Goal: Task Accomplishment & Management: Use online tool/utility

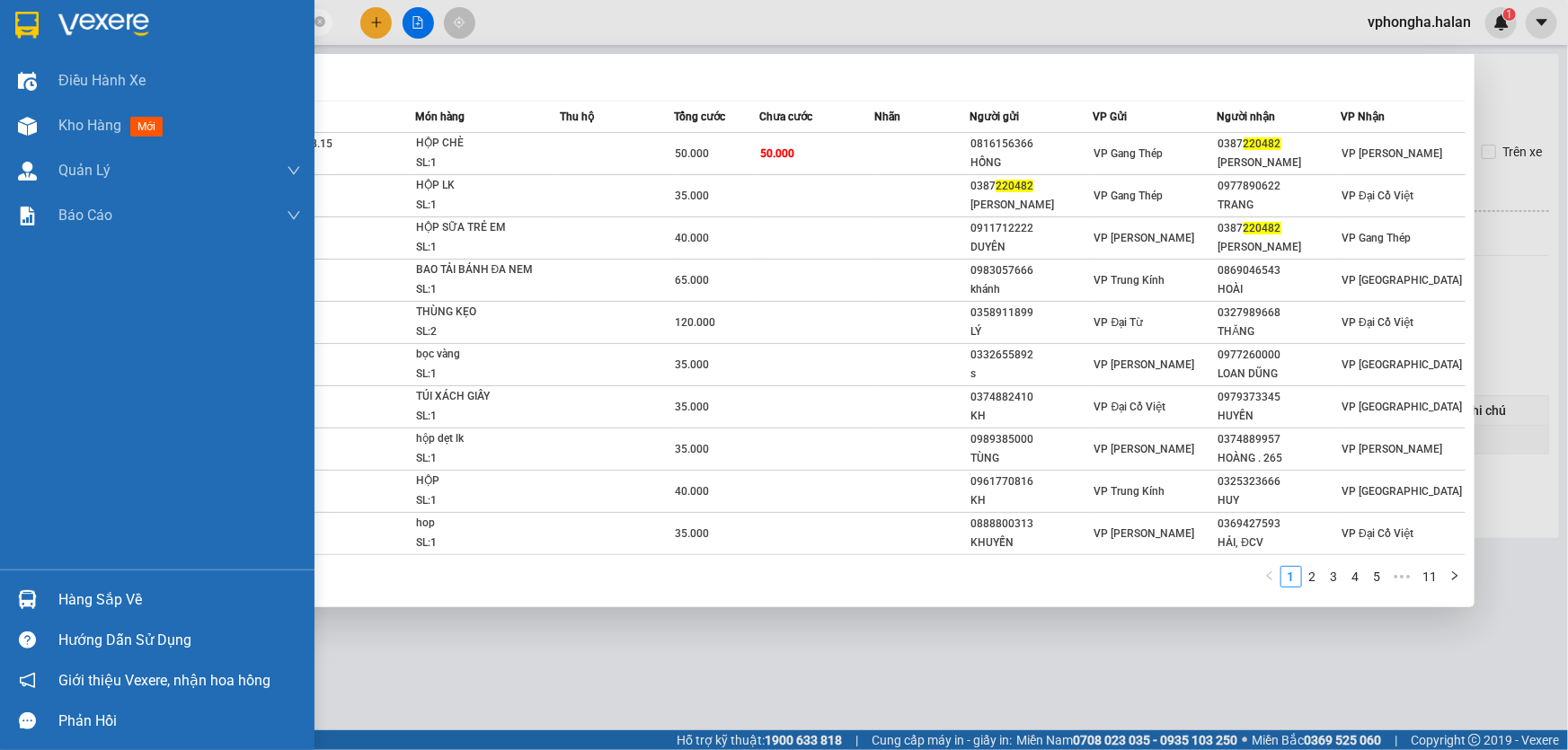
type input "220482"
click at [77, 596] on div "Hàng sắp về" at bounding box center [180, 600] width 243 height 27
click at [9, 123] on div "Điều hành xe Kho hàng mới Quản [PERSON_NAME] lý chuyến Quản lý kiểm kho Báo cáo…" at bounding box center [157, 375] width 315 height 750
click at [53, 125] on div "Kho hàng mới" at bounding box center [157, 126] width 315 height 45
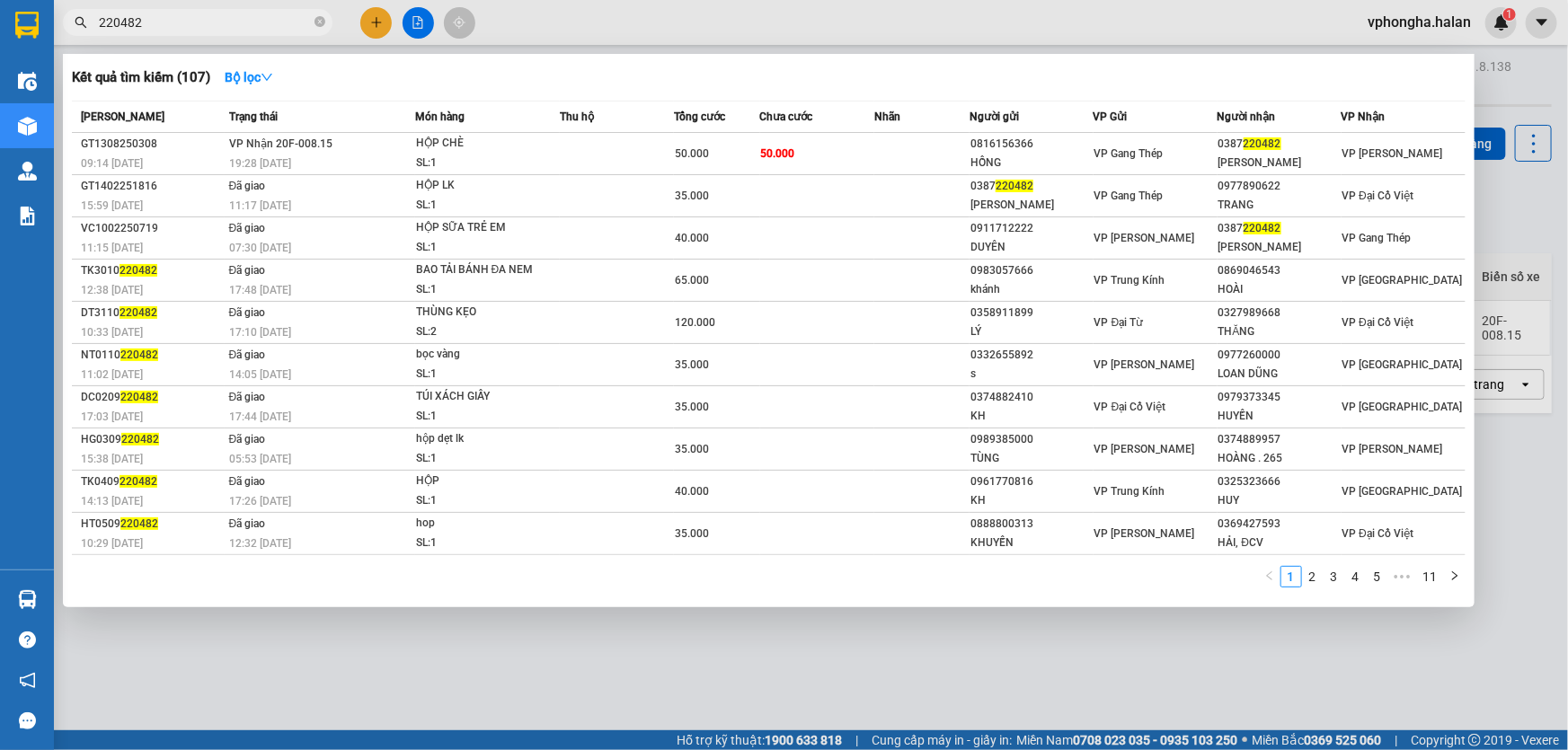
click at [605, 629] on div at bounding box center [784, 375] width 1568 height 750
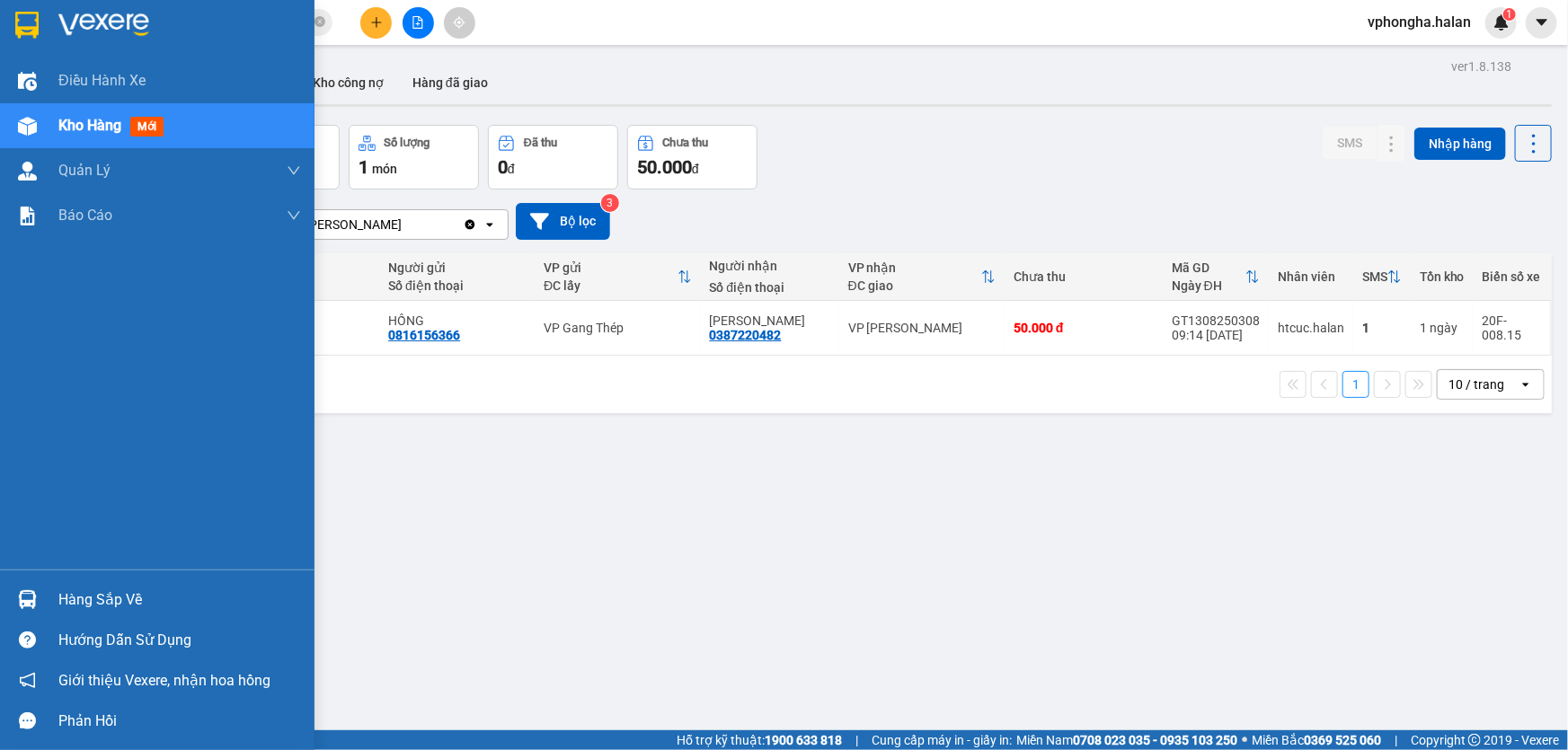
click at [130, 602] on div "Hàng sắp về" at bounding box center [180, 600] width 243 height 27
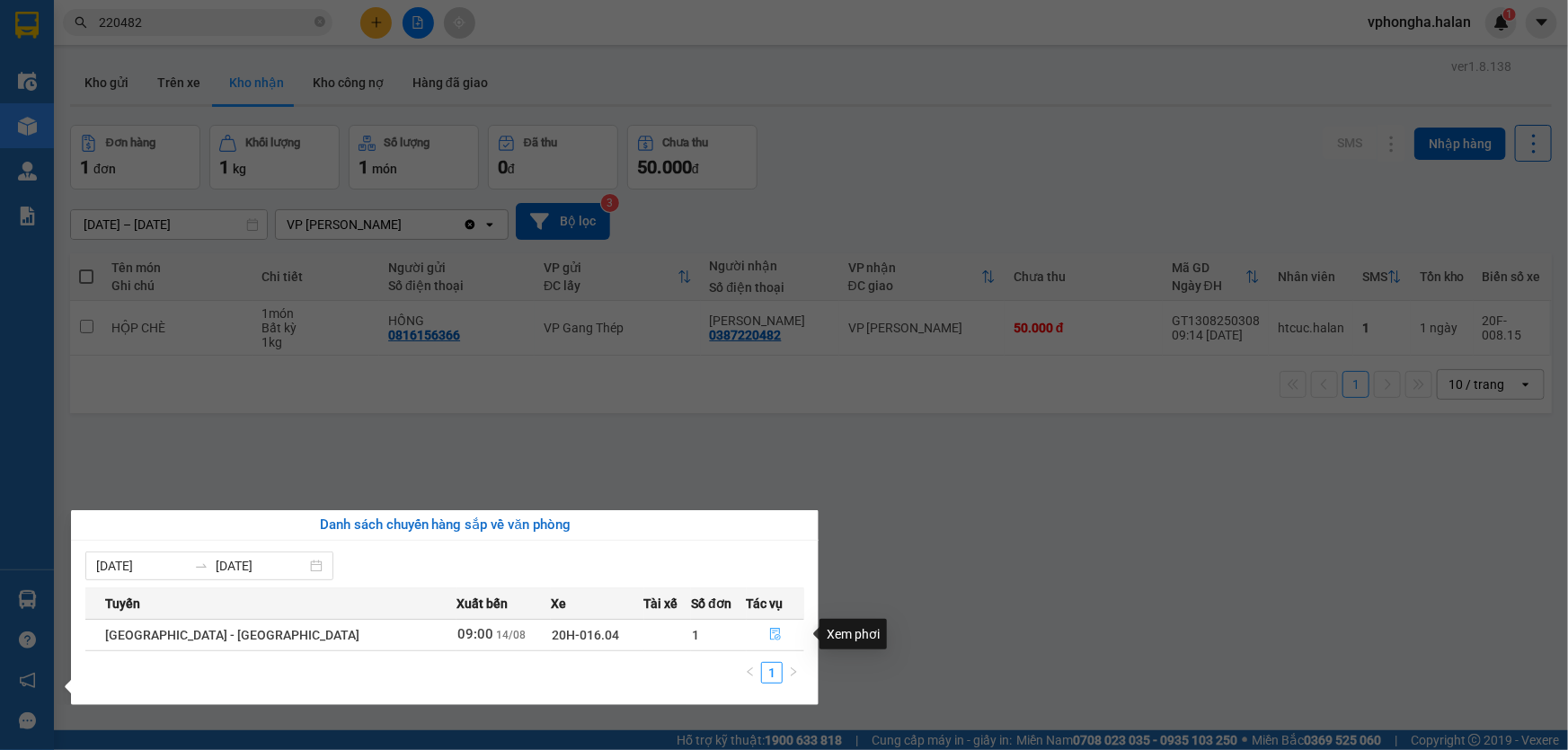
click at [771, 629] on icon "file-done" at bounding box center [776, 635] width 11 height 13
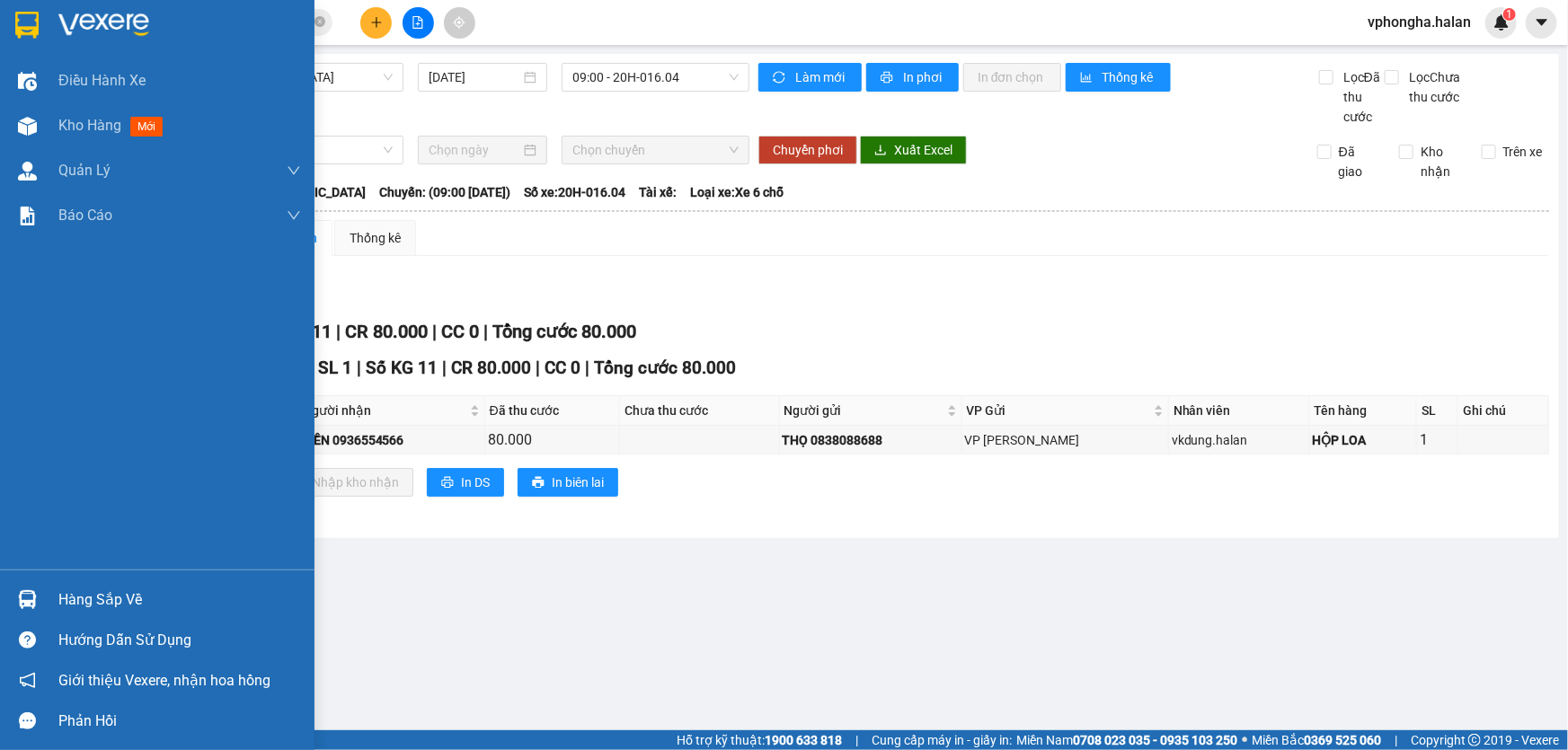
drag, startPoint x: 107, startPoint y: 596, endPoint x: 461, endPoint y: 544, distance: 357.8
click at [108, 596] on div "Hàng sắp về" at bounding box center [180, 600] width 243 height 27
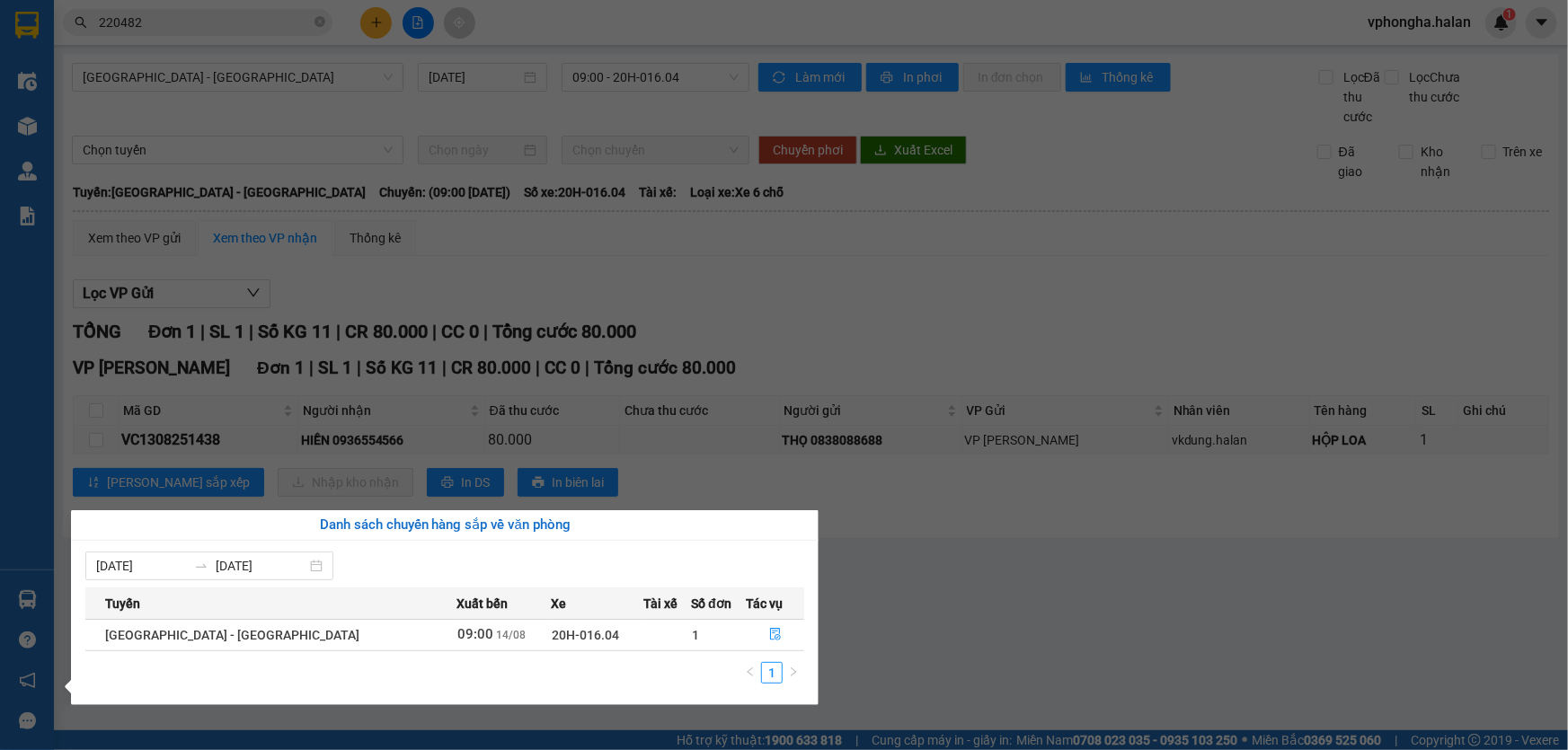
click at [927, 498] on section "Kết quả tìm kiếm ( 107 ) Bộ lọc Mã ĐH Trạng thái Món hàng Thu hộ Tổng cước Chưa…" at bounding box center [784, 375] width 1568 height 750
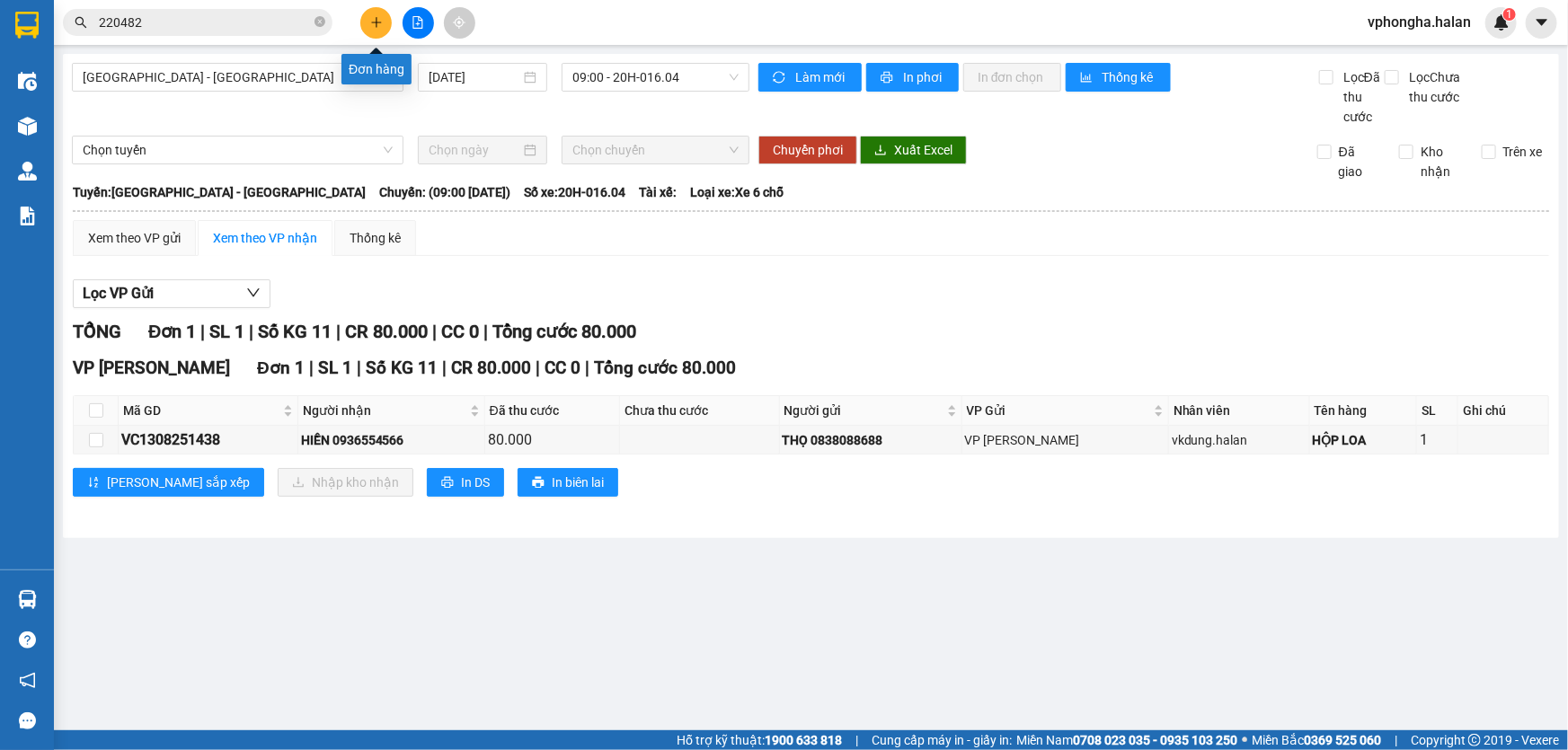
click at [372, 25] on icon "plus" at bounding box center [377, 22] width 13 height 13
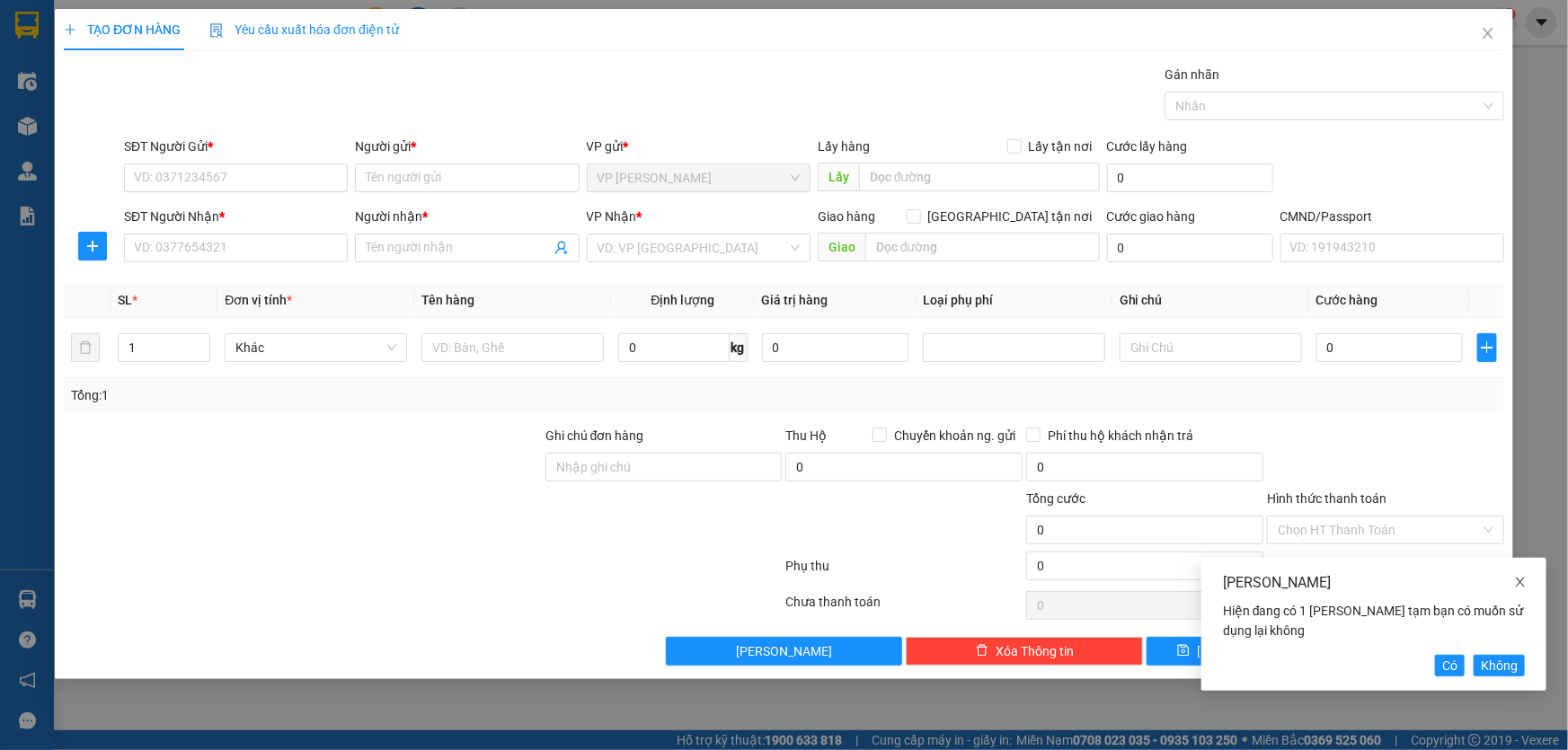
click at [1514, 580] on icon "close" at bounding box center [1521, 583] width 13 height 13
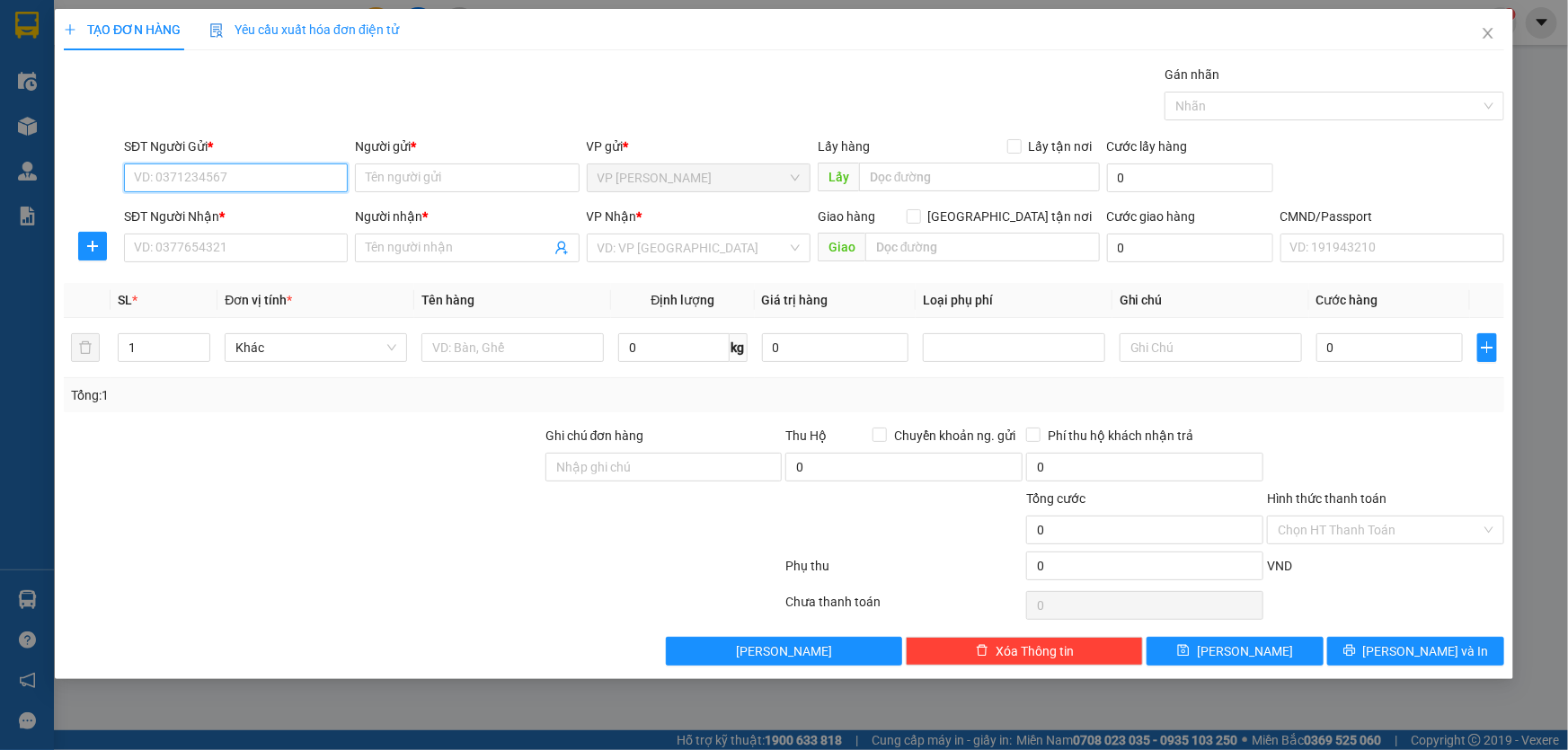
click at [272, 181] on input "SĐT Người Gửi *" at bounding box center [235, 178] width 223 height 29
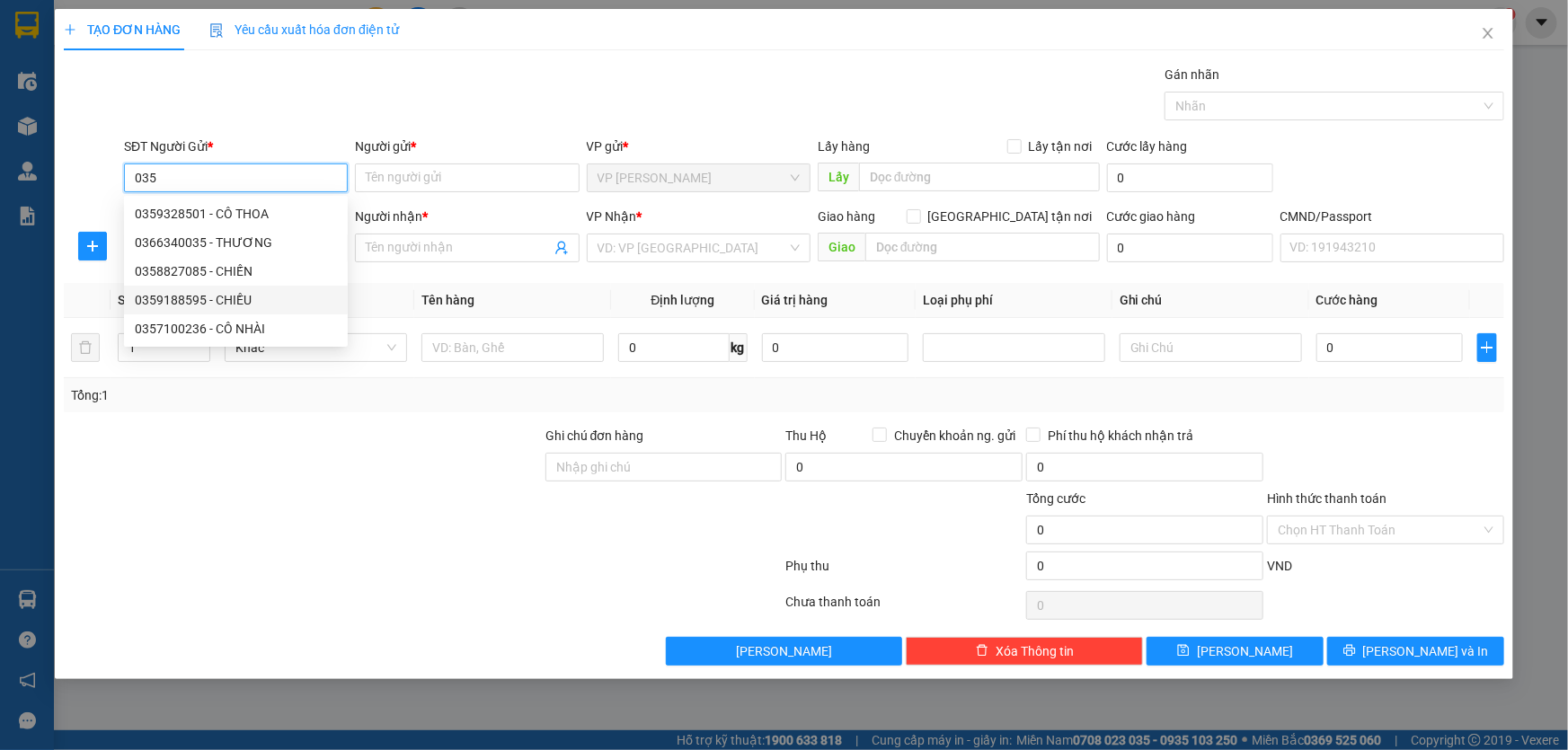
type input "035"
click at [401, 275] on div "Transit Pickup Surcharge Ids Transit Deliver Surcharge Ids Transit Deliver Surc…" at bounding box center [784, 366] width 1441 height 601
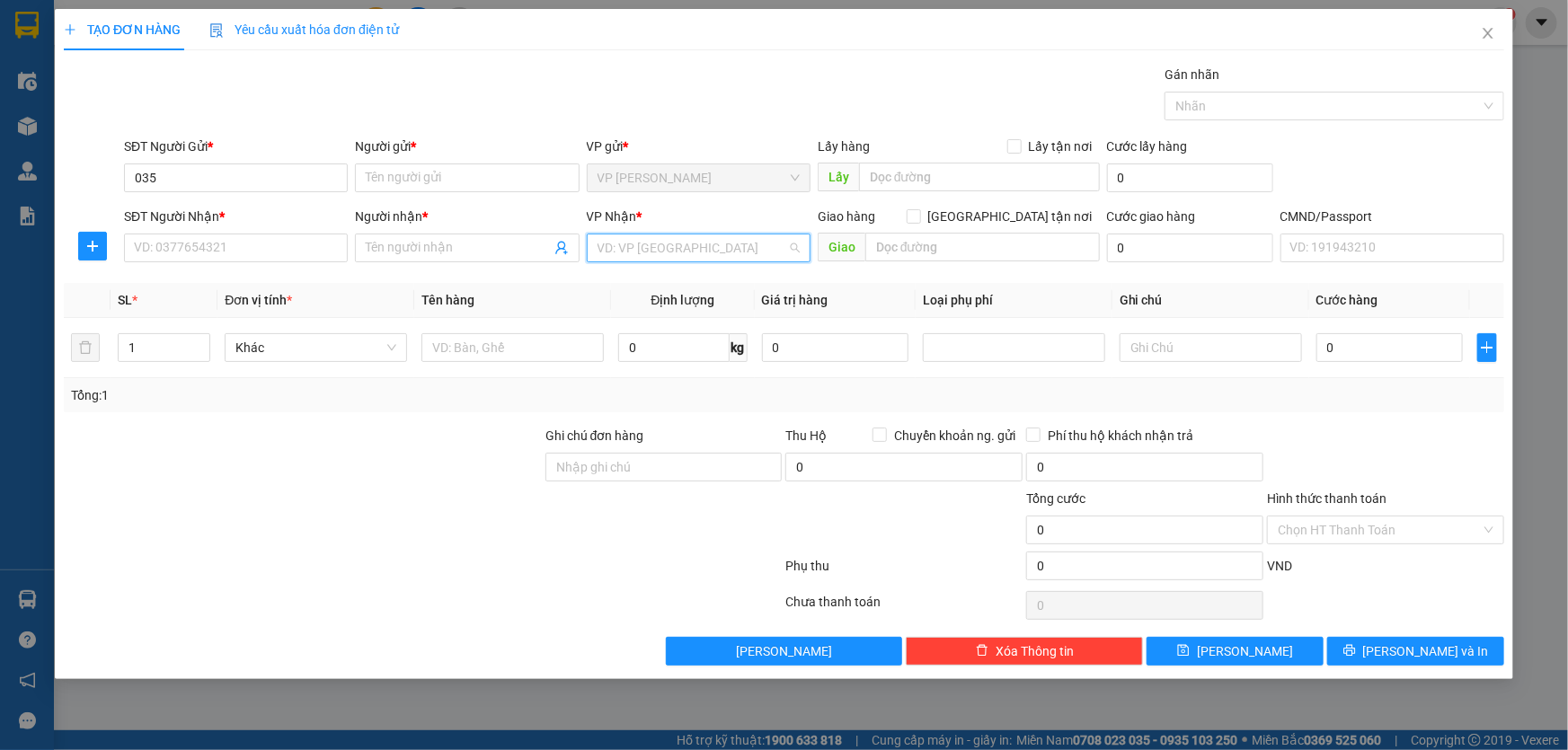
click at [696, 250] on input "search" at bounding box center [692, 248] width 190 height 27
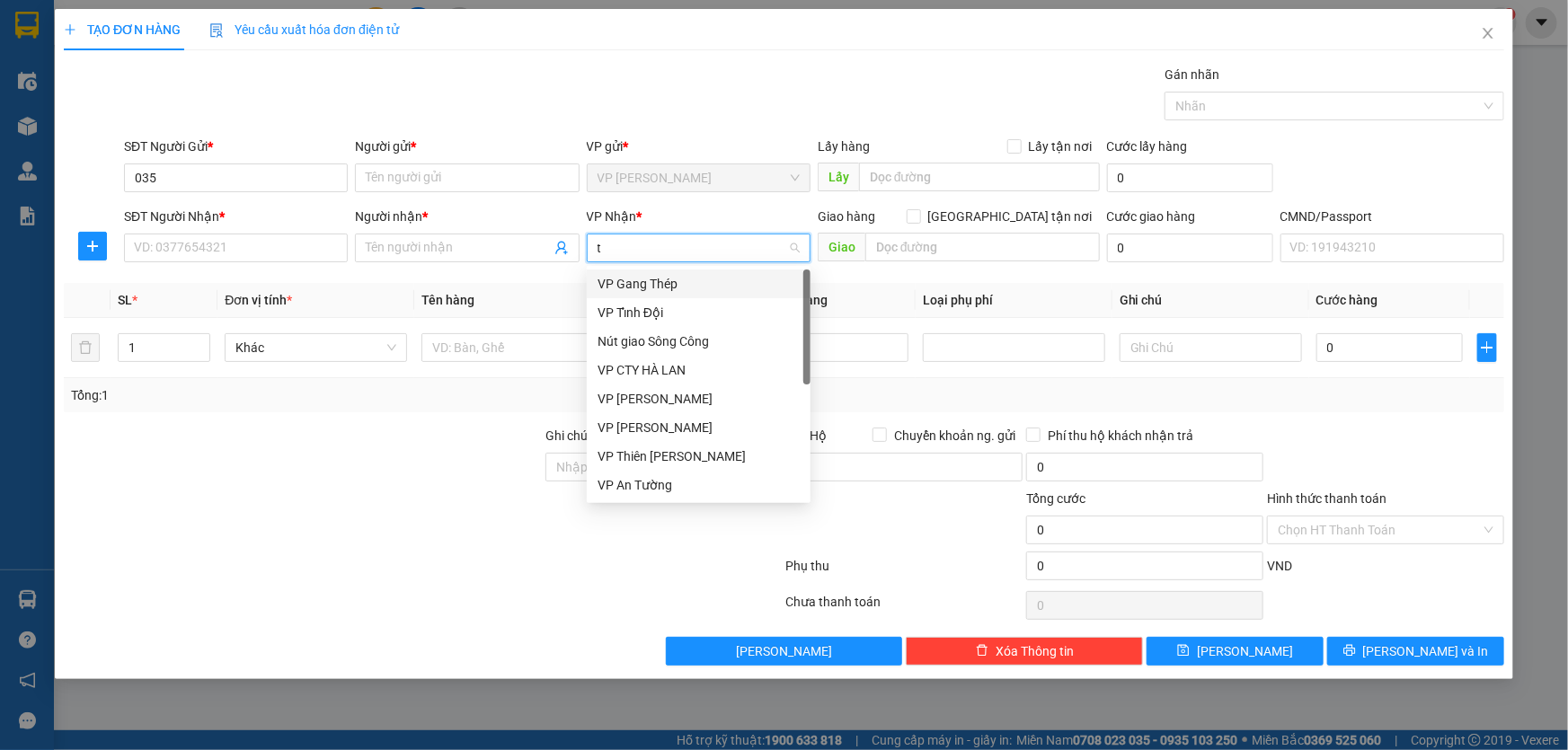
type input "tk"
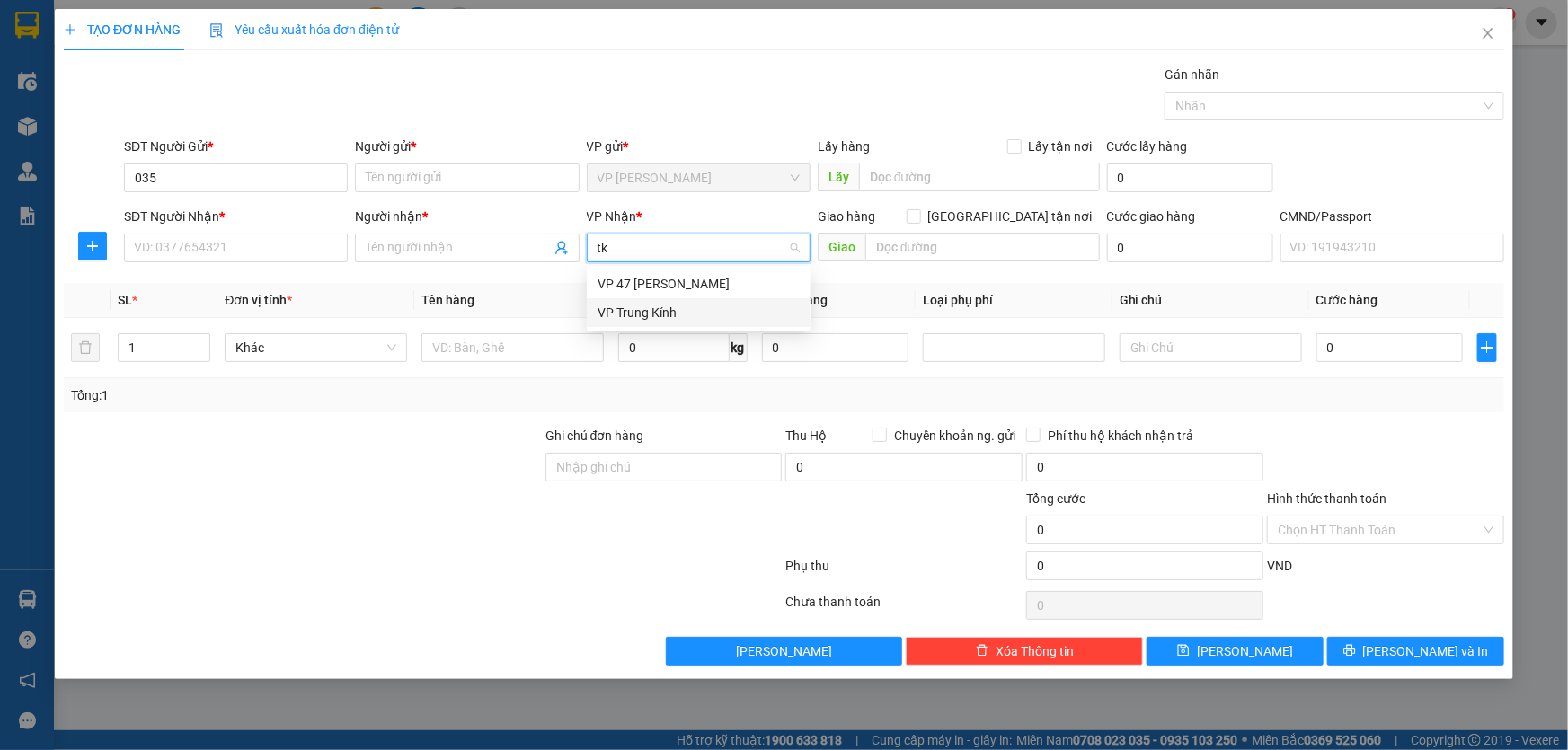
click at [642, 311] on div "VP Trung Kính" at bounding box center [698, 312] width 202 height 20
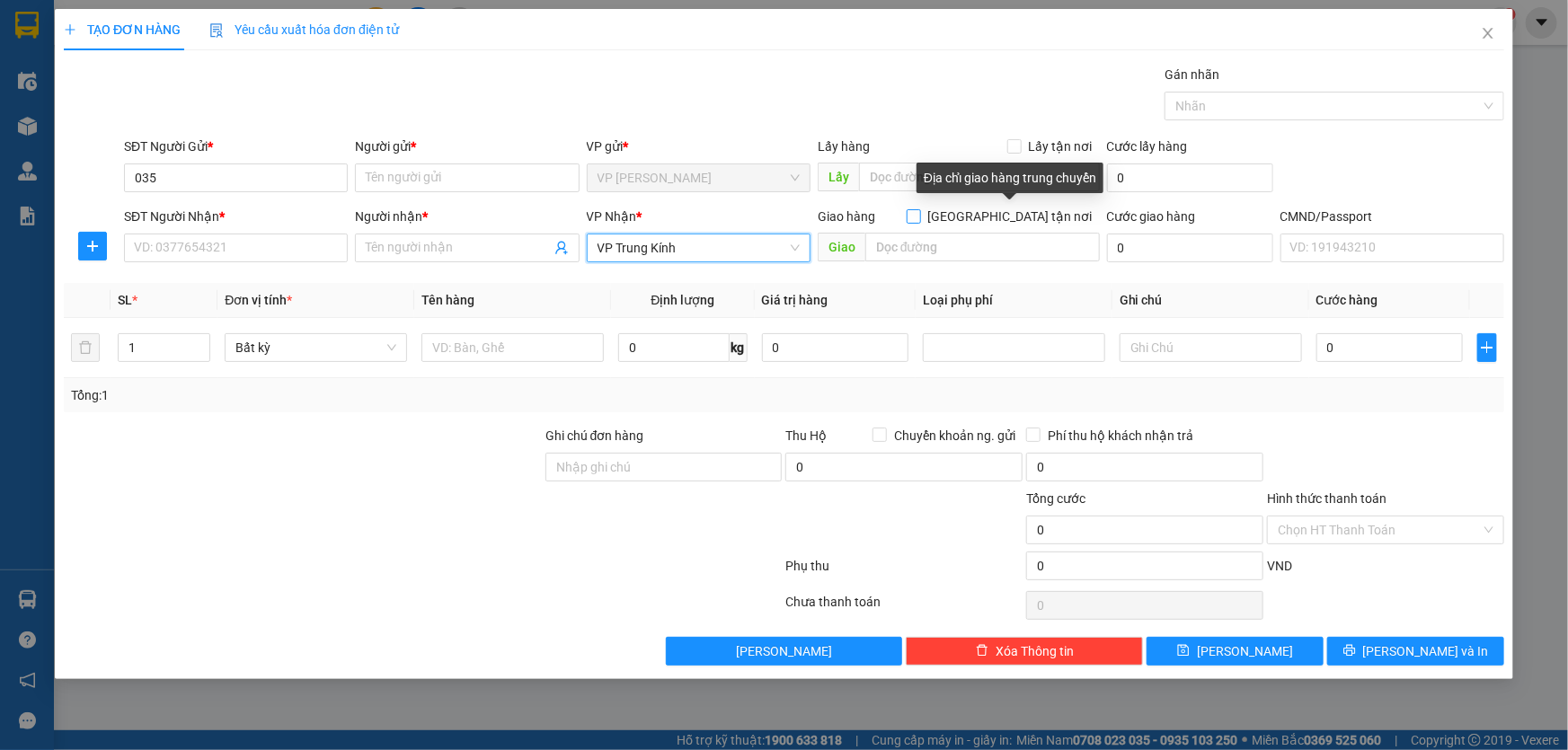
click at [919, 215] on input "[GEOGRAPHIC_DATA] tận nơi" at bounding box center [913, 216] width 13 height 13
checkbox input "true"
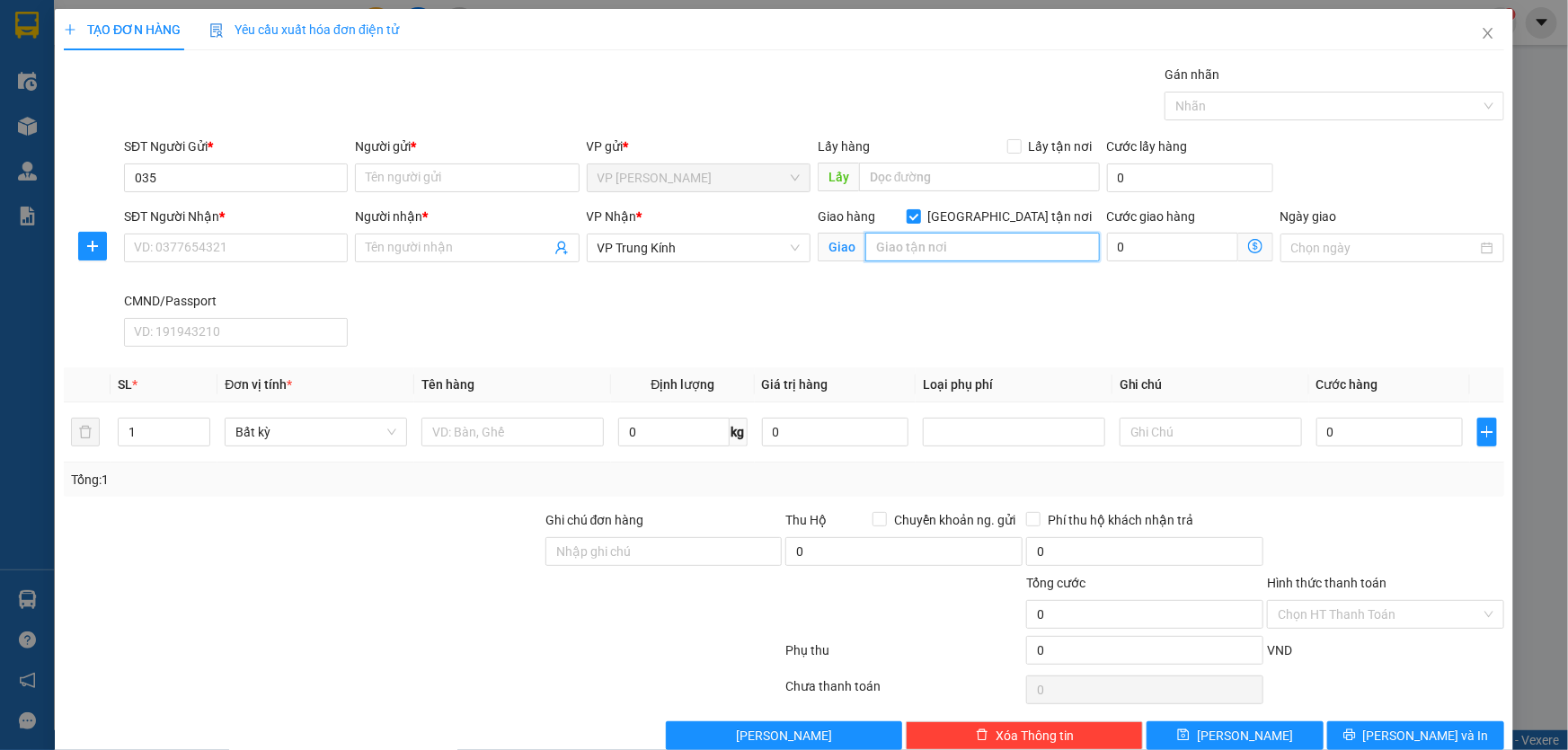
click at [1012, 256] on input "text" at bounding box center [983, 247] width 235 height 29
click at [920, 241] on input "text" at bounding box center [983, 247] width 235 height 29
paste input "Bến Xe Mỹ Đình, [GEOGRAPHIC_DATA], [GEOGRAPHIC_DATA], [GEOGRAPHIC_DATA], [GEOGR…"
type input "Bến Xe Mỹ Đình, [GEOGRAPHIC_DATA], [GEOGRAPHIC_DATA], [GEOGRAPHIC_DATA], [GEOGR…"
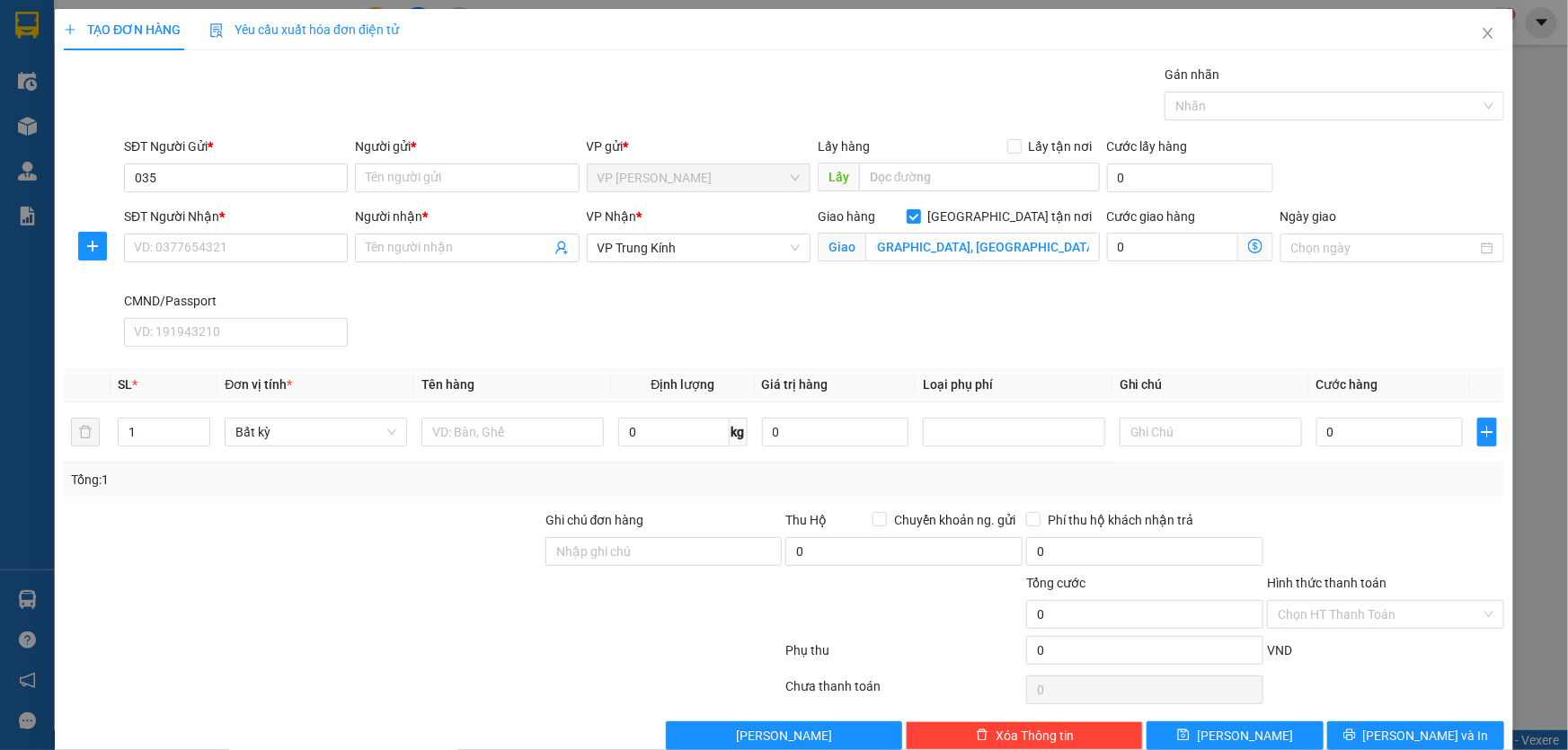
click at [1248, 248] on icon "dollar-circle" at bounding box center [1254, 246] width 14 height 14
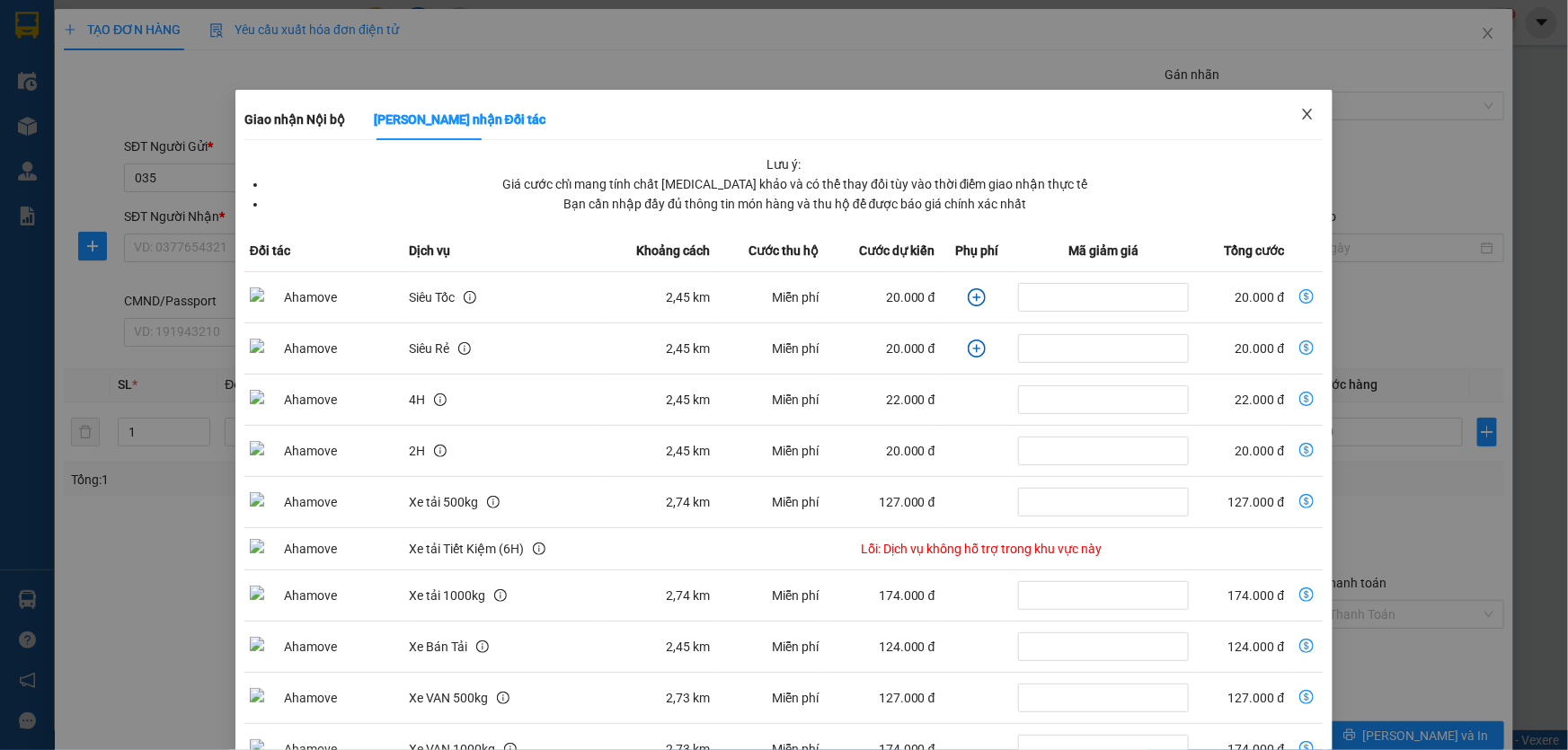
click at [1300, 113] on icon "close" at bounding box center [1307, 114] width 14 height 14
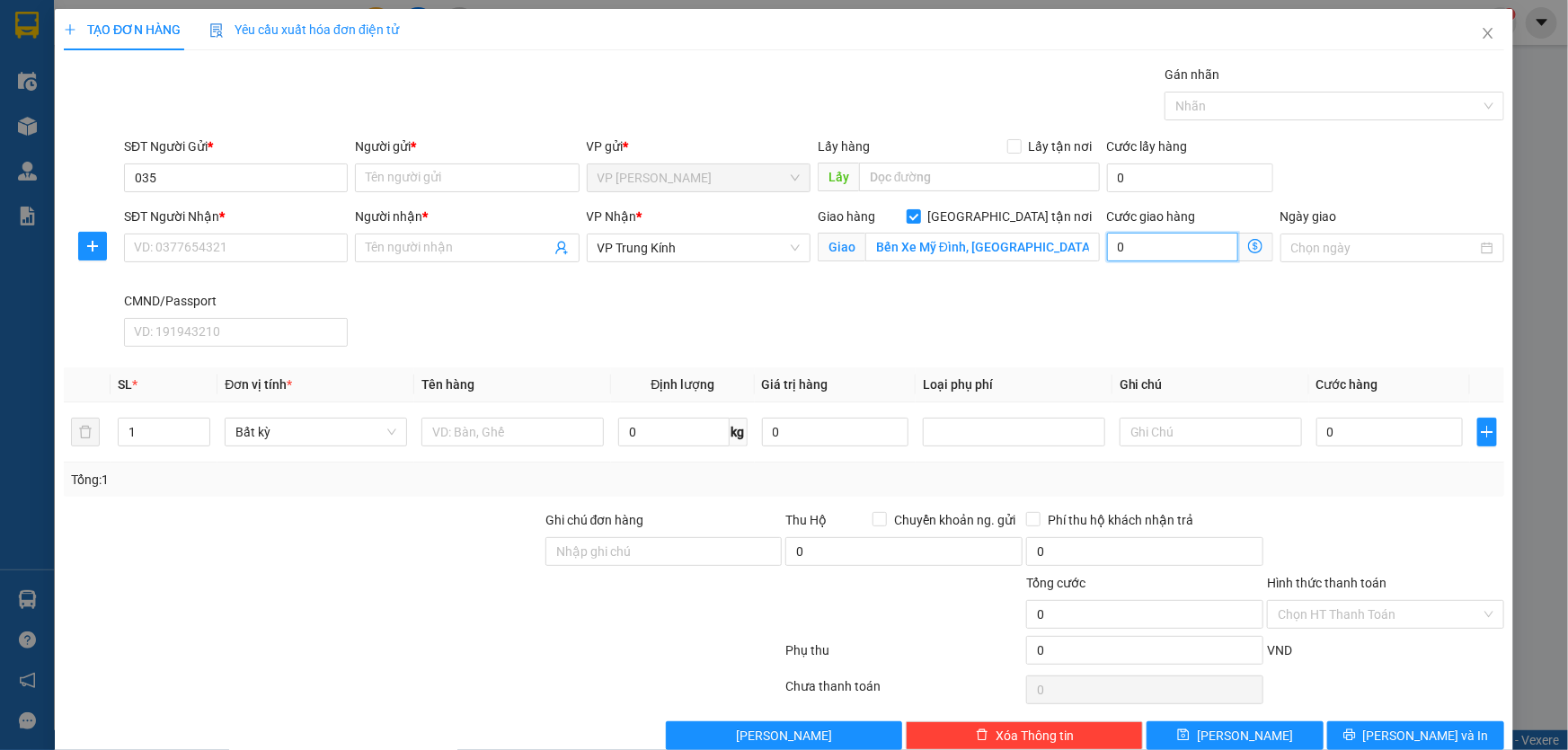
click at [1155, 251] on input "0" at bounding box center [1173, 247] width 131 height 29
click at [1249, 250] on icon "dollar-circle" at bounding box center [1254, 246] width 14 height 14
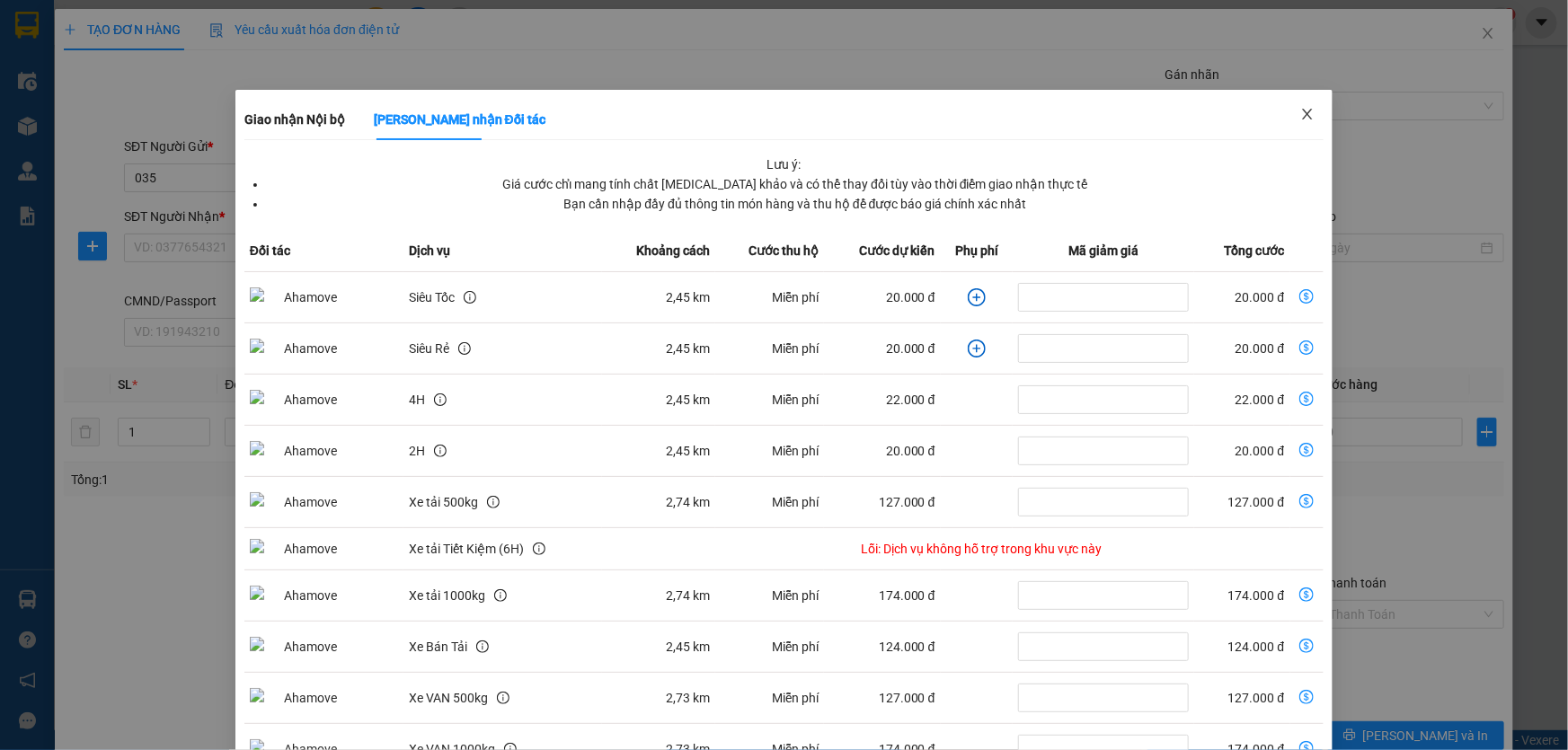
click at [1303, 116] on icon "close" at bounding box center [1307, 114] width 10 height 11
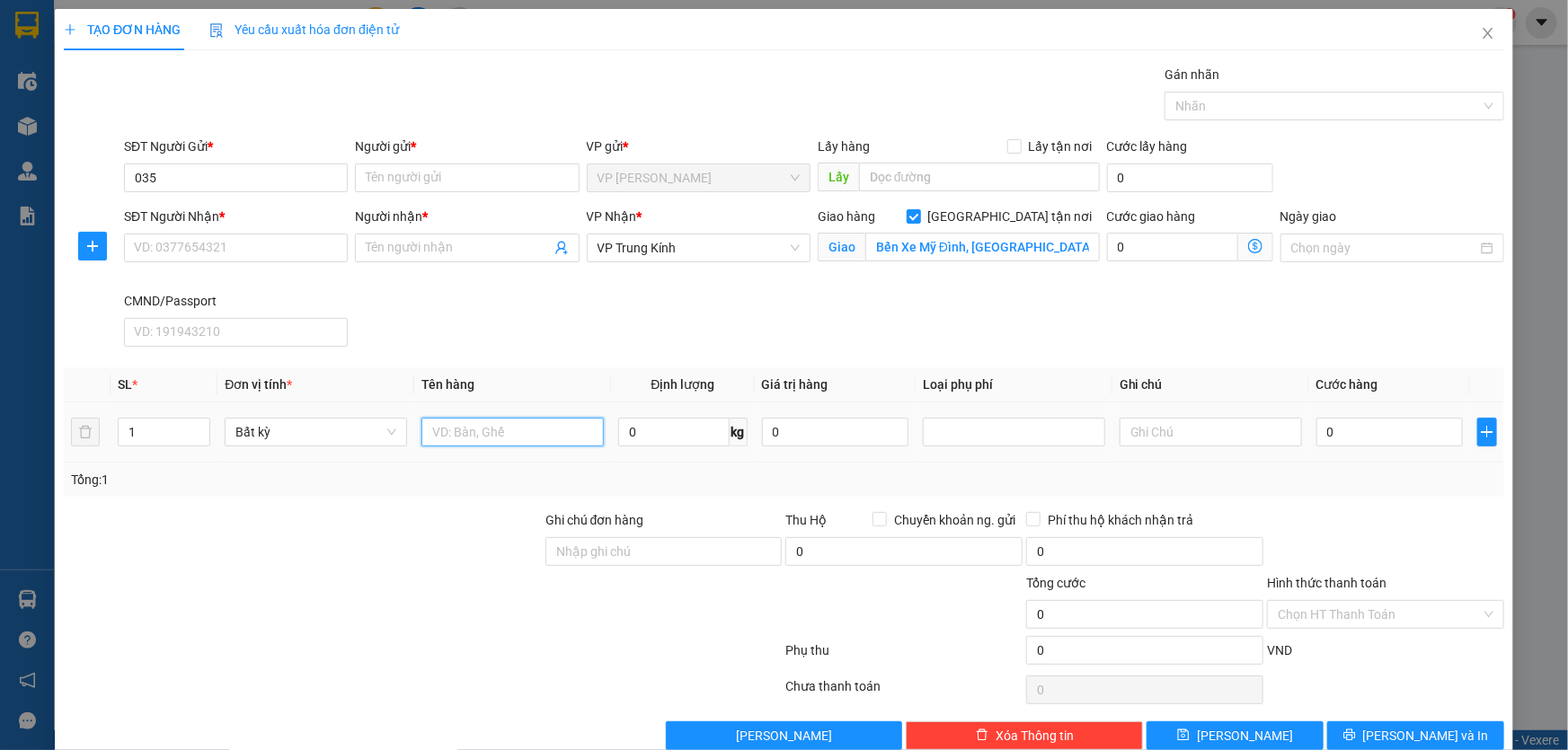
click at [508, 433] on input "text" at bounding box center [513, 432] width 182 height 29
type input "hộp xốp hải sản"
type input "10"
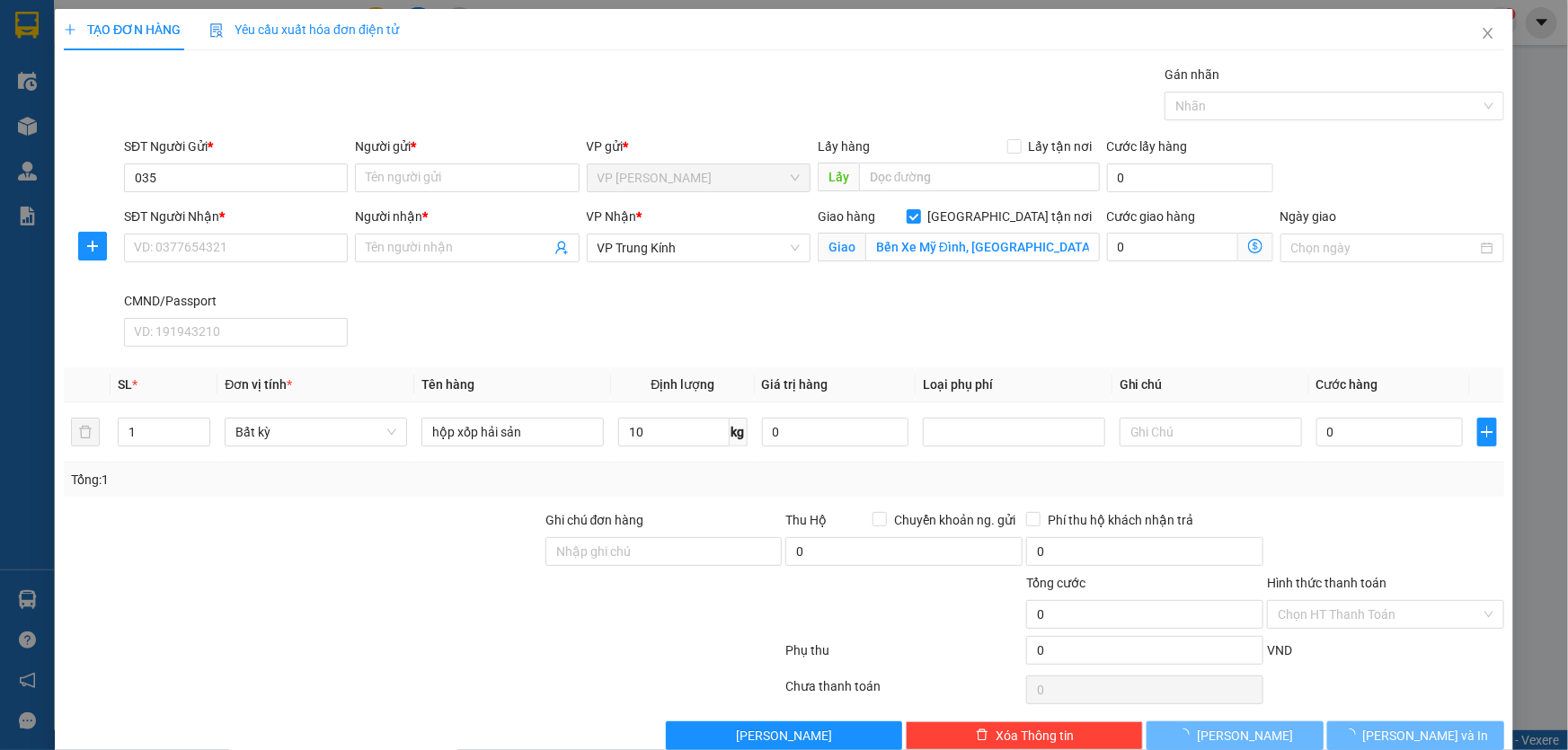
click at [698, 479] on div "Tổng: 1" at bounding box center [784, 479] width 1427 height 20
type input "70.000"
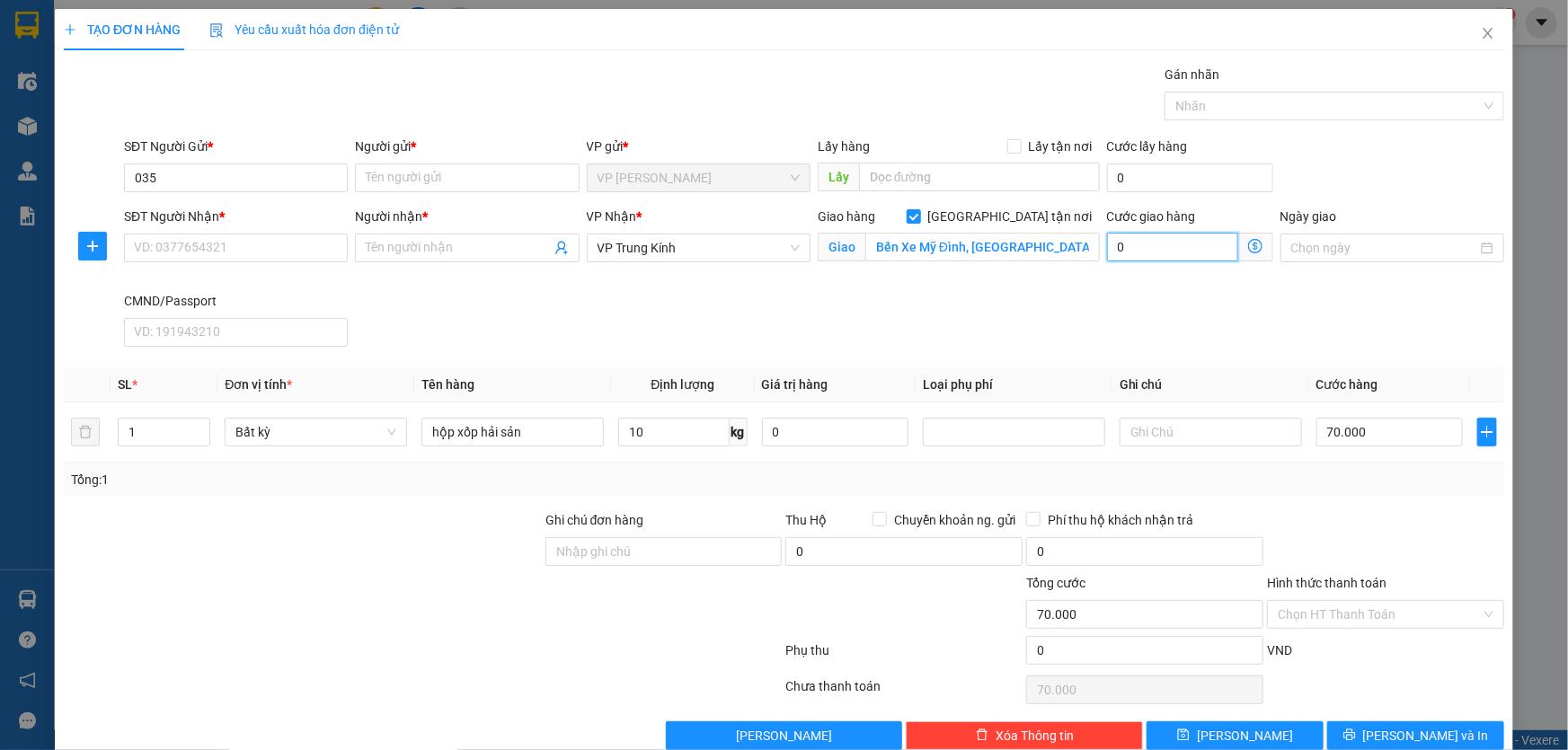
type input "70.004"
type input "4"
type input "70.040"
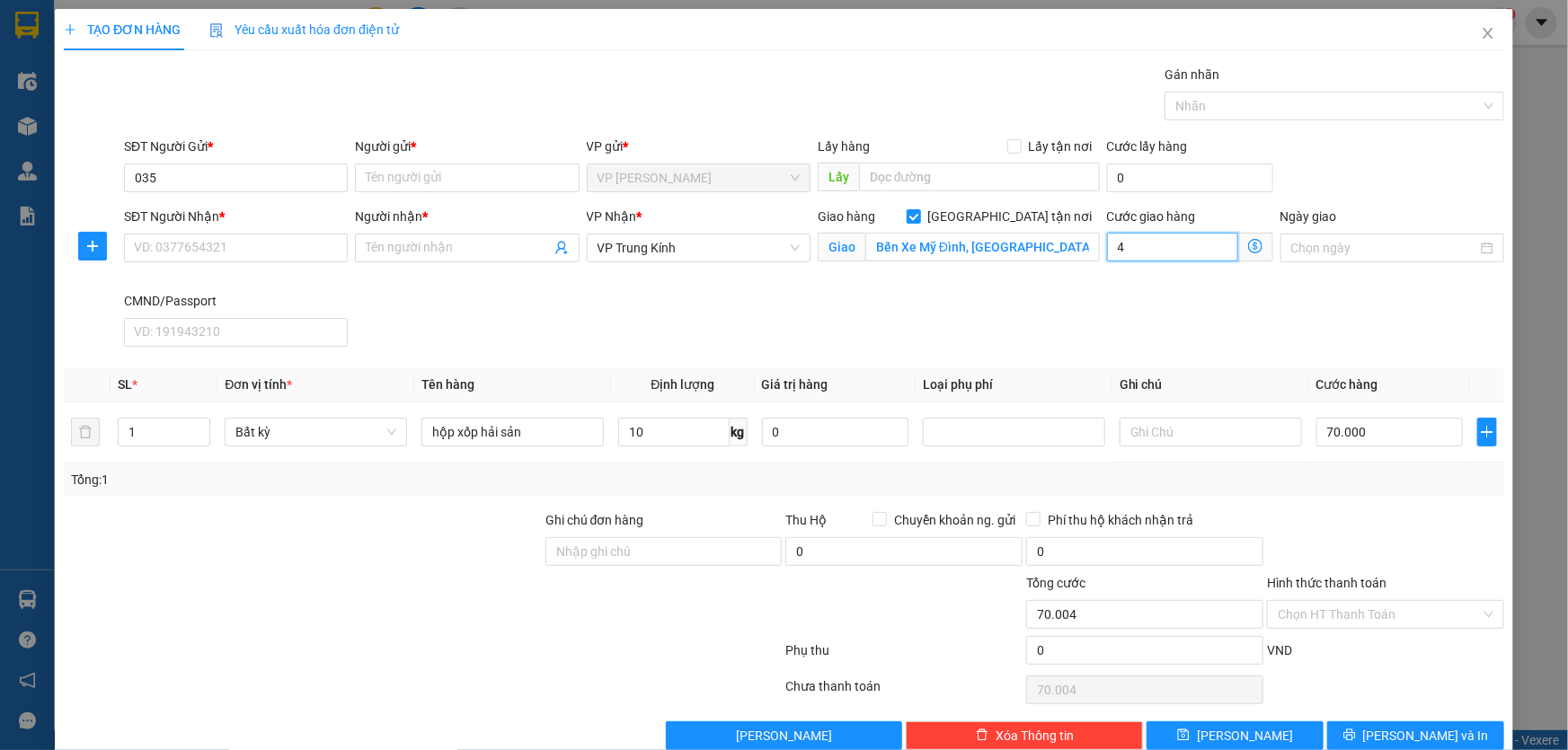
type input "40"
type input "70.400"
type input "400"
type input "74.000"
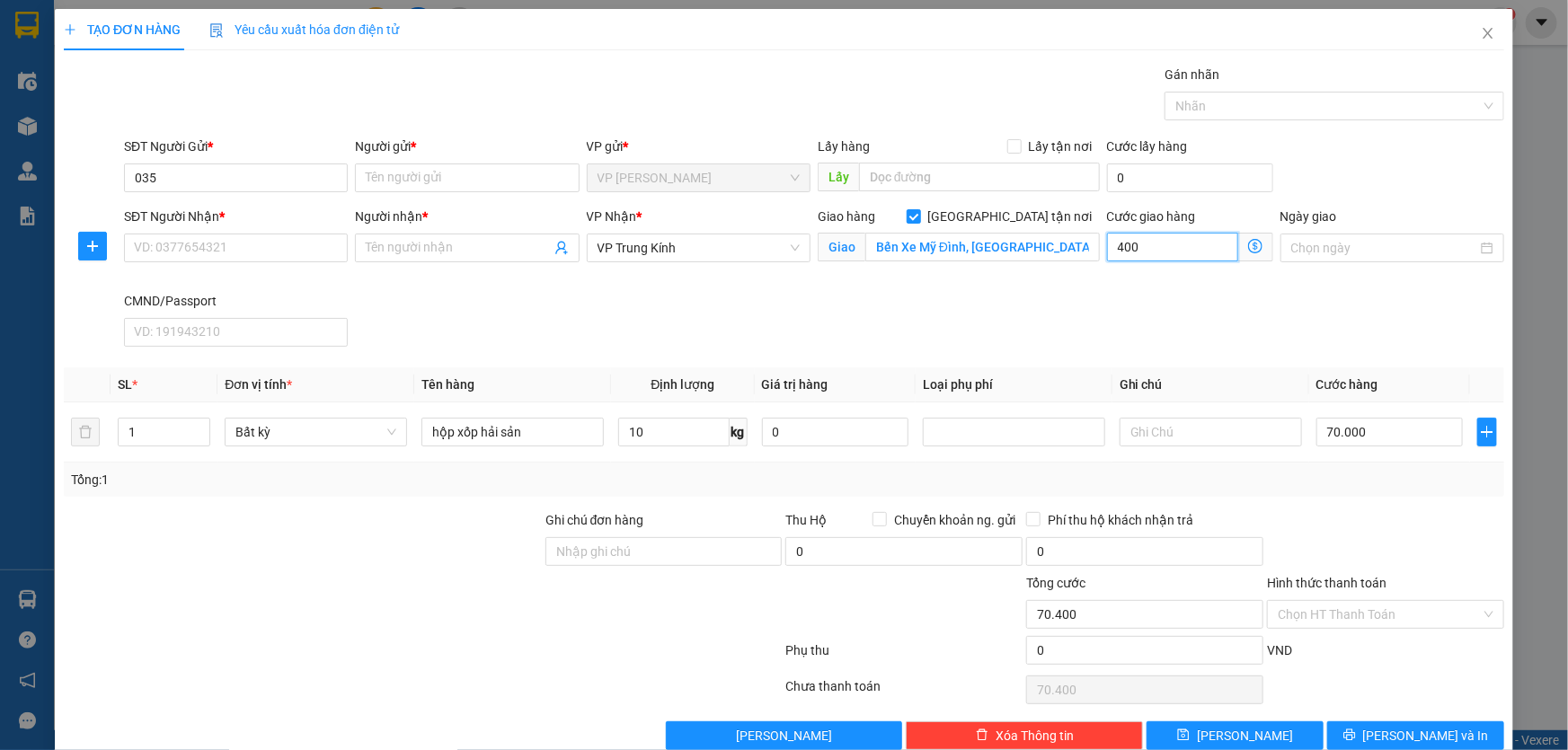
type input "74.000"
type input "4.000"
type input "110.000"
type input "40.000"
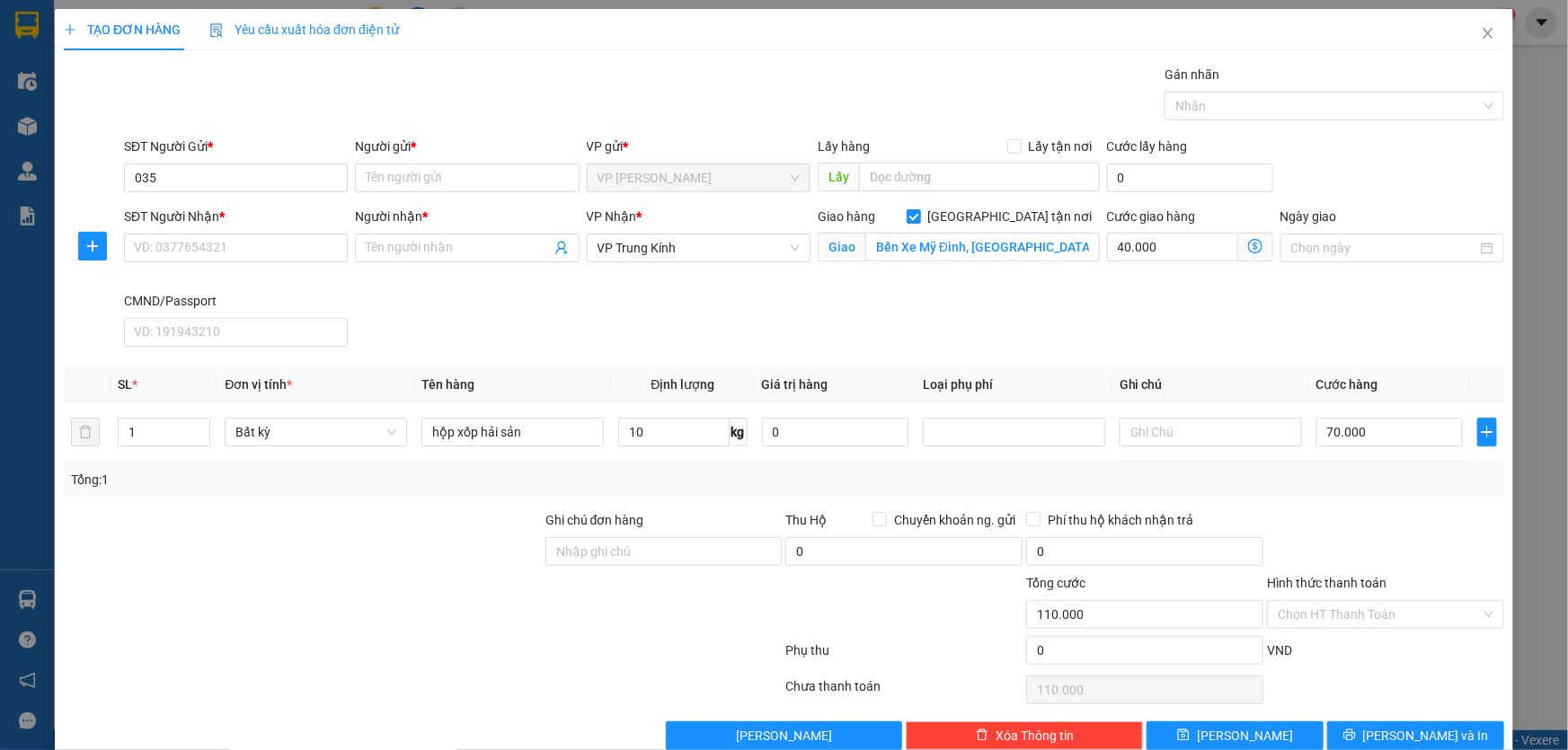
click at [1055, 310] on div "SĐT Người Nhận * VD: 0377654321 Người nhận * Tên người nhận VP Nhận * VP Trung …" at bounding box center [813, 280] width 1387 height 147
click at [1365, 608] on input "Hình thức thanh toán" at bounding box center [1379, 614] width 203 height 27
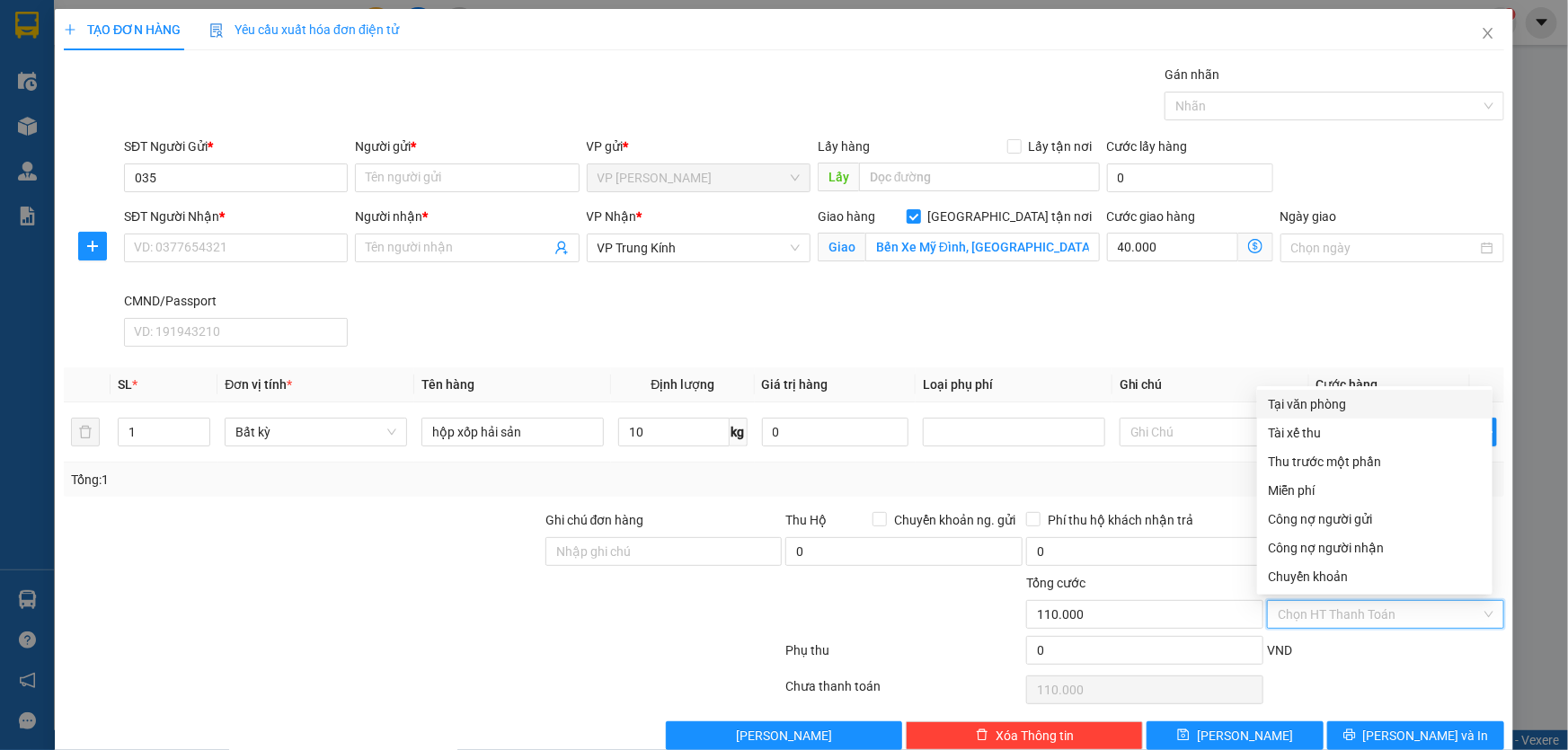
click at [1317, 407] on div "Tại văn phòng" at bounding box center [1375, 404] width 214 height 20
type input "0"
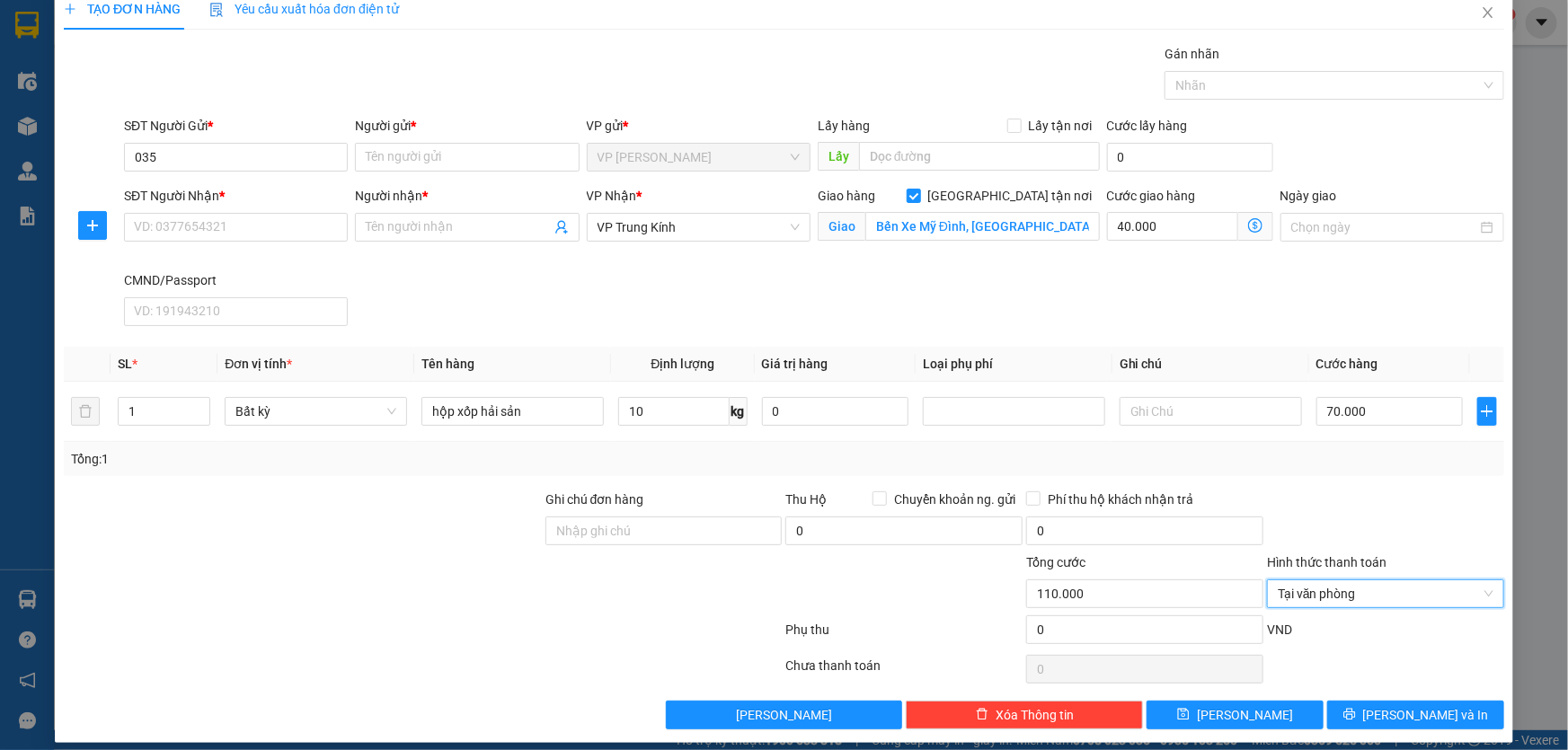
scroll to position [33, 0]
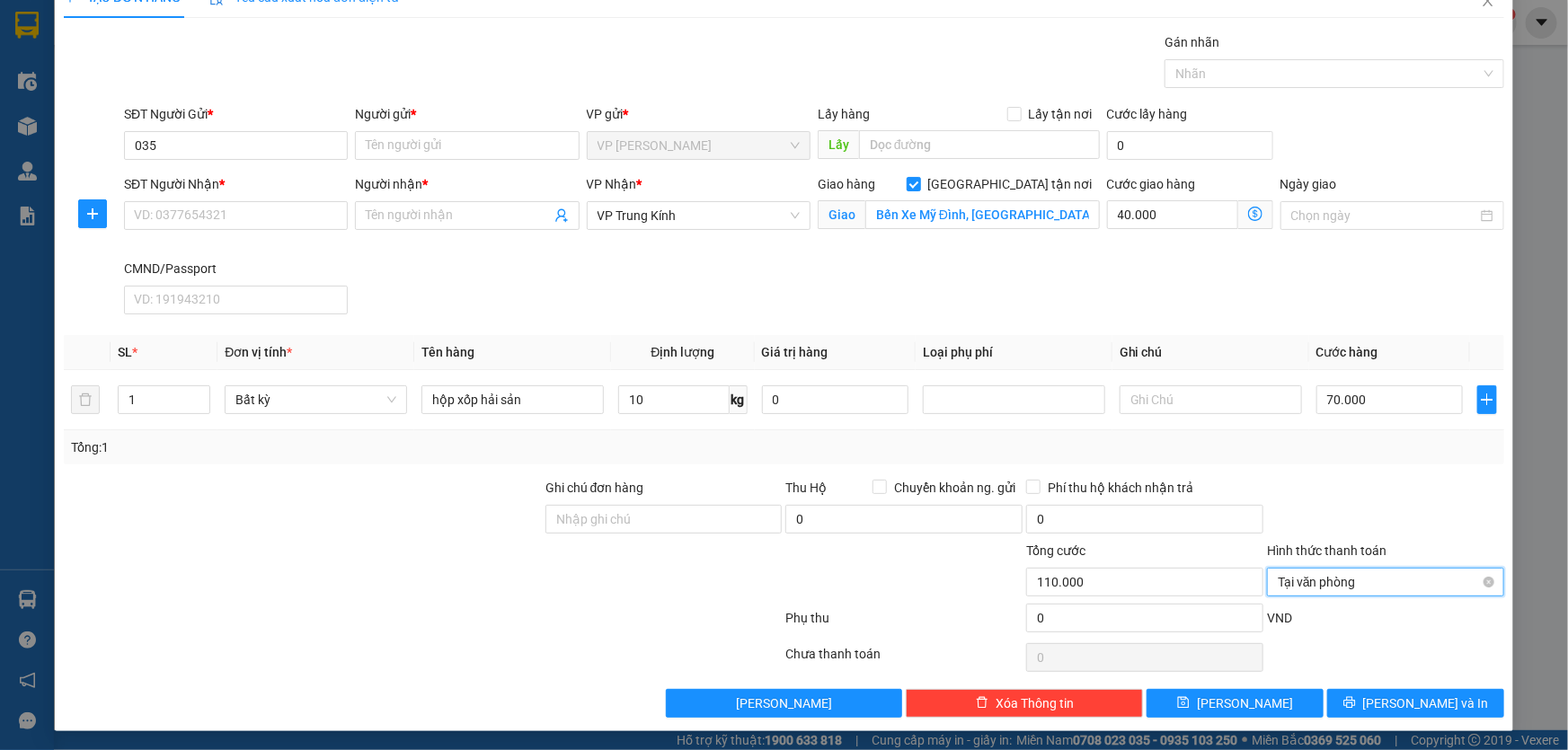
click at [1299, 577] on span "Tại văn phòng" at bounding box center [1386, 582] width 216 height 27
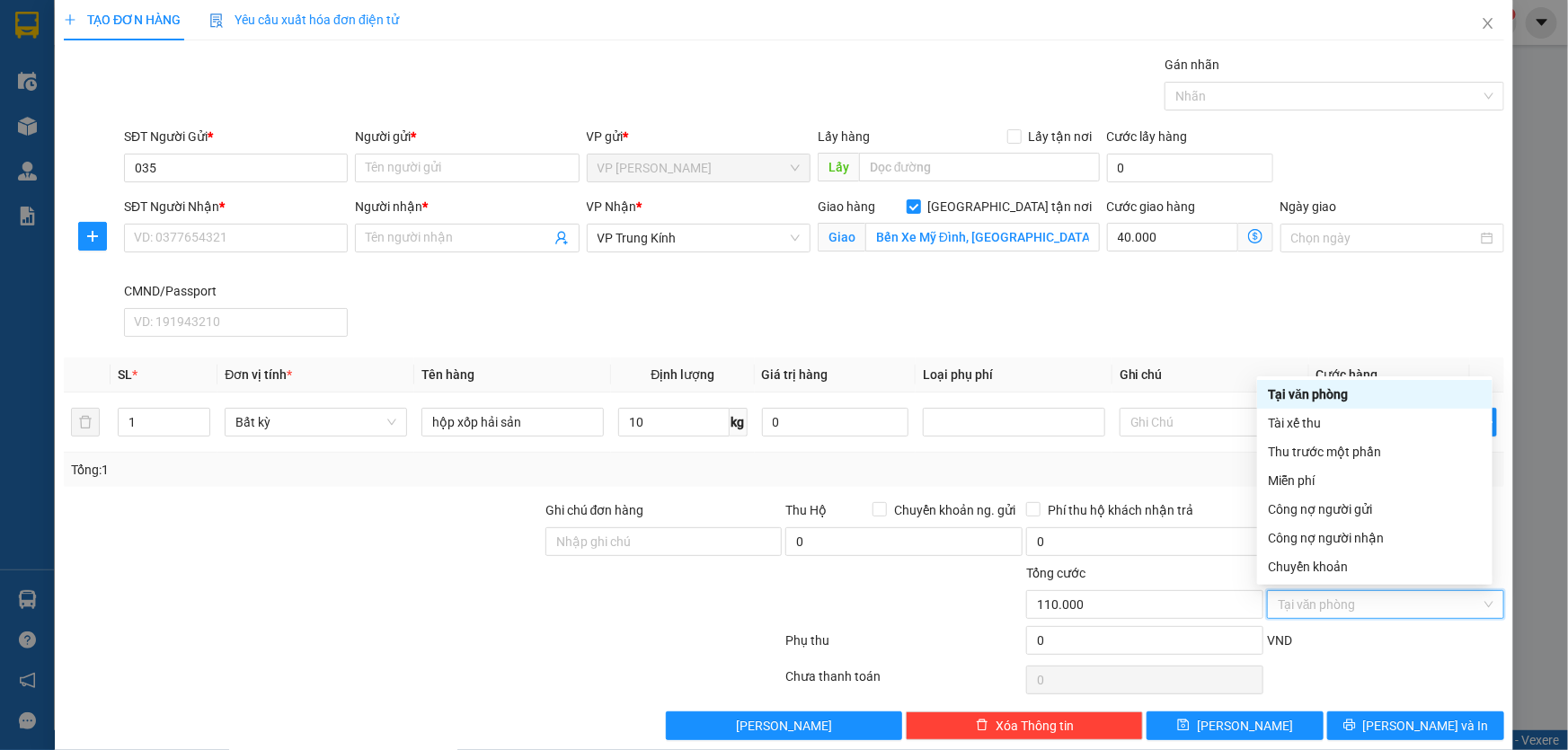
scroll to position [0, 0]
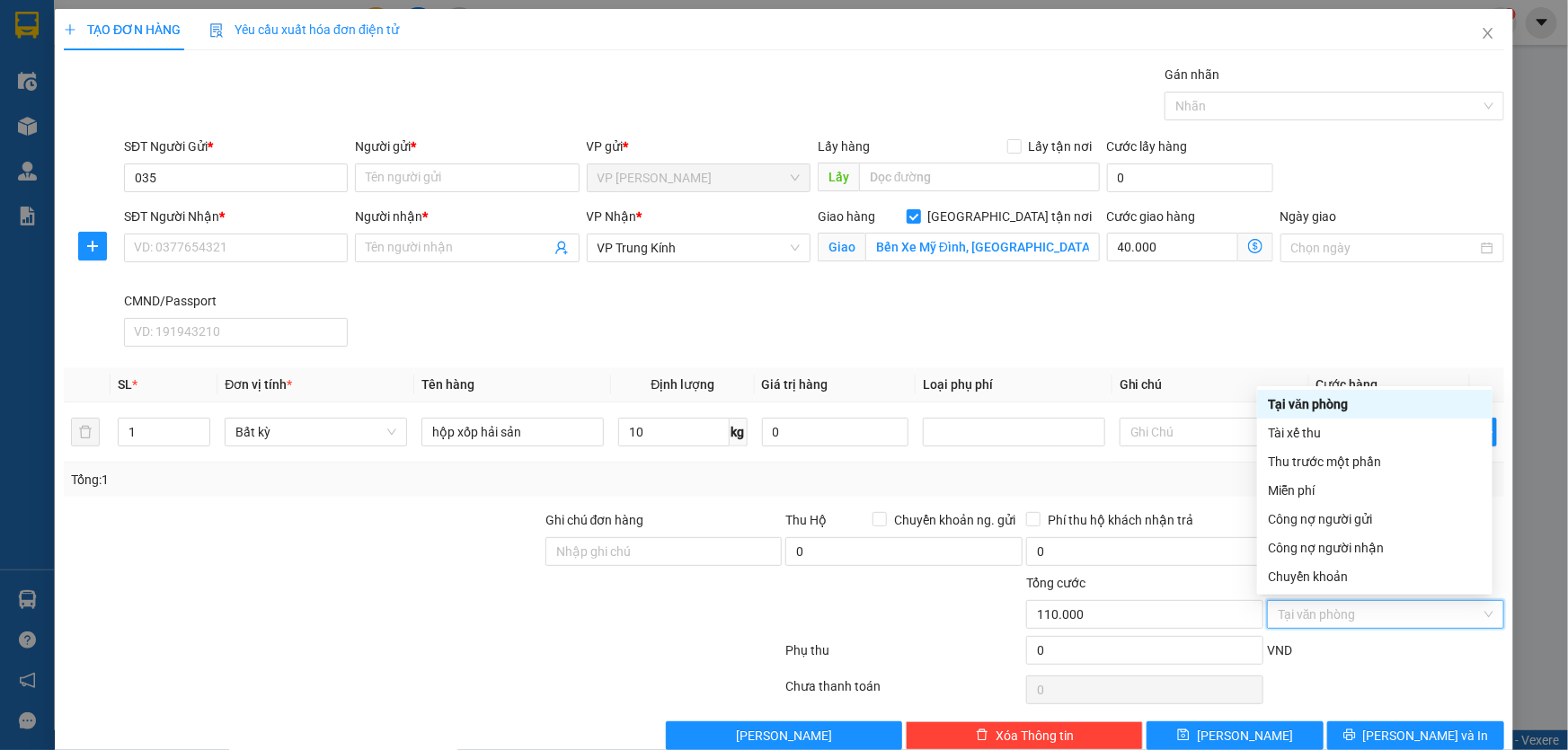
click at [1307, 390] on div "Tại văn phòng" at bounding box center [1374, 404] width 235 height 29
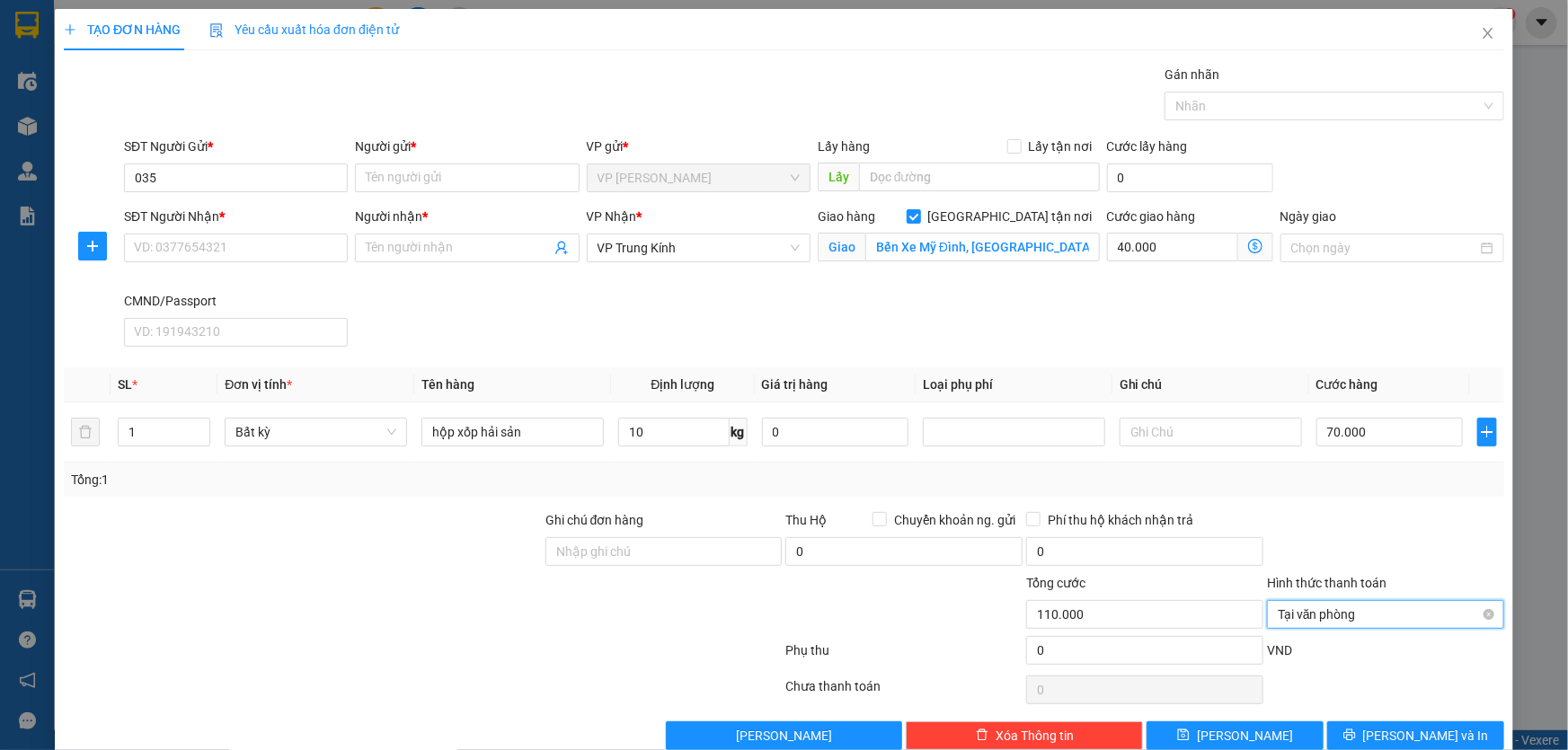
drag, startPoint x: 1298, startPoint y: 615, endPoint x: 1307, endPoint y: 609, distance: 10.8
click at [1301, 611] on span "Tại văn phòng" at bounding box center [1386, 614] width 216 height 27
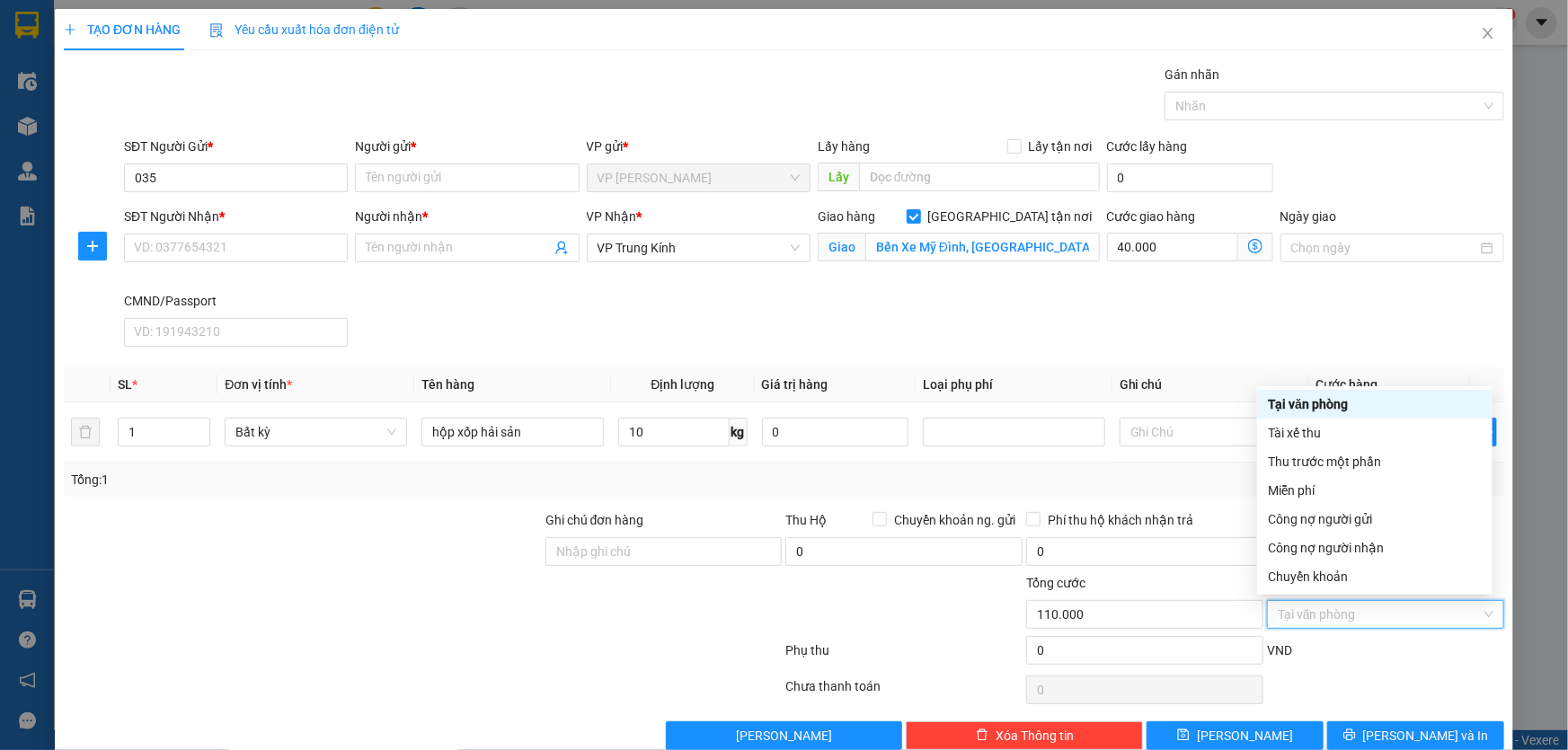
click at [1319, 400] on div "Tại văn phòng" at bounding box center [1375, 404] width 214 height 20
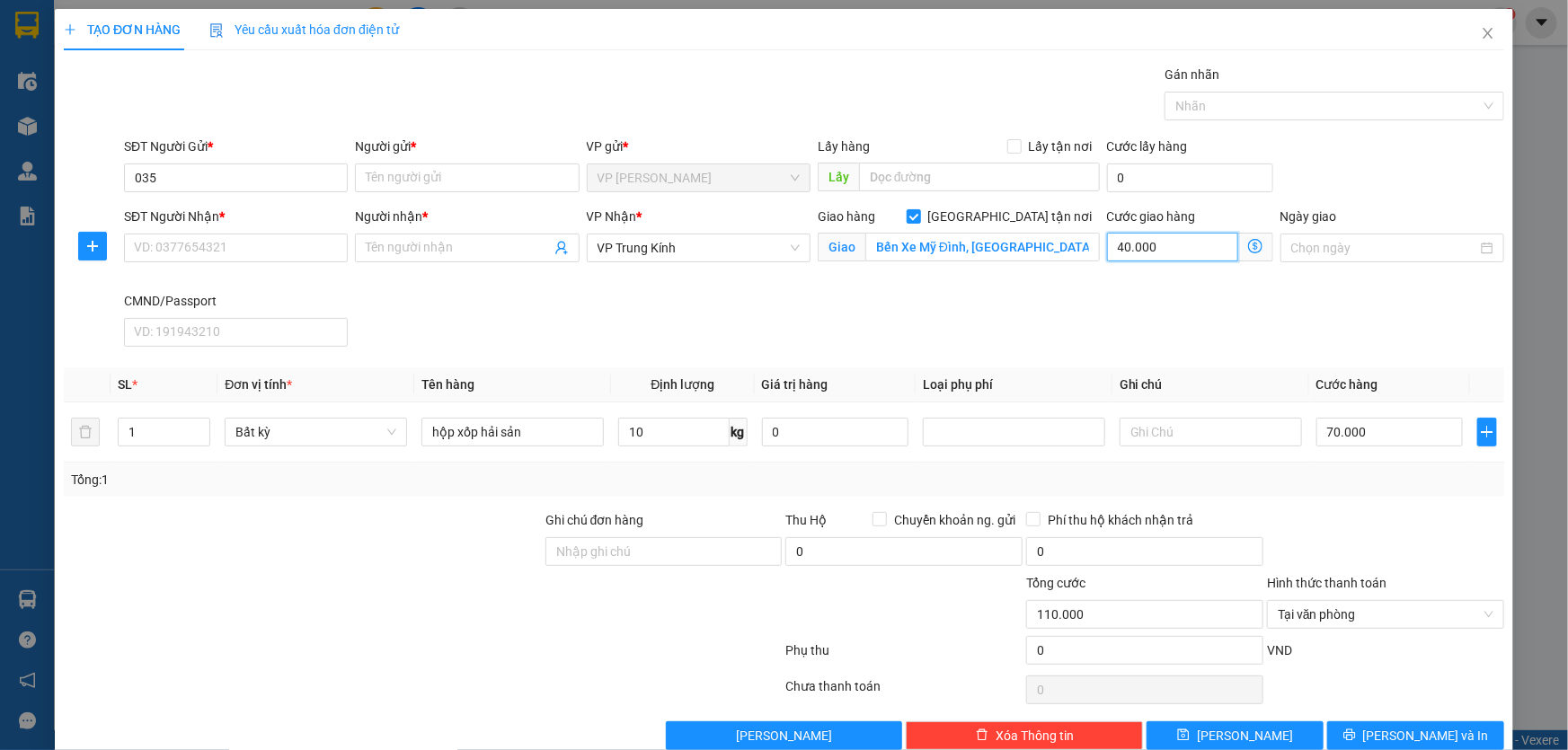
type input "70.000"
type input "0"
click at [1357, 430] on input "70.000" at bounding box center [1389, 432] width 146 height 29
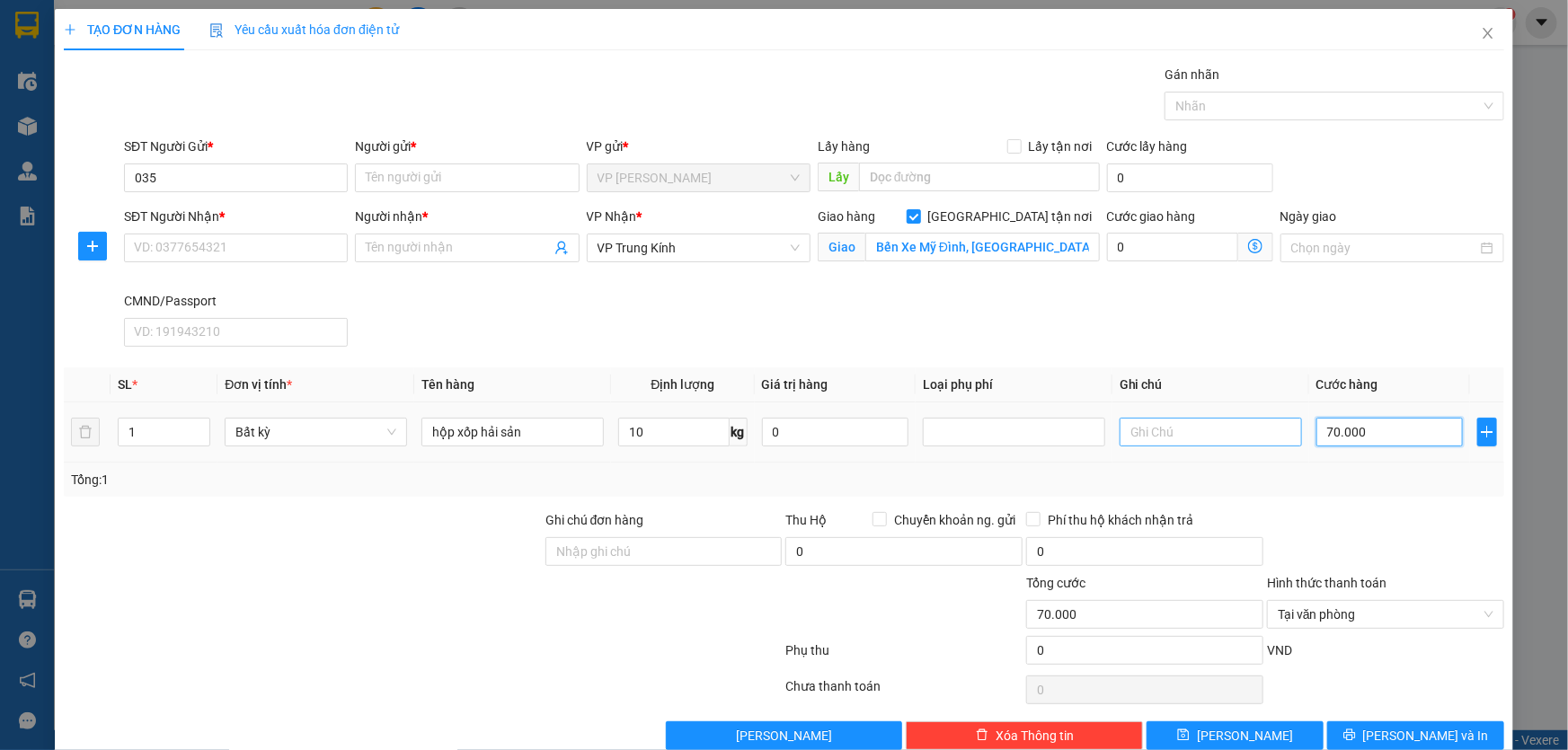
type input "0"
click at [1364, 504] on div "Transit Pickup Surcharge Ids Transit Deliver Surcharge Ids Transit Deliver Surc…" at bounding box center [784, 408] width 1441 height 686
click at [1339, 609] on span "Tại văn phòng" at bounding box center [1386, 614] width 216 height 27
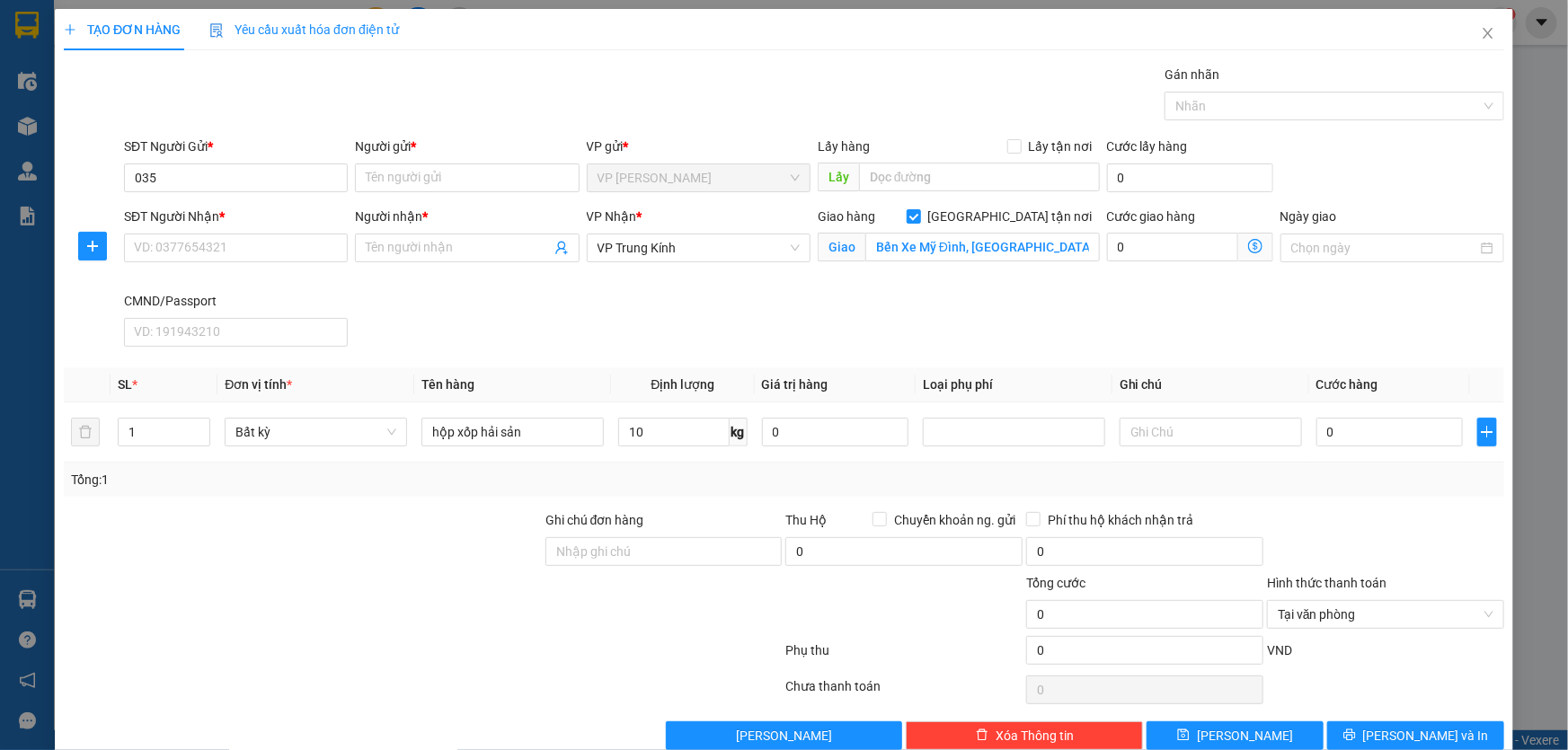
click at [1301, 342] on div "SĐT Người Nhận * VD: 0377654321 Người nhận * Tên người nhận VP Nhận * VP Trung …" at bounding box center [813, 280] width 1387 height 147
click at [1314, 602] on span "Tại văn phòng" at bounding box center [1386, 614] width 216 height 27
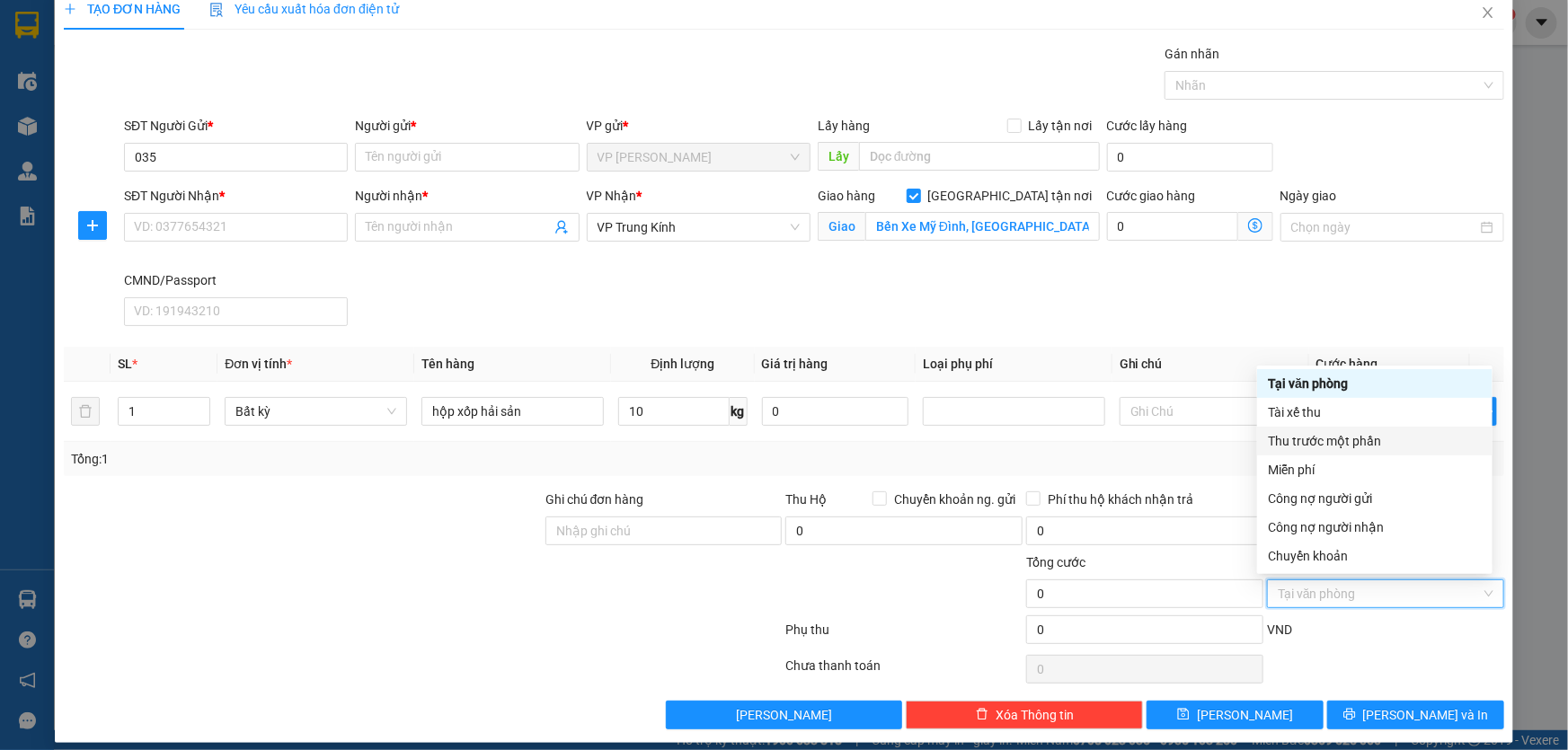
scroll to position [33, 0]
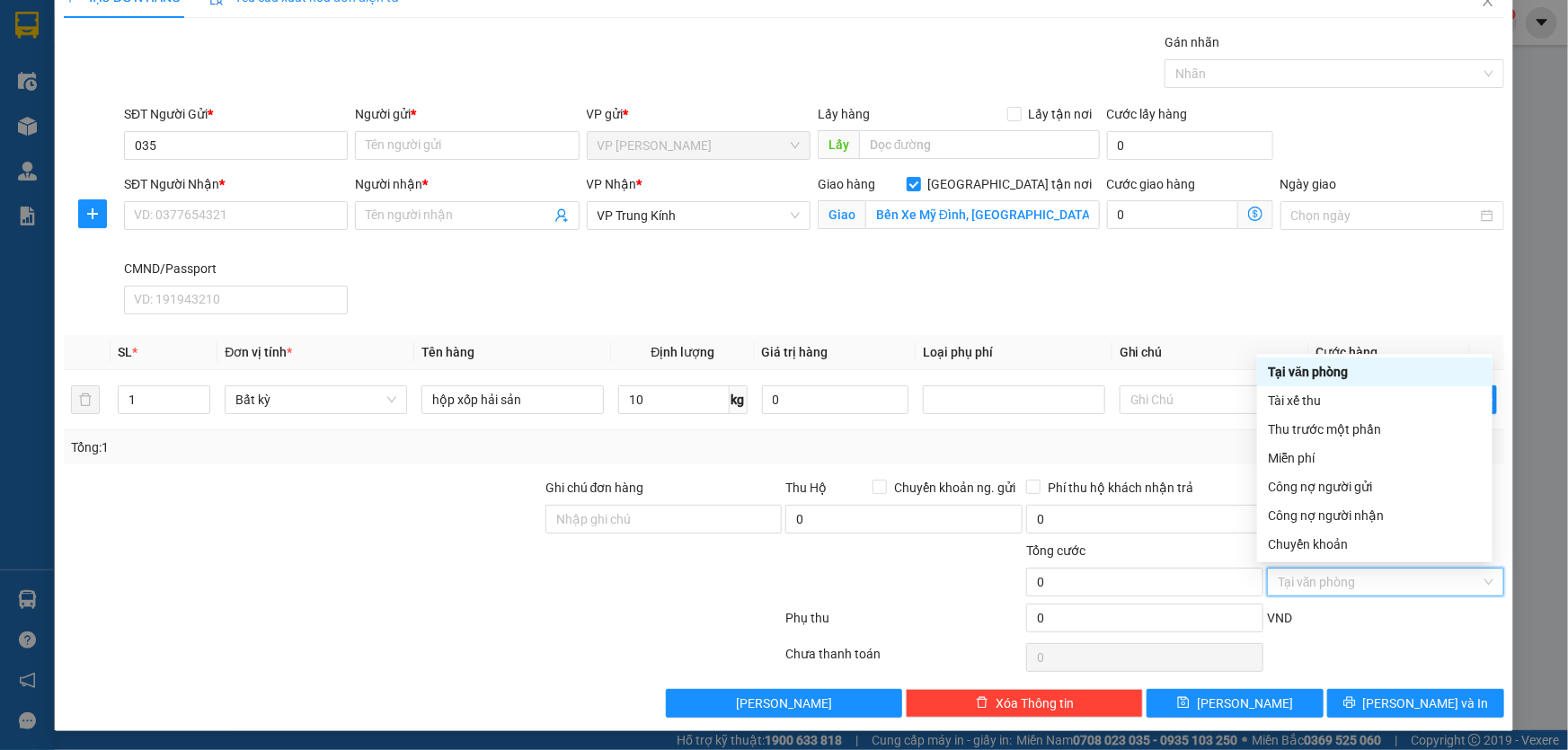
click at [1300, 376] on div "Tại văn phòng" at bounding box center [1375, 371] width 214 height 20
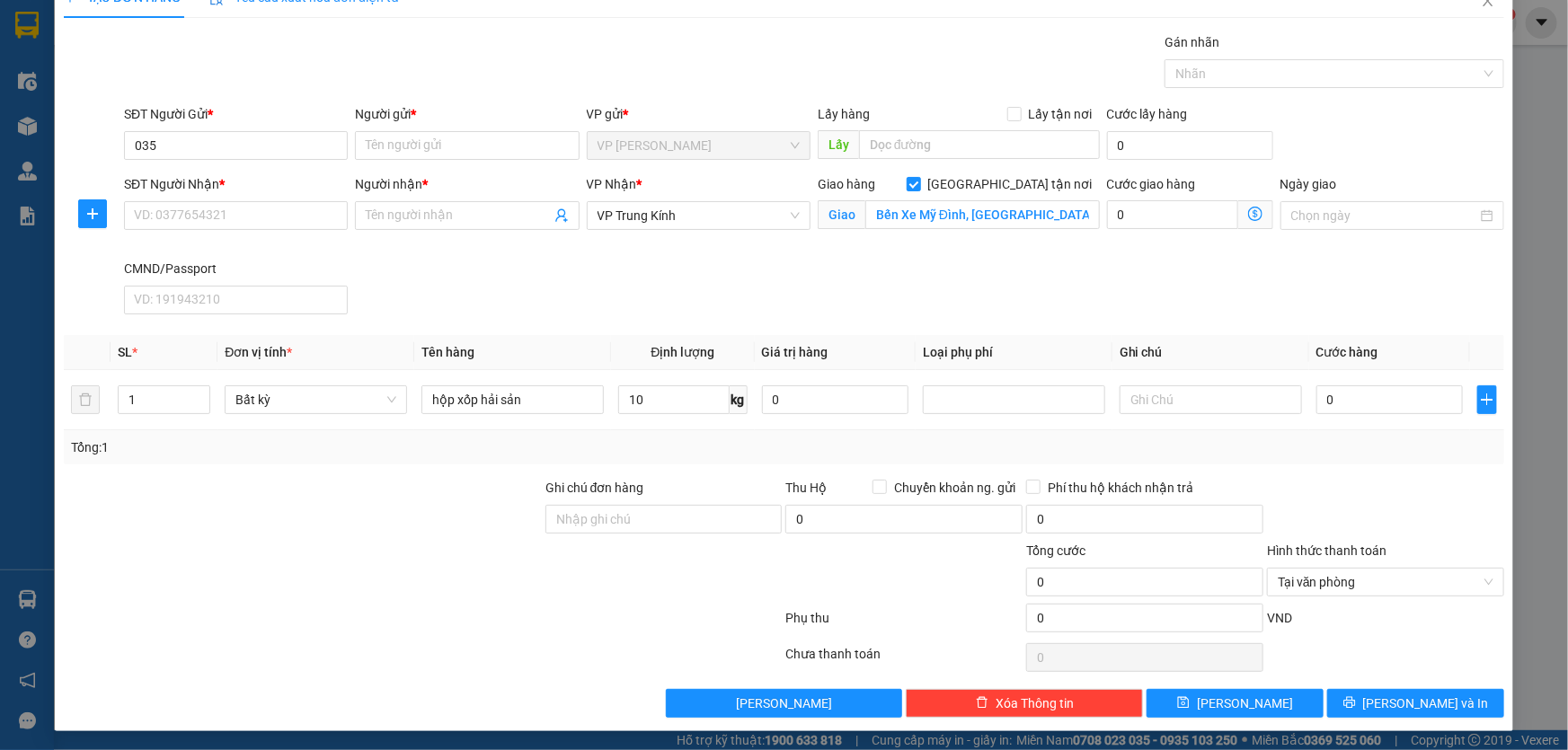
click at [1280, 277] on div "SĐT Người Nhận * VD: 0377654321 Người nhận * Tên người nhận VP Nhận * VP Trung …" at bounding box center [813, 248] width 1387 height 147
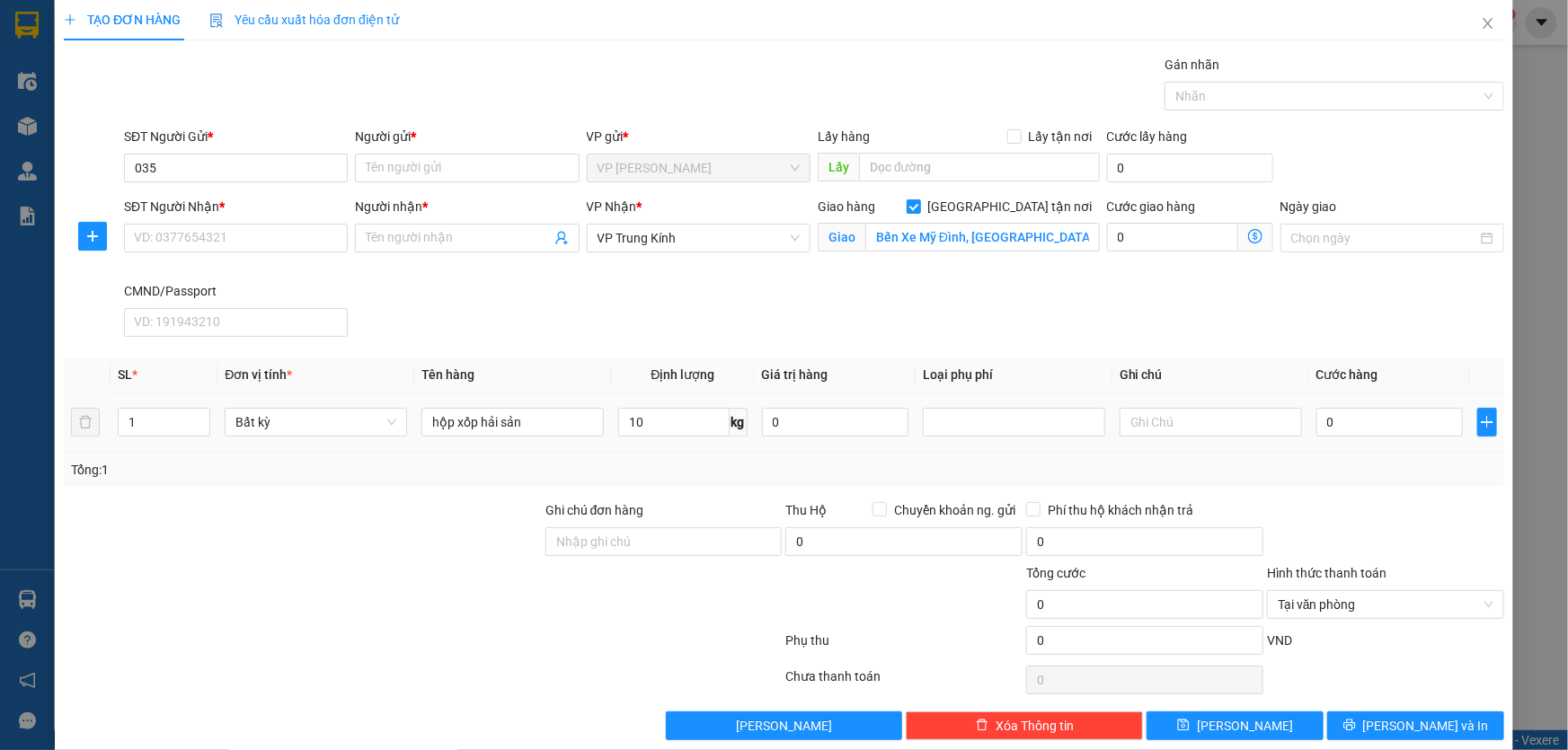
scroll to position [0, 0]
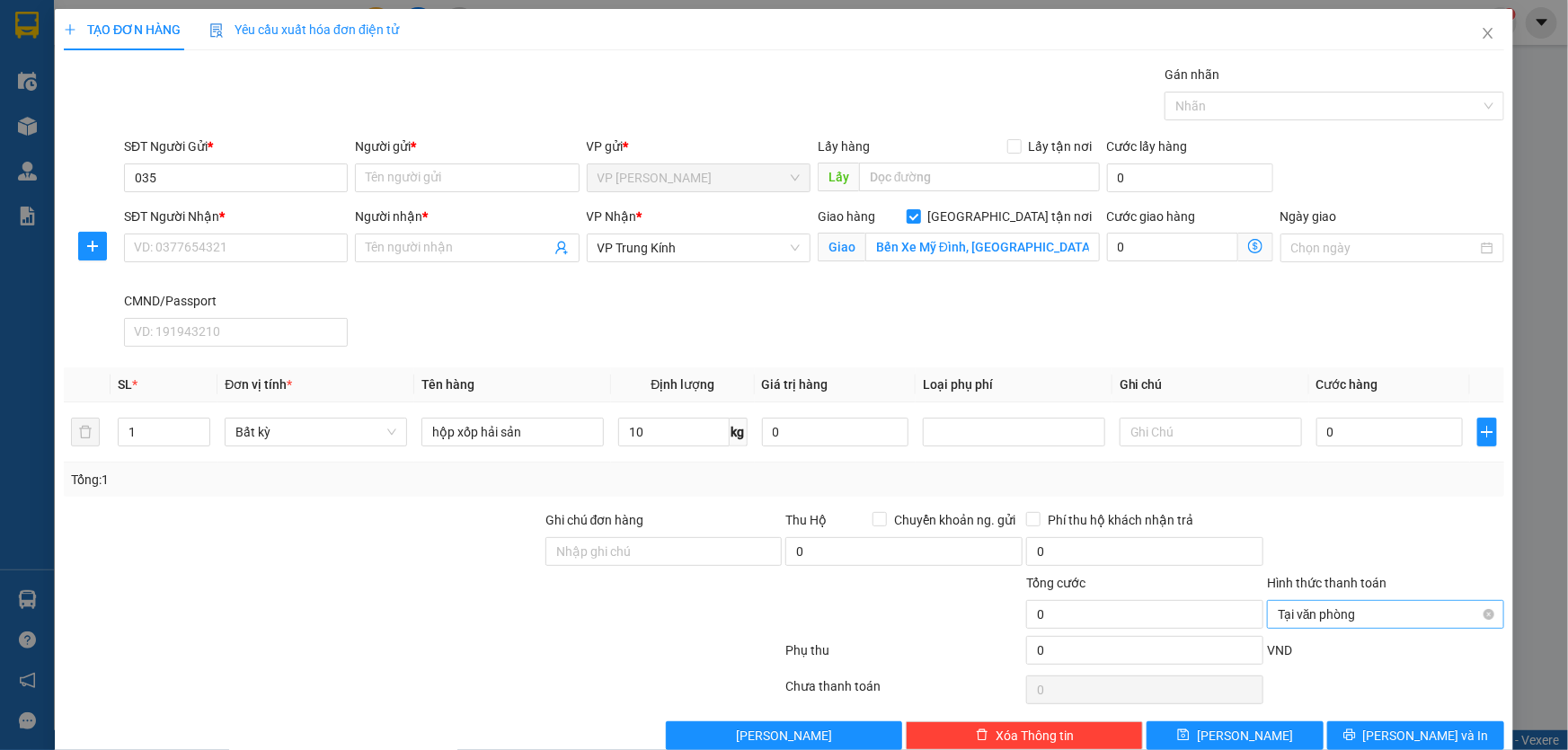
click at [1317, 620] on span "Tại văn phòng" at bounding box center [1386, 614] width 216 height 27
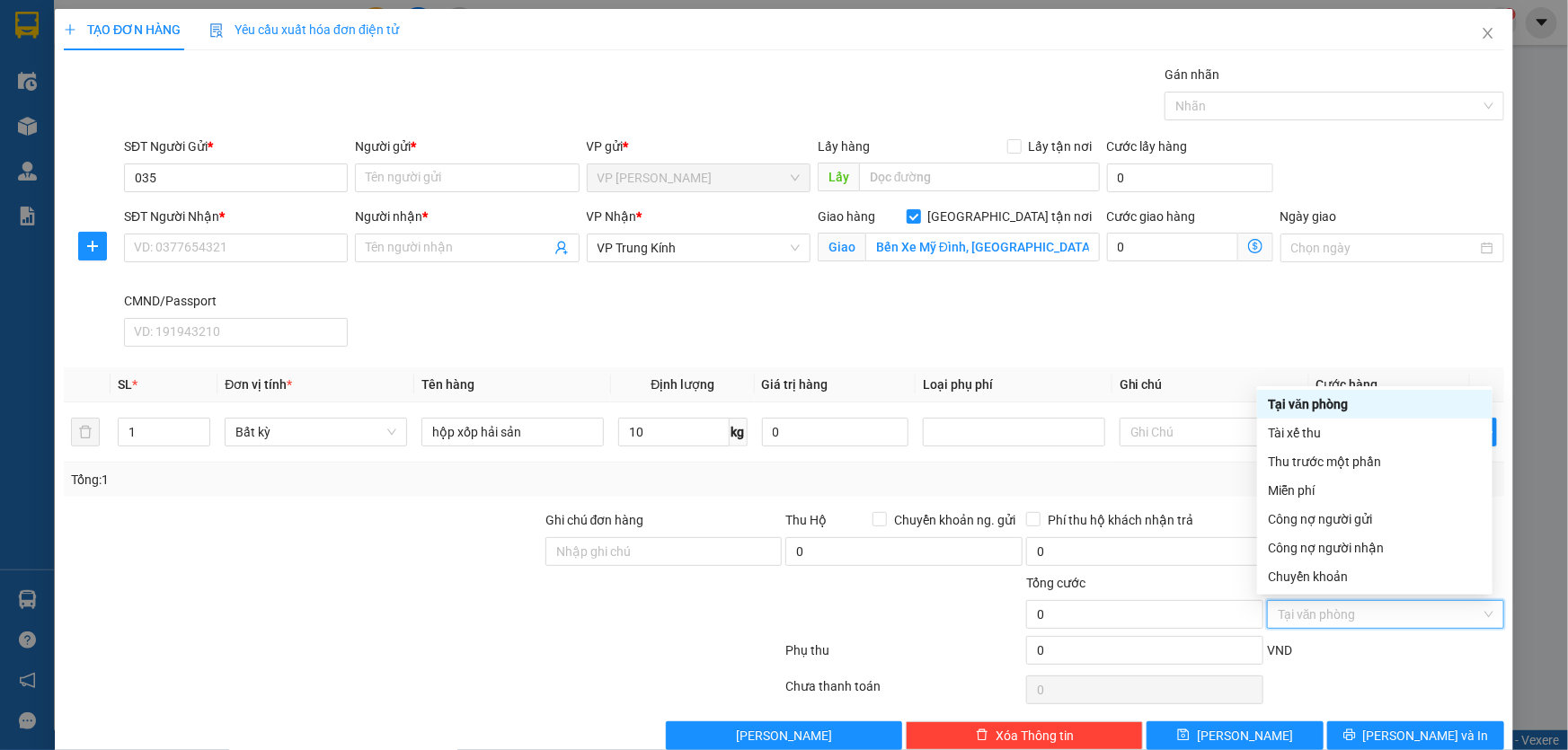
click at [1309, 398] on div "Tại văn phòng" at bounding box center [1375, 404] width 214 height 20
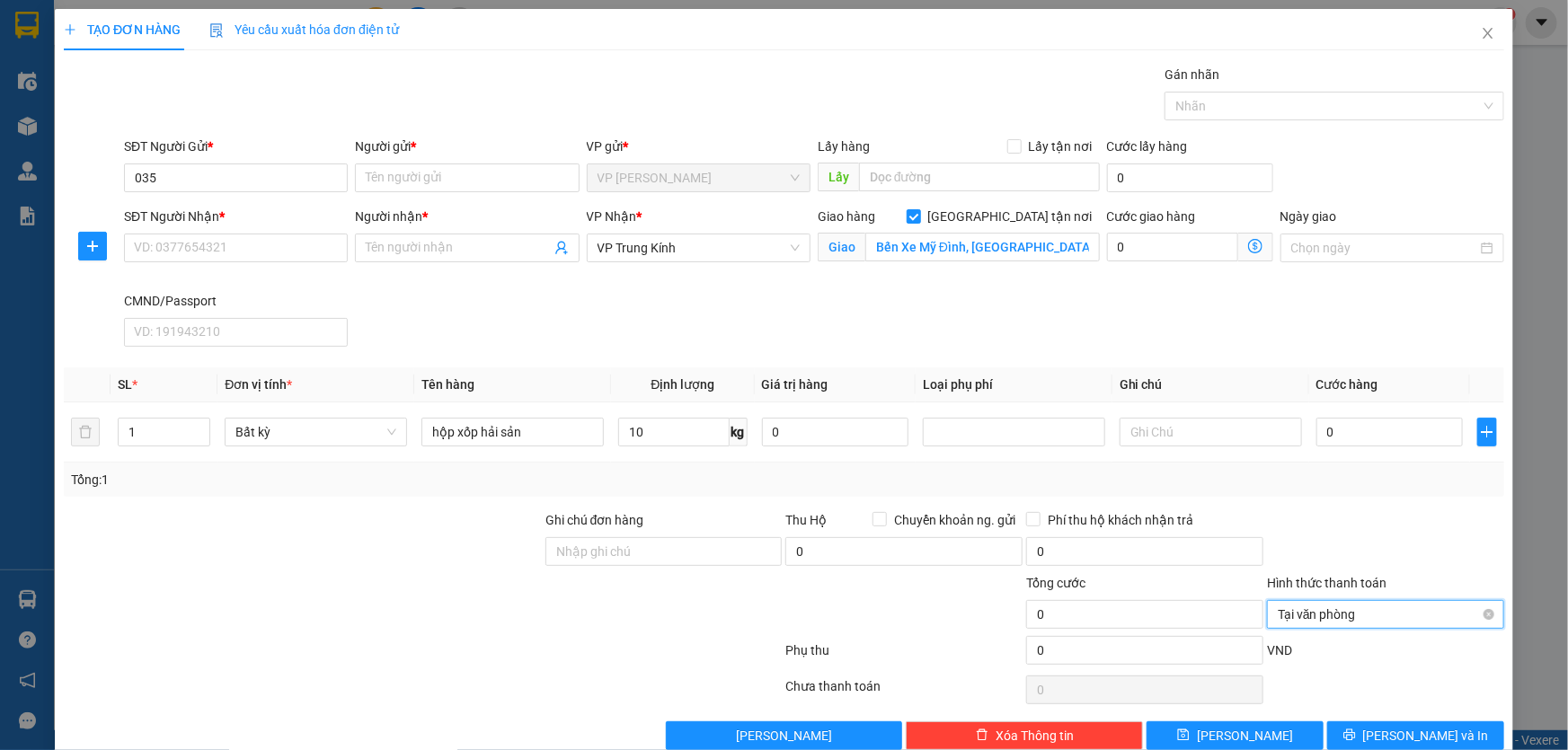
click at [1348, 602] on span "Tại văn phòng" at bounding box center [1386, 614] width 216 height 27
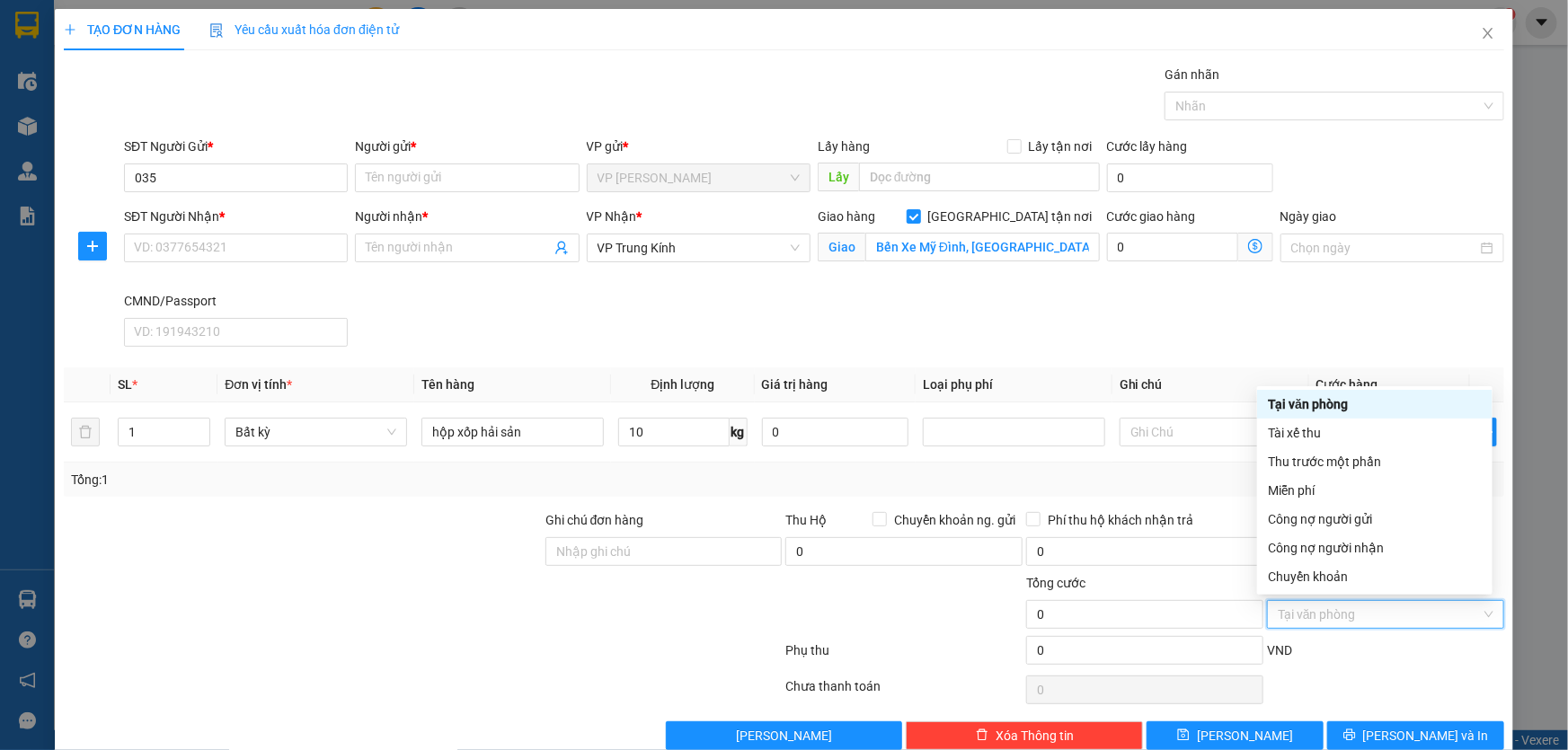
click at [1284, 410] on div "Tại văn phòng" at bounding box center [1375, 404] width 214 height 20
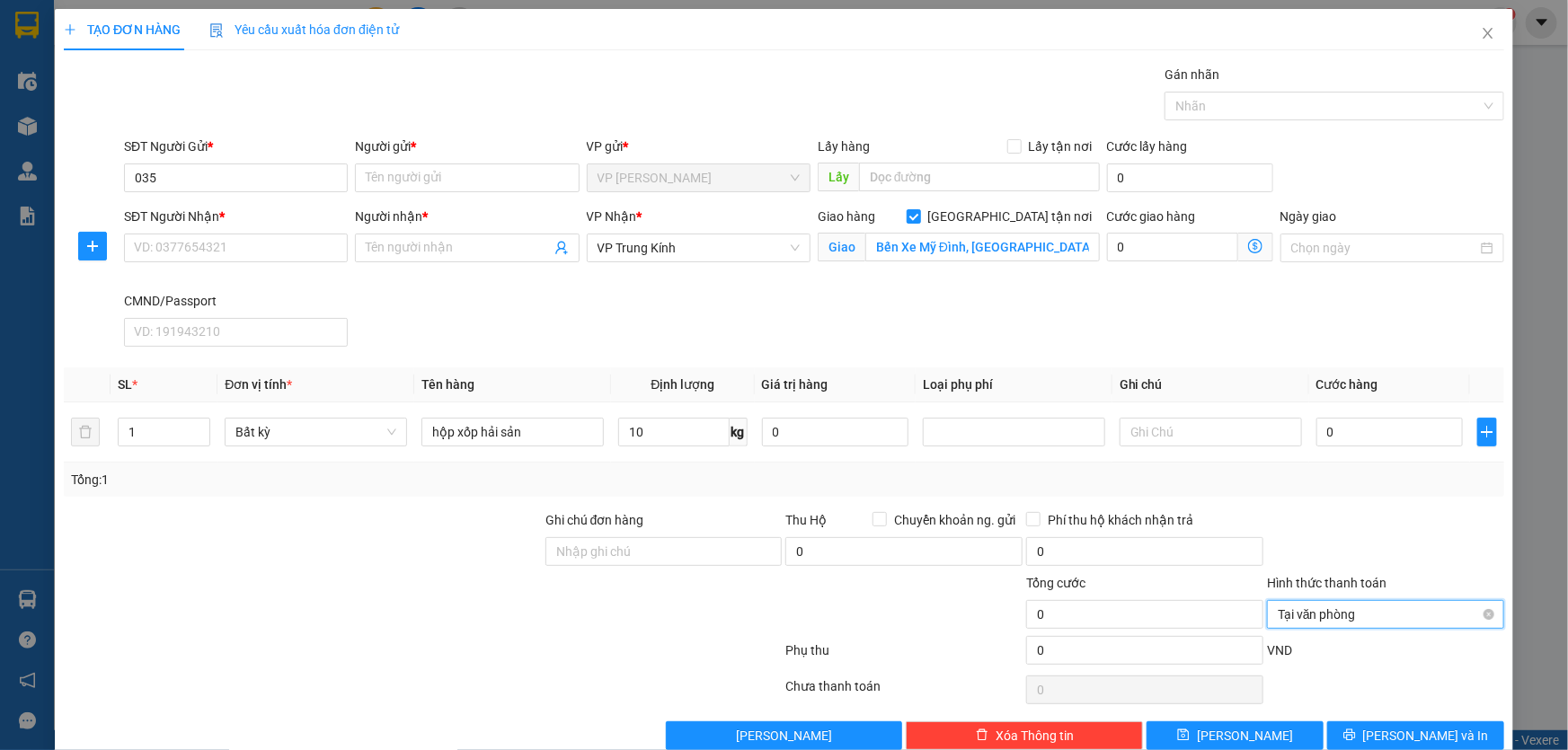
click at [1310, 612] on span "Tại văn phòng" at bounding box center [1386, 614] width 216 height 27
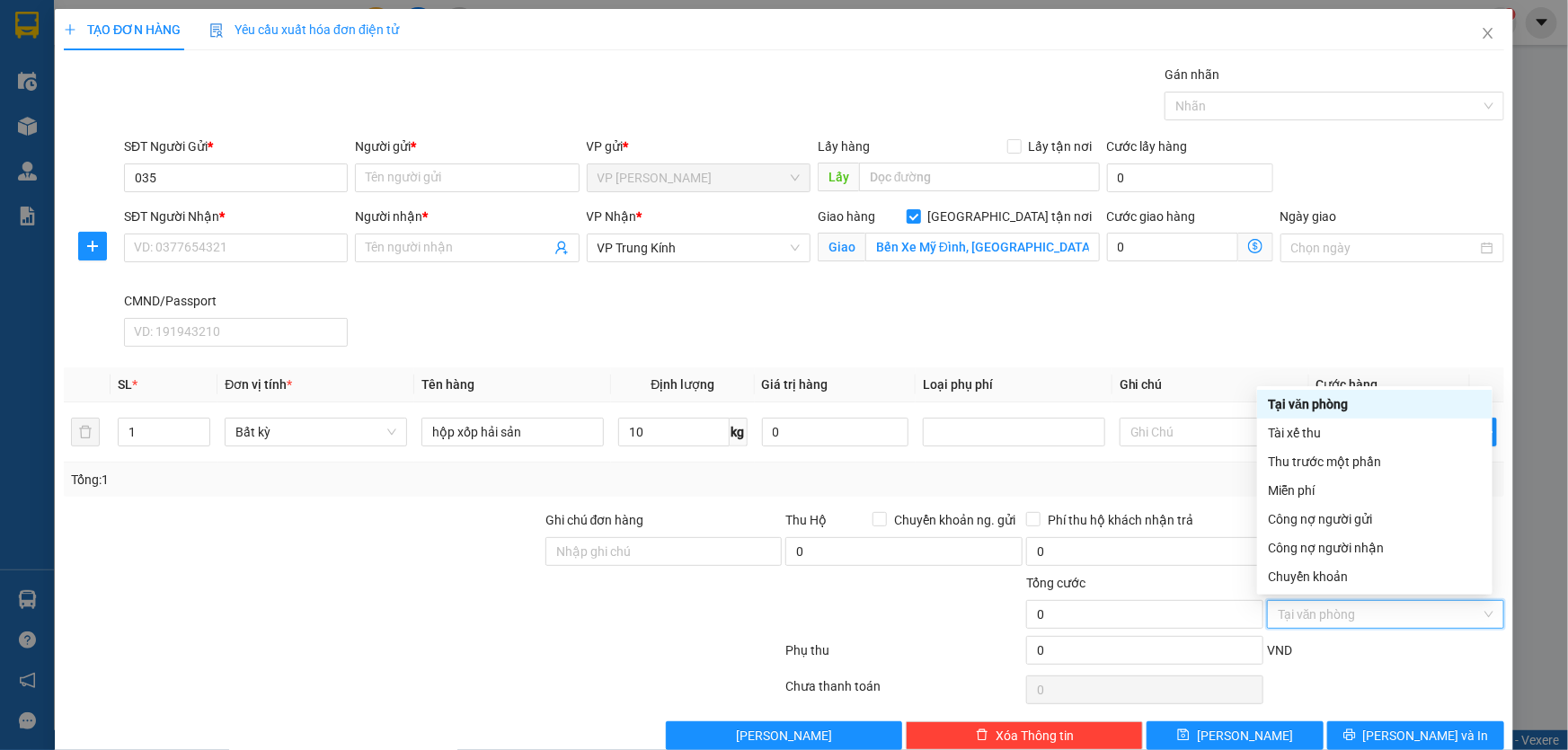
click at [1305, 406] on div "Tại văn phòng" at bounding box center [1375, 404] width 214 height 20
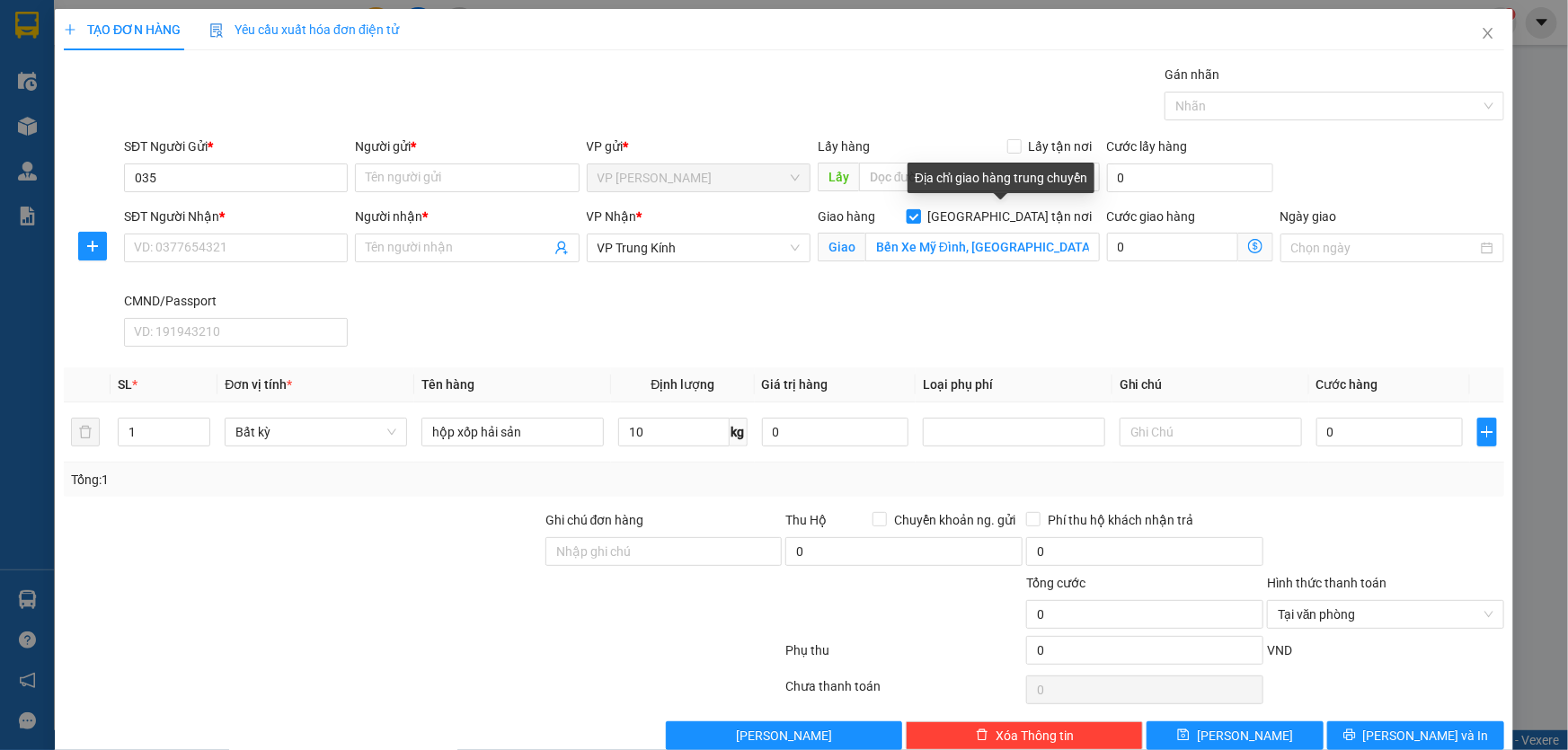
click at [919, 219] on input "[GEOGRAPHIC_DATA] tận nơi" at bounding box center [913, 216] width 13 height 13
checkbox input "false"
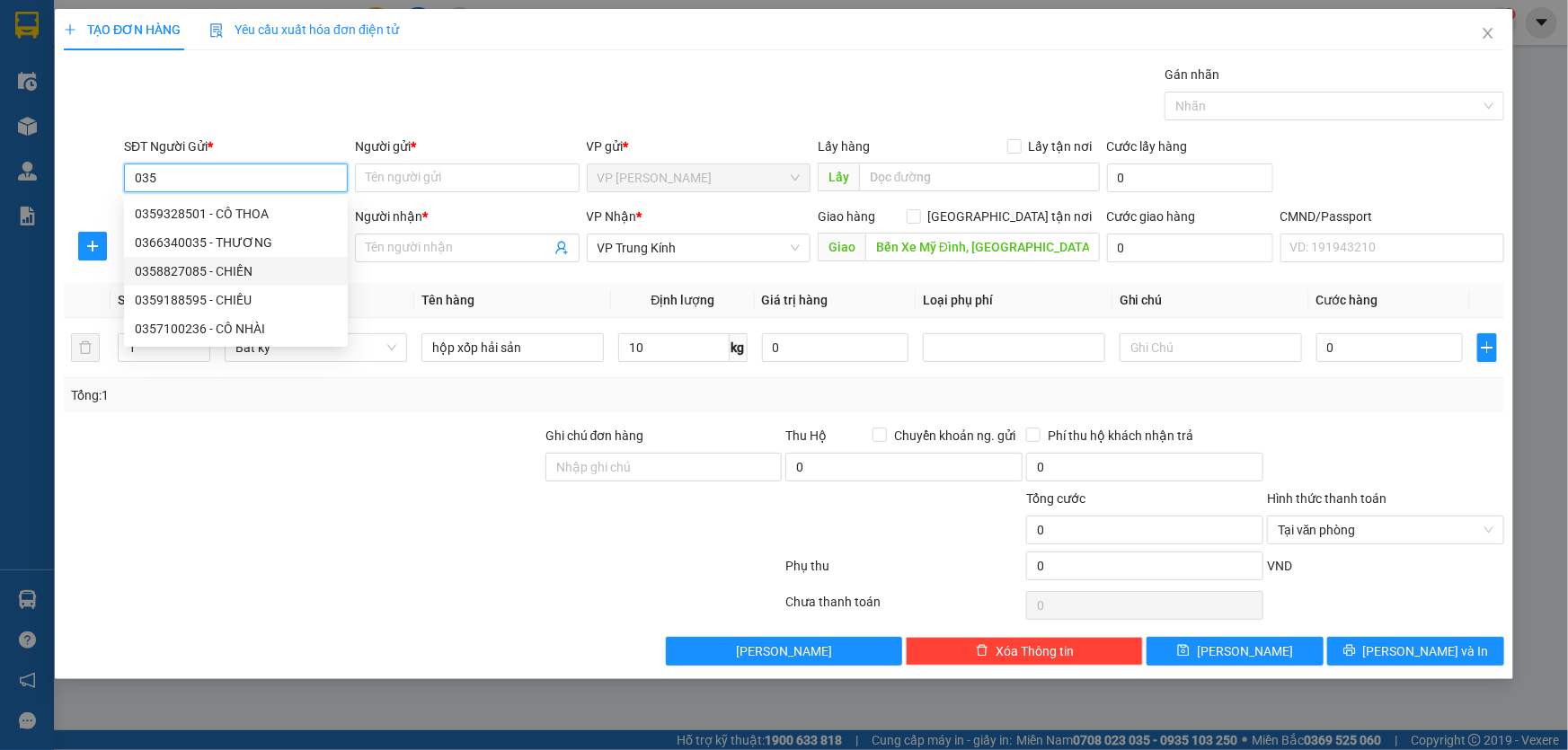
drag, startPoint x: 201, startPoint y: 182, endPoint x: 99, endPoint y: 181, distance: 102.0
click at [99, 181] on div "SĐT Người Gửi * 035 Người gửi * Tên người gửi VP gửi * VP [PERSON_NAME] Lấy hàn…" at bounding box center [784, 168] width 1444 height 63
click at [428, 93] on div "Gói vận chuyển * Tiêu chuẩn Gán nhãn Nhãn" at bounding box center [813, 97] width 1387 height 63
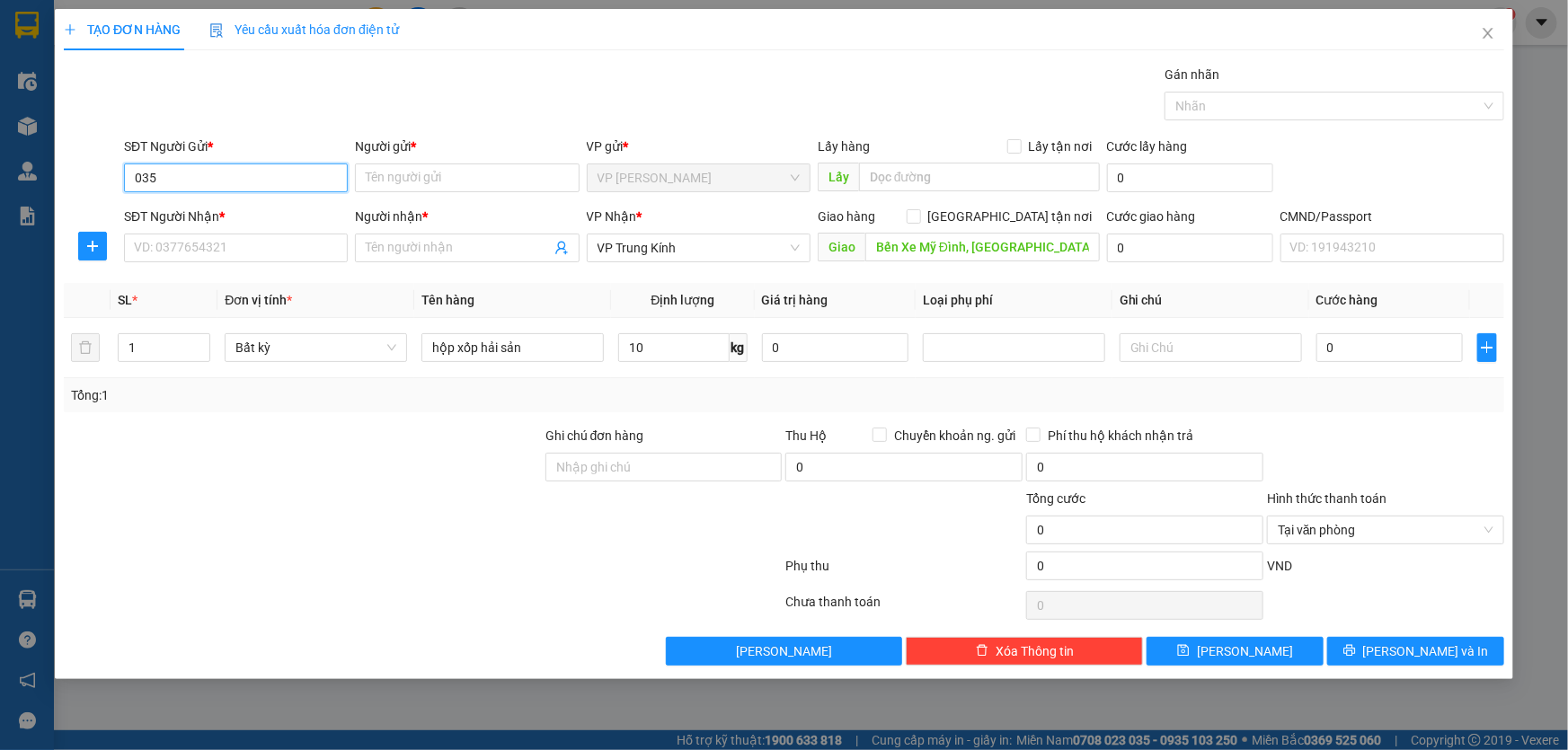
click at [175, 169] on input "035" at bounding box center [235, 178] width 223 height 29
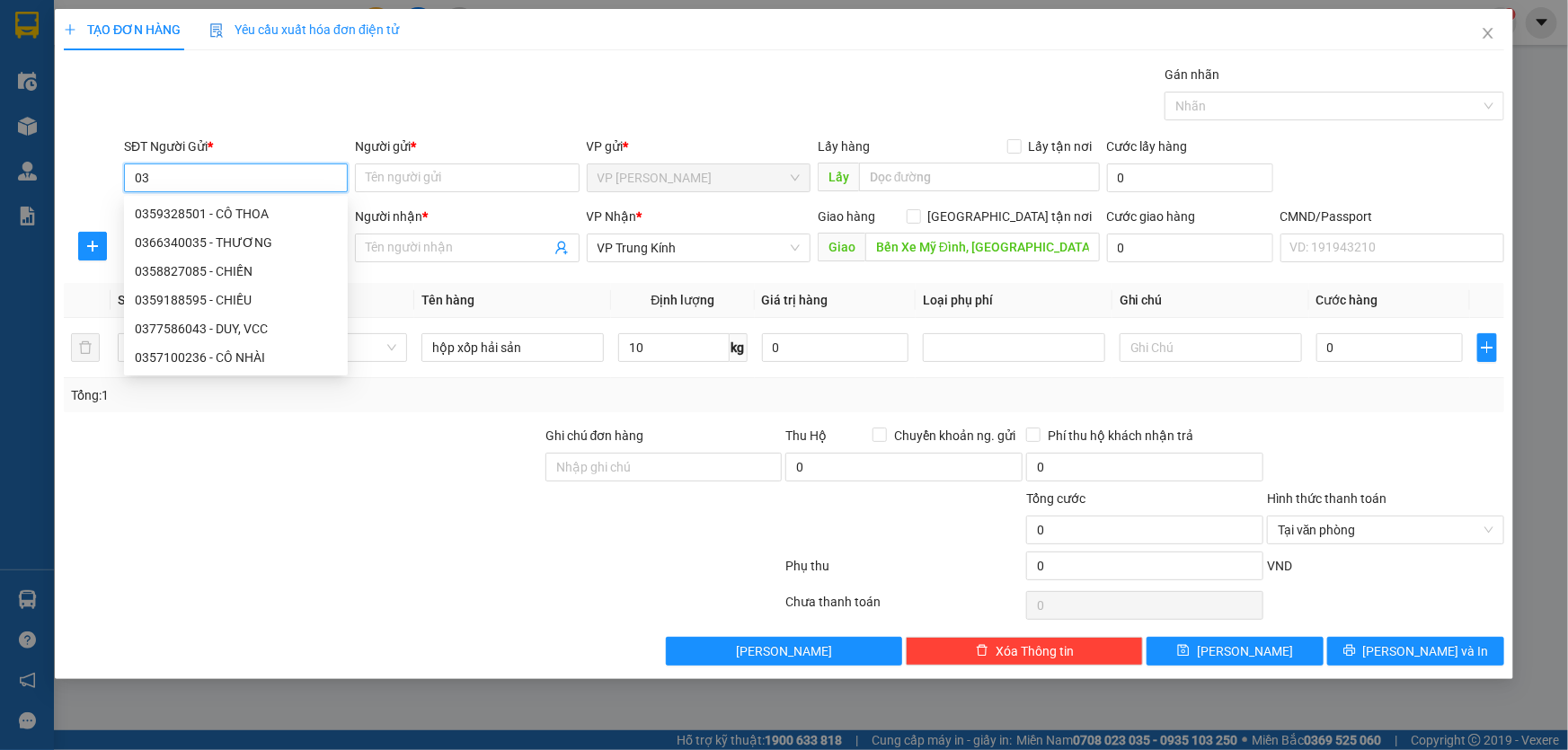
type input "0"
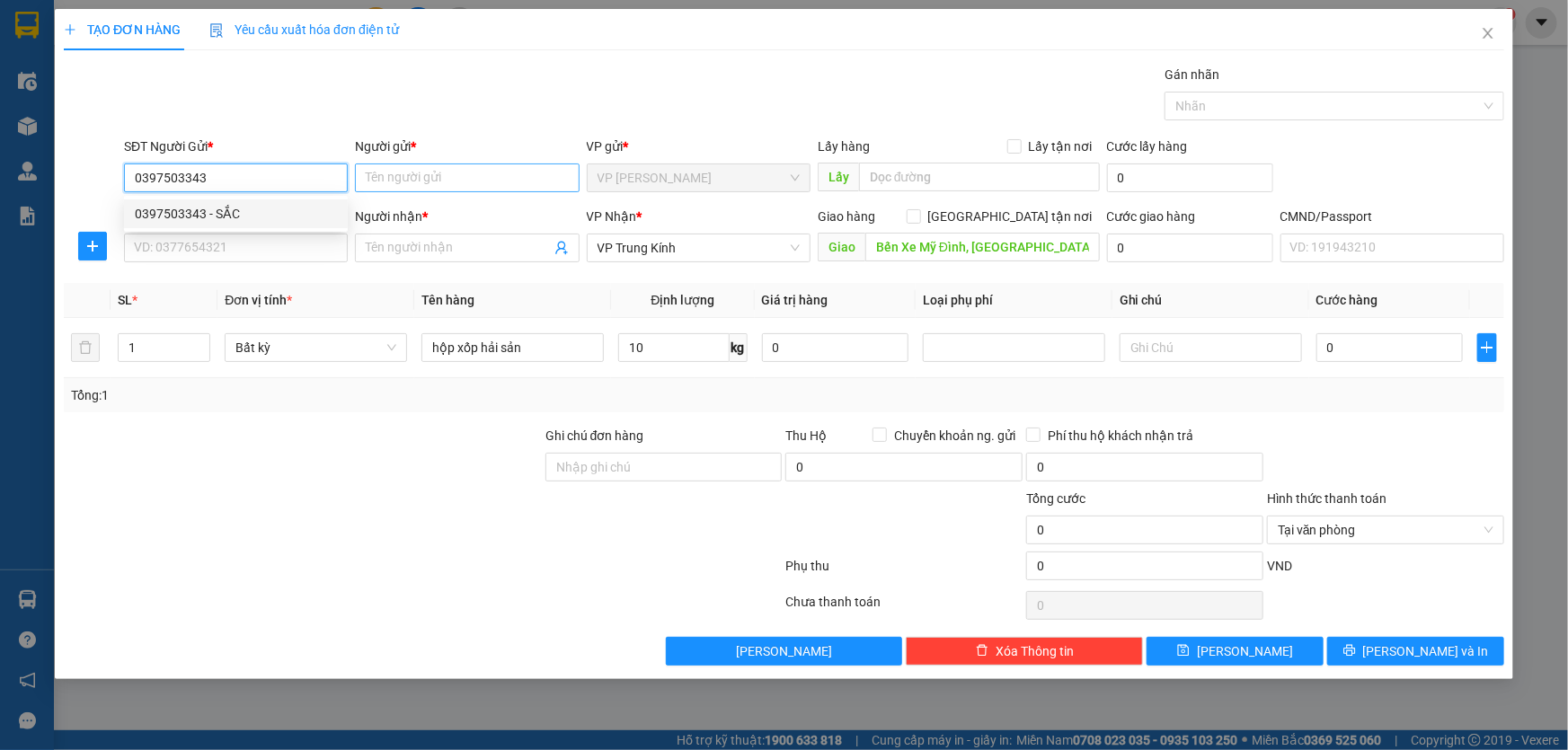
type input "0397503343"
click at [439, 175] on input "Người gửi *" at bounding box center [466, 178] width 223 height 29
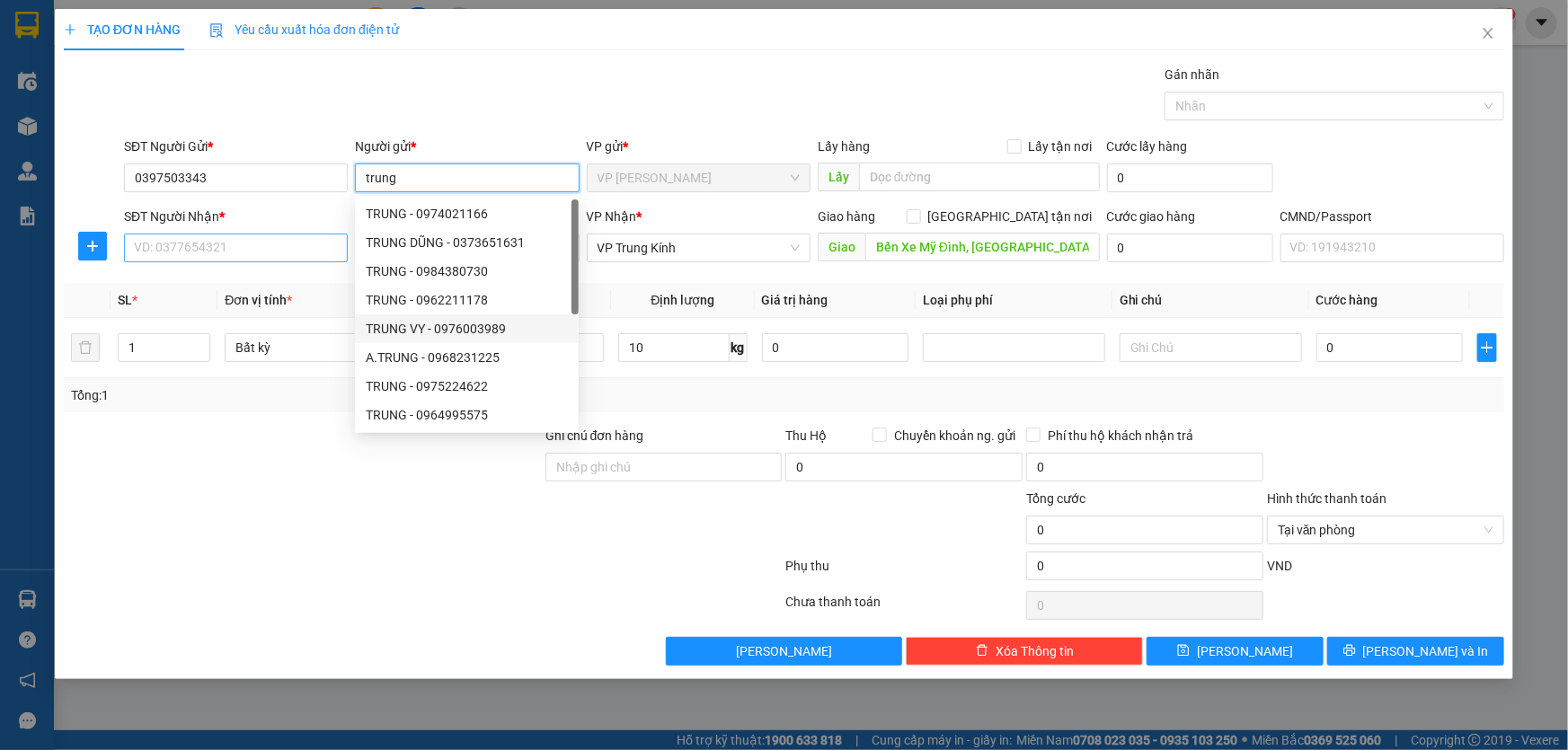
type input "trung"
click at [244, 251] on input "SĐT Người Nhận *" at bounding box center [235, 248] width 223 height 29
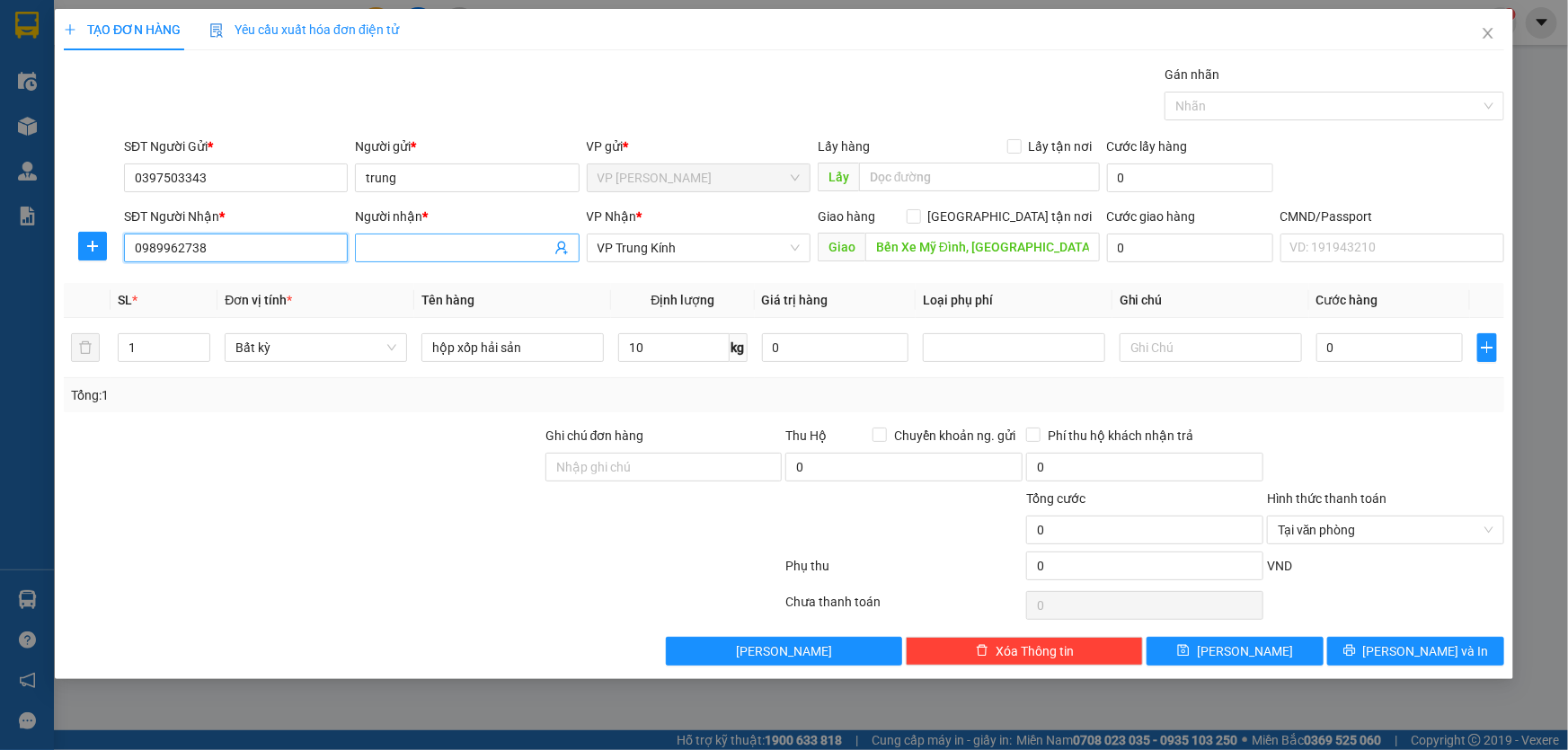
type input "0989962738"
click at [424, 249] on input "Người nhận *" at bounding box center [458, 248] width 184 height 20
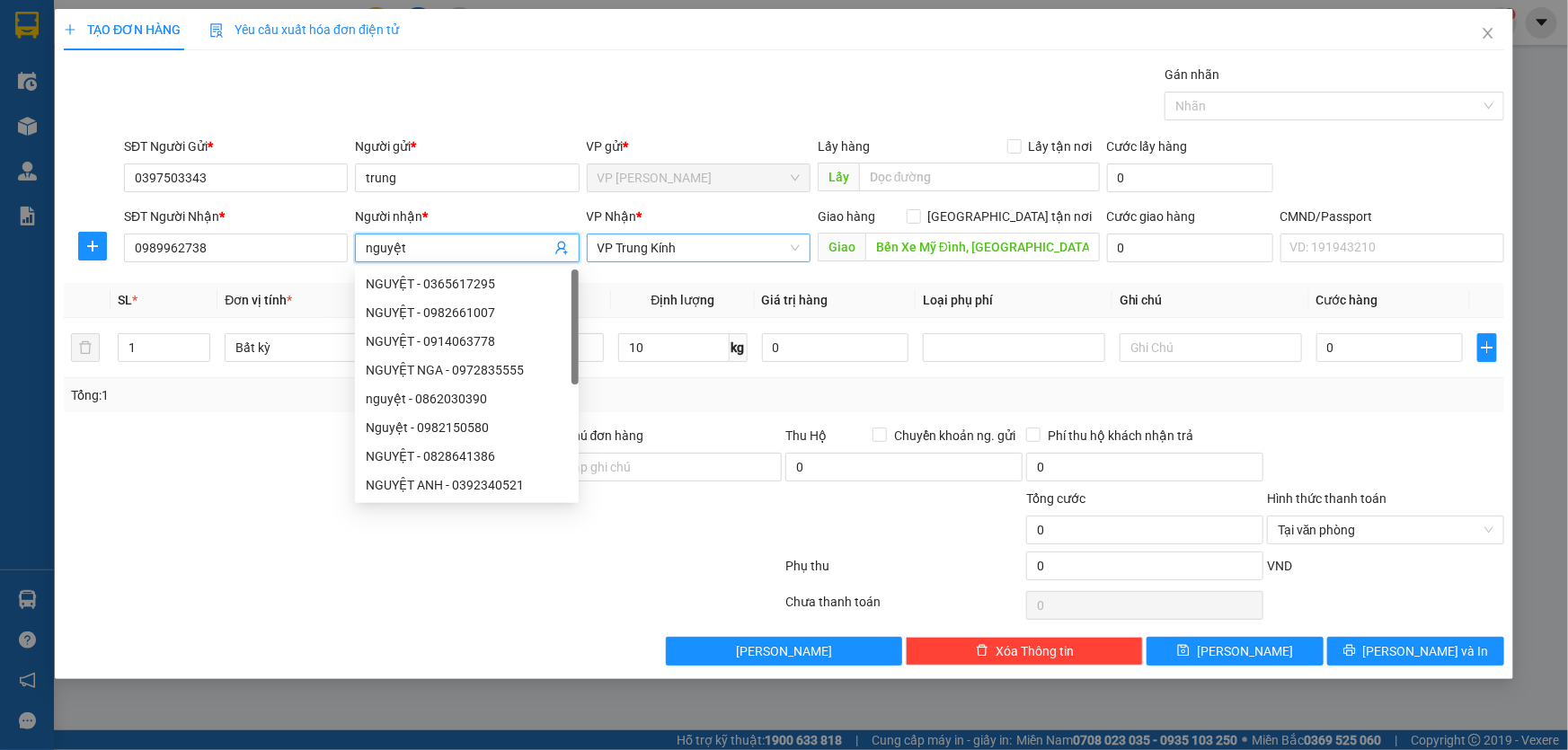
click at [692, 249] on span "VP Trung Kính" at bounding box center [698, 248] width 202 height 27
type input "nguyệt"
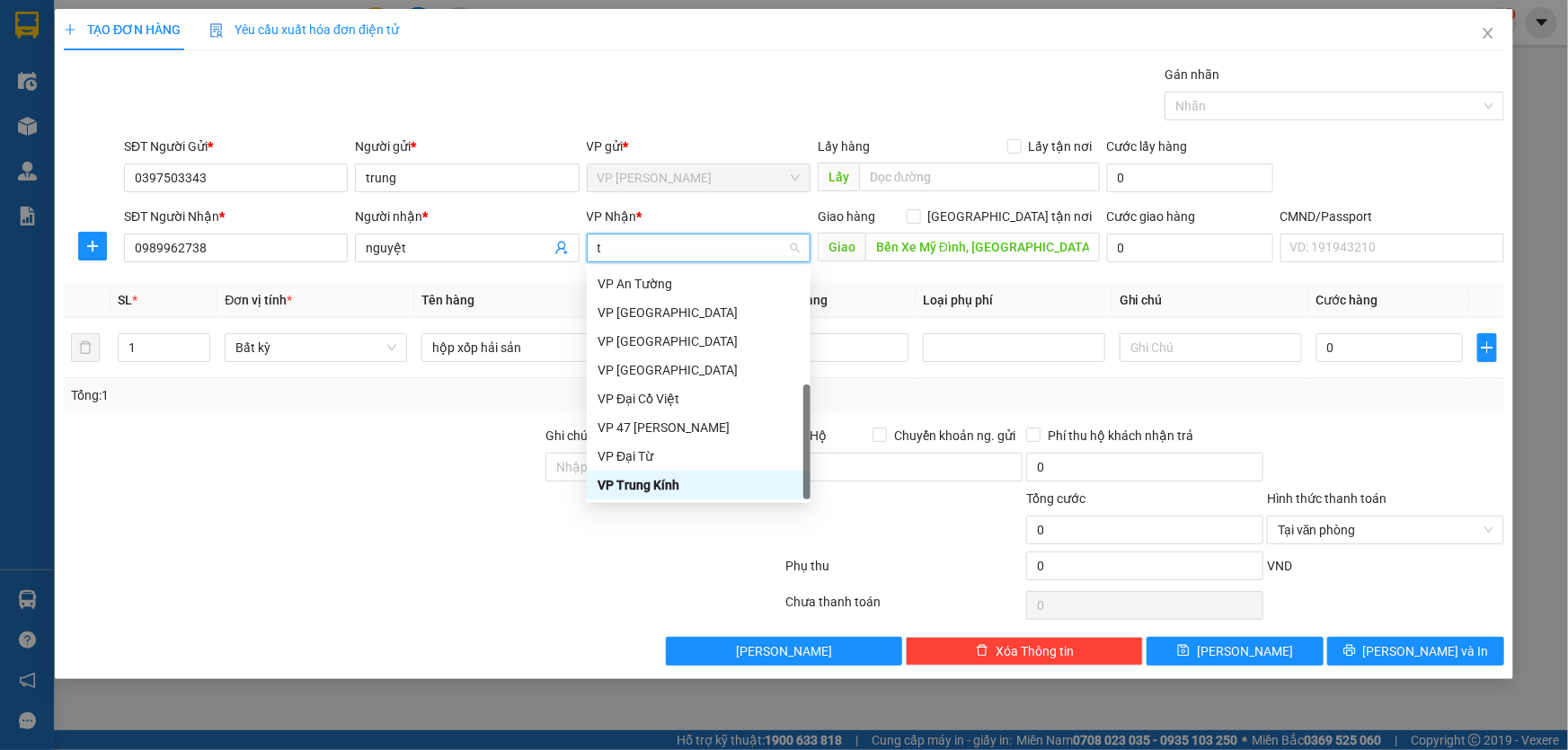
scroll to position [200, 0]
type input "tk"
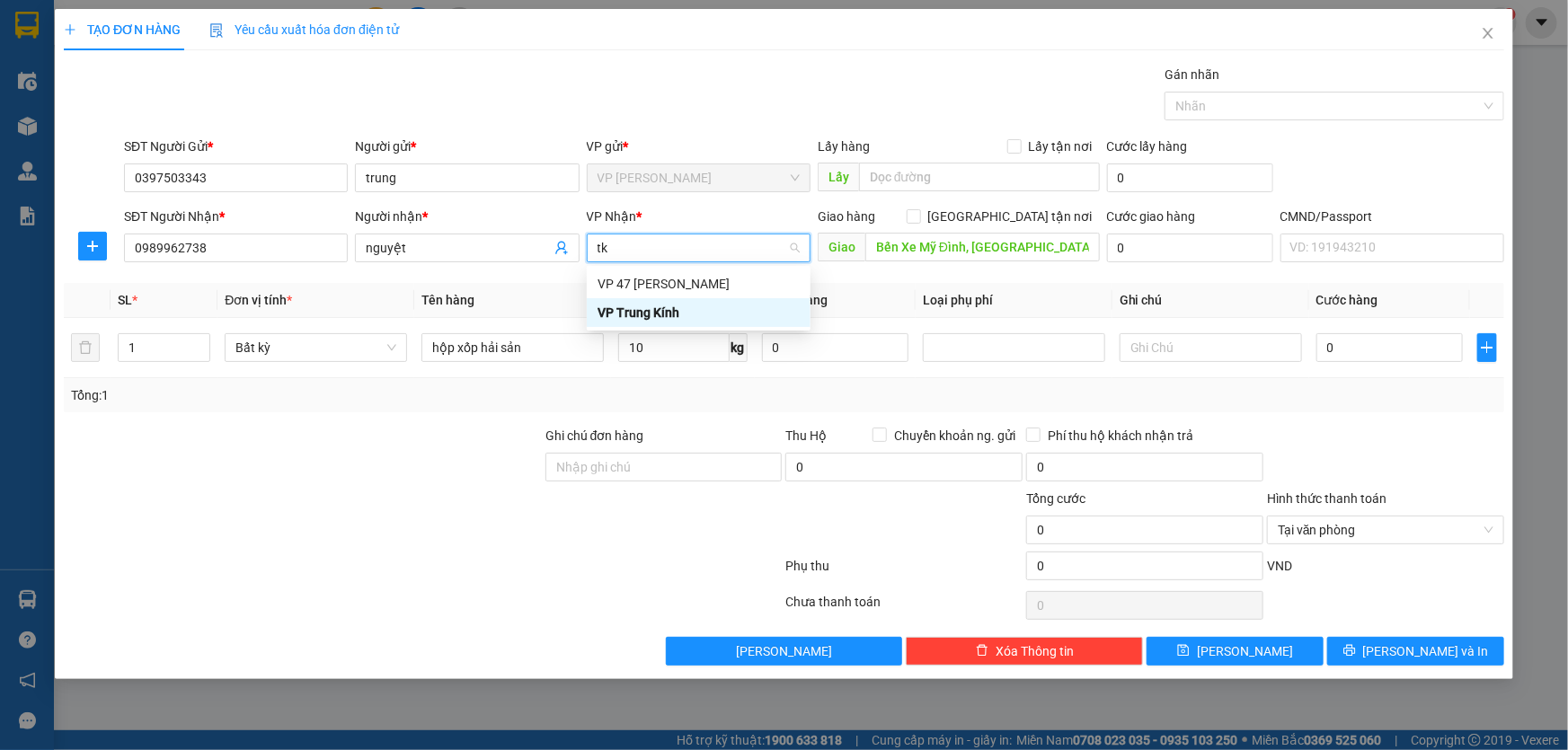
click at [657, 315] on div "VP Trung Kính" at bounding box center [698, 312] width 202 height 20
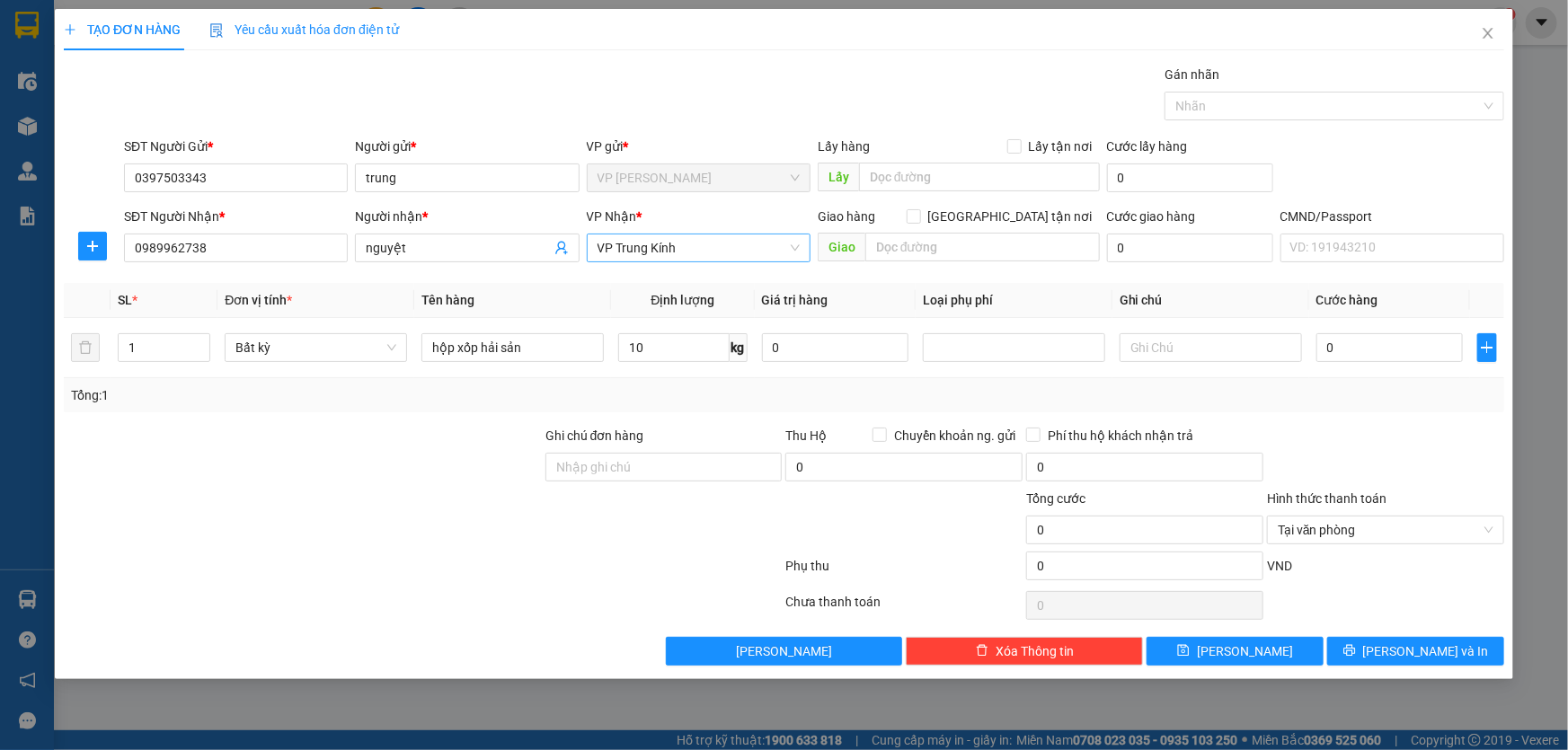
click at [1046, 275] on div "Transit Pickup Surcharge Ids Transit Deliver Surcharge Ids Transit Deliver Surc…" at bounding box center [784, 366] width 1441 height 601
click at [1373, 440] on div at bounding box center [1386, 458] width 241 height 63
click at [1324, 468] on div at bounding box center [1386, 458] width 241 height 63
click at [677, 358] on input "10" at bounding box center [673, 347] width 111 height 29
click at [682, 382] on div "Tổng: 1" at bounding box center [784, 395] width 1441 height 34
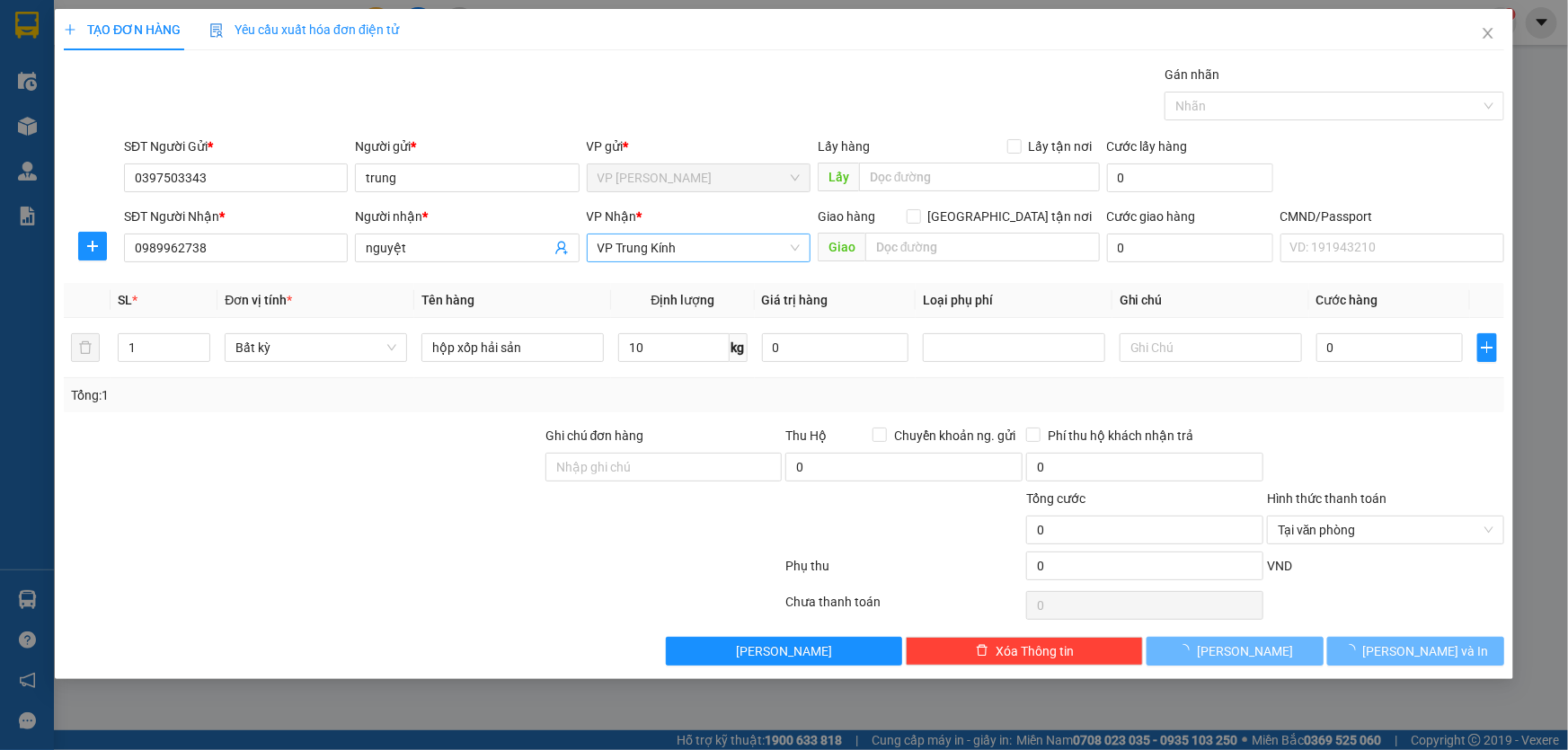
type input "70.000"
click at [1406, 654] on span "[PERSON_NAME] và In" at bounding box center [1426, 651] width 126 height 20
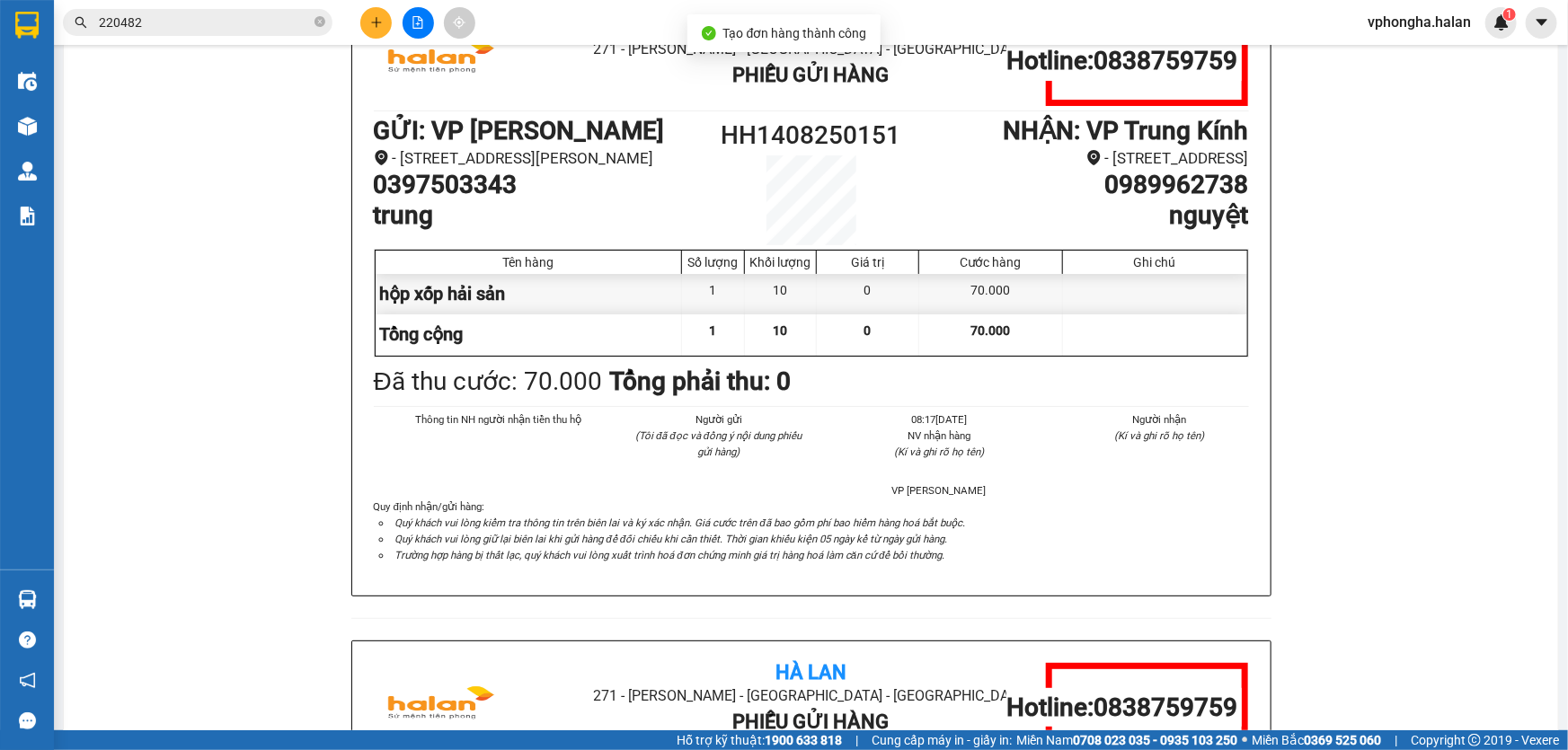
scroll to position [81, 0]
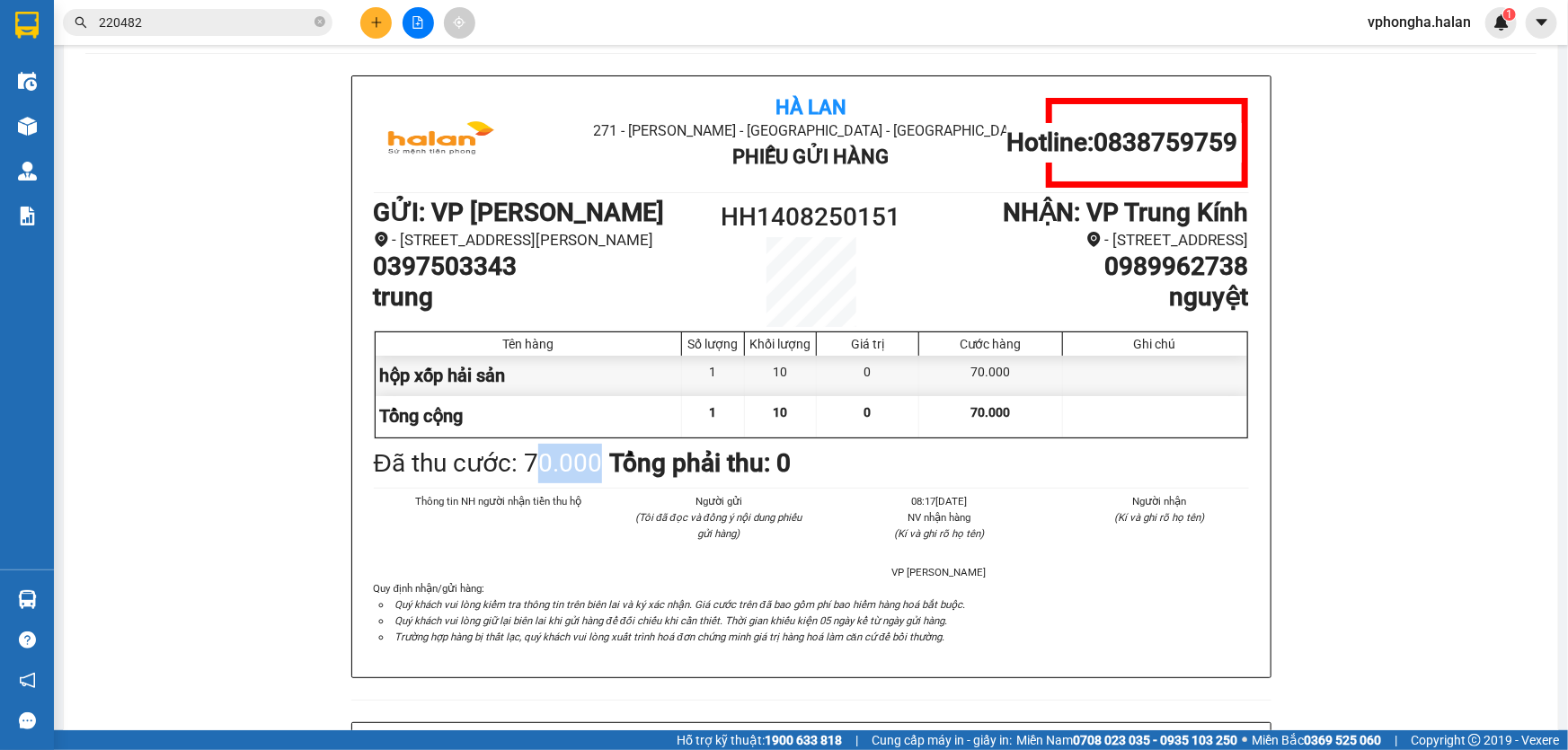
drag, startPoint x: 526, startPoint y: 476, endPoint x: 584, endPoint y: 485, distance: 58.7
click at [584, 484] on div "Đã thu cước : 70.000" at bounding box center [488, 463] width 228 height 39
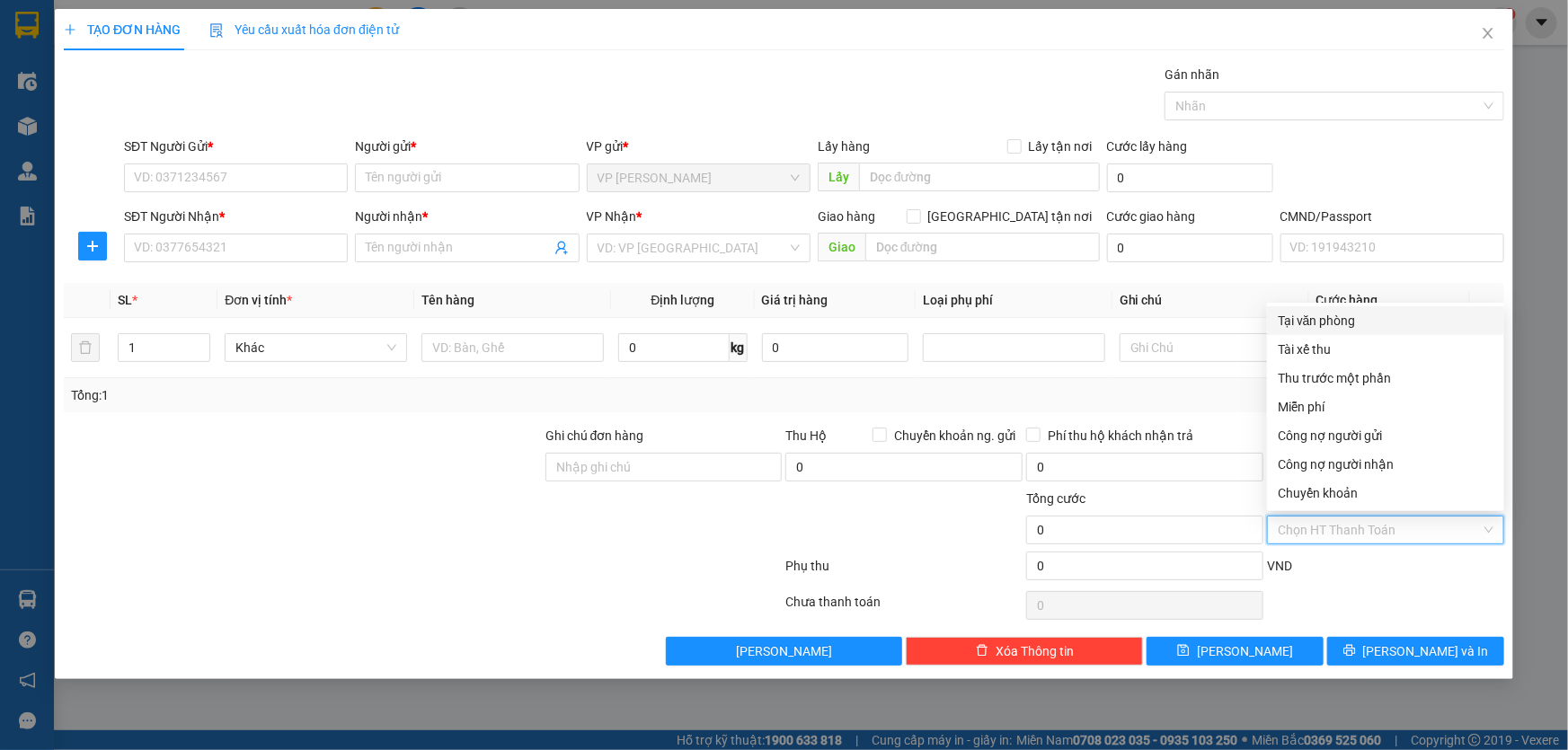
drag, startPoint x: 1367, startPoint y: 530, endPoint x: 891, endPoint y: 519, distance: 476.1
click at [901, 520] on div "Tổng cước 0 Hình thức thanh toán Chọn HT Thanh Toán" at bounding box center [784, 520] width 1444 height 63
click at [835, 530] on div at bounding box center [904, 520] width 241 height 63
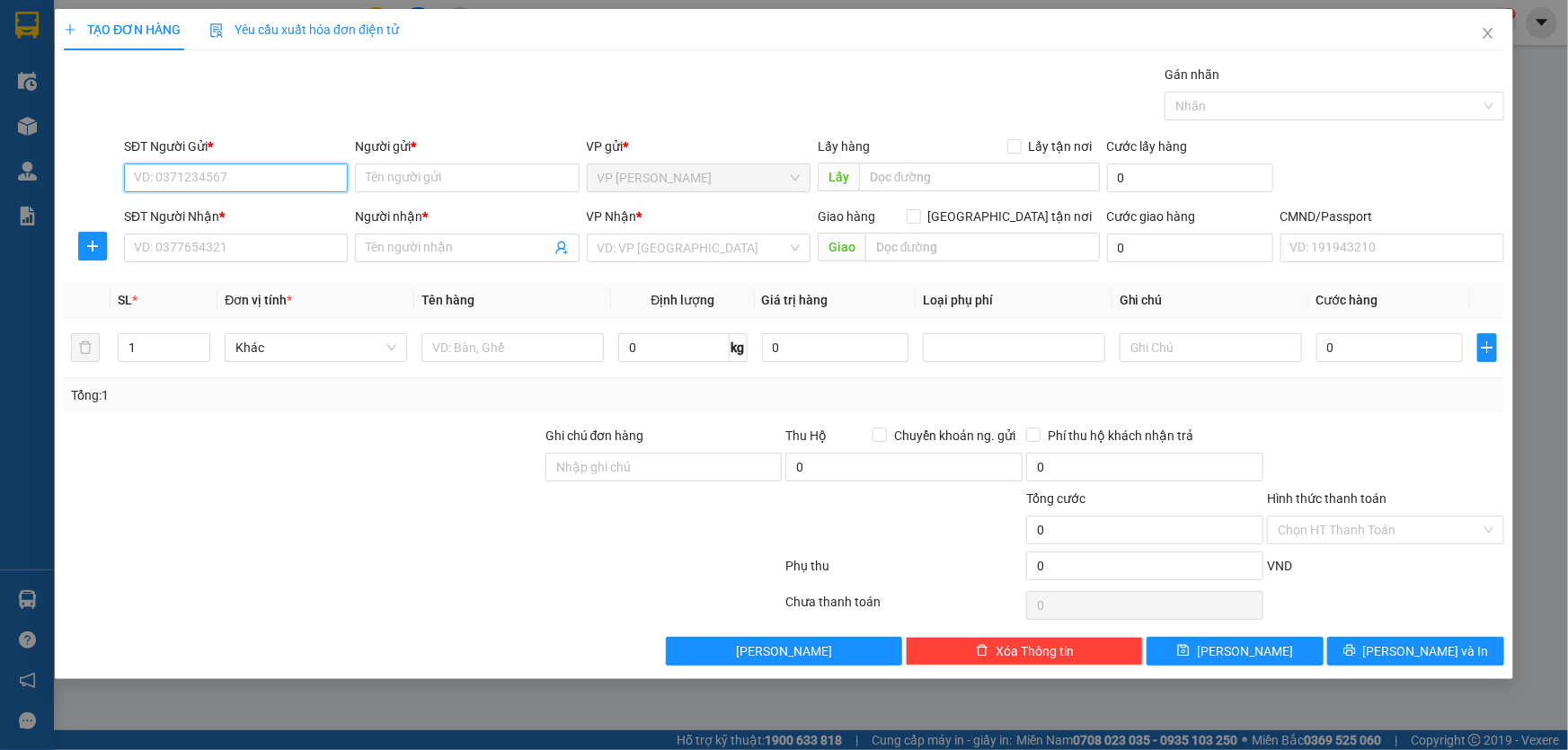
click at [263, 167] on input "SĐT Người Gửi *" at bounding box center [235, 178] width 223 height 29
type input "0397503343"
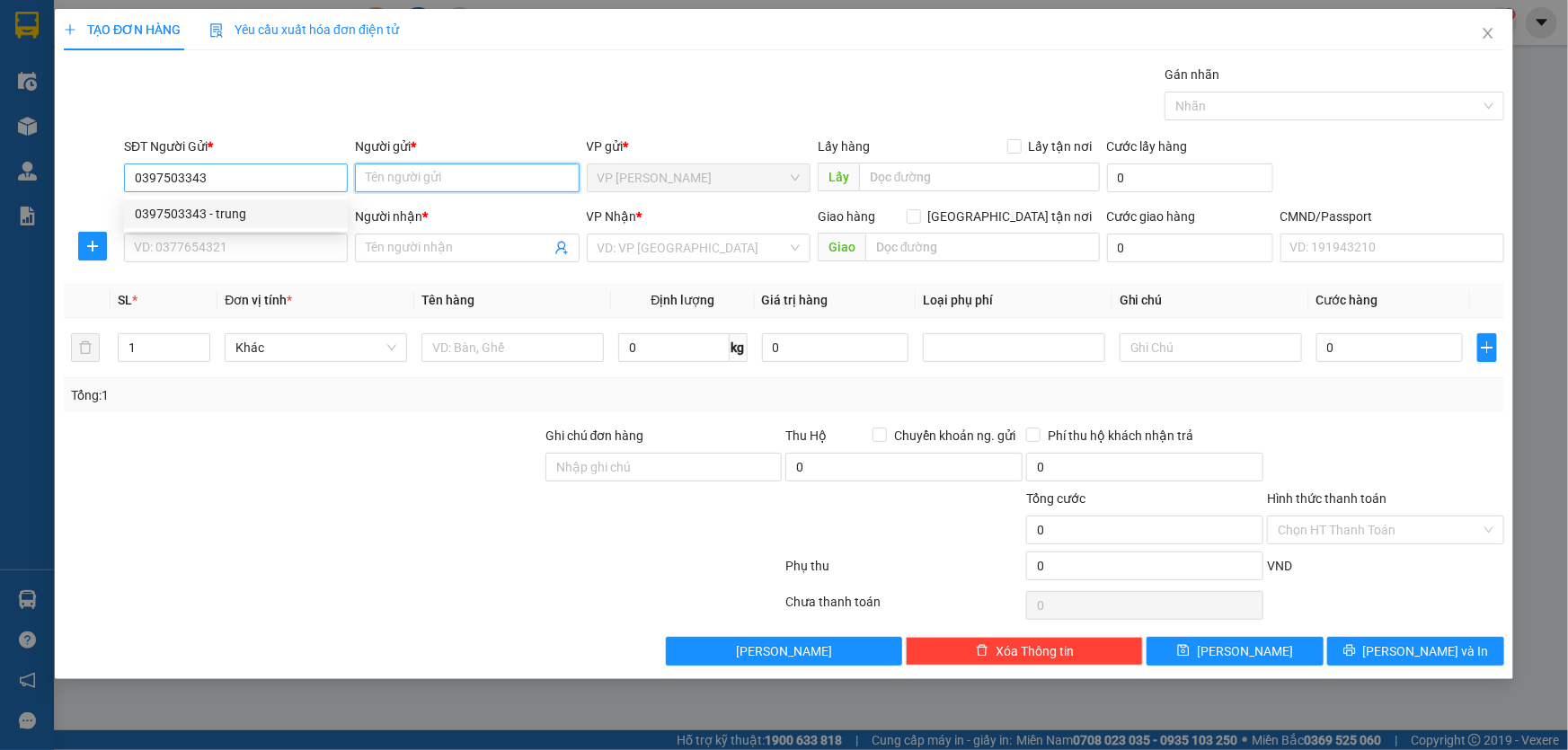
type input "trung"
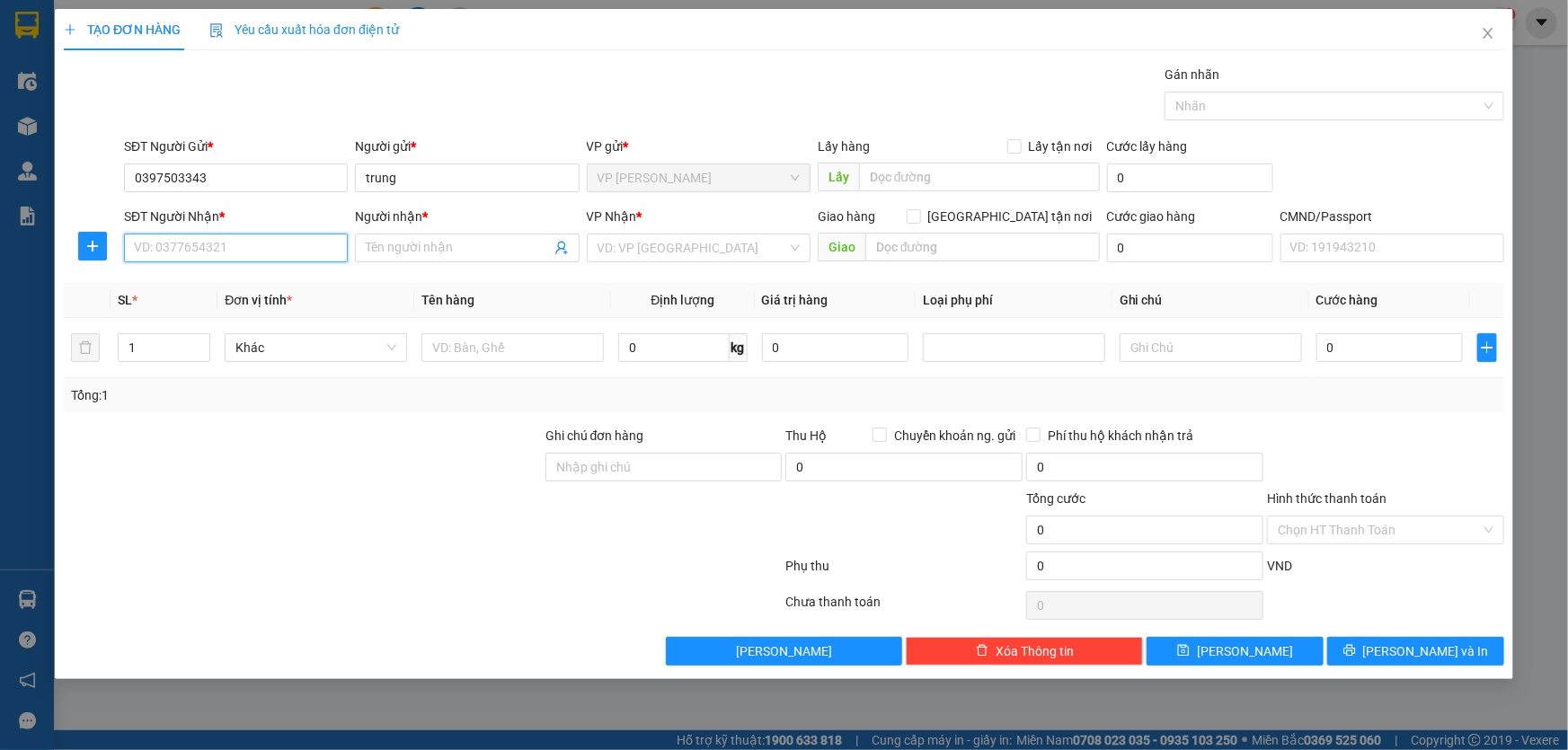
click at [261, 253] on input "SĐT Người Nhận *" at bounding box center [235, 248] width 223 height 29
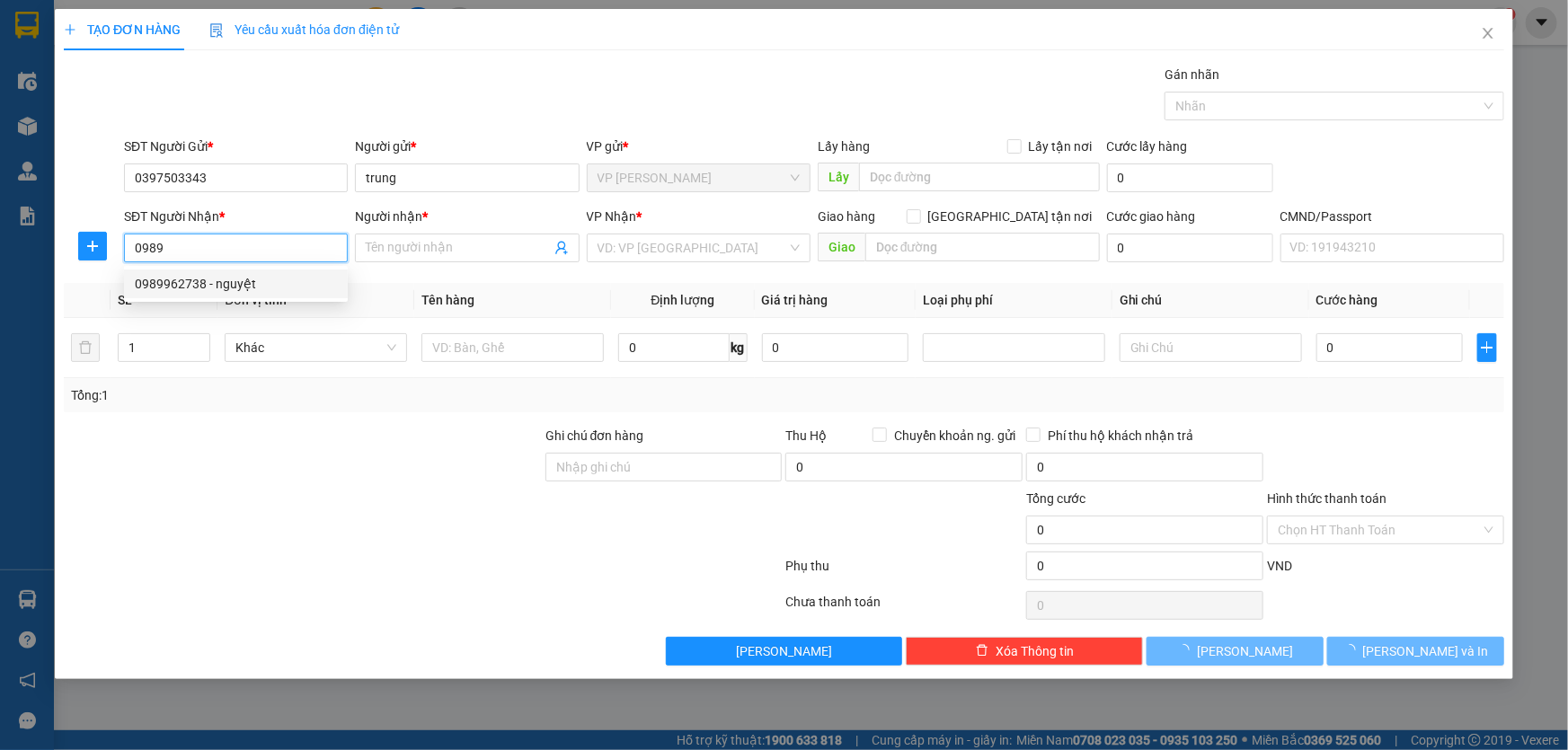
click at [262, 278] on div "0989962738 - nguyệt" at bounding box center [235, 284] width 202 height 20
type input "0989962738"
type input "nguyệt"
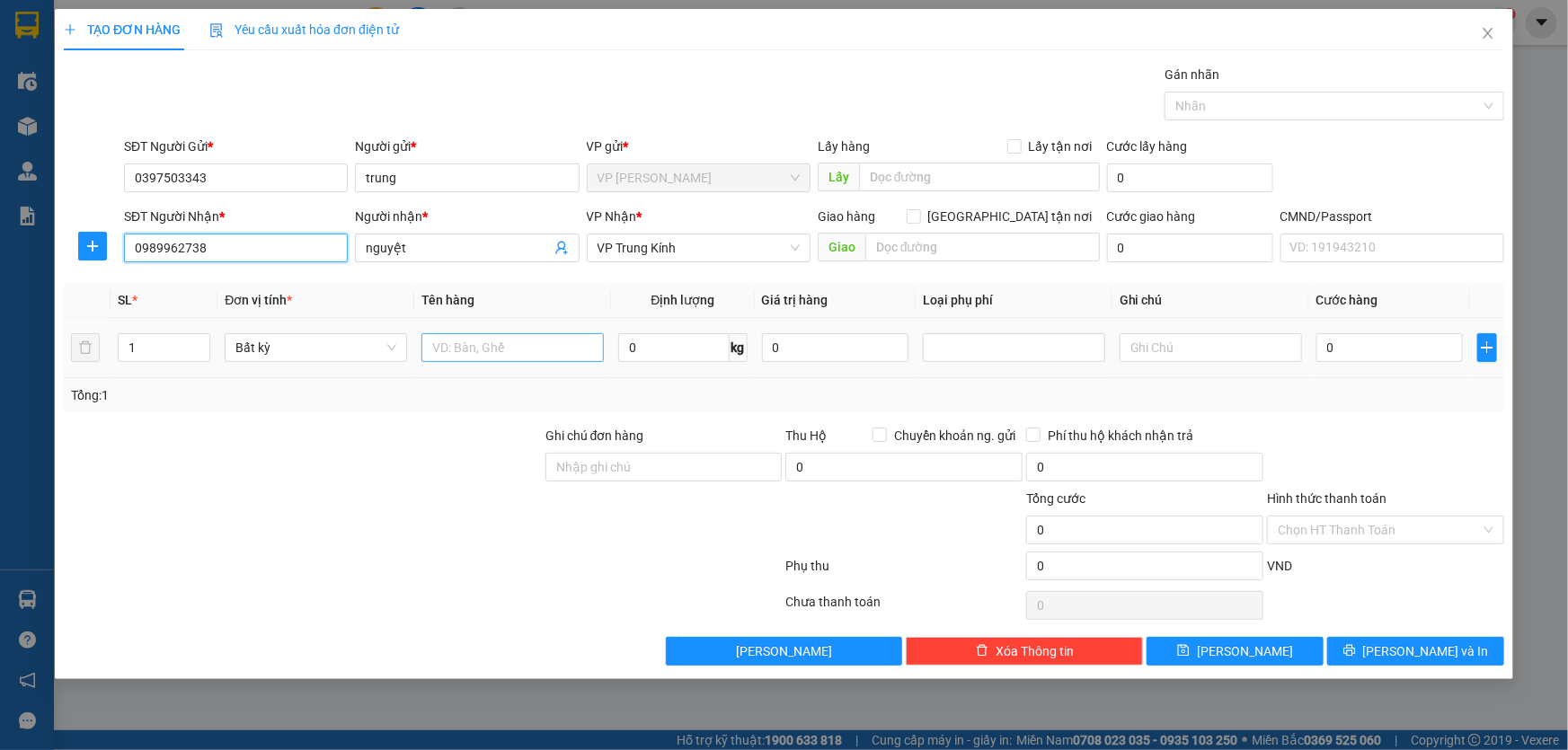
type input "0989962738"
click at [505, 351] on input "text" at bounding box center [513, 347] width 182 height 29
type input "xốp hảin sản"
click at [638, 355] on input "0" at bounding box center [673, 347] width 111 height 29
type input "10"
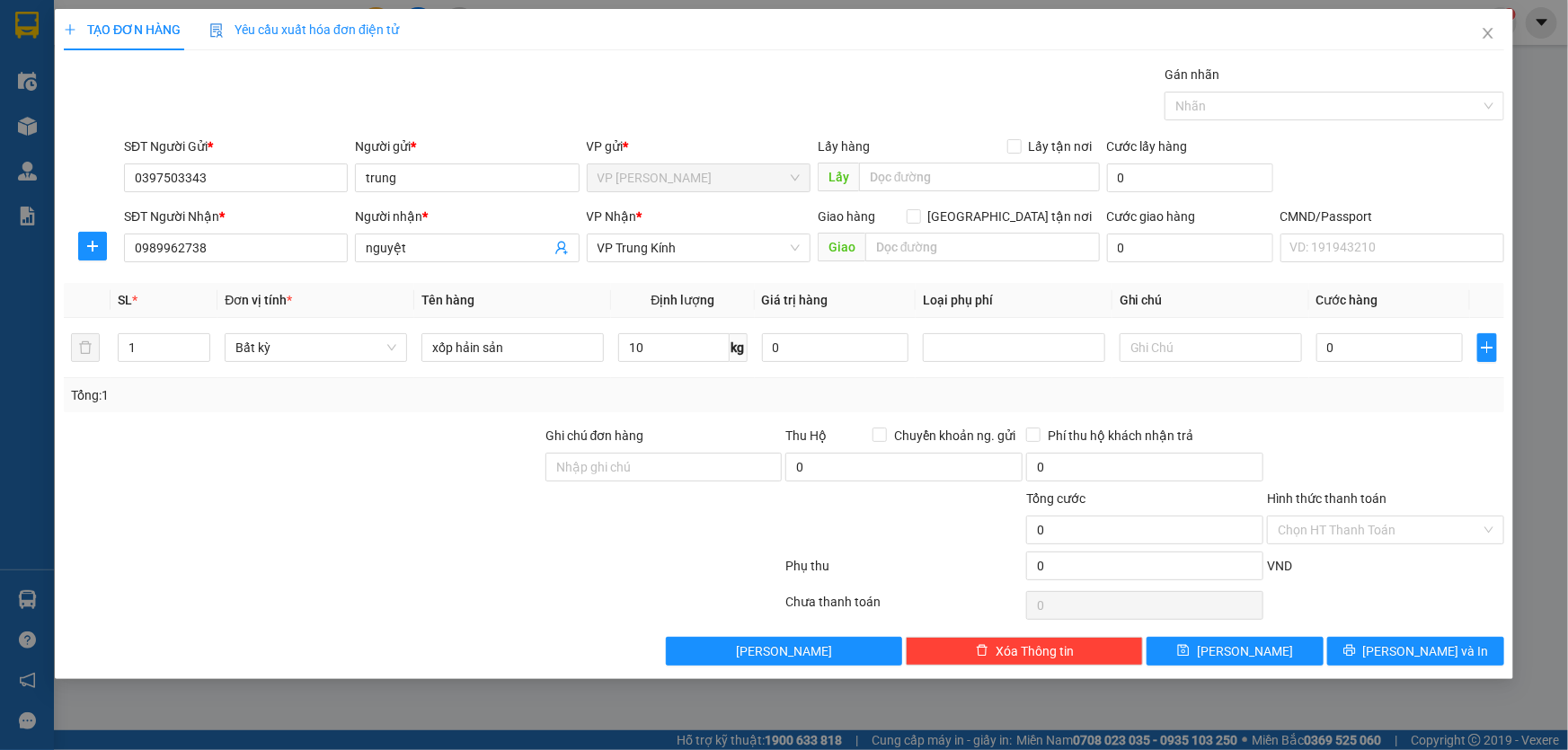
click at [389, 530] on div at bounding box center [303, 520] width 482 height 63
type input "70.000"
click at [1374, 655] on button "[PERSON_NAME] và In" at bounding box center [1415, 651] width 177 height 29
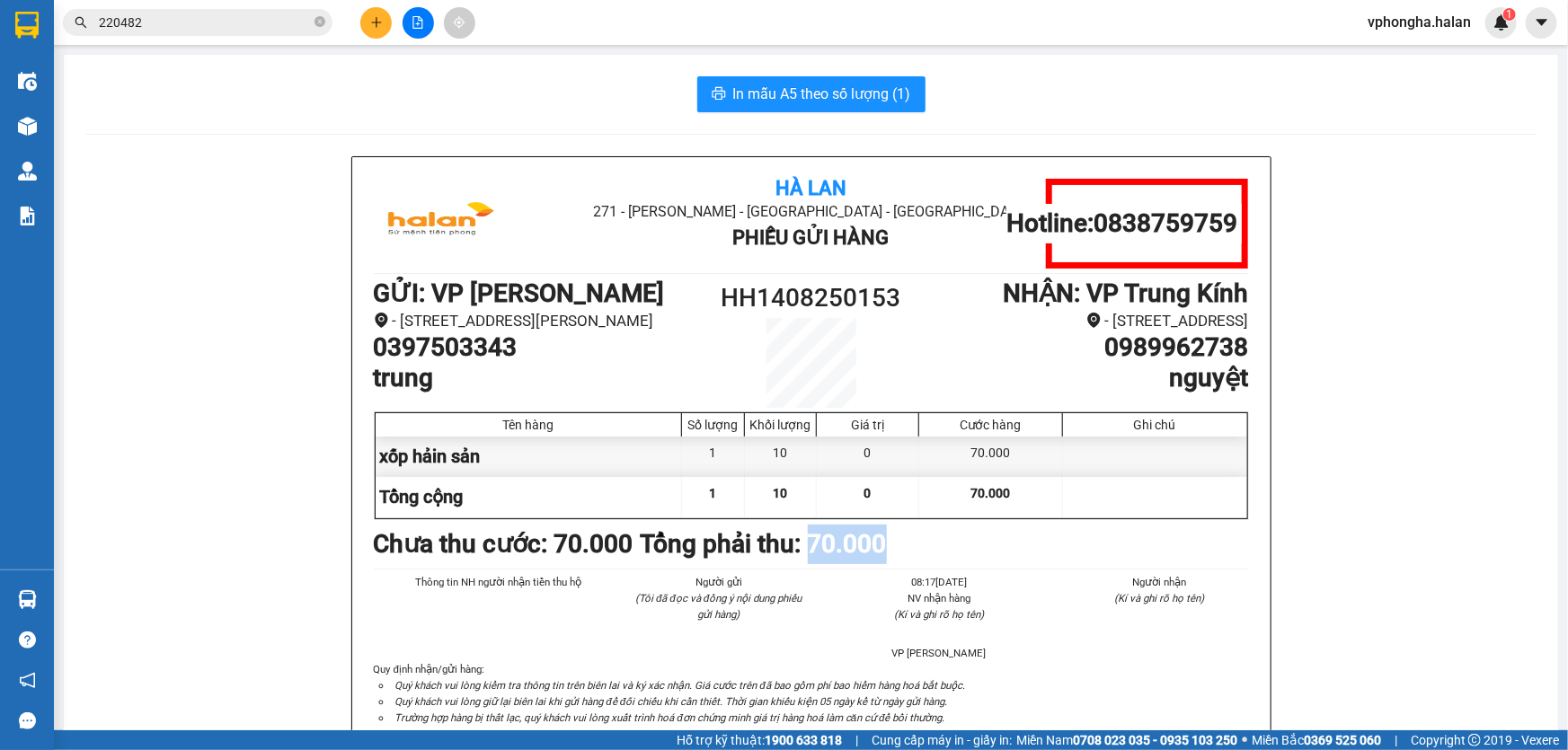
drag, startPoint x: 826, startPoint y: 557, endPoint x: 922, endPoint y: 557, distance: 96.0
click at [922, 557] on div "Chưa thu cước : 70.000 Tổng phải thu: 70.000" at bounding box center [811, 544] width 876 height 39
click at [795, 89] on span "In mẫu A5 theo số lượng (1)" at bounding box center [822, 94] width 178 height 22
click at [781, 99] on span "In mẫu A5 theo số lượng (1)" at bounding box center [822, 94] width 178 height 22
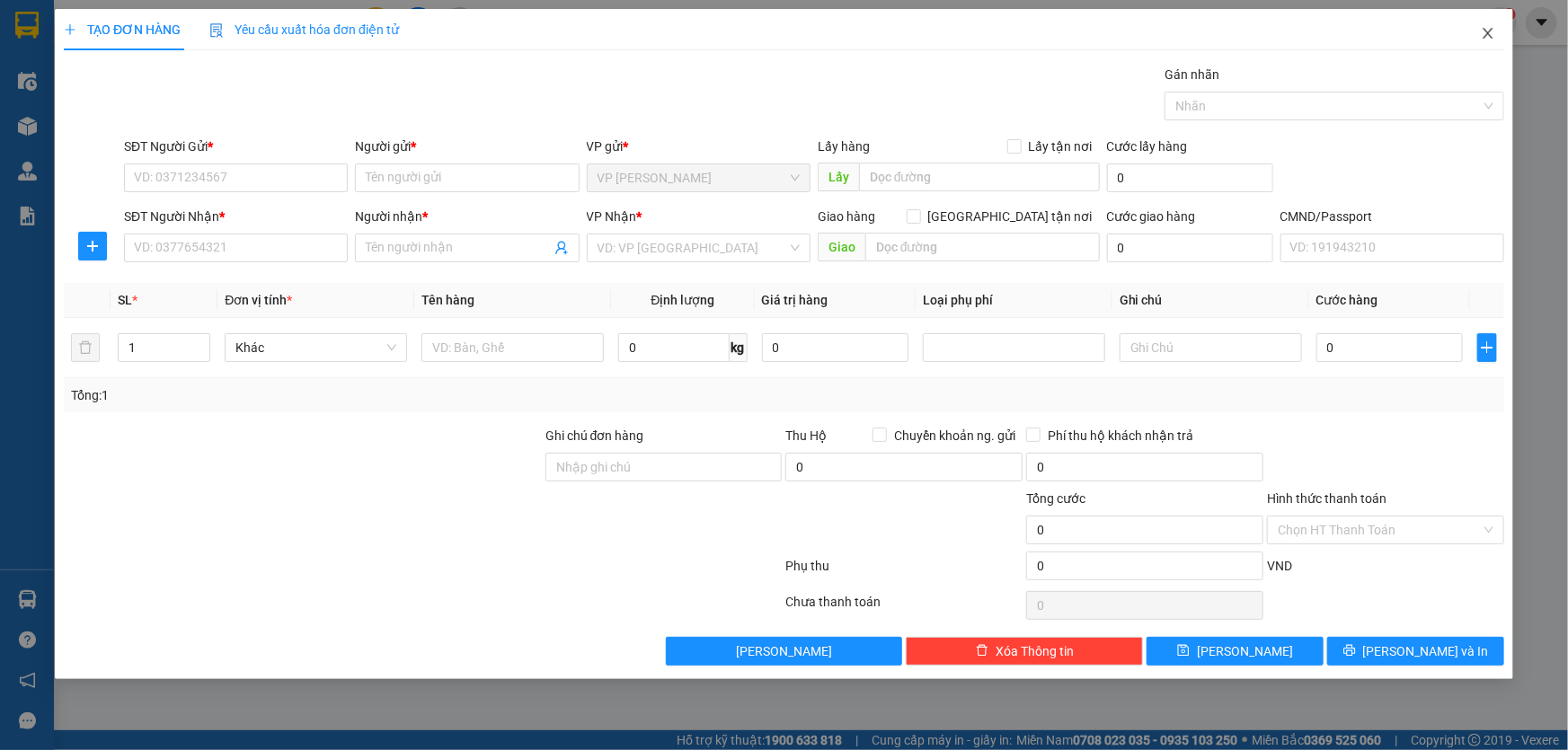
drag, startPoint x: 1487, startPoint y: 28, endPoint x: 1474, endPoint y: 23, distance: 13.9
click at [1486, 27] on icon "close" at bounding box center [1488, 33] width 14 height 14
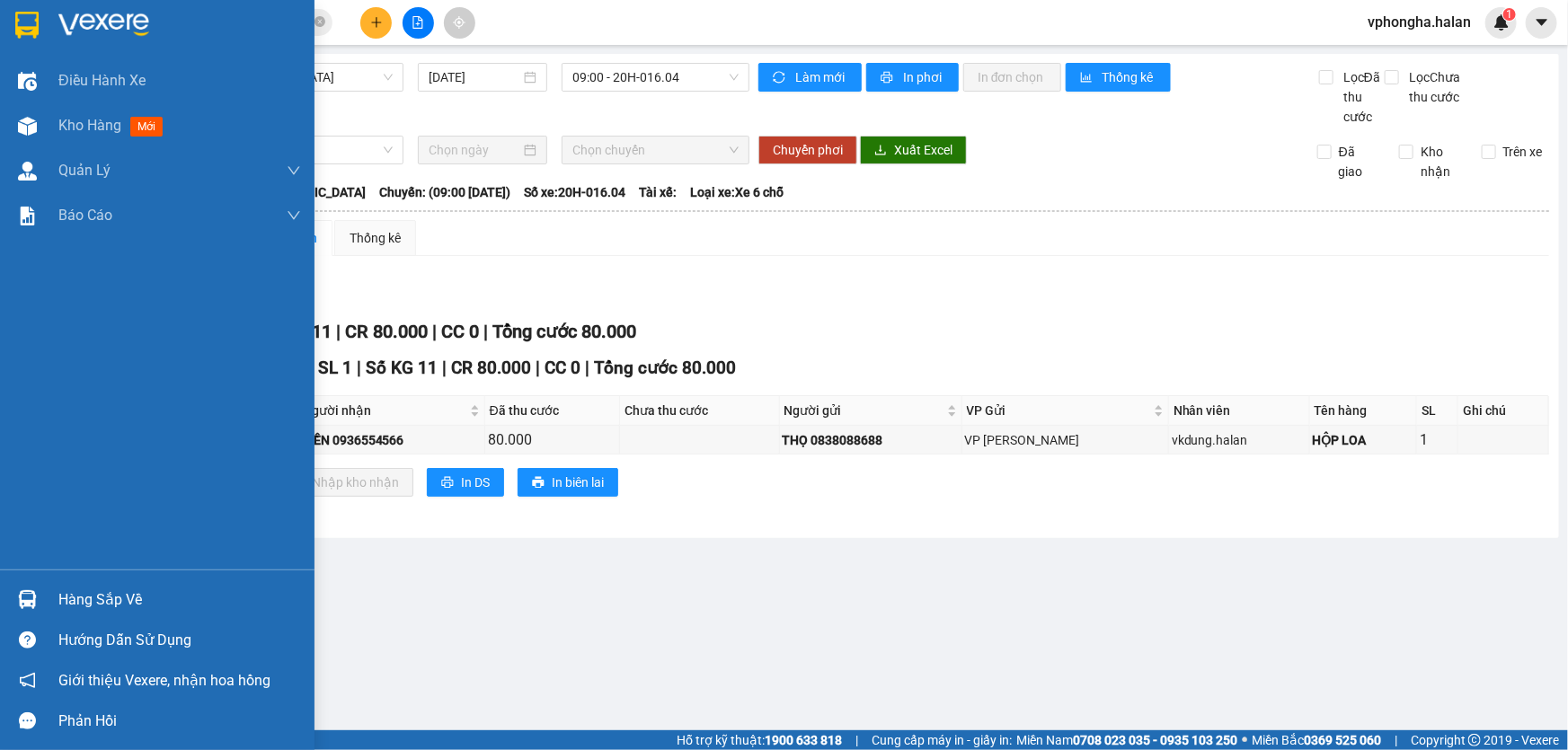
click at [119, 593] on div "Hàng sắp về" at bounding box center [180, 600] width 243 height 27
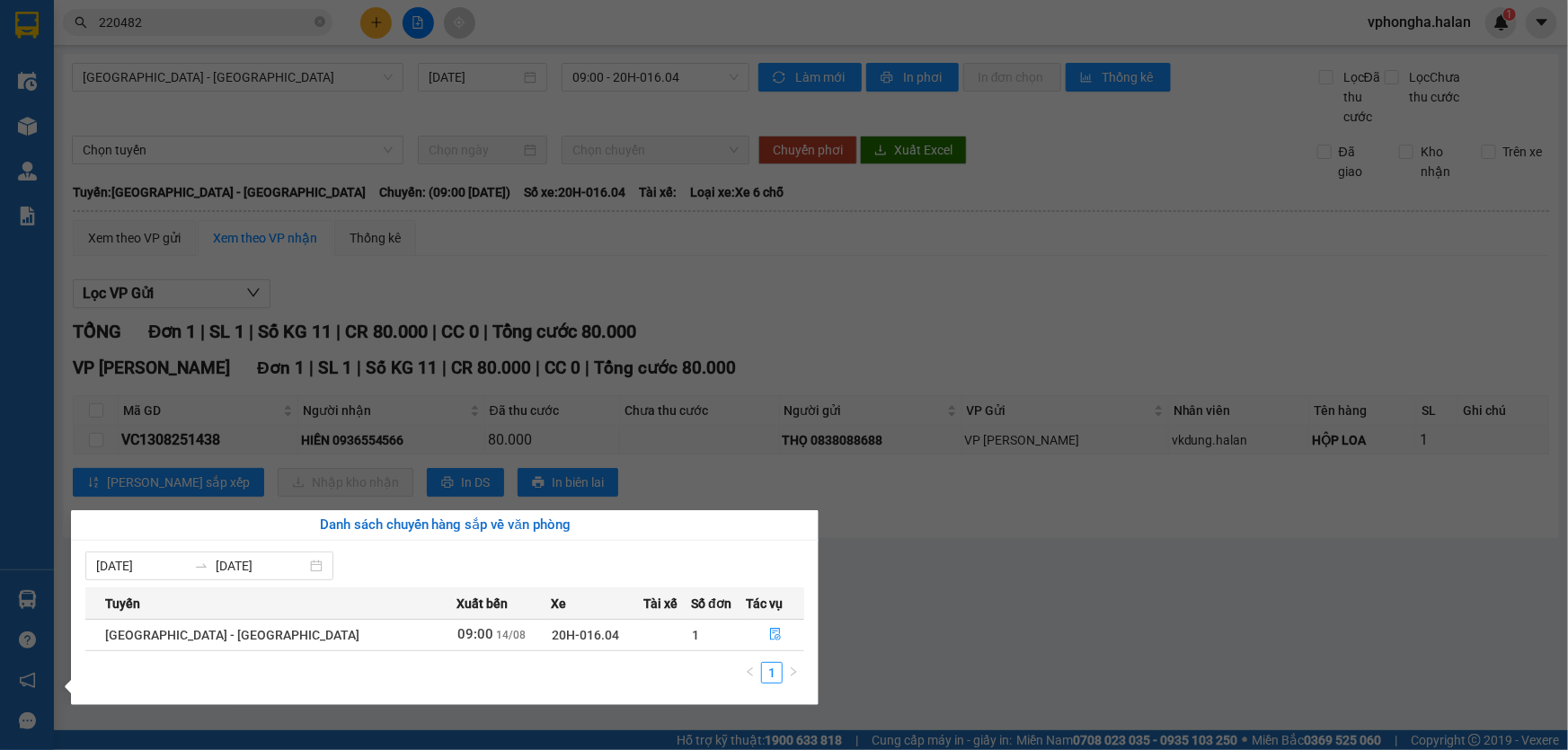
click at [615, 292] on section "Kết quả tìm kiếm ( 107 ) Bộ lọc Mã ĐH Trạng thái Món hàng Thu hộ Tổng cước Chưa…" at bounding box center [784, 375] width 1568 height 750
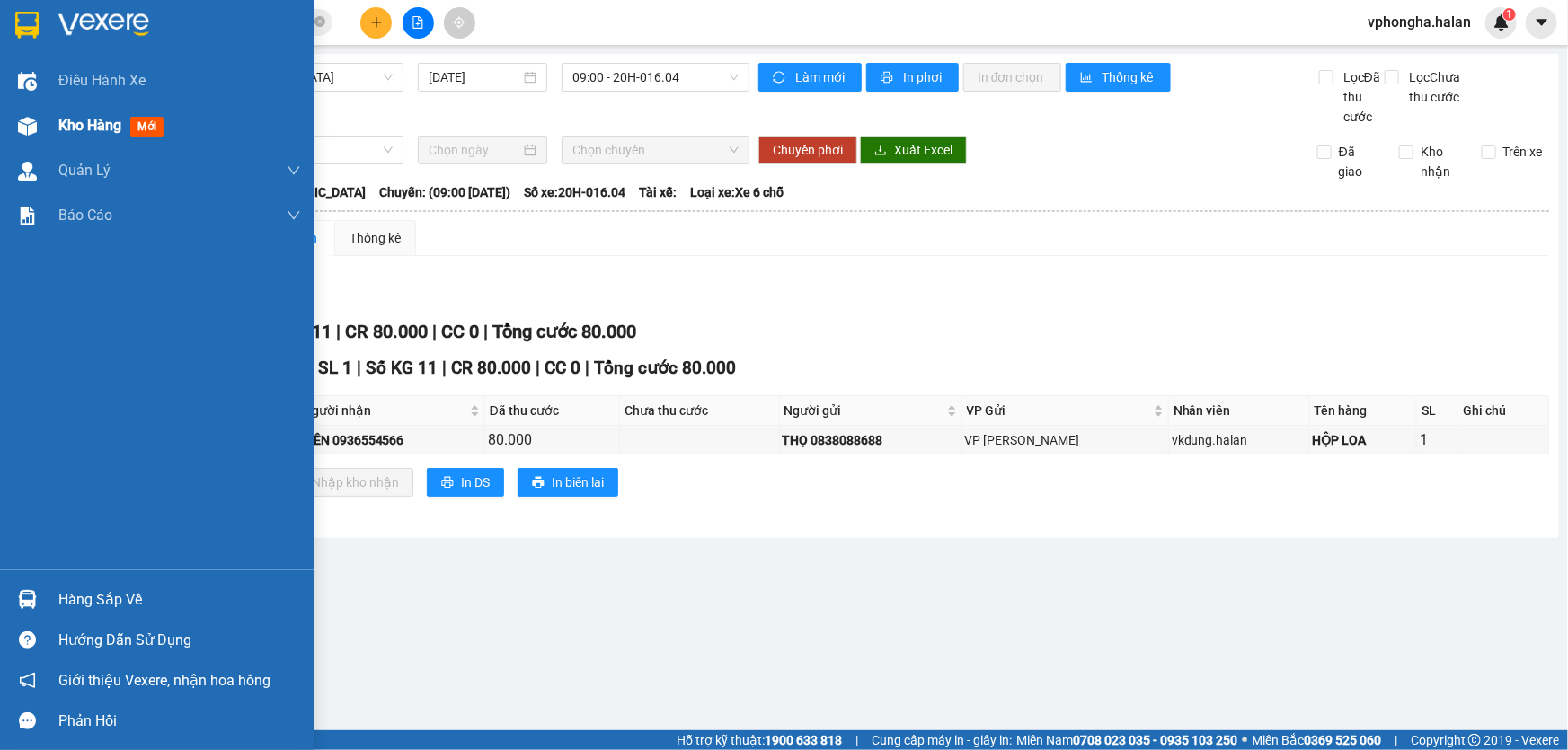
click at [112, 115] on div "Kho hàng mới" at bounding box center [114, 126] width 113 height 22
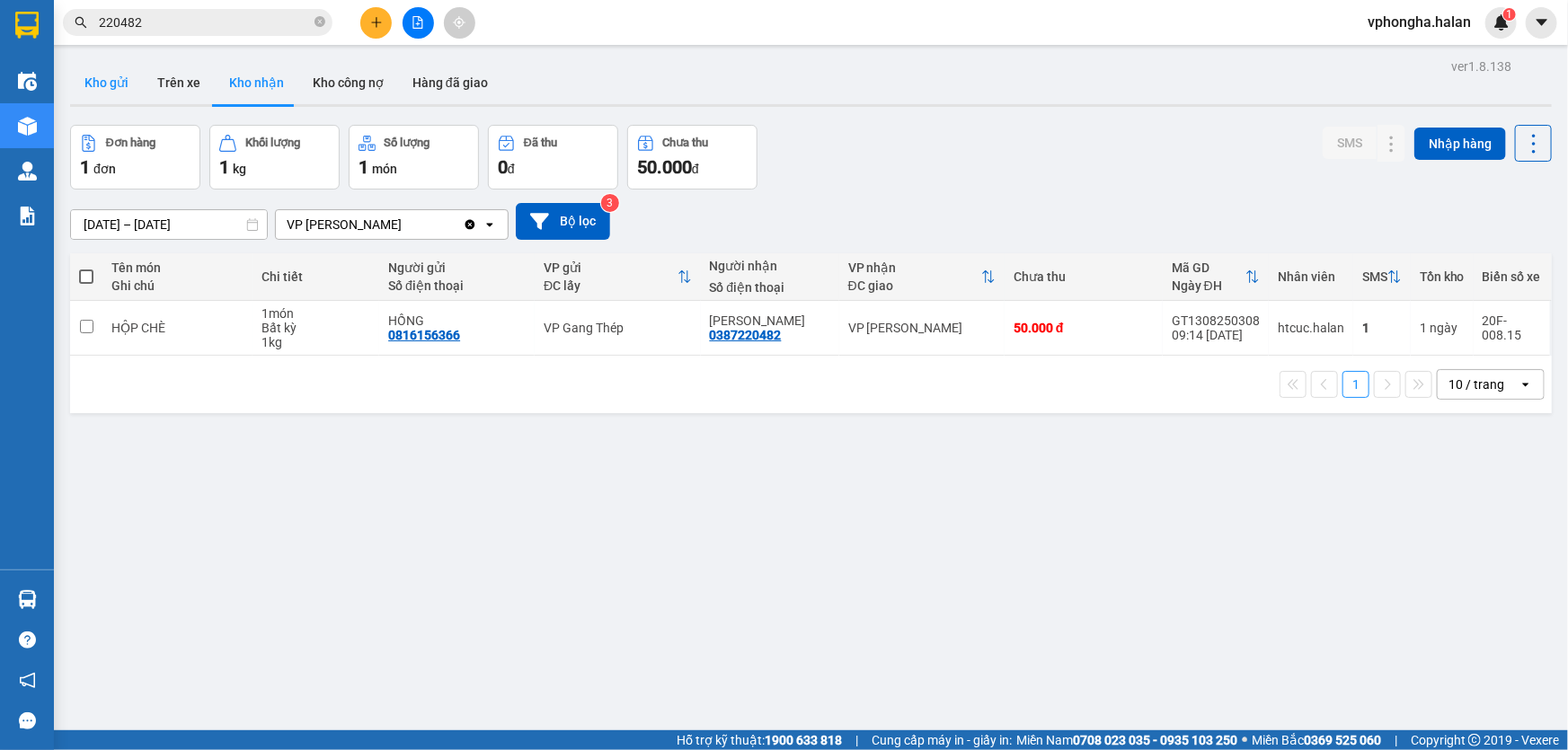
click at [119, 77] on button "Kho gửi" at bounding box center [106, 83] width 73 height 43
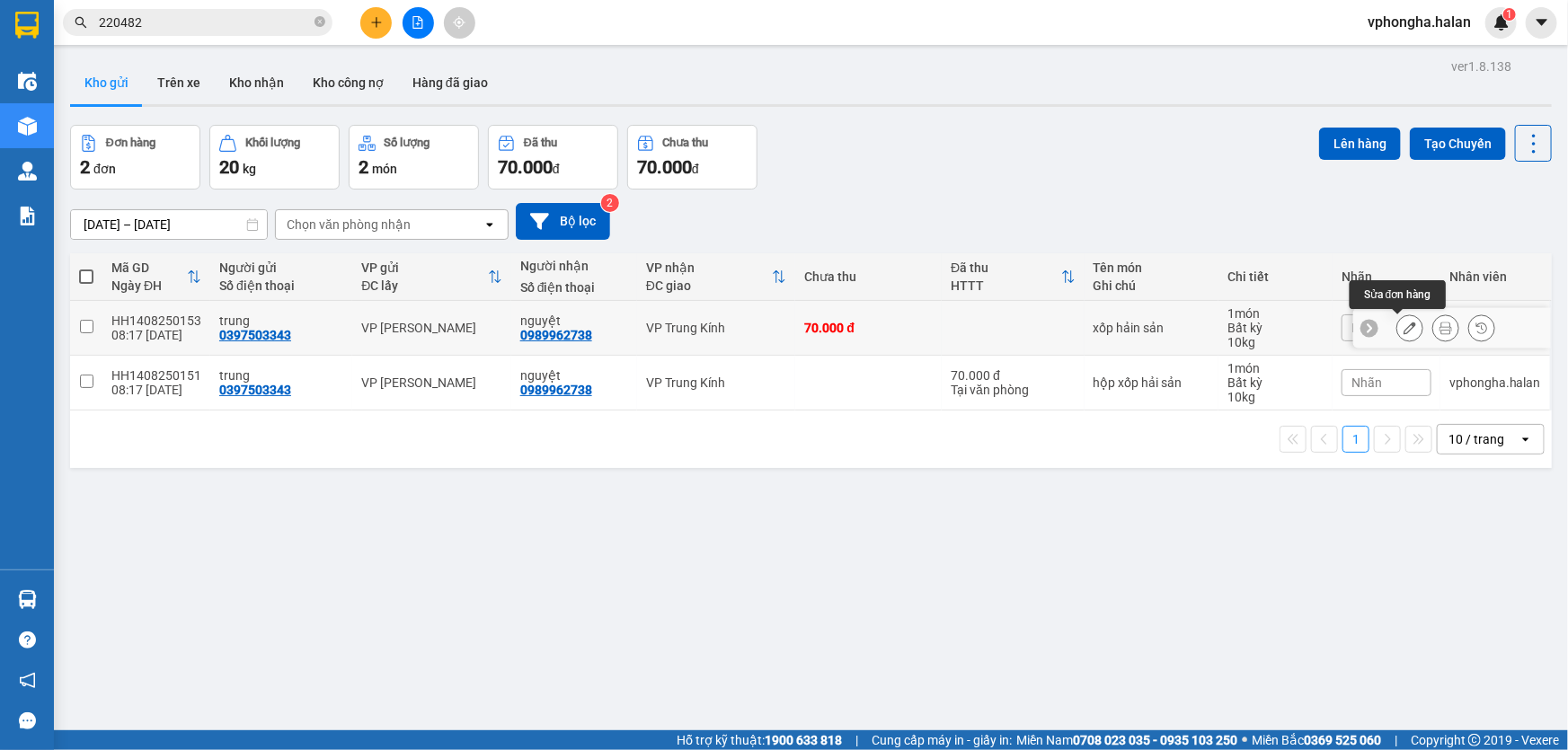
click at [1403, 325] on icon at bounding box center [1410, 328] width 13 height 13
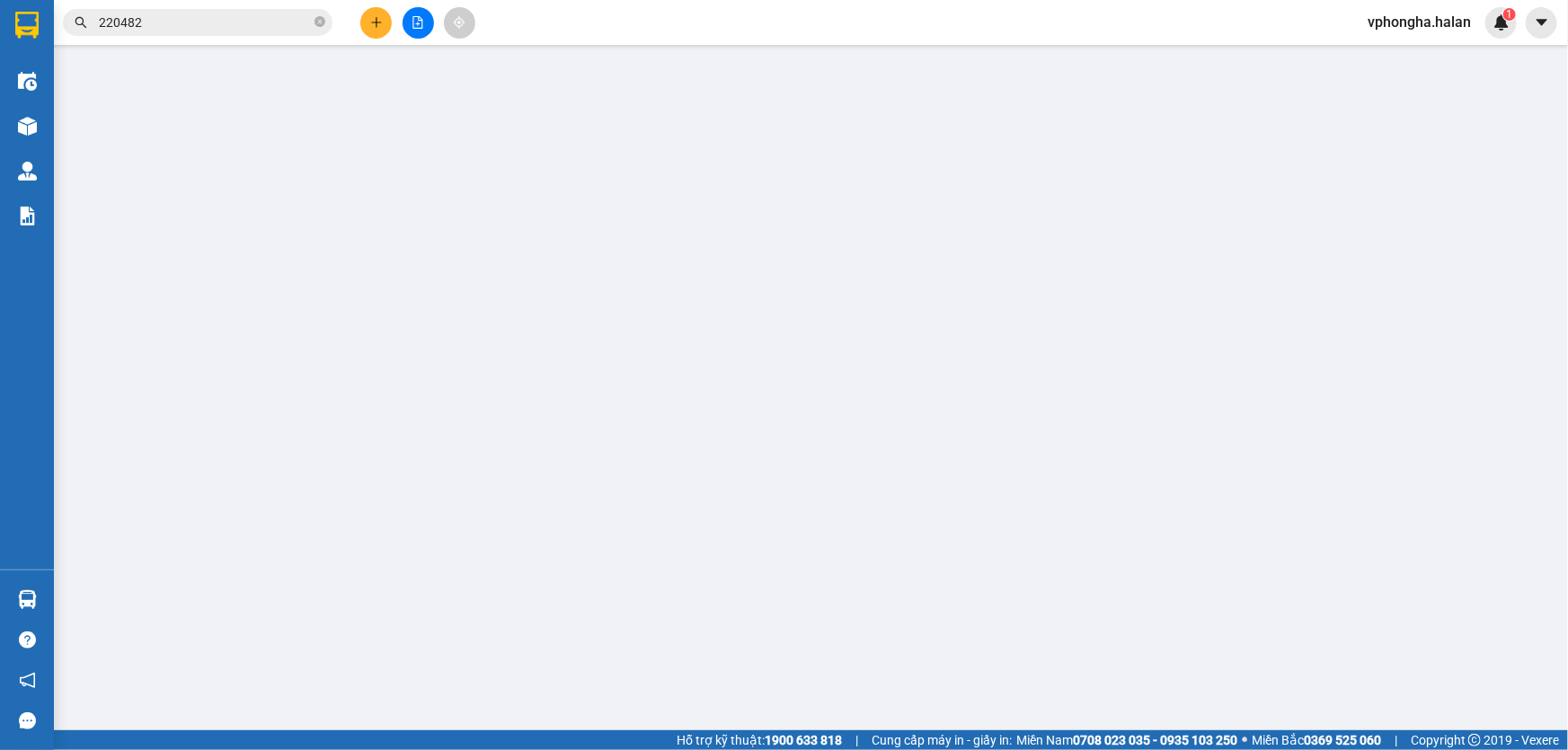
type input "0397503343"
type input "0989962738"
type input "70.000"
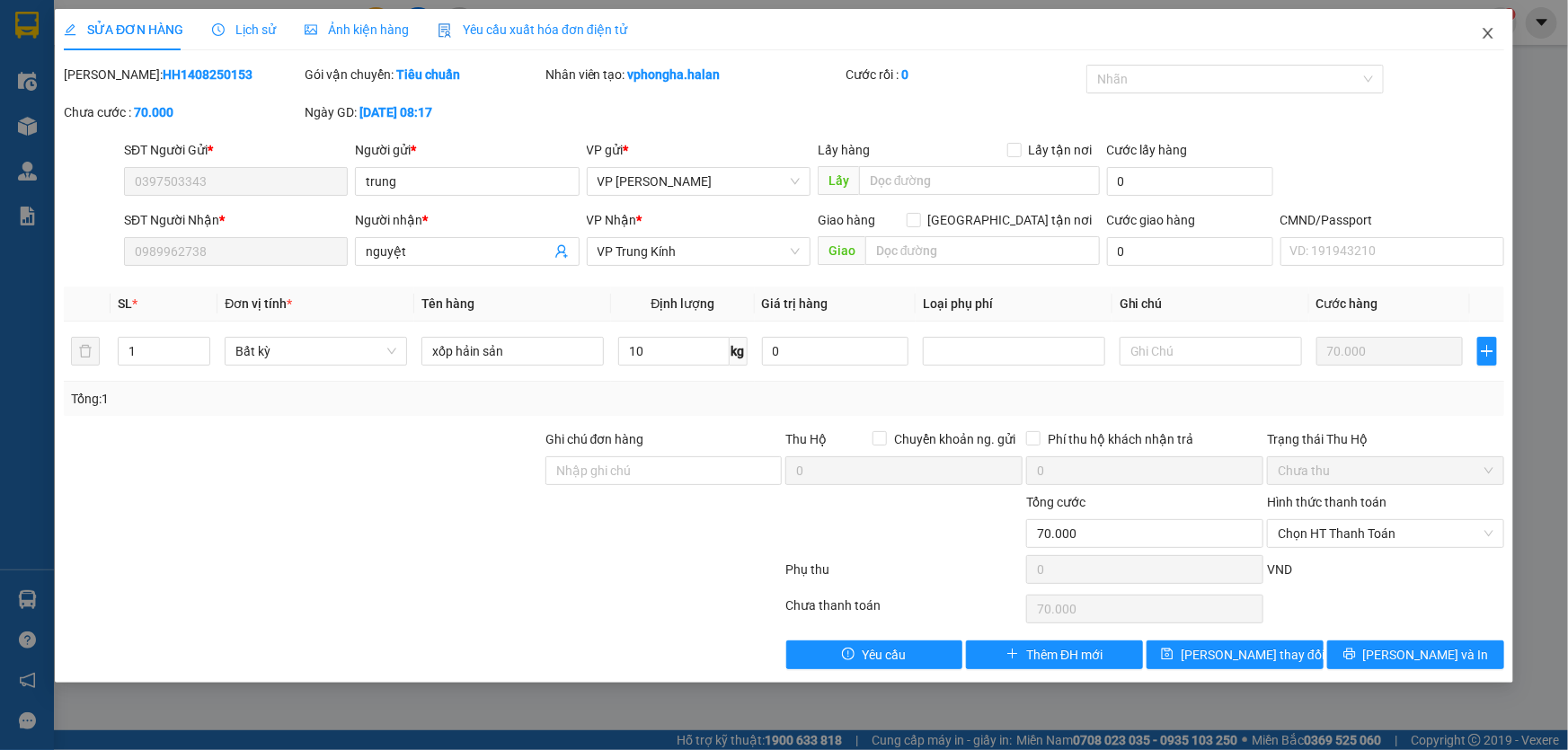
click at [1487, 21] on span "Close" at bounding box center [1488, 34] width 50 height 50
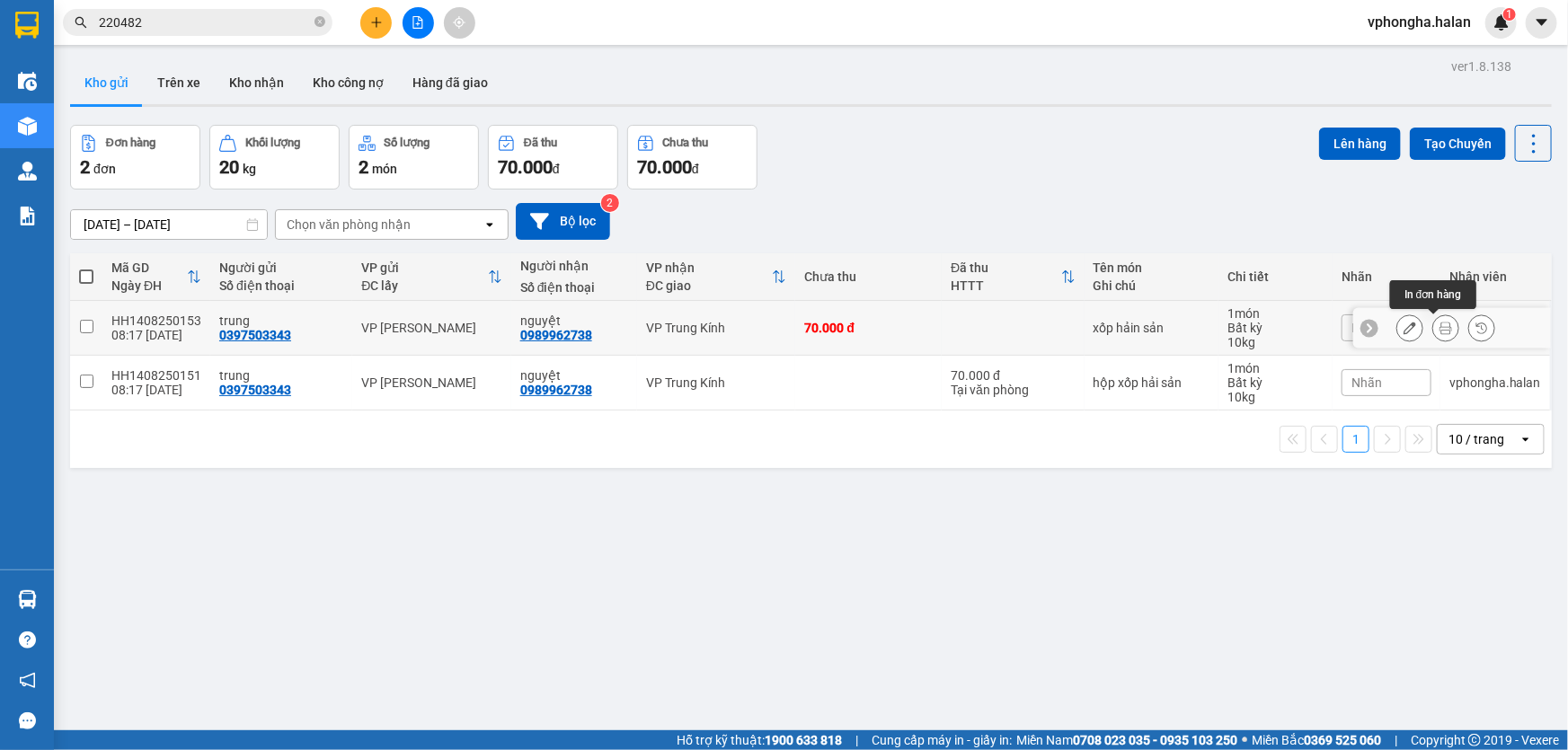
click at [1398, 327] on button at bounding box center [1410, 328] width 25 height 32
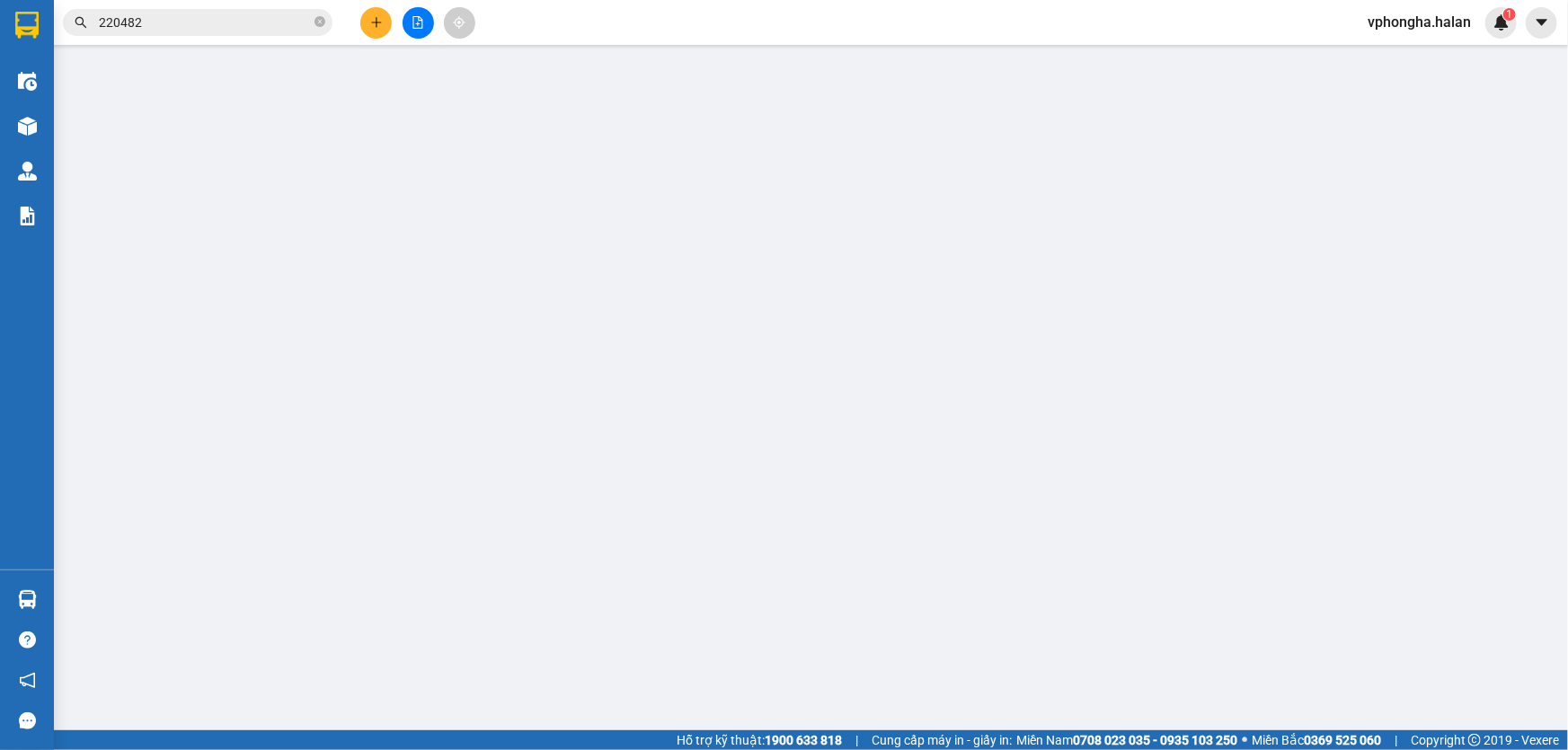
type input "0397503343"
type input "0989962738"
type input "70.000"
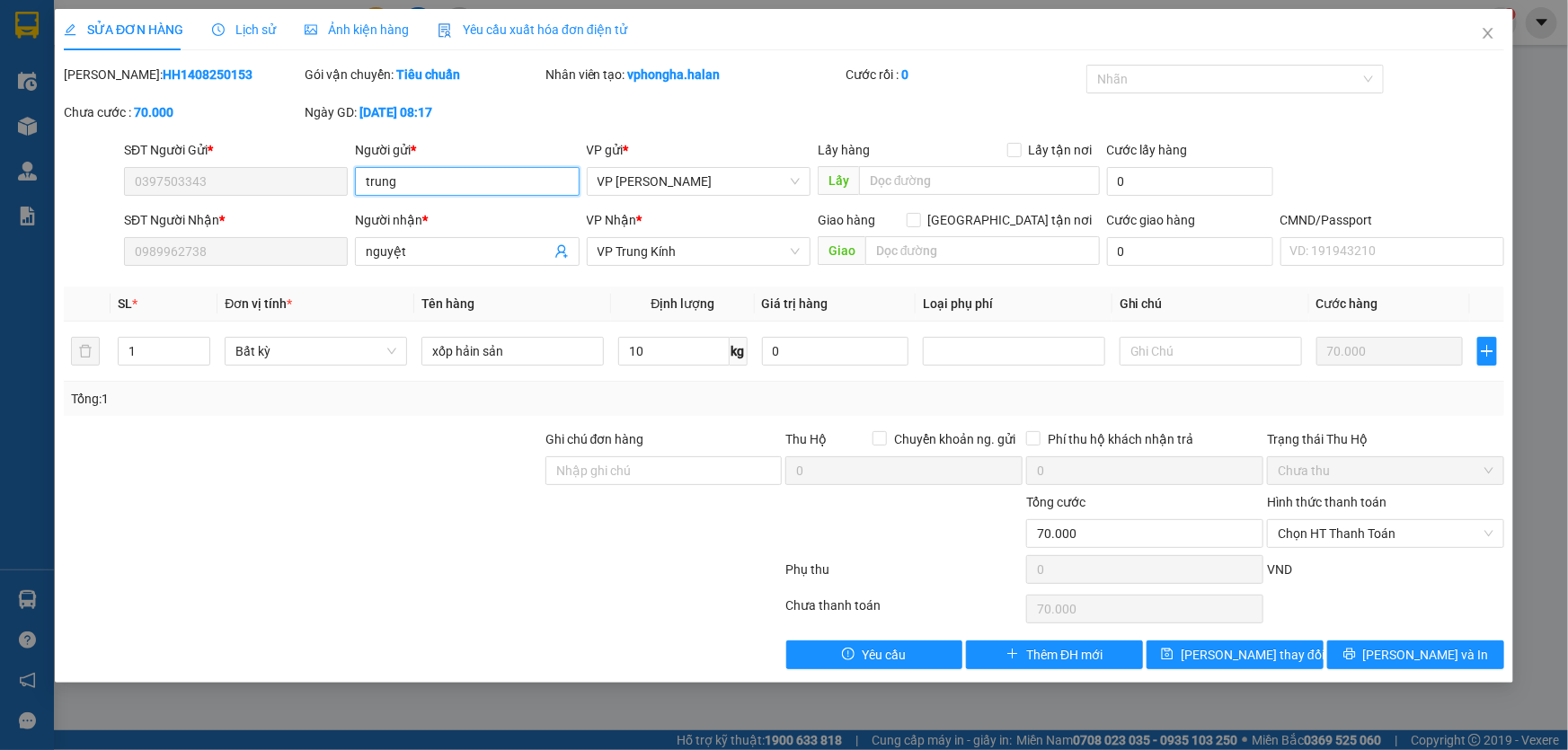
drag, startPoint x: 404, startPoint y: 172, endPoint x: 411, endPoint y: 181, distance: 11.4
click at [404, 174] on input "trung" at bounding box center [466, 181] width 223 height 29
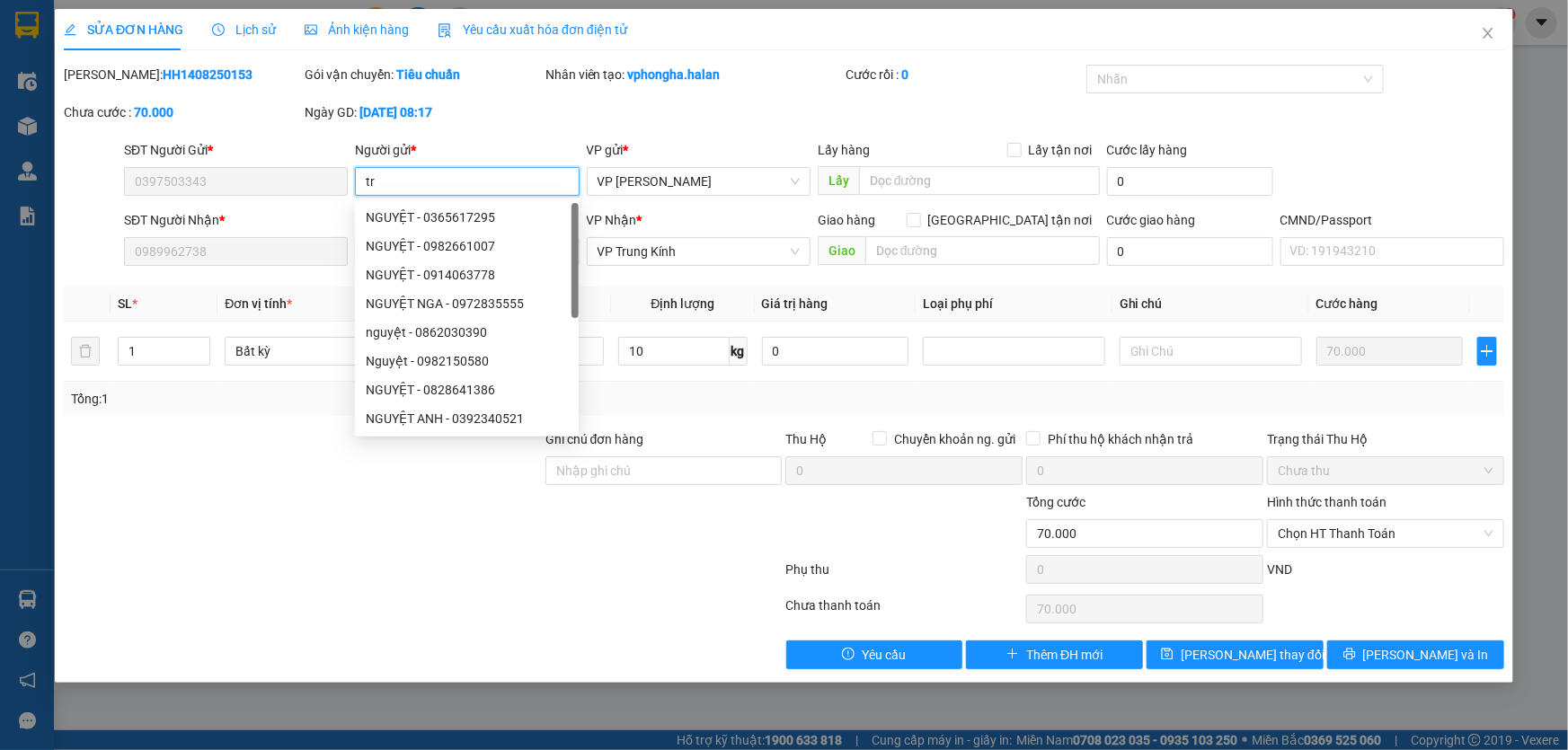
type input "t"
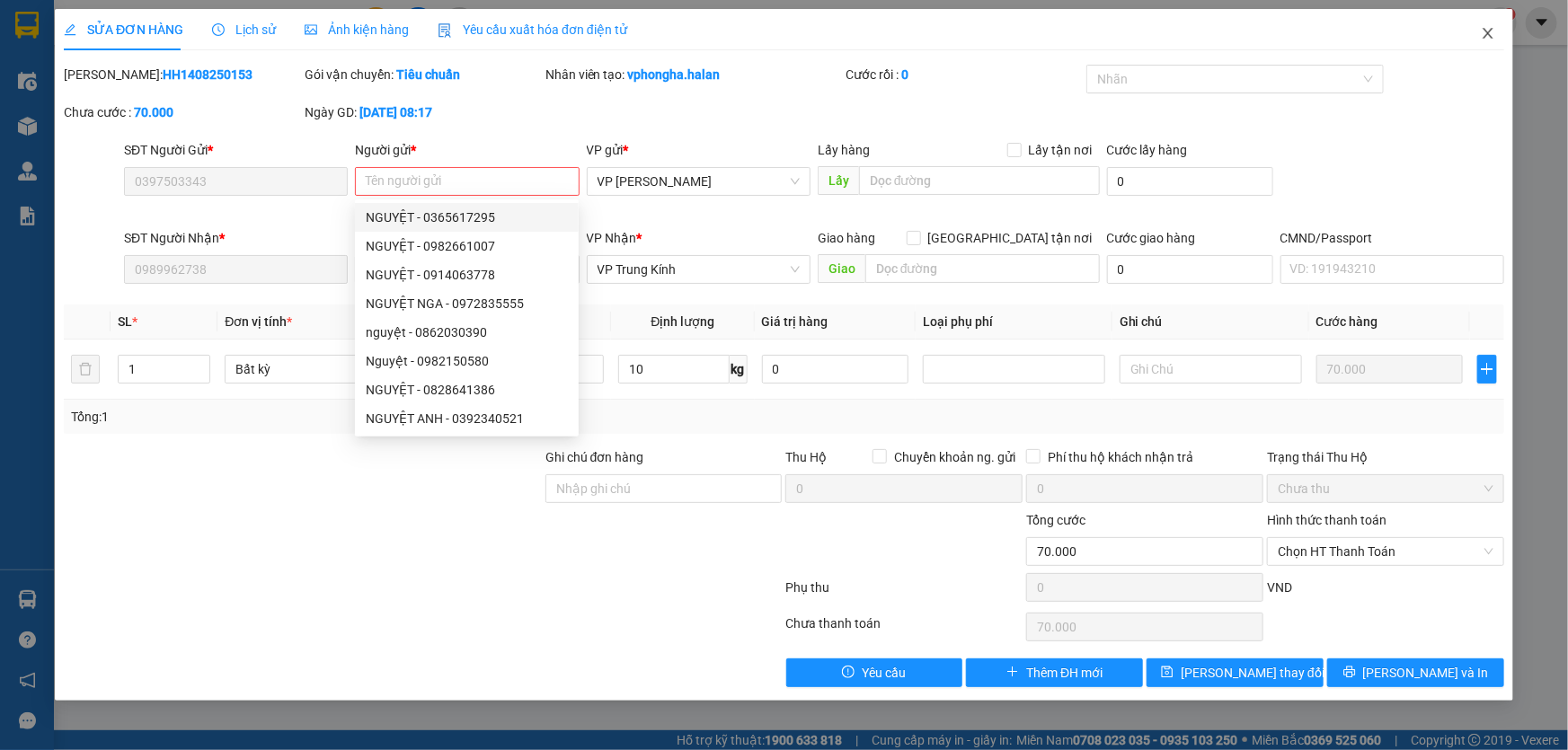
drag, startPoint x: 1493, startPoint y: 33, endPoint x: 1457, endPoint y: 33, distance: 36.0
click at [1492, 33] on icon "close" at bounding box center [1488, 33] width 14 height 14
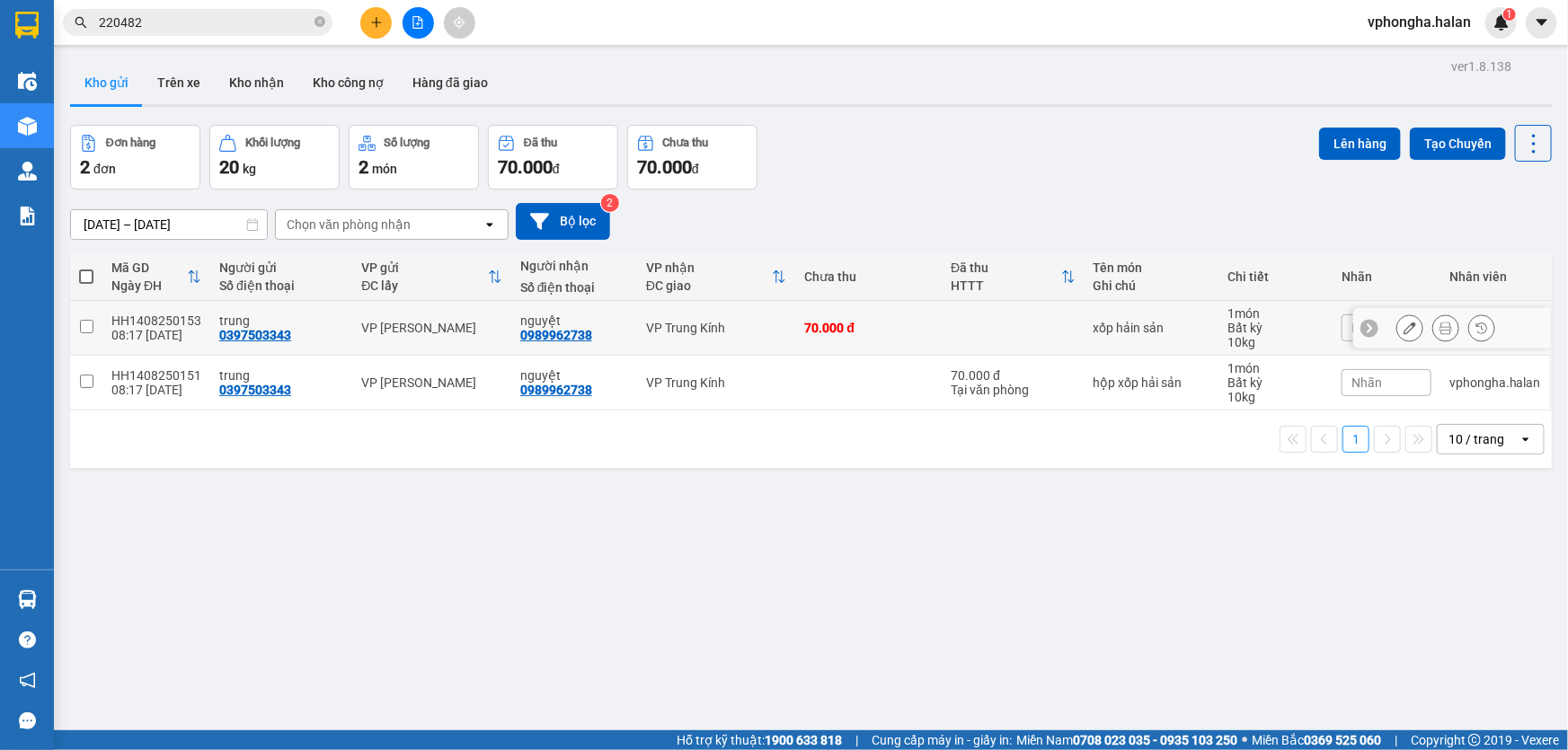
click at [165, 321] on div "HH1408250153" at bounding box center [156, 320] width 90 height 14
checkbox input "false"
copy div "HH1408250153"
click at [188, 20] on input "220482" at bounding box center [205, 22] width 212 height 20
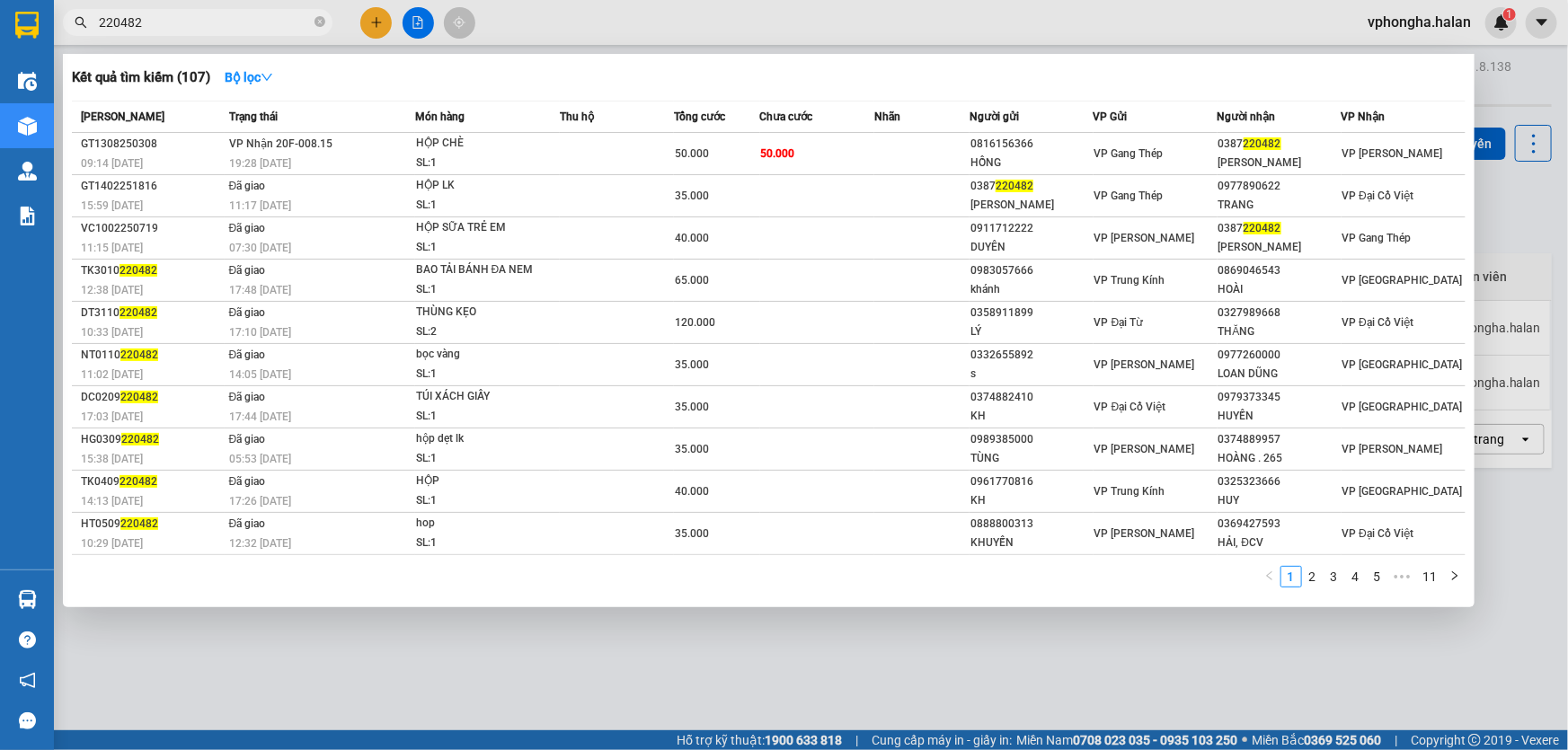
click at [188, 26] on input "220482" at bounding box center [205, 22] width 212 height 20
paste input "HH1408250153"
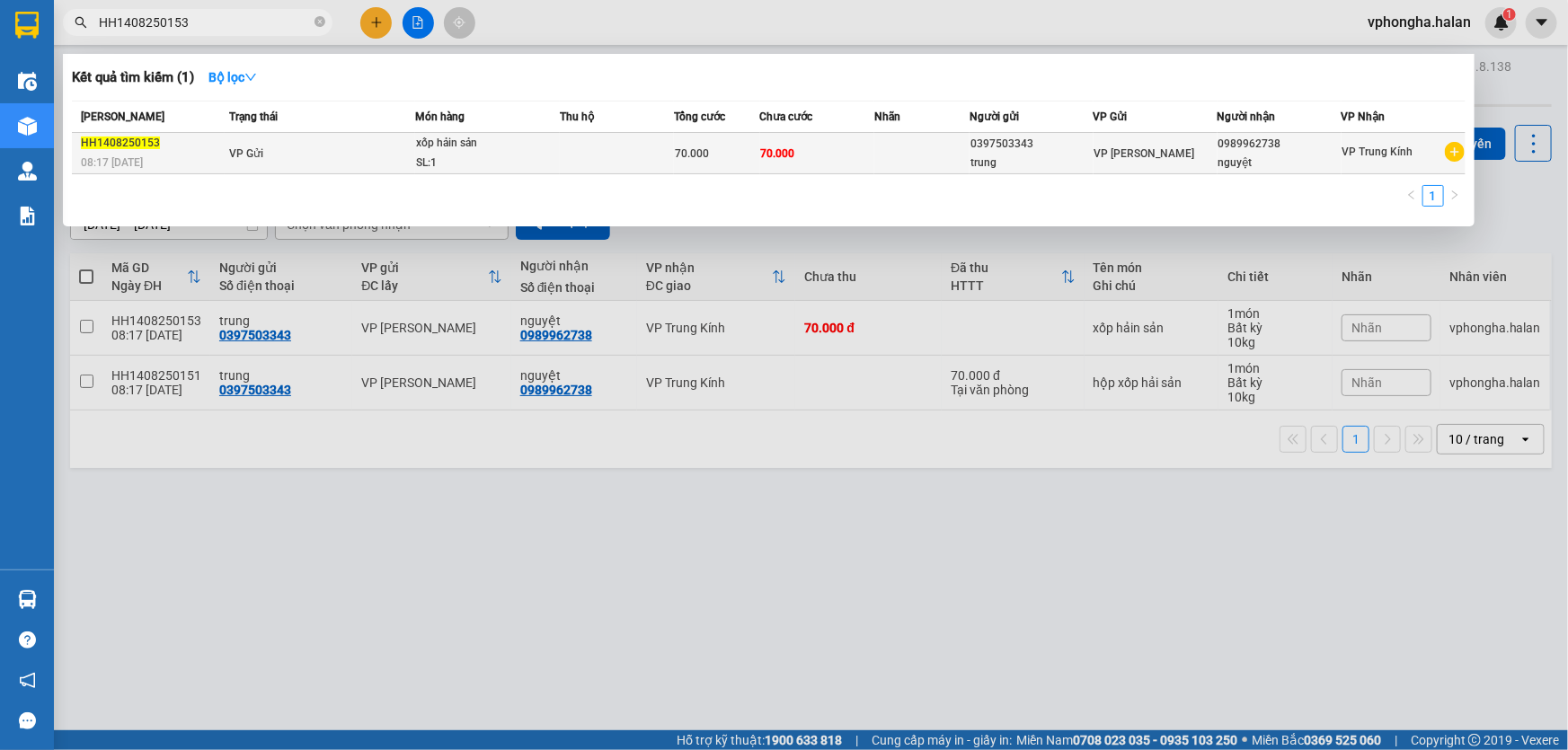
type input "HH1408250153"
click at [554, 161] on span "xốp hảin sản SL: 1" at bounding box center [488, 154] width 143 height 39
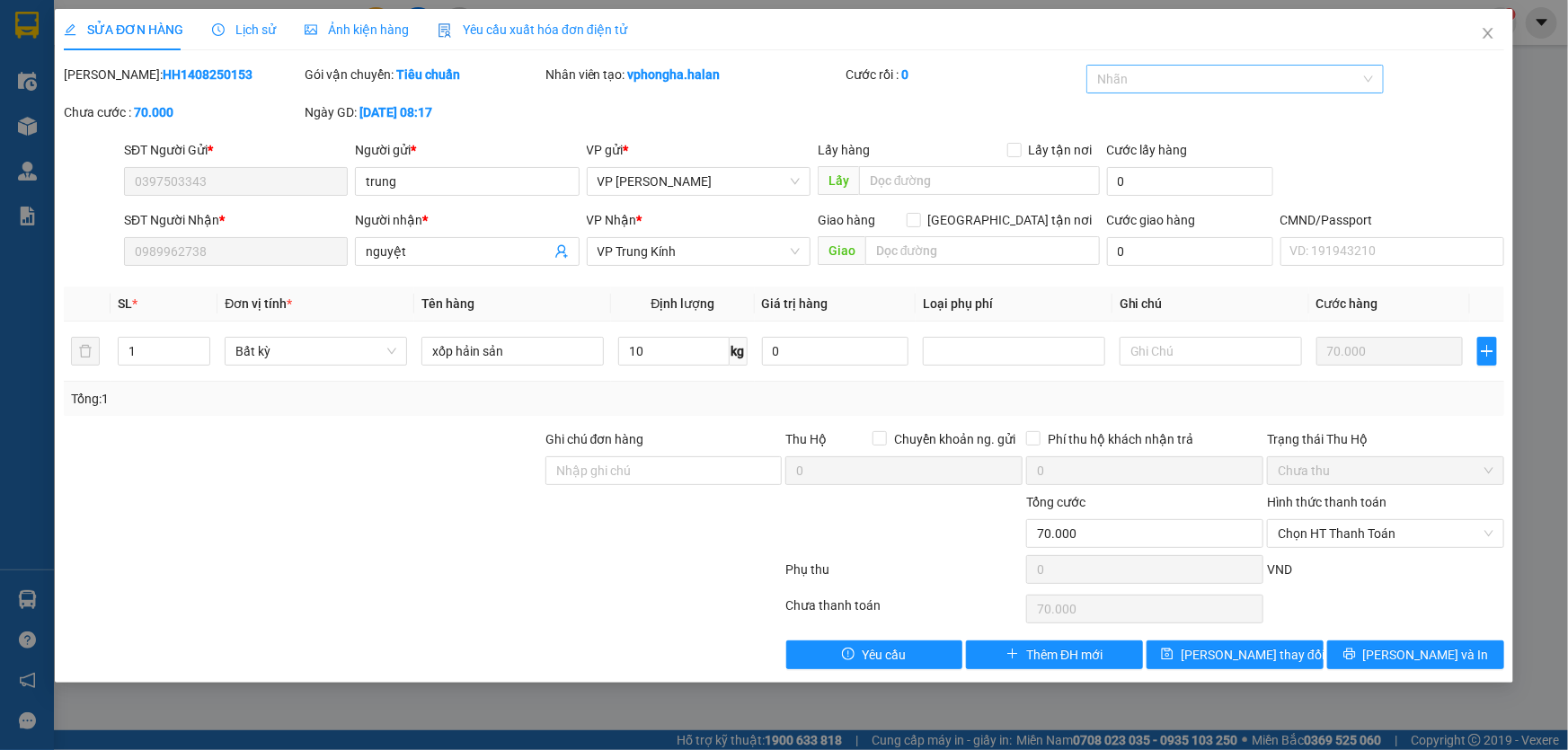
click at [1334, 80] on div at bounding box center [1226, 78] width 271 height 21
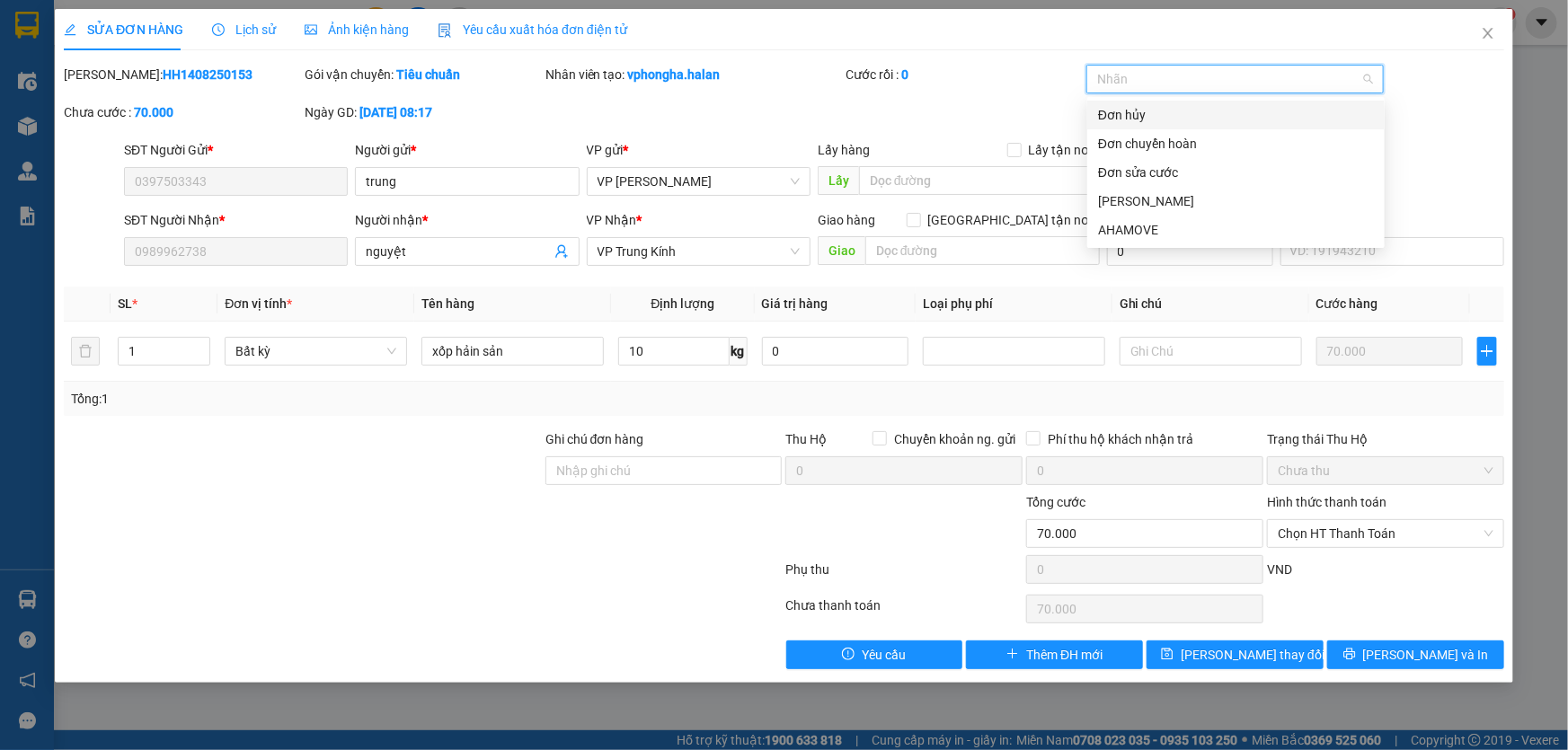
click at [1141, 113] on div "Đơn hủy" at bounding box center [1236, 114] width 275 height 20
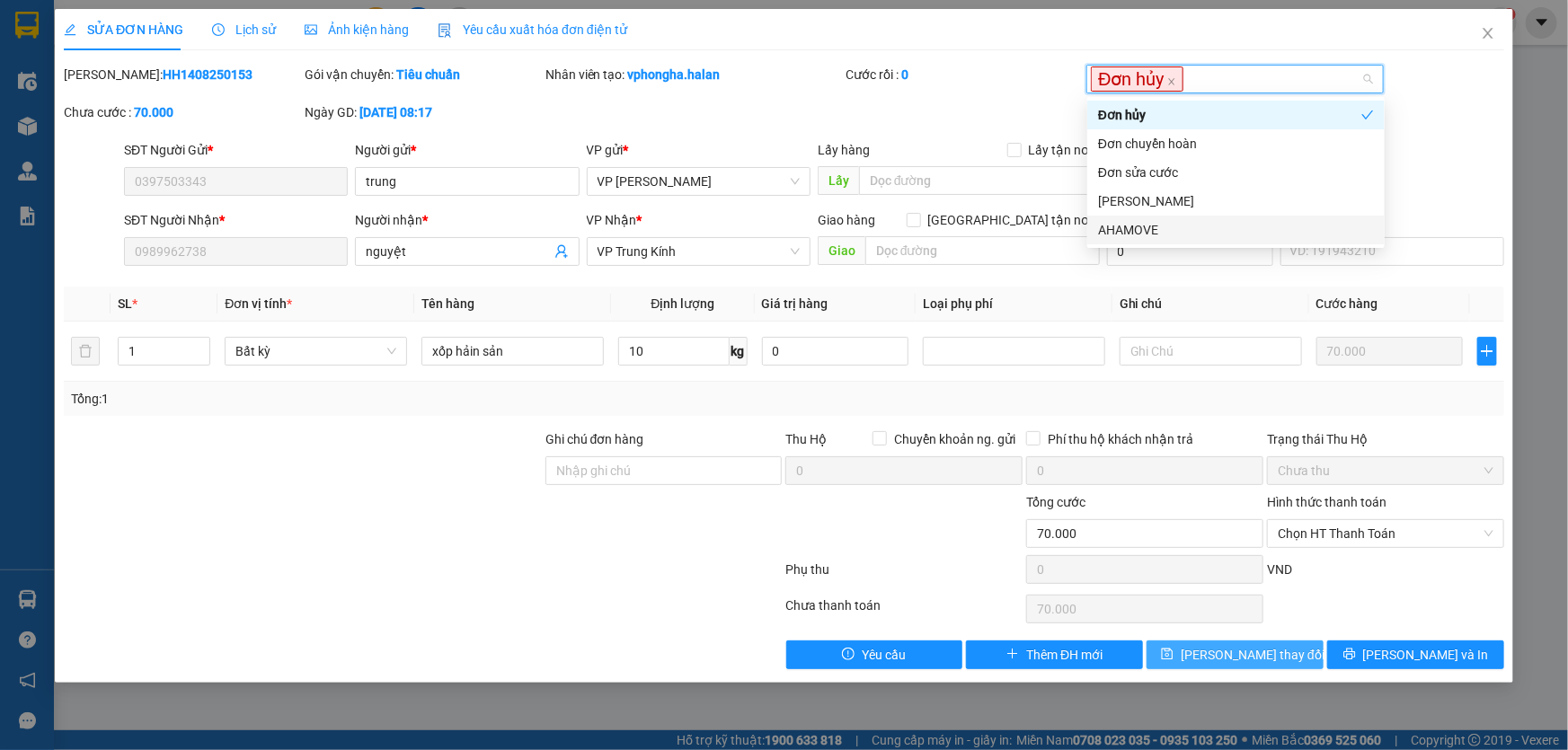
click at [1245, 662] on span "[PERSON_NAME] thay đổi" at bounding box center [1253, 654] width 144 height 20
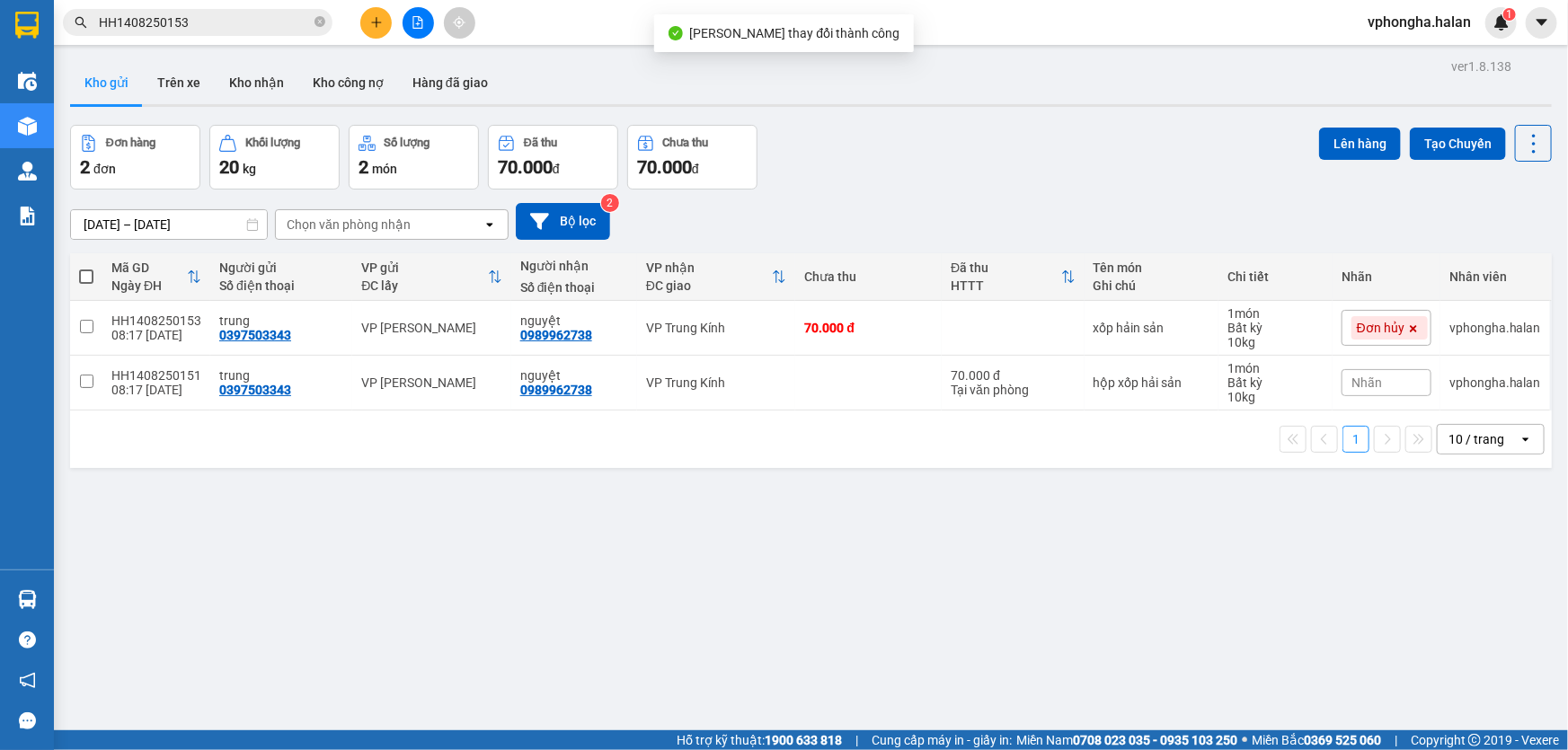
click at [221, 29] on input "HH1408250153" at bounding box center [205, 22] width 212 height 20
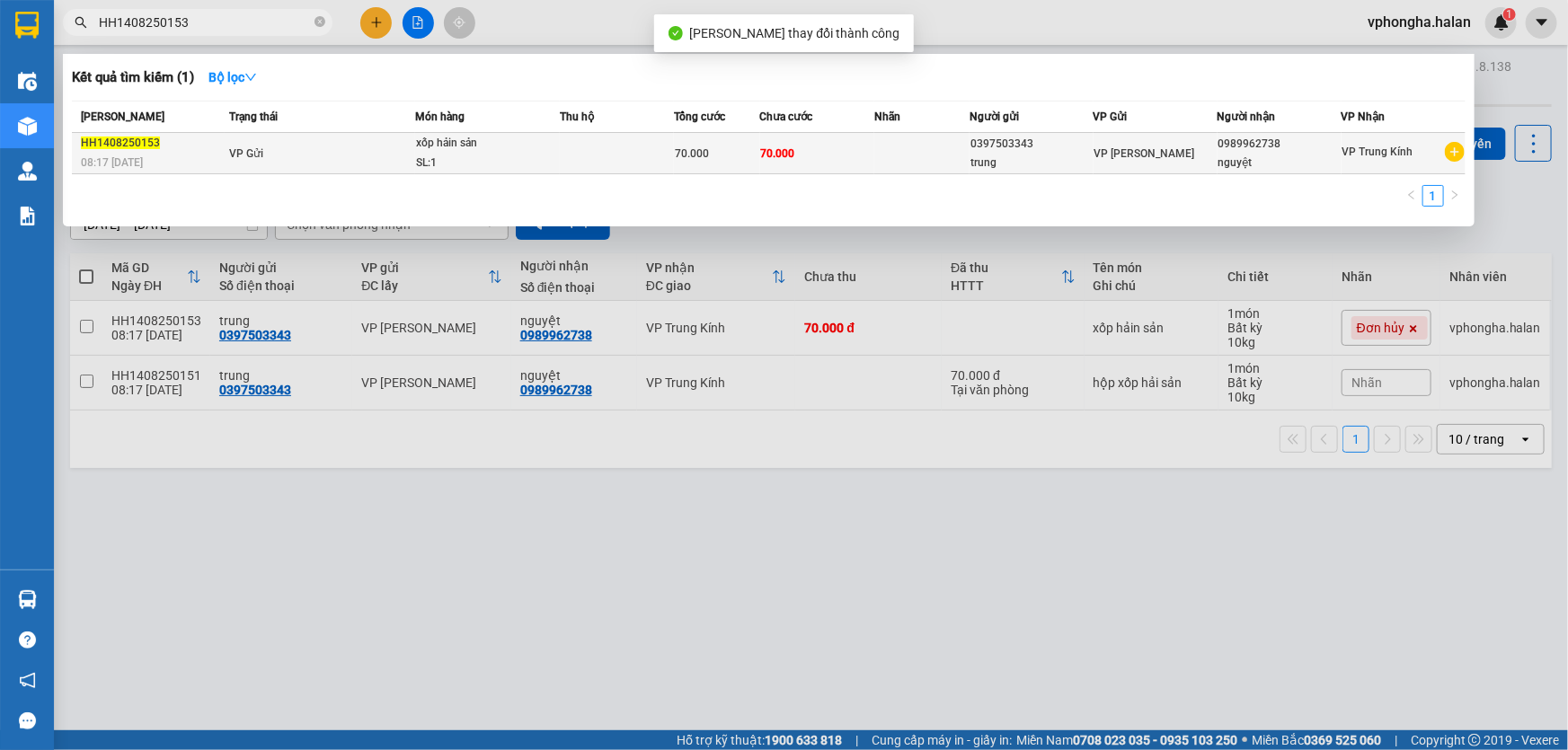
click at [246, 169] on td "VP Gửi" at bounding box center [319, 154] width 191 height 41
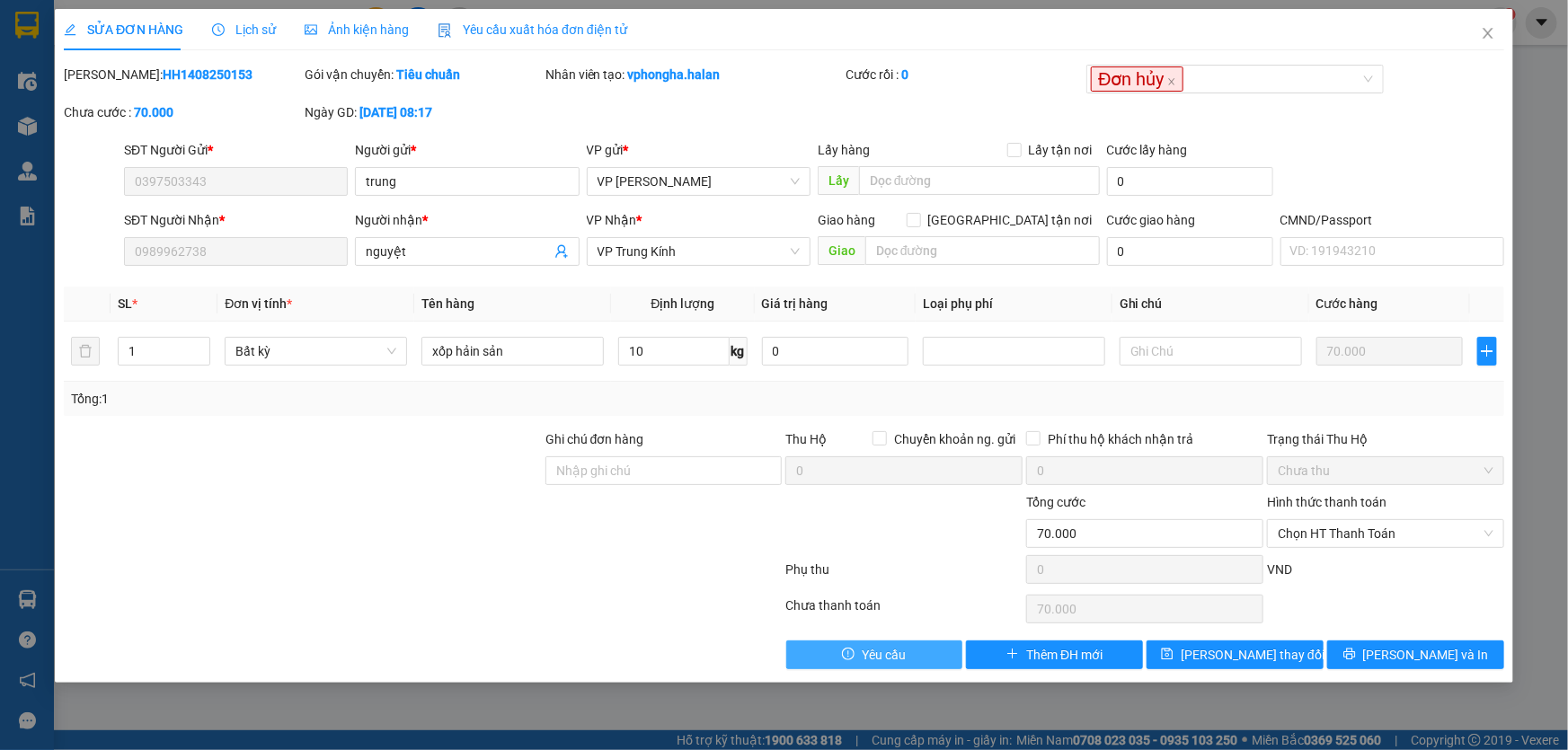
click at [838, 650] on button "Yêu cầu" at bounding box center [875, 655] width 177 height 29
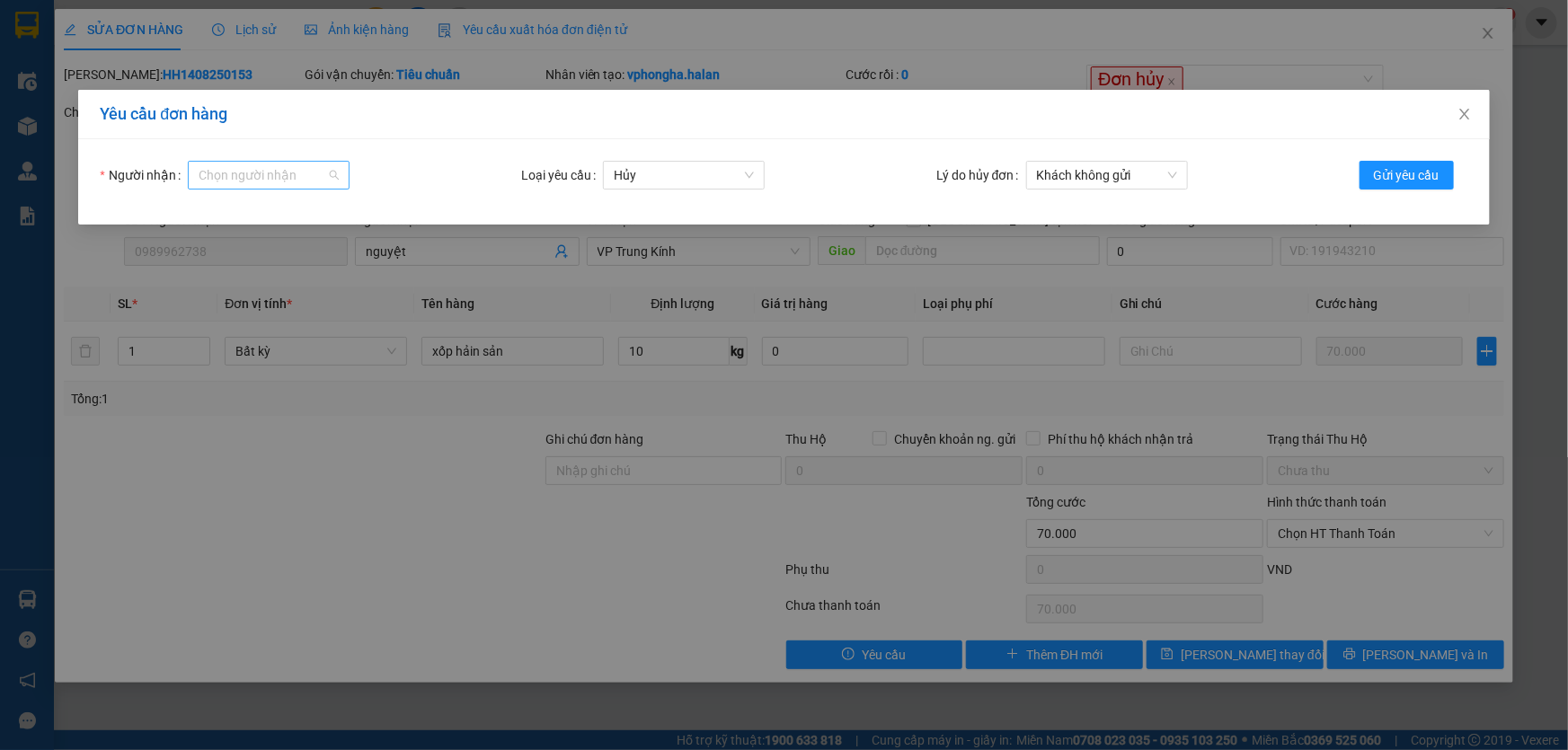
click at [249, 179] on input "Người nhận" at bounding box center [261, 175] width 127 height 27
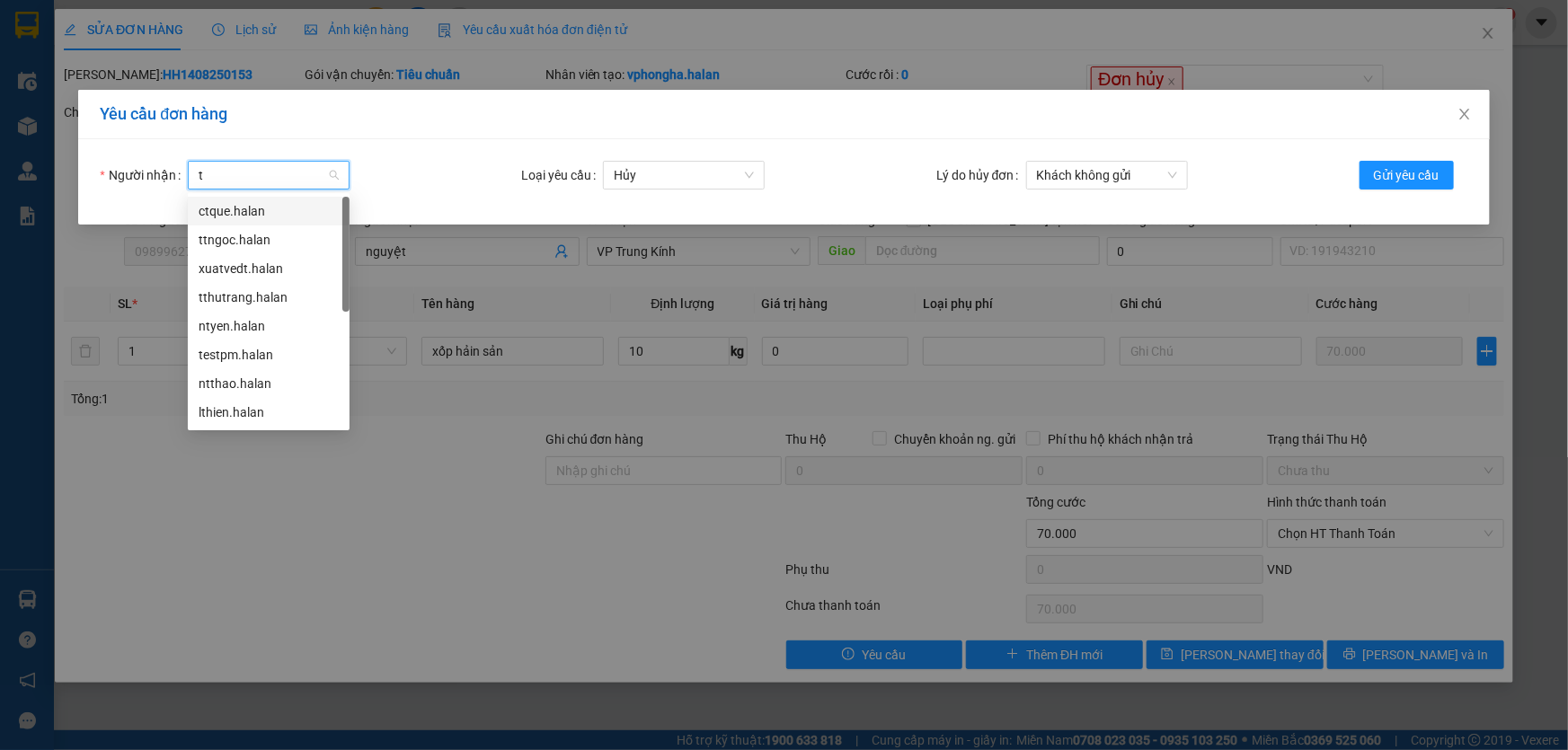
type input "th"
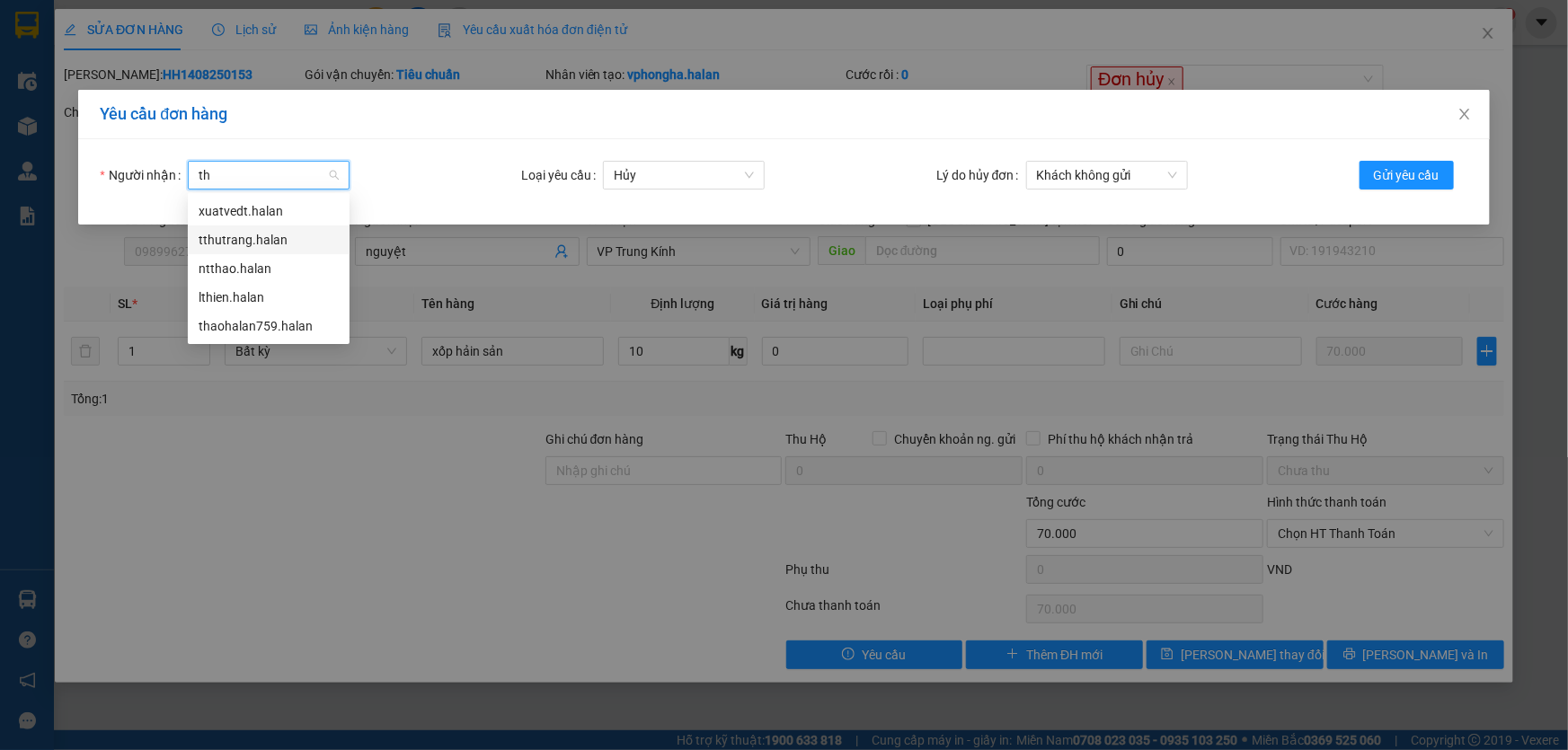
click at [249, 245] on div "tthutrang.halan" at bounding box center [268, 239] width 141 height 20
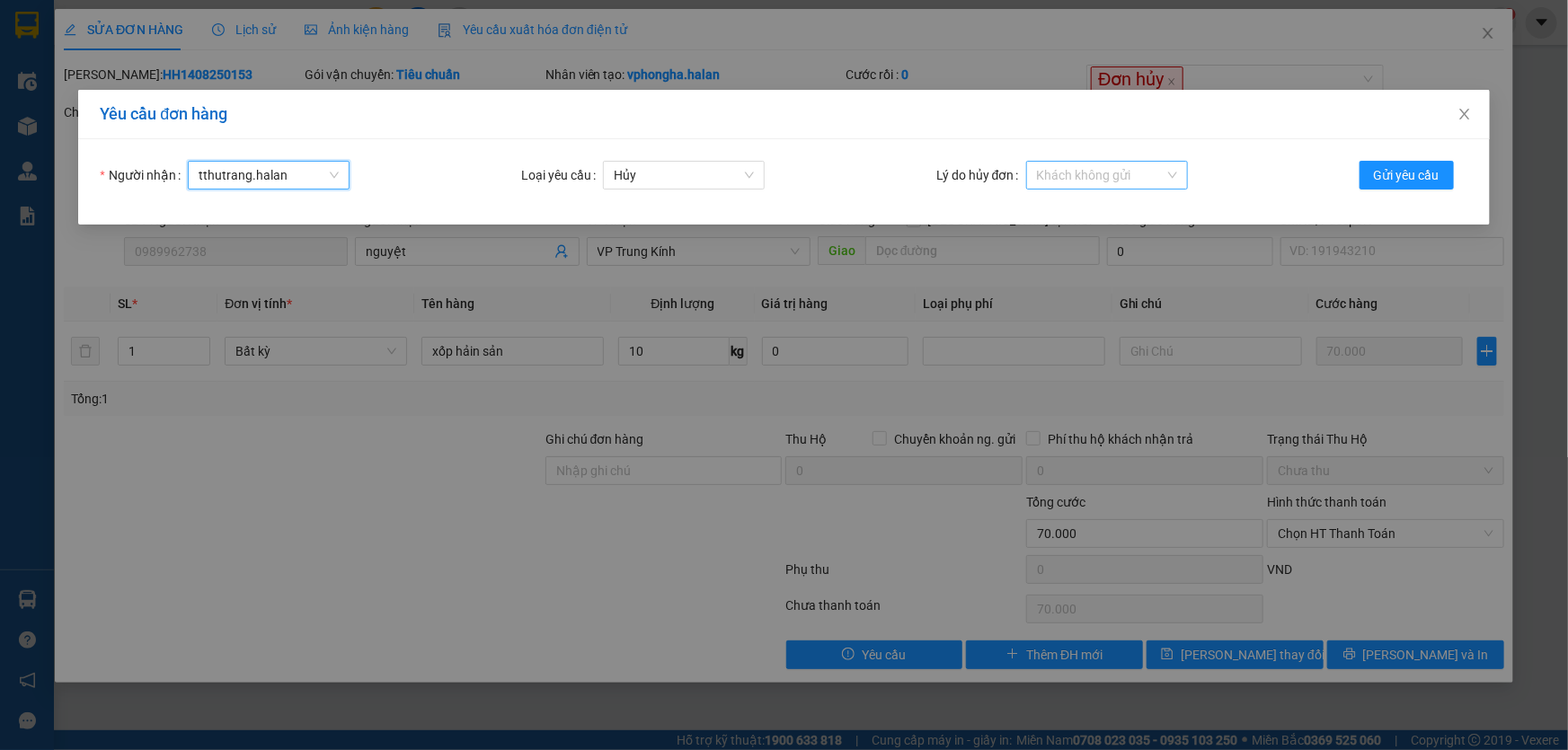
click at [1145, 170] on span "Khách không gửi" at bounding box center [1106, 175] width 141 height 27
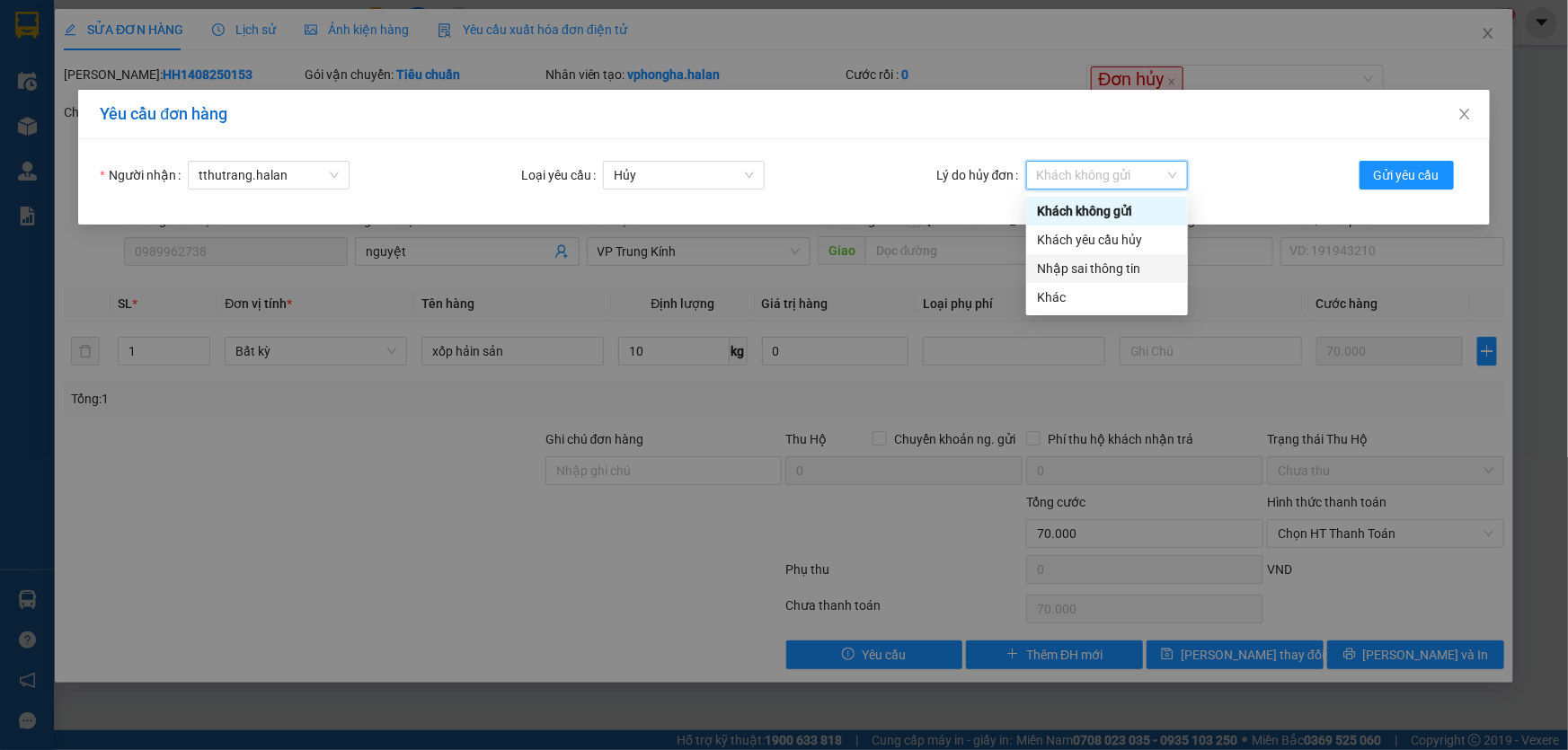
click at [1099, 270] on div "Nhập sai thông tin" at bounding box center [1106, 268] width 141 height 20
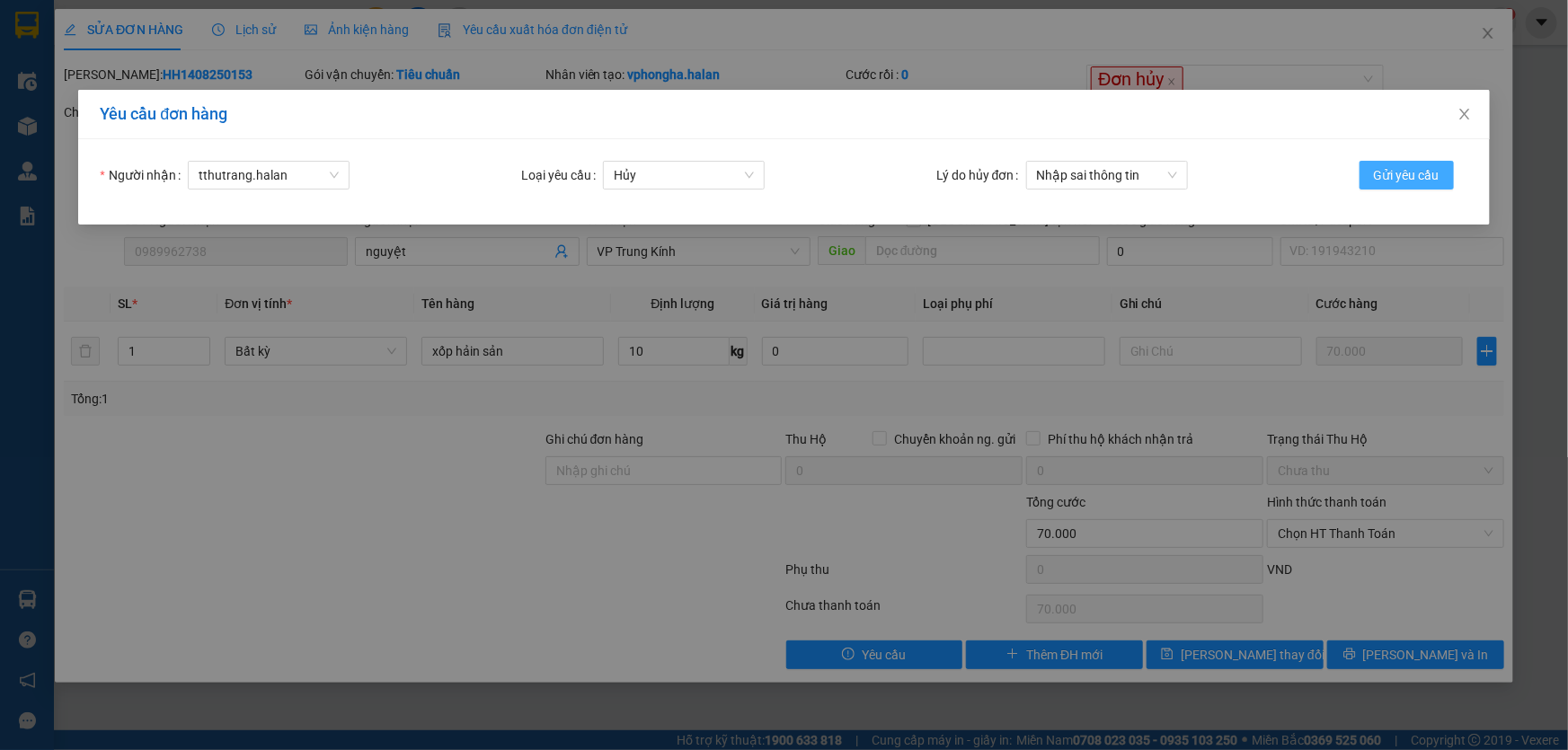
click at [1411, 170] on span "Gửi yêu cầu" at bounding box center [1407, 175] width 65 height 20
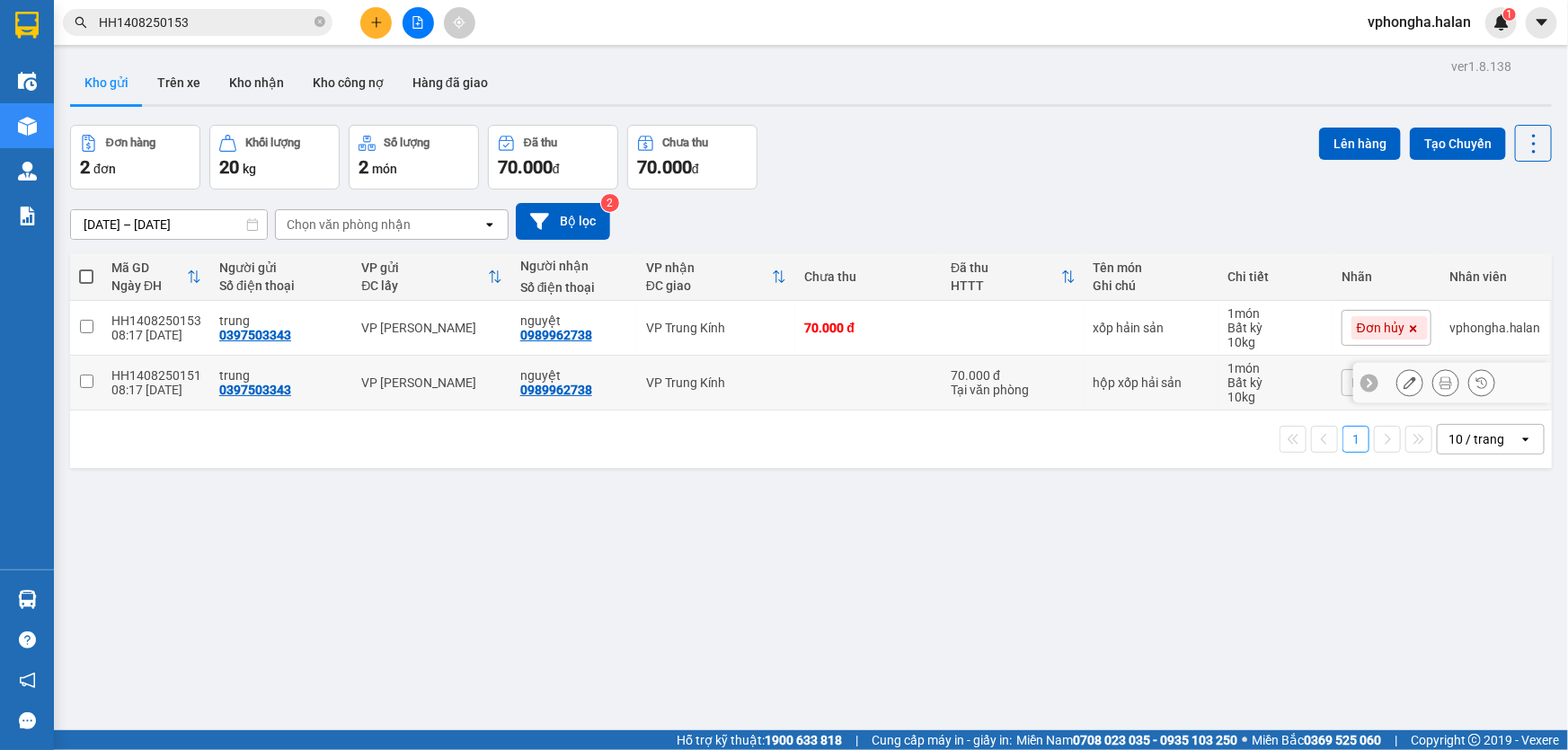
click at [162, 376] on div "HH1408250151" at bounding box center [156, 375] width 90 height 14
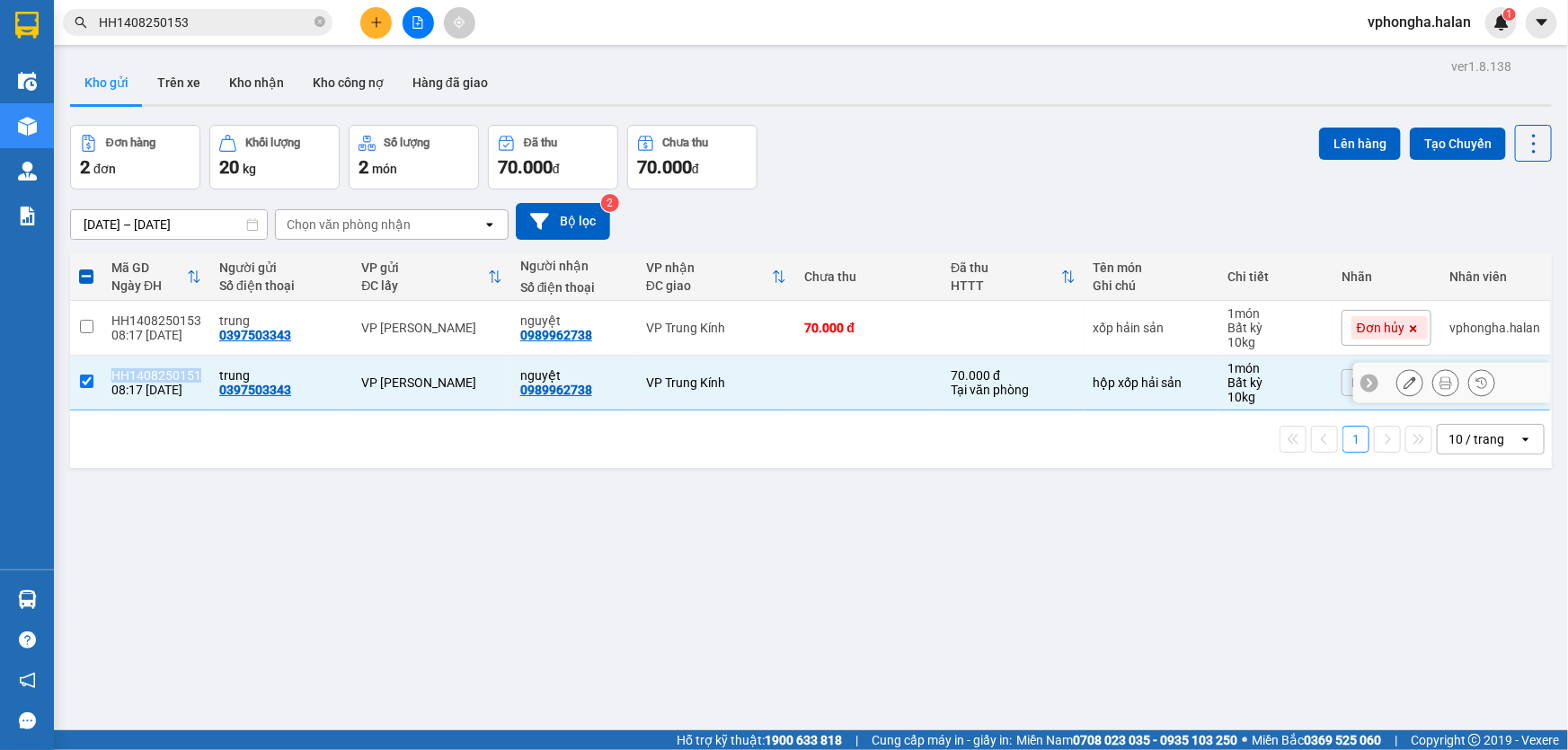
click at [162, 376] on div "HH1408250151" at bounding box center [156, 375] width 90 height 14
checkbox input "false"
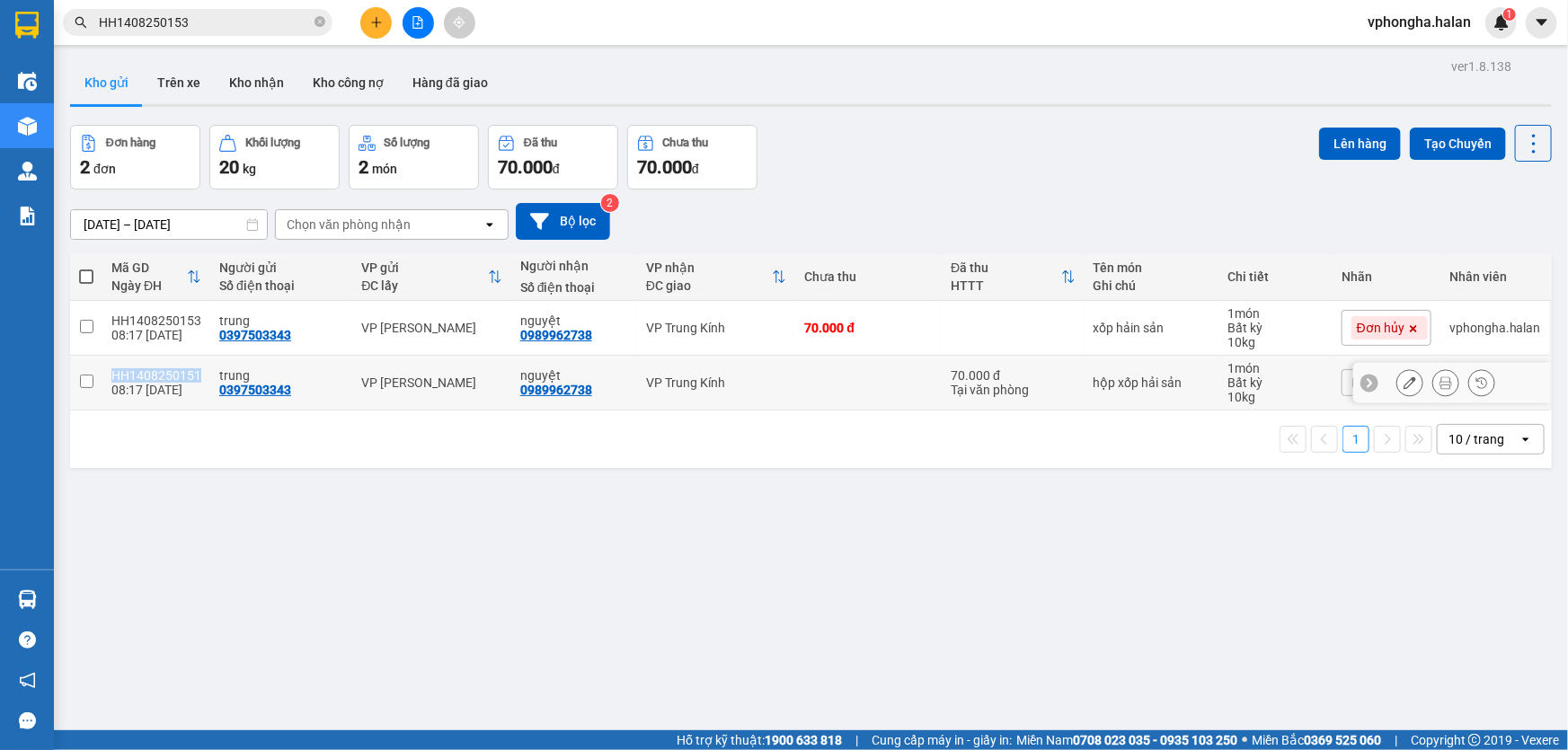
copy div "HH1408250151"
click at [217, 17] on input "HH1408250153" at bounding box center [205, 22] width 212 height 20
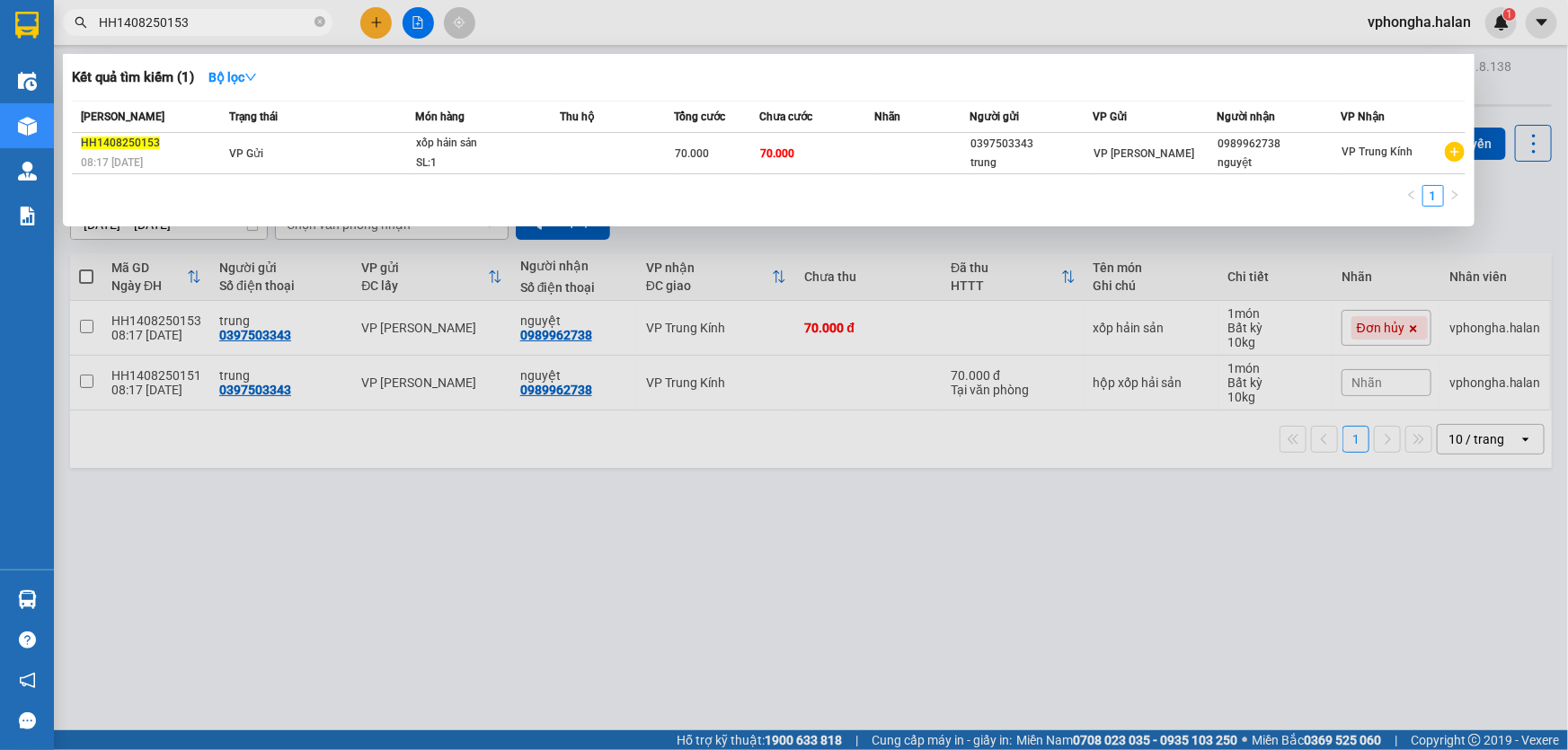
click at [218, 17] on input "HH1408250153" at bounding box center [205, 22] width 212 height 20
paste input "1"
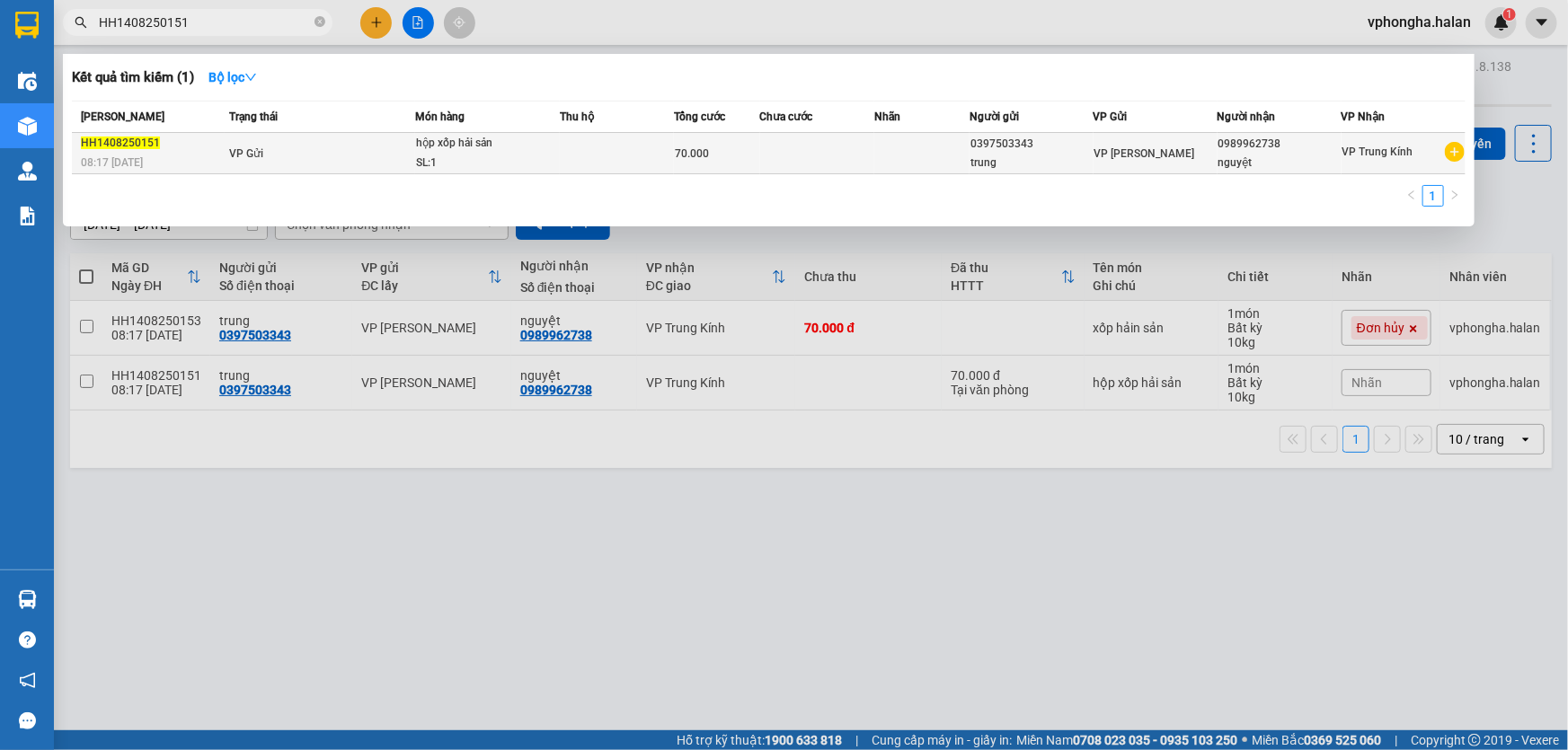
type input "HH1408250151"
click at [422, 149] on div "hộp xốp hải sản" at bounding box center [483, 143] width 135 height 20
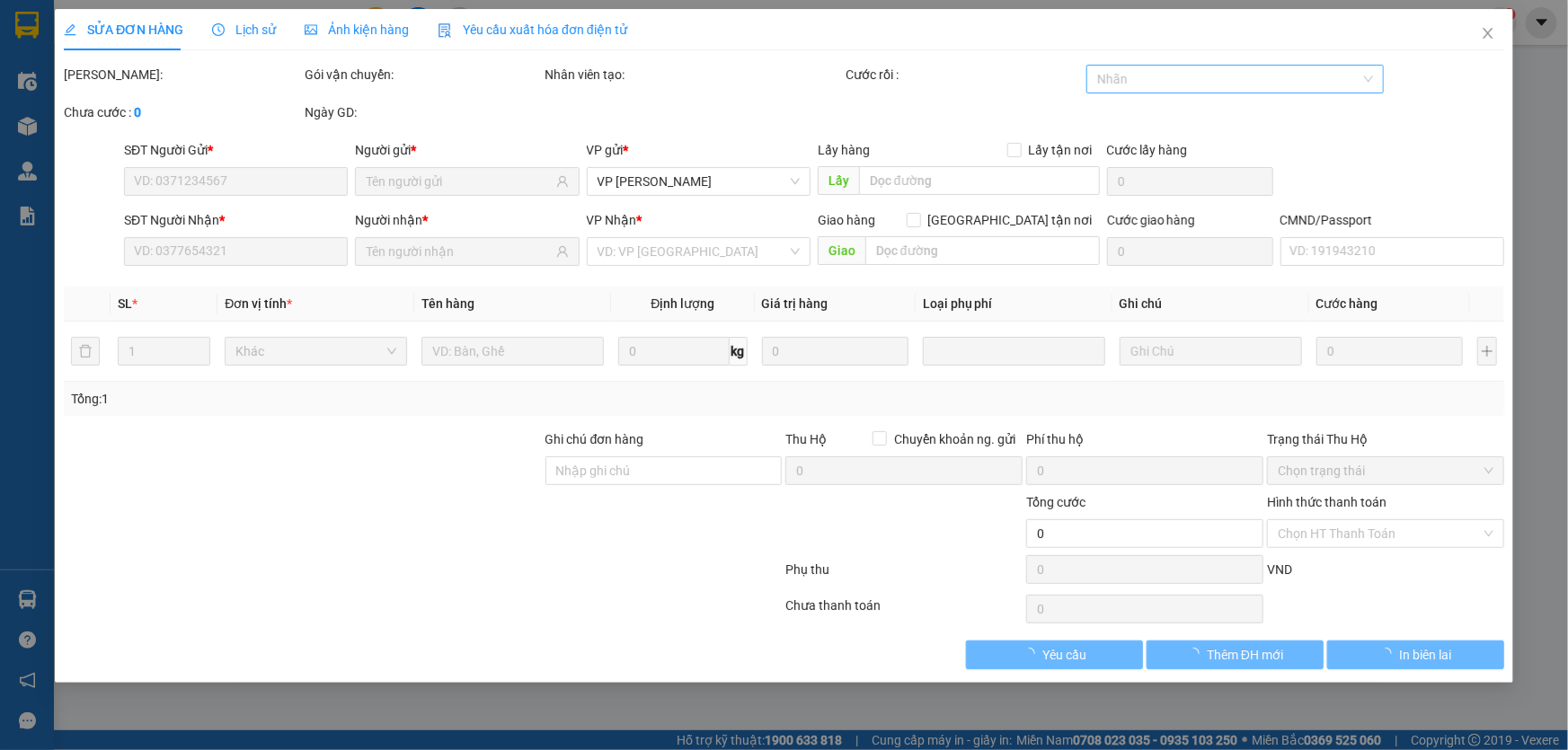
type input "0397503343"
type input "0989962738"
type input "70.000"
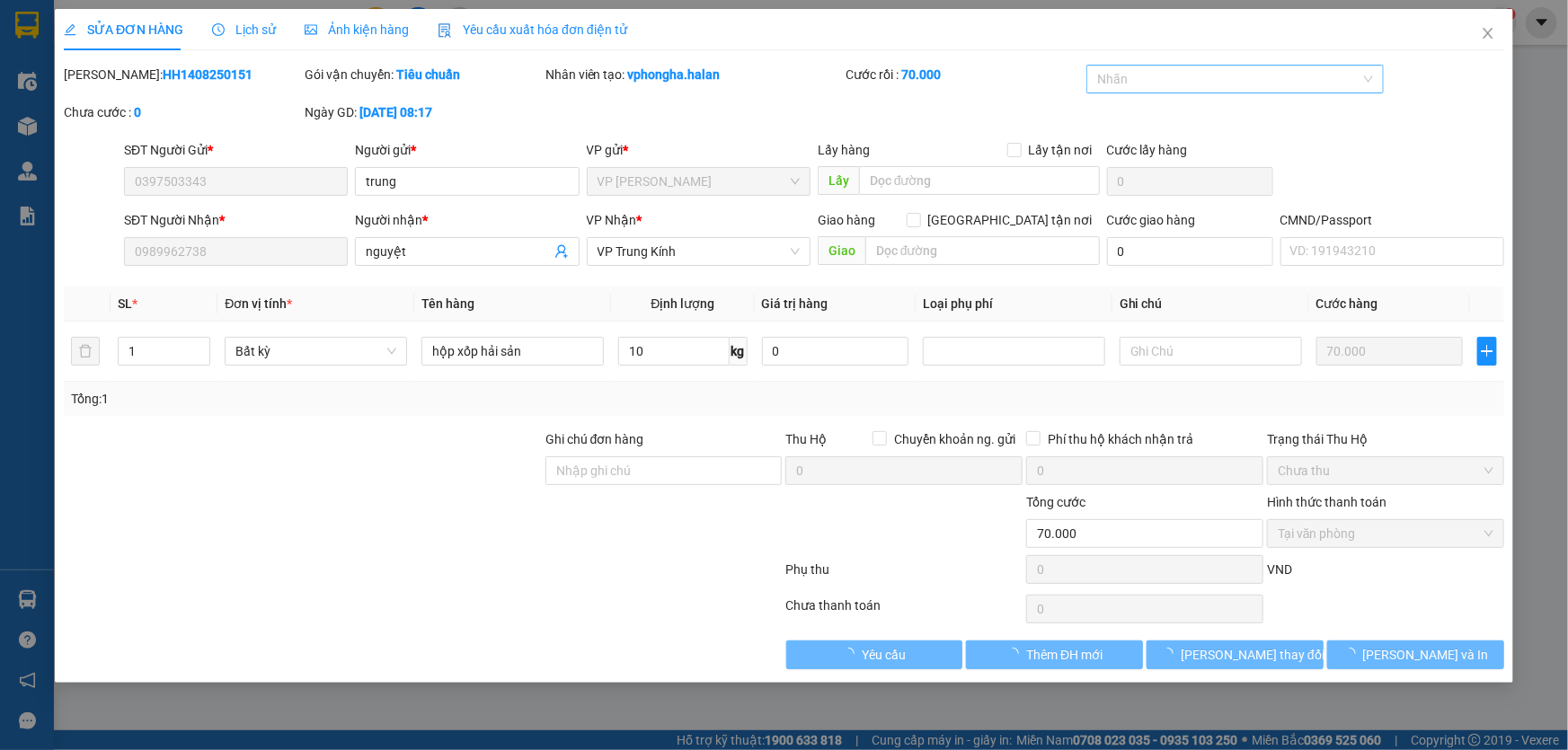
click at [1251, 71] on div at bounding box center [1226, 78] width 271 height 21
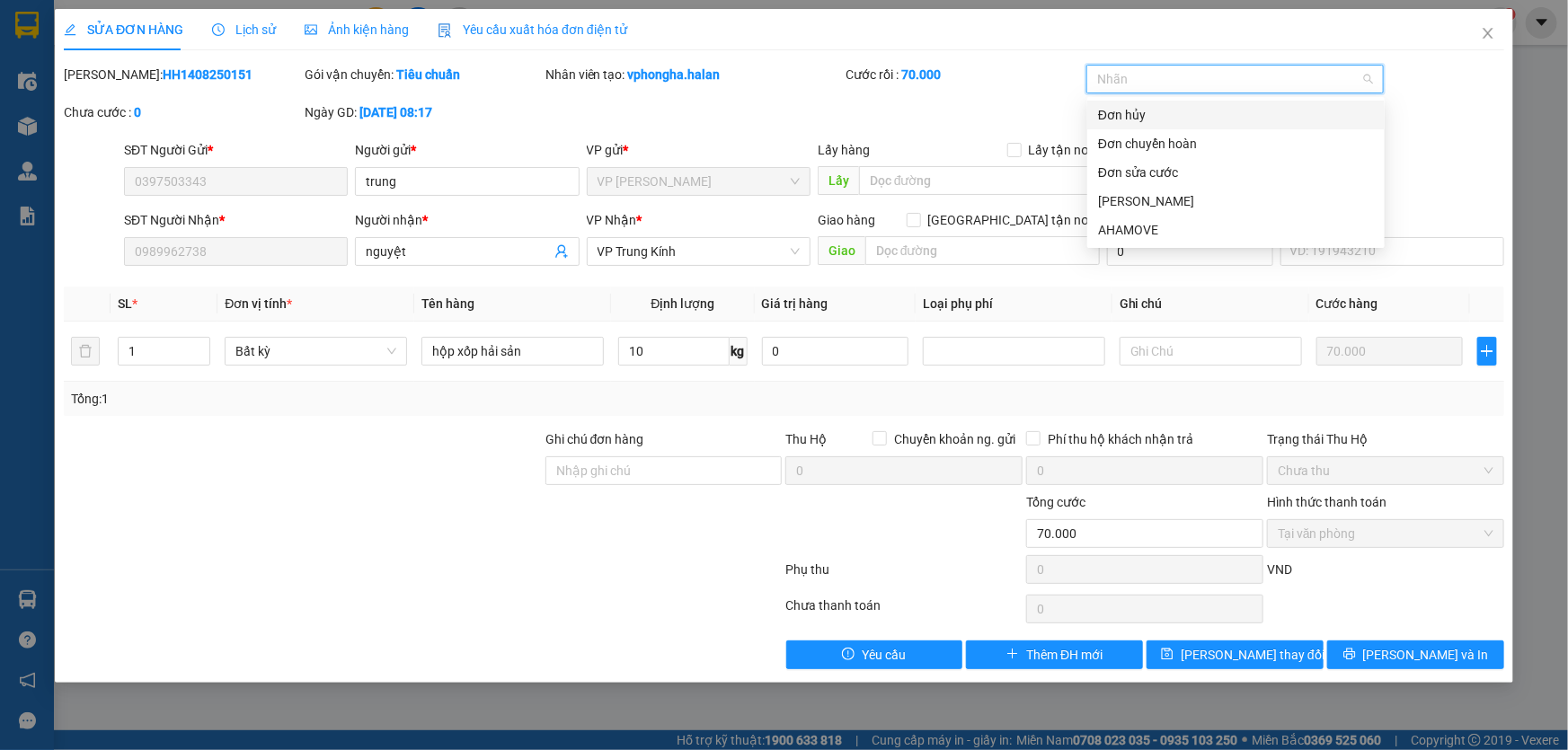
click at [1135, 110] on div "Đơn hủy" at bounding box center [1236, 114] width 275 height 20
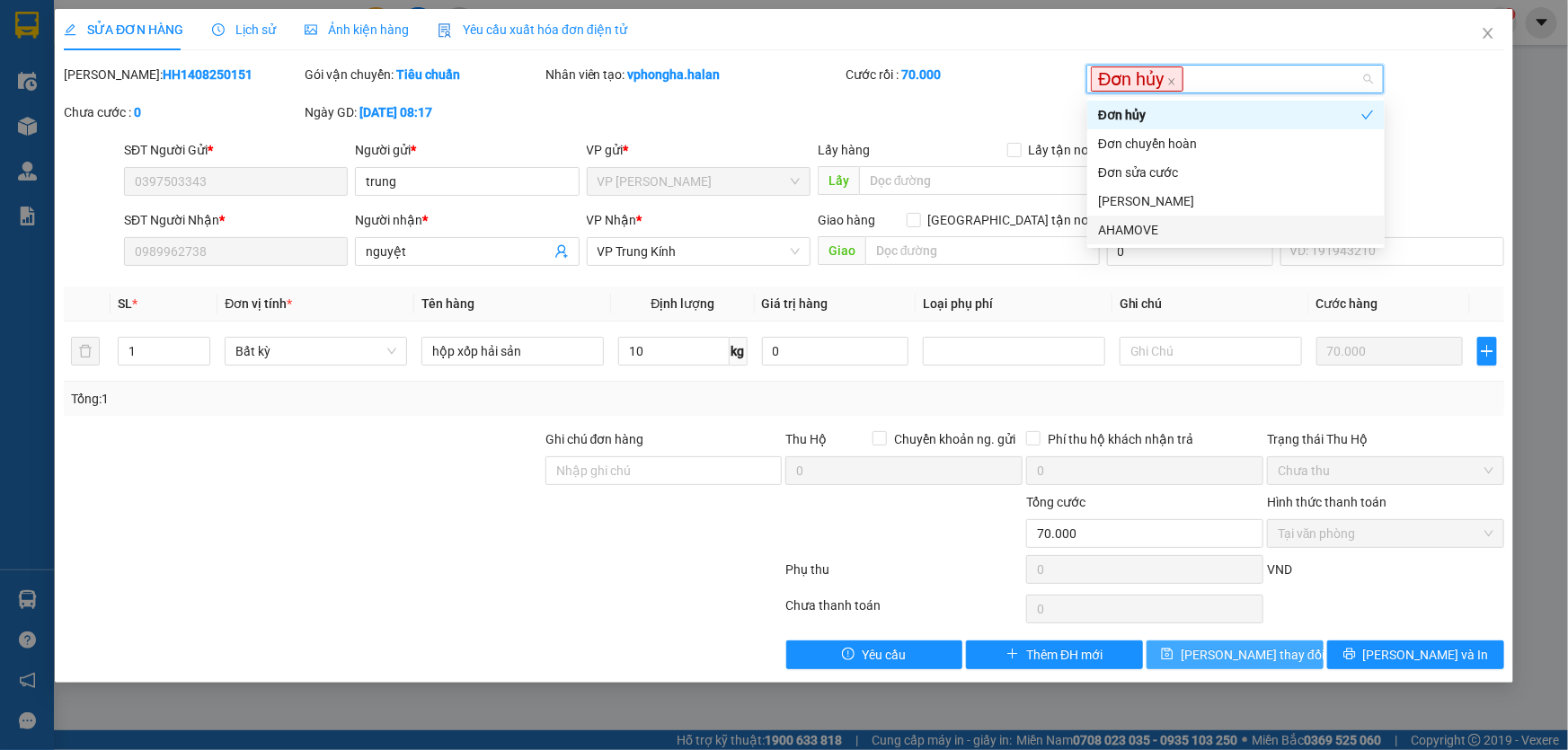
click at [1227, 656] on span "[PERSON_NAME] thay đổi" at bounding box center [1253, 654] width 144 height 20
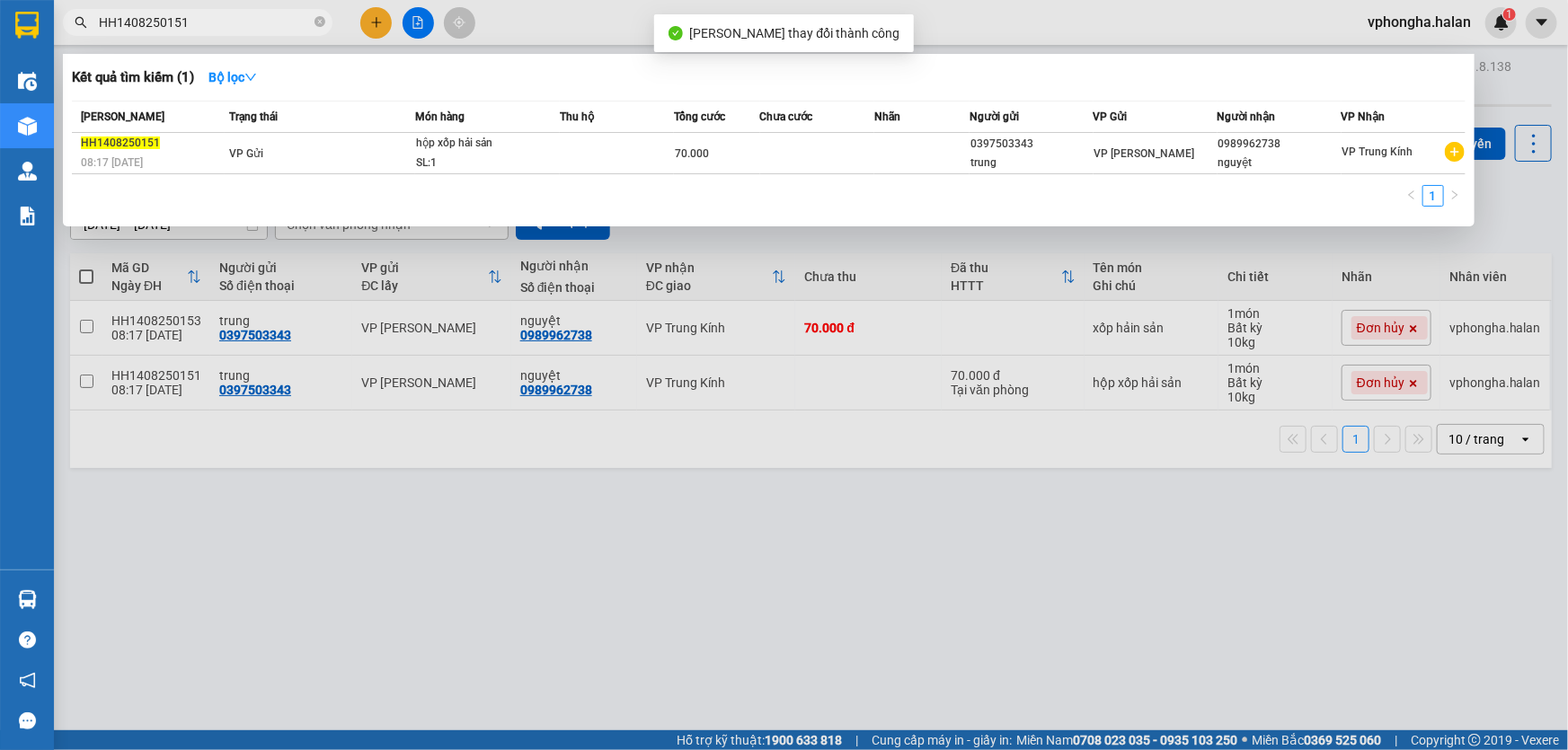
click at [216, 22] on input "HH1408250151" at bounding box center [205, 22] width 212 height 20
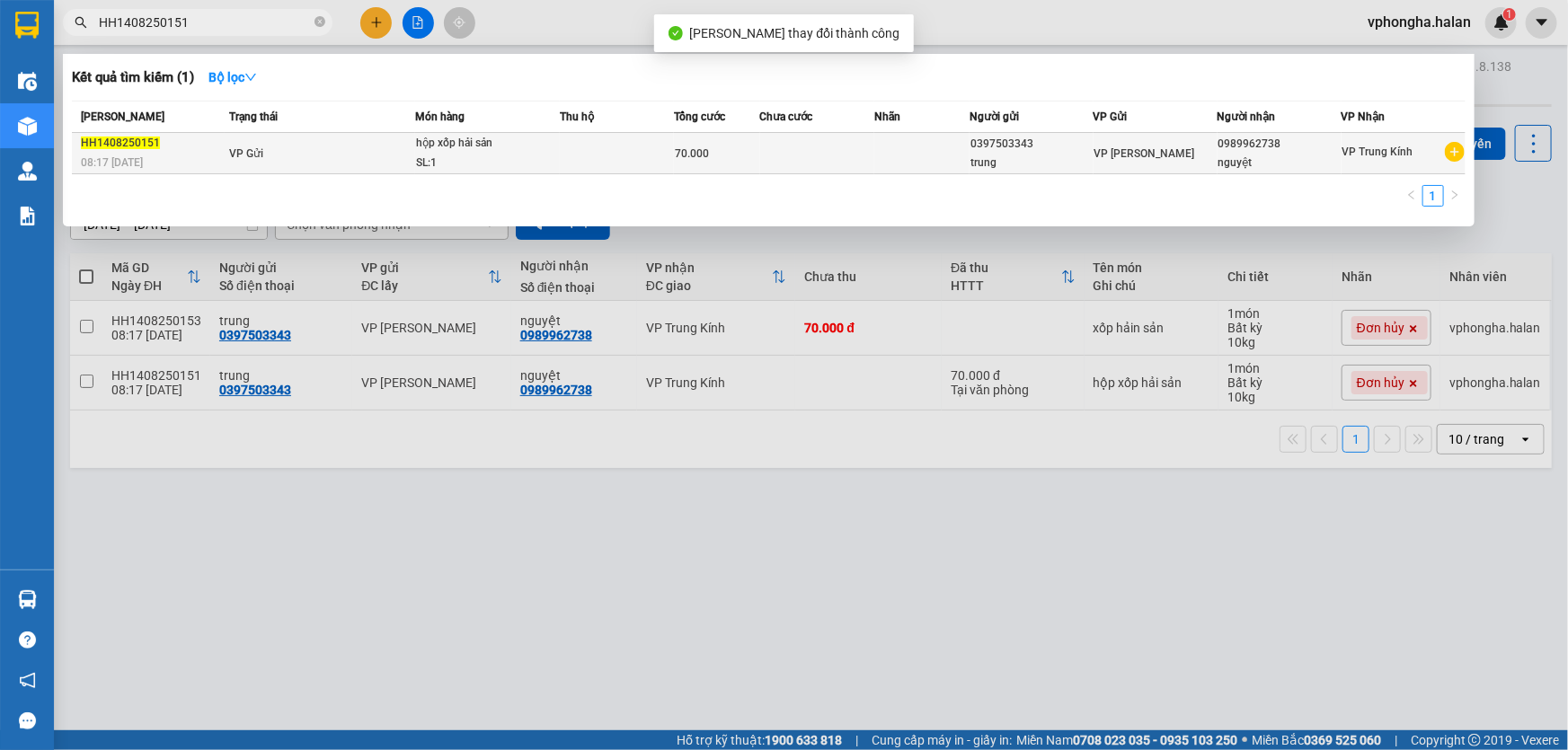
click at [215, 154] on div "08:17 [DATE]" at bounding box center [153, 162] width 143 height 20
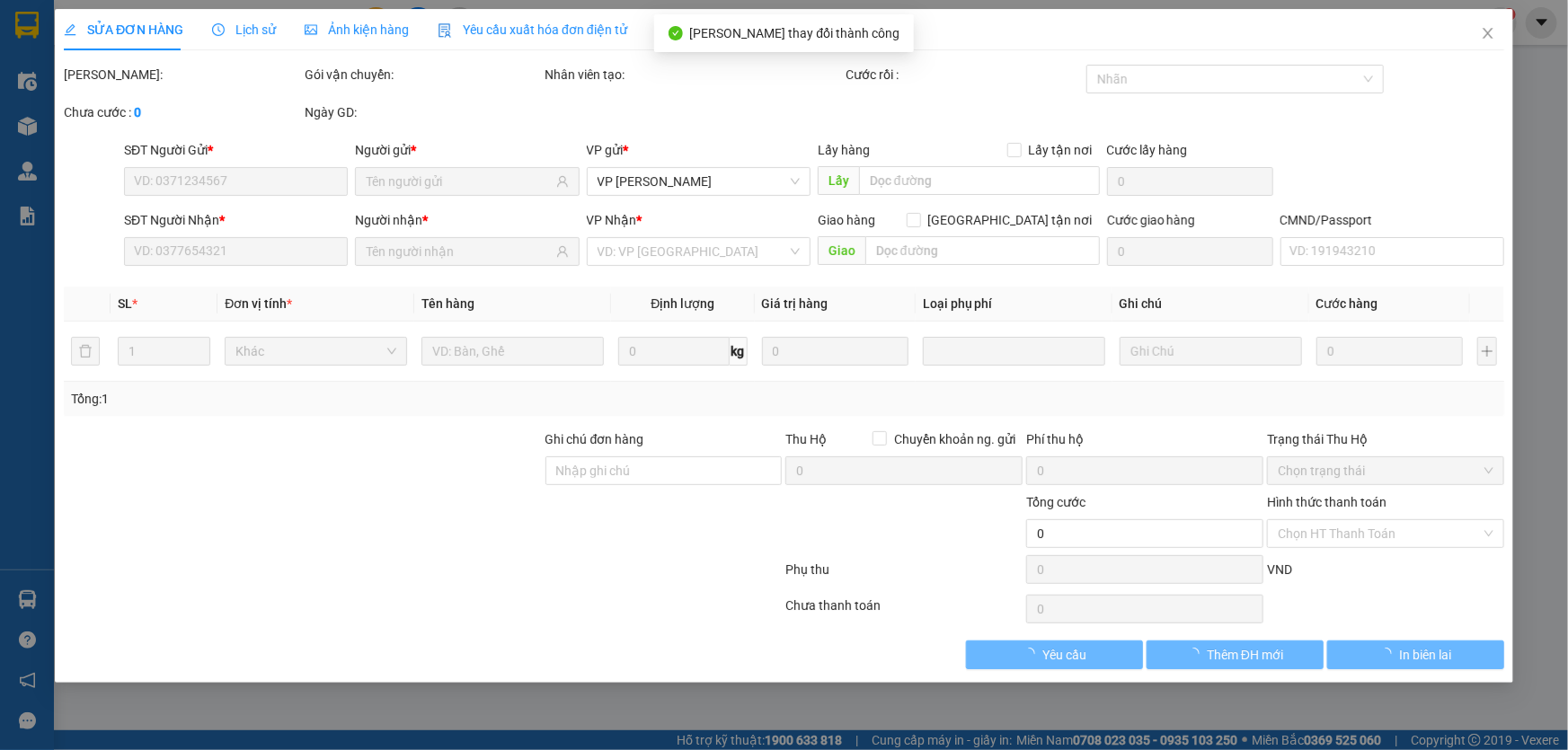
type input "0397503343"
type input "0989962738"
type input "70.000"
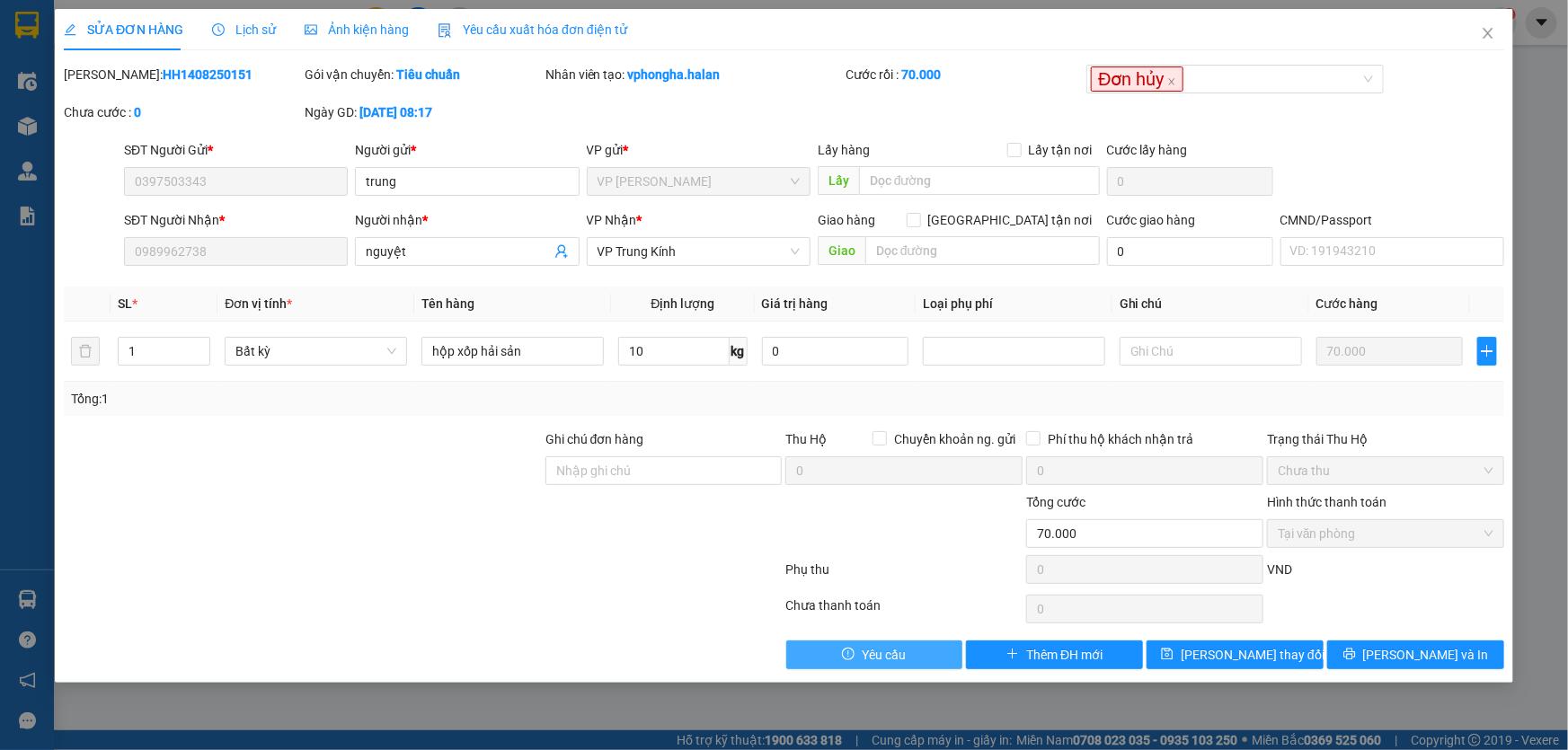
click at [851, 647] on button "Yêu cầu" at bounding box center [875, 655] width 177 height 29
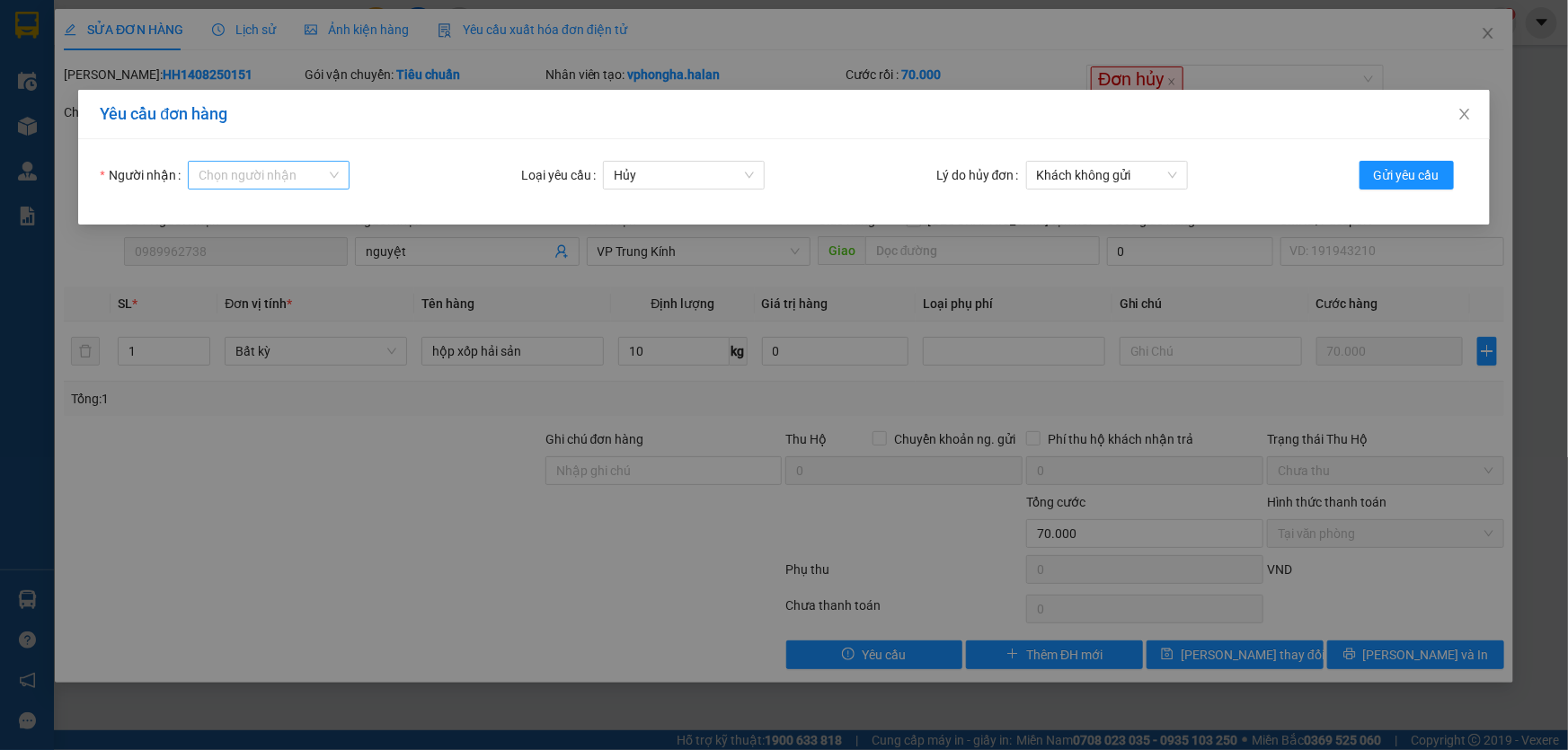
click at [306, 184] on input "Người nhận" at bounding box center [261, 175] width 127 height 27
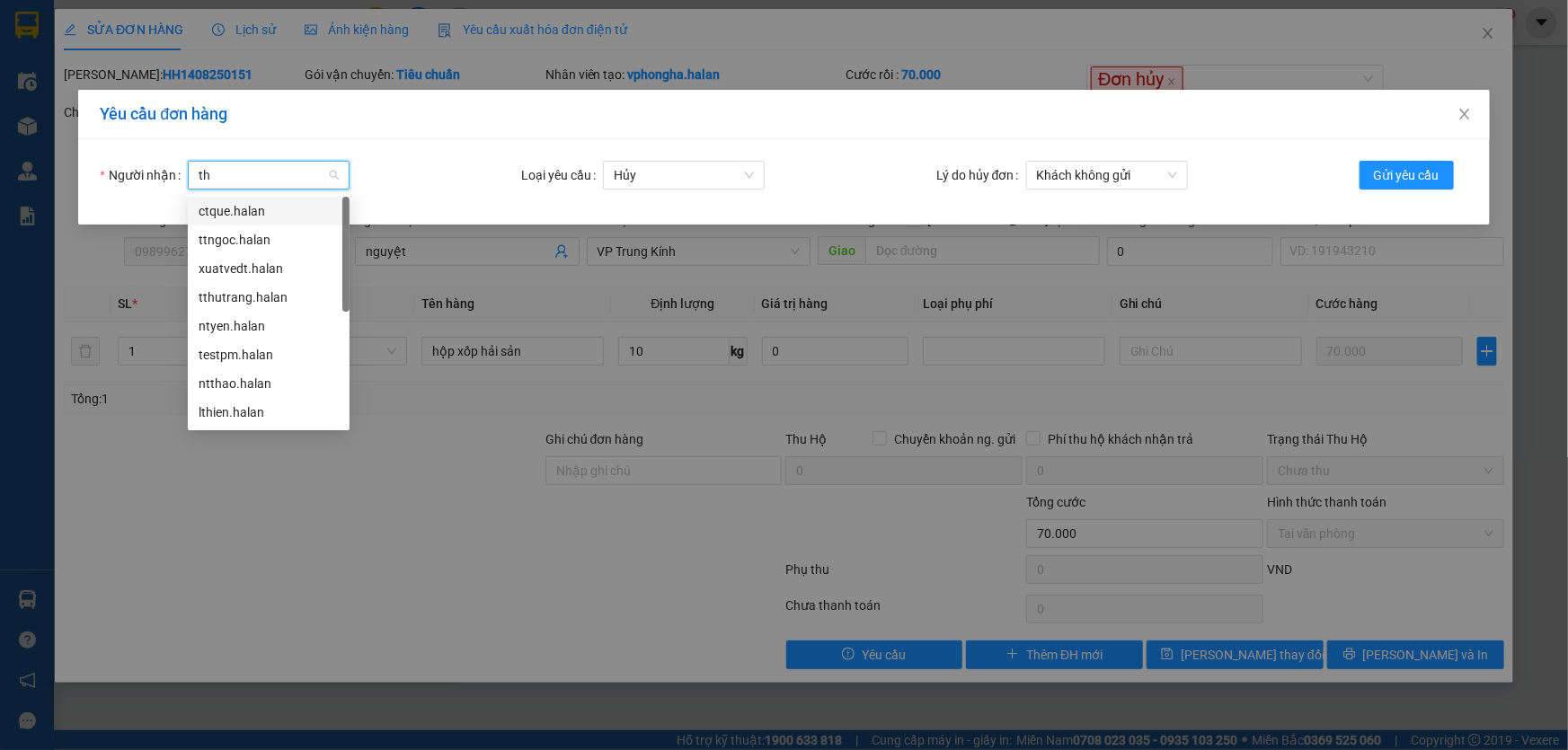
type input "thu"
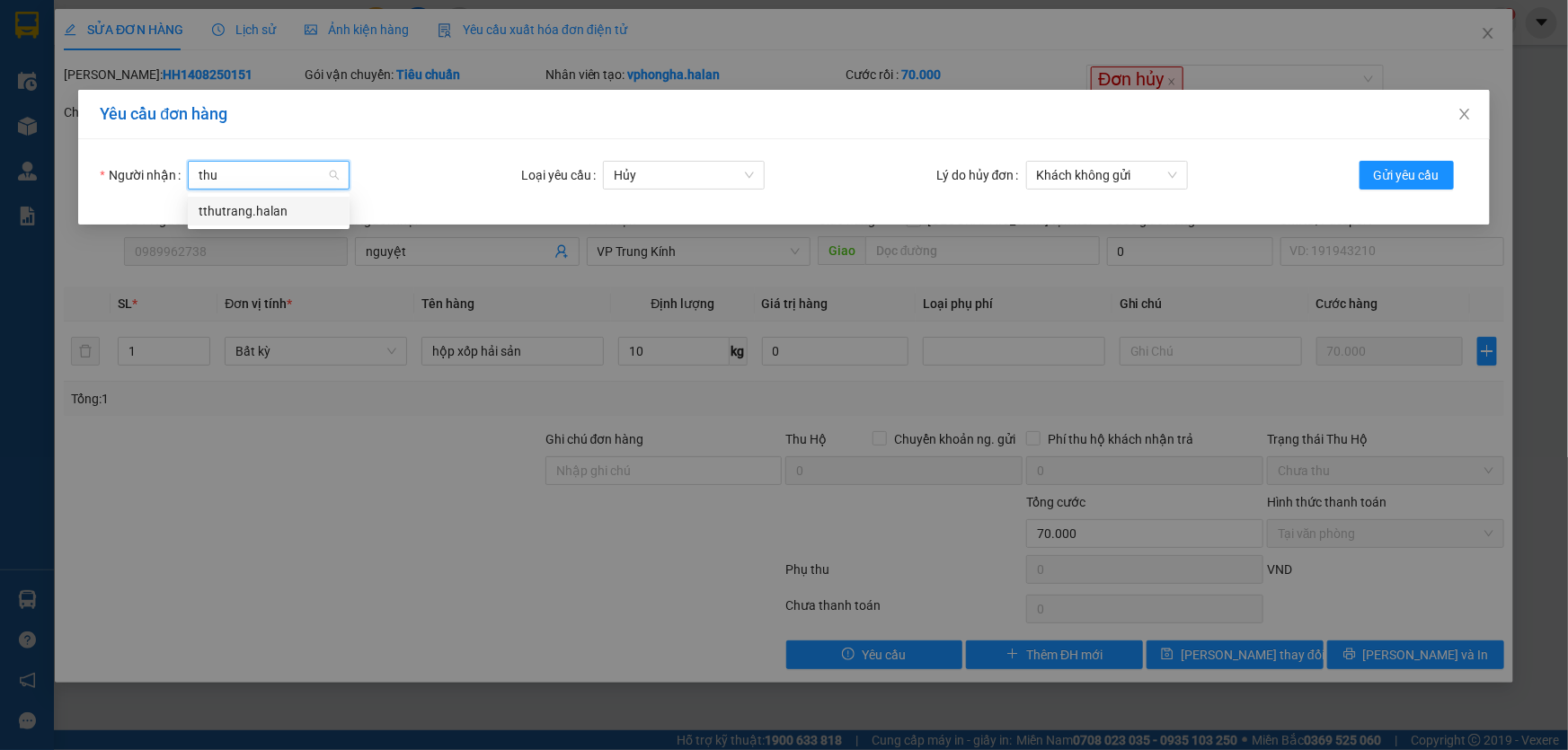
click at [277, 208] on div "tthutrang.halan" at bounding box center [268, 210] width 141 height 20
click at [1068, 170] on span "Khách không gửi" at bounding box center [1106, 175] width 141 height 27
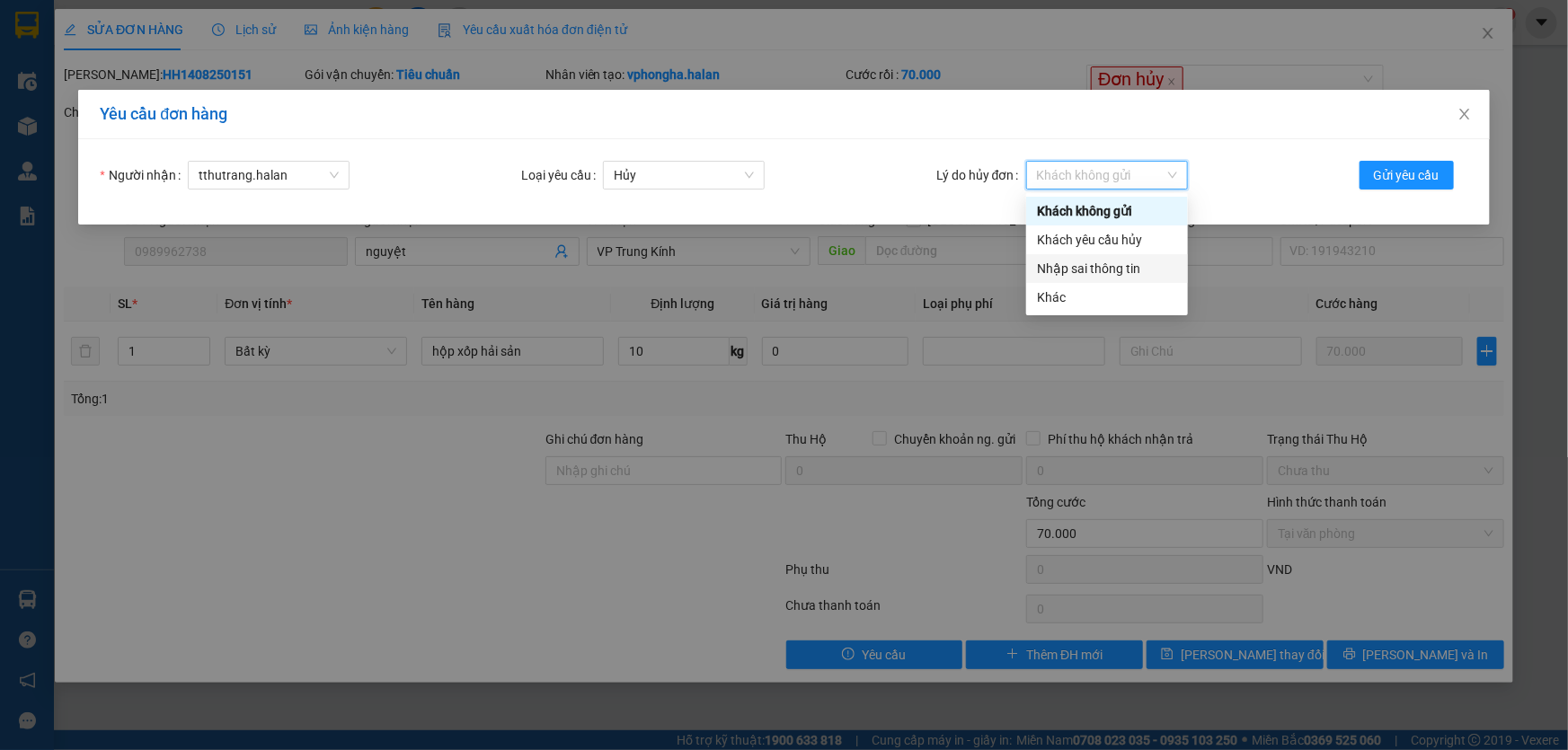
click at [1115, 270] on div "Nhập sai thông tin" at bounding box center [1106, 268] width 141 height 20
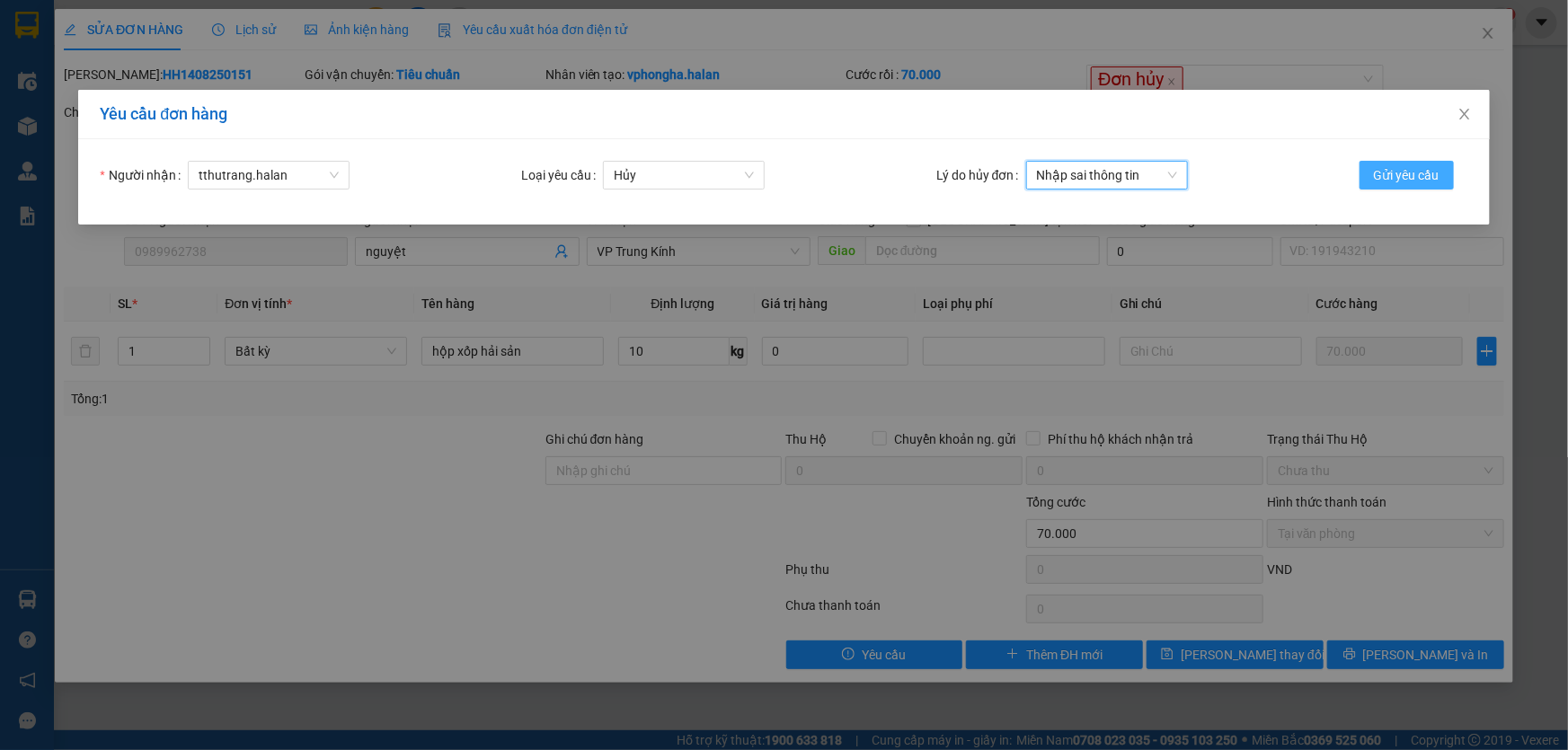
click at [1427, 173] on span "Gửi yêu cầu" at bounding box center [1407, 175] width 65 height 20
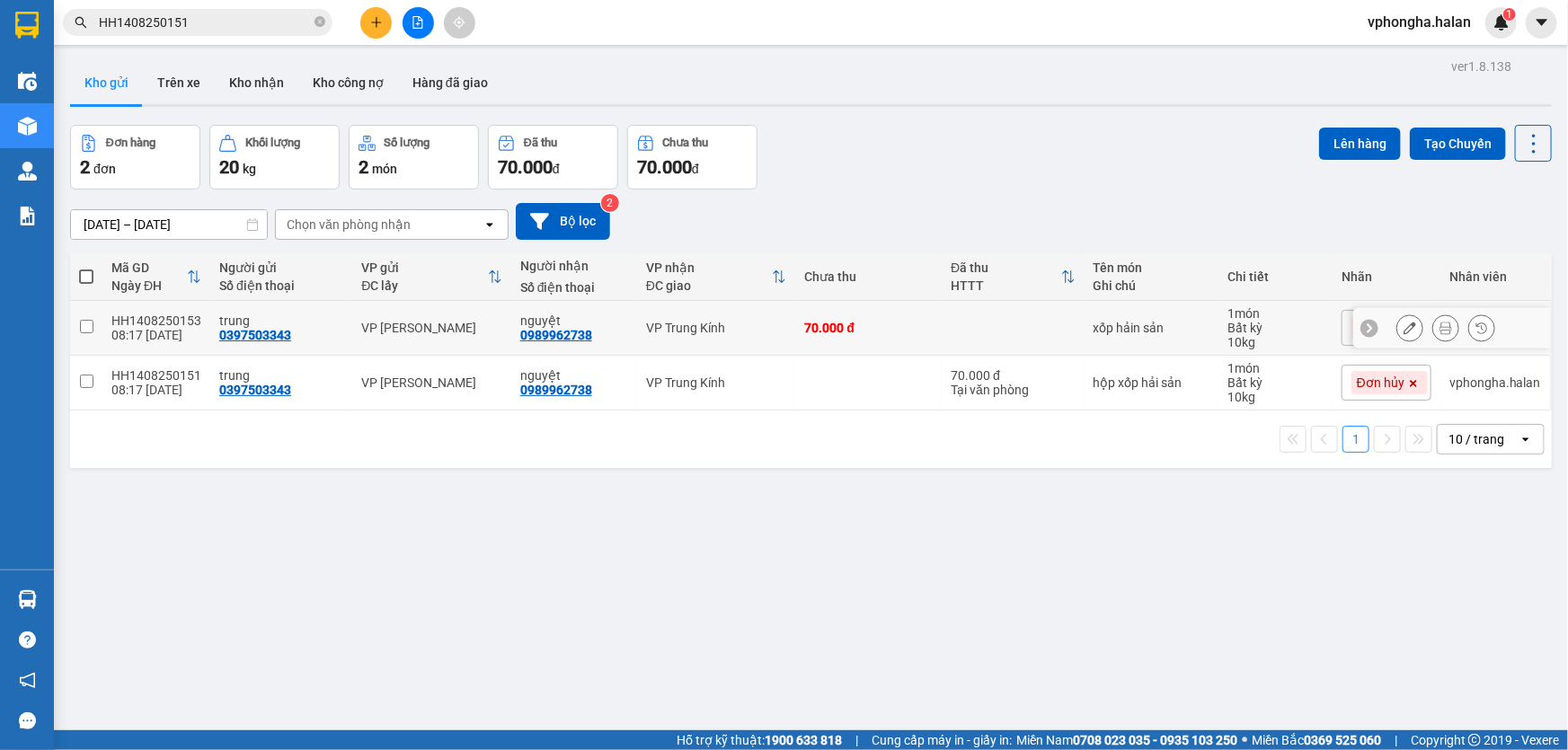
click at [152, 319] on div "HH1408250153" at bounding box center [156, 320] width 90 height 14
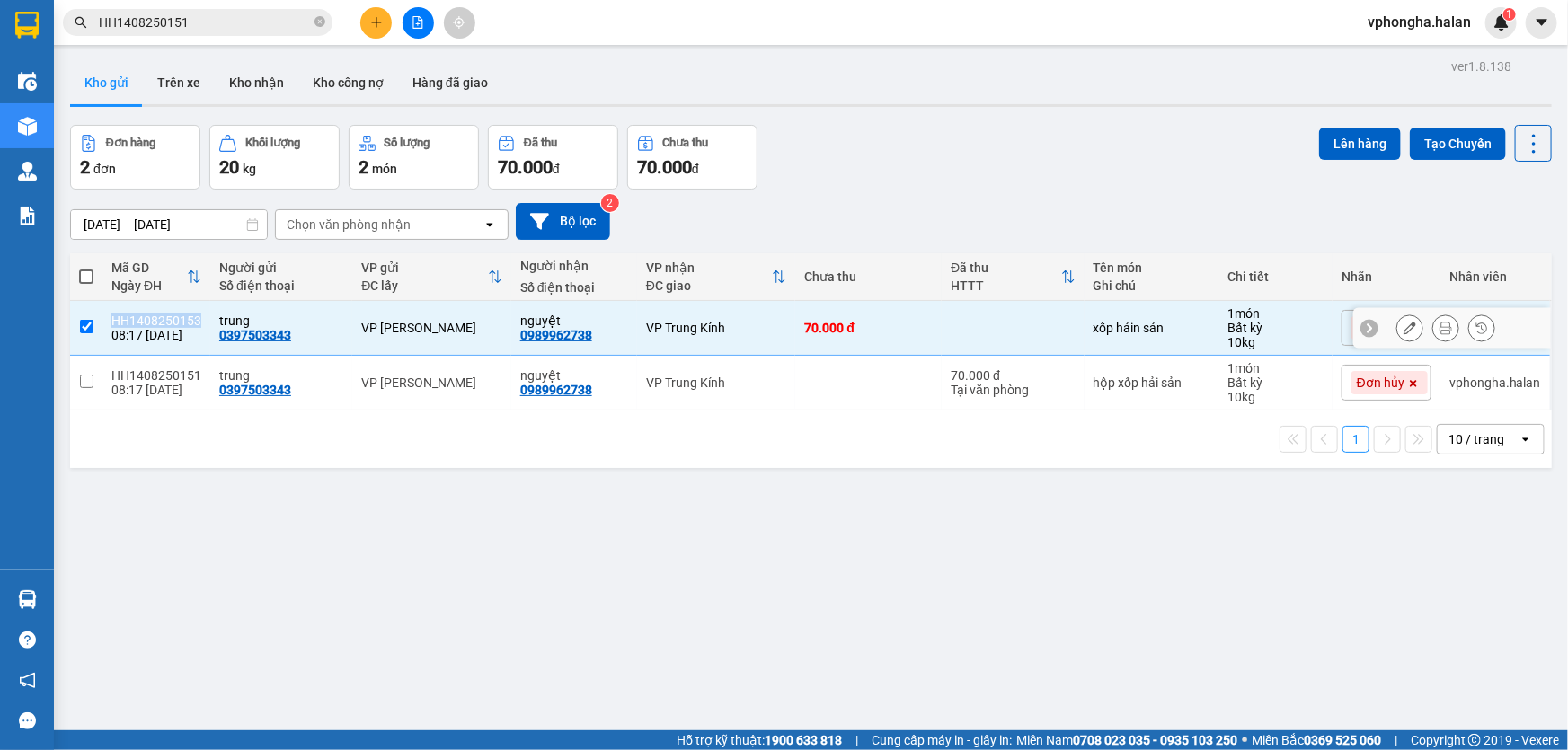
click at [152, 319] on div "HH1408250153" at bounding box center [156, 320] width 90 height 14
checkbox input "false"
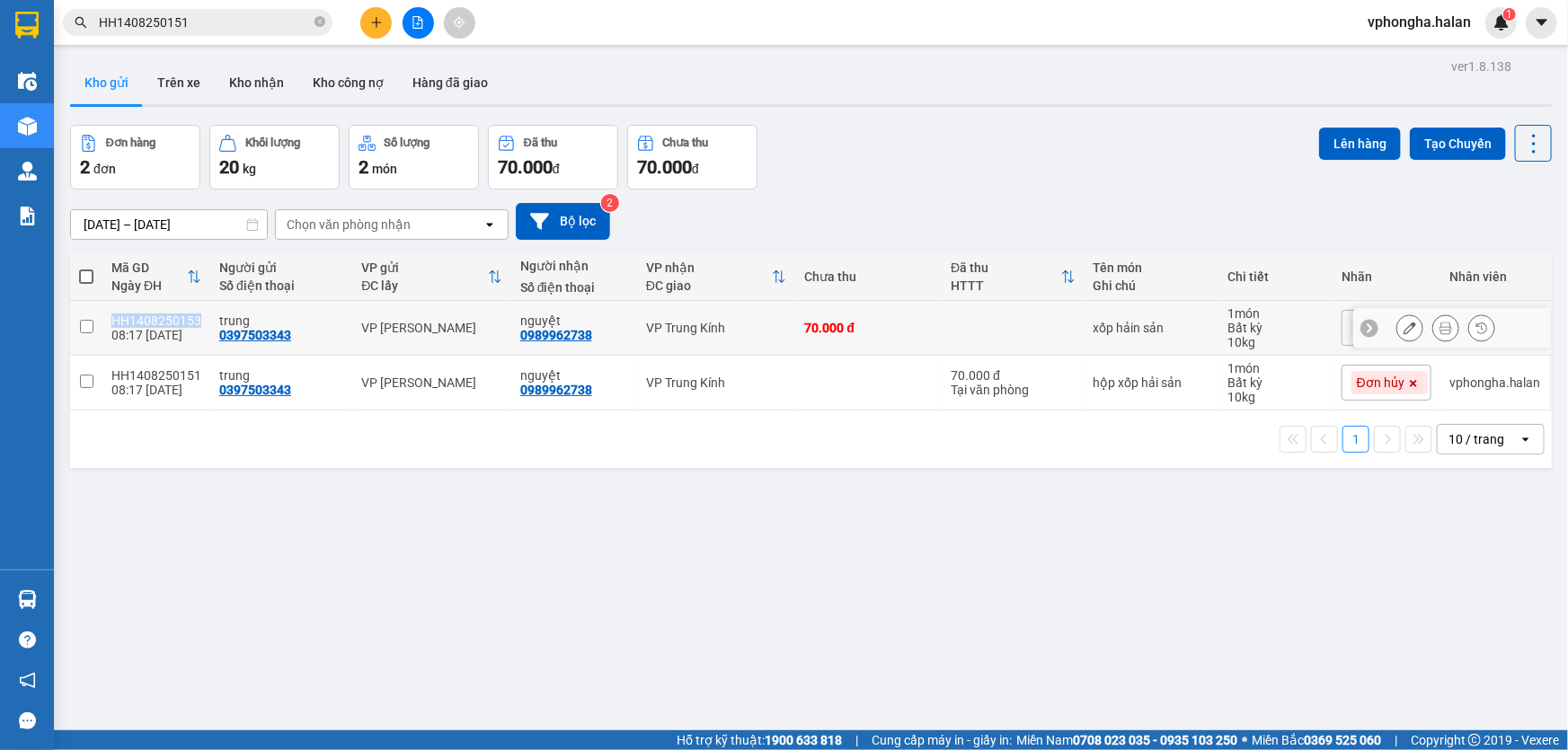
copy div "HH1408250153"
click at [162, 372] on div "HH1408250151" at bounding box center [156, 375] width 90 height 14
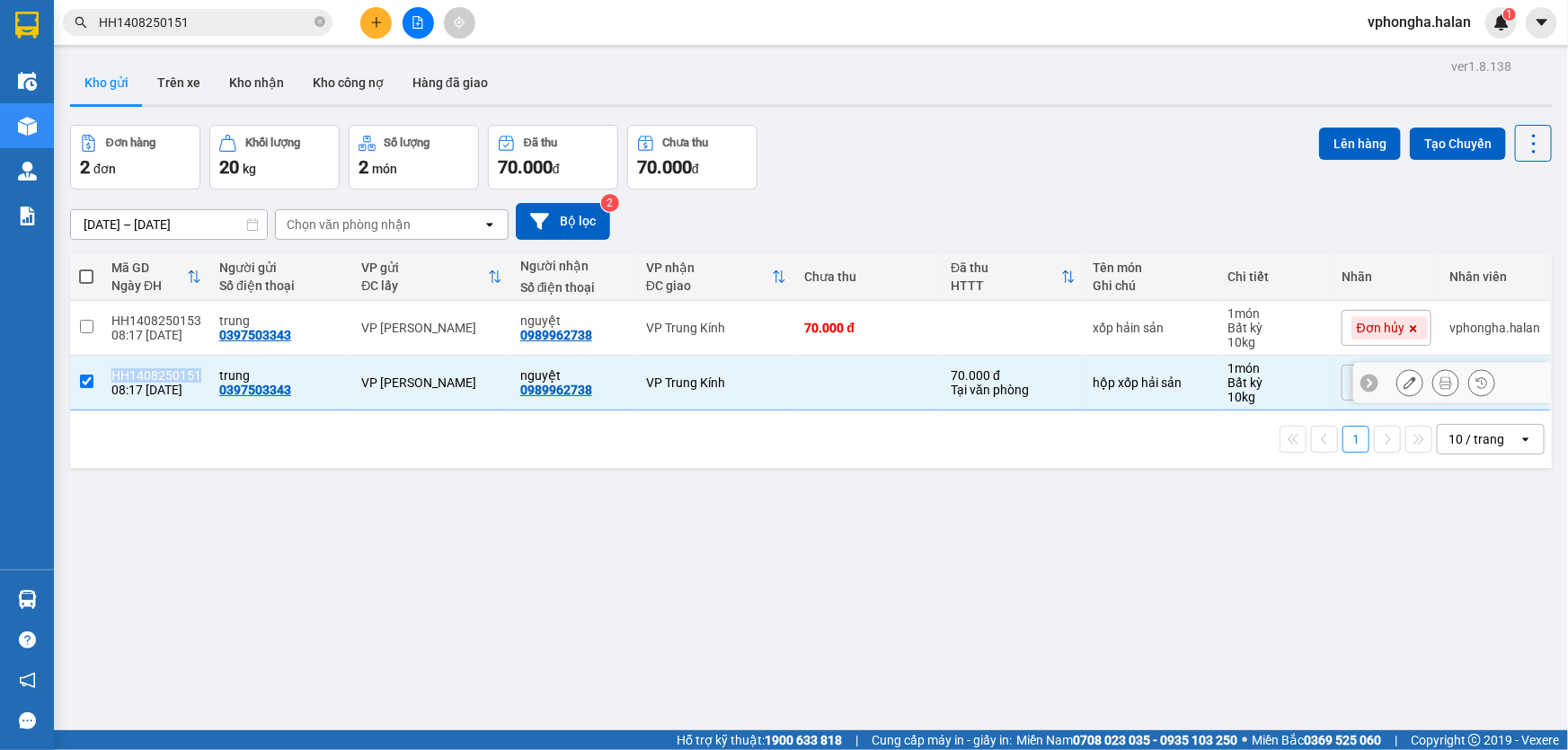
click at [162, 372] on div "HH1408250151" at bounding box center [156, 375] width 90 height 14
checkbox input "false"
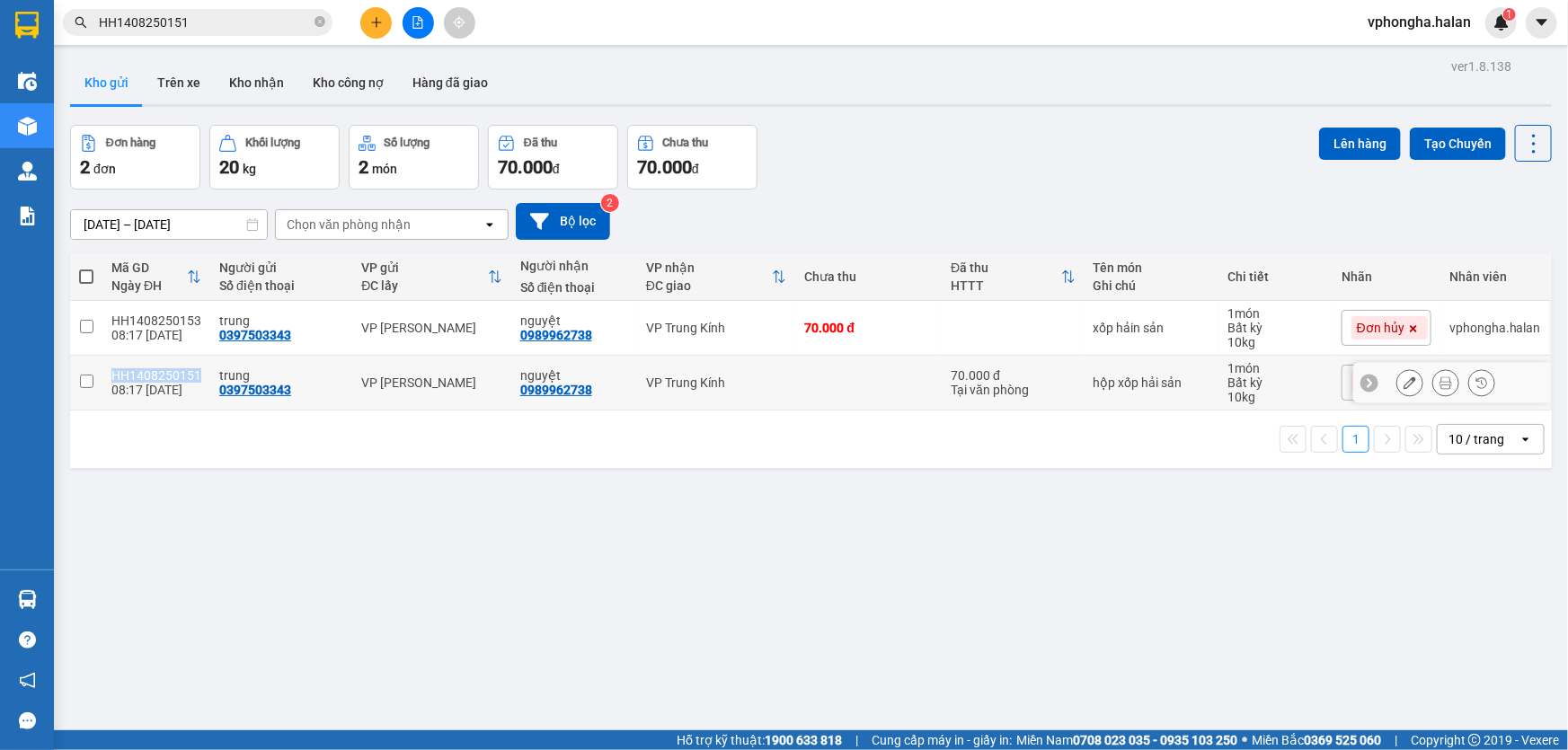
copy div "HH1408250151"
click at [369, 22] on button at bounding box center [376, 23] width 32 height 32
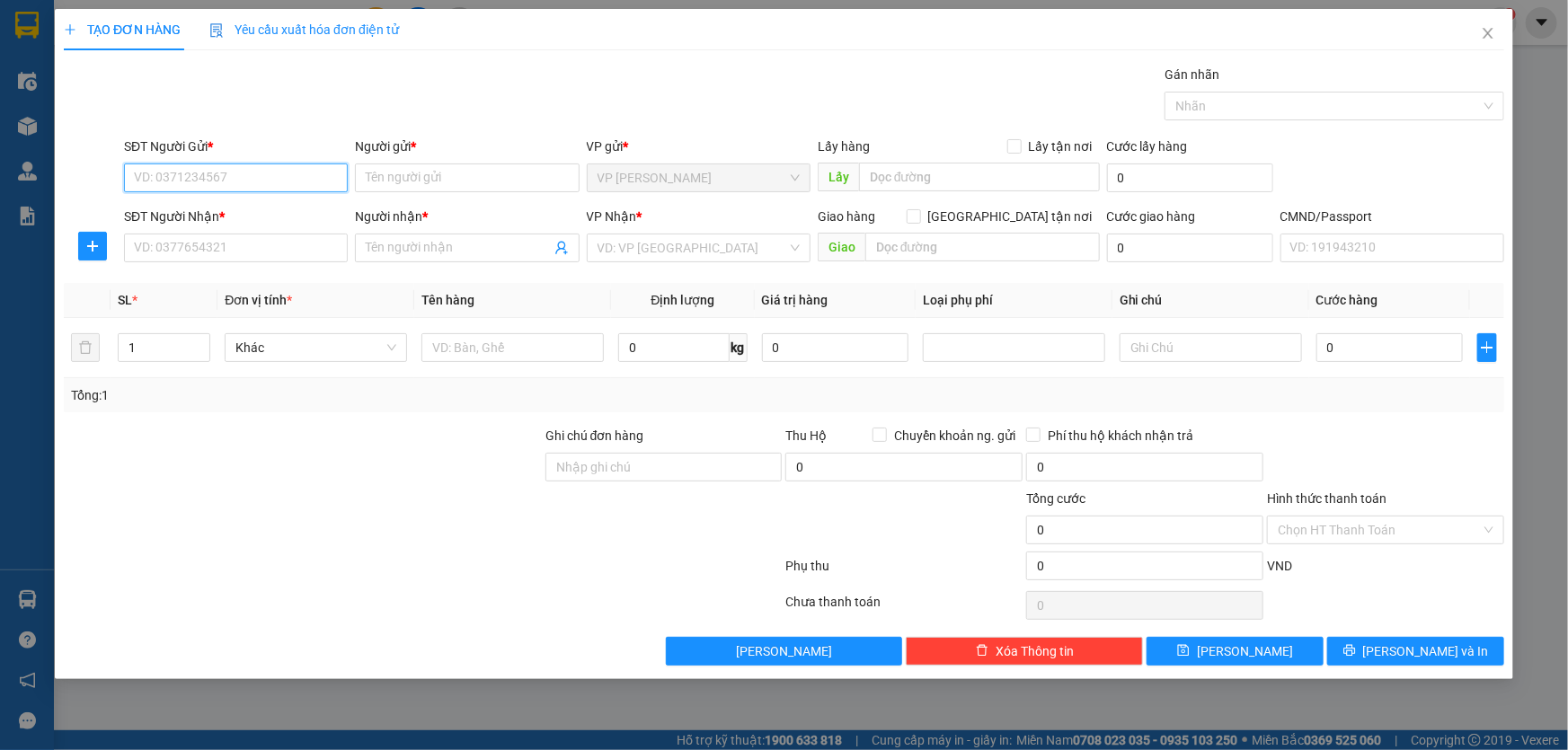
click at [234, 177] on input "SĐT Người Gửi *" at bounding box center [235, 178] width 223 height 29
paste input "[PHONE_NUMBER]"
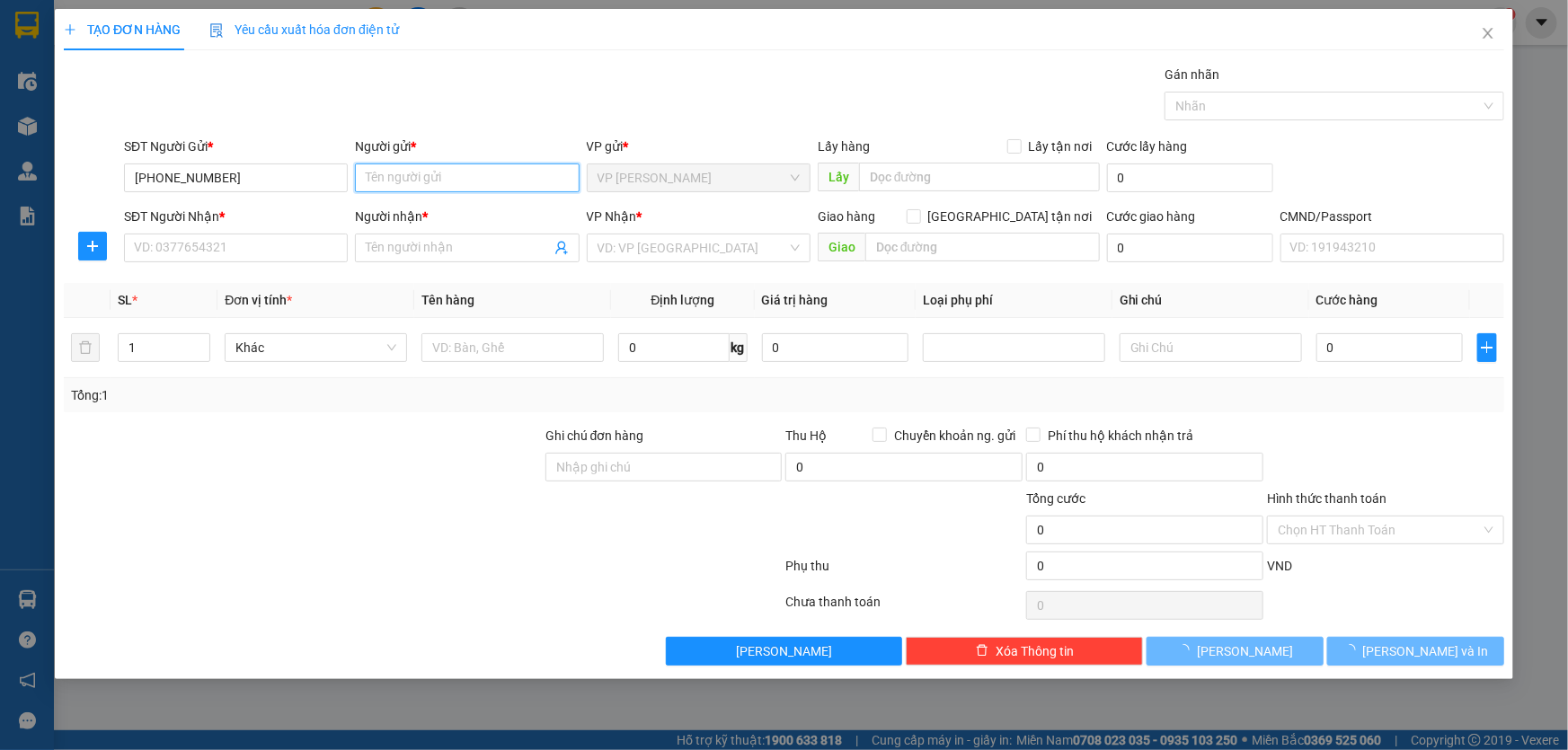
click at [452, 181] on input "Người gửi *" at bounding box center [466, 178] width 223 height 29
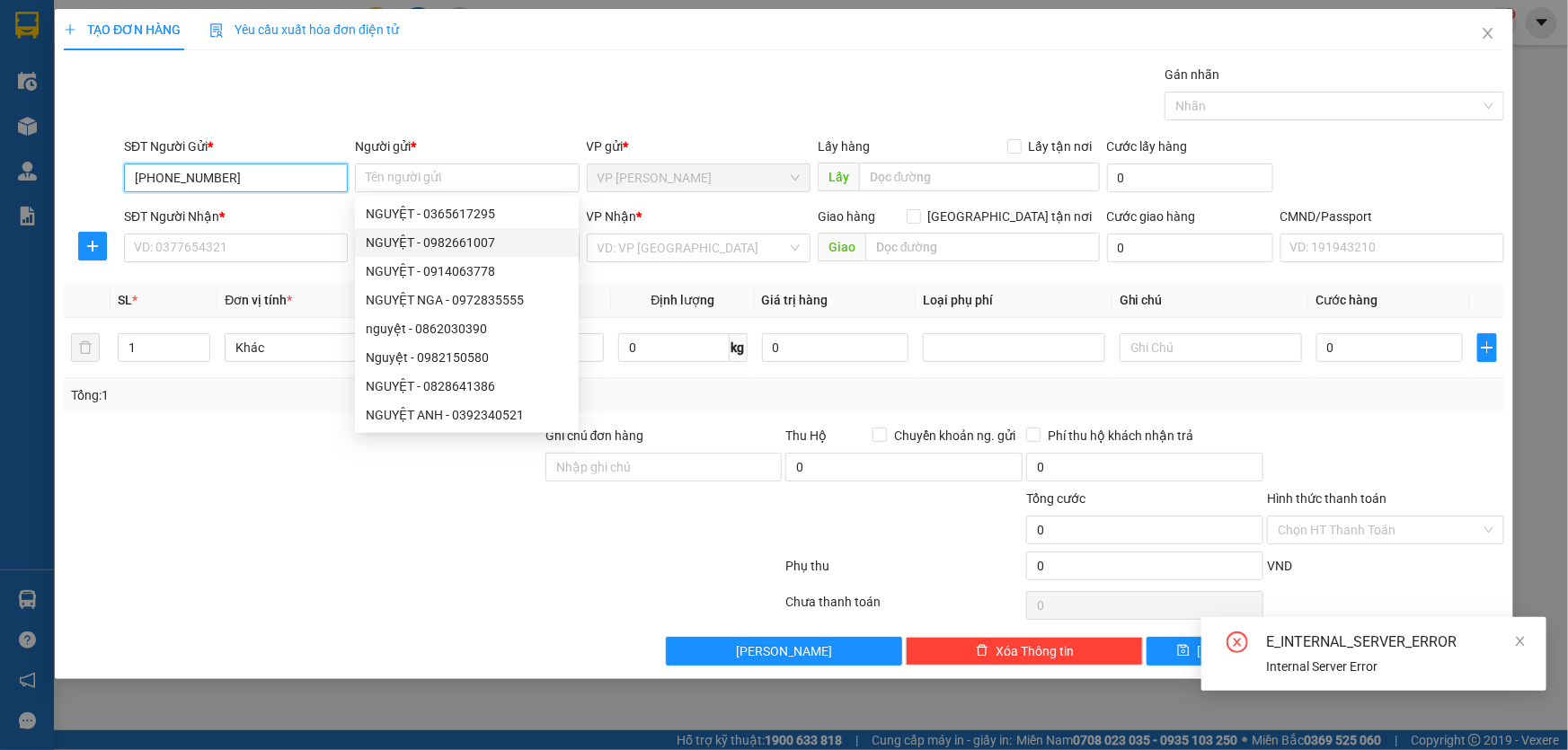
click at [154, 175] on input "[PHONE_NUMBER]" at bounding box center [235, 178] width 223 height 29
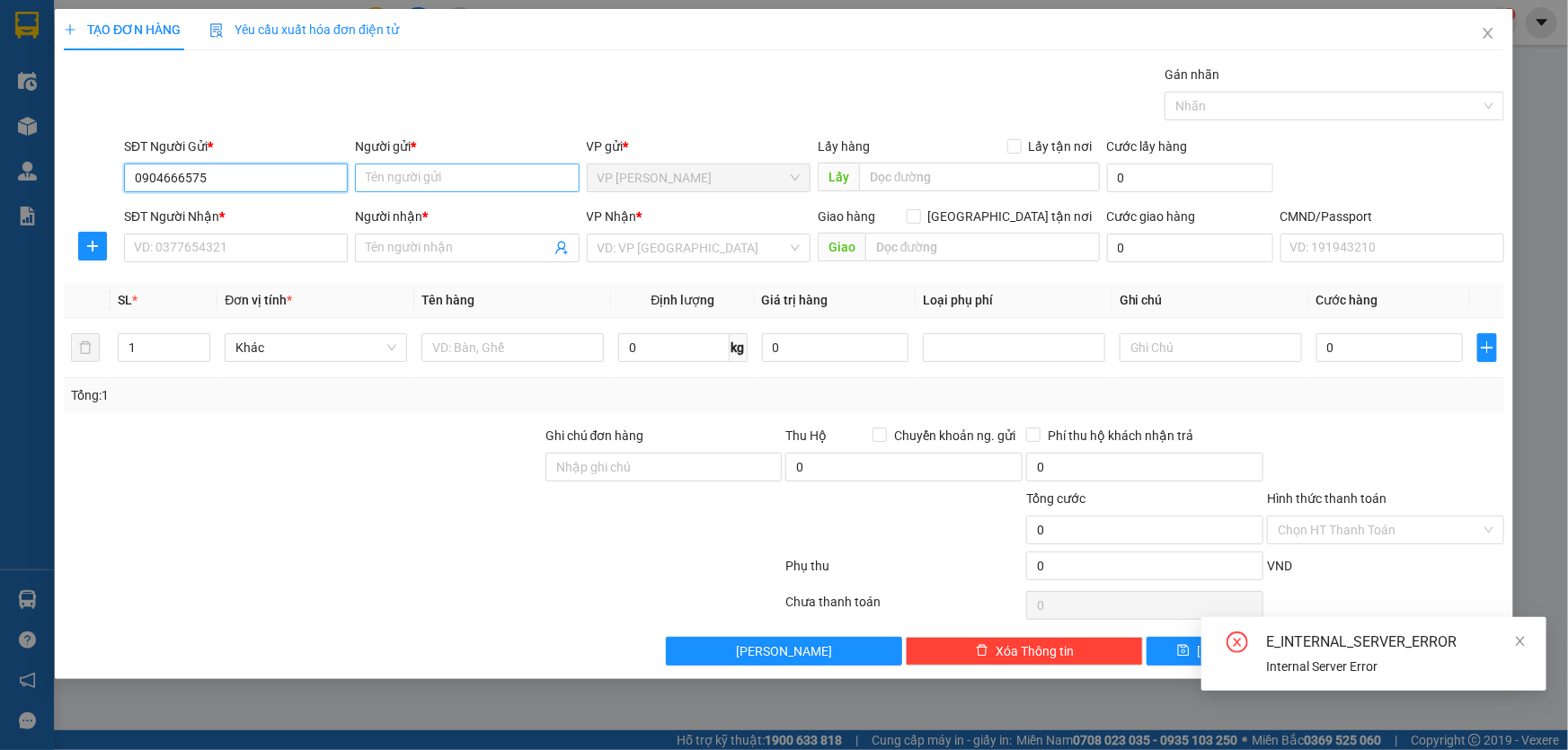
type input "0904666575"
click at [400, 179] on input "Người gửi *" at bounding box center [466, 178] width 223 height 29
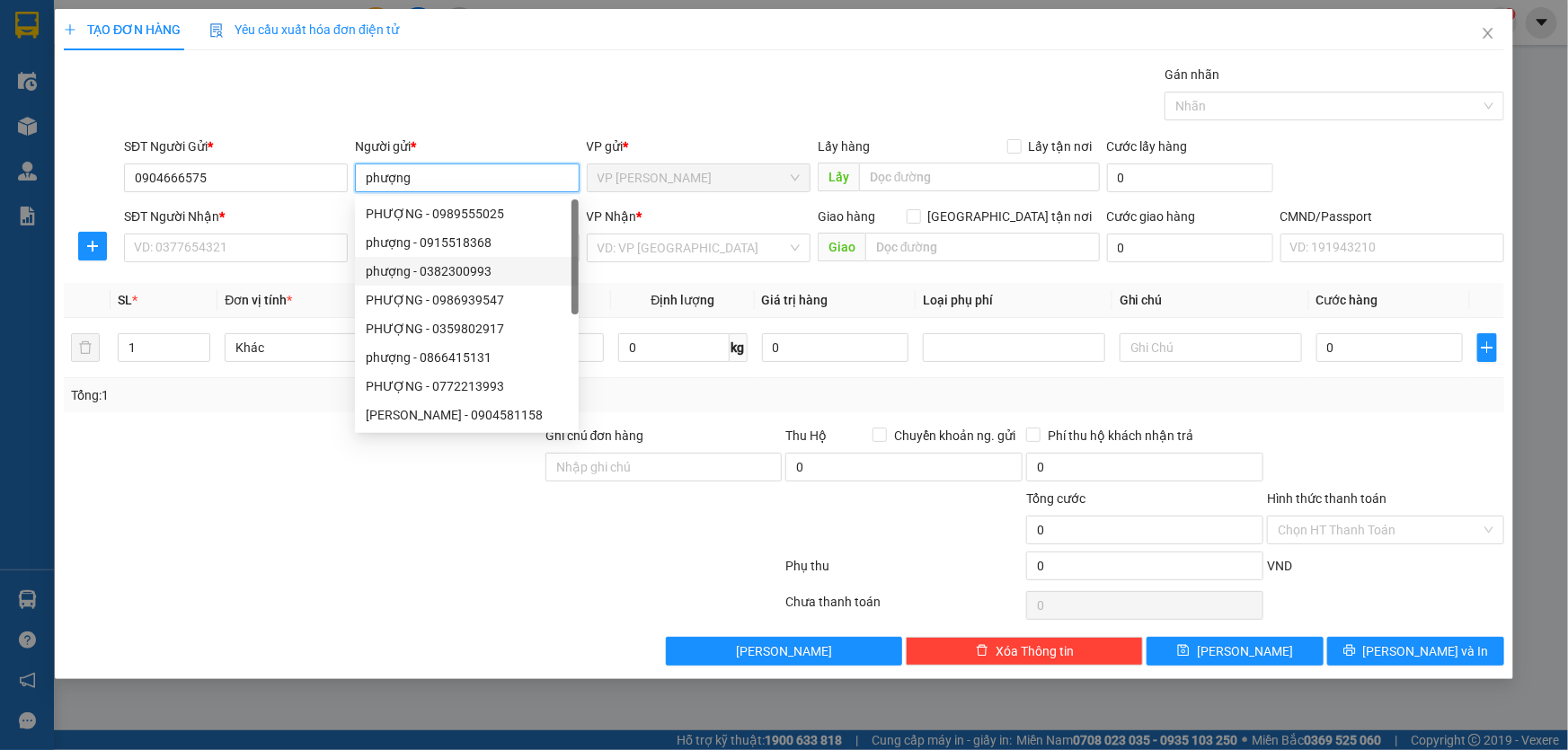
type input "phượng"
click at [230, 455] on div at bounding box center [303, 458] width 482 height 63
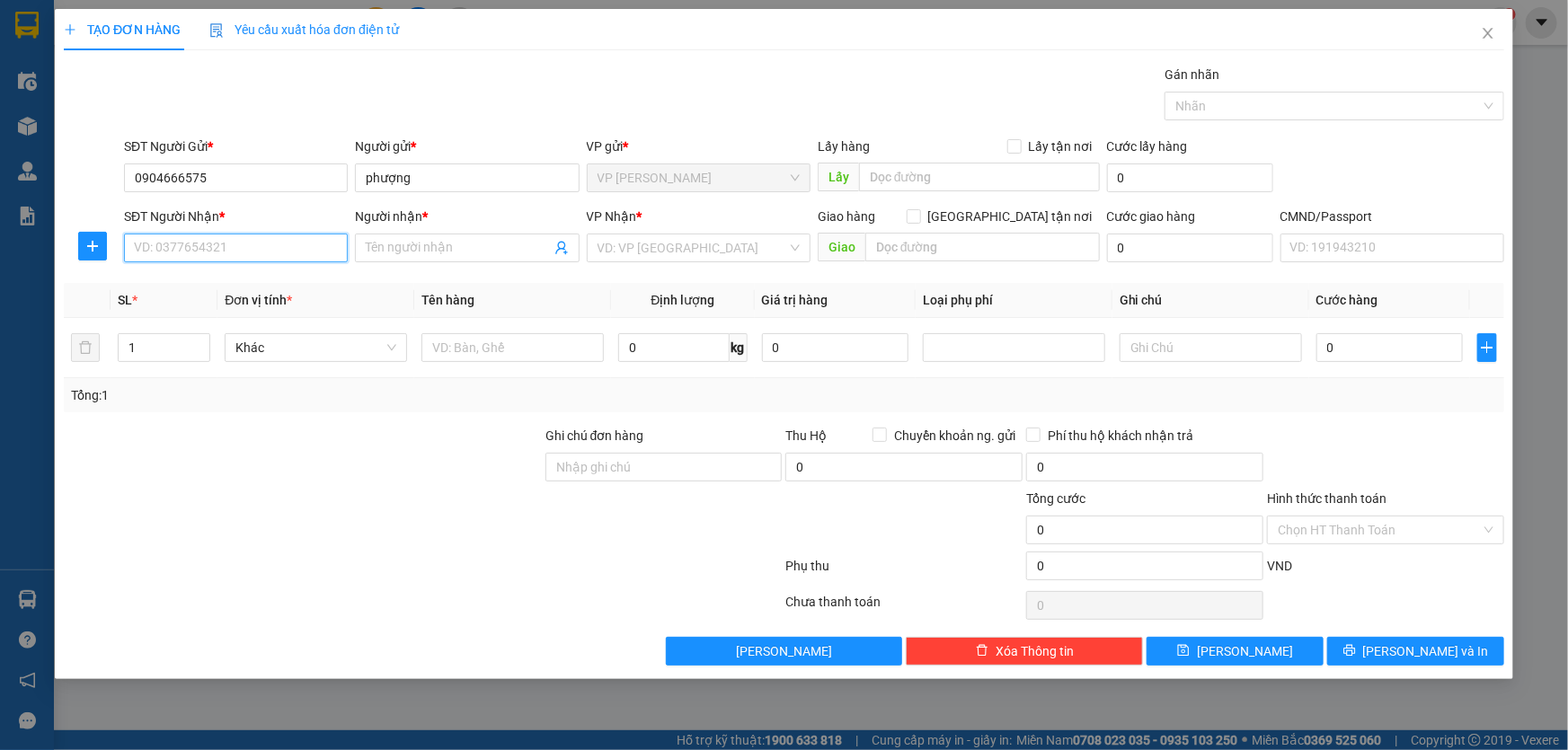
click at [261, 251] on input "SĐT Người Nhận *" at bounding box center [235, 248] width 223 height 29
paste input "0942838833"
type input "0942838833"
click at [492, 250] on input "Người nhận *" at bounding box center [458, 248] width 184 height 20
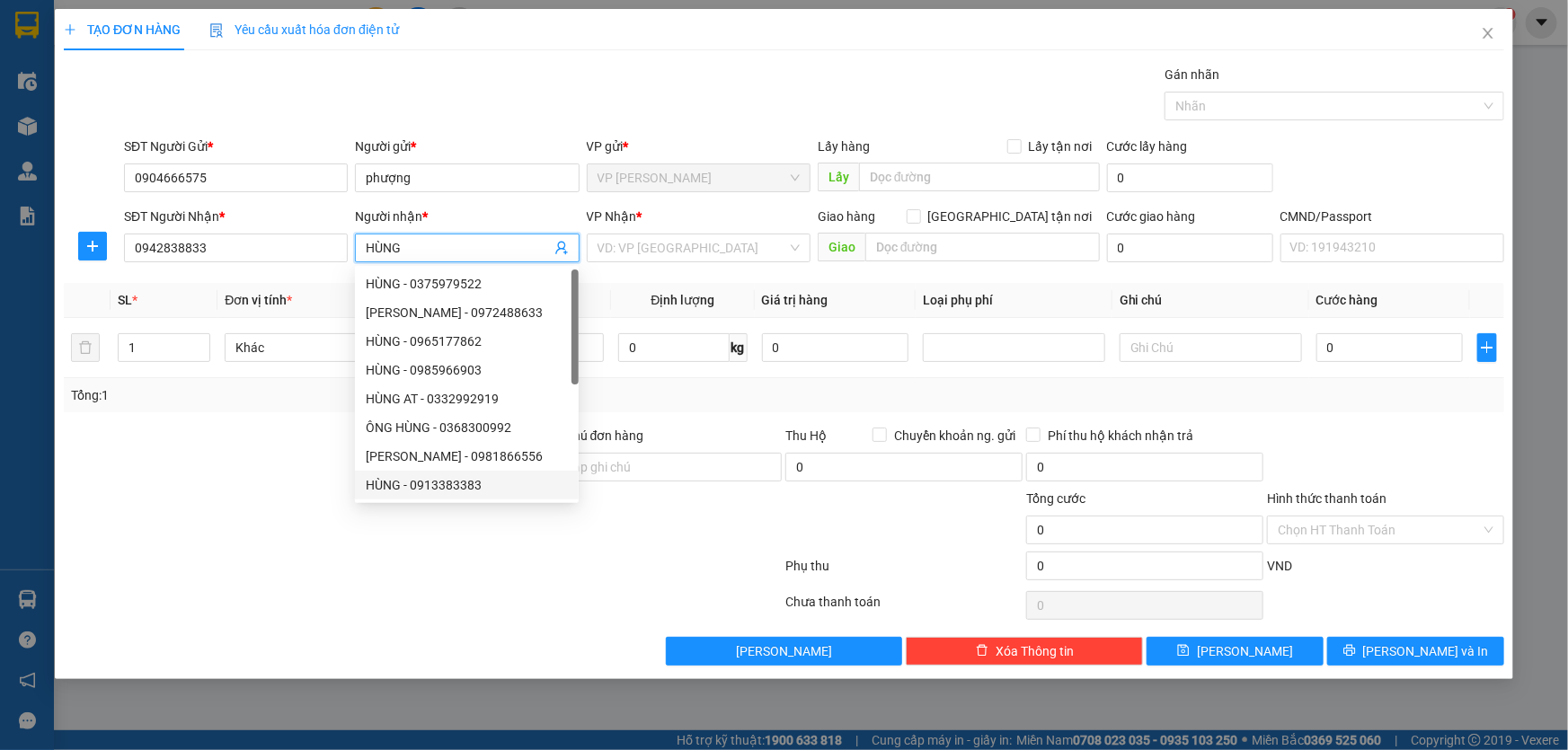
type input "HÙNG"
click at [468, 615] on div at bounding box center [422, 606] width 721 height 36
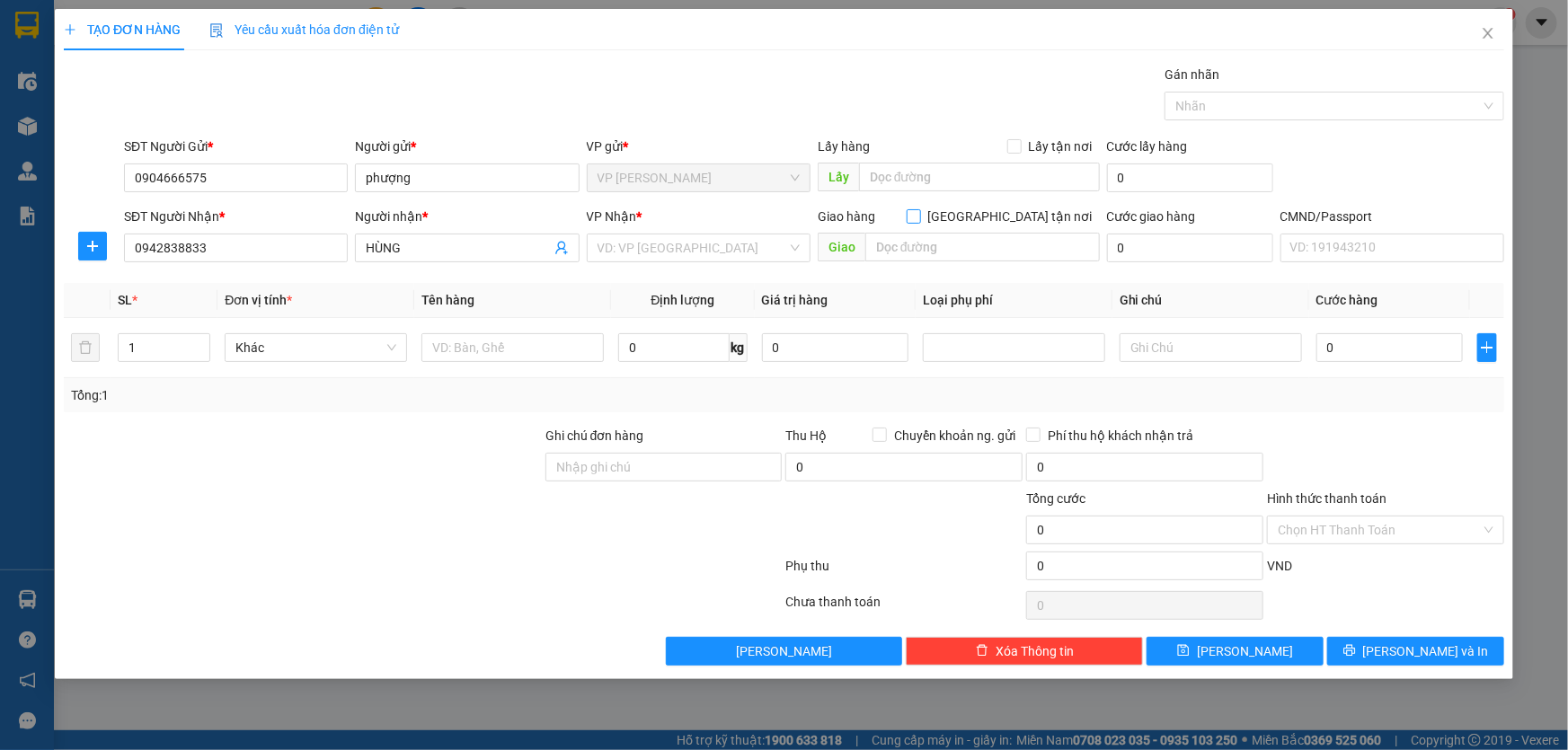
click at [919, 215] on input "[GEOGRAPHIC_DATA] tận nơi" at bounding box center [913, 216] width 13 height 13
checkbox input "true"
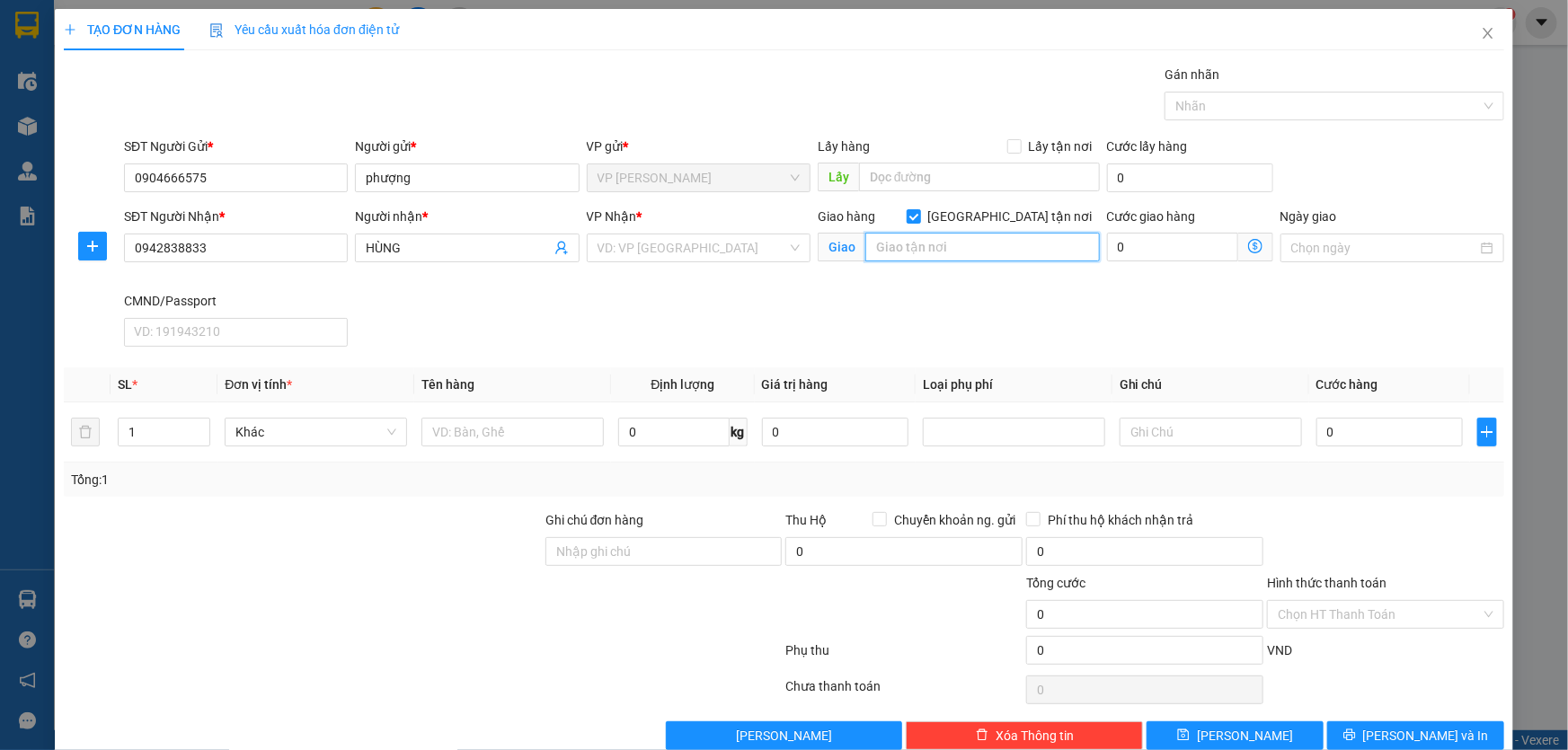
click at [923, 250] on input "text" at bounding box center [983, 247] width 235 height 29
paste input "Lô 29 dịch vụ 7 , Khu đất dịch vụ, Khu đô thị [GEOGRAPHIC_DATA], [GEOGRAPHIC_DA…"
type input "Lô 29 dịch vụ 7 , Khu đất dịch vụ, Khu đô thị [GEOGRAPHIC_DATA], [GEOGRAPHIC_DA…"
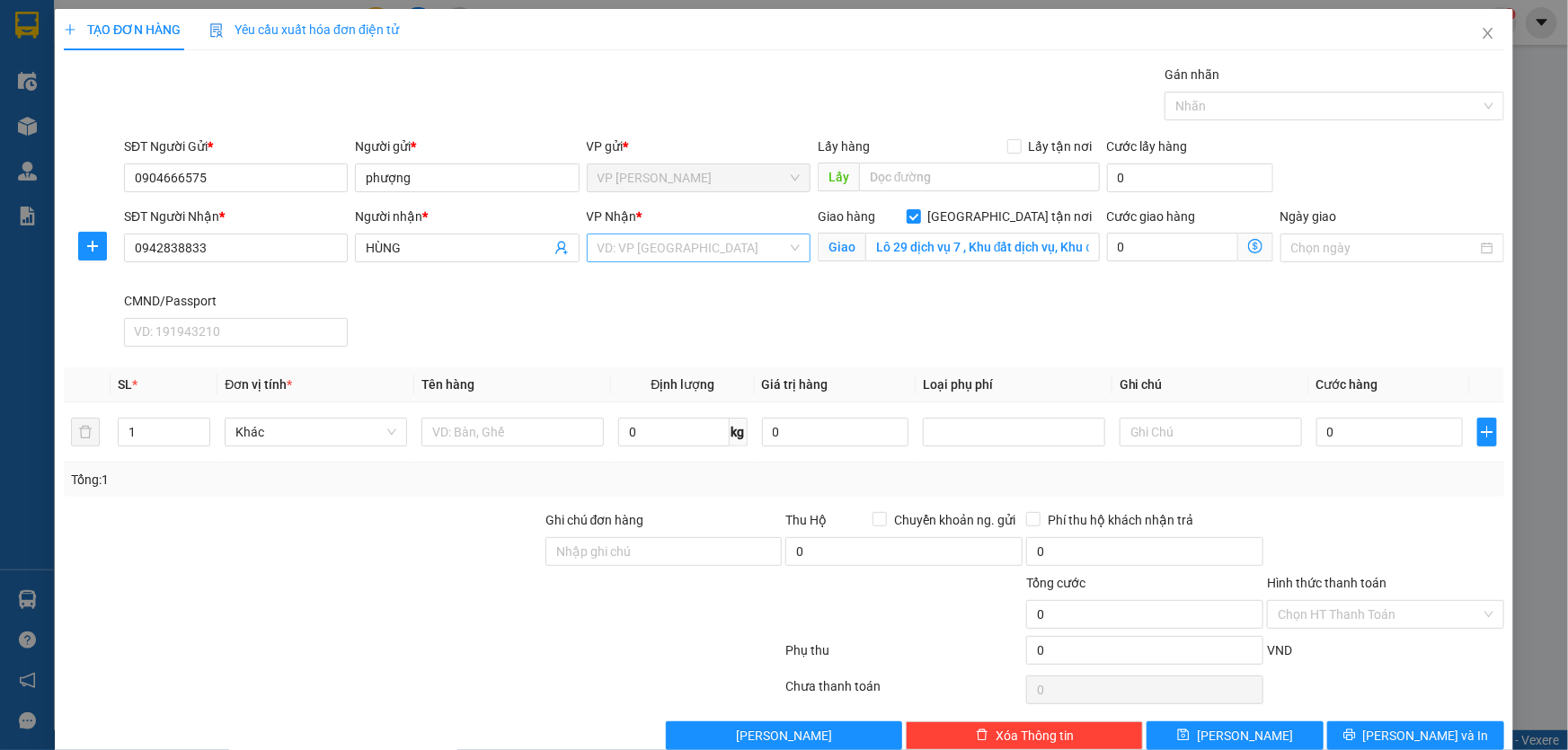
click at [739, 248] on input "search" at bounding box center [692, 248] width 190 height 27
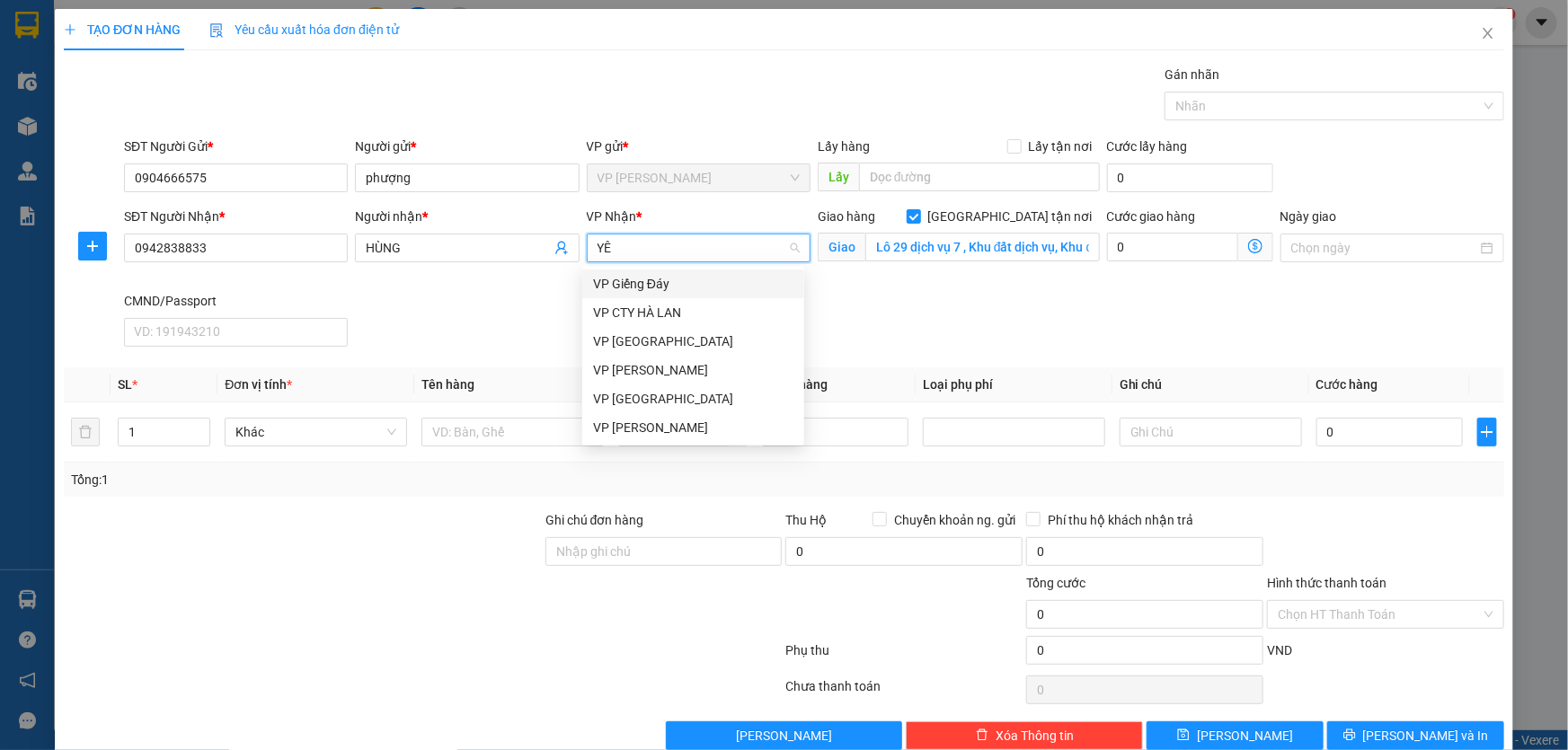
type input "Y"
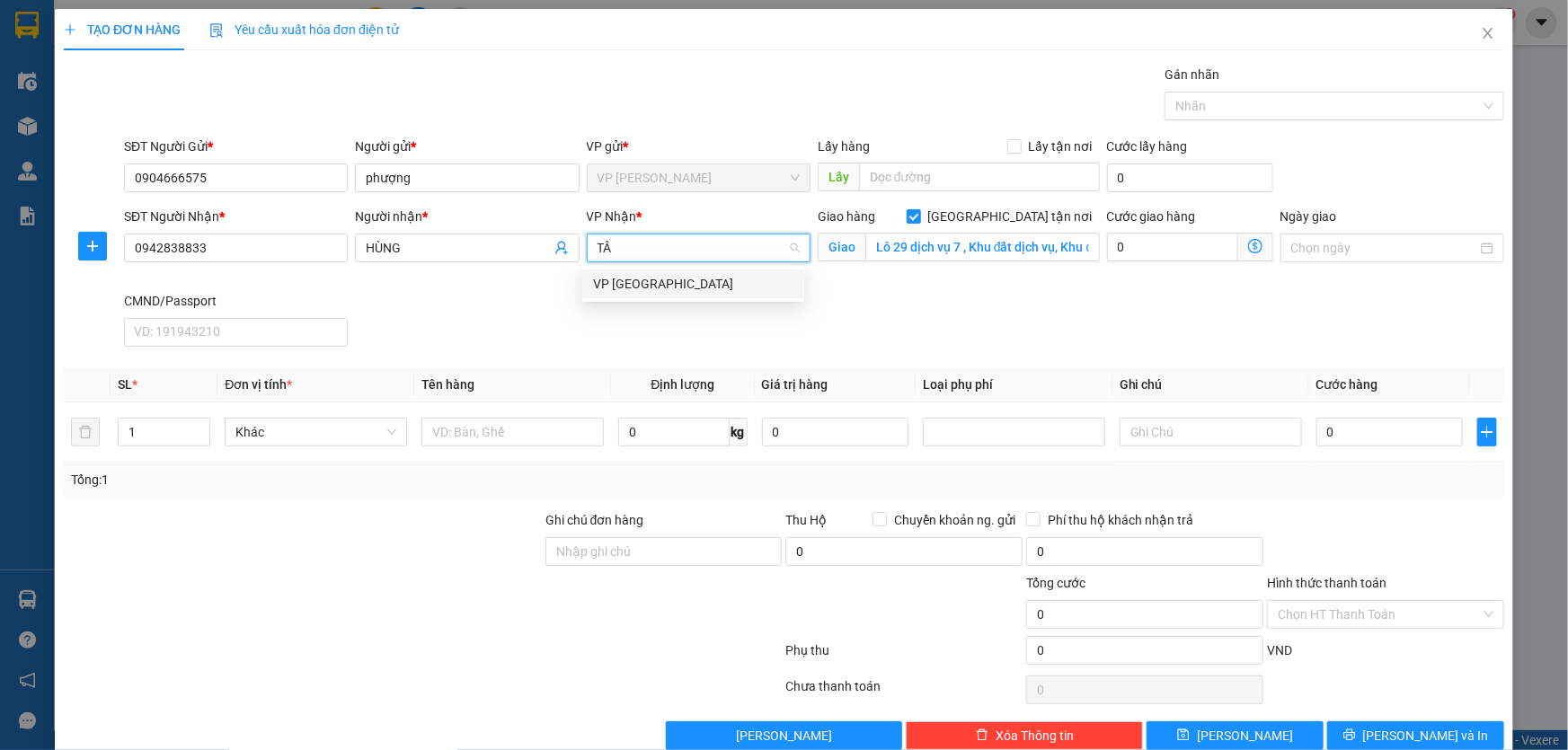
type input "TÂN"
click at [681, 290] on div "VP [GEOGRAPHIC_DATA]" at bounding box center [692, 284] width 200 height 20
click at [1248, 252] on icon "dollar-circle" at bounding box center [1254, 246] width 14 height 14
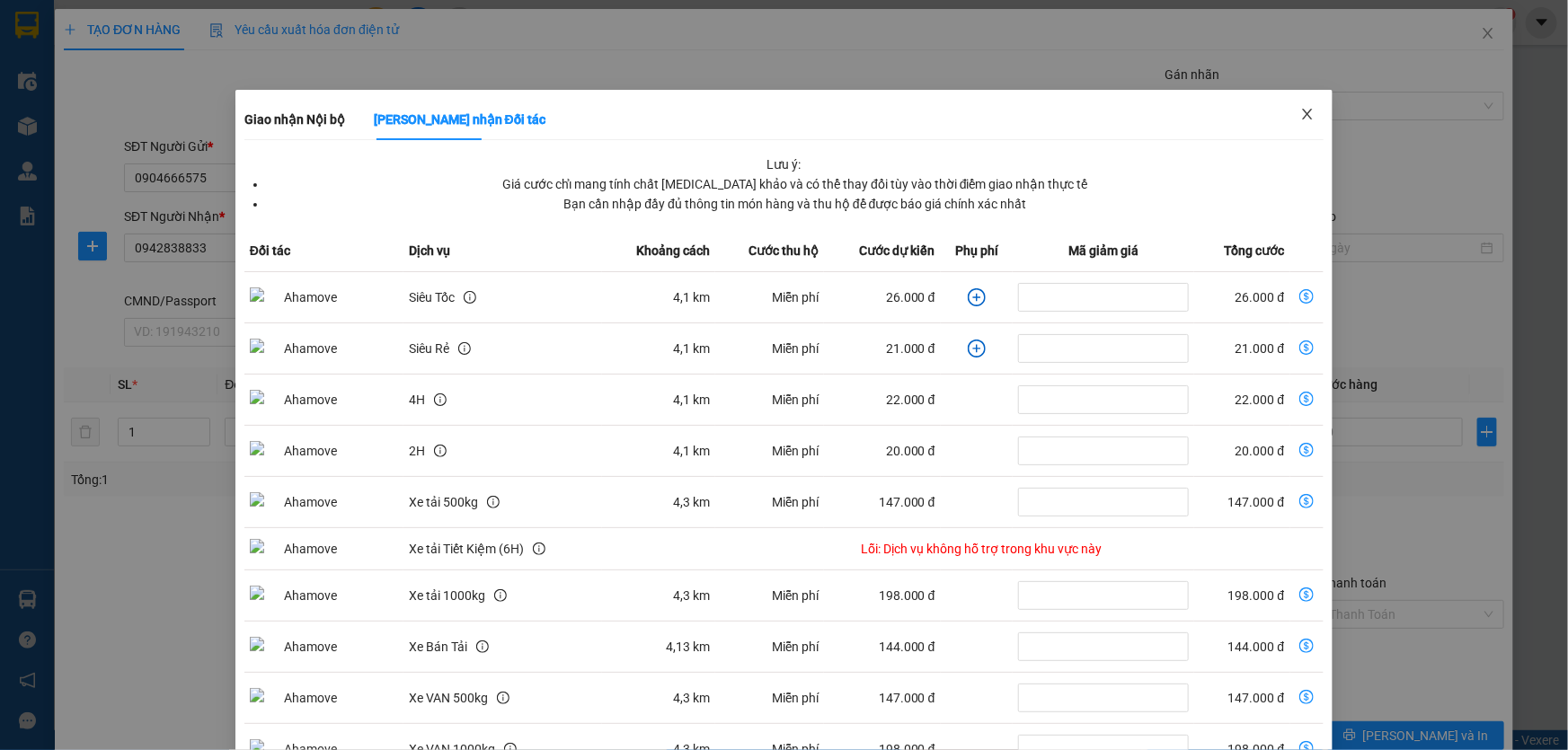
click at [1300, 114] on icon "close" at bounding box center [1307, 114] width 14 height 14
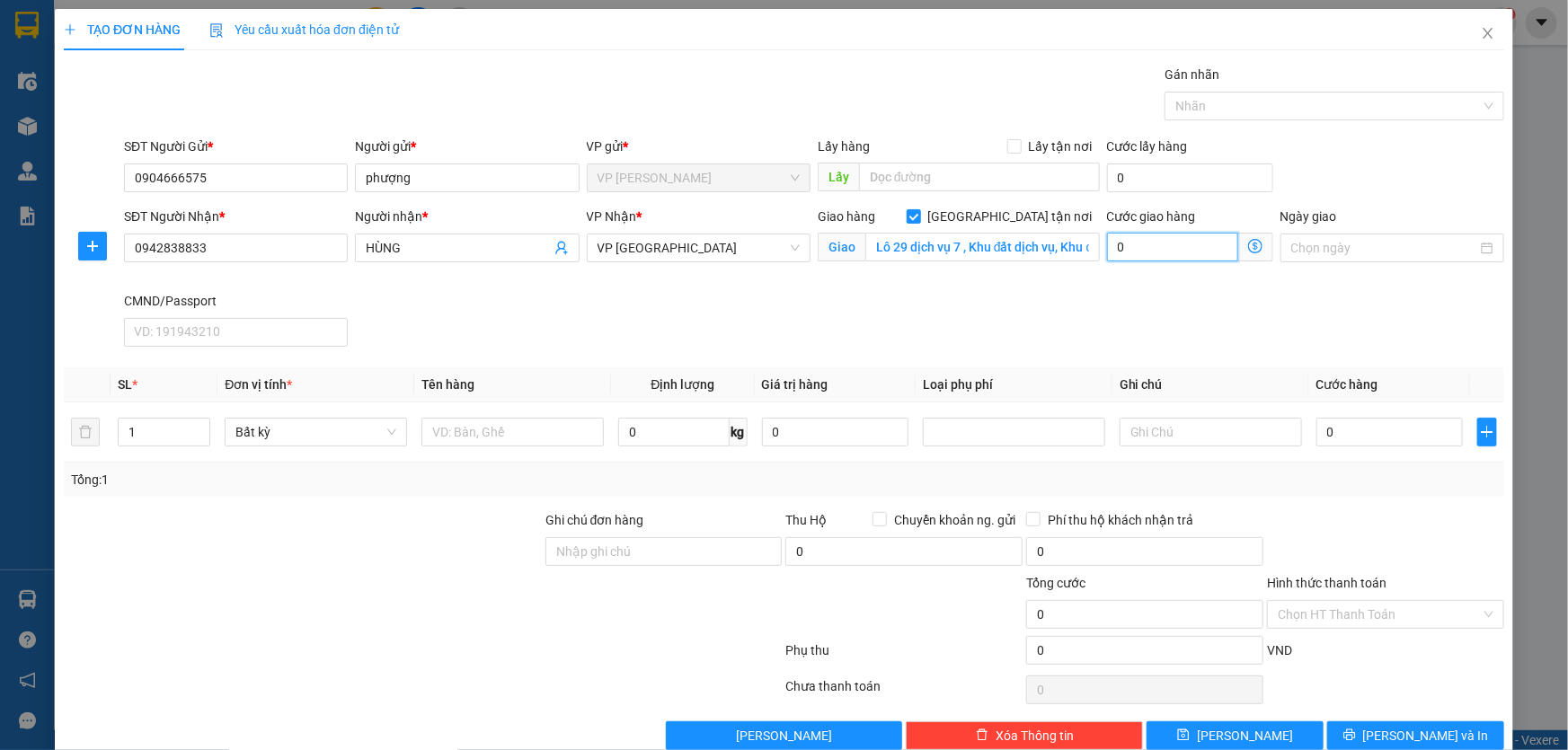
click at [1149, 255] on input "0" at bounding box center [1173, 247] width 131 height 29
type input "4"
type input "40"
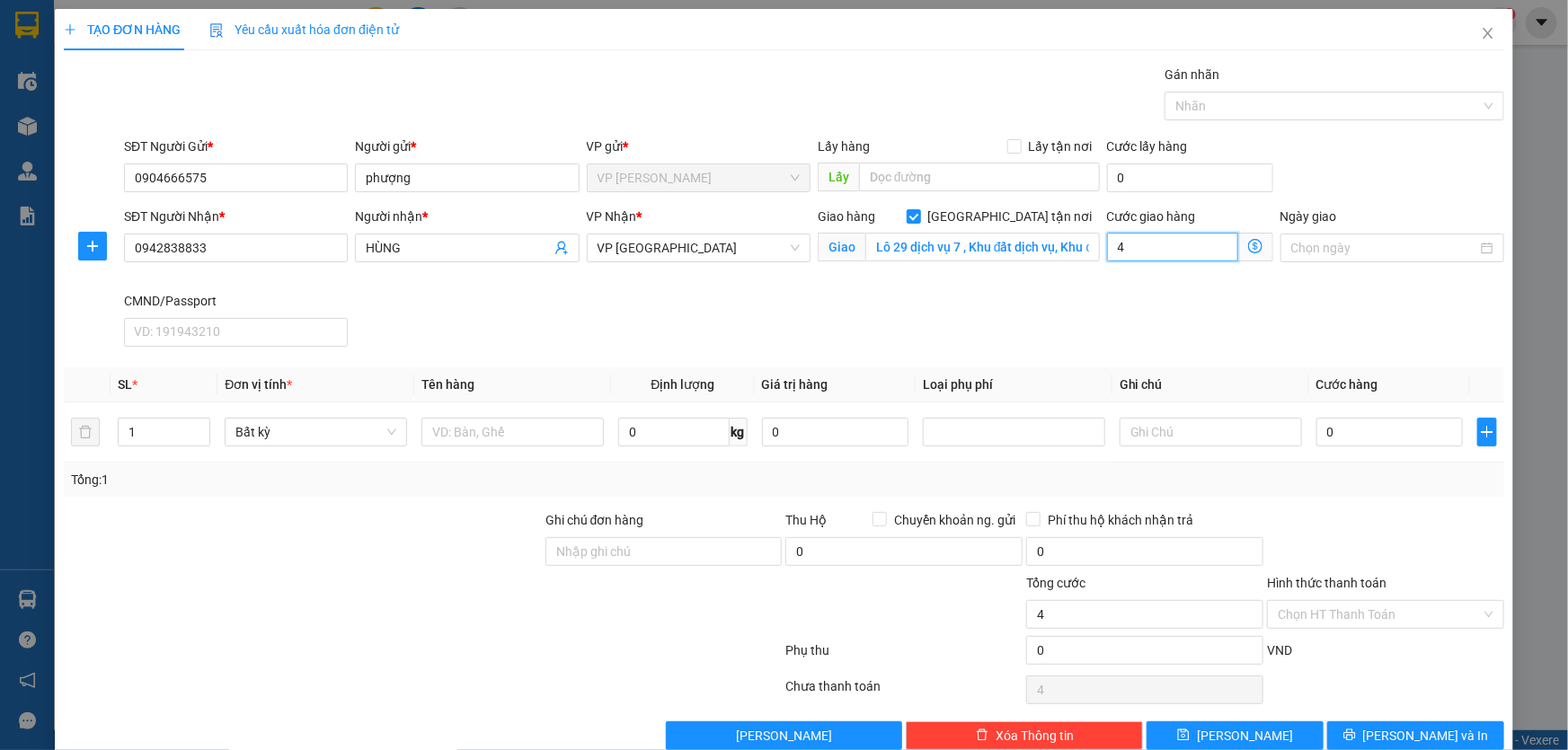
type input "40"
type input "40.000"
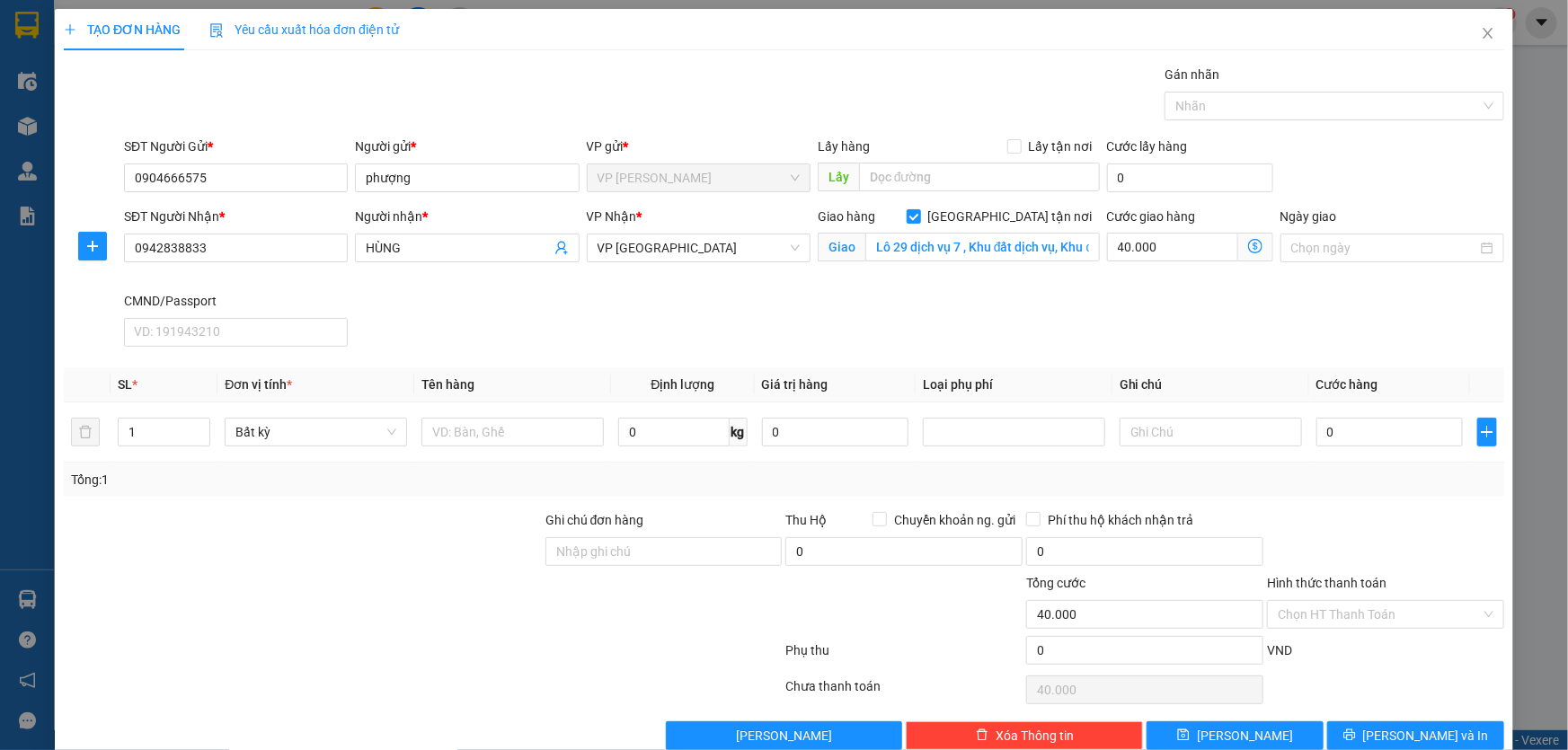
click at [1095, 310] on div "SĐT Người Nhận * 0942838833 Người nhận * HÙNG VP Nhận * VP Tân Triều Giao hàng …" at bounding box center [813, 280] width 1387 height 147
click at [454, 431] on input "text" at bounding box center [513, 432] width 182 height 29
type input "XỐP HẢI SẢN"
type input "6"
click at [477, 639] on div at bounding box center [422, 654] width 721 height 36
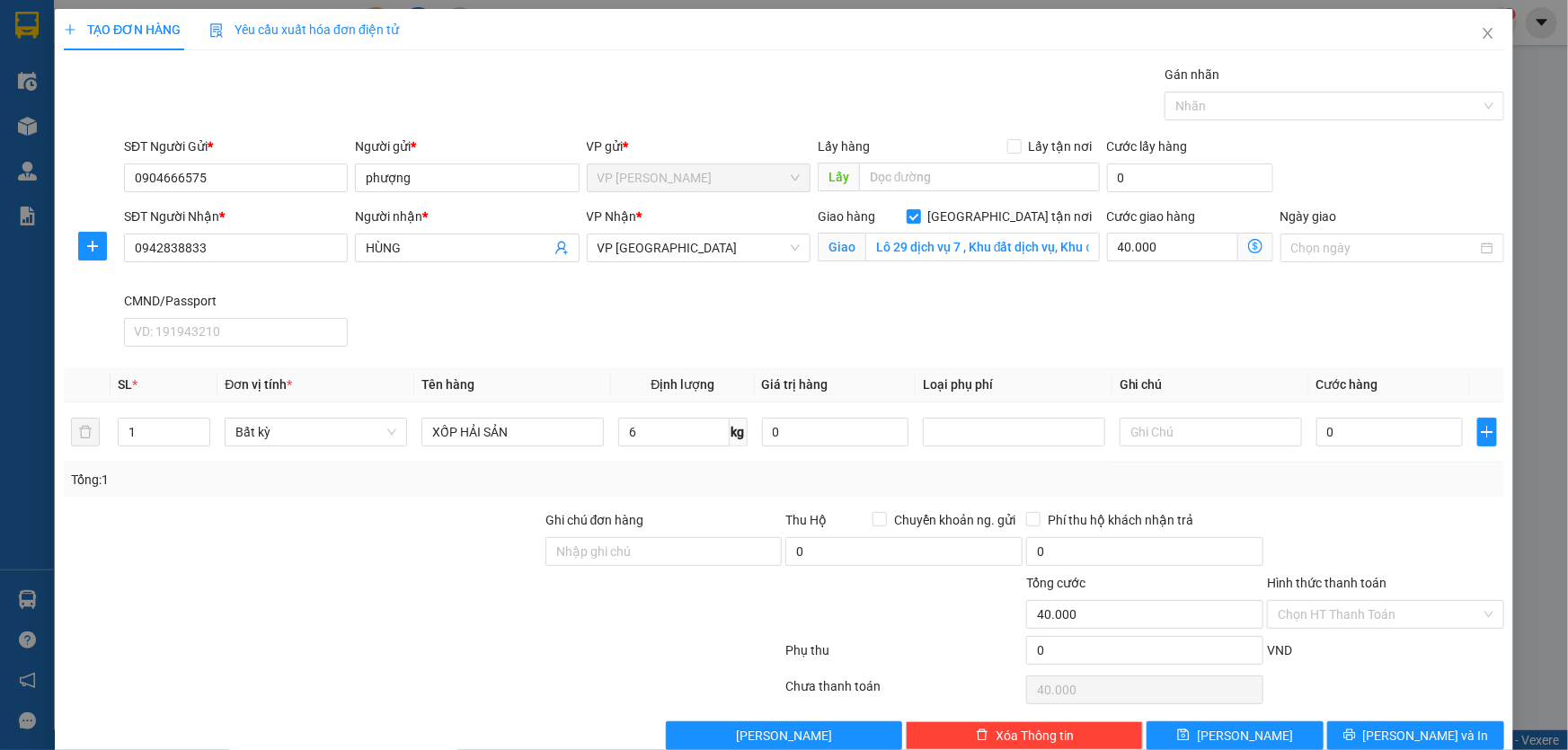
type input "70.000"
type input "110.000"
click at [1194, 432] on input "text" at bounding box center [1211, 432] width 182 height 29
type input "KM 30%"
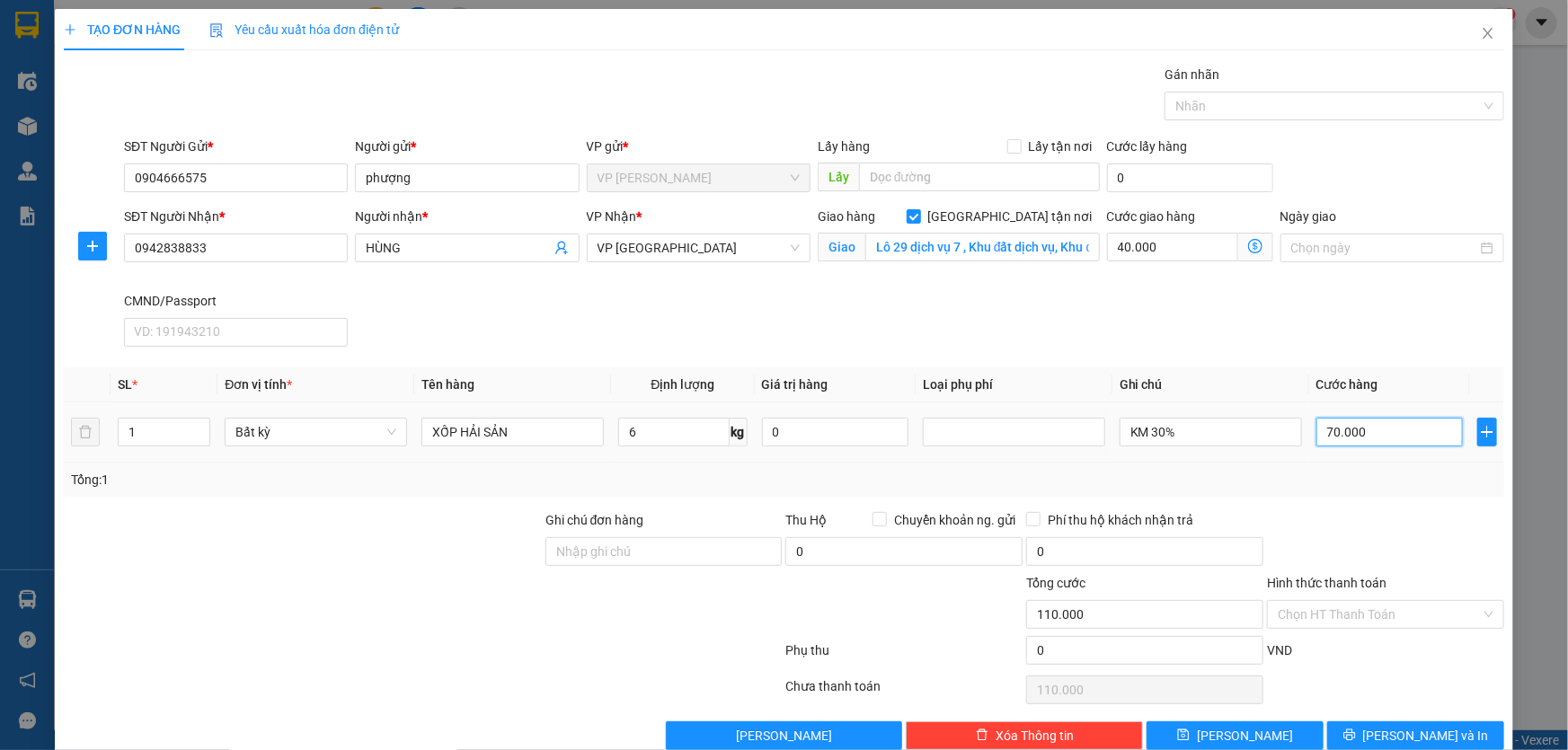
click at [1360, 438] on input "70.000" at bounding box center [1389, 432] width 146 height 29
type input "5"
type input "40.005"
type input "50"
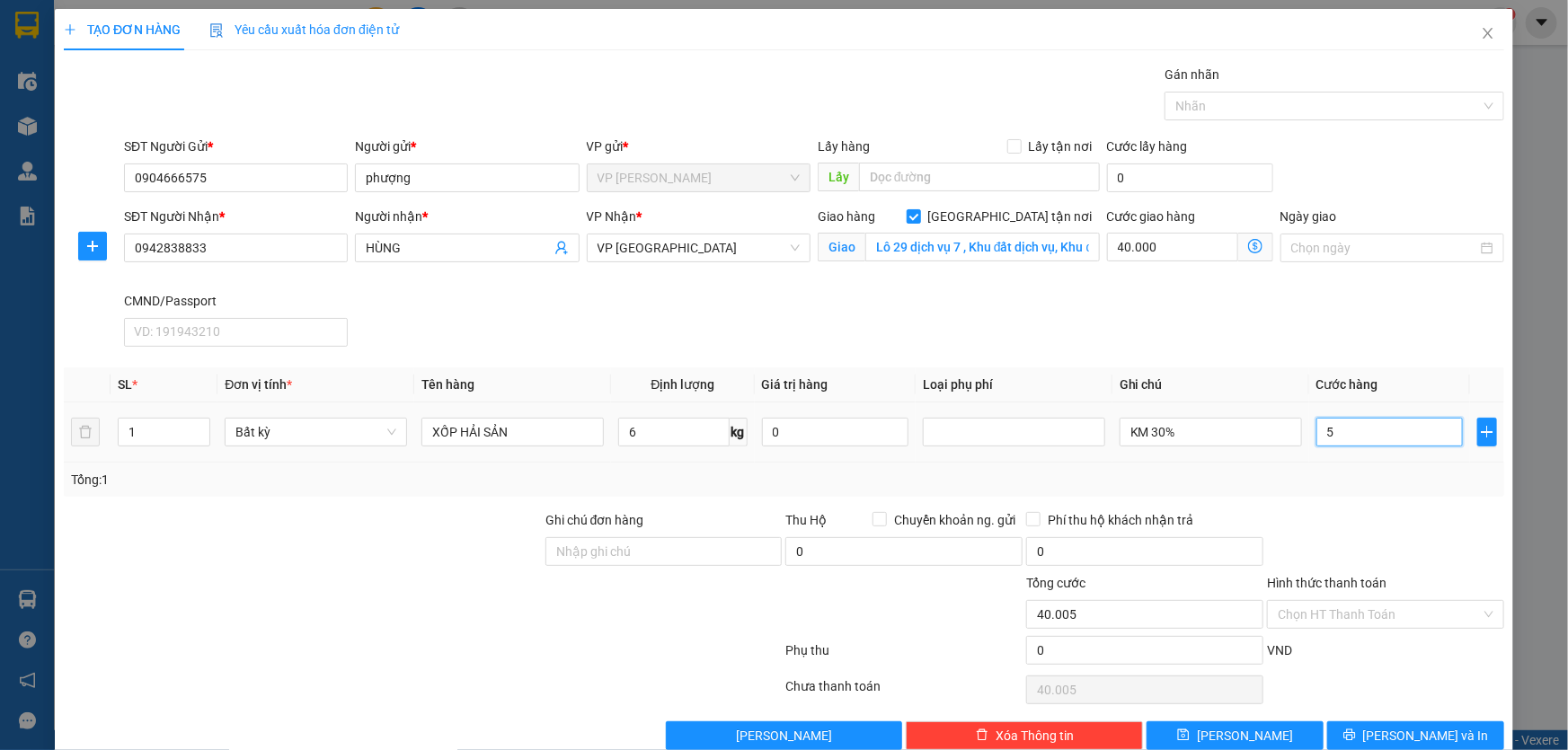
type input "40.050"
type input "50.000"
type input "90.000"
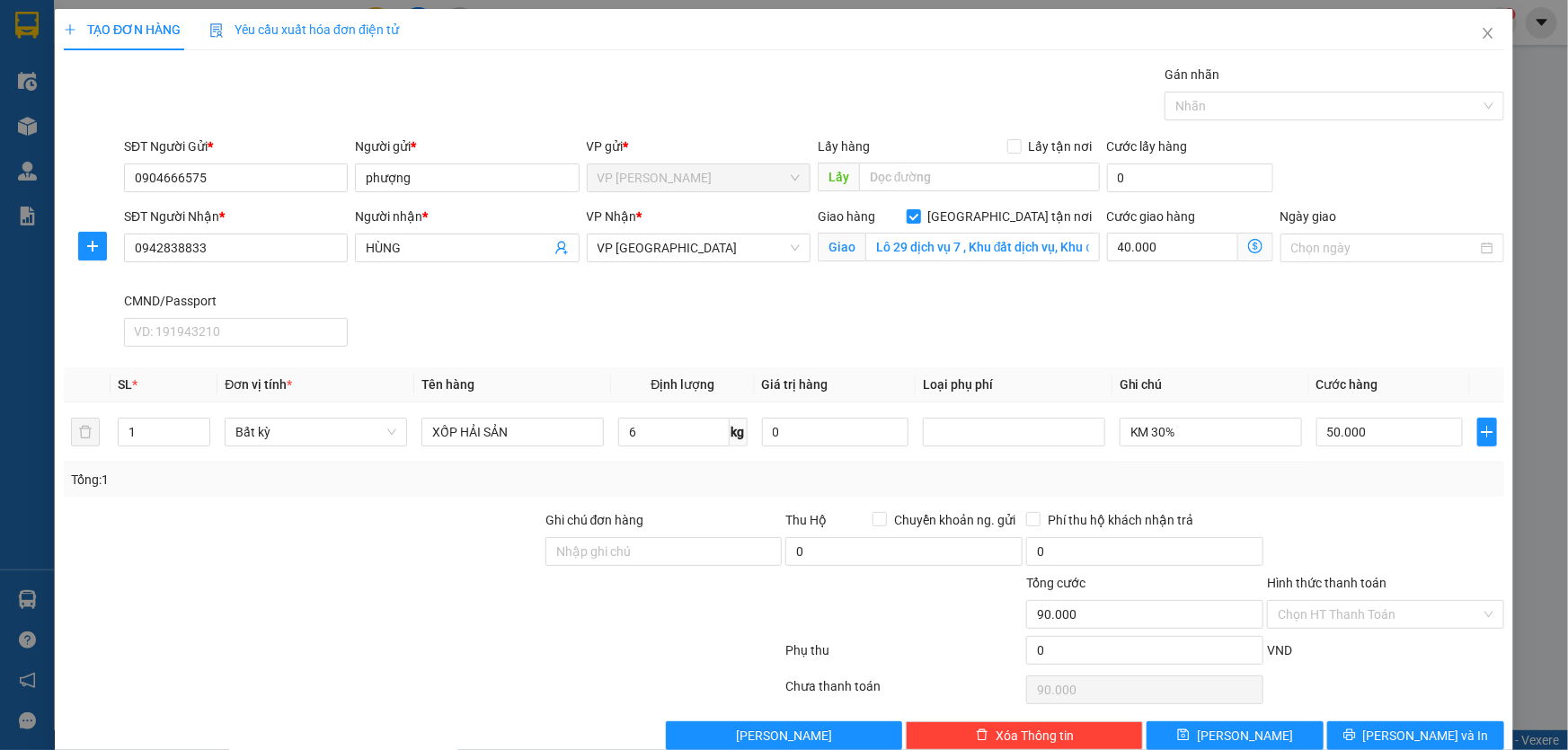
click at [1387, 506] on div "Transit Pickup Surcharge Ids Transit Deliver Surcharge Ids Transit Deliver Surc…" at bounding box center [784, 408] width 1441 height 686
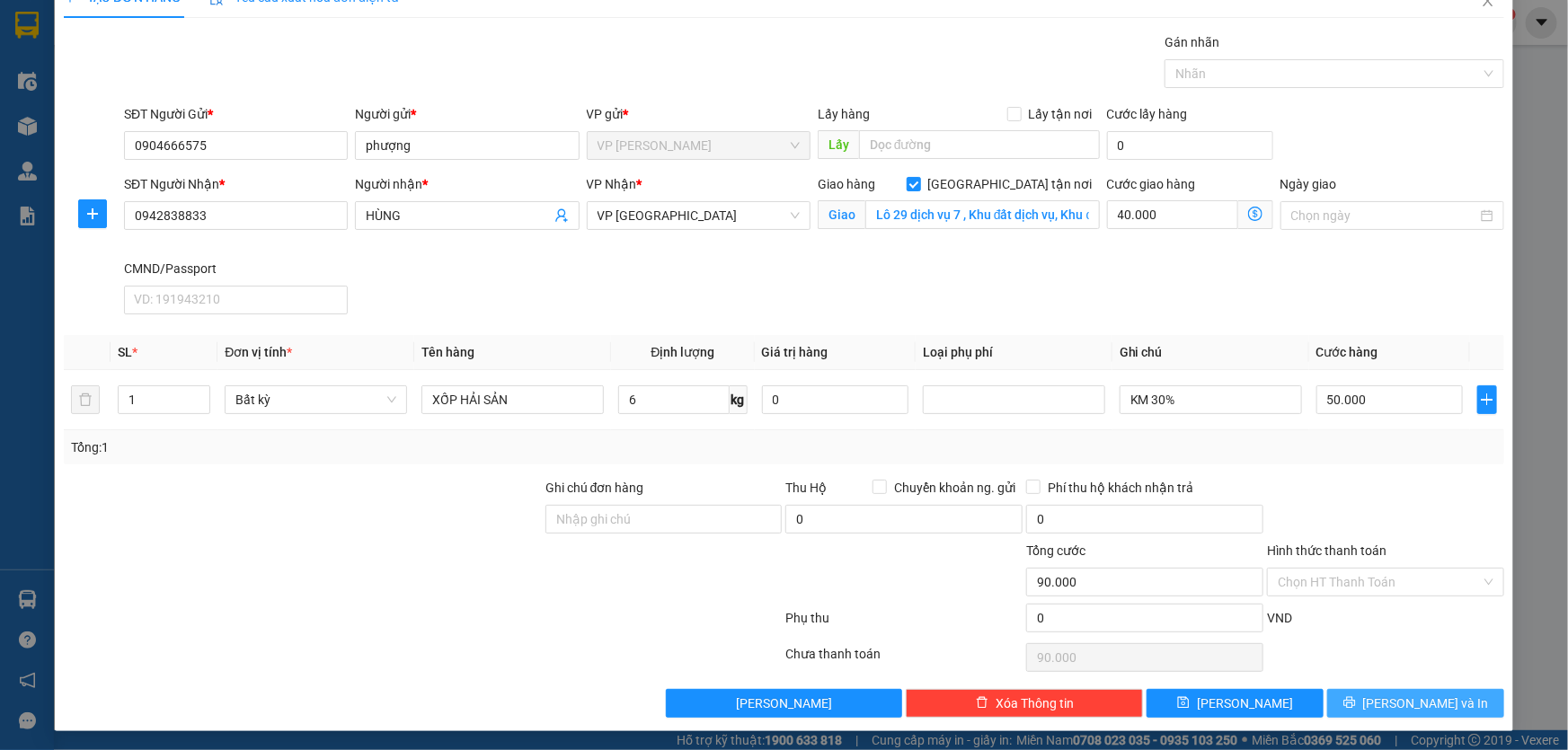
click at [1349, 695] on button "[PERSON_NAME] và In" at bounding box center [1415, 703] width 177 height 29
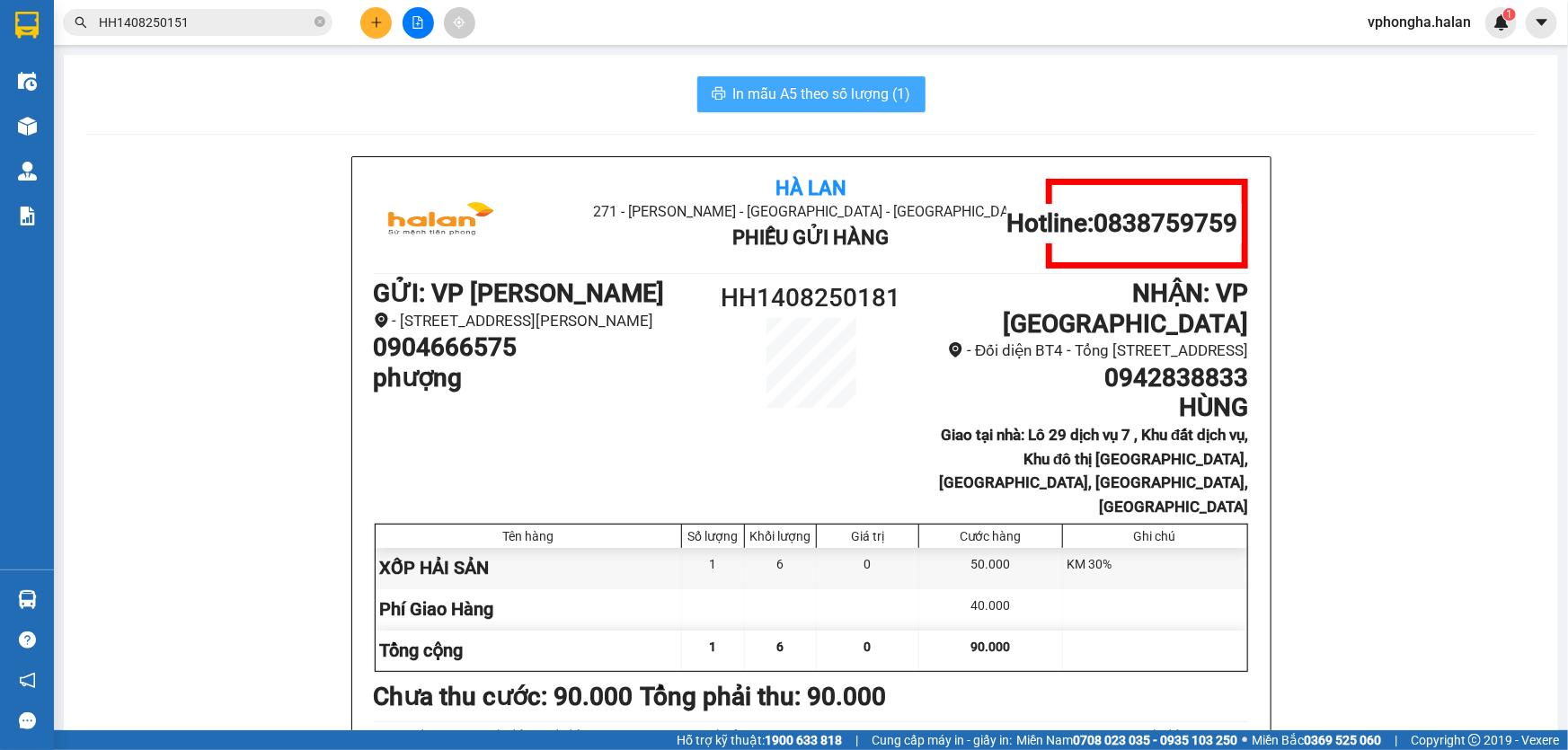
click at [790, 99] on span "In mẫu A5 theo số lượng (1)" at bounding box center [822, 94] width 178 height 22
click at [381, 22] on icon "plus" at bounding box center [377, 22] width 13 height 13
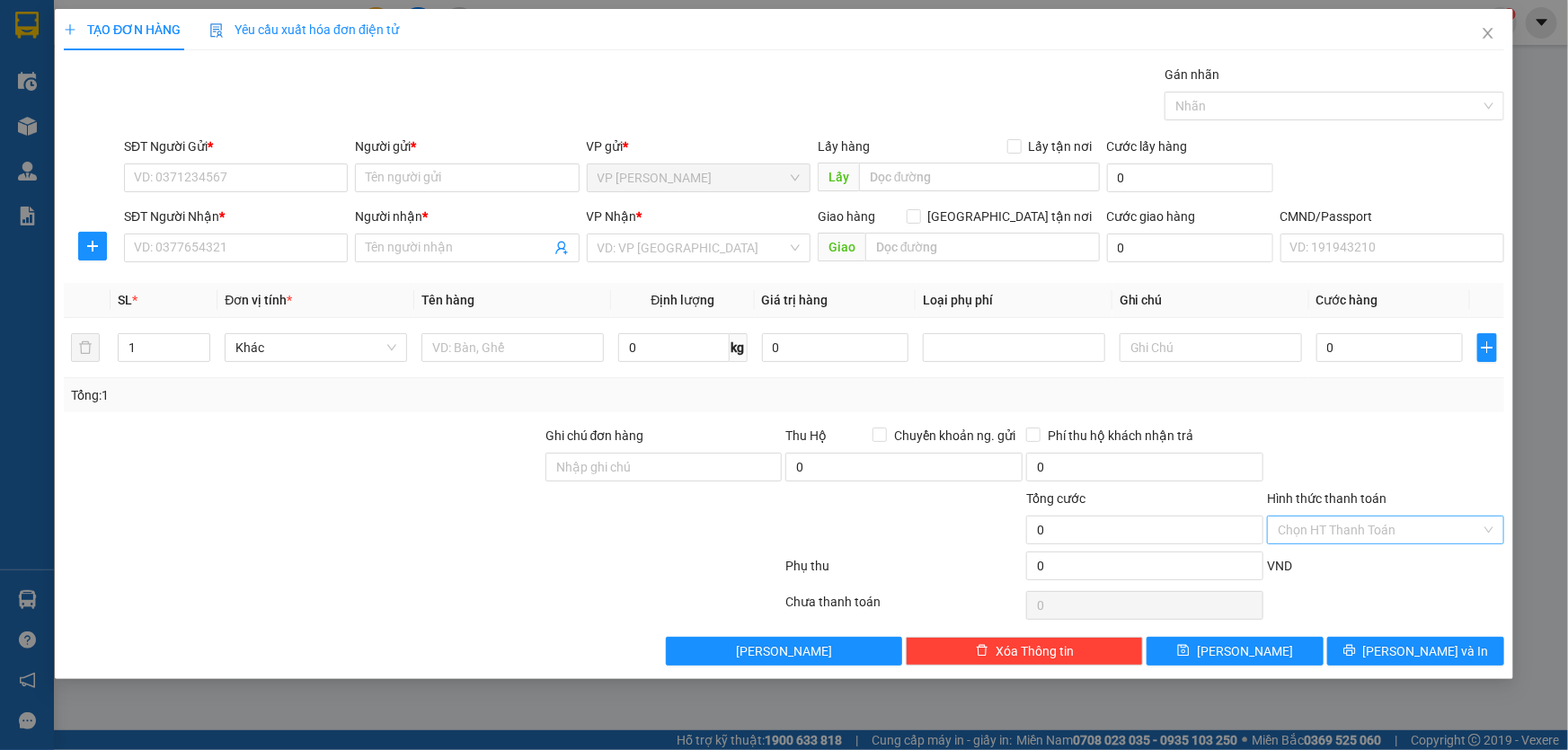
click at [1410, 536] on input "Hình thức thanh toán" at bounding box center [1379, 529] width 203 height 27
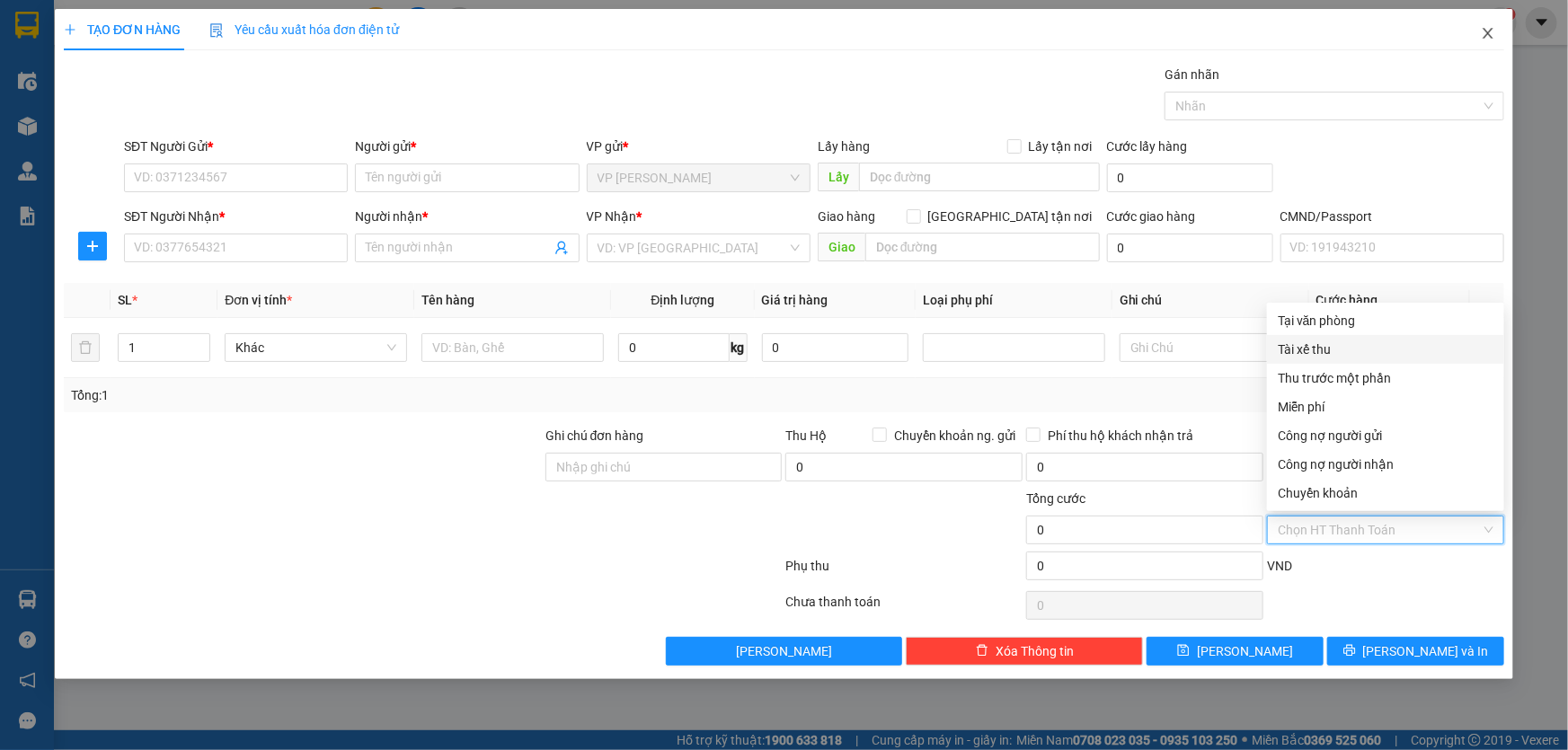
click at [1490, 33] on icon "close" at bounding box center [1487, 33] width 10 height 11
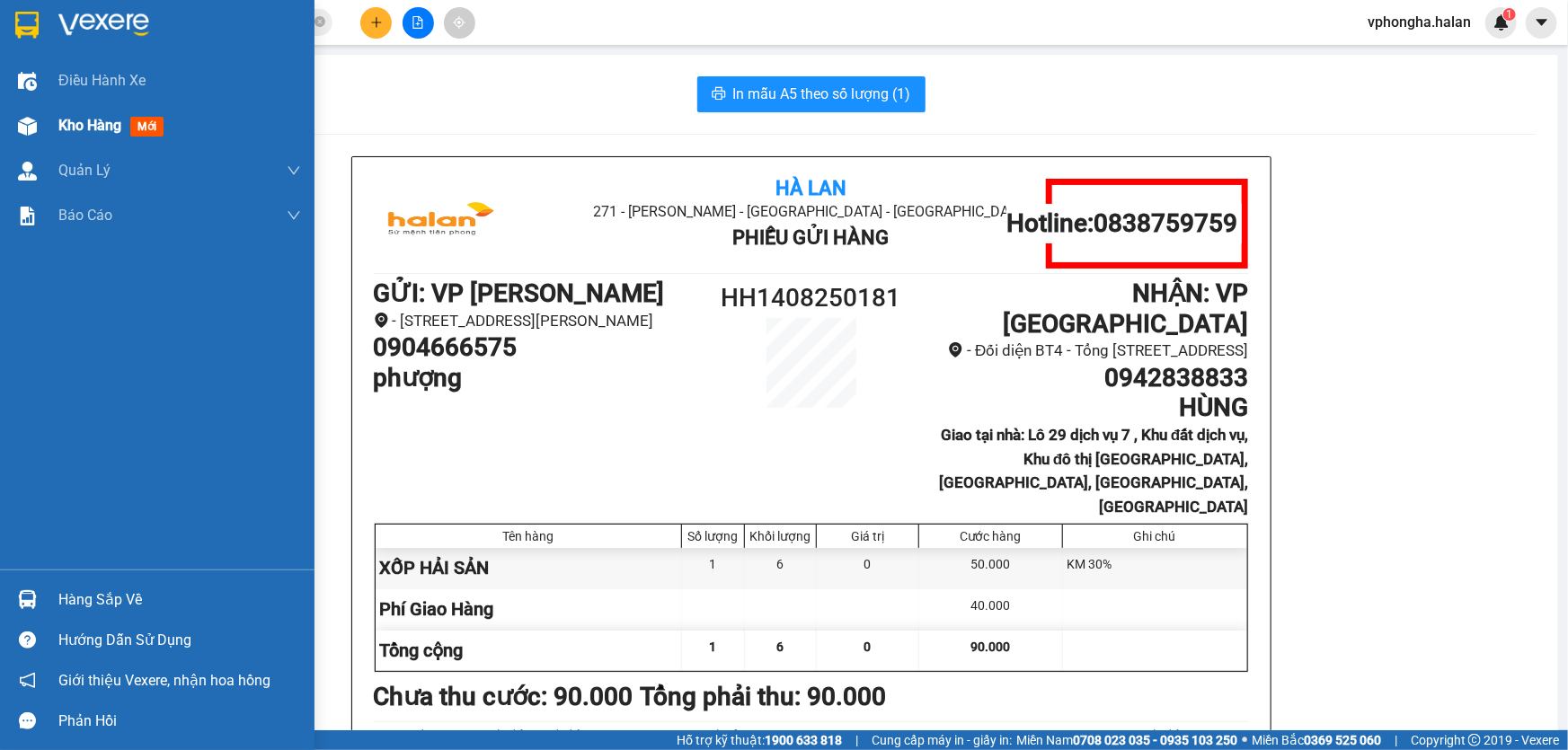
click at [97, 126] on span "Kho hàng" at bounding box center [90, 126] width 63 height 17
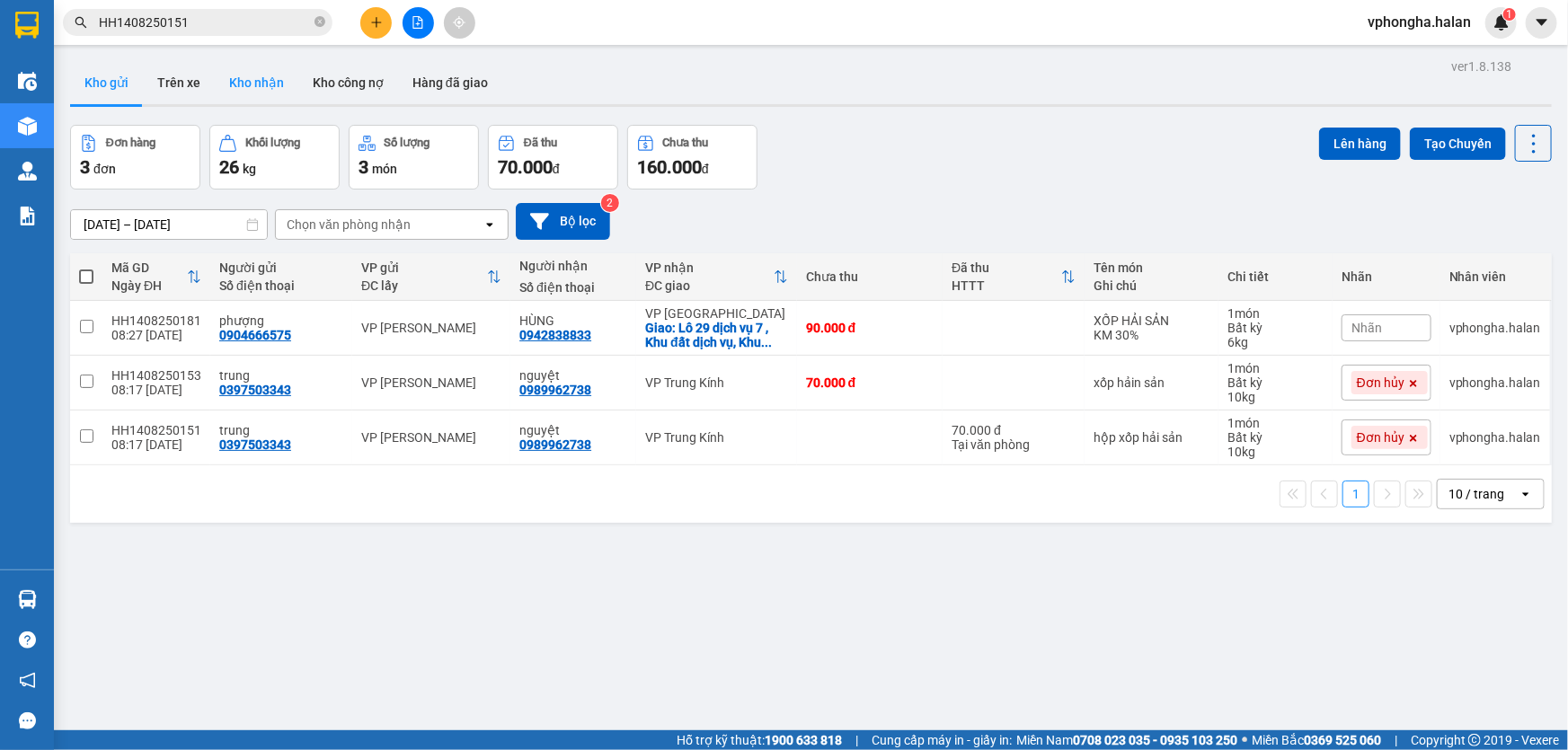
click at [258, 79] on button "Kho nhận" at bounding box center [257, 83] width 84 height 43
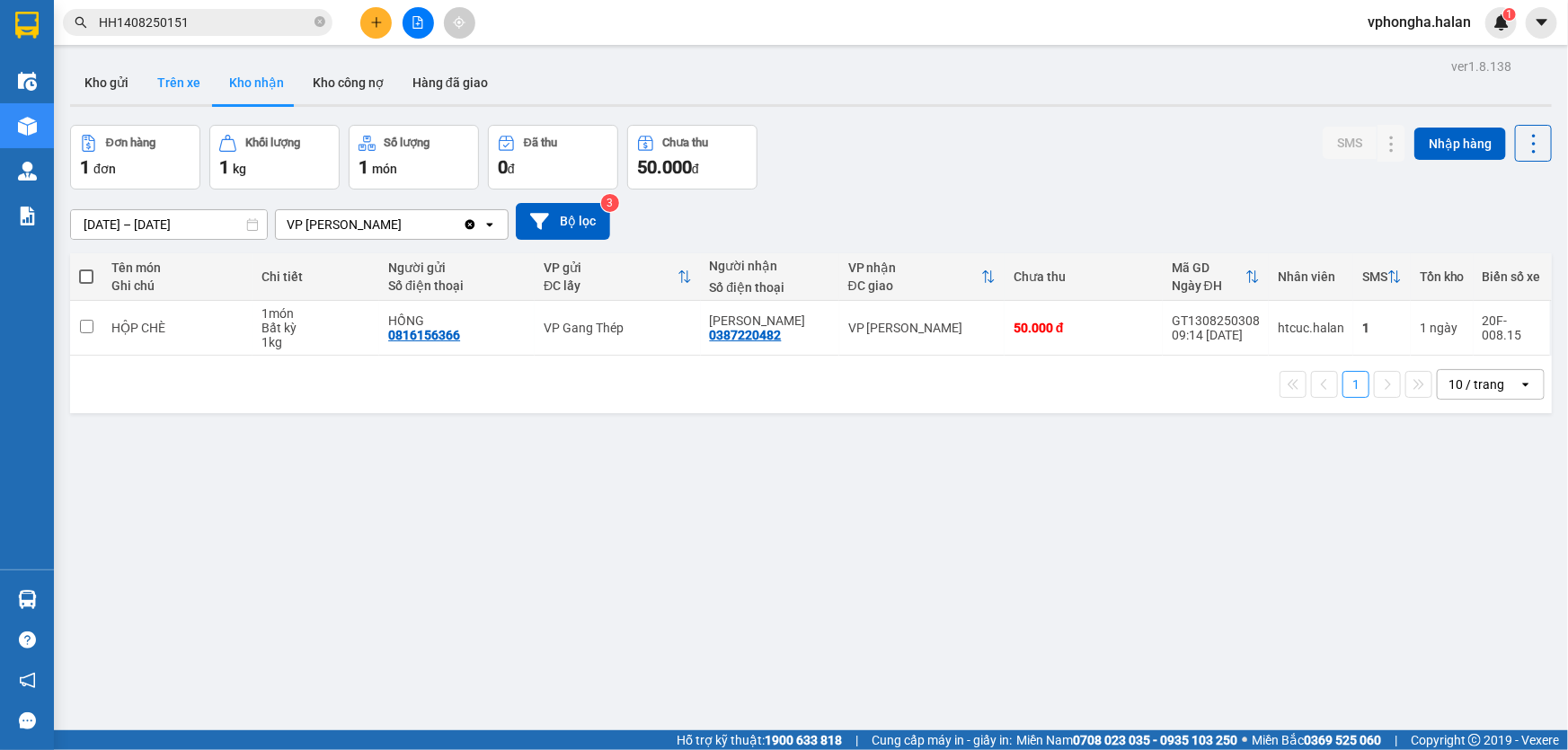
click at [185, 73] on button "Trên xe" at bounding box center [179, 83] width 72 height 43
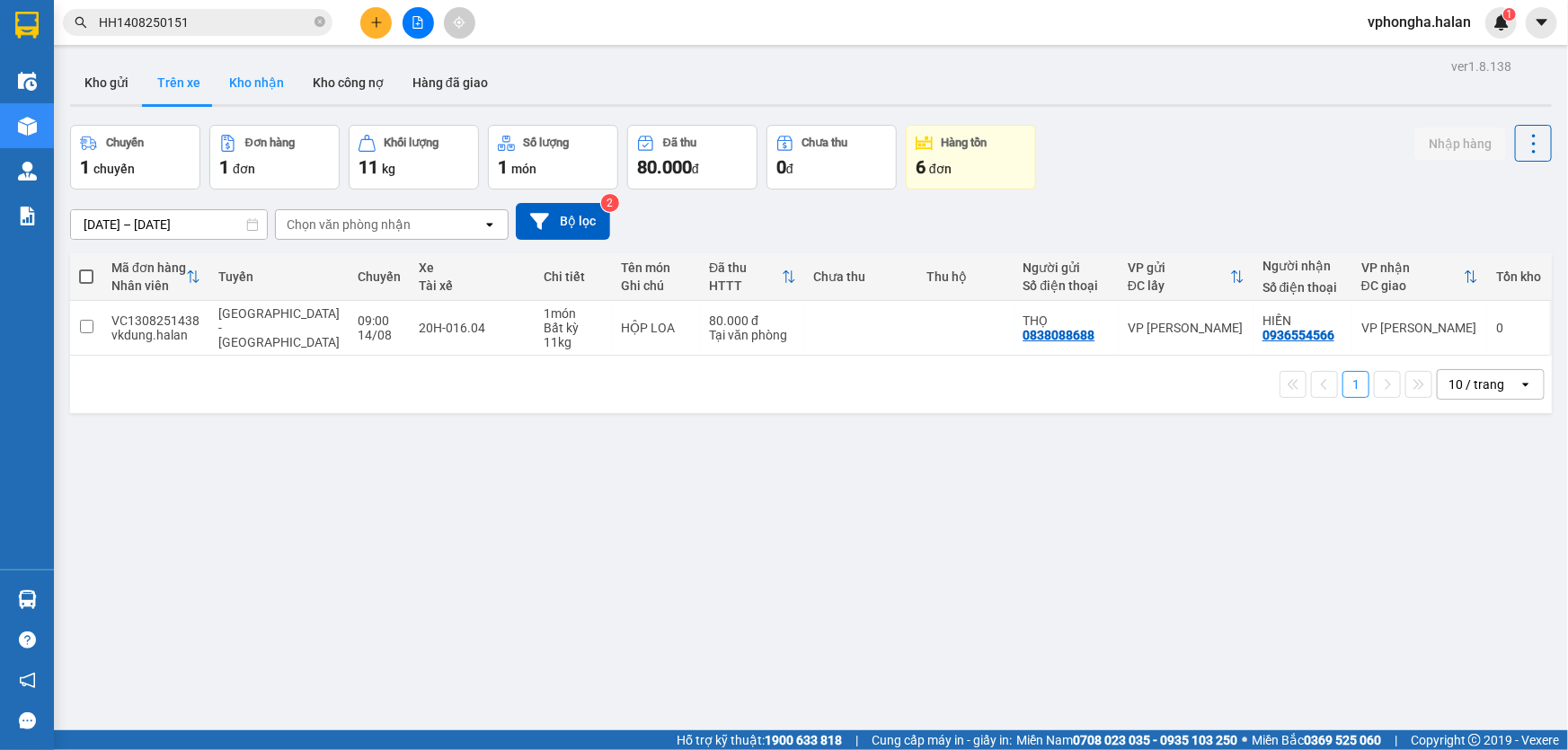
click at [257, 91] on button "Kho nhận" at bounding box center [257, 83] width 84 height 43
type input "[DATE] – [DATE]"
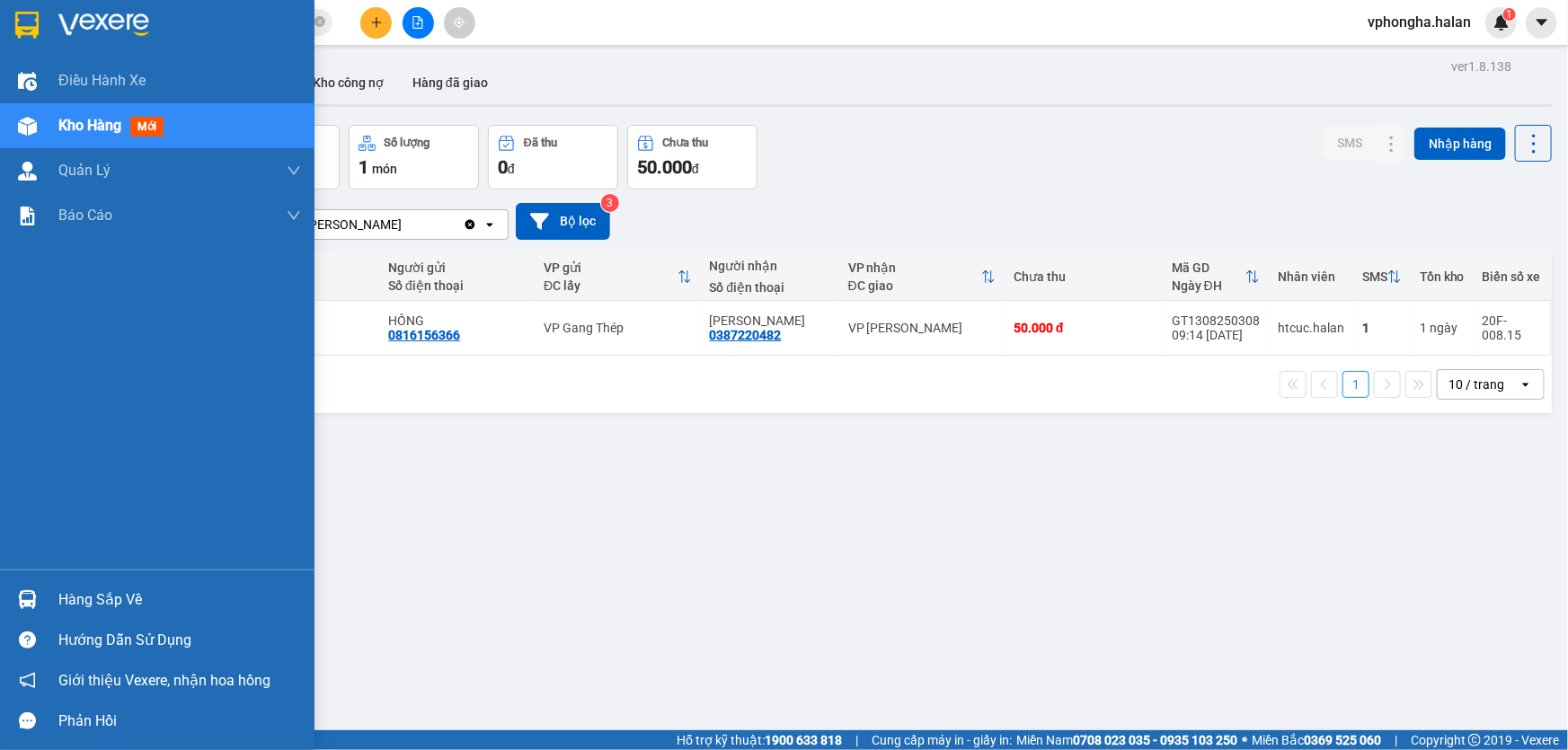
drag, startPoint x: 106, startPoint y: 601, endPoint x: 154, endPoint y: 594, distance: 48.5
click at [110, 598] on div "Hàng sắp về" at bounding box center [180, 600] width 243 height 27
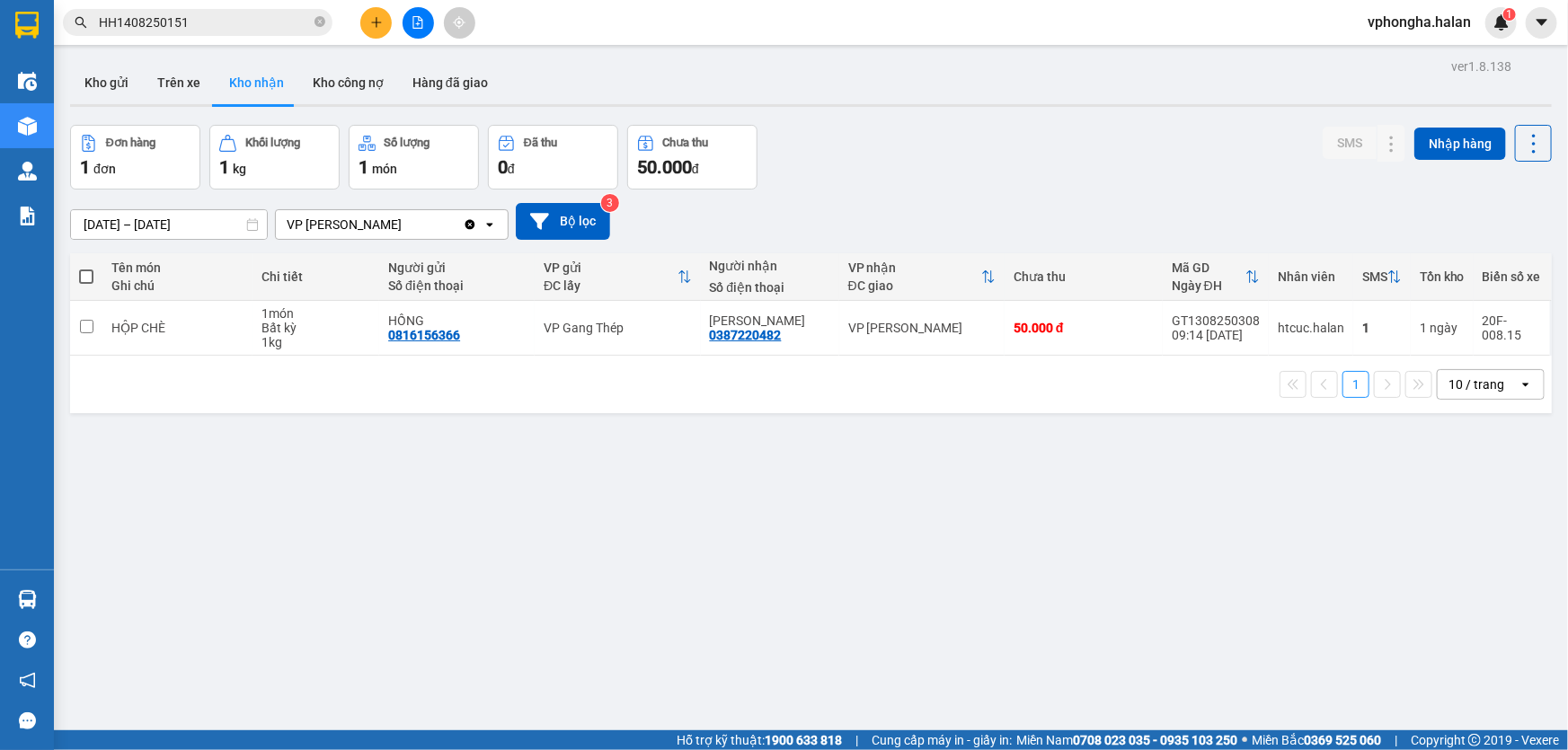
click at [566, 439] on section "Kết quả tìm kiếm ( 1 ) Bộ lọc Mã ĐH Trạng thái Món hàng Thu hộ Tổng cước Chưa c…" at bounding box center [784, 375] width 1568 height 750
click at [323, 26] on icon "close-circle" at bounding box center [320, 21] width 11 height 11
click at [215, 21] on input "text" at bounding box center [205, 22] width 212 height 20
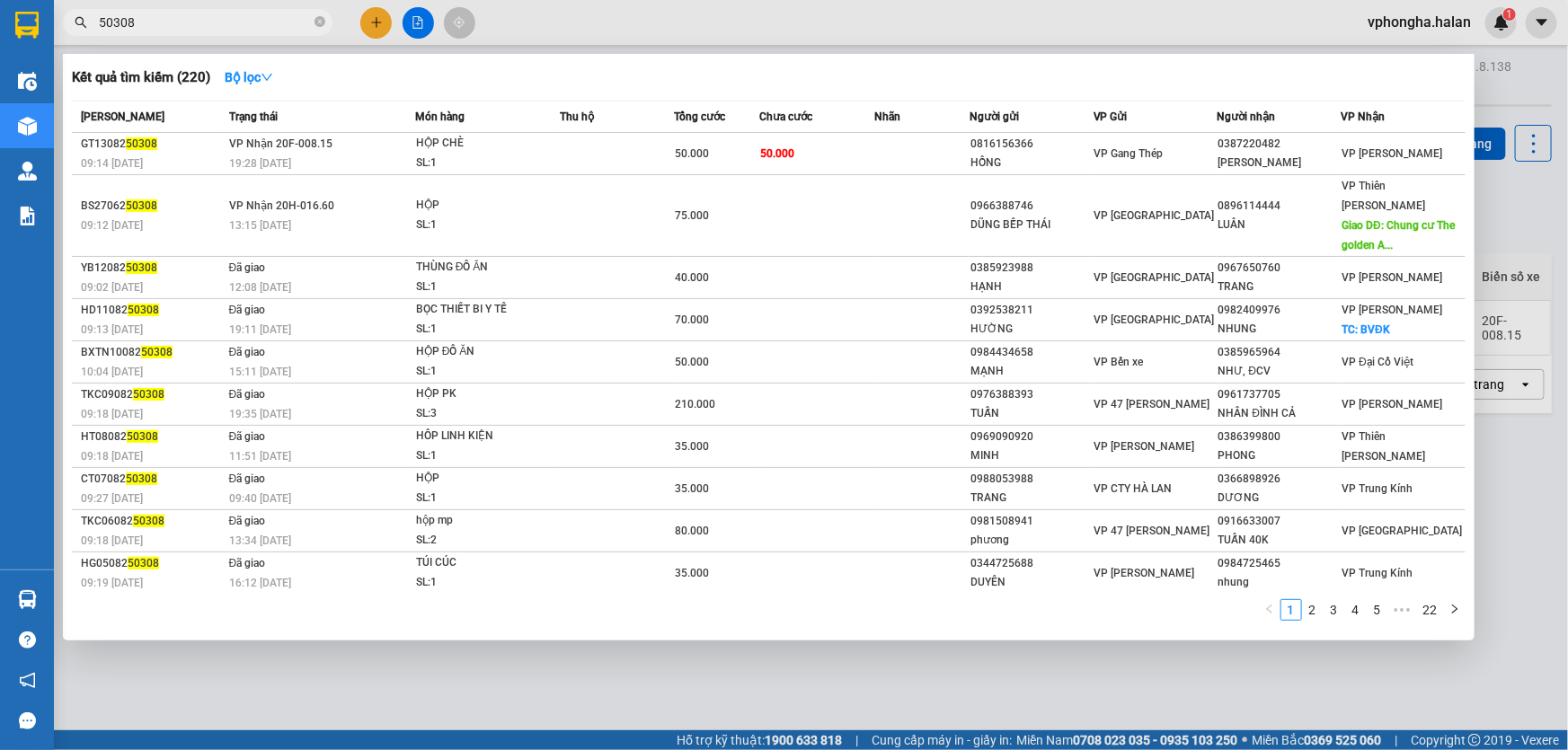
type input "50308"
click at [714, 687] on div at bounding box center [784, 375] width 1568 height 750
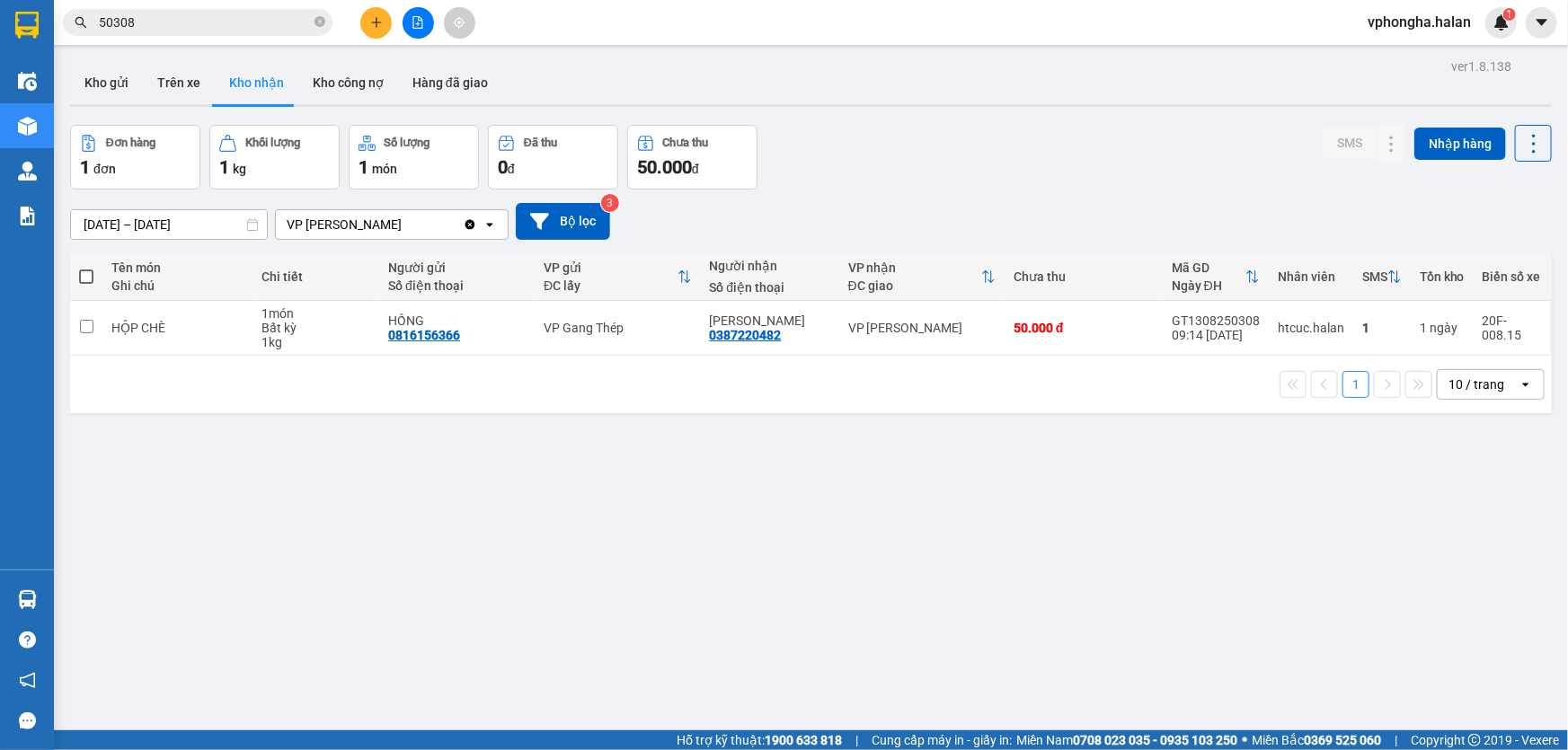
drag, startPoint x: 117, startPoint y: 78, endPoint x: 251, endPoint y: 76, distance: 134.0
click at [120, 78] on button "Kho gửi" at bounding box center [106, 83] width 73 height 43
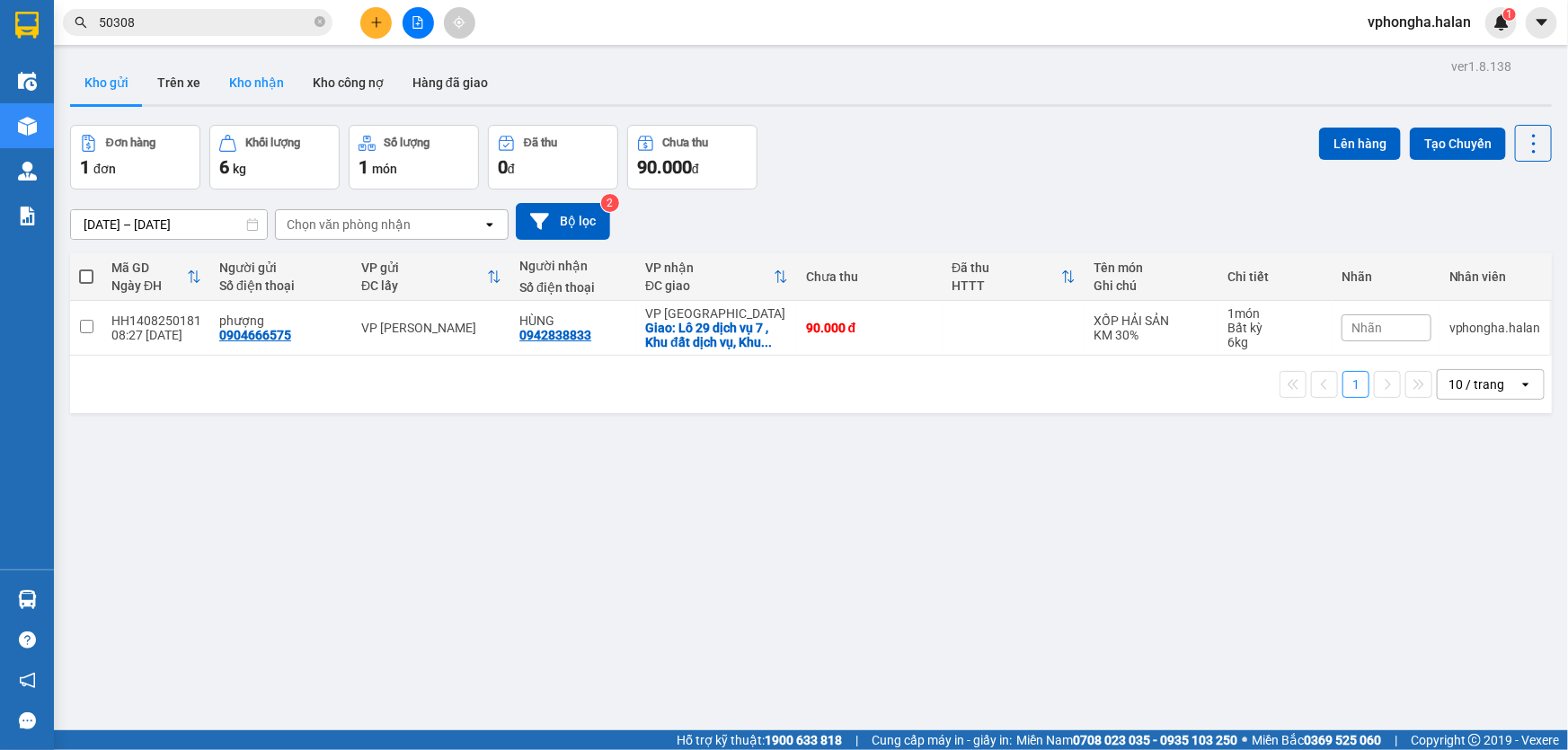
click at [281, 87] on button "Kho nhận" at bounding box center [257, 83] width 84 height 43
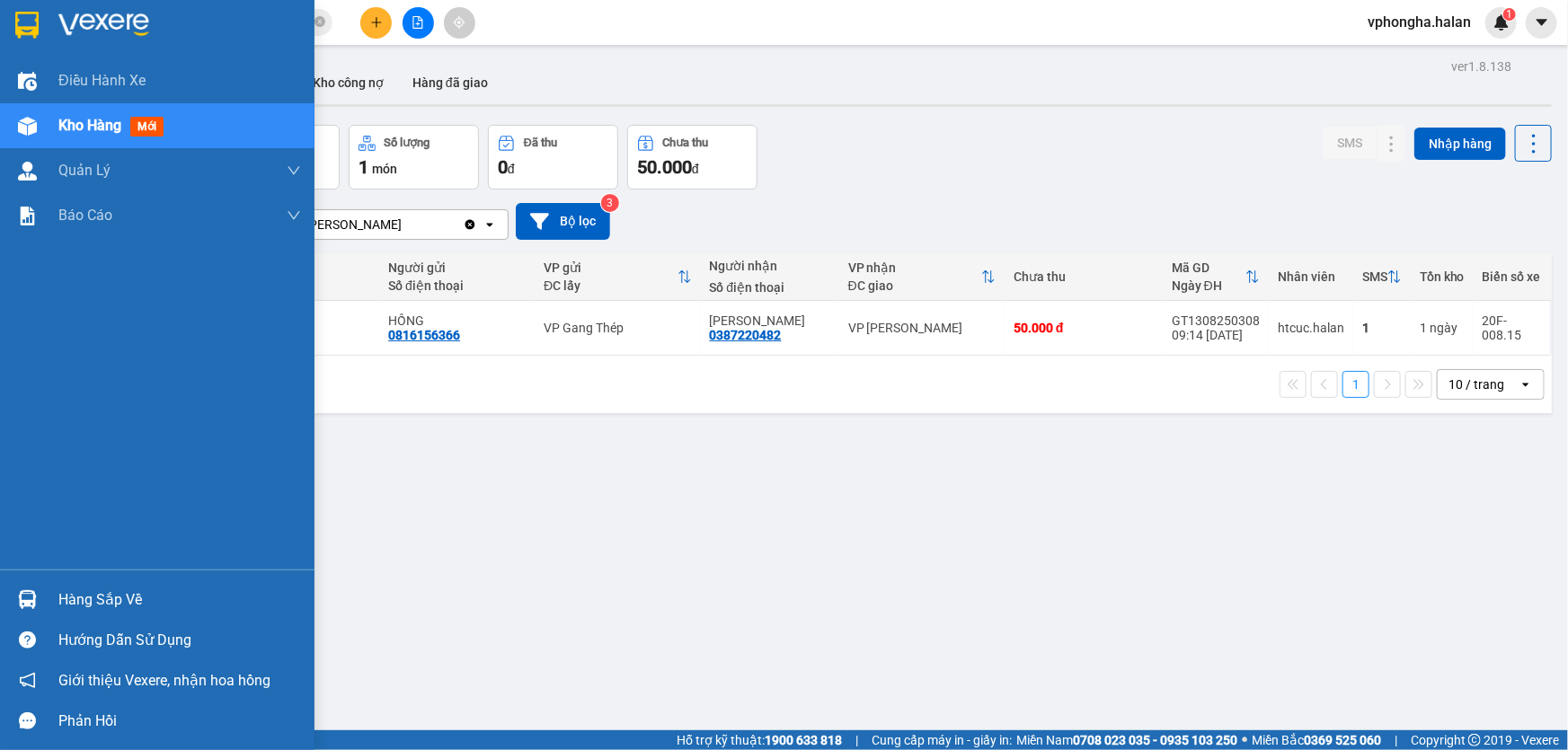
click at [90, 599] on div "Hàng sắp về" at bounding box center [180, 600] width 243 height 27
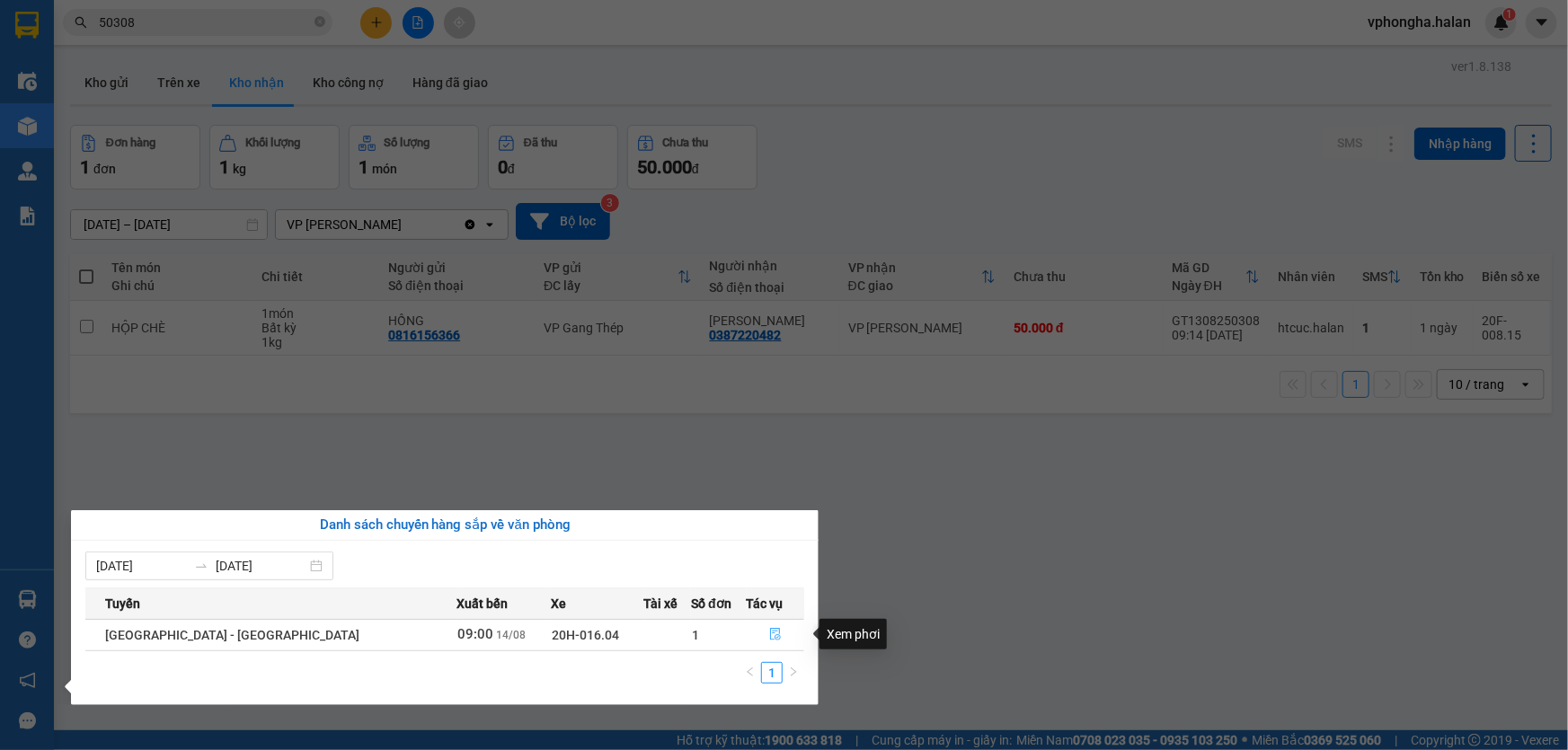
click at [770, 638] on icon "file-done" at bounding box center [776, 635] width 13 height 13
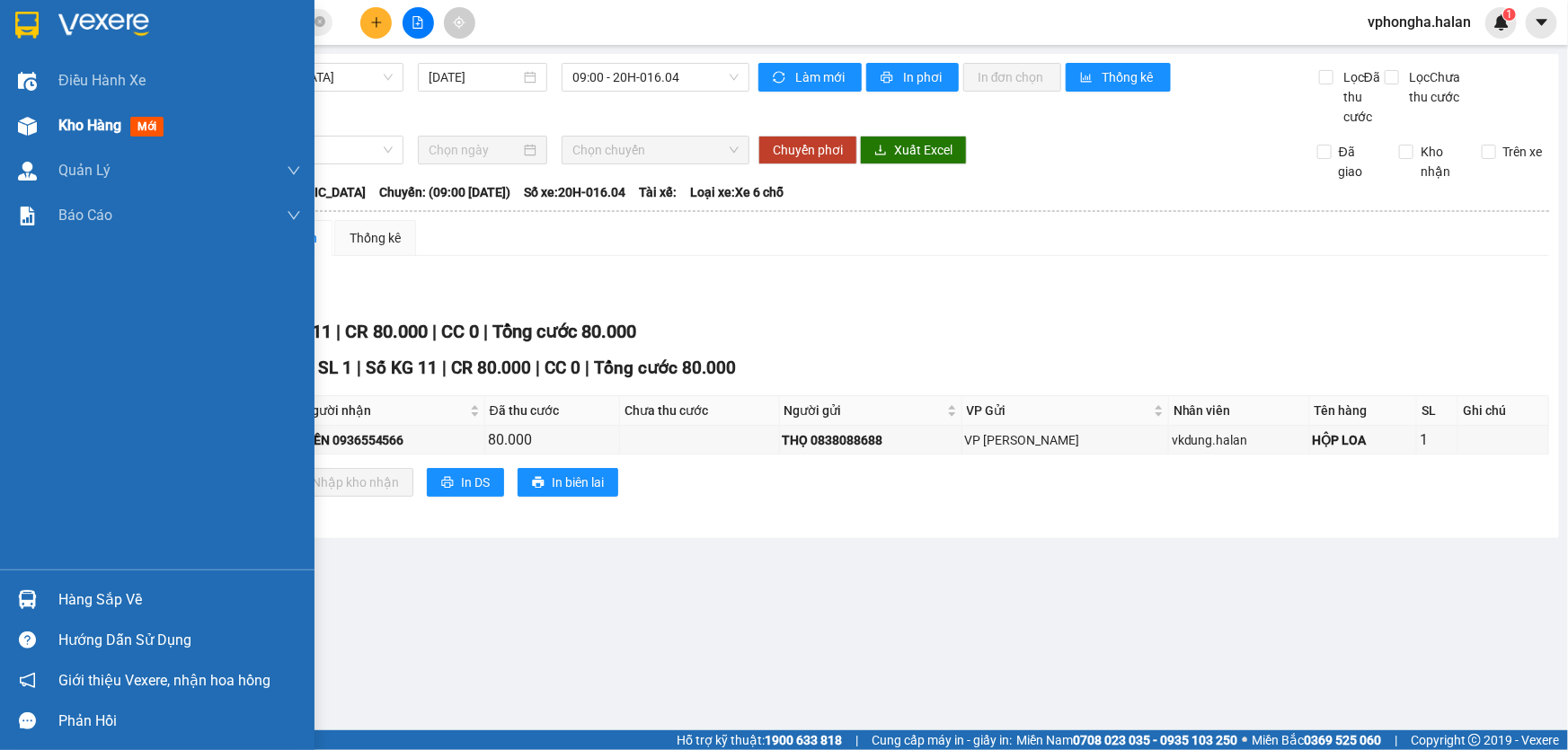
click at [101, 128] on span "Kho hàng" at bounding box center [90, 126] width 63 height 17
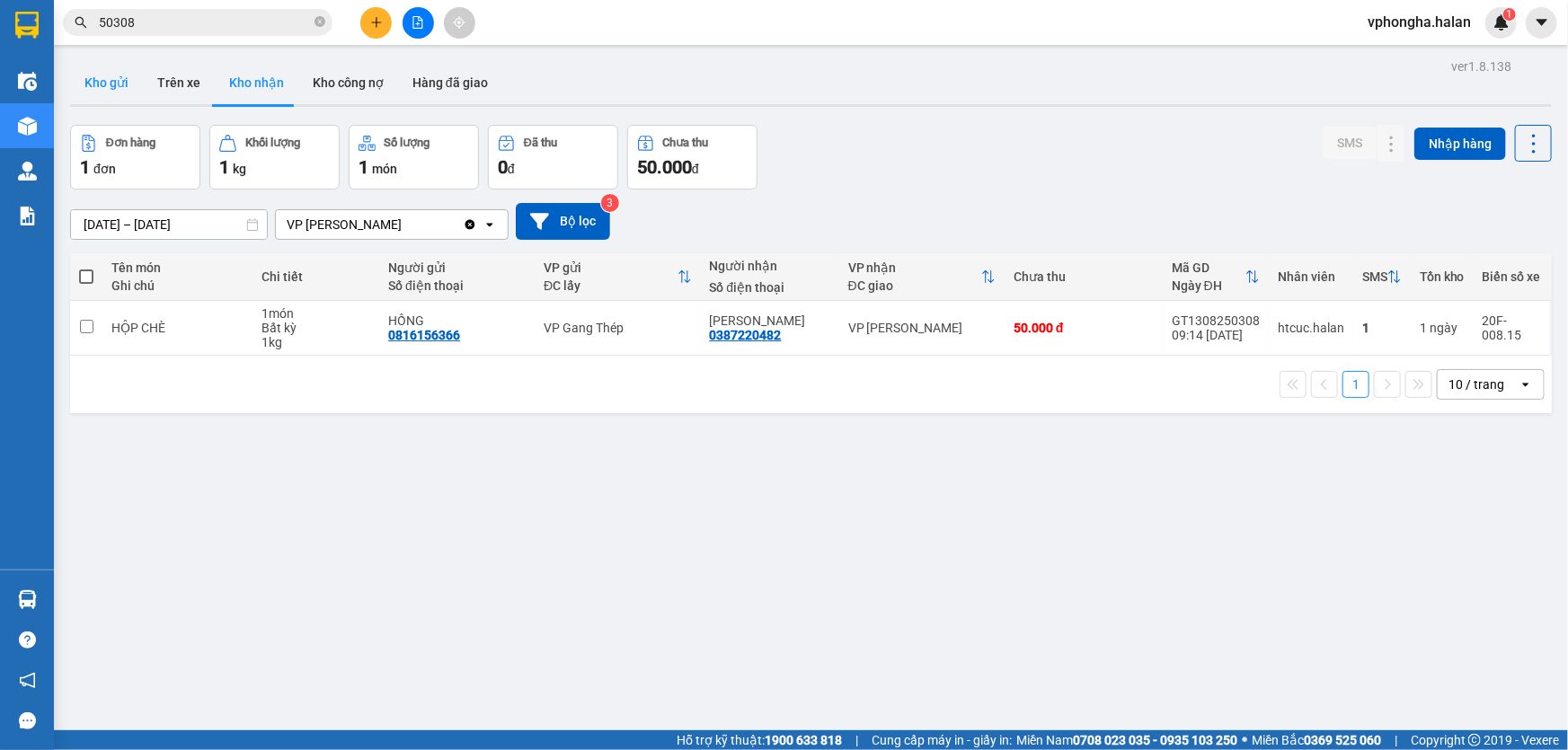
click at [112, 87] on button "Kho gửi" at bounding box center [106, 83] width 73 height 43
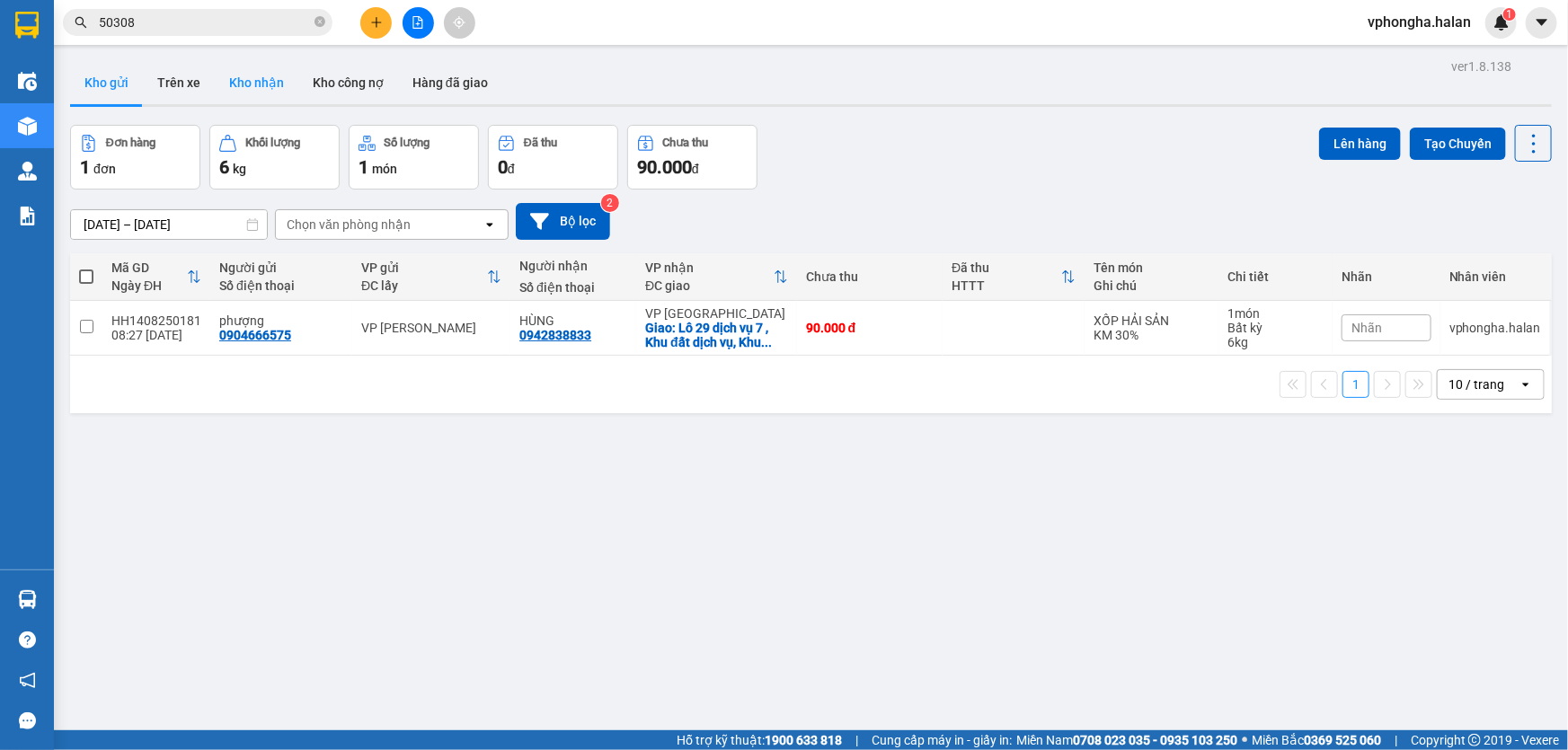
click at [238, 88] on button "Kho nhận" at bounding box center [257, 83] width 84 height 43
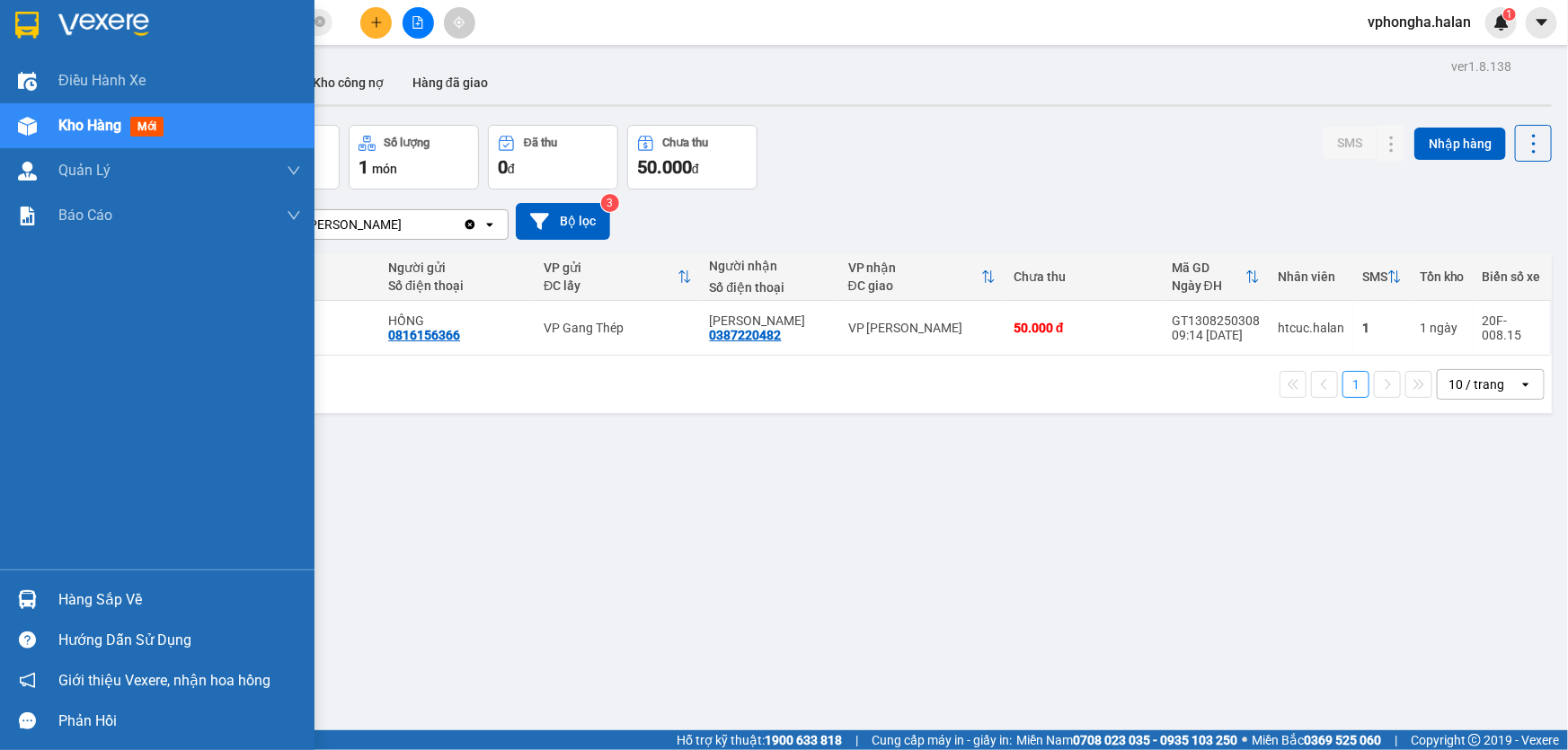
click at [92, 596] on div "Hàng sắp về" at bounding box center [180, 600] width 243 height 27
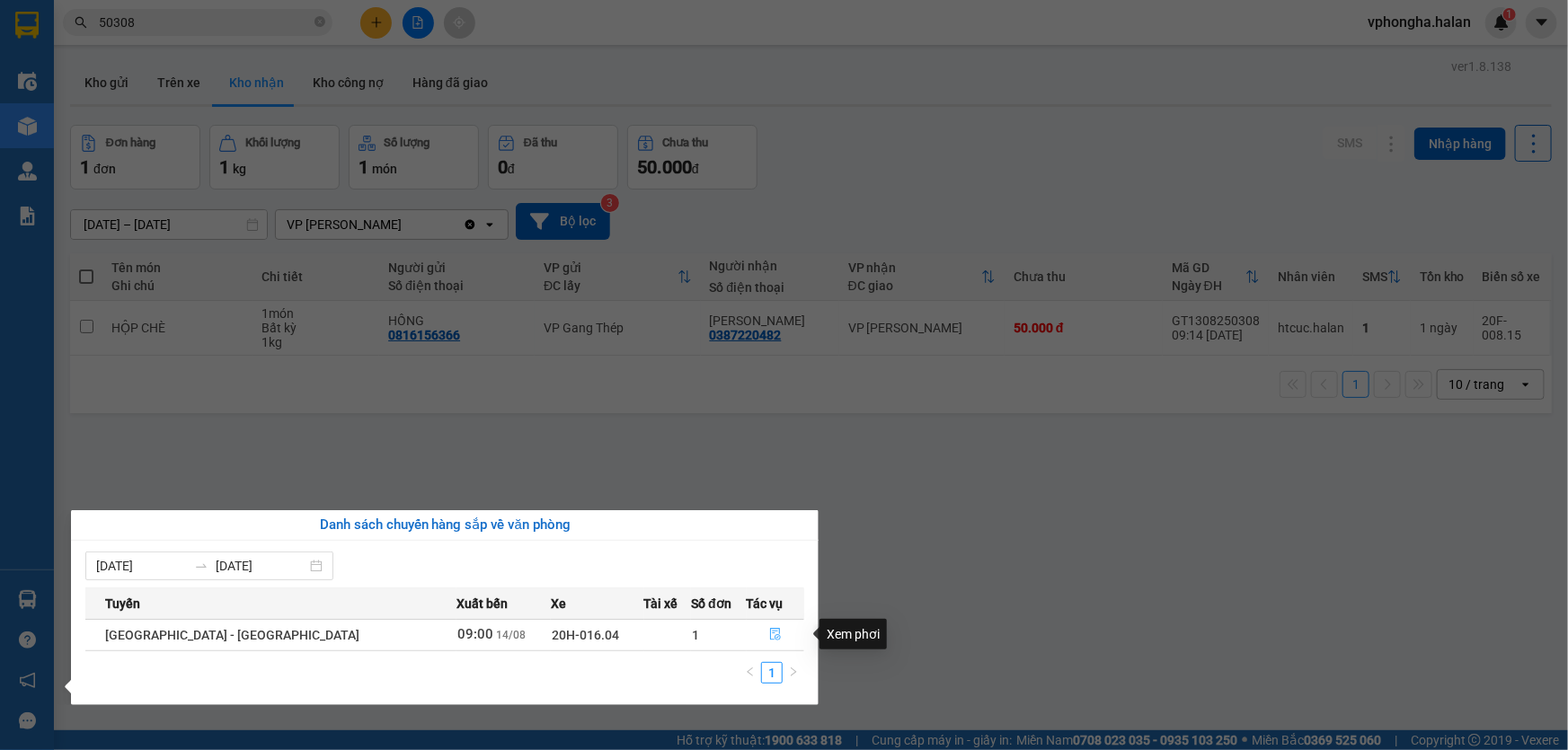
click at [770, 629] on icon "file-done" at bounding box center [776, 635] width 13 height 13
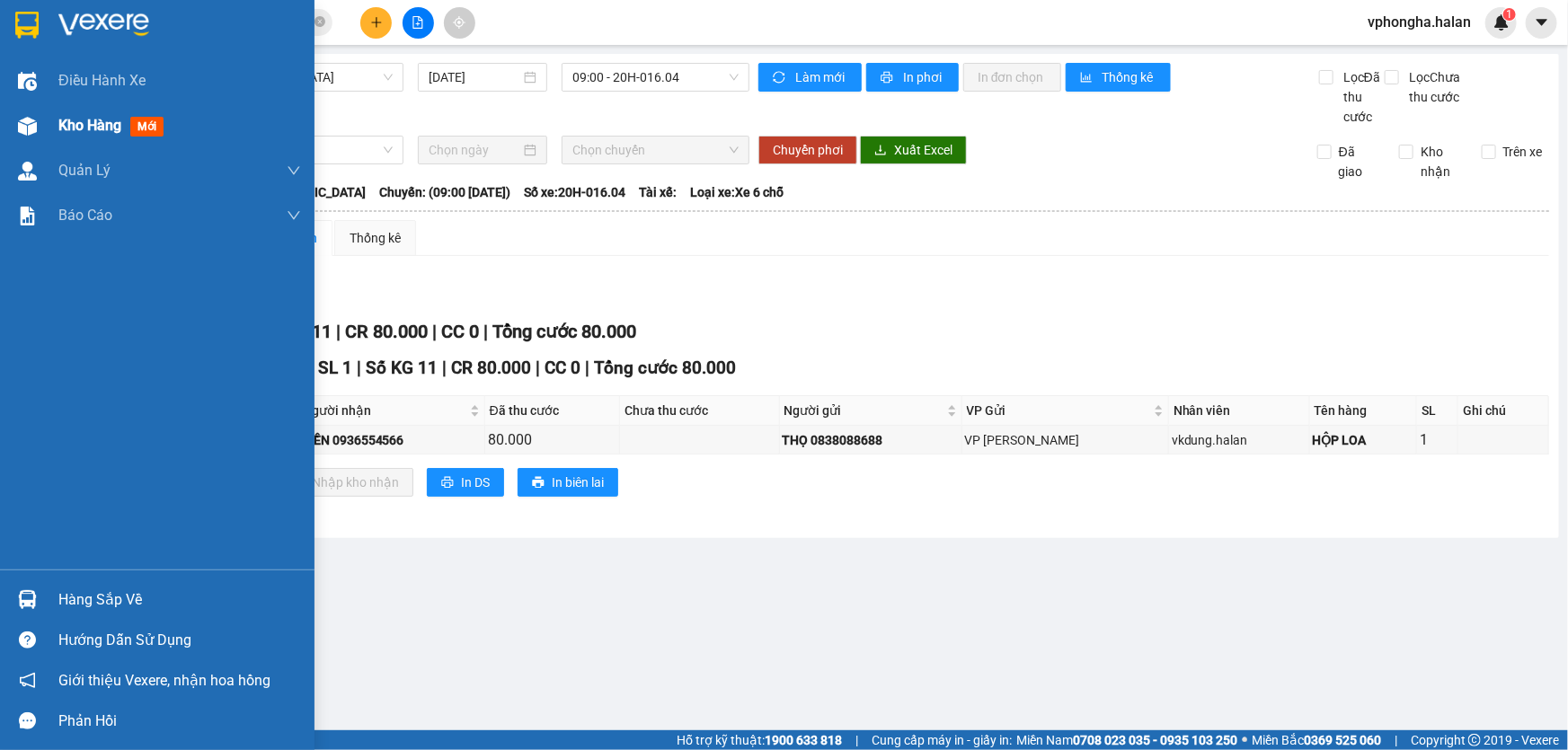
click at [154, 130] on span "mới" at bounding box center [147, 127] width 34 height 20
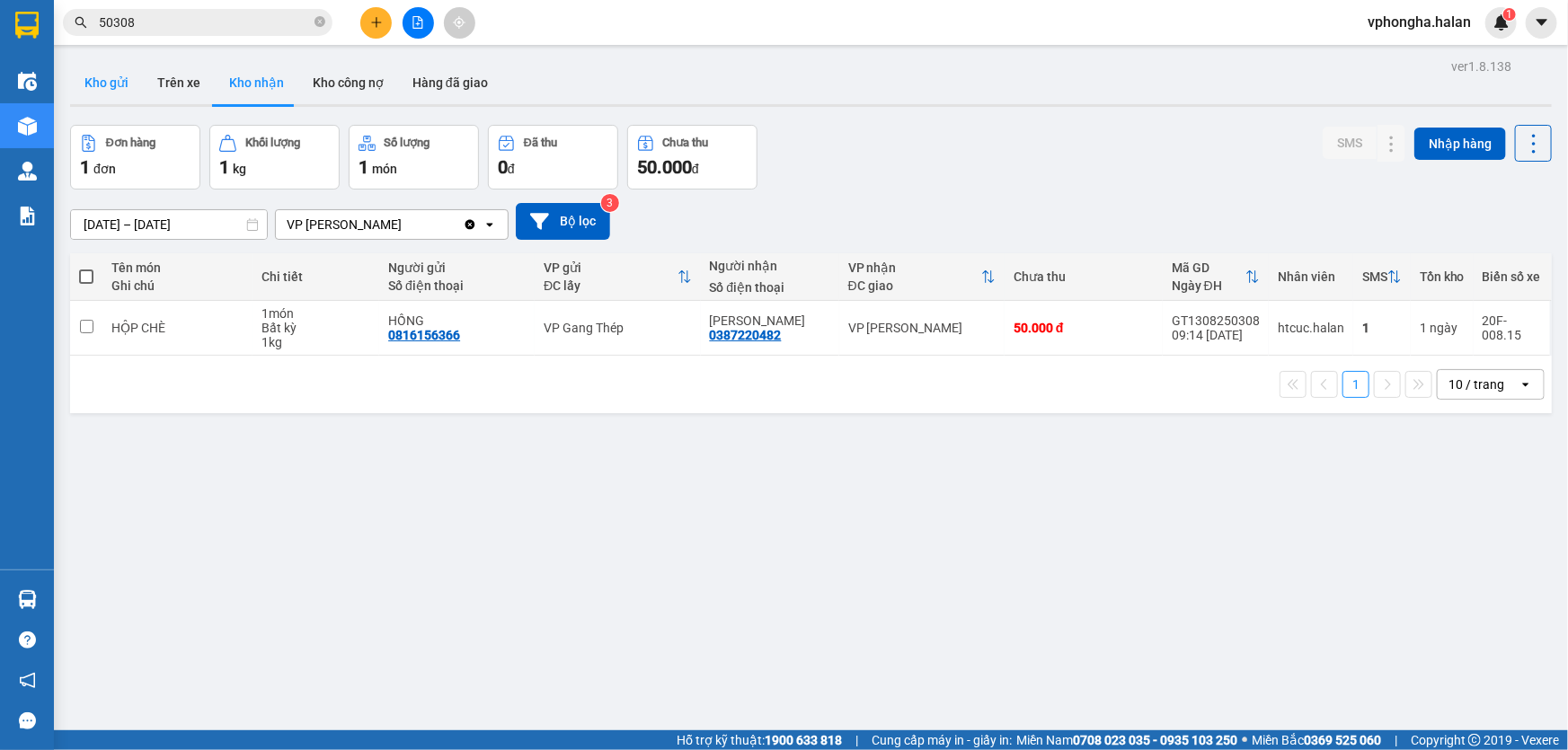
click at [100, 82] on button "Kho gửi" at bounding box center [106, 83] width 73 height 43
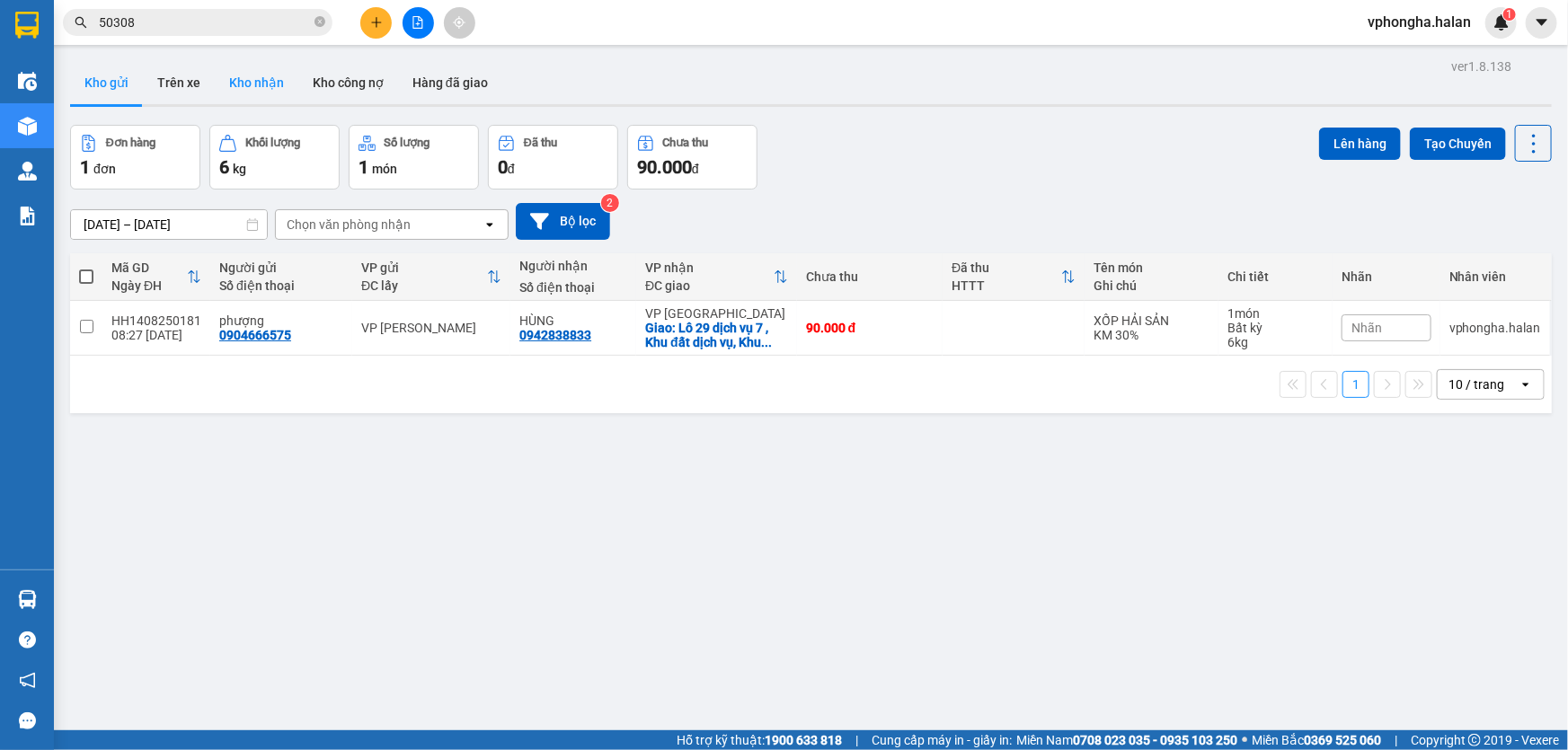
click at [249, 83] on button "Kho nhận" at bounding box center [257, 83] width 84 height 43
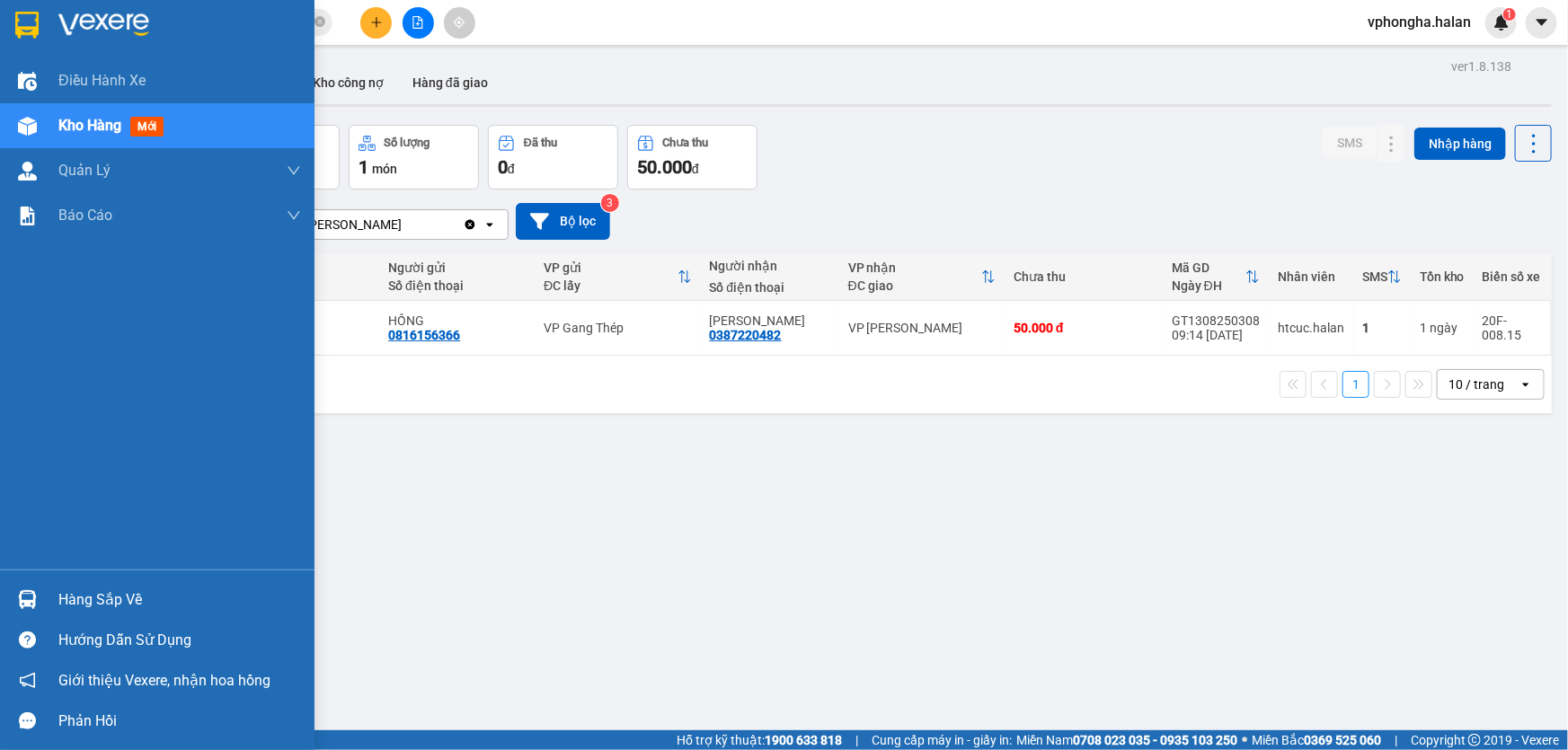
click at [100, 594] on div "Hàng sắp về" at bounding box center [180, 600] width 243 height 27
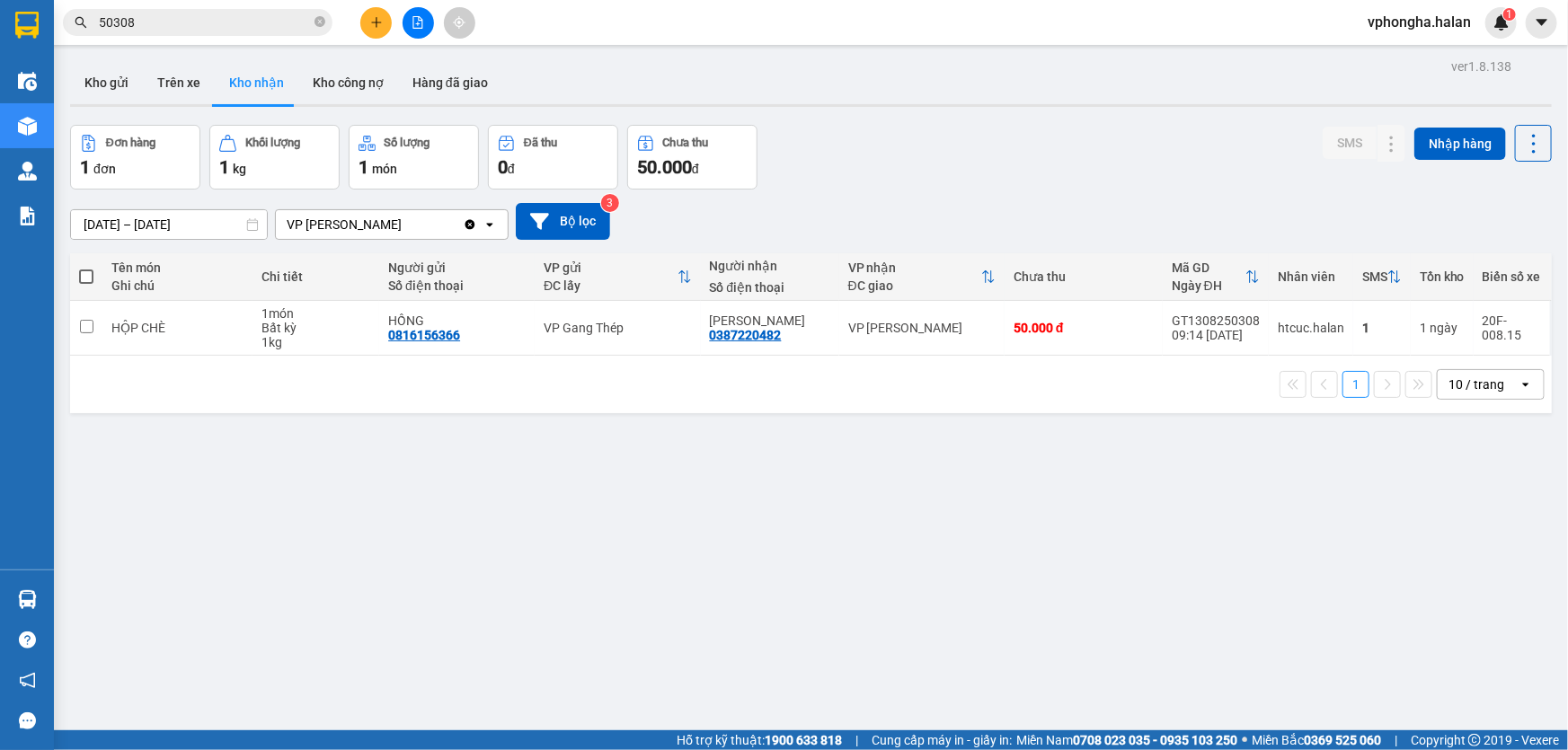
click at [524, 461] on section "Kết quả tìm kiếm ( 220 ) Bộ lọc Mã ĐH Trạng thái Món hàng Thu hộ Tổng cước Chưa…" at bounding box center [784, 375] width 1568 height 750
drag, startPoint x: 390, startPoint y: 25, endPoint x: 378, endPoint y: 11, distance: 18.4
click at [378, 11] on button at bounding box center [376, 23] width 32 height 32
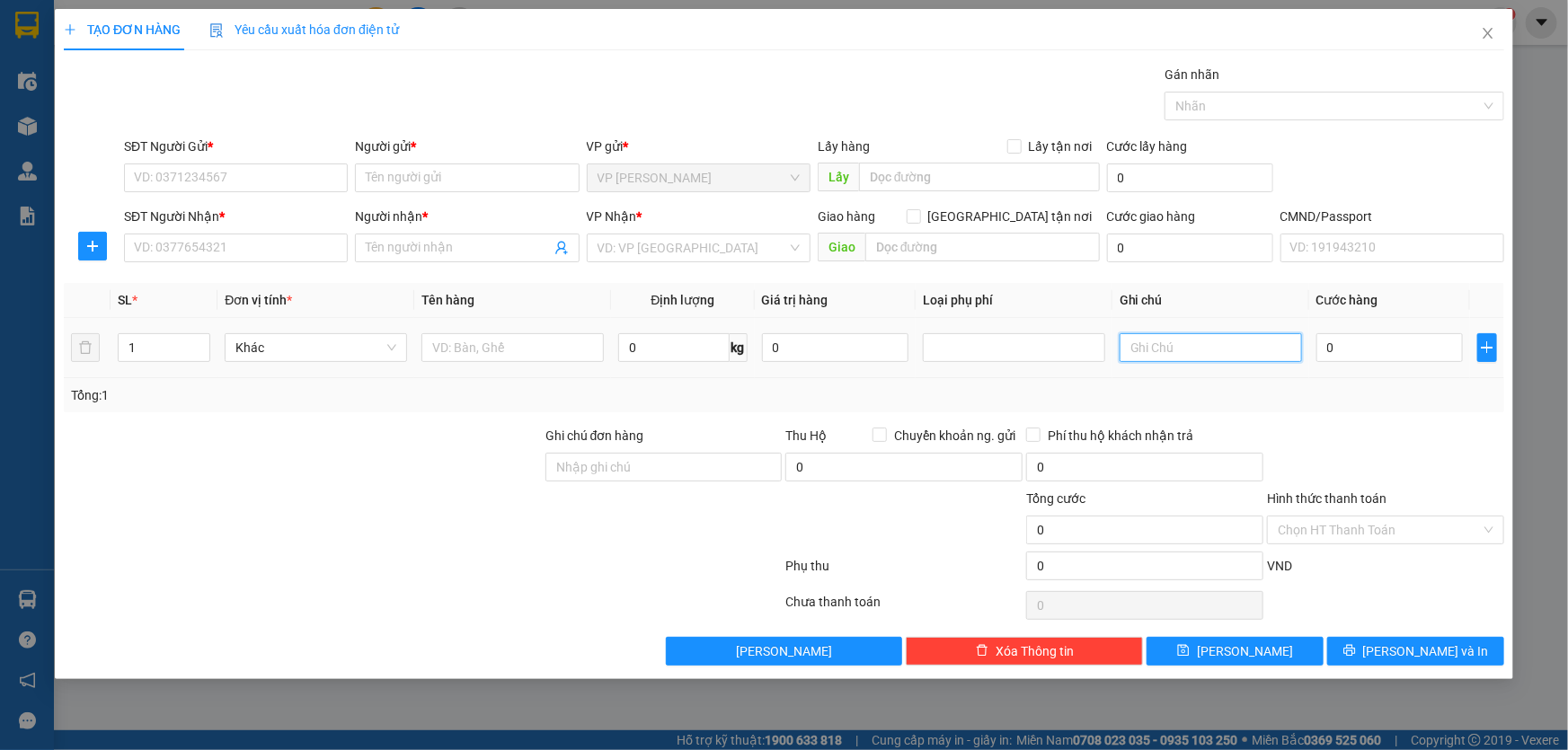
drag, startPoint x: 1182, startPoint y: 350, endPoint x: 1194, endPoint y: 338, distance: 17.0
click at [1192, 342] on input "text" at bounding box center [1211, 347] width 182 height 29
click at [1482, 33] on icon "close" at bounding box center [1488, 33] width 14 height 14
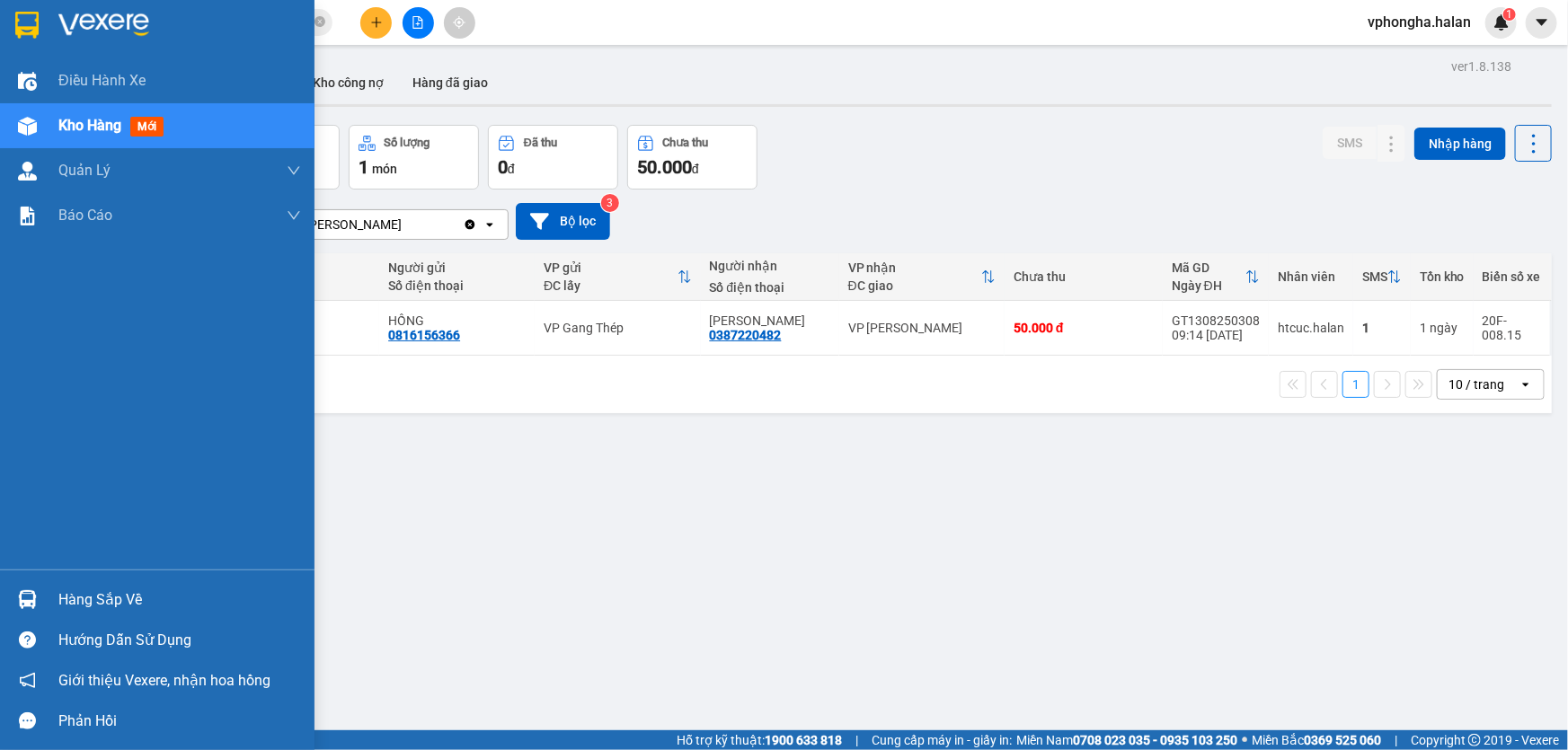
click at [115, 609] on div "Hàng sắp về" at bounding box center [180, 600] width 243 height 27
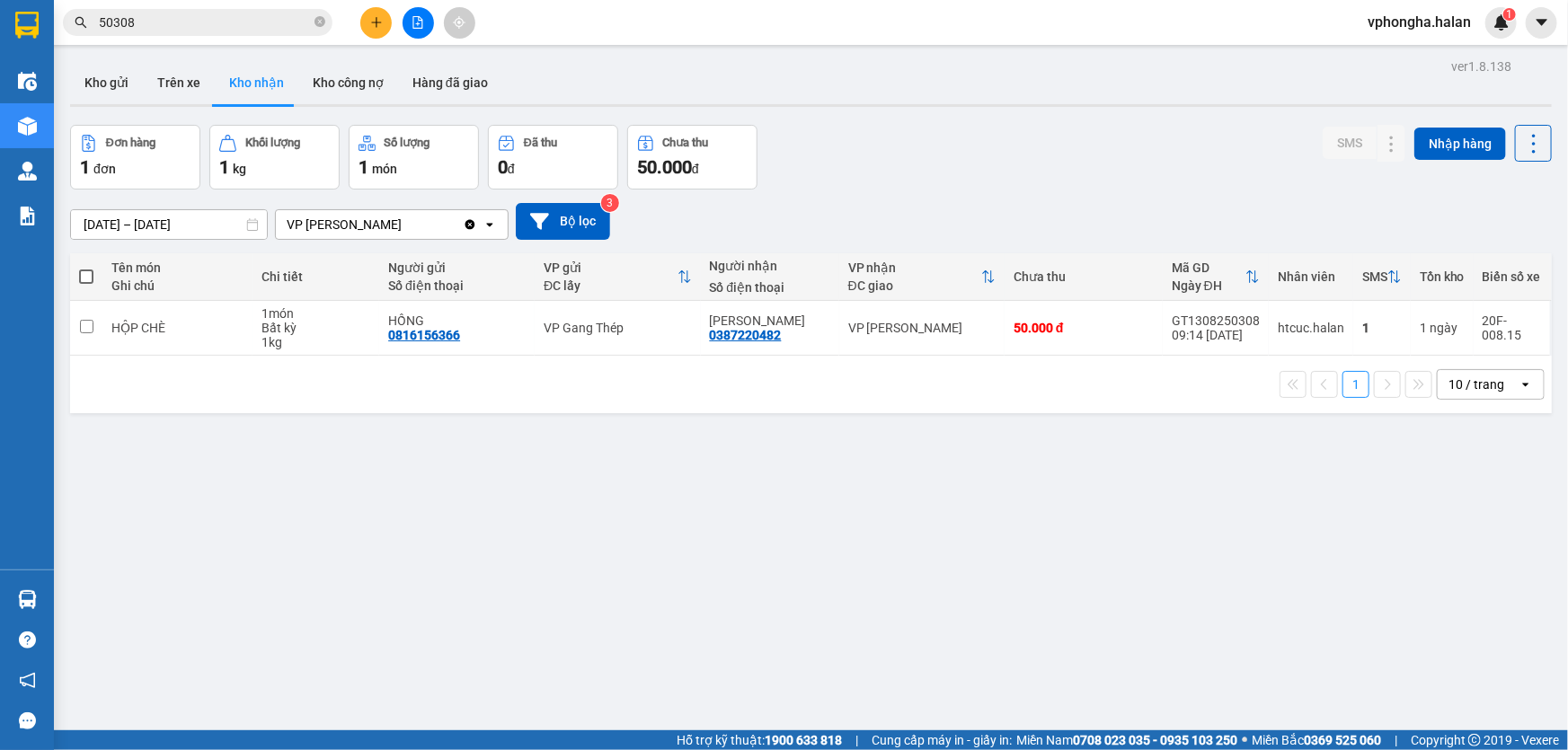
click at [620, 460] on section "Kết quả tìm kiếm ( 220 ) Bộ lọc Mã ĐH Trạng thái Món hàng Thu hộ Tổng cước Chưa…" at bounding box center [784, 375] width 1568 height 750
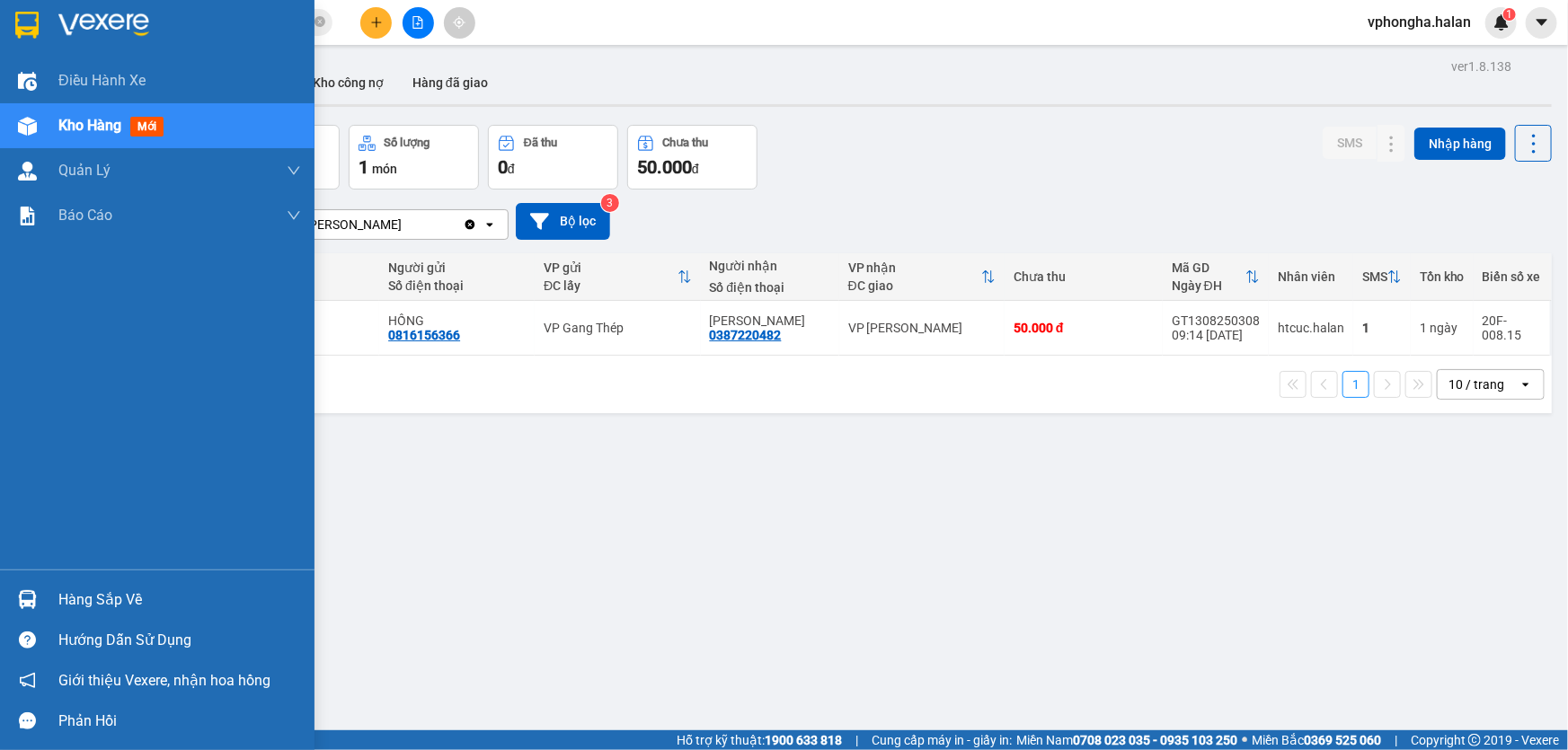
click at [104, 119] on span "Kho hàng" at bounding box center [90, 126] width 63 height 17
click at [135, 596] on div "Hàng sắp về" at bounding box center [180, 600] width 243 height 27
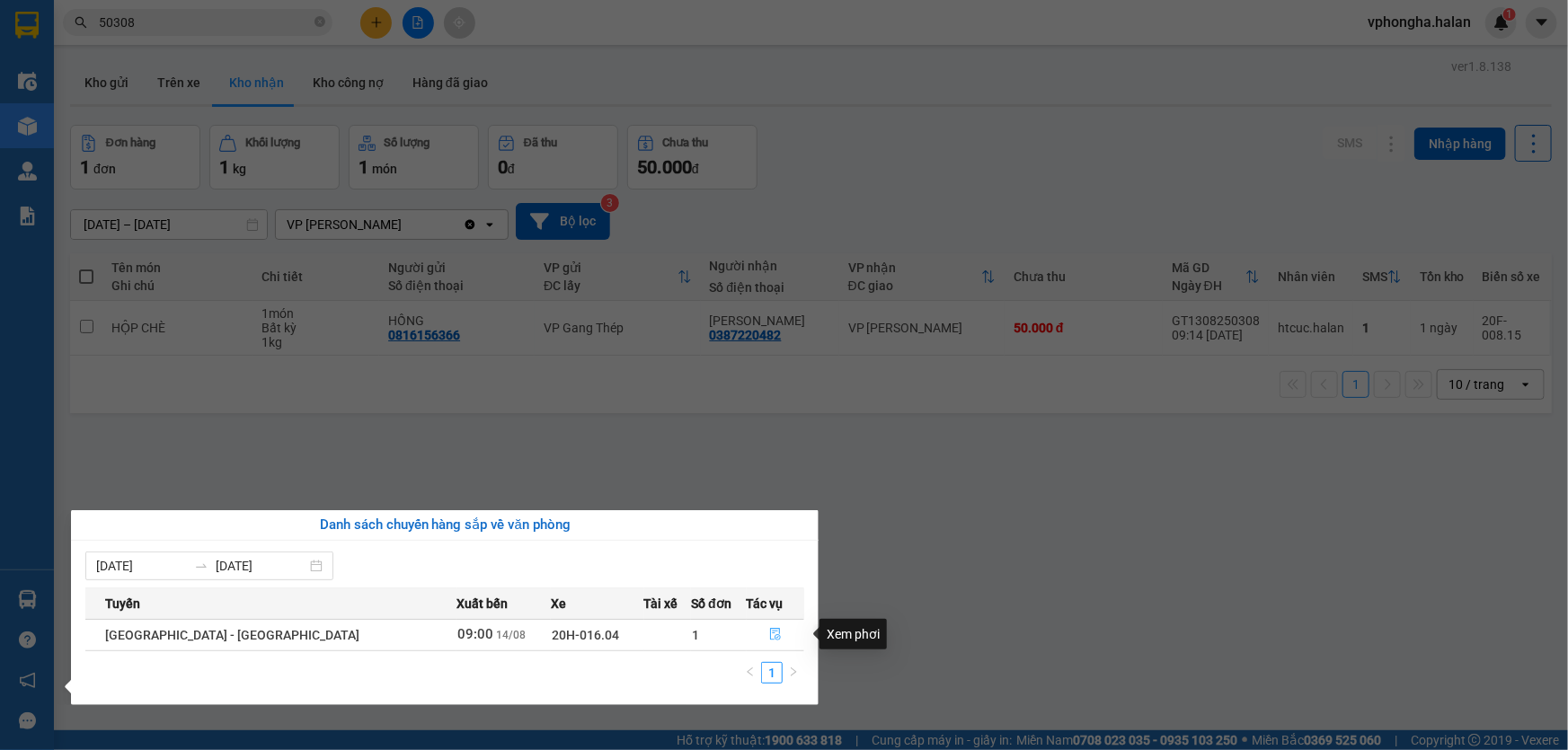
click at [771, 634] on icon "file-done" at bounding box center [776, 635] width 11 height 13
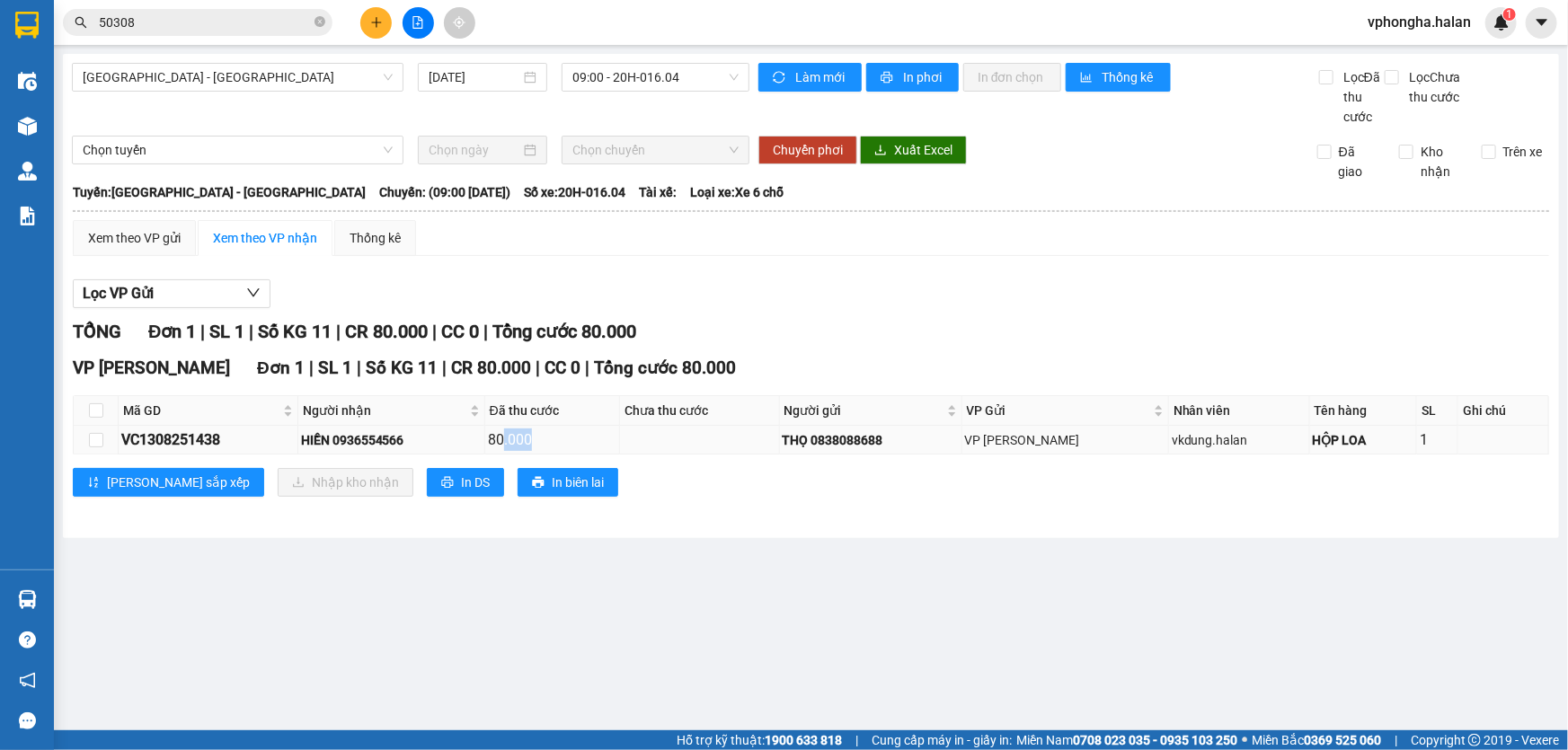
drag, startPoint x: 524, startPoint y: 438, endPoint x: 595, endPoint y: 444, distance: 71.3
click at [595, 444] on div "80.000" at bounding box center [552, 440] width 128 height 22
drag, startPoint x: 381, startPoint y: 441, endPoint x: 470, endPoint y: 431, distance: 89.6
click at [470, 431] on div "HIỀN 0936554566" at bounding box center [392, 440] width 181 height 20
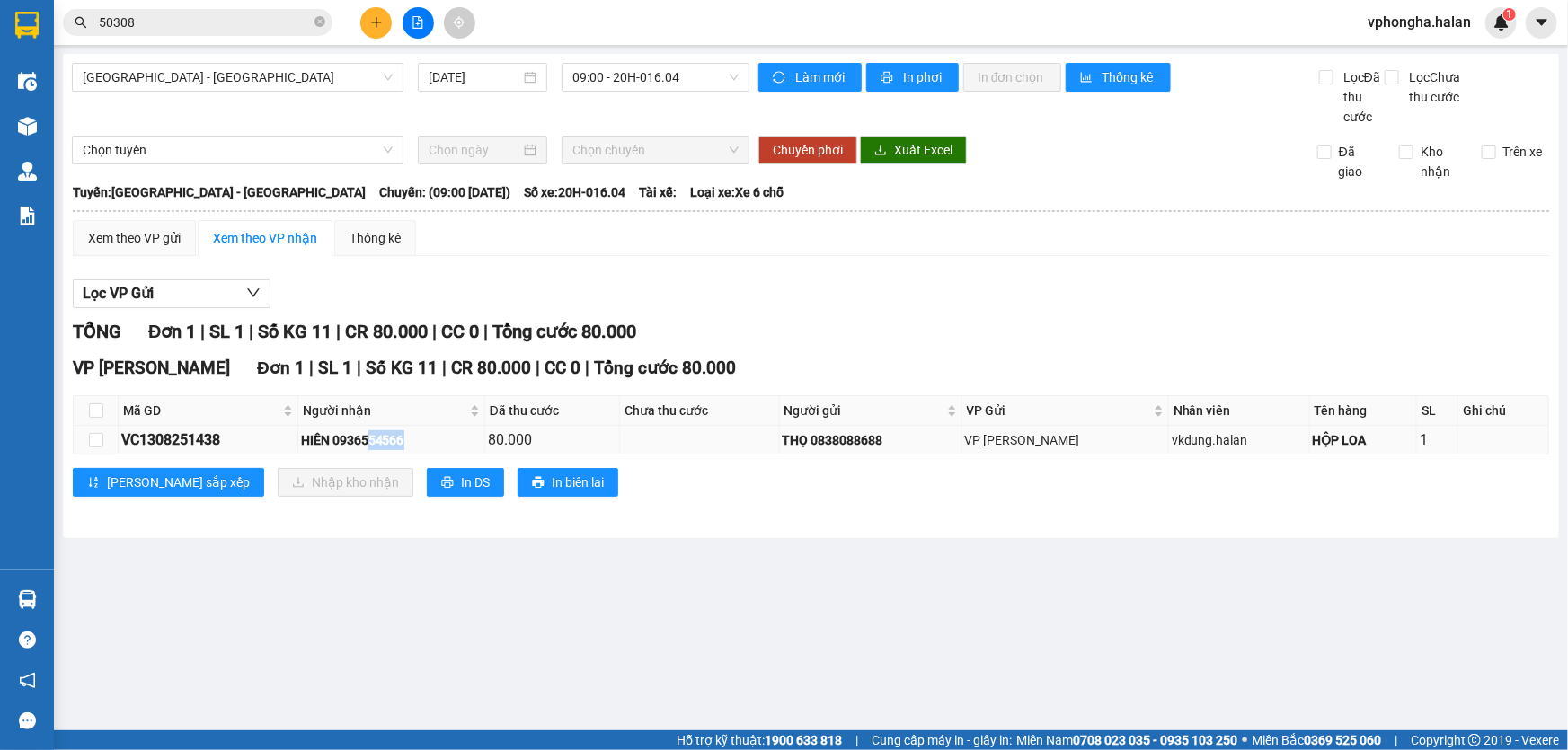
click at [470, 431] on div "HIỀN 0936554566" at bounding box center [392, 440] width 181 height 20
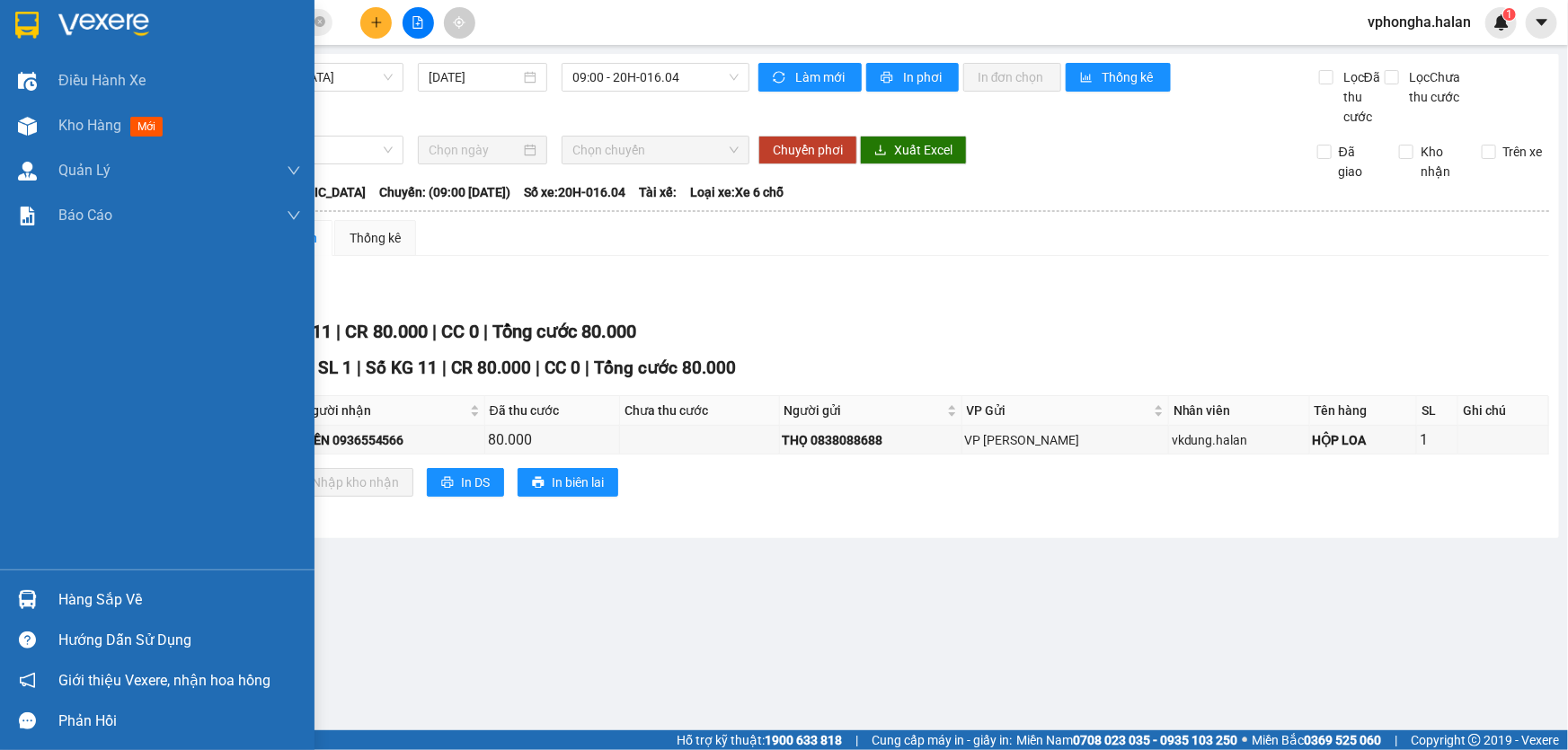
click at [107, 606] on div "Hàng sắp về" at bounding box center [180, 600] width 243 height 27
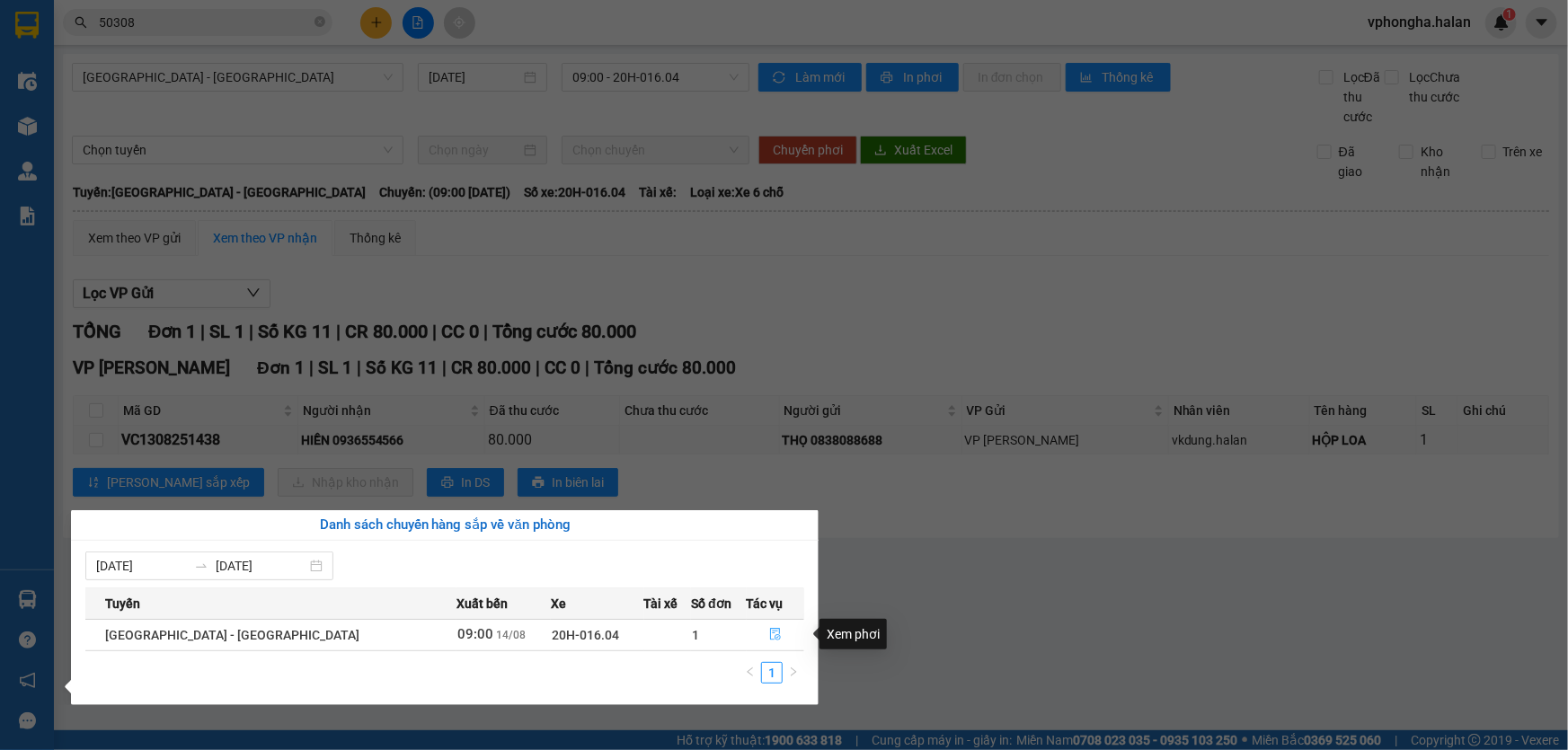
click at [771, 634] on icon "file-done" at bounding box center [776, 635] width 11 height 13
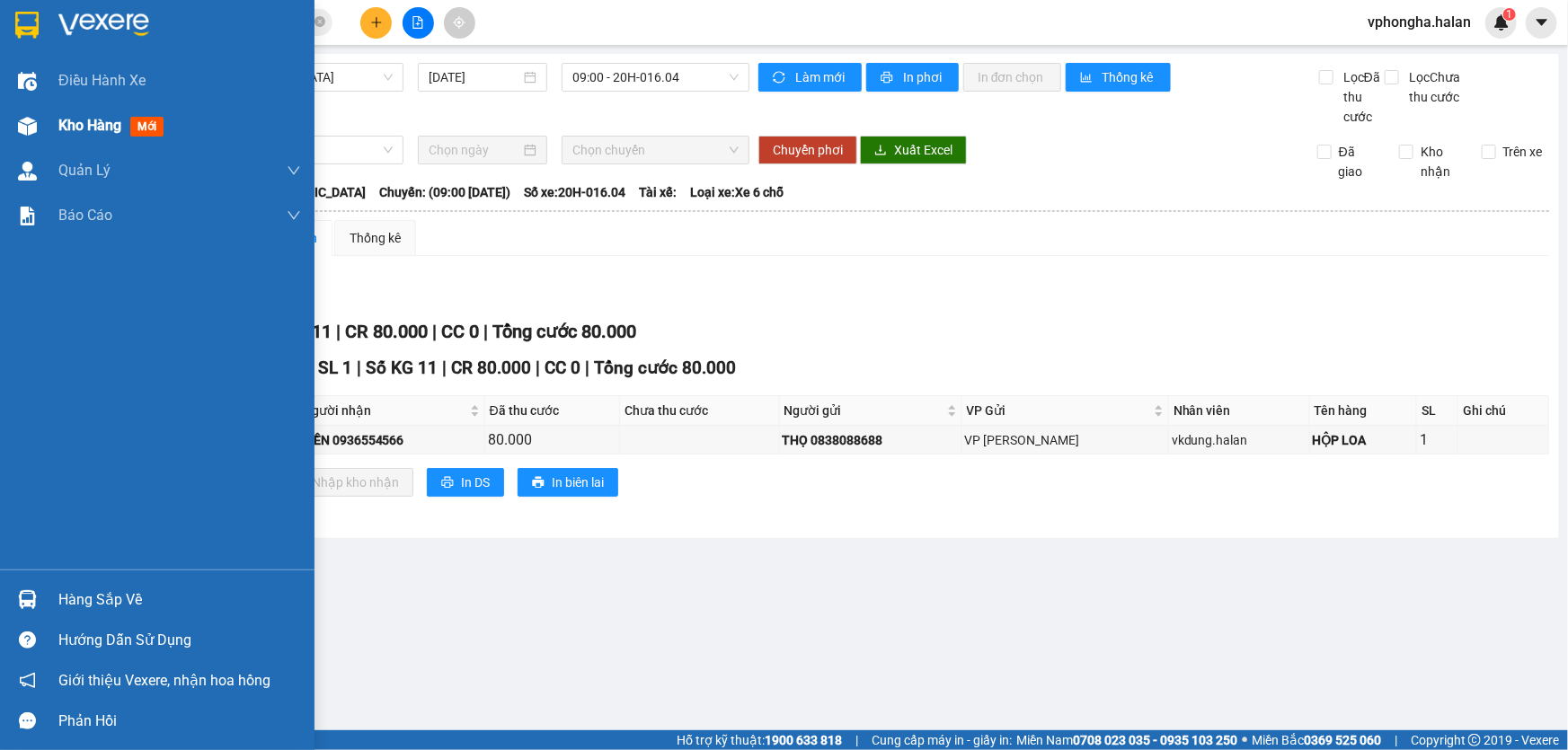
click at [107, 133] on span "Kho hàng" at bounding box center [90, 126] width 63 height 17
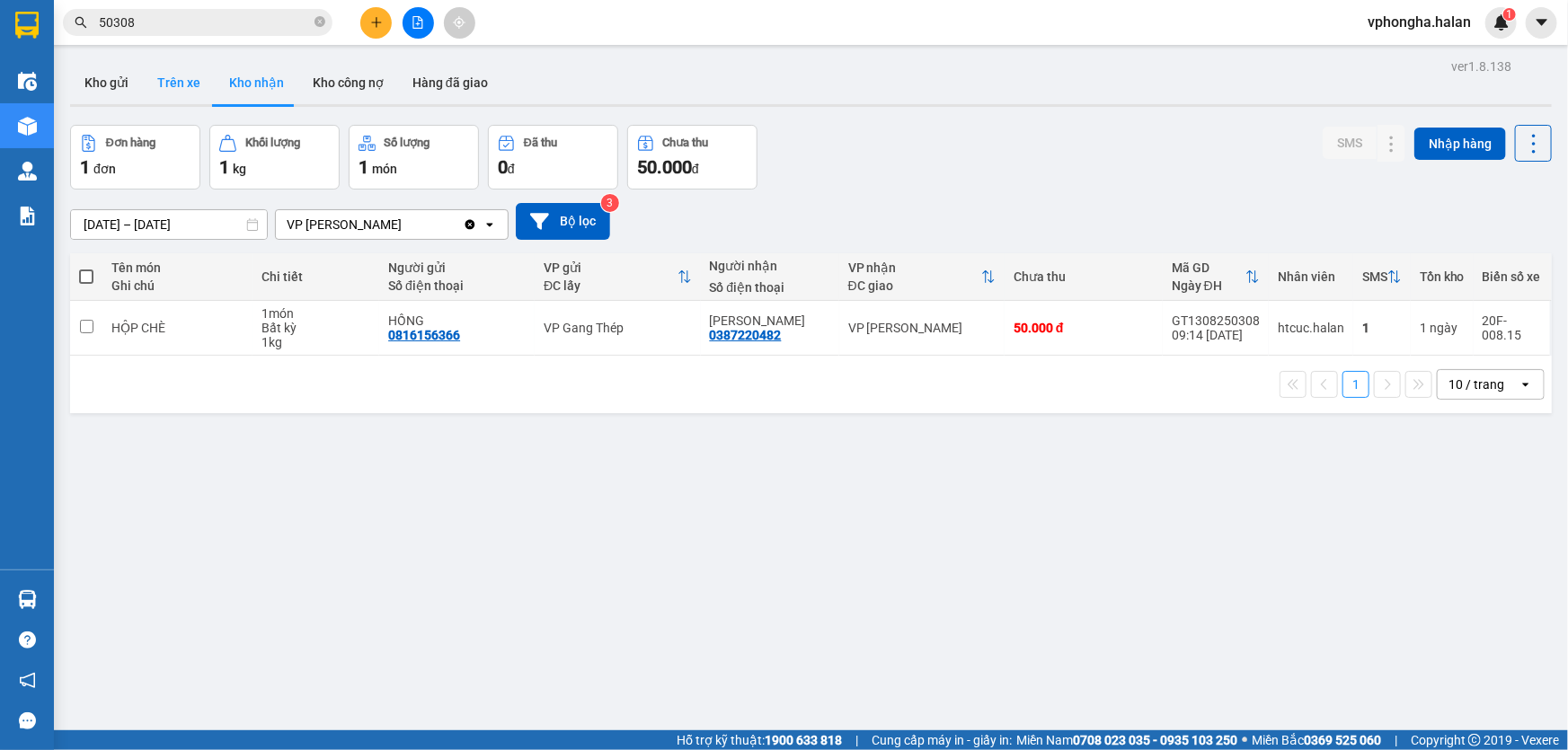
click at [170, 94] on button "Trên xe" at bounding box center [179, 83] width 72 height 43
type input "[DATE] – [DATE]"
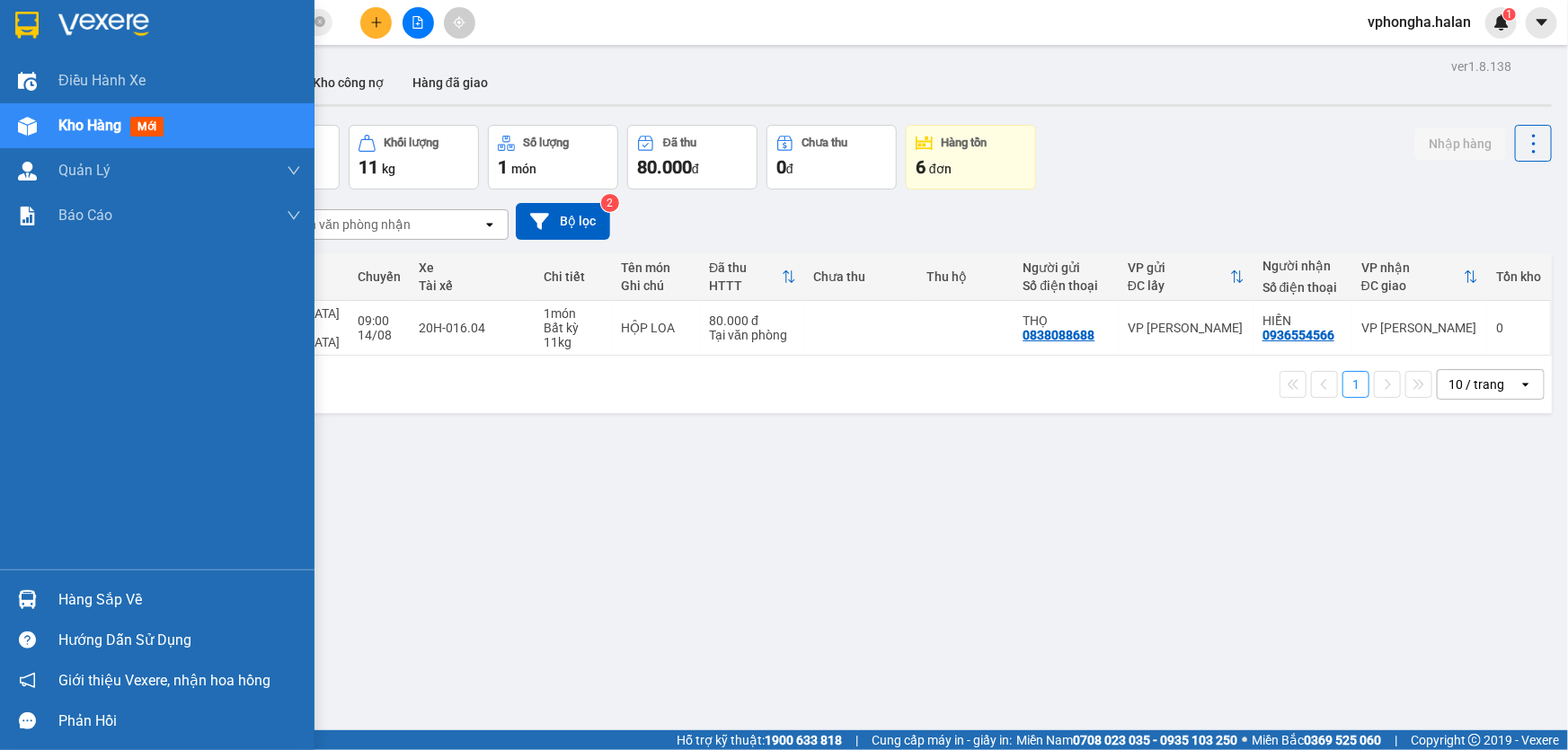
drag, startPoint x: 112, startPoint y: 593, endPoint x: 292, endPoint y: 576, distance: 180.8
click at [112, 593] on div "Hàng sắp về" at bounding box center [180, 600] width 243 height 27
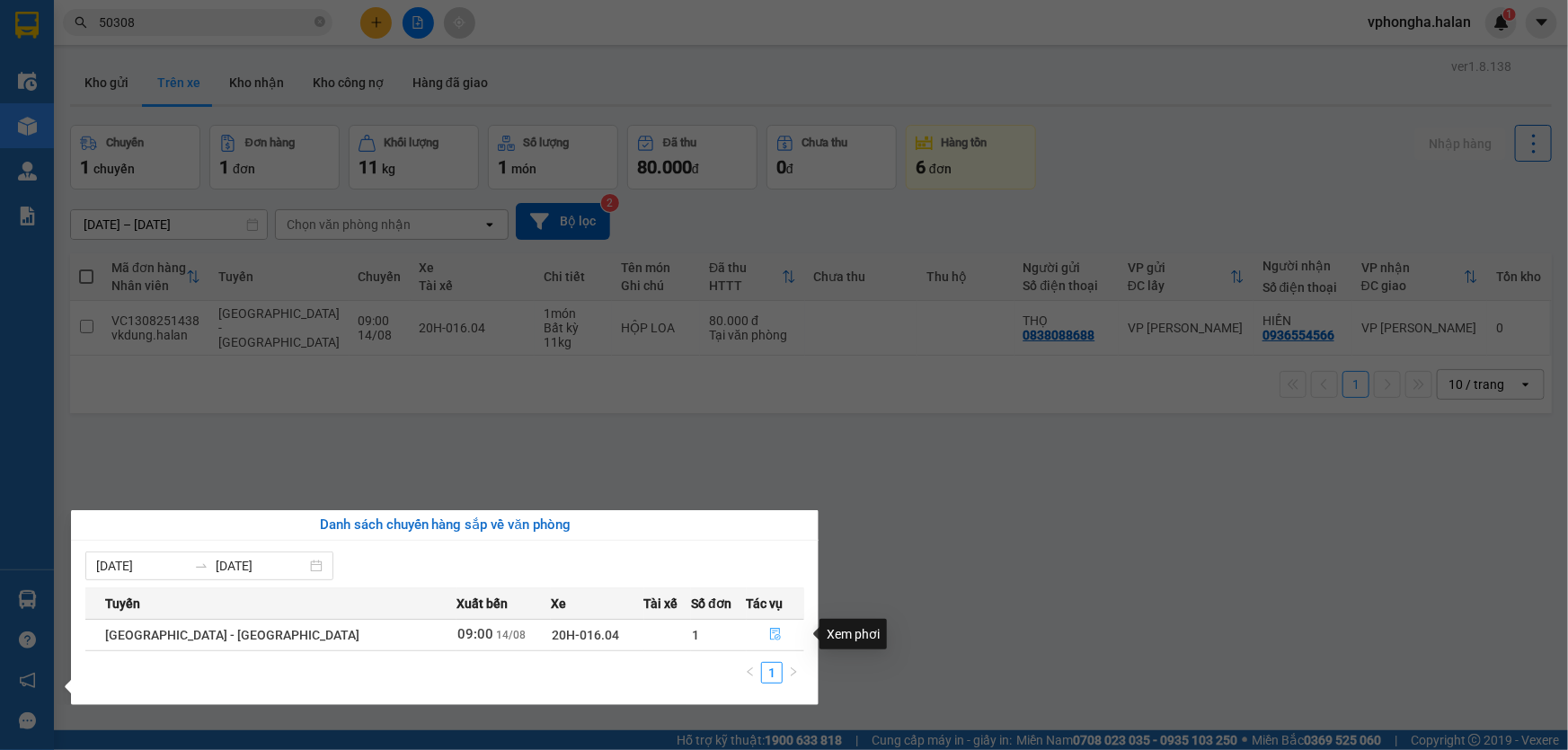
click at [770, 636] on icon "file-done" at bounding box center [776, 635] width 13 height 13
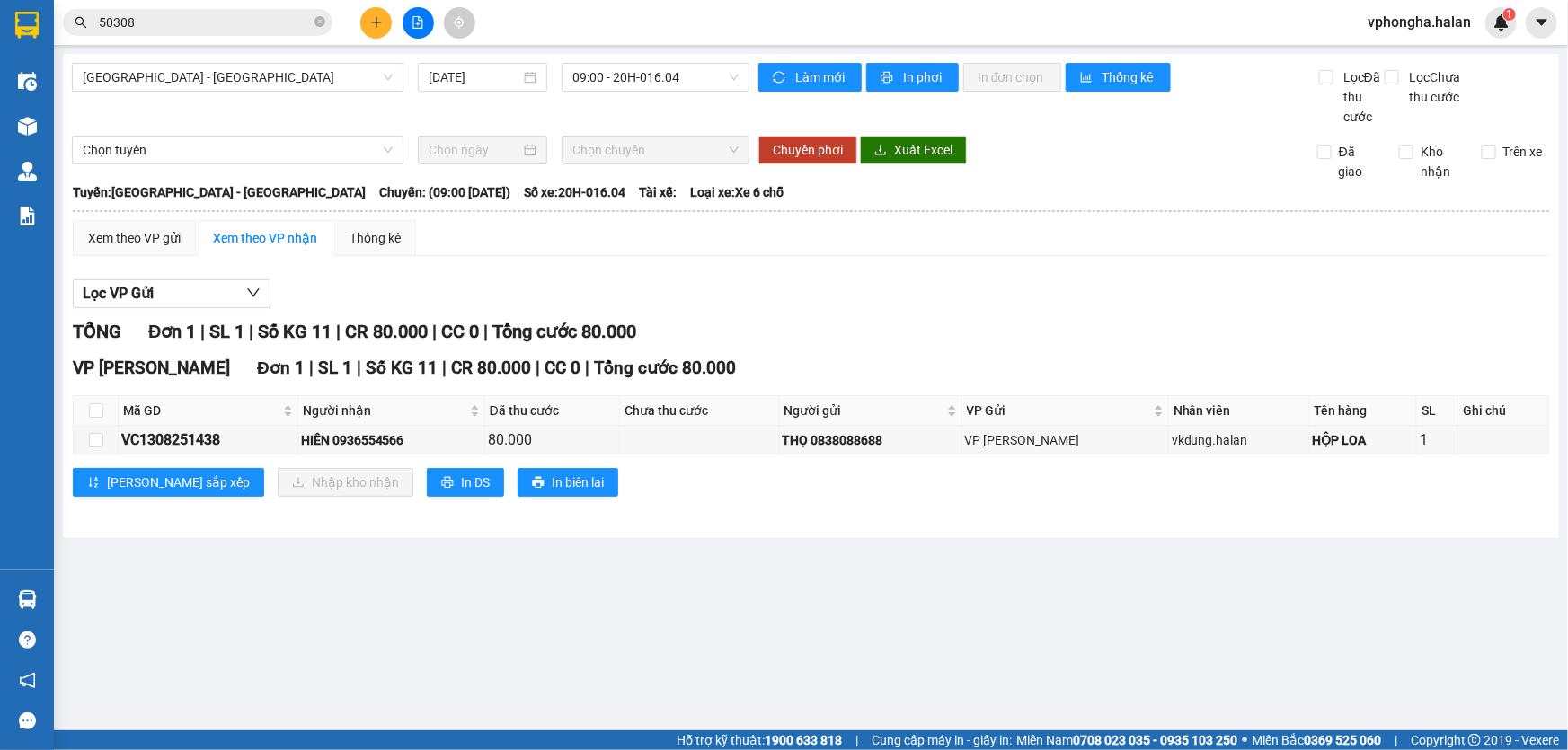
click at [467, 610] on main "[GEOGRAPHIC_DATA] - [GEOGRAPHIC_DATA] [DATE] 09:00 - 20H-016.04 Làm mới In phơi…" at bounding box center [784, 365] width 1568 height 730
drag, startPoint x: 721, startPoint y: 528, endPoint x: 586, endPoint y: 560, distance: 138.7
click at [586, 560] on main "[GEOGRAPHIC_DATA] - [GEOGRAPHIC_DATA] [DATE] 09:00 - 20H-016.04 Làm mới In phơi…" at bounding box center [784, 365] width 1568 height 730
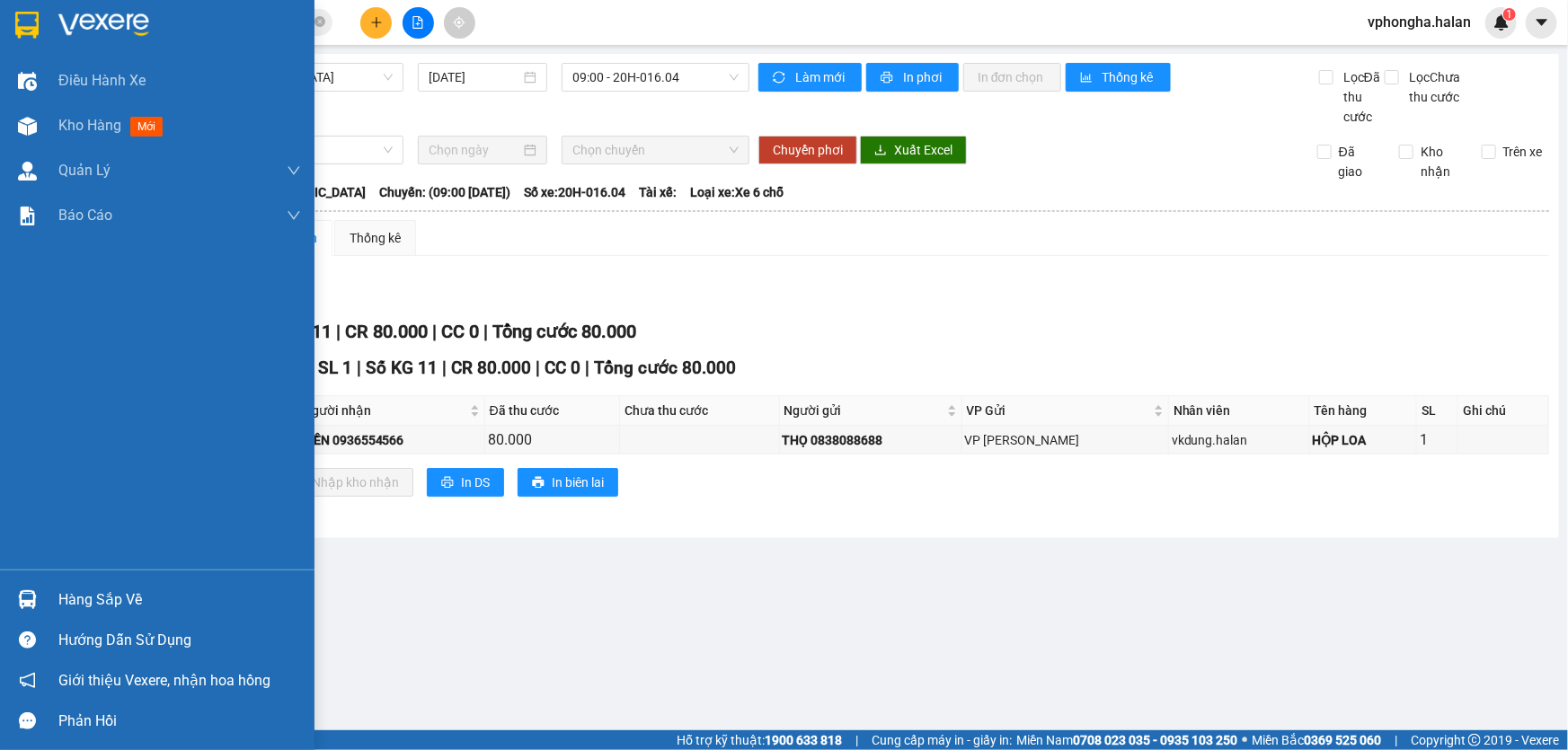
click at [139, 602] on div "Hàng sắp về" at bounding box center [180, 600] width 243 height 27
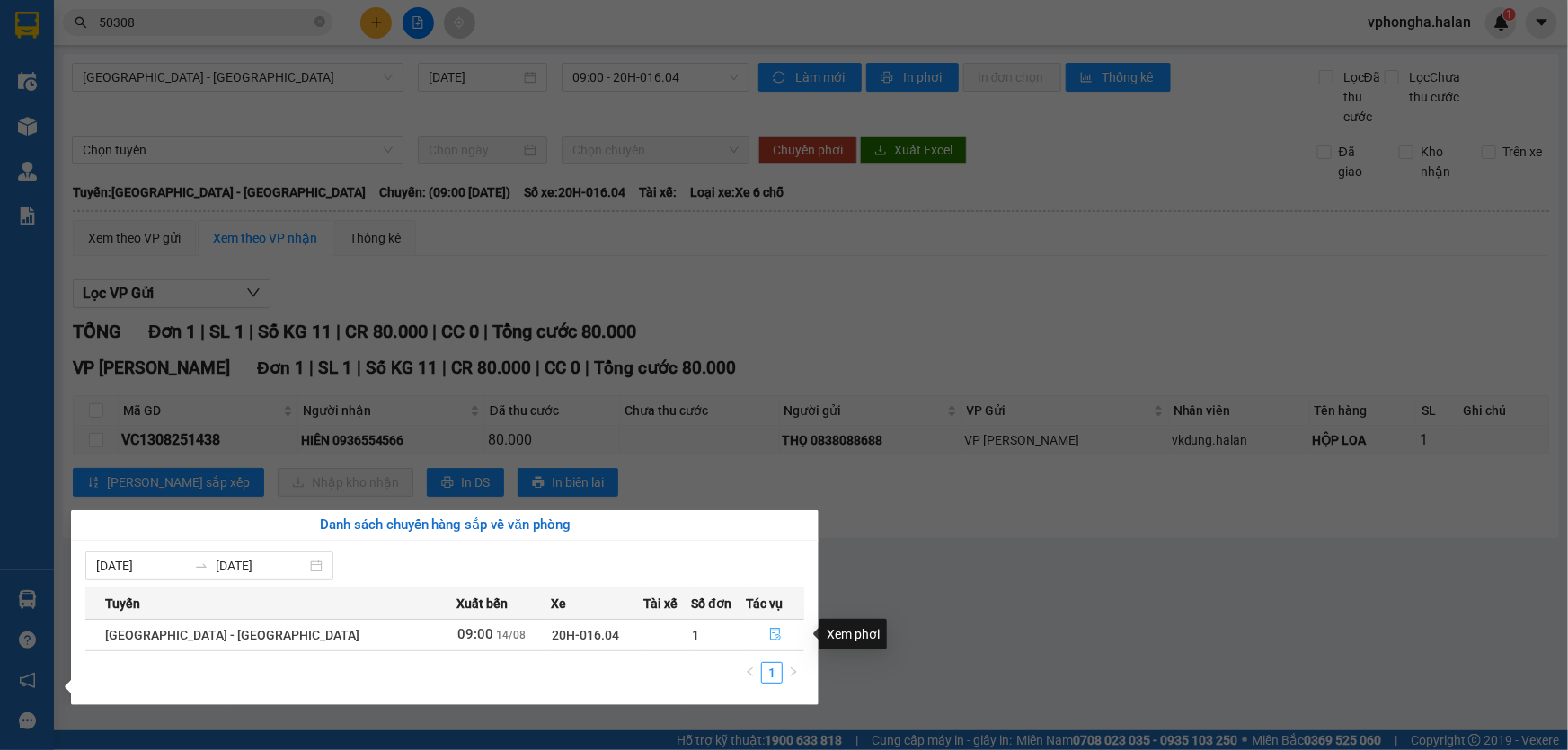
click at [770, 637] on icon "file-done" at bounding box center [776, 635] width 13 height 13
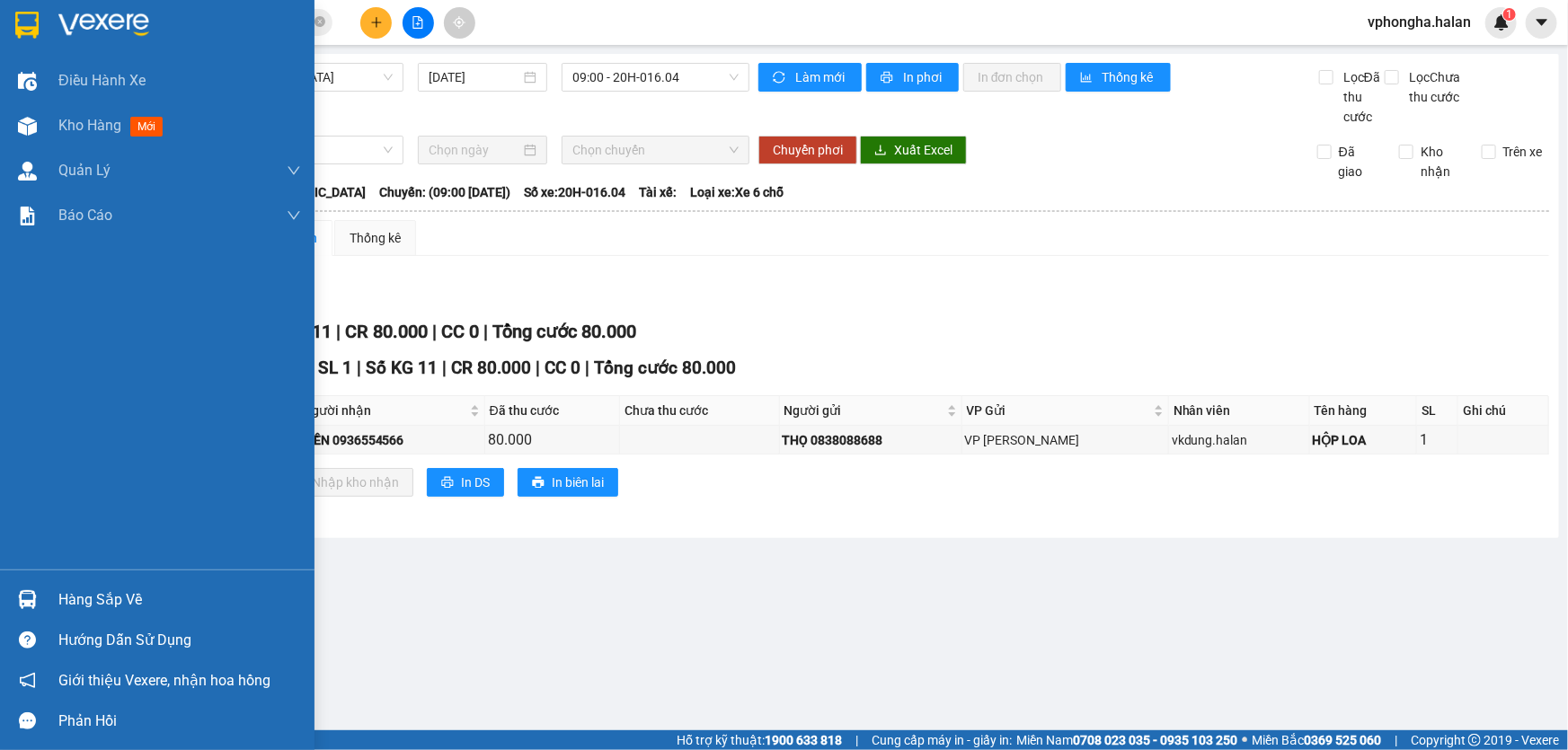
click at [67, 584] on div "Hàng sắp về" at bounding box center [157, 599] width 315 height 40
click at [31, 136] on div "Điều hành xe Kho hàng mới Quản [PERSON_NAME] lý chuyến Quản lý kiểm kho Báo cáo…" at bounding box center [157, 375] width 315 height 750
click at [32, 135] on div at bounding box center [28, 127] width 32 height 32
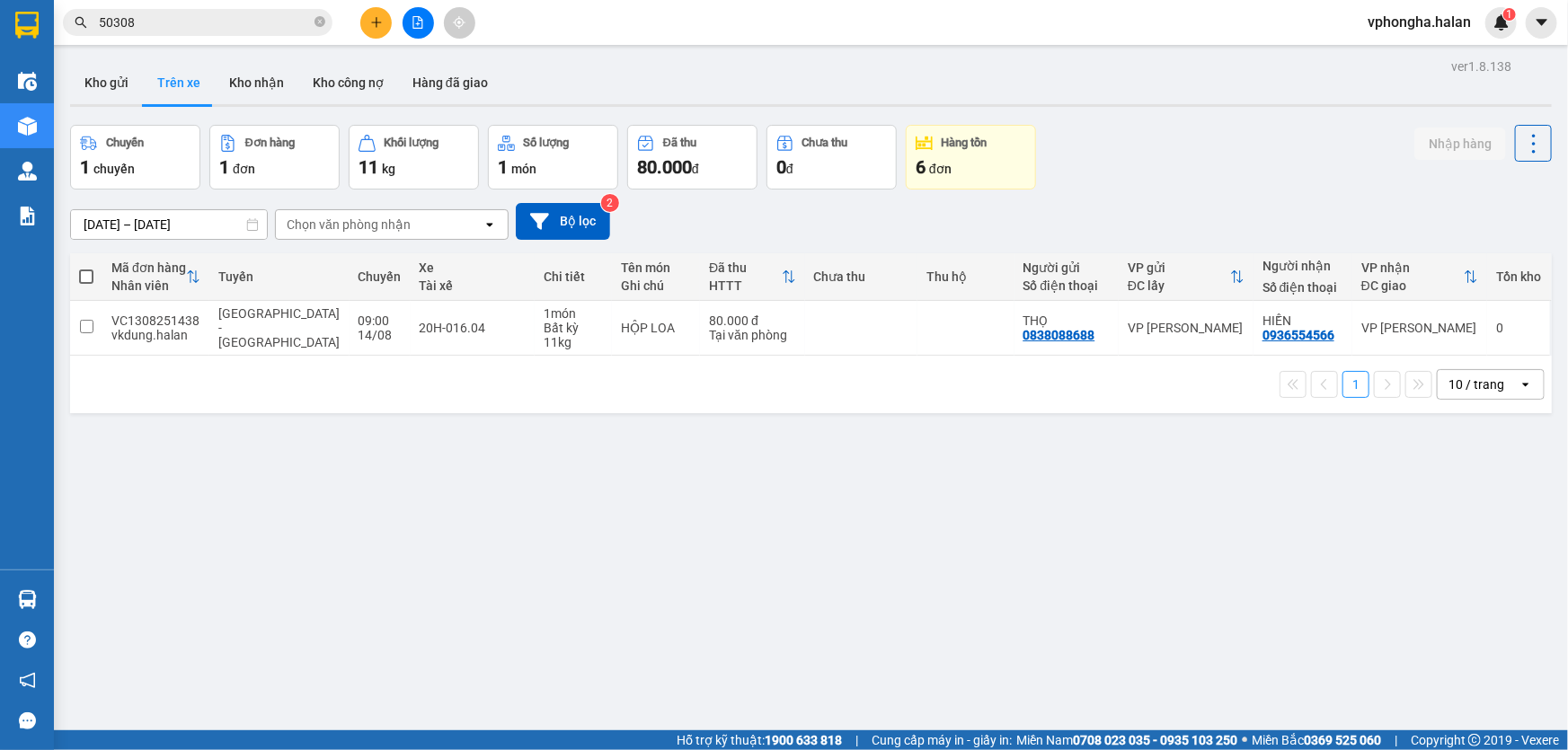
click at [807, 422] on div "ver 1.8.138 Kho gửi Trên xe Kho nhận Kho công nợ Hàng đã giao Chuyến 1 chuyến Đ…" at bounding box center [811, 429] width 1496 height 750
click at [102, 74] on button "Kho gửi" at bounding box center [106, 83] width 73 height 43
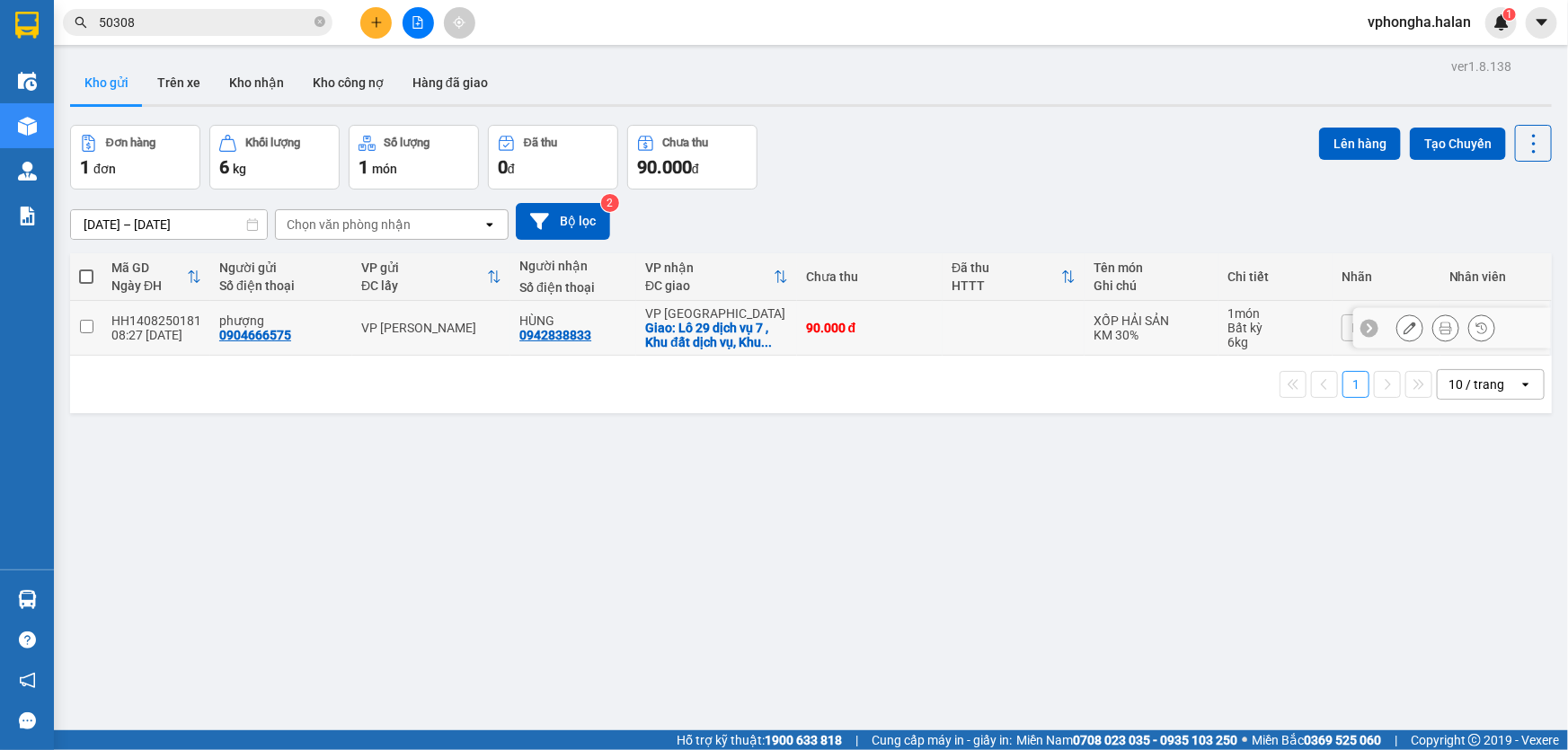
drag, startPoint x: 453, startPoint y: 342, endPoint x: 512, endPoint y: 364, distance: 63.0
click at [453, 342] on td "VP [PERSON_NAME]" at bounding box center [432, 328] width 158 height 55
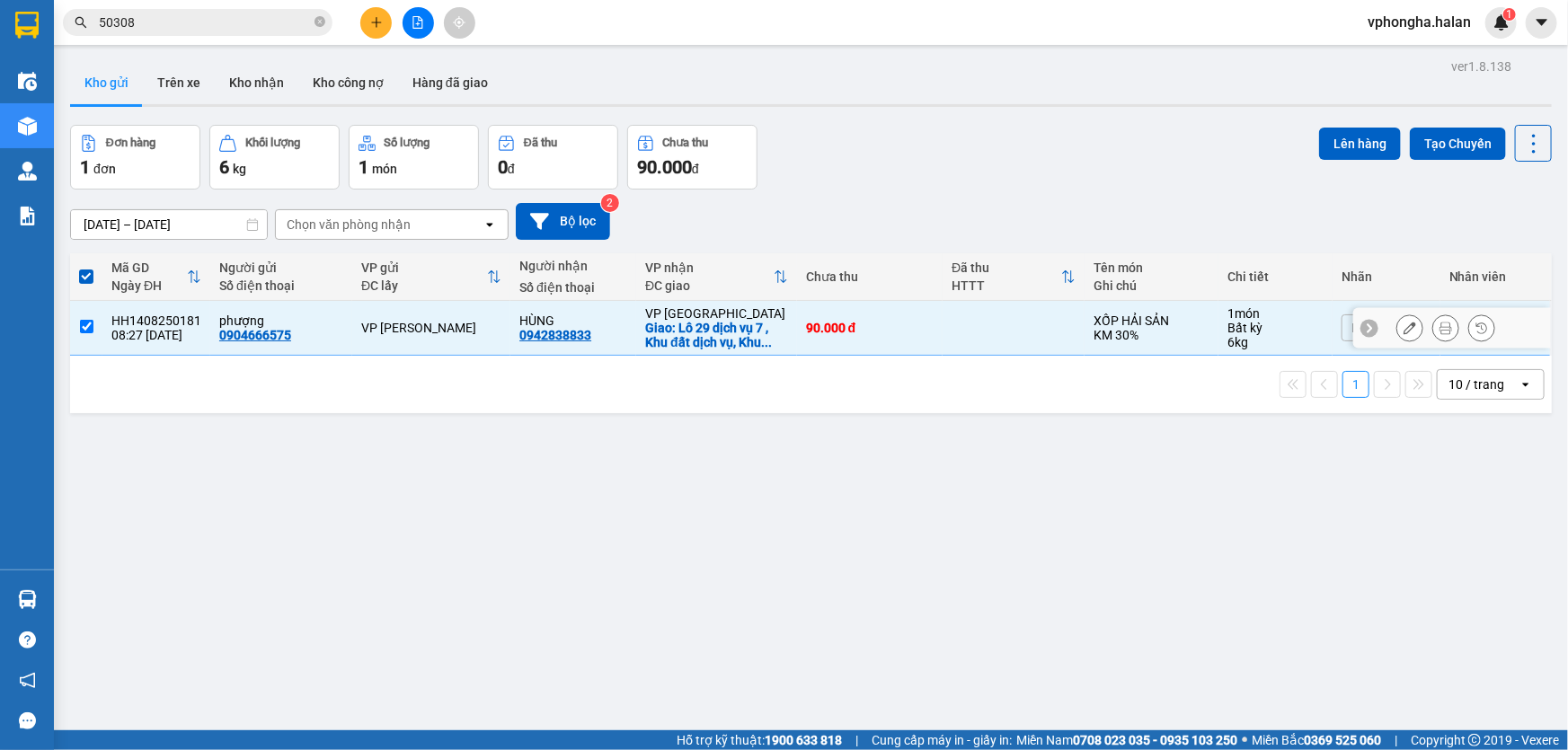
click at [914, 338] on td "90.000 đ" at bounding box center [870, 328] width 146 height 55
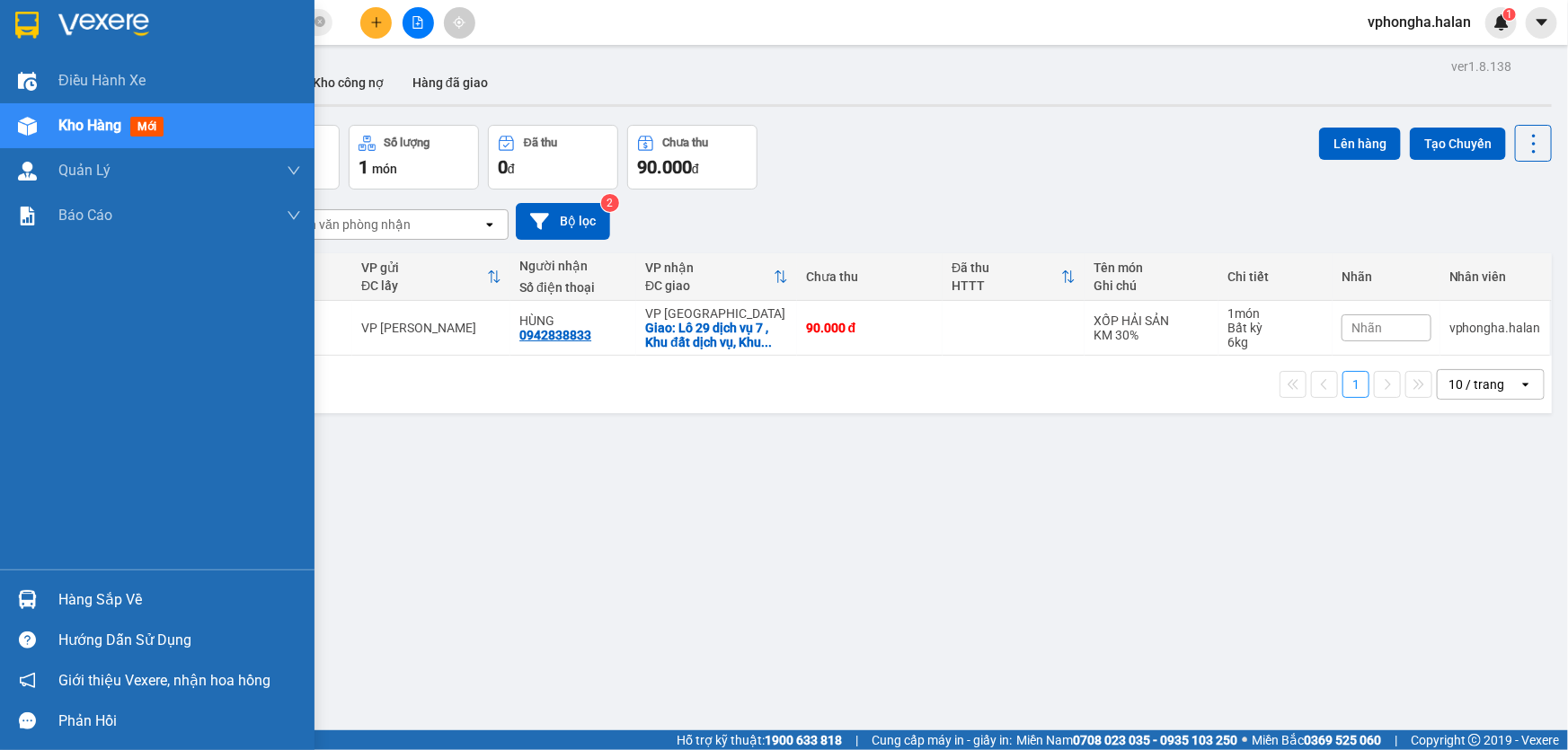
click at [118, 127] on span "Kho hàng" at bounding box center [90, 126] width 63 height 17
drag, startPoint x: 183, startPoint y: 129, endPoint x: 415, endPoint y: 535, distance: 467.6
click at [189, 129] on div "Kho hàng mới" at bounding box center [180, 126] width 243 height 45
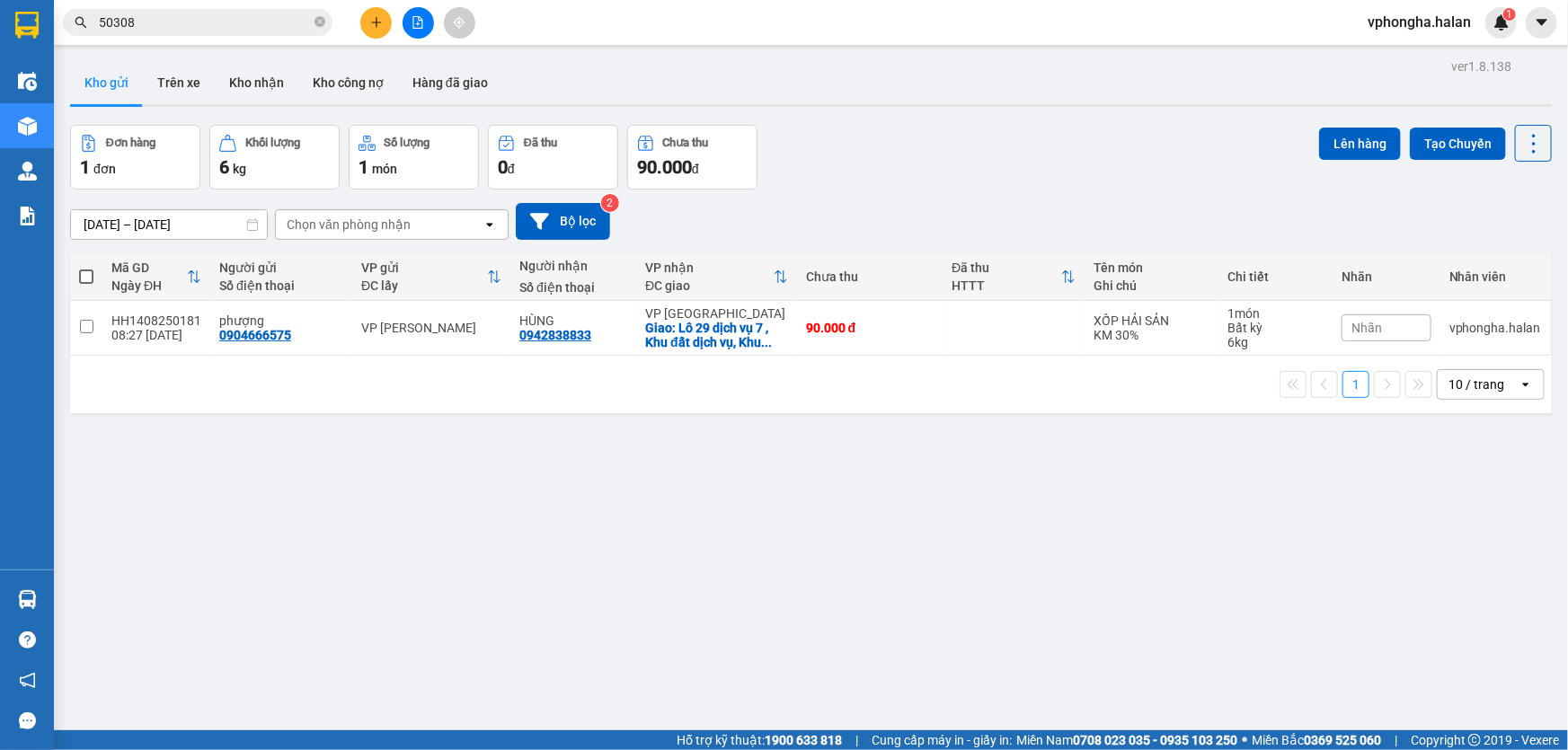
click at [117, 73] on button "Kho gửi" at bounding box center [106, 83] width 73 height 43
click at [90, 325] on input "checkbox" at bounding box center [87, 327] width 13 height 13
checkbox input "true"
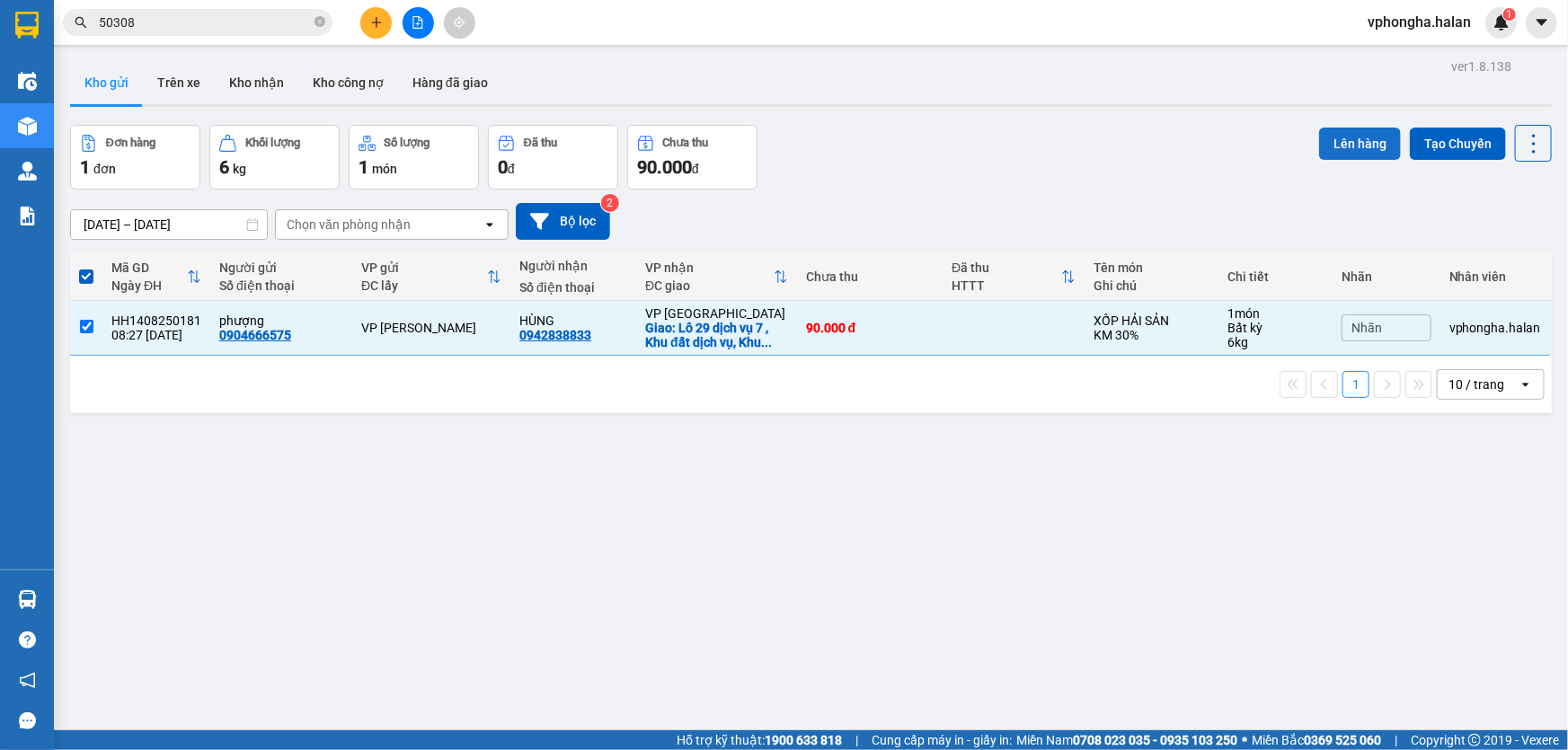
click at [1348, 144] on button "Lên hàng" at bounding box center [1360, 143] width 82 height 33
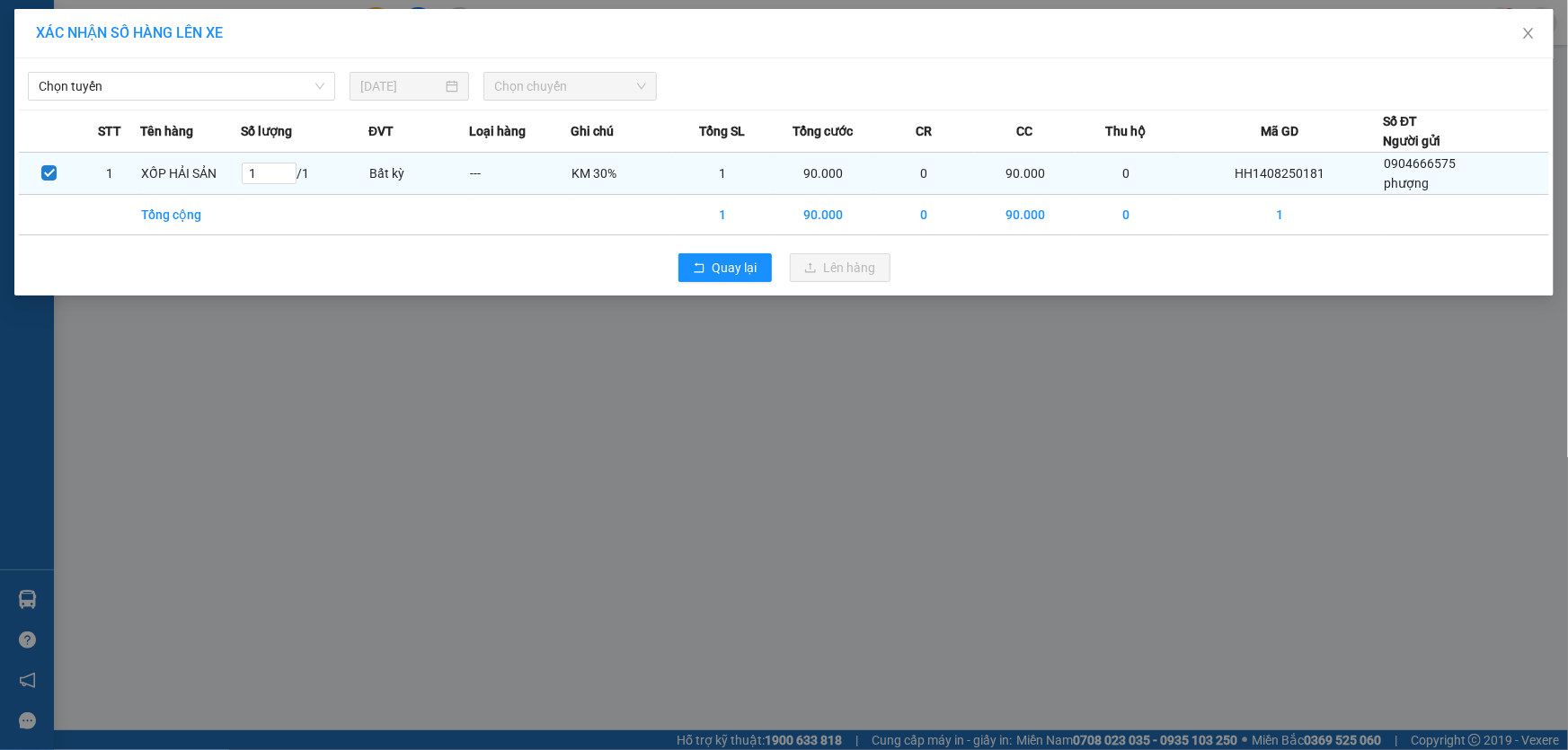
click at [655, 176] on td "KM 30%" at bounding box center [621, 173] width 101 height 42
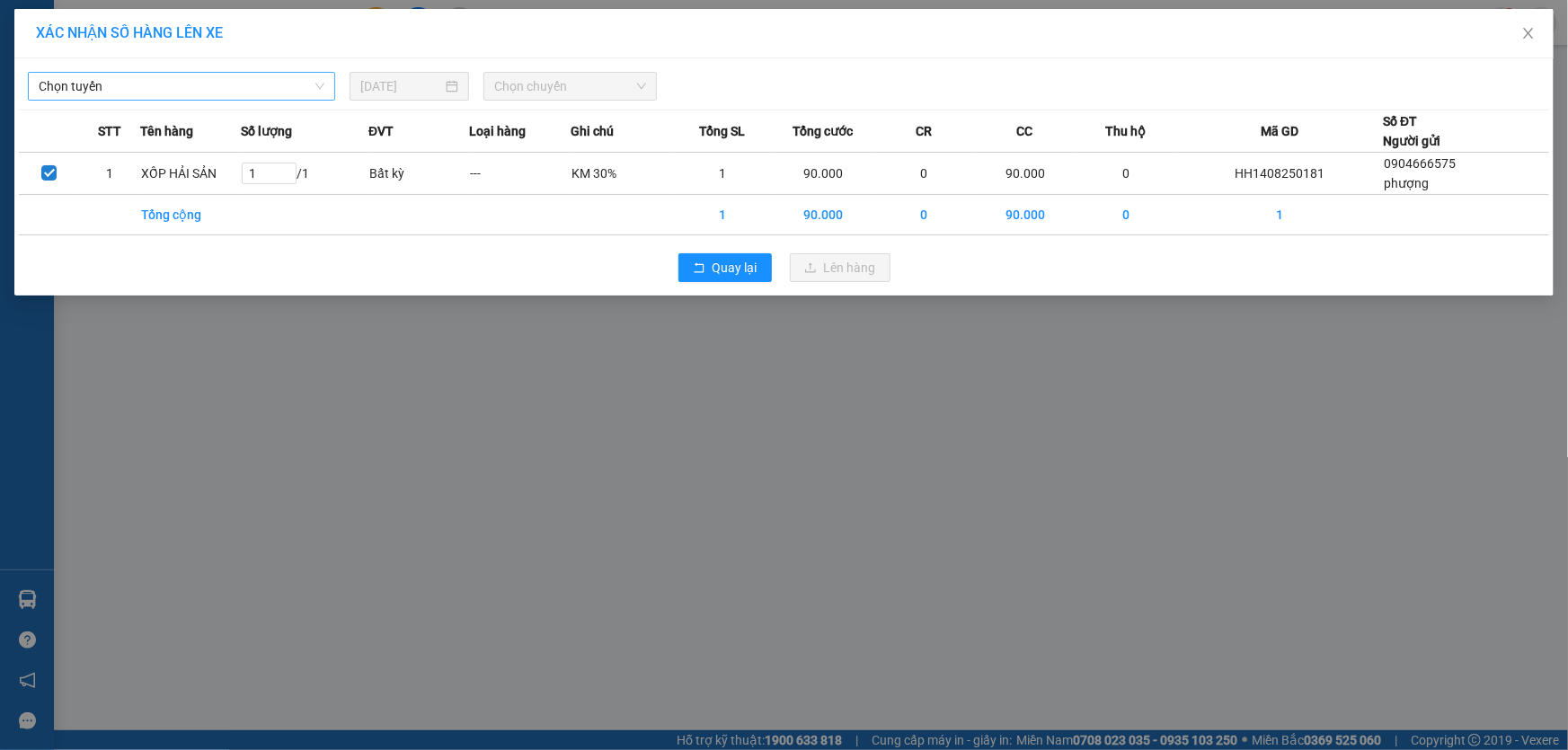
click at [286, 92] on span "Chọn tuyến" at bounding box center [181, 86] width 286 height 27
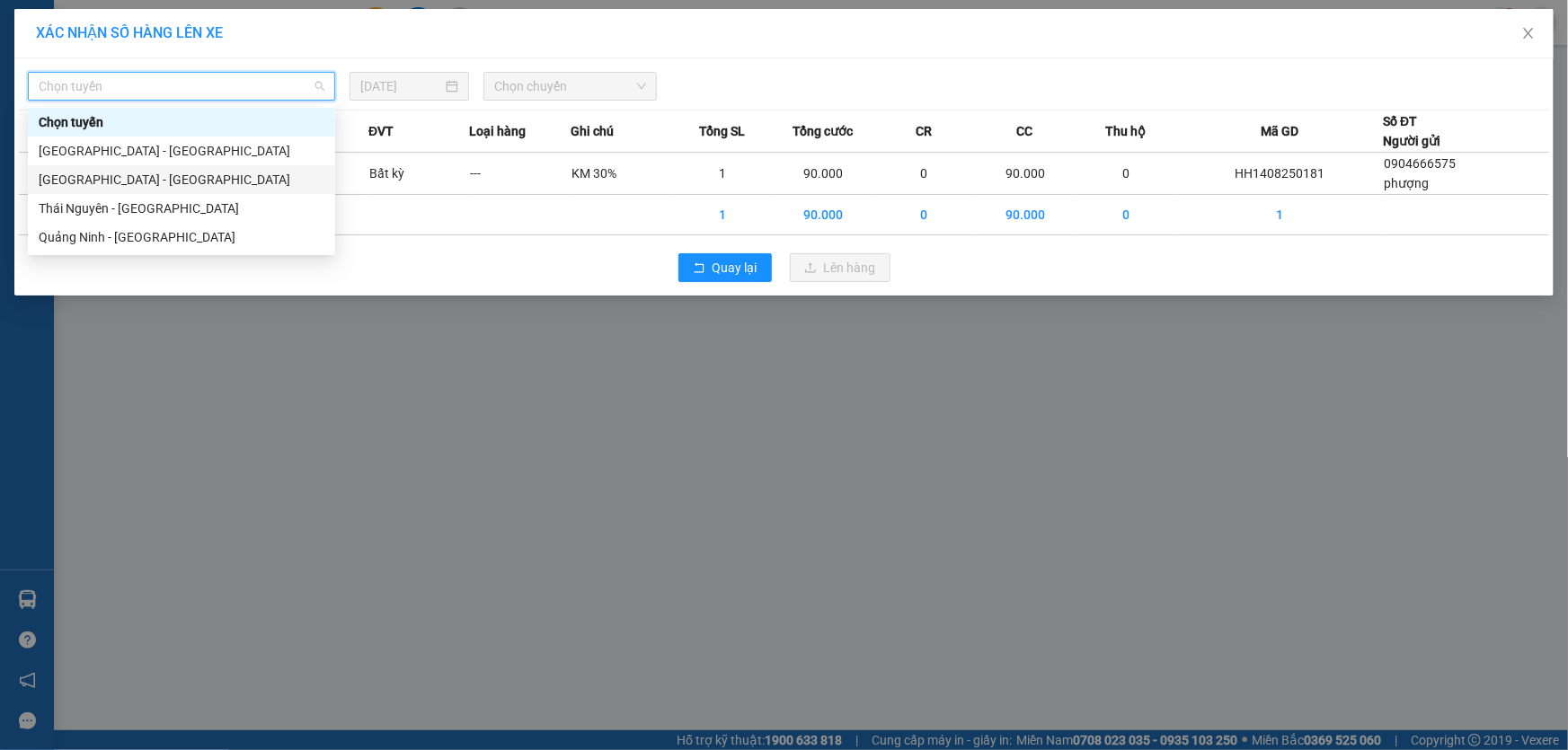
drag, startPoint x: 109, startPoint y: 179, endPoint x: 307, endPoint y: 210, distance: 200.4
click at [111, 179] on div "[GEOGRAPHIC_DATA] - [GEOGRAPHIC_DATA]" at bounding box center [181, 180] width 286 height 20
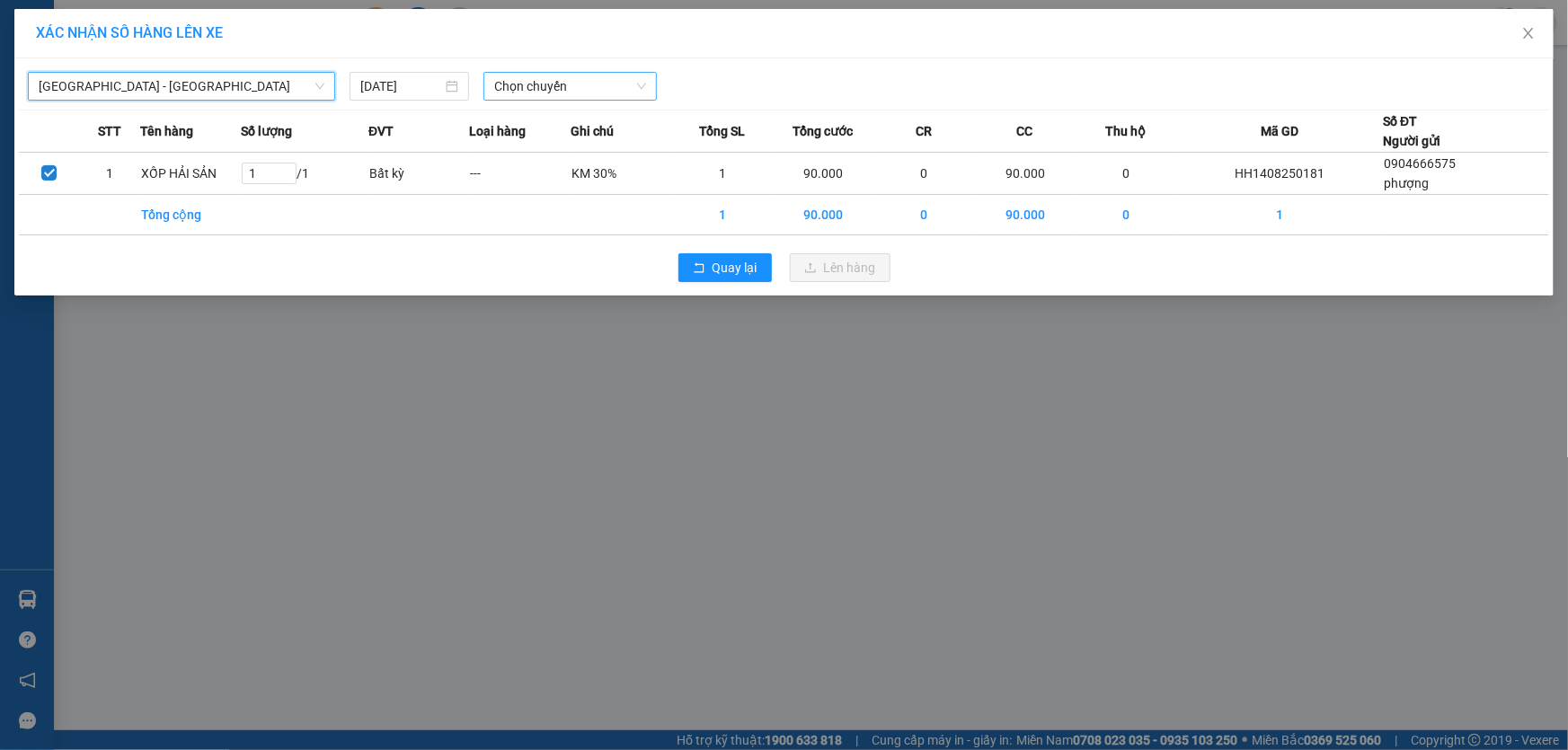
click at [538, 93] on span "Chọn chuyến" at bounding box center [570, 86] width 152 height 27
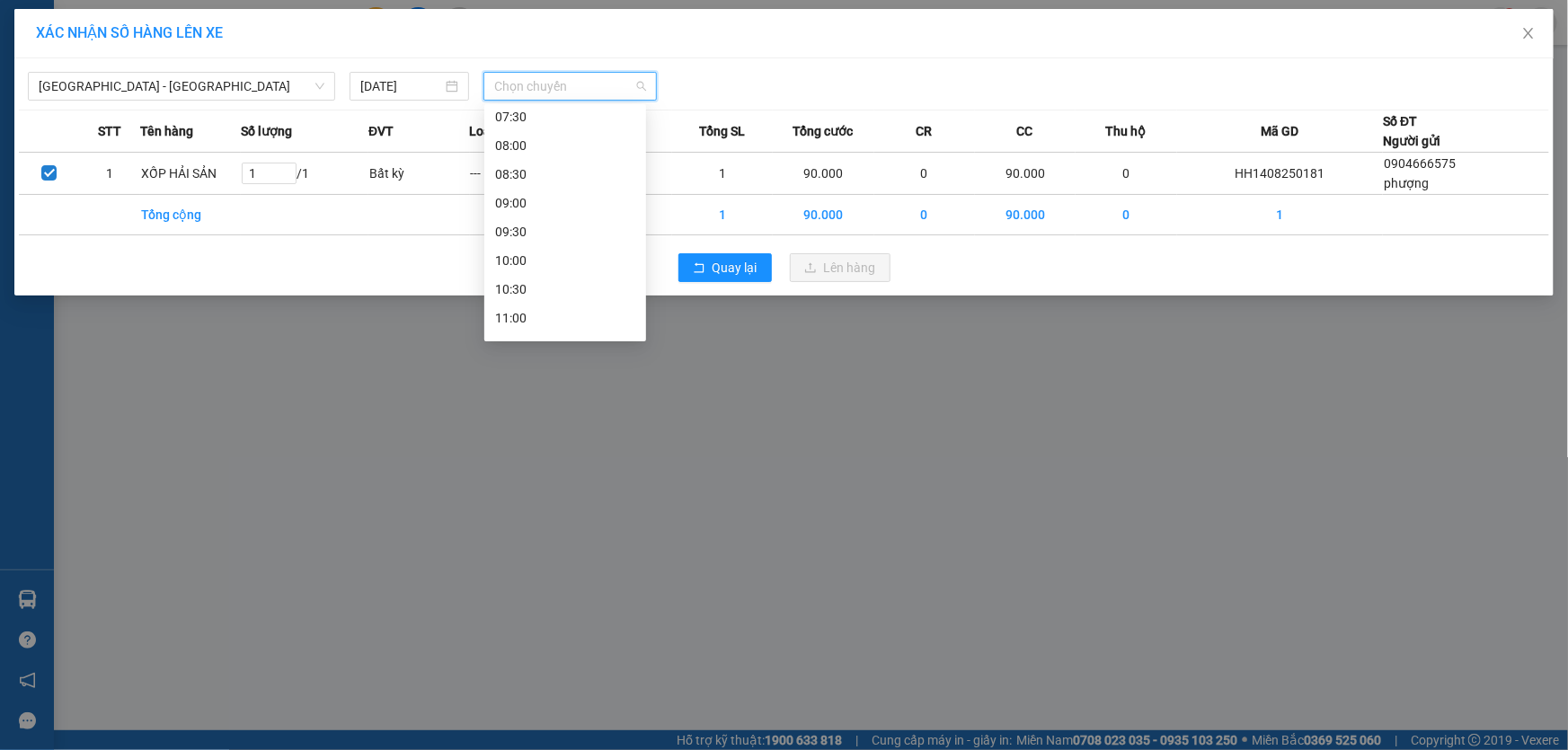
scroll to position [245, 0]
click at [519, 194] on div "09:00" at bounding box center [565, 194] width 141 height 20
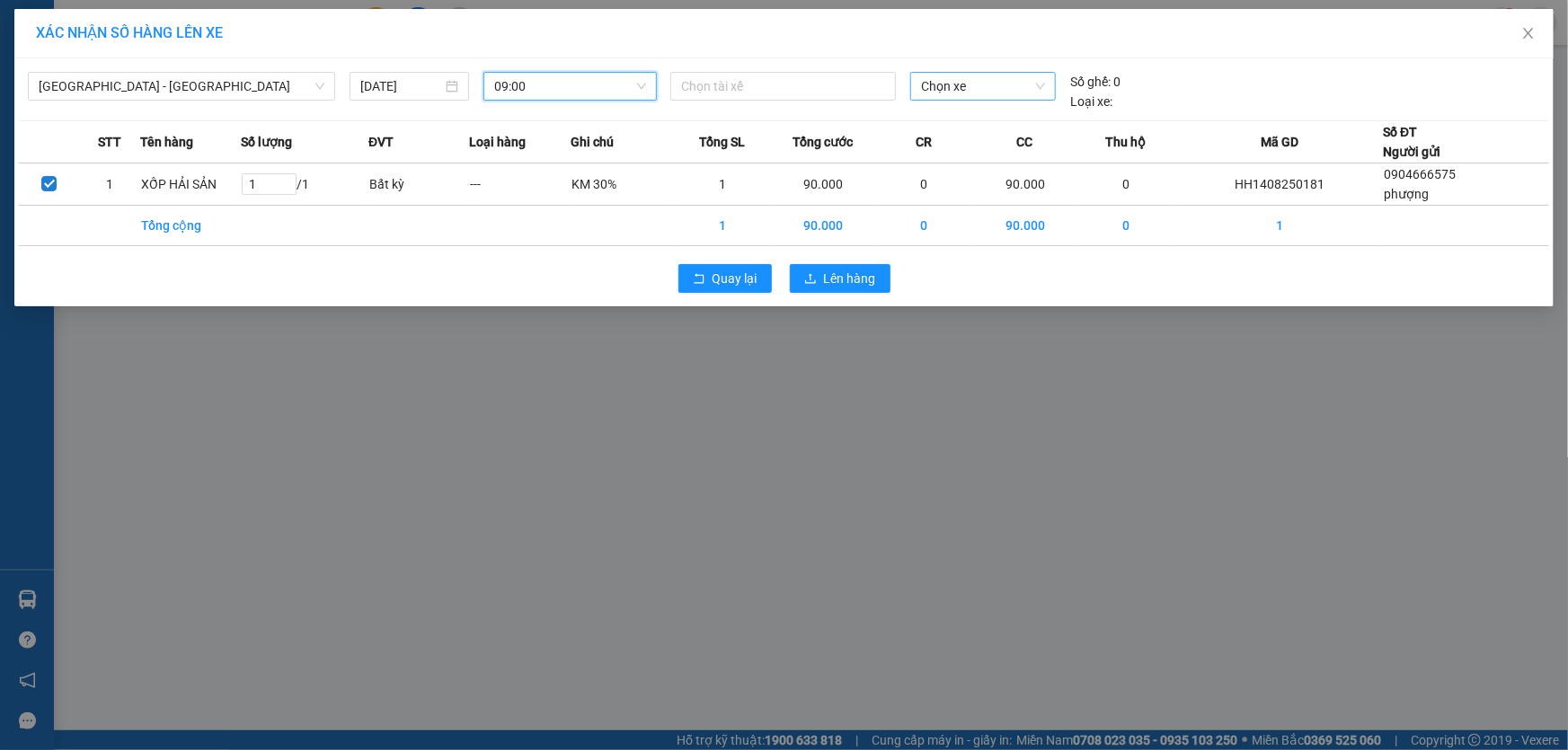
click at [948, 94] on span "Chọn xe" at bounding box center [983, 86] width 124 height 27
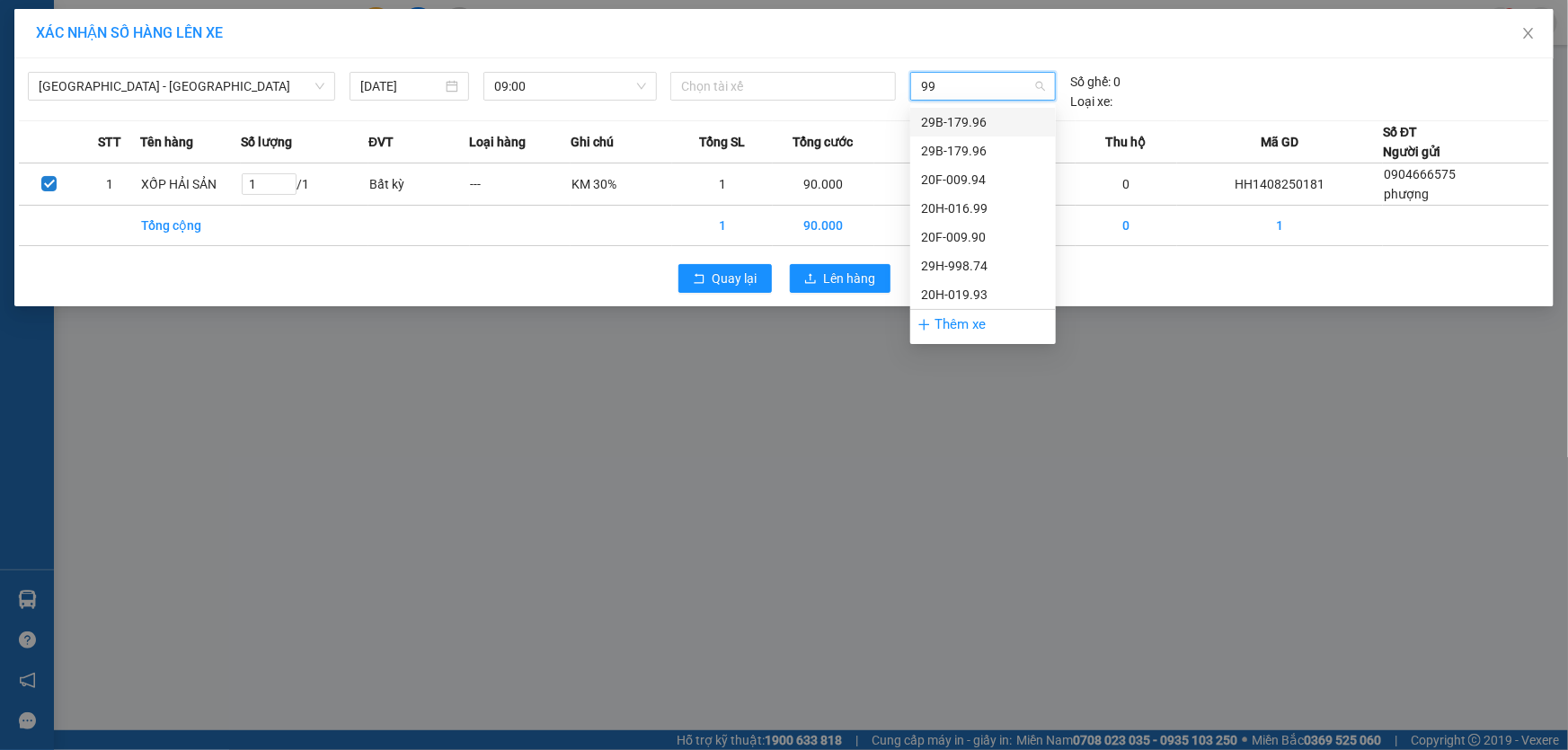
type input "993"
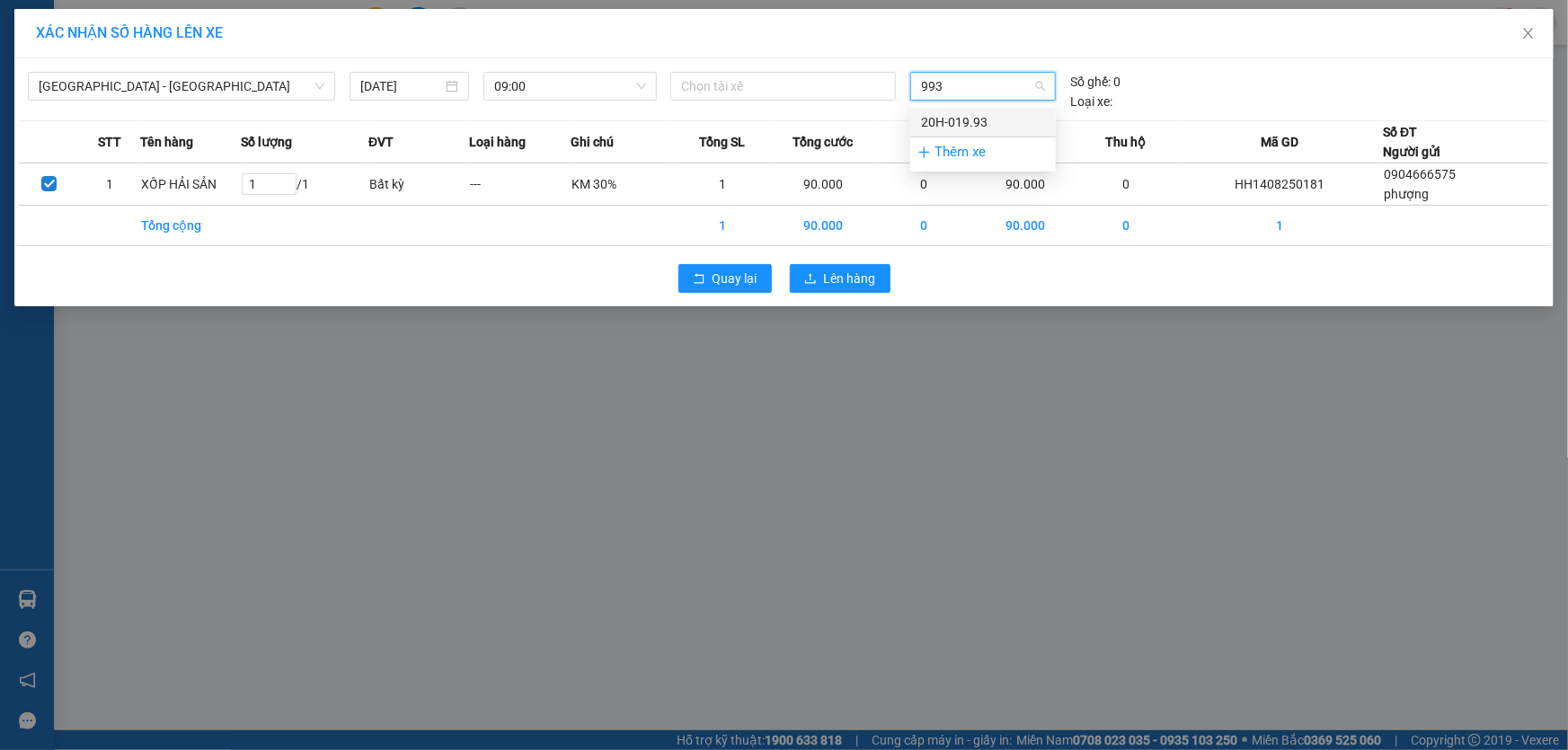
click at [998, 118] on div "20H-019.93" at bounding box center [983, 122] width 124 height 20
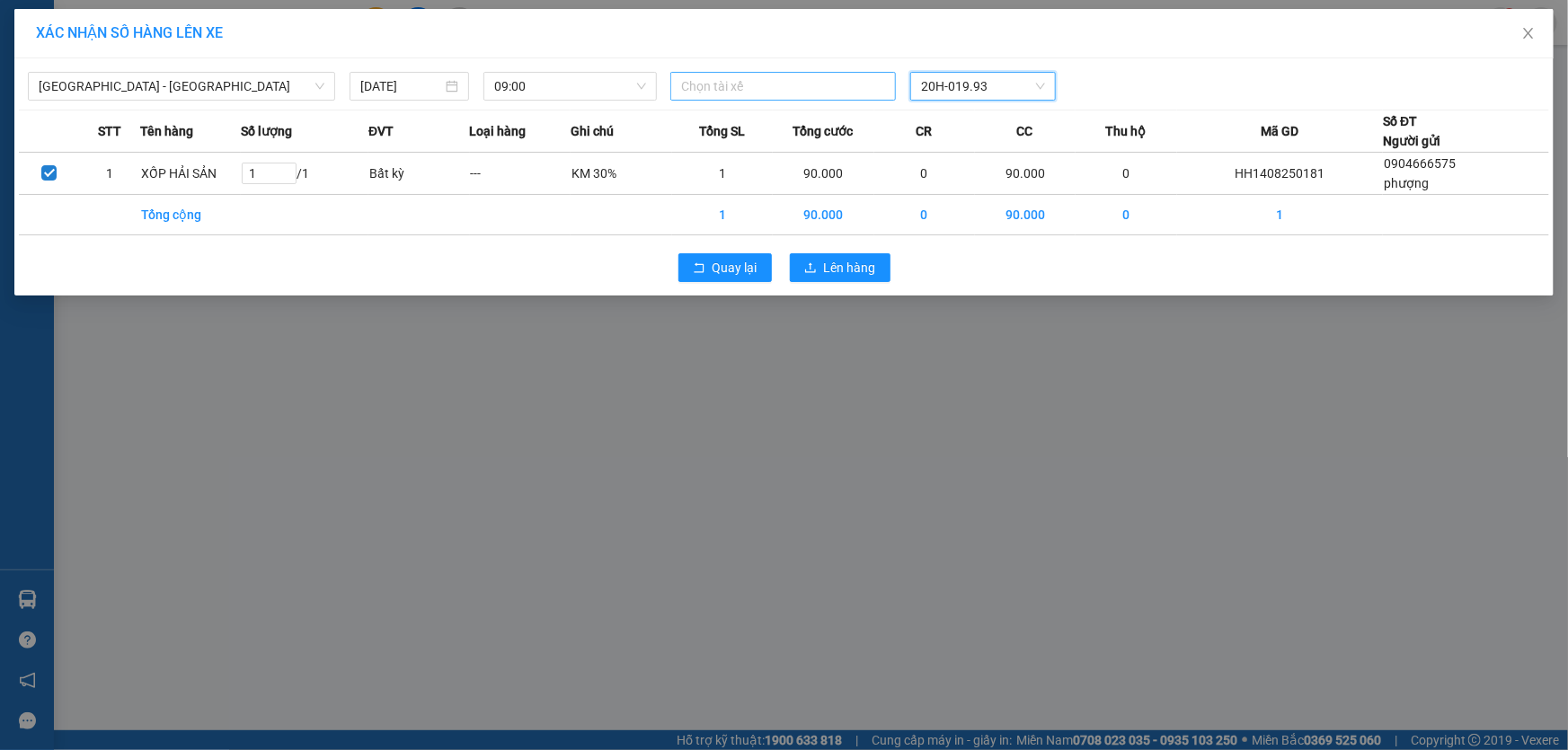
click at [804, 92] on div at bounding box center [783, 86] width 217 height 21
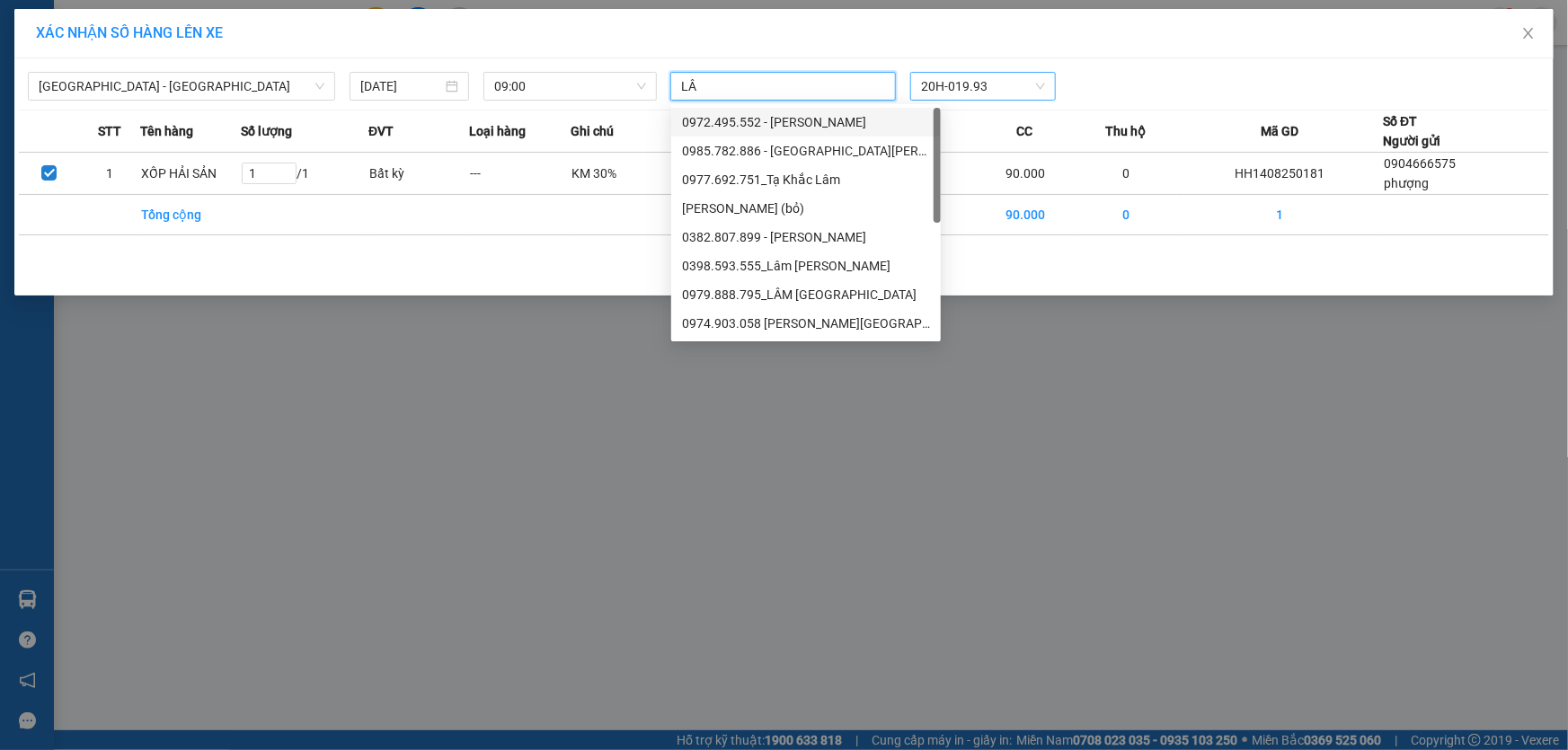
type input "L"
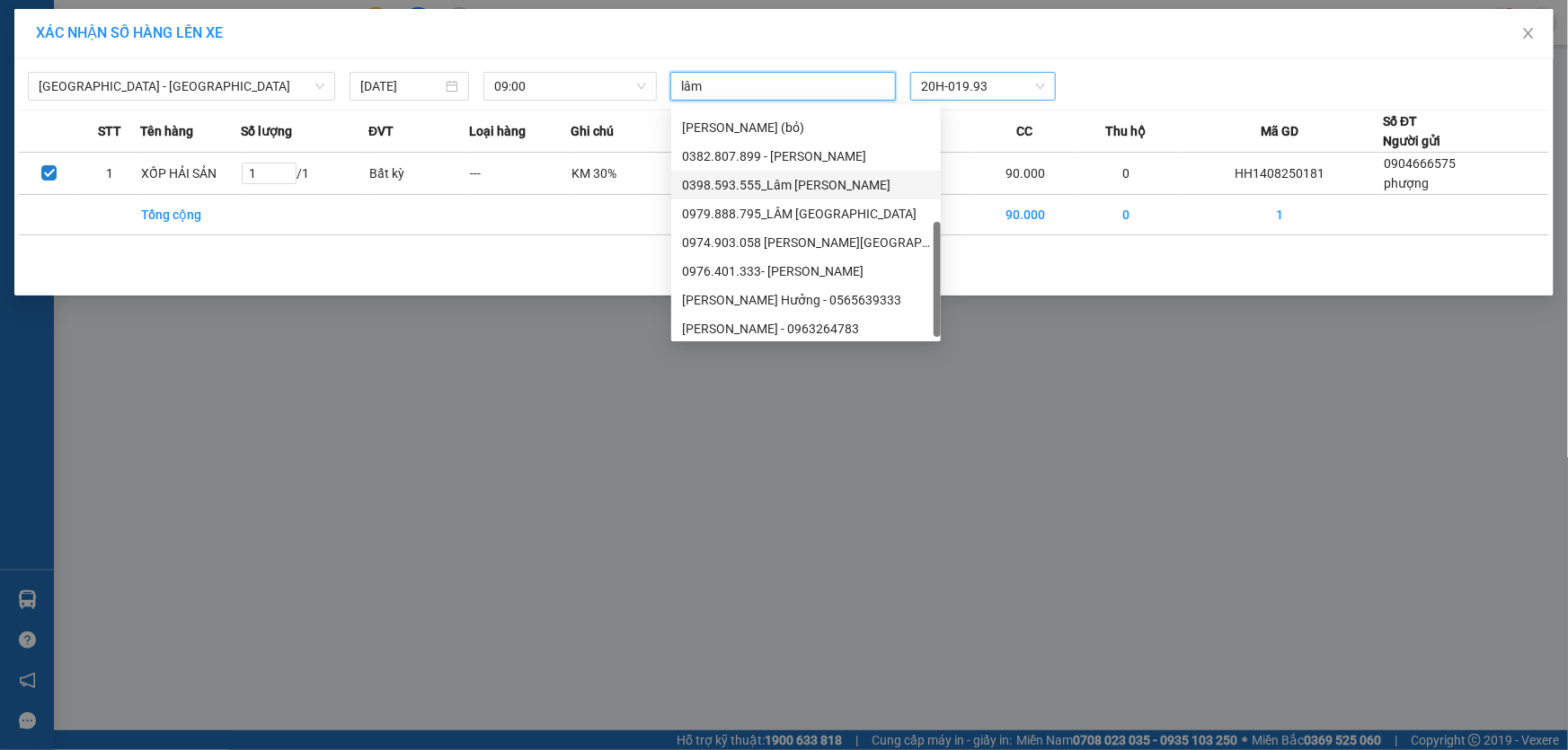
scroll to position [86, 0]
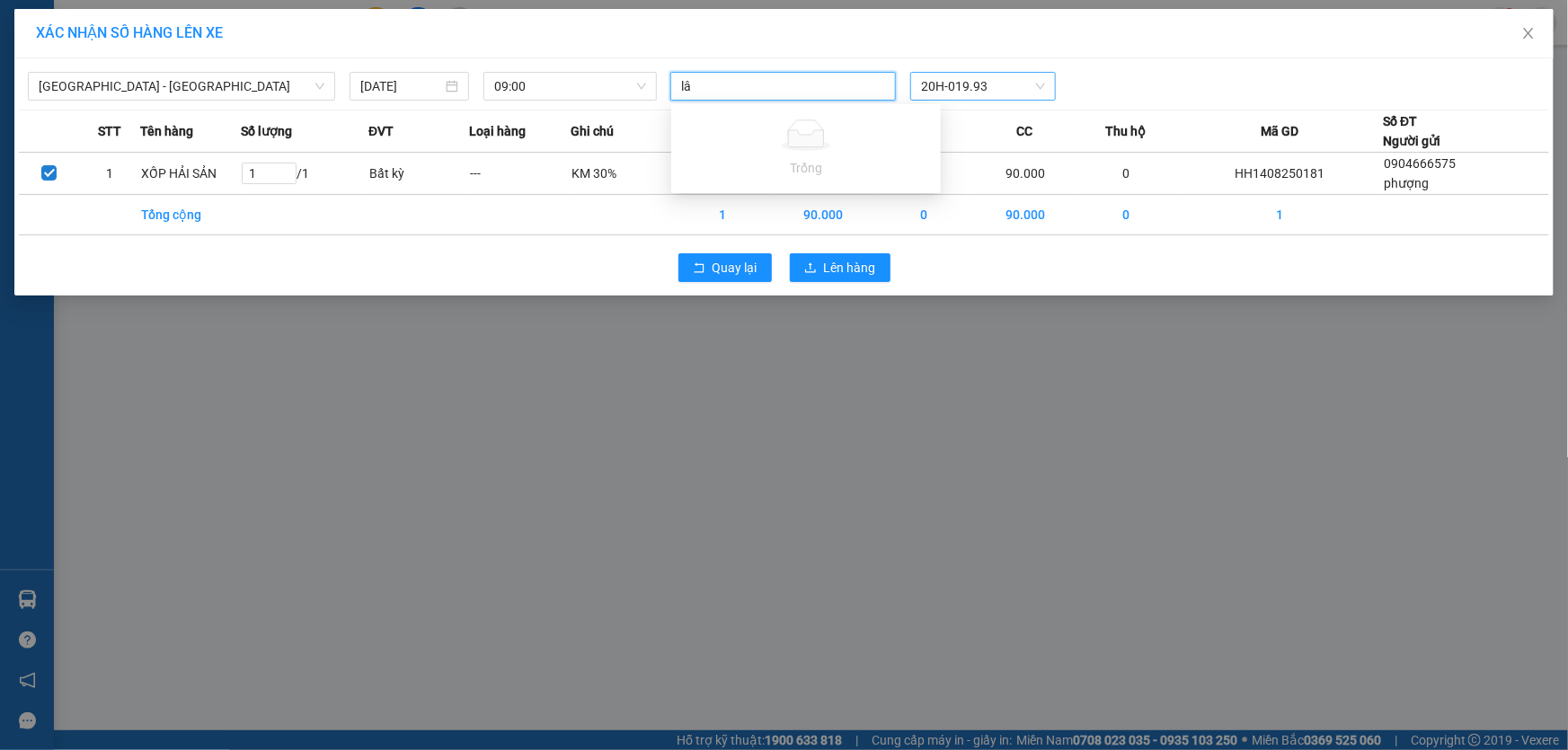
type input "l"
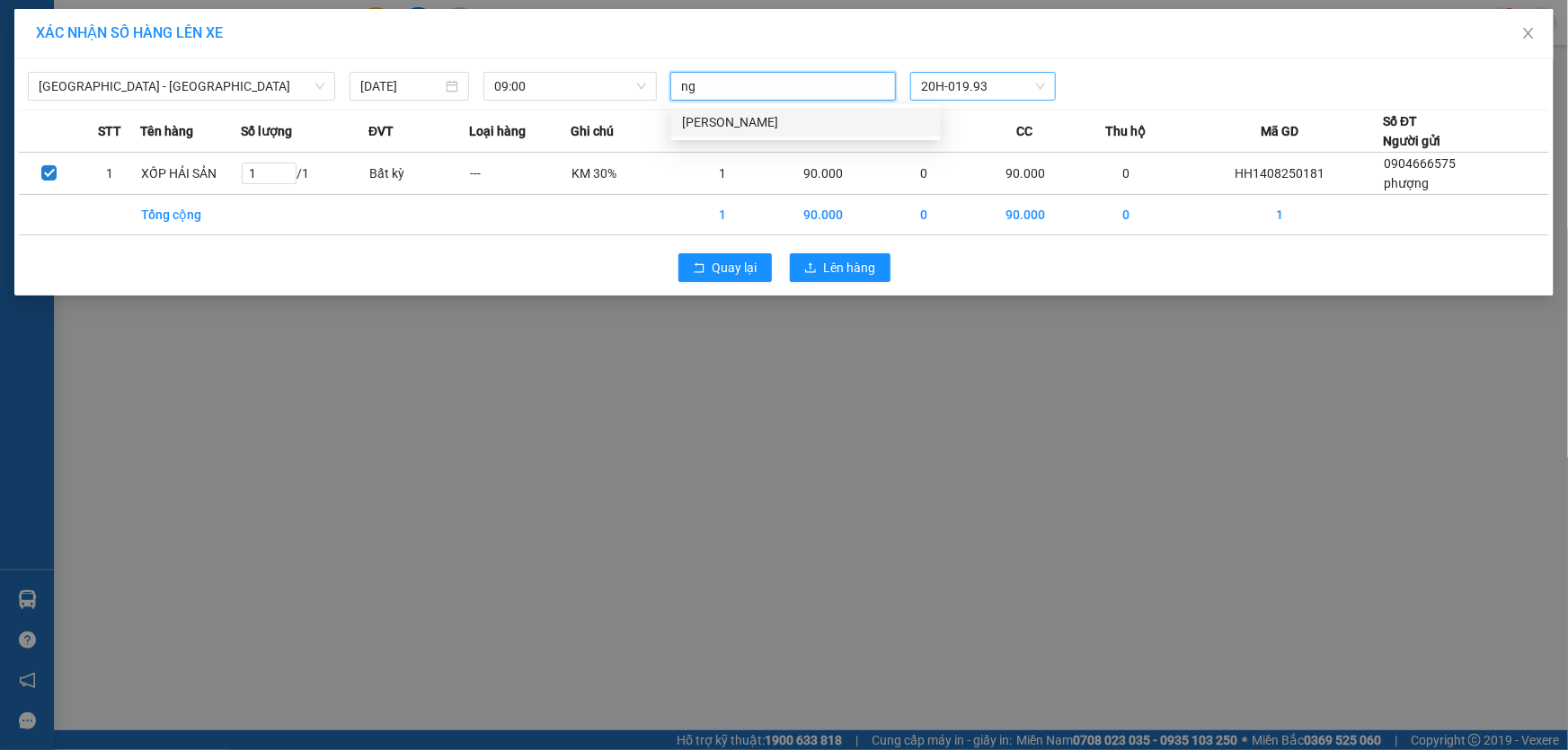
type input "n"
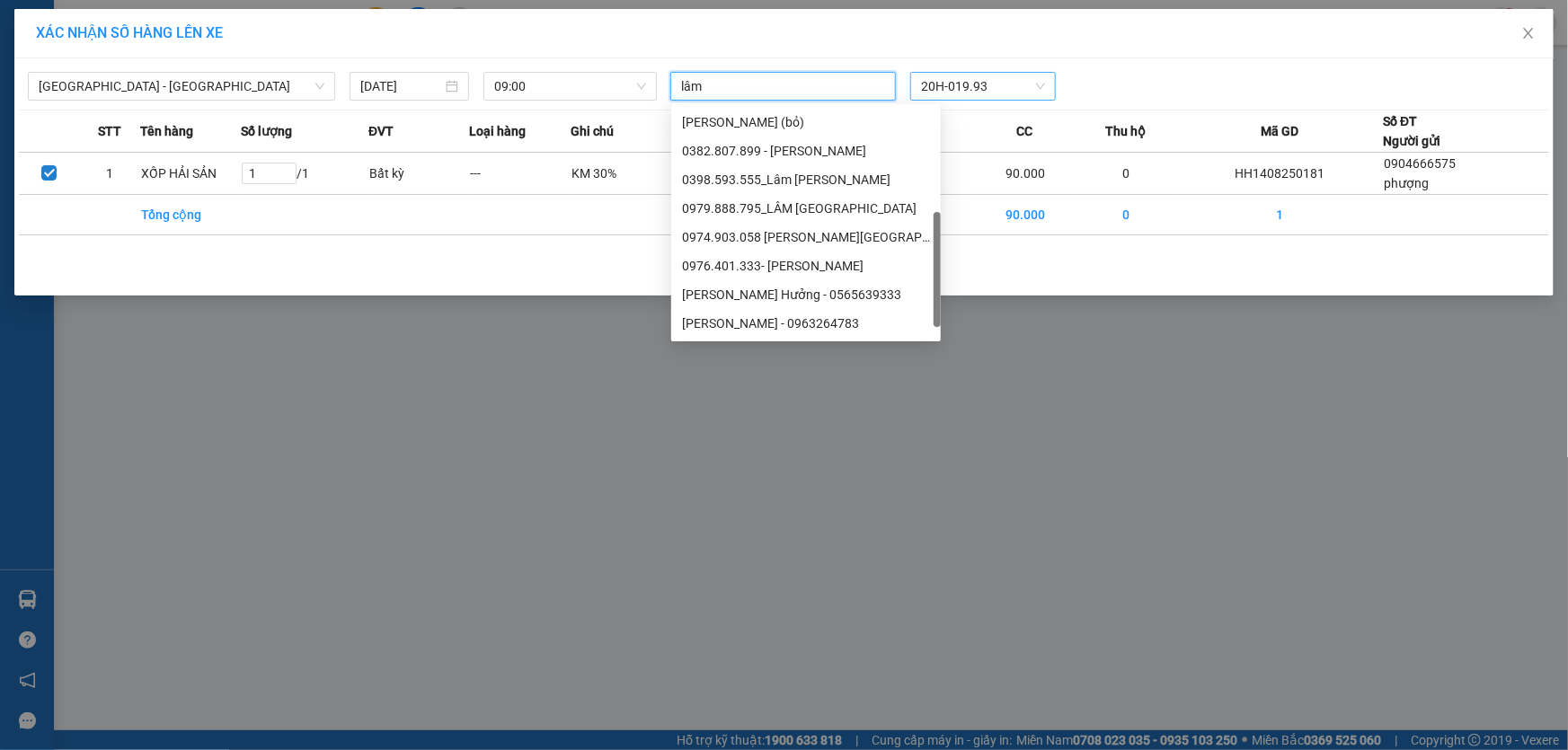
scroll to position [72, 0]
type input "l"
type input "d"
click at [784, 456] on div "XÁC NHẬN SỐ HÀNG LÊN XE [GEOGRAPHIC_DATA] - [GEOGRAPHIC_DATA] [DATE] 09:00 Chọn…" at bounding box center [784, 375] width 1568 height 750
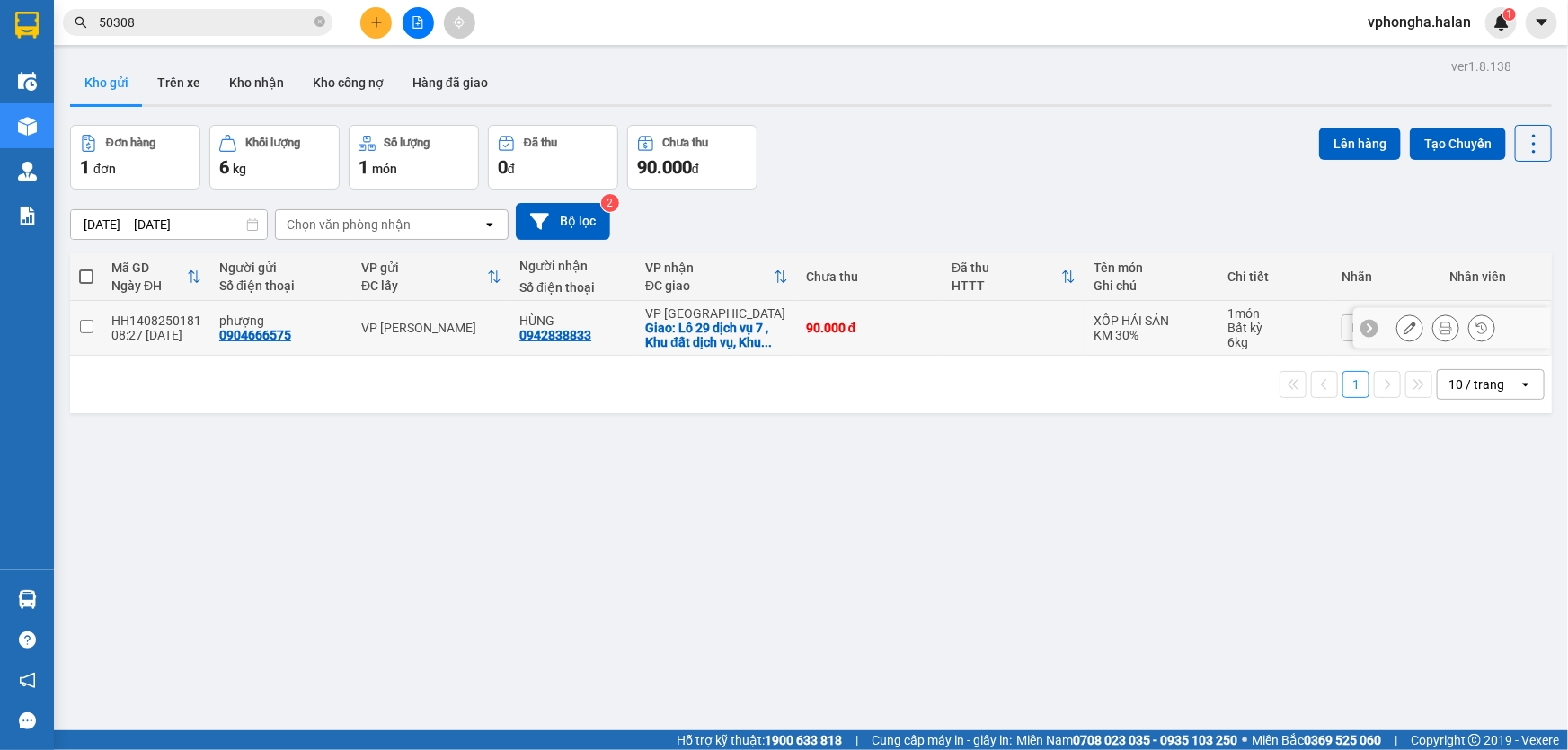
drag, startPoint x: 458, startPoint y: 324, endPoint x: 616, endPoint y: 328, distance: 158.1
click at [458, 325] on div "VP [PERSON_NAME]" at bounding box center [431, 328] width 141 height 14
checkbox input "true"
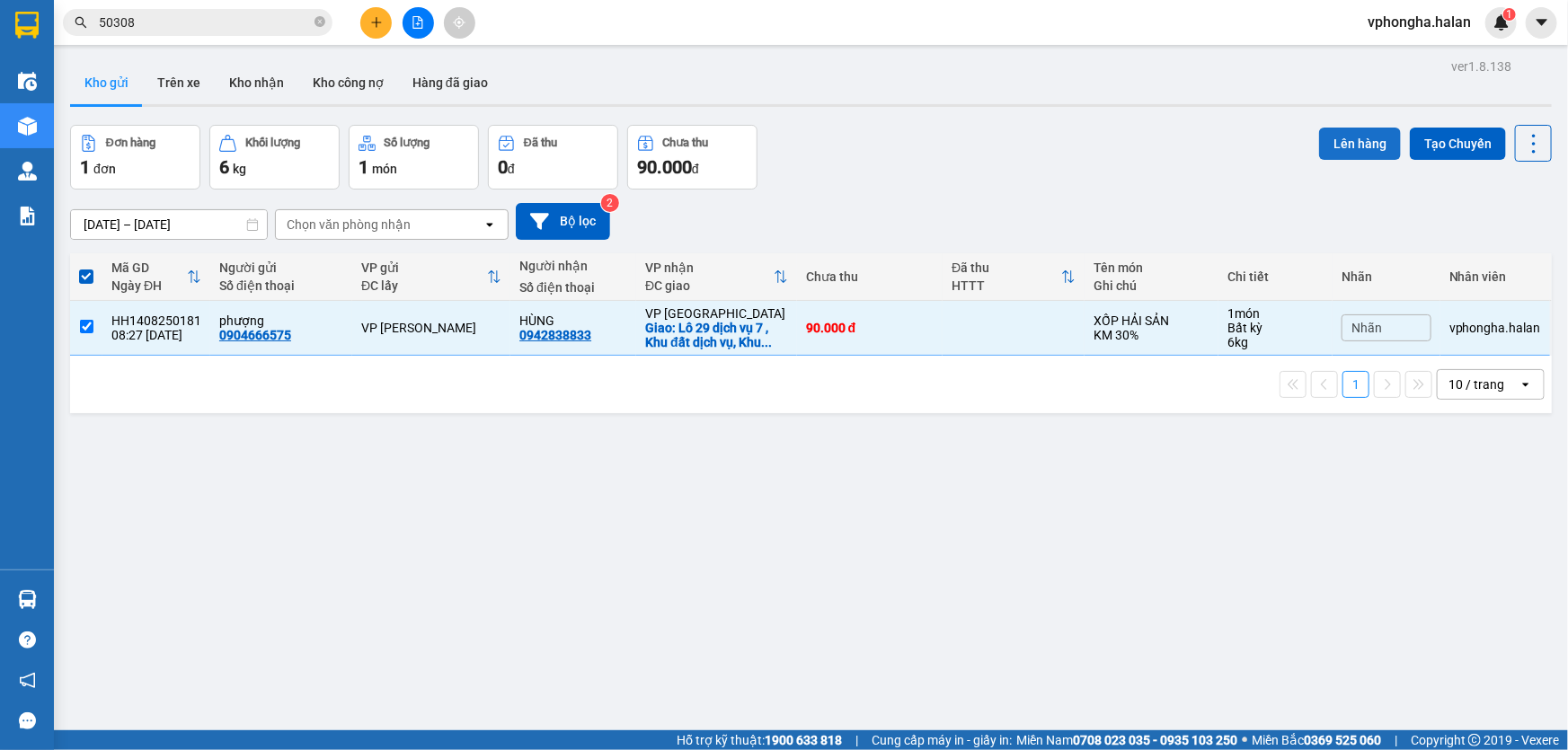
click at [1322, 153] on button "Lên hàng" at bounding box center [1360, 143] width 82 height 33
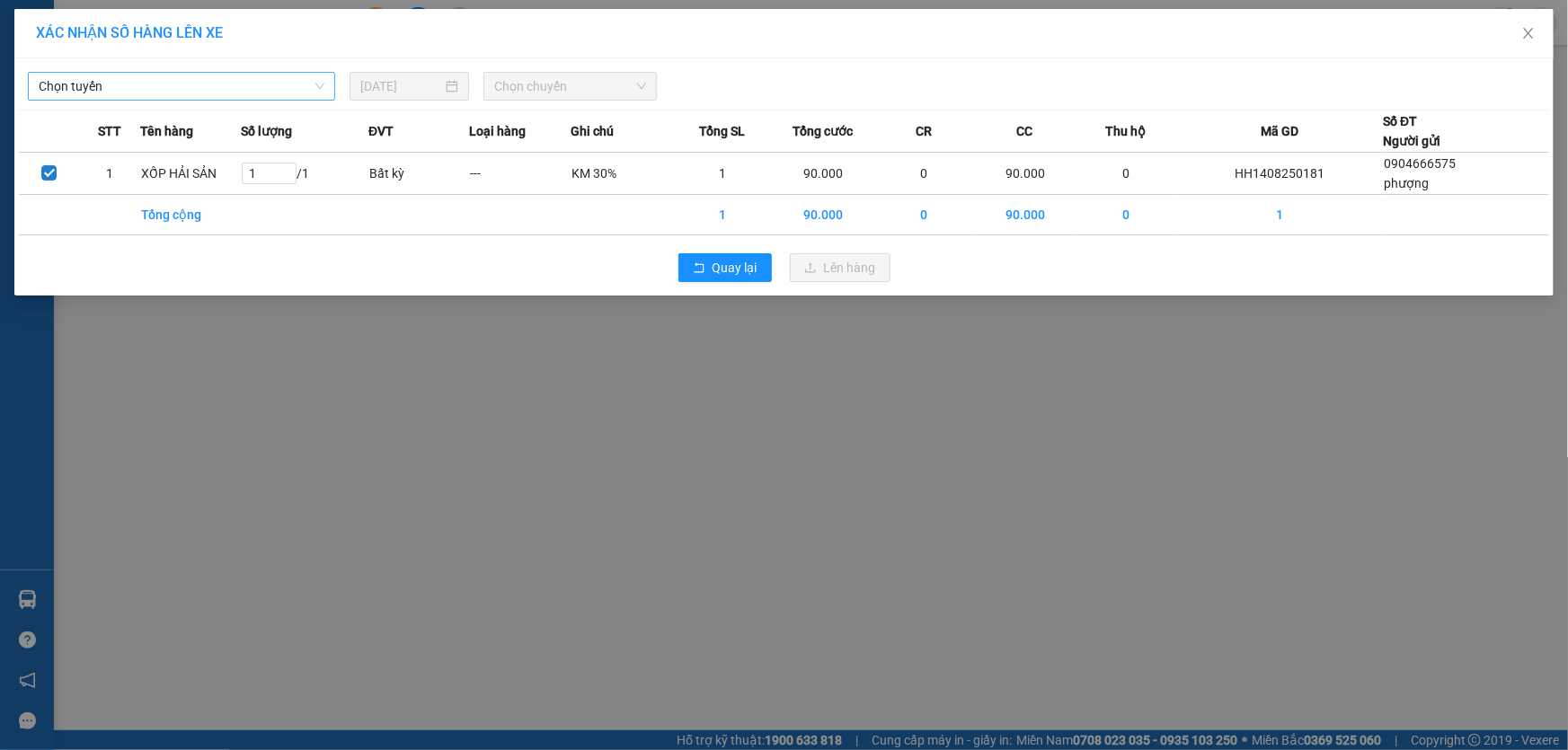
click at [302, 94] on span "Chọn tuyến" at bounding box center [181, 86] width 286 height 27
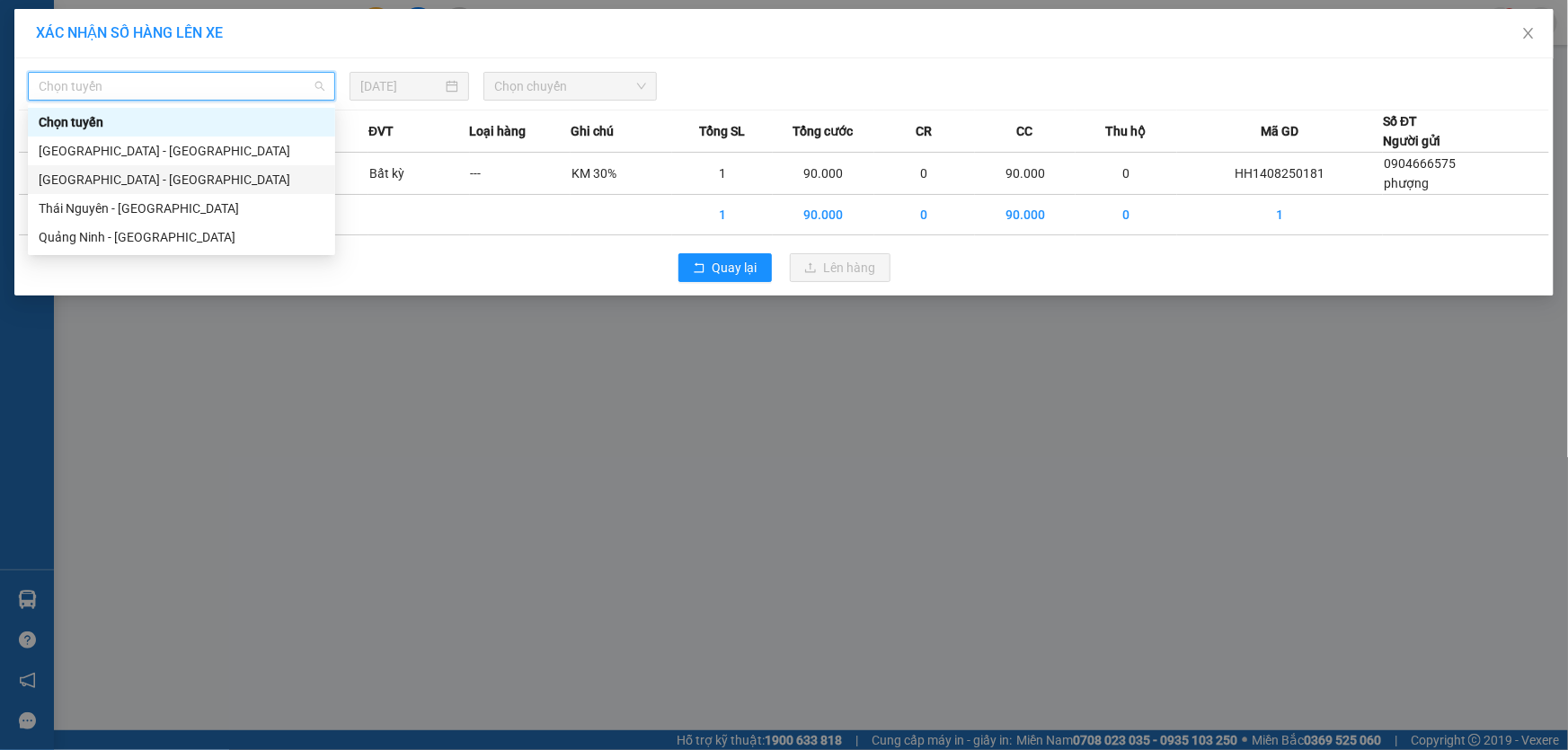
click at [144, 181] on div "[GEOGRAPHIC_DATA] - [GEOGRAPHIC_DATA]" at bounding box center [181, 180] width 286 height 20
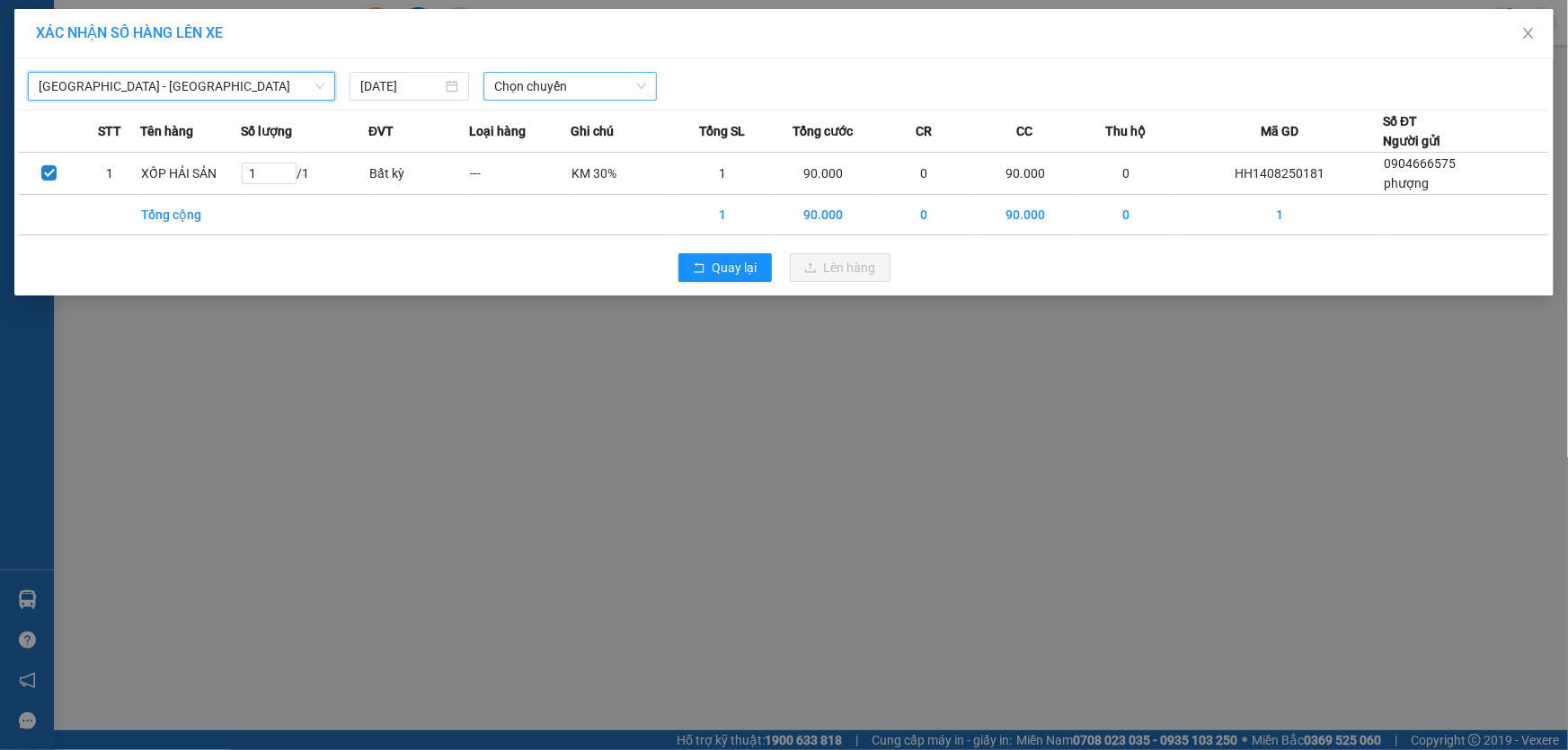
click at [574, 94] on span "Chọn chuyến" at bounding box center [570, 86] width 152 height 27
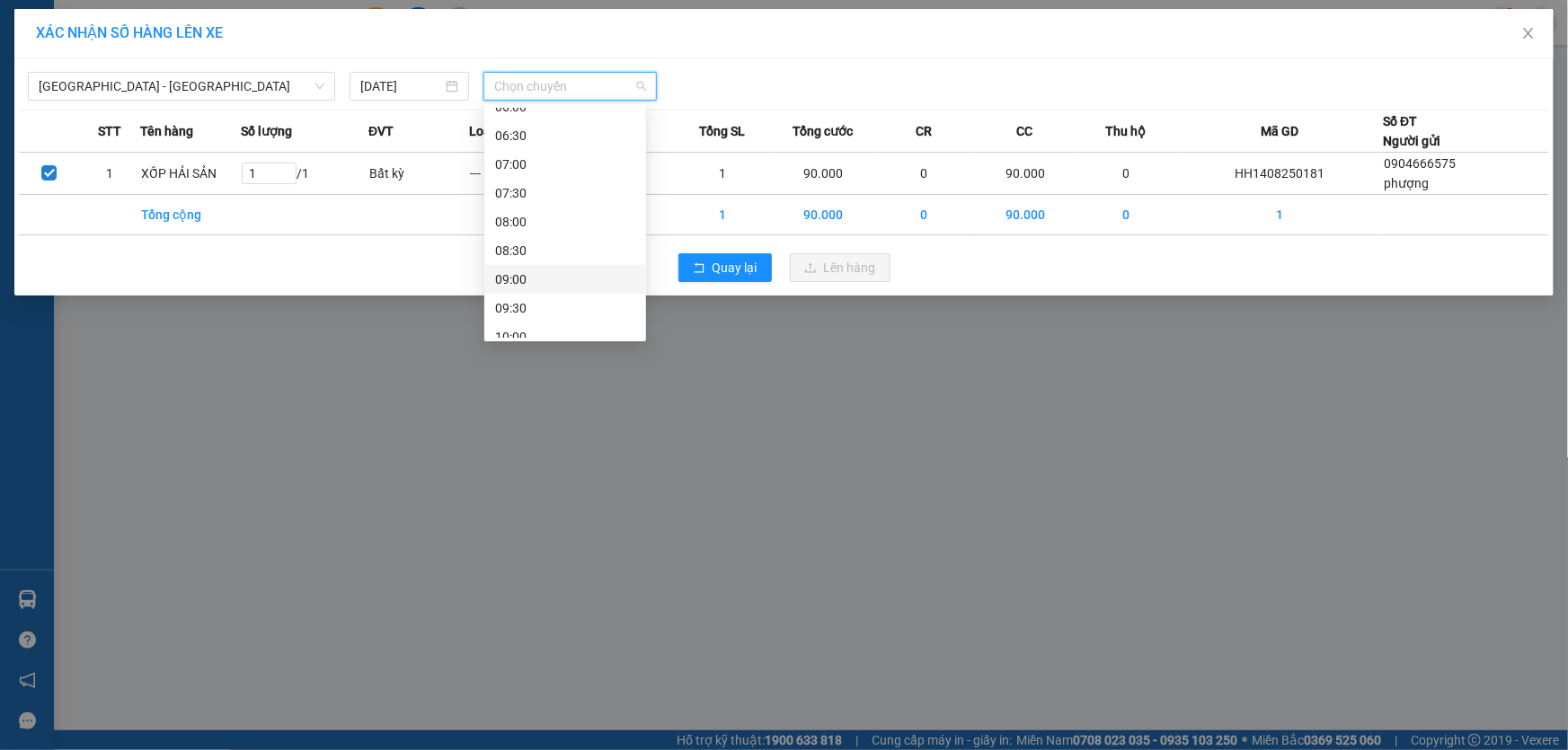
scroll to position [163, 0]
click at [521, 270] on div "09:00" at bounding box center [565, 275] width 141 height 20
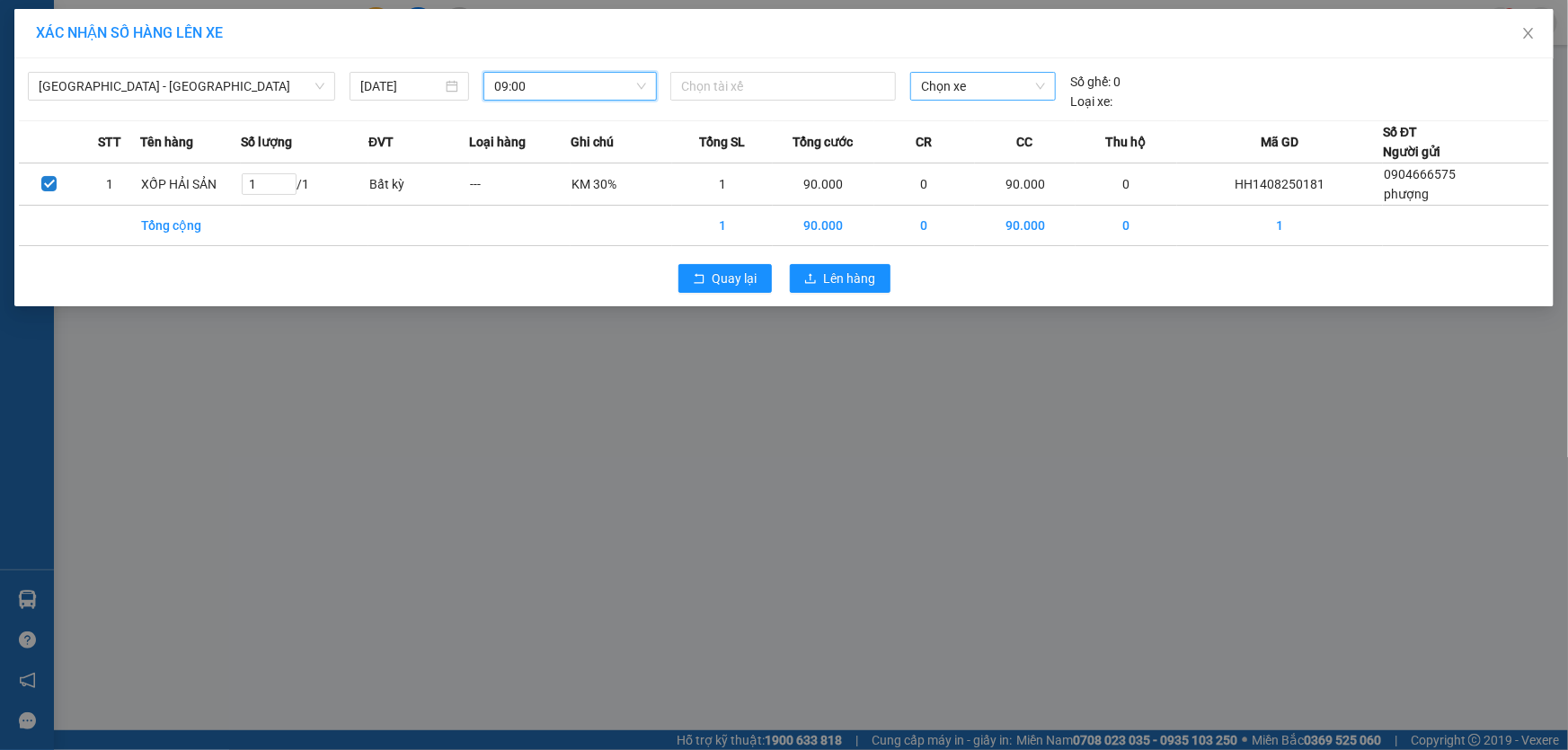
click at [962, 88] on span "Chọn xe" at bounding box center [983, 86] width 124 height 27
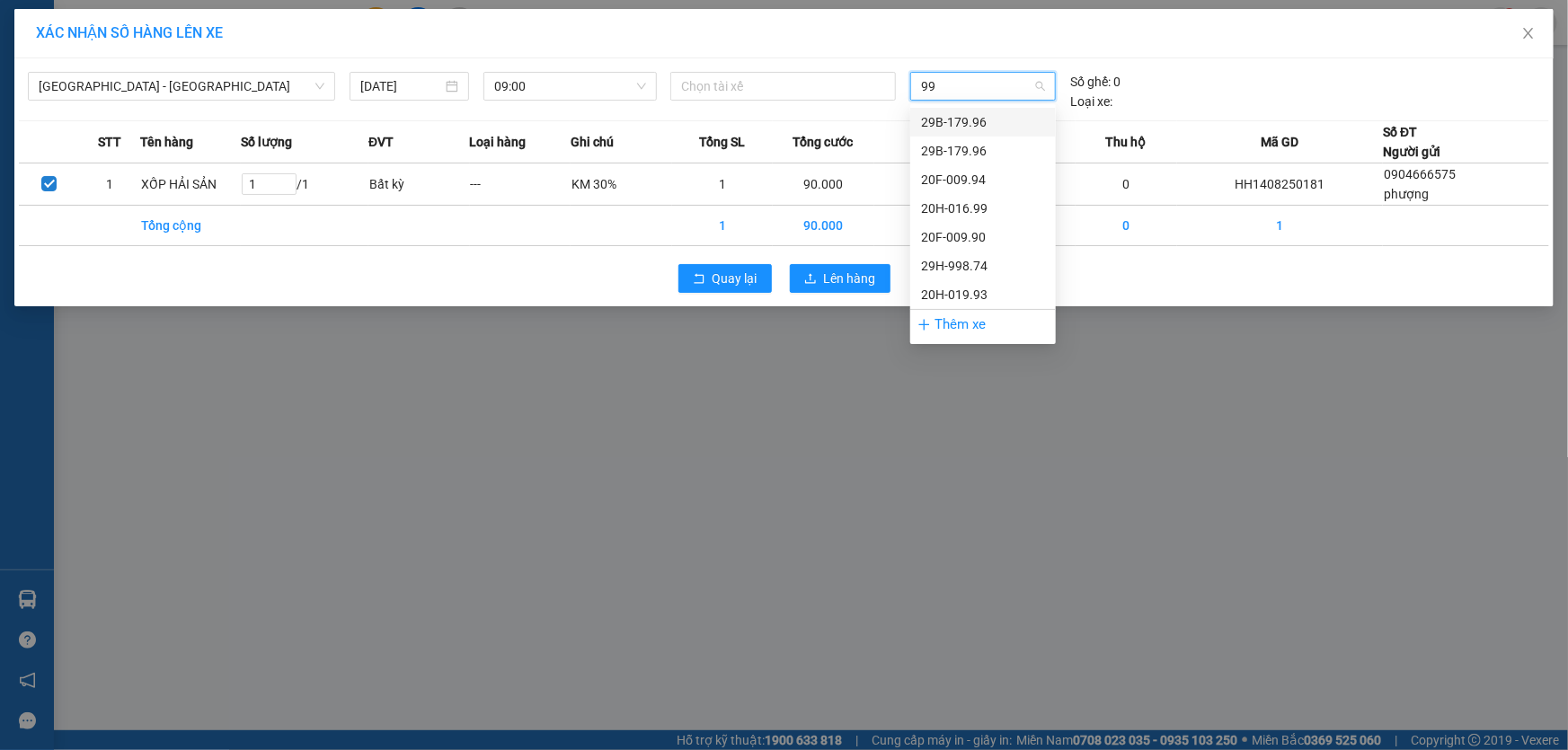
type input "993"
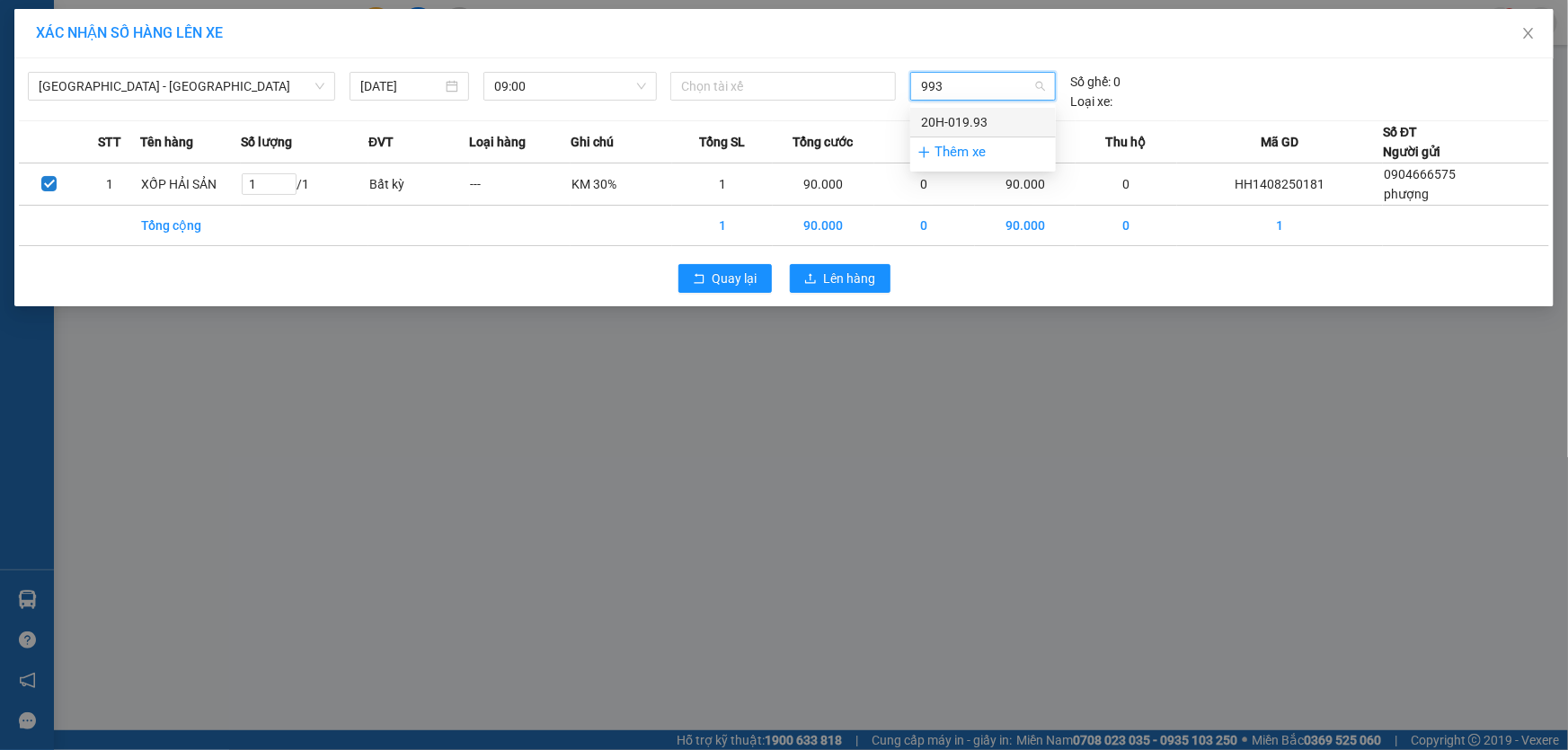
click at [956, 117] on div "20H-019.93" at bounding box center [983, 122] width 124 height 20
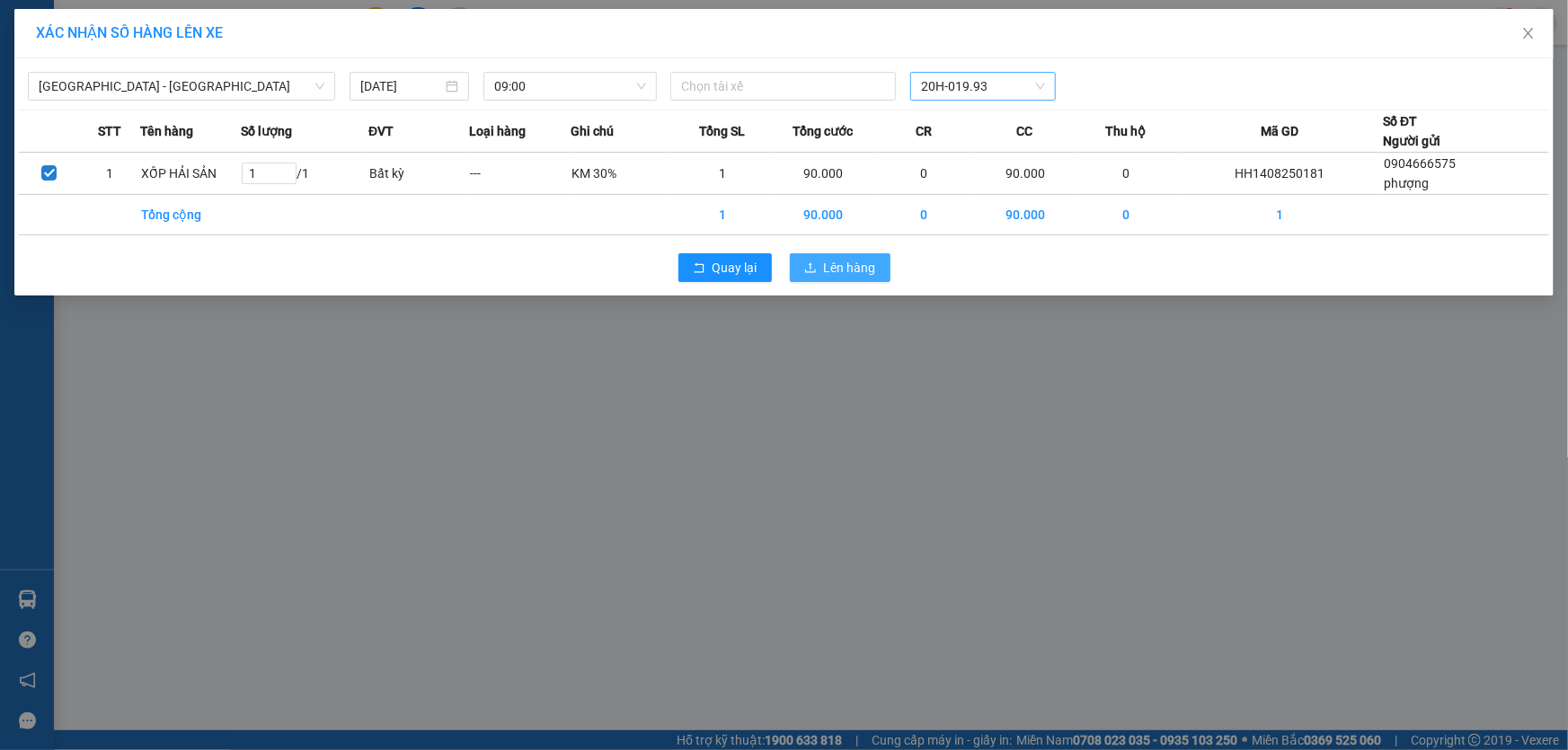
click at [843, 275] on span "Lên hàng" at bounding box center [851, 267] width 52 height 20
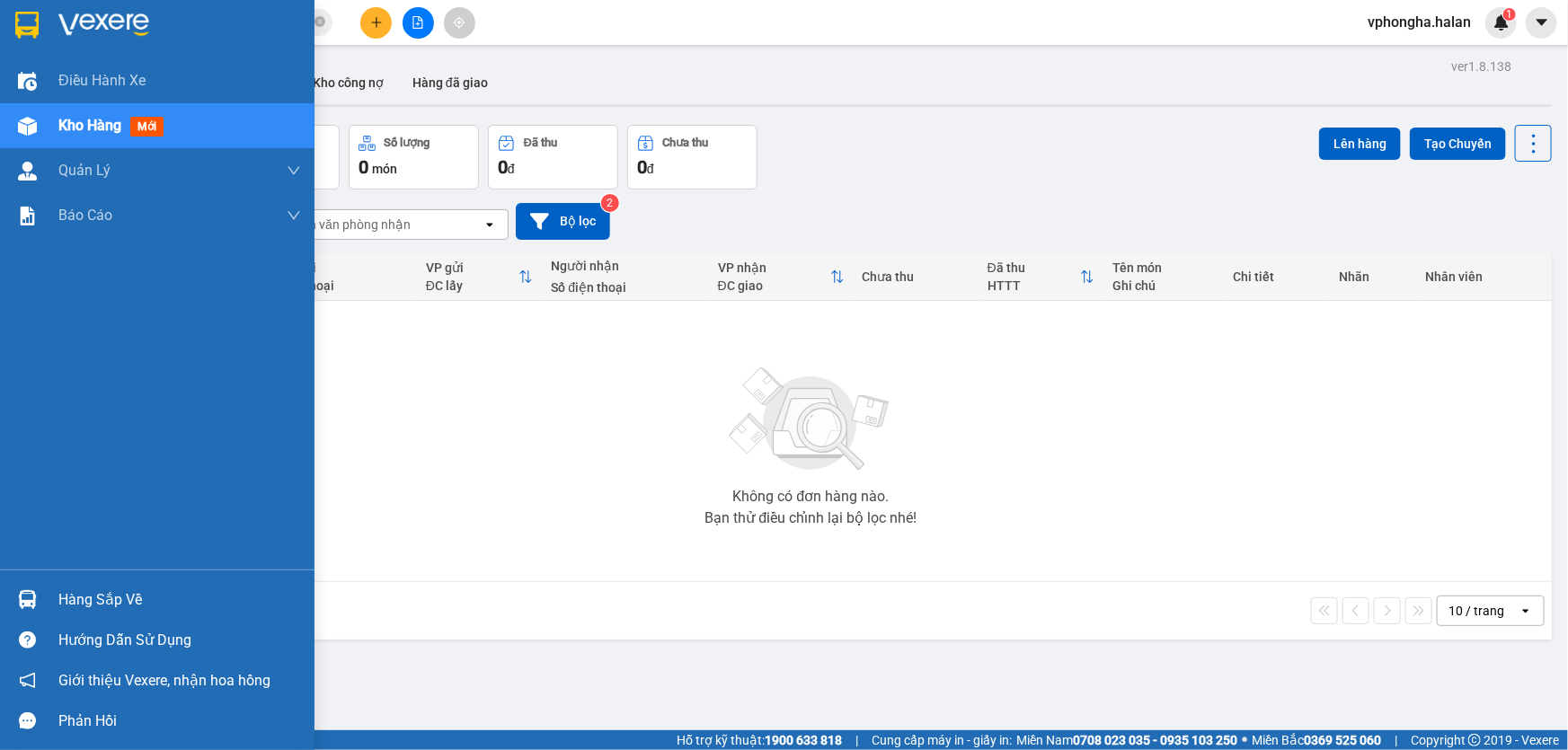
click at [117, 596] on div "Hàng sắp về" at bounding box center [180, 600] width 243 height 27
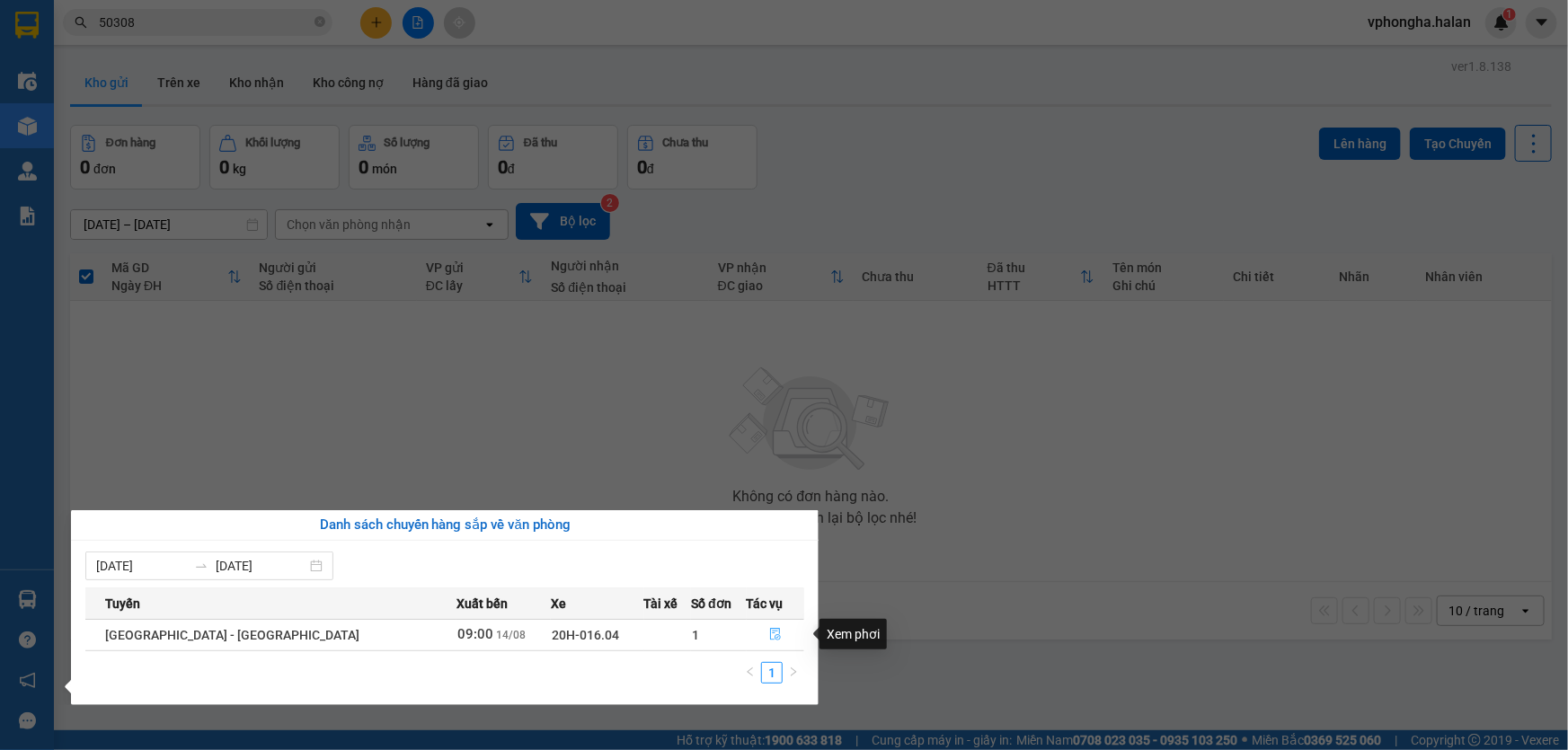
click at [770, 633] on icon "file-done" at bounding box center [776, 635] width 13 height 13
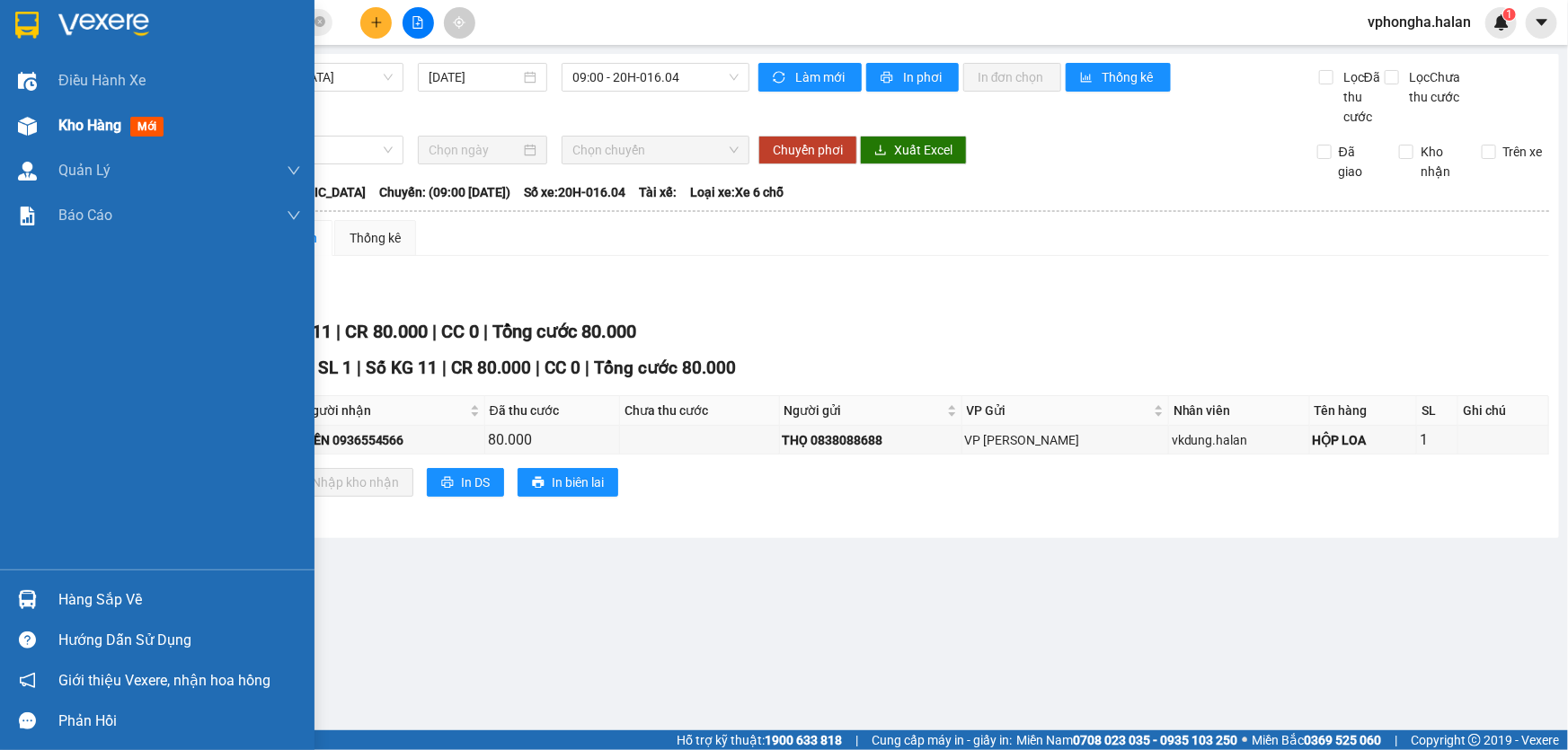
click at [111, 136] on div "Kho hàng mới" at bounding box center [114, 126] width 113 height 22
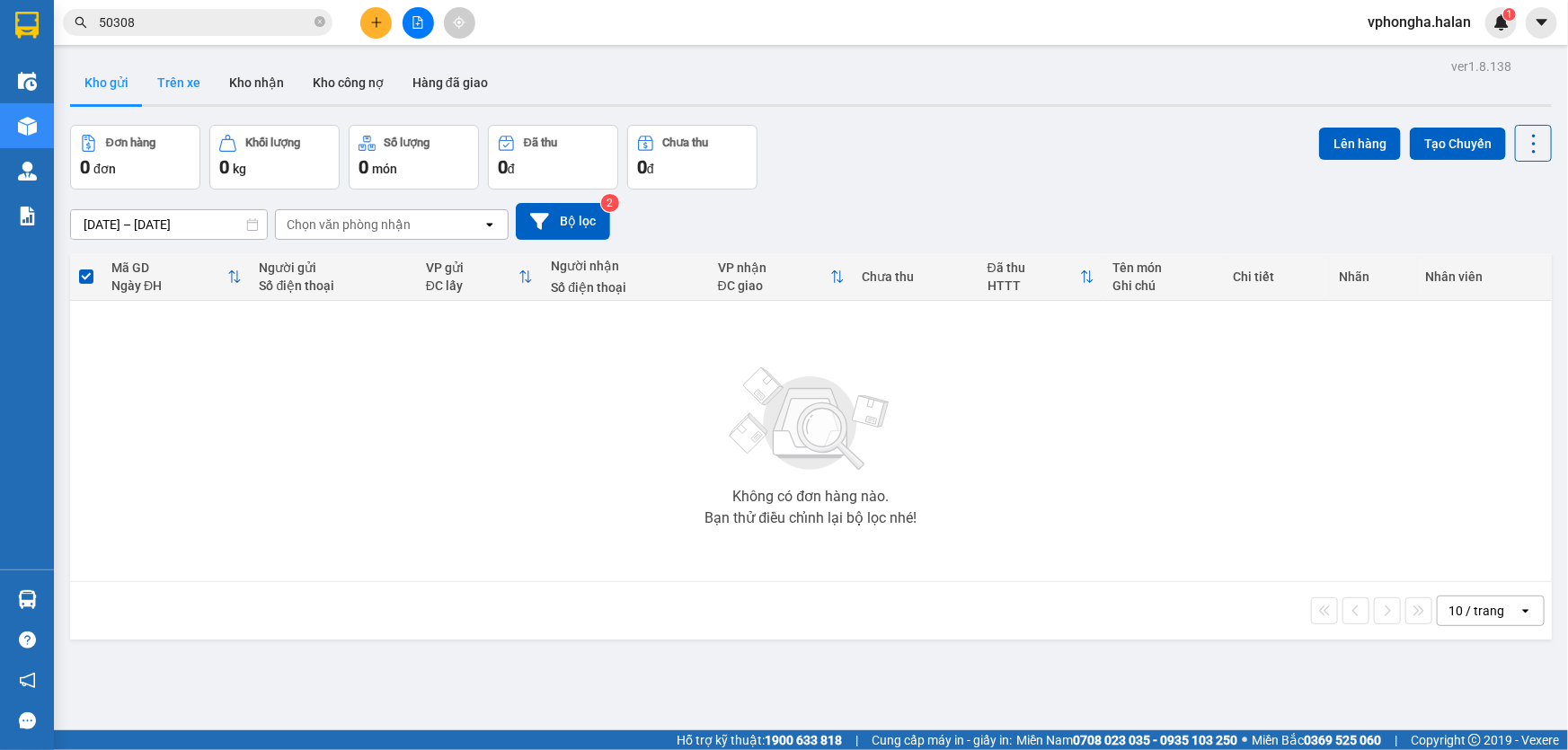
click at [176, 90] on button "Trên xe" at bounding box center [179, 83] width 72 height 43
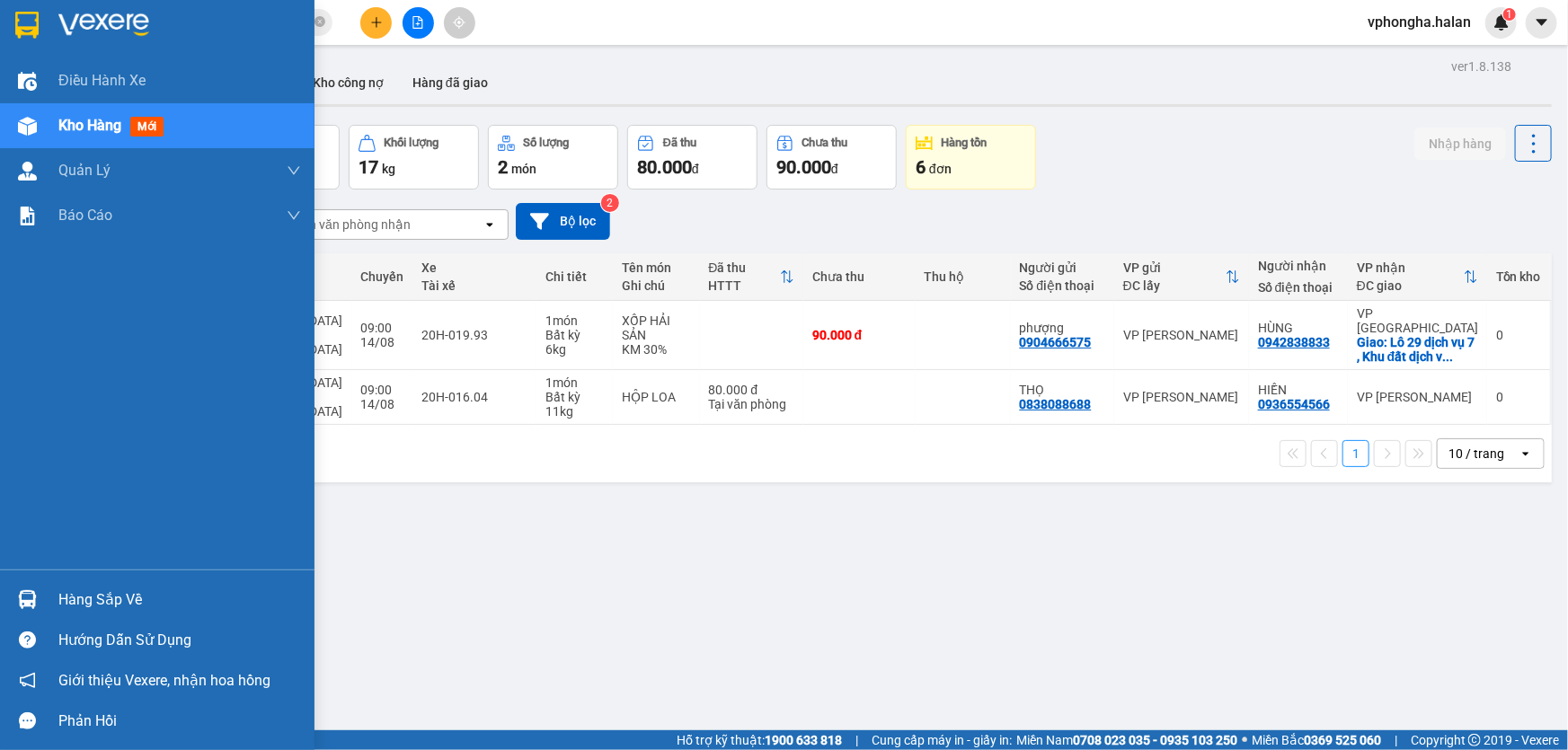
drag, startPoint x: 151, startPoint y: 602, endPoint x: 461, endPoint y: 538, distance: 316.5
click at [152, 601] on div "Hàng sắp về" at bounding box center [180, 600] width 243 height 27
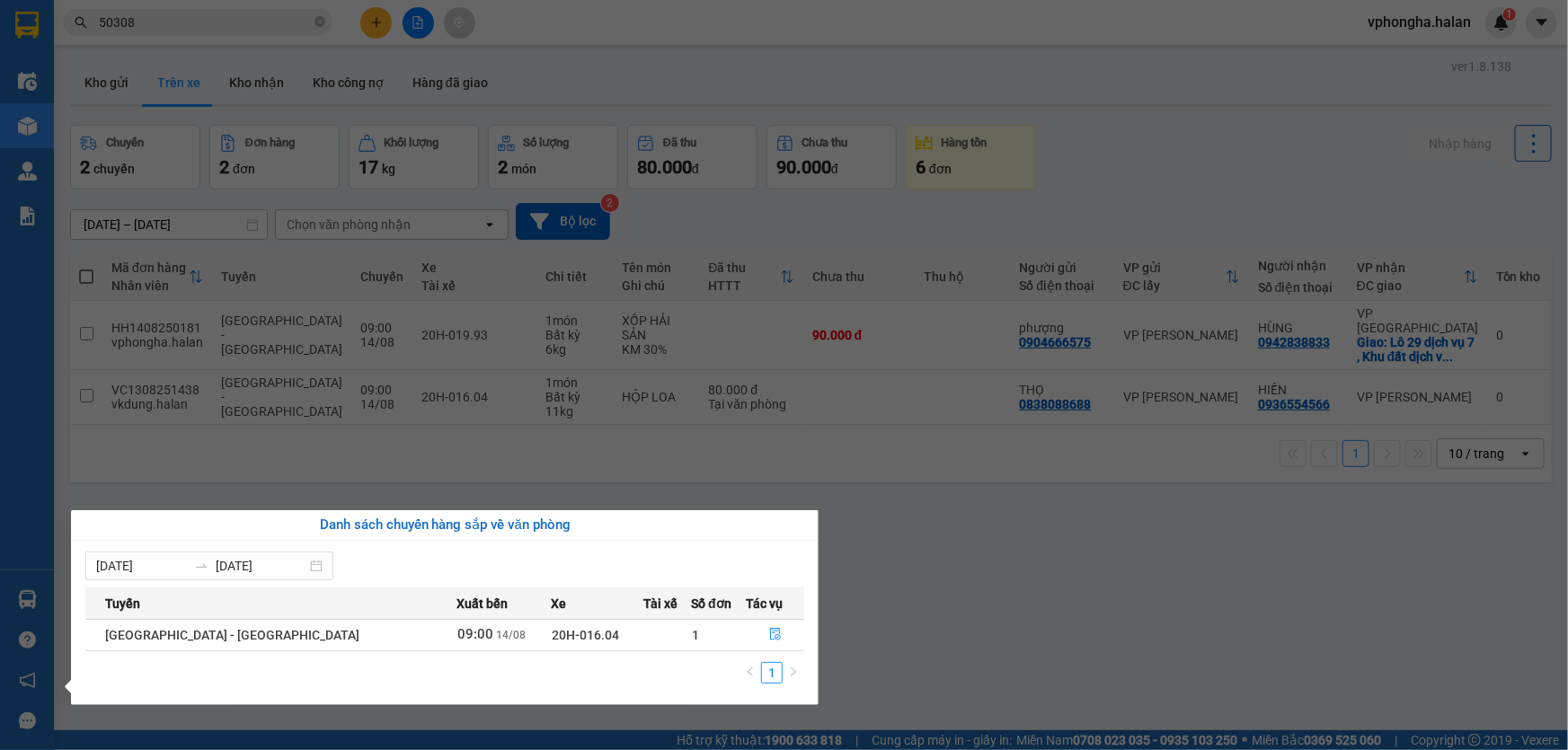
click at [938, 526] on section "Kết quả tìm kiếm ( 220 ) Bộ lọc Mã ĐH Trạng thái Món hàng Thu hộ Tổng cước Chưa…" at bounding box center [784, 375] width 1568 height 750
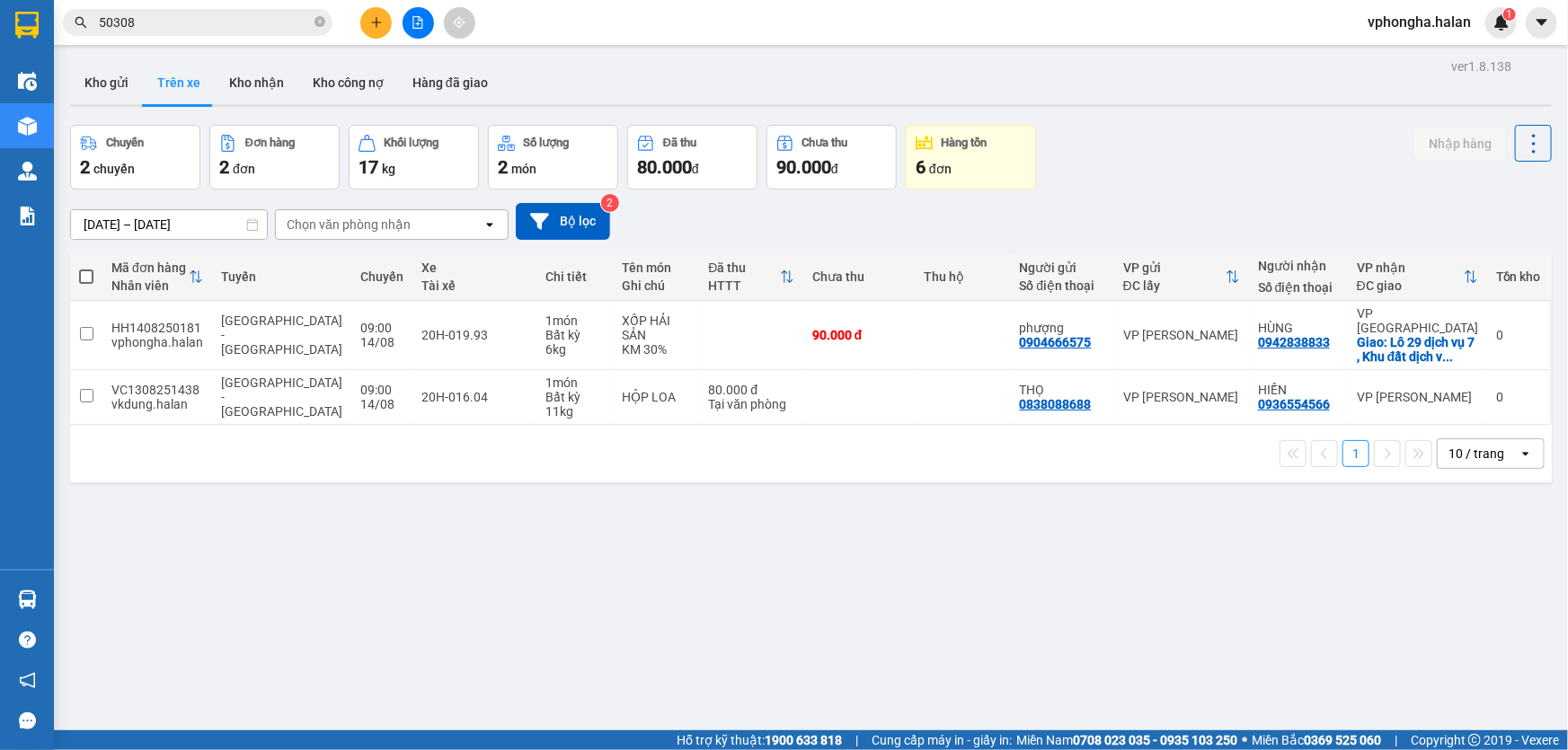
click at [367, 20] on button at bounding box center [376, 23] width 32 height 32
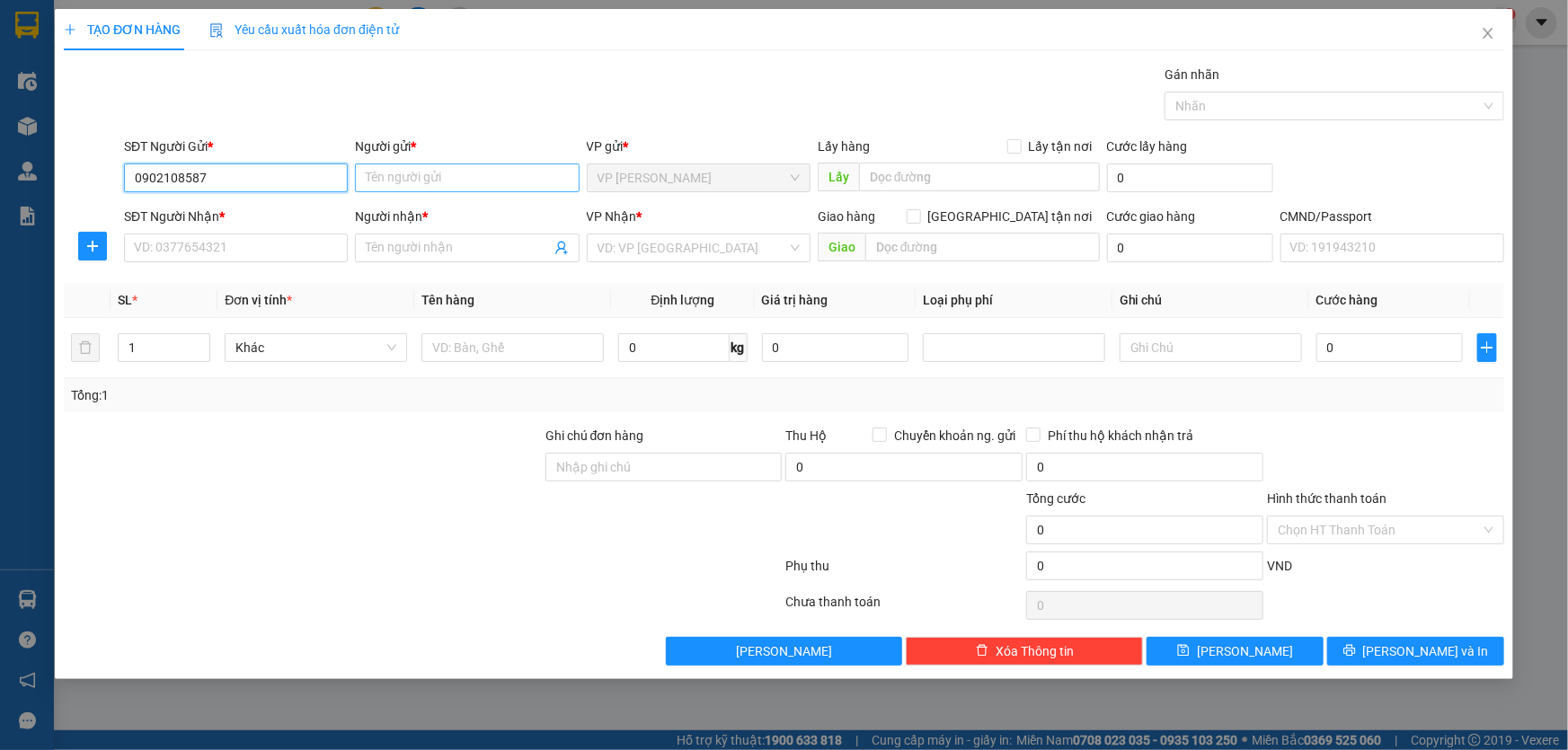
type input "0902108587"
click at [430, 169] on input "Người gửi *" at bounding box center [466, 178] width 223 height 29
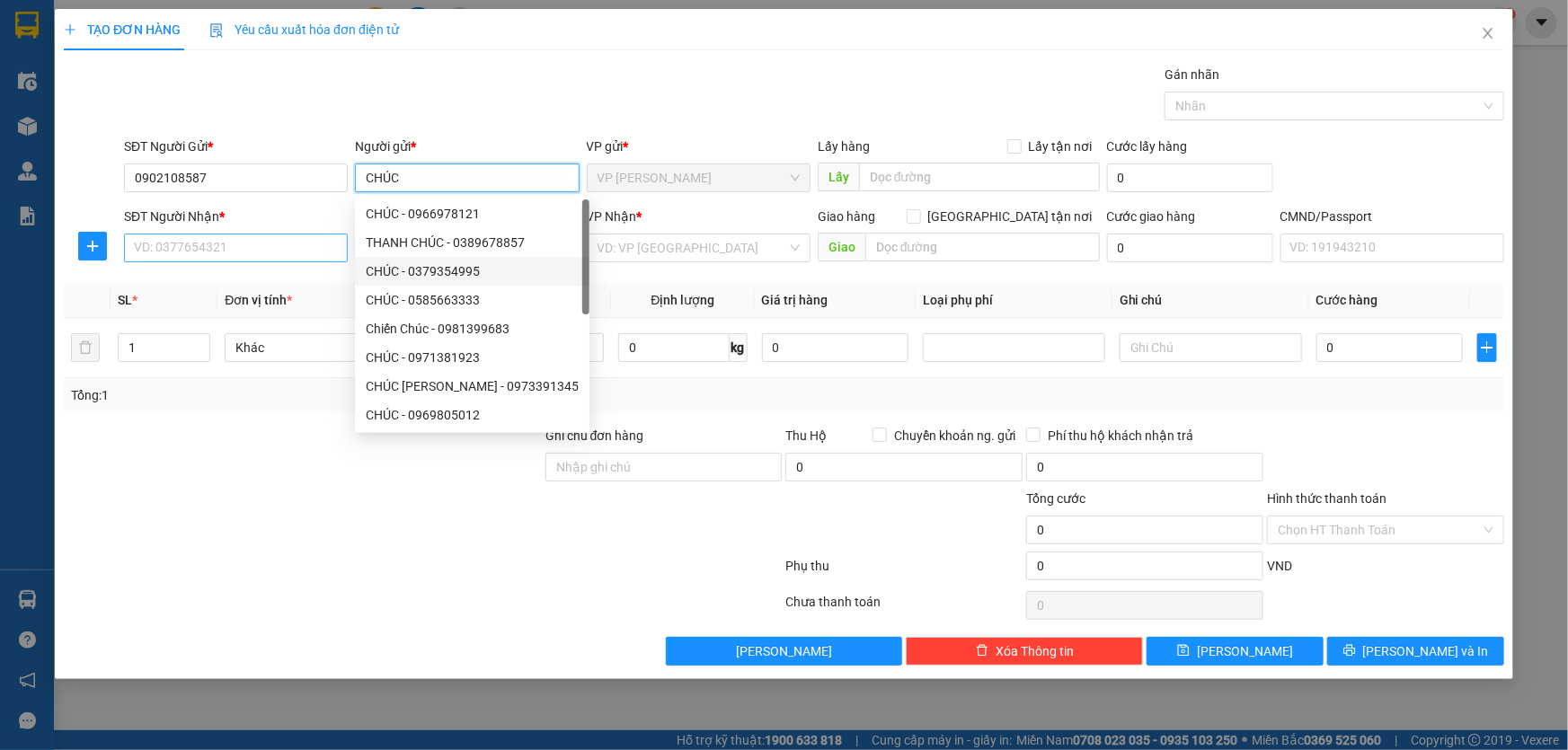
type input "CHÚC"
click at [185, 250] on input "SĐT Người Nhận *" at bounding box center [235, 248] width 223 height 29
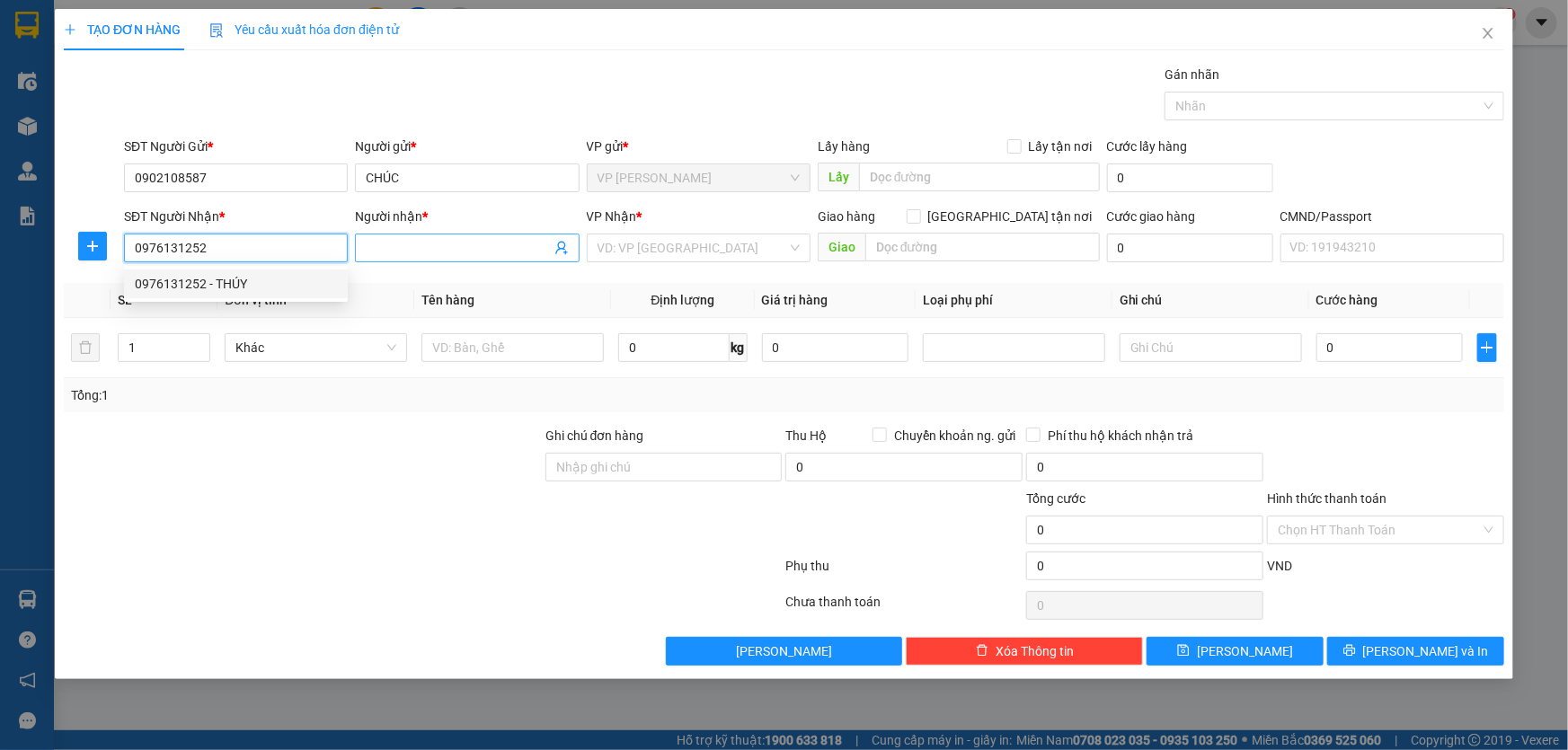
type input "0976131252"
click at [464, 248] on input "Người nhận *" at bounding box center [458, 248] width 184 height 20
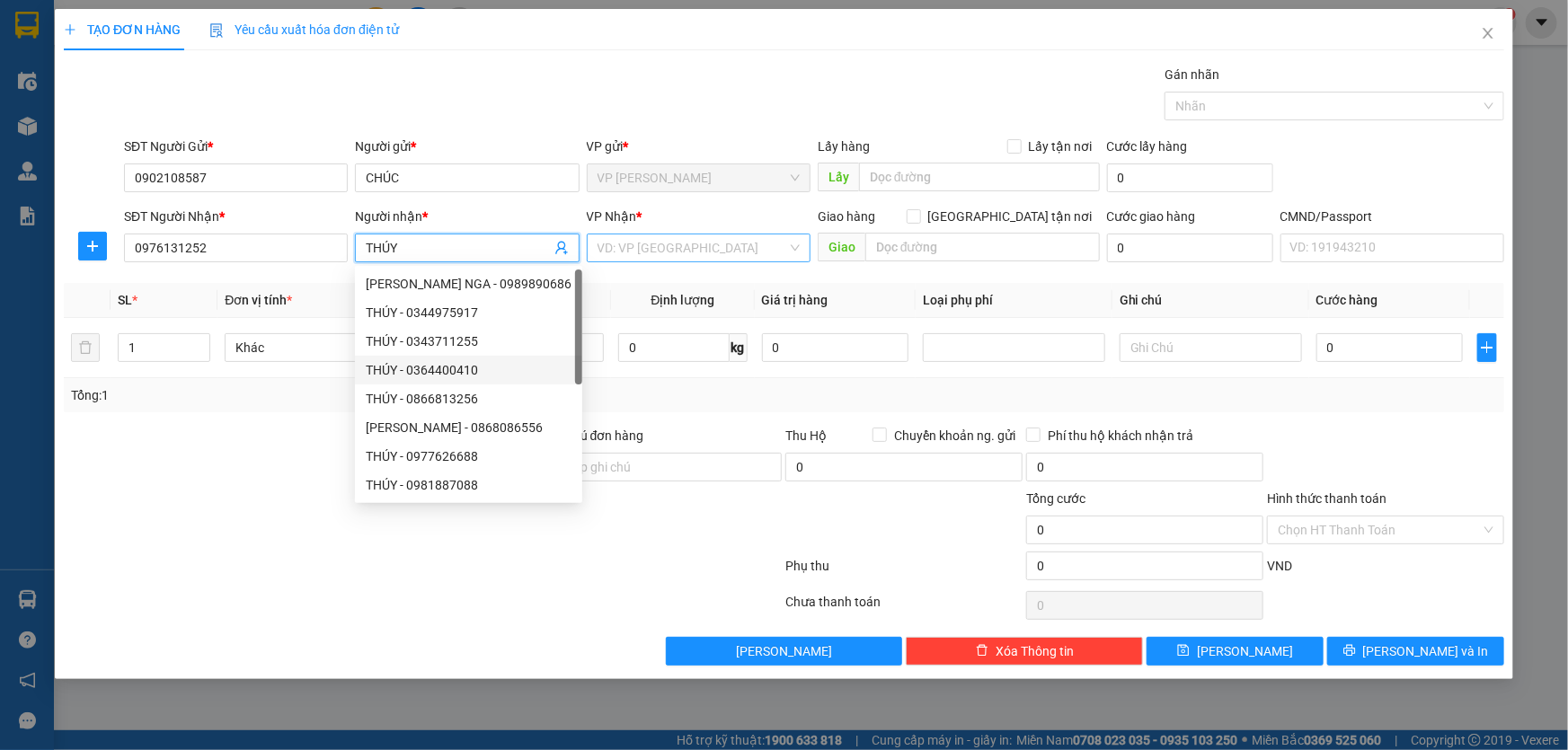
type input "THÚY"
click at [698, 256] on input "search" at bounding box center [692, 248] width 190 height 27
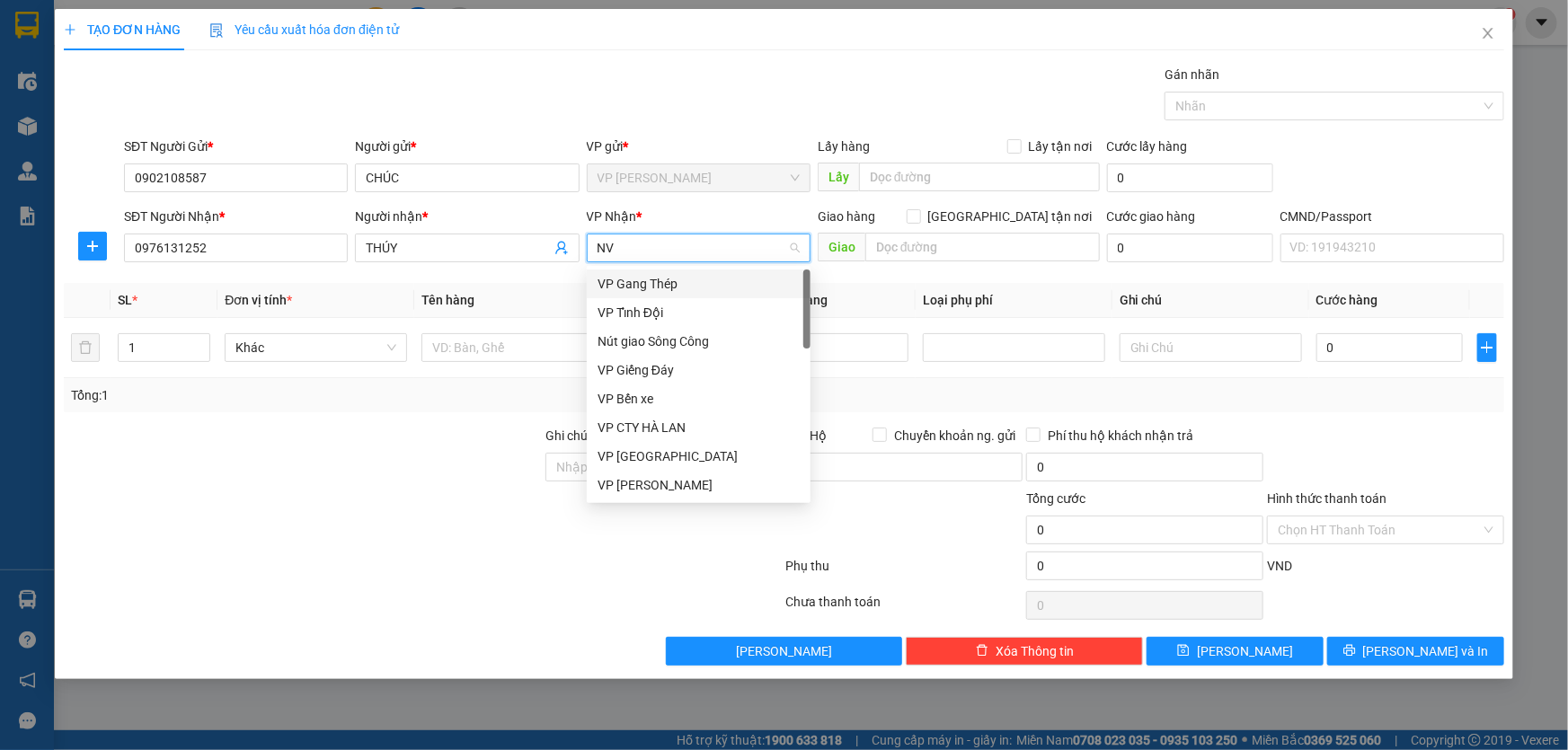
type input "NVC"
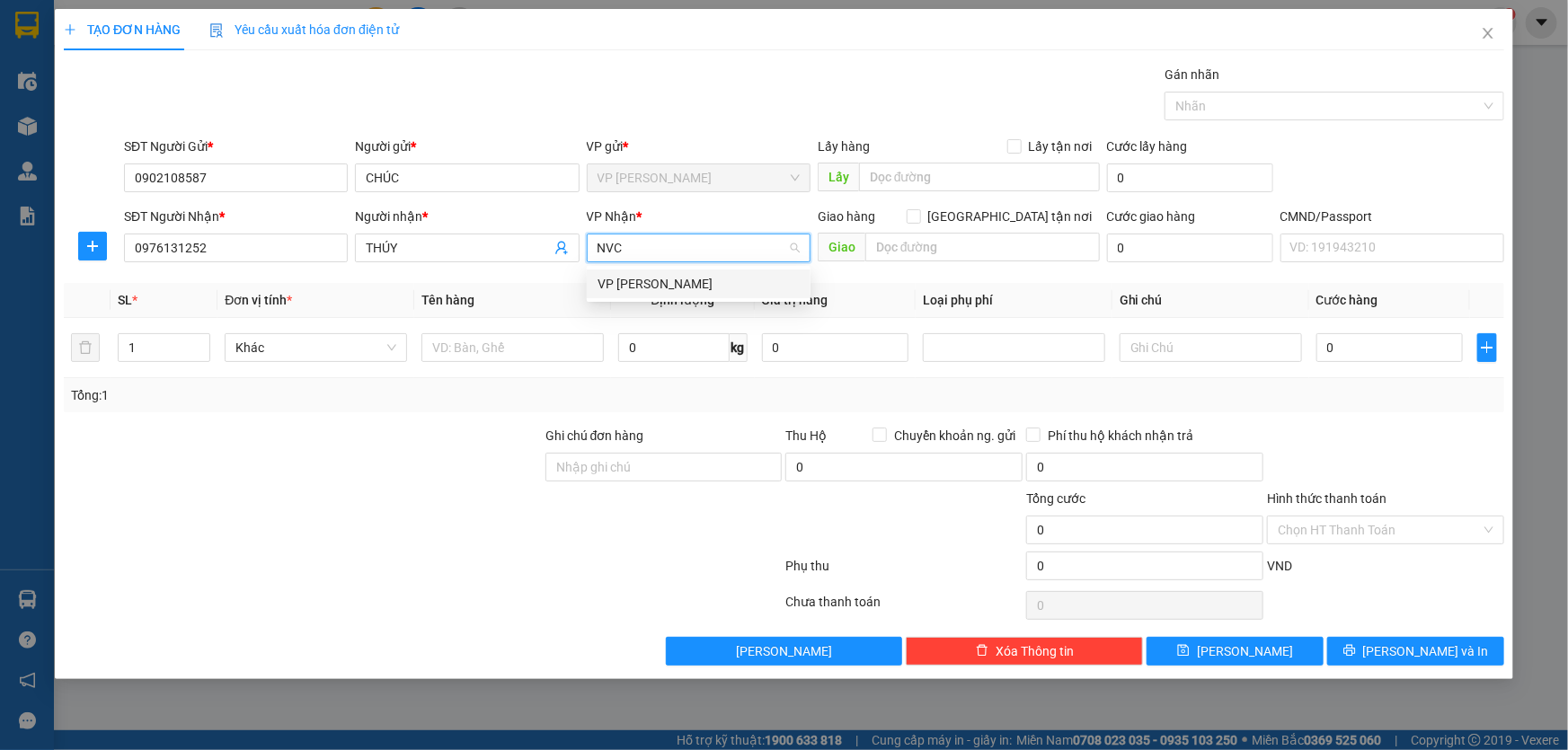
click at [640, 290] on div "VP [PERSON_NAME]" at bounding box center [698, 284] width 202 height 20
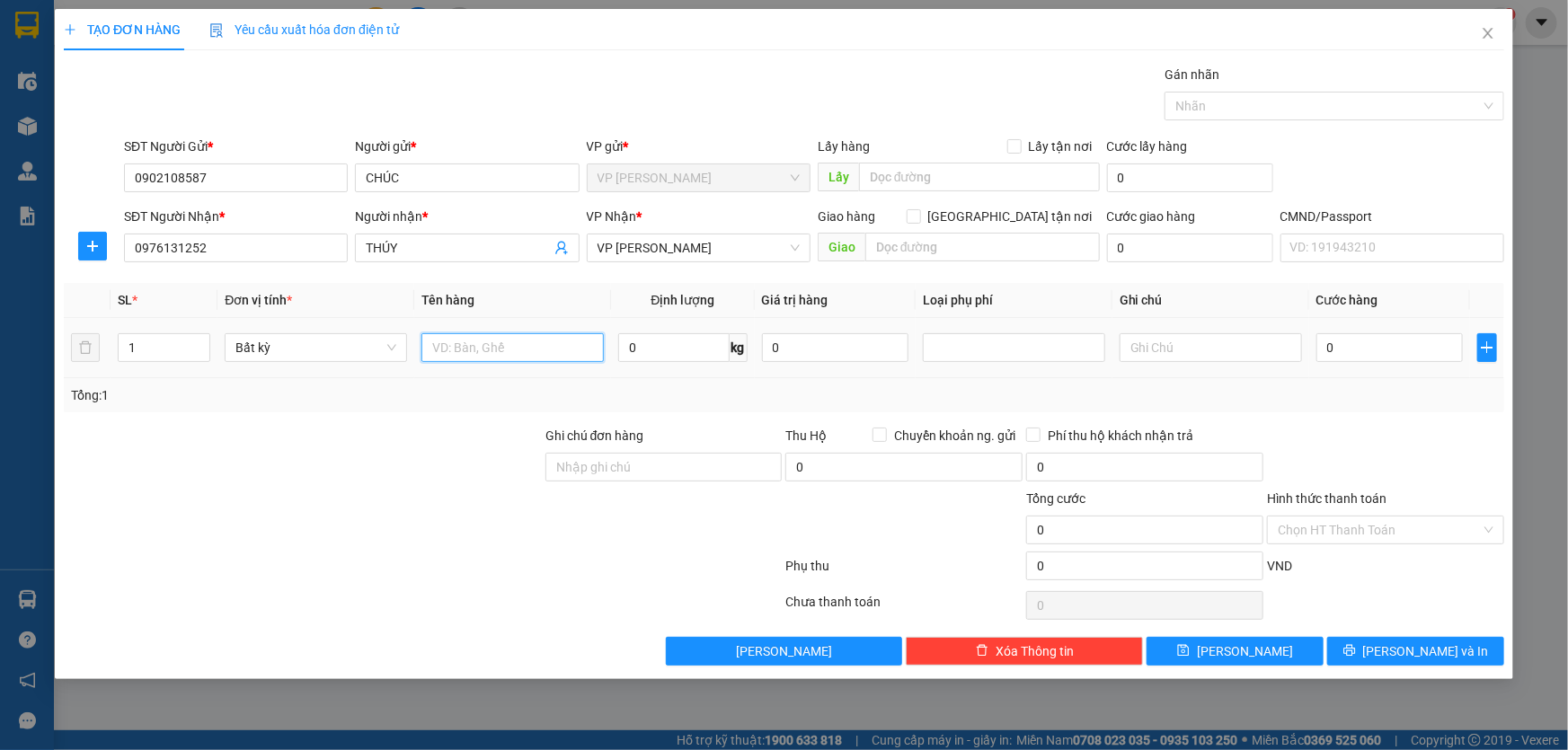
click at [520, 352] on input "text" at bounding box center [513, 347] width 182 height 29
type input "H"
type input "THÙNG XỐP ĐỒ ĂN + BỌC CỦ"
click at [186, 353] on input "1" at bounding box center [164, 347] width 91 height 27
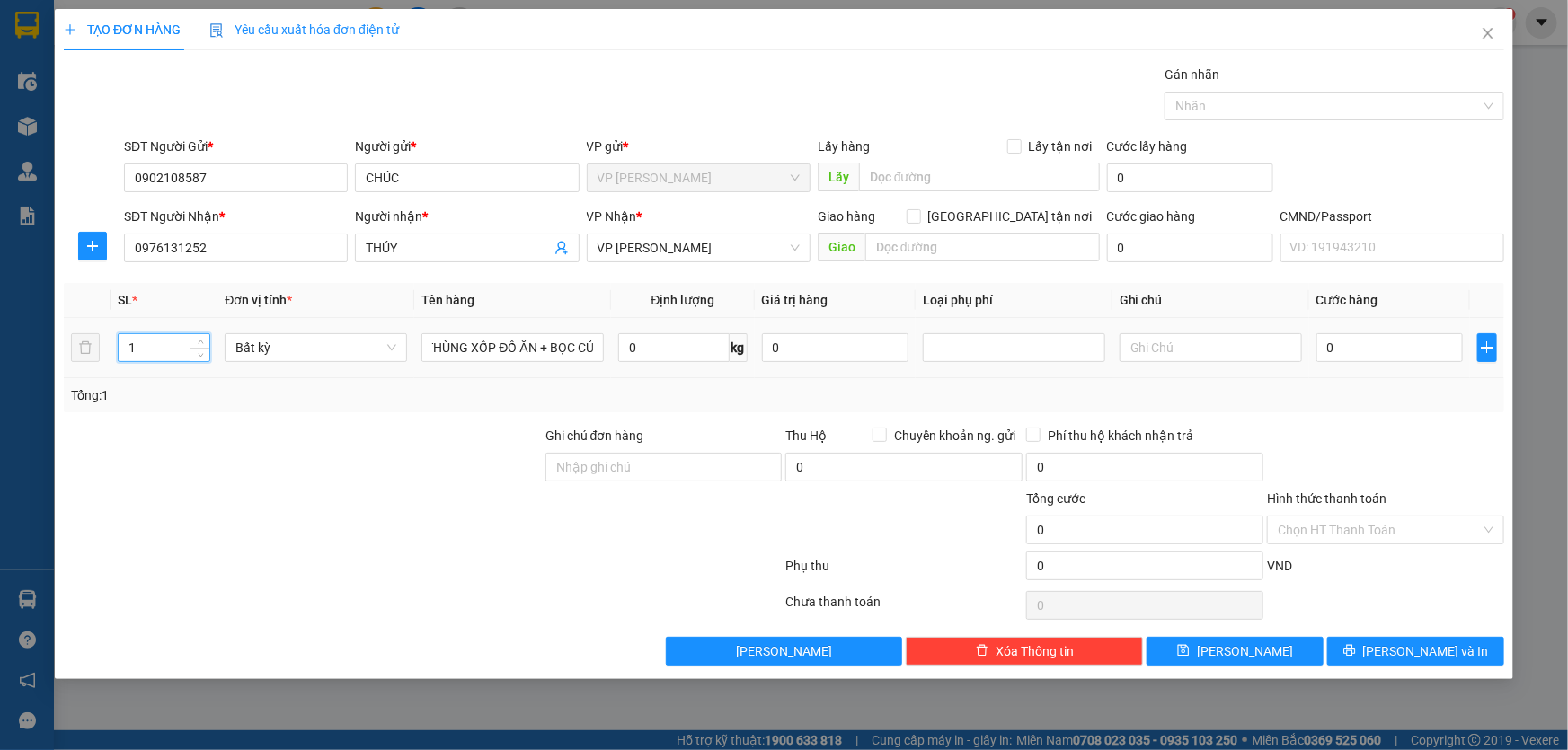
scroll to position [0, 0]
type input "2"
click at [206, 342] on span "up" at bounding box center [201, 343] width 11 height 11
drag, startPoint x: 305, startPoint y: 439, endPoint x: 553, endPoint y: 451, distance: 248.3
click at [306, 439] on div at bounding box center [303, 458] width 482 height 63
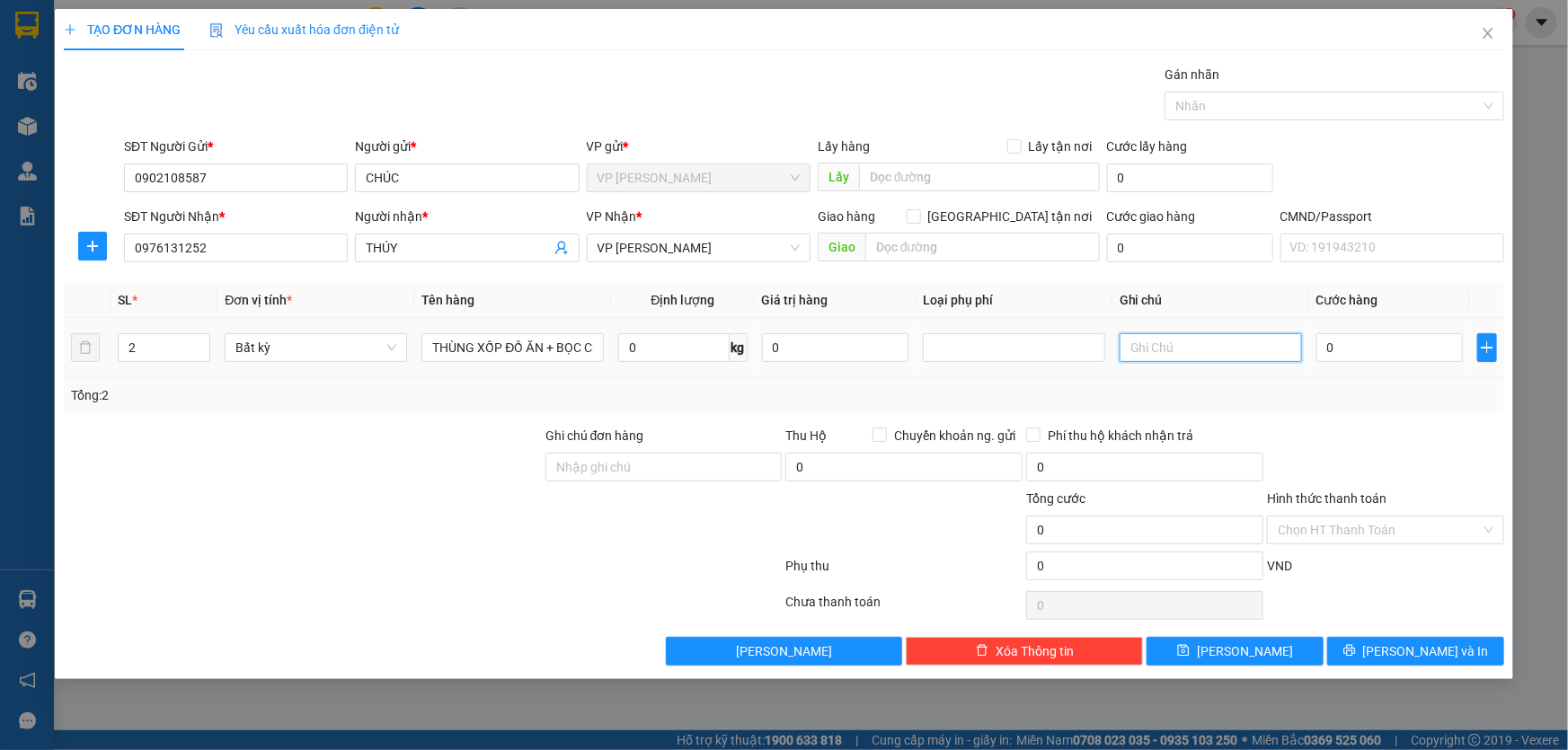
click at [1159, 354] on input "text" at bounding box center [1211, 347] width 182 height 29
type input "16+8 (KM 30%)"
click at [517, 544] on div at bounding box center [303, 520] width 482 height 63
drag, startPoint x: 1339, startPoint y: 457, endPoint x: 1339, endPoint y: 423, distance: 34.0
click at [1339, 450] on div at bounding box center [1386, 458] width 241 height 63
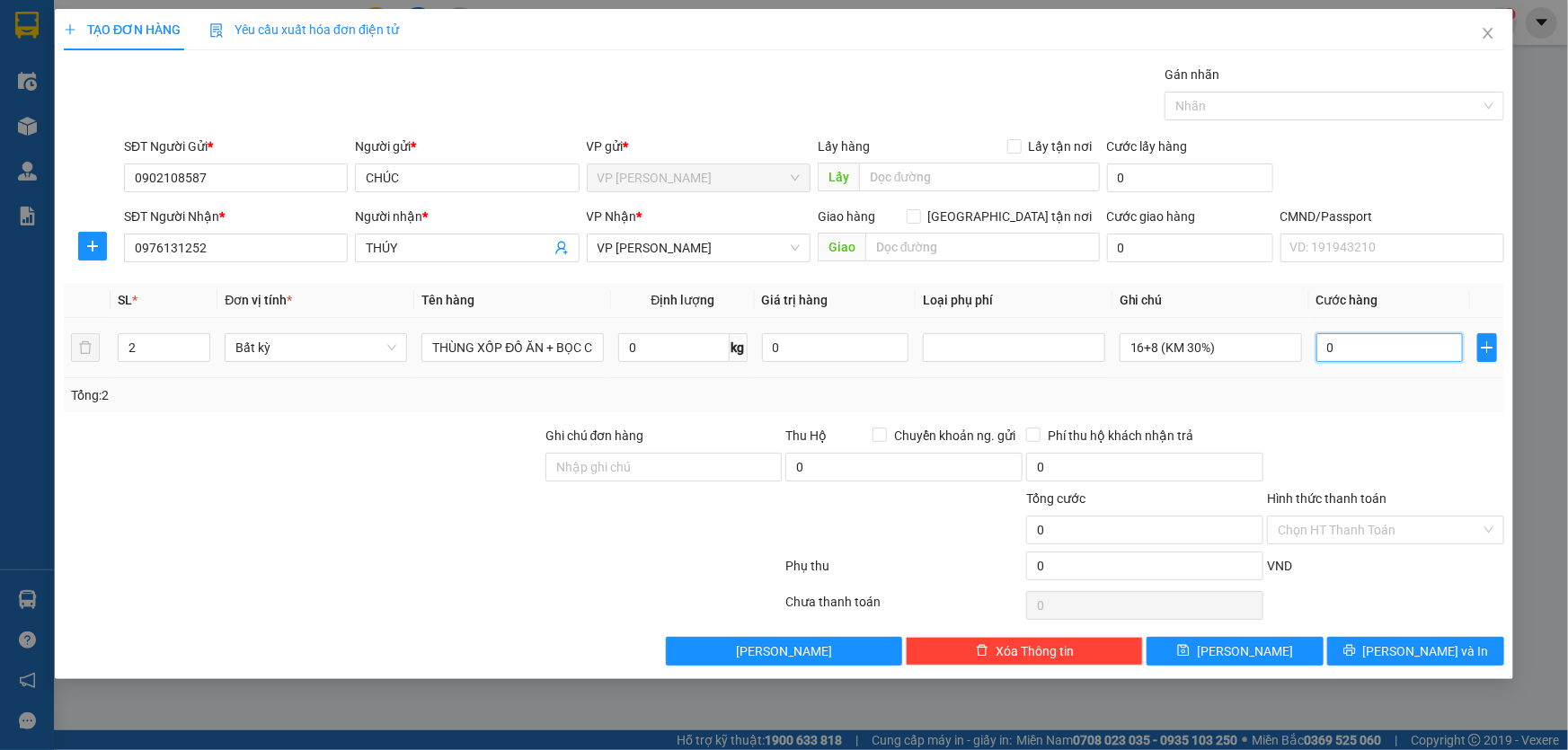
click at [1346, 350] on input "0" at bounding box center [1389, 347] width 146 height 29
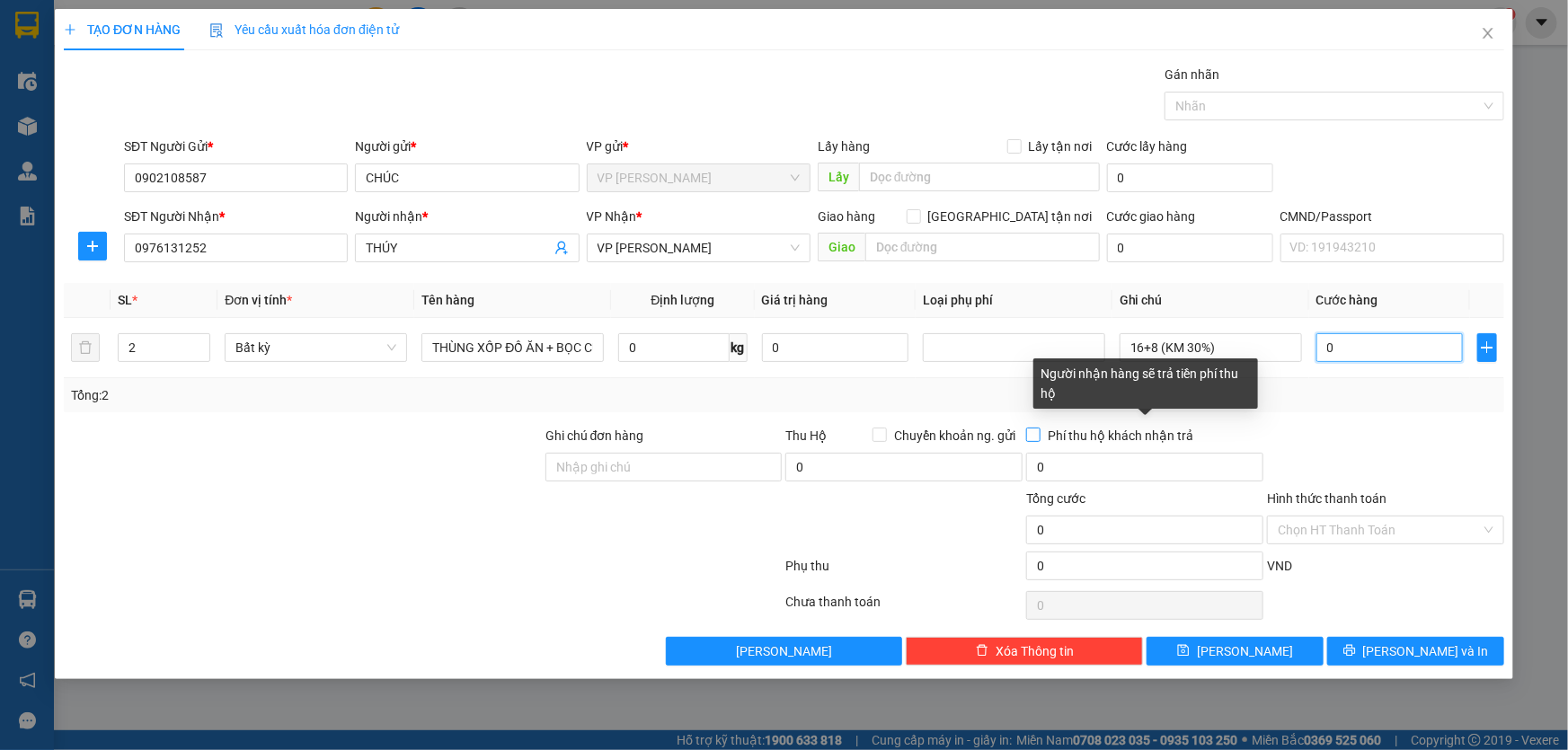
type input "1"
type input "10"
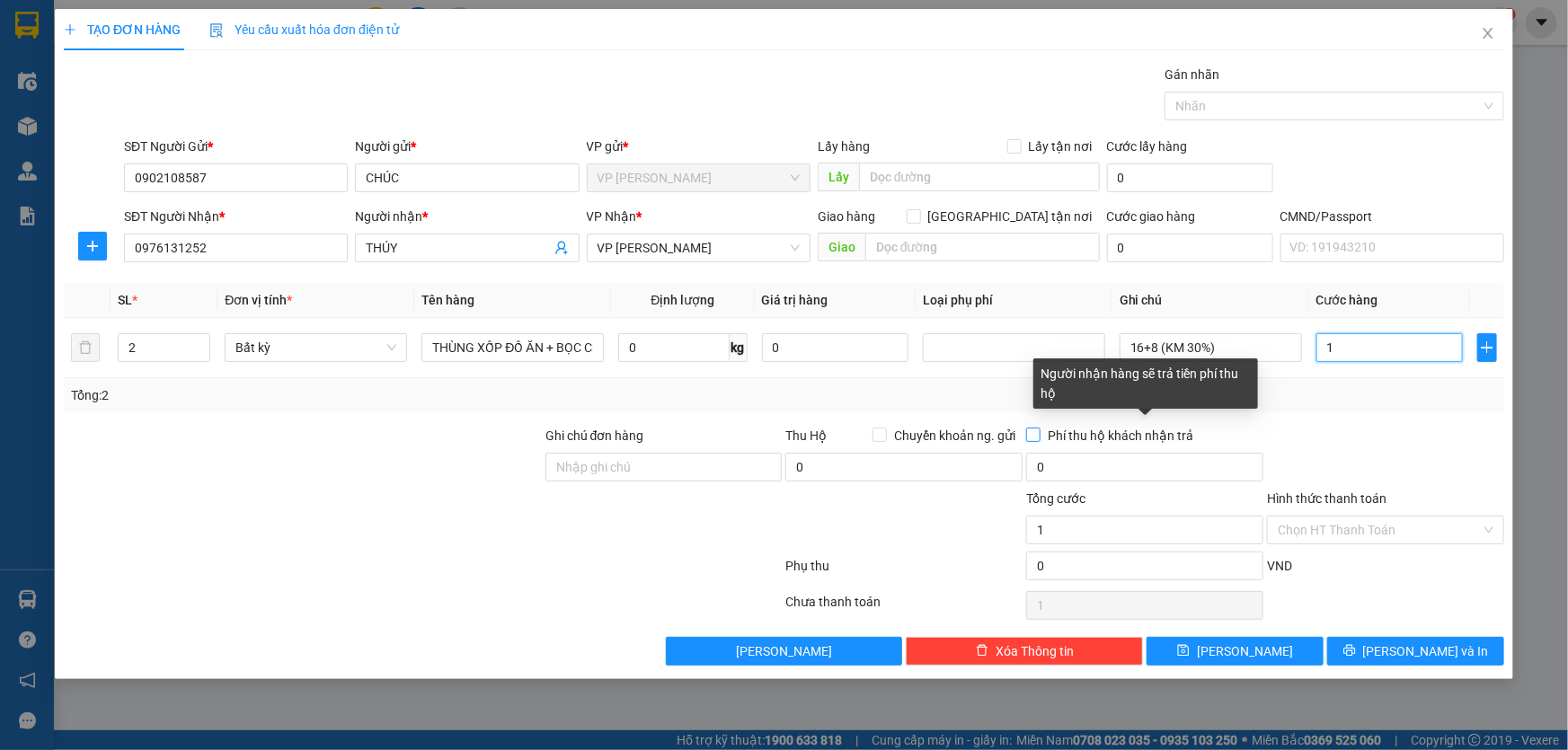
type input "10"
type input "105"
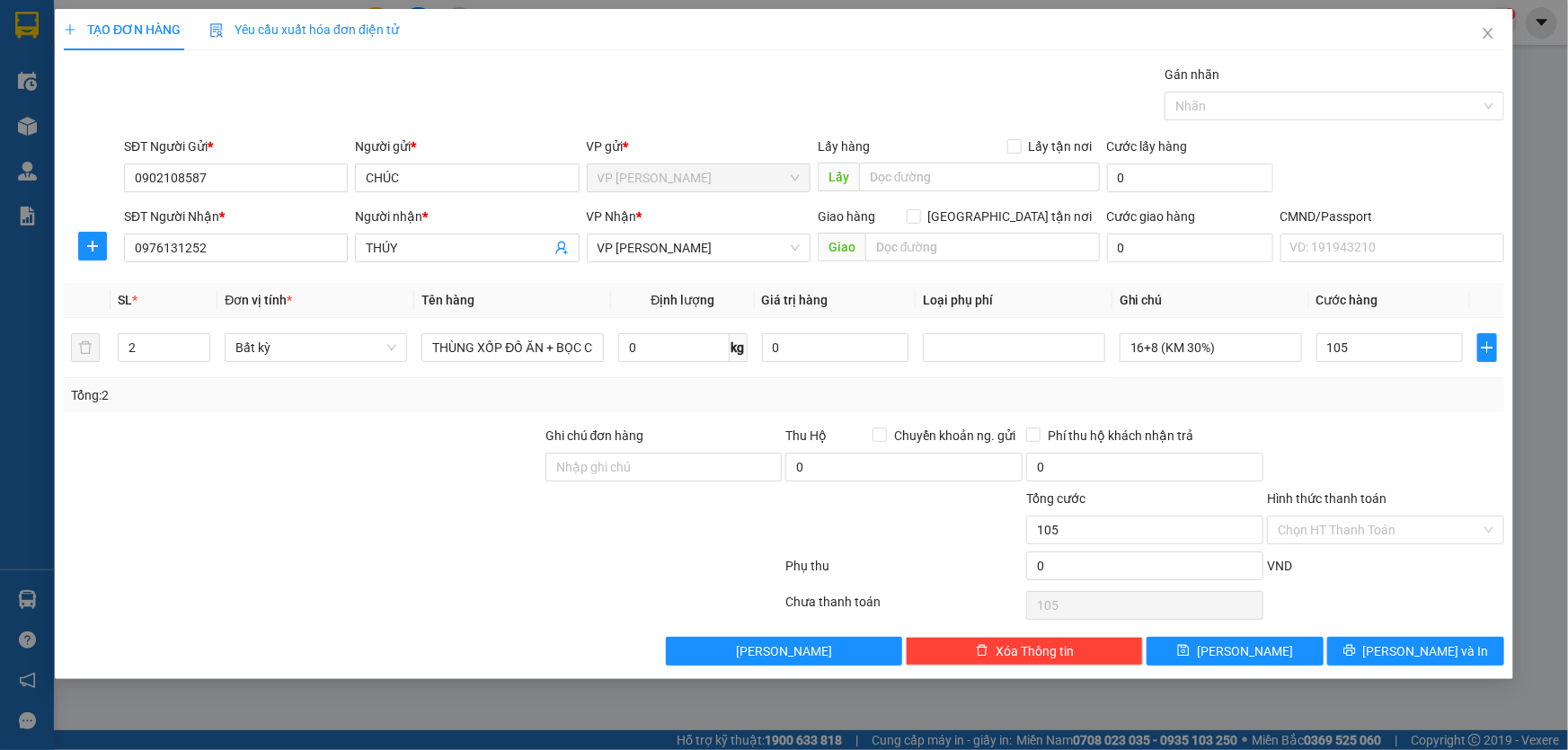
type input "105.000"
click at [626, 542] on div at bounding box center [663, 520] width 241 height 63
click at [1312, 533] on input "Hình thức thanh toán" at bounding box center [1379, 529] width 203 height 27
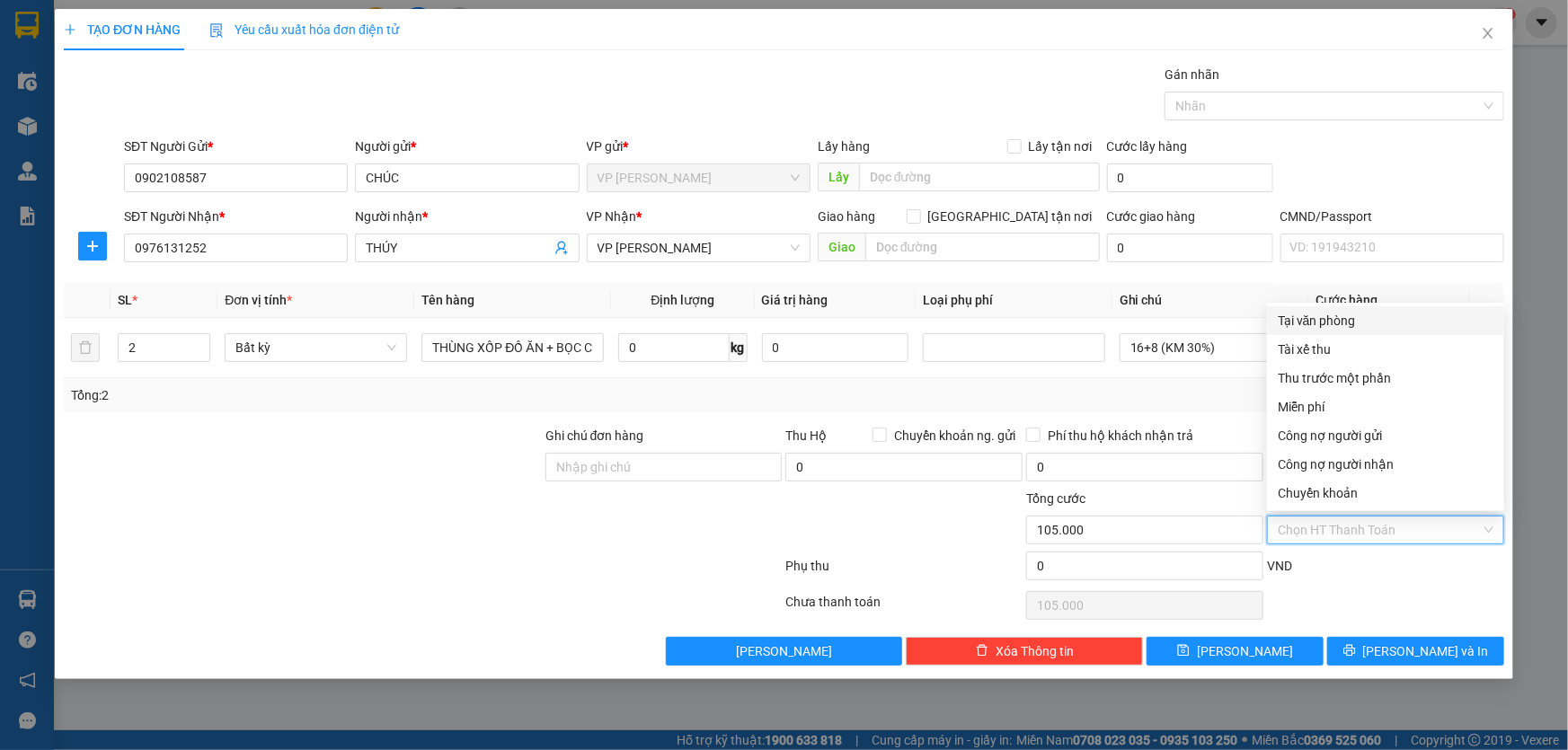
click at [1316, 321] on div "Tại văn phòng" at bounding box center [1386, 320] width 216 height 20
type input "0"
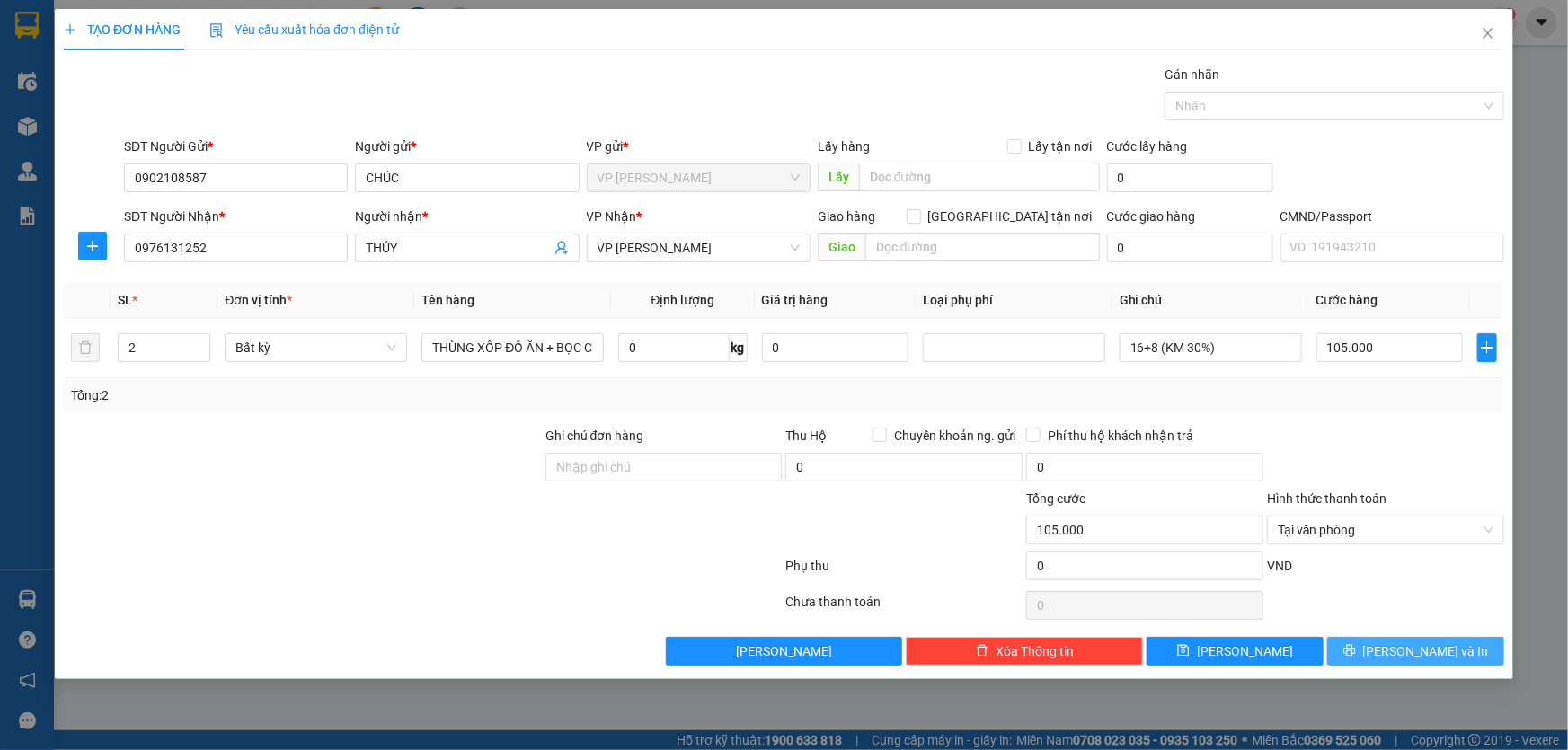
click at [1394, 647] on button "[PERSON_NAME] và In" at bounding box center [1415, 651] width 177 height 29
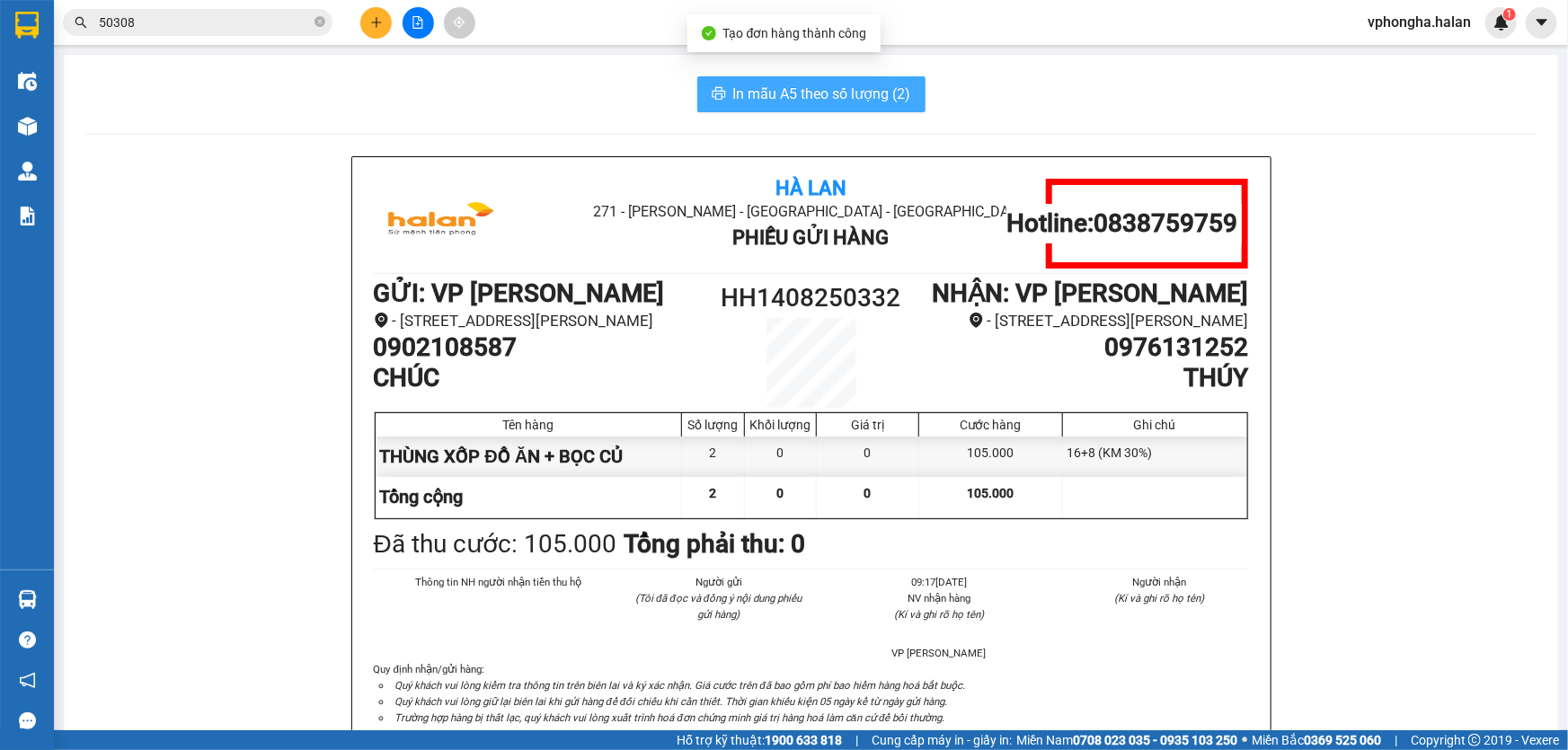
click at [813, 95] on span "In mẫu A5 theo số lượng (2)" at bounding box center [822, 94] width 178 height 22
click at [370, 13] on button at bounding box center [376, 23] width 32 height 32
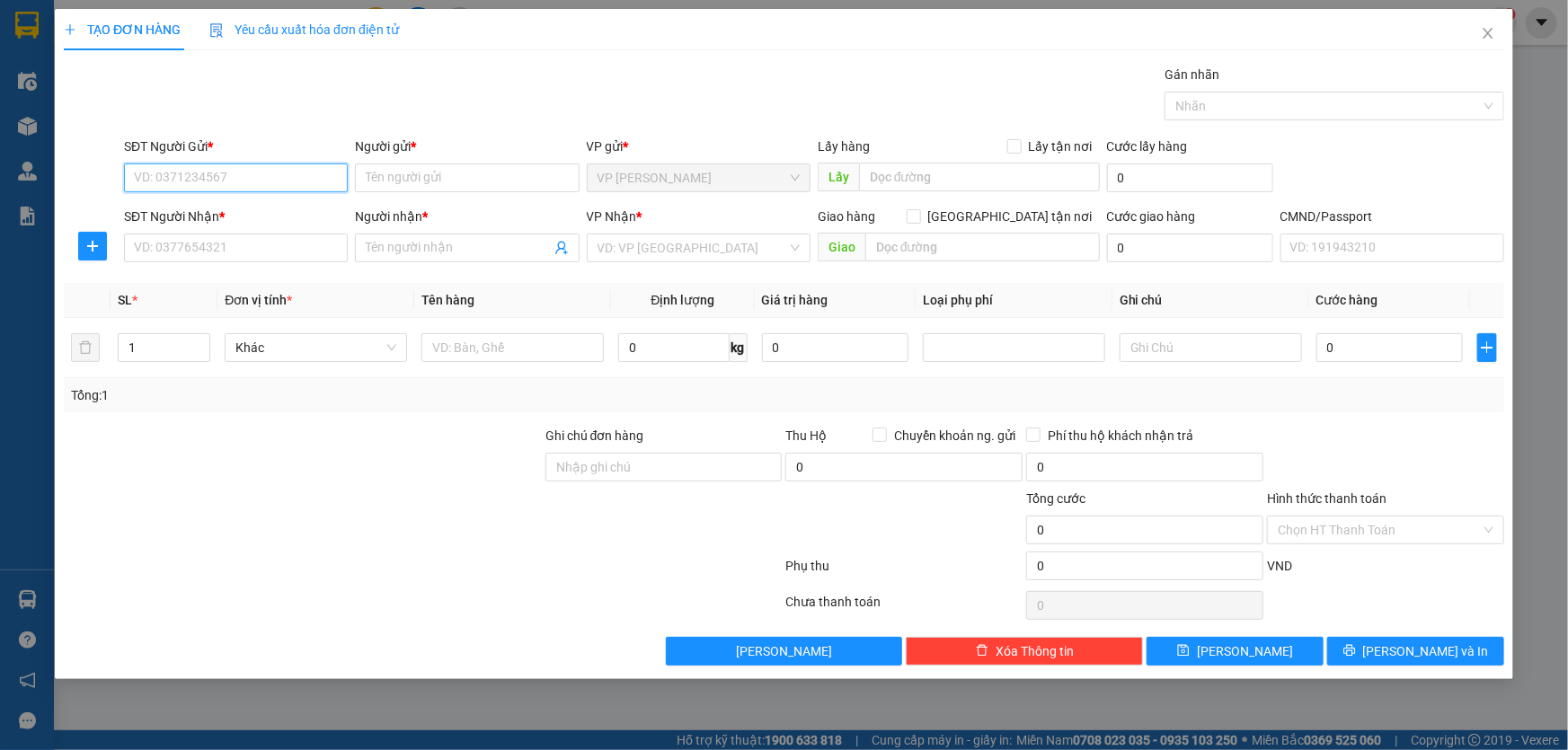
click at [167, 187] on input "SĐT Người Gửi *" at bounding box center [235, 178] width 223 height 29
click at [687, 354] on input "0" at bounding box center [673, 347] width 111 height 29
click at [547, 345] on input "text" at bounding box center [513, 347] width 182 height 29
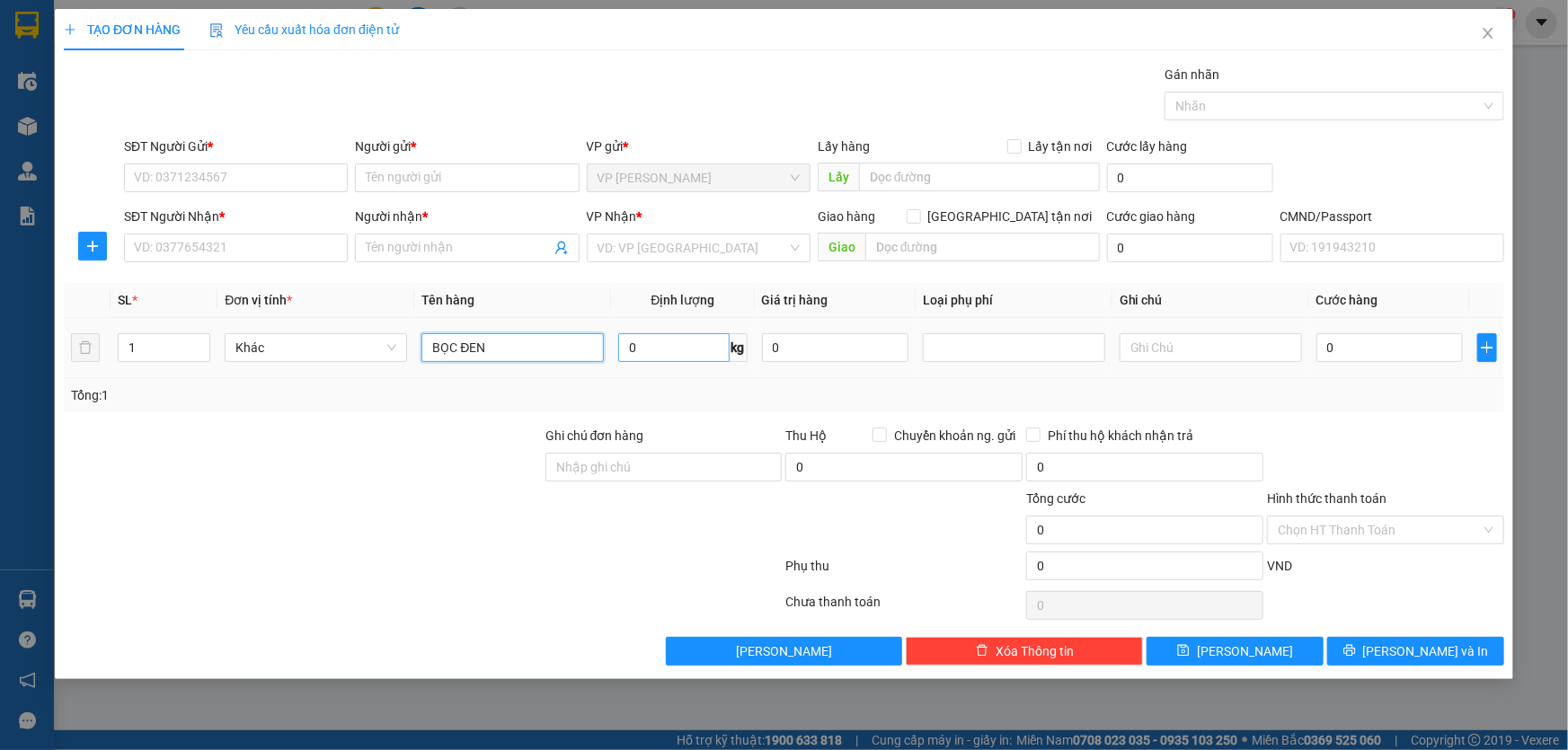
type input "BỌC ĐEN"
click at [673, 341] on input "0" at bounding box center [673, 347] width 111 height 29
type input "18"
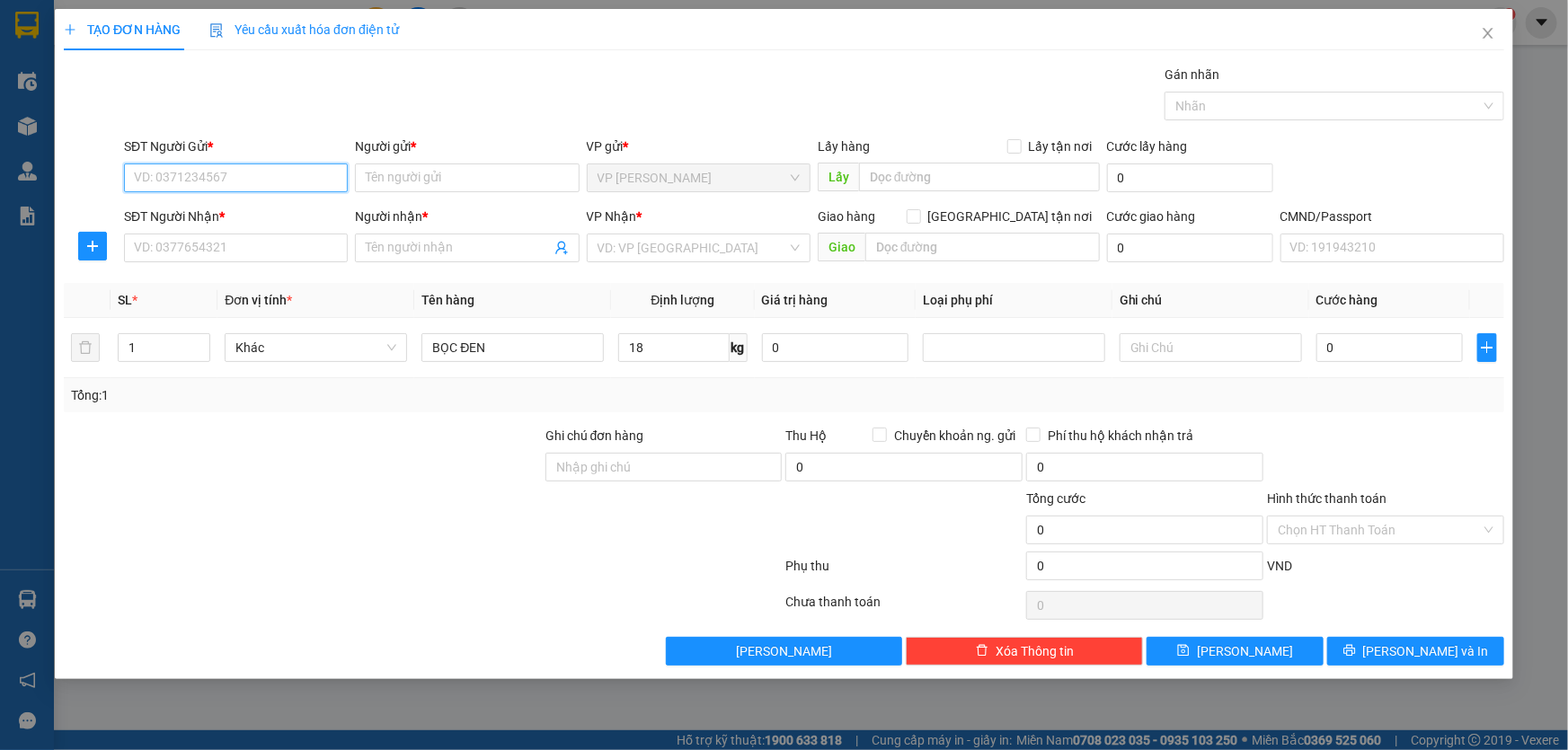
click at [300, 187] on input "SĐT Người Gửi *" at bounding box center [235, 178] width 223 height 29
click at [250, 184] on input "SĐT Người Gửi *" at bounding box center [235, 178] width 223 height 29
type input "0778378333"
click at [243, 213] on div "0778378333 - HẢI" at bounding box center [235, 213] width 202 height 20
type input "HẢI"
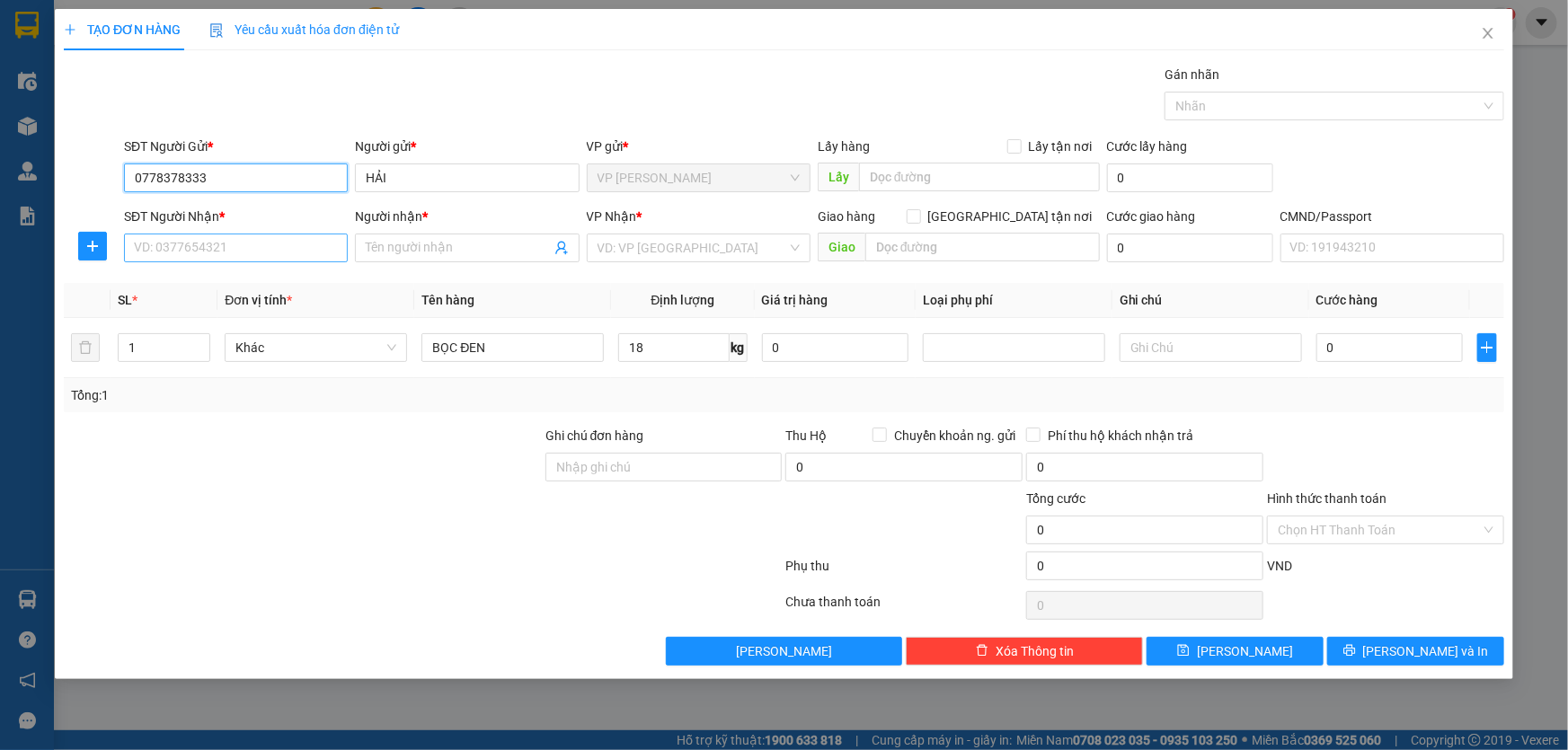
type input "0778378333"
click at [241, 246] on input "SĐT Người Nhận *" at bounding box center [235, 248] width 223 height 29
type input "0972166198"
click at [408, 251] on input "Người nhận *" at bounding box center [458, 248] width 184 height 20
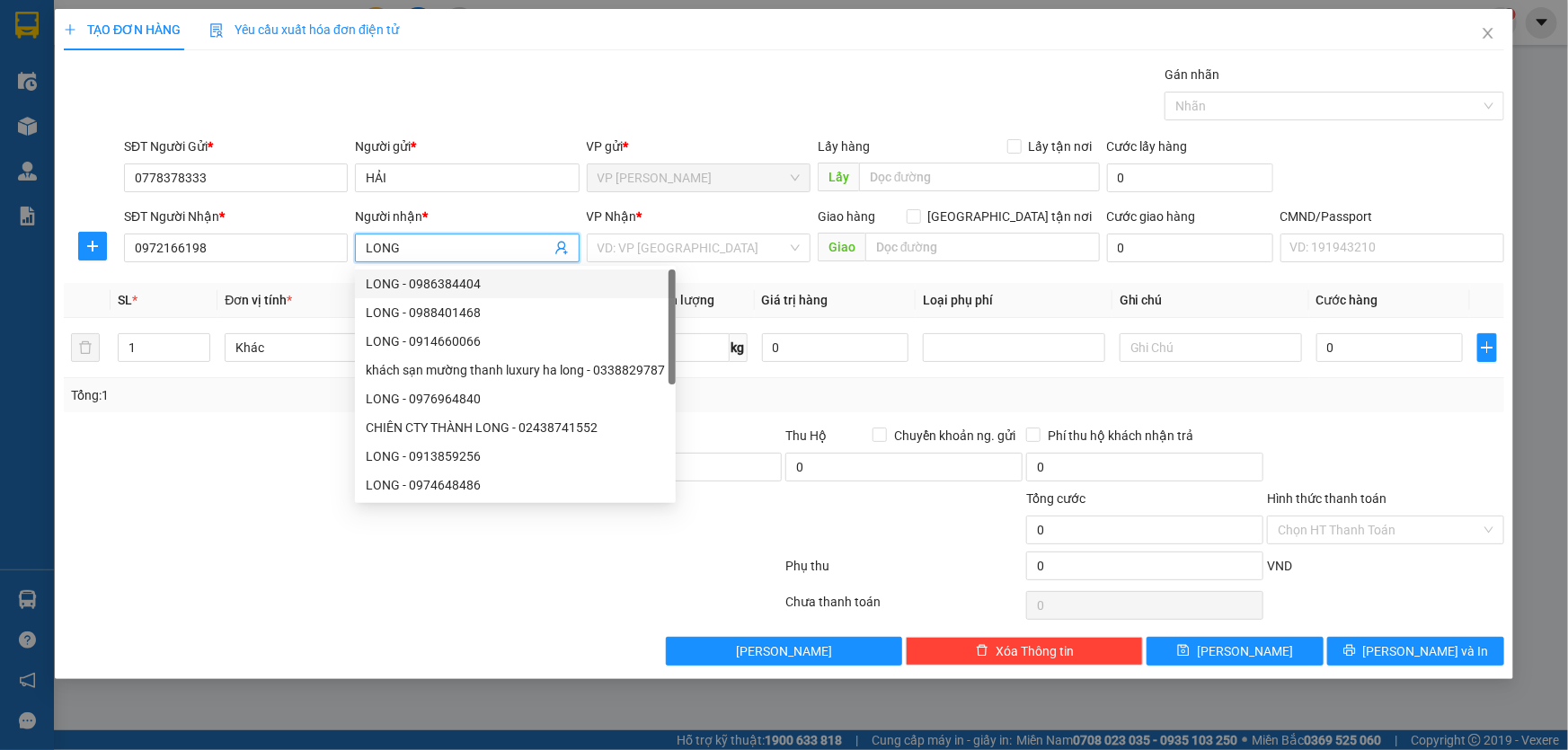
type input "LONG"
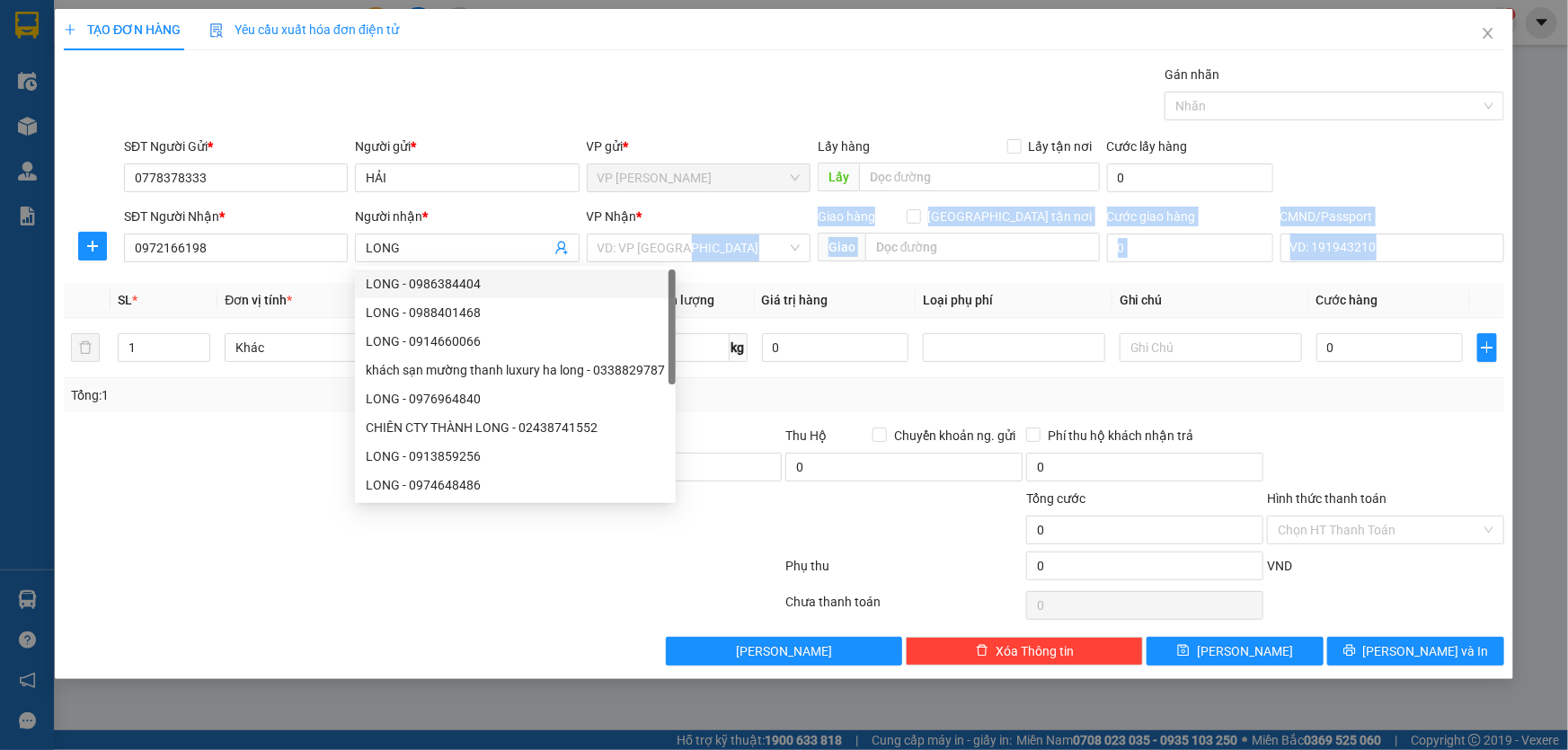
click at [708, 269] on div "Transit Pickup Surcharge Ids Transit Deliver Surcharge Ids Transit Deliver Surc…" at bounding box center [784, 366] width 1441 height 601
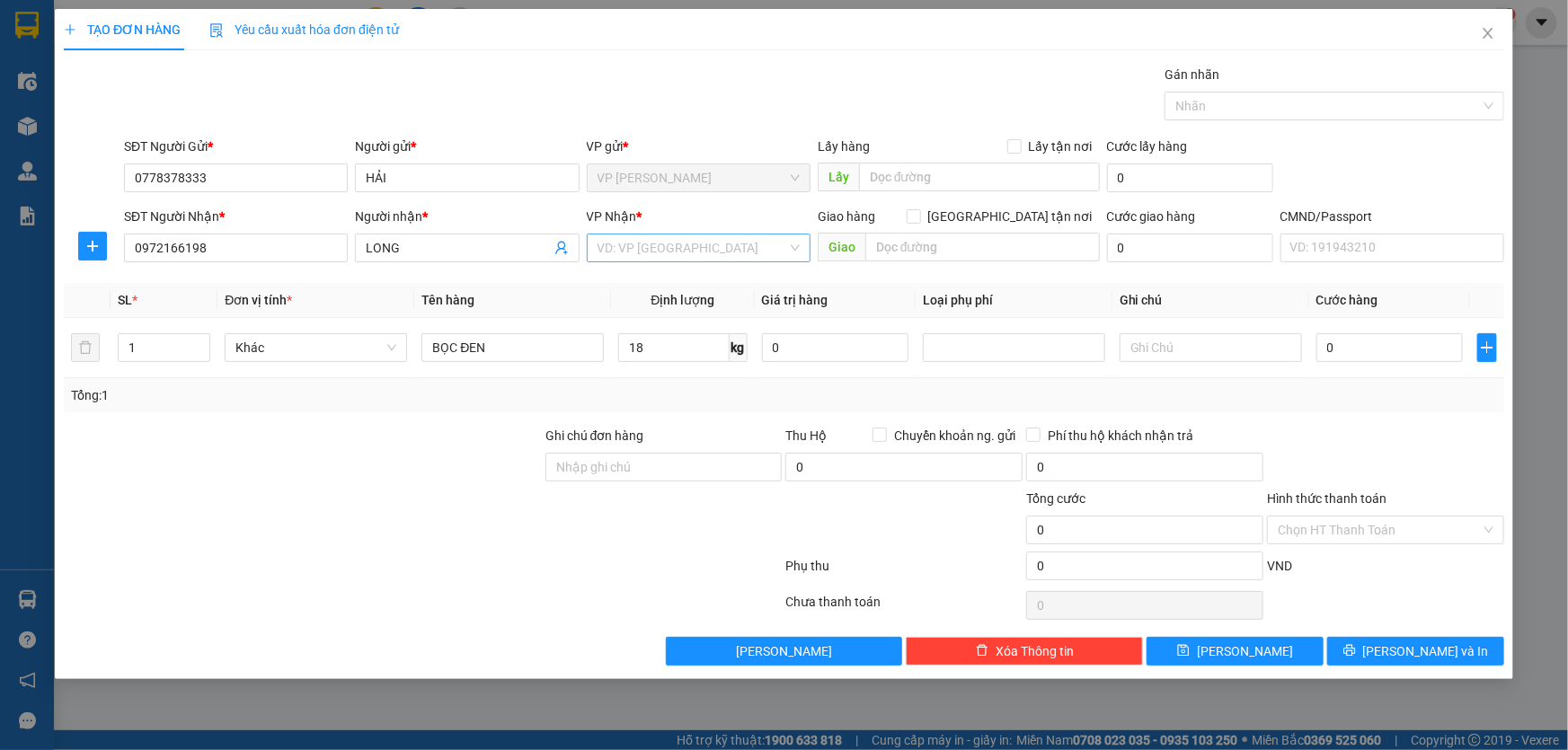
click at [674, 248] on input "search" at bounding box center [692, 248] width 190 height 27
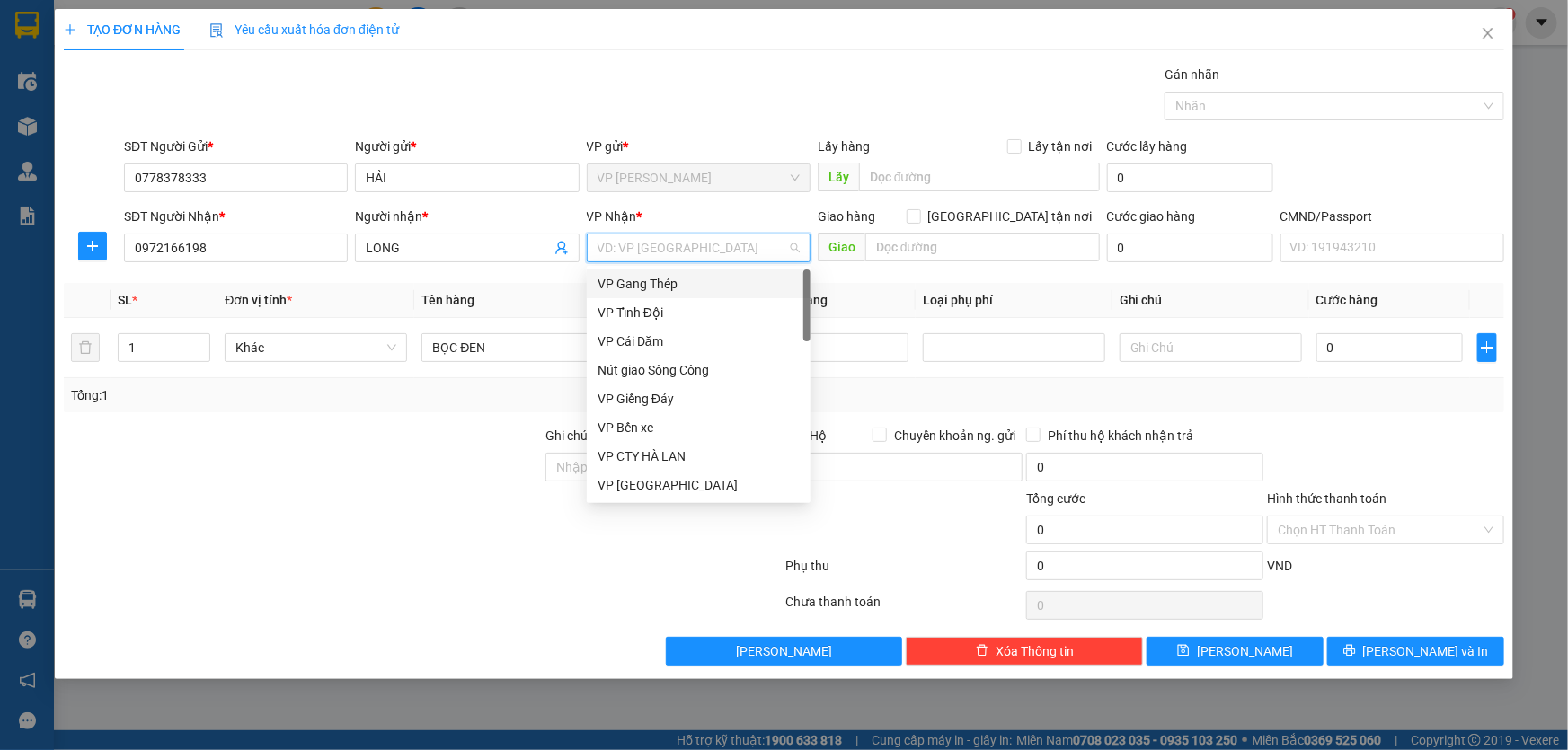
click at [681, 252] on input "search" at bounding box center [692, 248] width 190 height 27
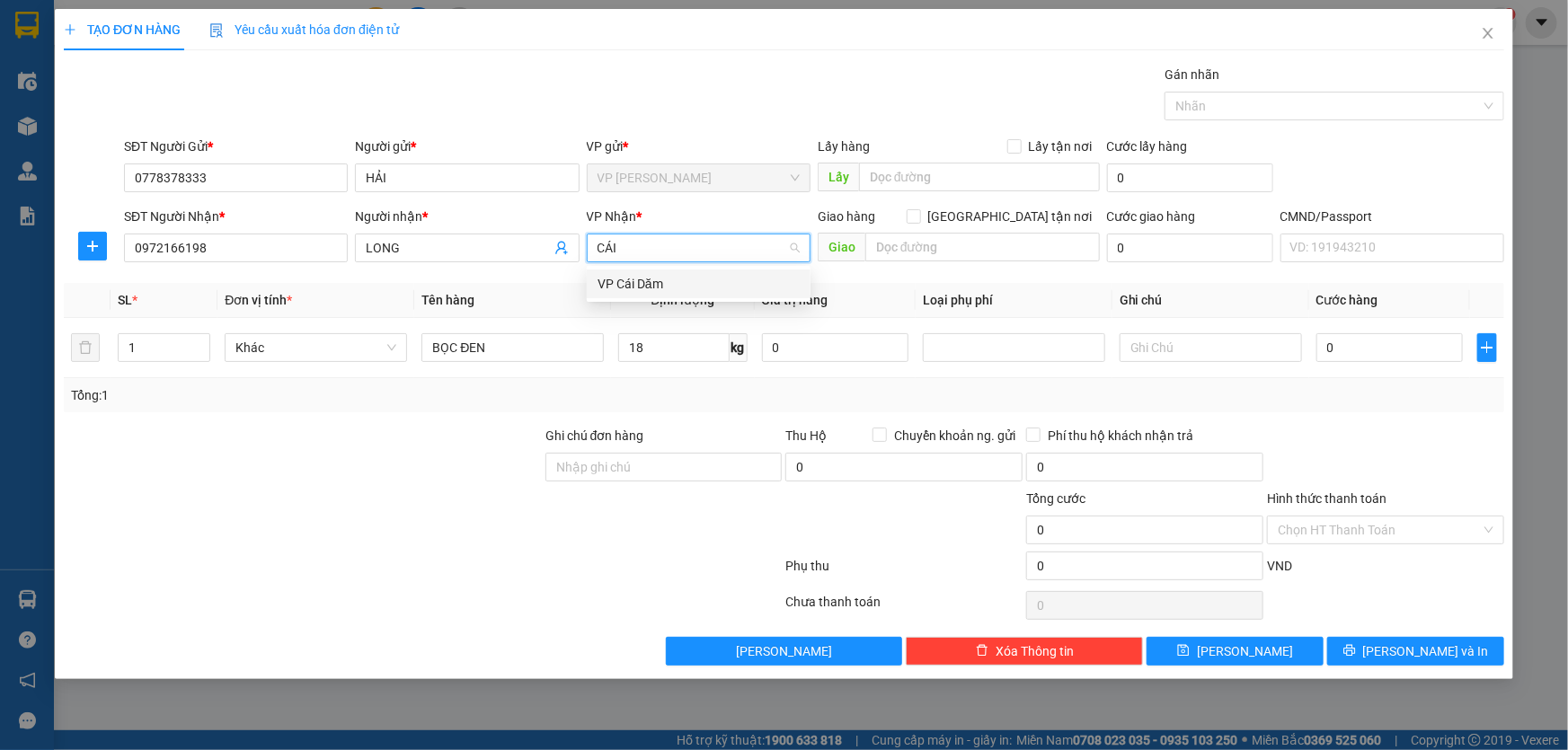
type input "CÁI"
click at [655, 287] on div "VP Cái Dăm" at bounding box center [698, 284] width 202 height 20
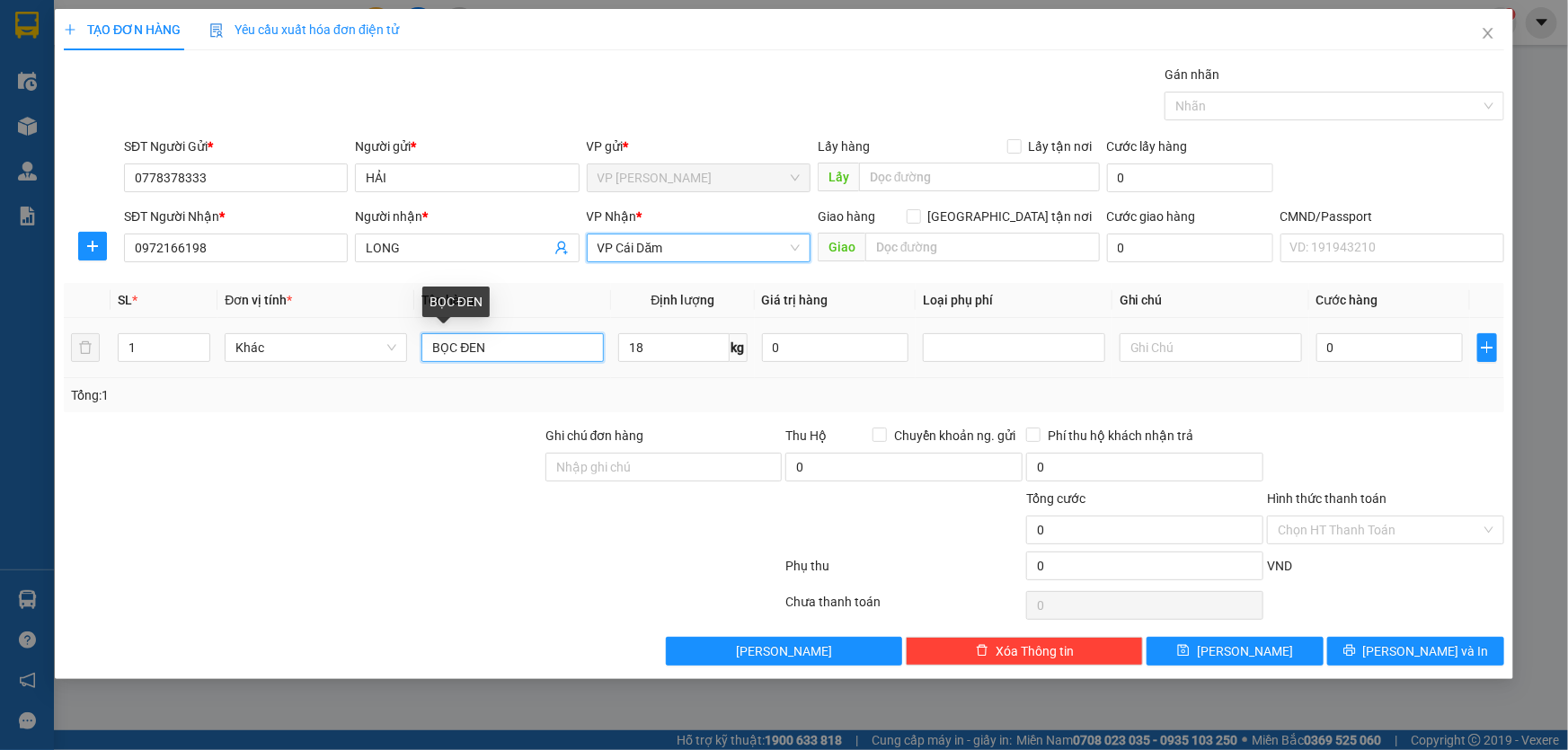
click at [543, 346] on input "BỌC ĐEN" at bounding box center [513, 347] width 182 height 29
type input "BỌC ĐEN HẢI SẢN"
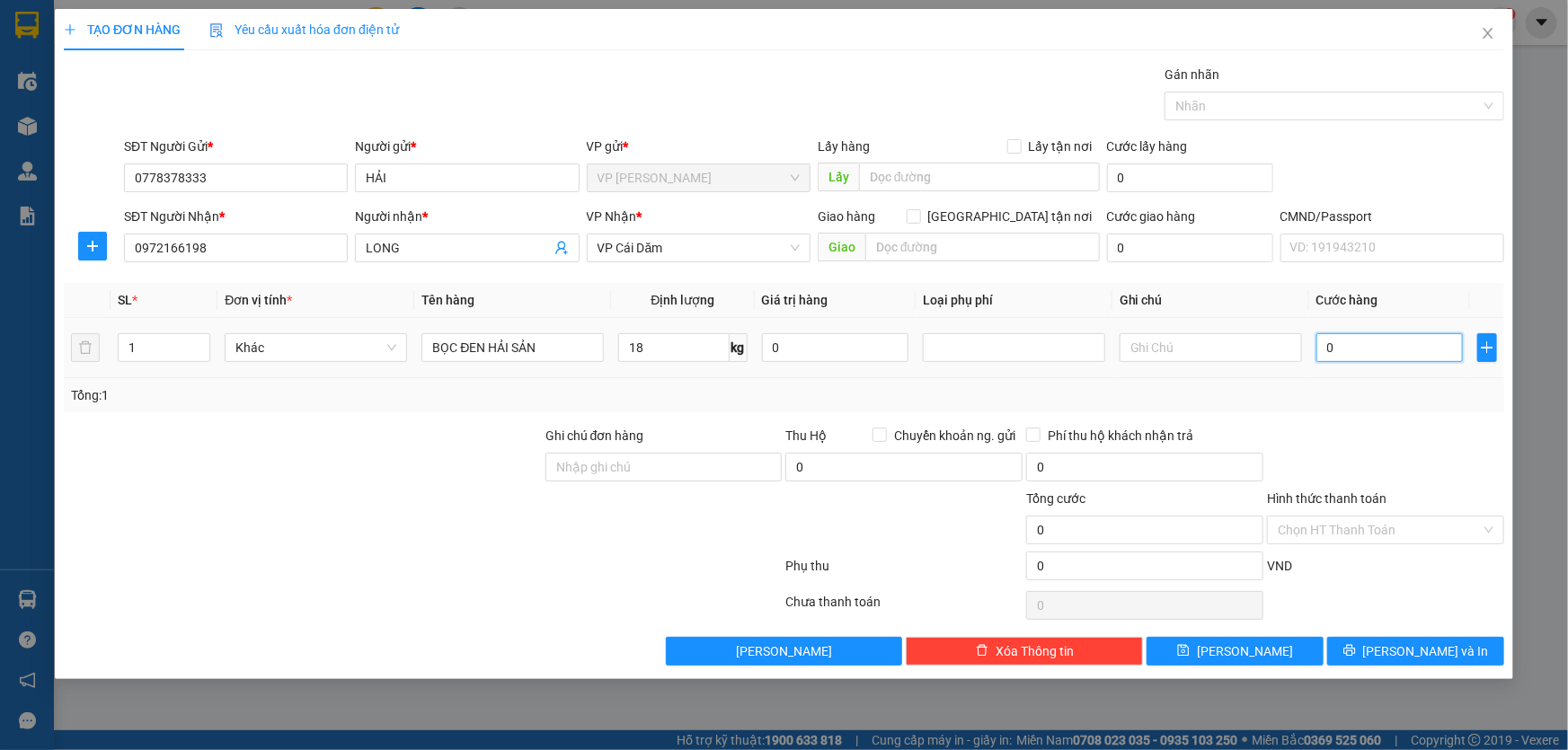
click at [1343, 342] on input "0" at bounding box center [1389, 347] width 146 height 29
type input "5"
type input "50"
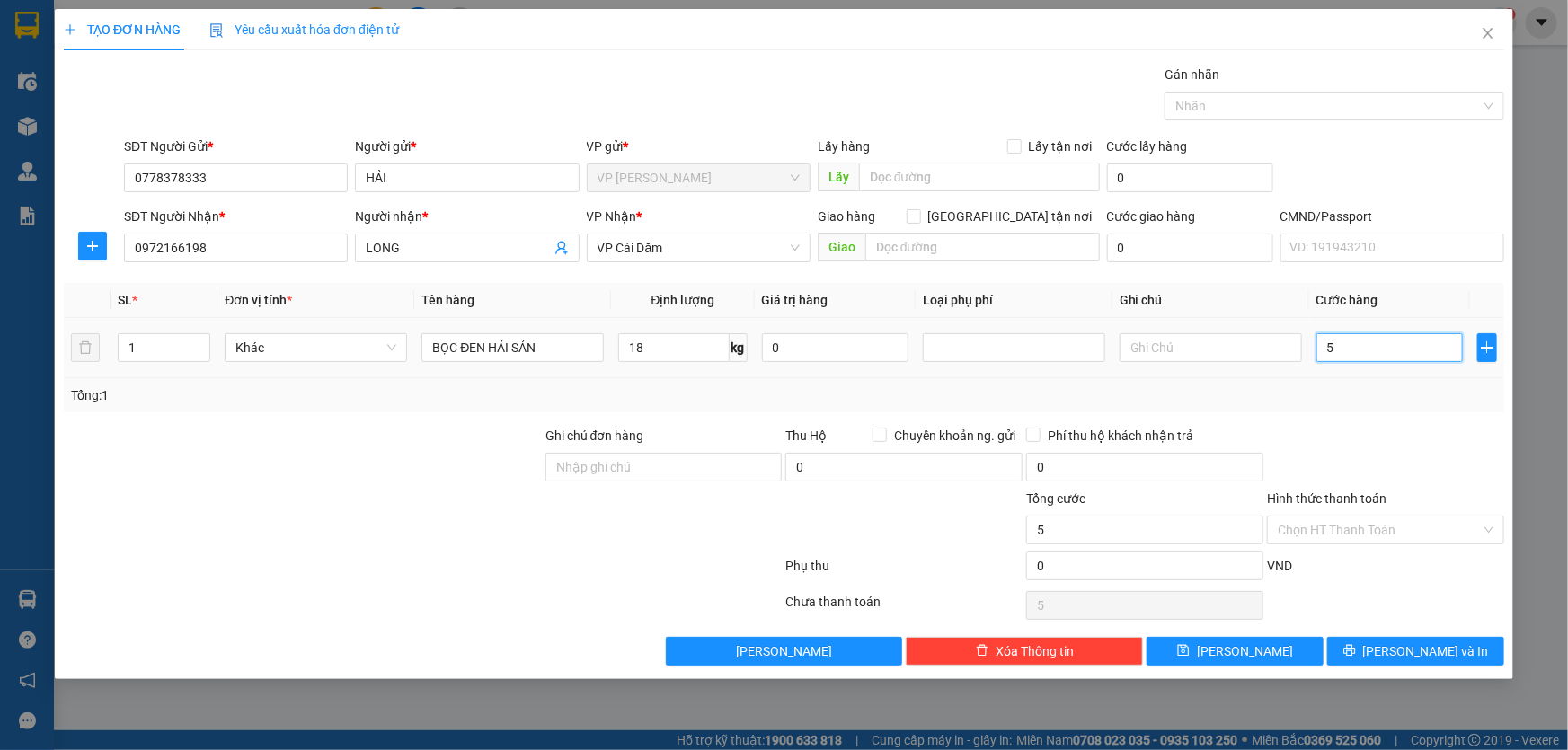
type input "50"
type input "50.000"
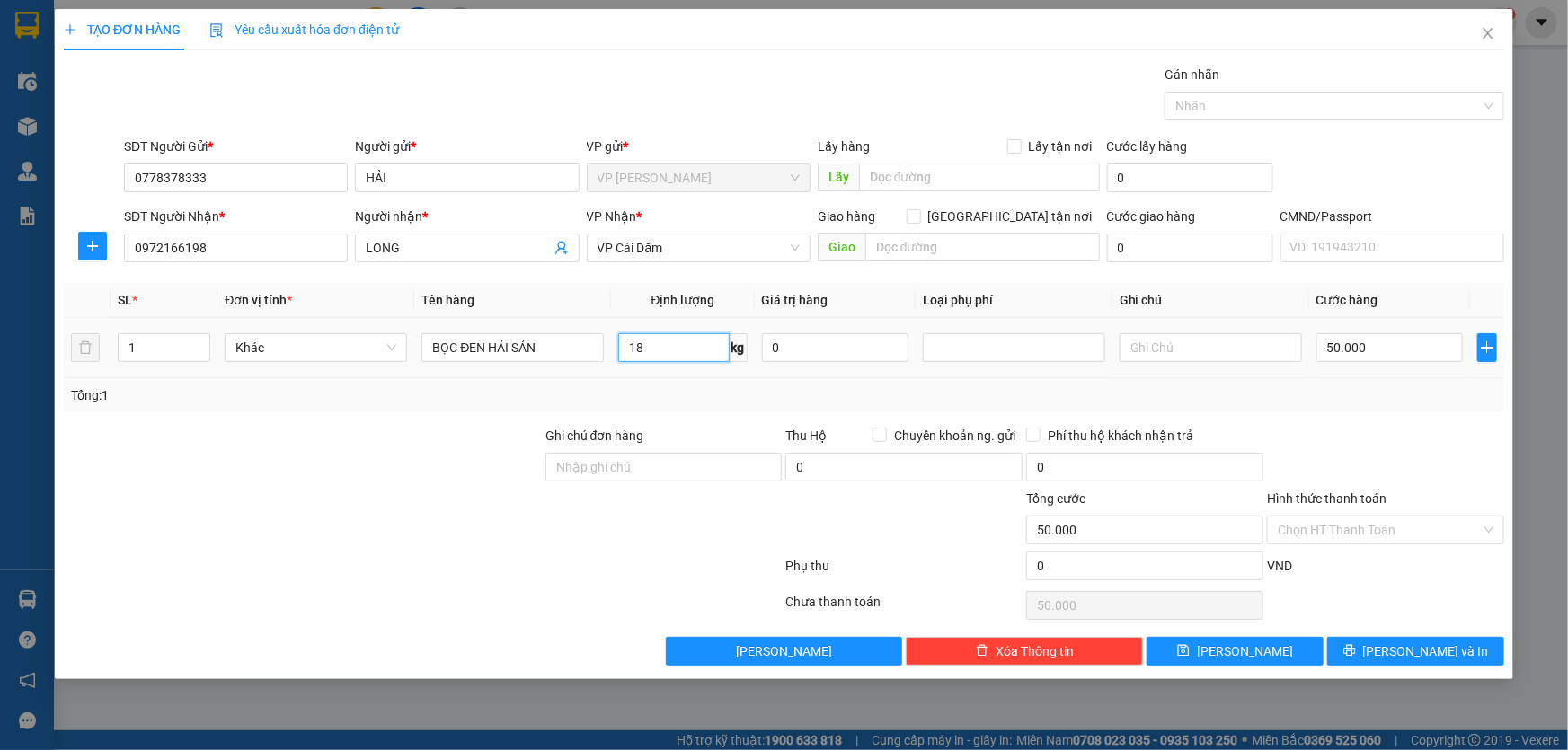
click at [698, 352] on input "18" at bounding box center [673, 347] width 111 height 29
type input "0"
click at [1348, 535] on input "Hình thức thanh toán" at bounding box center [1379, 529] width 203 height 27
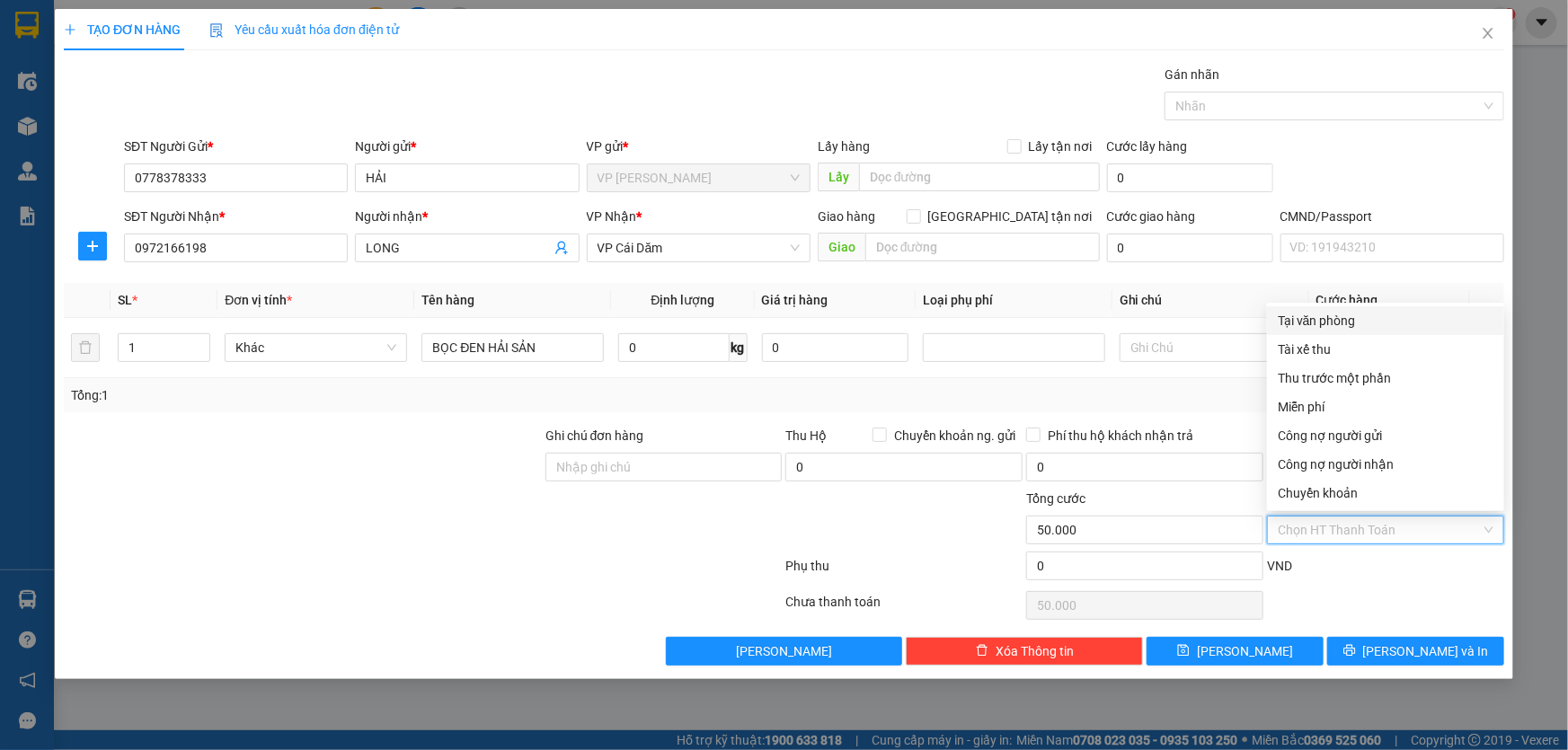
click at [1361, 326] on div "Tại văn phòng" at bounding box center [1386, 320] width 216 height 20
type input "0"
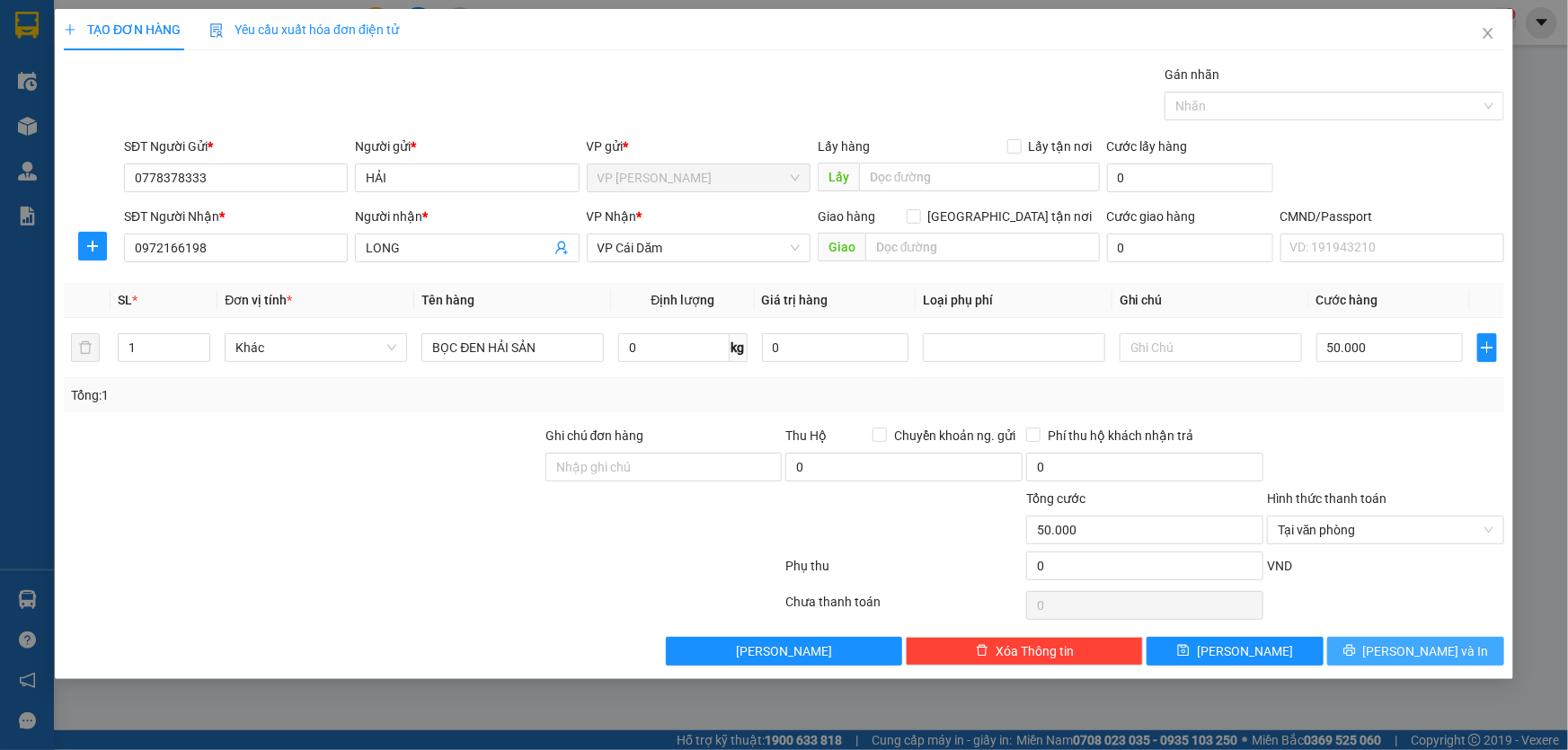
click at [1447, 654] on span "[PERSON_NAME] và In" at bounding box center [1426, 651] width 126 height 20
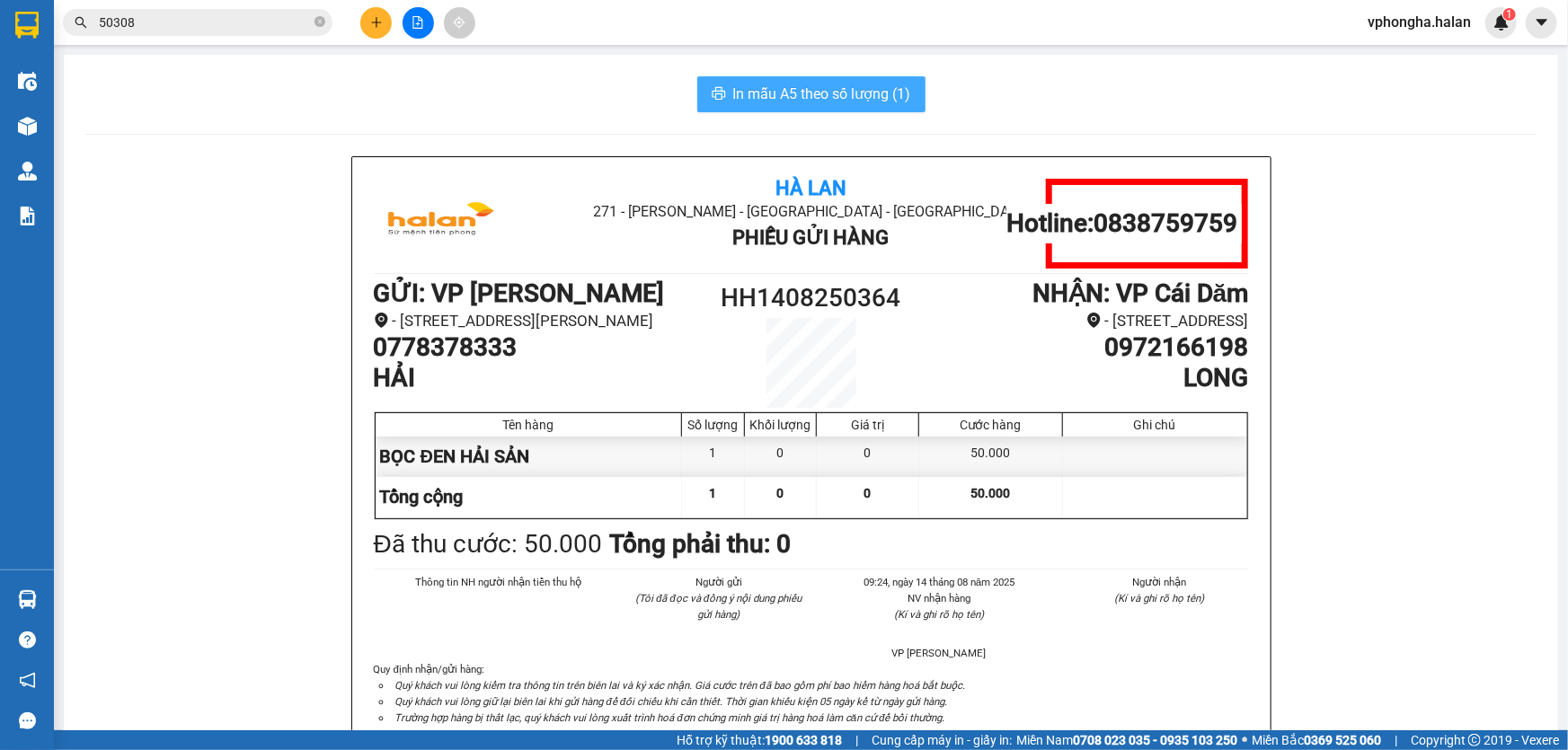
click at [811, 98] on span "In mẫu A5 theo số lượng (1)" at bounding box center [822, 94] width 178 height 22
click at [840, 94] on span "In mẫu A5 theo số lượng (1)" at bounding box center [822, 94] width 178 height 22
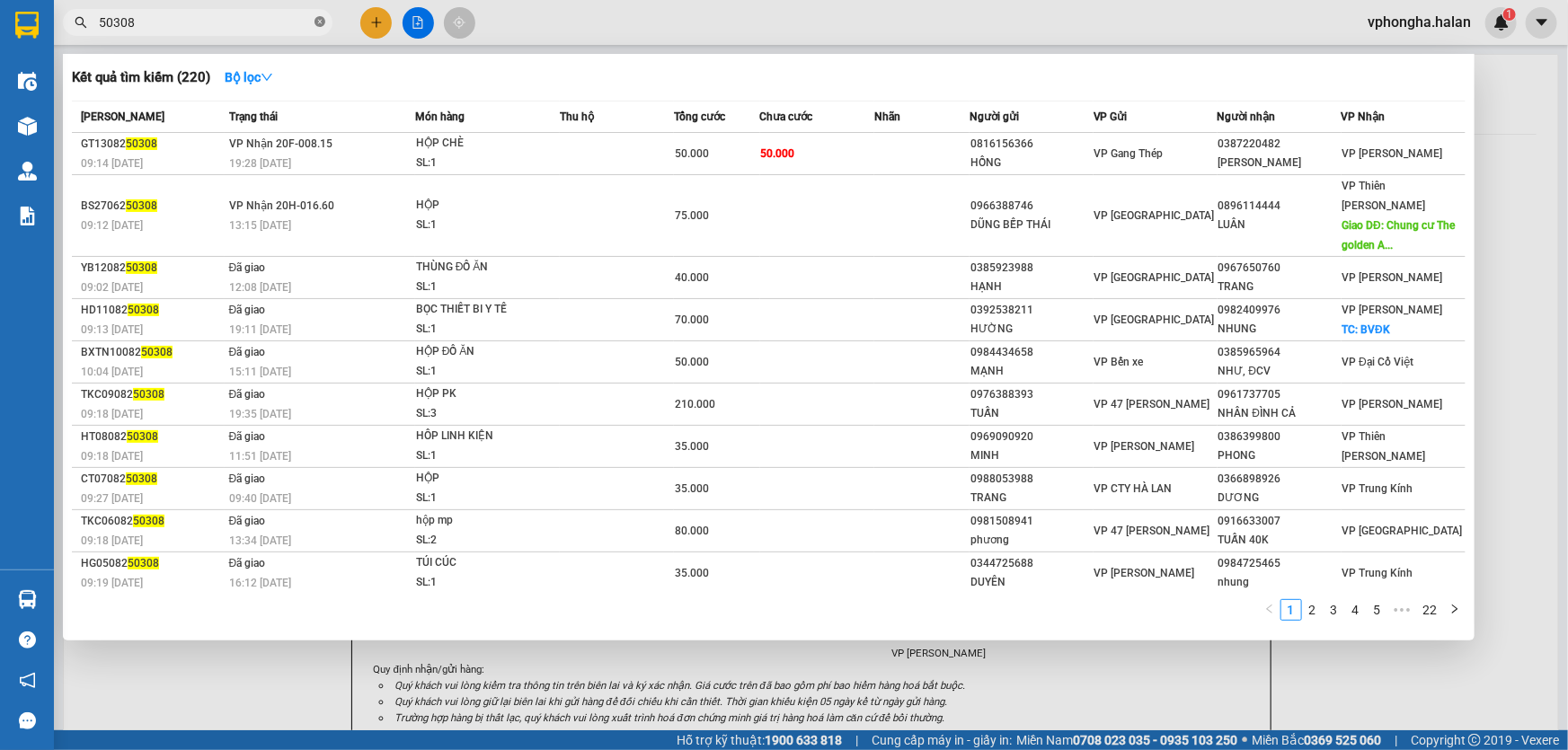
click at [324, 26] on icon "close-circle" at bounding box center [320, 21] width 11 height 11
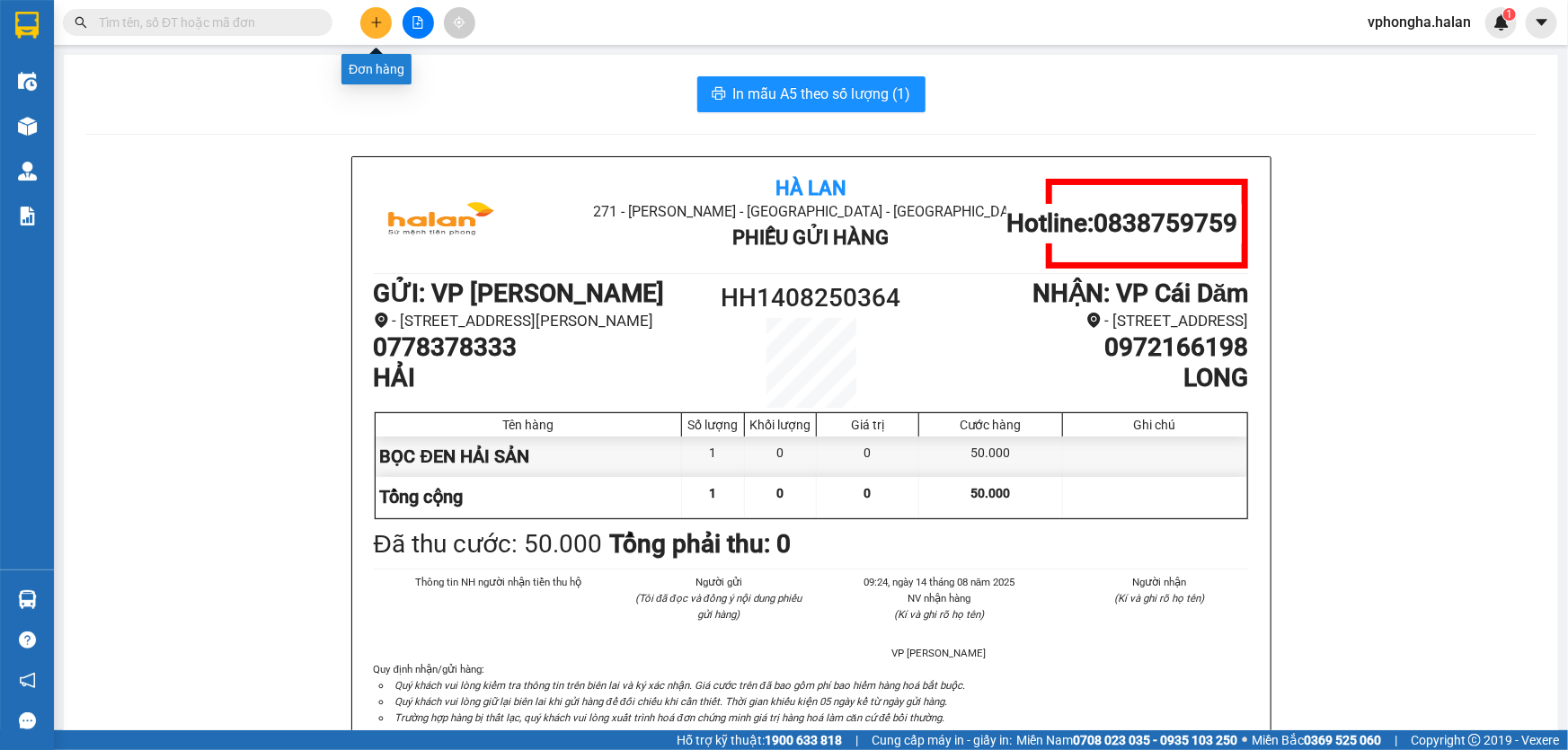
click at [372, 18] on icon "plus" at bounding box center [377, 22] width 13 height 13
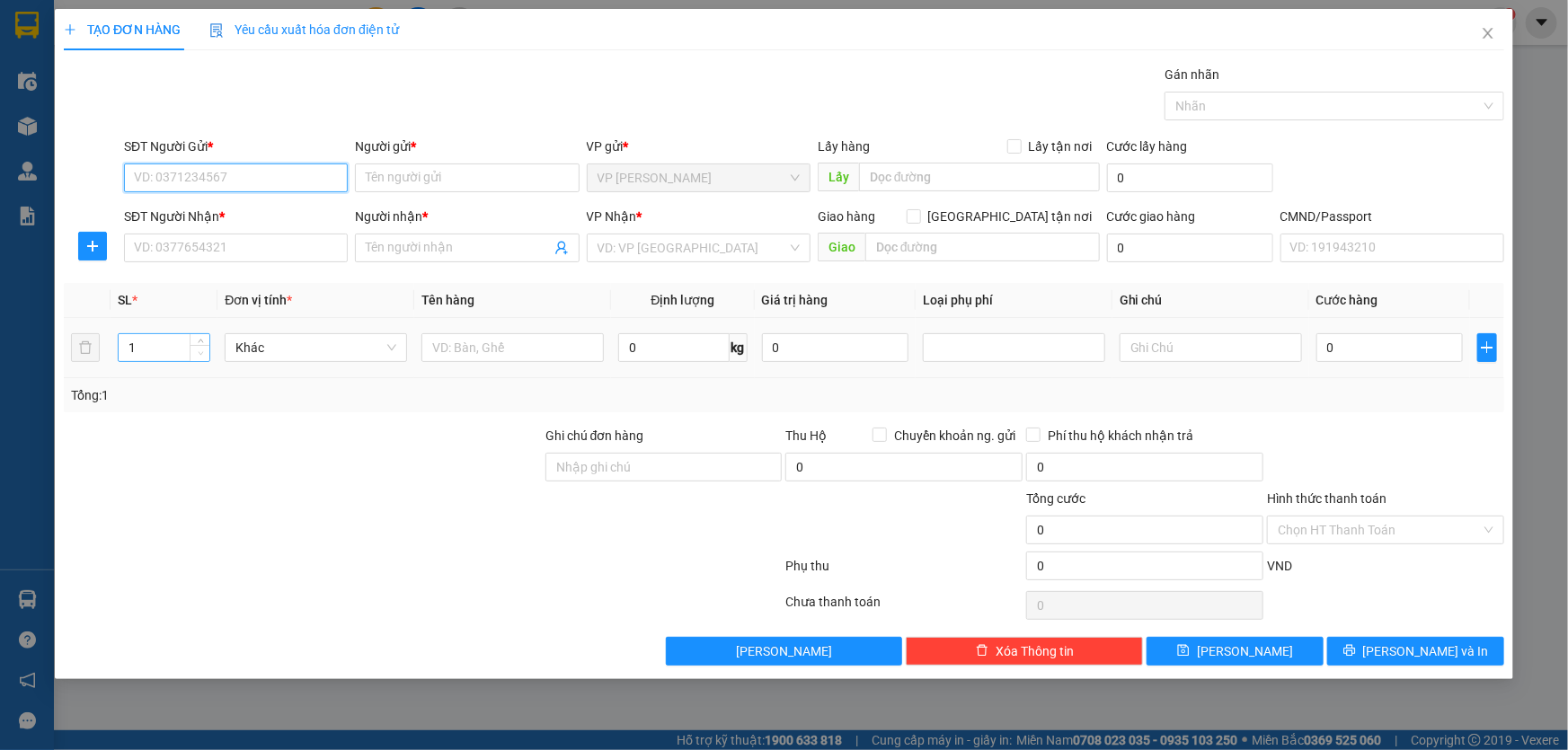
click at [203, 355] on icon "down" at bounding box center [200, 354] width 7 height 7
click at [167, 353] on input "1" at bounding box center [164, 347] width 91 height 27
type input "2"
click at [1487, 39] on icon "close" at bounding box center [1488, 33] width 14 height 14
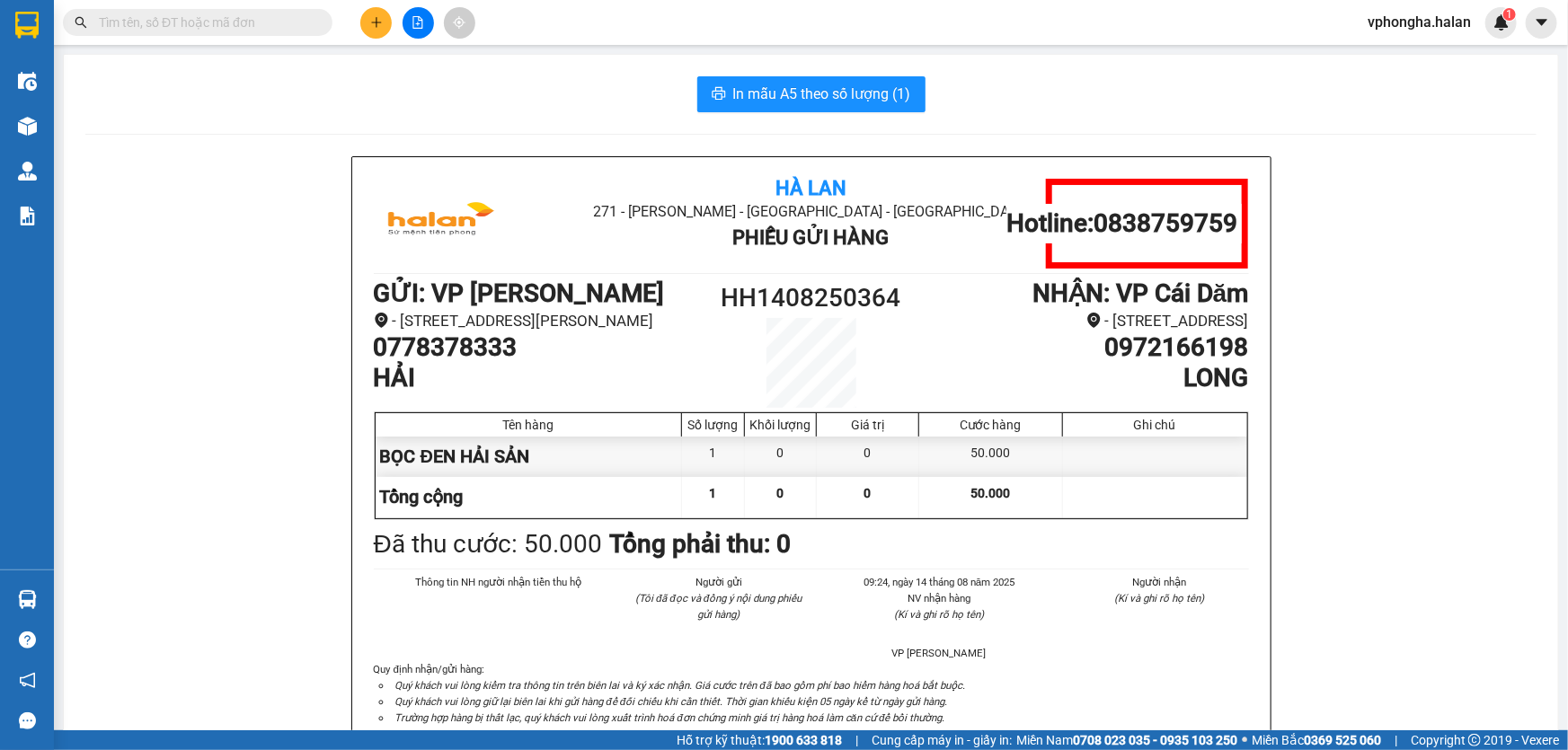
click at [372, 22] on button at bounding box center [376, 23] width 32 height 32
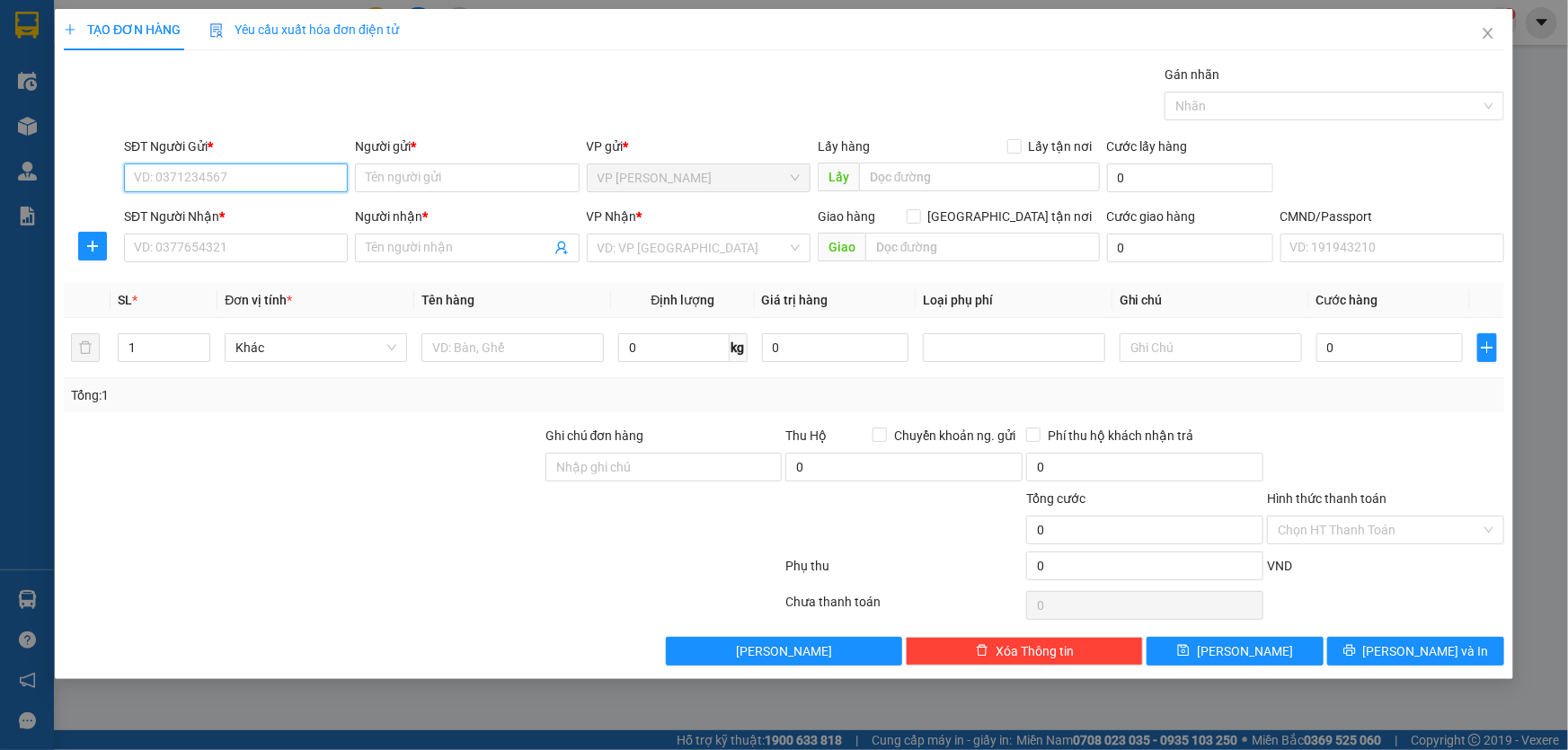
click at [275, 168] on input "SĐT Người Gửi *" at bounding box center [235, 178] width 223 height 29
click at [278, 181] on input "0763336981" at bounding box center [235, 178] width 223 height 29
click at [279, 181] on input "0763336981" at bounding box center [235, 178] width 223 height 29
click at [281, 181] on input "0763336981" at bounding box center [235, 178] width 223 height 29
click at [282, 182] on input "0763336981" at bounding box center [235, 178] width 223 height 29
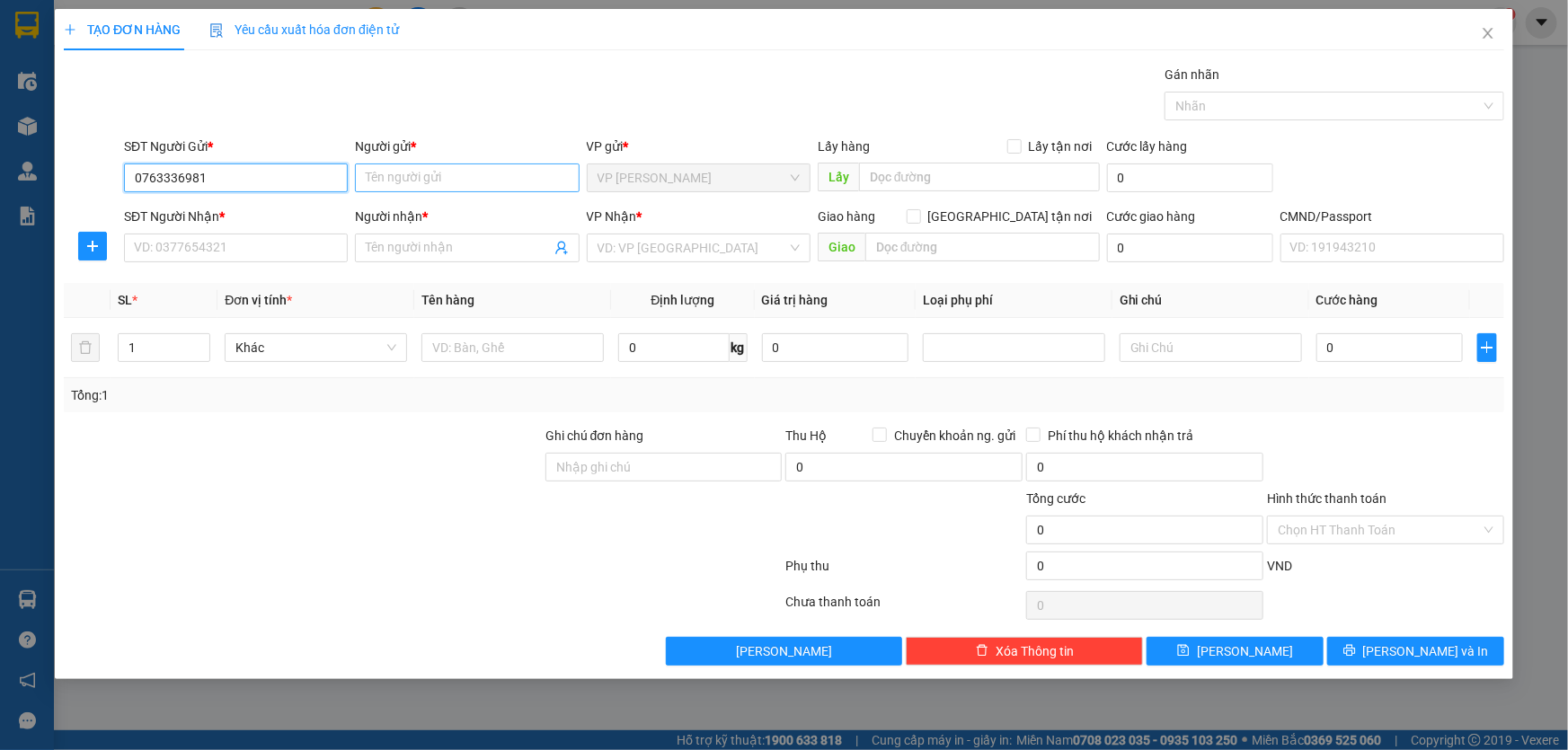
type input "0763336981"
click at [413, 182] on input "Người gửi *" at bounding box center [466, 178] width 223 height 29
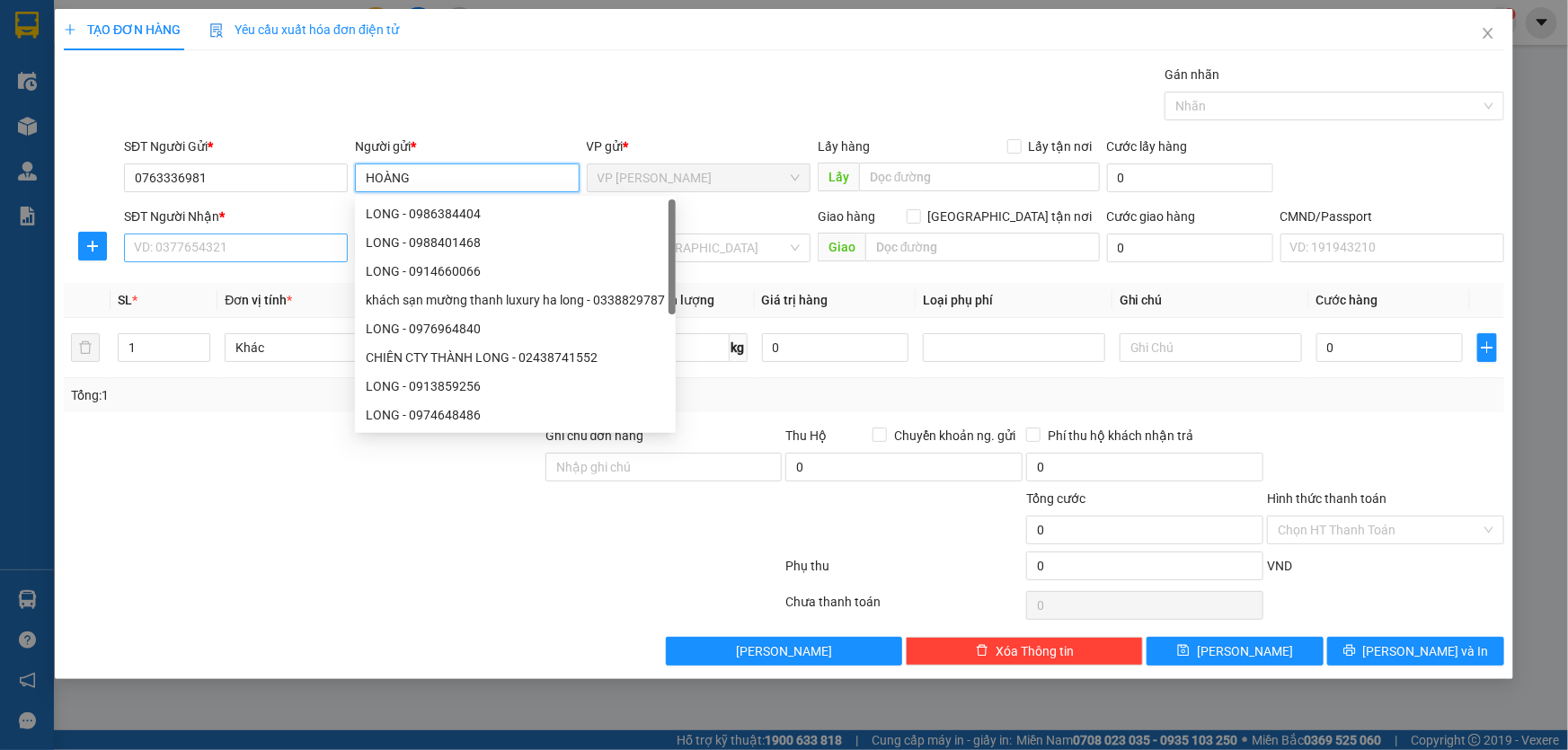
type input "HOÀNG"
click at [314, 260] on input "SĐT Người Nhận *" at bounding box center [235, 248] width 223 height 29
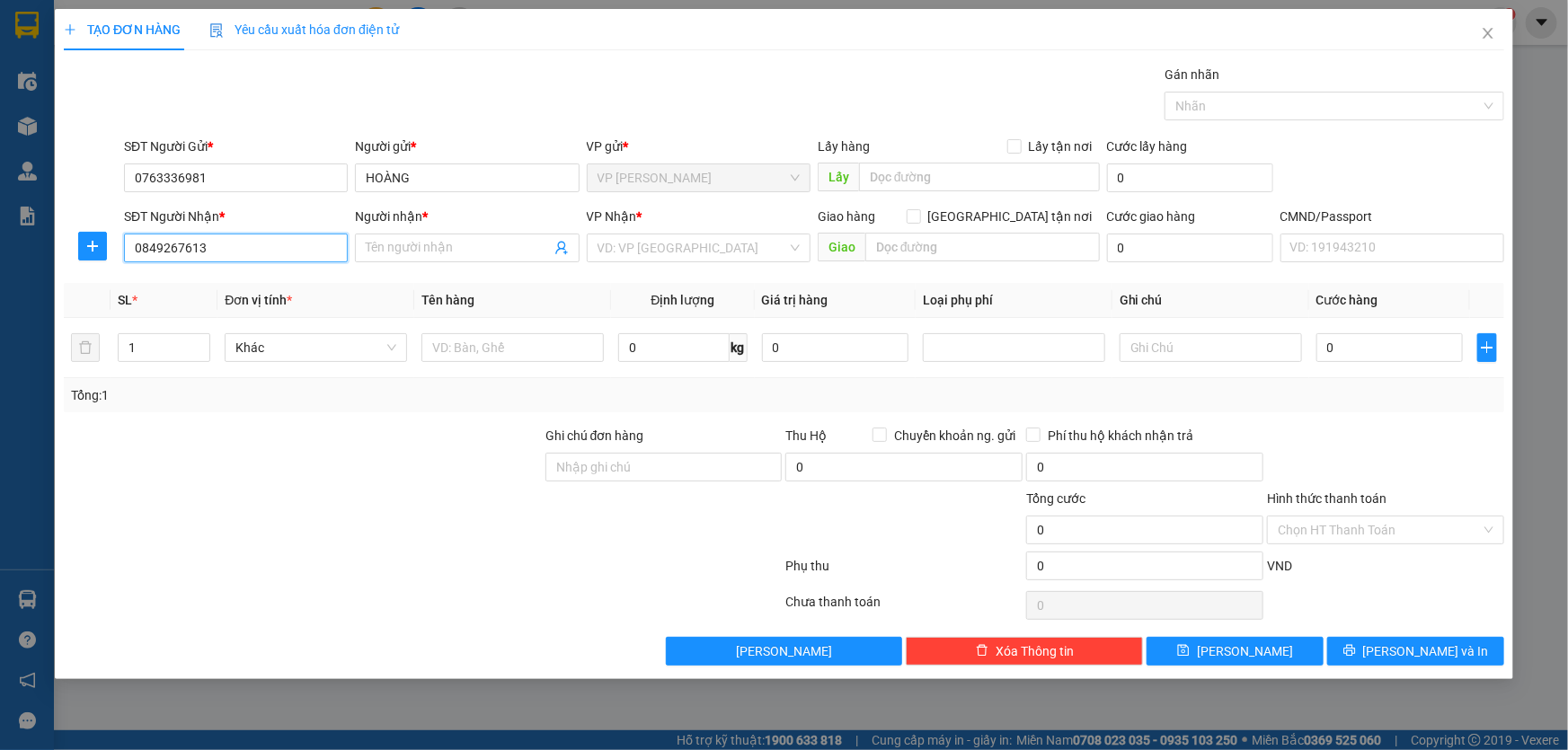
click at [260, 251] on input "0849267613" at bounding box center [235, 248] width 223 height 29
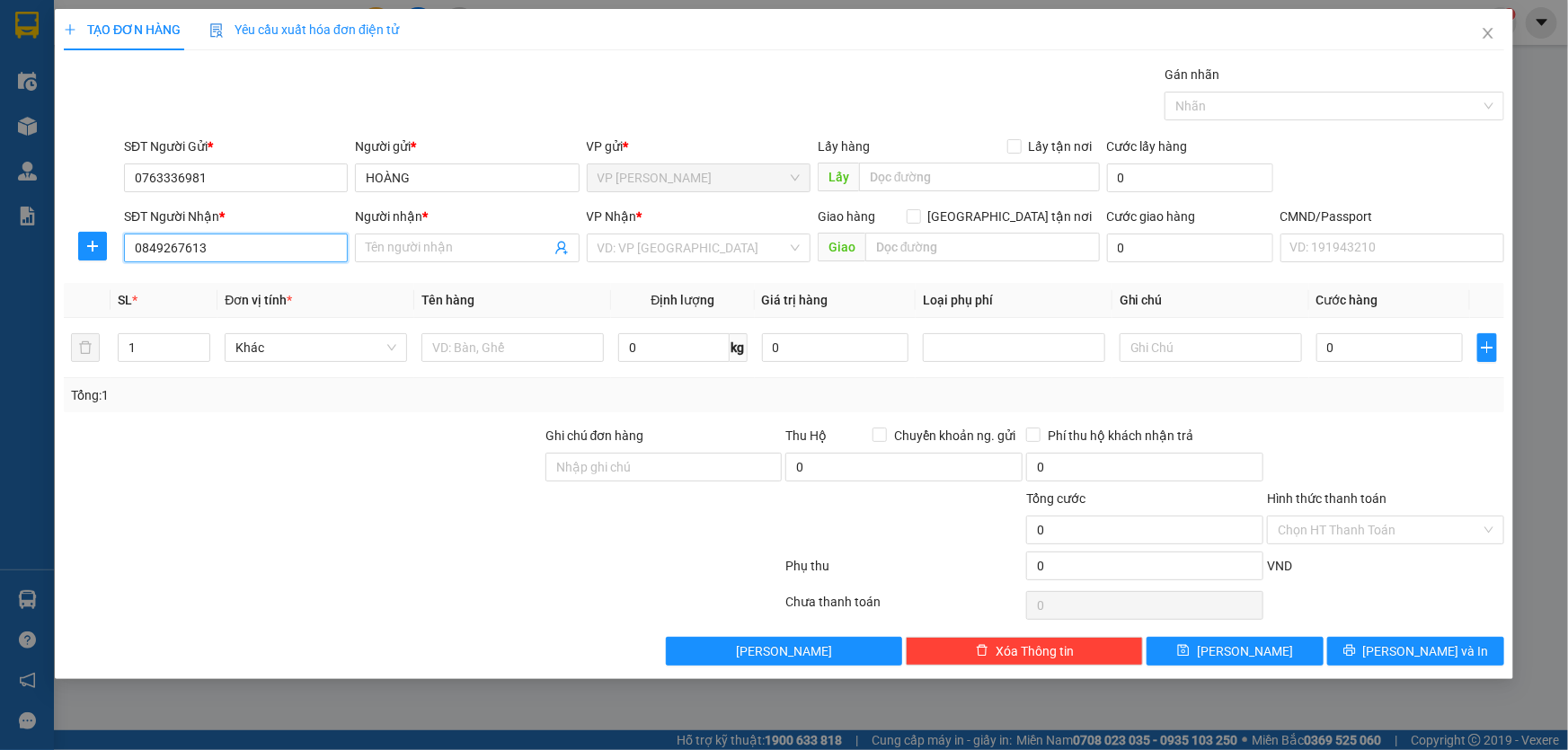
click at [260, 251] on input "0849267613" at bounding box center [235, 248] width 223 height 29
type input "0849267613"
click at [439, 253] on input "Người nhận *" at bounding box center [458, 248] width 184 height 20
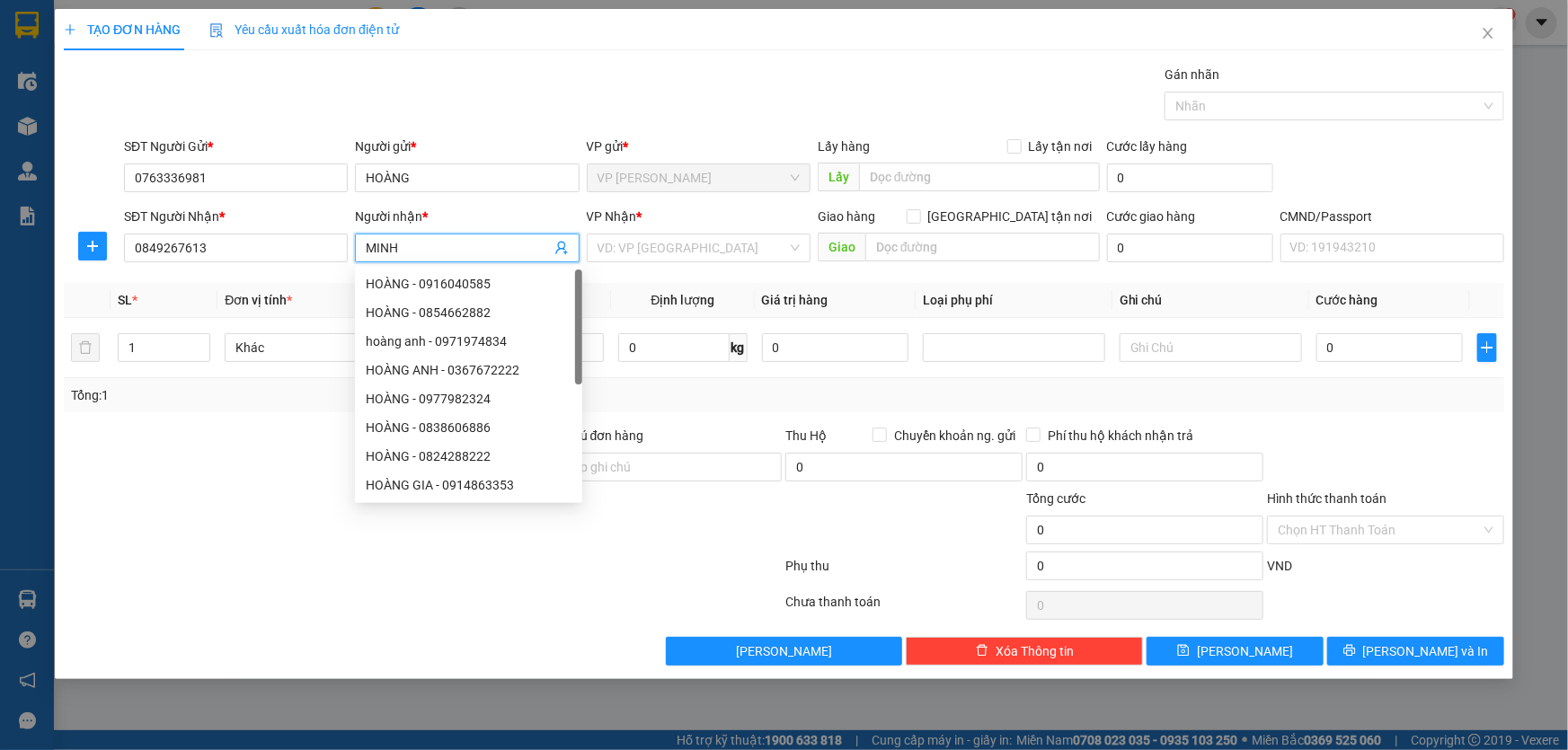
type input "MINH"
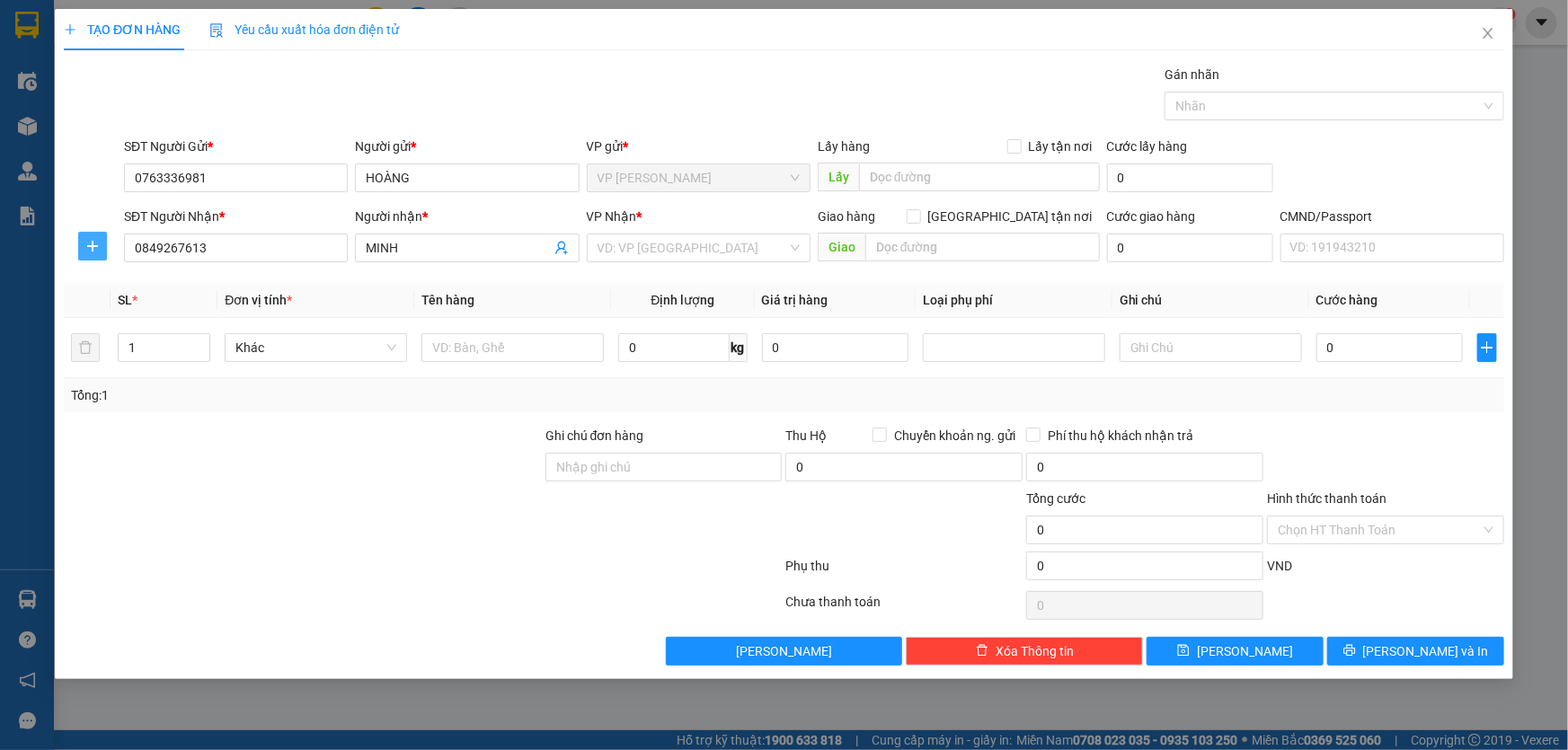
click at [96, 234] on button "button" at bounding box center [92, 246] width 29 height 29
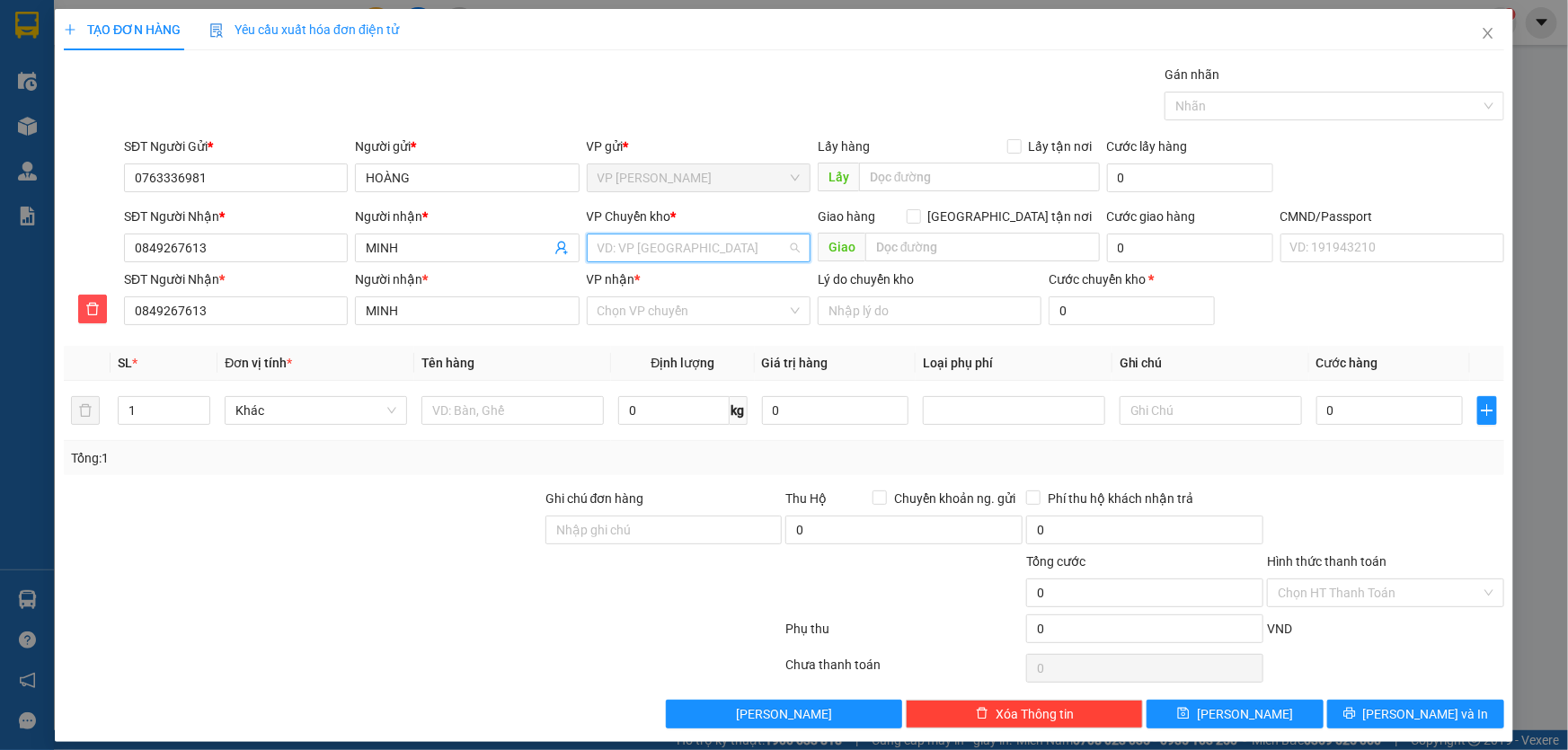
click at [656, 250] on input "search" at bounding box center [692, 248] width 190 height 27
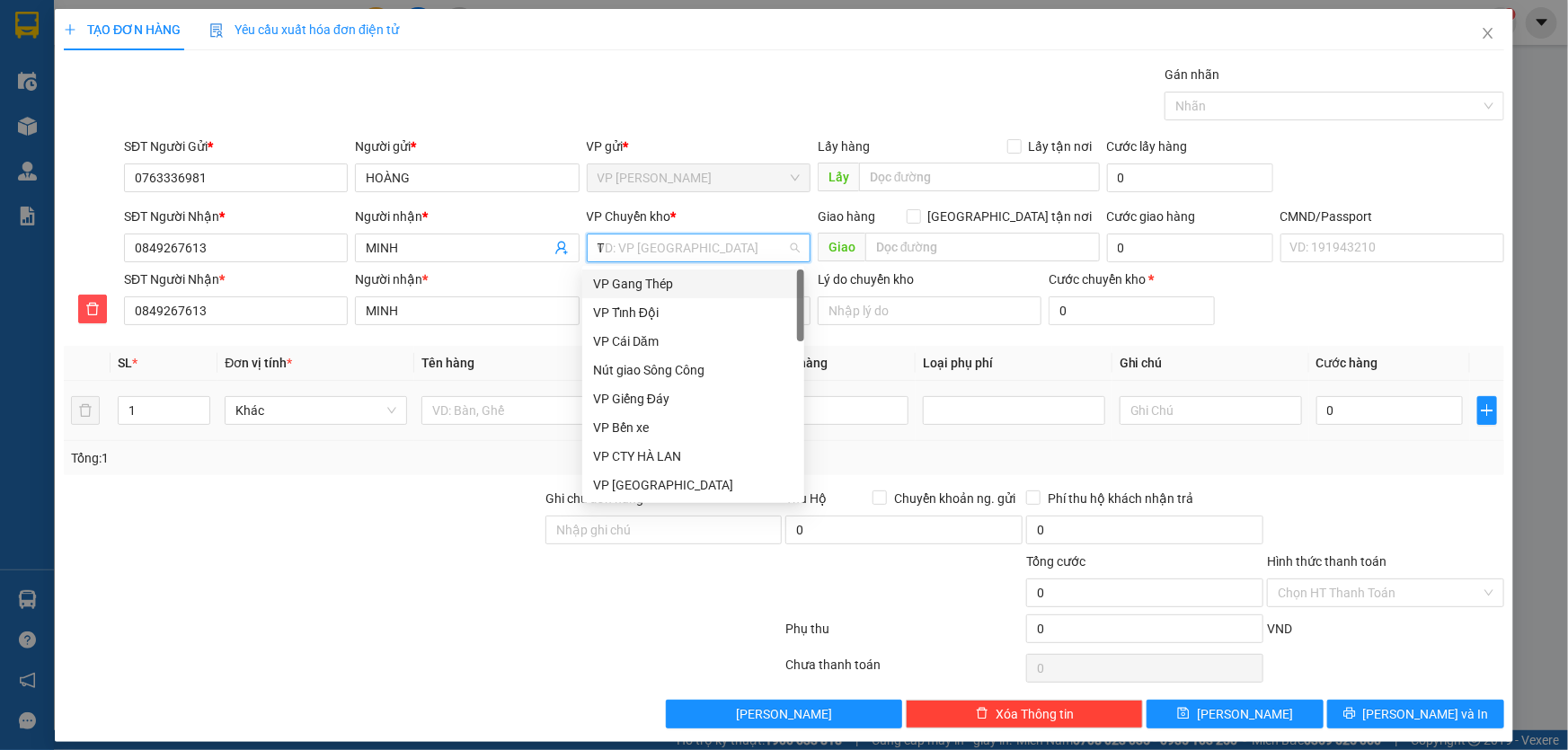
type input "TK"
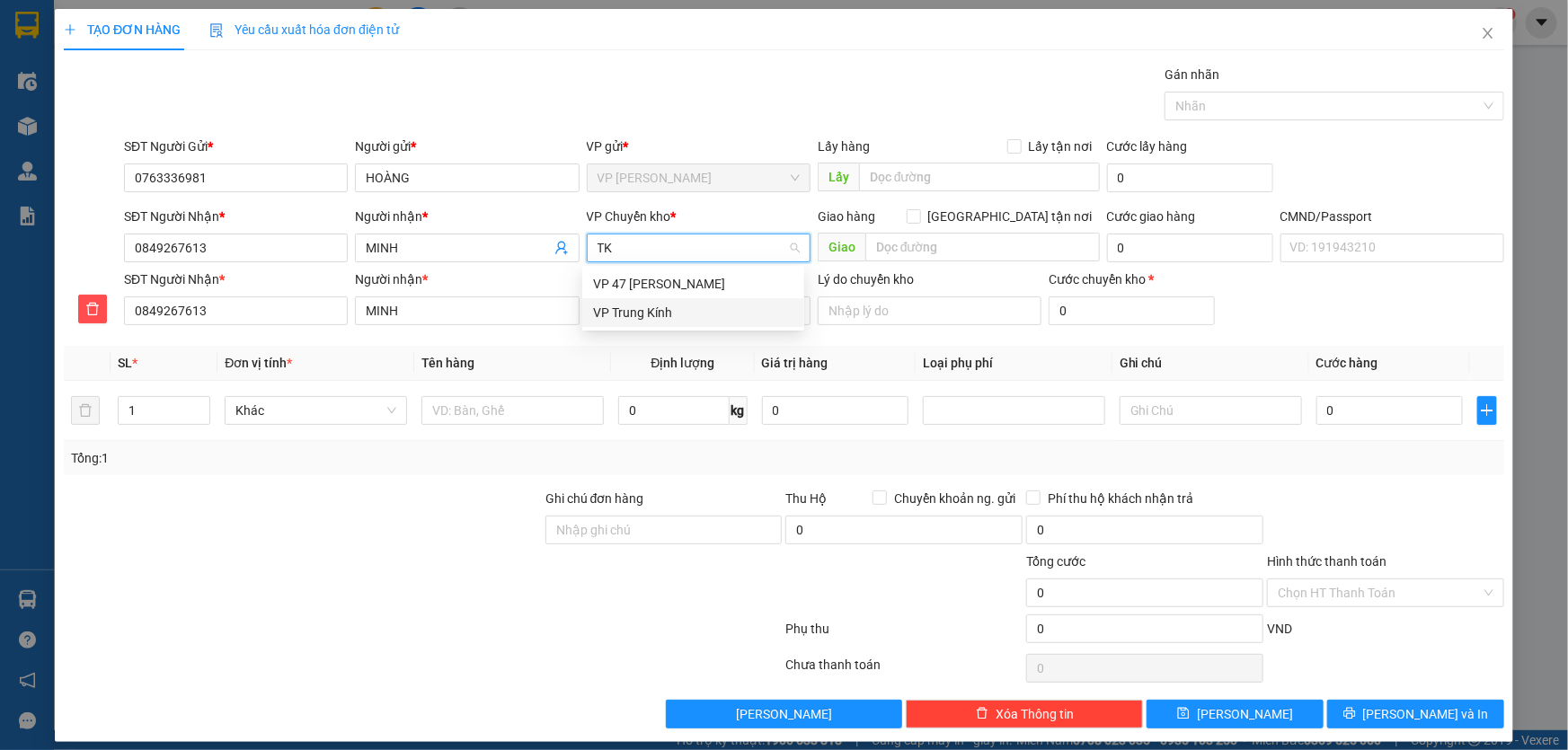
click at [634, 322] on div "VP Trung Kính" at bounding box center [692, 312] width 200 height 20
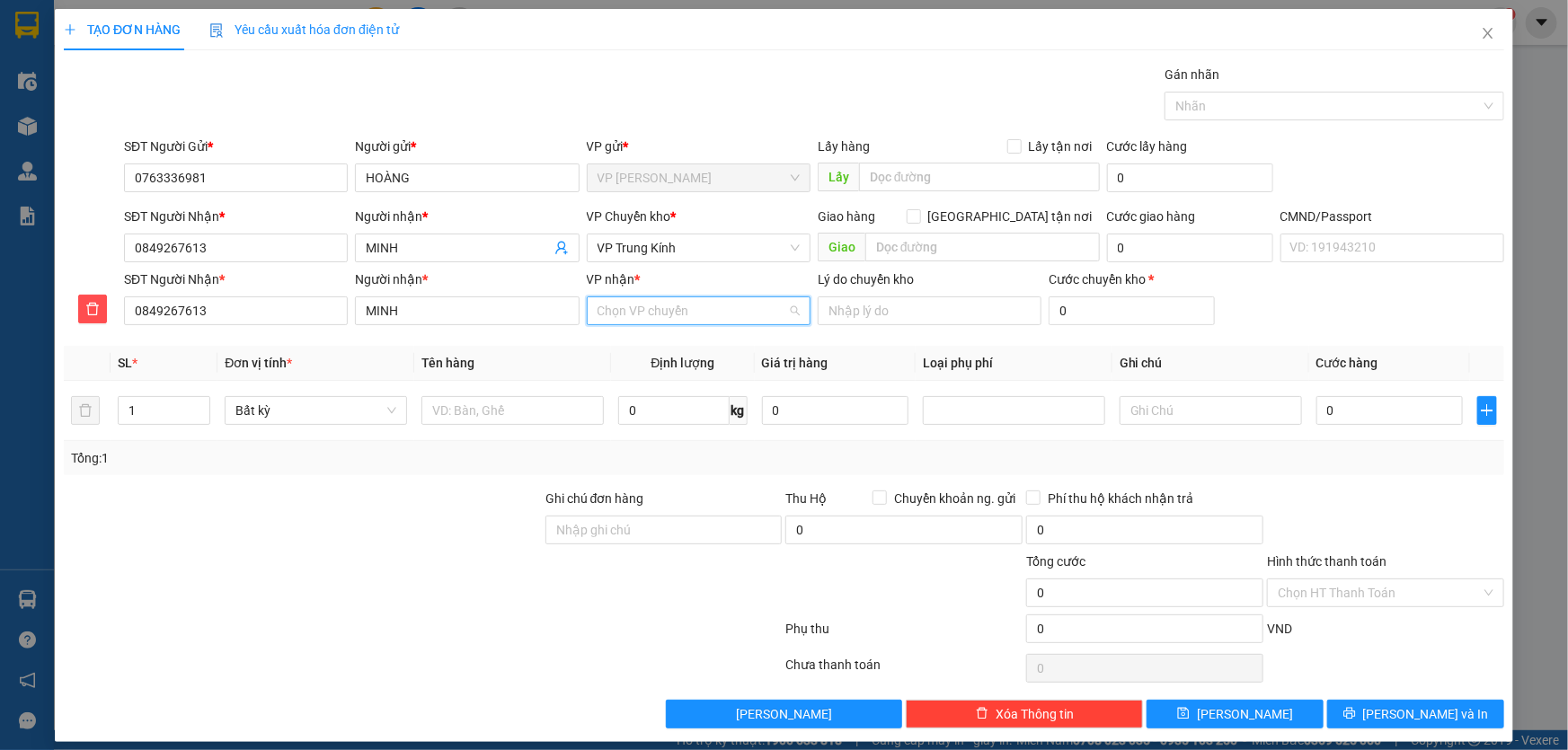
click at [623, 309] on input "VP nhận *" at bounding box center [692, 311] width 190 height 27
type input "N"
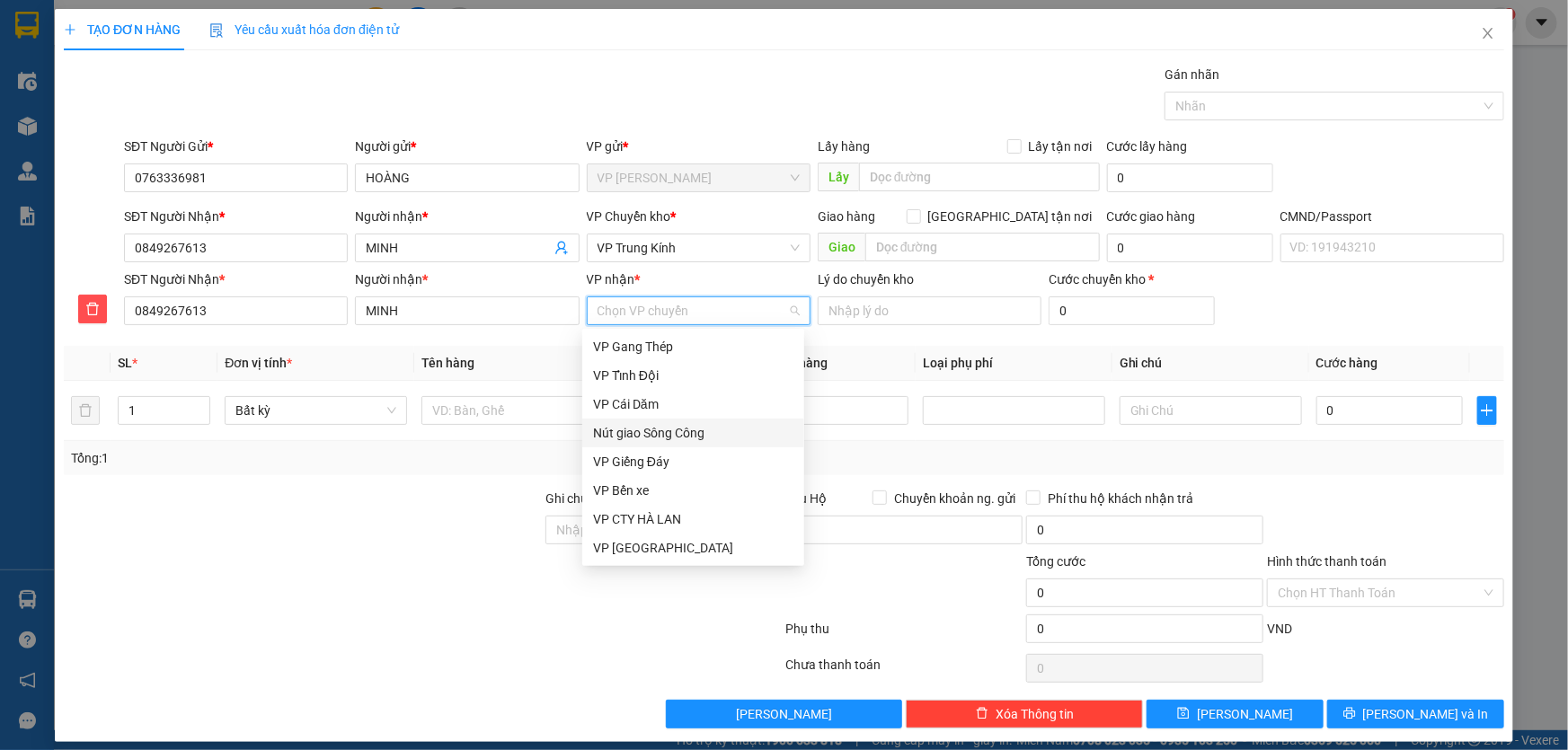
click at [674, 435] on div "Nút giao Sông Công" at bounding box center [692, 433] width 200 height 20
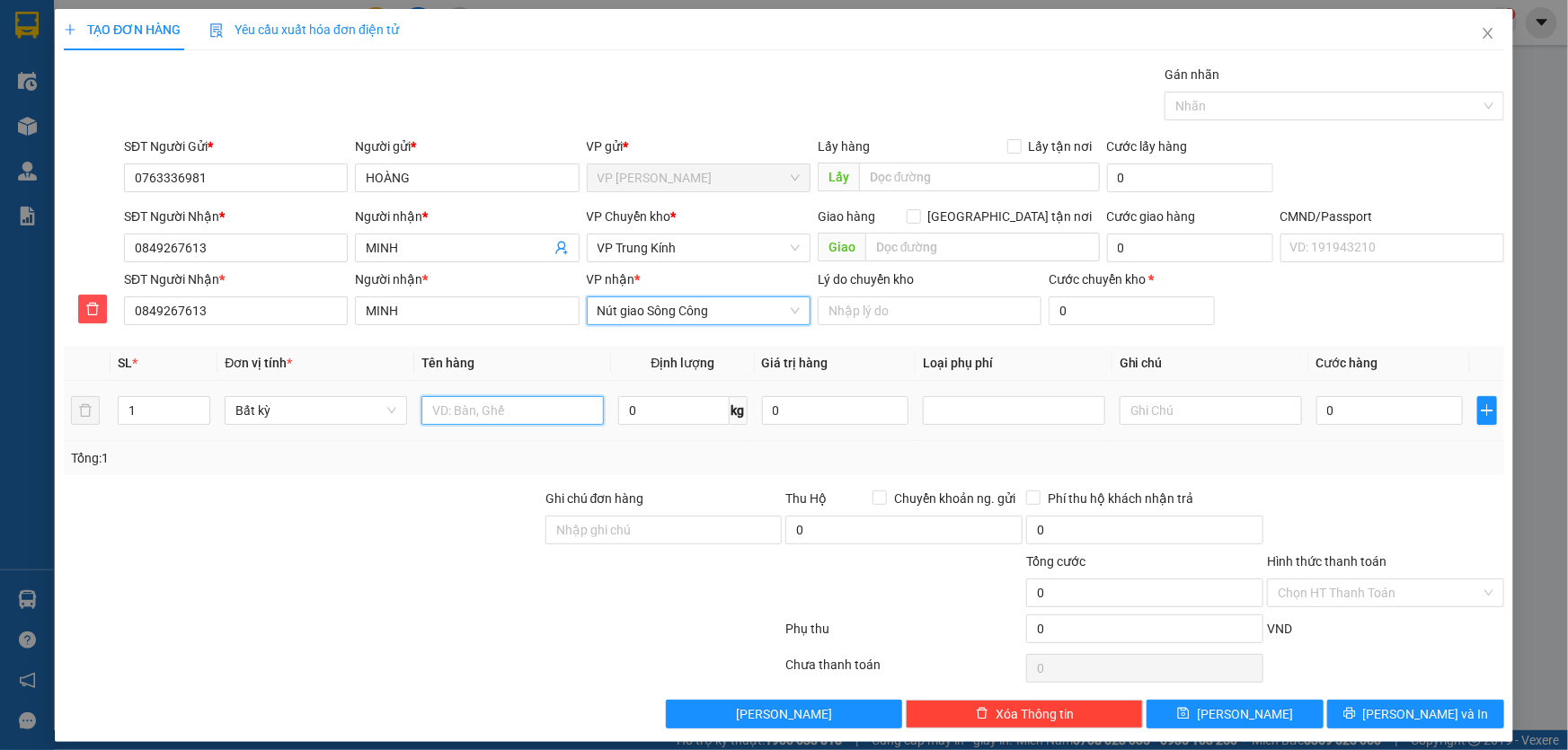
click at [521, 407] on input "text" at bounding box center [513, 410] width 182 height 29
type input "XỐP ĐỒ ĂN"
type input "7"
click at [1167, 405] on input "text" at bounding box center [1211, 410] width 182 height 29
type input "90.000"
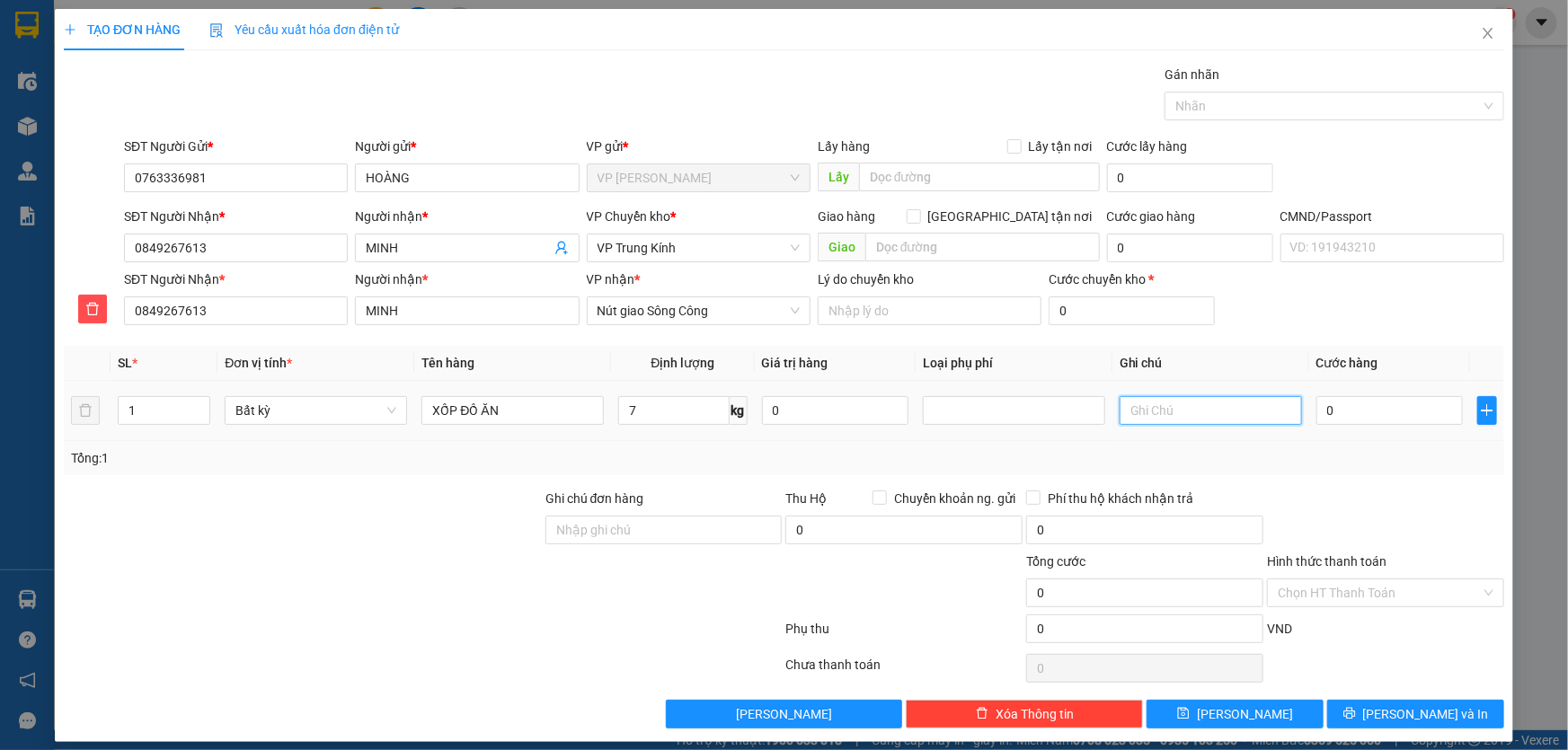
type input "90.000"
type input "LẤY DỌC ĐƯỜNG"
type input "5"
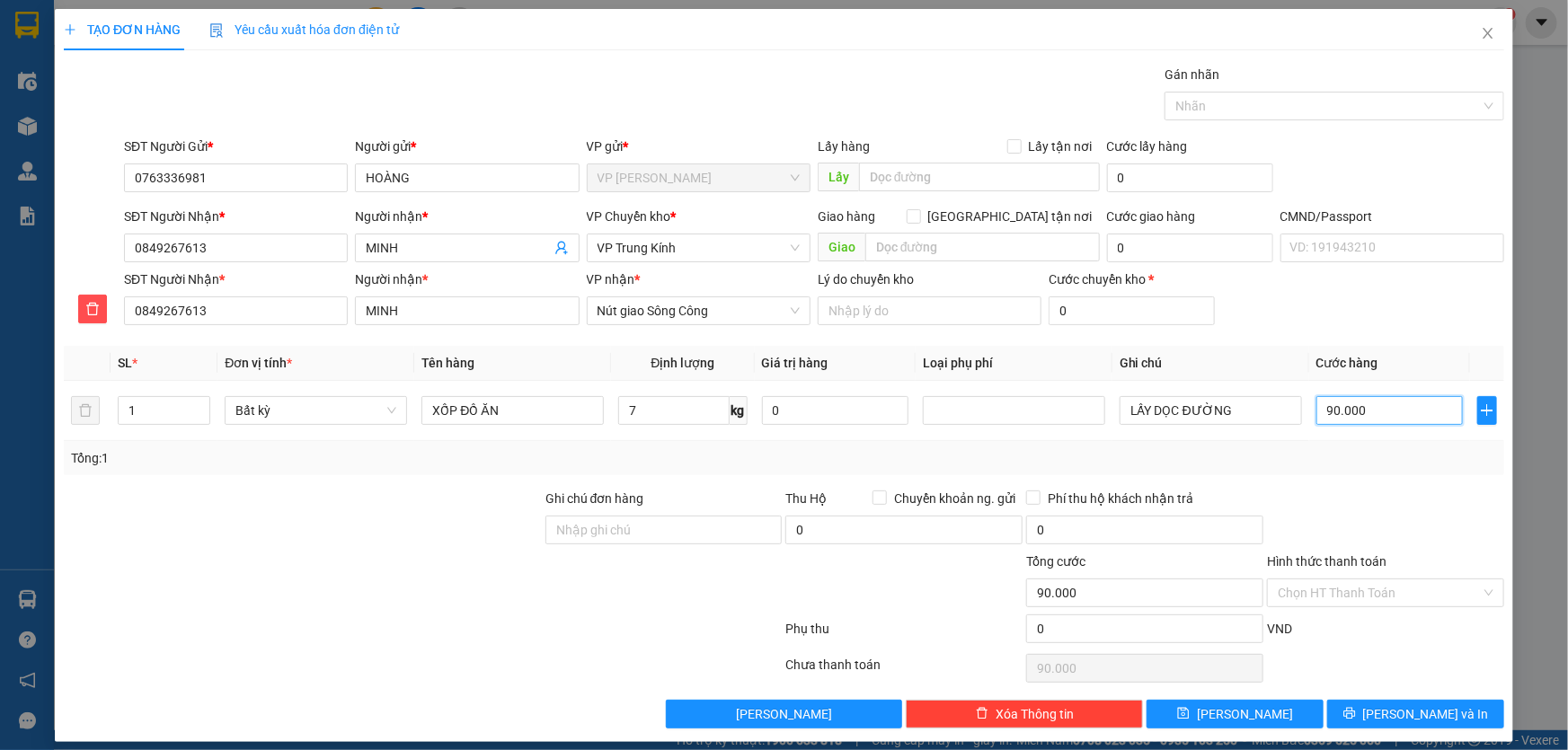
type input "5"
type input "50"
type input "50.000"
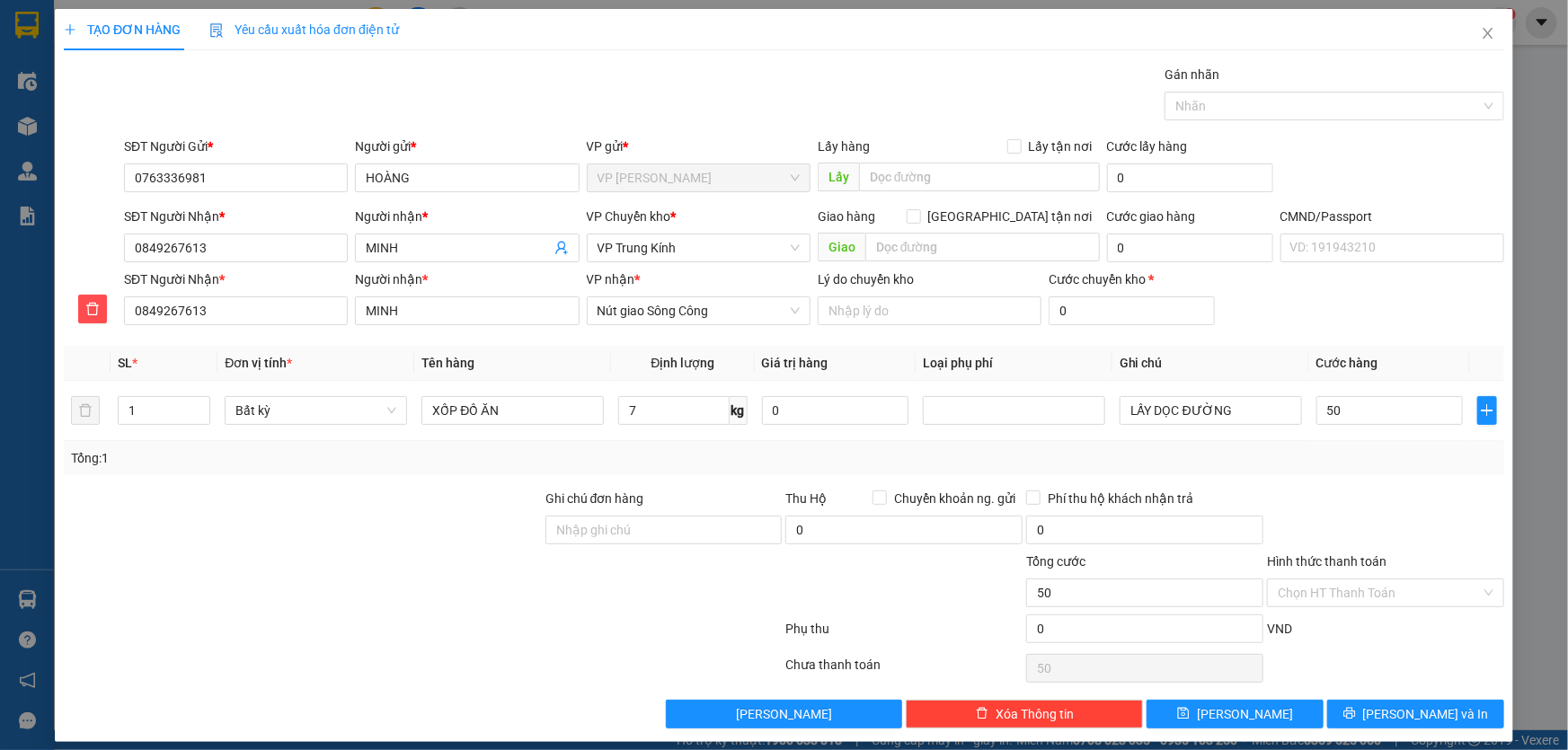
type input "50.000"
click at [1453, 483] on div "Transit Pickup Surcharge Ids Transit Deliver Surcharge Ids Transit Deliver Surc…" at bounding box center [784, 397] width 1441 height 664
click at [1227, 407] on input "LẤY DỌC ĐƯỜNG" at bounding box center [1211, 410] width 182 height 29
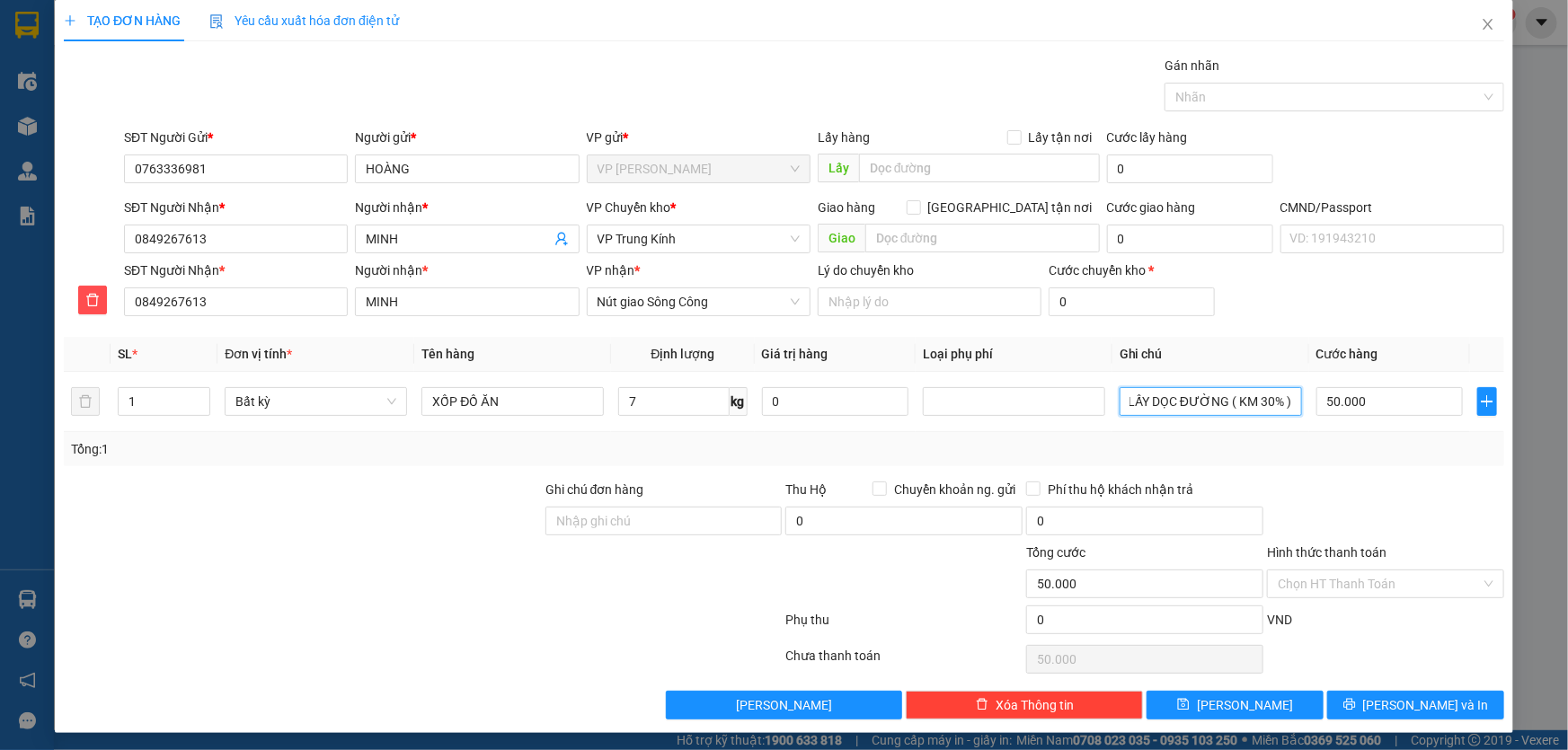
scroll to position [11, 0]
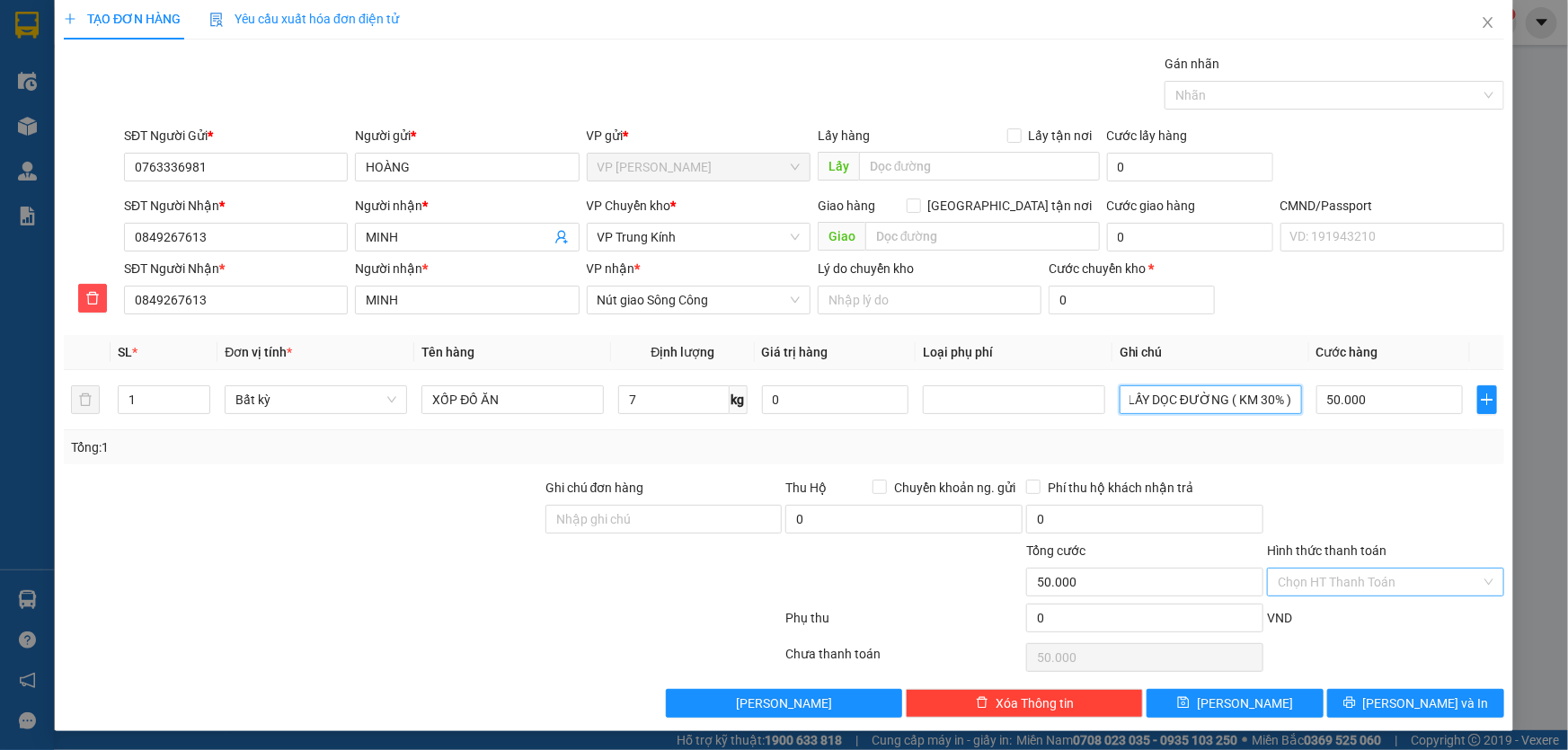
type input "LẤY DỌC ĐƯỜNG ( KM 30% )"
click at [1398, 576] on input "Hình thức thanh toán" at bounding box center [1379, 582] width 203 height 27
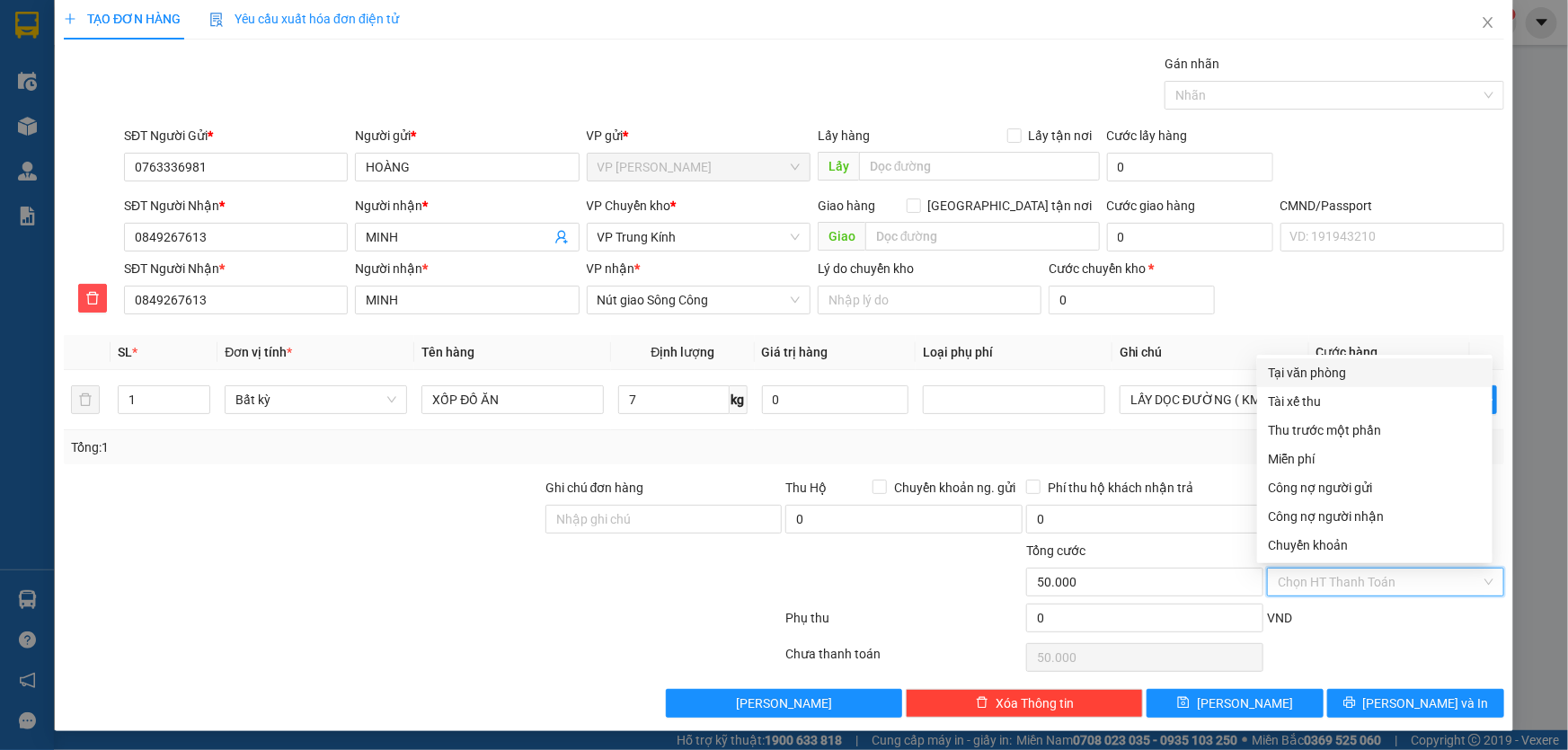
click at [1335, 368] on div "Tại văn phòng" at bounding box center [1375, 372] width 214 height 20
type input "0"
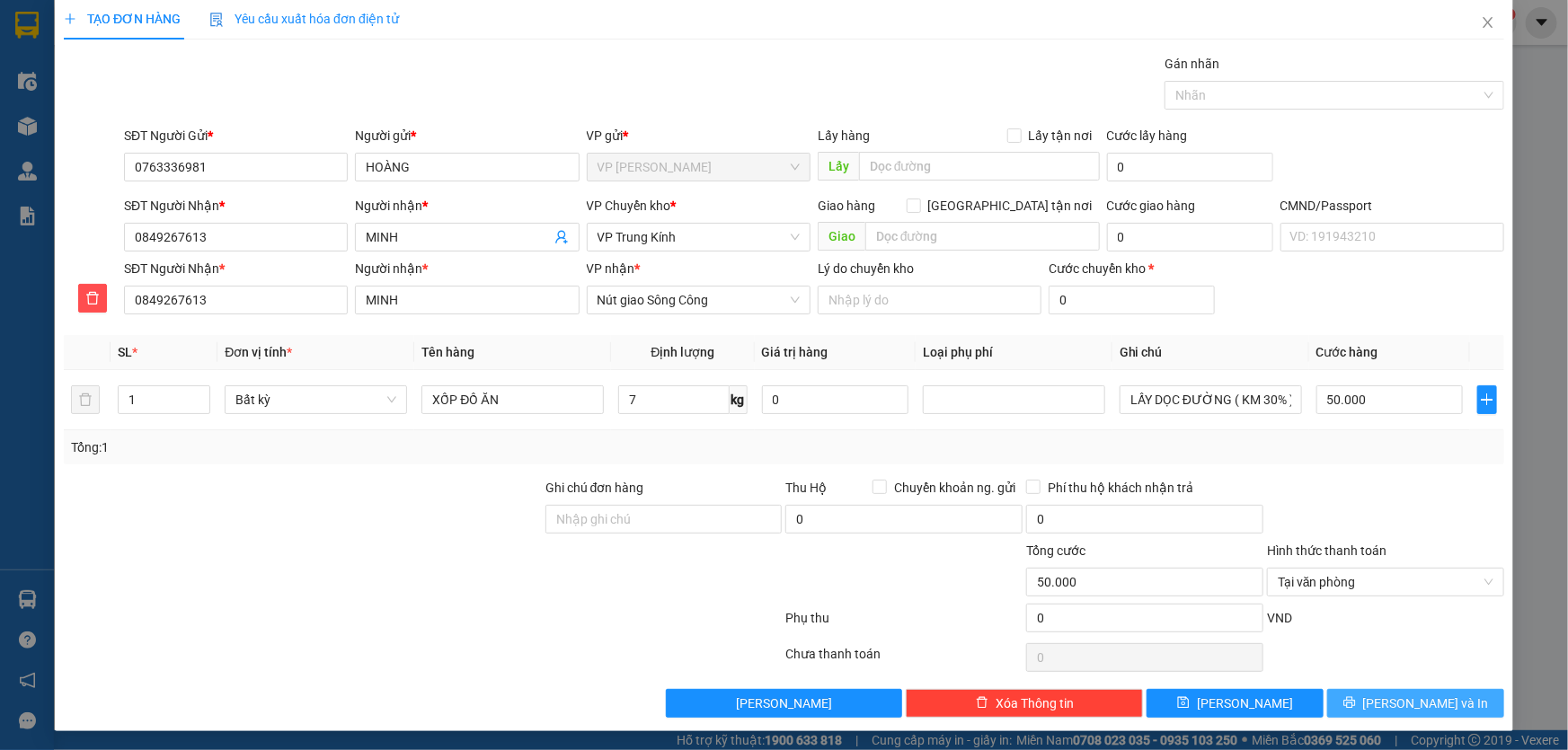
click at [1394, 697] on span "[PERSON_NAME] và In" at bounding box center [1426, 703] width 126 height 20
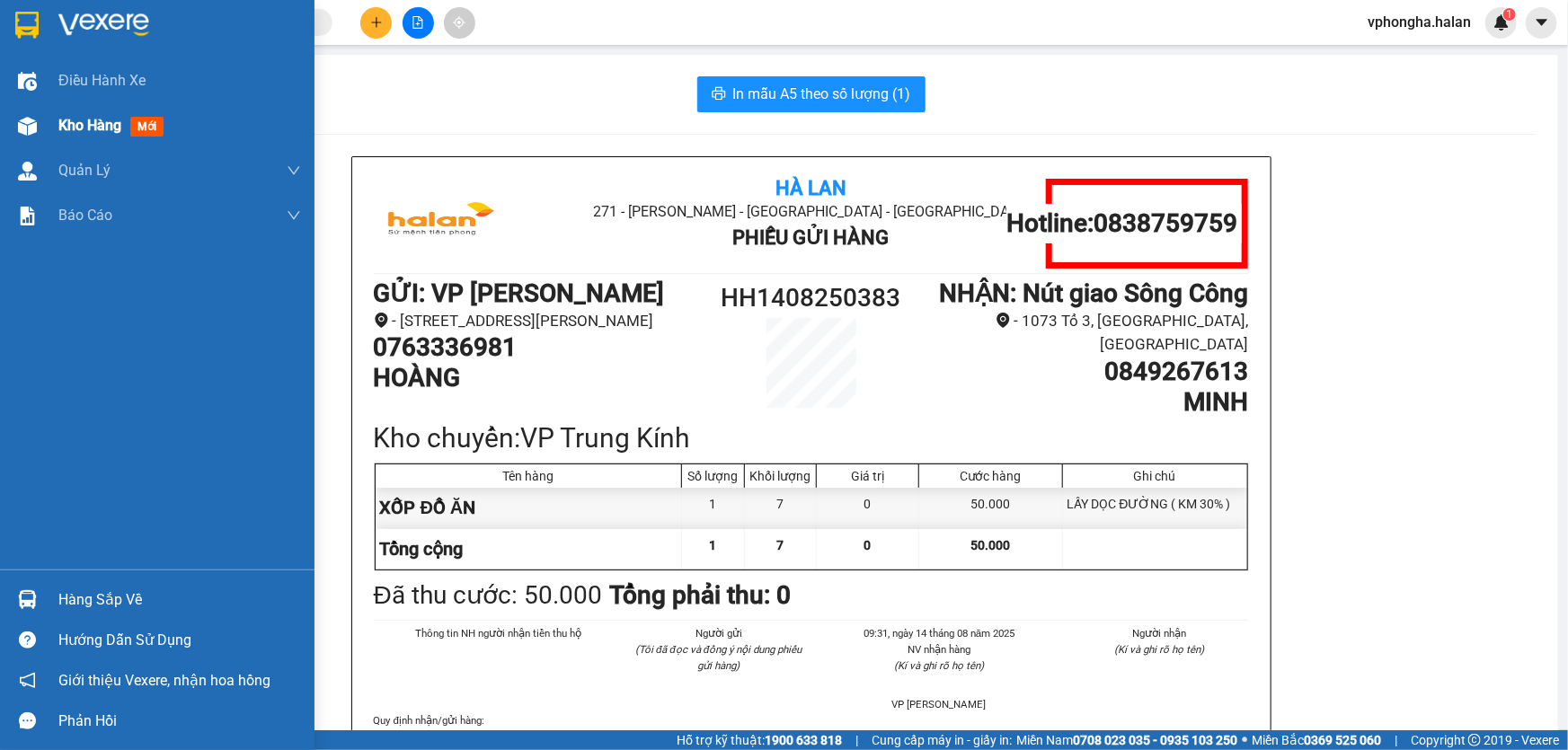
click at [35, 123] on img at bounding box center [27, 127] width 19 height 19
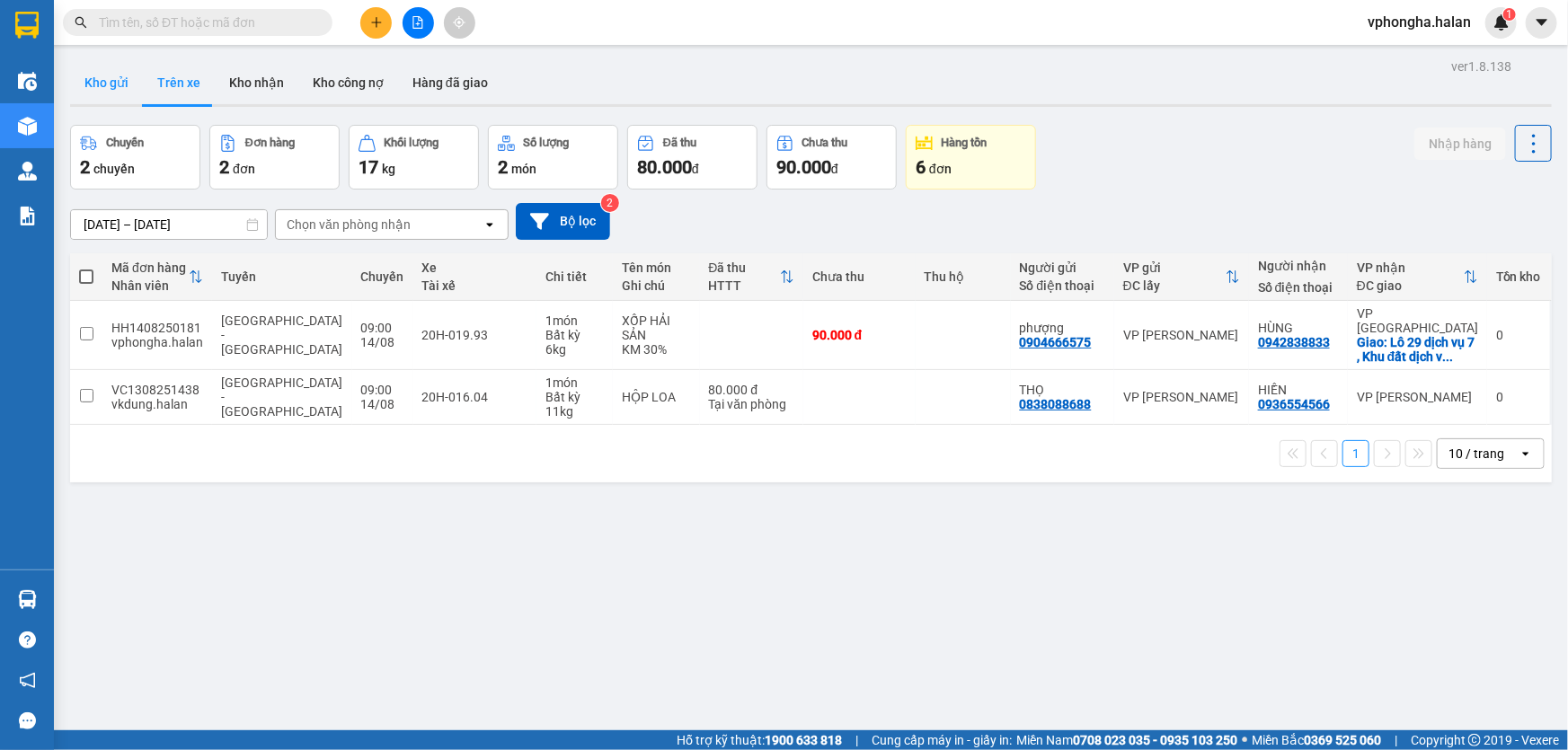
click at [114, 78] on button "Kho gửi" at bounding box center [106, 83] width 73 height 43
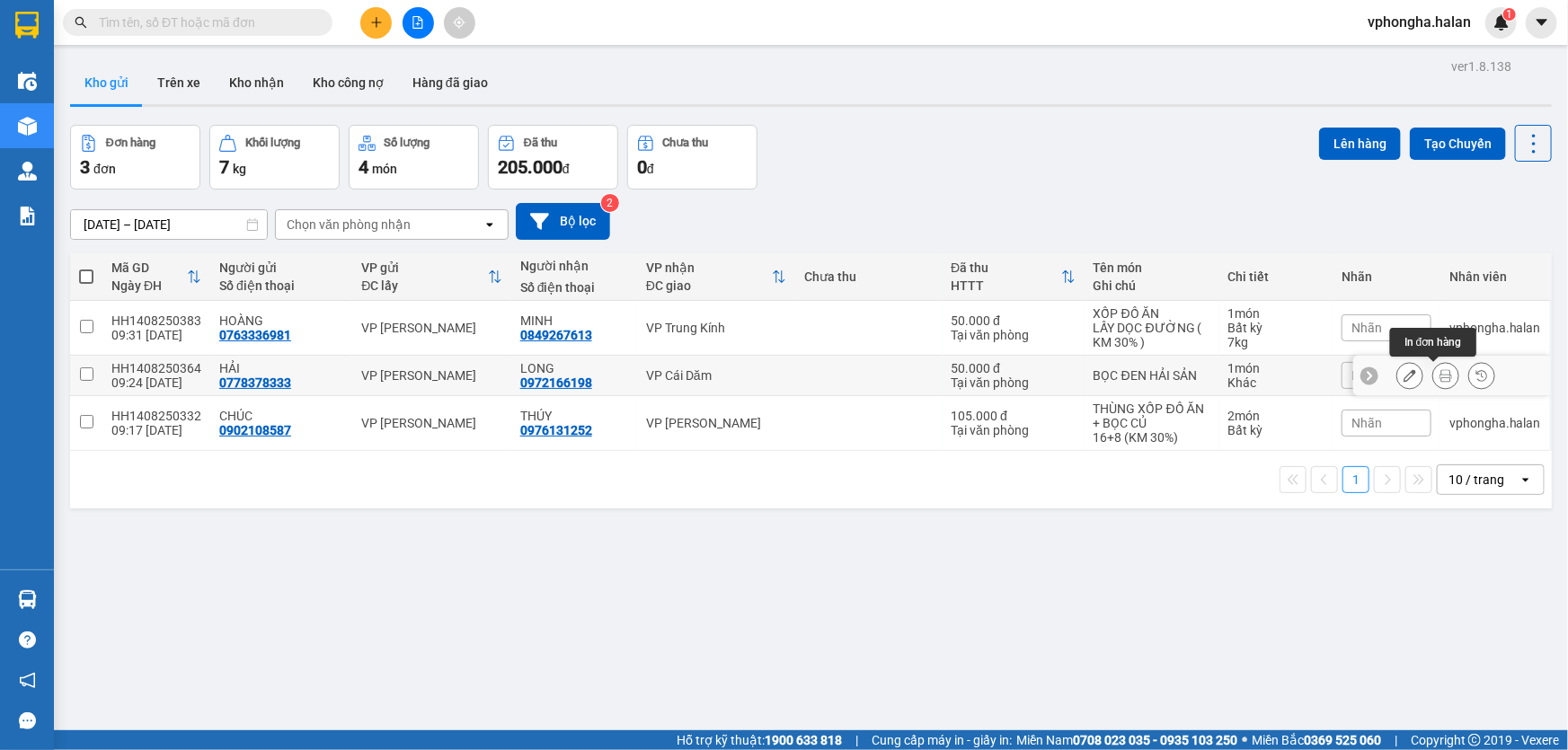
click at [1440, 372] on icon at bounding box center [1446, 376] width 13 height 13
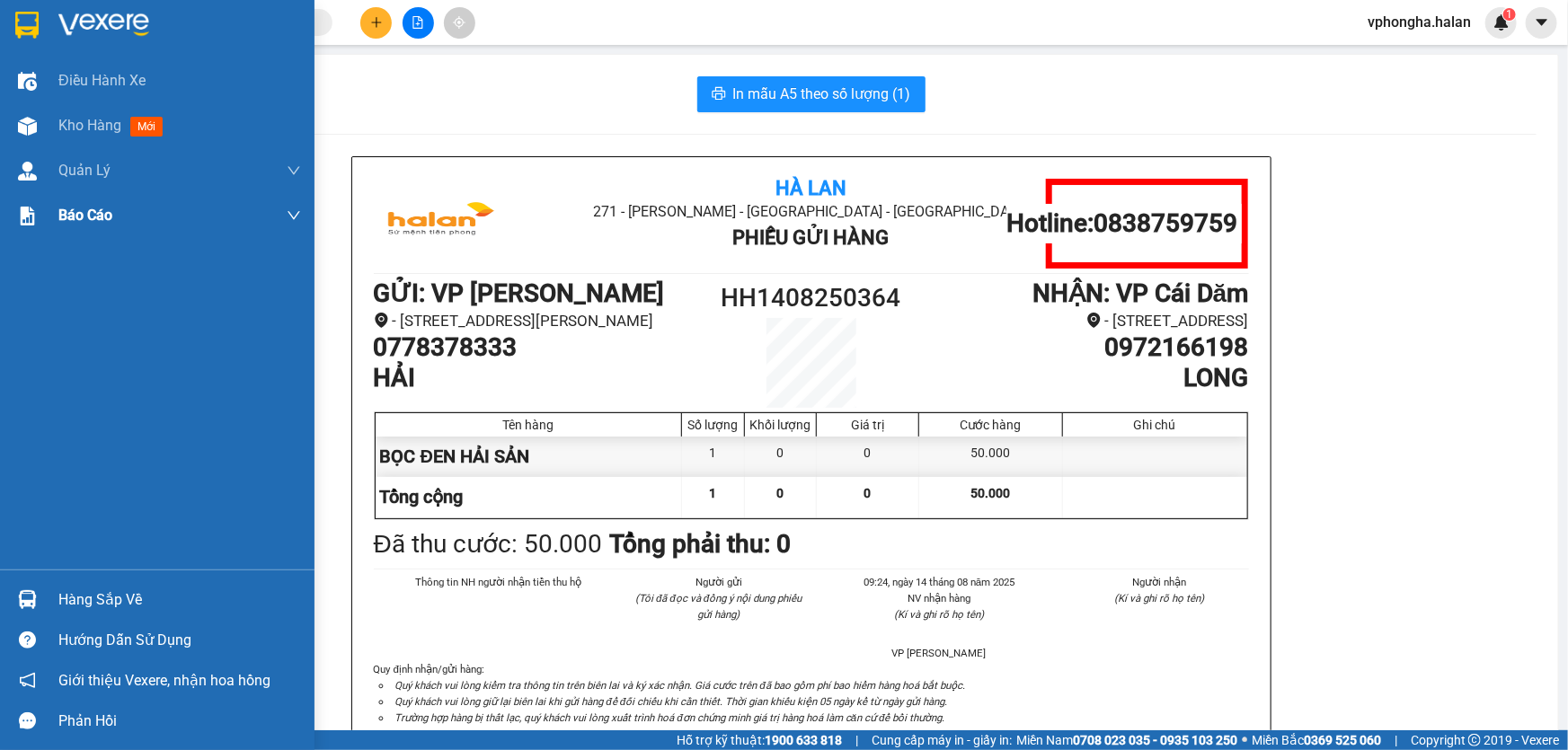
drag, startPoint x: 71, startPoint y: 127, endPoint x: 313, endPoint y: 196, distance: 251.6
click at [75, 127] on span "Kho hàng" at bounding box center [90, 126] width 63 height 17
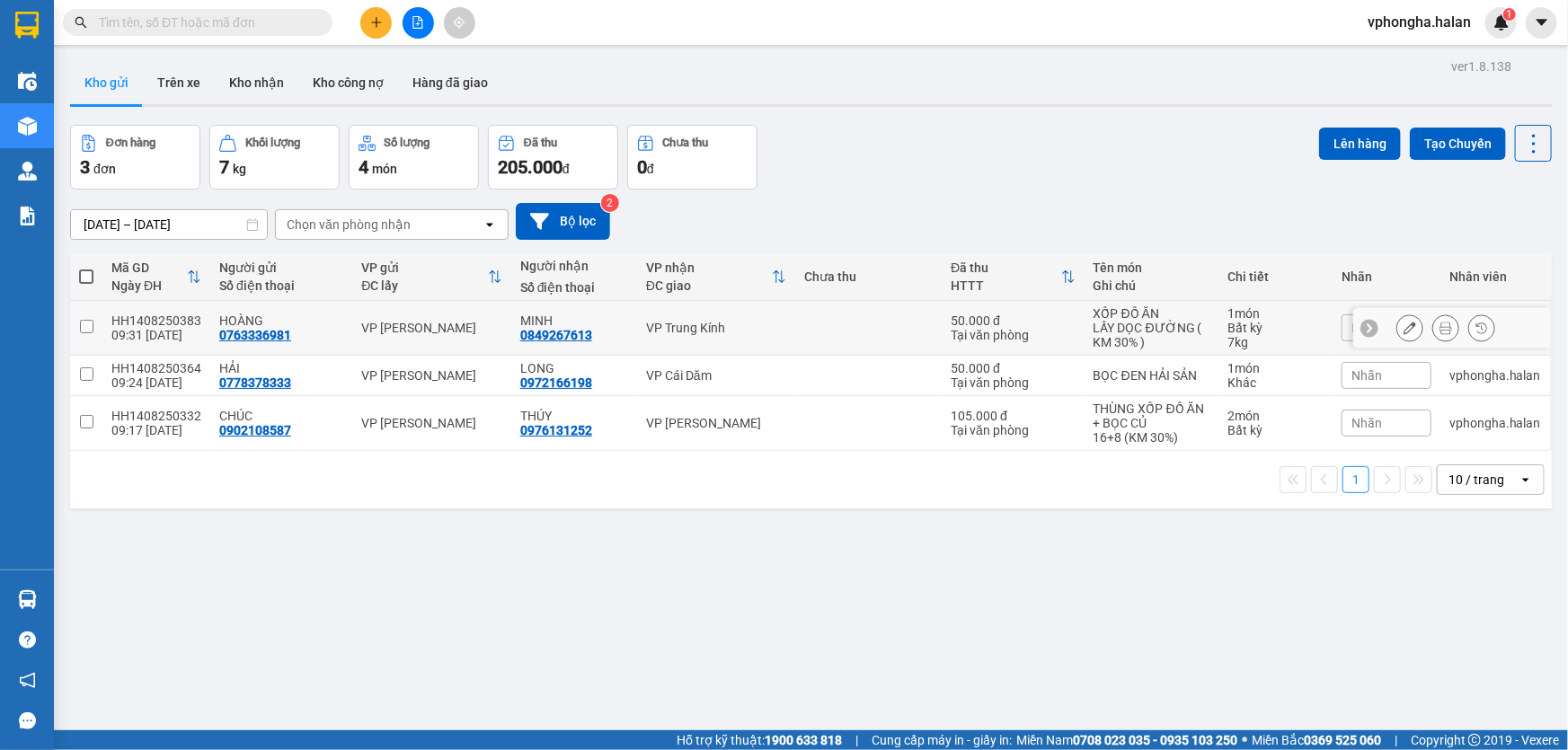
click at [796, 309] on td at bounding box center [868, 328] width 146 height 55
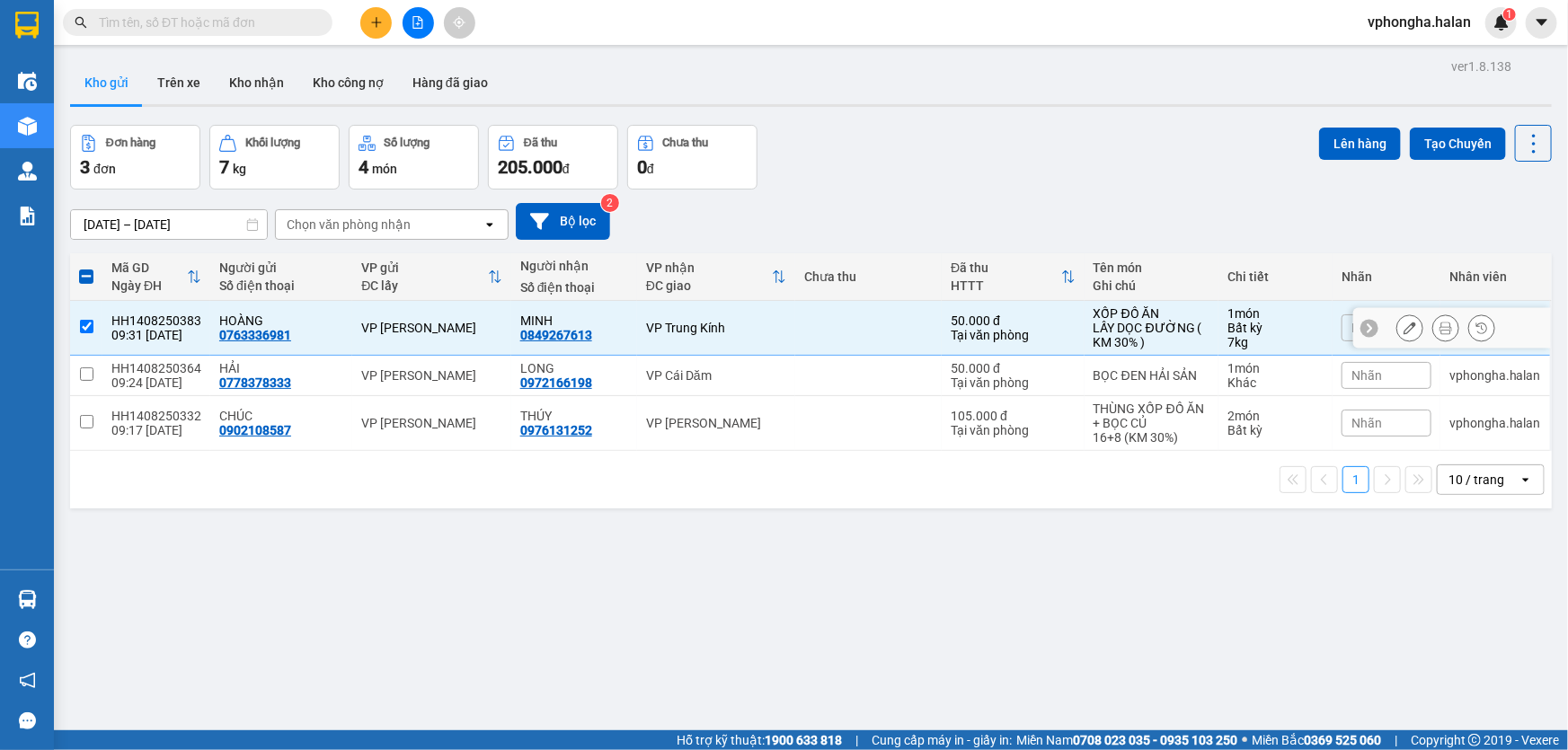
click at [169, 315] on div "HH1408250383" at bounding box center [156, 320] width 90 height 14
copy div "HH1408250383"
click at [974, 183] on div "Đơn hàng 3 đơn Khối lượng 7 kg Số lượng 4 món Đã thu 205.000 đ Chưa thu 0 đ Lên…" at bounding box center [811, 157] width 1481 height 65
click at [87, 328] on input "checkbox" at bounding box center [87, 327] width 13 height 13
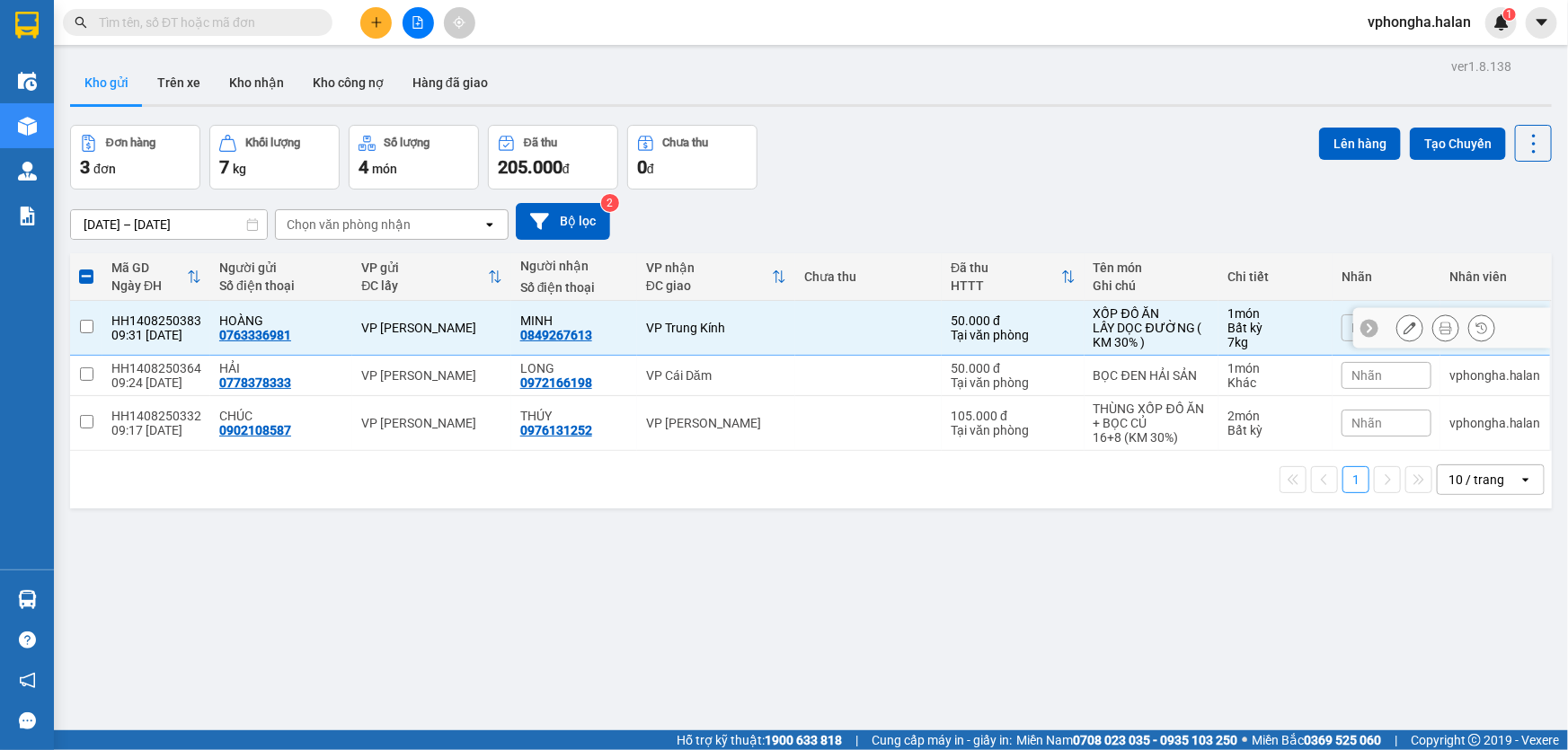
checkbox input "false"
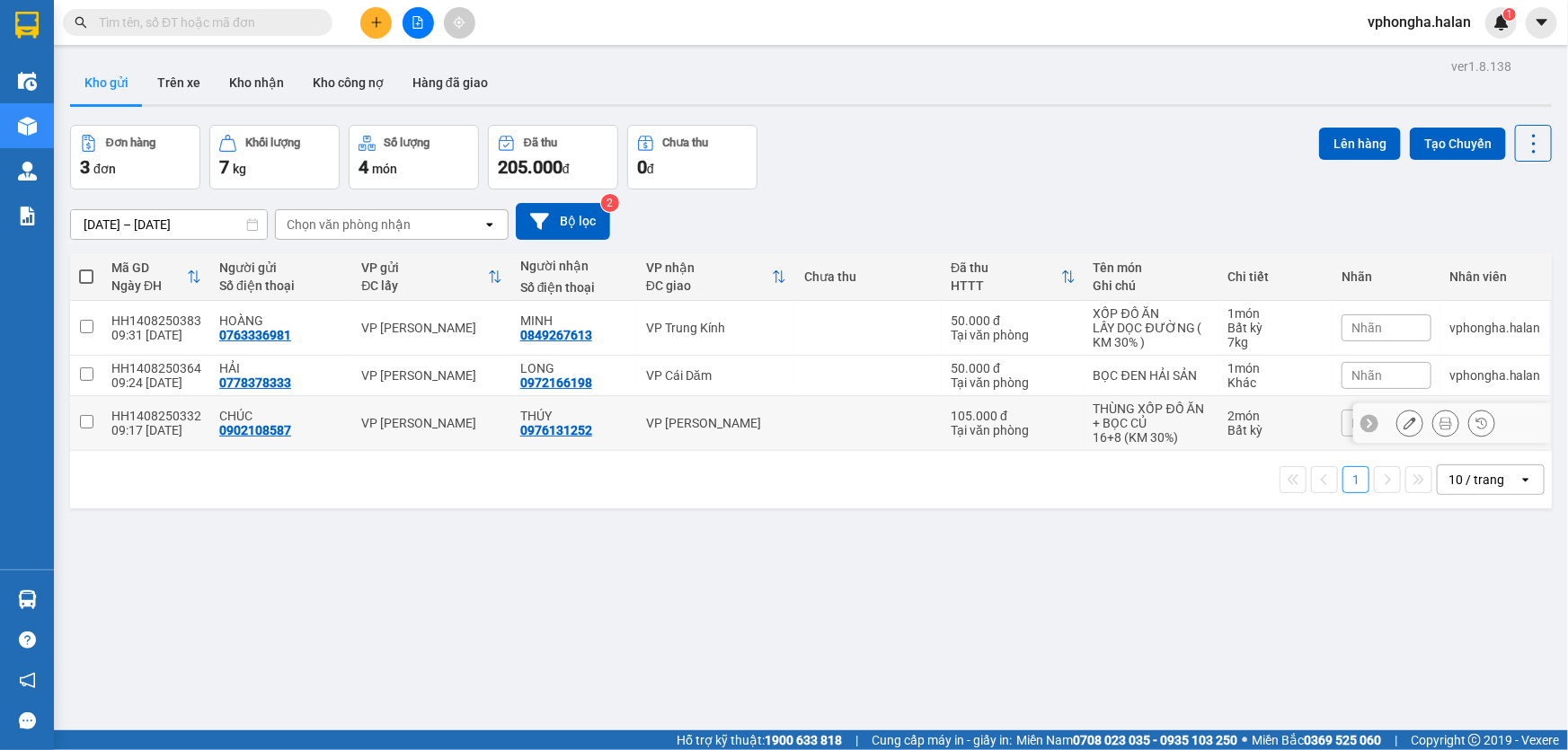
click at [87, 423] on input "checkbox" at bounding box center [87, 422] width 13 height 13
checkbox input "true"
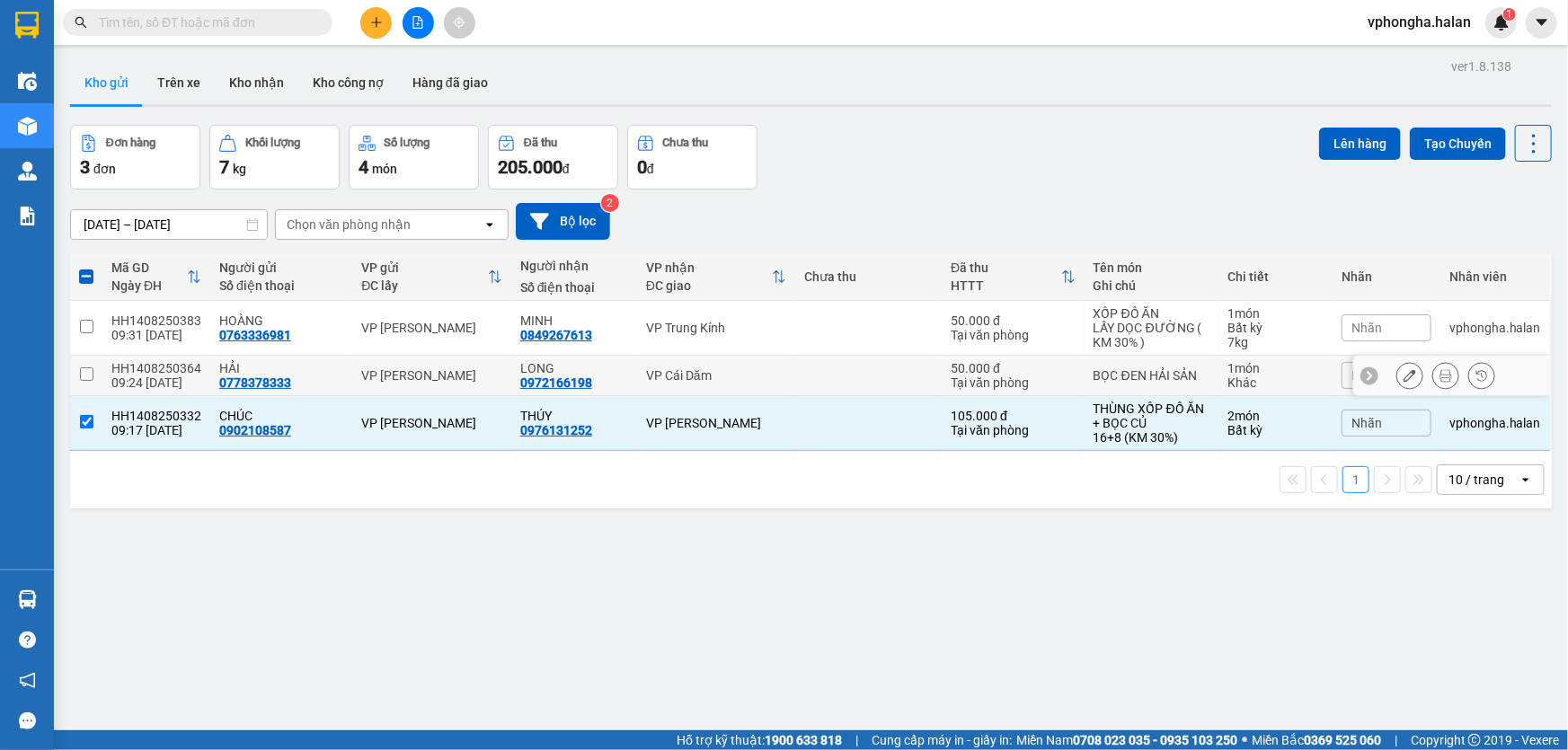
click at [84, 362] on td at bounding box center [86, 375] width 33 height 40
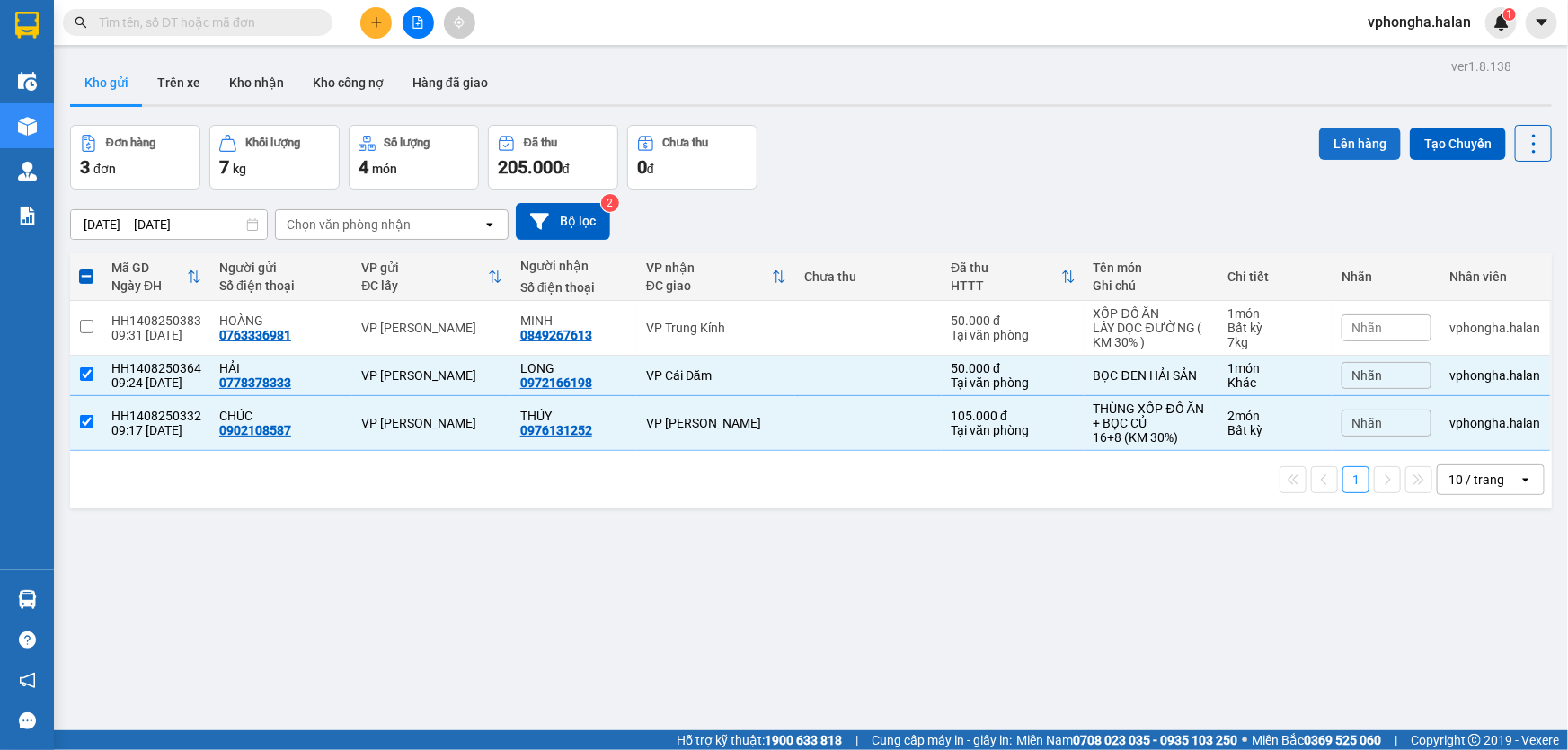
click at [1357, 142] on button "Lên hàng" at bounding box center [1360, 143] width 82 height 33
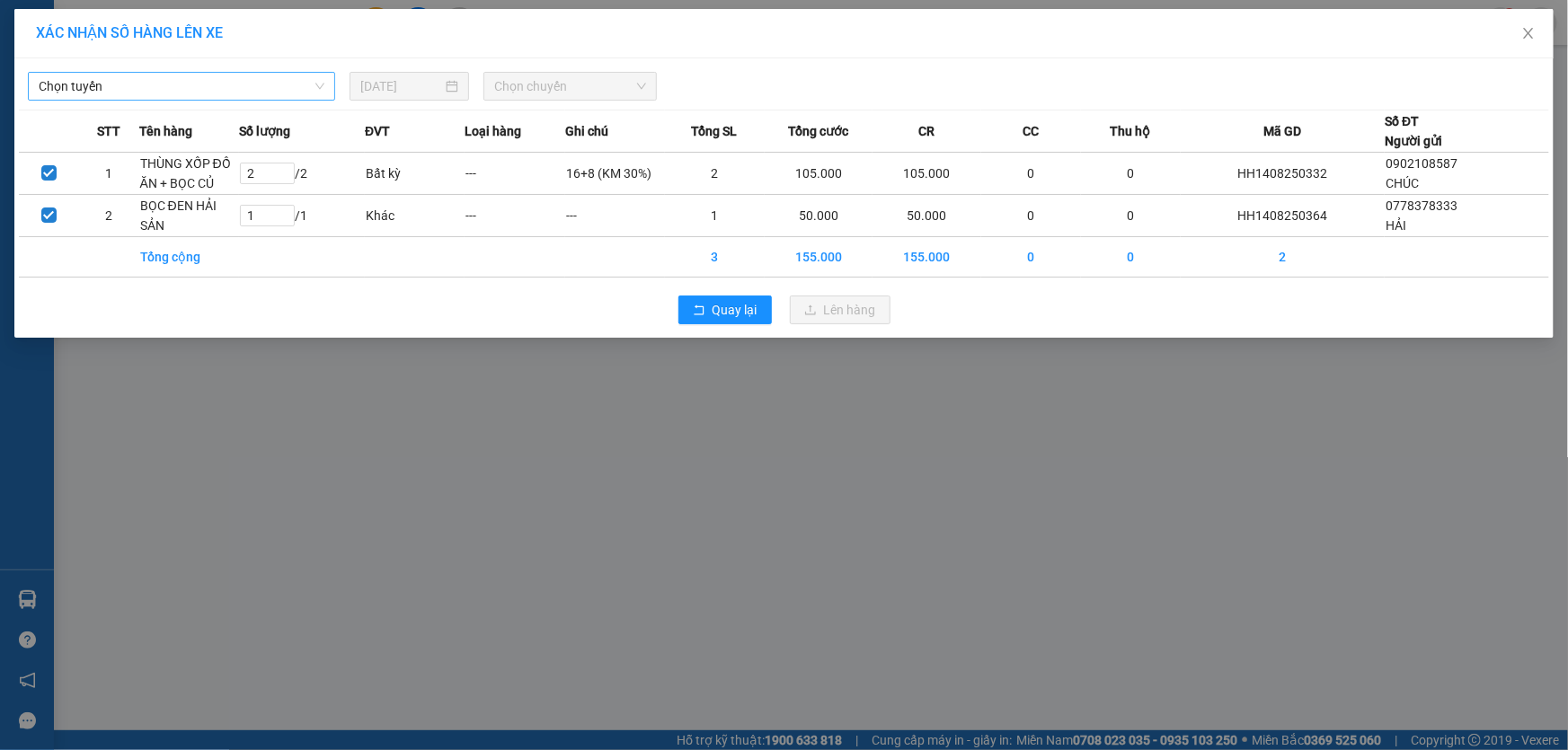
click at [180, 76] on span "Chọn tuyến" at bounding box center [181, 86] width 286 height 27
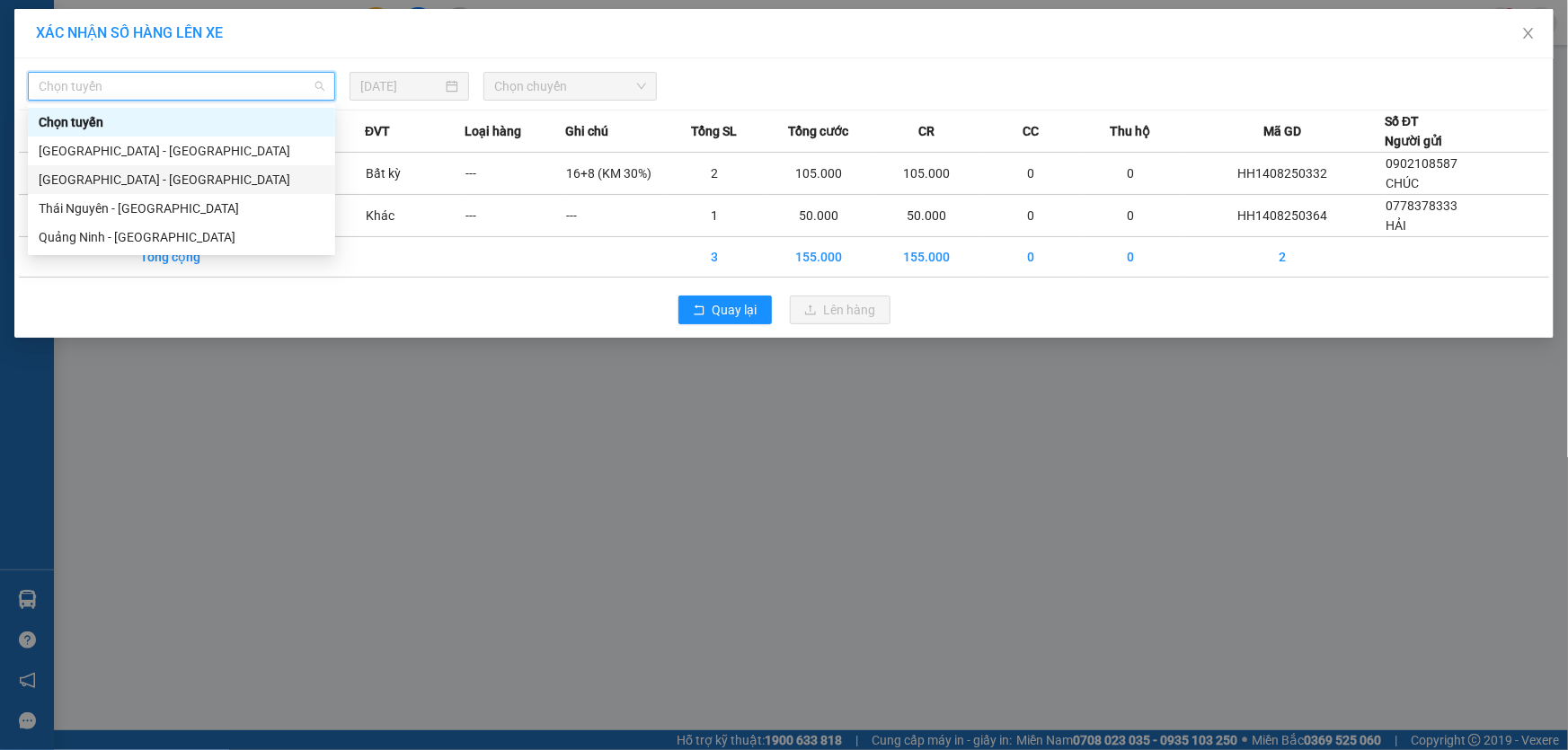
click at [160, 181] on div "[GEOGRAPHIC_DATA] - [GEOGRAPHIC_DATA]" at bounding box center [181, 180] width 286 height 20
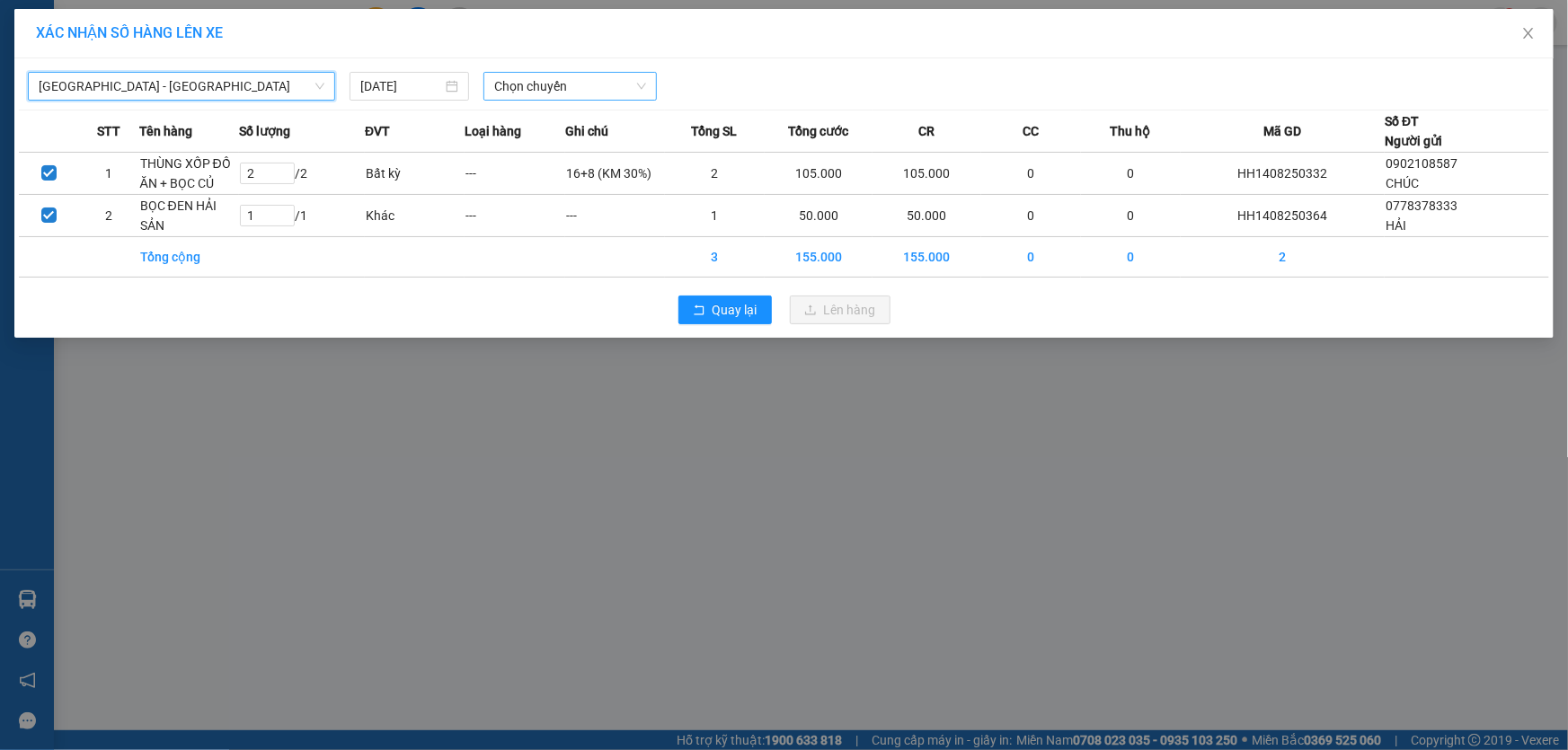
click at [609, 74] on span "Chọn chuyến" at bounding box center [570, 86] width 152 height 27
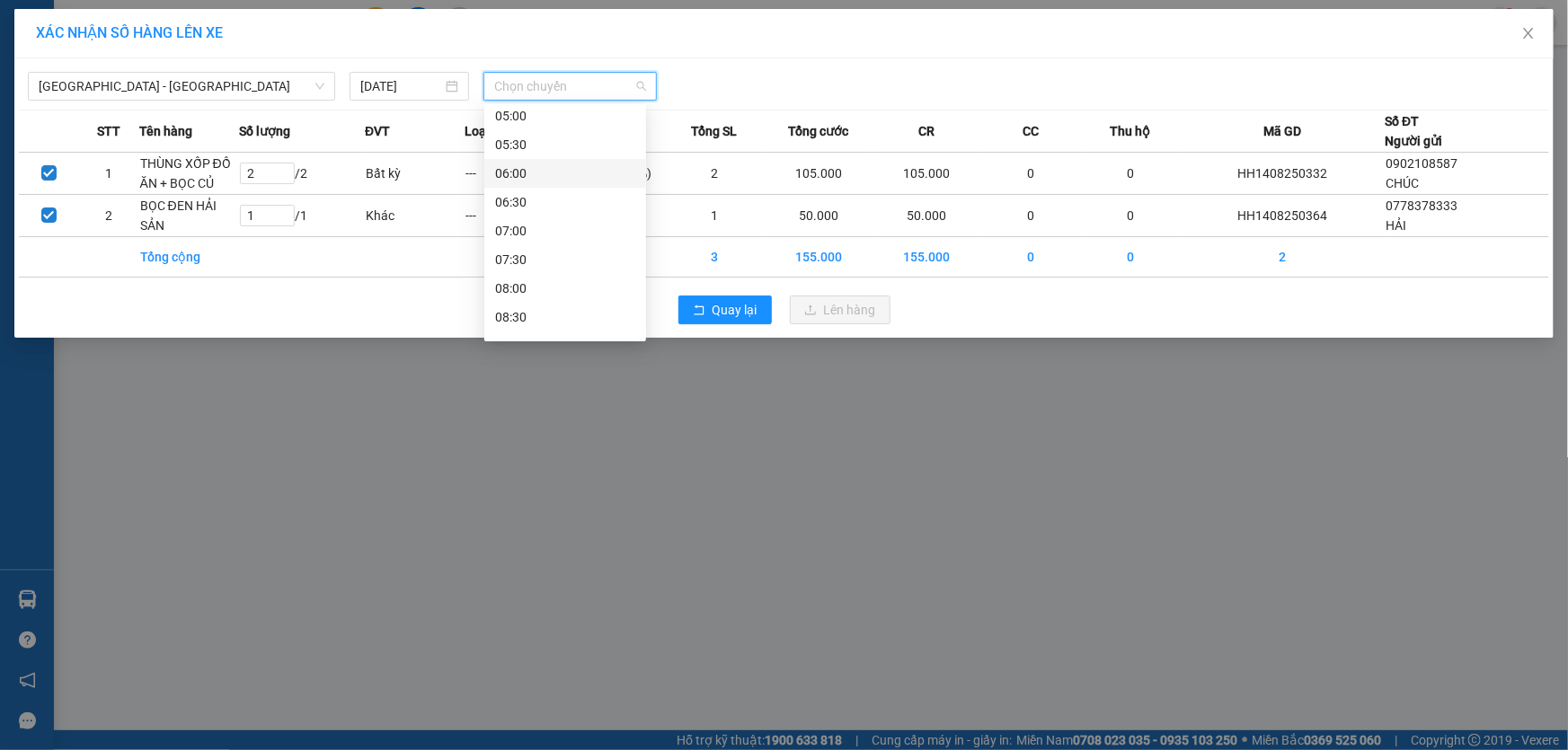
scroll to position [163, 0]
click at [535, 267] on div "09:00 - 20H-019.93" at bounding box center [565, 275] width 141 height 20
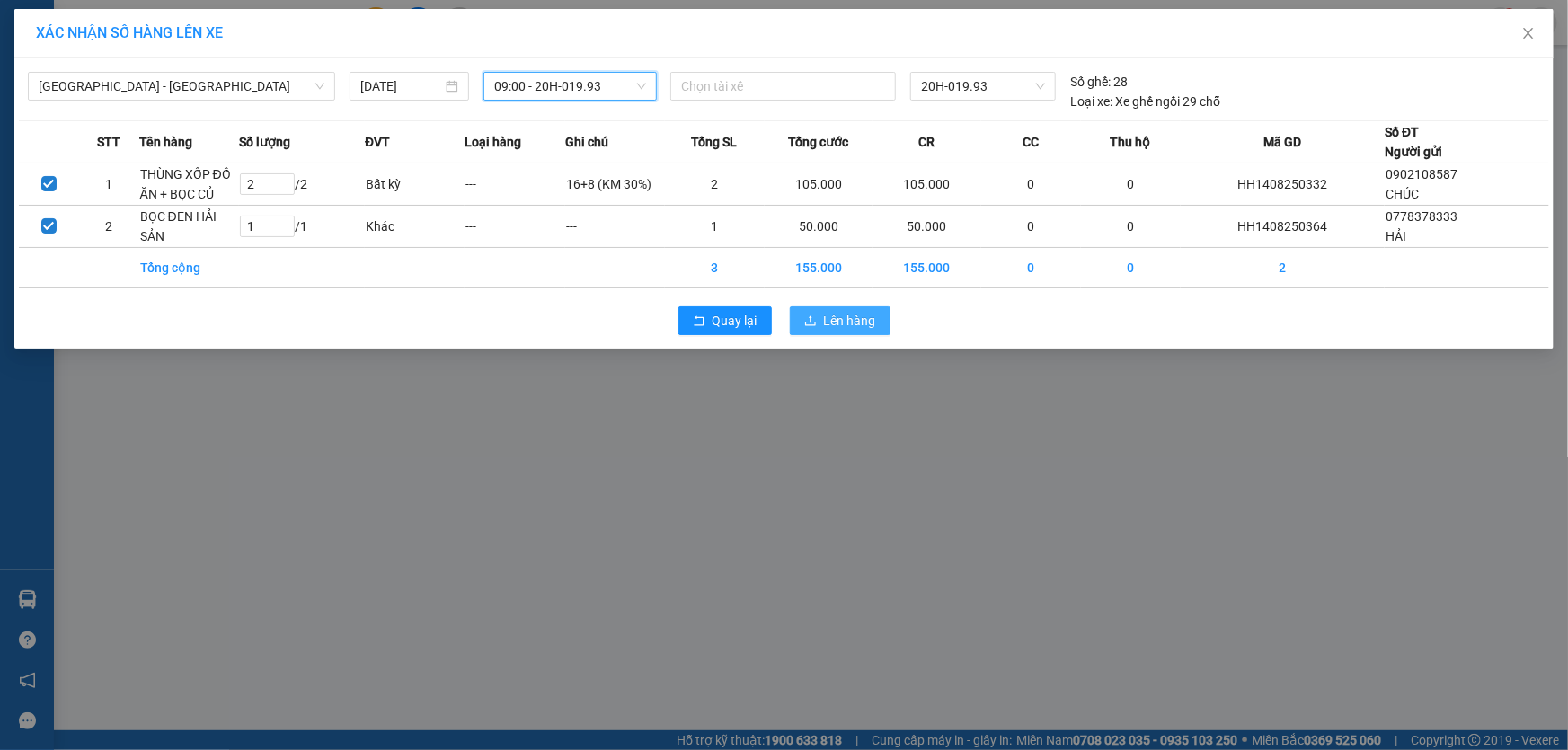
click at [851, 315] on span "Lên hàng" at bounding box center [851, 320] width 52 height 20
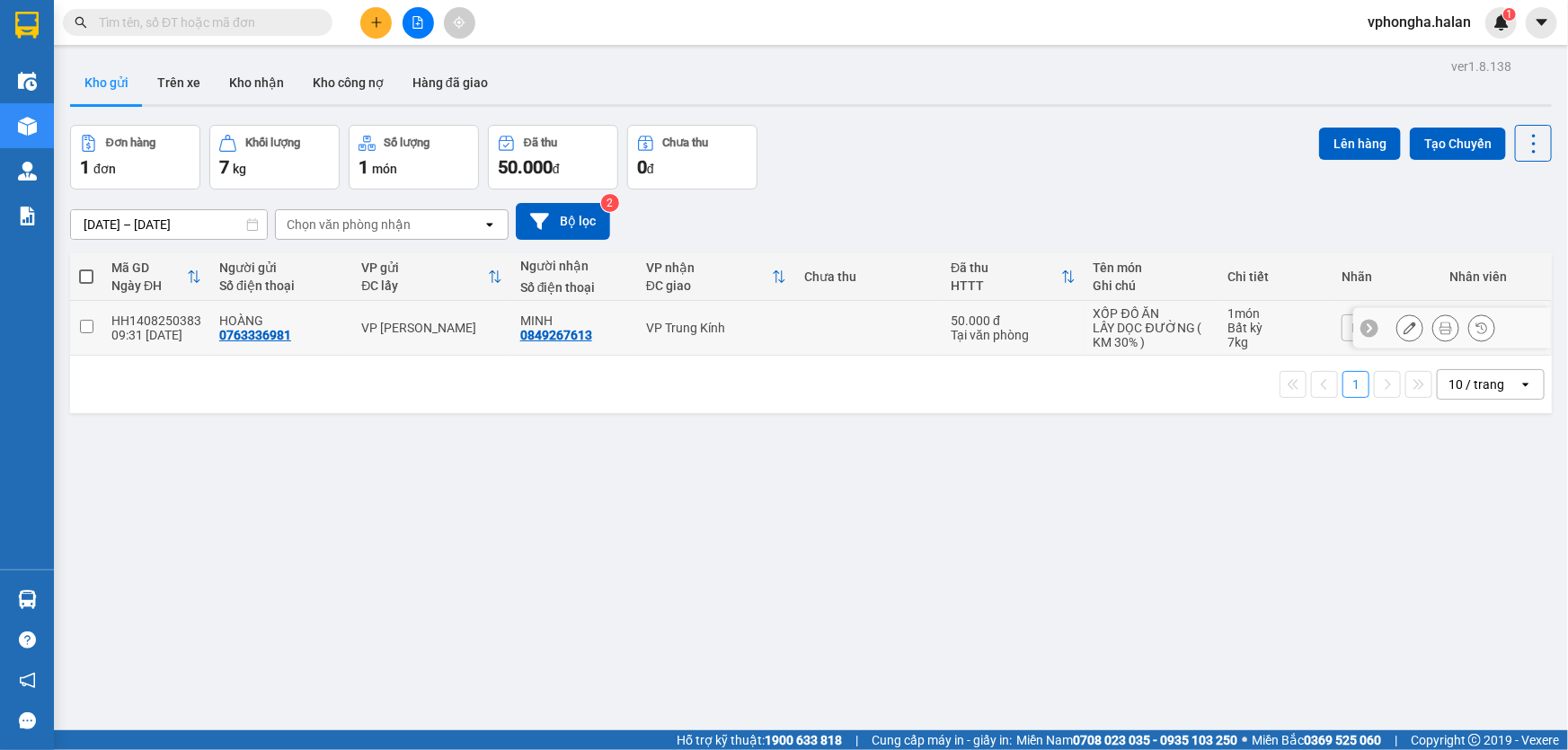
click at [83, 330] on input "checkbox" at bounding box center [87, 327] width 13 height 13
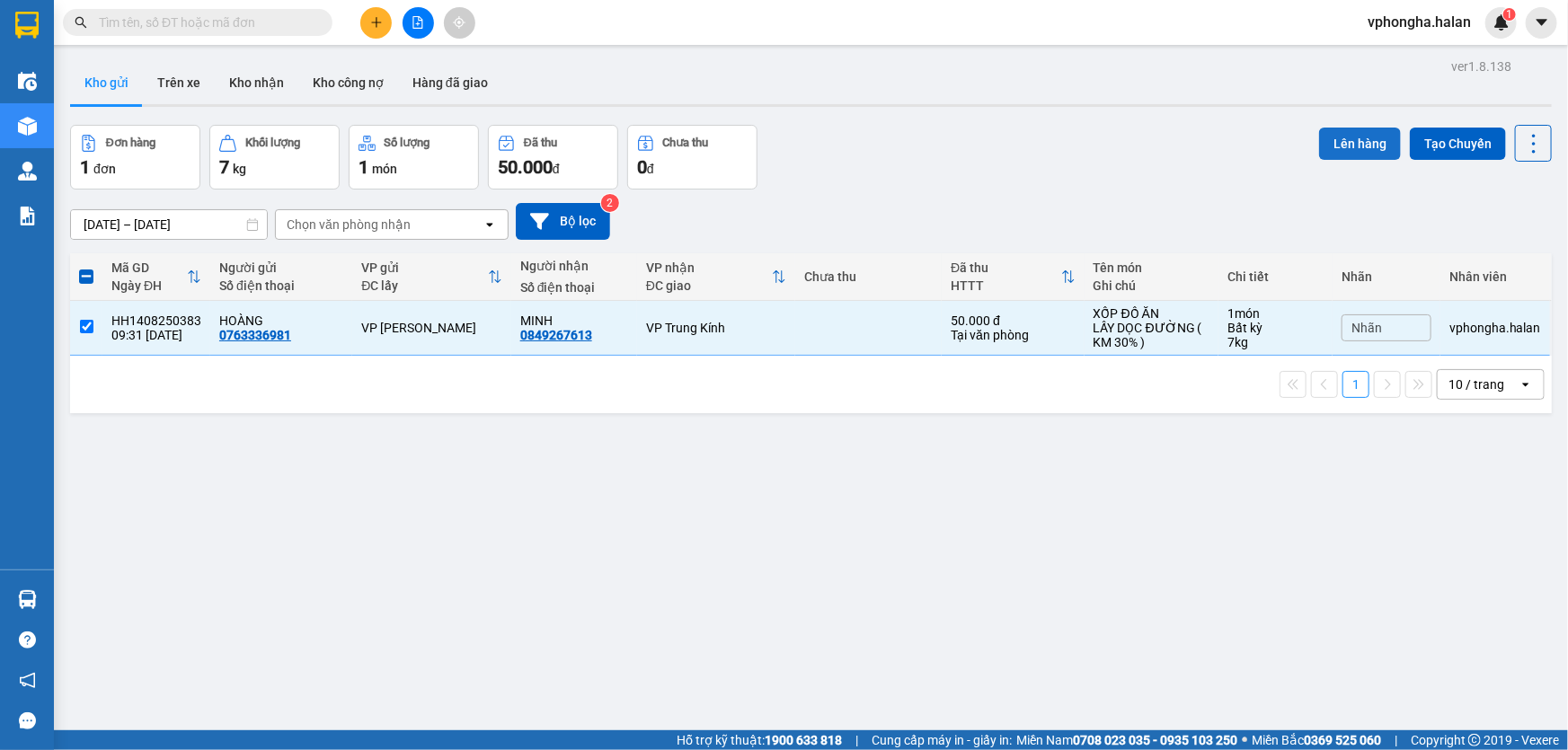
click at [1345, 128] on button "Lên hàng" at bounding box center [1360, 143] width 82 height 33
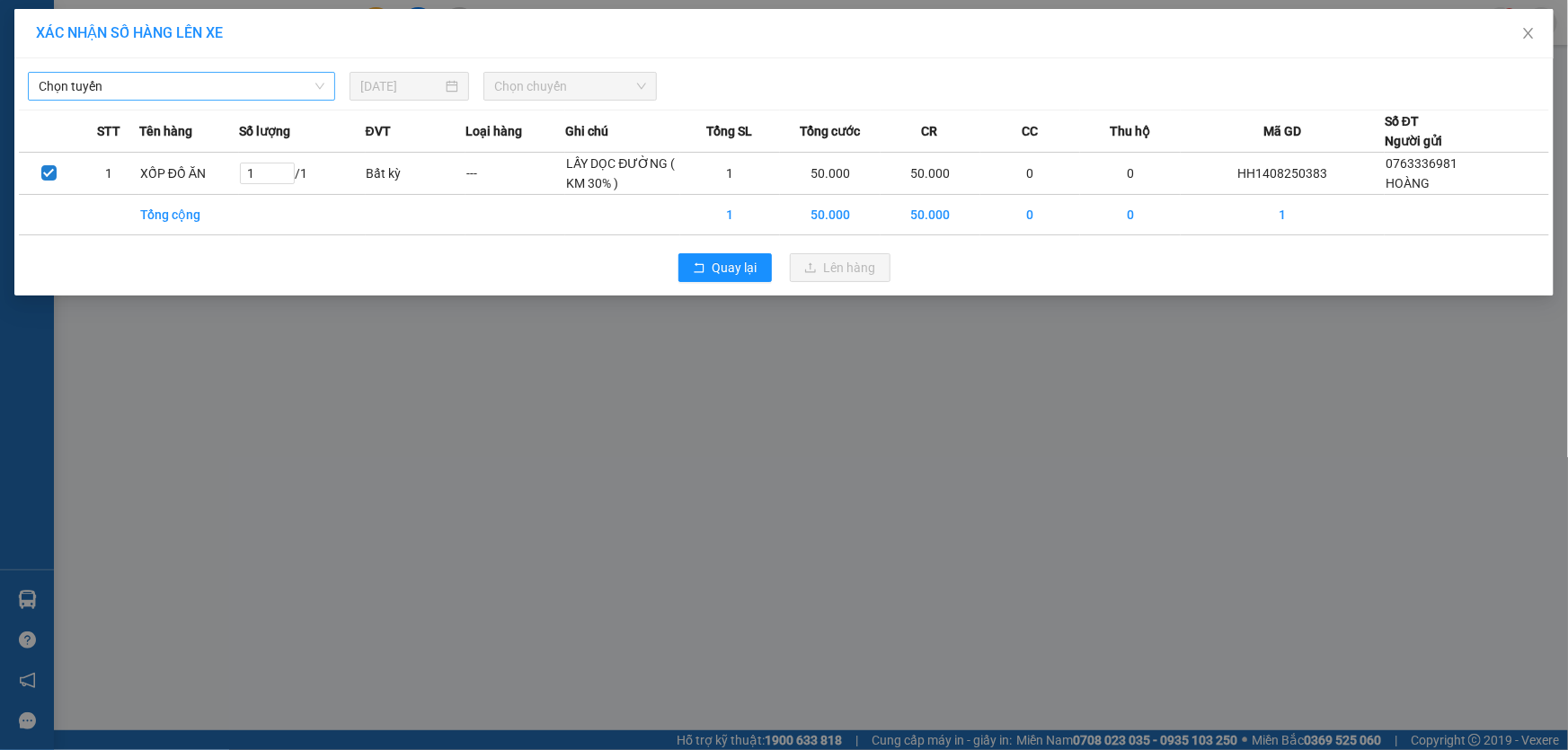
click at [316, 98] on span "Chọn tuyến" at bounding box center [181, 86] width 286 height 27
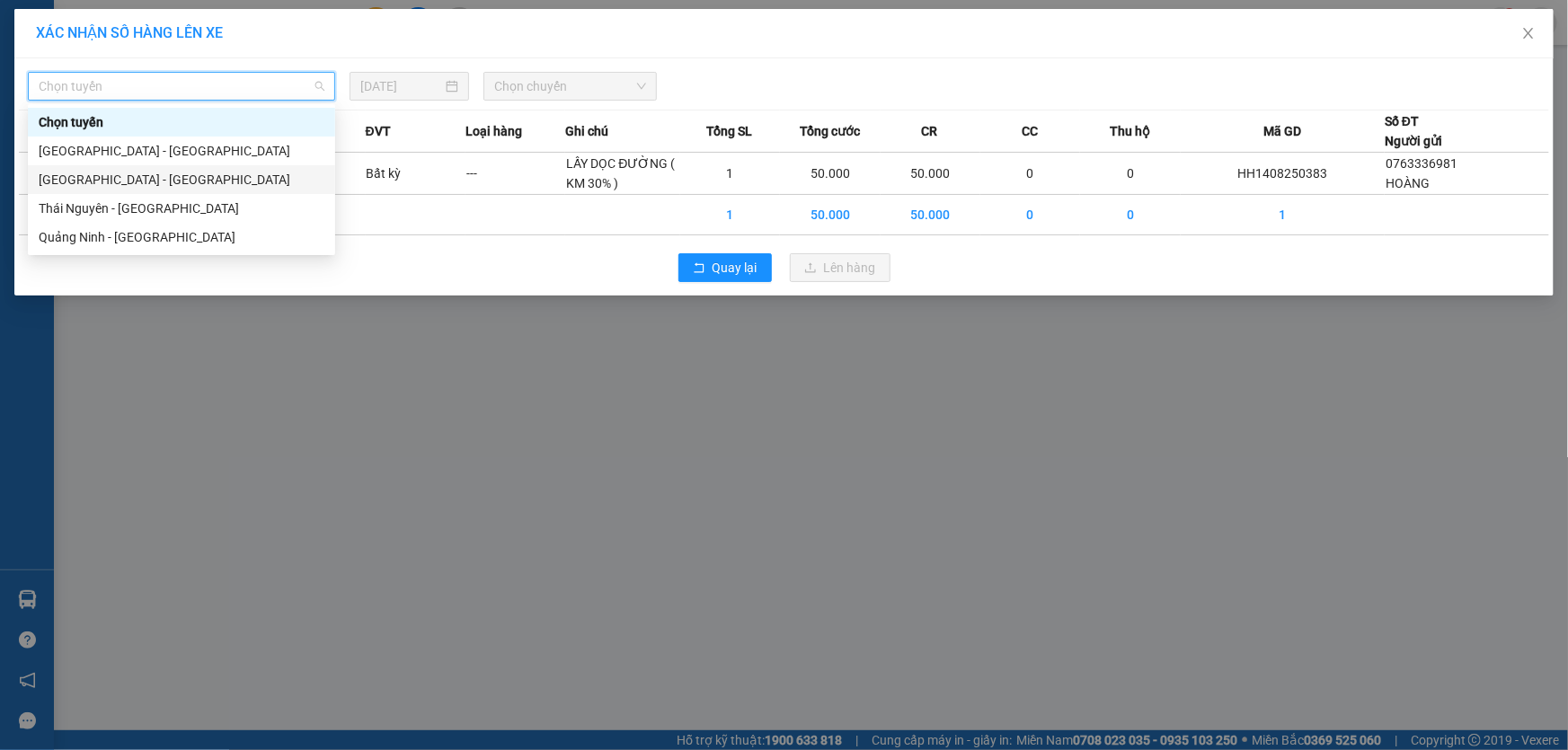
click at [197, 172] on div "[GEOGRAPHIC_DATA] - [GEOGRAPHIC_DATA]" at bounding box center [181, 180] width 286 height 20
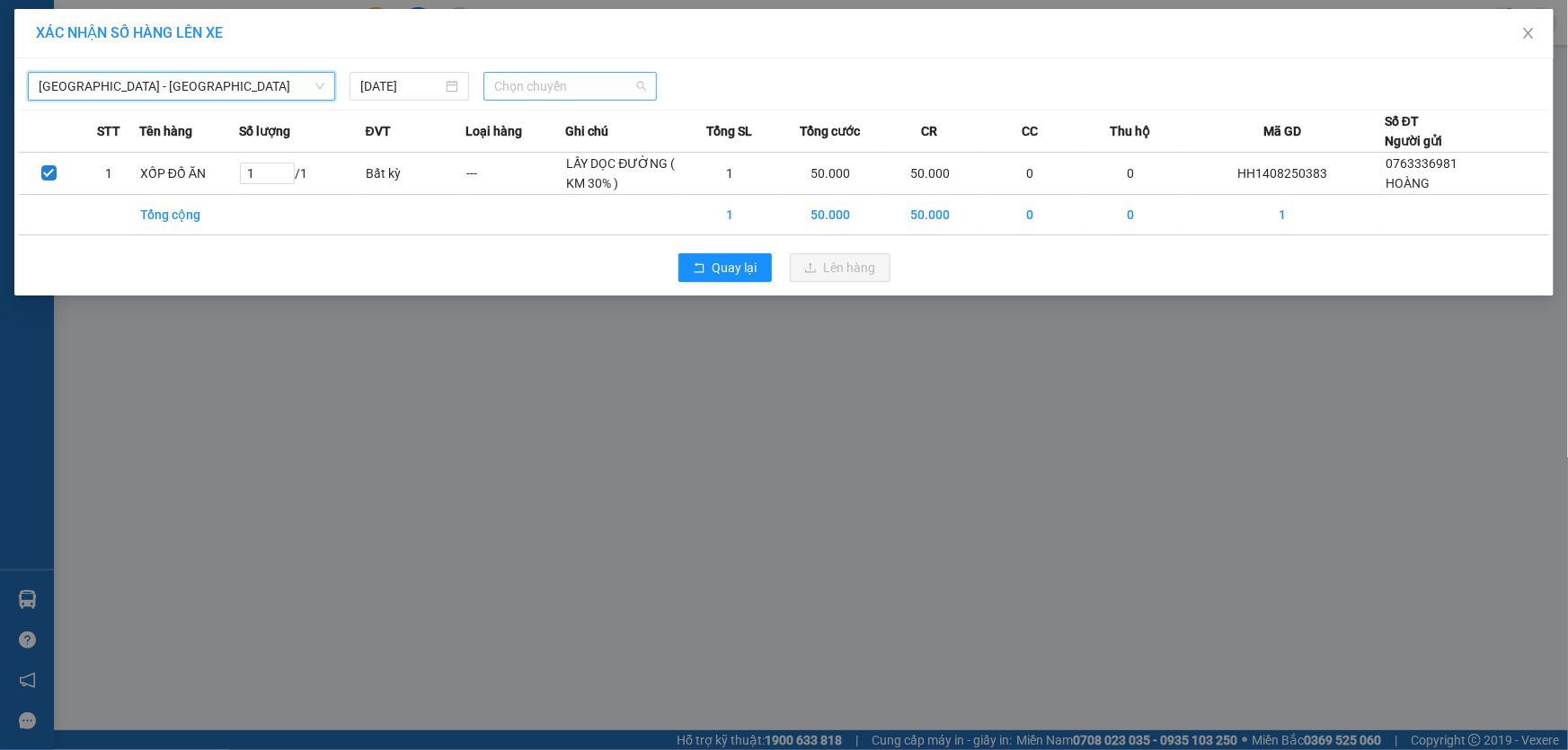
click at [567, 82] on span "Chọn chuyến" at bounding box center [570, 86] width 152 height 27
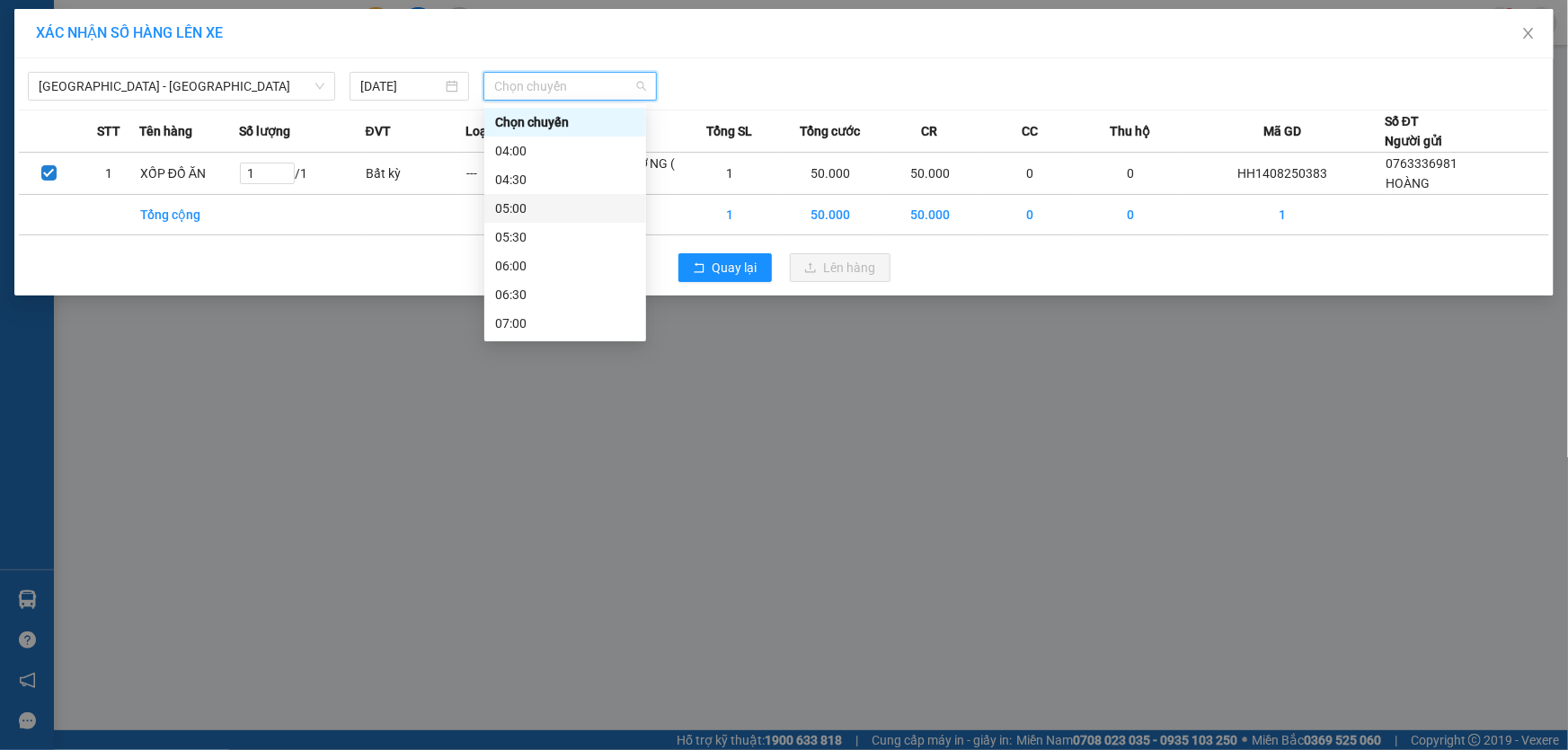
scroll to position [81, 0]
click at [520, 290] on div "08:00" at bounding box center [565, 300] width 141 height 20
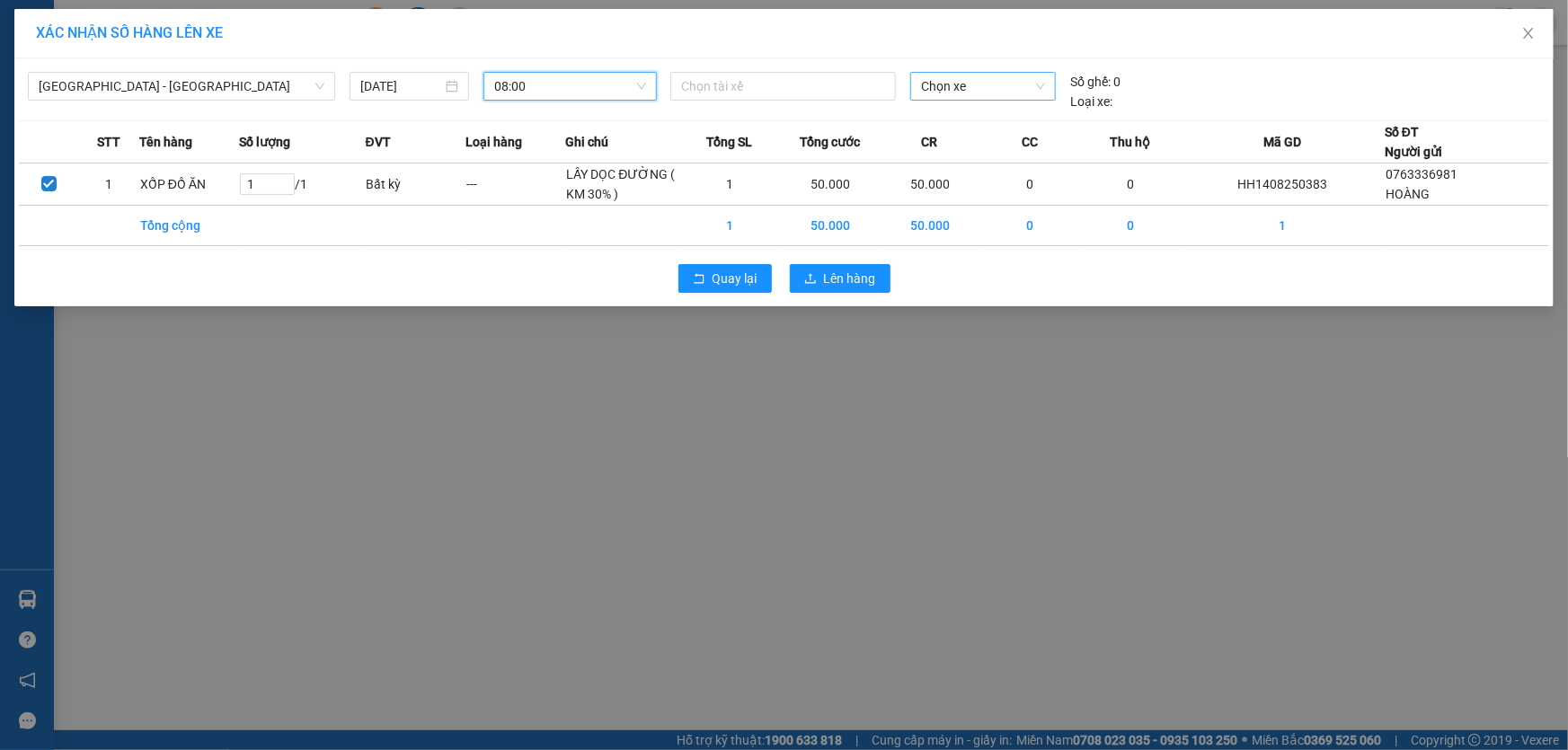
click at [1017, 76] on span "Chọn xe" at bounding box center [983, 86] width 124 height 27
click at [988, 125] on div "20F-009.23" at bounding box center [983, 122] width 124 height 20
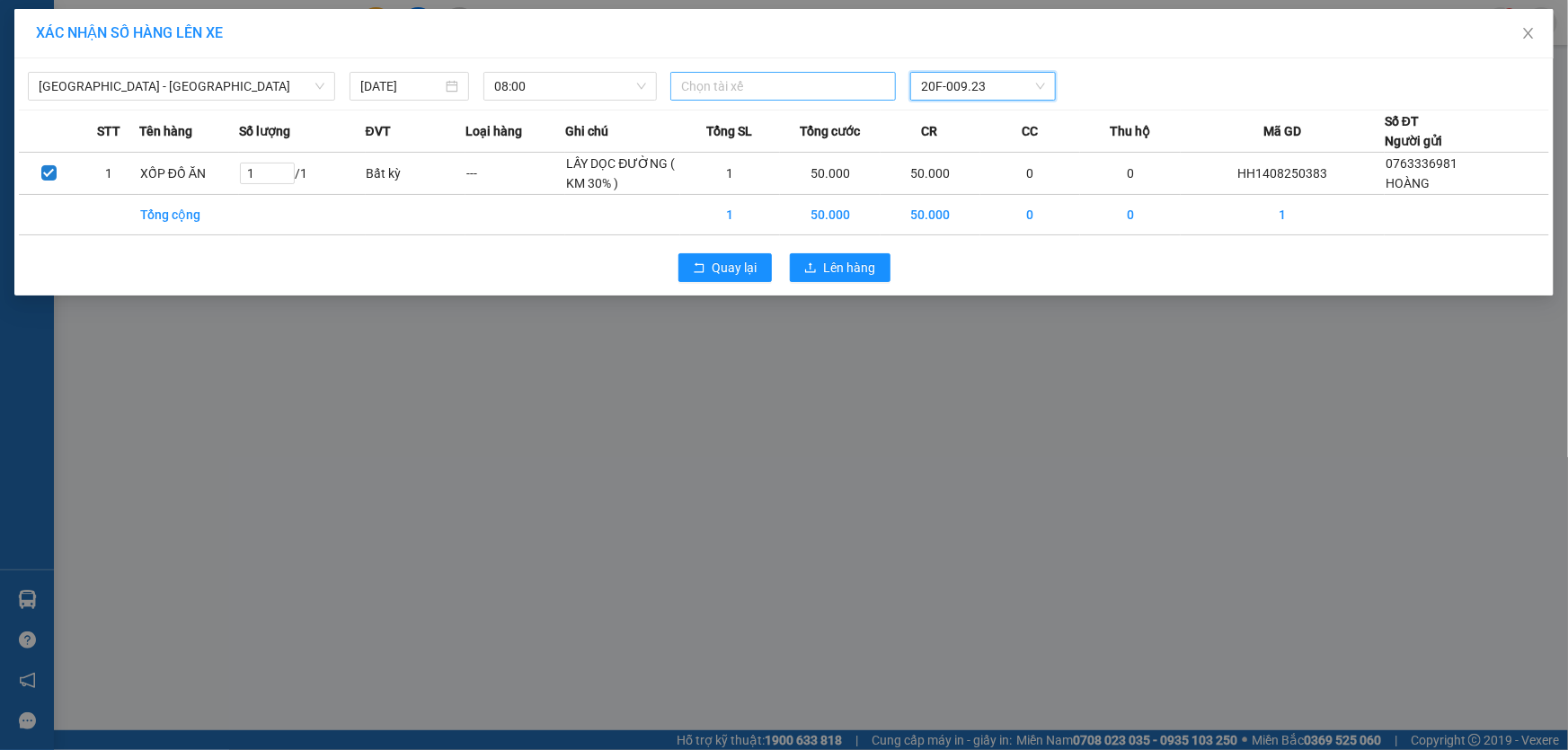
click at [801, 92] on div at bounding box center [783, 86] width 217 height 21
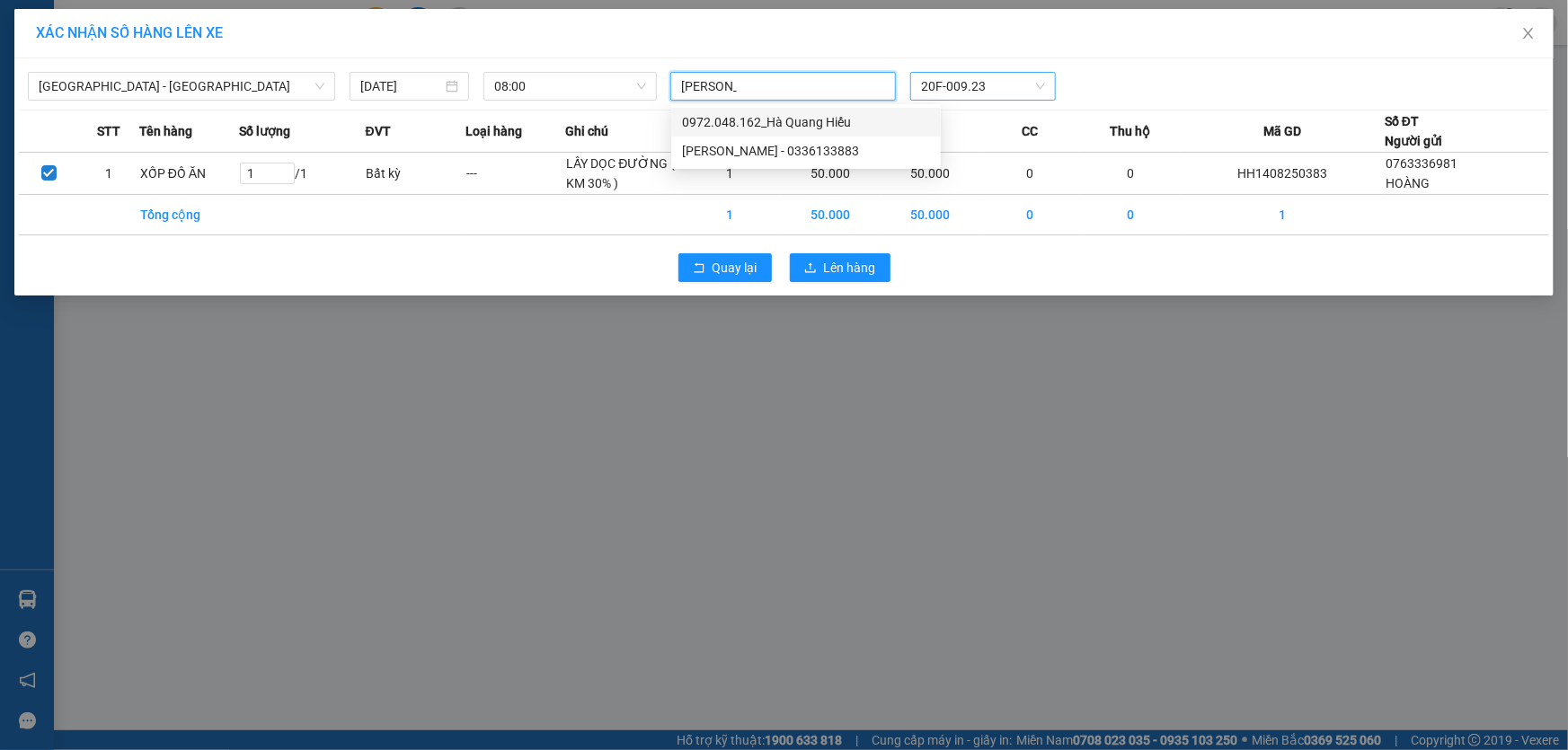
click at [844, 113] on div "0972.048.162_Hà Quang Hiếu" at bounding box center [806, 122] width 248 height 20
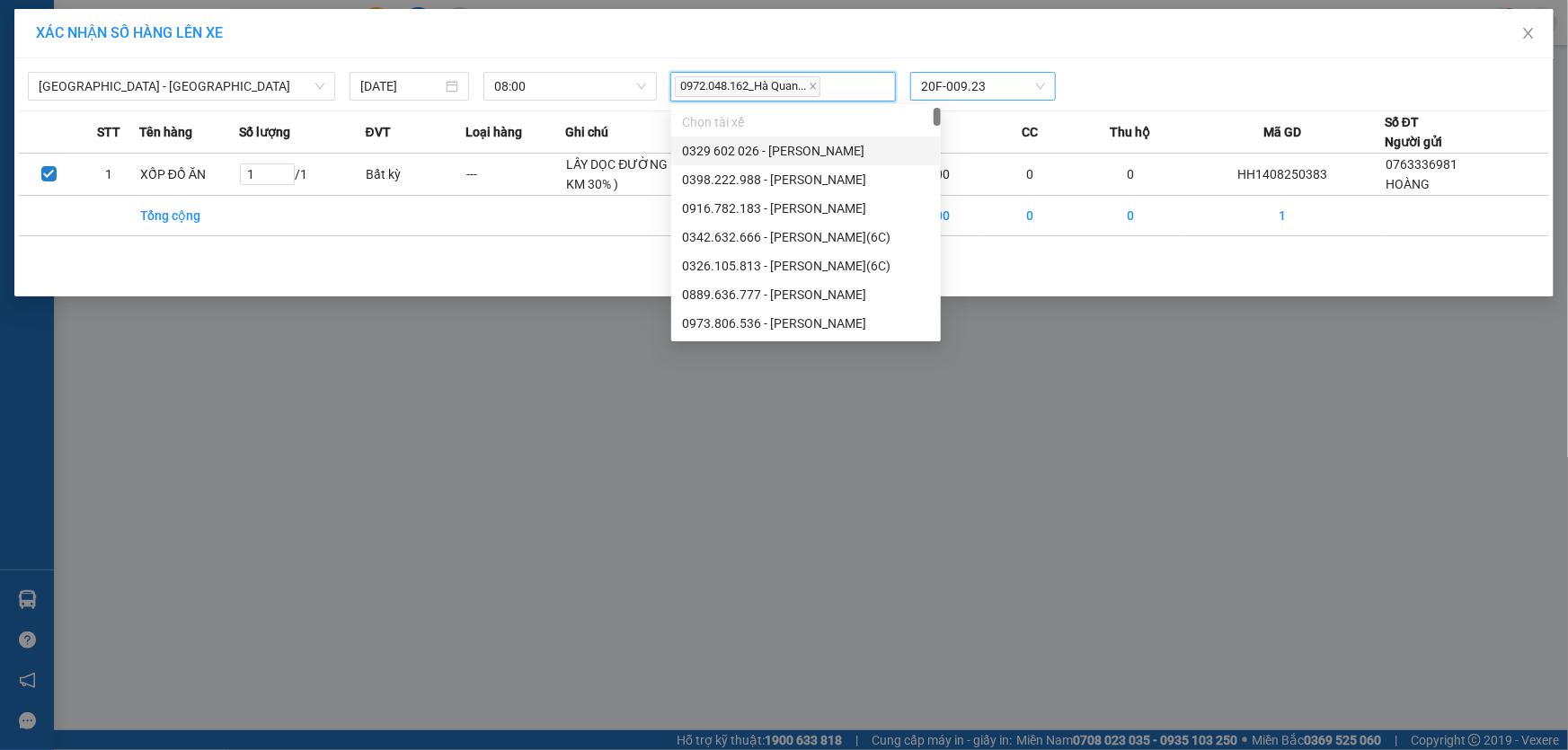
click at [872, 27] on div "XÁC NHẬN SỐ HÀNG LÊN XE" at bounding box center [784, 33] width 1496 height 20
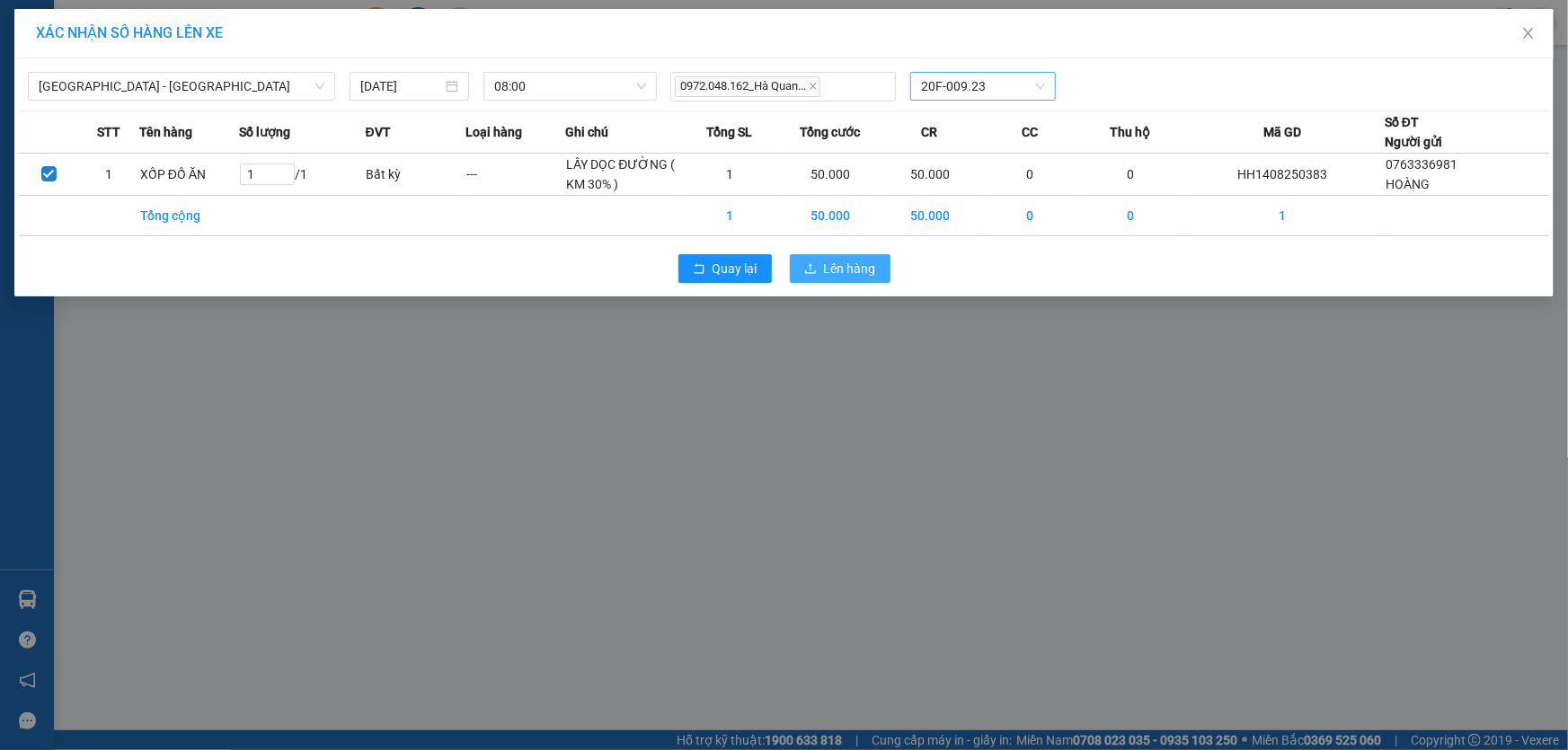
click at [854, 270] on span "Lên hàng" at bounding box center [851, 268] width 52 height 20
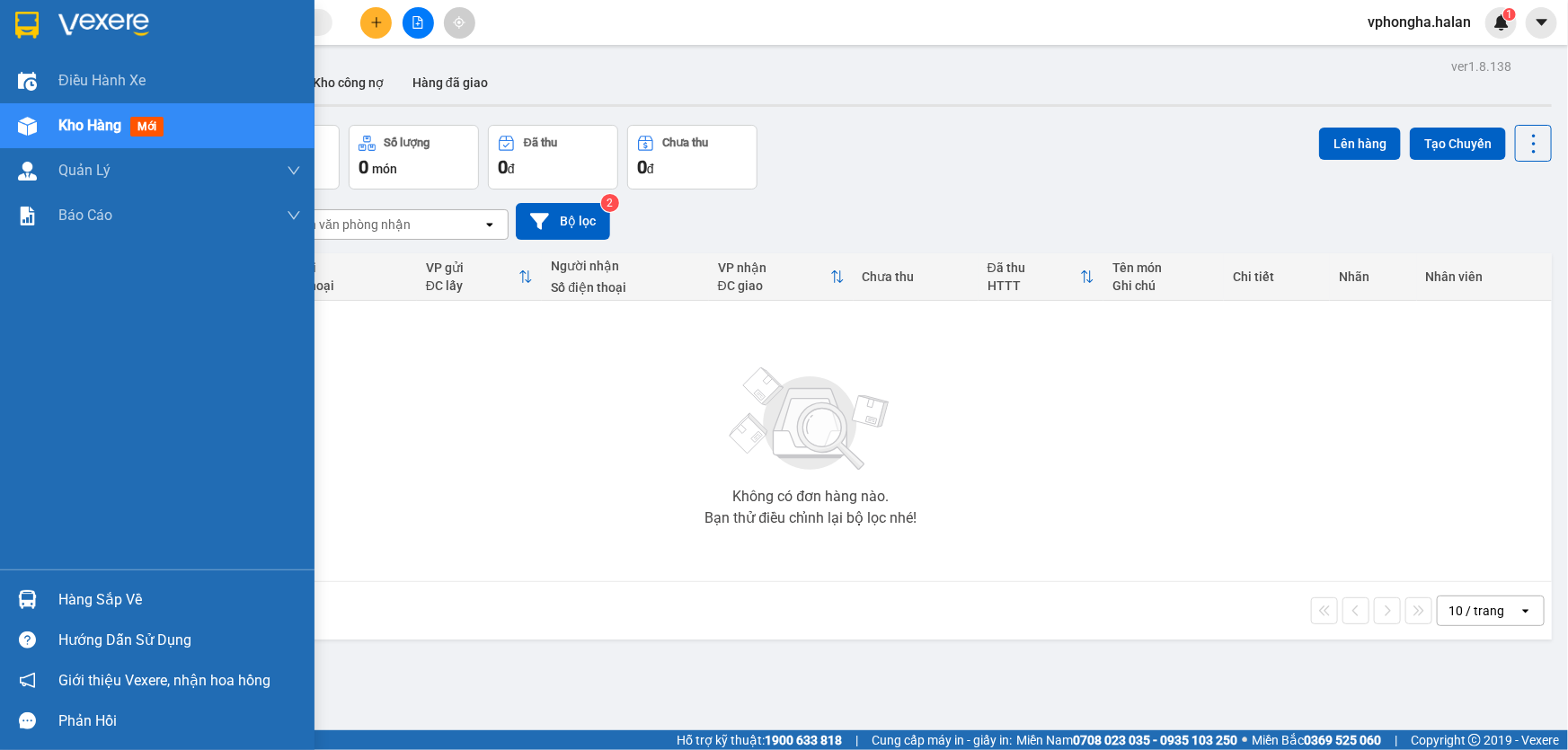
click at [90, 113] on div "Kho hàng mới" at bounding box center [180, 126] width 243 height 45
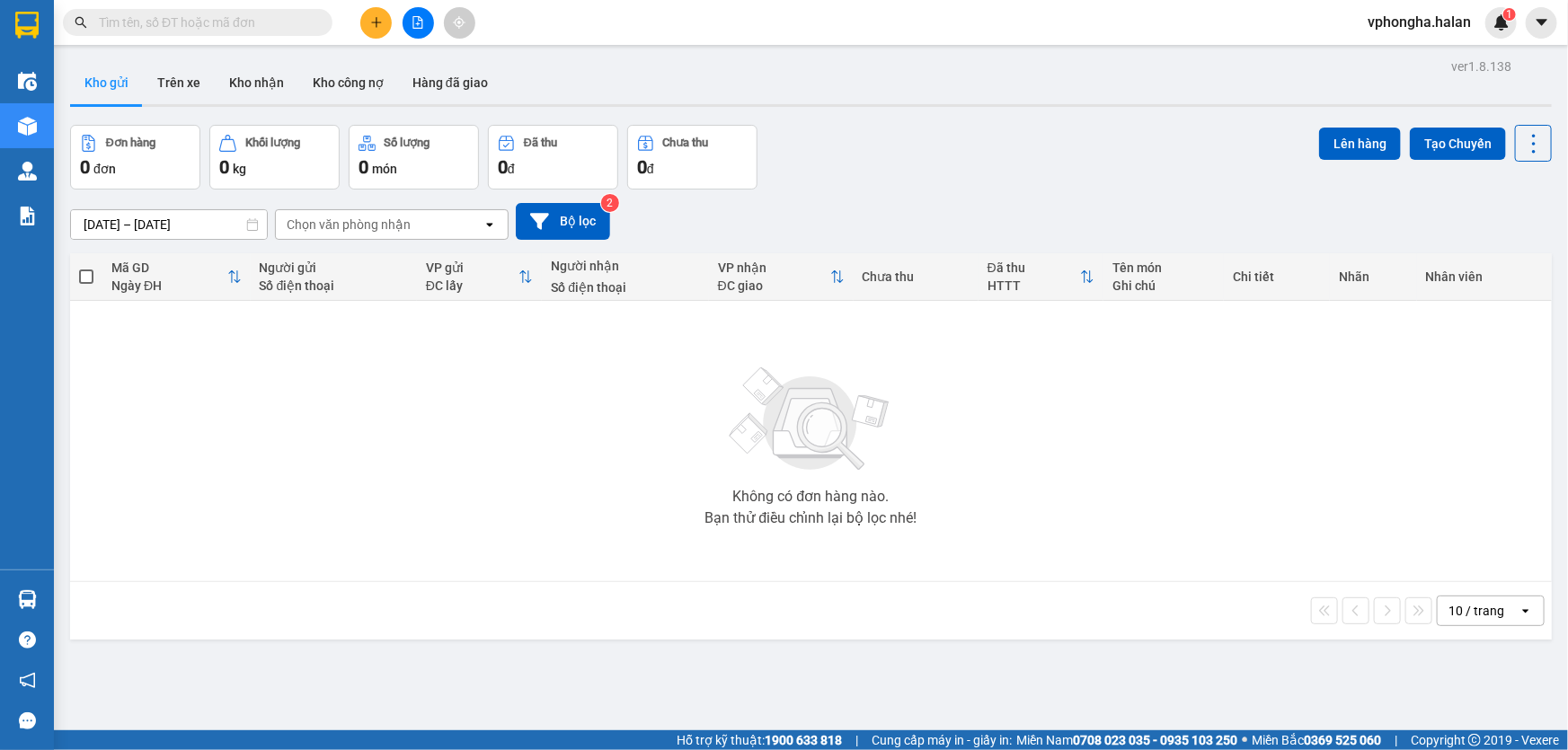
click at [1086, 105] on div at bounding box center [811, 105] width 1481 height 3
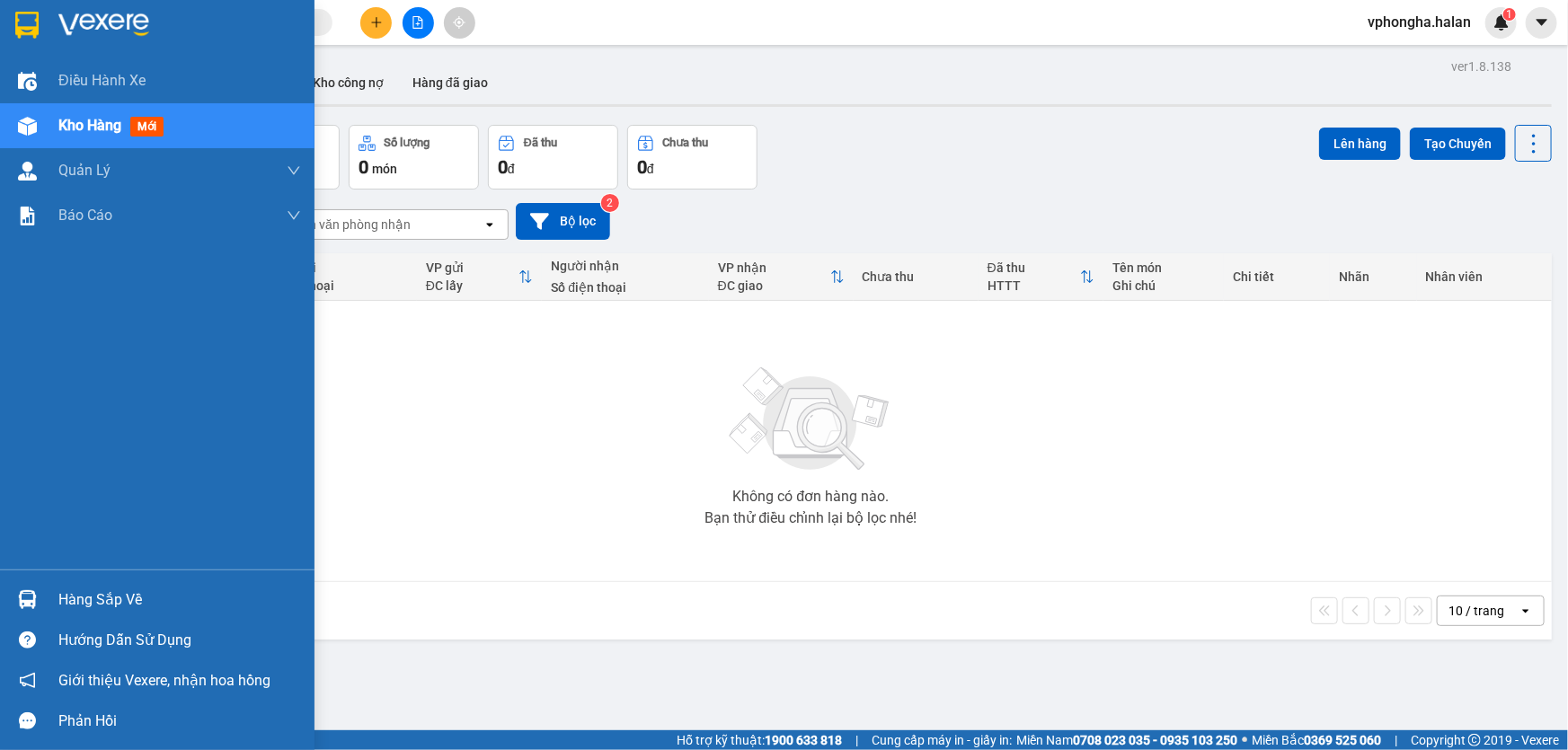
click at [59, 610] on div "Hàng sắp về" at bounding box center [157, 599] width 315 height 40
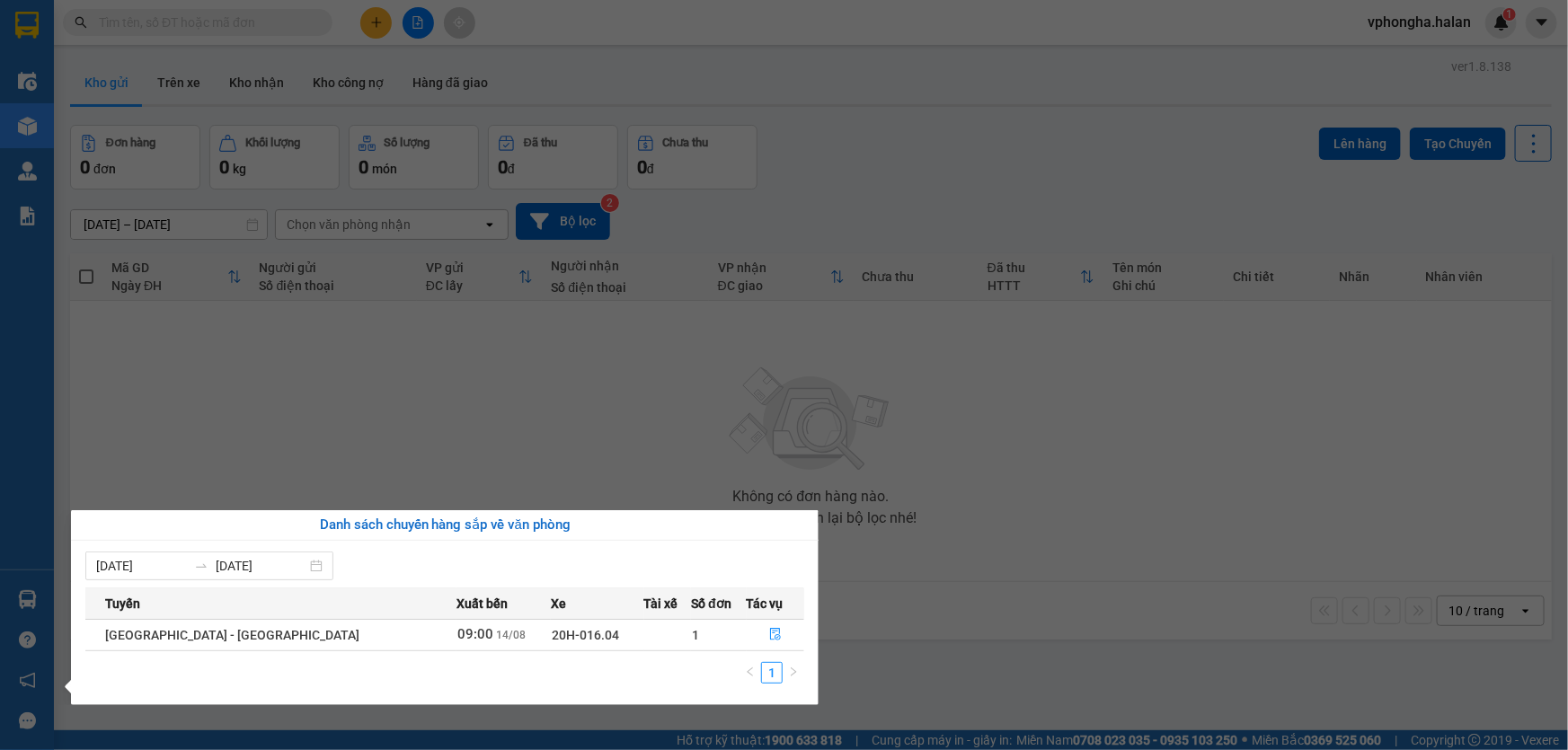
click at [579, 461] on section "Kết quả tìm kiếm ( 220 ) Bộ lọc Mã ĐH Trạng thái Món hàng Thu hộ Tổng cước Chưa…" at bounding box center [784, 375] width 1568 height 750
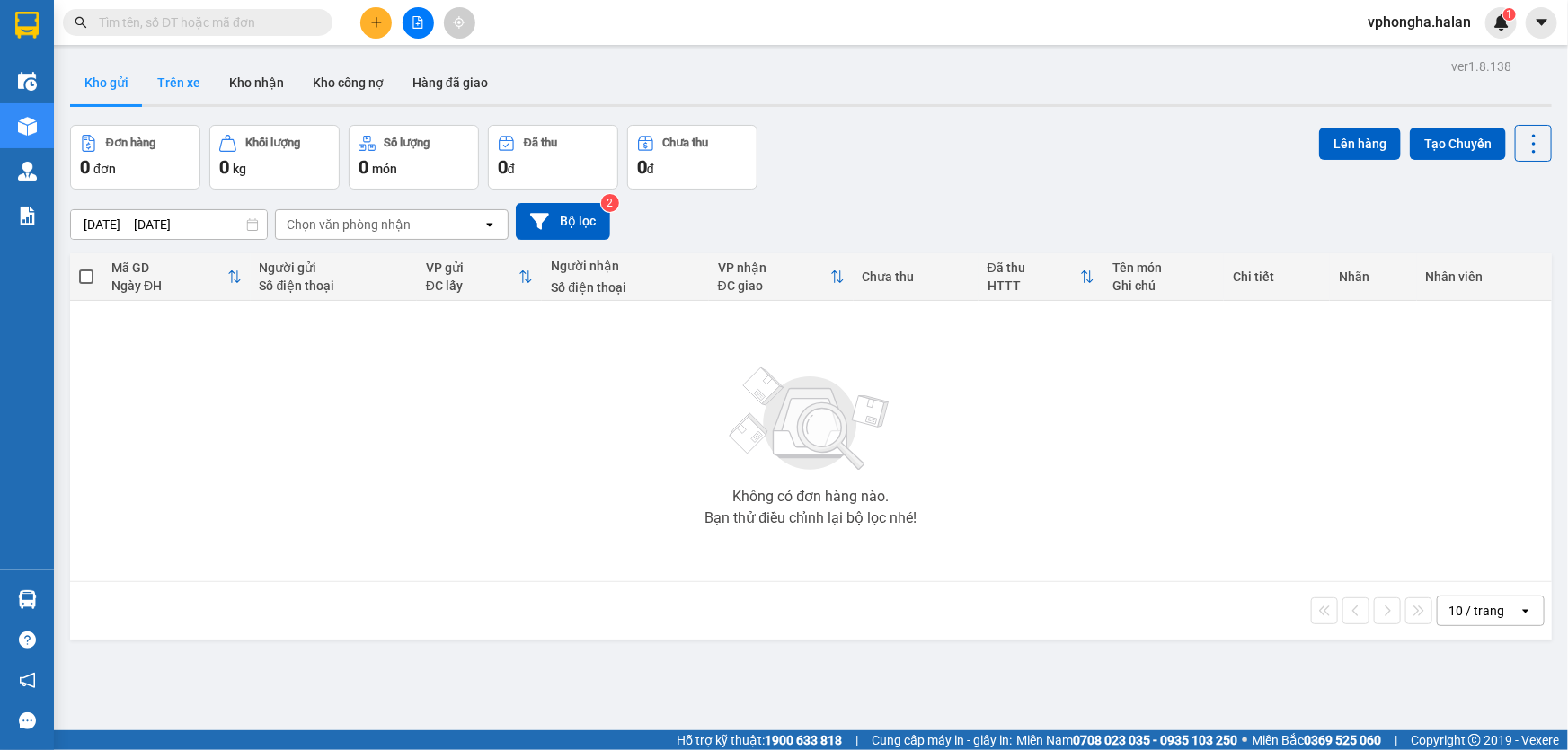
drag, startPoint x: 188, startPoint y: 81, endPoint x: 207, endPoint y: 94, distance: 23.0
click at [188, 82] on button "Trên xe" at bounding box center [179, 83] width 72 height 43
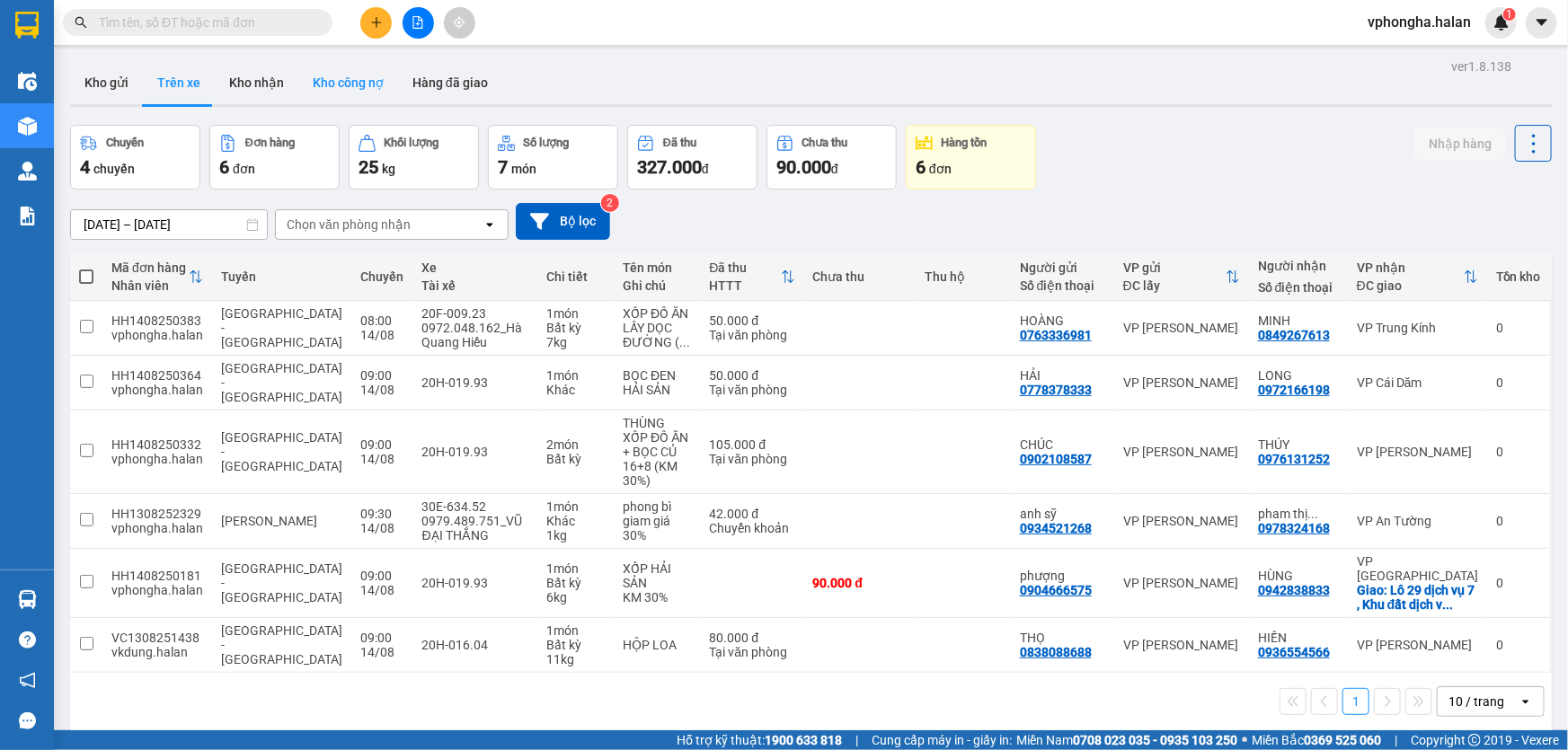
click at [339, 75] on button "Kho công nợ" at bounding box center [348, 83] width 100 height 43
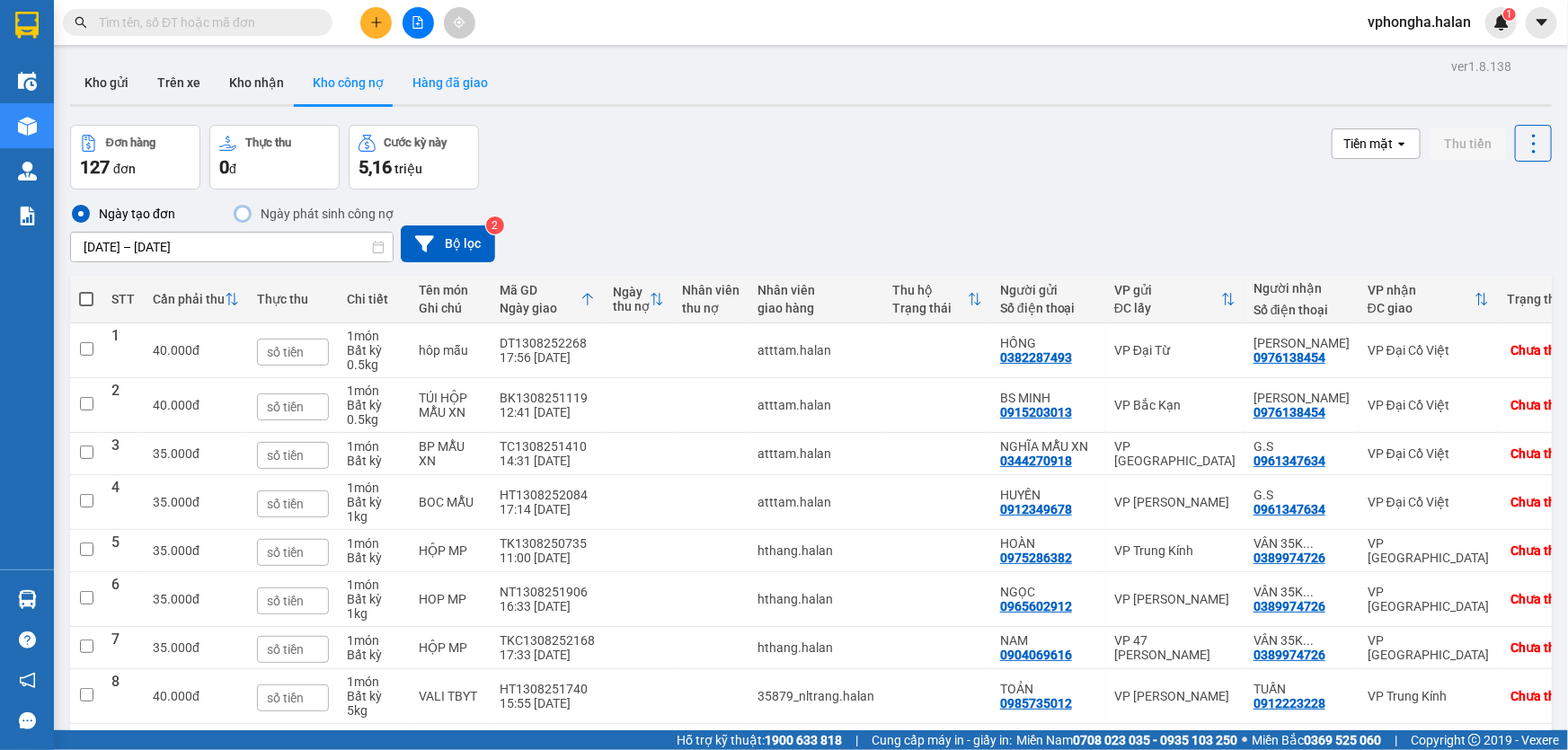
click at [458, 91] on button "Hàng đã giao" at bounding box center [450, 83] width 104 height 43
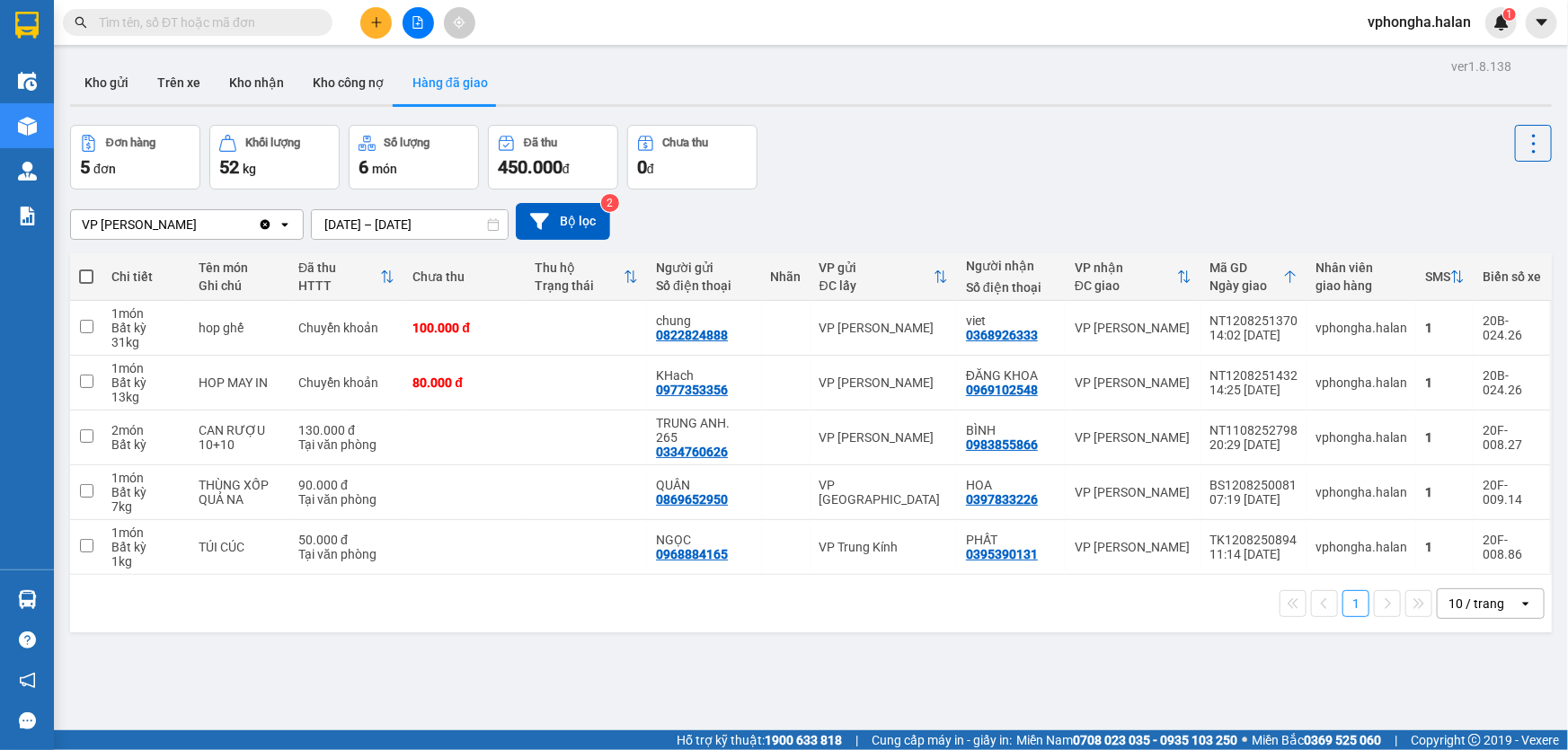
click at [359, 226] on input "[DATE] – [DATE]" at bounding box center [409, 224] width 196 height 29
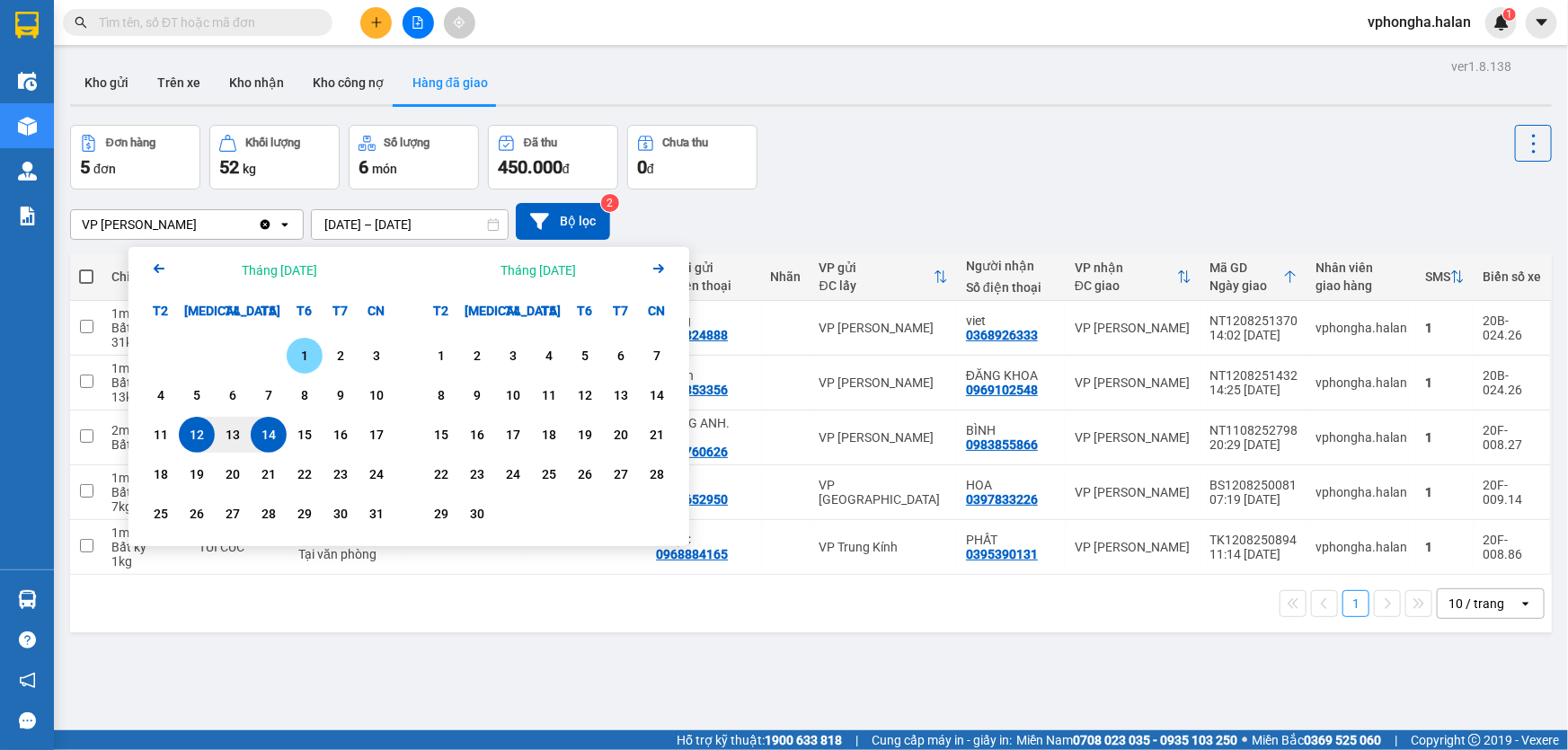
click at [297, 358] on div "1" at bounding box center [304, 355] width 25 height 21
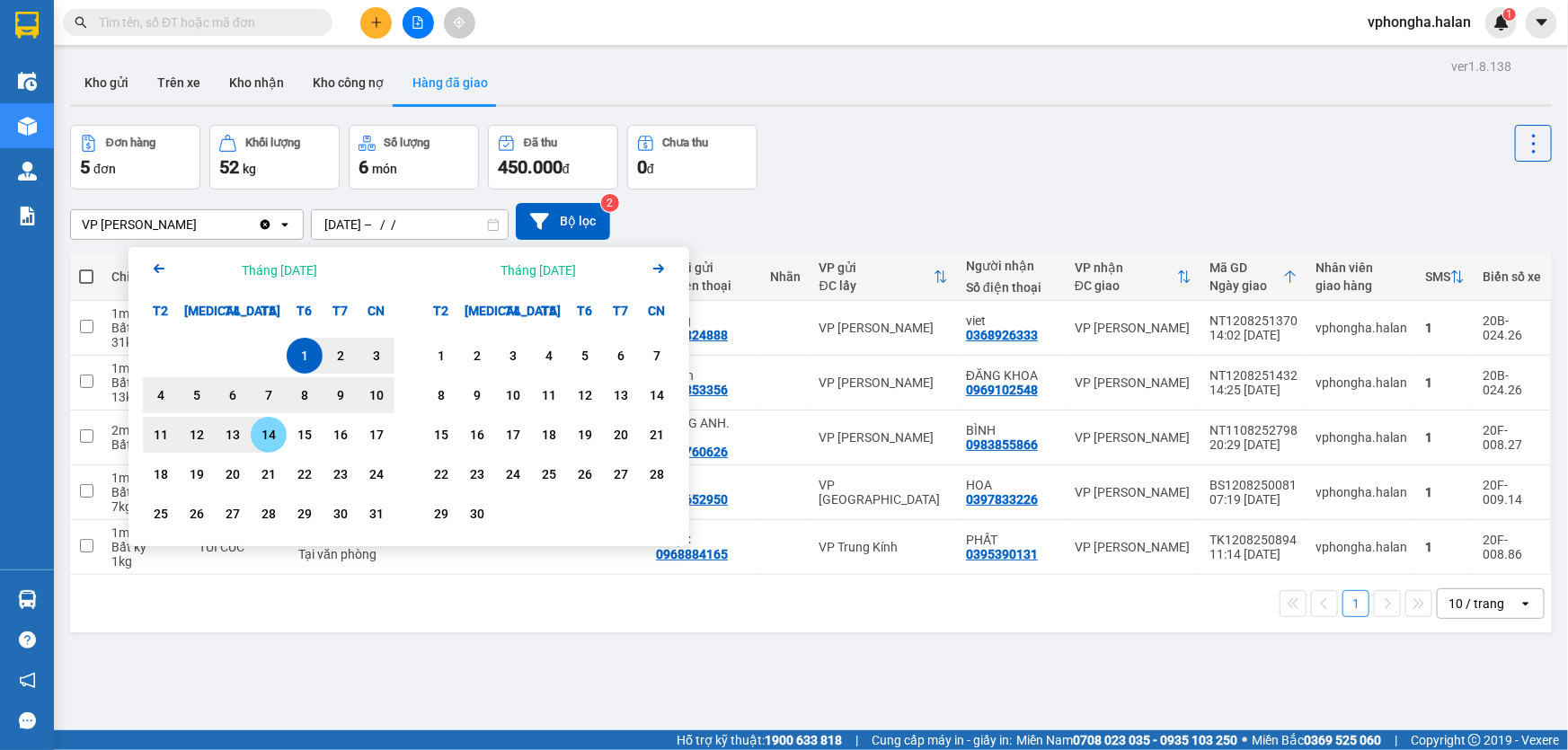
click at [263, 430] on div "14" at bounding box center [268, 435] width 25 height 21
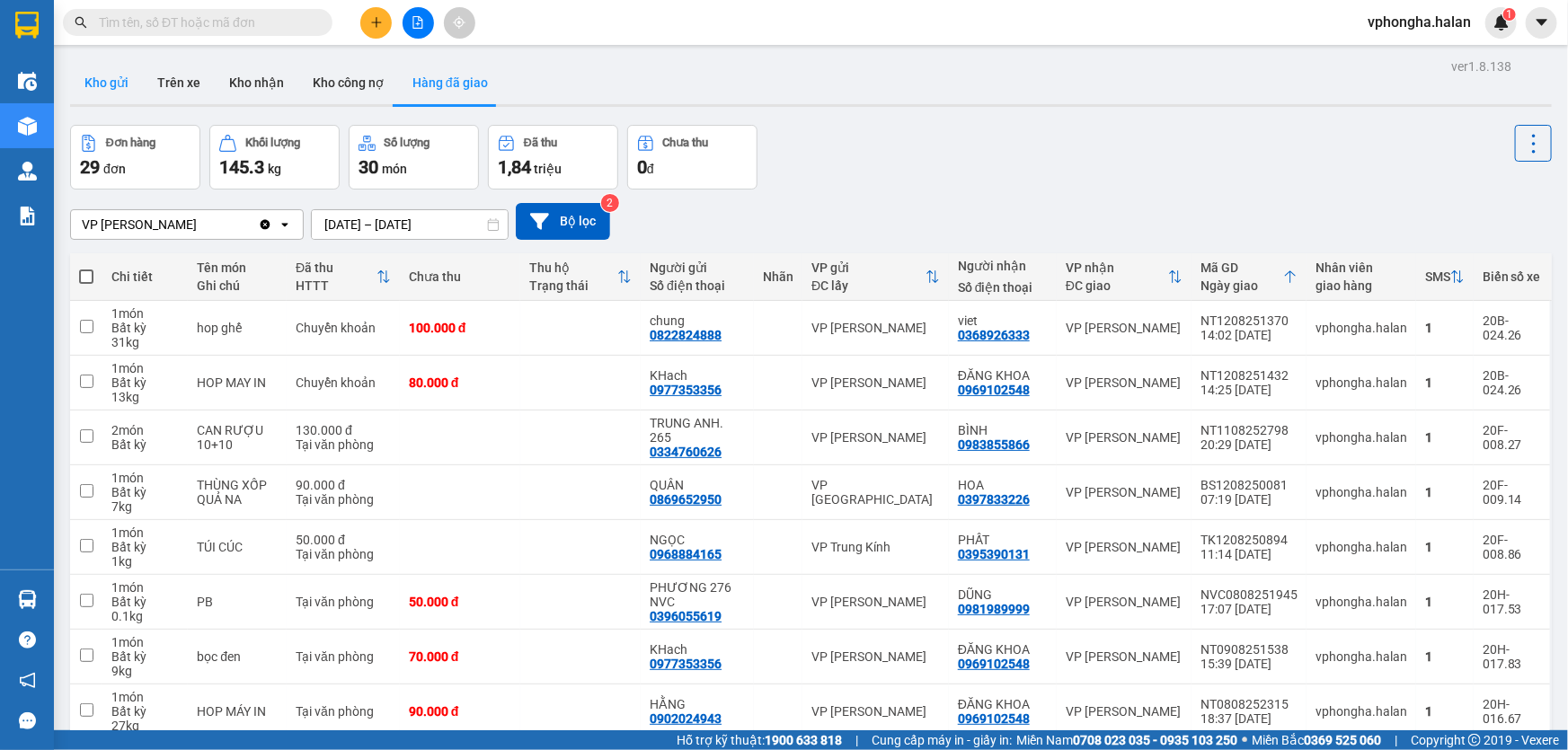
click at [102, 92] on button "Kho gửi" at bounding box center [106, 83] width 73 height 43
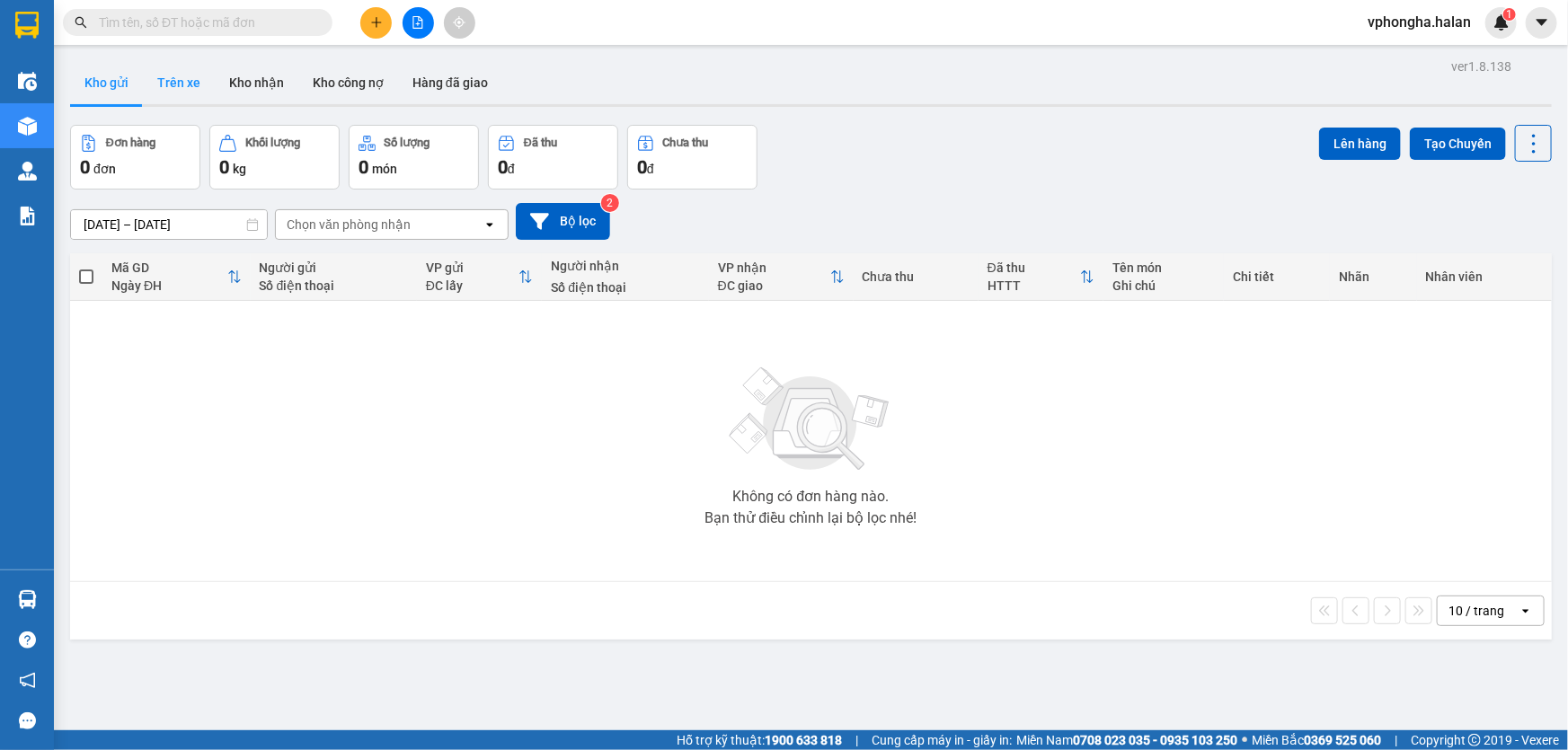
click at [177, 93] on button "Trên xe" at bounding box center [179, 83] width 72 height 43
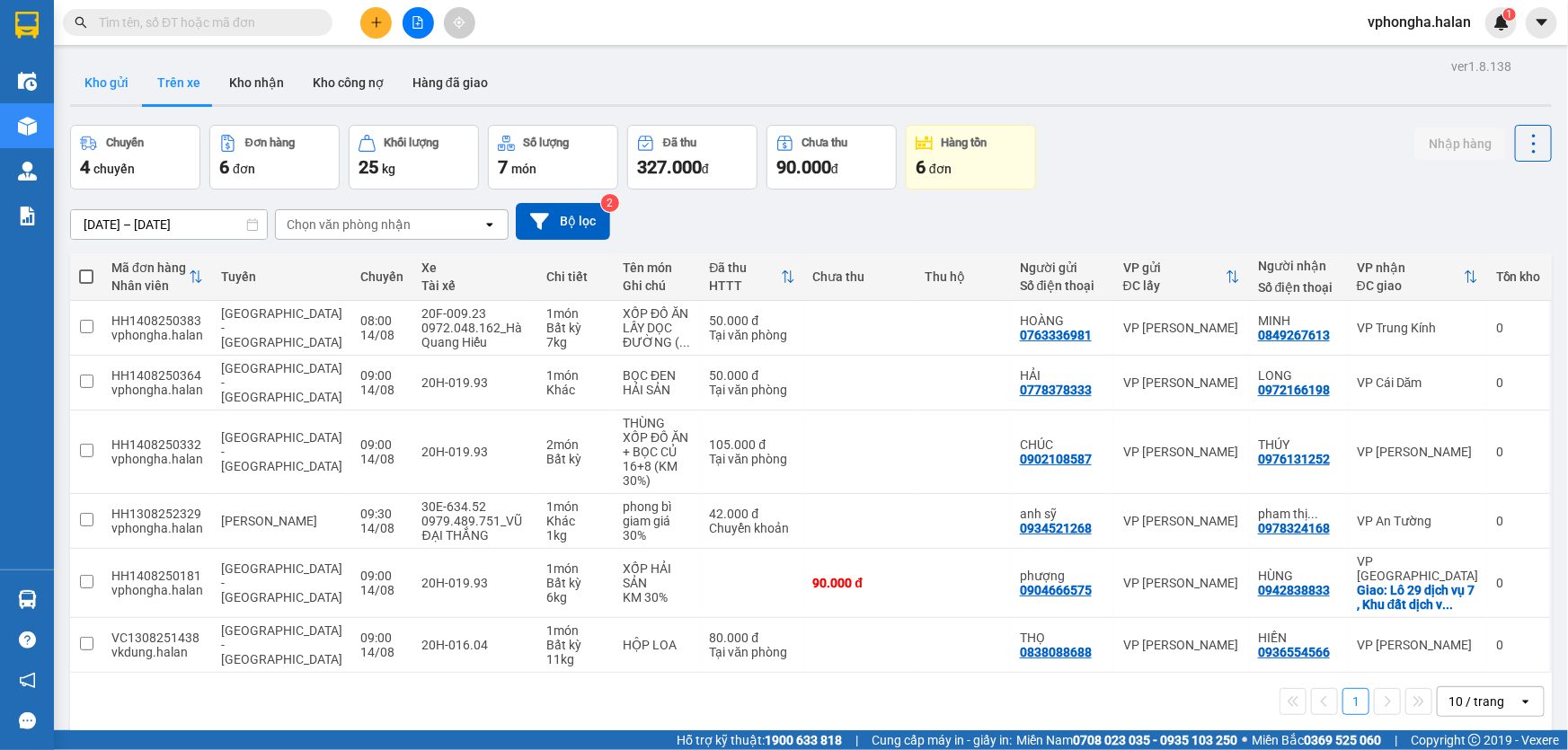
click at [106, 94] on button "Kho gửi" at bounding box center [106, 83] width 73 height 43
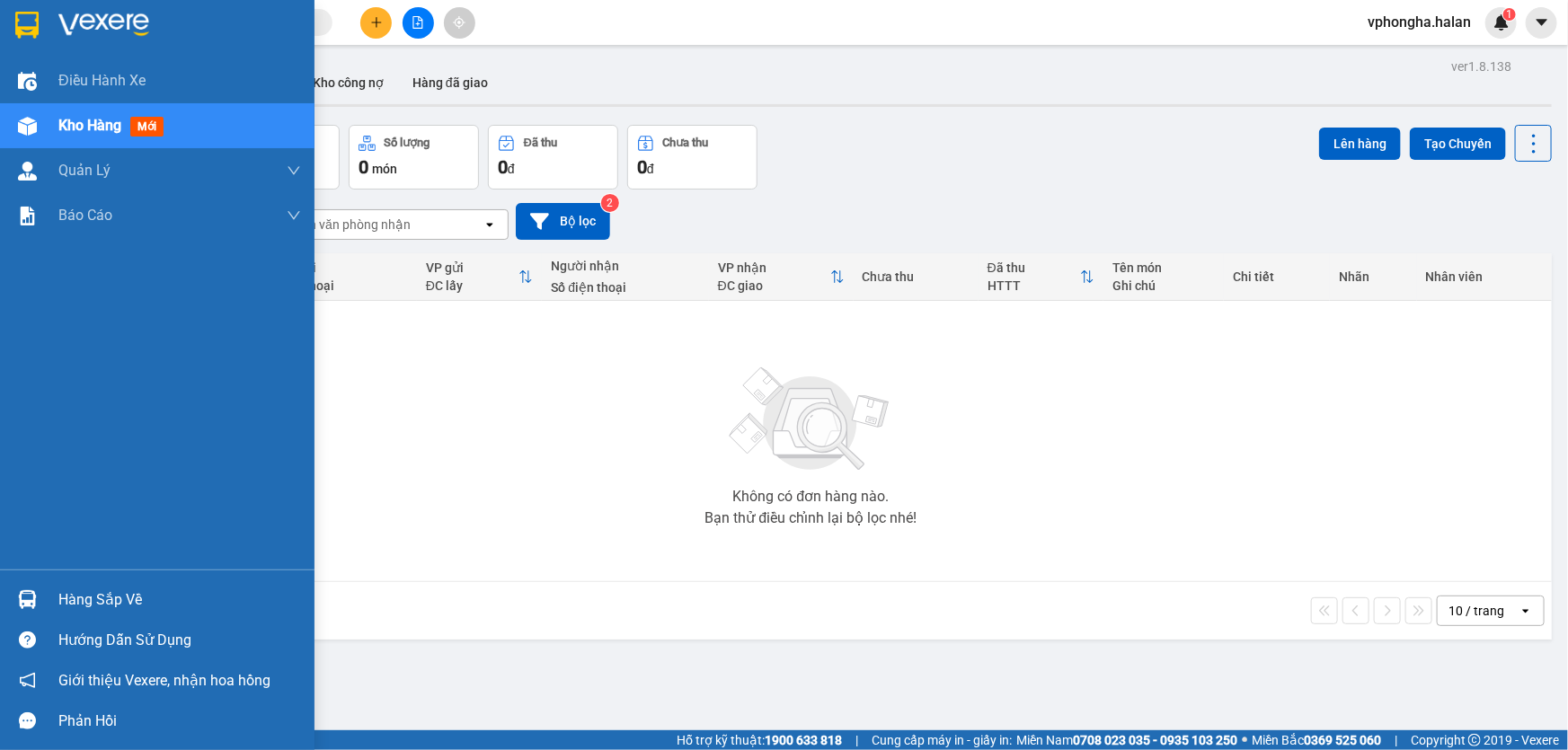
click at [81, 615] on div "Hàng sắp về" at bounding box center [157, 599] width 315 height 40
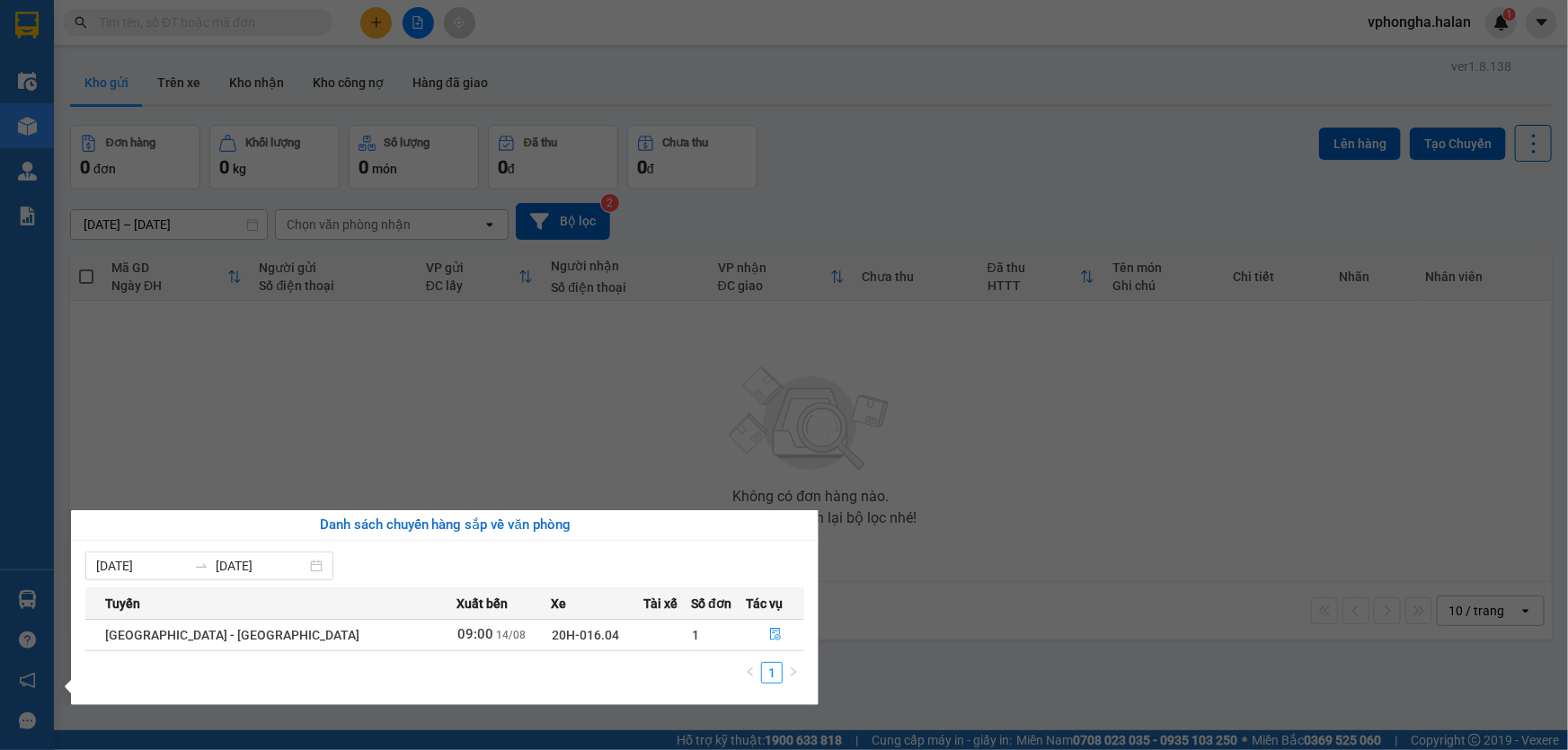
click at [20, 601] on div "Điều hành xe Kho hàng mới Quản [PERSON_NAME] lý chuyến Quản lý kiểm kho Báo cáo…" at bounding box center [27, 375] width 54 height 750
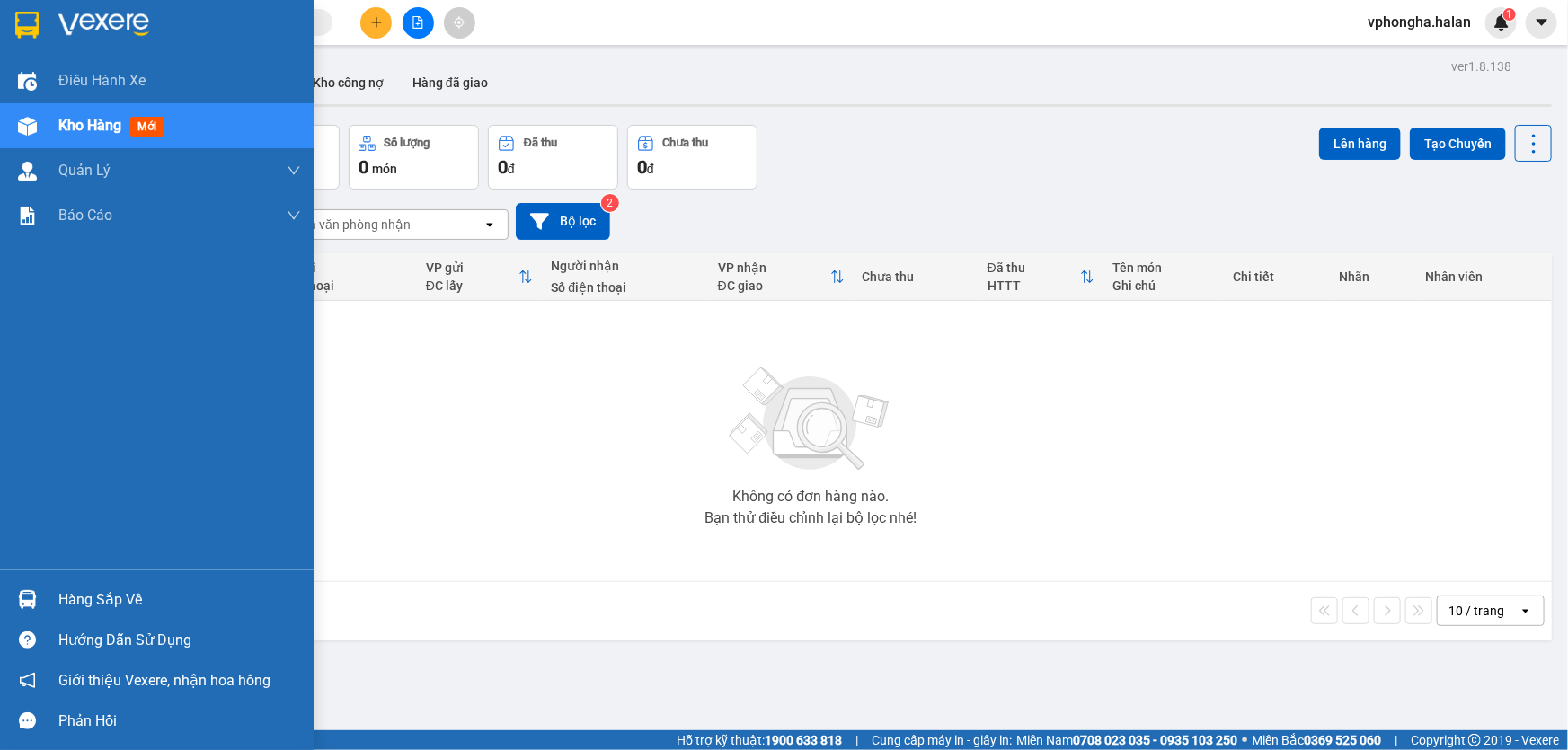
click at [20, 601] on img at bounding box center [27, 599] width 19 height 19
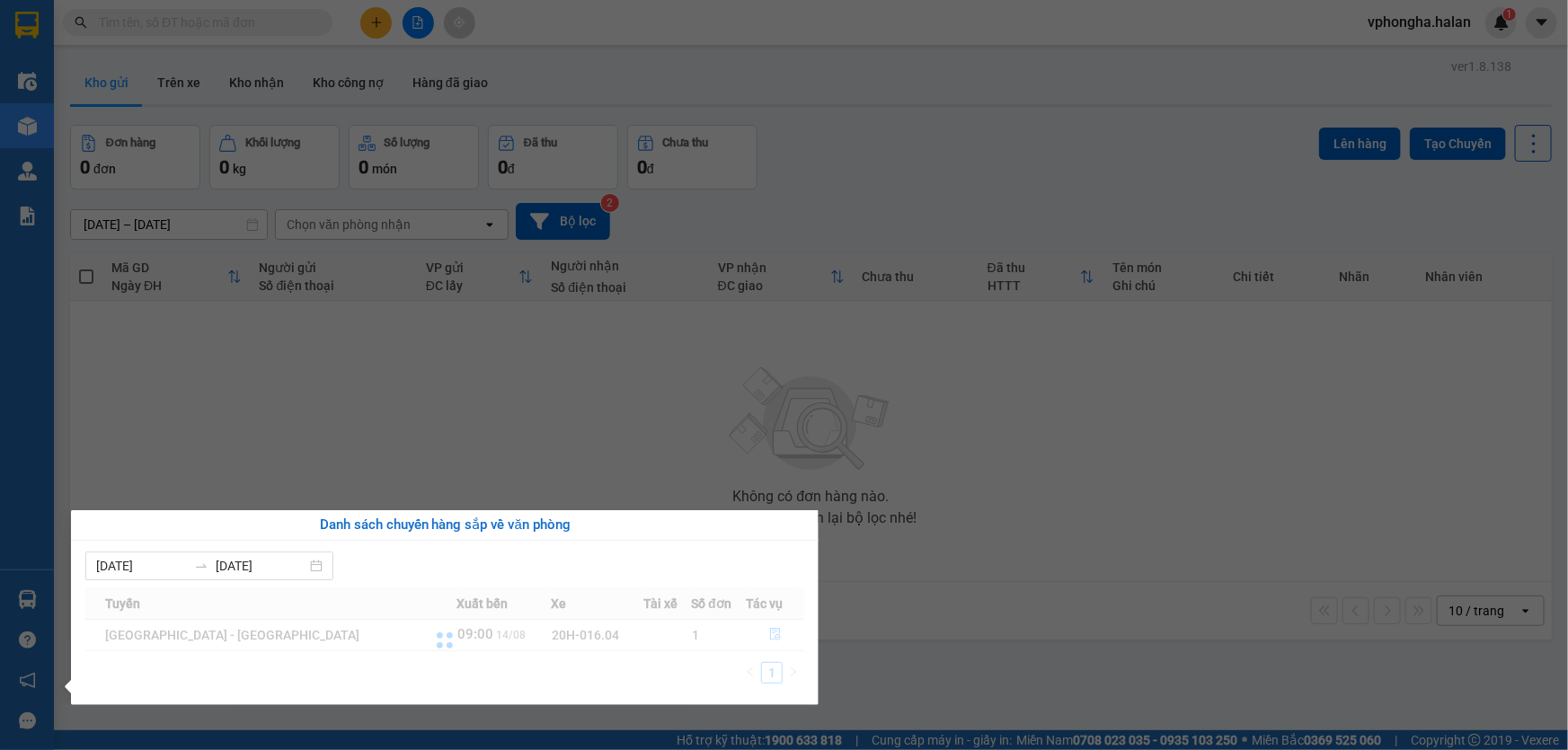
click at [324, 392] on section "Kết quả tìm kiếm ( 220 ) Bộ lọc Mã ĐH Trạng thái Món hàng Thu hộ Tổng cước Chưa…" at bounding box center [784, 375] width 1568 height 750
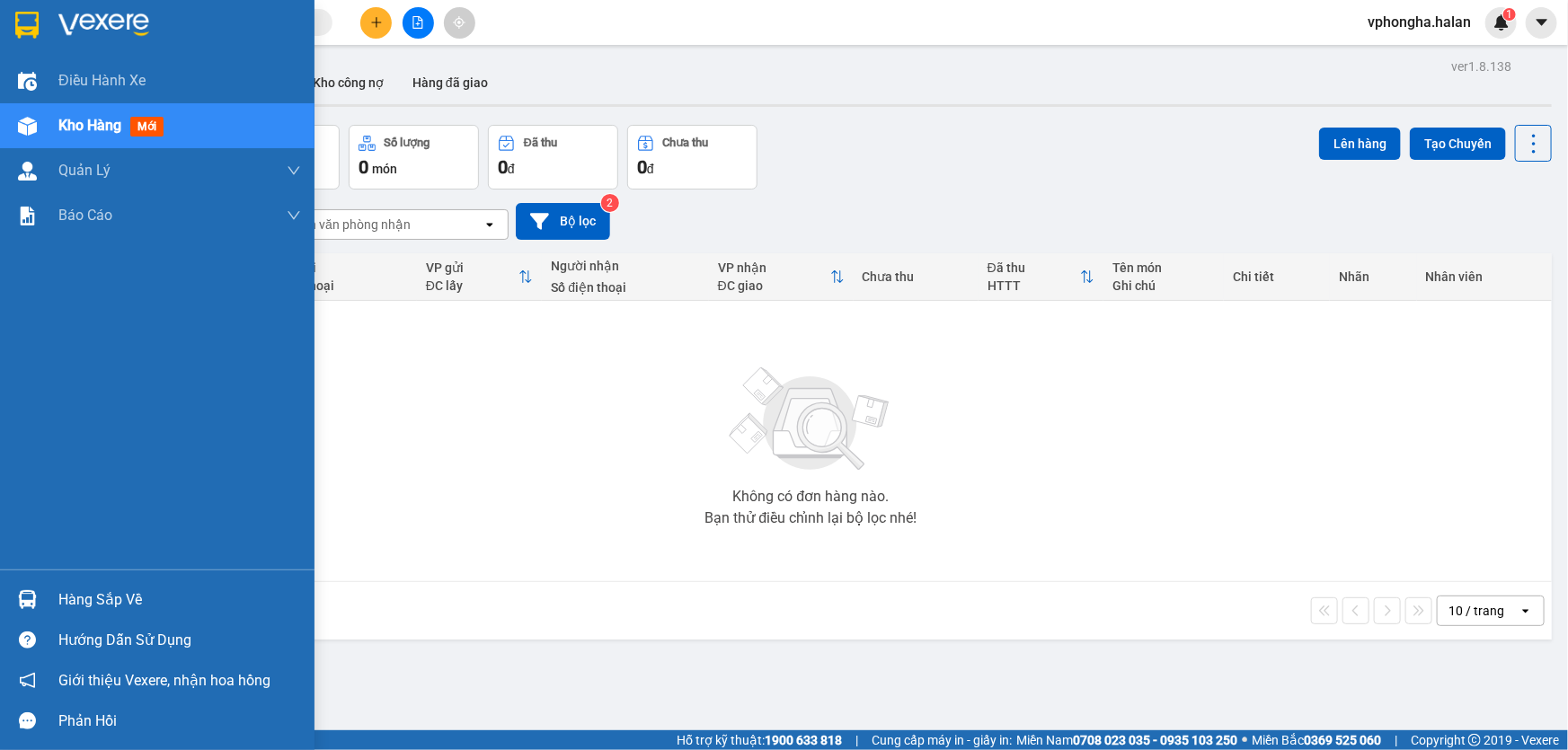
click at [50, 581] on div "Hàng sắp về" at bounding box center [157, 599] width 315 height 40
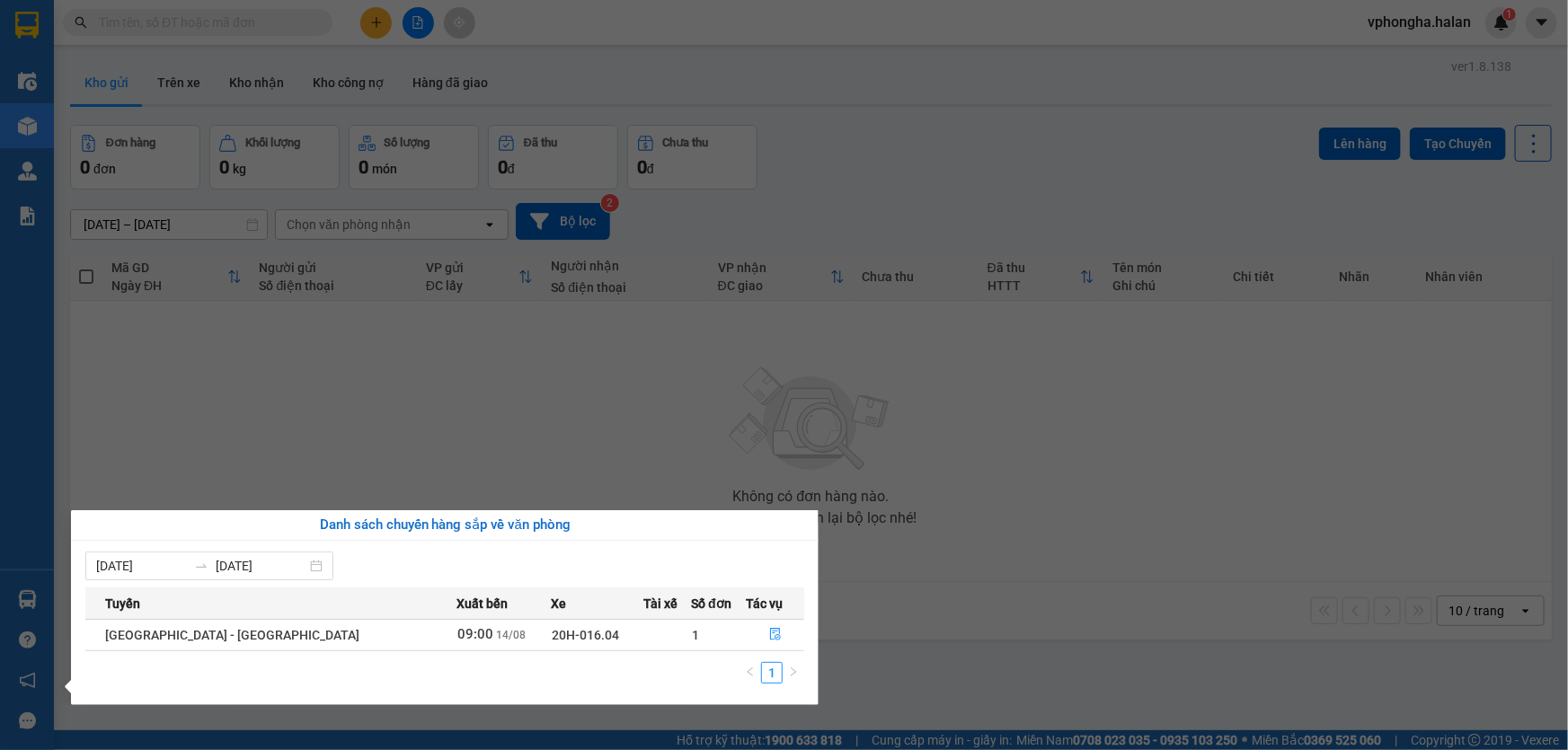
click at [38, 596] on div "Điều hành xe Kho hàng mới Quản [PERSON_NAME] lý chuyến Quản lý kiểm kho Báo cáo…" at bounding box center [27, 375] width 54 height 750
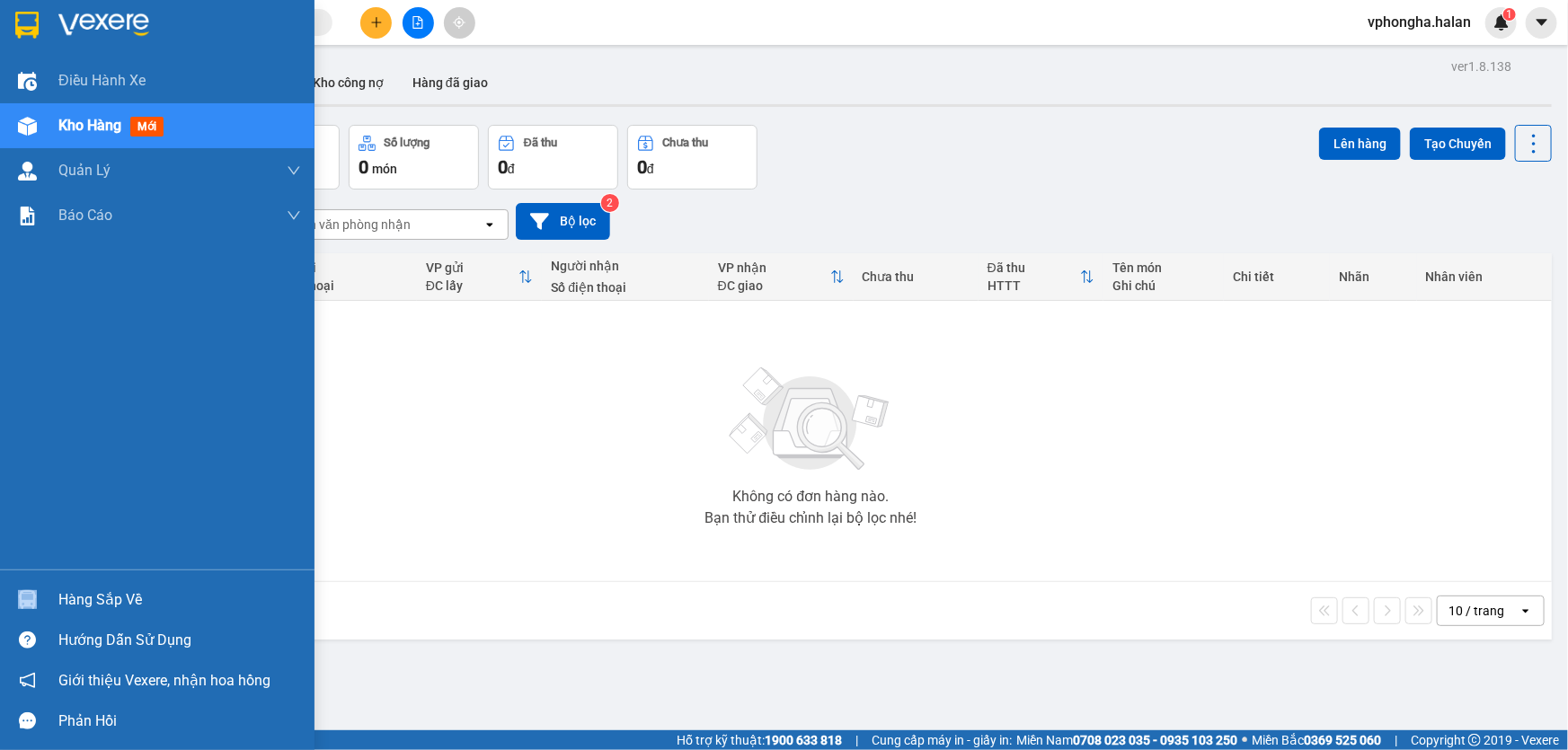
click at [38, 596] on div at bounding box center [28, 600] width 32 height 32
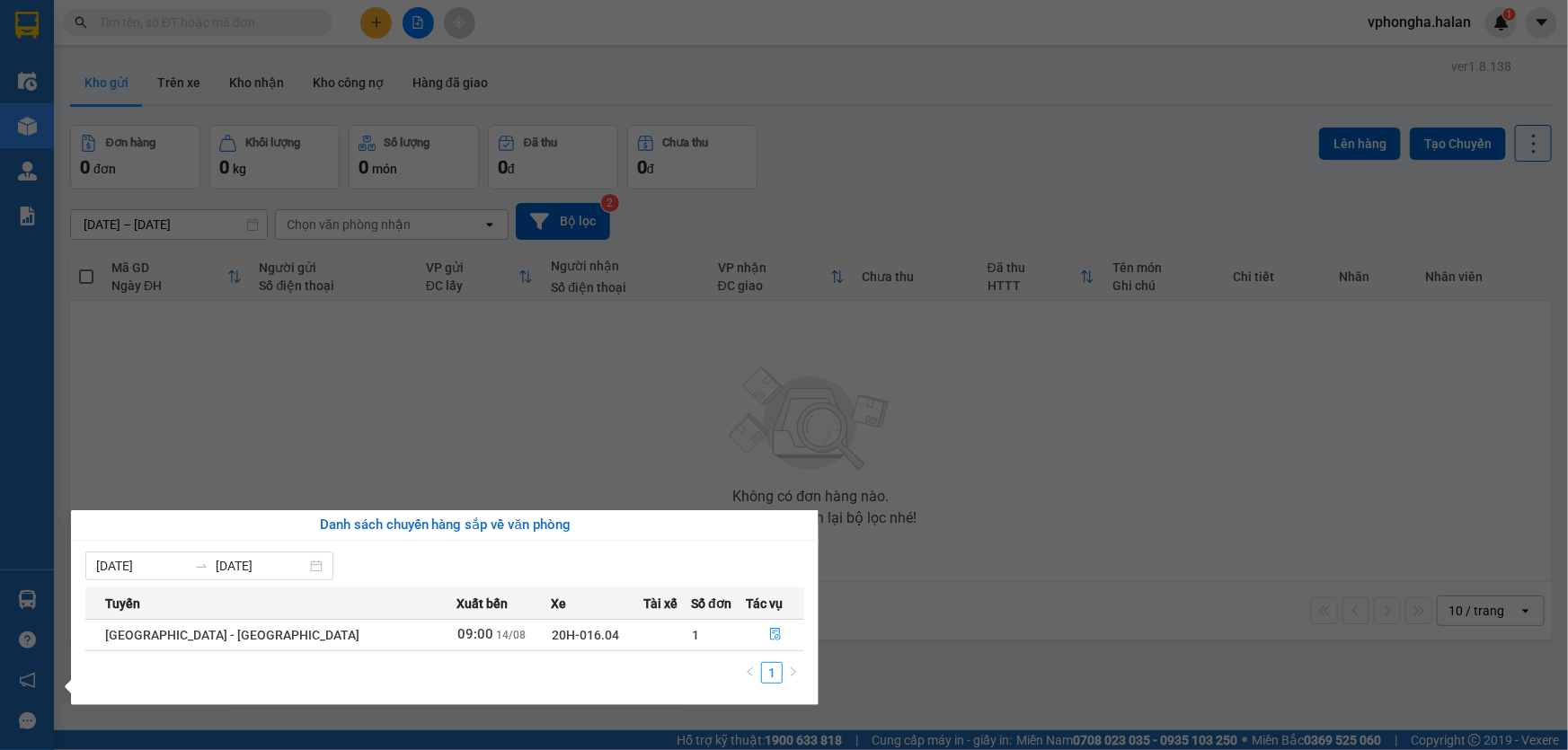
click at [235, 322] on section "Kết quả tìm kiếm ( 220 ) Bộ lọc Mã ĐH Trạng thái Món hàng Thu hộ Tổng cước Chưa…" at bounding box center [784, 375] width 1568 height 750
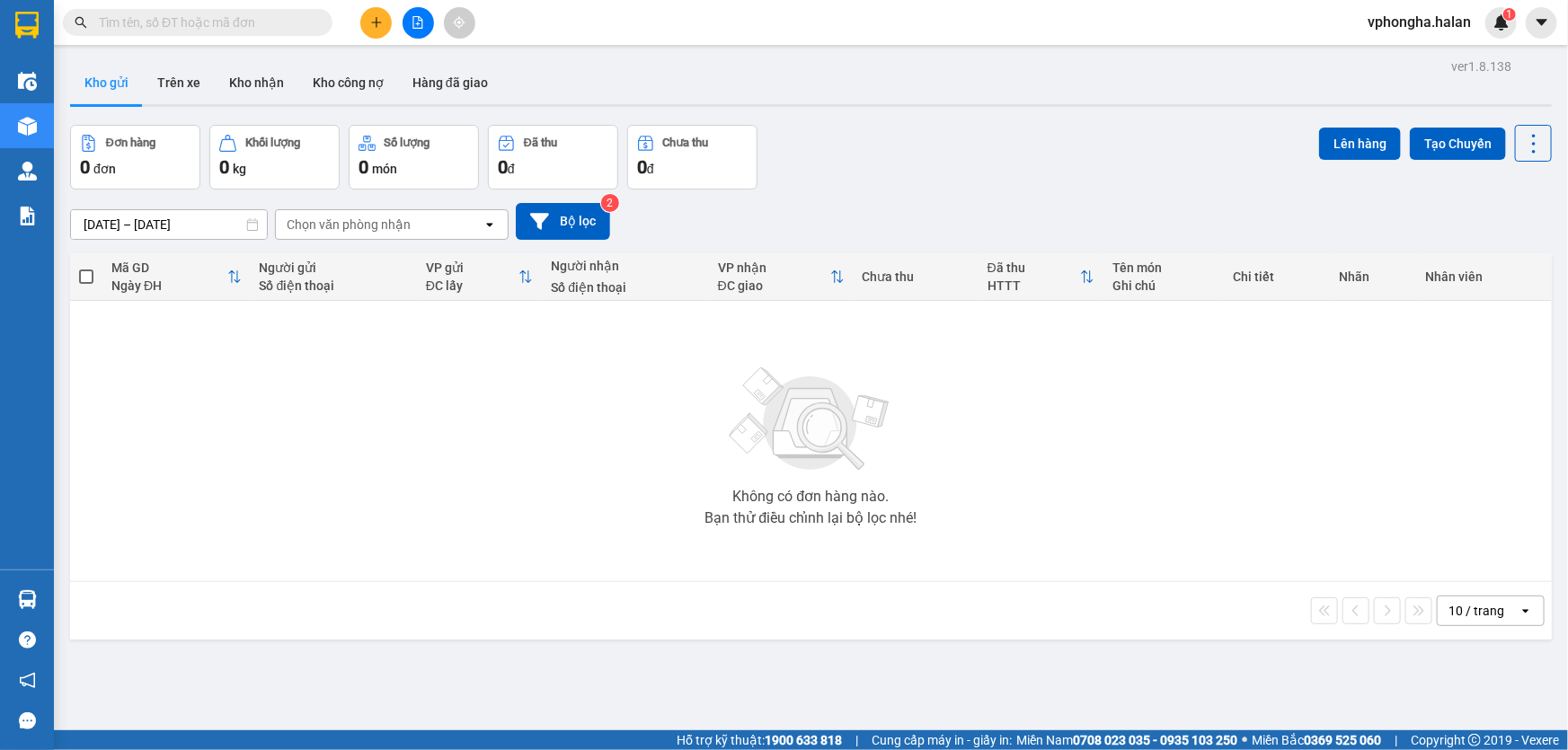
drag, startPoint x: 178, startPoint y: 80, endPoint x: 237, endPoint y: 103, distance: 63.3
click at [180, 80] on button "Trên xe" at bounding box center [179, 83] width 72 height 43
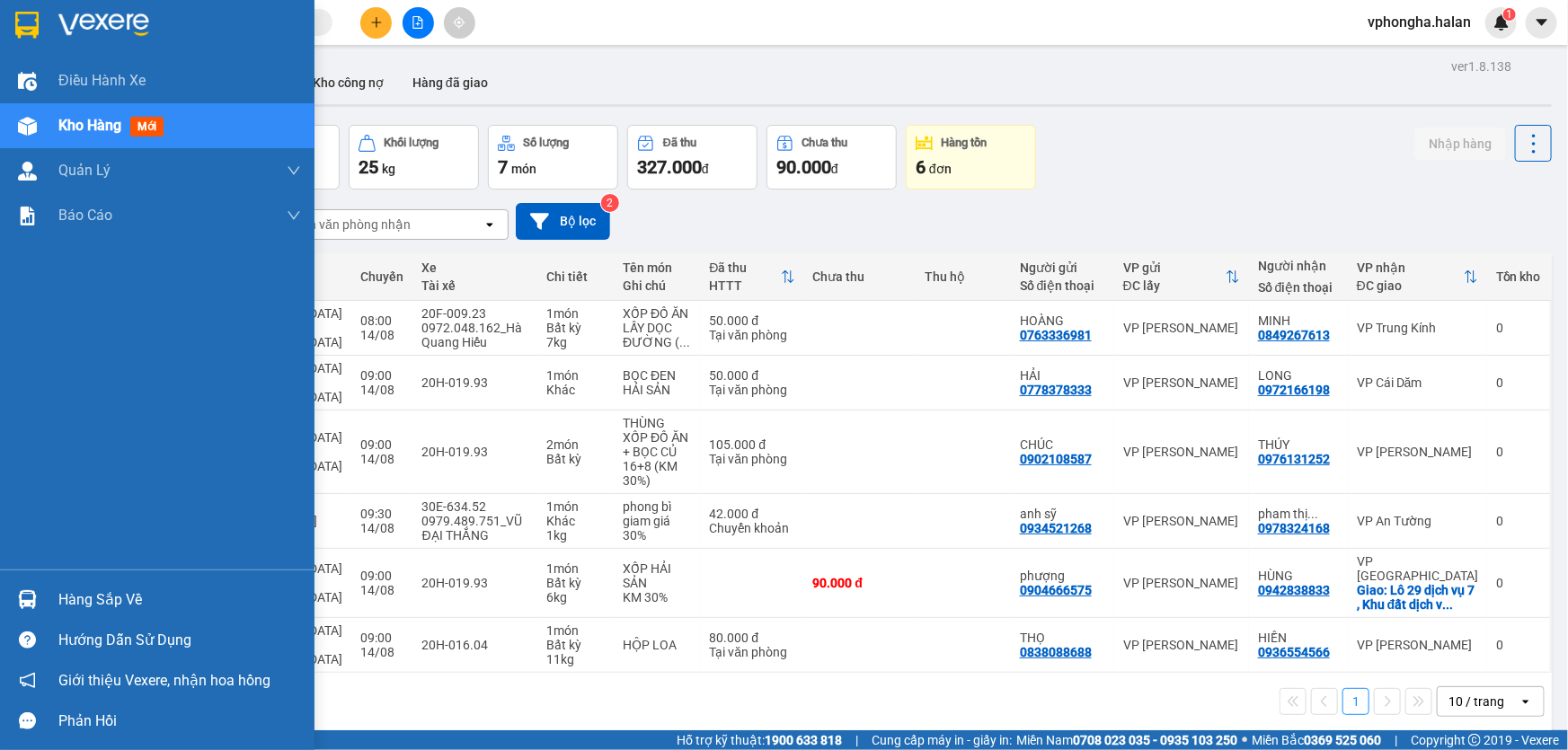
drag, startPoint x: 87, startPoint y: 602, endPoint x: 99, endPoint y: 598, distance: 12.6
click at [89, 602] on div "Hàng sắp về" at bounding box center [180, 600] width 243 height 27
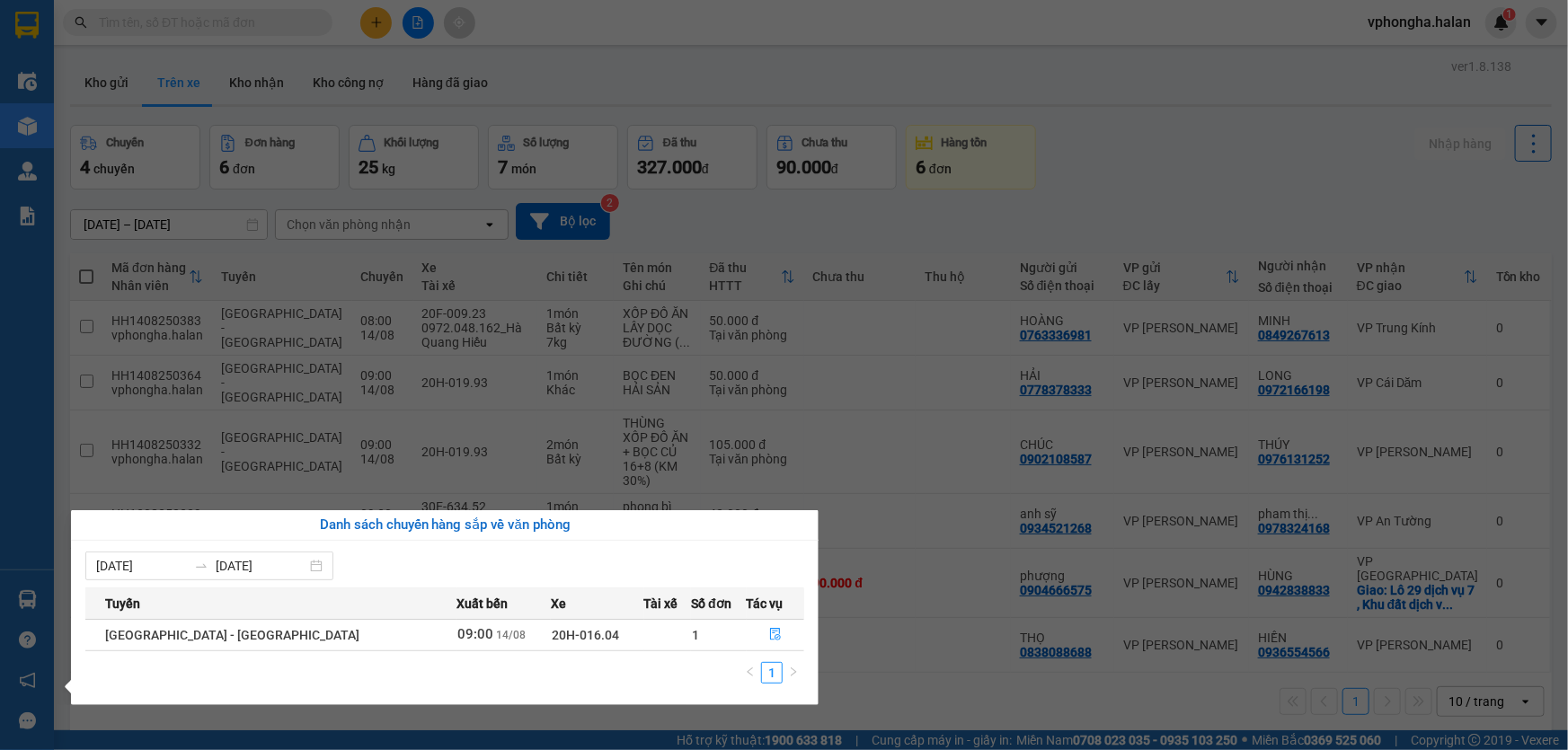
click at [1053, 214] on section "Kết quả tìm kiếm ( 220 ) Bộ lọc Mã ĐH Trạng thái Món hàng Thu hộ Tổng cước Chưa…" at bounding box center [784, 375] width 1568 height 750
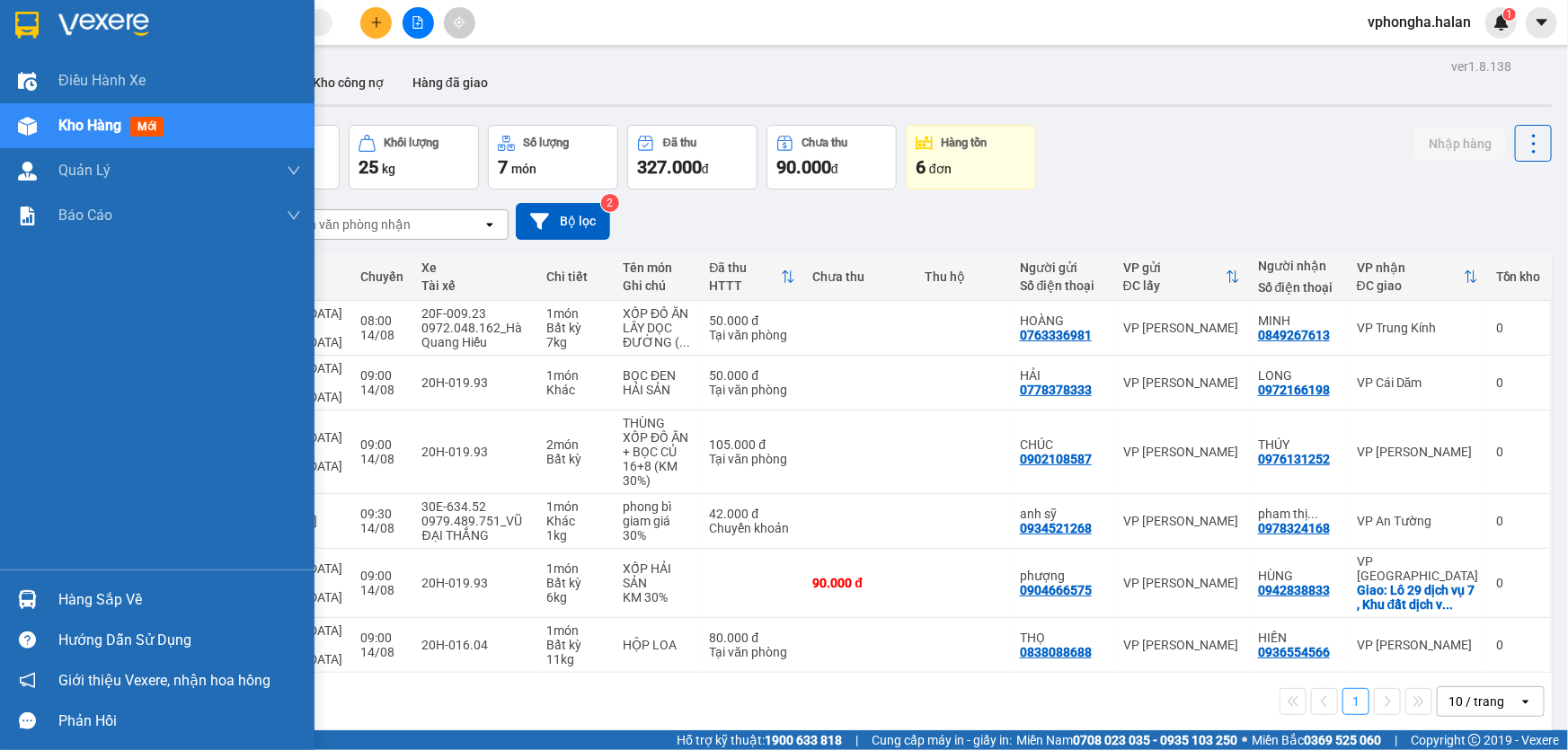
click at [102, 592] on div "Hàng sắp về" at bounding box center [180, 600] width 243 height 27
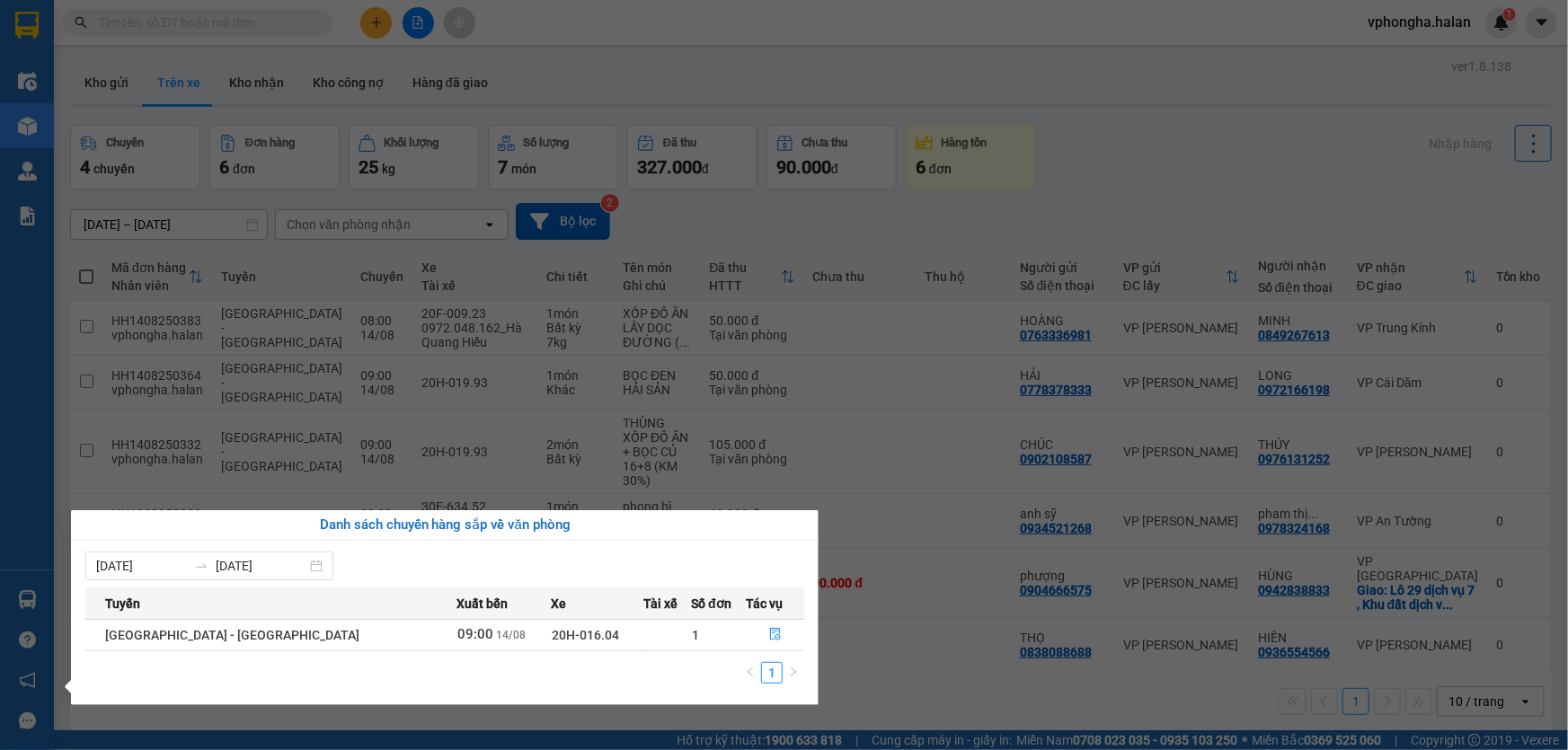
click at [955, 542] on section "Kết quả tìm kiếm ( 220 ) Bộ lọc Mã ĐH Trạng thái Món hàng Thu hộ Tổng cước Chưa…" at bounding box center [784, 375] width 1568 height 750
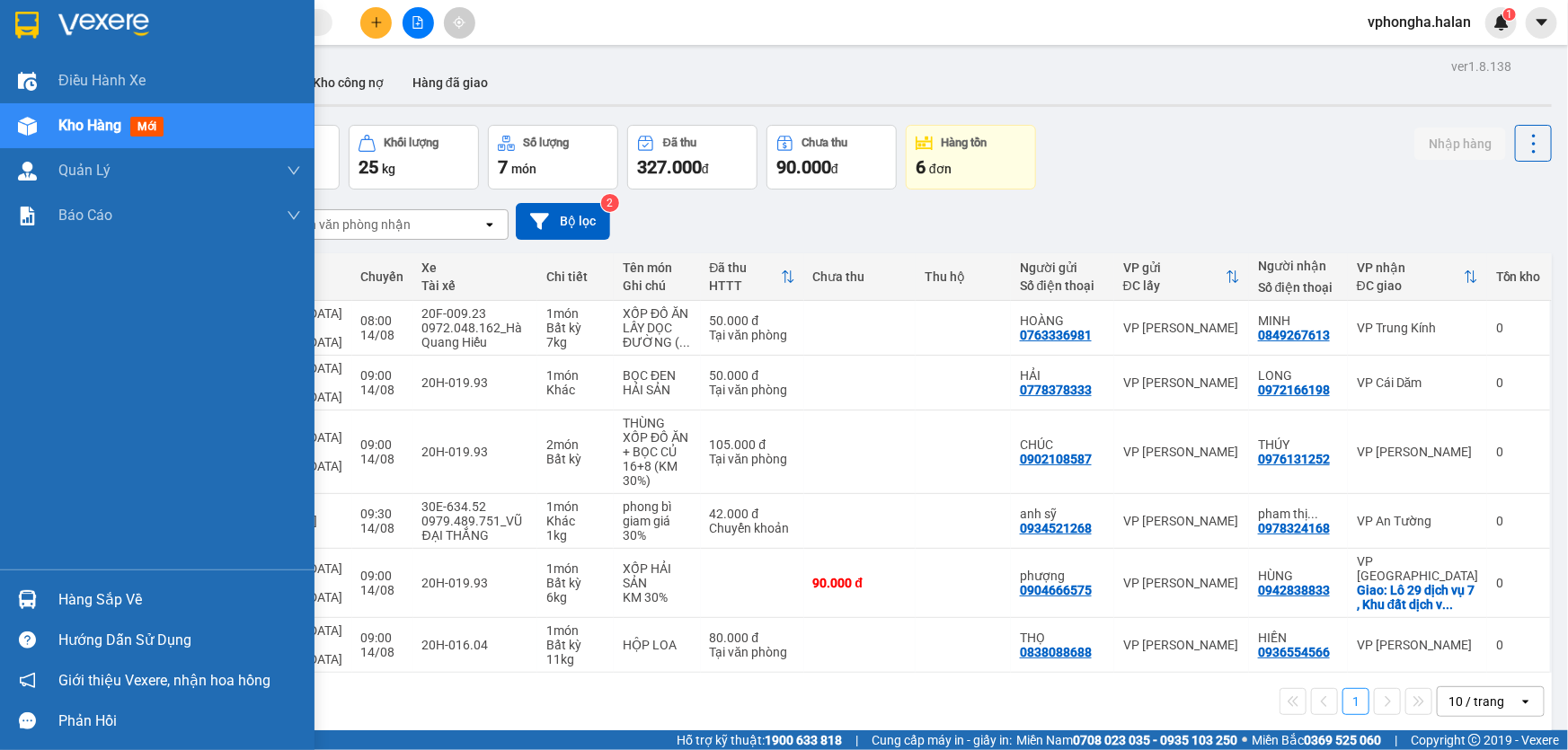
click at [80, 128] on span "Kho hàng" at bounding box center [90, 126] width 63 height 17
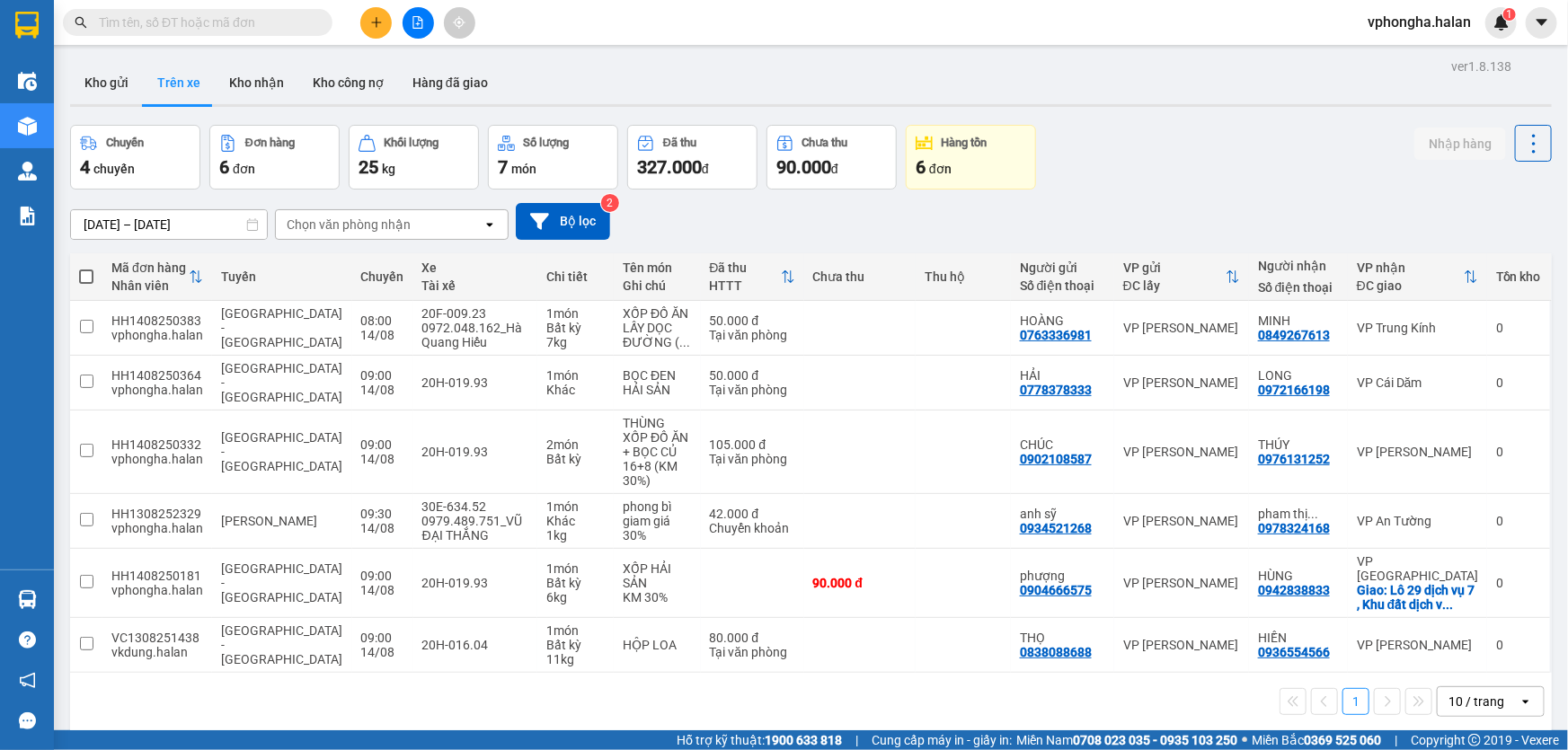
click at [357, 225] on div "Chọn văn phòng nhận" at bounding box center [348, 224] width 124 height 18
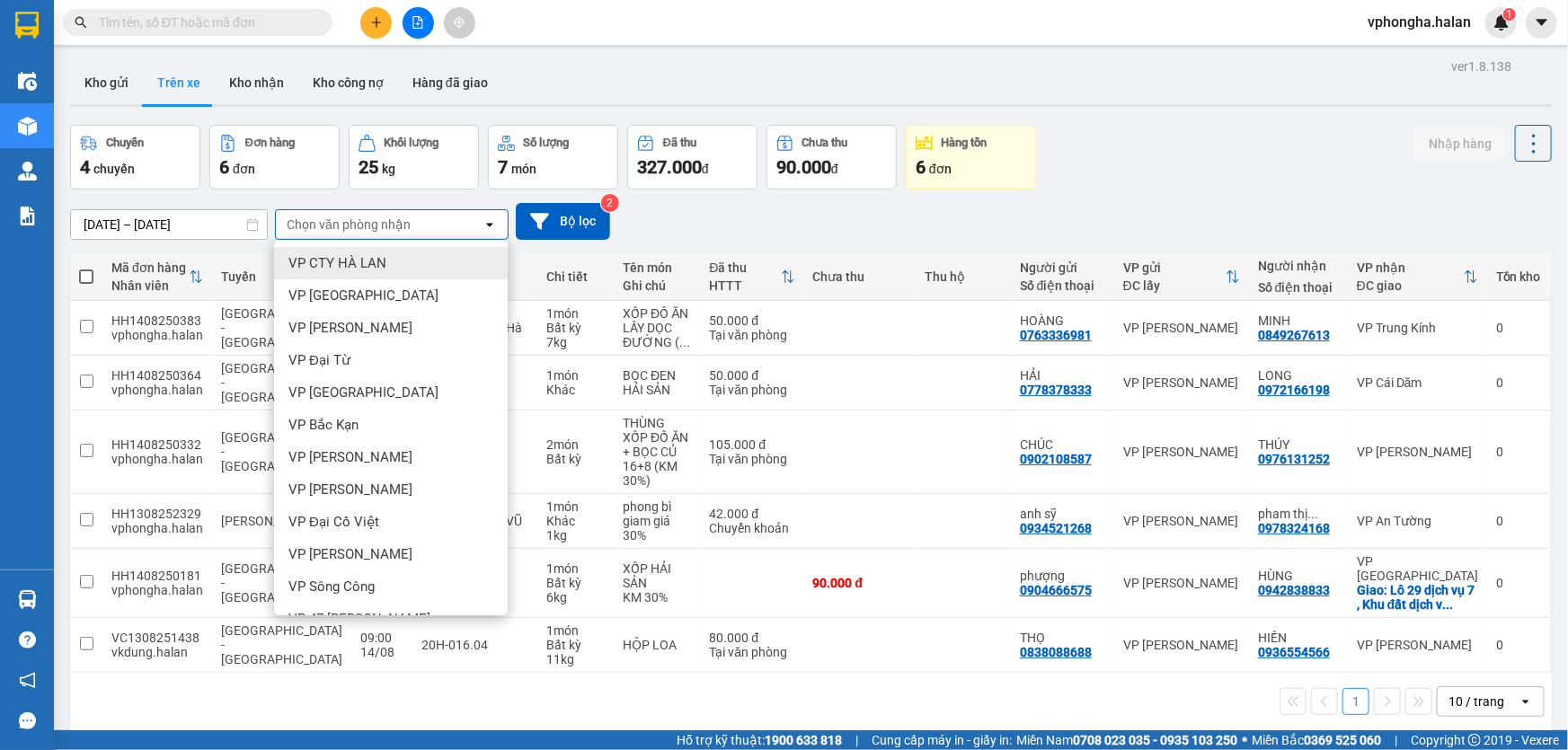
click at [409, 220] on div "Chọn văn phòng nhận" at bounding box center [379, 224] width 207 height 29
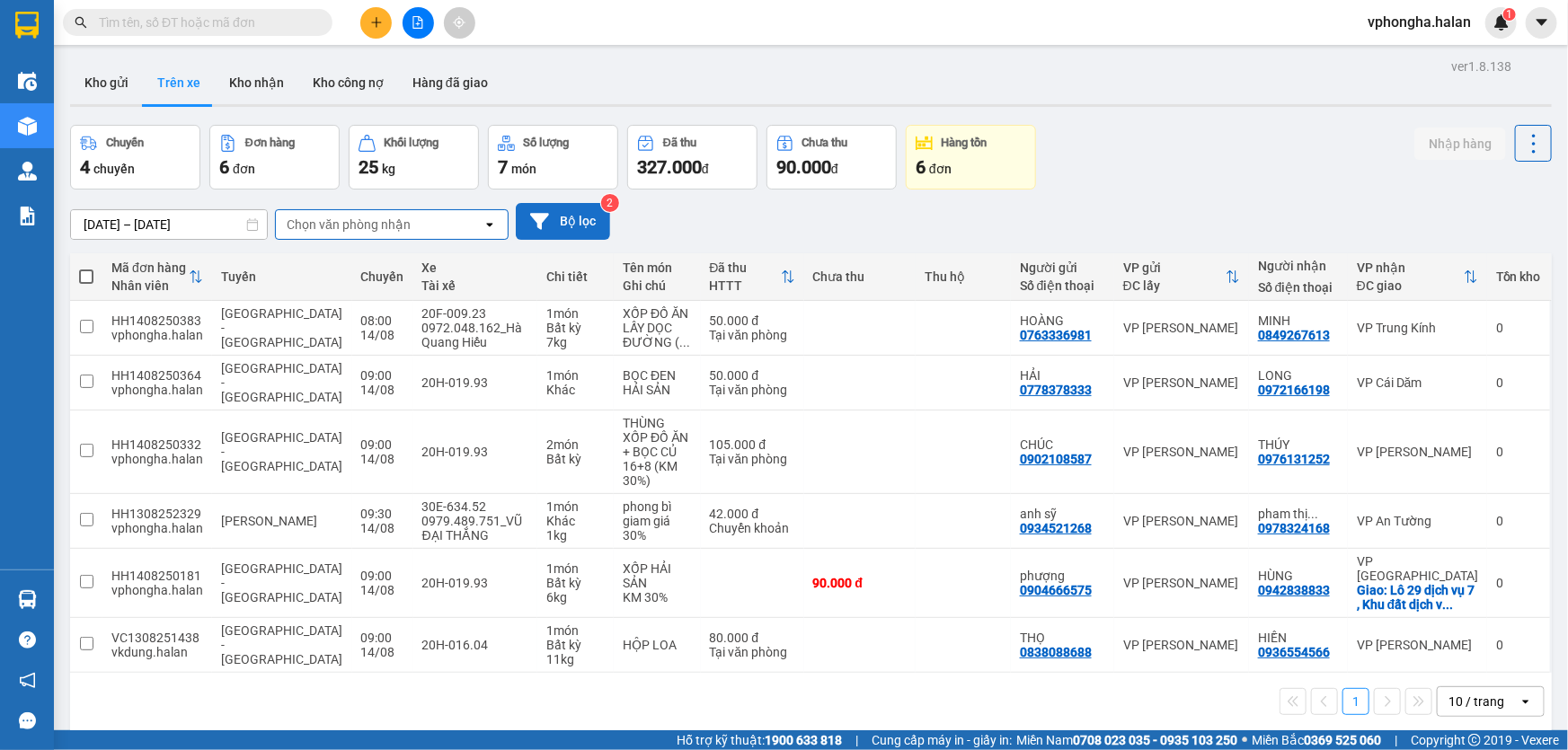
click at [558, 223] on button "Bộ lọc" at bounding box center [562, 221] width 94 height 37
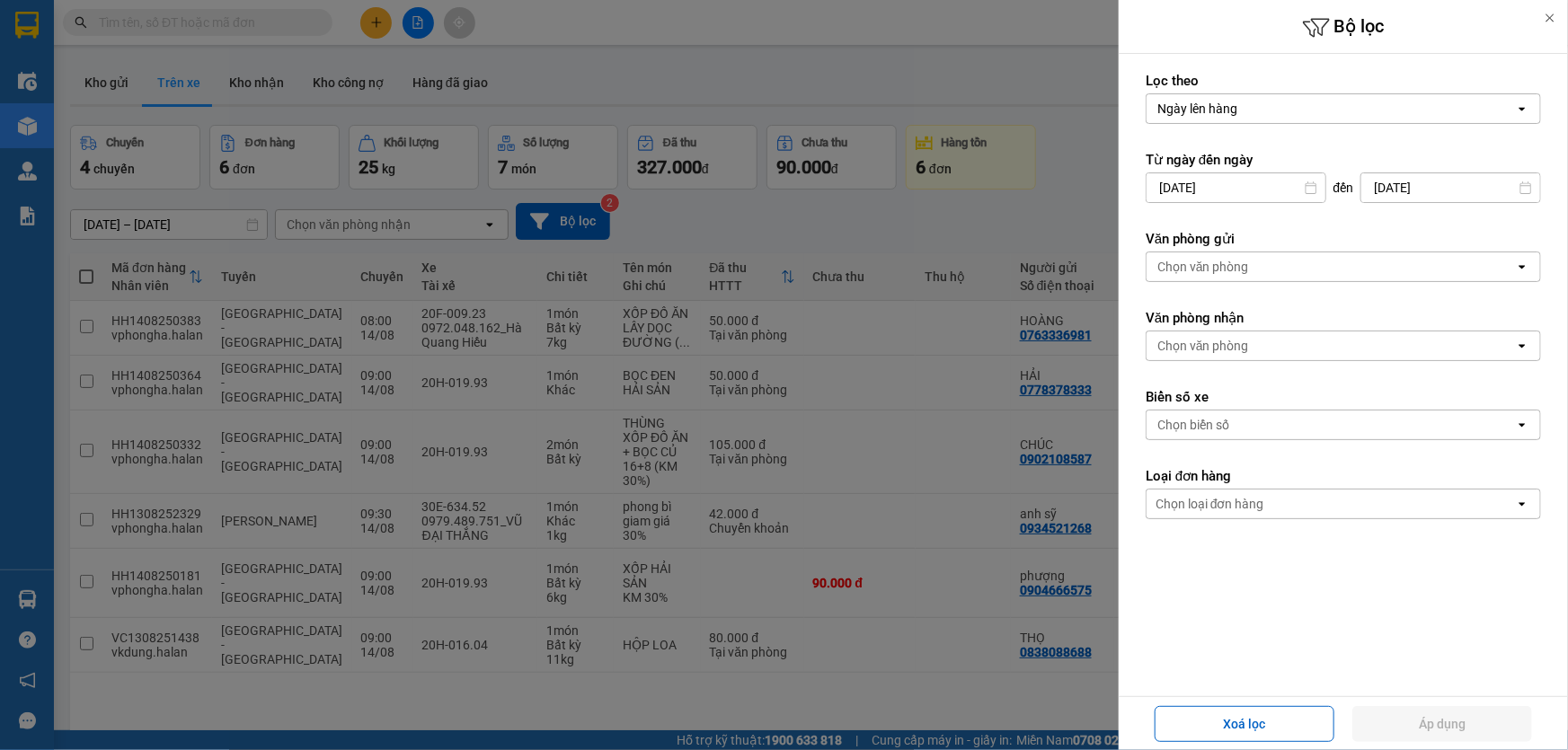
click at [1252, 647] on form "Lọc theo Ngày lên hàng open Từ ngày đến [DATE] Press the down arrow key to inte…" at bounding box center [1343, 376] width 395 height 609
click at [1263, 614] on form "Lọc theo Ngày lên hàng open Từ ngày đến [DATE] Press the down arrow key to inte…" at bounding box center [1343, 376] width 395 height 609
click at [762, 227] on div at bounding box center [784, 375] width 1568 height 750
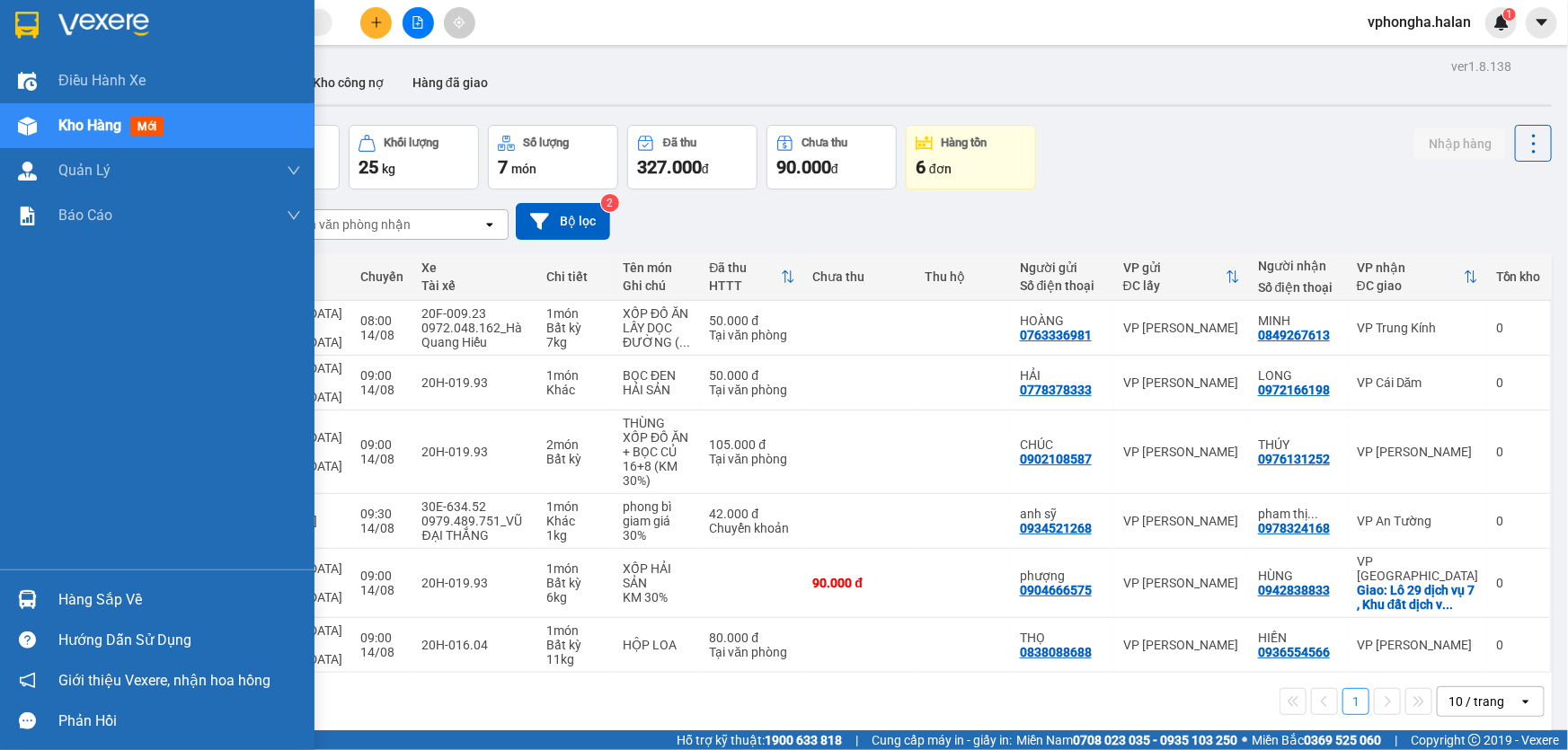
click at [79, 605] on div "Hàng sắp về" at bounding box center [180, 600] width 243 height 27
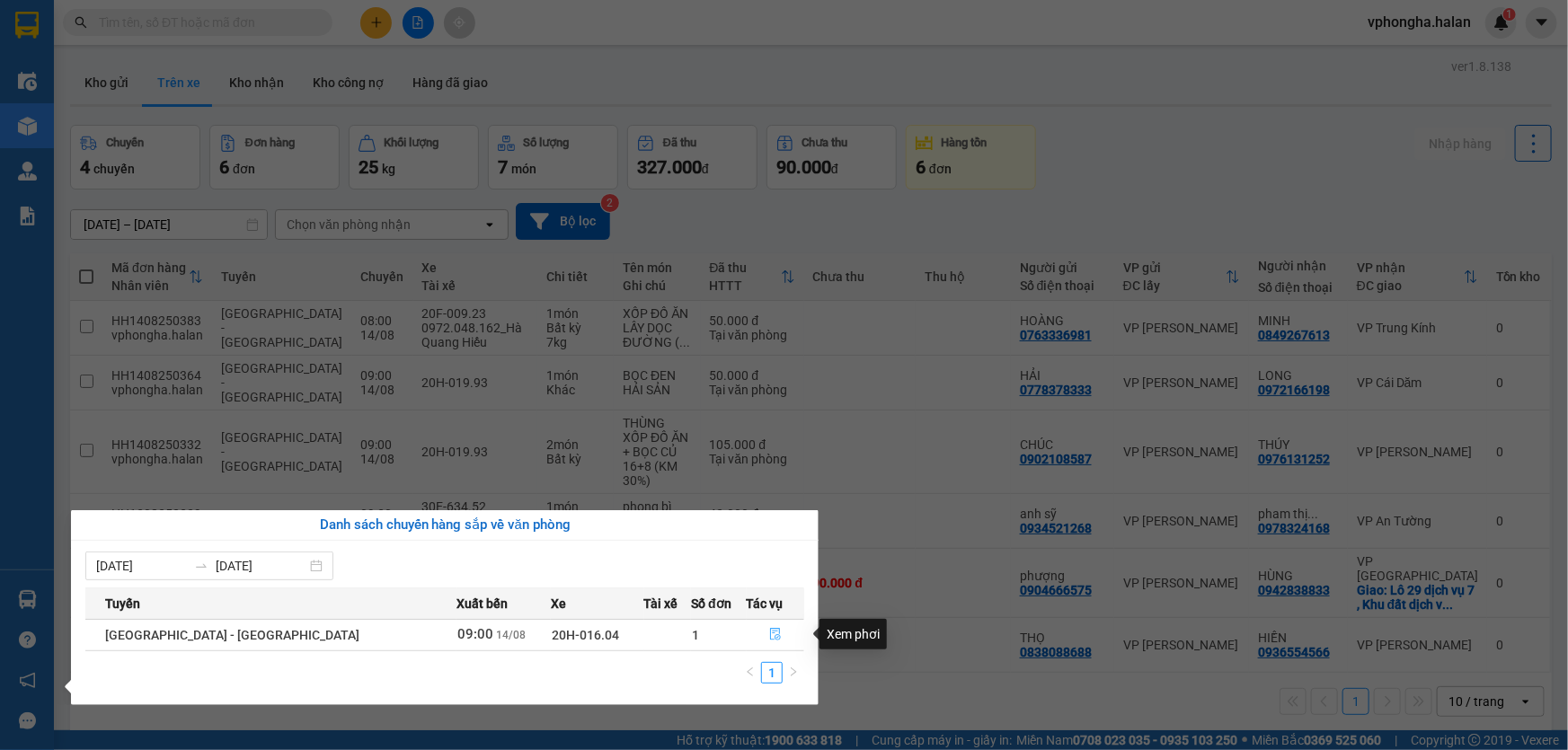
click at [770, 638] on icon "file-done" at bounding box center [776, 635] width 13 height 13
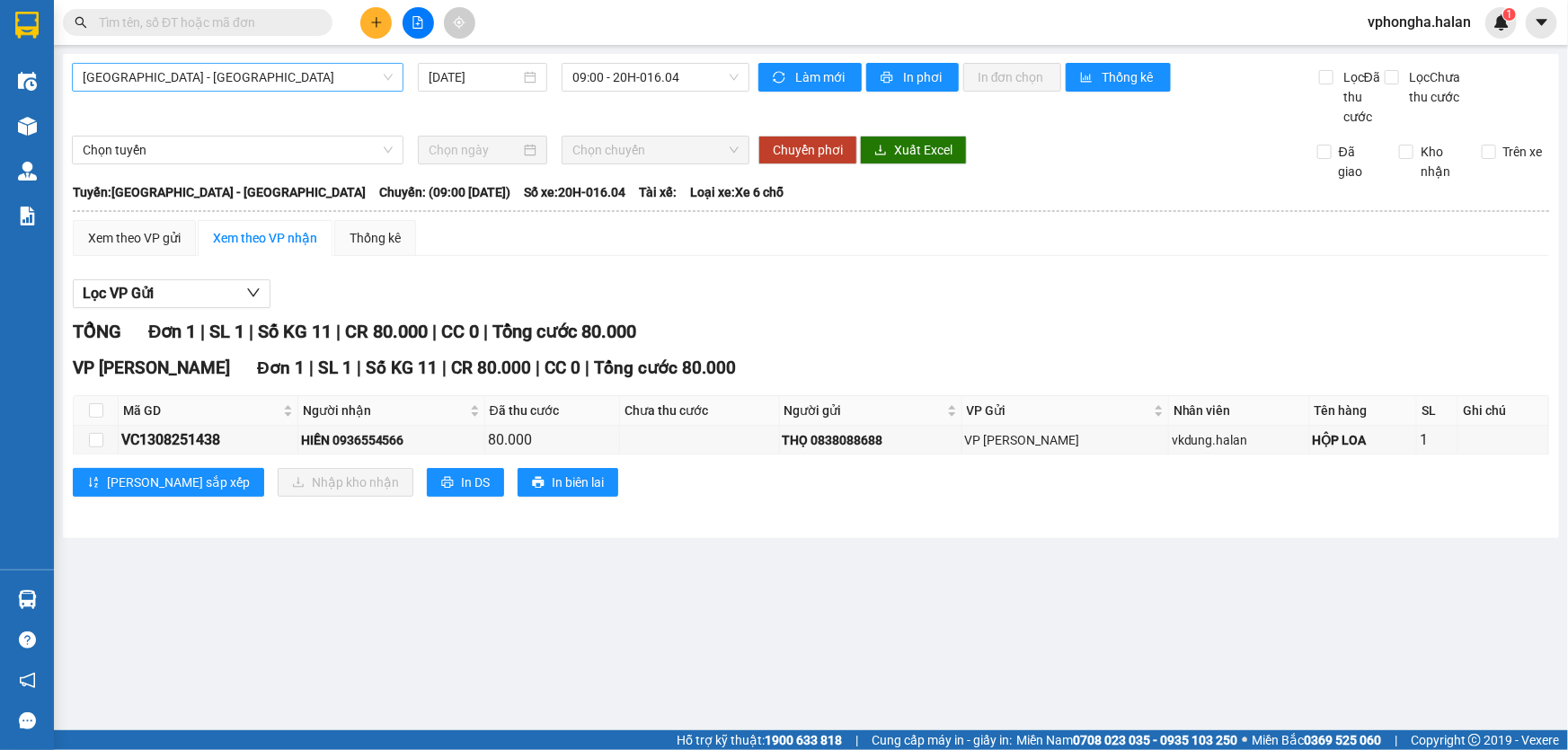
click at [318, 81] on span "[GEOGRAPHIC_DATA] - [GEOGRAPHIC_DATA]" at bounding box center [237, 77] width 310 height 27
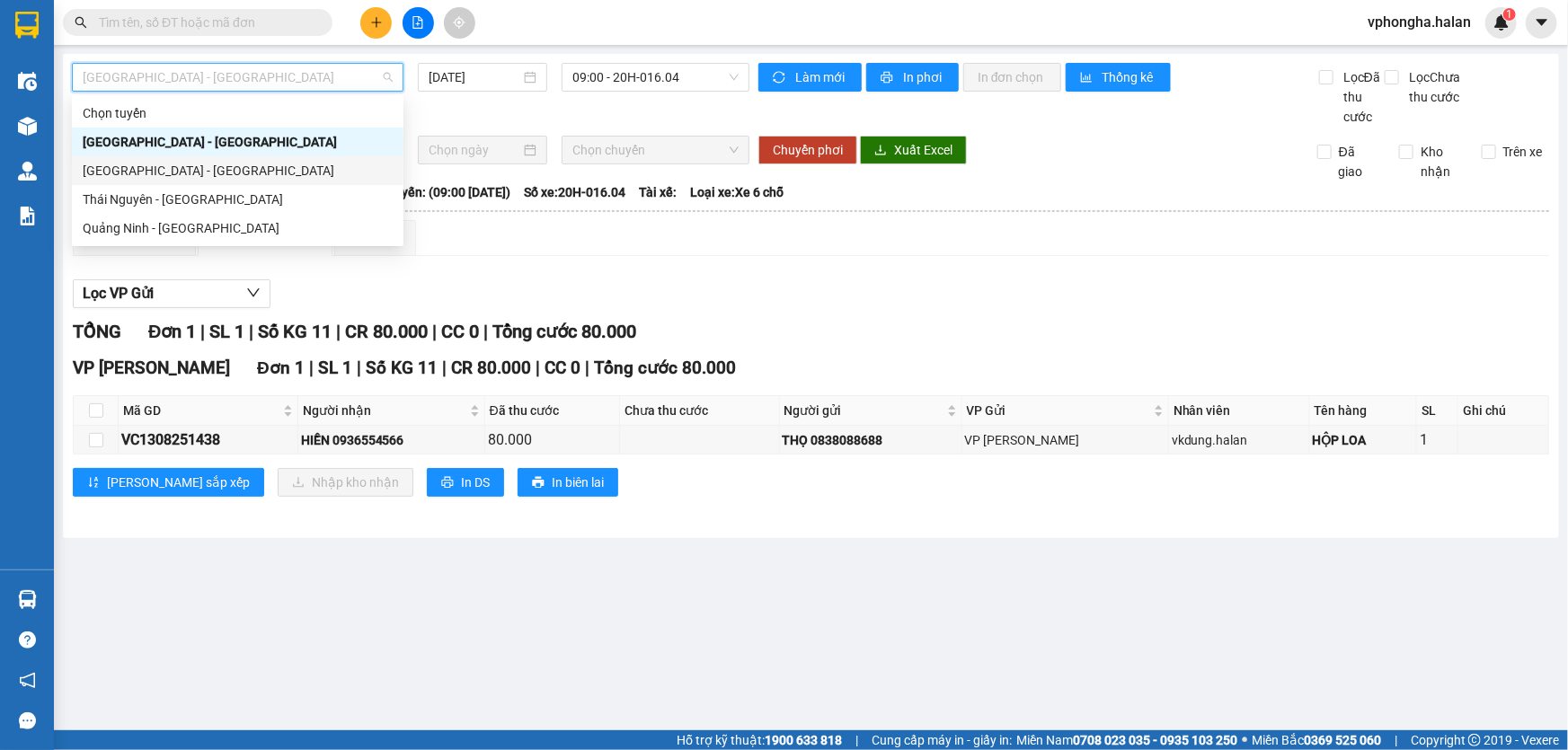
click at [319, 174] on div "[GEOGRAPHIC_DATA] - [GEOGRAPHIC_DATA]" at bounding box center [237, 170] width 310 height 20
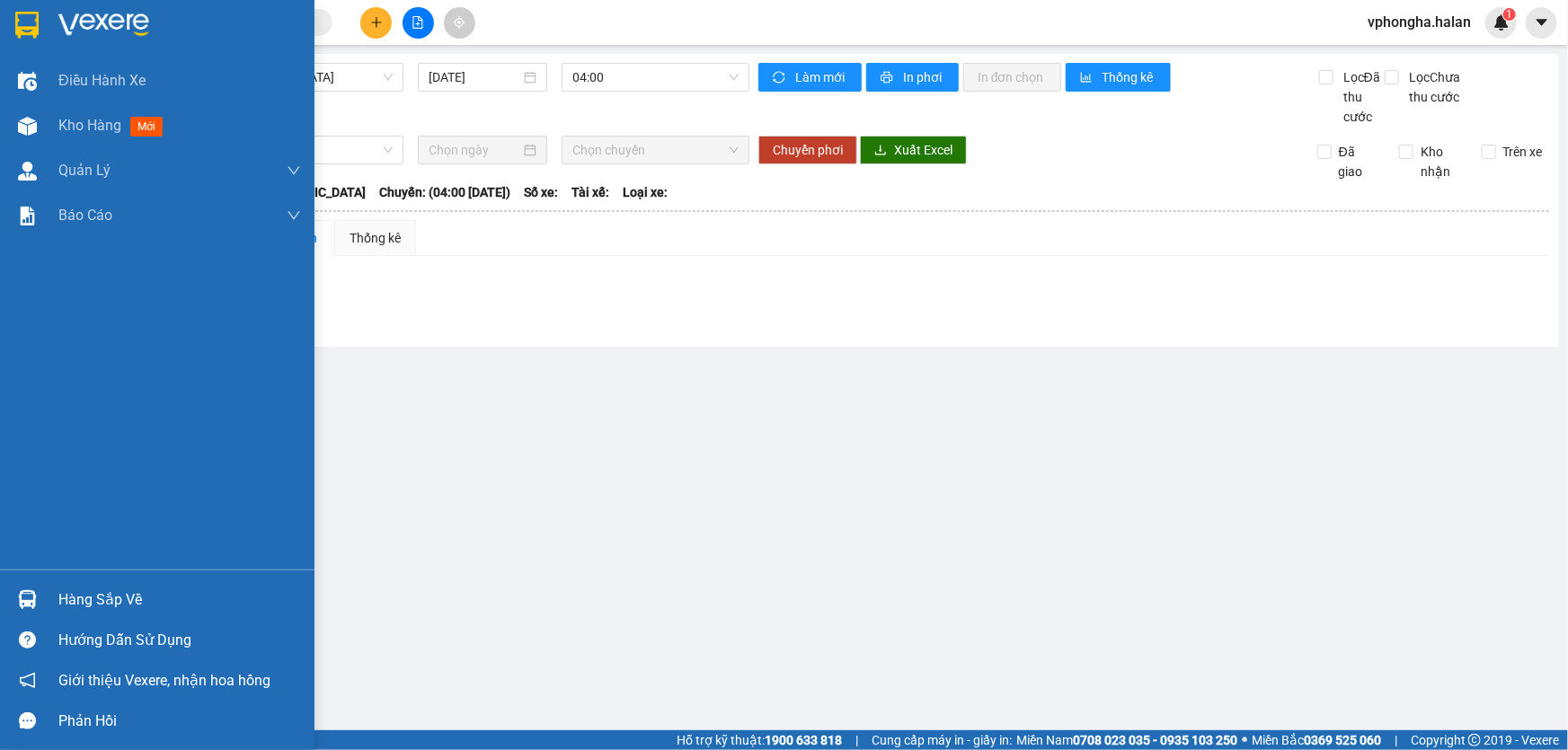
click at [125, 597] on div "Hàng sắp về" at bounding box center [180, 600] width 243 height 27
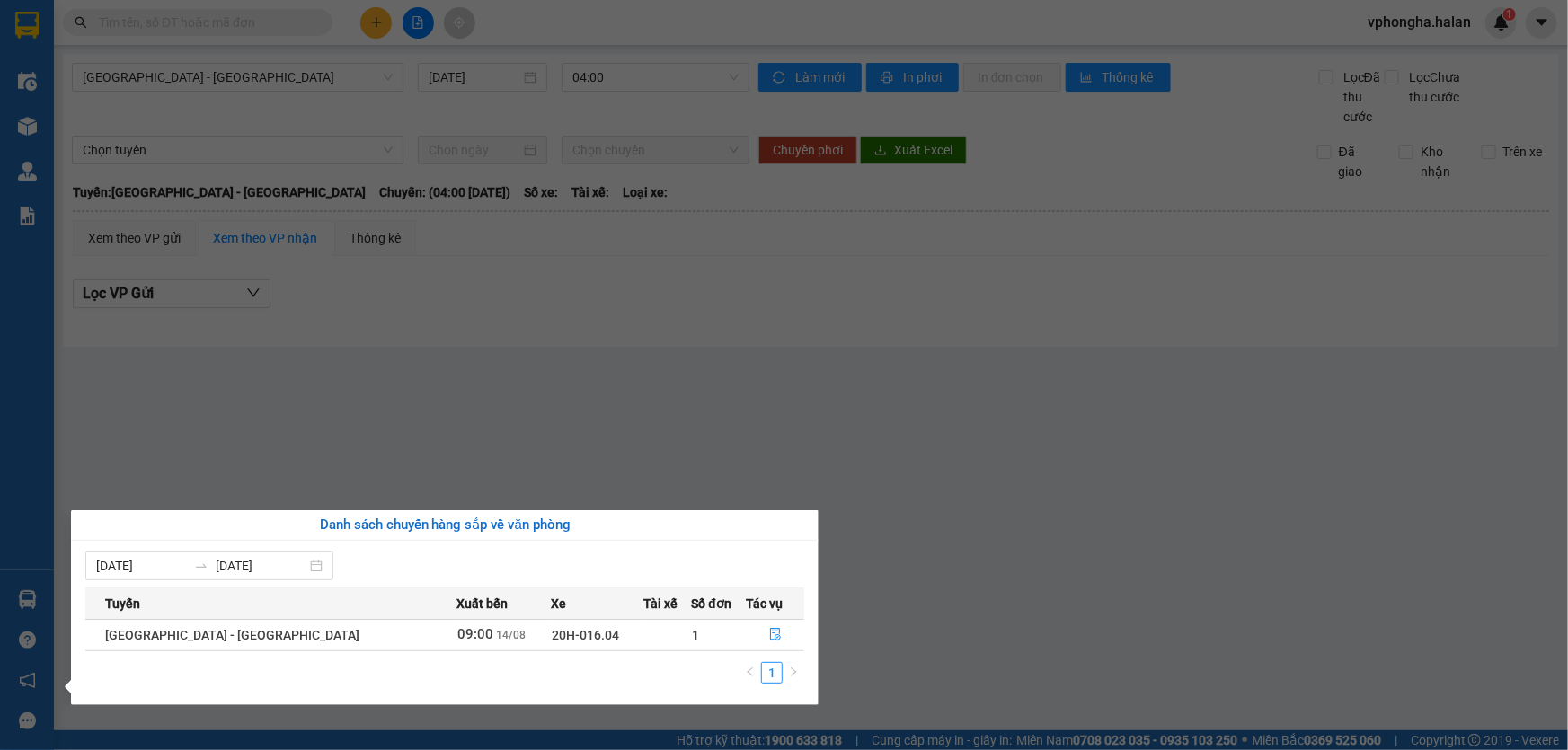
click at [13, 117] on div "Điều hành xe Kho hàng mới Quản [PERSON_NAME] lý chuyến Quản lý kiểm kho Báo cáo…" at bounding box center [27, 375] width 54 height 750
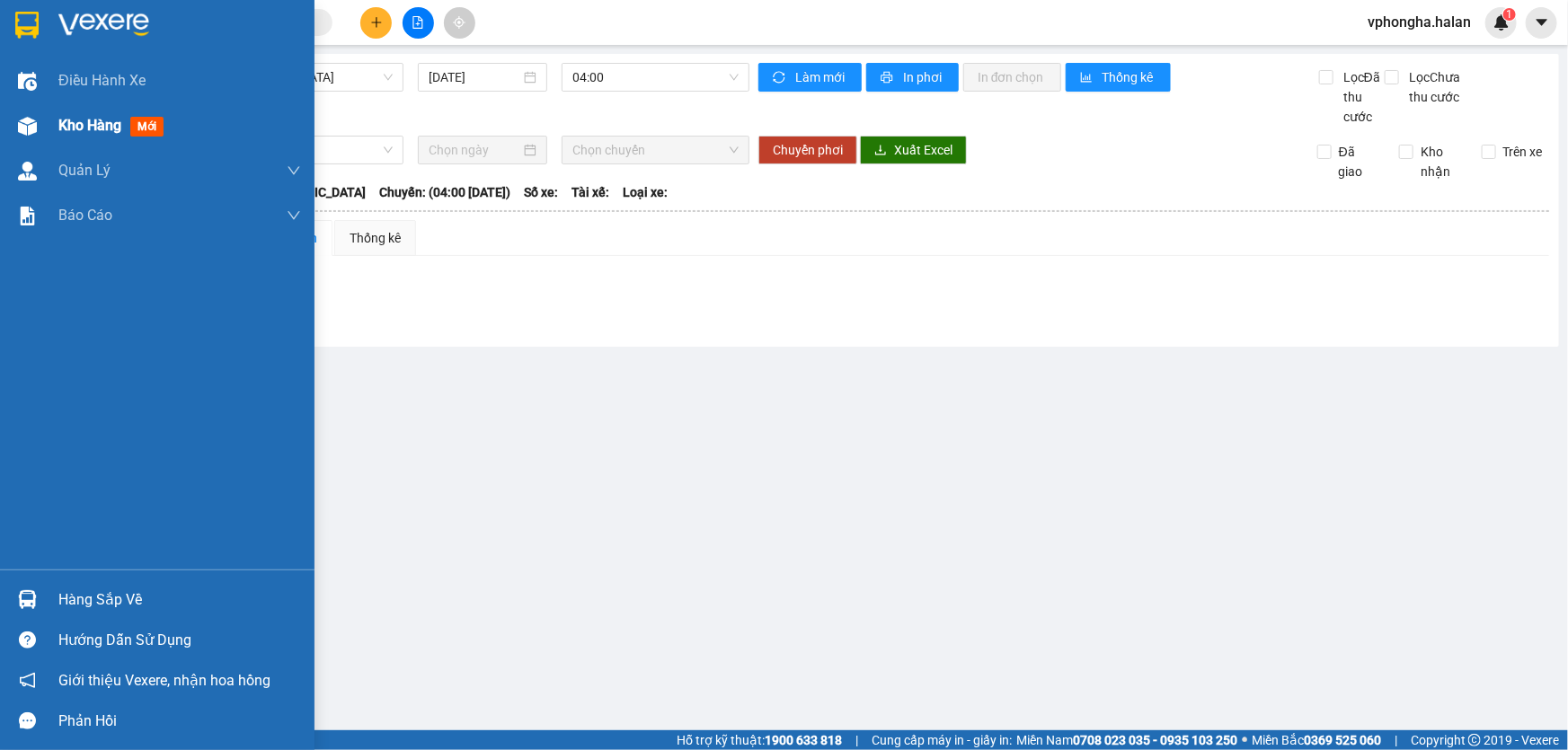
click at [55, 121] on div "Kho hàng mới" at bounding box center [157, 126] width 315 height 45
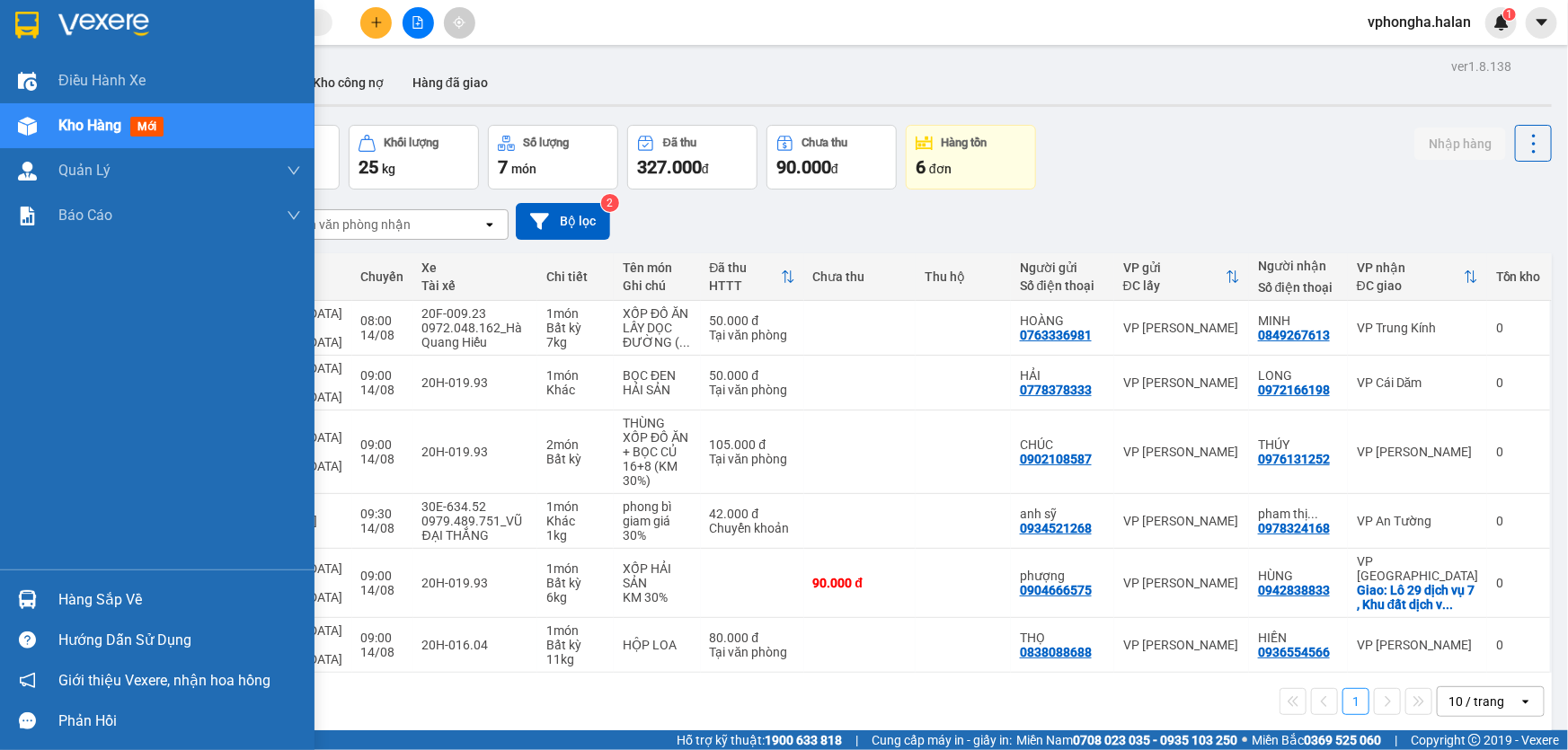
click at [132, 605] on div "Hàng sắp về" at bounding box center [180, 600] width 243 height 27
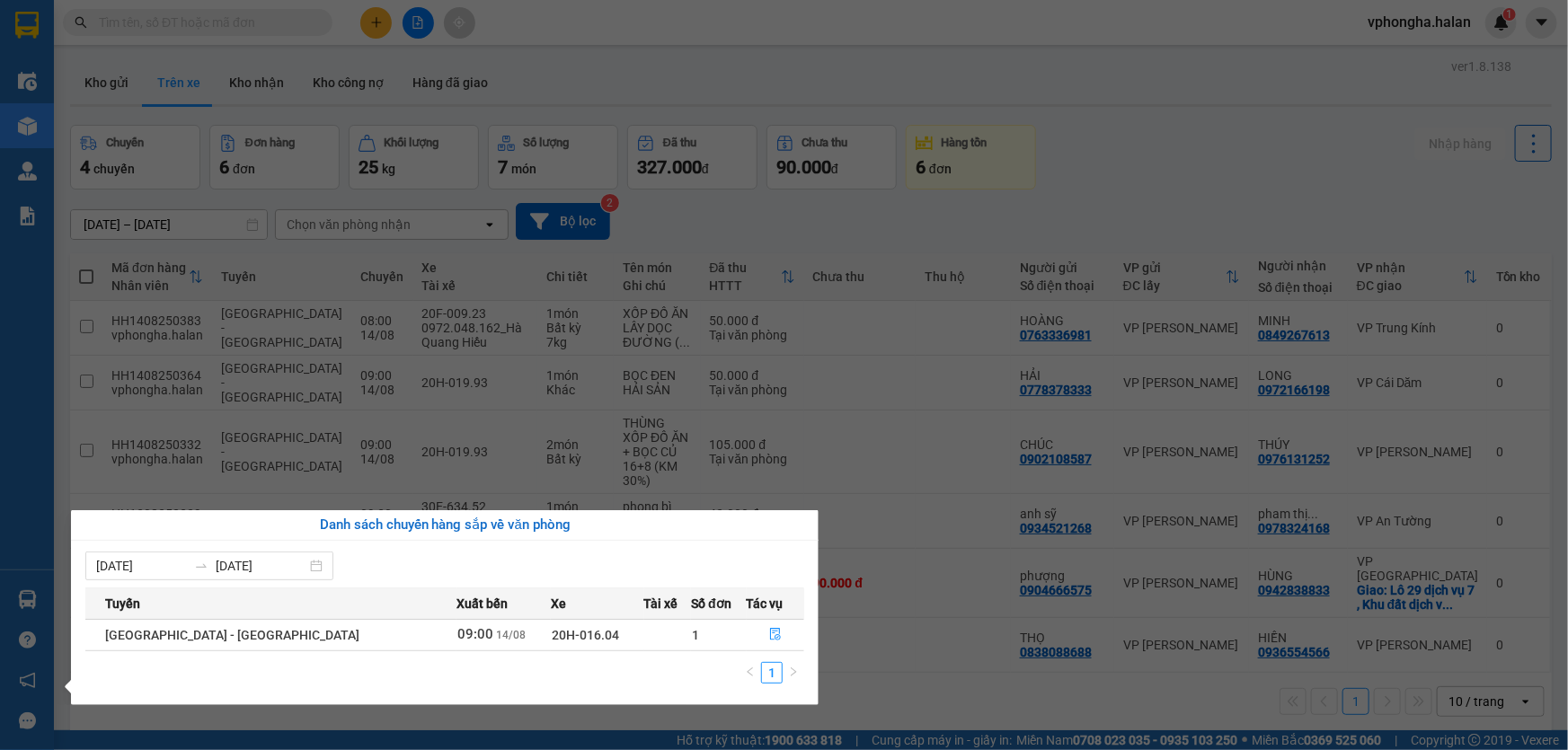
click at [868, 668] on section "Kết quả tìm kiếm ( 220 ) Bộ lọc Mã ĐH Trạng thái Món hàng Thu hộ Tổng cước Chưa…" at bounding box center [784, 375] width 1568 height 750
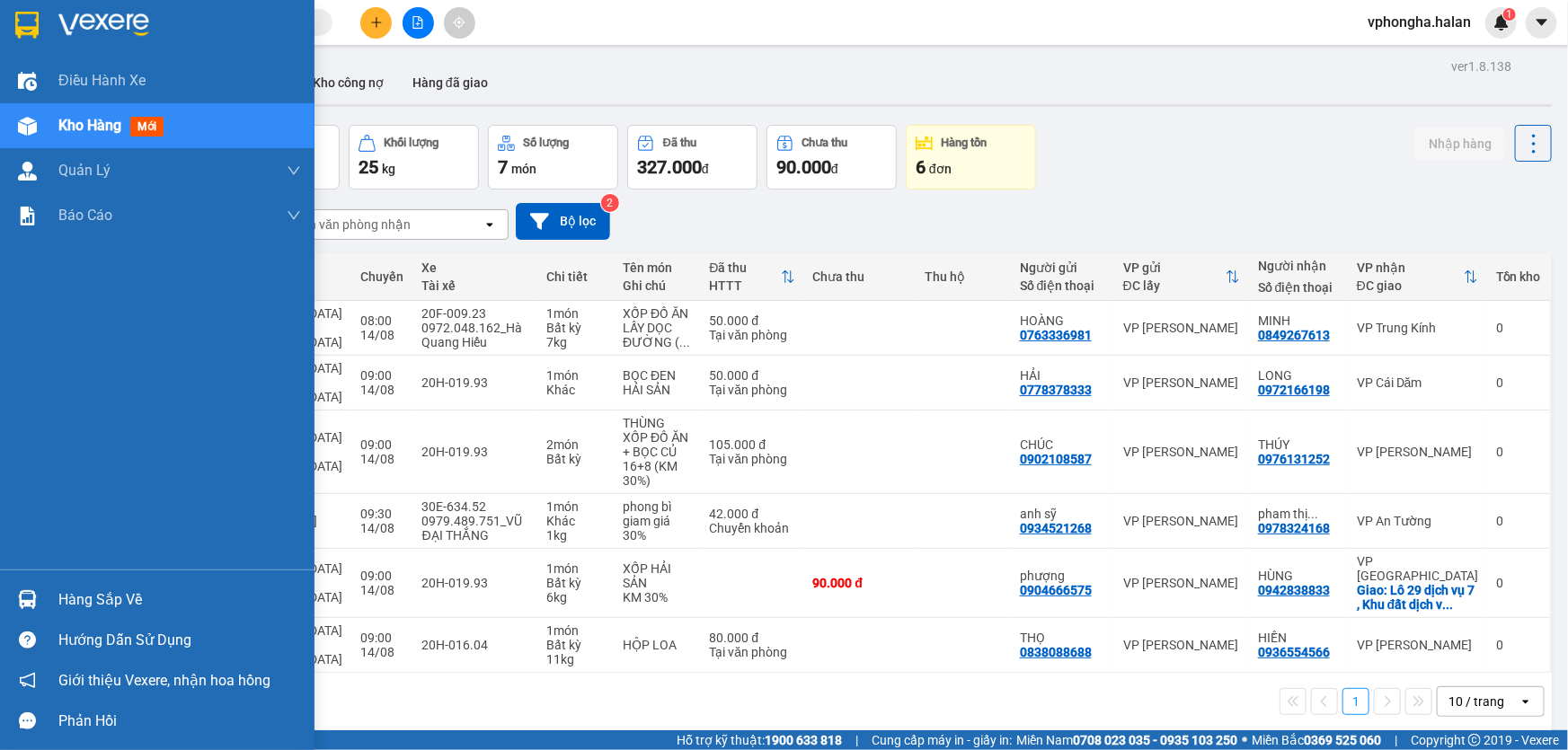
click at [109, 600] on div "Hàng sắp về" at bounding box center [180, 600] width 243 height 27
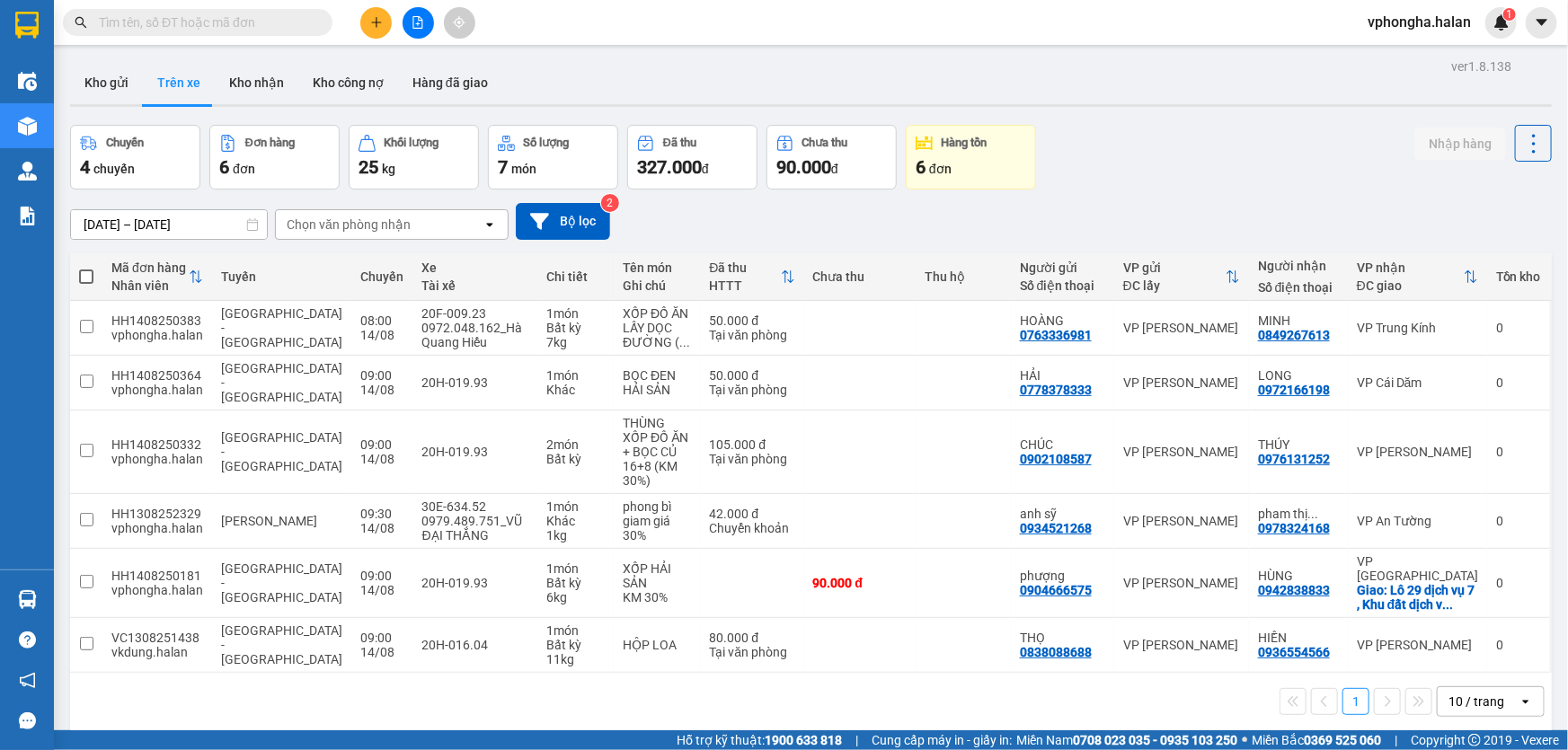
click at [870, 683] on section "Kết quả tìm kiếm ( 220 ) Bộ lọc Mã ĐH Trạng thái Món hàng Thu hộ Tổng cước Chưa…" at bounding box center [784, 375] width 1568 height 750
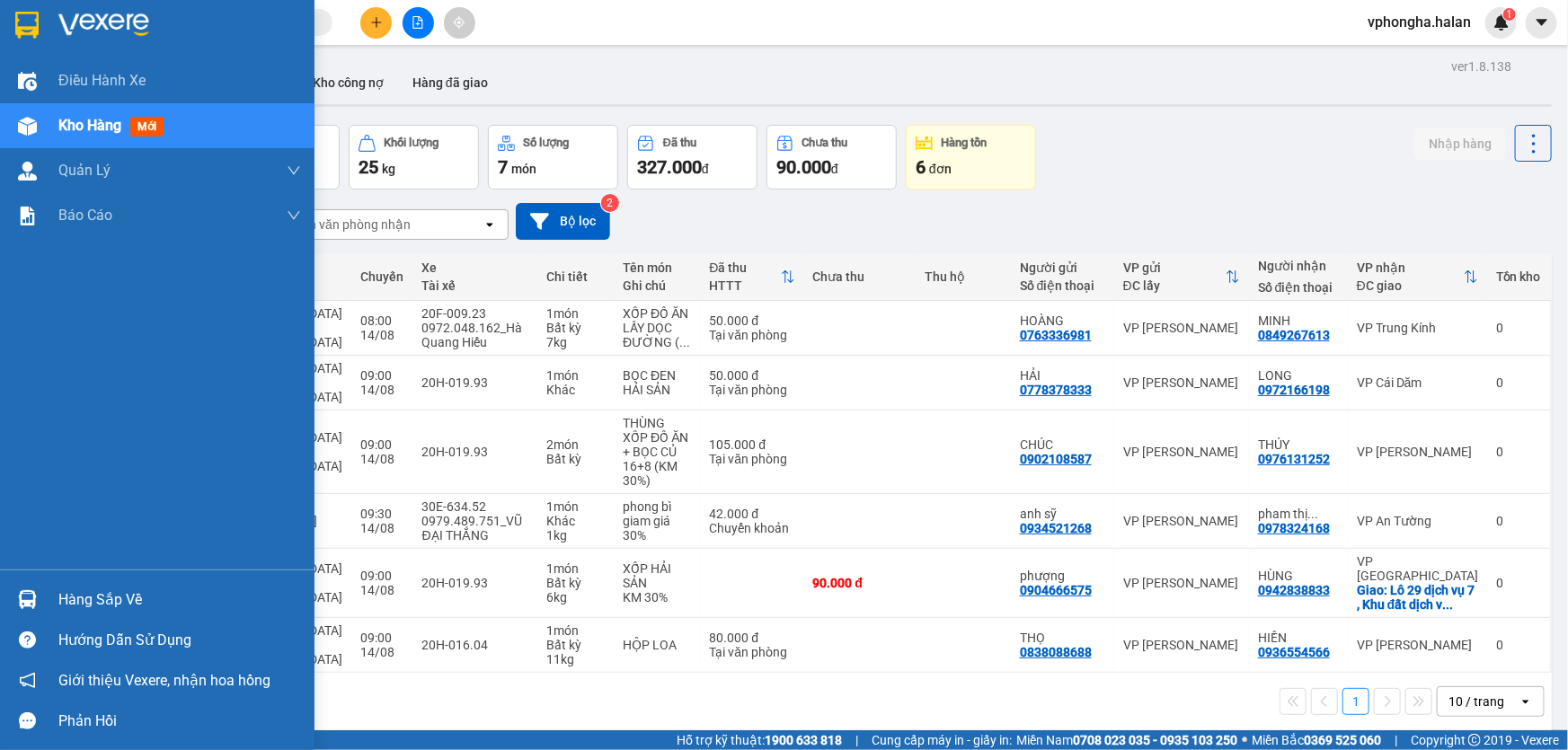
click at [57, 592] on div "Hàng sắp về" at bounding box center [157, 599] width 315 height 40
click at [24, 122] on div "Điều hành xe Kho hàng mới Quản [PERSON_NAME] lý chuyến Quản lý kiểm kho Báo cáo…" at bounding box center [157, 375] width 315 height 750
click at [24, 122] on img at bounding box center [27, 127] width 19 height 19
click at [65, 611] on div "Hàng sắp về" at bounding box center [180, 600] width 243 height 27
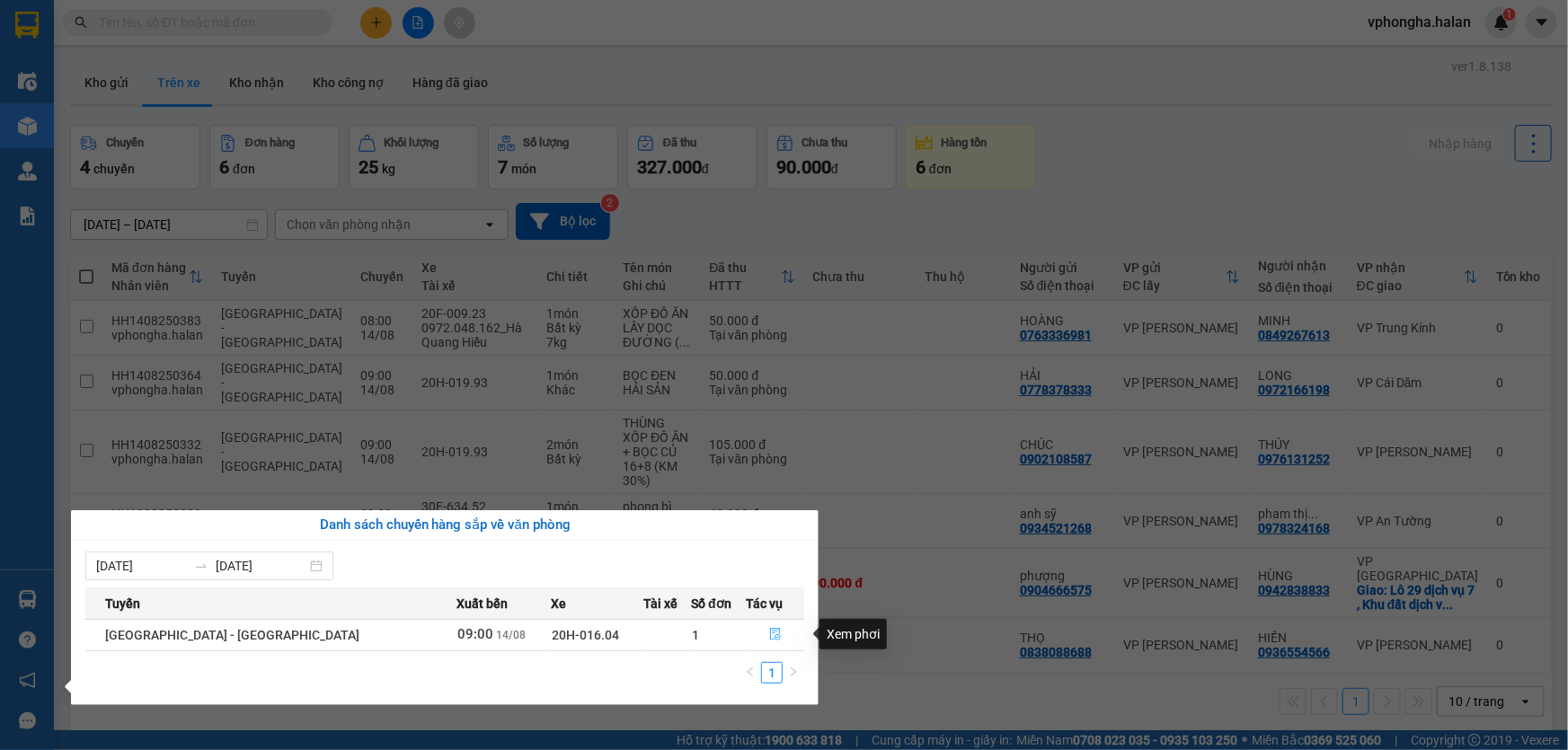
click at [770, 635] on icon "file-done" at bounding box center [776, 635] width 13 height 13
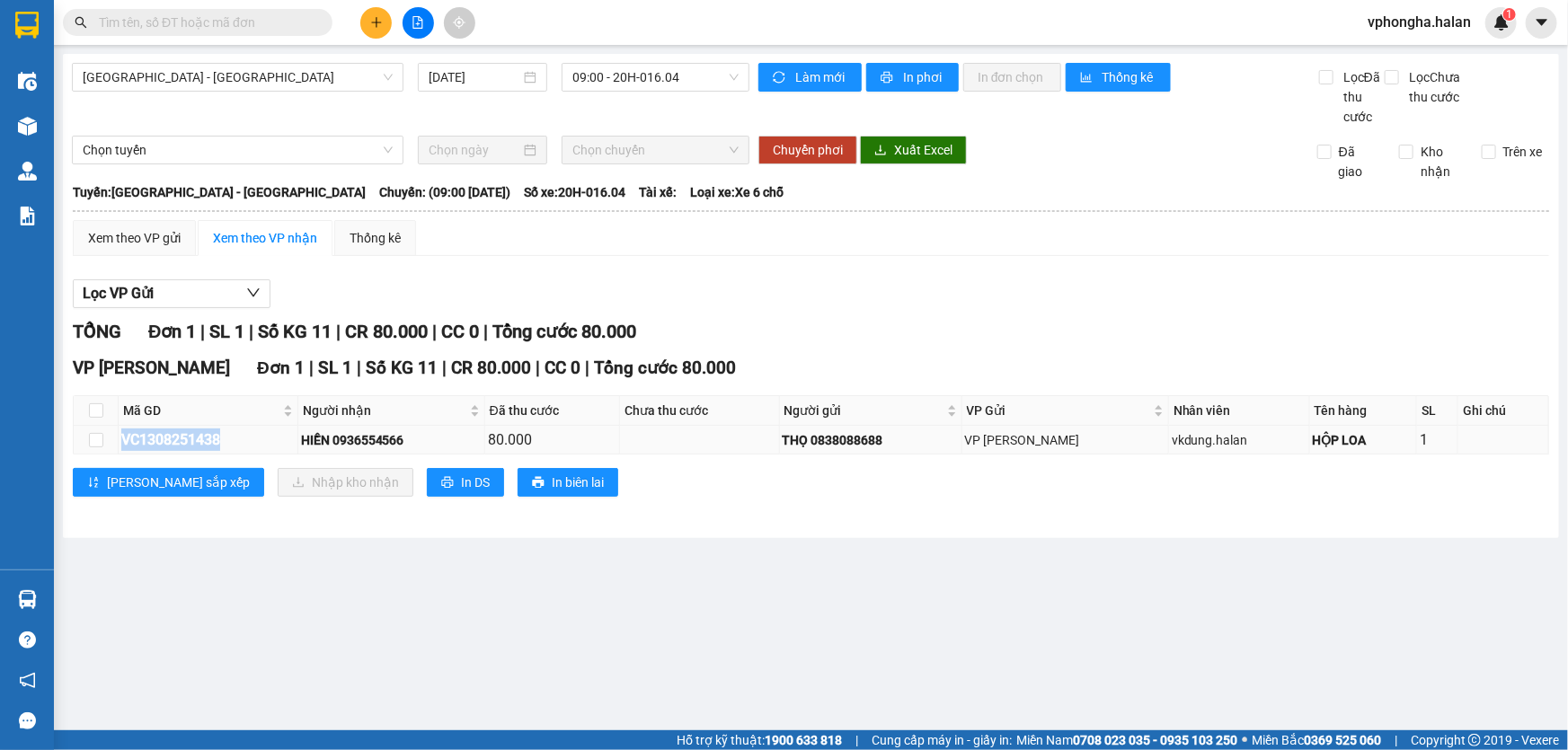
drag, startPoint x: 118, startPoint y: 433, endPoint x: 223, endPoint y: 426, distance: 105.2
click at [223, 426] on td "VC1308251438" at bounding box center [208, 440] width 180 height 29
click at [128, 440] on div "VC1308251438" at bounding box center [208, 440] width 173 height 22
click at [138, 436] on div "VC1308251438" at bounding box center [208, 440] width 173 height 22
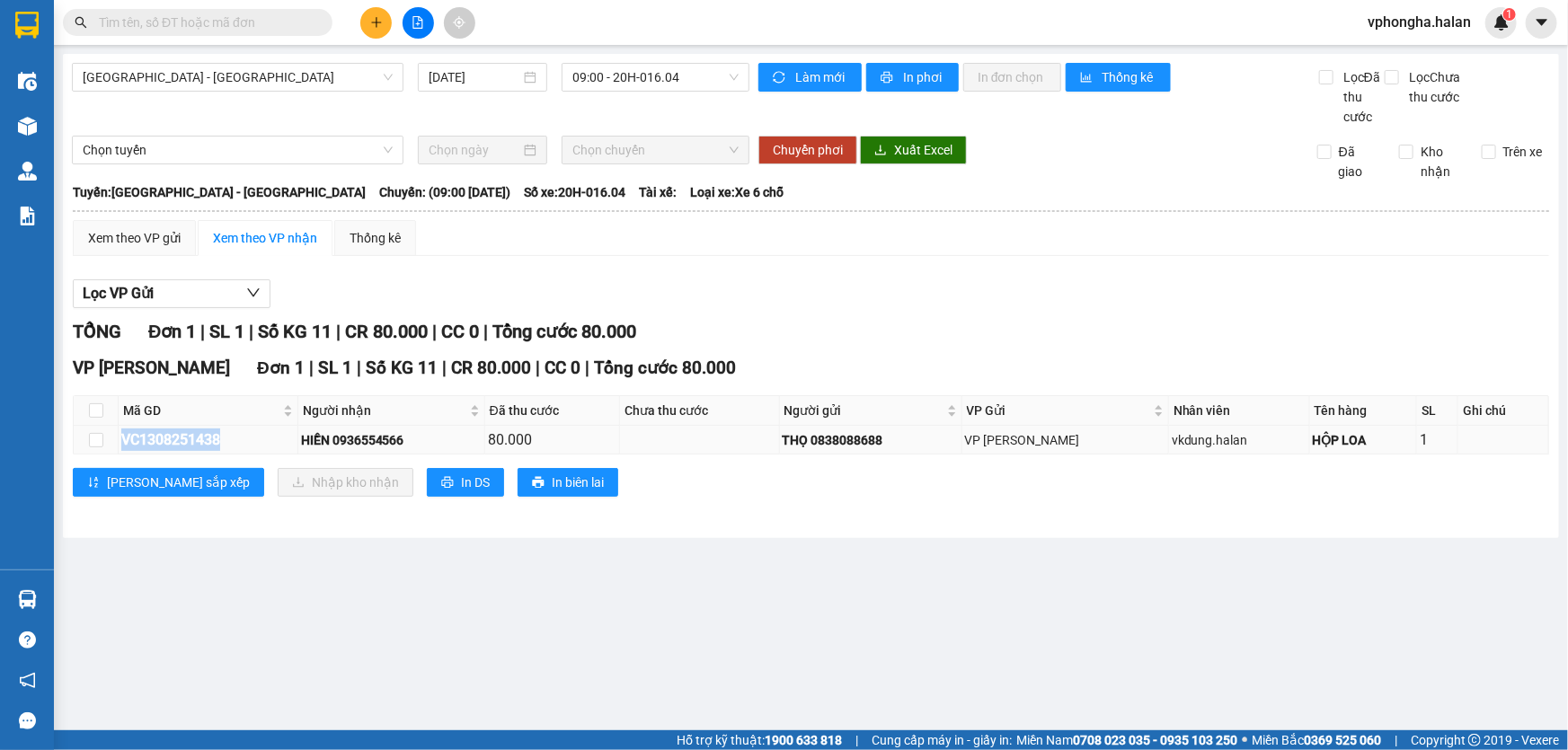
click at [138, 436] on div "VC1308251438" at bounding box center [208, 440] width 173 height 22
click at [201, 431] on div "VC1308251438" at bounding box center [208, 440] width 173 height 22
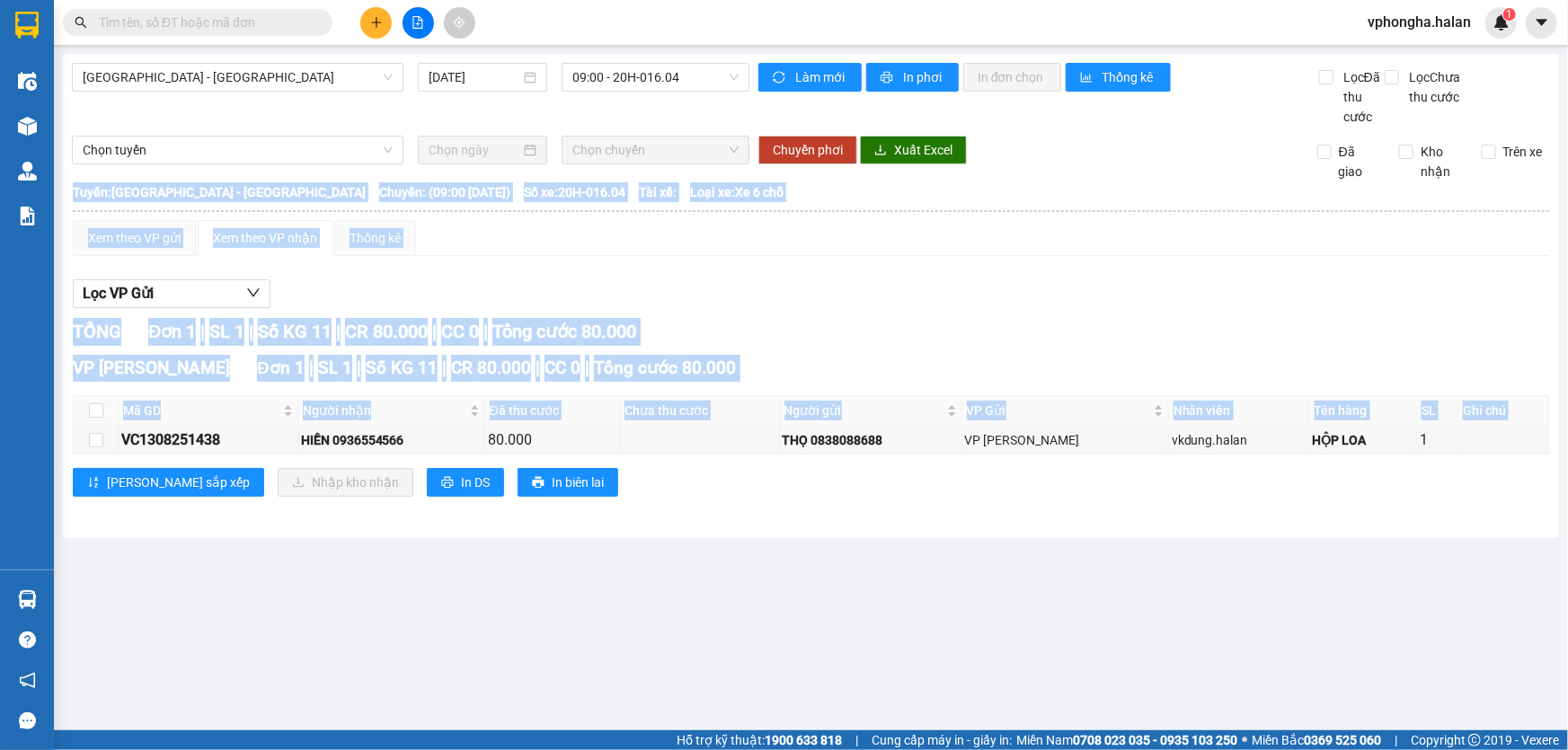
drag, startPoint x: 120, startPoint y: 433, endPoint x: 216, endPoint y: 456, distance: 98.7
click at [217, 456] on div "VP [GEOGRAPHIC_DATA] 1 | SL 1 | Số KG 11 | CR 80.000 | CC 0 | Tổng cước 80.000 …" at bounding box center [811, 432] width 1477 height 155
click at [217, 443] on div "VC1308251438" at bounding box center [208, 440] width 173 height 22
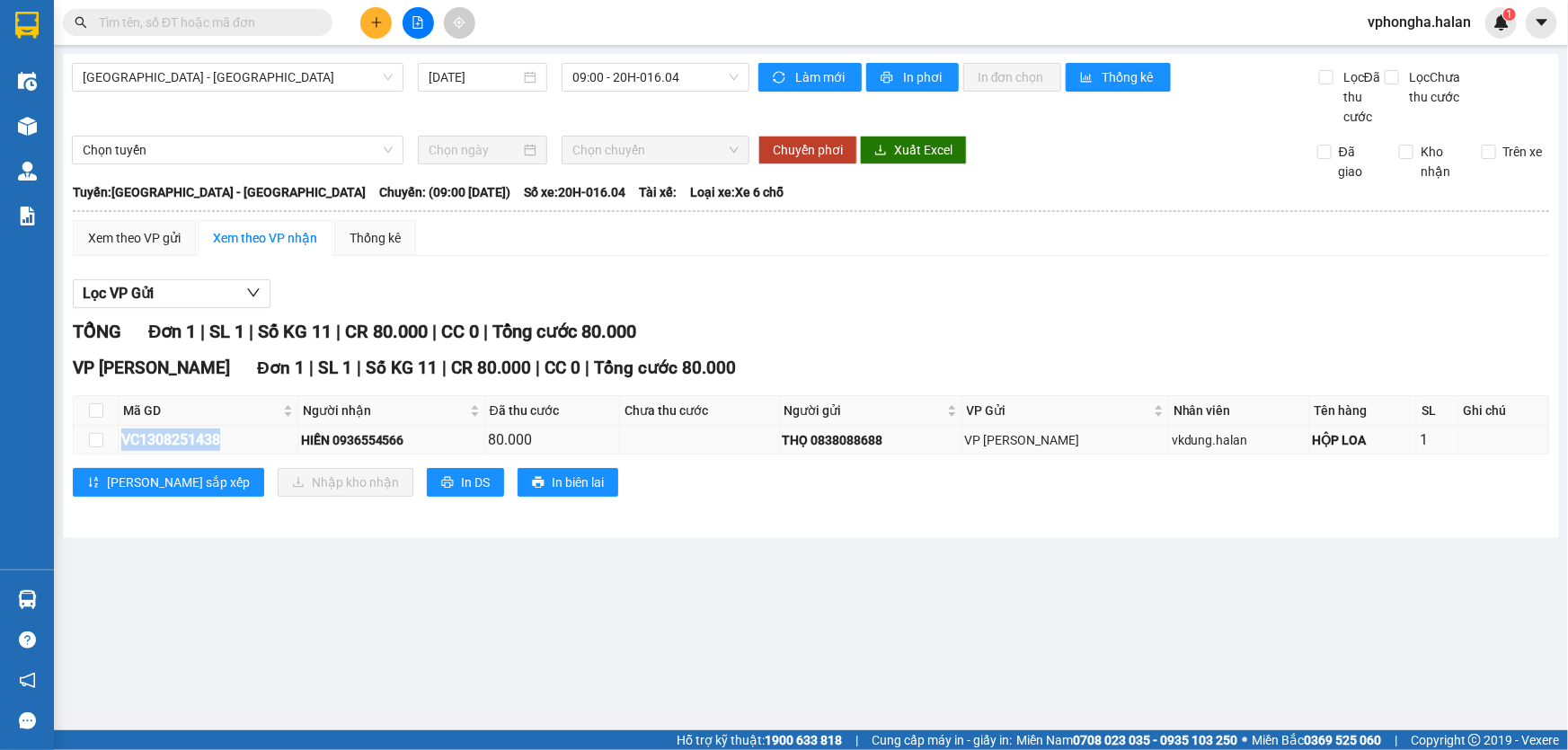
drag, startPoint x: 219, startPoint y: 441, endPoint x: 160, endPoint y: 437, distance: 59.1
click at [160, 437] on div "VC1308251438" at bounding box center [208, 440] width 173 height 22
copy div "VC1308251438"
click at [219, 17] on input "text" at bounding box center [205, 22] width 212 height 20
paste input "VC1308251438"
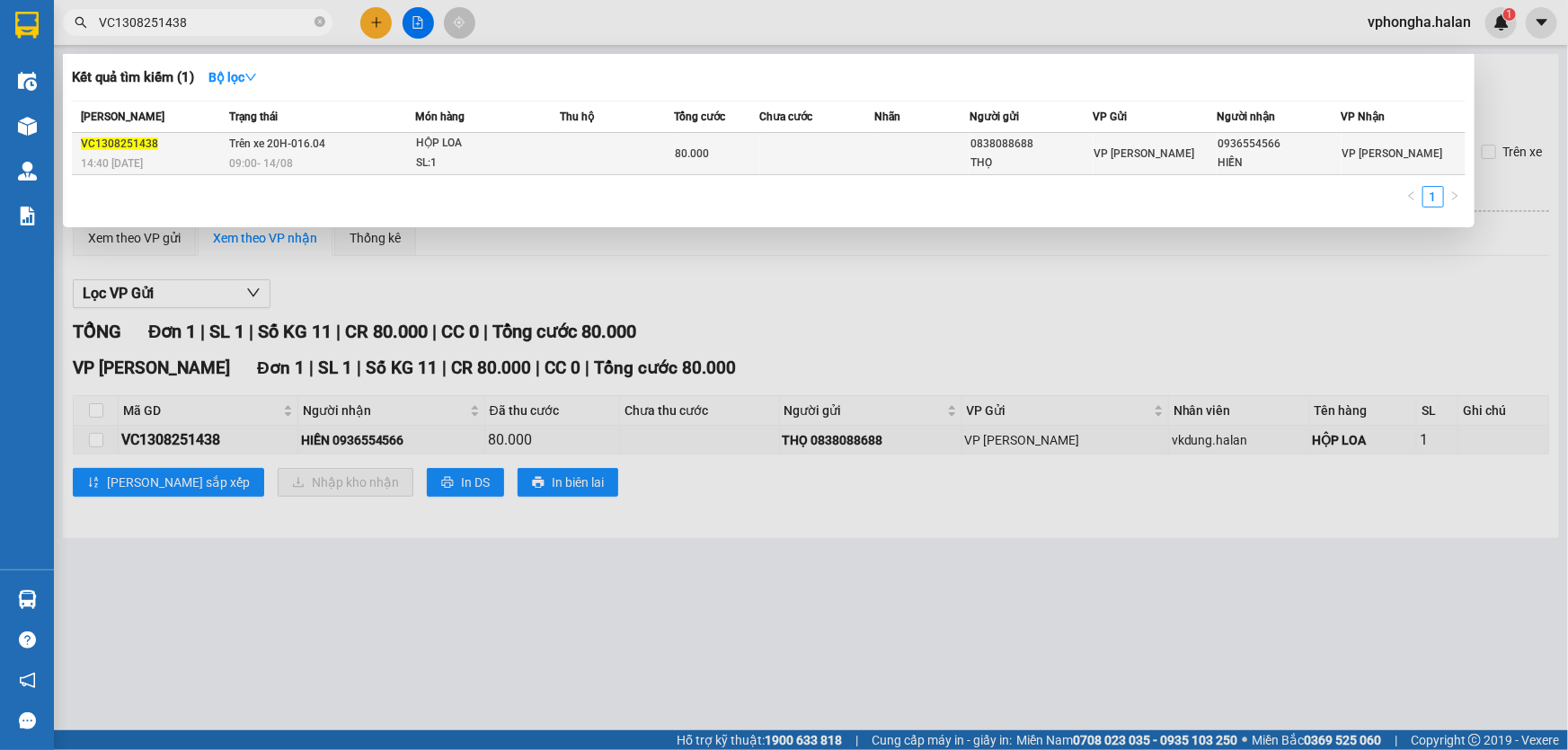
click at [486, 158] on div "SL: 1" at bounding box center [483, 163] width 135 height 20
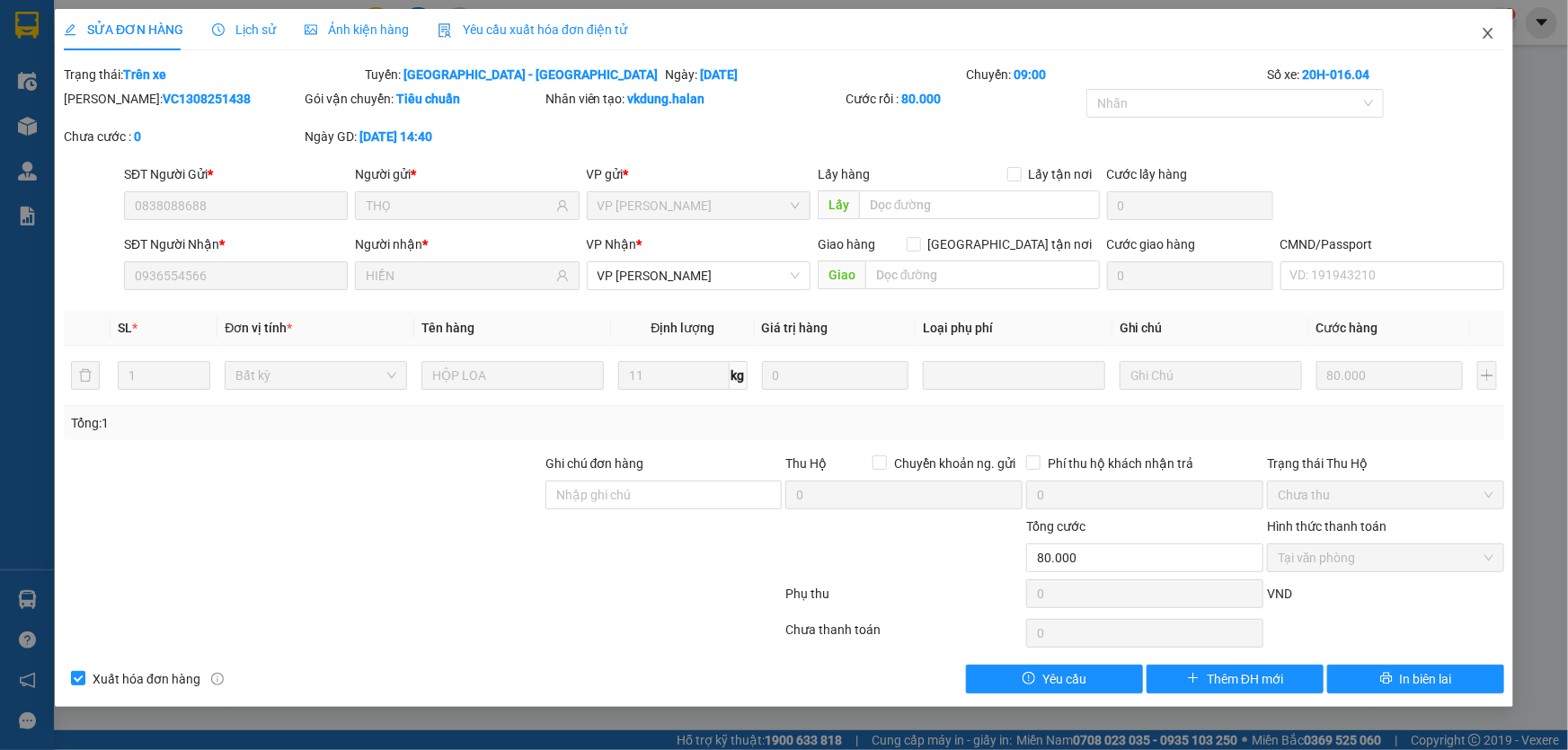
click at [1485, 34] on icon "close" at bounding box center [1488, 33] width 14 height 14
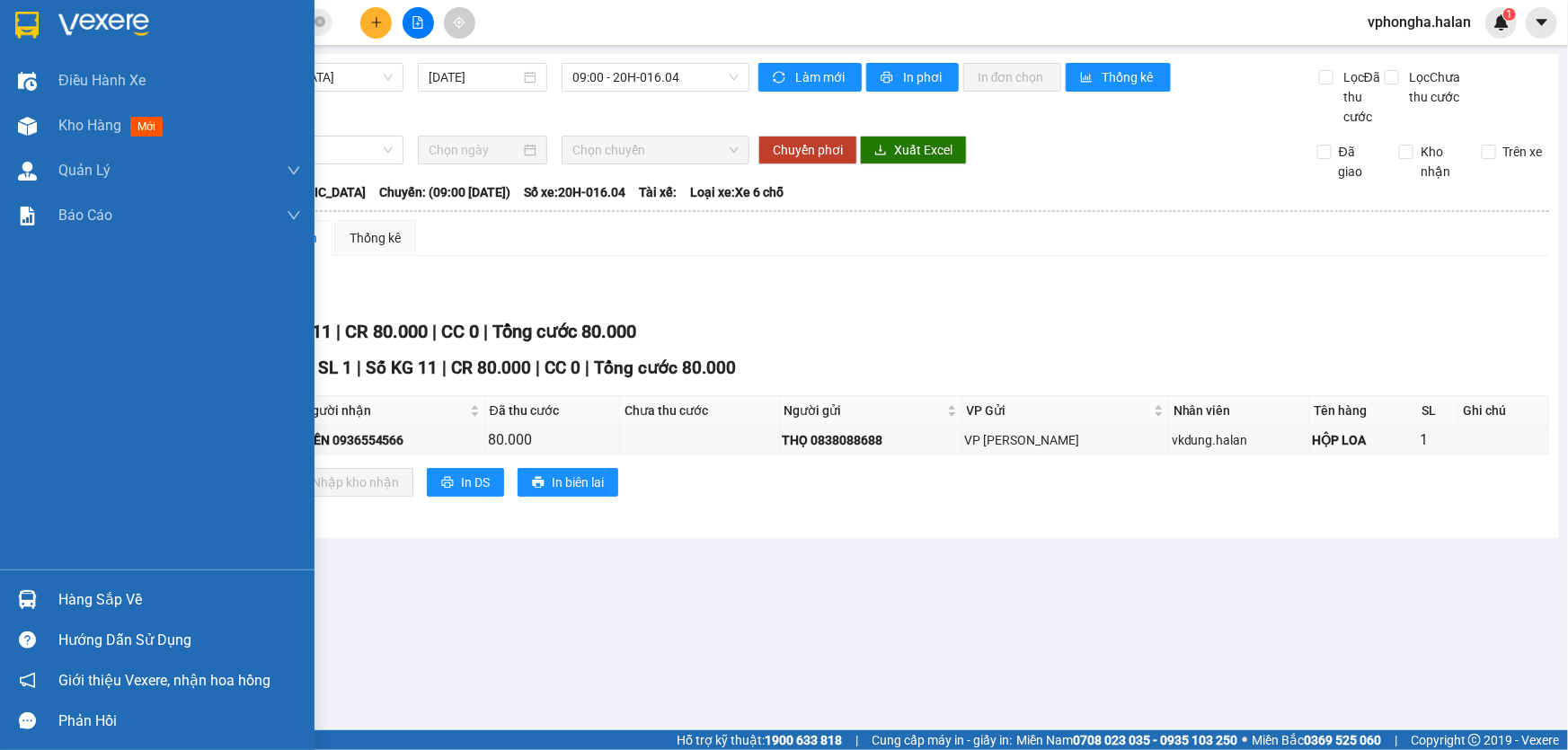
click at [136, 600] on div "Hàng sắp về" at bounding box center [180, 600] width 243 height 27
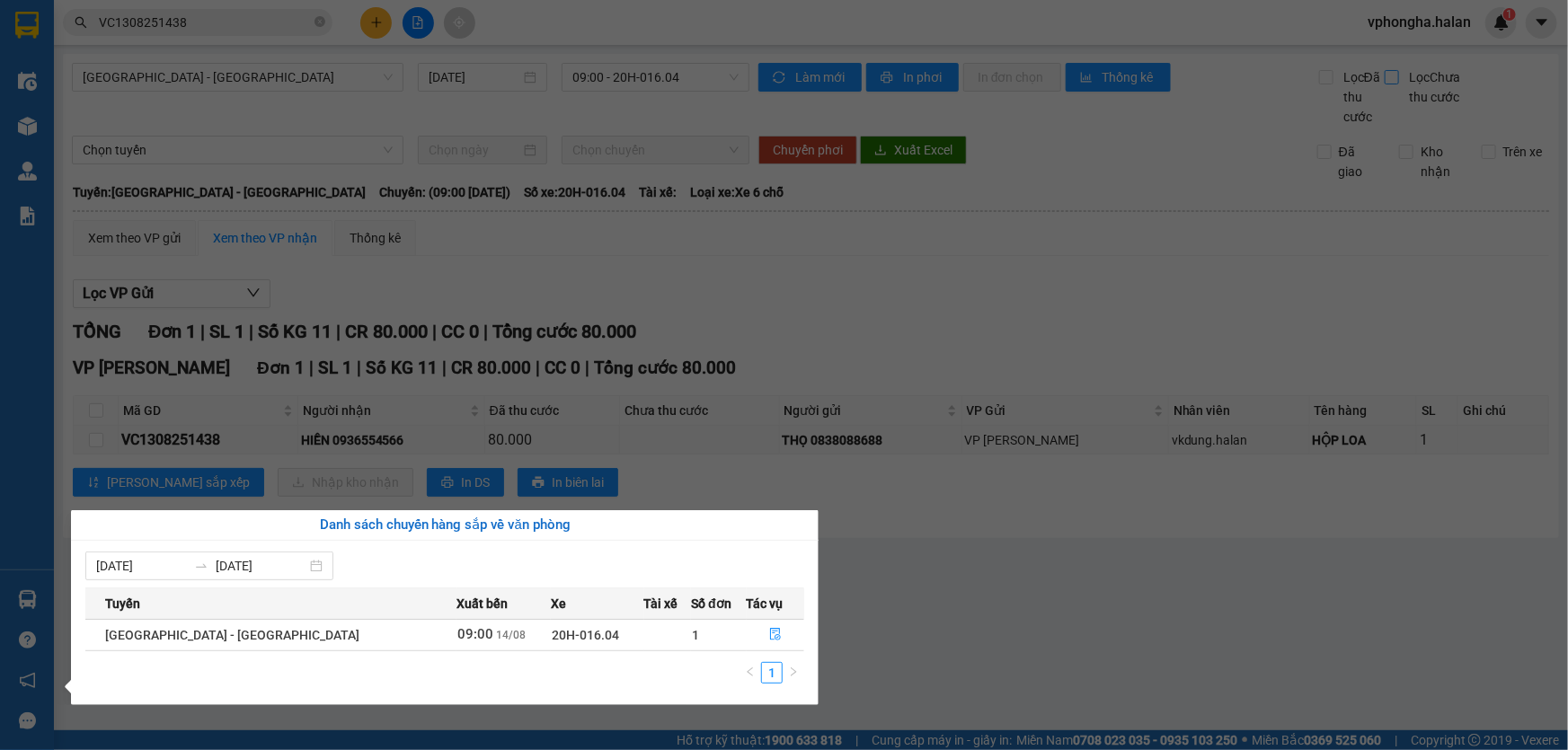
drag, startPoint x: 1175, startPoint y: 164, endPoint x: 1458, endPoint y: 100, distance: 290.1
click at [1179, 164] on section "Kết quả tìm kiếm ( 1 ) Bộ lọc Mã ĐH Trạng thái Món hàng Thu hộ Tổng cước Chưa c…" at bounding box center [784, 375] width 1568 height 750
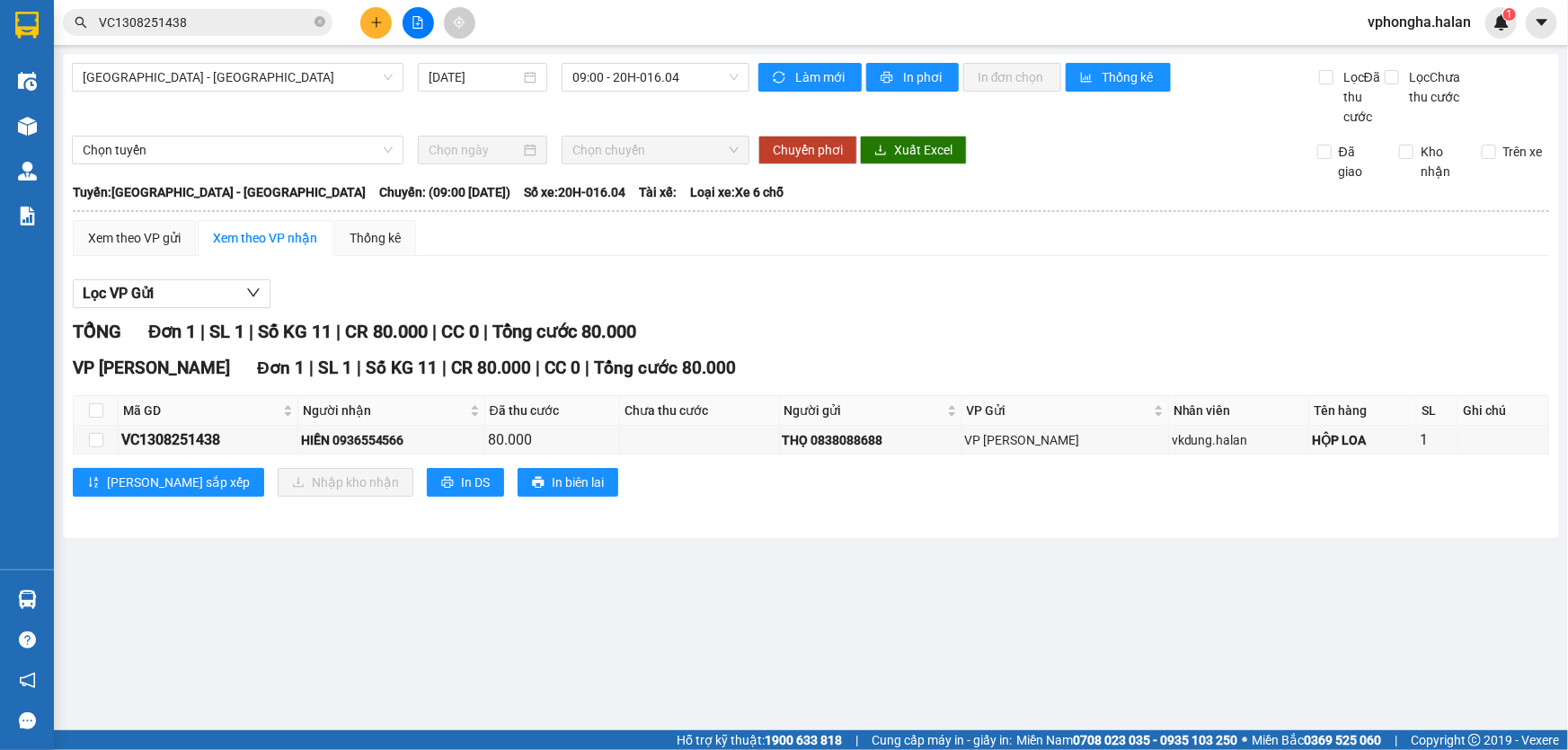
click at [1448, 31] on span "vphongha.halan" at bounding box center [1419, 22] width 132 height 22
click at [1415, 62] on span "Đăng xuất" at bounding box center [1427, 55] width 94 height 20
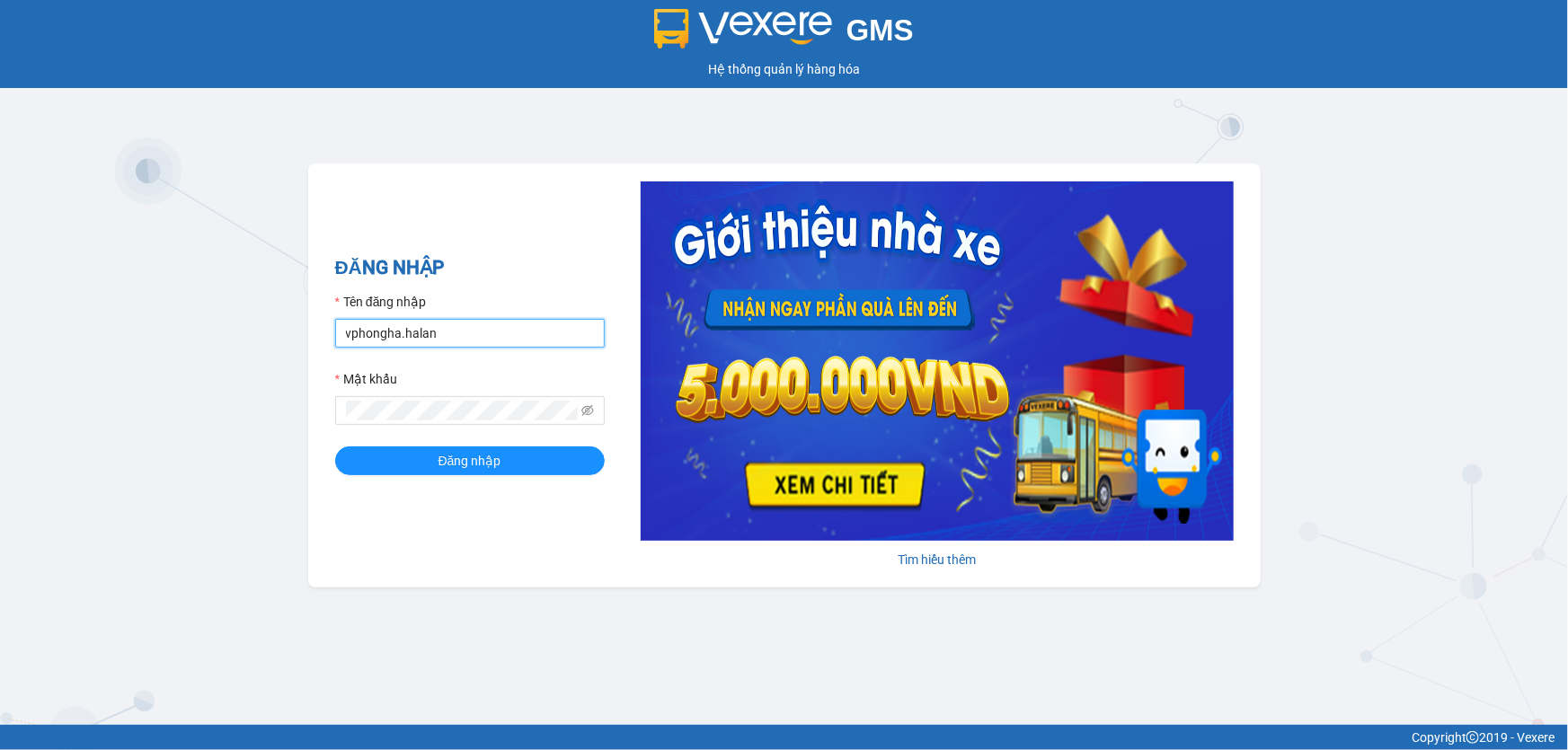
click at [469, 340] on input "vphongha.halan" at bounding box center [470, 333] width 270 height 29
click at [469, 339] on input "vphongha.halan" at bounding box center [470, 333] width 270 height 29
type input "vpcaidam.halan"
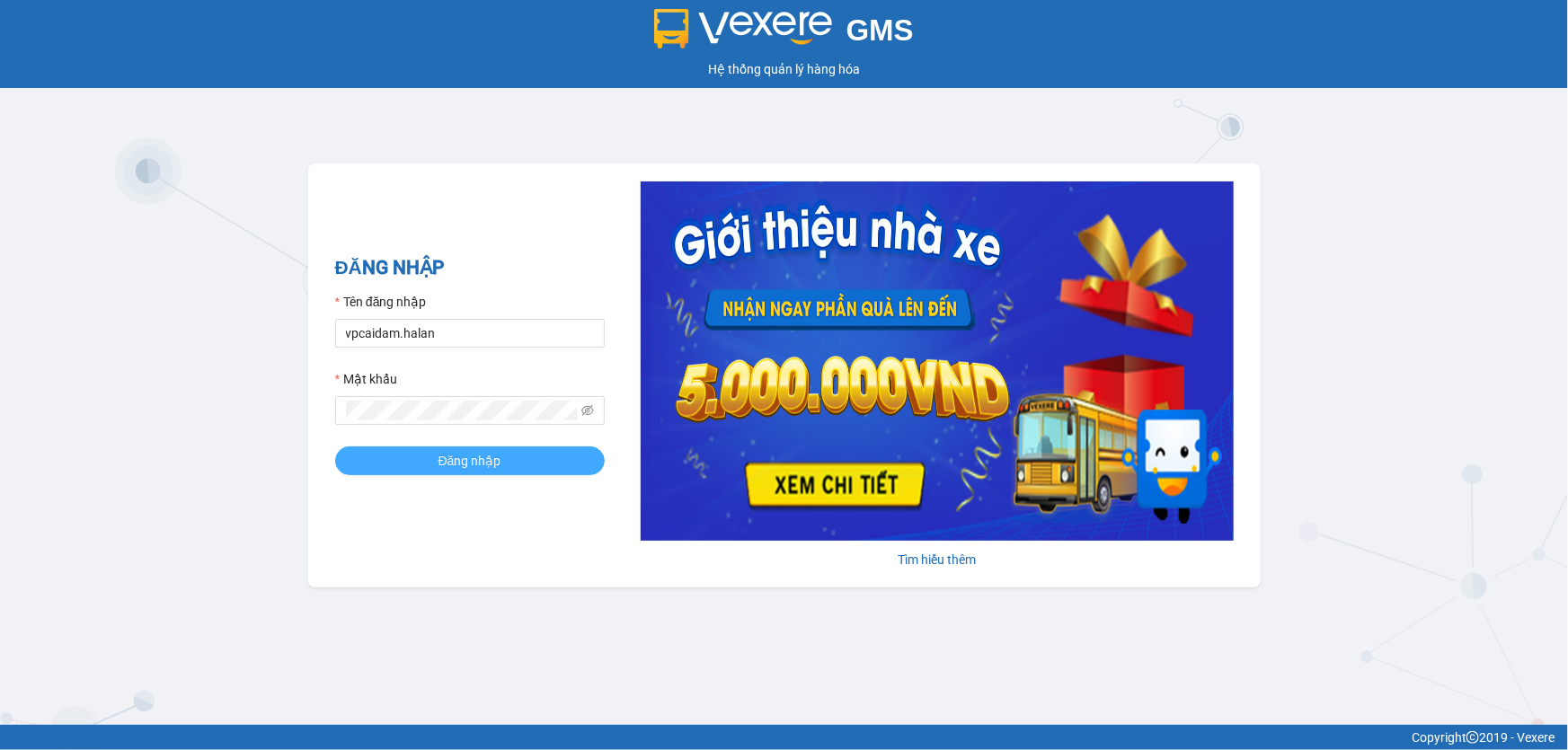
click at [391, 462] on button "Đăng nhập" at bounding box center [470, 461] width 270 height 29
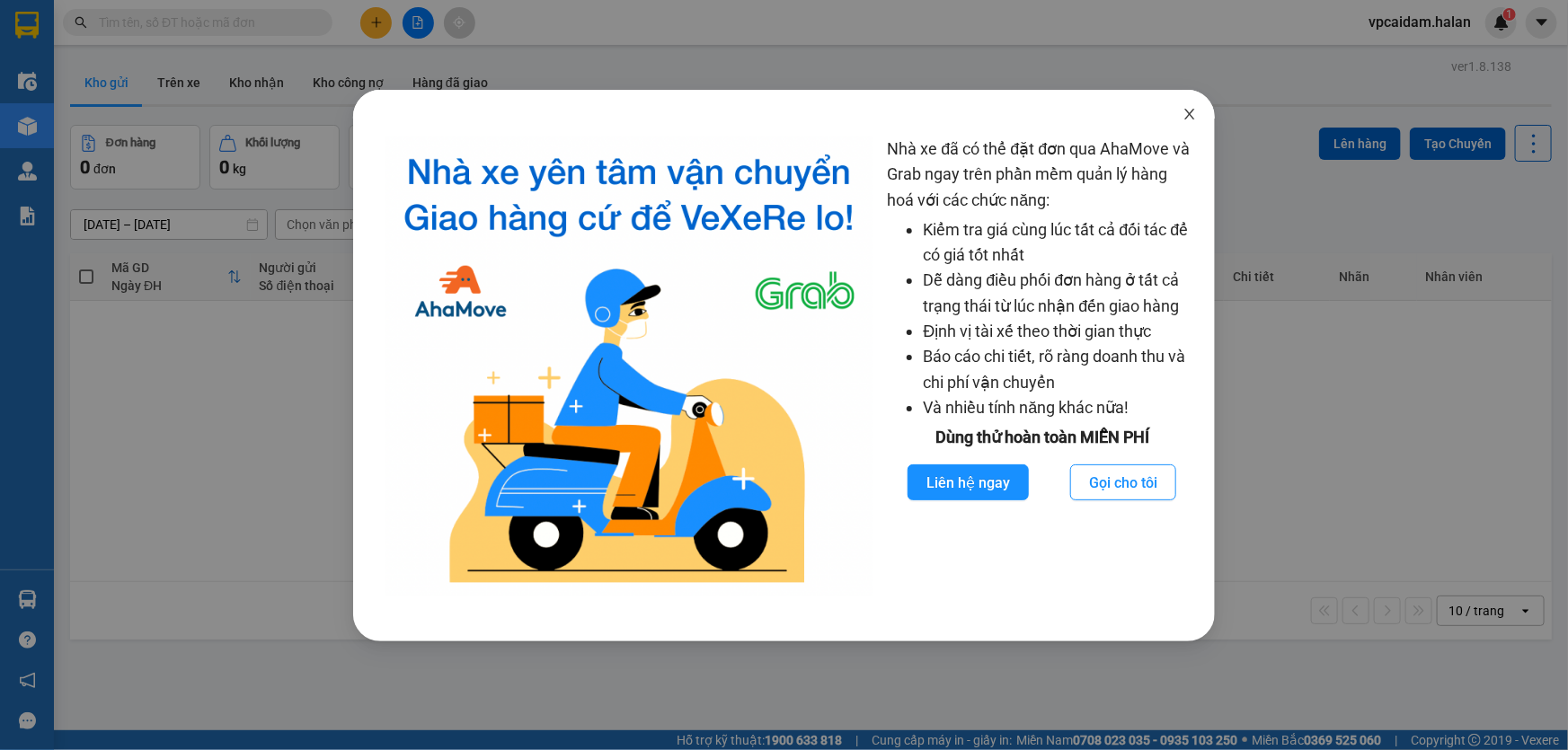
click at [1189, 114] on icon "close" at bounding box center [1190, 114] width 10 height 11
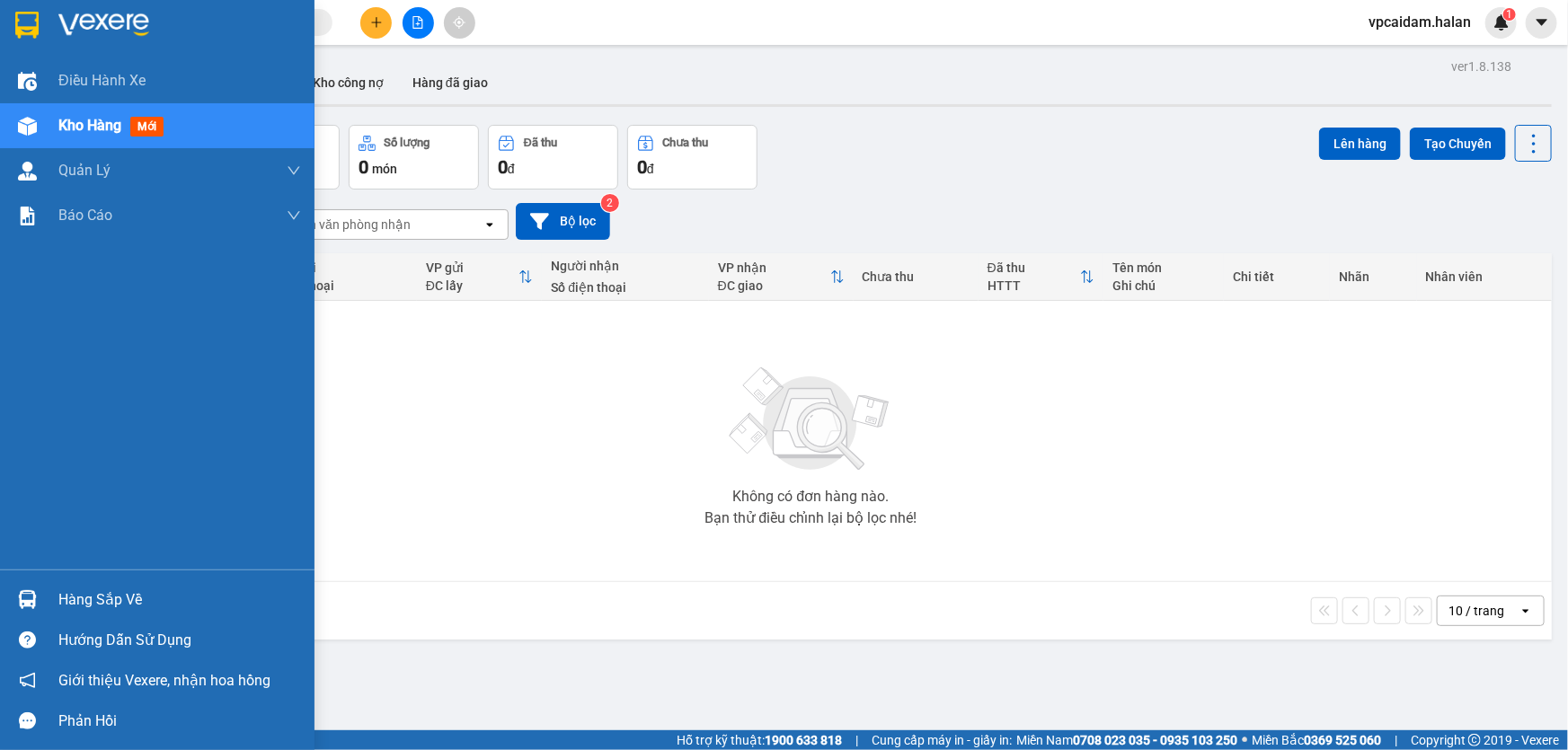
click at [62, 595] on div "Hàng sắp về" at bounding box center [180, 600] width 243 height 27
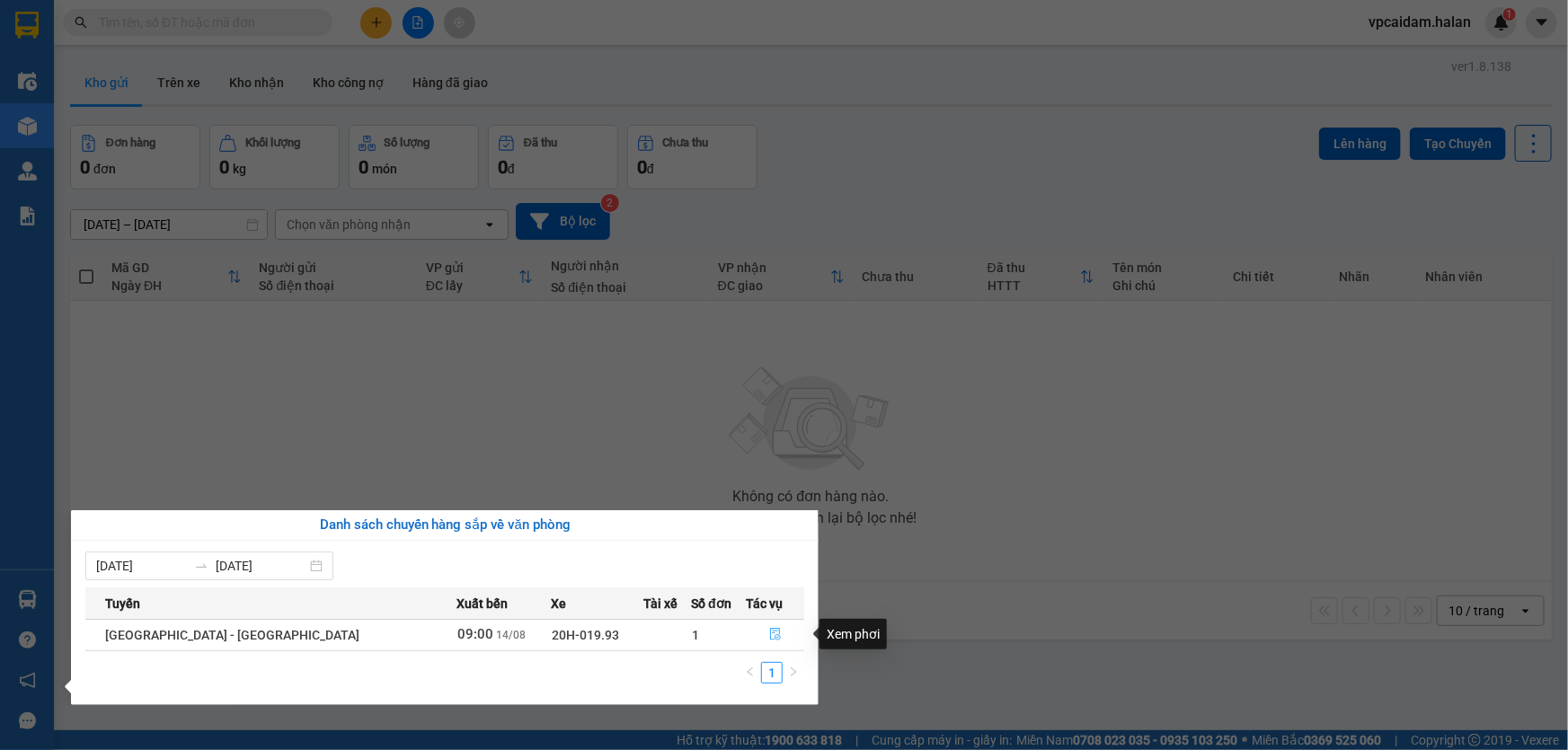
click at [771, 629] on icon "file-done" at bounding box center [776, 635] width 13 height 13
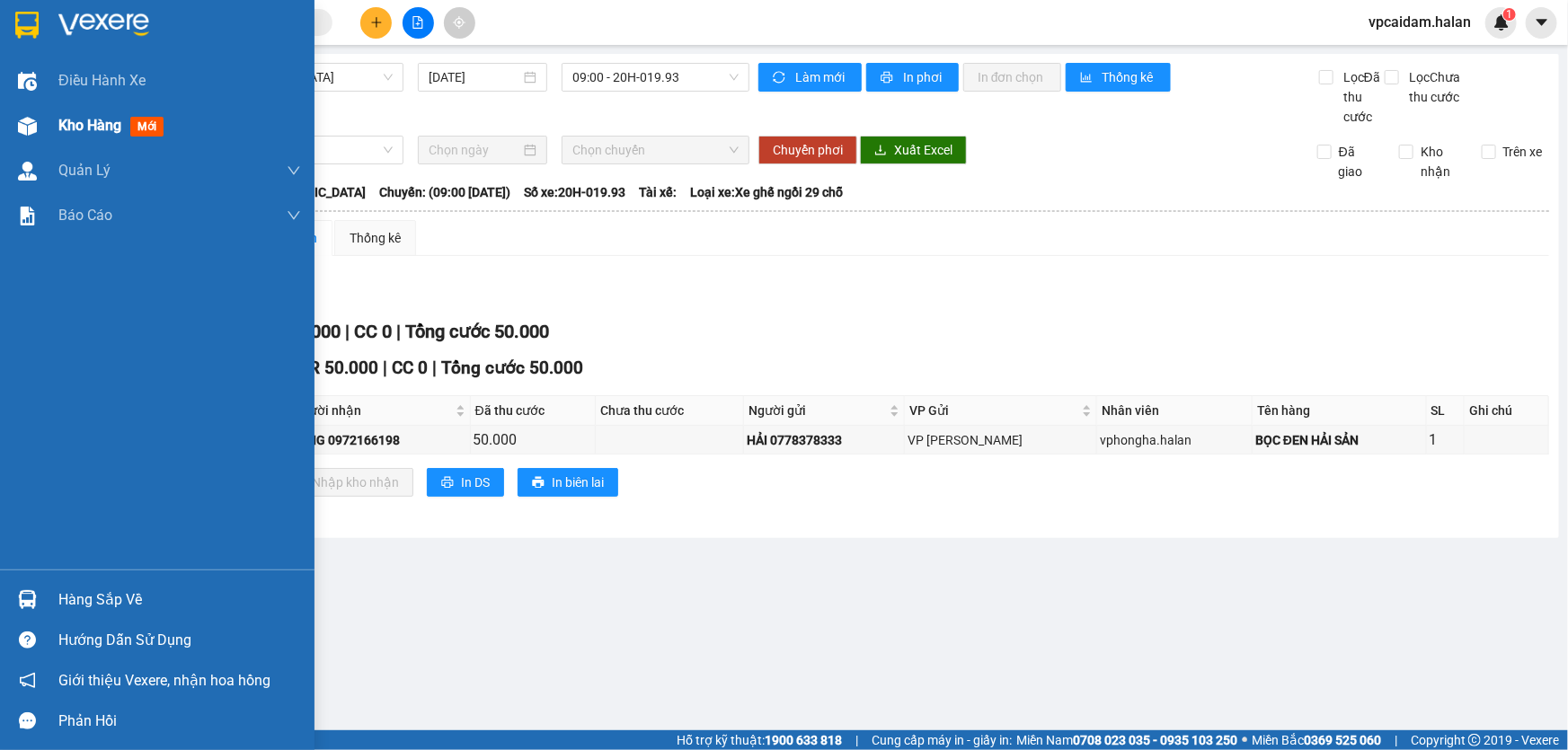
click at [39, 118] on div at bounding box center [28, 127] width 32 height 32
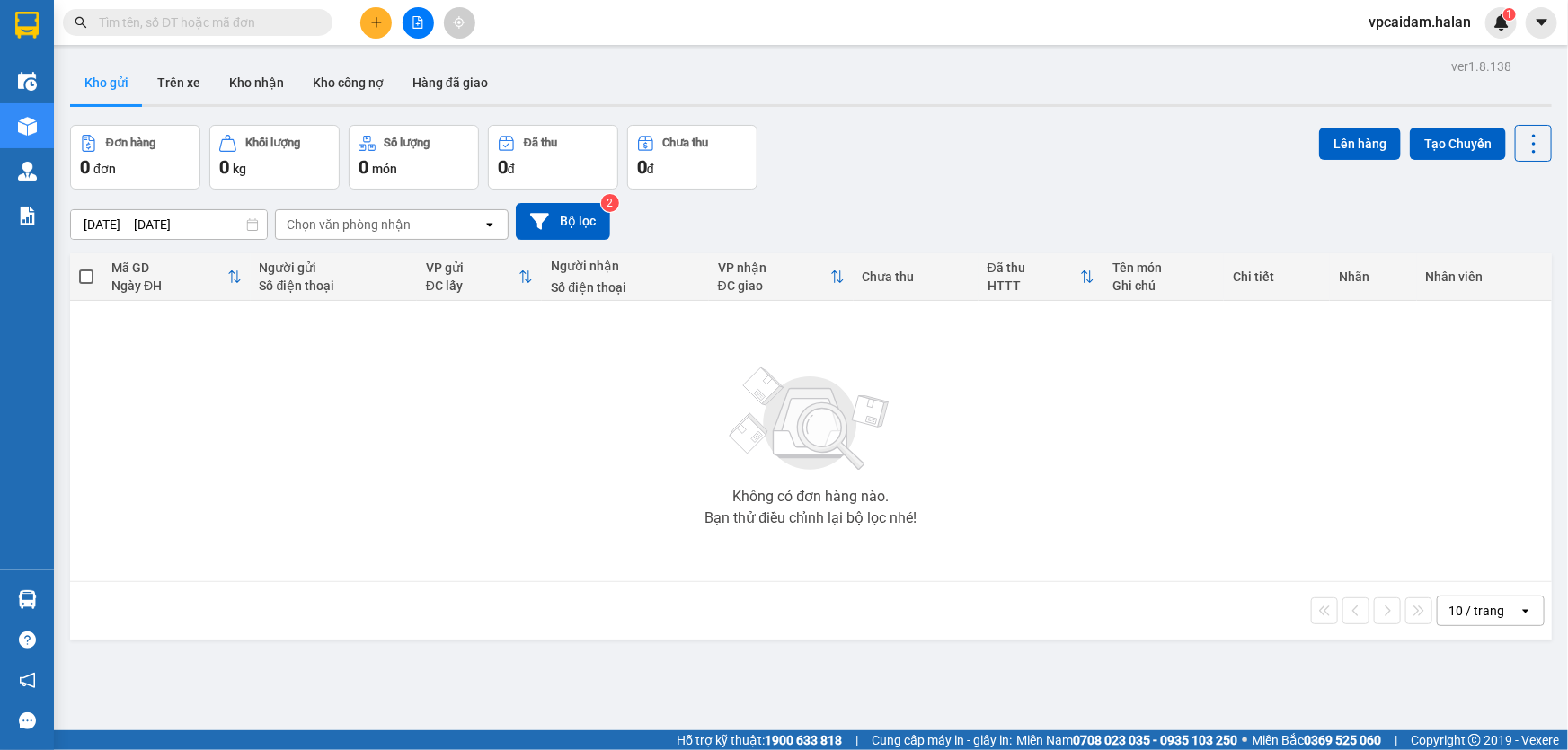
click at [223, 23] on input "text" at bounding box center [205, 22] width 212 height 20
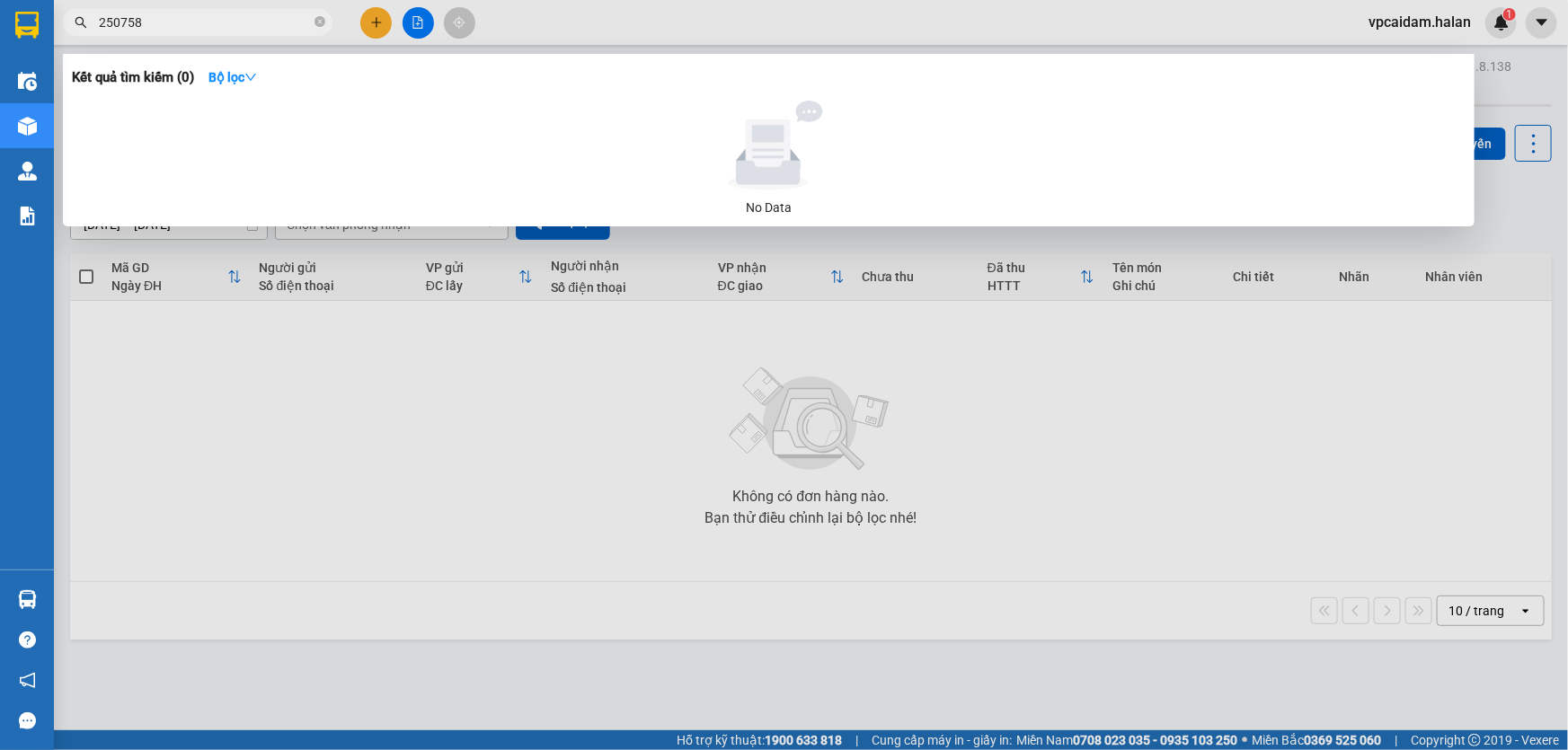
type input "250758"
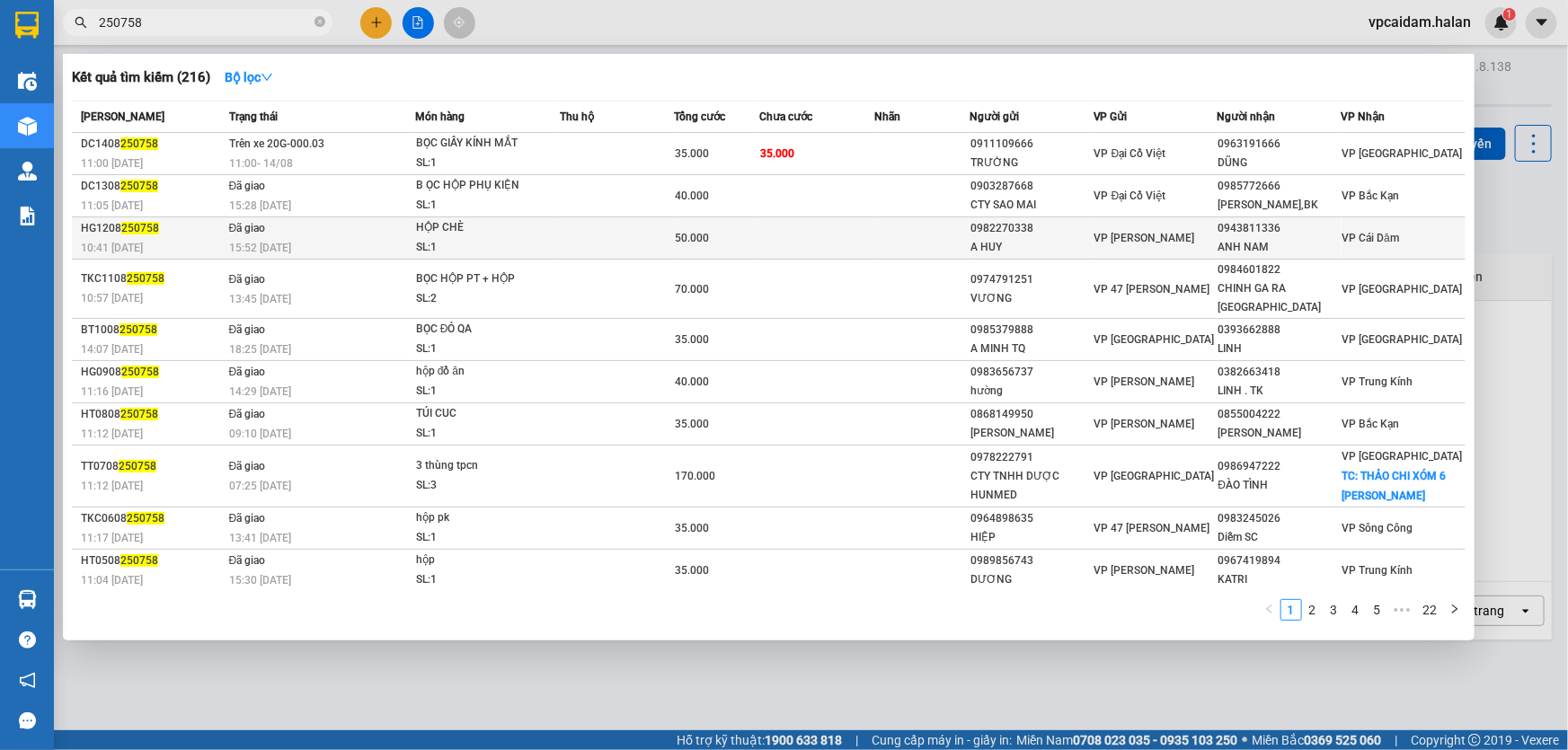
click at [518, 238] on div "SL: 1" at bounding box center [483, 248] width 135 height 20
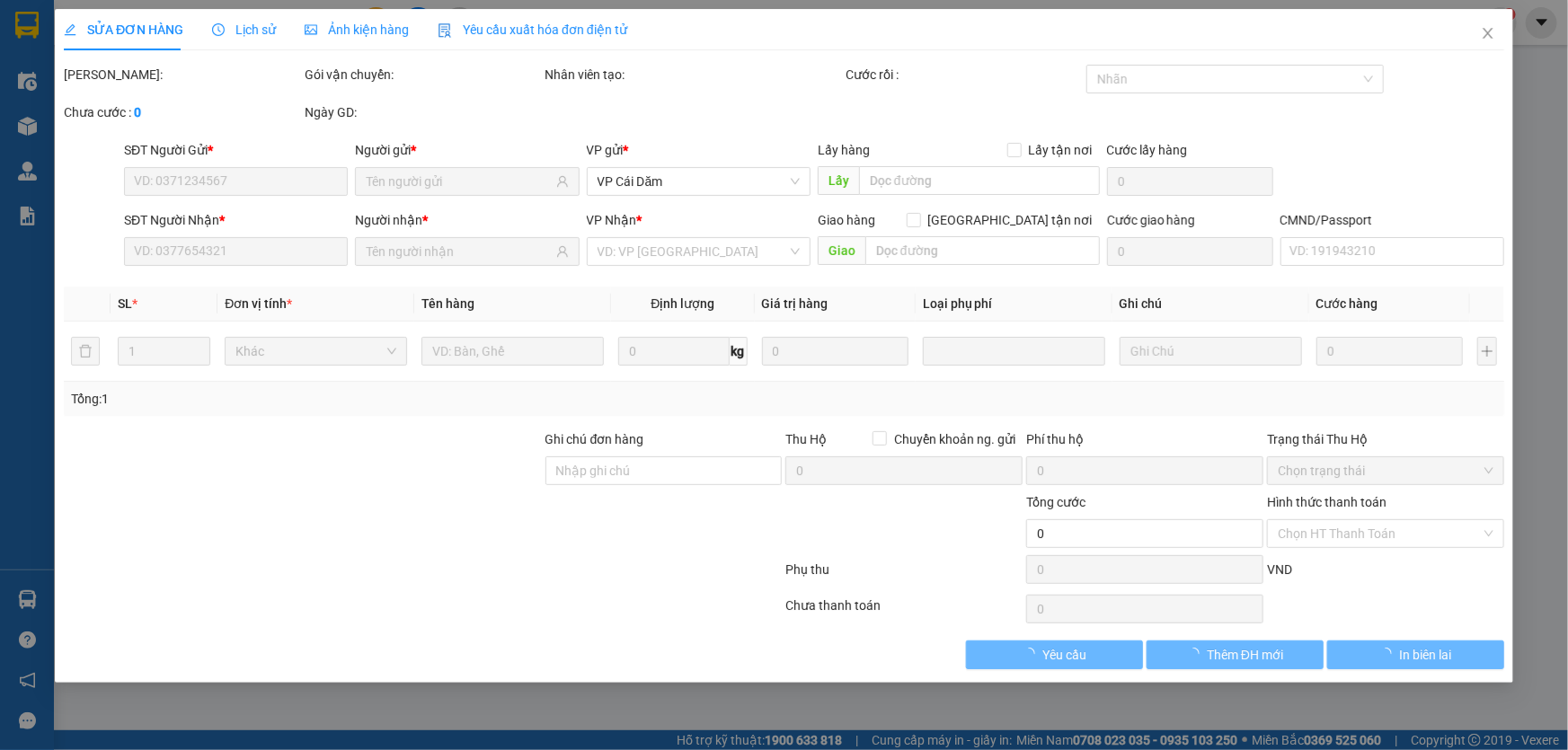
type input "0982270338"
type input "A HUY"
type input "0943811336"
type input "ANH NAM"
type input "50.000"
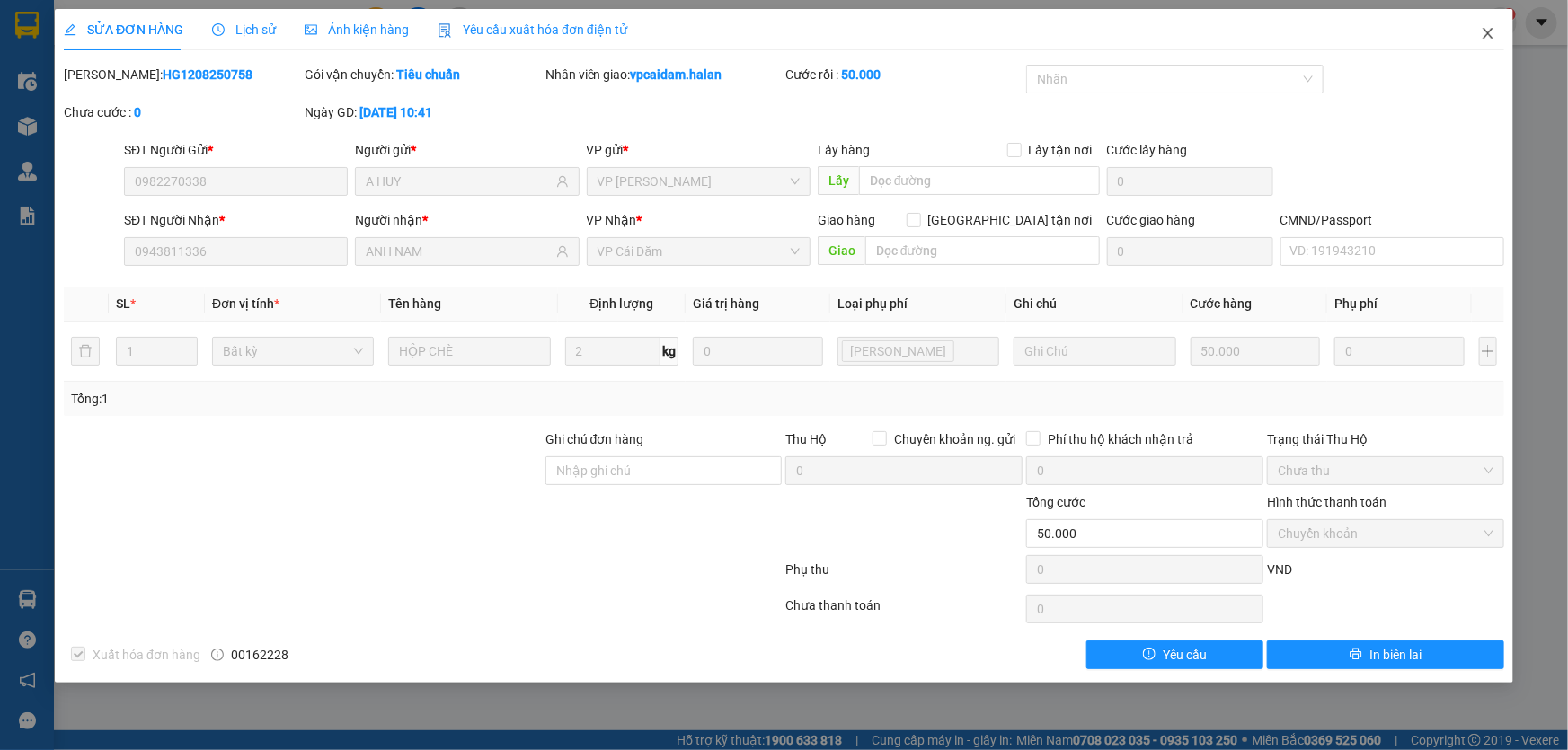
click at [1487, 30] on icon "close" at bounding box center [1488, 33] width 14 height 14
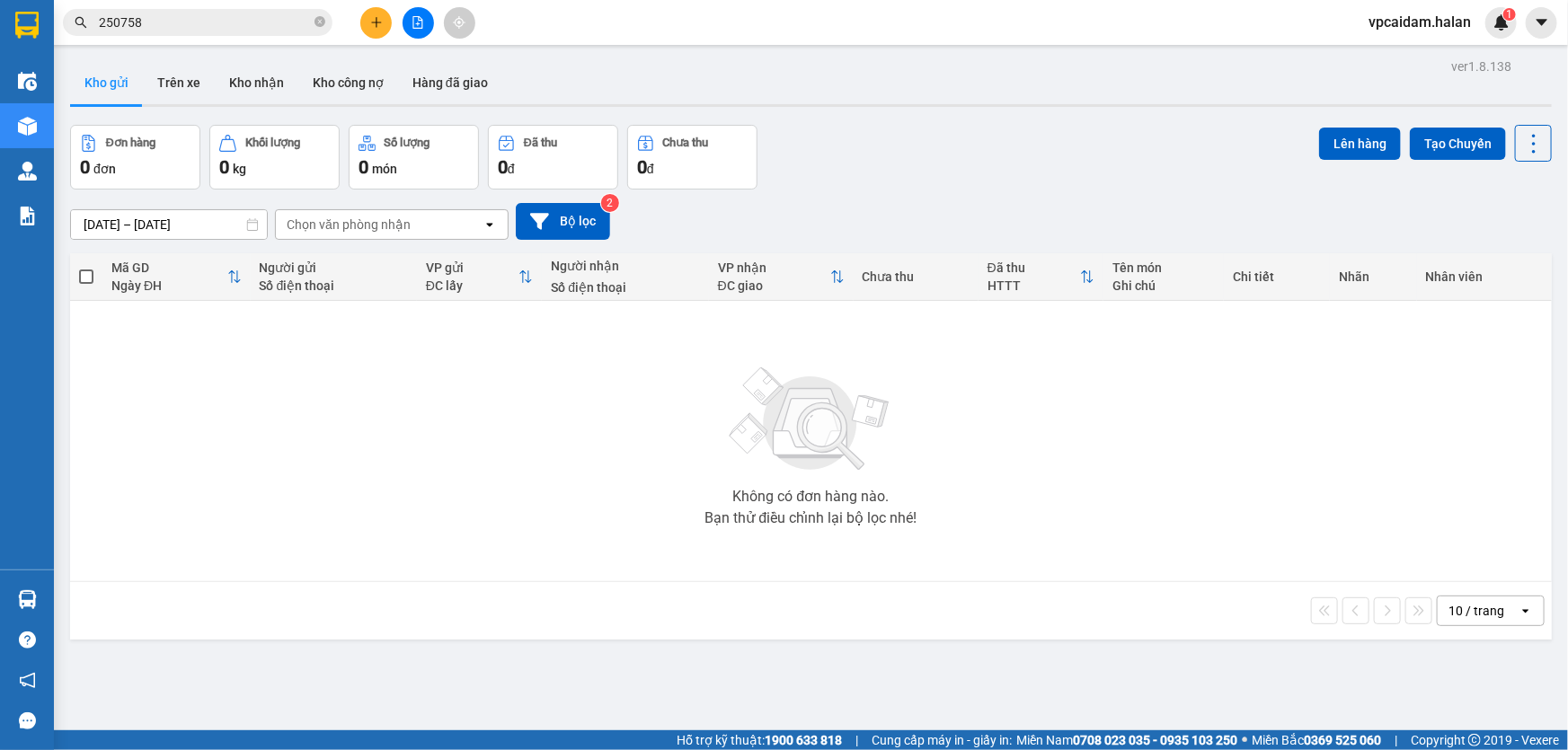
click at [266, 18] on input "250758" at bounding box center [205, 22] width 212 height 20
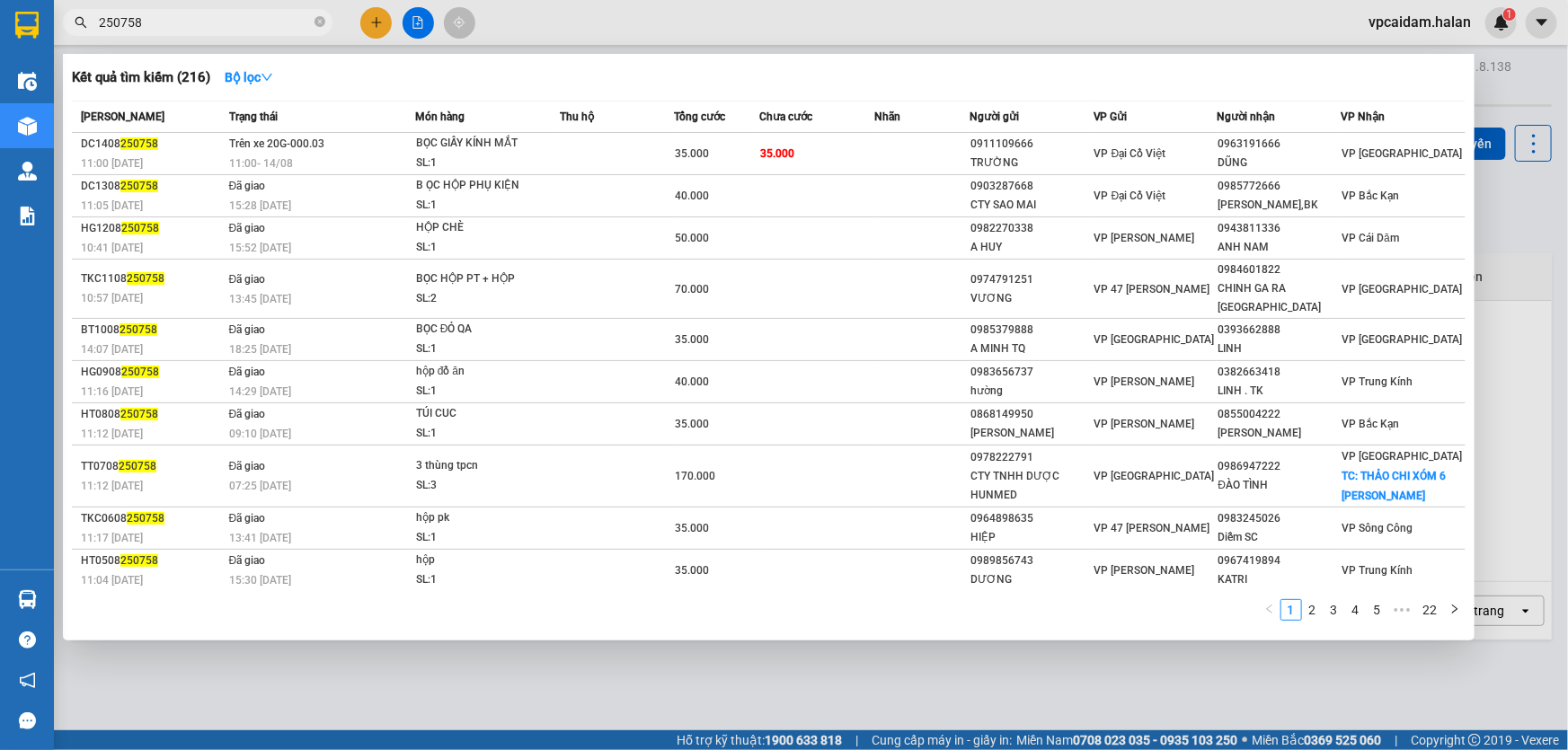
click at [264, 18] on input "250758" at bounding box center [205, 22] width 212 height 20
paste input "HH1408250383"
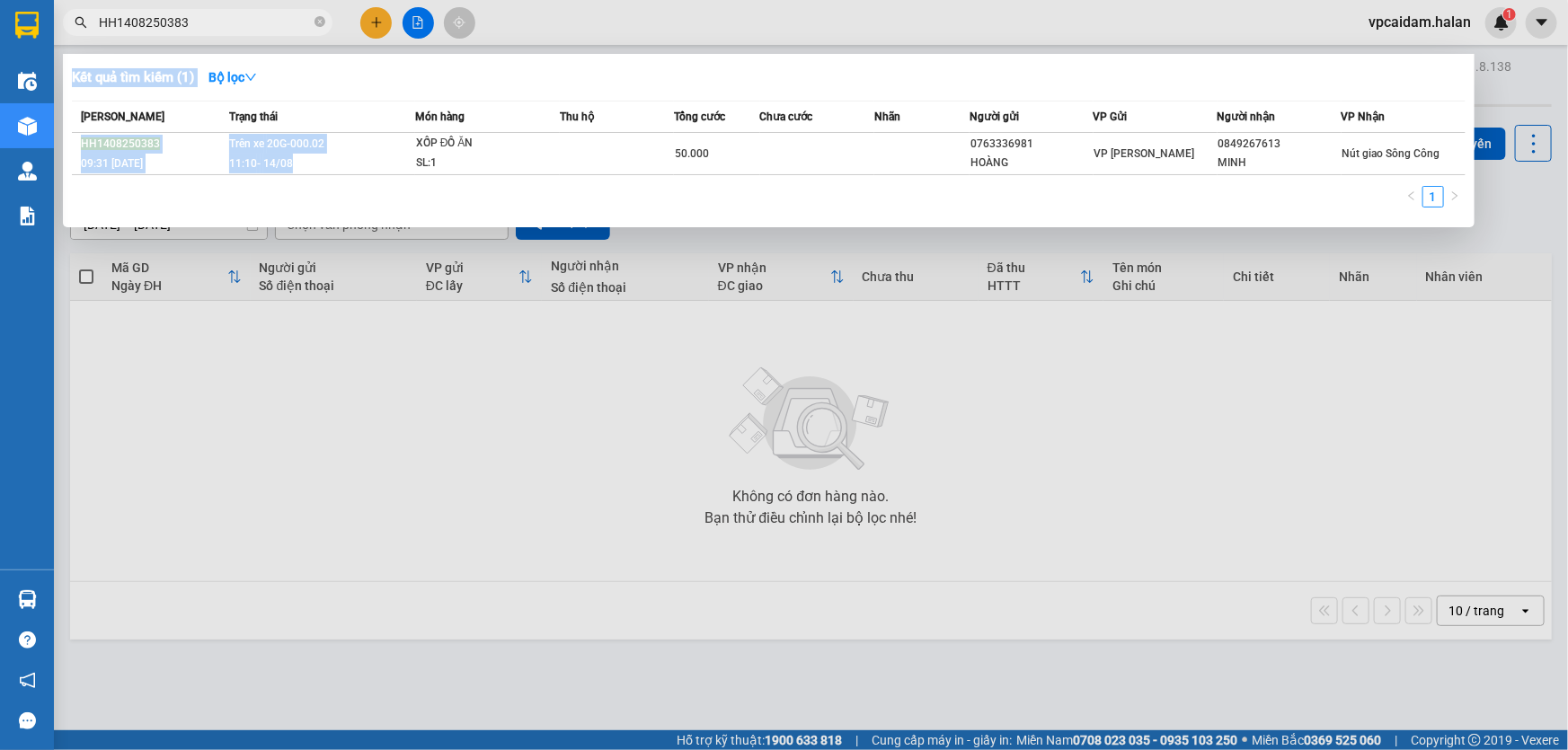
drag, startPoint x: 332, startPoint y: 154, endPoint x: 212, endPoint y: 698, distance: 557.1
click at [0, 22] on div "Kết quả tìm kiếm ( 1 ) Bộ lọc Mã ĐH Trạng thái Món hàng Thu hộ Tổng cước Chưa c…" at bounding box center [0, 22] width 0 height 0
click at [230, 16] on input "HH1408250383" at bounding box center [205, 22] width 212 height 20
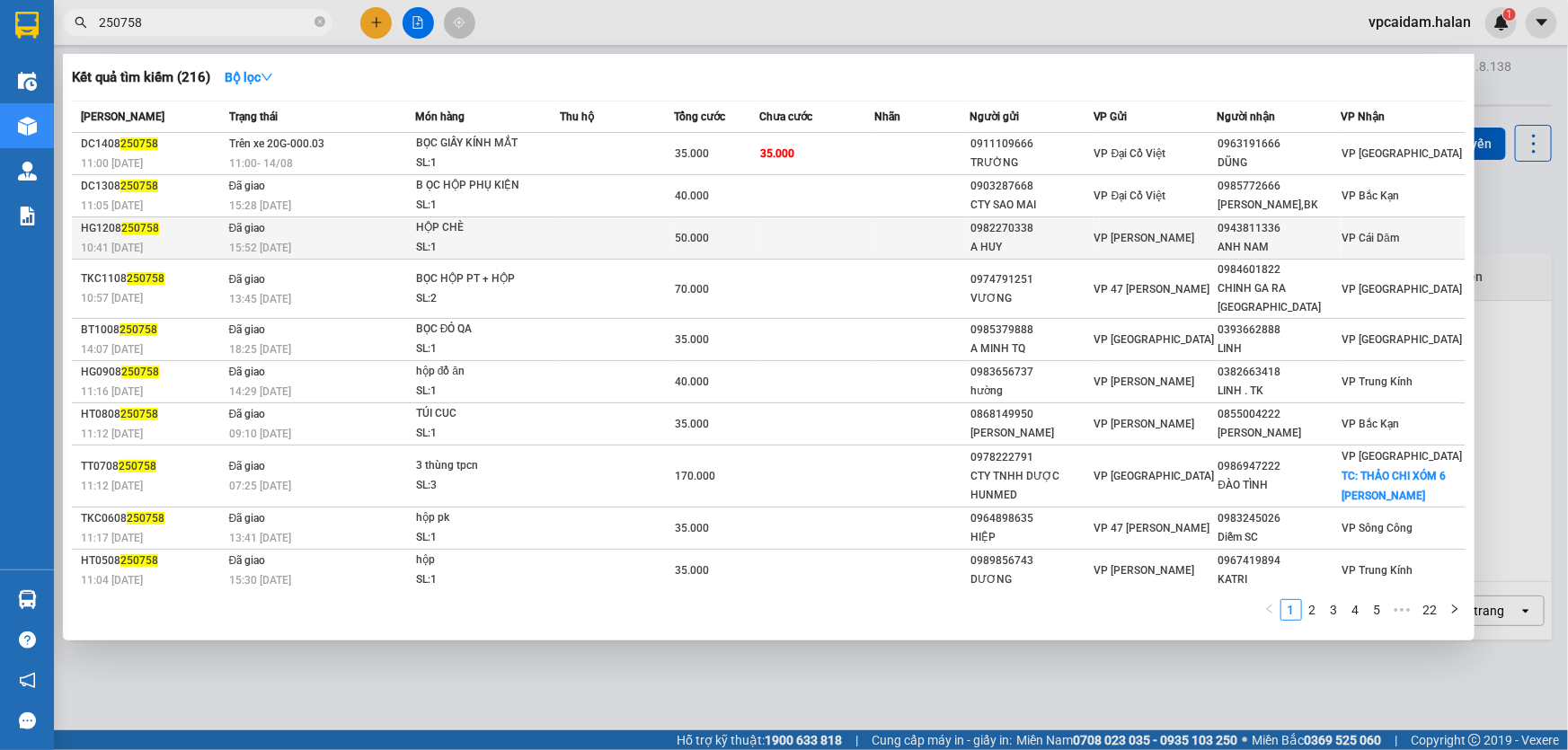
type input "250758"
click at [409, 234] on td "Đã giao 15:52 - 12/08" at bounding box center [319, 238] width 191 height 42
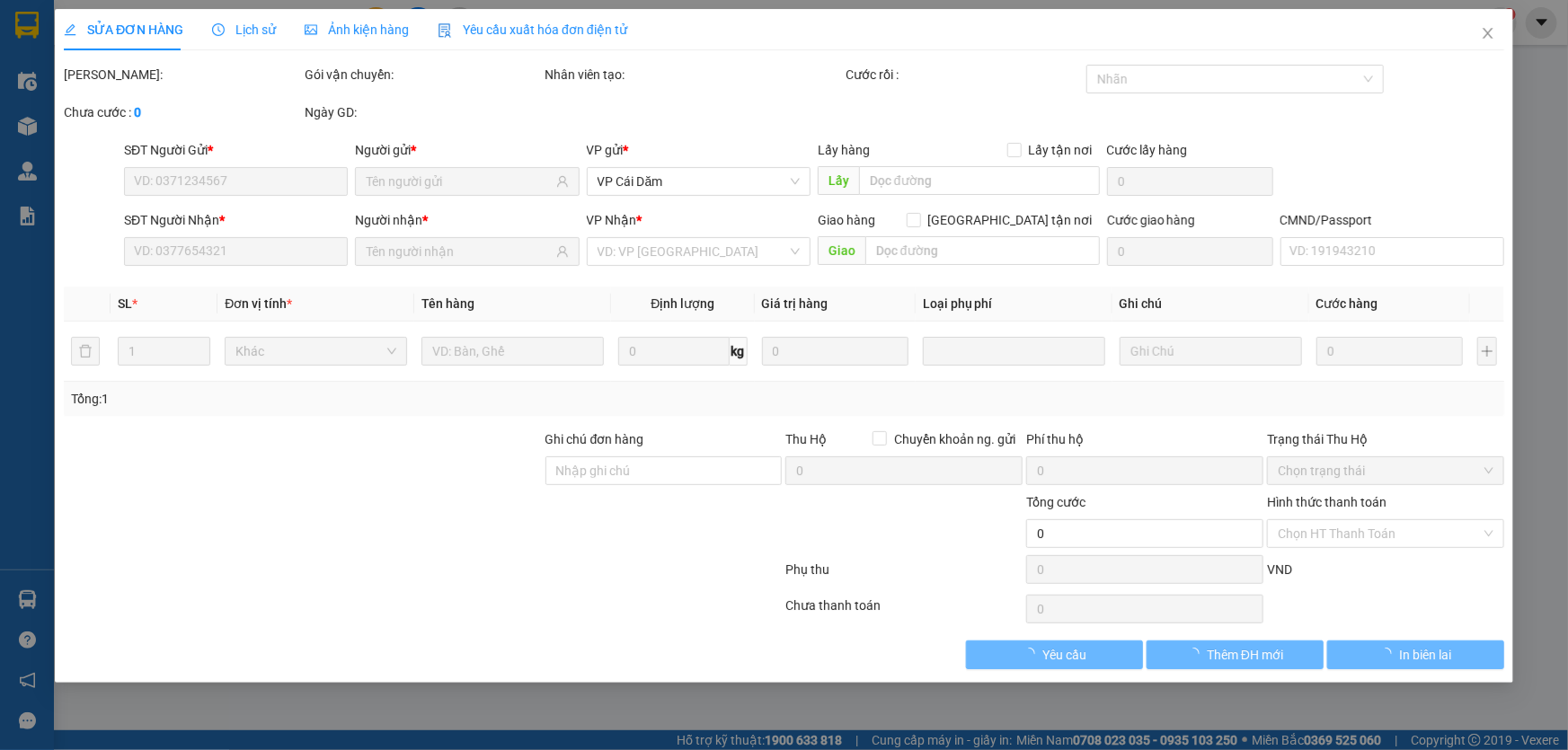
type input "0982270338"
type input "A HUY"
type input "0943811336"
type input "ANH NAM"
type input "50.000"
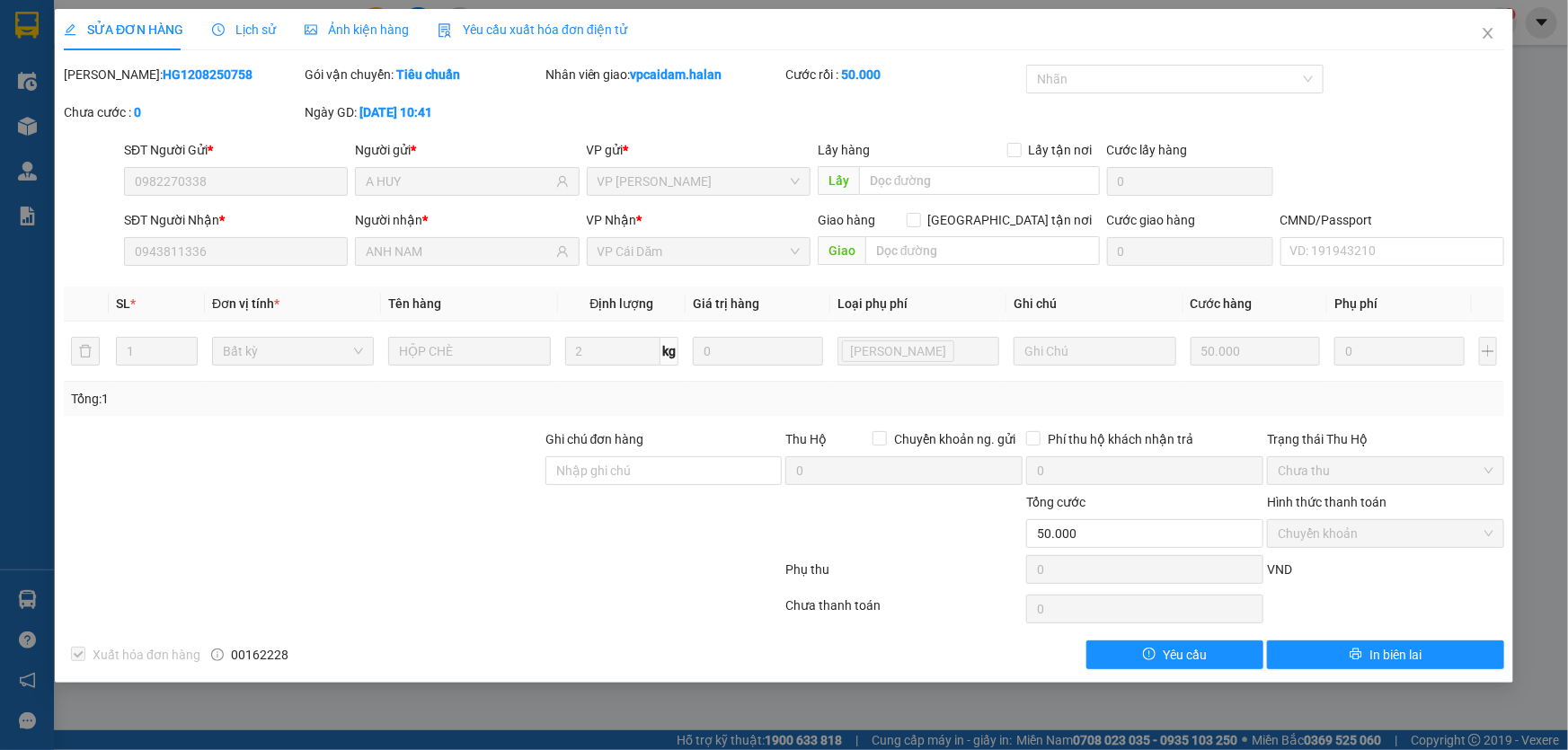
click at [243, 25] on span "Lịch sử" at bounding box center [244, 29] width 64 height 14
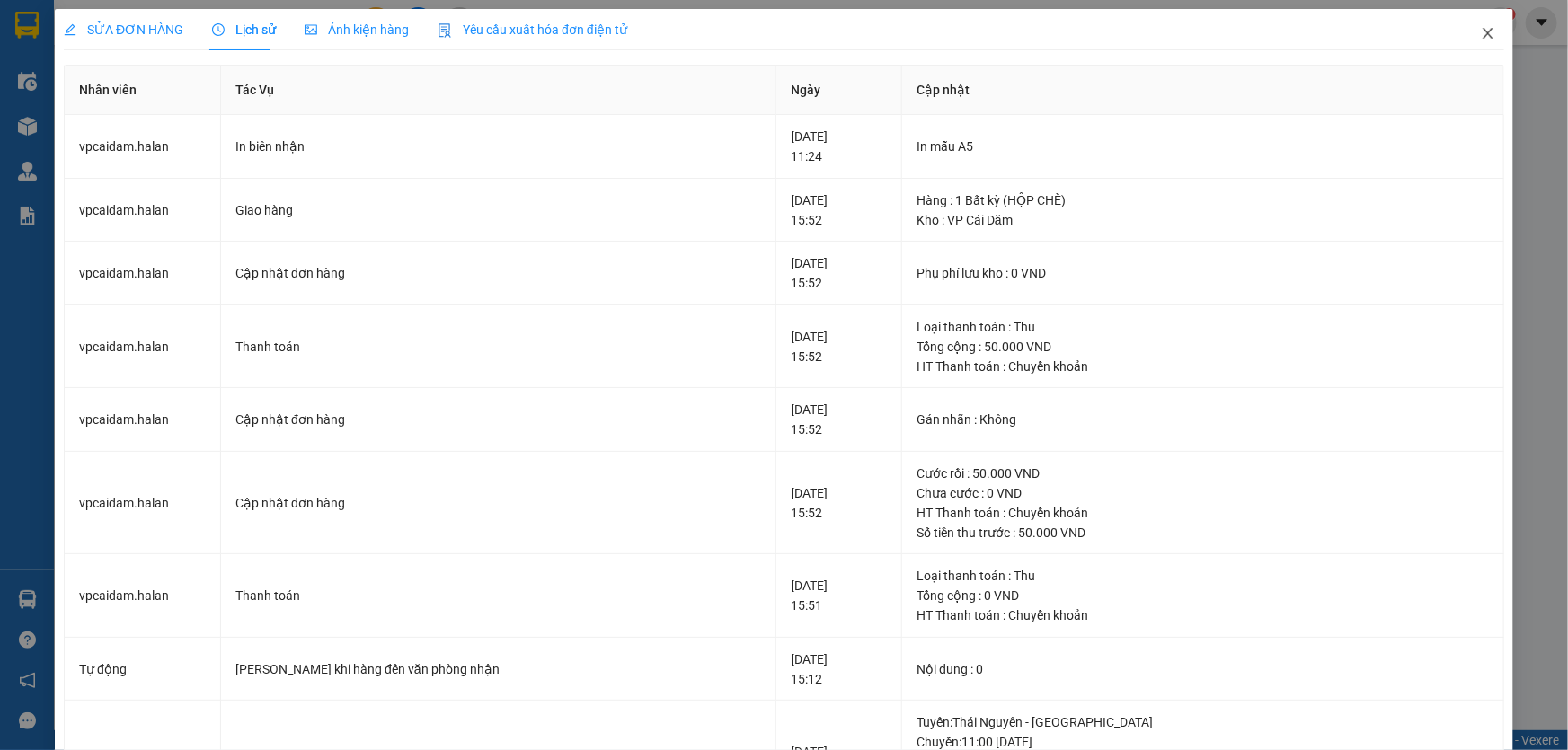
click at [1482, 26] on span "Close" at bounding box center [1488, 34] width 50 height 50
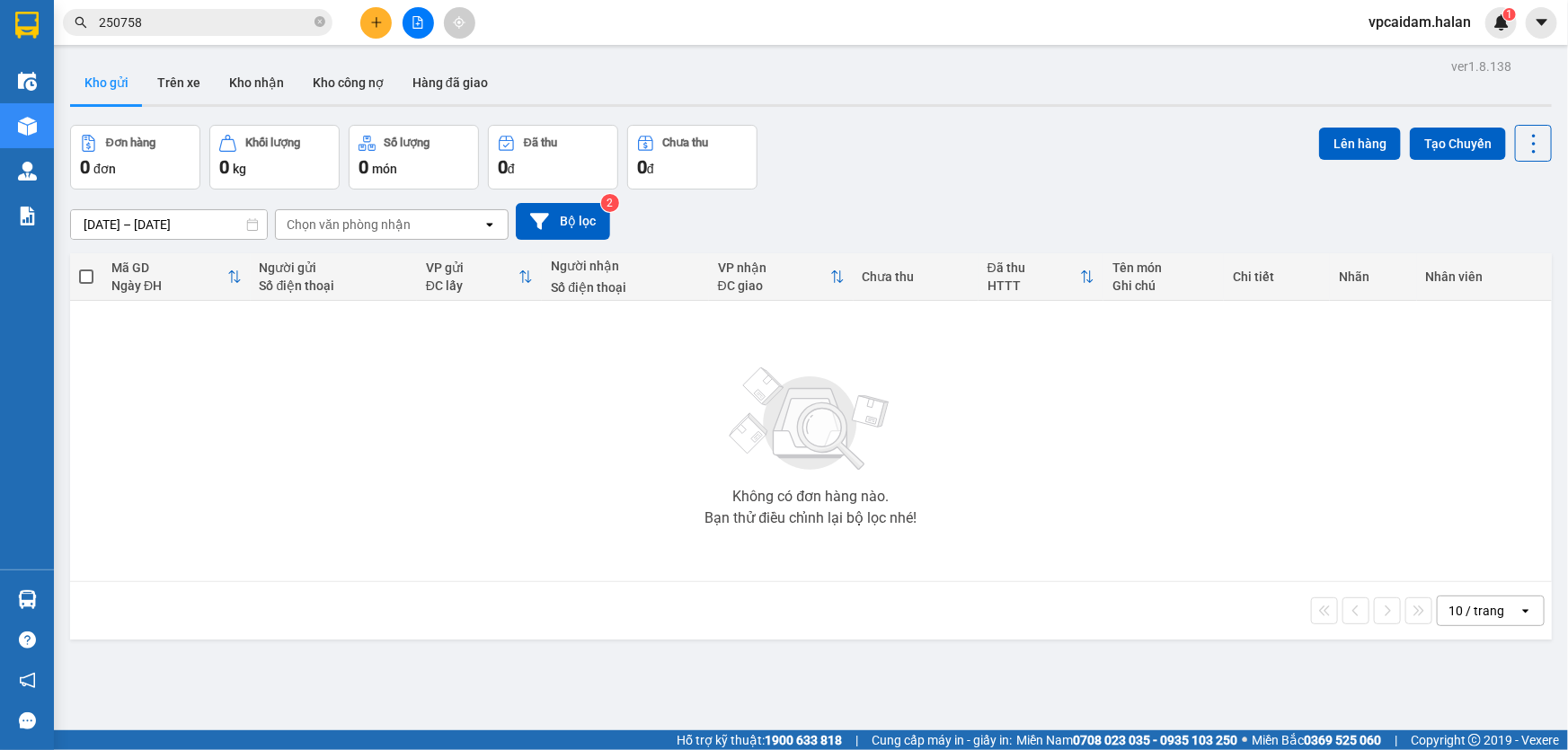
click at [1429, 18] on span "vpcaidam.halan" at bounding box center [1419, 22] width 131 height 22
click at [1429, 53] on span "Đăng xuất" at bounding box center [1429, 55] width 91 height 20
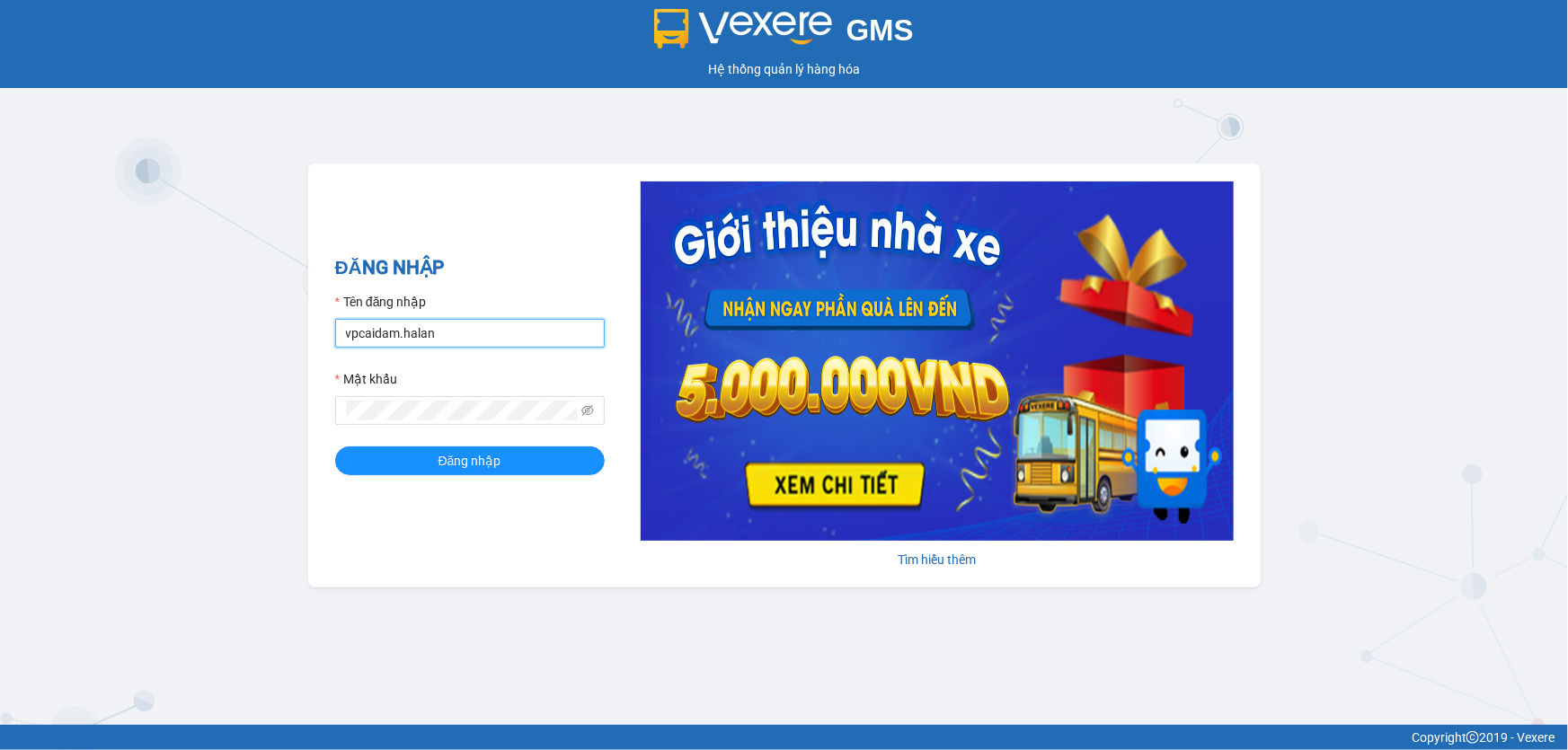
click at [457, 338] on input "vpcaidam.halan" at bounding box center [470, 333] width 270 height 29
type input "vphongha.halan"
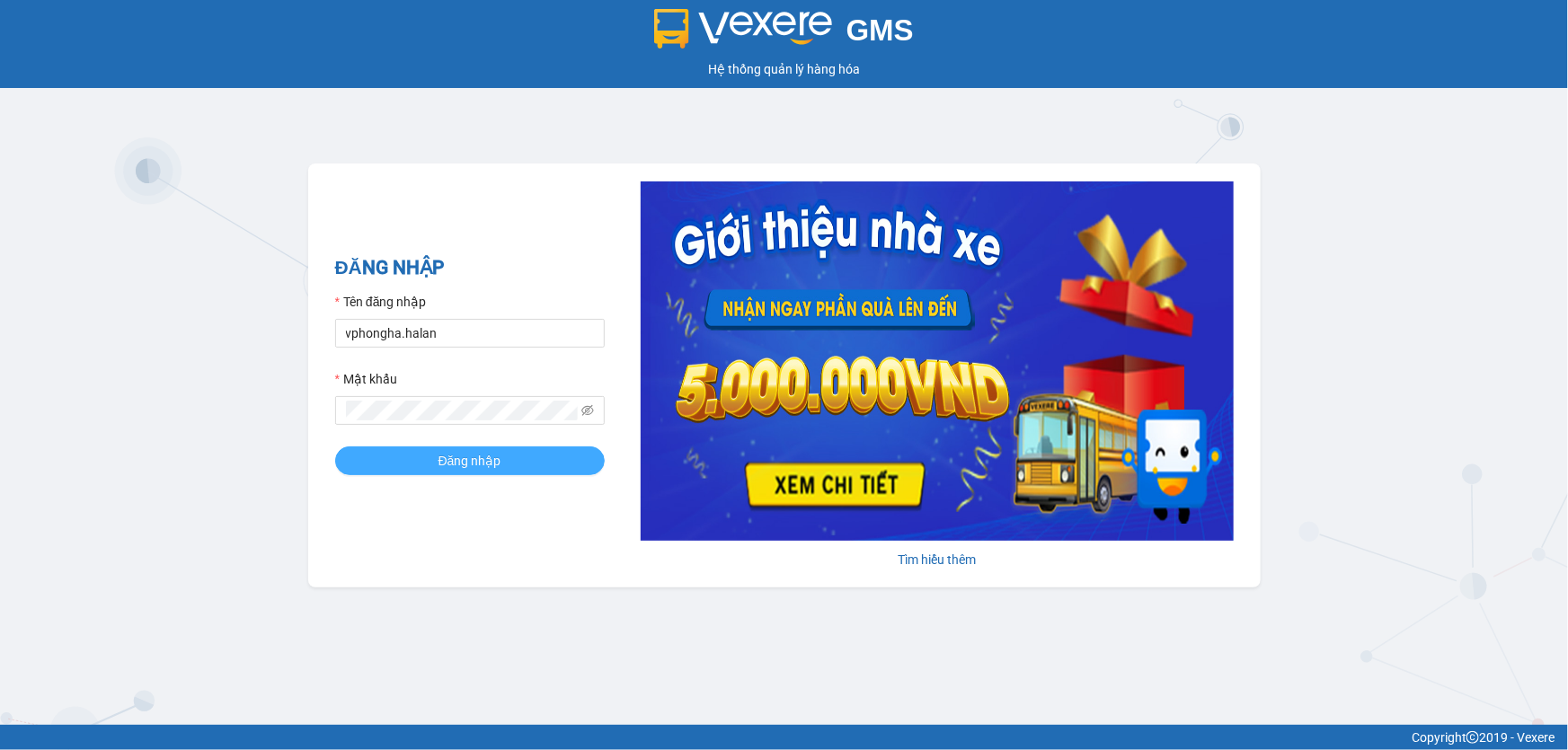
click at [424, 461] on button "Đăng nhập" at bounding box center [470, 461] width 270 height 29
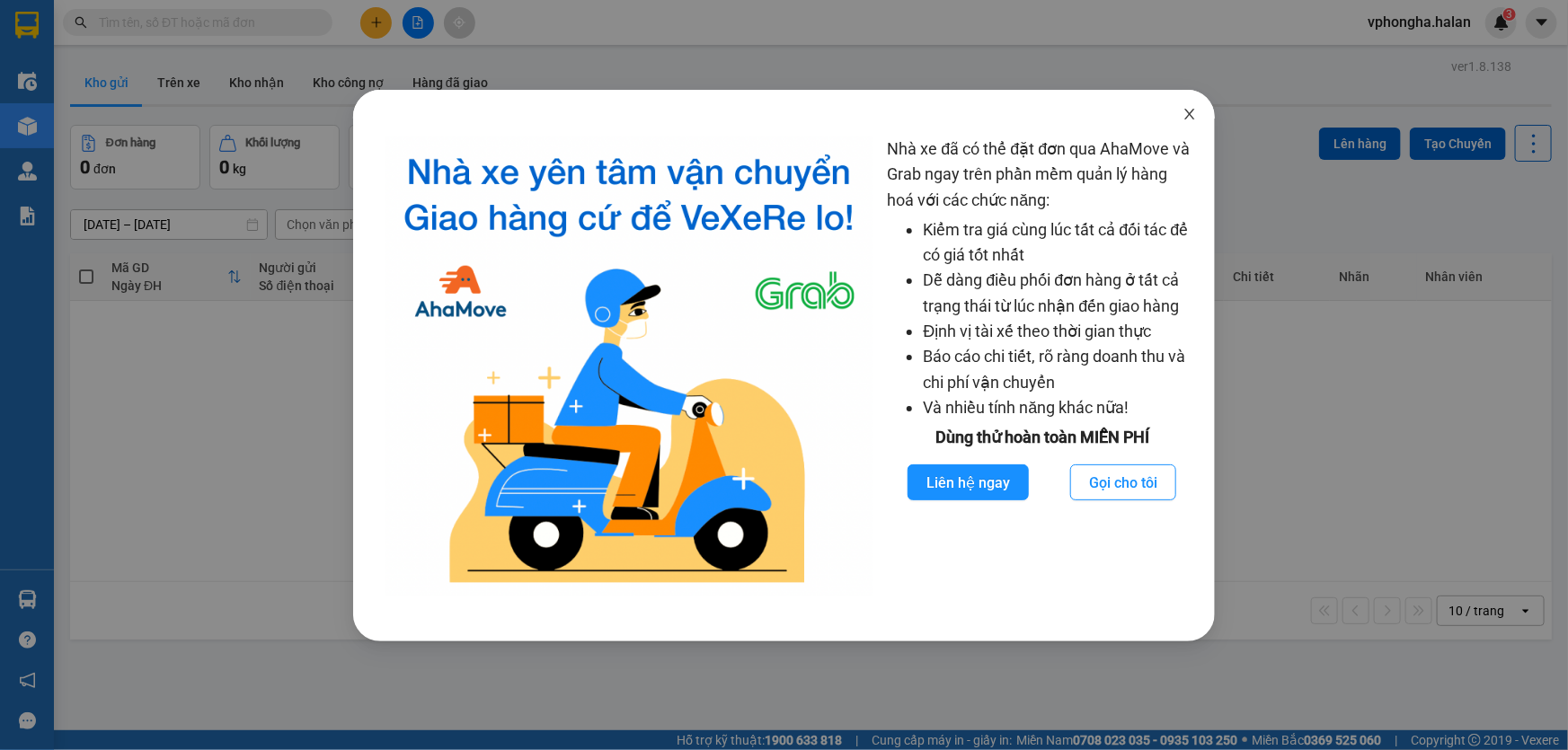
click at [1188, 111] on icon "close" at bounding box center [1189, 114] width 14 height 14
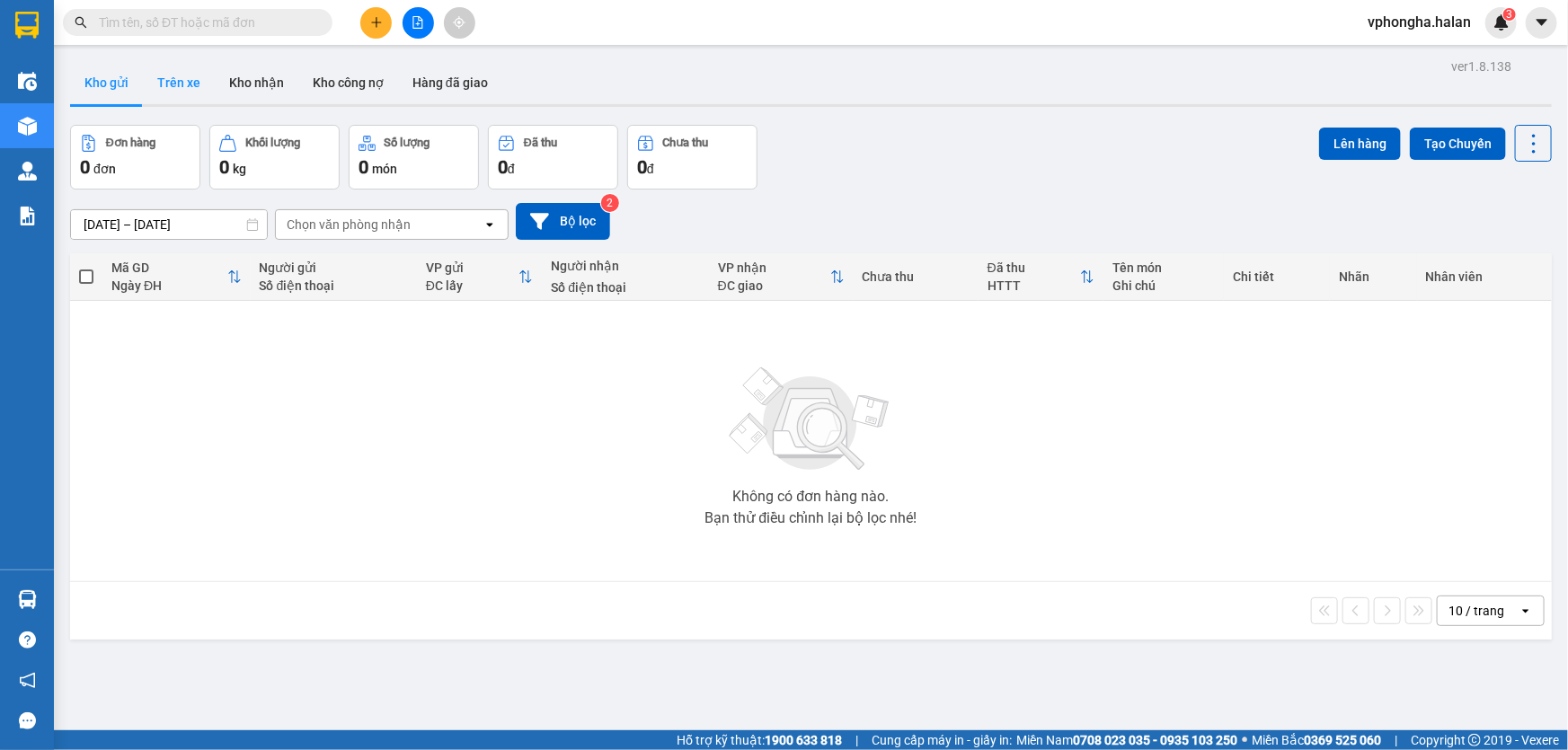
click at [201, 79] on button "Trên xe" at bounding box center [179, 83] width 72 height 43
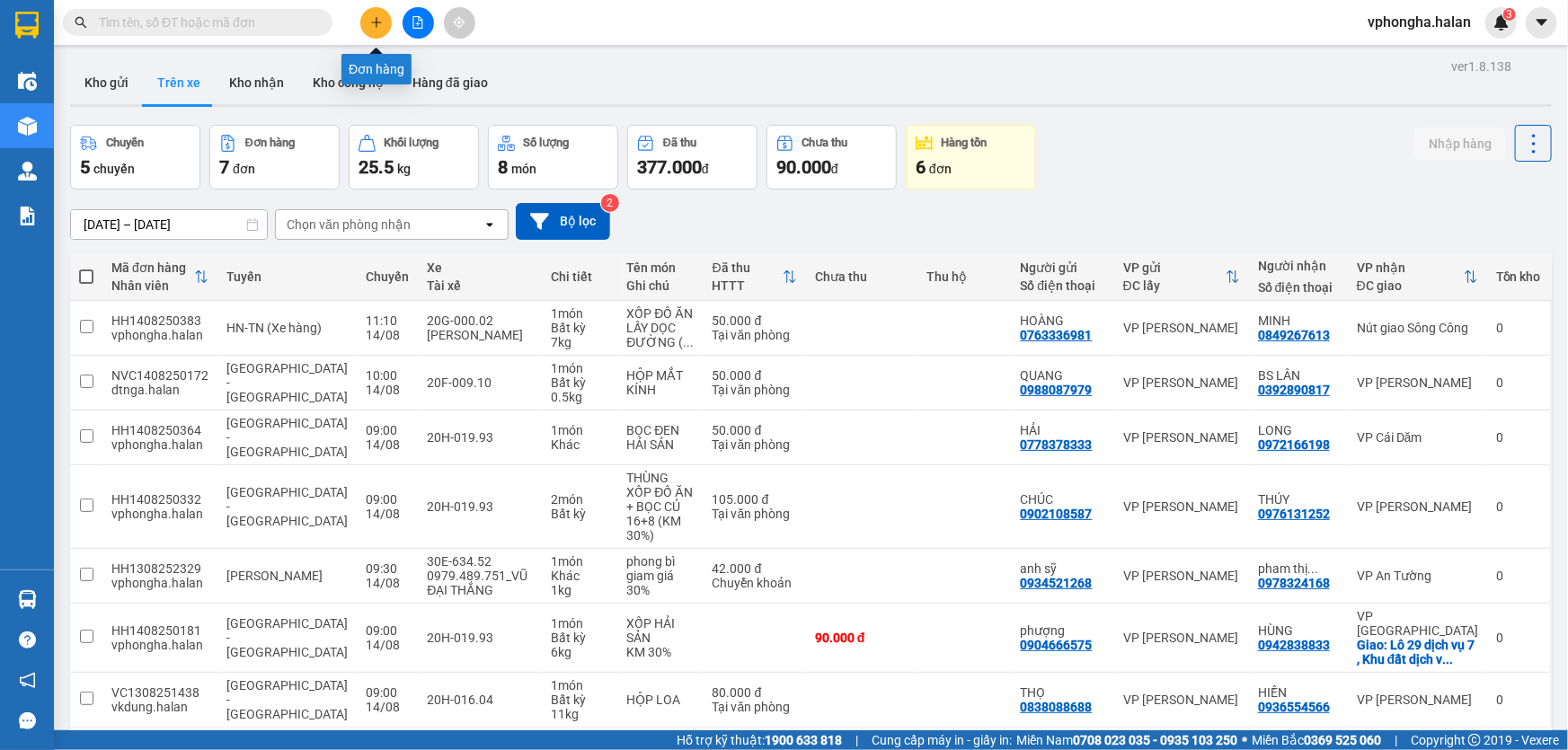
click at [375, 14] on button at bounding box center [376, 23] width 32 height 32
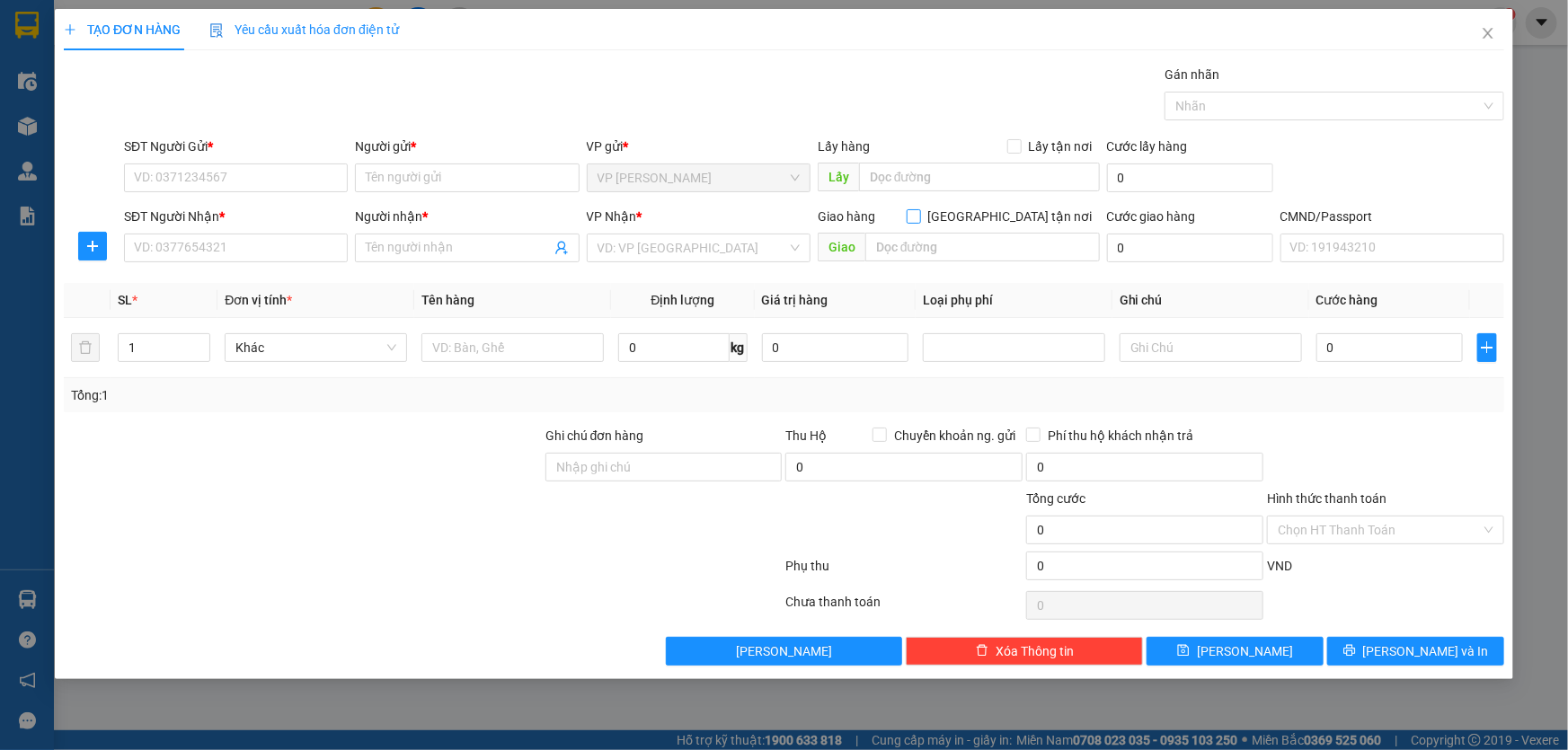
click at [921, 210] on span at bounding box center [913, 216] width 14 height 14
click at [919, 210] on input "[GEOGRAPHIC_DATA] tận nơi" at bounding box center [913, 216] width 13 height 13
checkbox input "true"
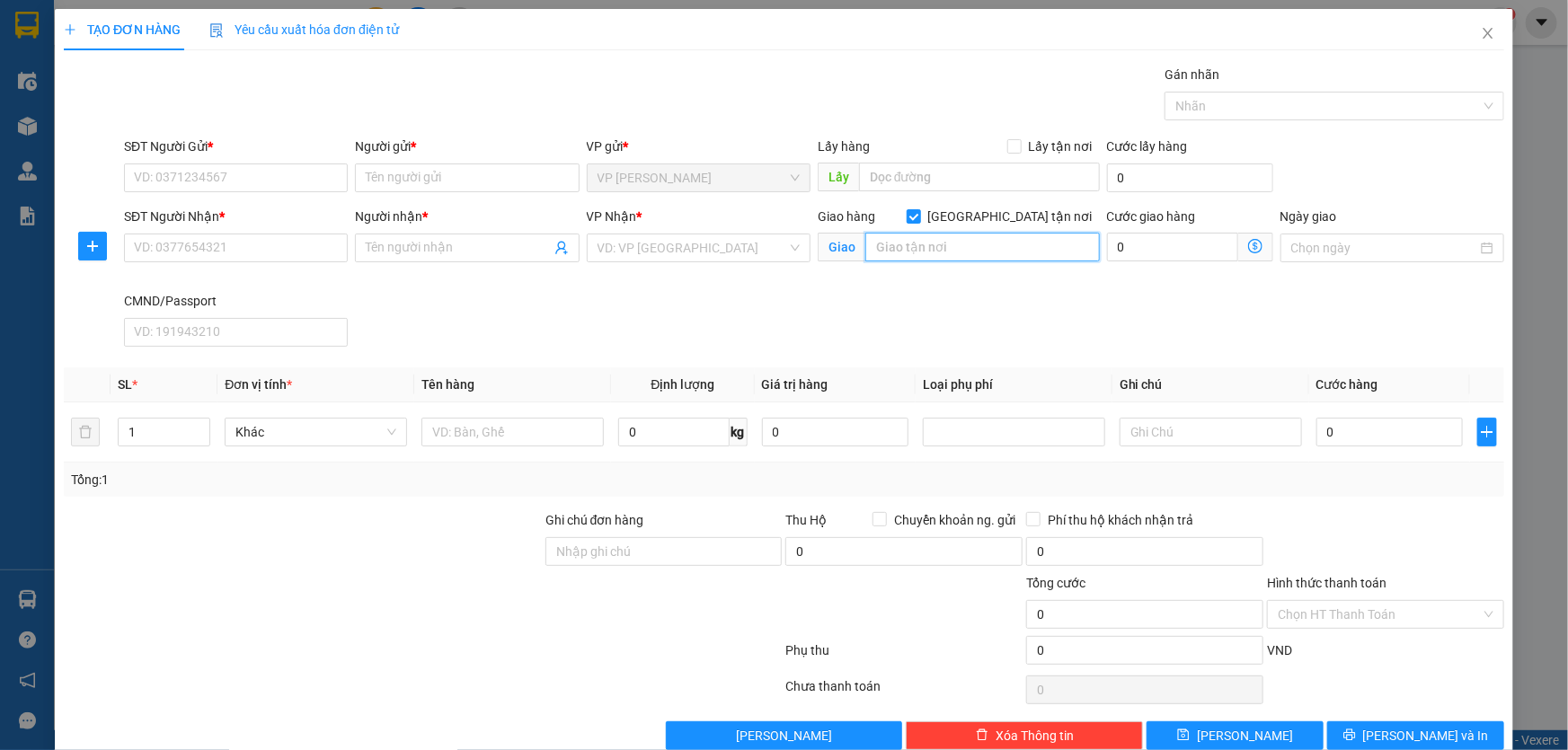
click at [944, 247] on input "text" at bounding box center [983, 247] width 235 height 29
paste input "85 Đ. Nguyễn Khang, Yên Hoà, Cầu Giấy, Hà Nội 12345, Việt Nam"
type input "85 Đ. Nguyễn Khang, Yên Hoà, Cầu Giấy, Hà Nội 12345, Việt Nam"
click at [709, 248] on input "search" at bounding box center [692, 248] width 190 height 27
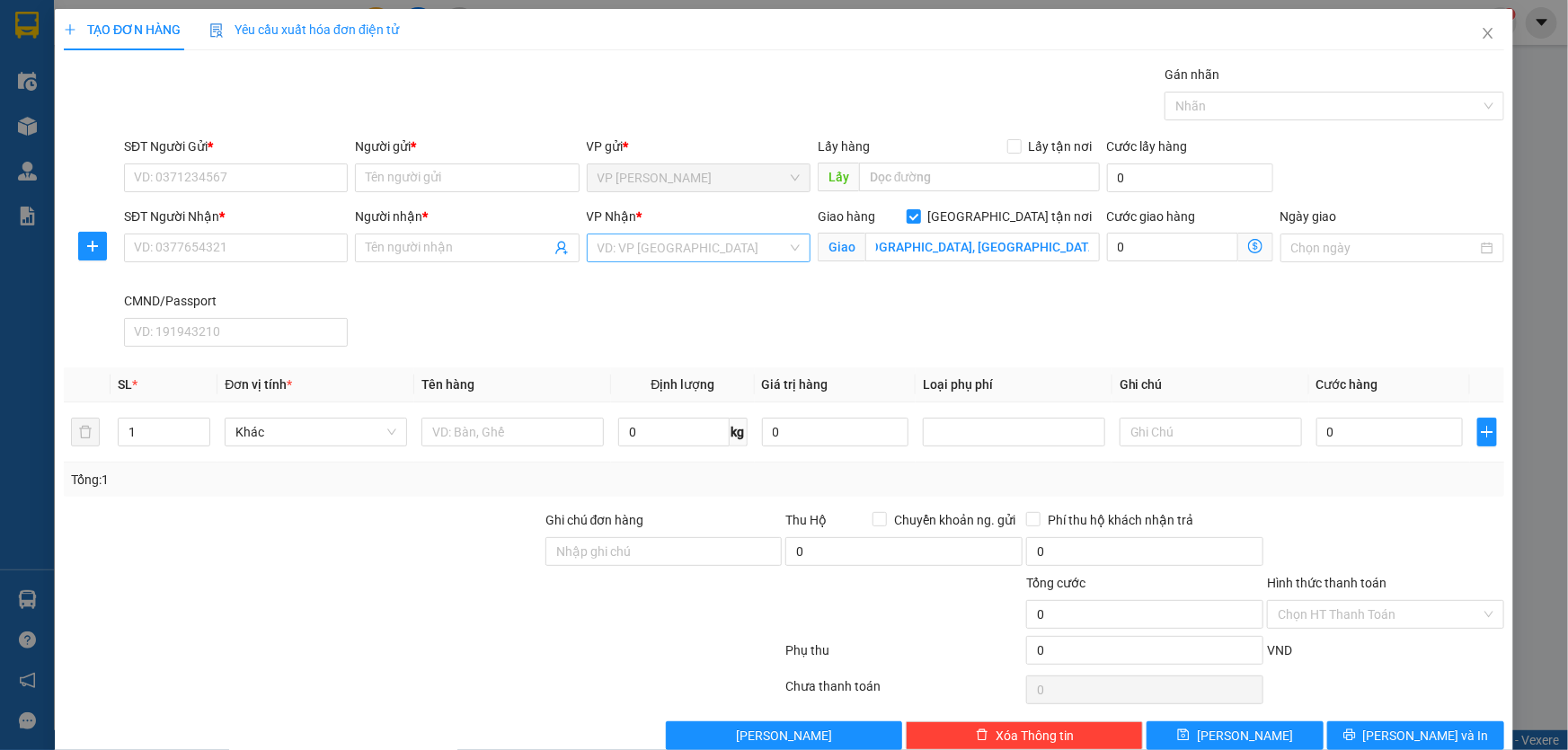
scroll to position [0, 0]
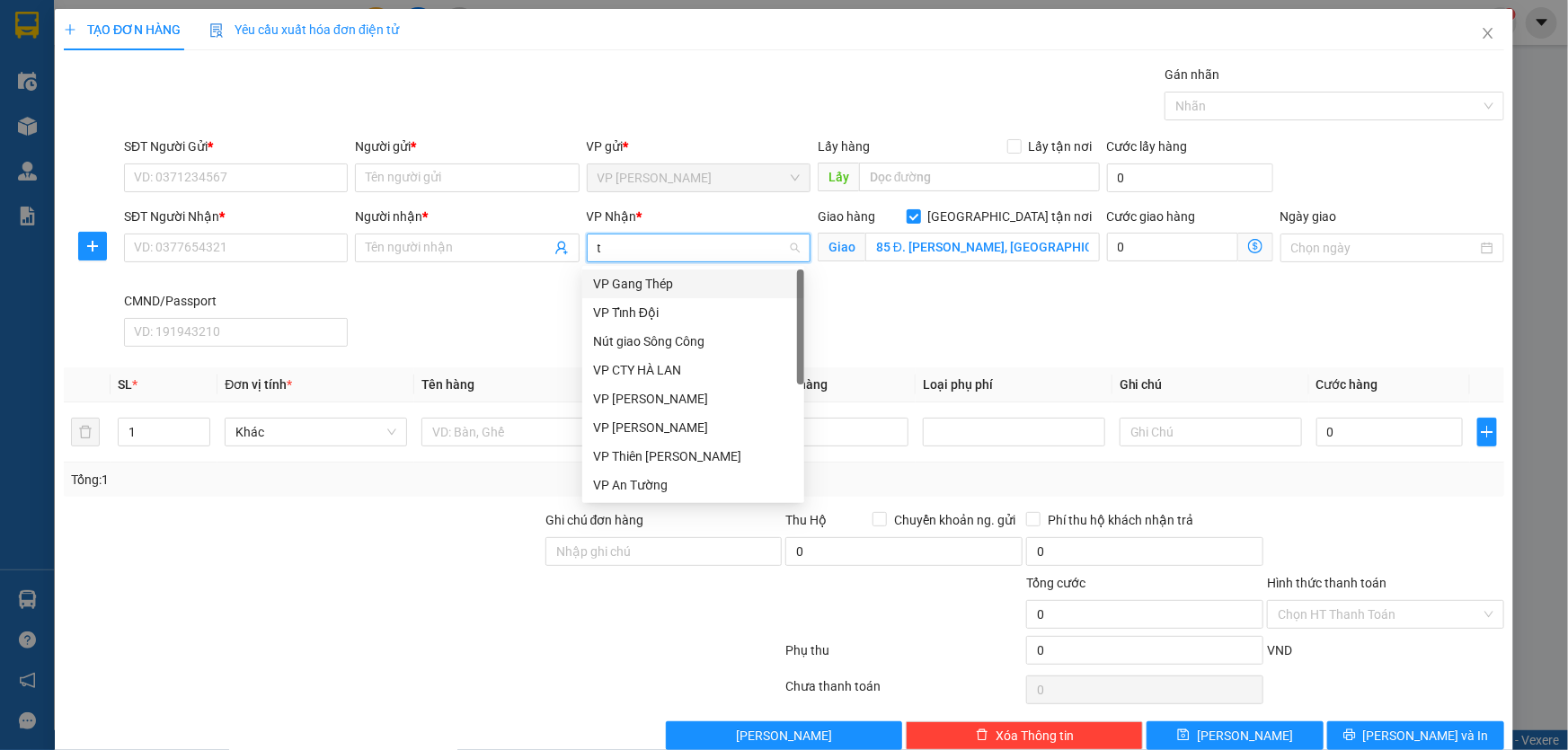
type input "tk"
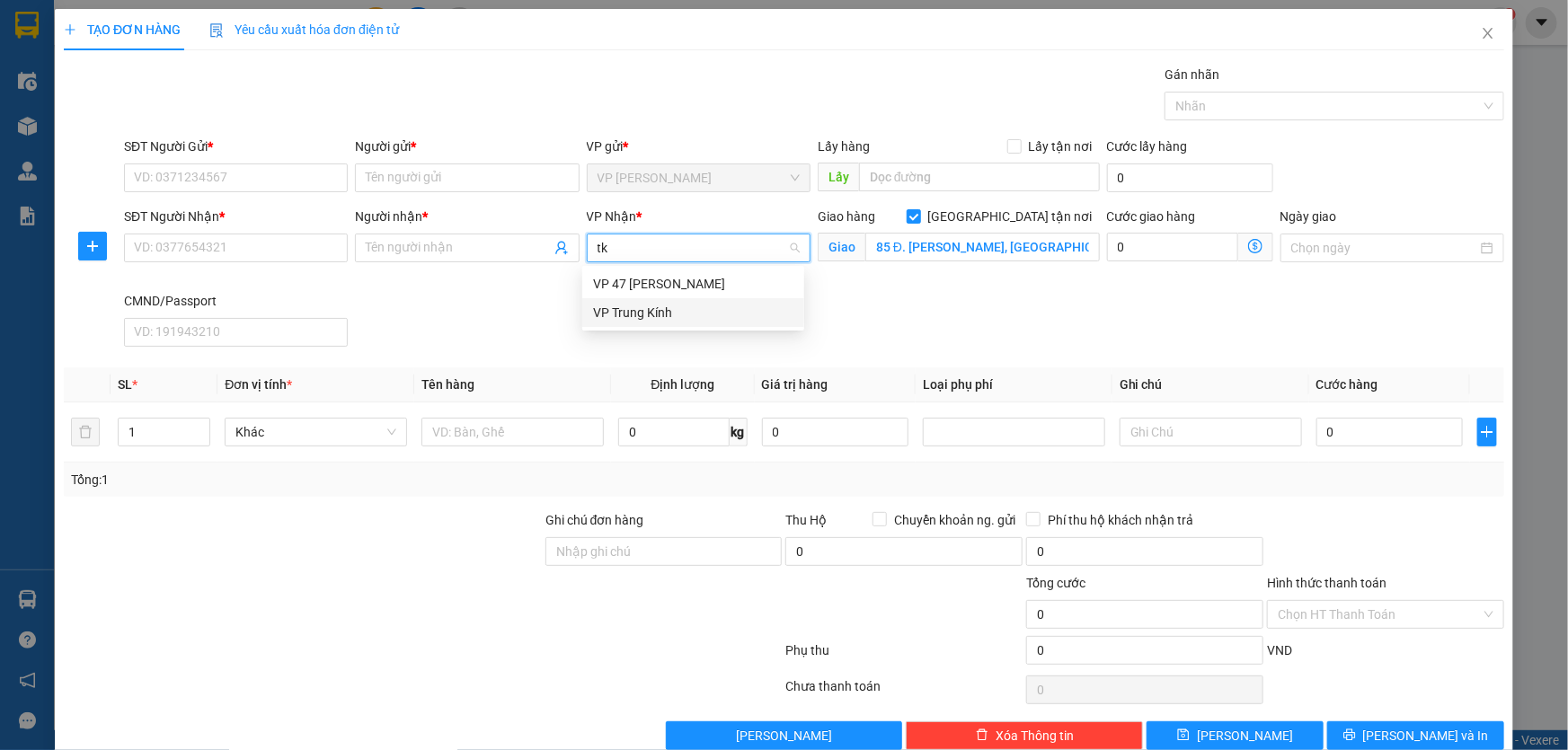
drag, startPoint x: 665, startPoint y: 309, endPoint x: 767, endPoint y: 278, distance: 106.6
click at [666, 310] on div "VP Trung Kính" at bounding box center [692, 312] width 200 height 20
click at [1248, 242] on icon "dollar-circle" at bounding box center [1254, 246] width 14 height 14
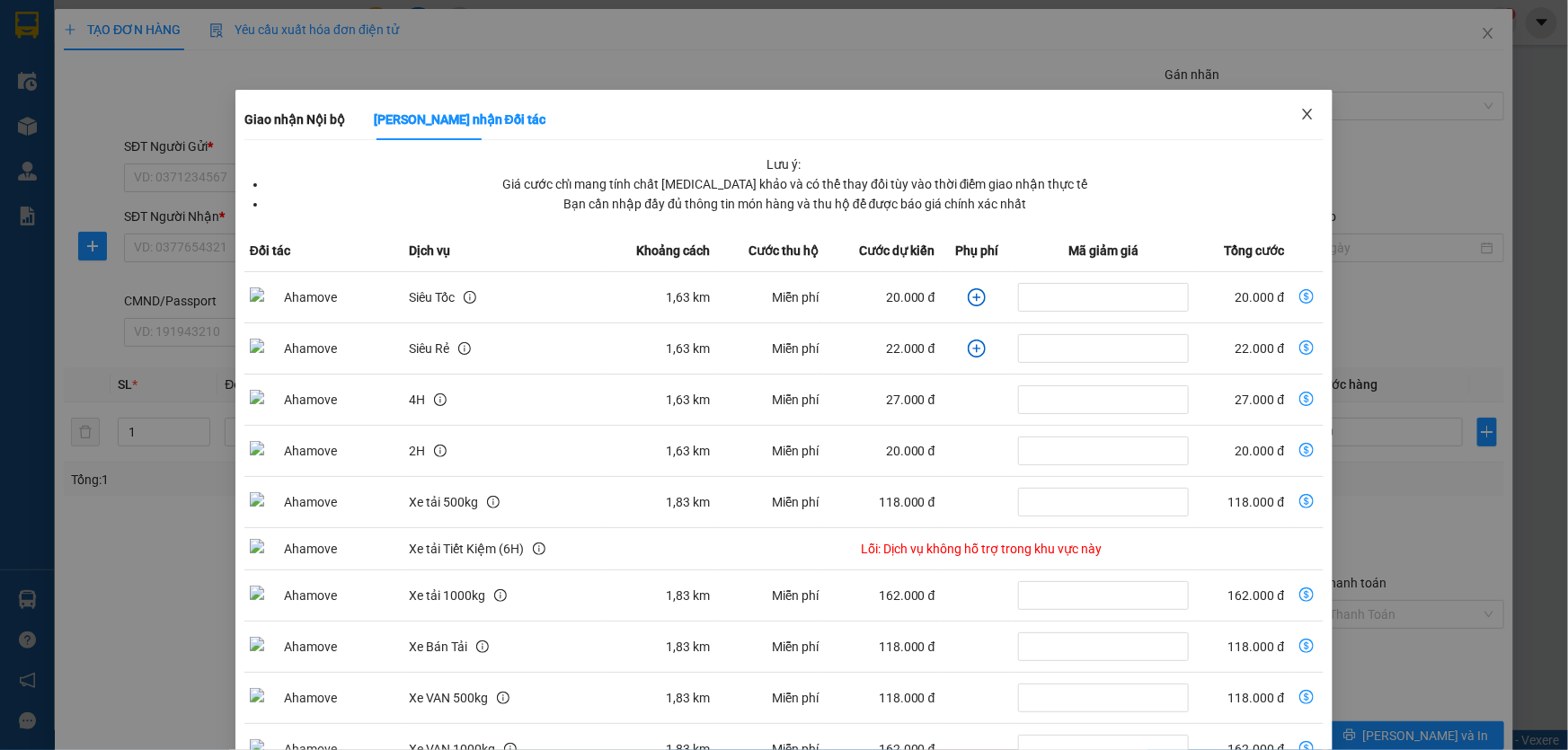
click at [1310, 110] on span "Close" at bounding box center [1307, 115] width 50 height 50
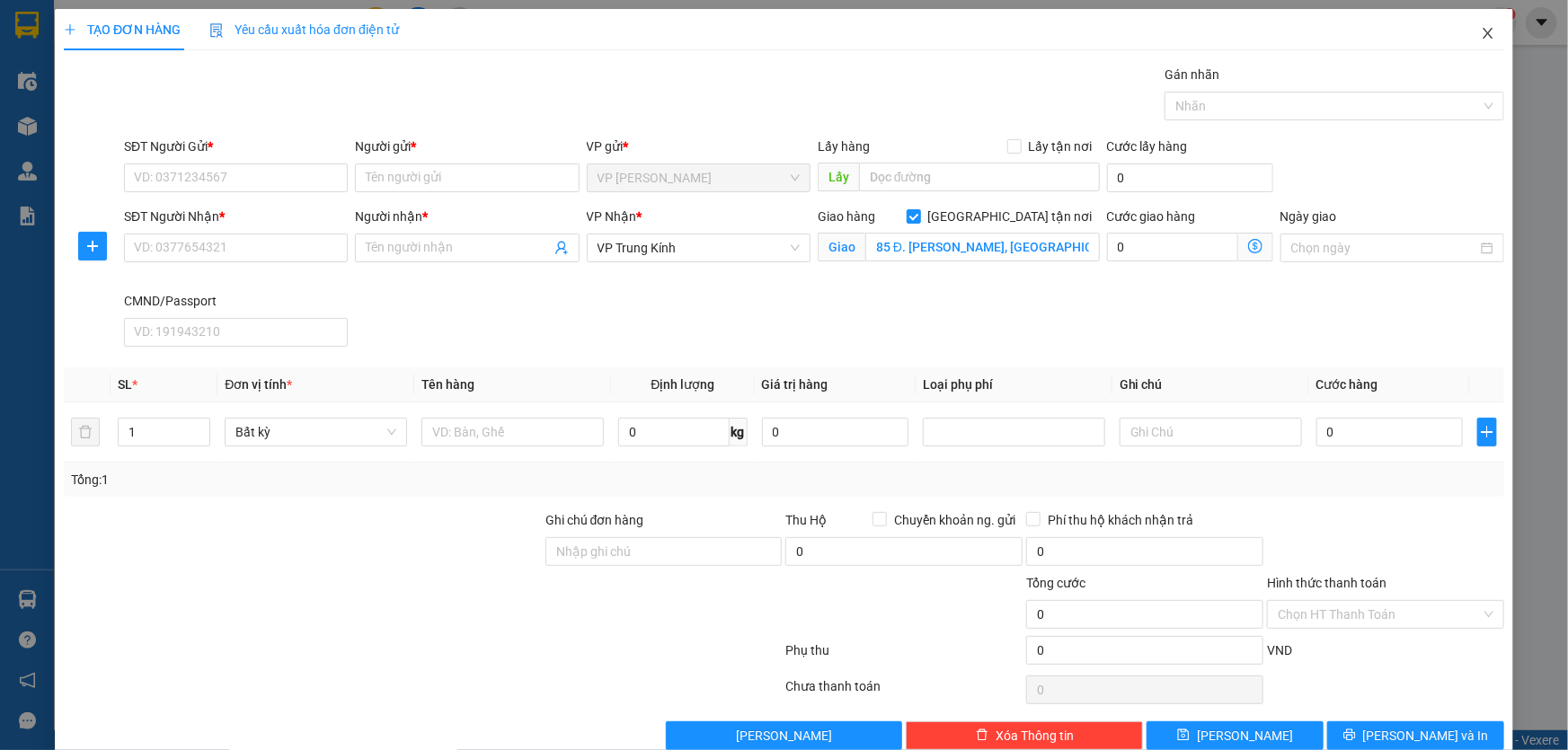
click at [1481, 33] on icon "close" at bounding box center [1488, 33] width 14 height 14
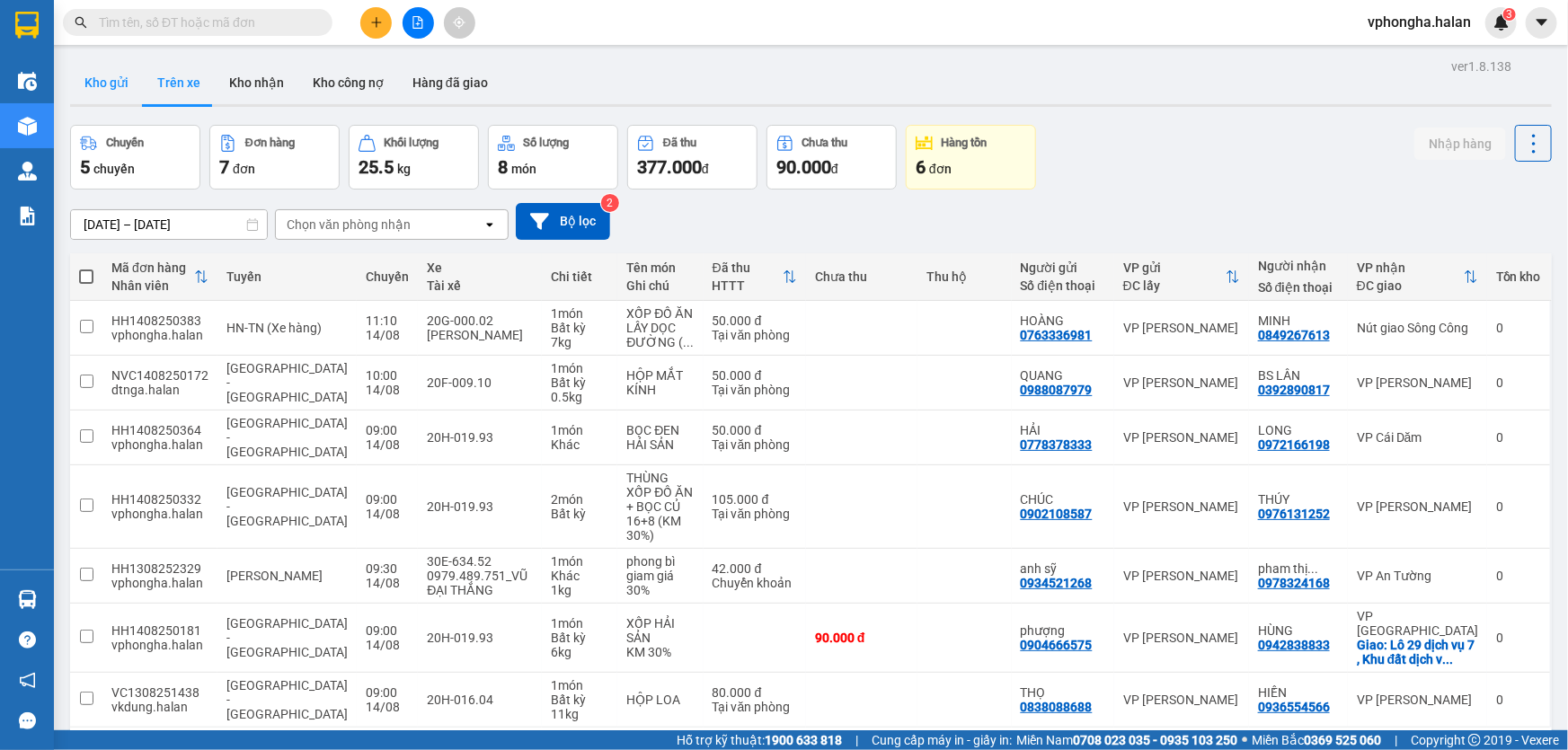
click at [108, 84] on button "Kho gửi" at bounding box center [106, 83] width 73 height 43
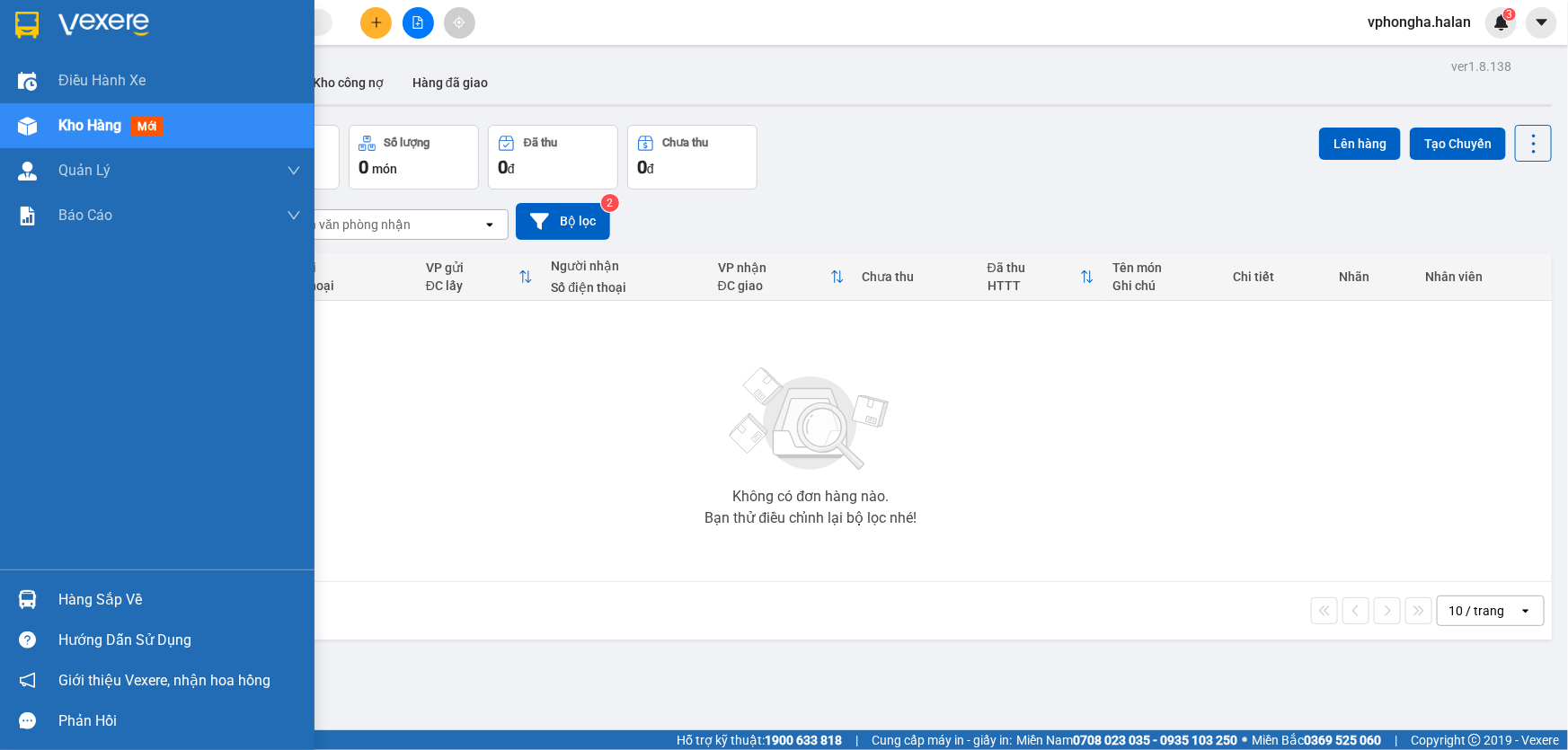
click at [68, 599] on div "Hàng sắp về" at bounding box center [180, 600] width 243 height 27
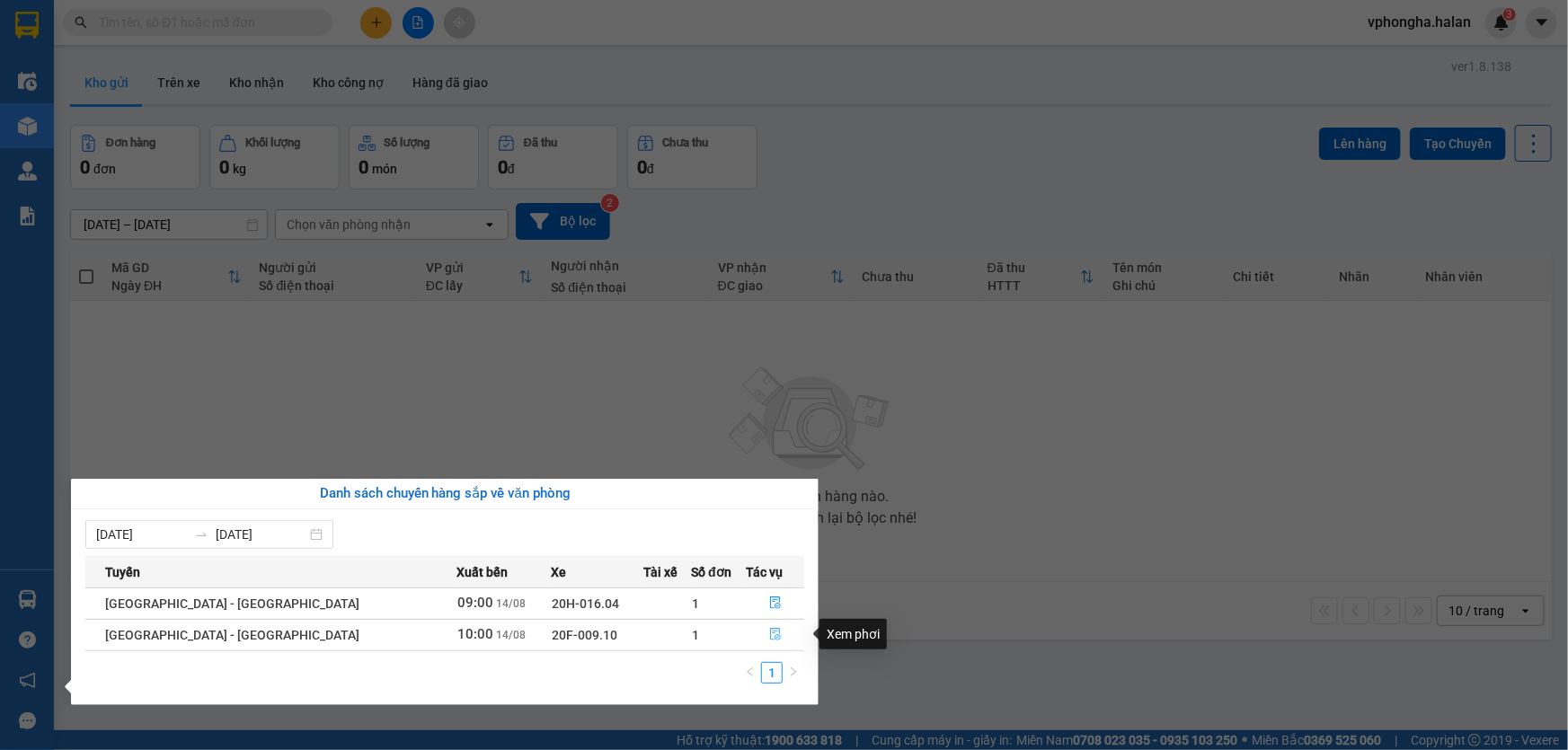
click at [770, 638] on icon "file-done" at bounding box center [776, 635] width 13 height 13
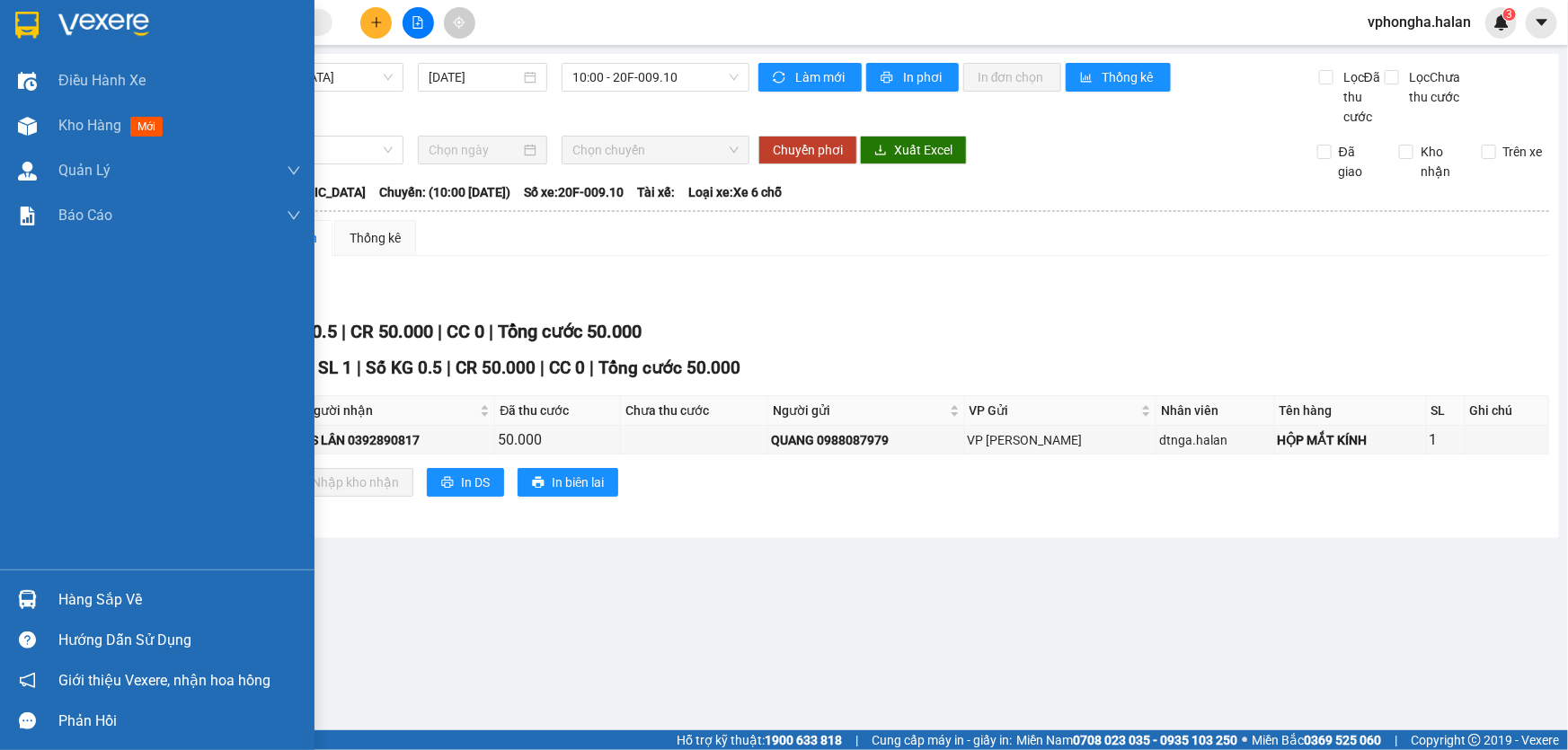
click at [39, 602] on div at bounding box center [28, 600] width 32 height 32
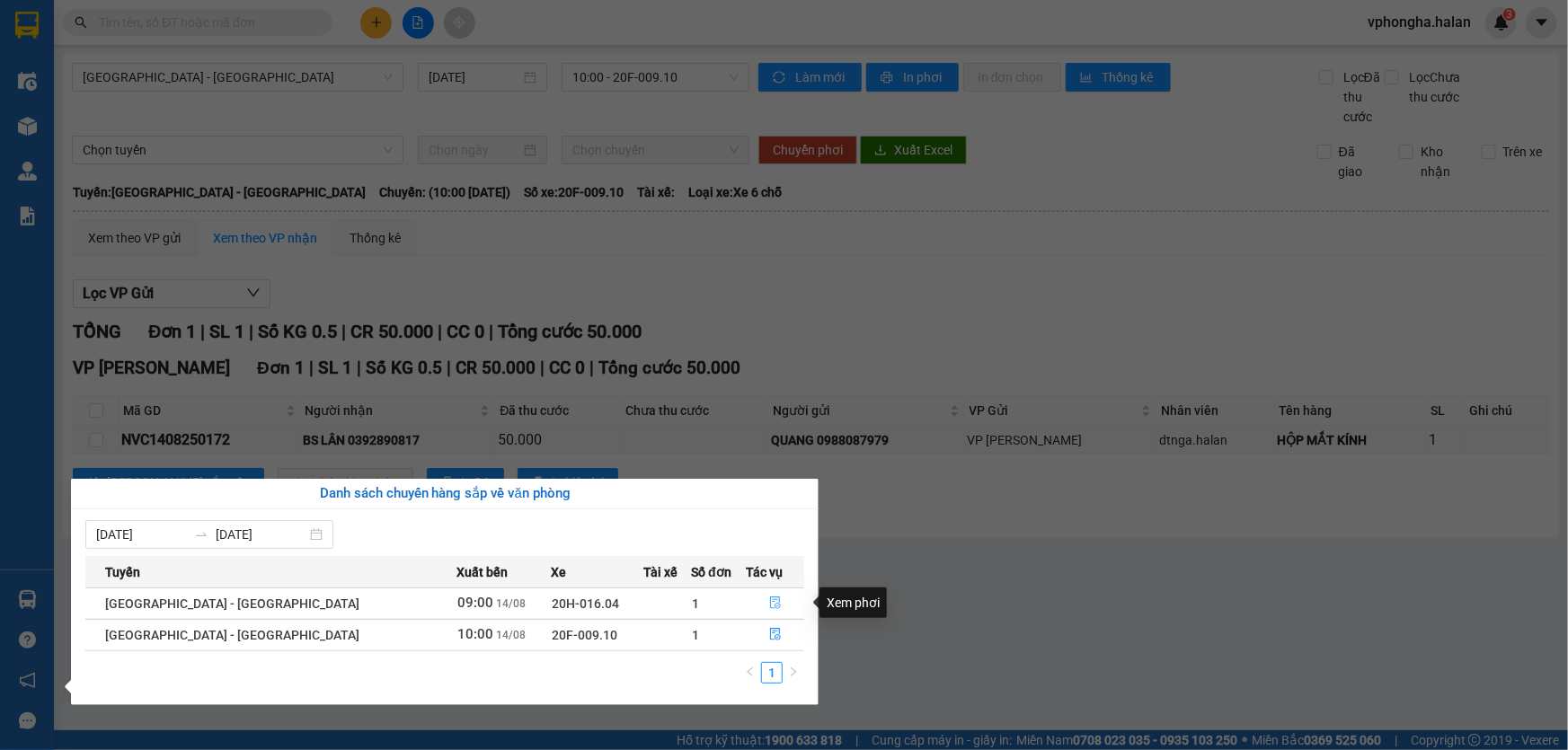
click at [770, 600] on icon "file-done" at bounding box center [776, 603] width 13 height 13
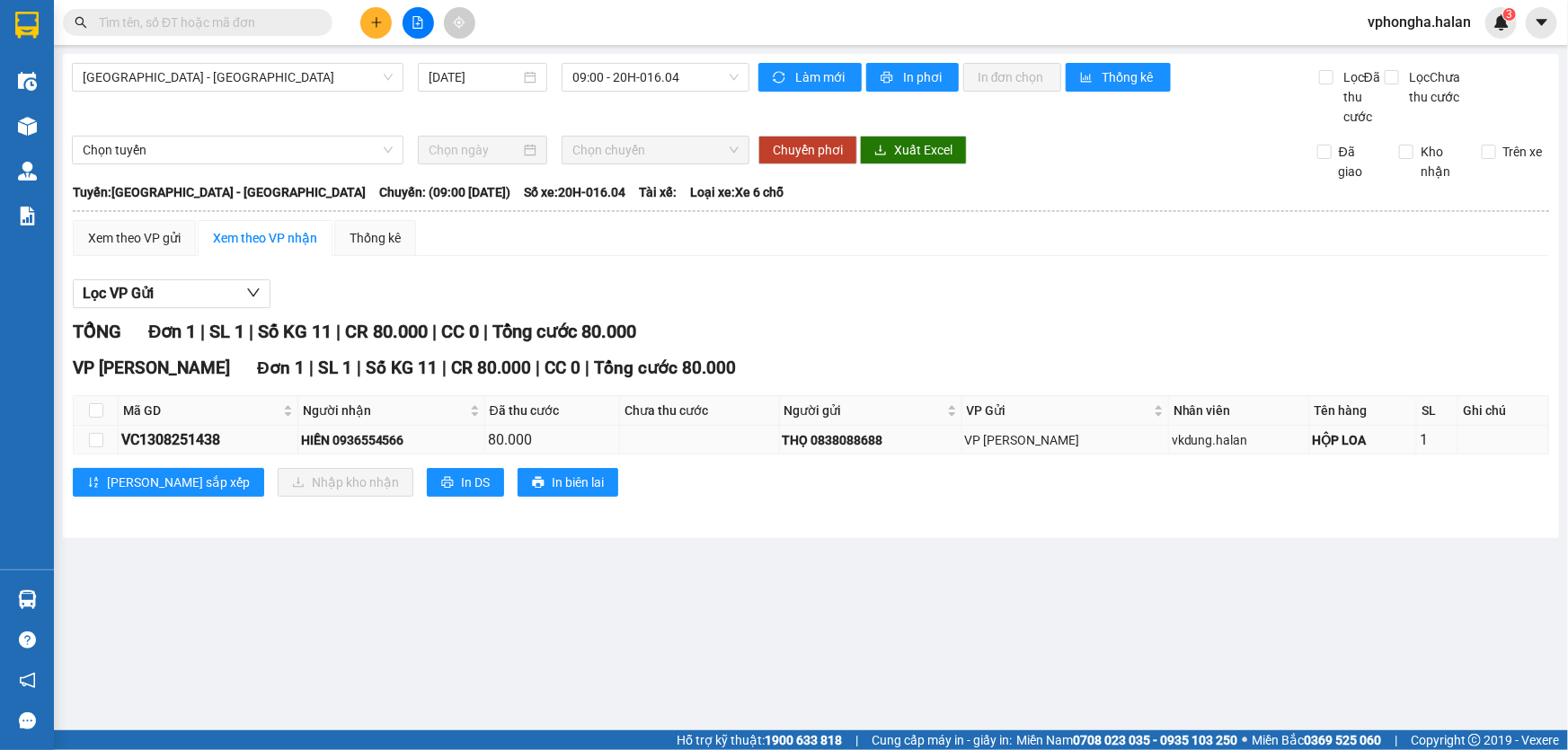
click at [92, 426] on td at bounding box center [96, 440] width 45 height 29
click at [101, 441] on input "checkbox" at bounding box center [96, 439] width 14 height 14
checkbox input "true"
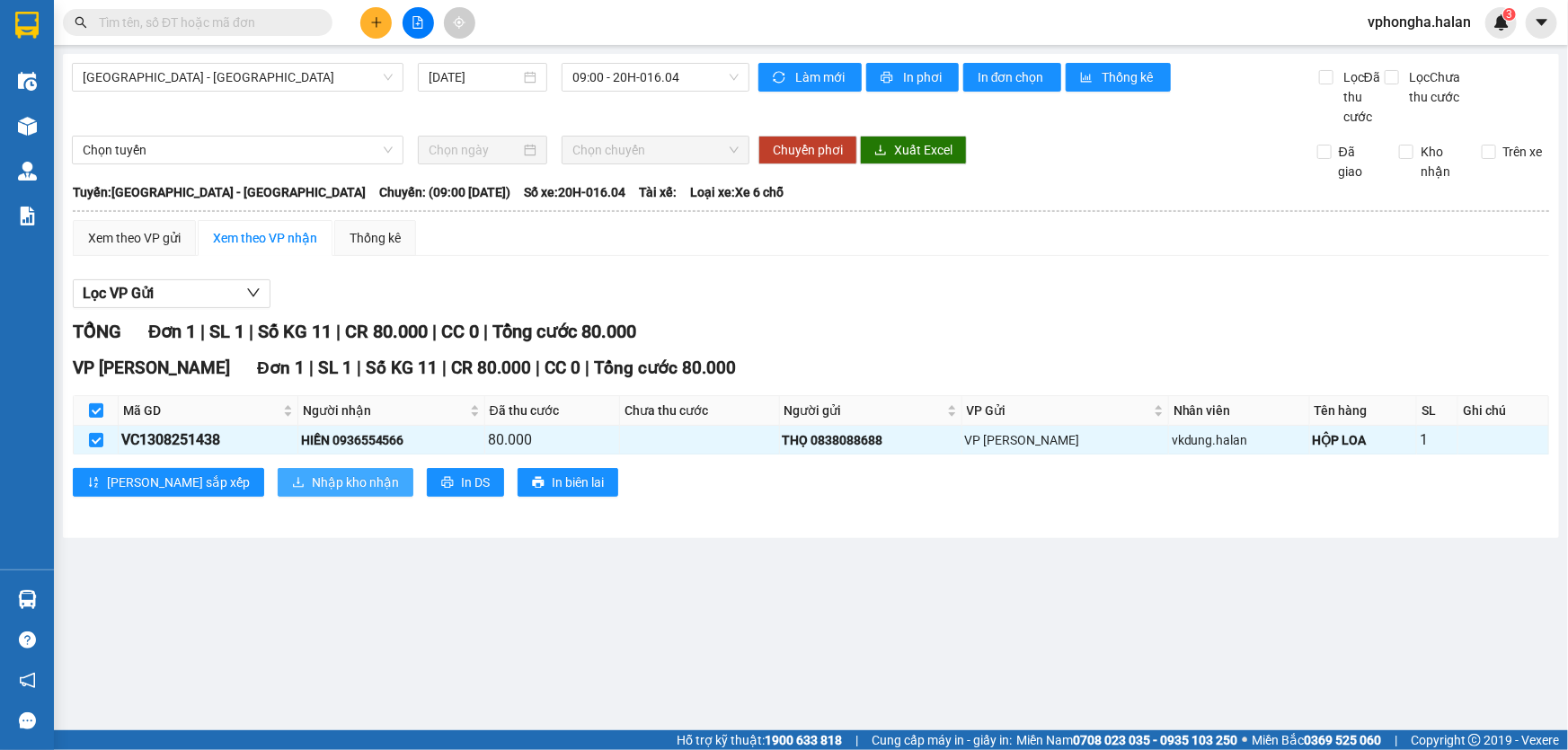
click at [277, 474] on button "Nhập kho nhận" at bounding box center [345, 482] width 136 height 29
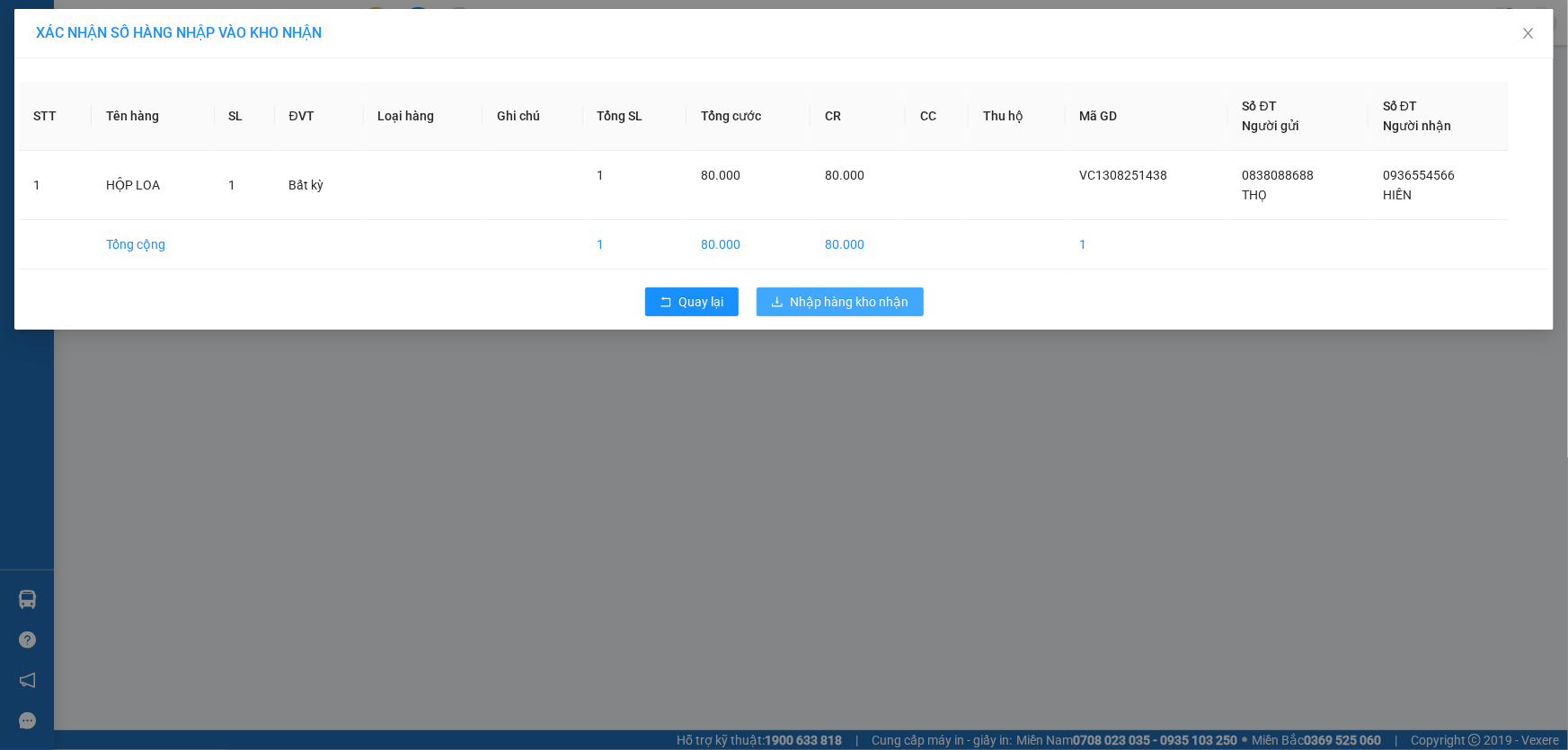
click at [871, 301] on span "Nhập hàng kho nhận" at bounding box center [850, 301] width 118 height 20
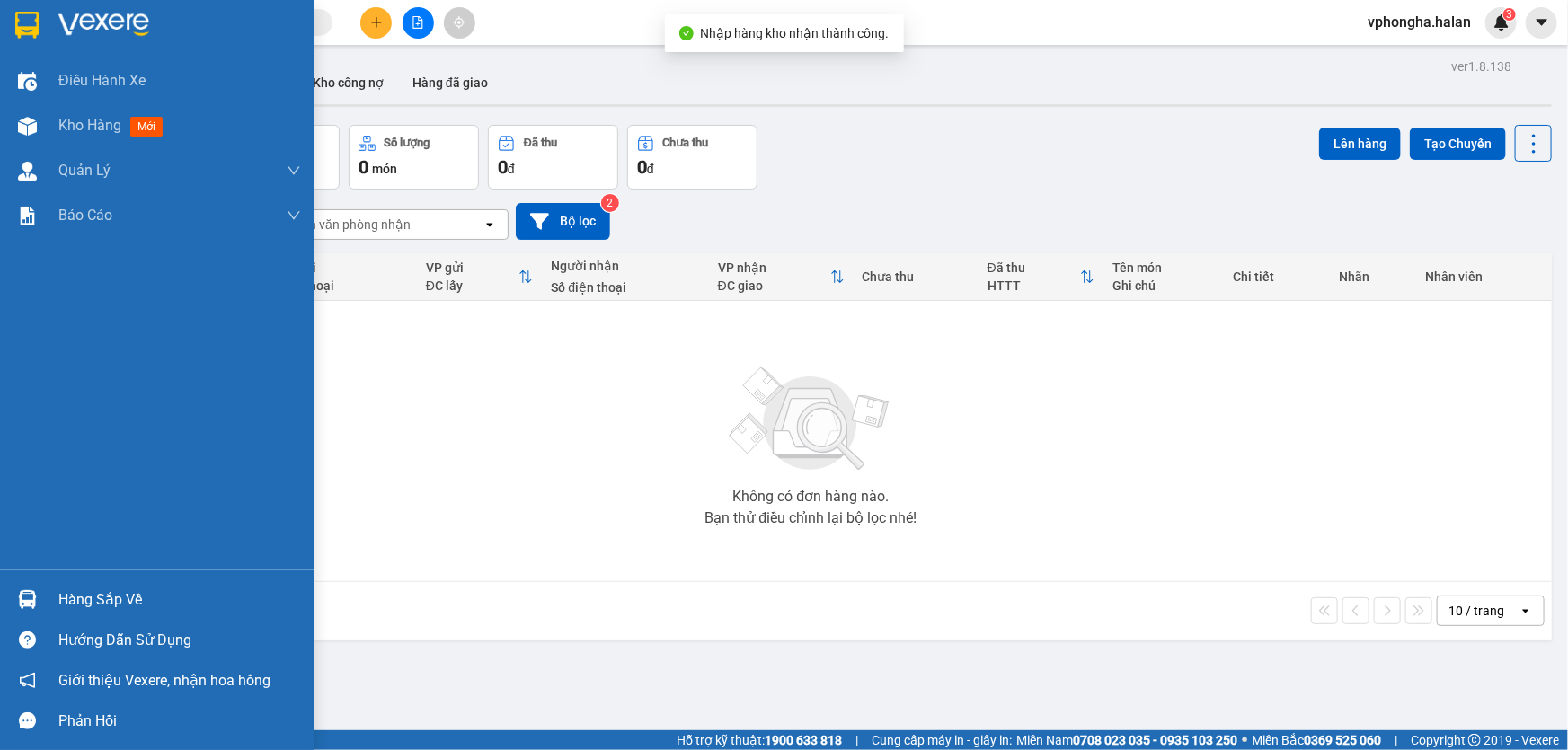
click at [37, 593] on div at bounding box center [28, 600] width 32 height 32
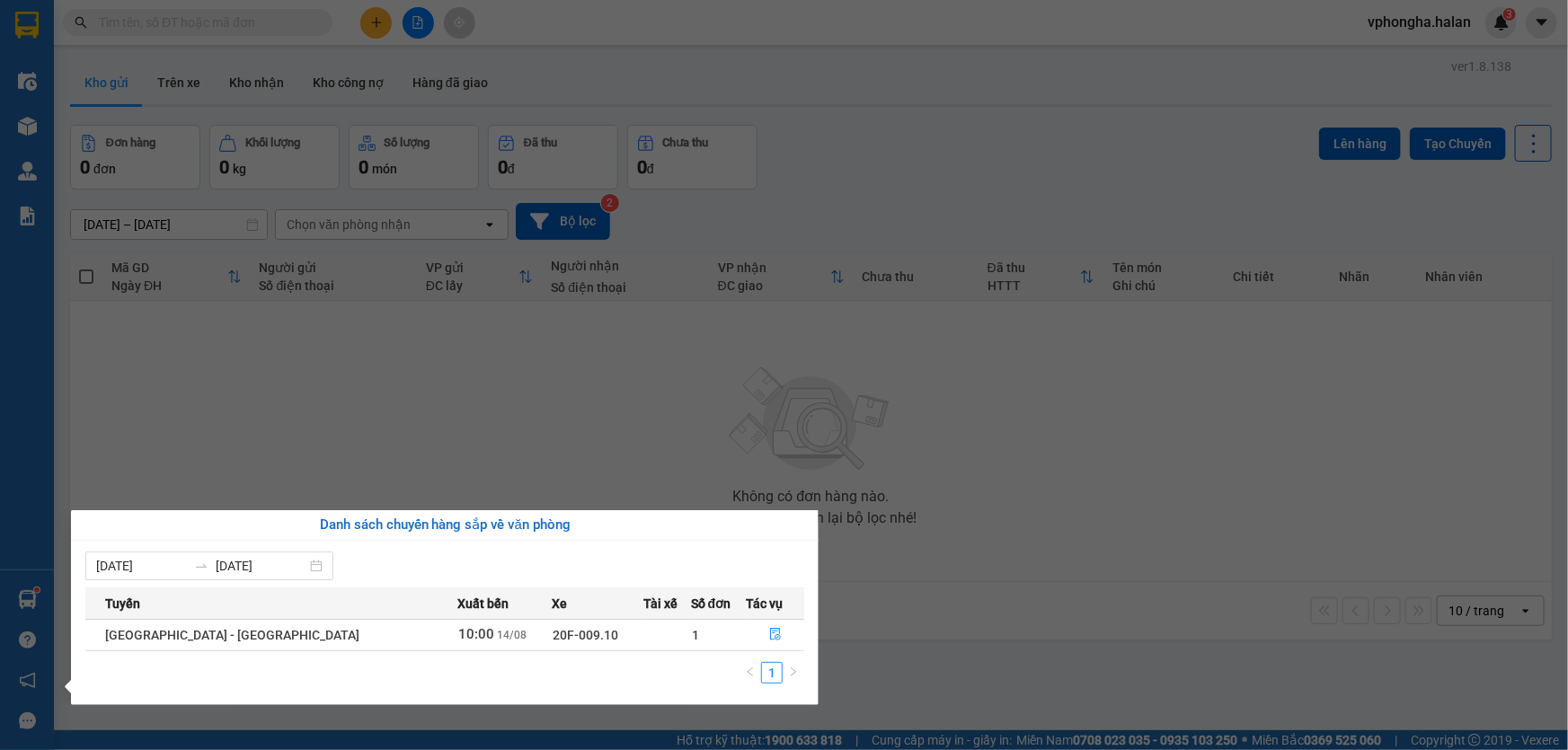
click at [20, 598] on div "Điều hành xe Kho hàng mới Quản [PERSON_NAME] lý chuyến Quản lý kiểm kho Báo cáo…" at bounding box center [27, 375] width 54 height 750
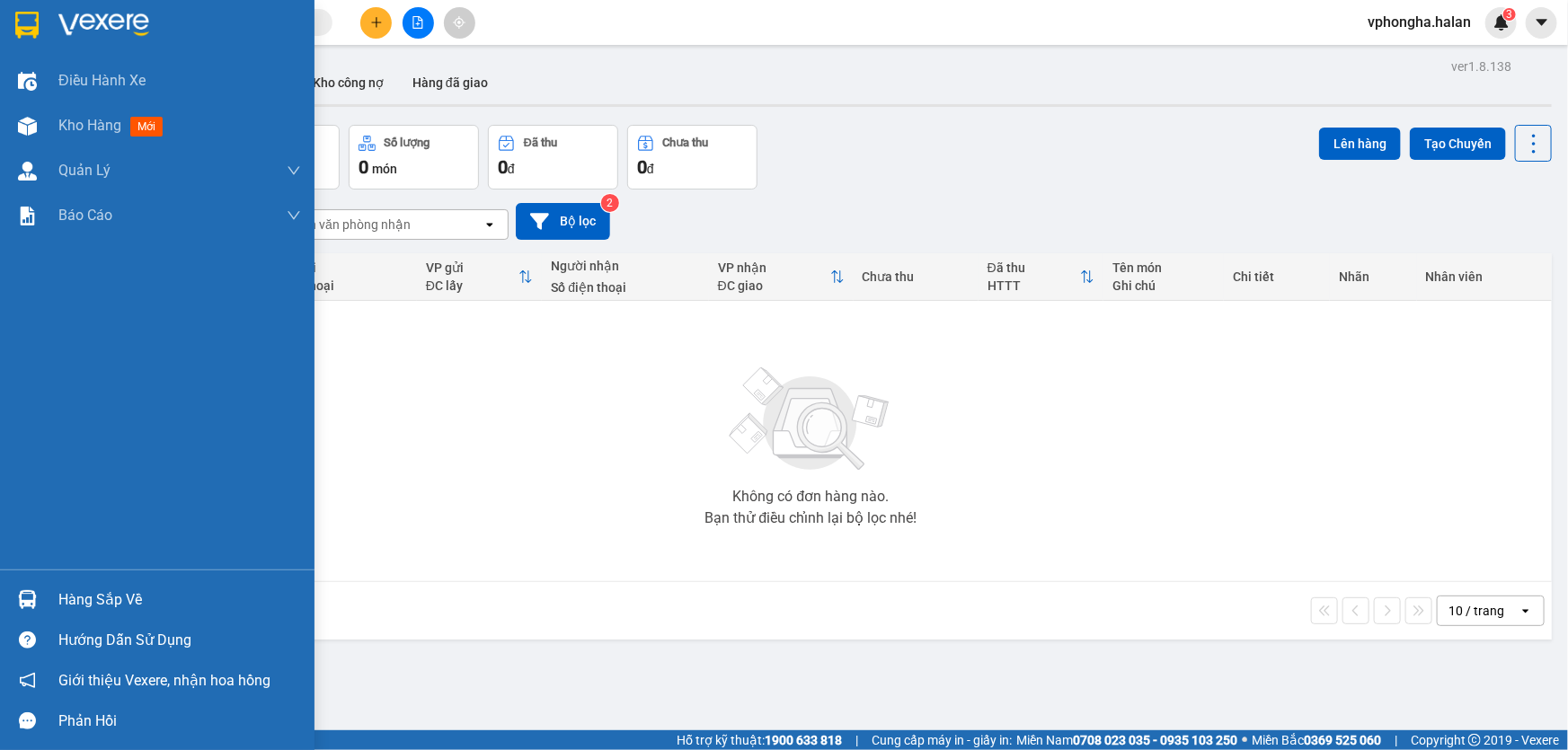
click at [20, 598] on img at bounding box center [27, 599] width 19 height 19
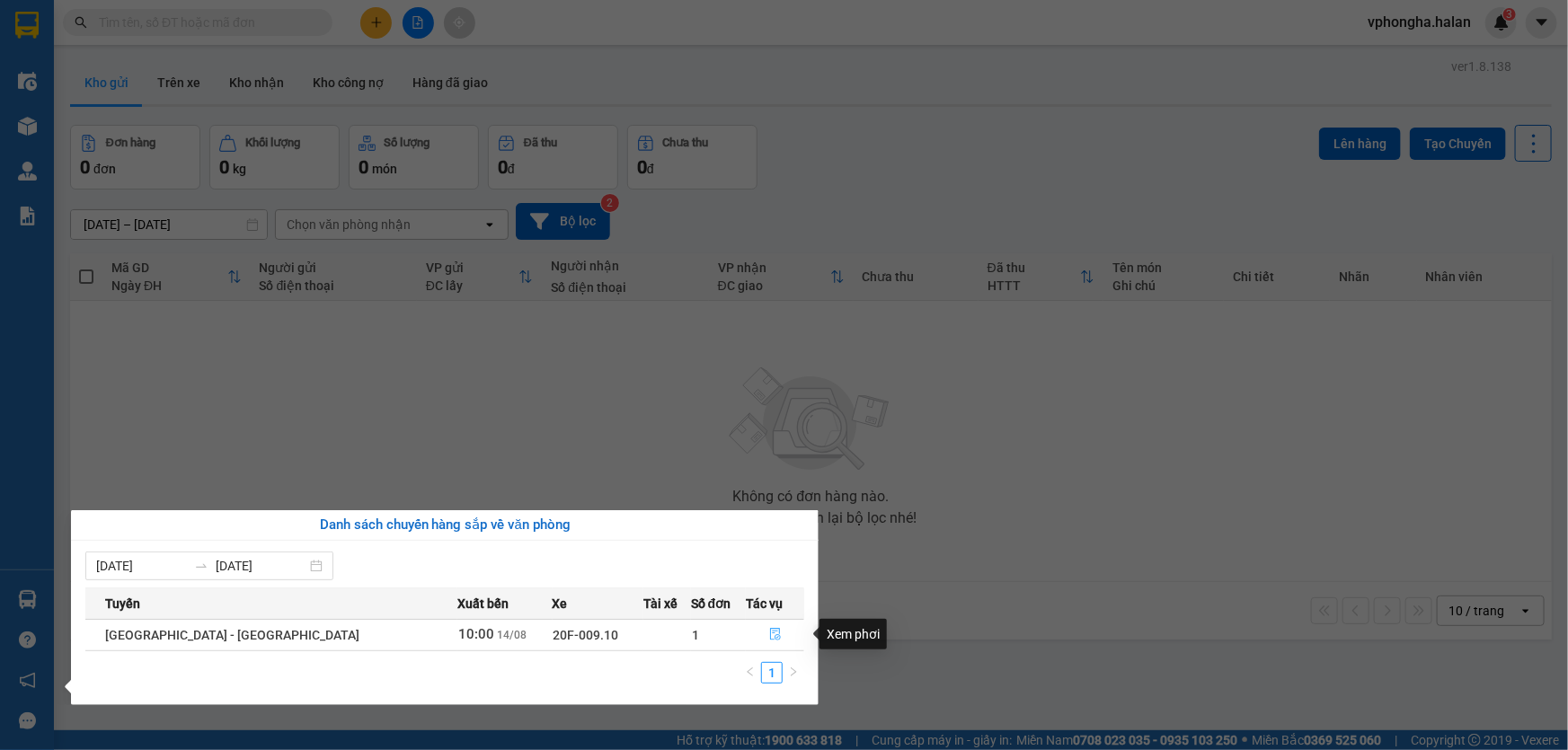
click at [770, 633] on icon "file-done" at bounding box center [776, 635] width 13 height 13
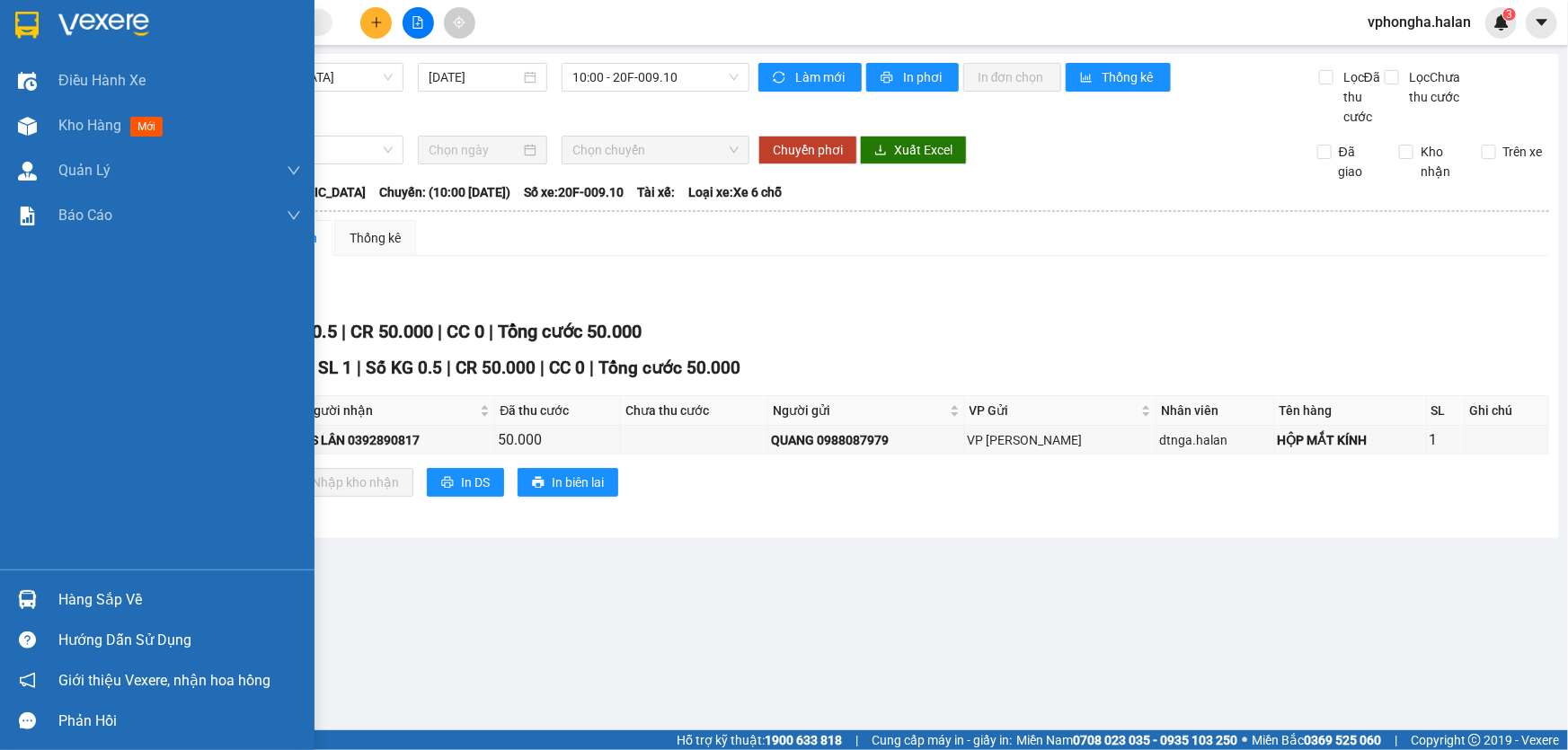
click at [65, 592] on div "Hàng sắp về" at bounding box center [180, 600] width 243 height 27
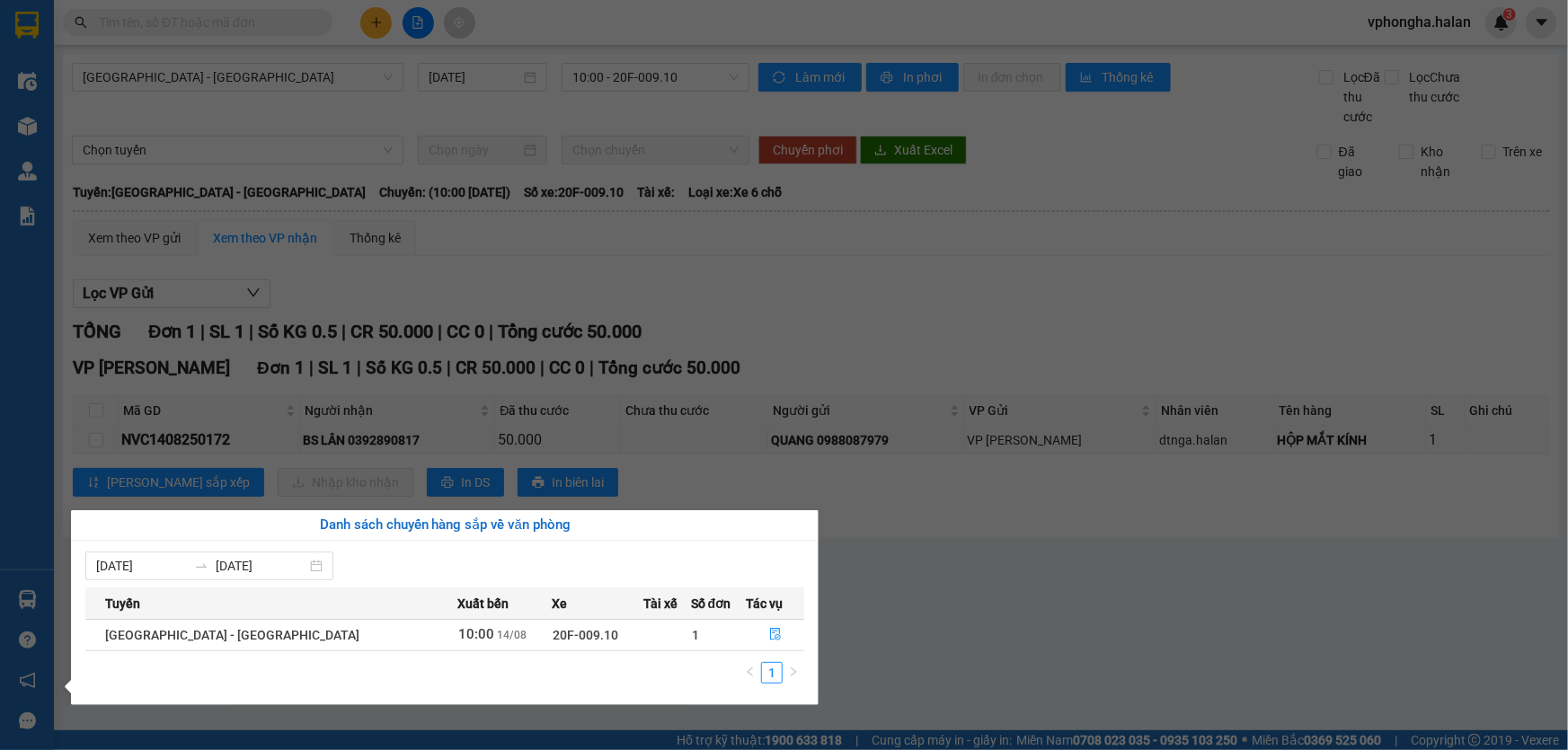
click at [35, 594] on div "Điều hành xe Kho hàng mới Quản [PERSON_NAME] lý chuyến Quản lý kiểm kho Báo cáo…" at bounding box center [27, 375] width 54 height 750
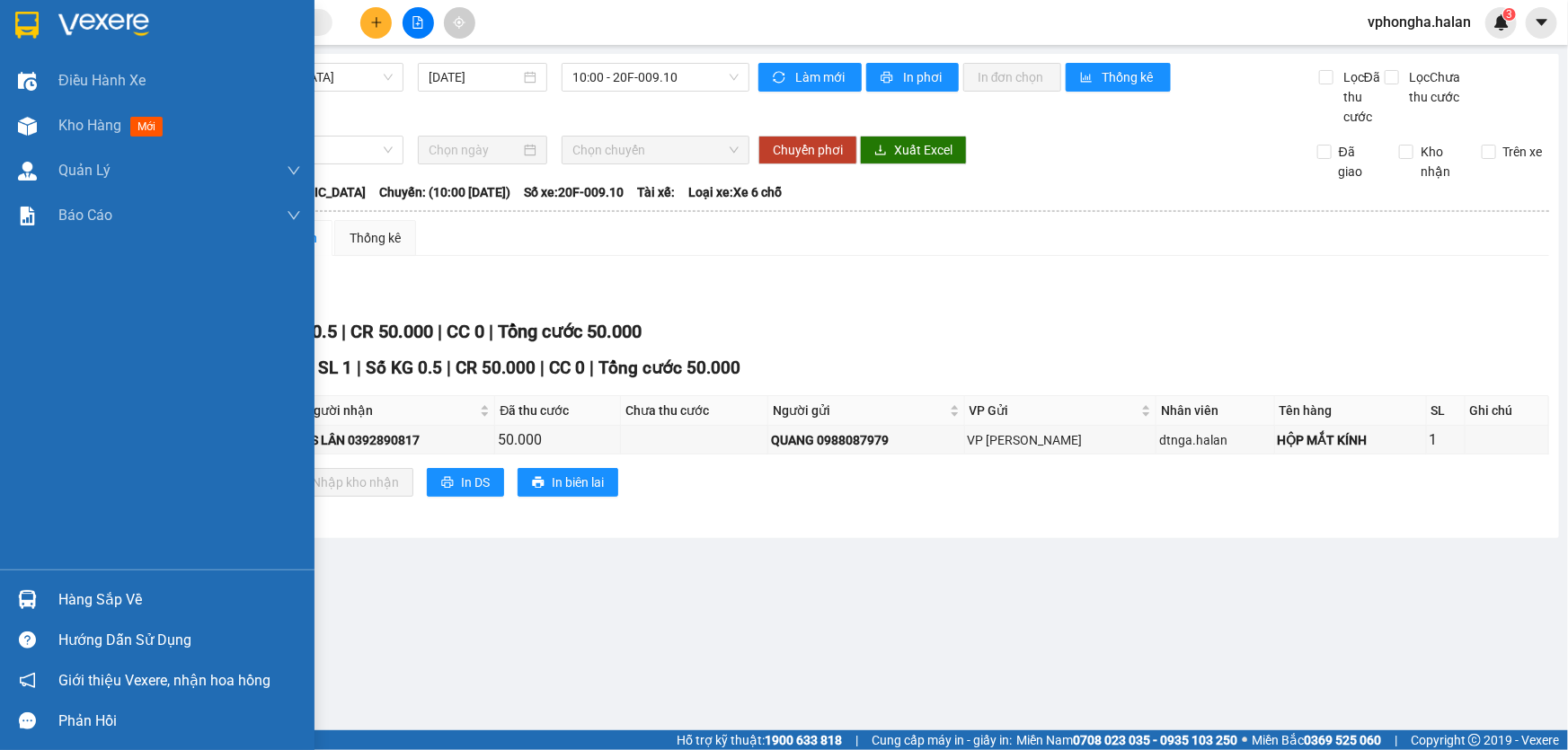
click at [34, 596] on img at bounding box center [27, 599] width 19 height 19
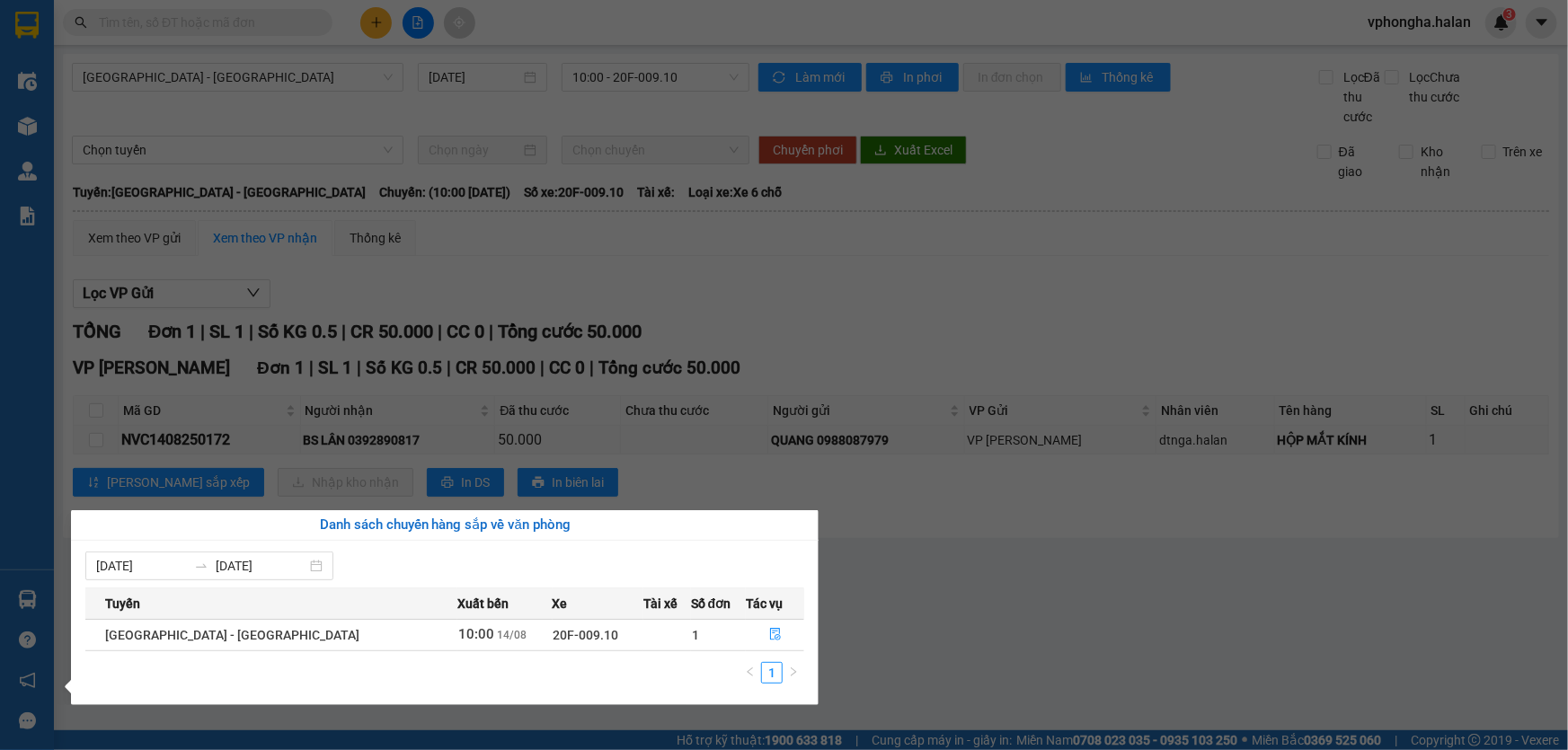
click at [26, 113] on div "Điều hành xe Kho hàng mới Quản [PERSON_NAME] lý chuyến Quản lý kiểm kho Báo cáo…" at bounding box center [27, 375] width 54 height 750
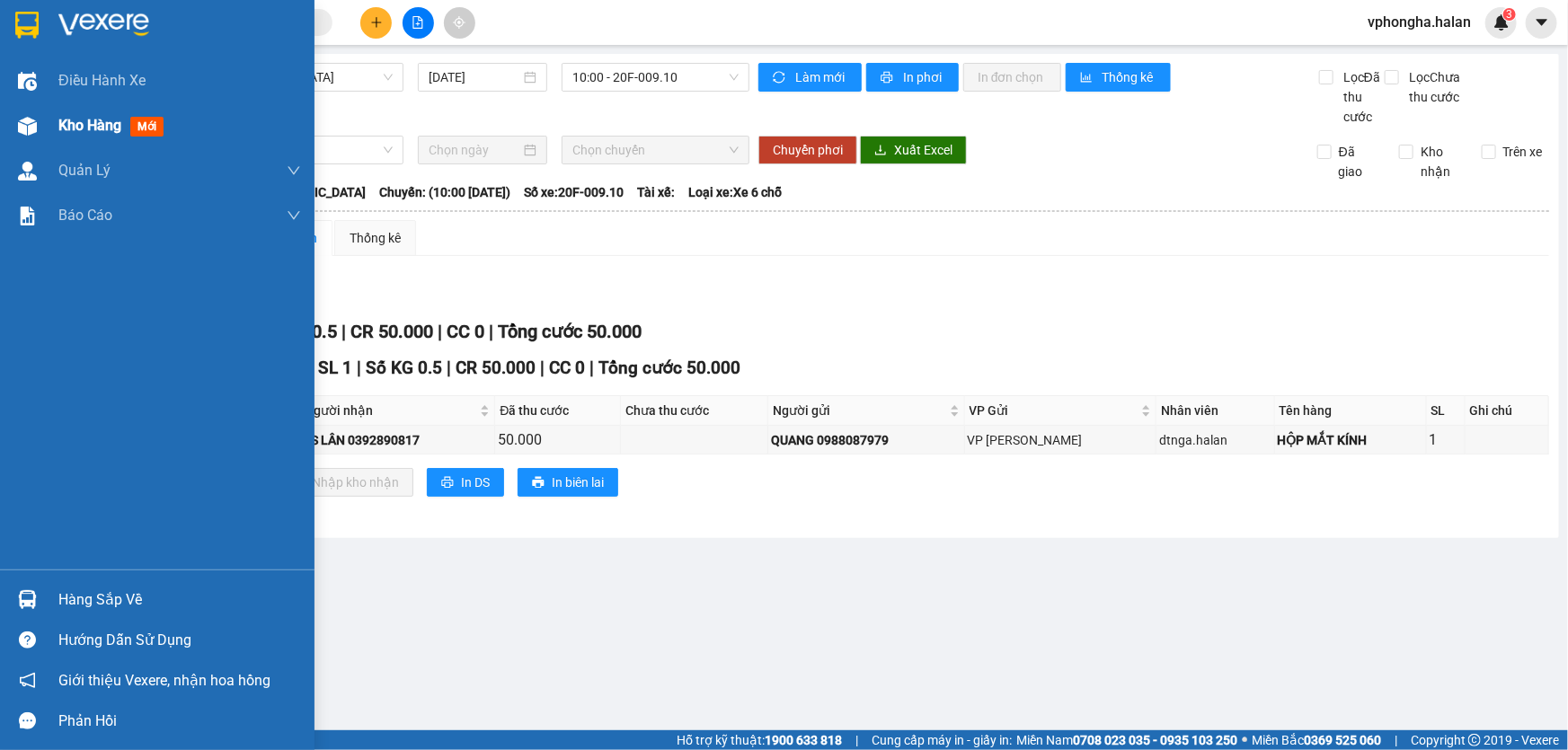
click at [93, 134] on span "Kho hàng" at bounding box center [90, 126] width 63 height 17
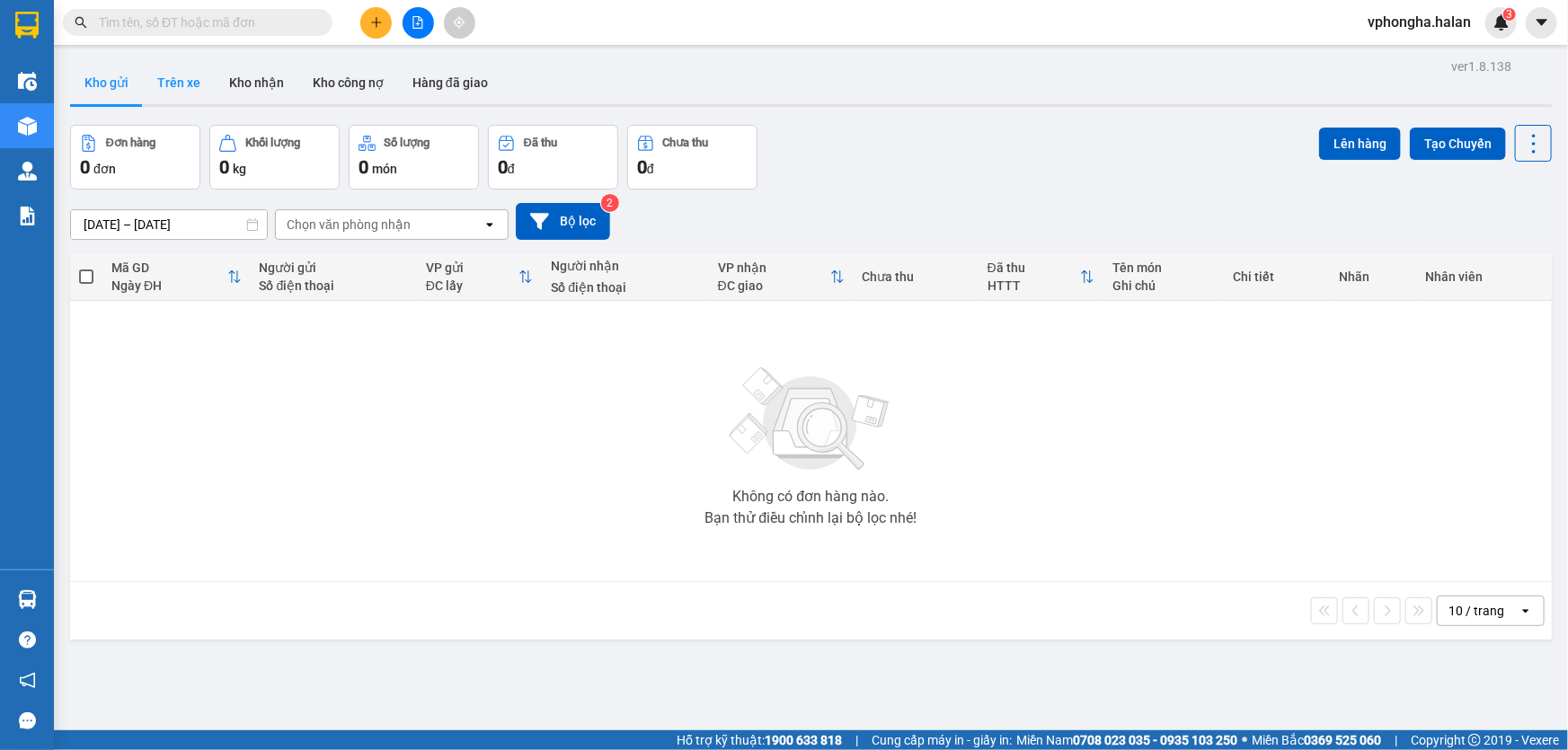
click at [184, 92] on button "Trên xe" at bounding box center [179, 83] width 72 height 43
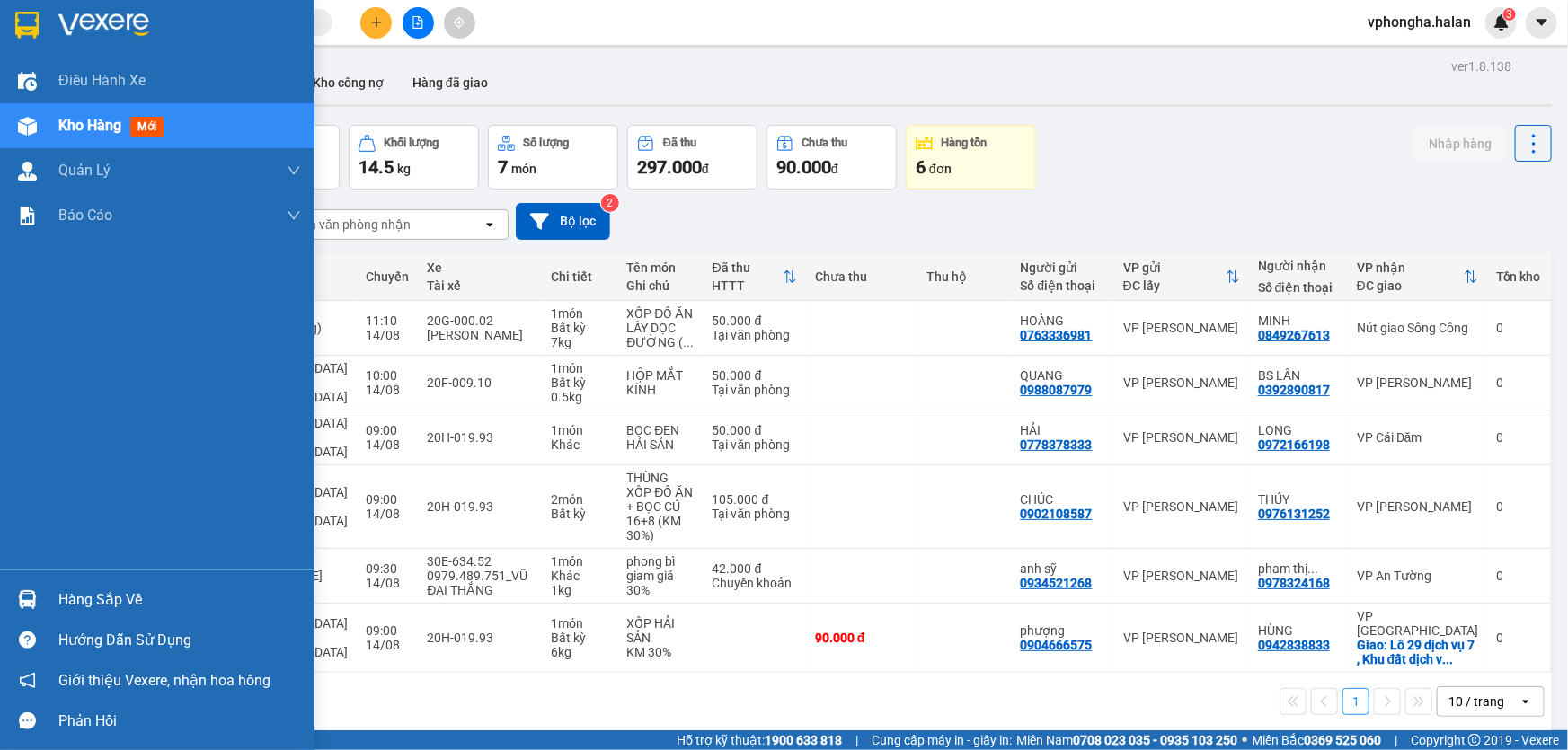
click at [121, 609] on div "Hàng sắp về" at bounding box center [180, 600] width 243 height 27
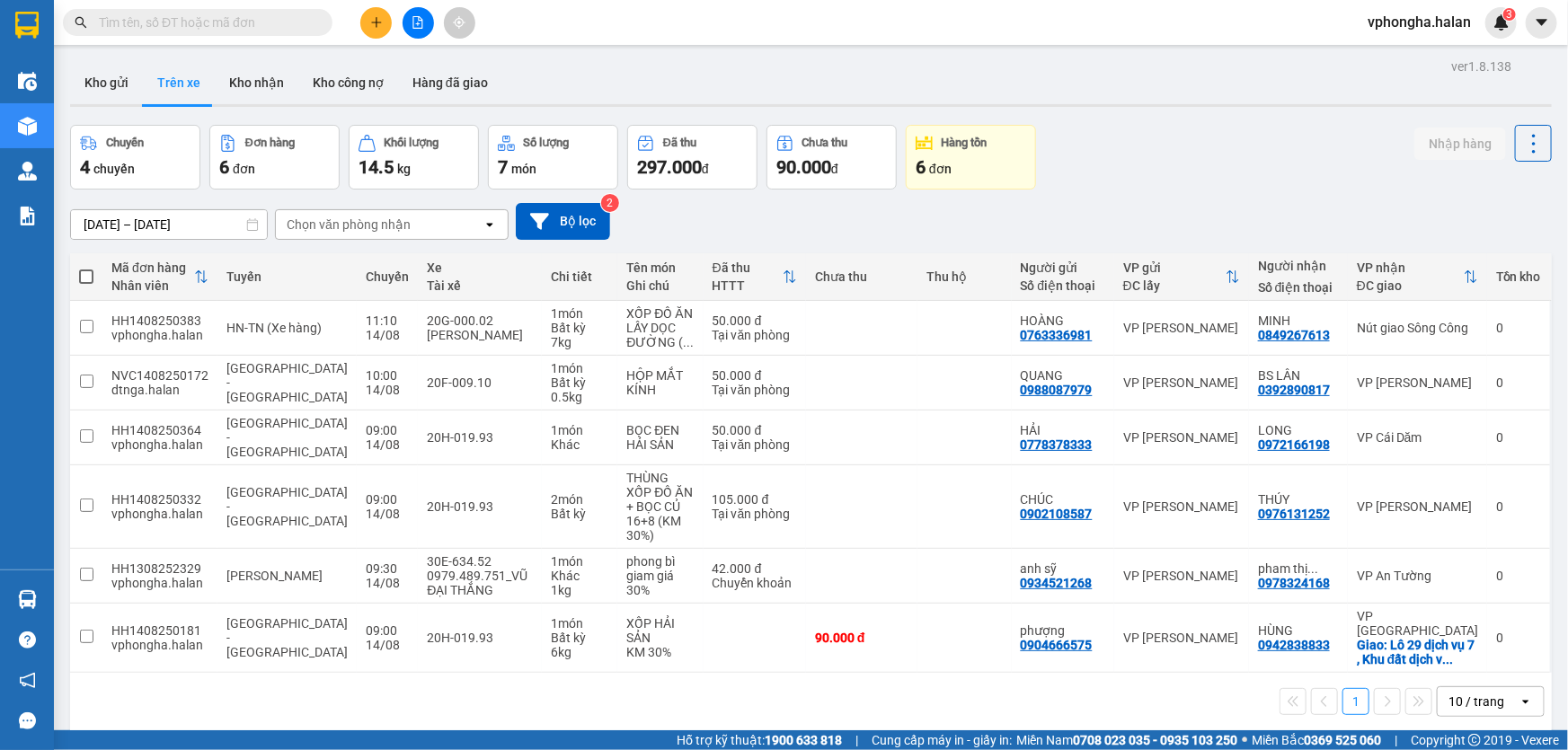
click at [773, 185] on section "Kết quả tìm kiếm ( 0 ) Bộ lọc No Data vphongha.halan 3 Điều hành xe Kho hàng mớ…" at bounding box center [784, 375] width 1568 height 750
click at [226, 86] on button "Kho nhận" at bounding box center [257, 83] width 84 height 43
type input "[DATE] – [DATE]"
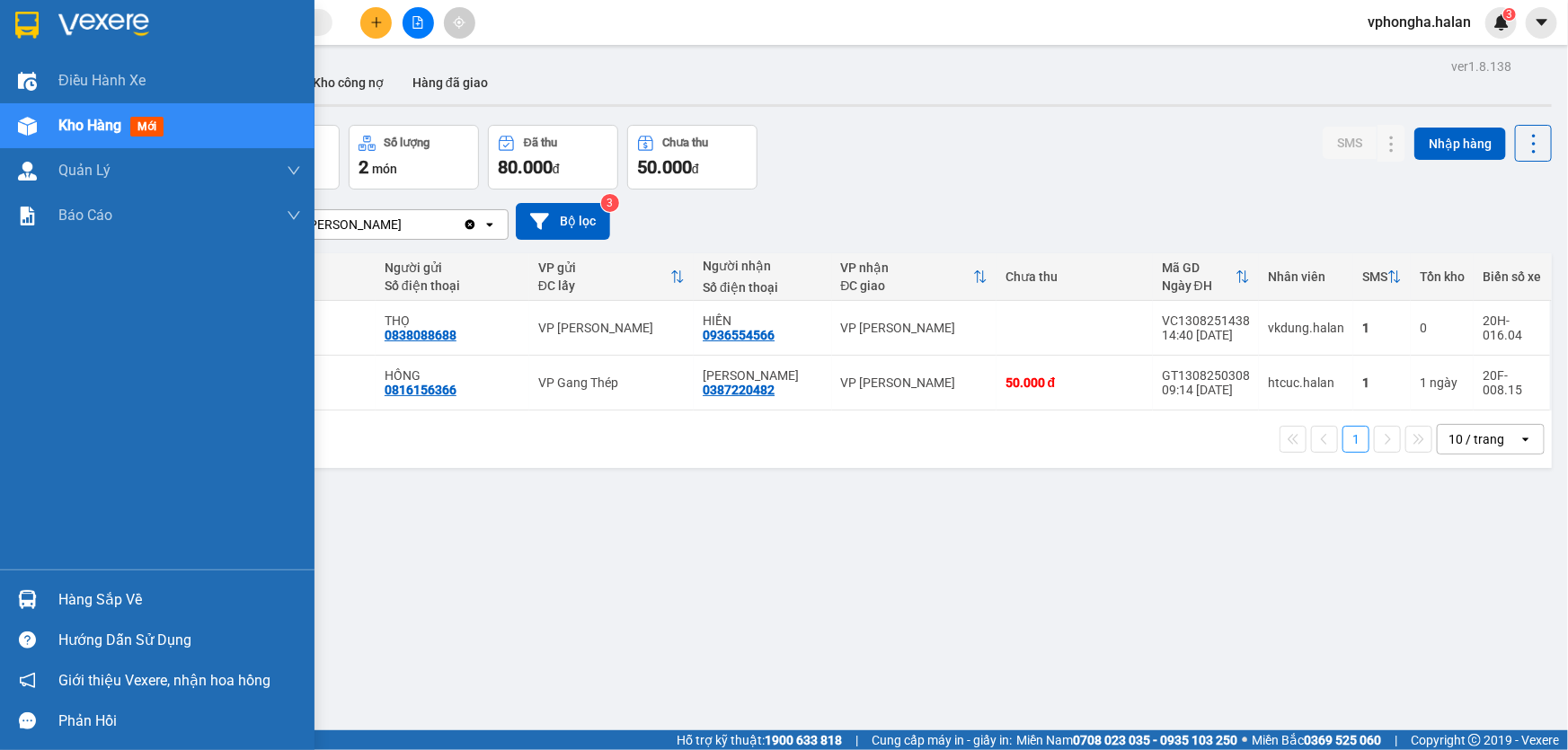
click at [89, 593] on div "Hàng sắp về" at bounding box center [180, 600] width 243 height 27
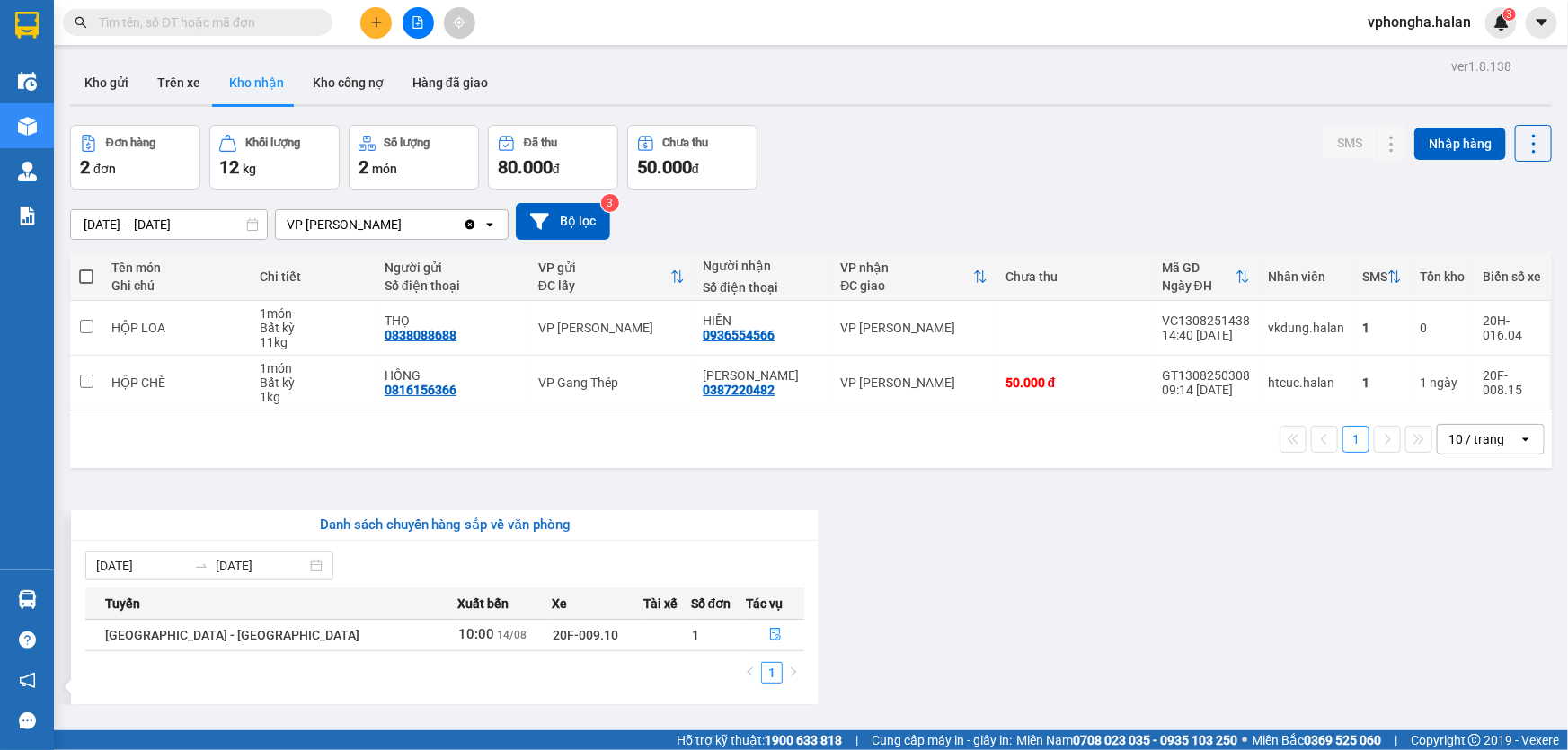
click at [623, 477] on section "Kết quả tìm kiếm ( 0 ) Bộ lọc No Data vphongha.halan 3 Điều hành xe Kho hàng mớ…" at bounding box center [784, 375] width 1568 height 750
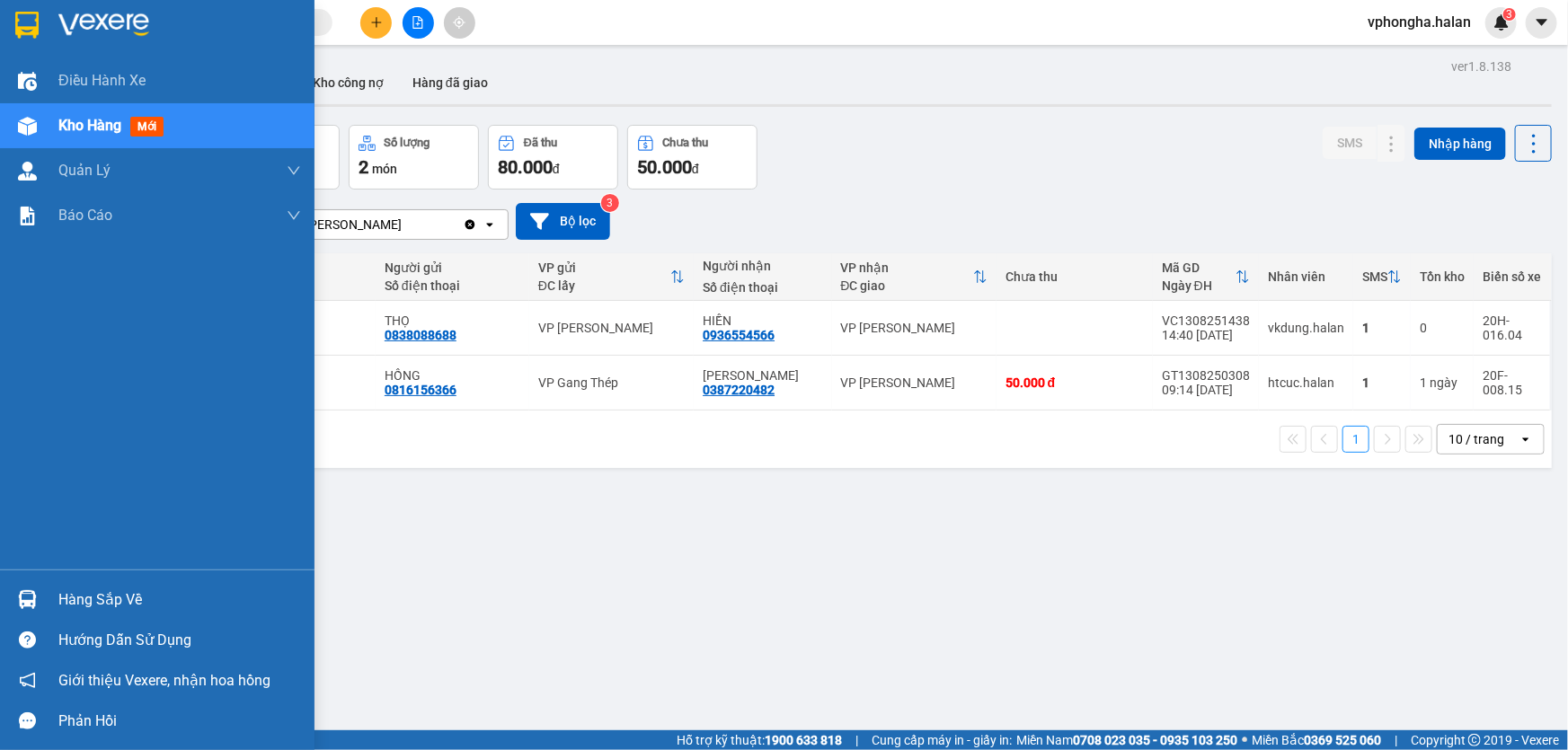
click at [115, 596] on div "Hàng sắp về" at bounding box center [180, 600] width 243 height 27
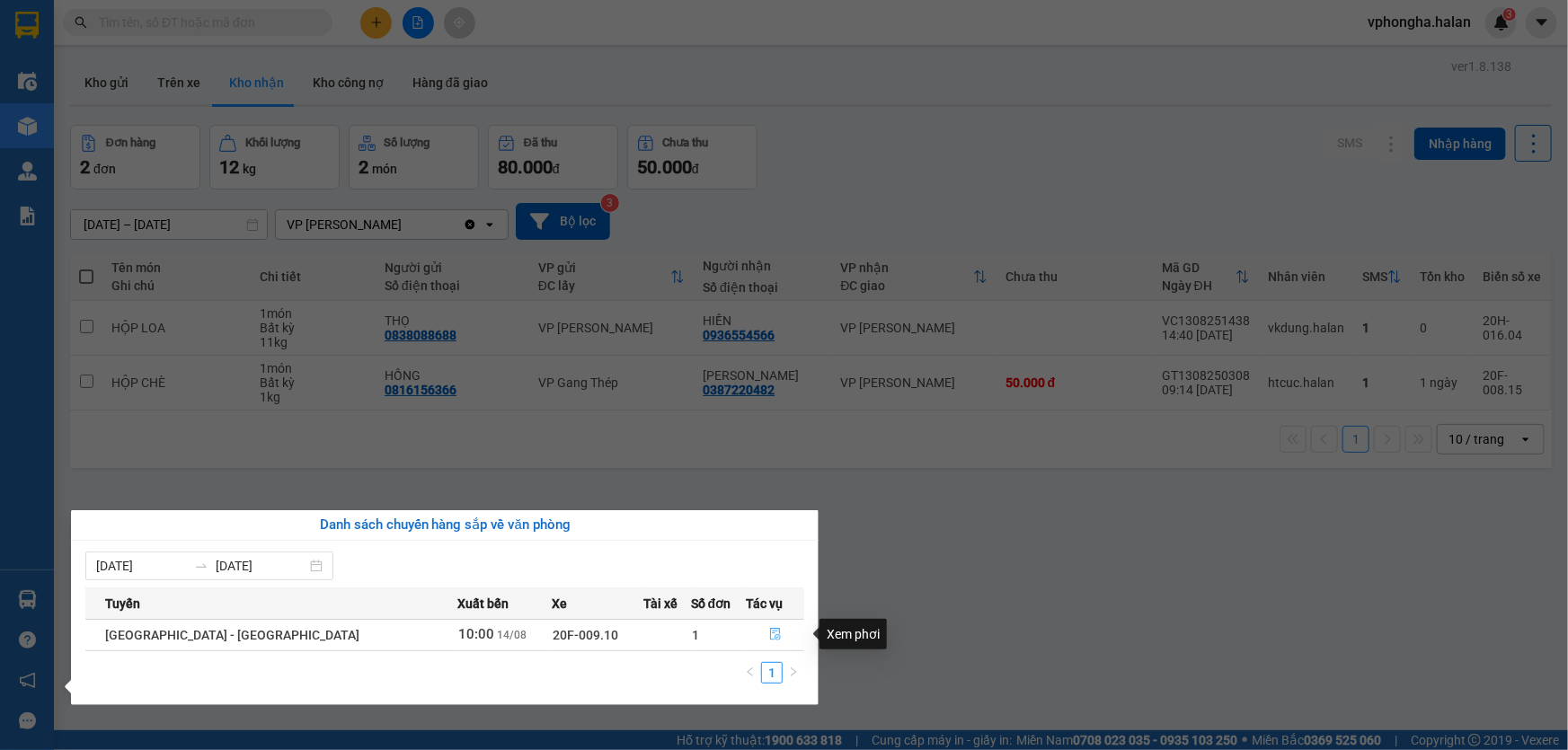
click at [770, 632] on icon "file-done" at bounding box center [776, 635] width 13 height 13
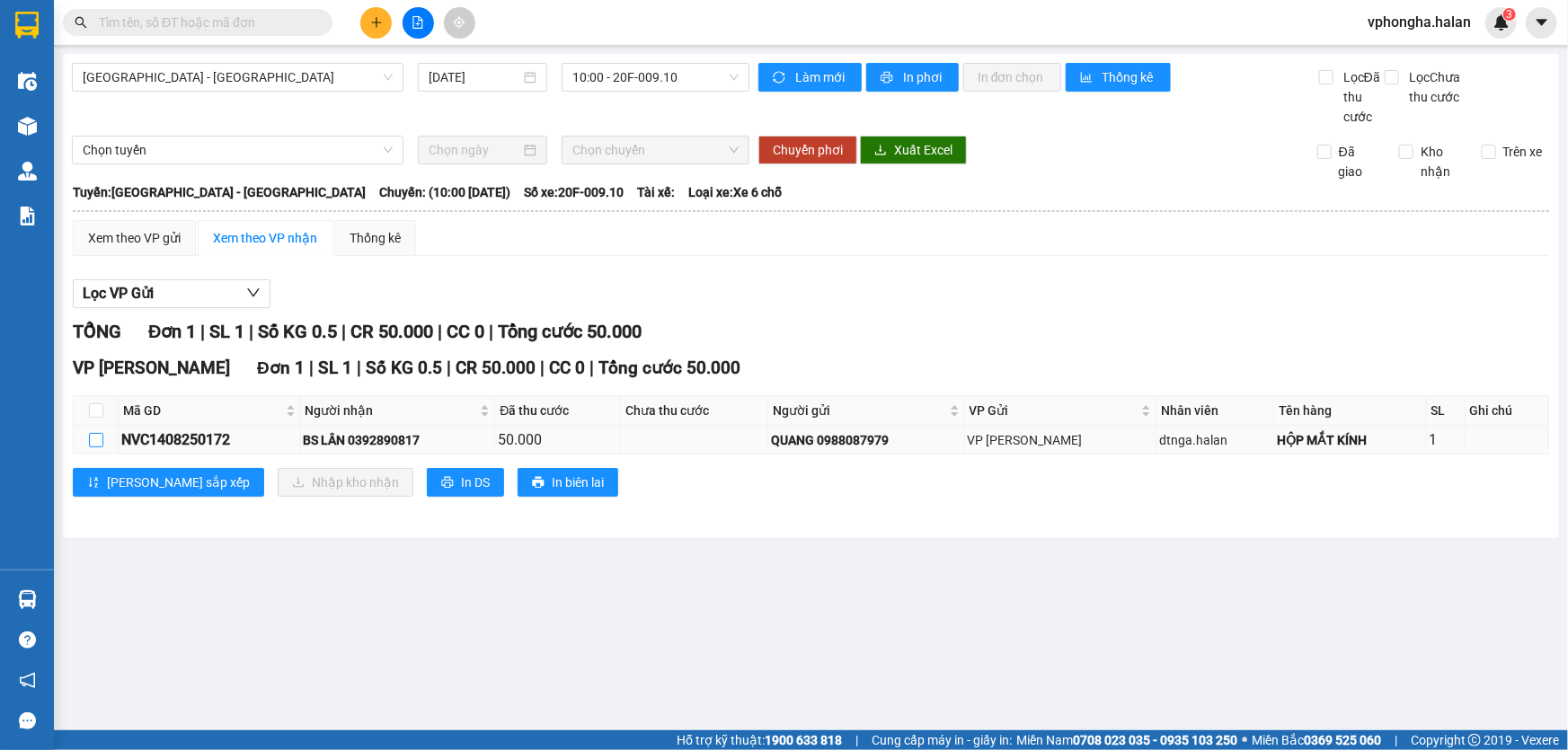
drag, startPoint x: 106, startPoint y: 440, endPoint x: 93, endPoint y: 439, distance: 13.0
click at [96, 439] on td at bounding box center [96, 440] width 45 height 29
click at [93, 439] on input "checkbox" at bounding box center [96, 439] width 14 height 14
checkbox input "true"
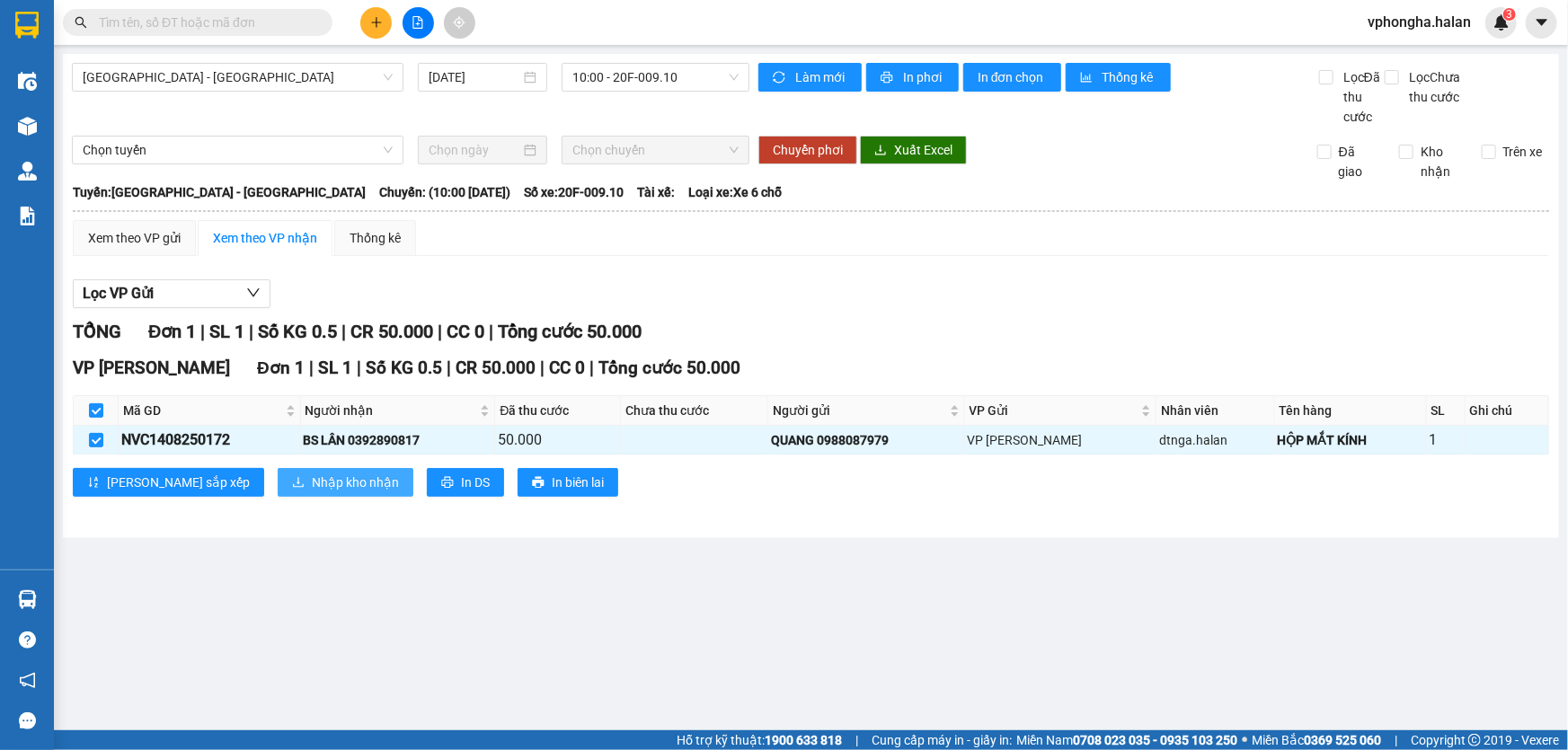
click at [312, 480] on span "Nhập kho nhận" at bounding box center [355, 482] width 87 height 20
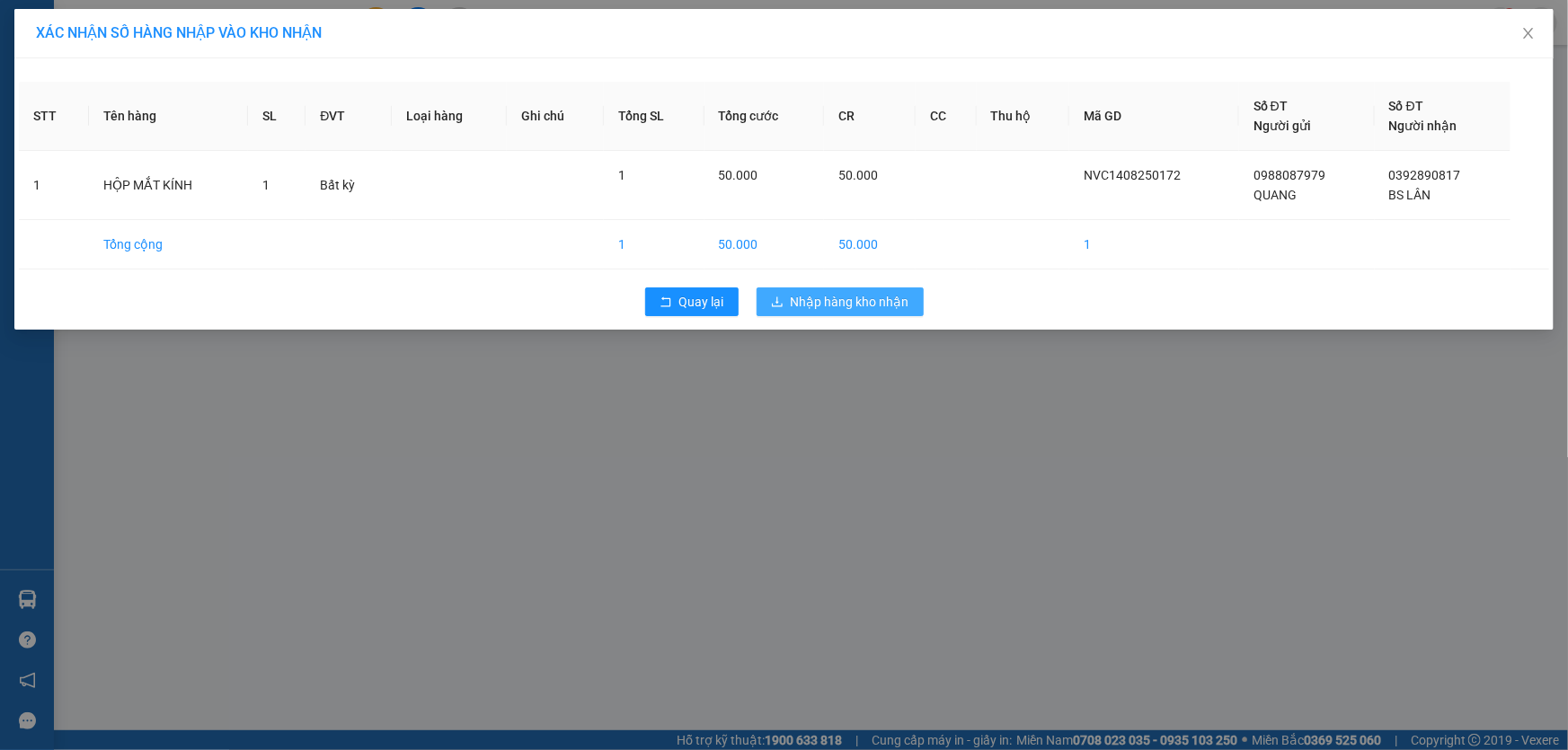
click at [808, 301] on span "Nhập hàng kho nhận" at bounding box center [850, 301] width 118 height 20
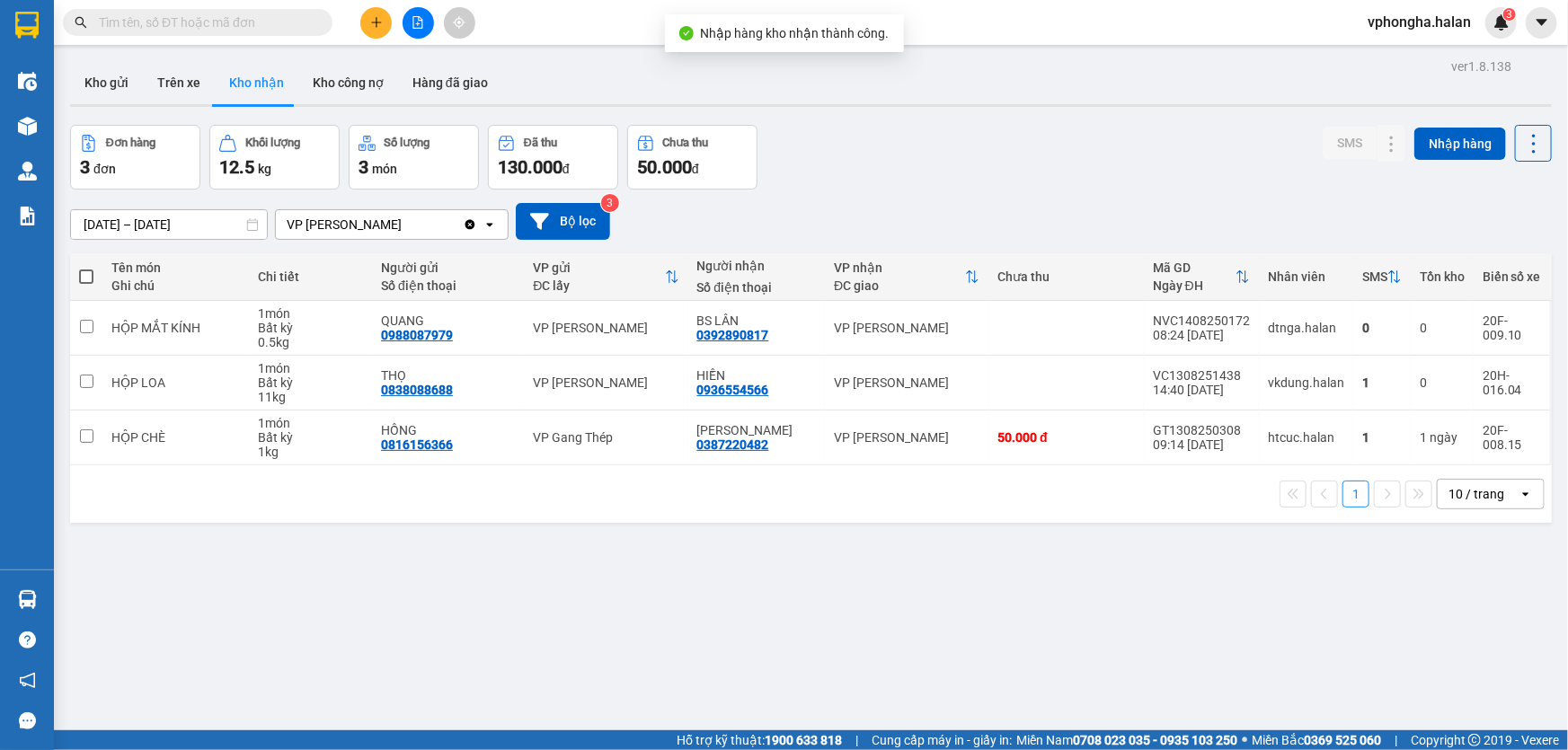
drag, startPoint x: 249, startPoint y: 83, endPoint x: 181, endPoint y: 83, distance: 68.0
click at [248, 83] on button "Kho nhận" at bounding box center [257, 83] width 84 height 43
click at [181, 83] on button "Trên xe" at bounding box center [179, 83] width 72 height 43
type input "[DATE] – [DATE]"
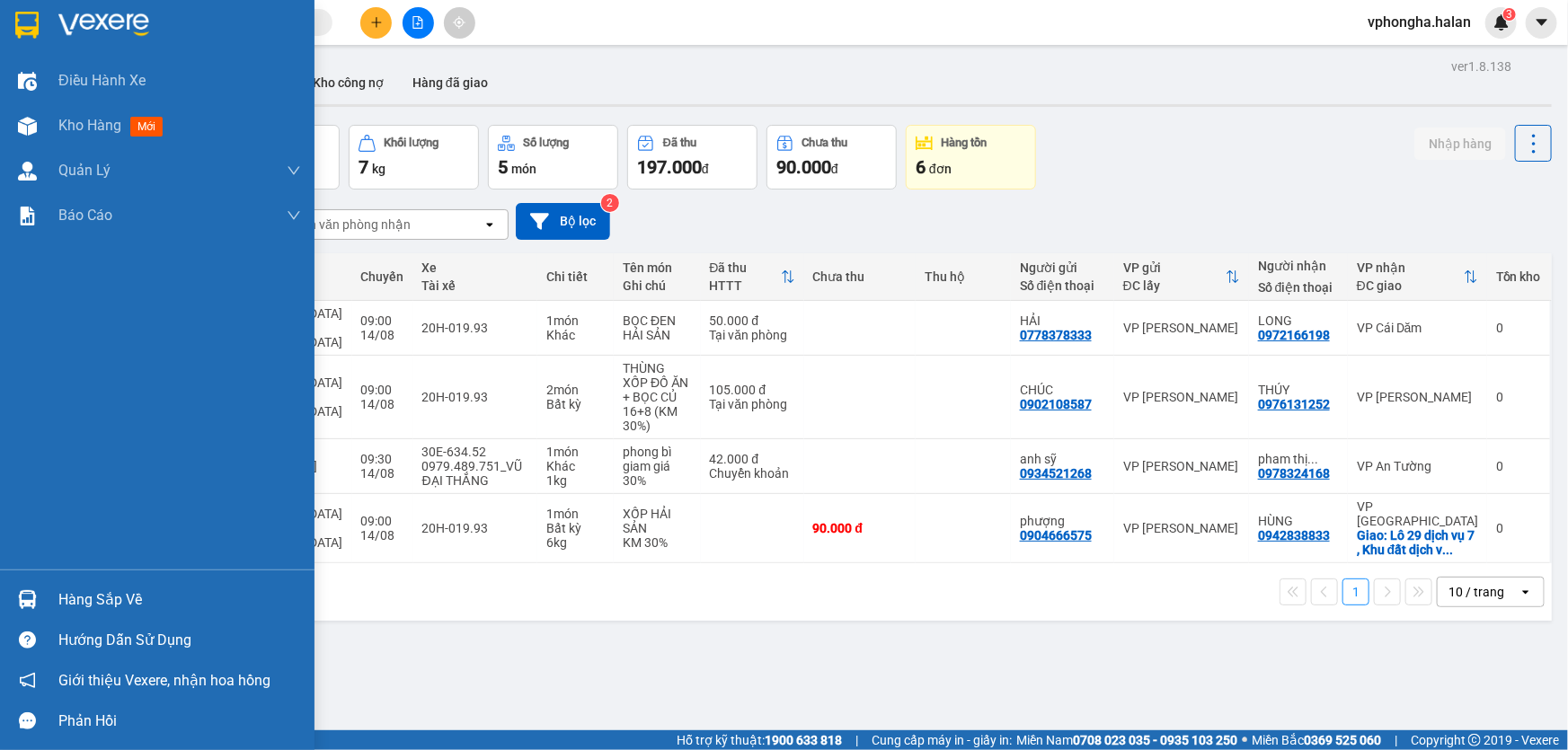
click at [86, 604] on div "Hàng sắp về" at bounding box center [180, 600] width 243 height 27
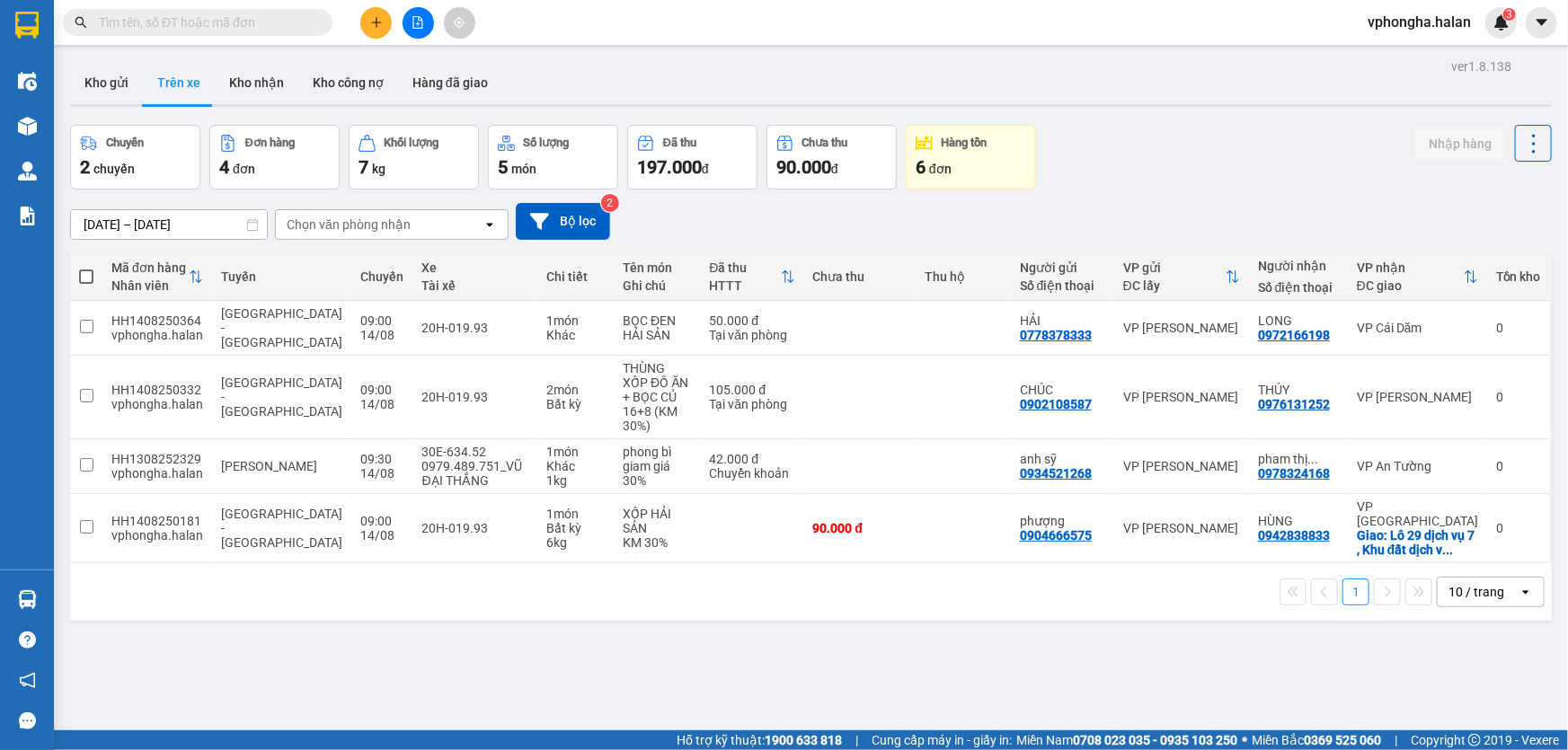
click at [1222, 154] on section "Kết quả tìm kiếm ( 0 ) Bộ lọc No Data vphongha.halan 3 Điều hành xe Kho hàng mớ…" at bounding box center [784, 375] width 1568 height 750
click at [90, 86] on button "Kho gửi" at bounding box center [106, 83] width 73 height 43
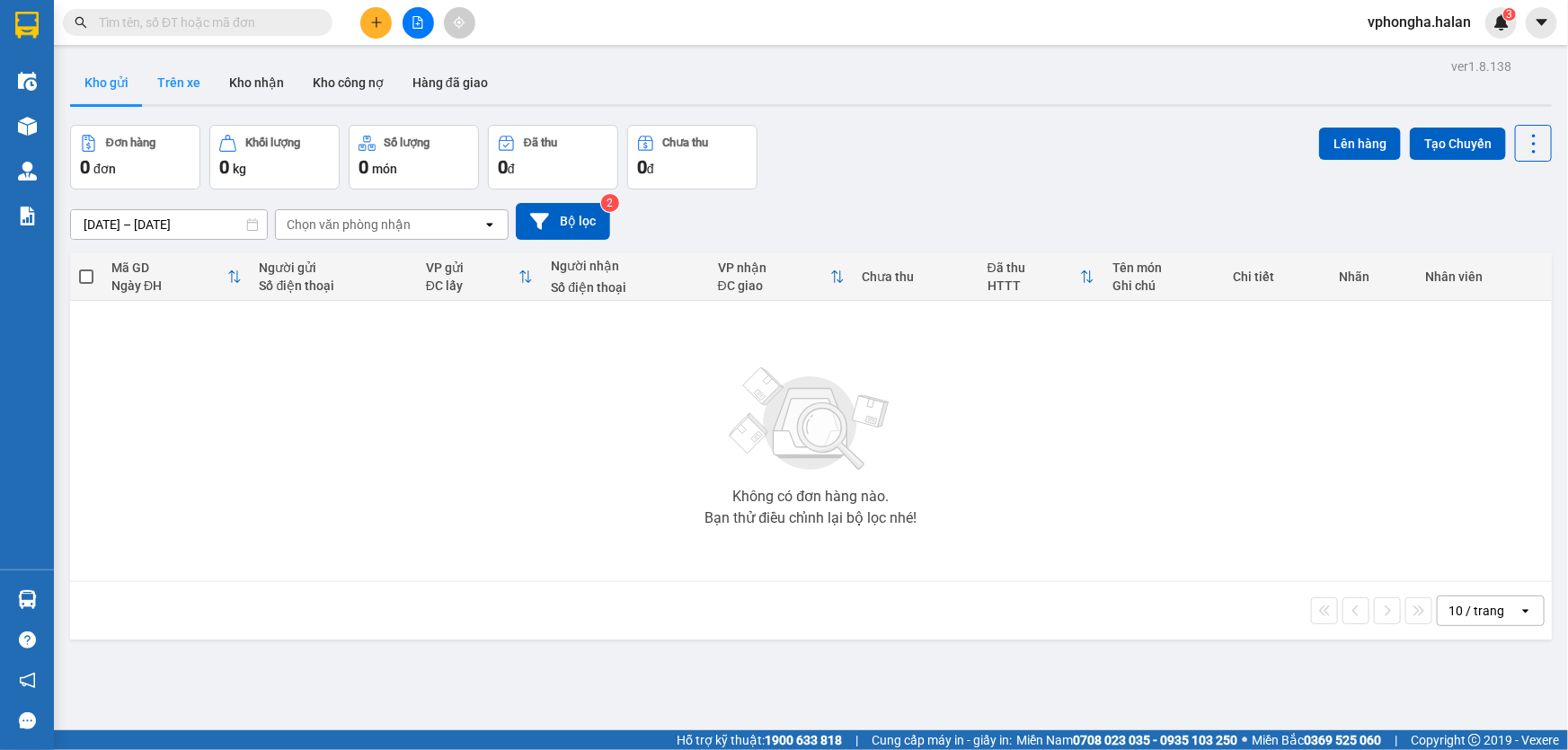
click at [184, 92] on button "Trên xe" at bounding box center [179, 83] width 72 height 43
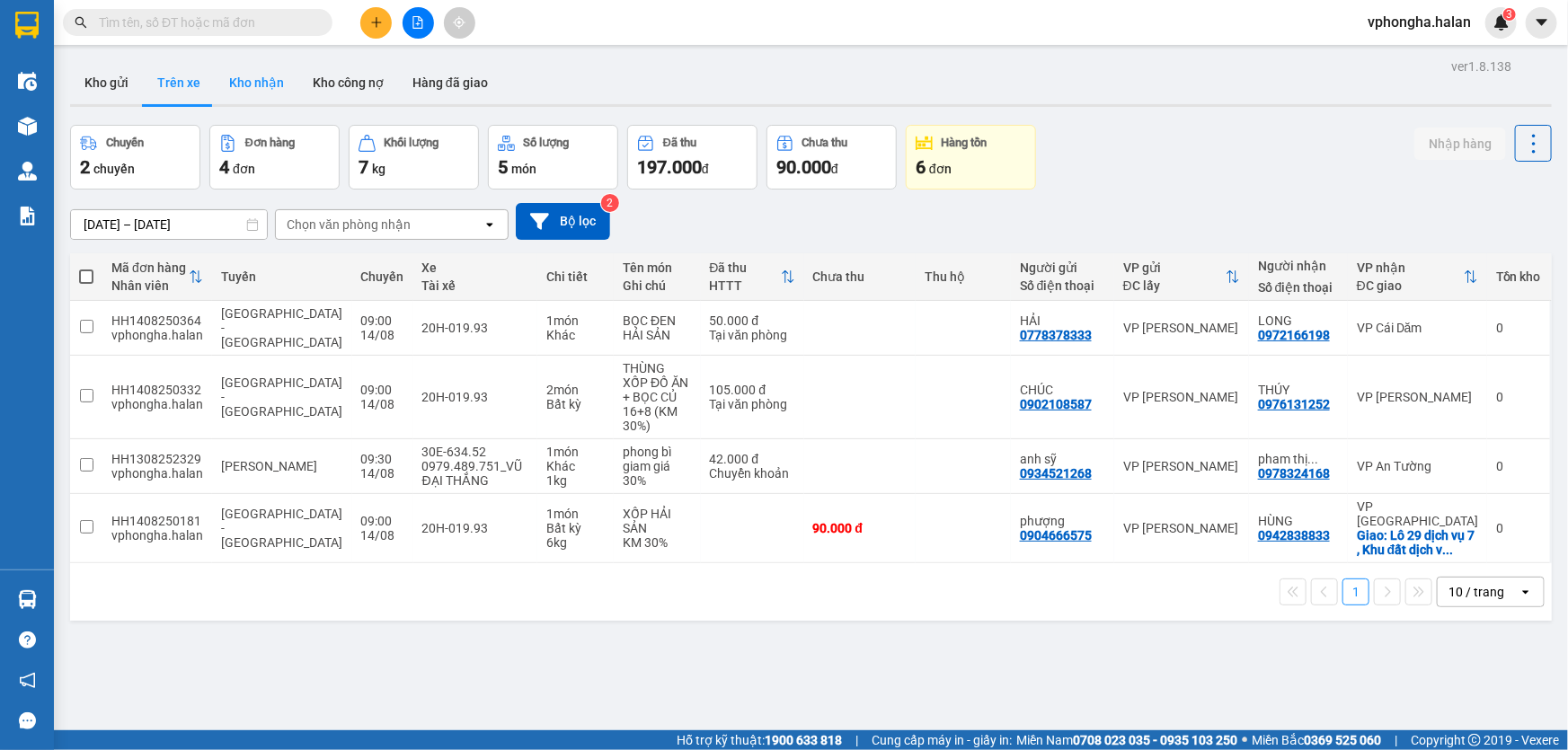
click at [251, 87] on button "Kho nhận" at bounding box center [257, 83] width 84 height 43
type input "[DATE] – [DATE]"
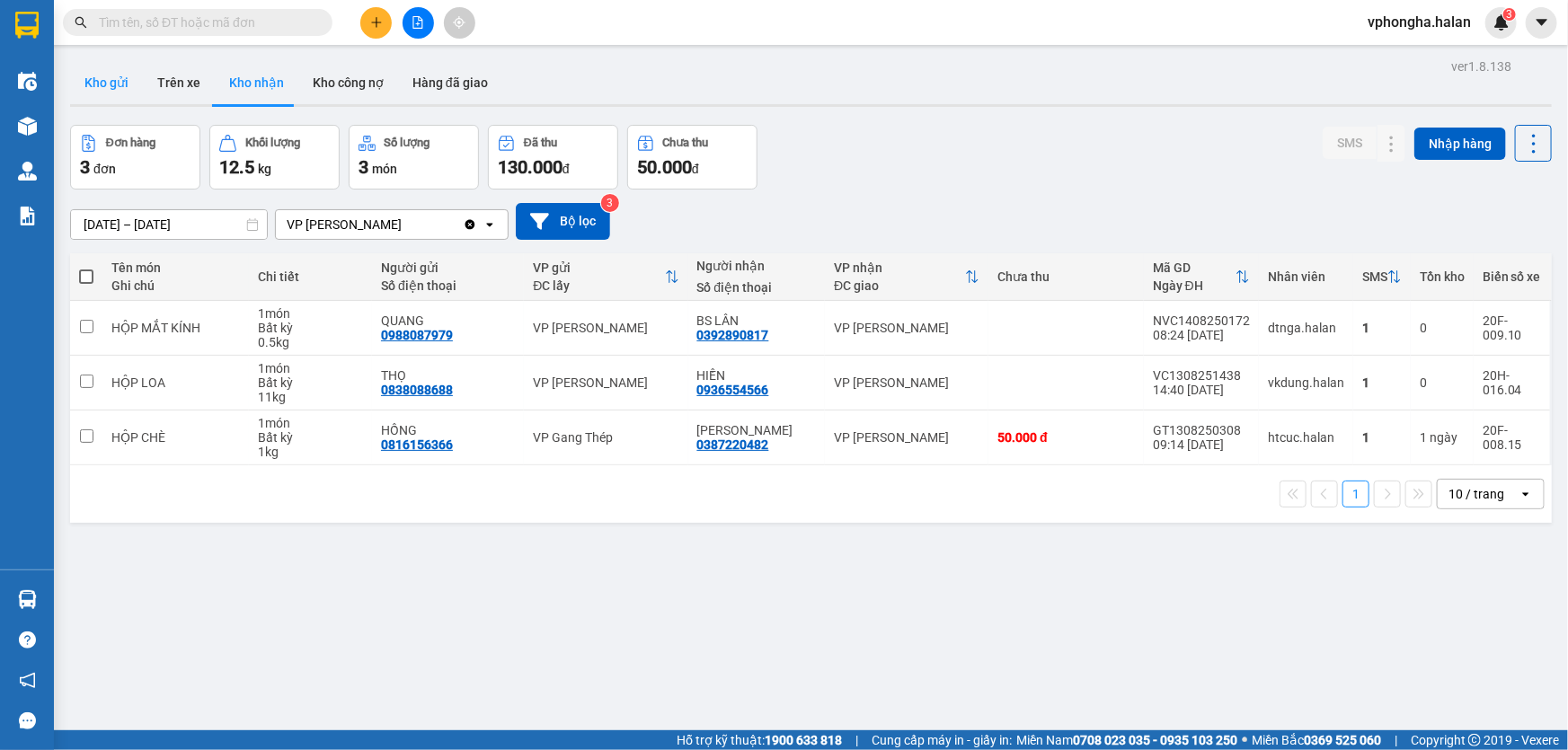
click at [104, 81] on button "Kho gửi" at bounding box center [106, 83] width 73 height 43
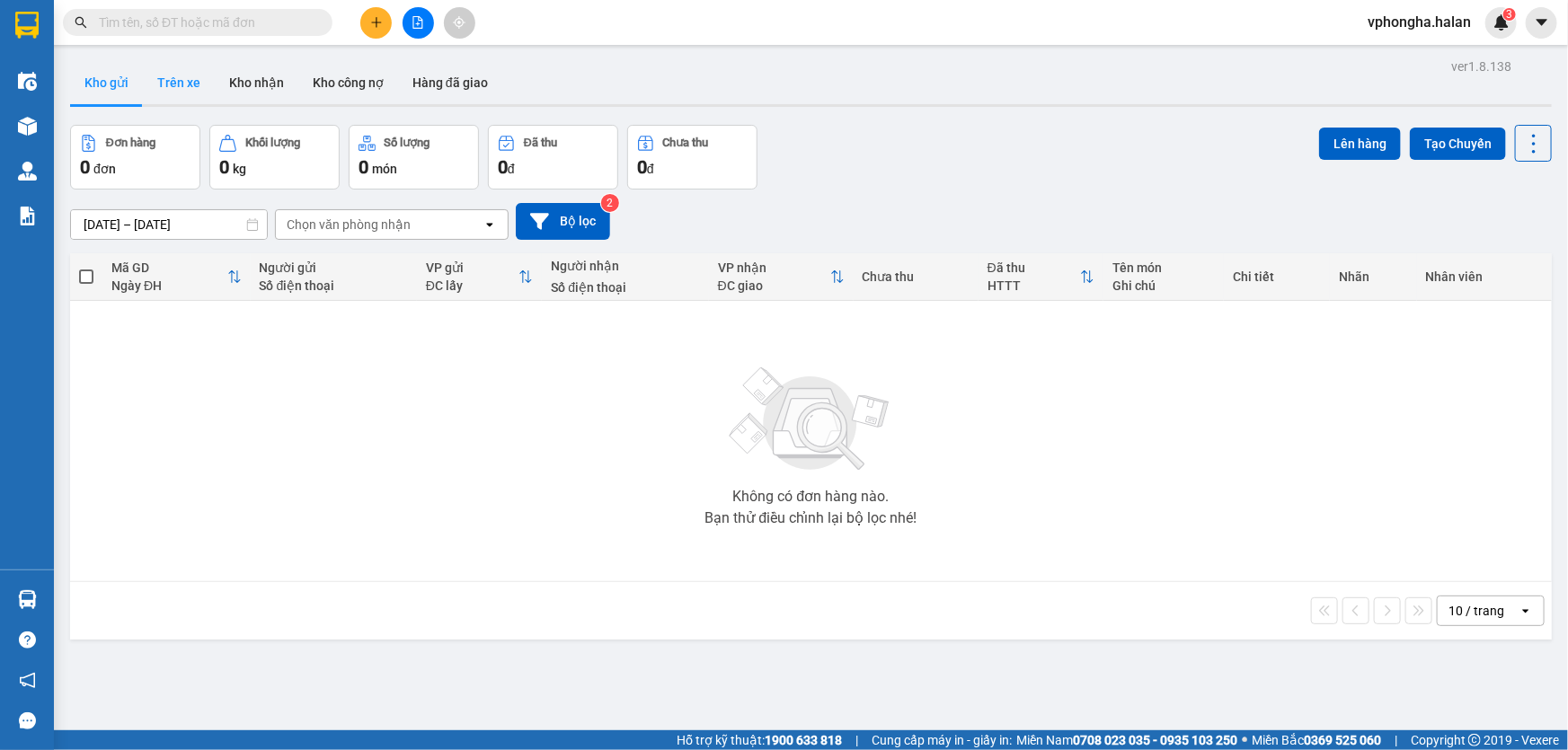
click at [181, 88] on button "Trên xe" at bounding box center [179, 83] width 72 height 43
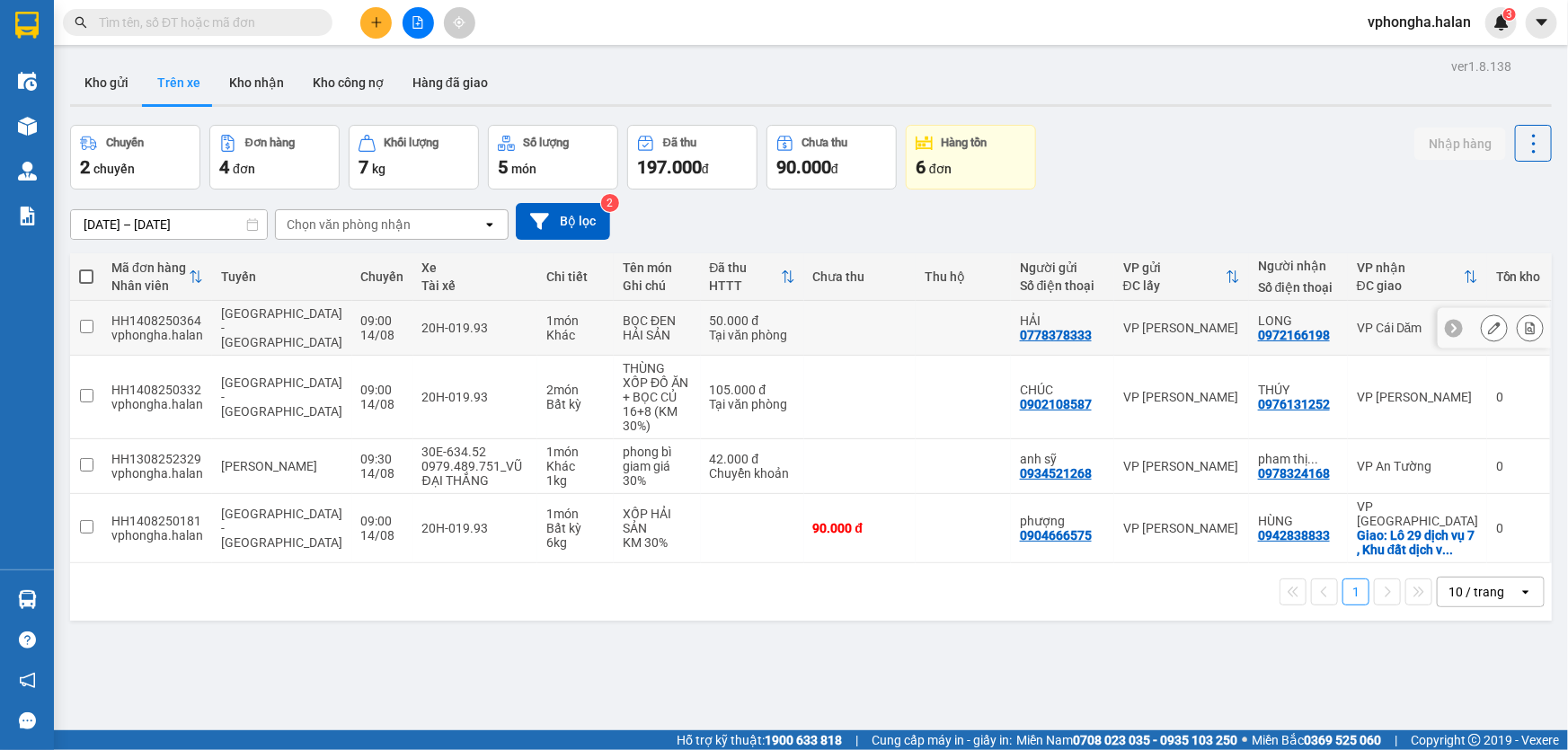
click at [1445, 328] on div at bounding box center [1454, 328] width 18 height 18
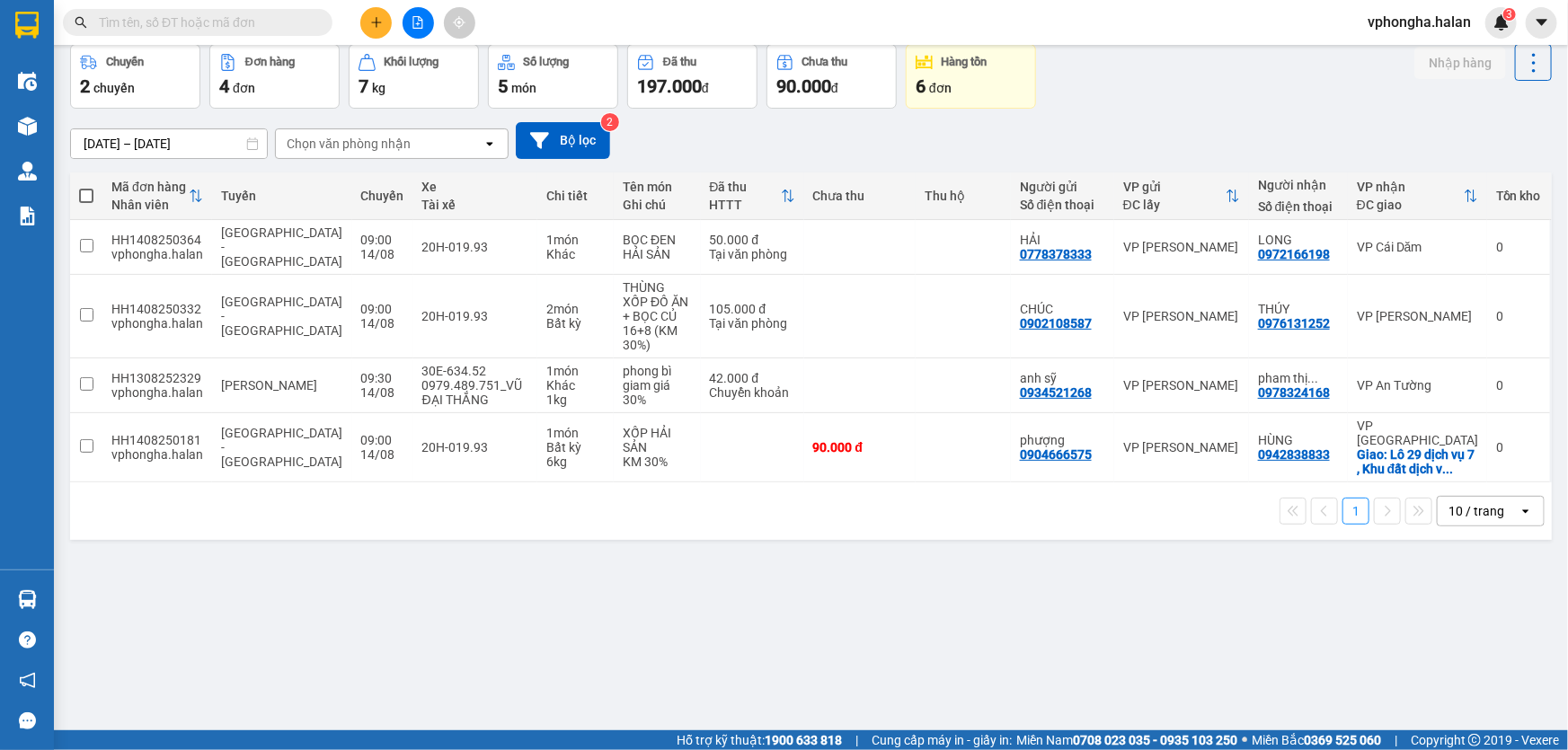
scroll to position [82, 0]
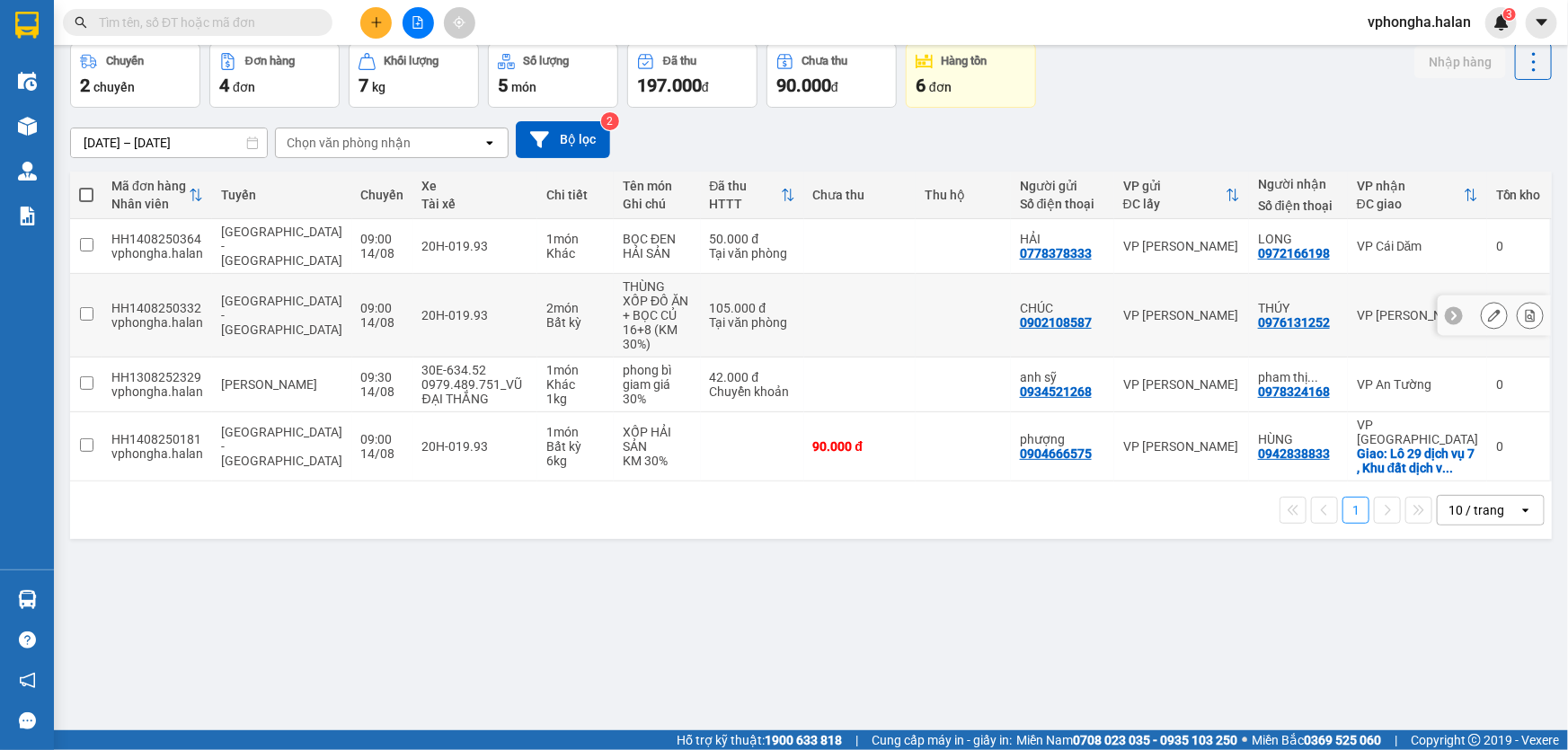
click at [1452, 311] on icon at bounding box center [1454, 315] width 6 height 10
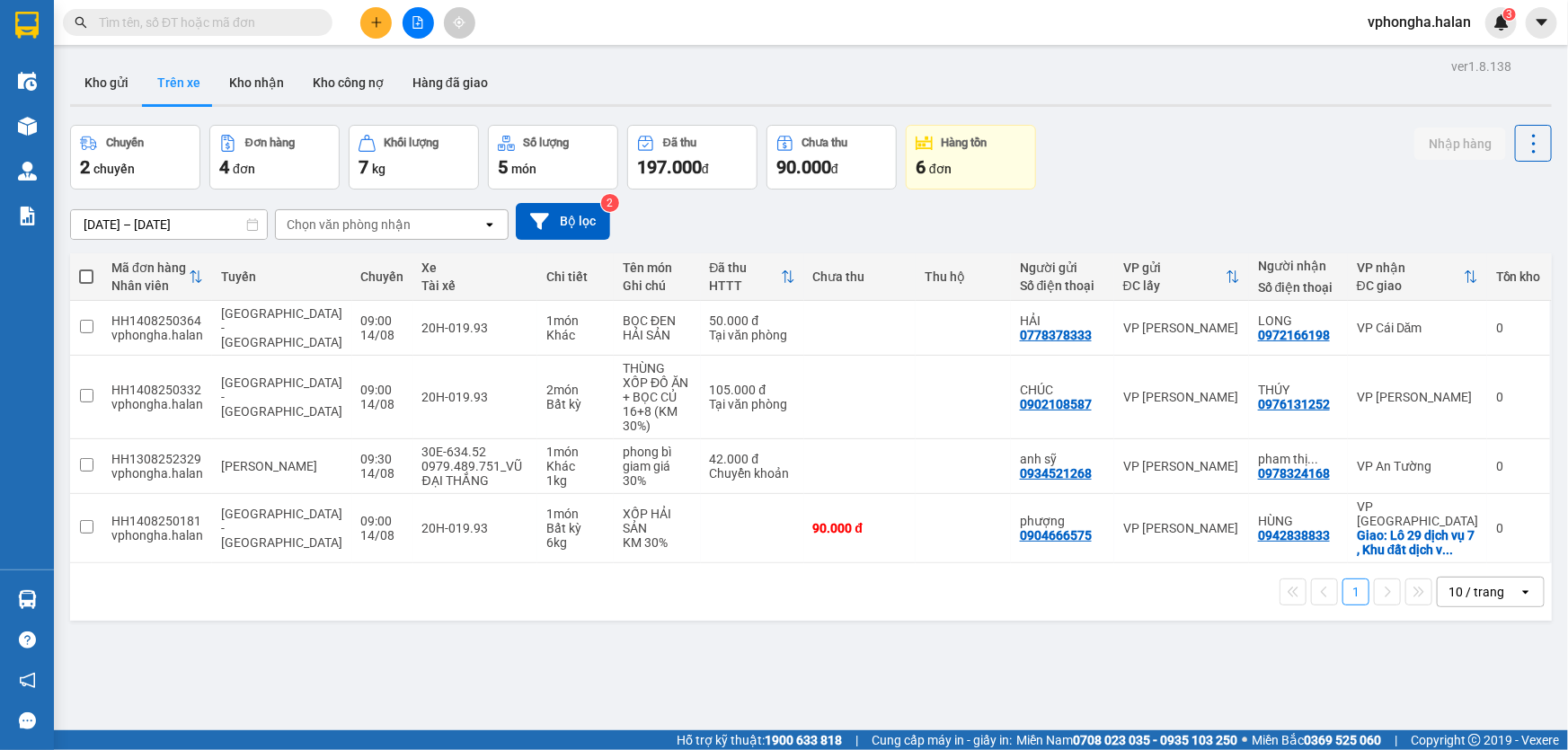
scroll to position [0, 0]
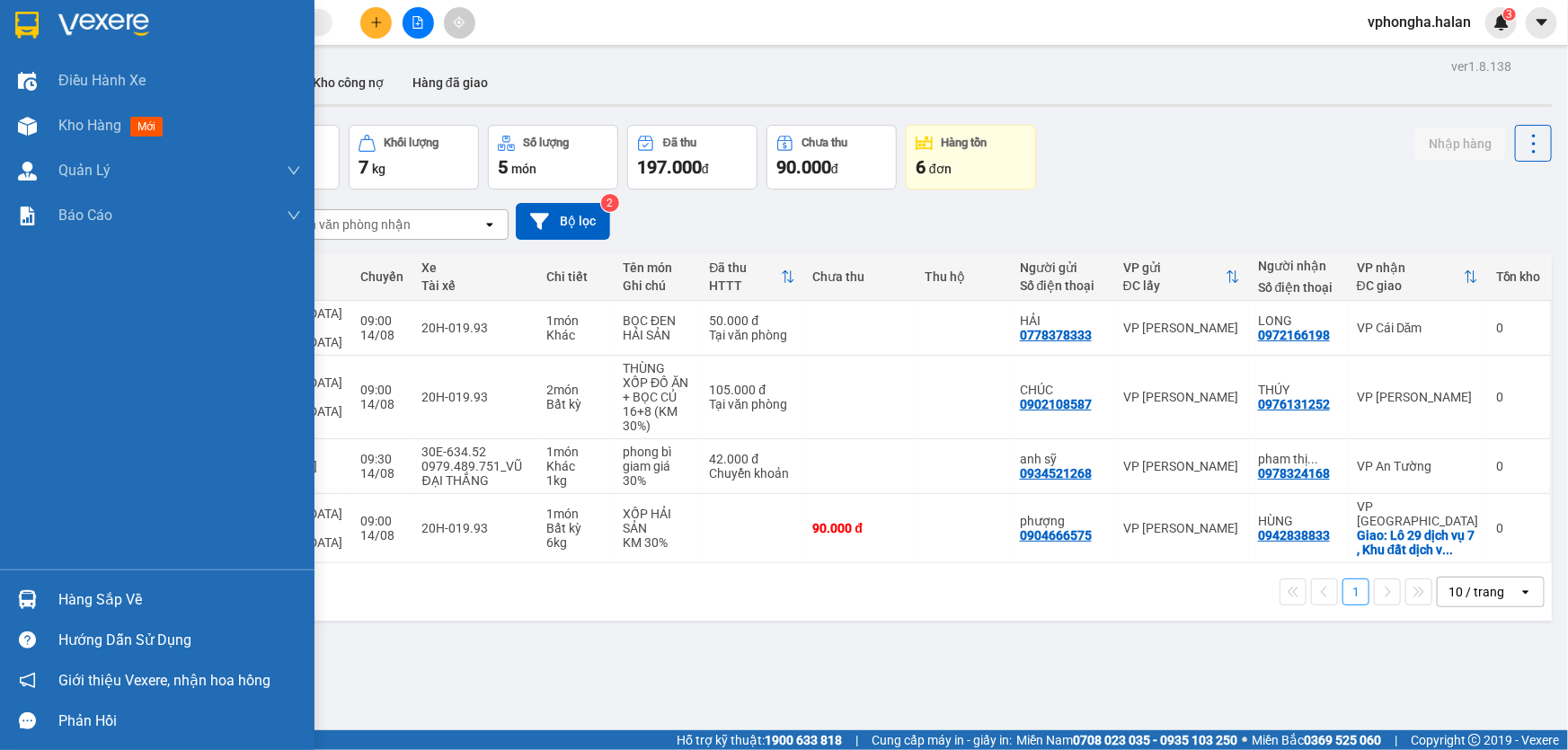
click at [98, 593] on div "Hàng sắp về" at bounding box center [180, 600] width 243 height 27
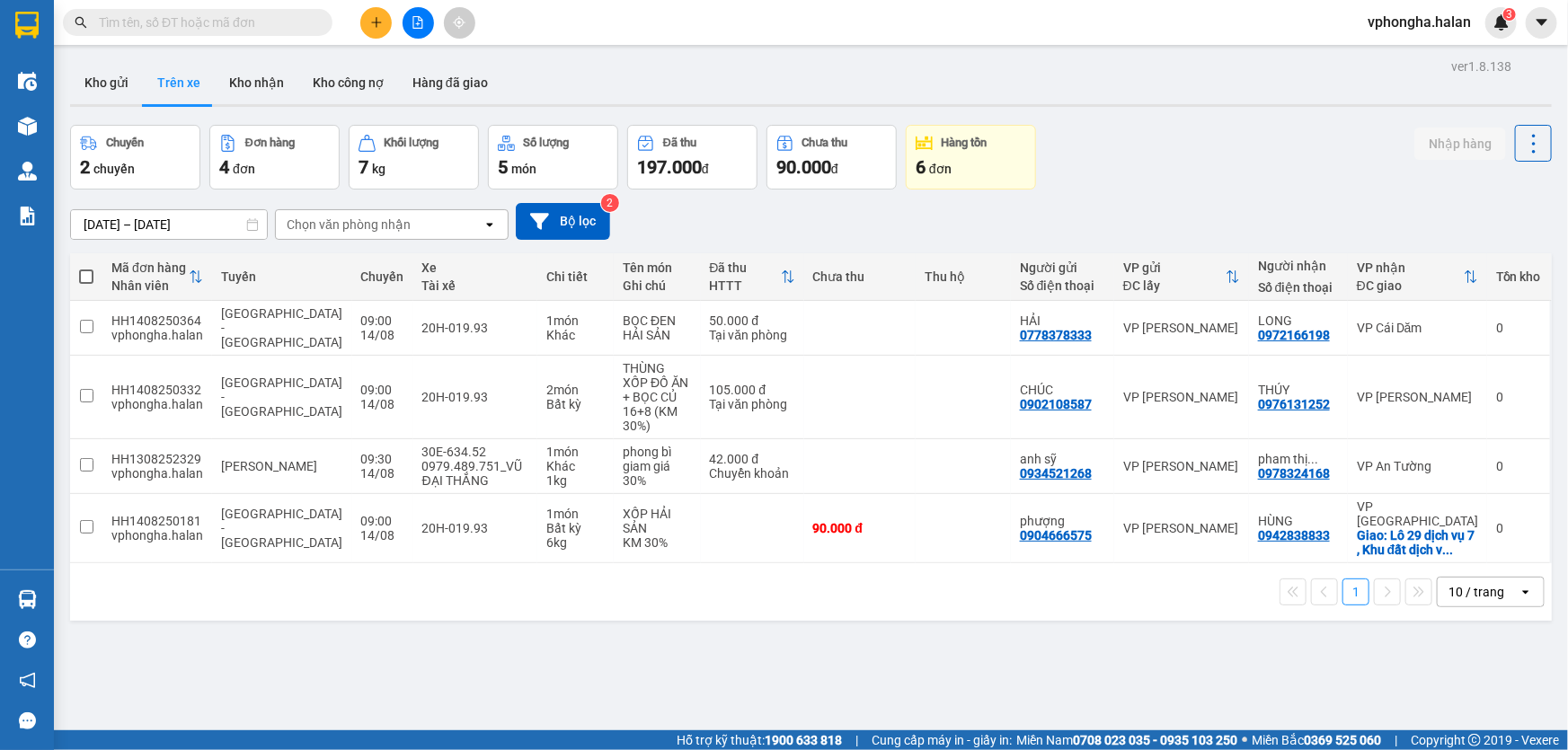
click at [925, 631] on section "Kết quả tìm kiếm ( 0 ) Bộ lọc No Data vphongha.halan 3 Điều hành xe Kho hàng mớ…" at bounding box center [784, 375] width 1568 height 750
click at [148, 24] on input "text" at bounding box center [205, 22] width 212 height 20
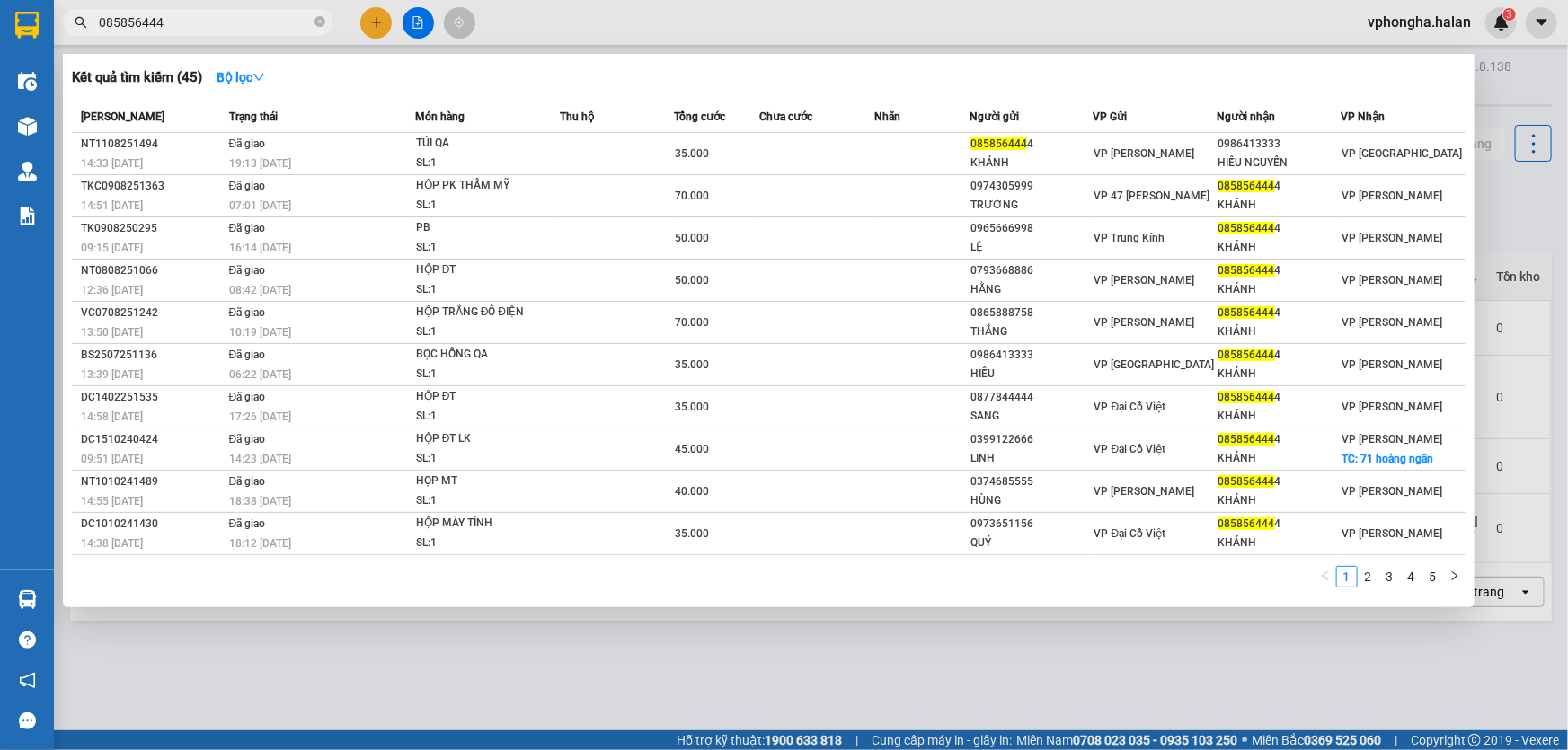
type input "085856444"
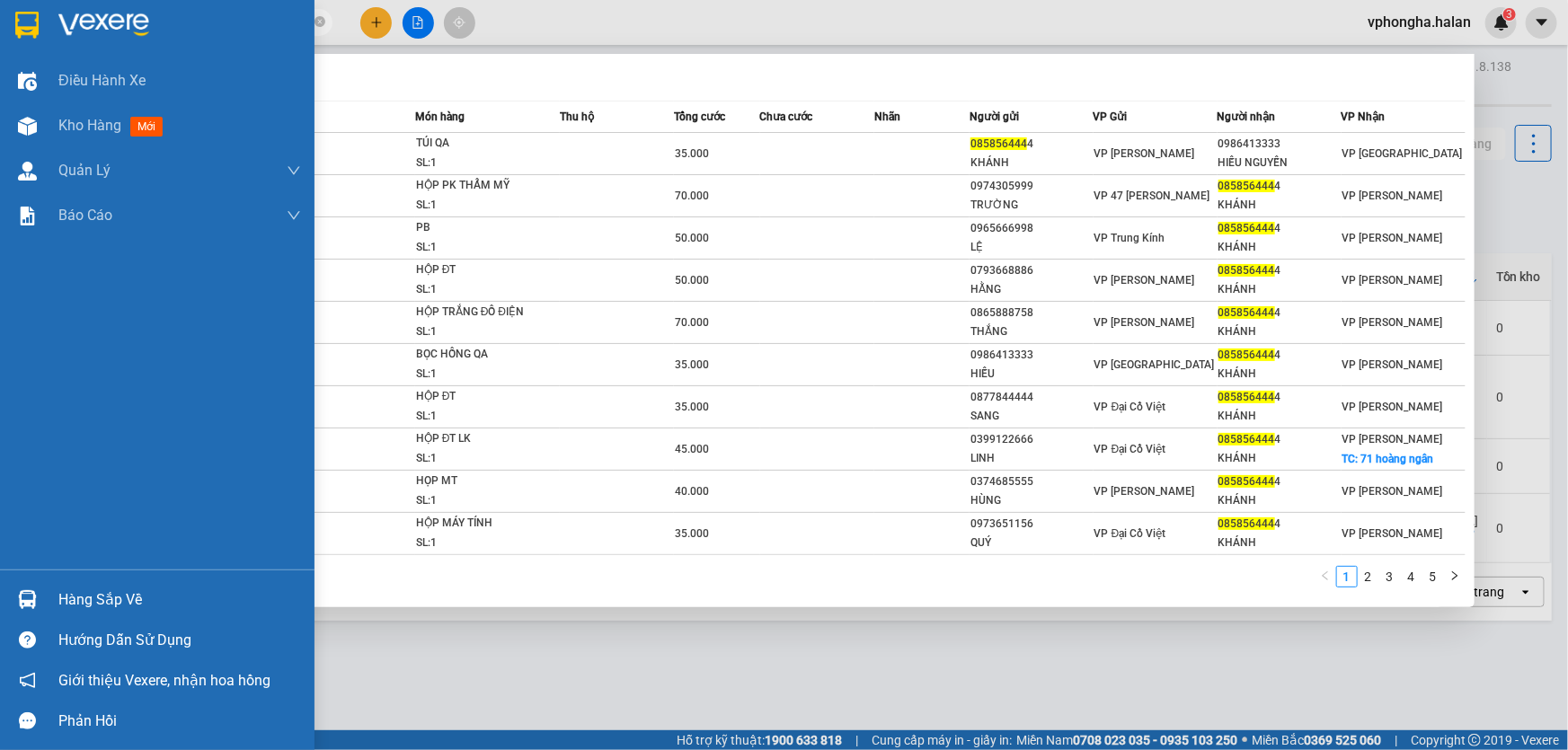
click at [71, 595] on div "Hàng sắp về" at bounding box center [180, 600] width 243 height 27
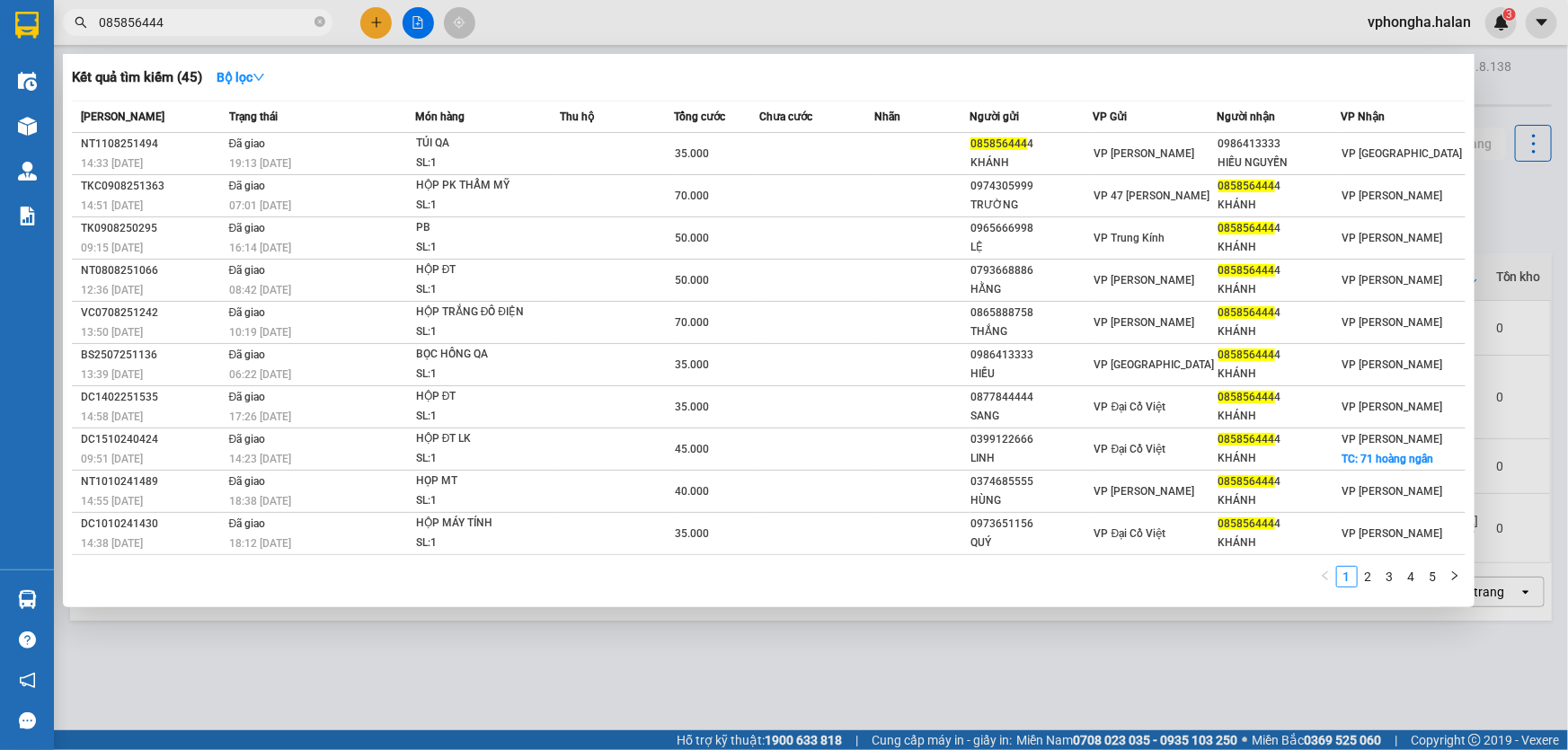
click at [1063, 565] on section "Kết quả tìm kiếm ( 45 ) Bộ lọc Mã ĐH Trạng thái Món hàng Thu hộ Tổng cước Chưa …" at bounding box center [784, 375] width 1568 height 750
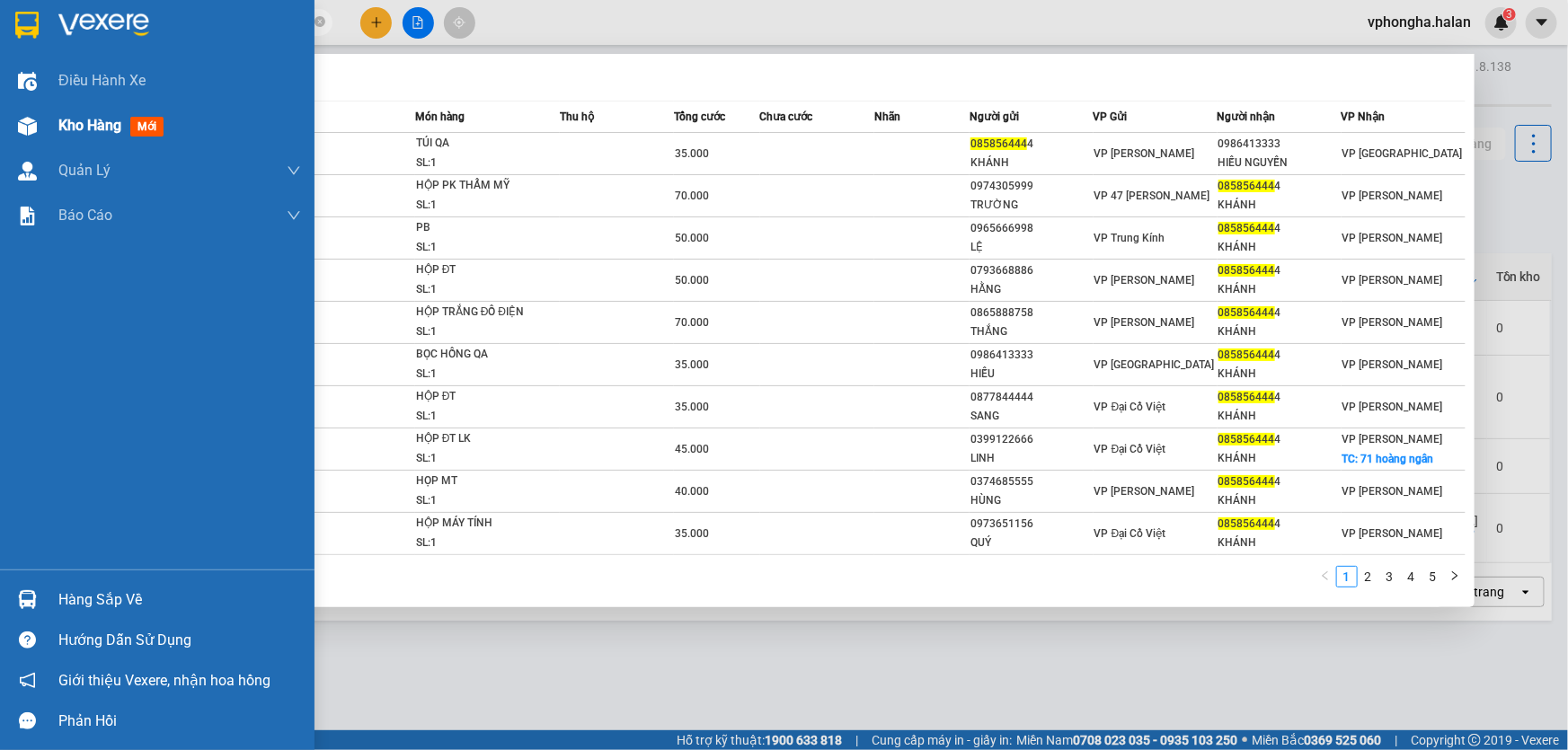
click at [92, 117] on span "Kho hàng" at bounding box center [90, 126] width 63 height 17
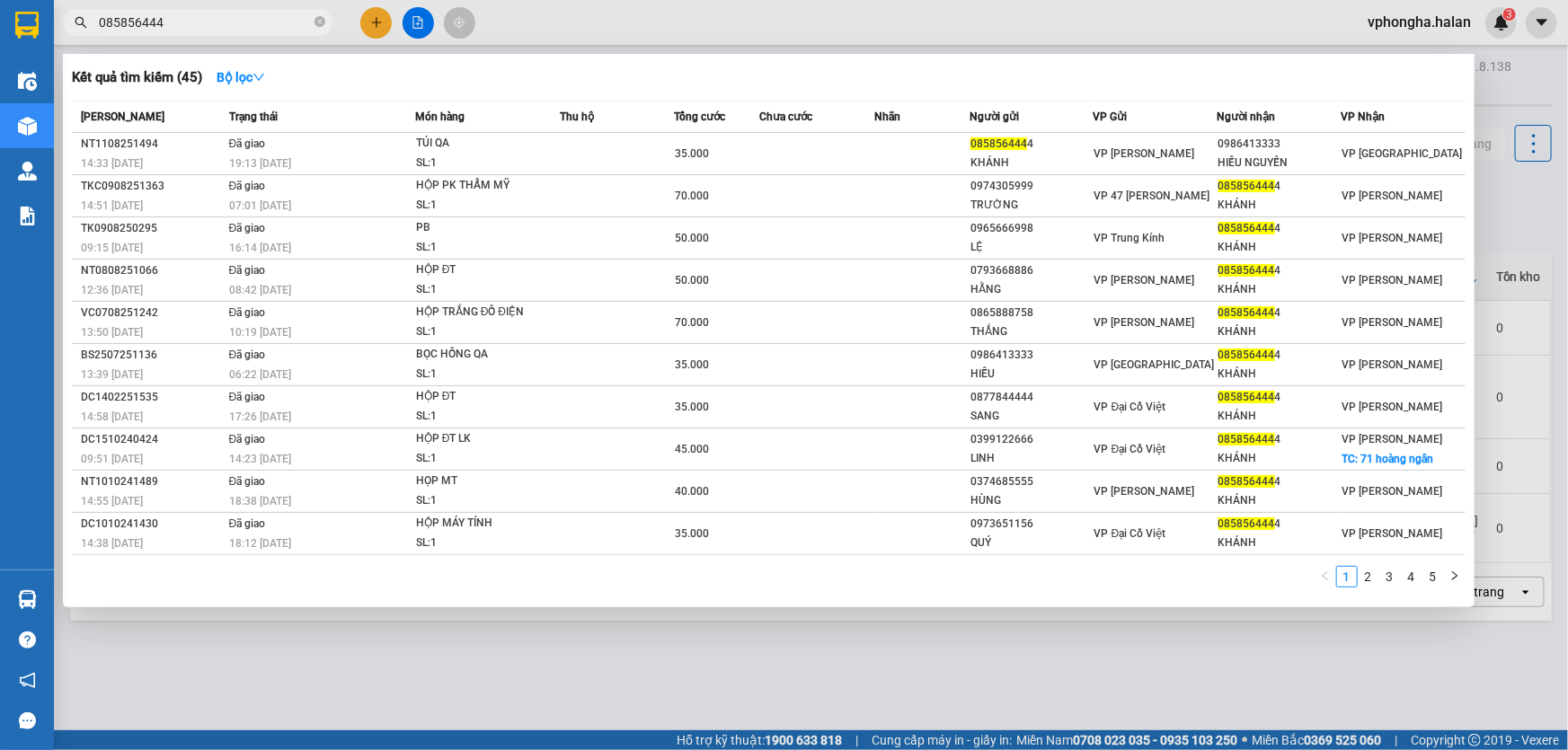
click at [91, 127] on th "[PERSON_NAME]" at bounding box center [148, 117] width 153 height 32
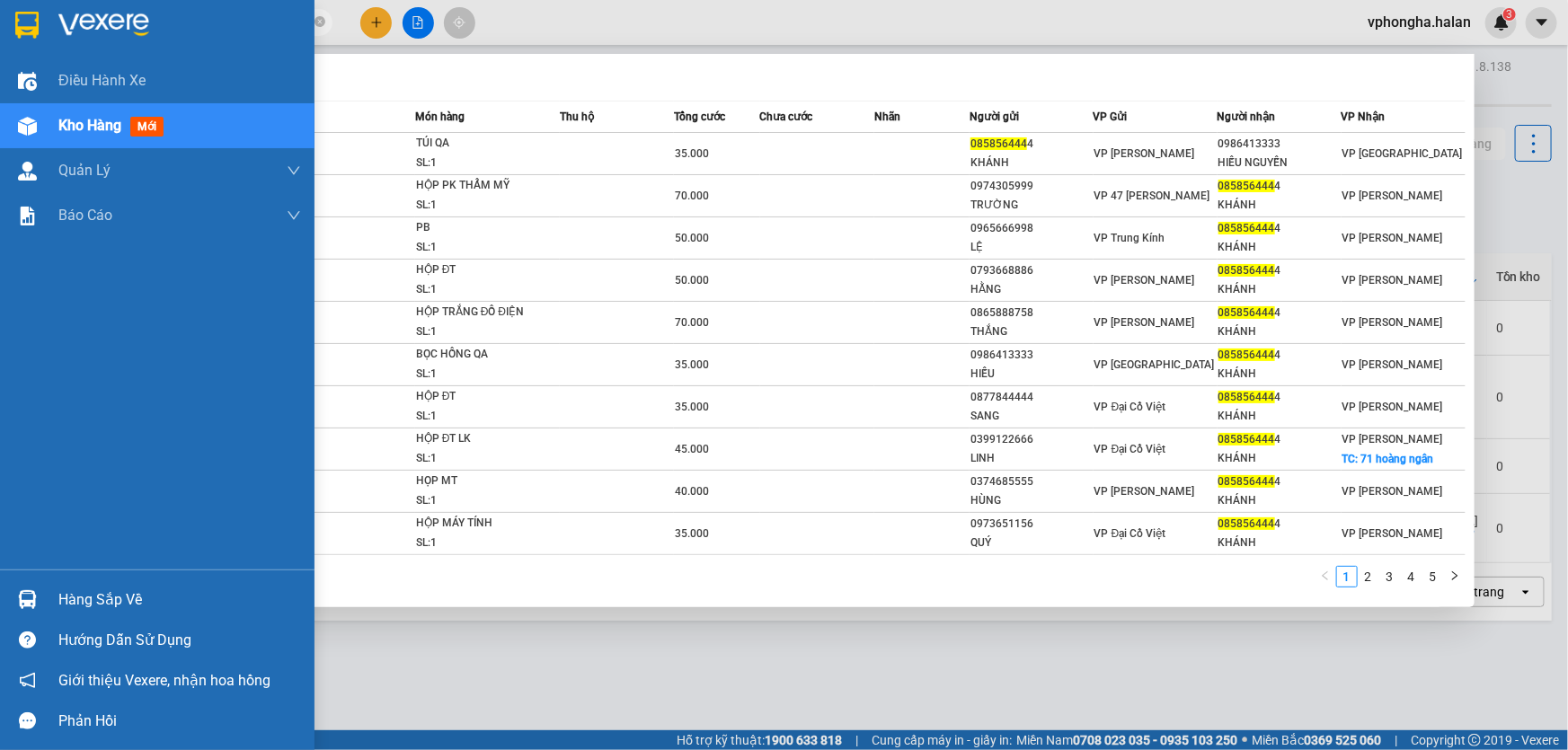
click at [20, 123] on img at bounding box center [27, 127] width 19 height 19
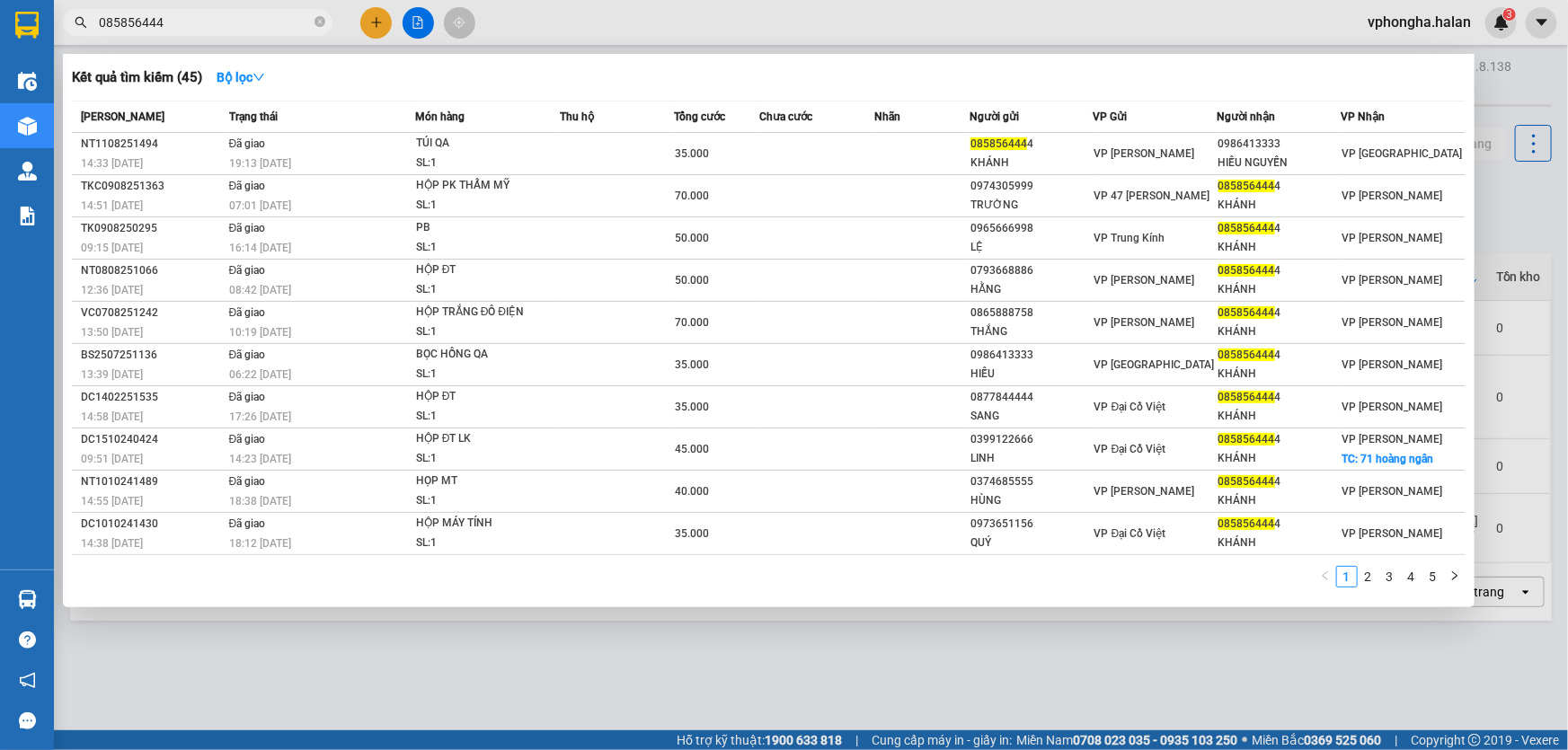
click at [733, 632] on div at bounding box center [784, 375] width 1568 height 750
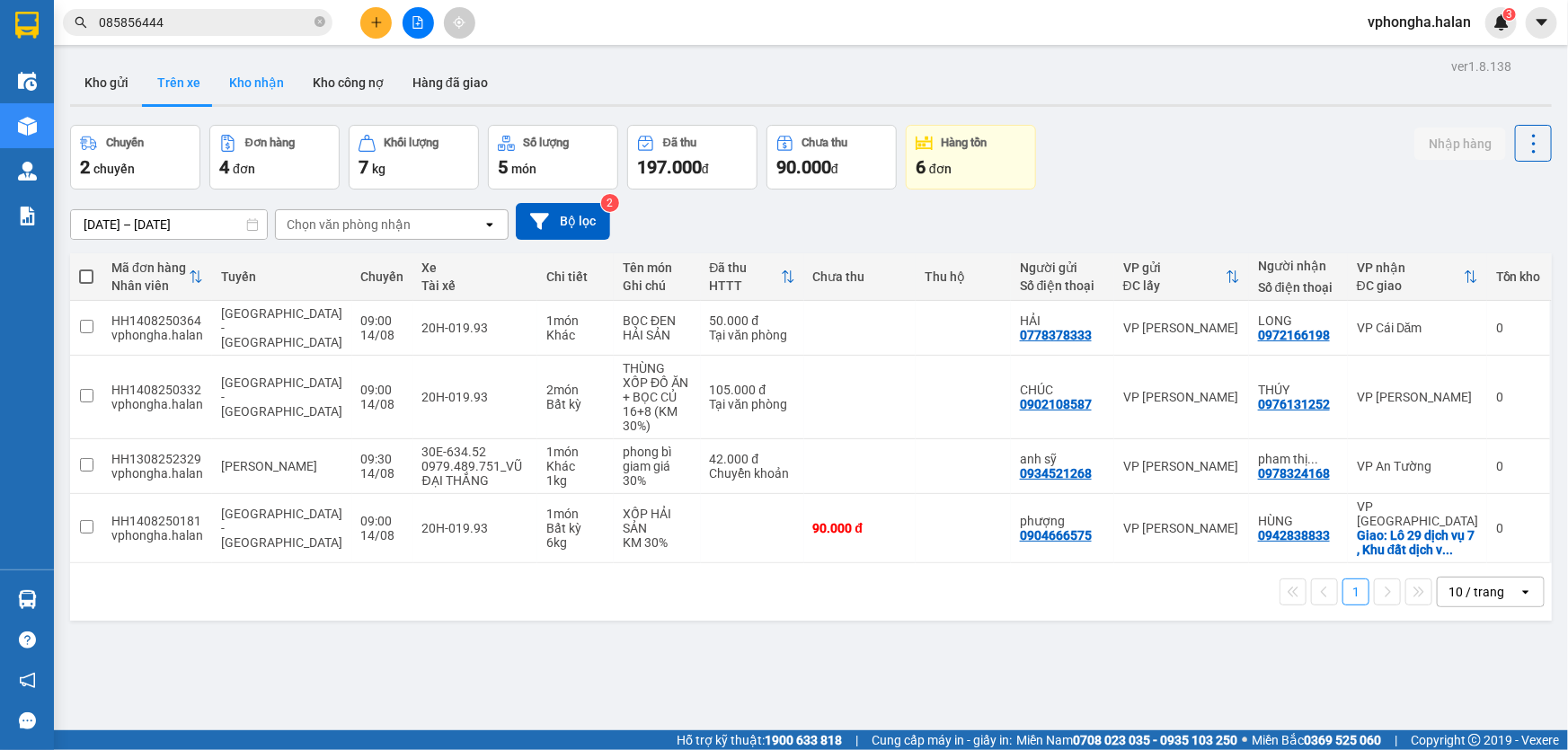
click at [246, 81] on button "Kho nhận" at bounding box center [257, 83] width 84 height 43
type input "[DATE] – [DATE]"
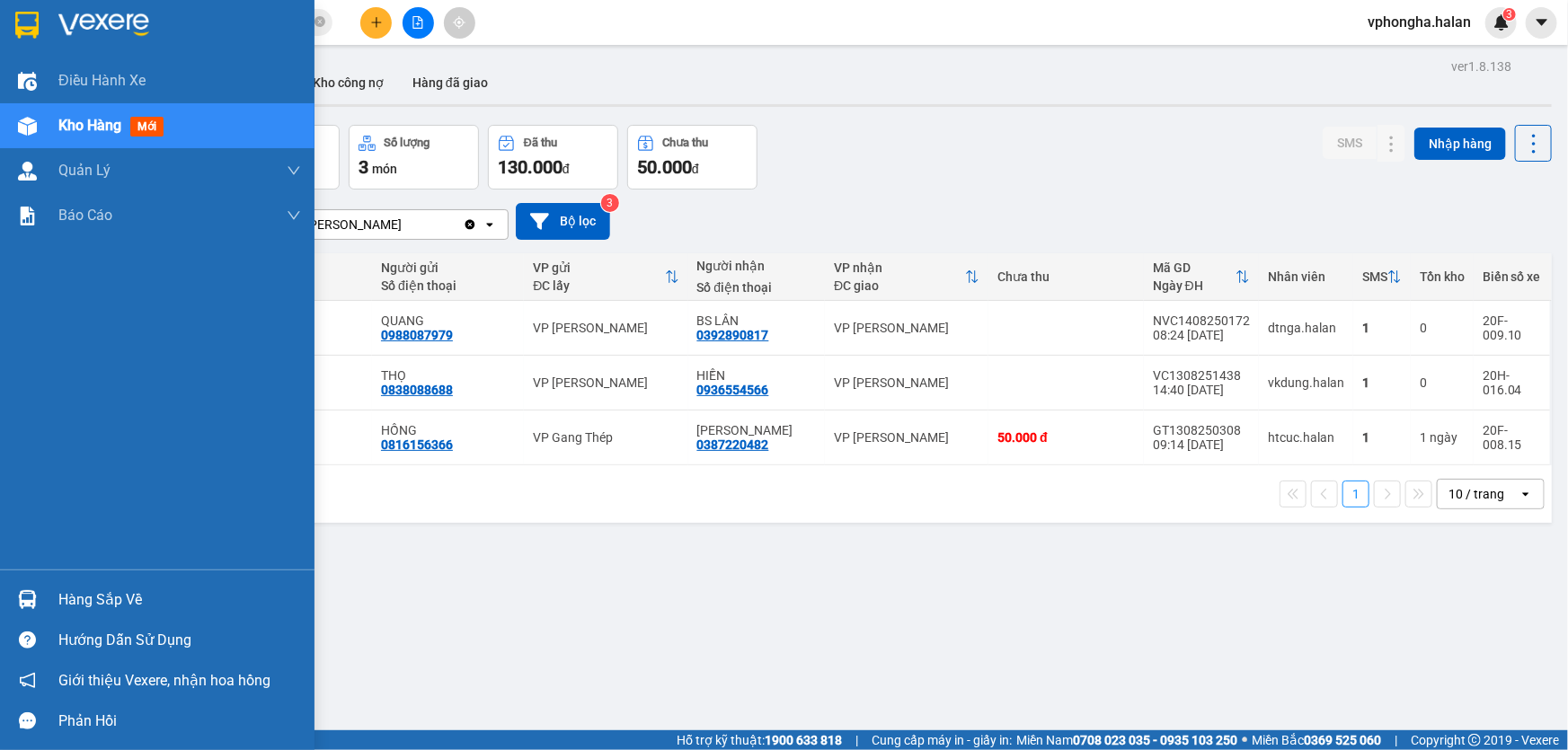
click at [230, 597] on div "Hàng sắp về" at bounding box center [180, 600] width 243 height 27
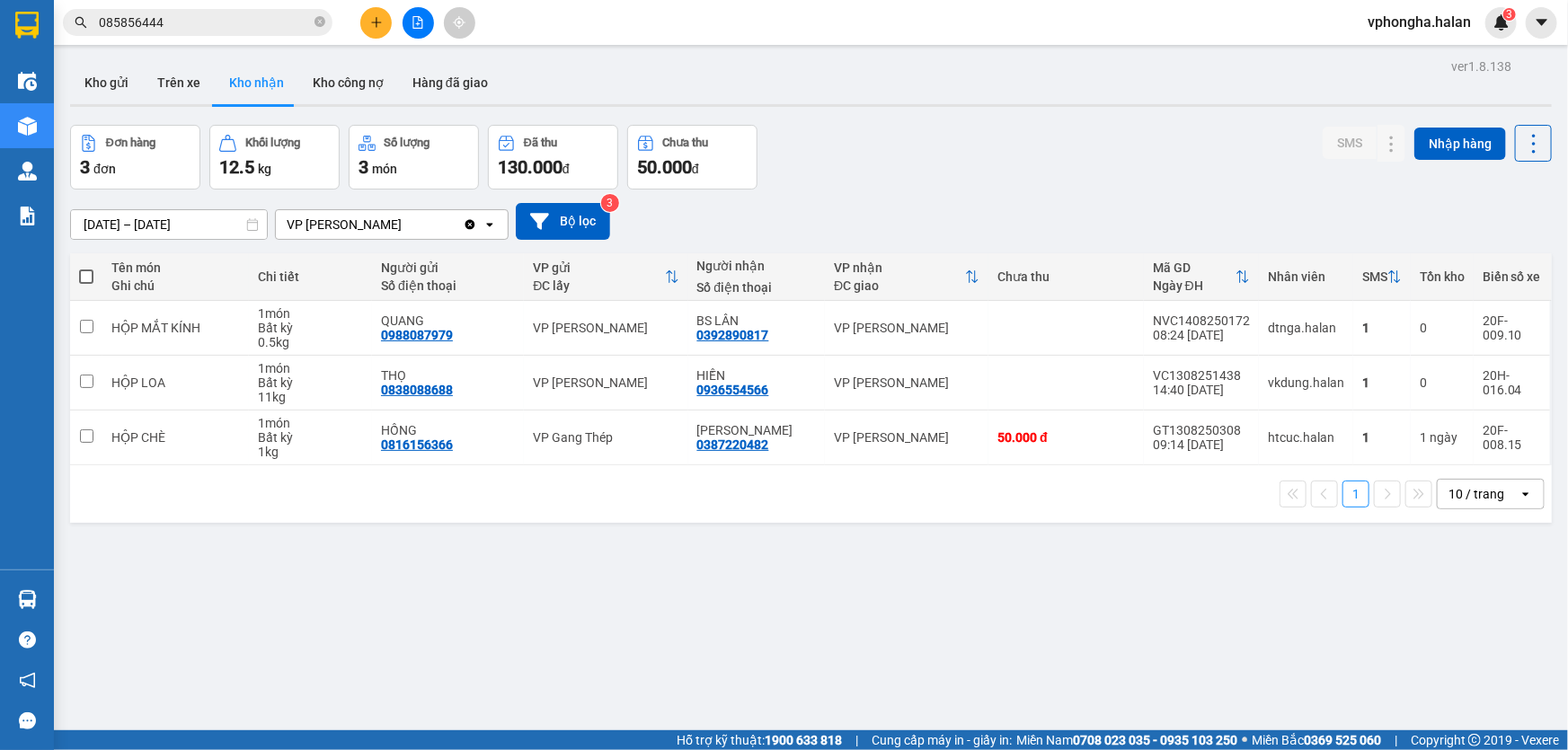
click at [1024, 609] on section "Kết quả tìm kiếm ( 45 ) Bộ lọc Mã ĐH Trạng thái Món hàng Thu hộ Tổng cước Chưa …" at bounding box center [784, 375] width 1568 height 750
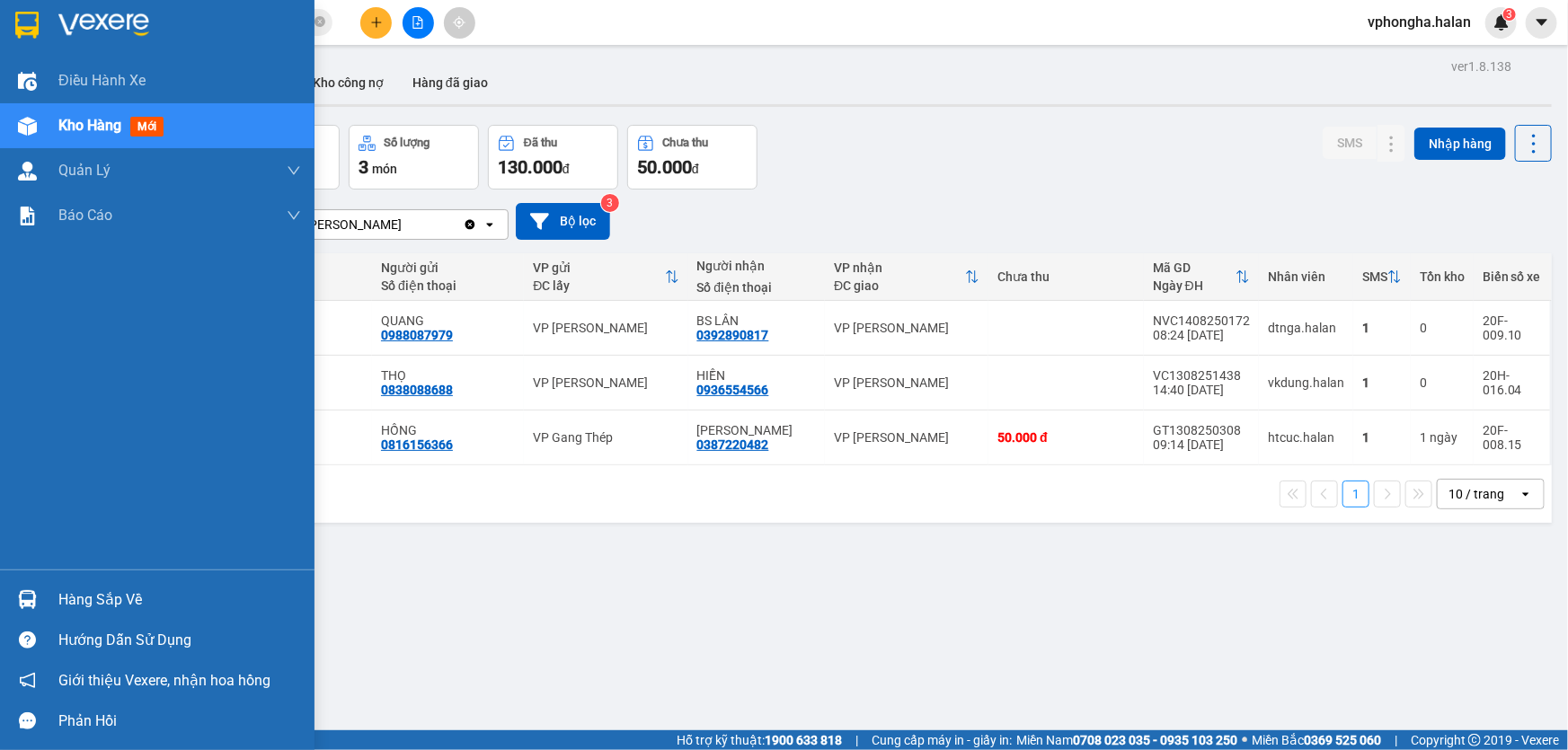
click at [89, 121] on span "Kho hàng" at bounding box center [90, 126] width 63 height 17
drag, startPoint x: 92, startPoint y: 129, endPoint x: 137, endPoint y: 130, distance: 45.0
click at [98, 129] on span "Kho hàng" at bounding box center [90, 126] width 63 height 17
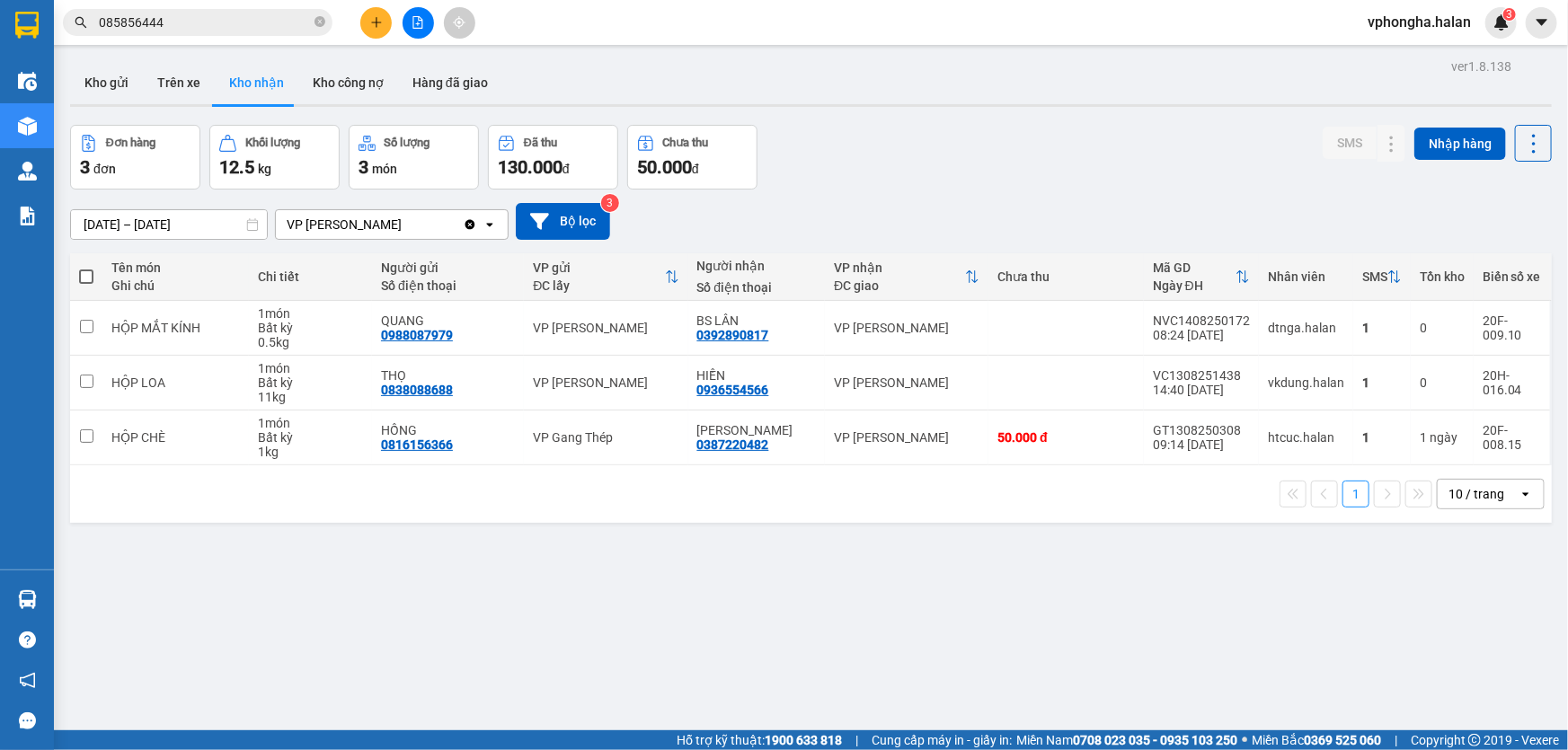
click at [384, 543] on div "ver 1.8.138 Kho gửi Trên xe Kho nhận Kho công nợ Hàng đã giao Đơn hàng 3 đơn Kh…" at bounding box center [811, 429] width 1496 height 750
click at [395, 593] on div "ver 1.8.138 Kho gửi Trên xe Kho nhận Kho công nợ Hàng đã giao Đơn hàng 3 đơn Kh…" at bounding box center [811, 429] width 1496 height 750
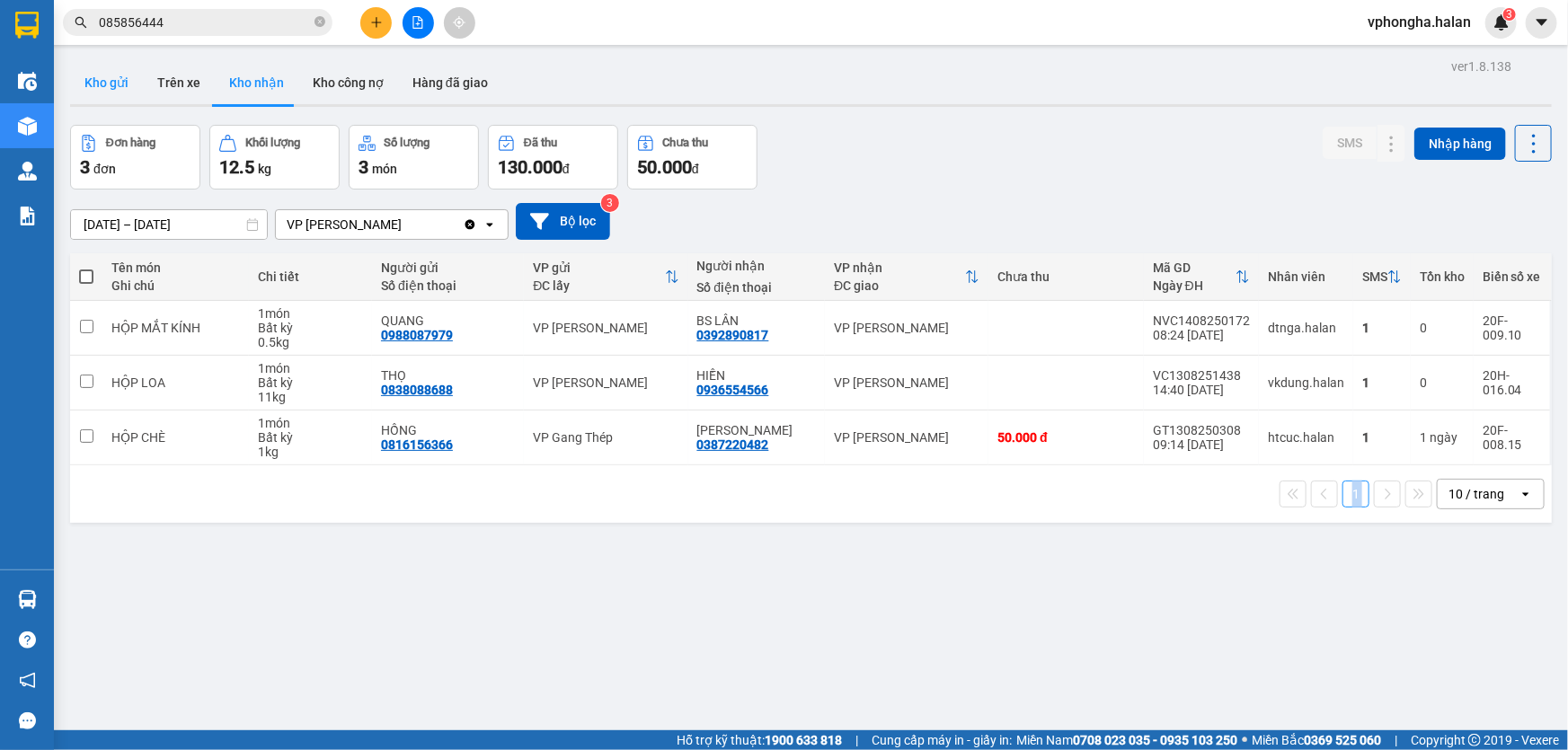
click at [106, 77] on button "Kho gửi" at bounding box center [106, 83] width 73 height 43
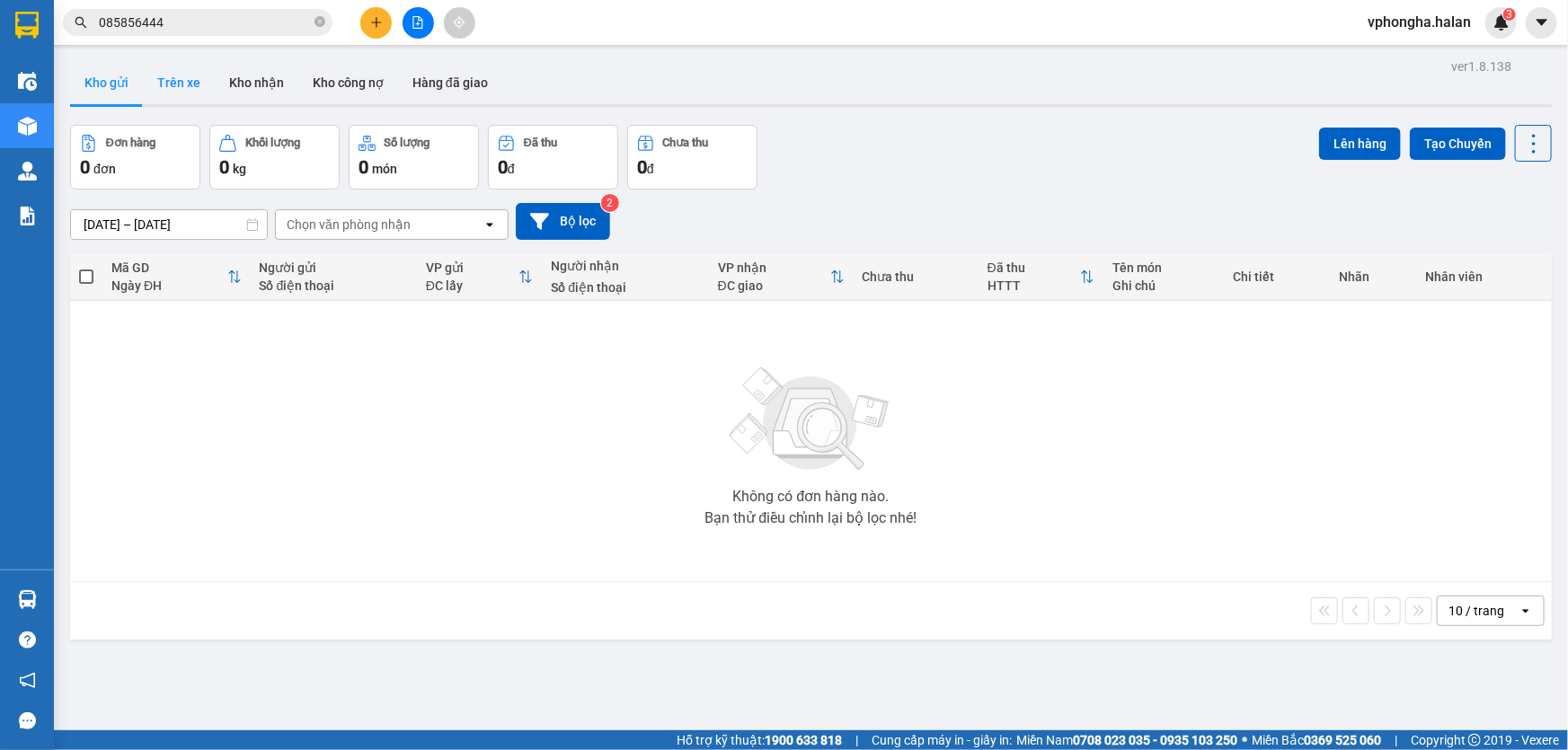
click at [194, 77] on button "Trên xe" at bounding box center [179, 83] width 72 height 43
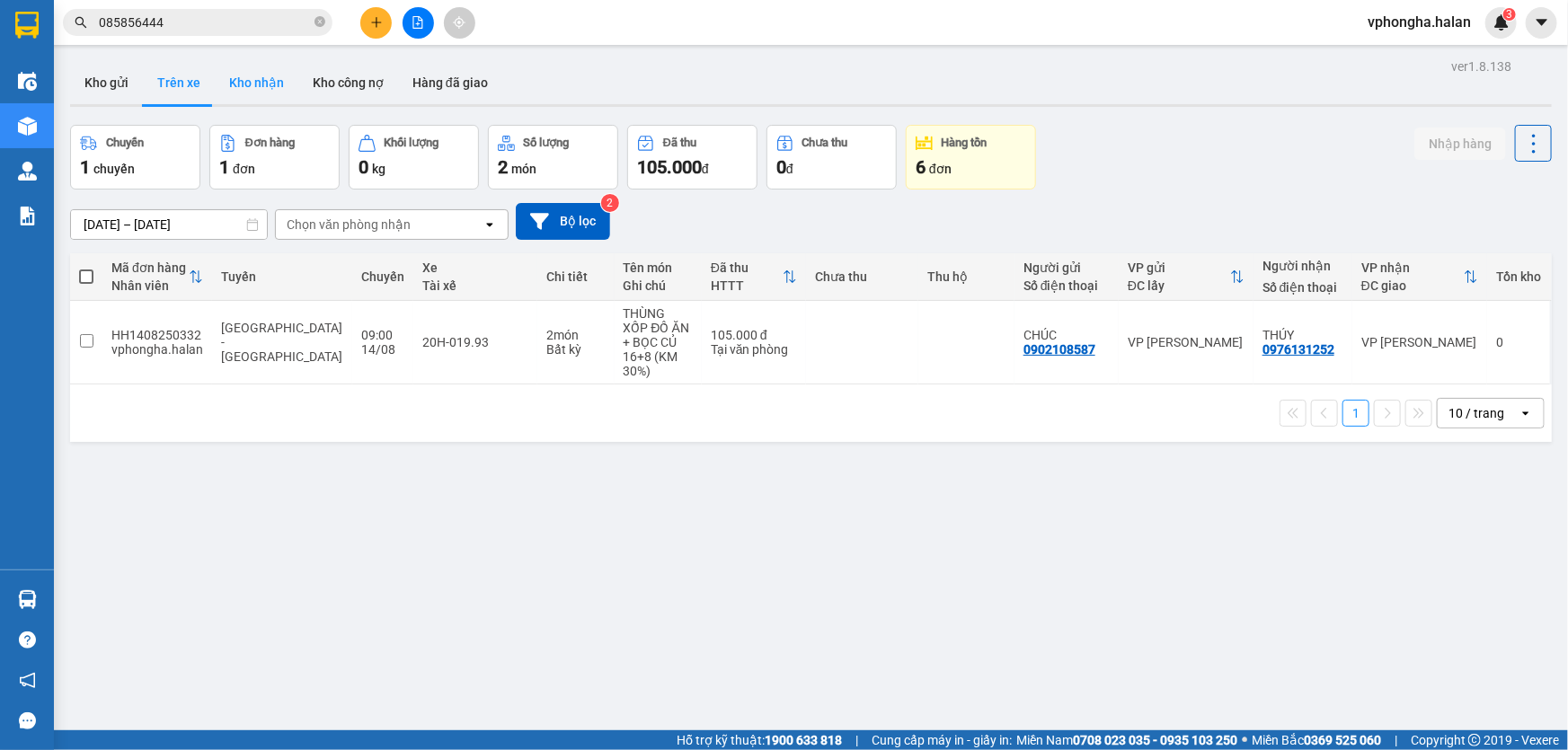
click at [255, 85] on button "Kho nhận" at bounding box center [257, 83] width 84 height 43
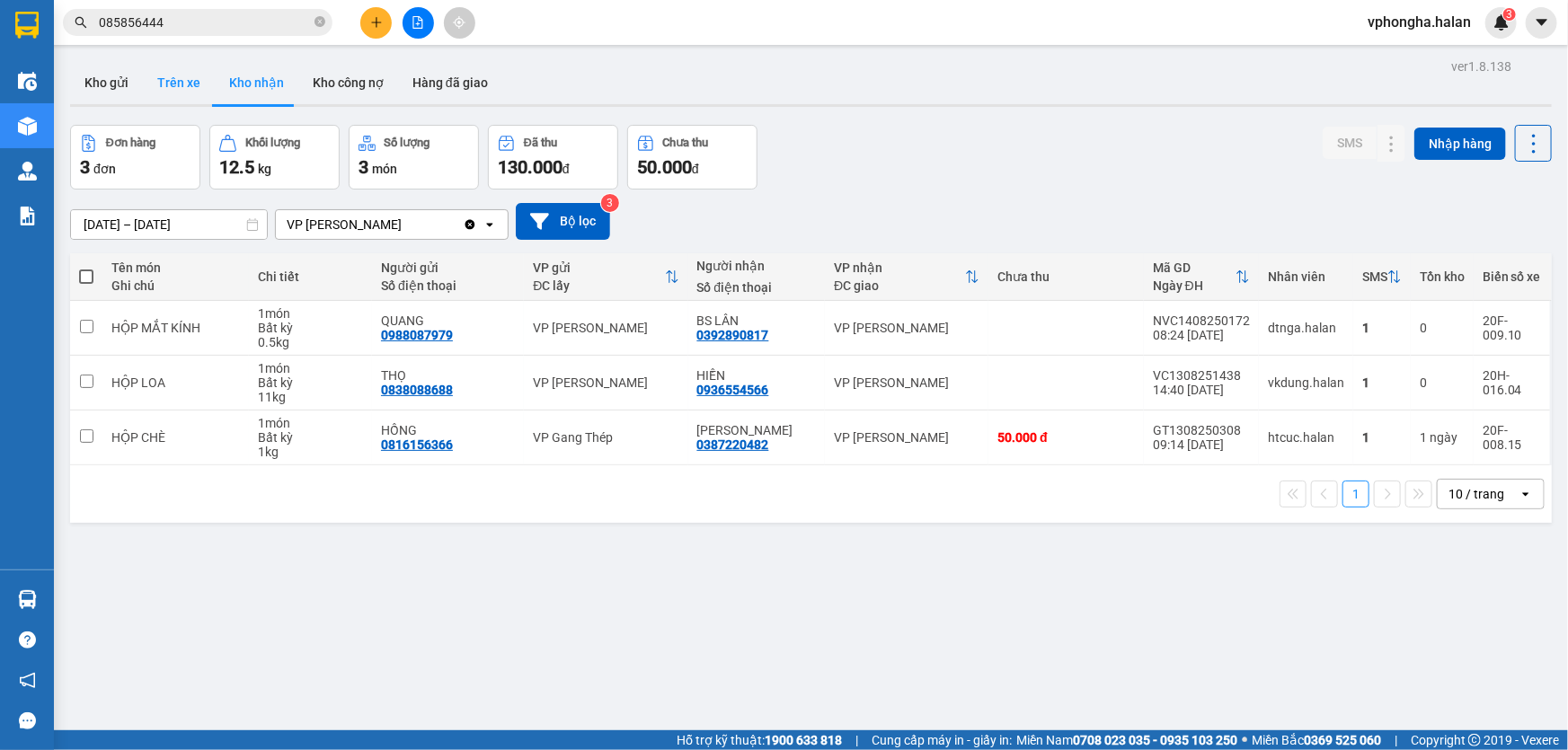
click at [193, 81] on button "Trên xe" at bounding box center [179, 83] width 72 height 43
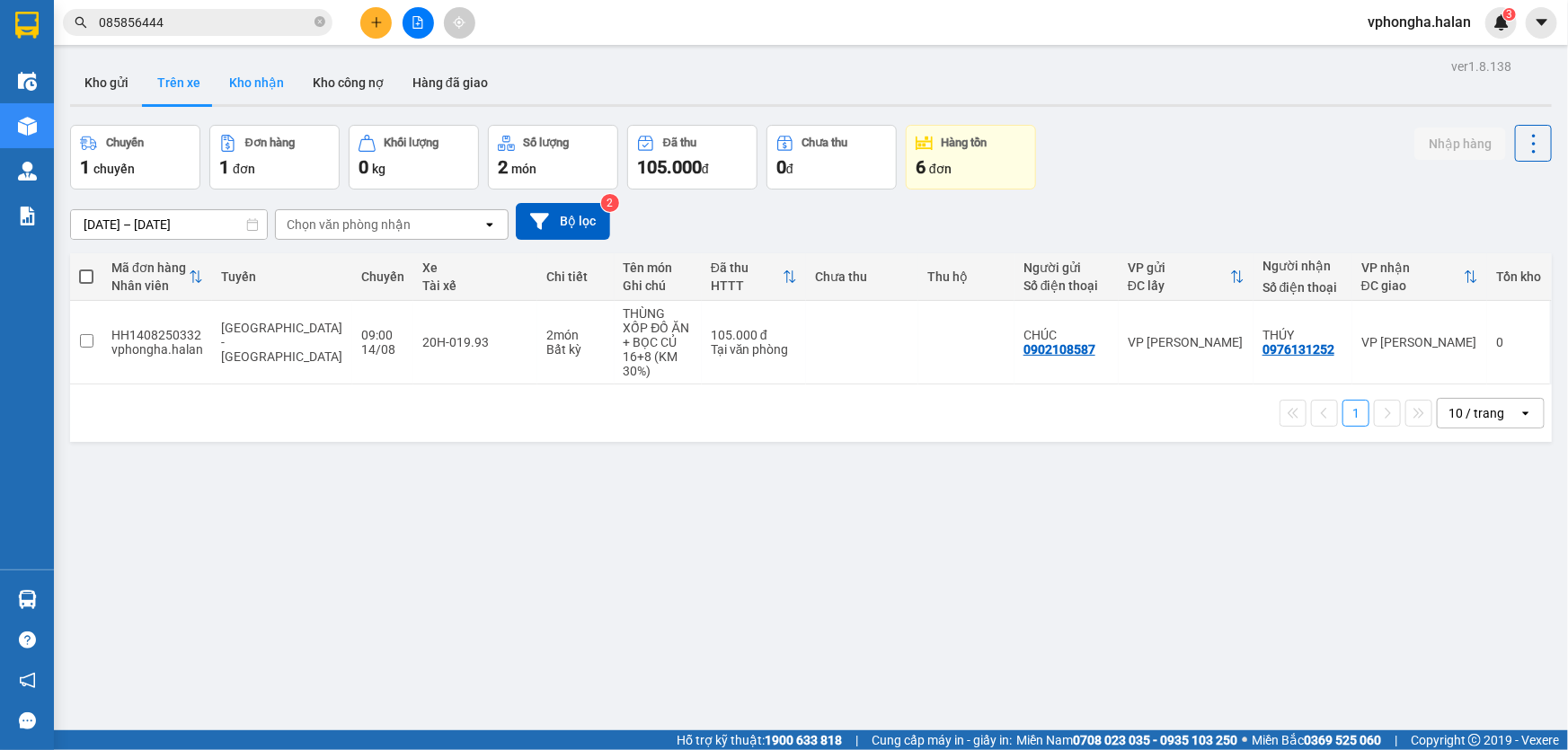
click at [238, 79] on button "Kho nhận" at bounding box center [257, 83] width 84 height 43
type input "[DATE] – [DATE]"
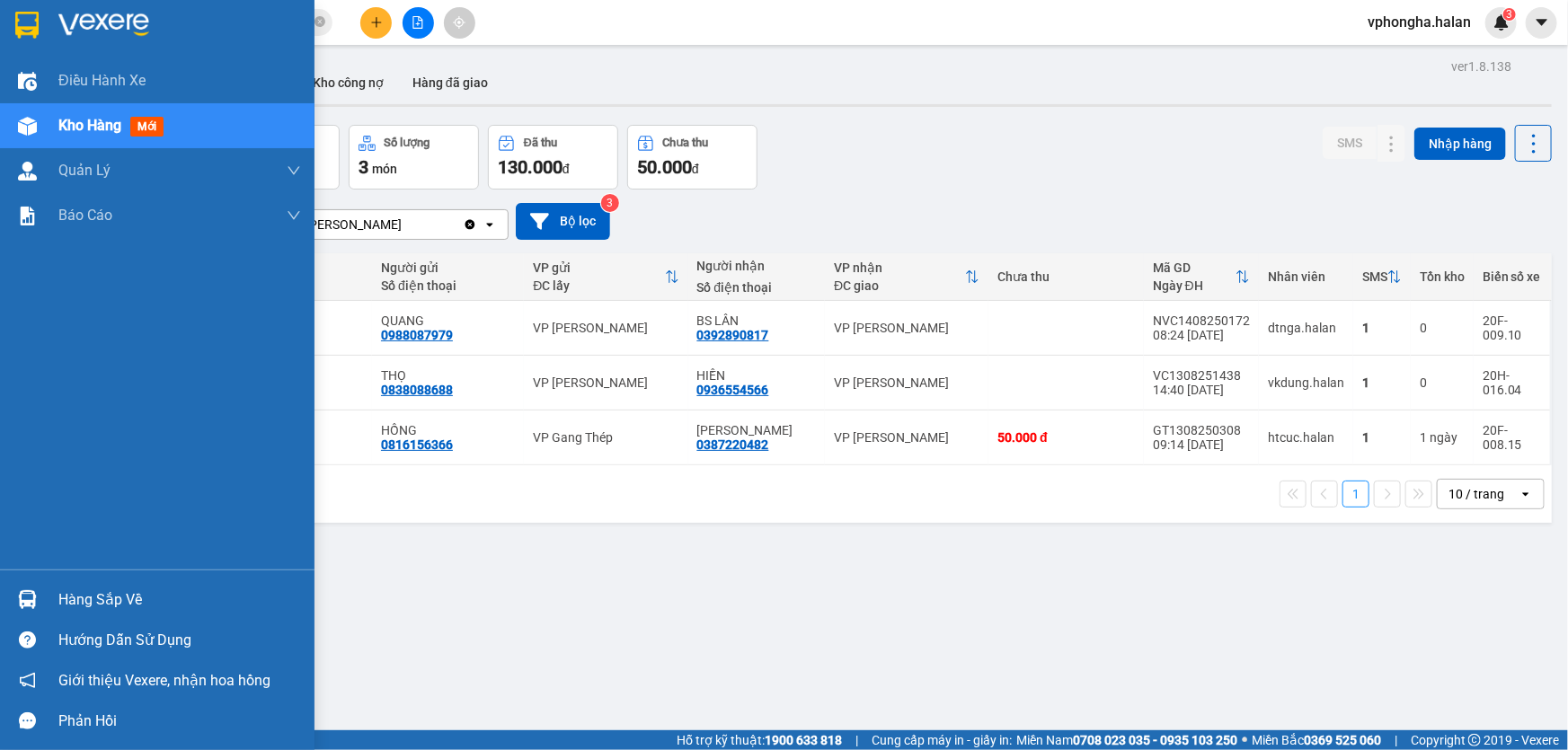
click at [79, 587] on div "Hàng sắp về" at bounding box center [180, 600] width 243 height 27
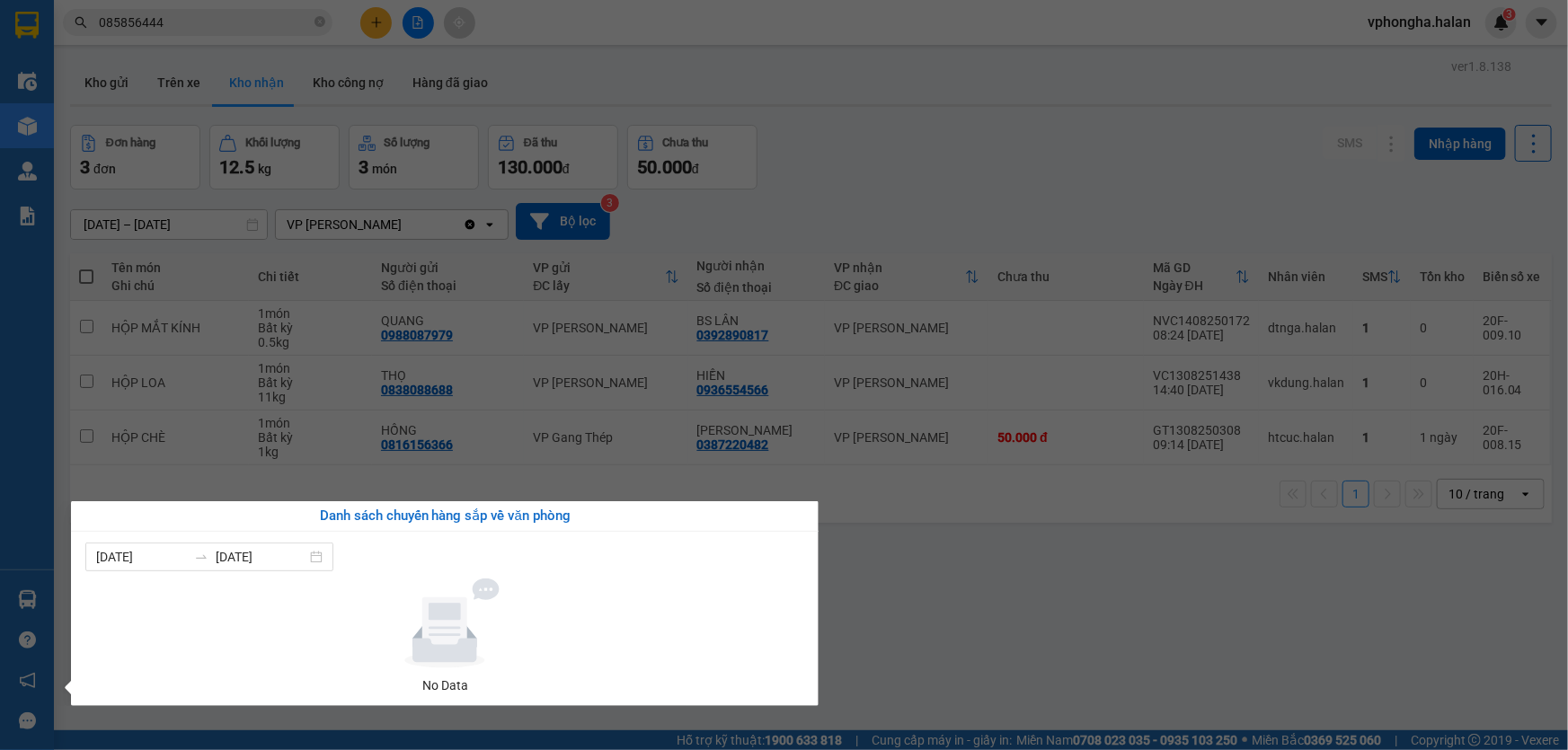
click at [900, 600] on section "Kết quả tìm kiếm ( 45 ) Bộ lọc Mã ĐH Trạng thái Món hàng Thu hộ Tổng cước Chưa …" at bounding box center [784, 375] width 1568 height 750
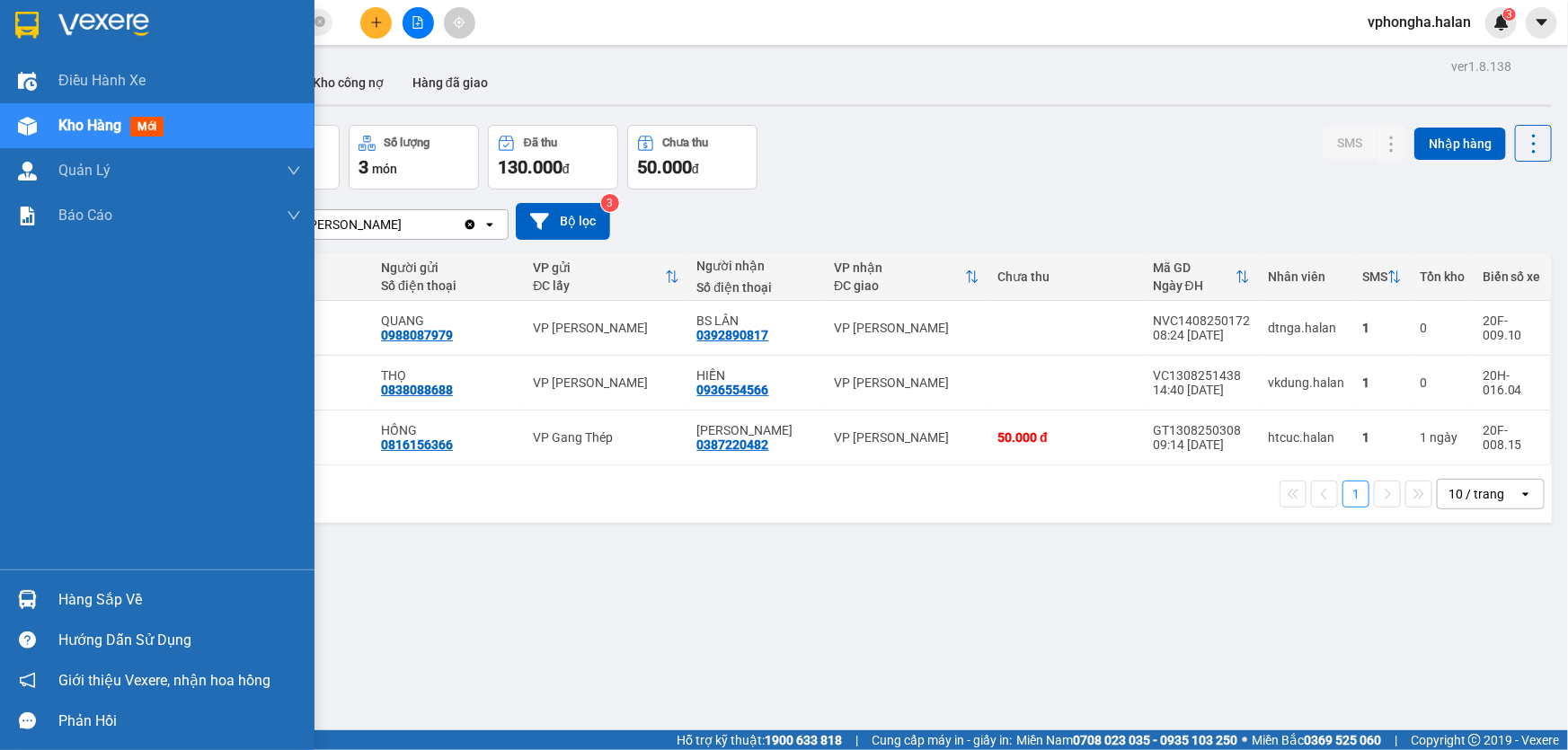
click at [128, 605] on div "Hàng sắp về" at bounding box center [180, 600] width 243 height 27
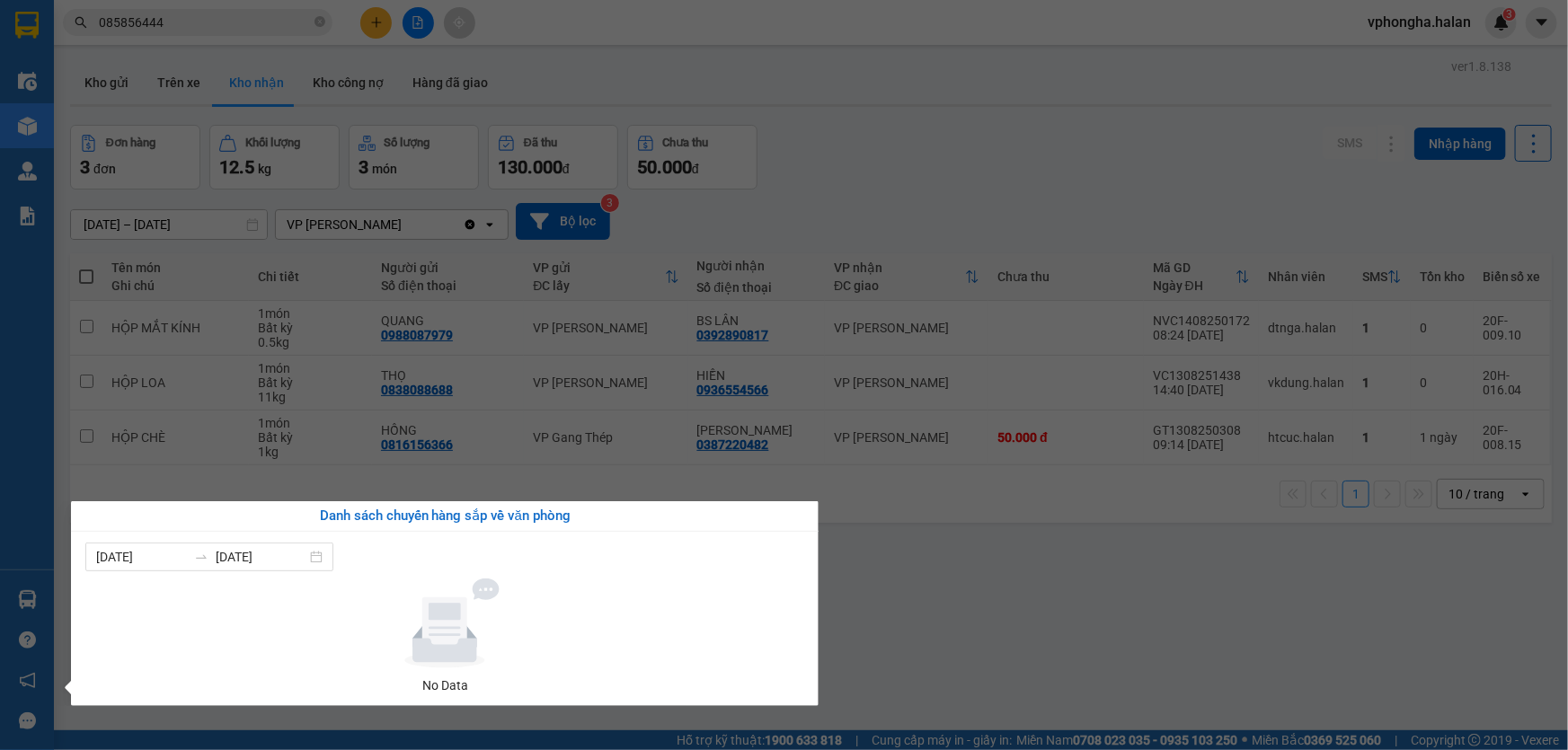
click at [980, 189] on section "Kết quả tìm kiếm ( 45 ) Bộ lọc Mã ĐH Trạng thái Món hàng Thu hộ Tổng cước Chưa …" at bounding box center [784, 375] width 1568 height 750
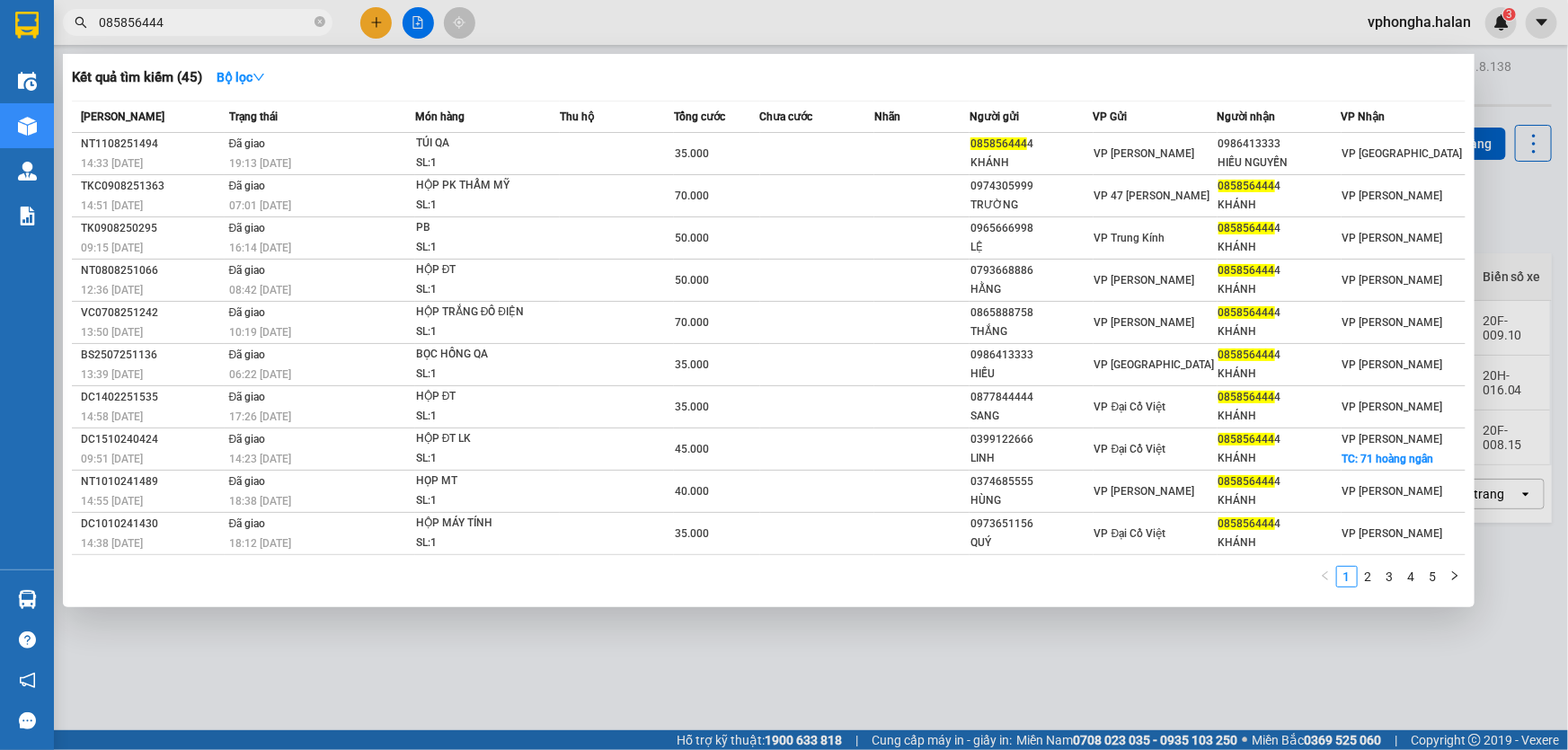
click at [182, 13] on input "085856444" at bounding box center [205, 22] width 212 height 20
click at [318, 18] on icon "close-circle" at bounding box center [320, 21] width 11 height 11
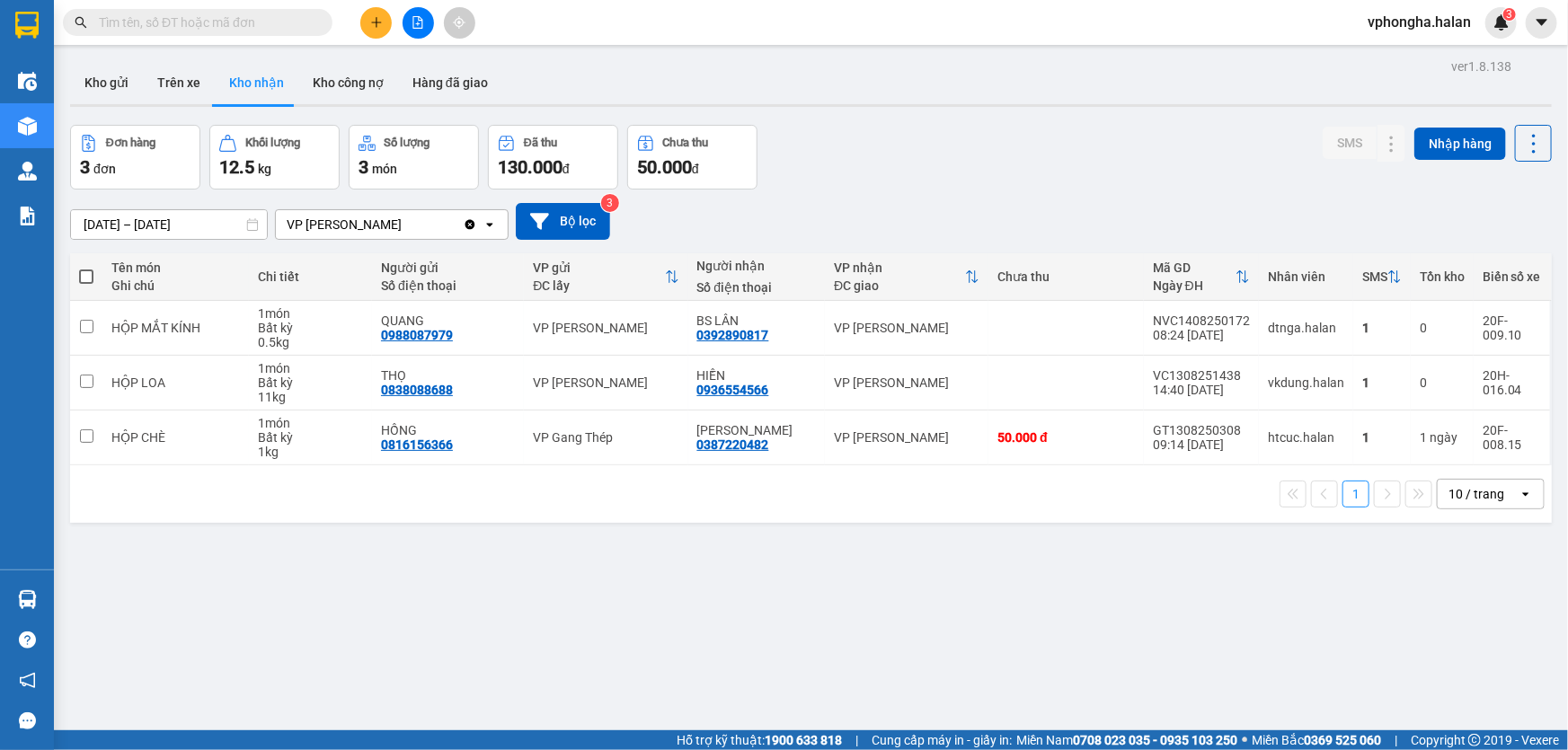
click at [230, 22] on input "text" at bounding box center [205, 22] width 212 height 20
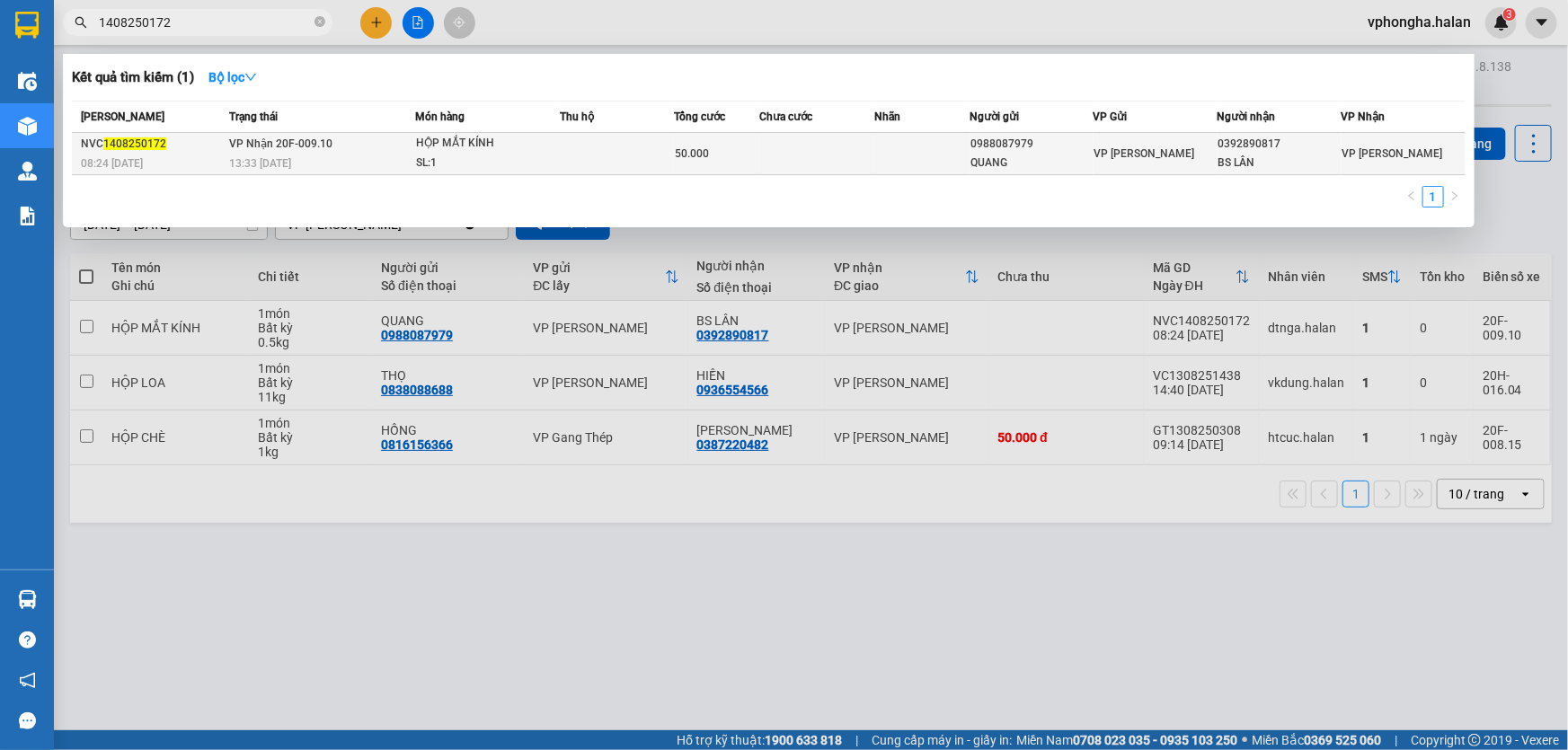
type input "1408250172"
click at [619, 153] on td at bounding box center [617, 154] width 114 height 42
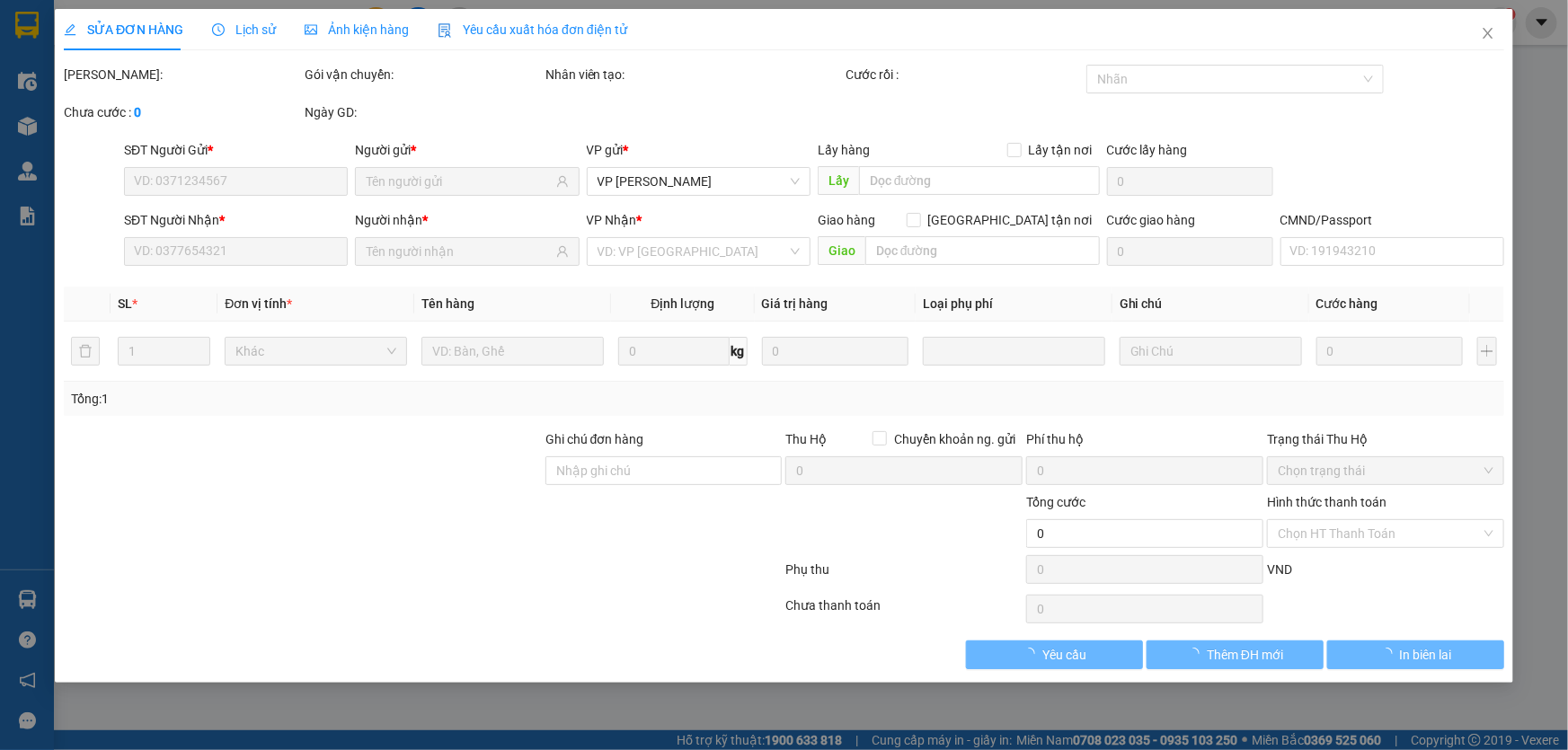
type input "0988087979"
type input "QUANG"
type input "0392890817"
type input "BS LÂN"
type input "50.000"
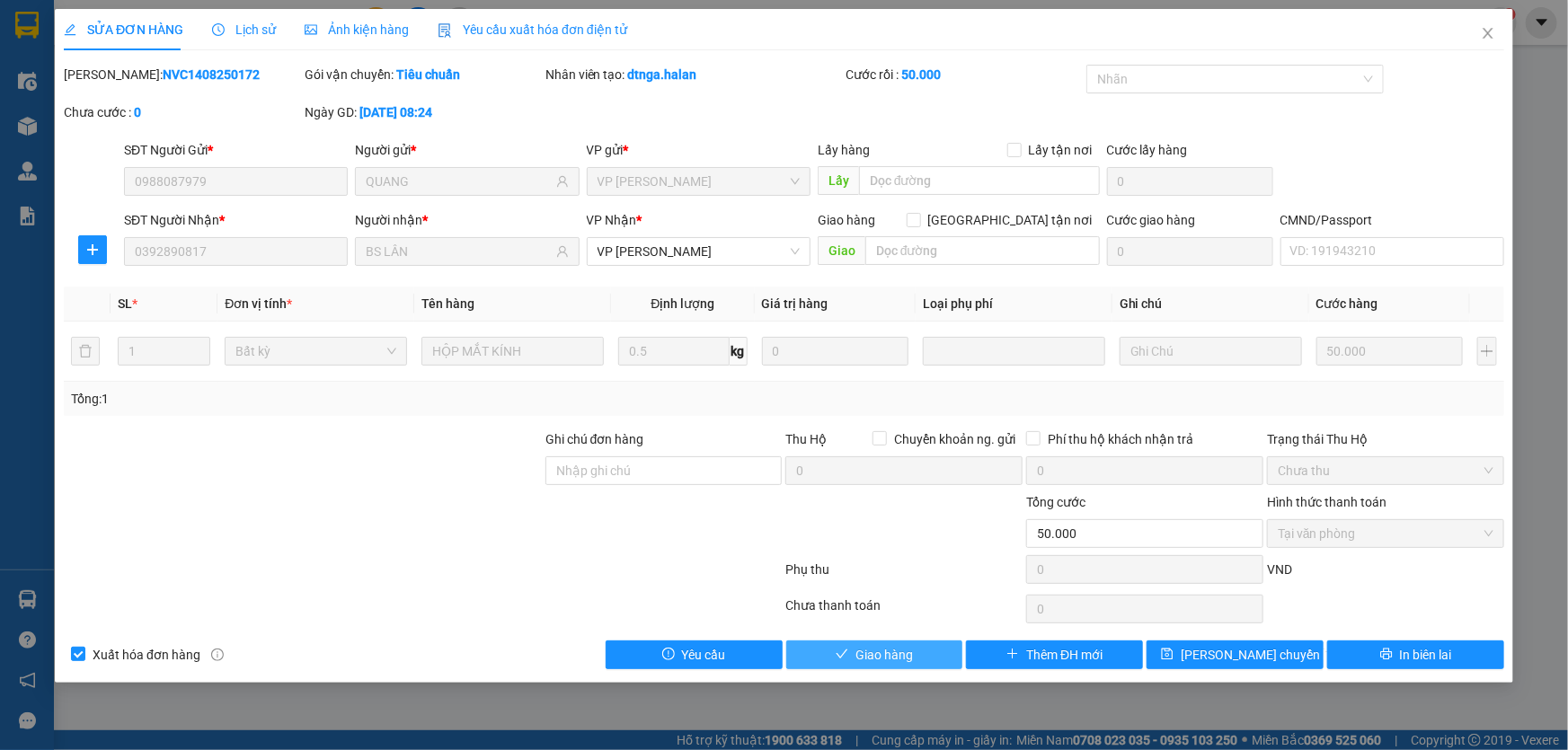
click at [879, 650] on span "Giao hàng" at bounding box center [884, 654] width 58 height 20
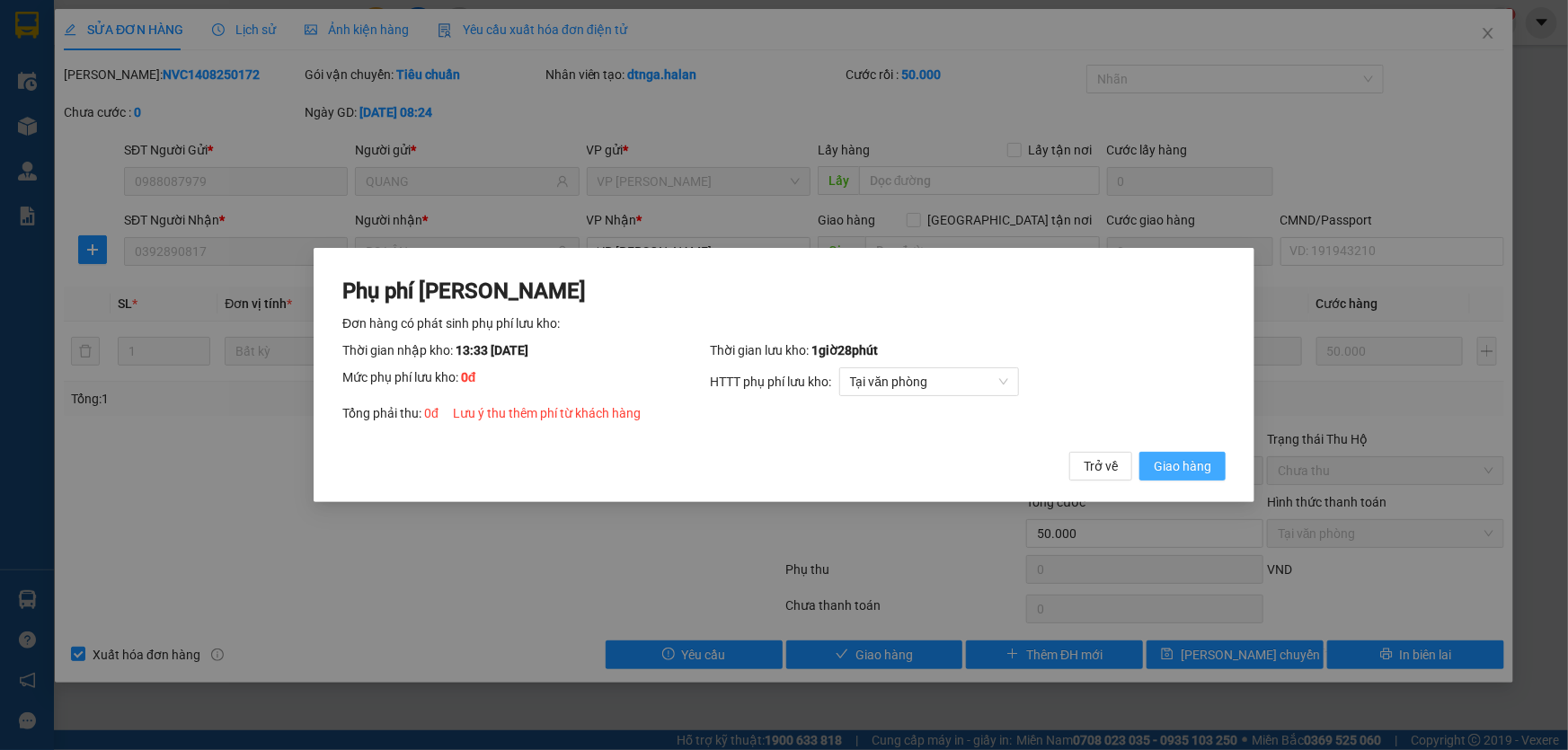
click at [1195, 468] on span "Giao hàng" at bounding box center [1183, 466] width 58 height 20
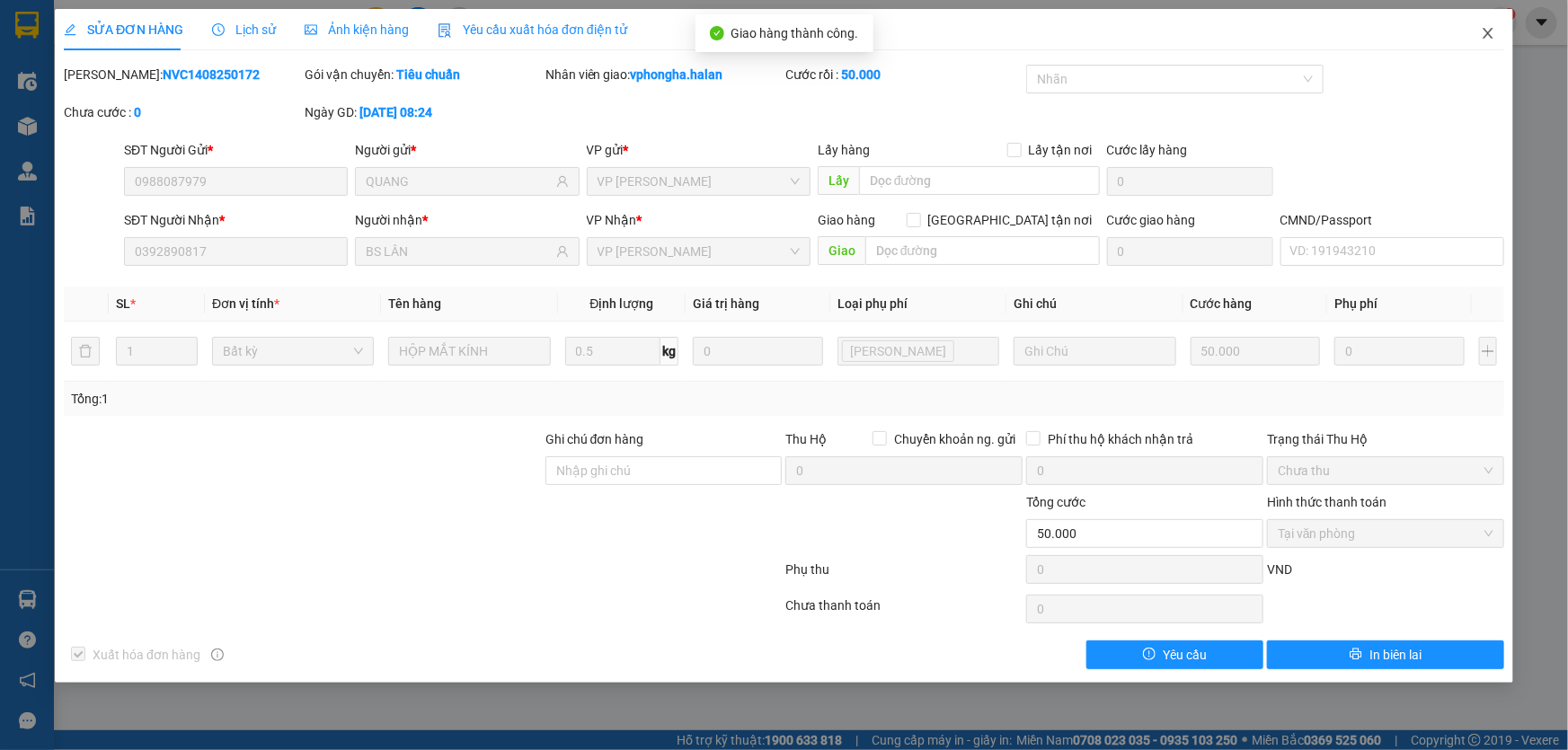
click at [1488, 36] on icon "close" at bounding box center [1488, 33] width 14 height 14
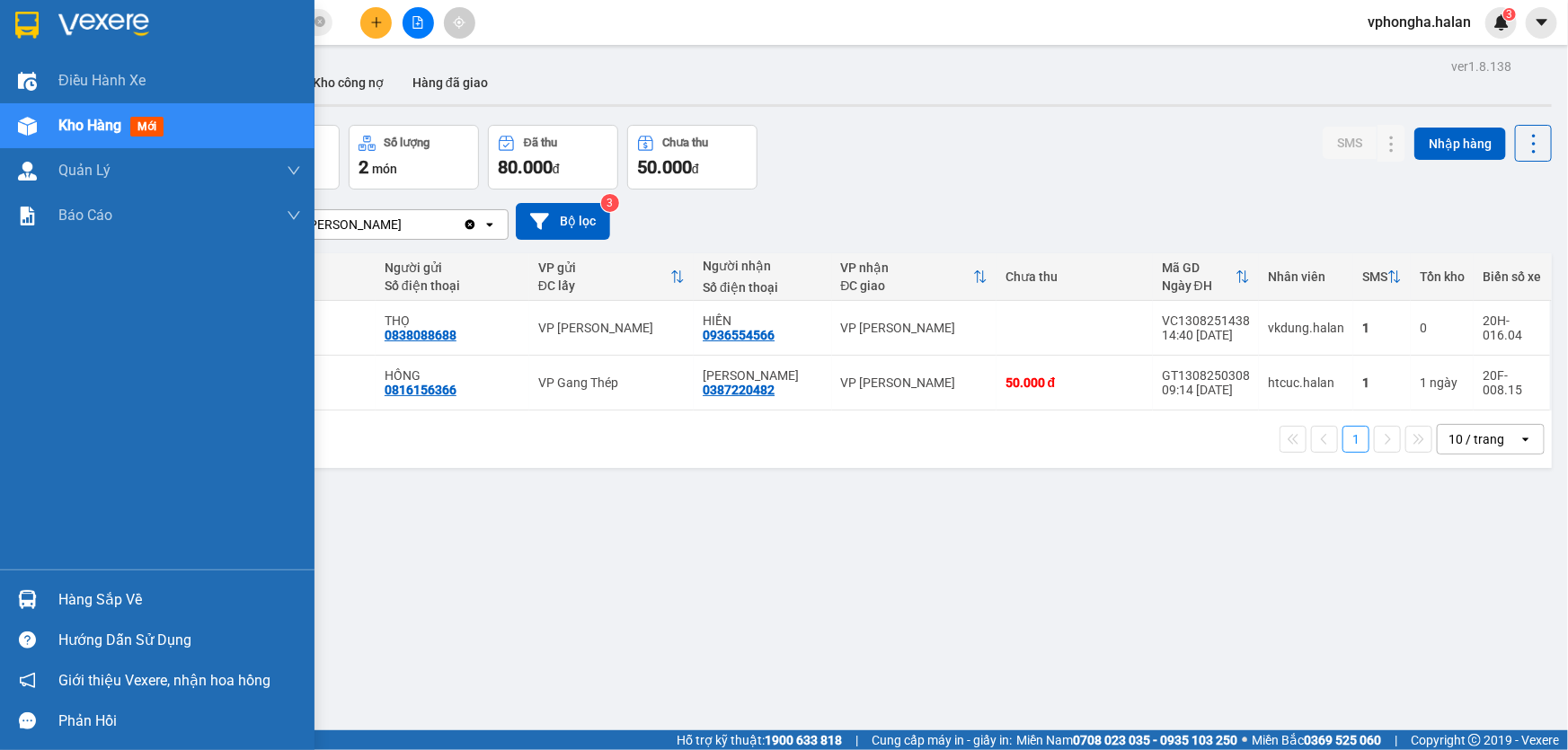
drag, startPoint x: 36, startPoint y: 597, endPoint x: 35, endPoint y: 584, distance: 13.0
click at [36, 589] on div at bounding box center [28, 600] width 32 height 32
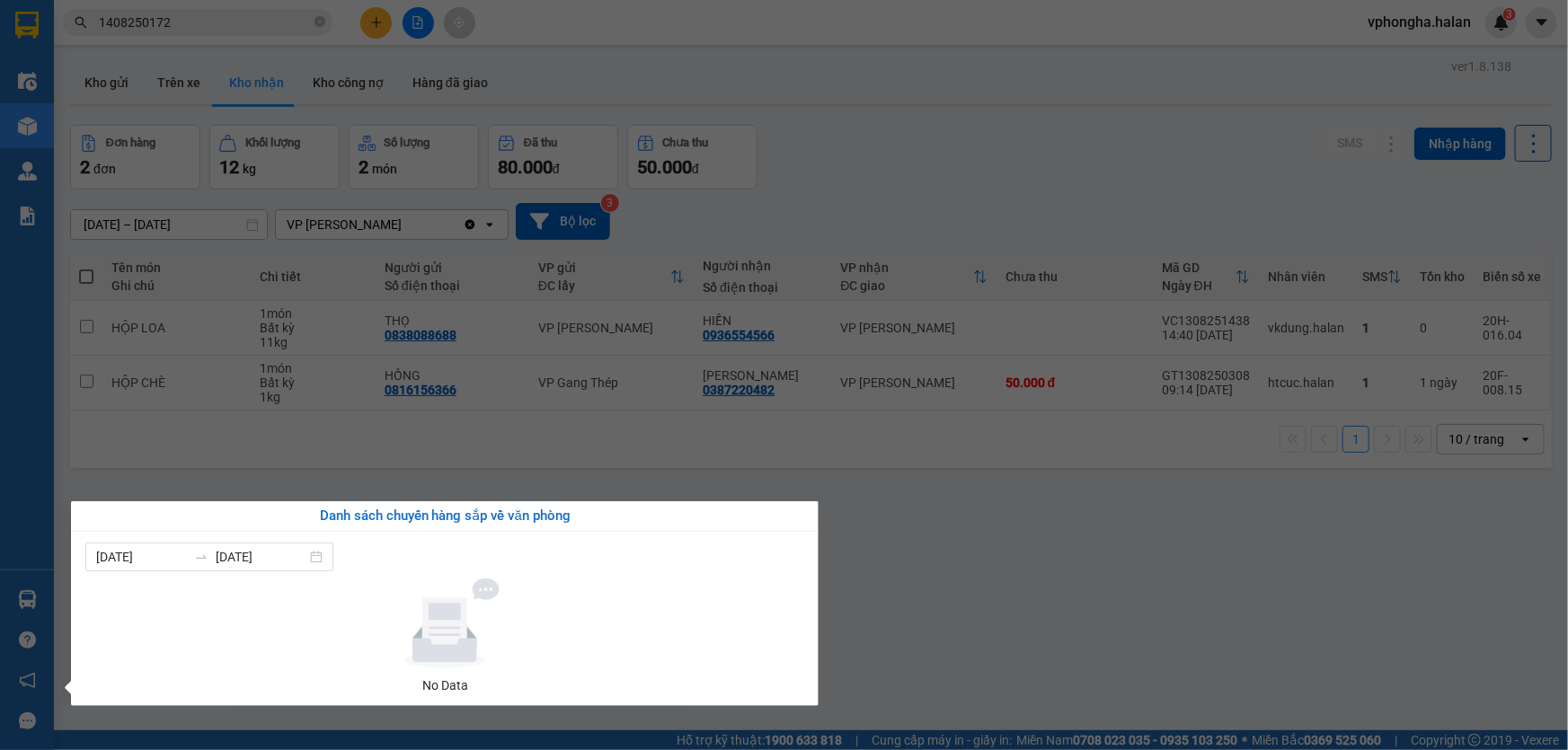
click at [118, 90] on section "Kết quả tìm kiếm ( 1 ) Bộ lọc Mã ĐH Trạng thái Món hàng Thu hộ Tổng cước Chưa c…" at bounding box center [784, 375] width 1568 height 750
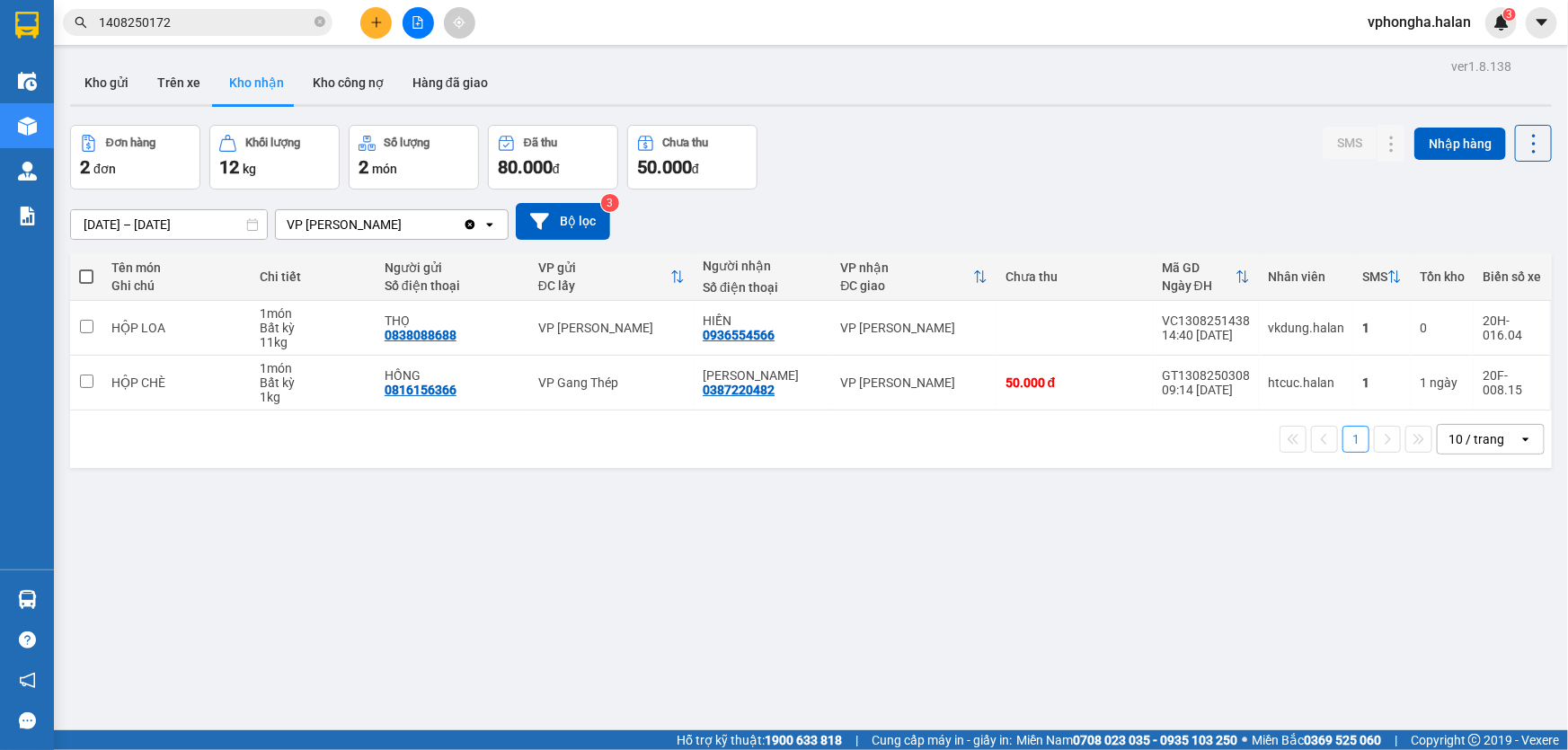
click at [118, 90] on button "Kho gửi" at bounding box center [106, 83] width 73 height 43
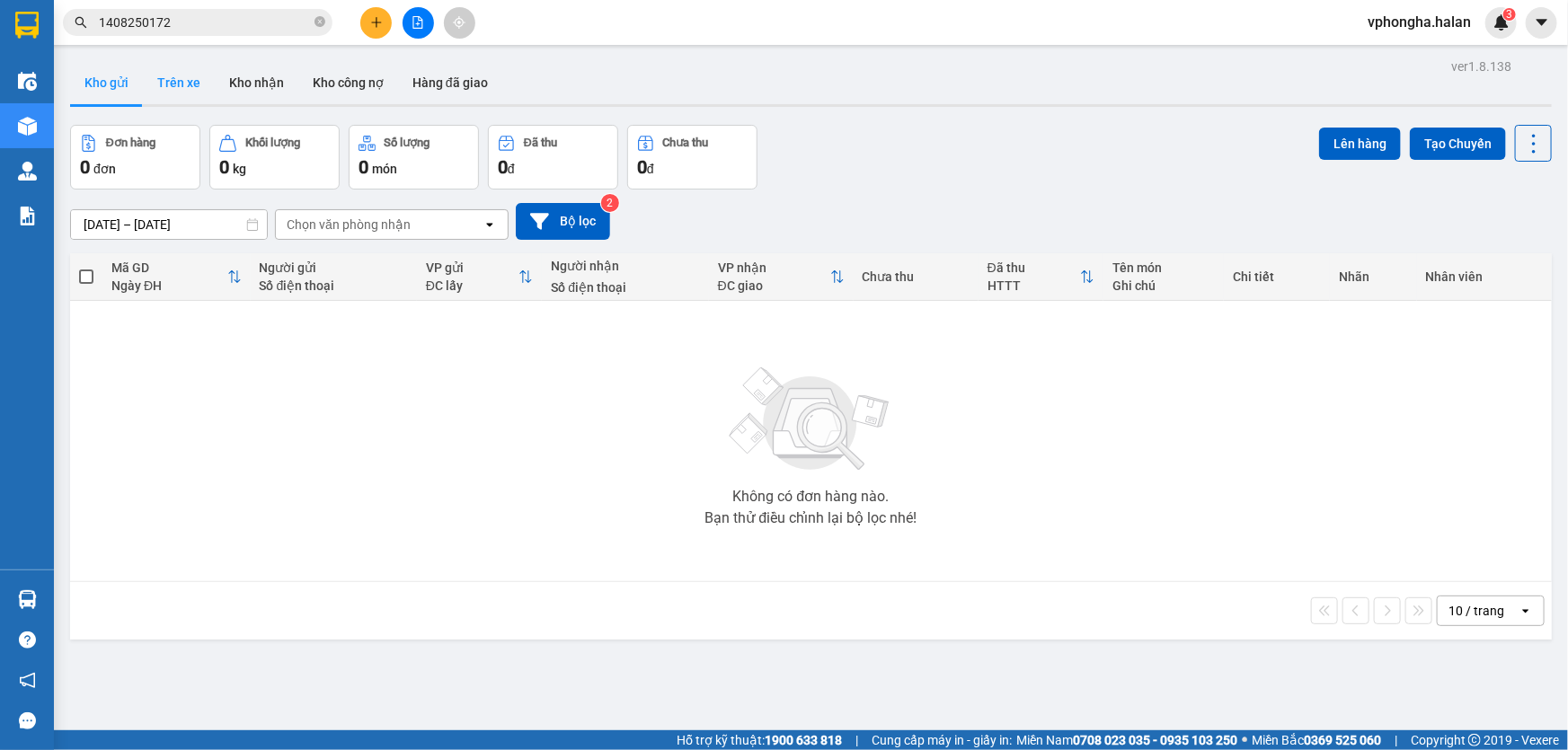
click at [180, 84] on button "Trên xe" at bounding box center [179, 83] width 72 height 43
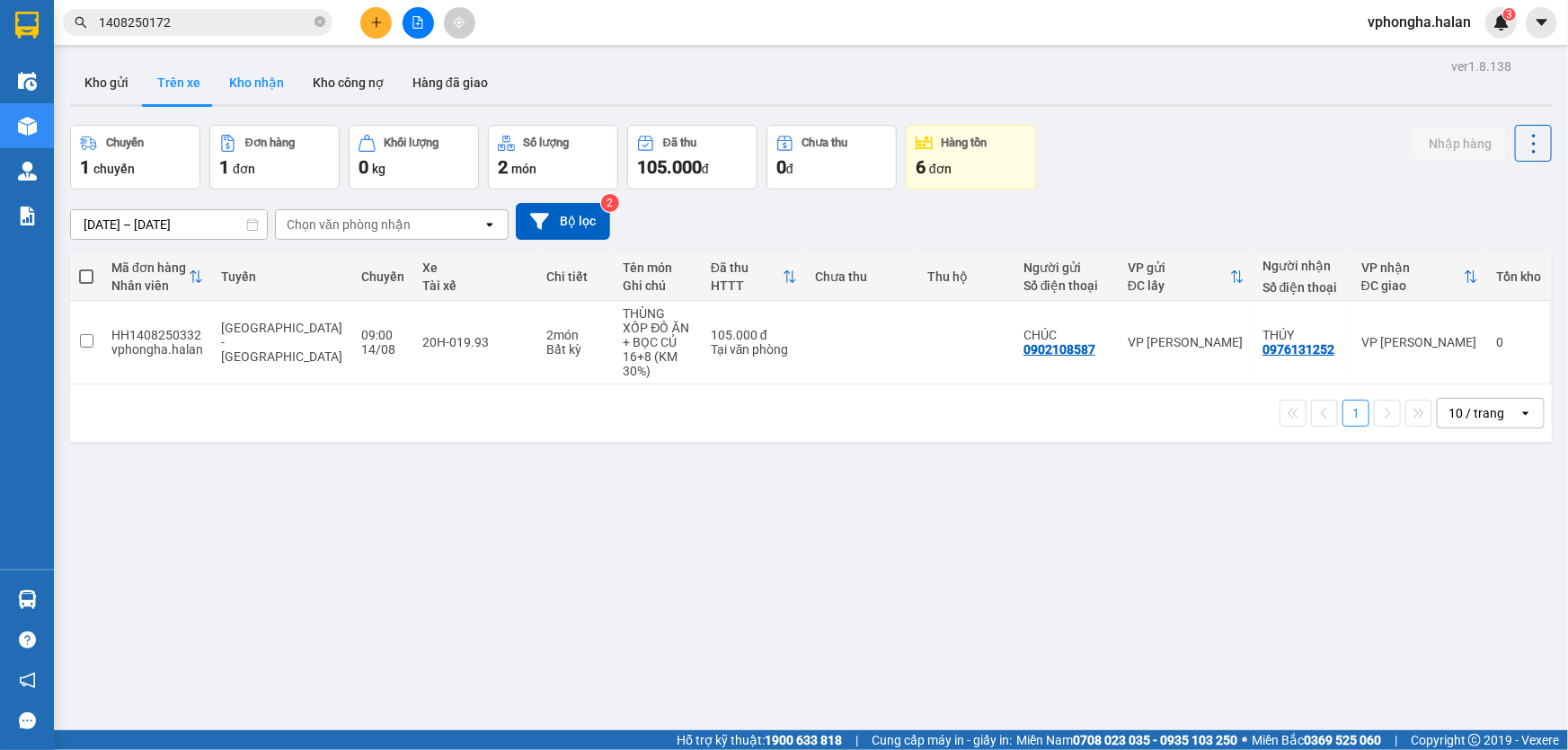
click at [247, 79] on button "Kho nhận" at bounding box center [257, 83] width 84 height 43
type input "[DATE] – [DATE]"
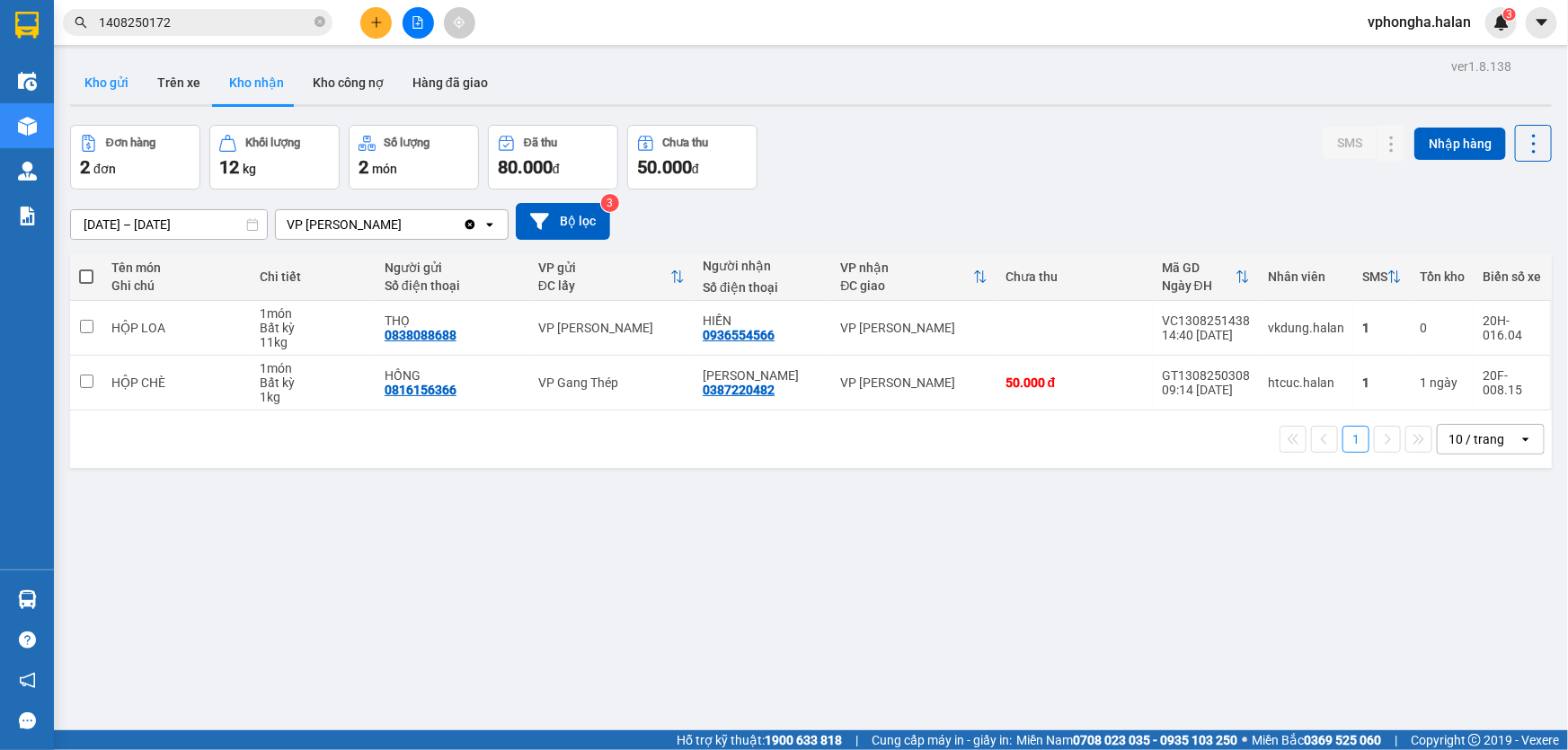
click at [117, 81] on button "Kho gửi" at bounding box center [106, 83] width 73 height 43
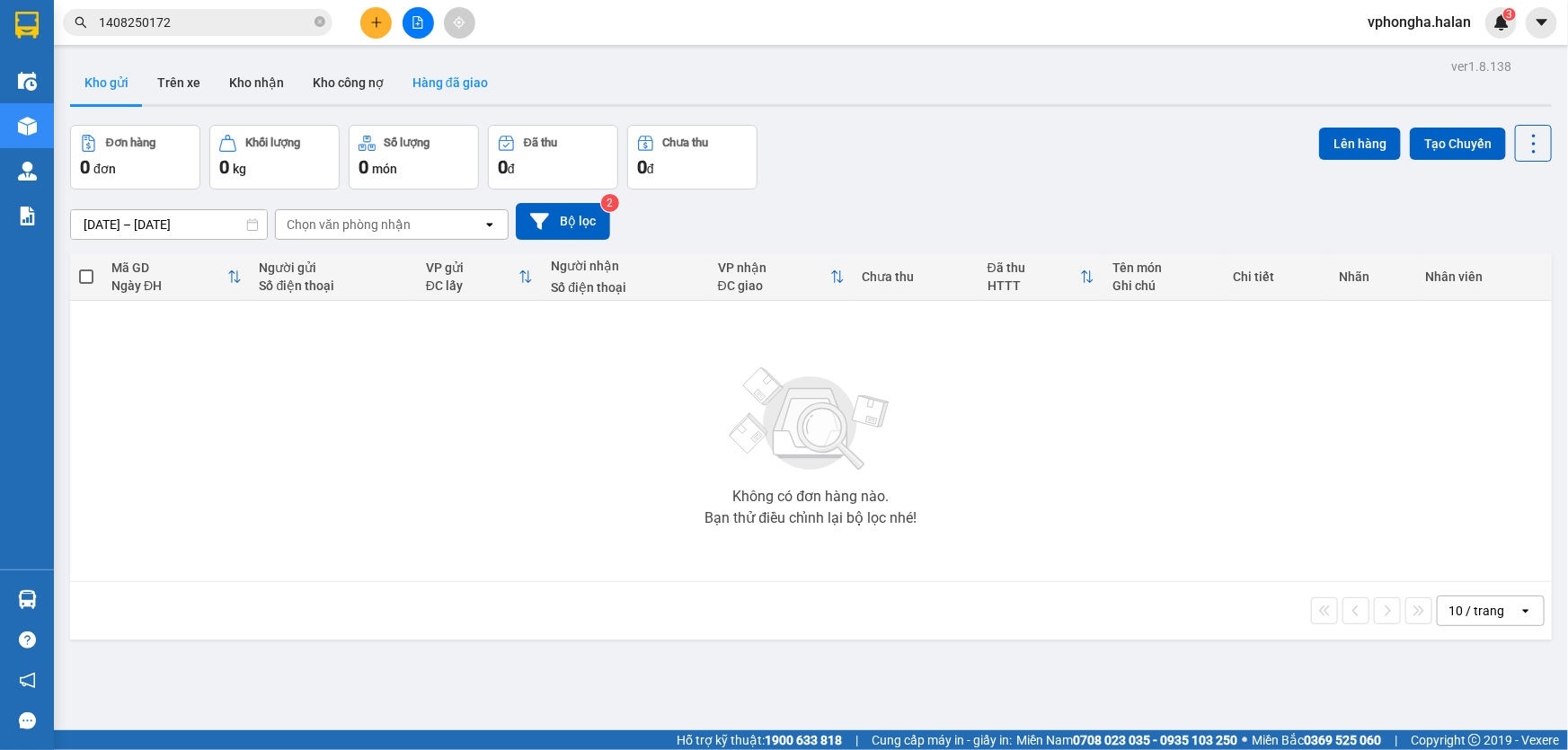
click at [453, 87] on button "Hàng đã giao" at bounding box center [450, 83] width 104 height 43
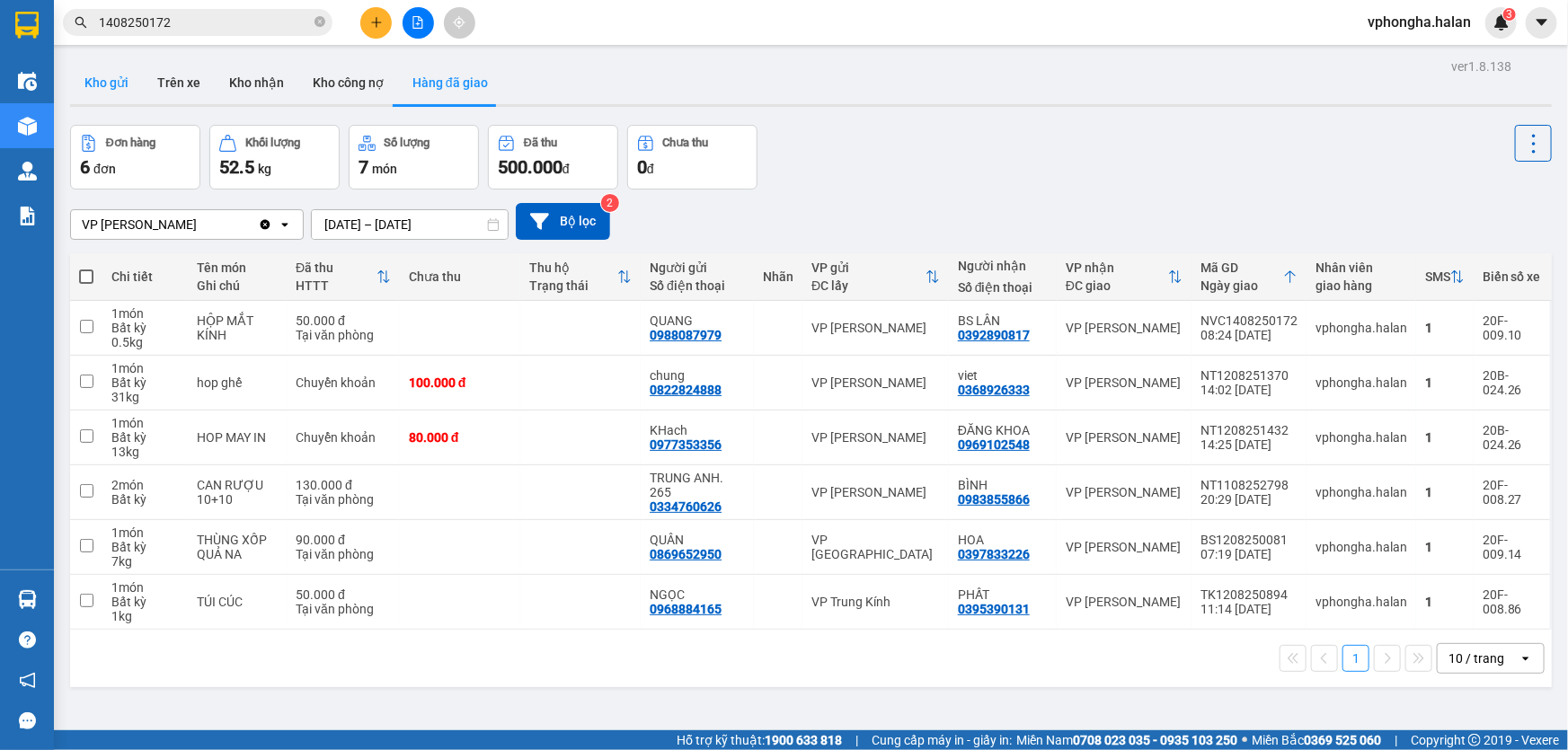
click at [108, 77] on button "Kho gửi" at bounding box center [106, 83] width 73 height 43
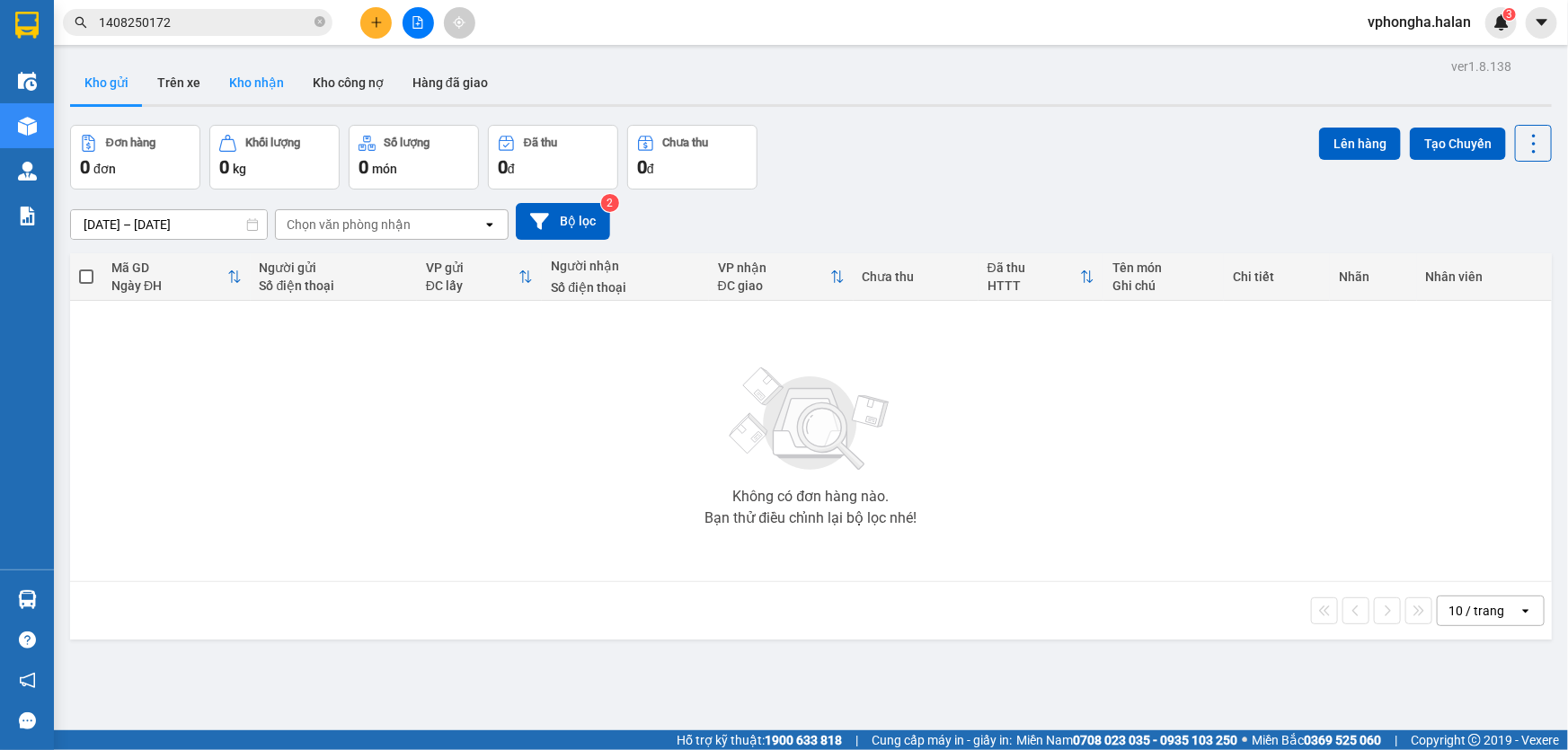
click at [269, 95] on button "Kho nhận" at bounding box center [257, 83] width 84 height 43
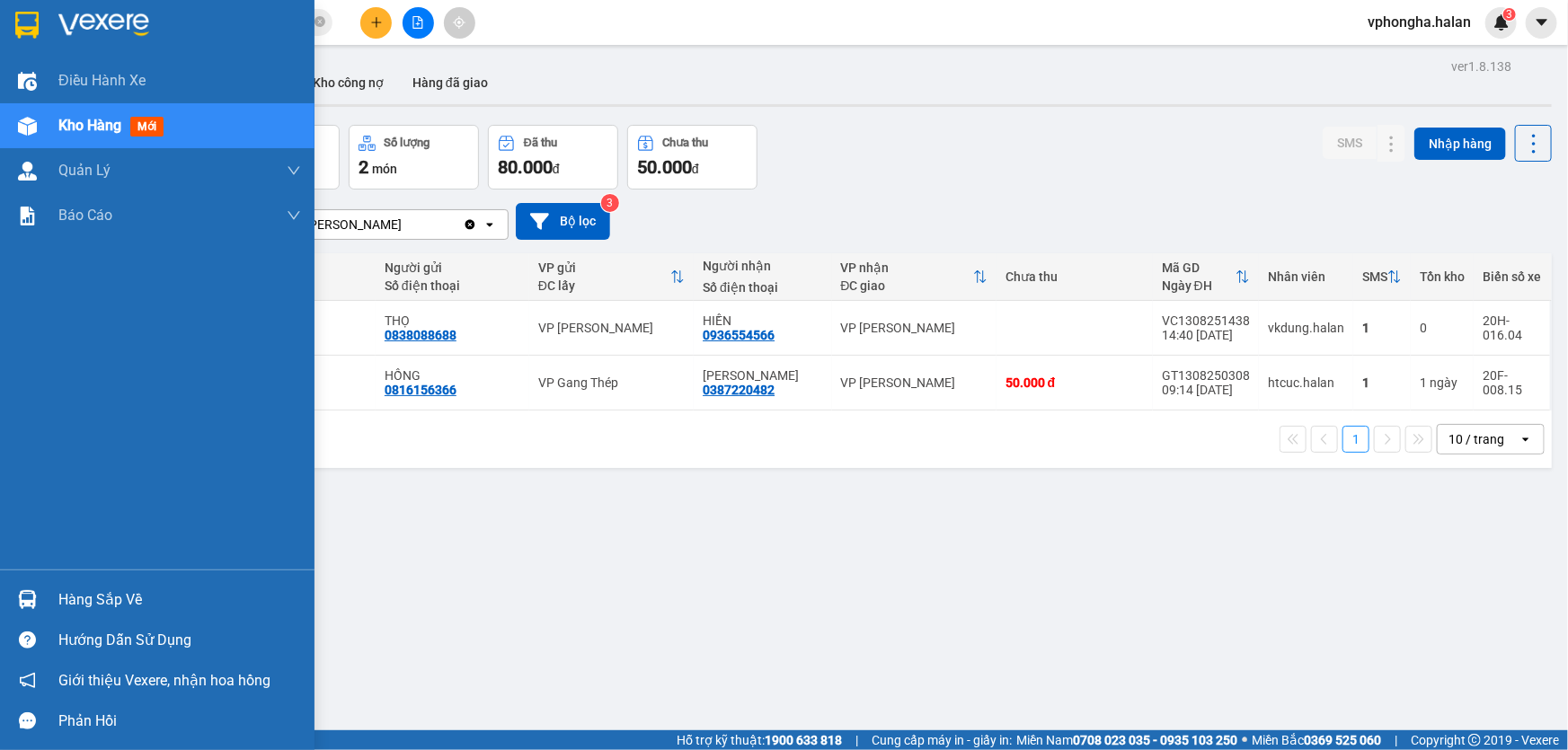
click at [110, 600] on div "Hàng sắp về" at bounding box center [180, 600] width 243 height 27
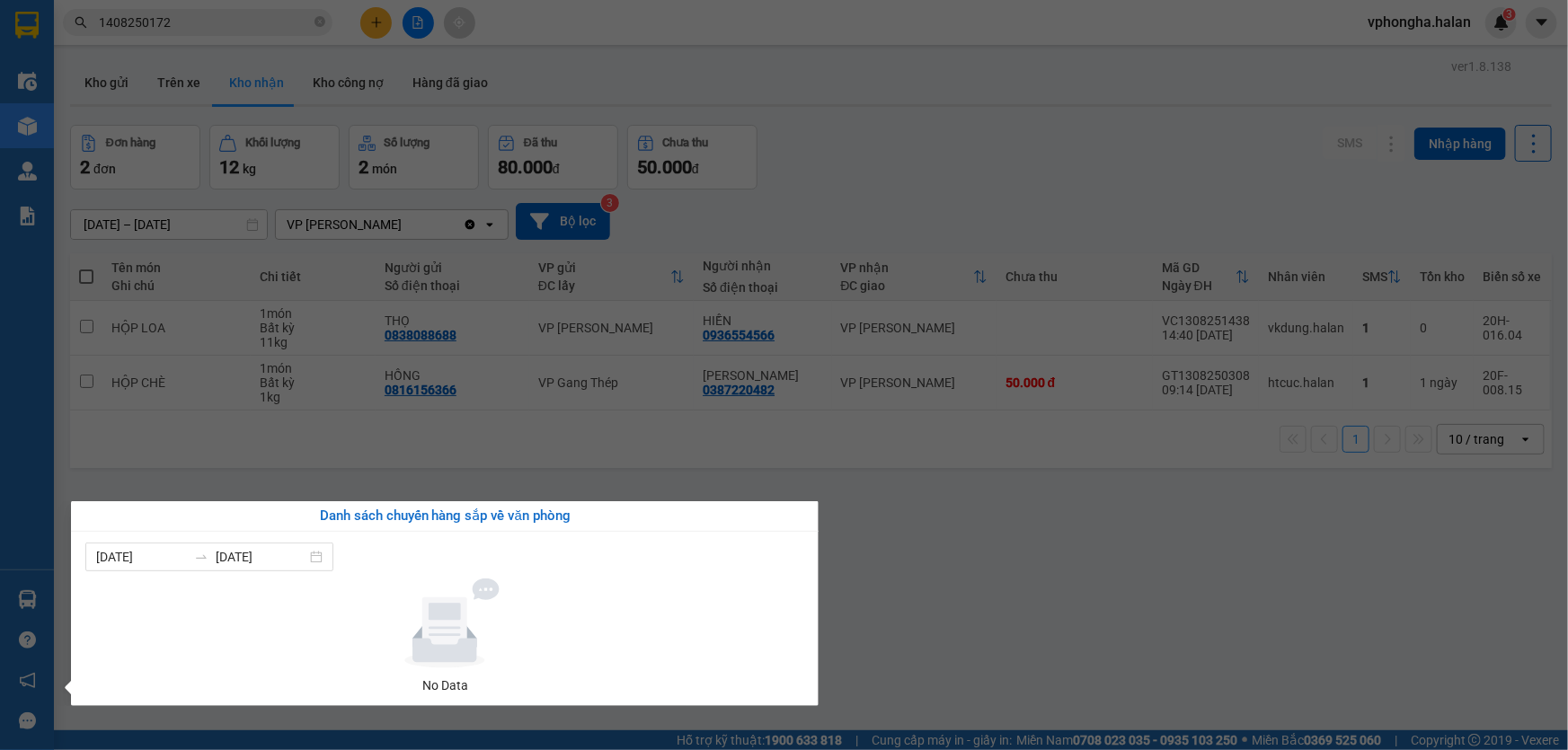
click at [984, 608] on section "Kết quả tìm kiếm ( 1 ) Bộ lọc Mã ĐH Trạng thái Món hàng Thu hộ Tổng cước Chưa c…" at bounding box center [784, 375] width 1568 height 750
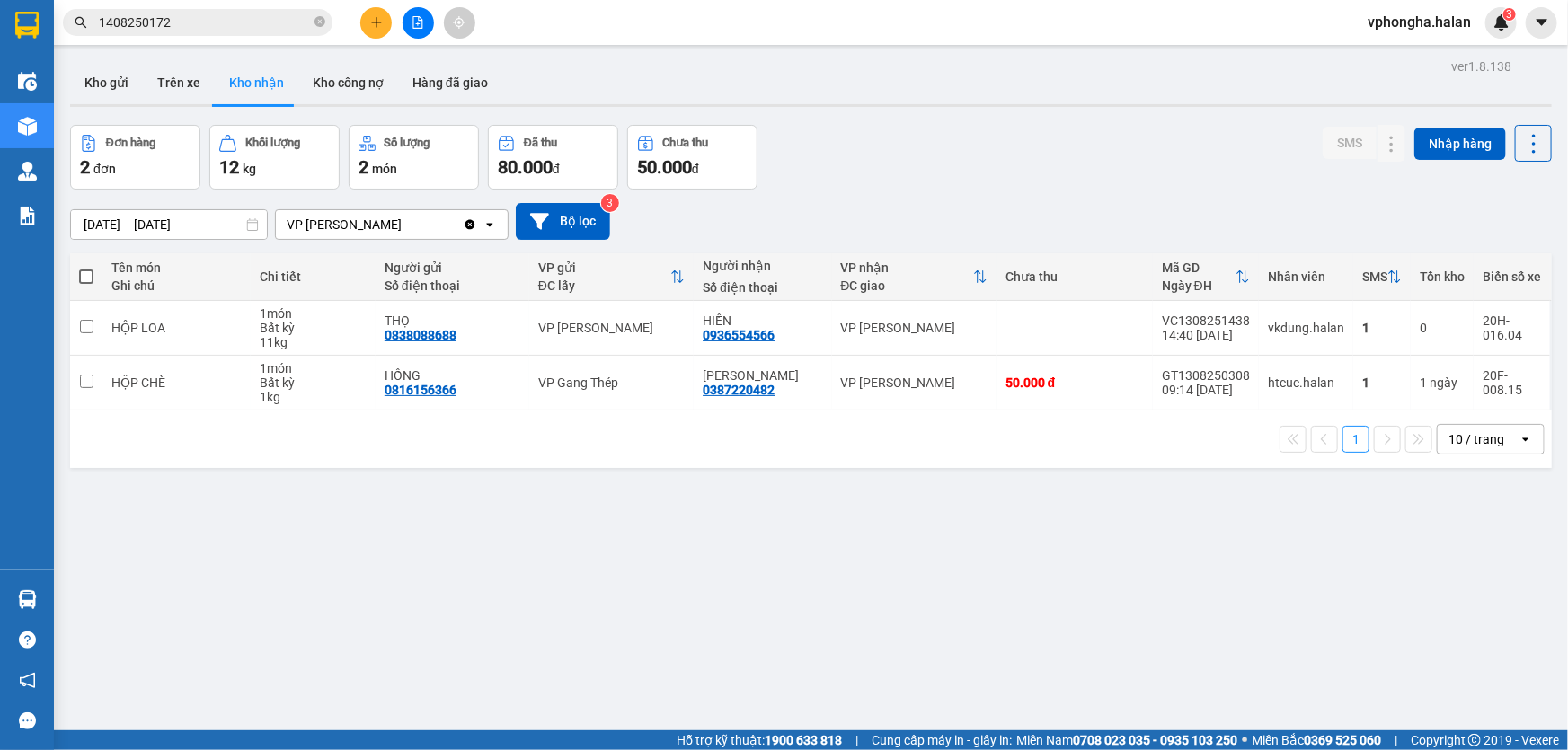
click at [240, 31] on input "1408250172" at bounding box center [205, 22] width 212 height 20
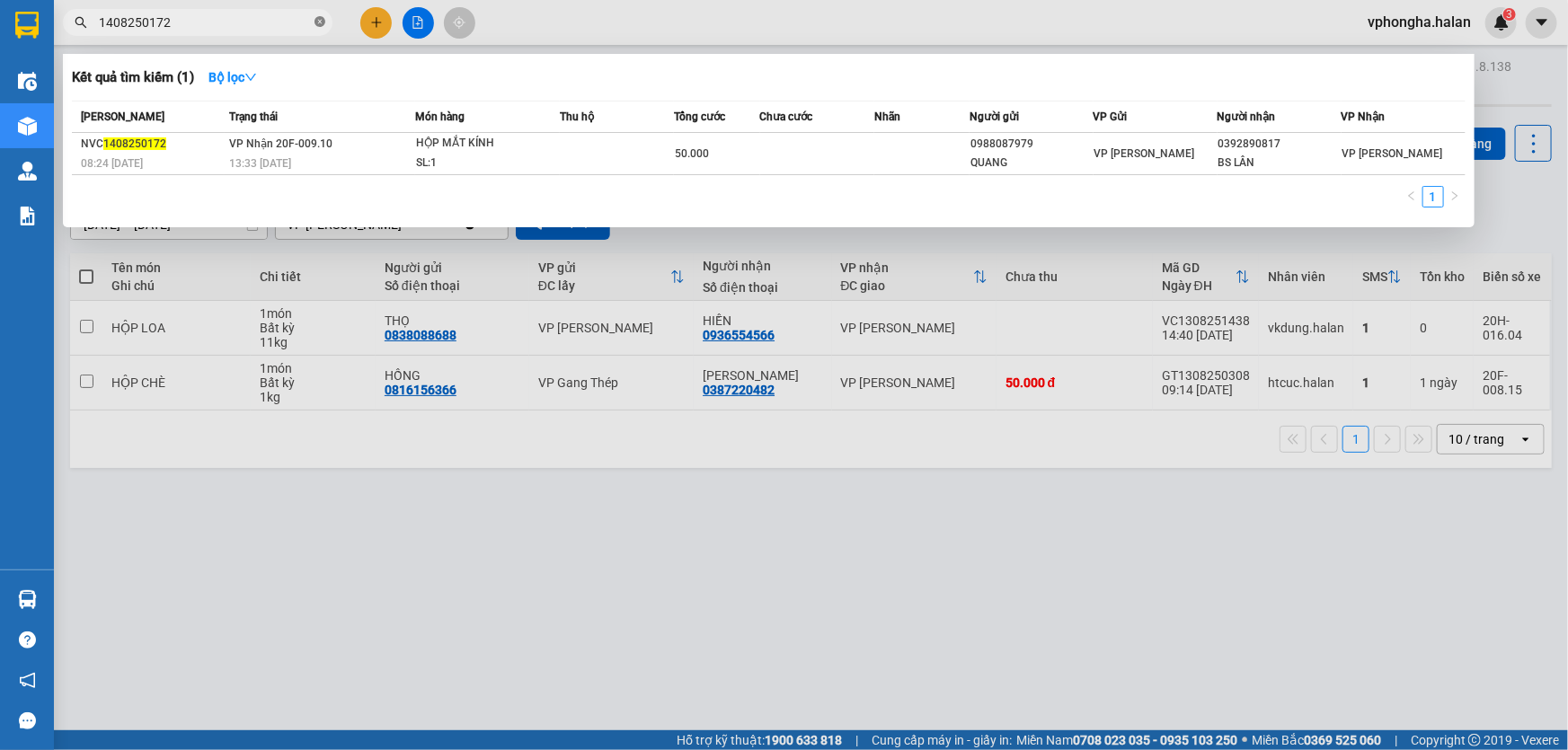
click at [323, 25] on icon "close-circle" at bounding box center [320, 21] width 11 height 11
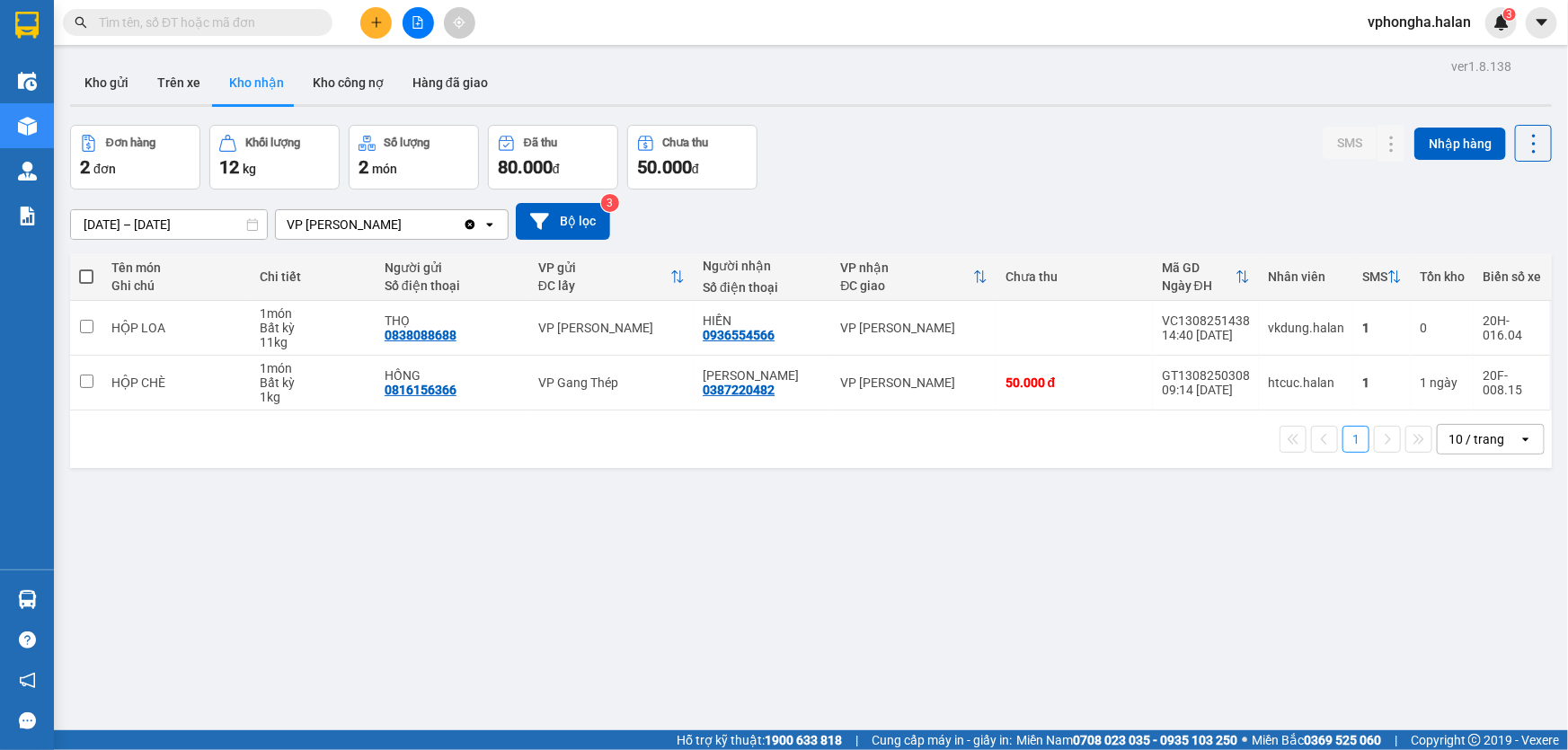
click at [238, 16] on input "text" at bounding box center [205, 22] width 212 height 20
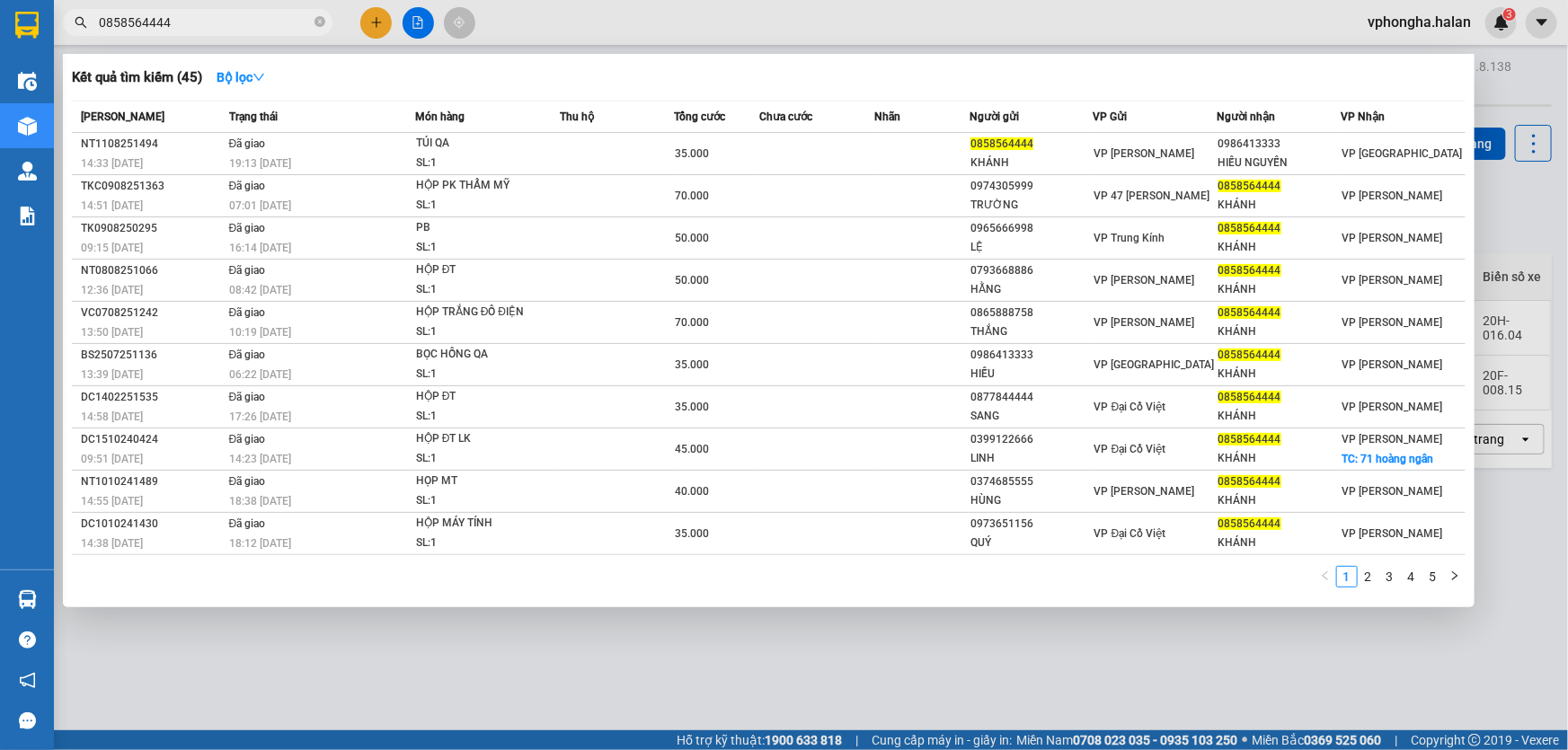
type input "0858564444"
click at [476, 624] on div at bounding box center [784, 375] width 1568 height 750
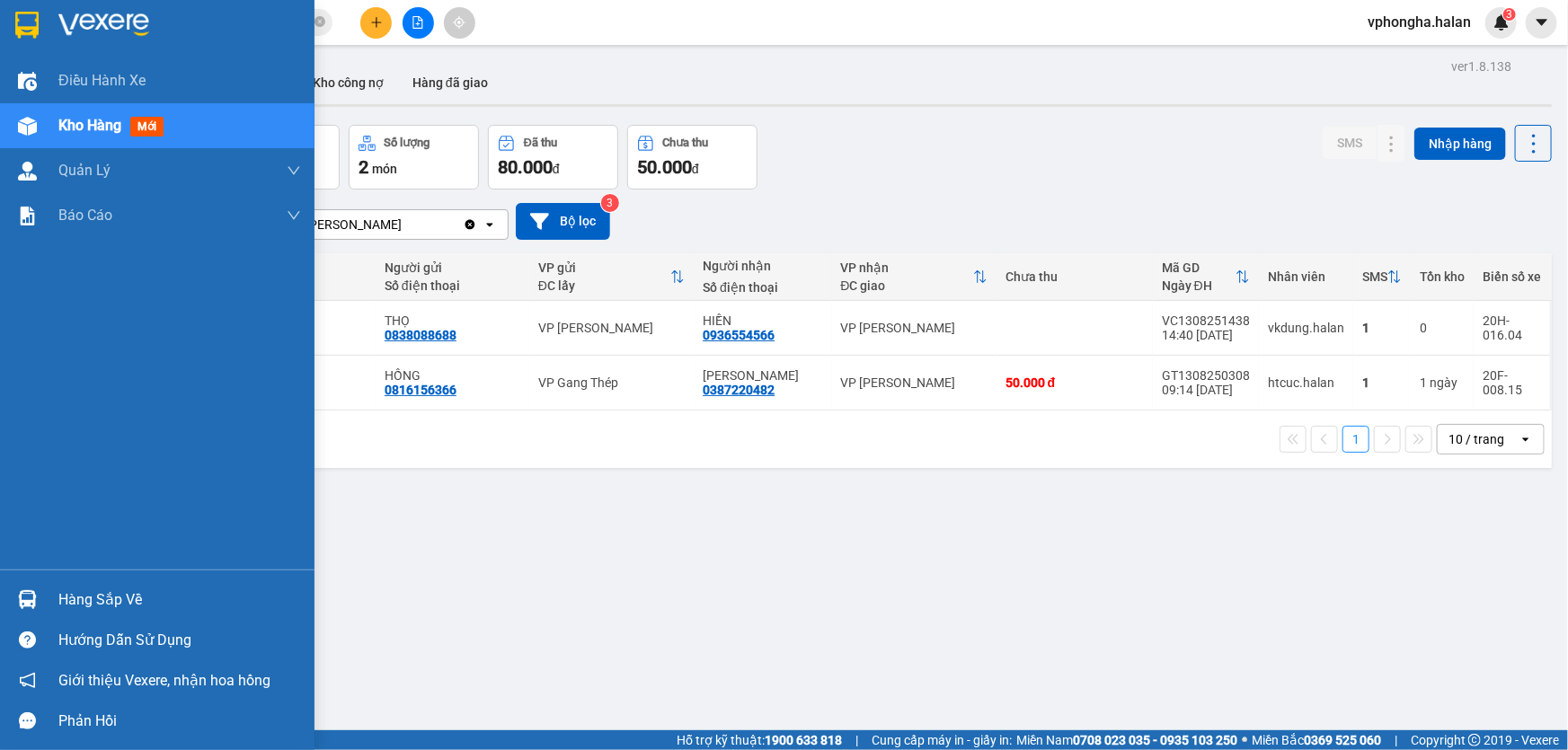
drag, startPoint x: 32, startPoint y: 600, endPoint x: 72, endPoint y: 591, distance: 41.0
click at [33, 600] on img at bounding box center [27, 599] width 19 height 19
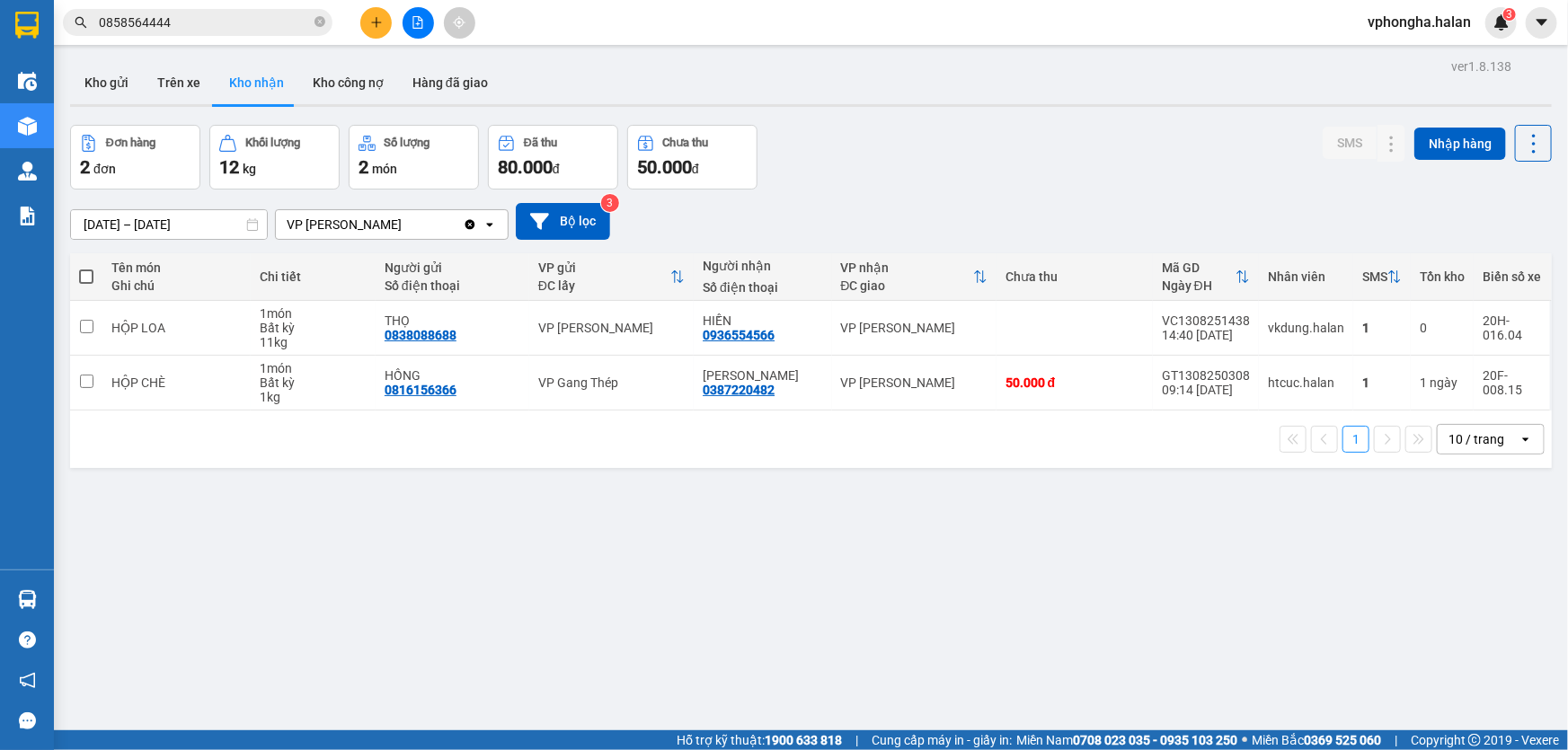
click at [1163, 535] on section "Kết quả tìm kiếm ( 45 ) Bộ lọc Mã ĐH Trạng thái Món hàng Thu hộ Tổng cước Chưa …" at bounding box center [784, 375] width 1568 height 750
click at [937, 569] on div "ver 1.8.138 Kho gửi Trên xe Kho nhận Kho công nợ Hàng đã giao Đơn hàng 2 đơn Kh…" at bounding box center [811, 429] width 1496 height 750
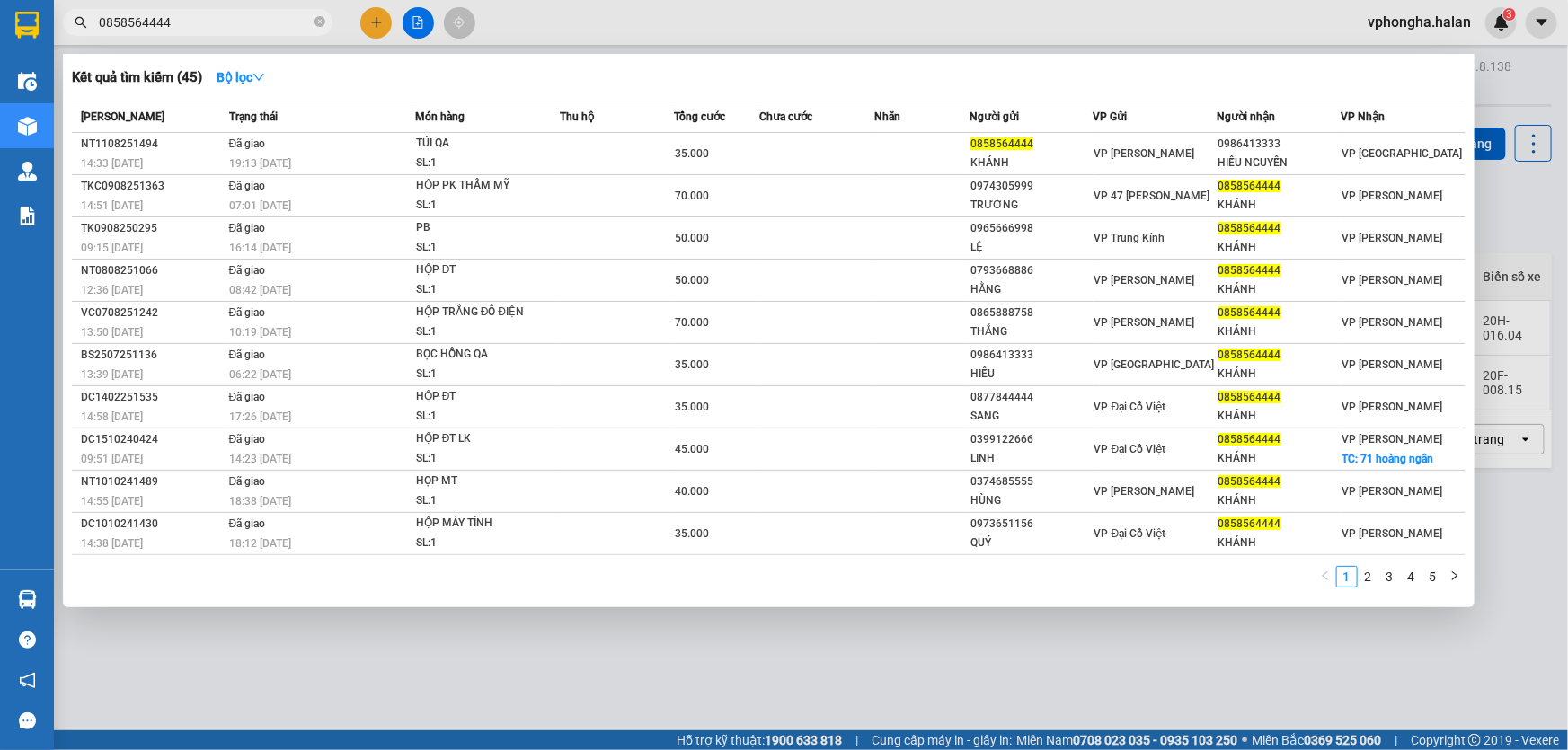
drag, startPoint x: 235, startPoint y: 18, endPoint x: 0, endPoint y: -14, distance: 237.2
click at [0, 0] on html "Kết quả tìm kiếm ( 45 ) Bộ lọc Mã ĐH Trạng thái Món hàng Thu hộ Tổng cước Chưa …" at bounding box center [784, 375] width 1568 height 750
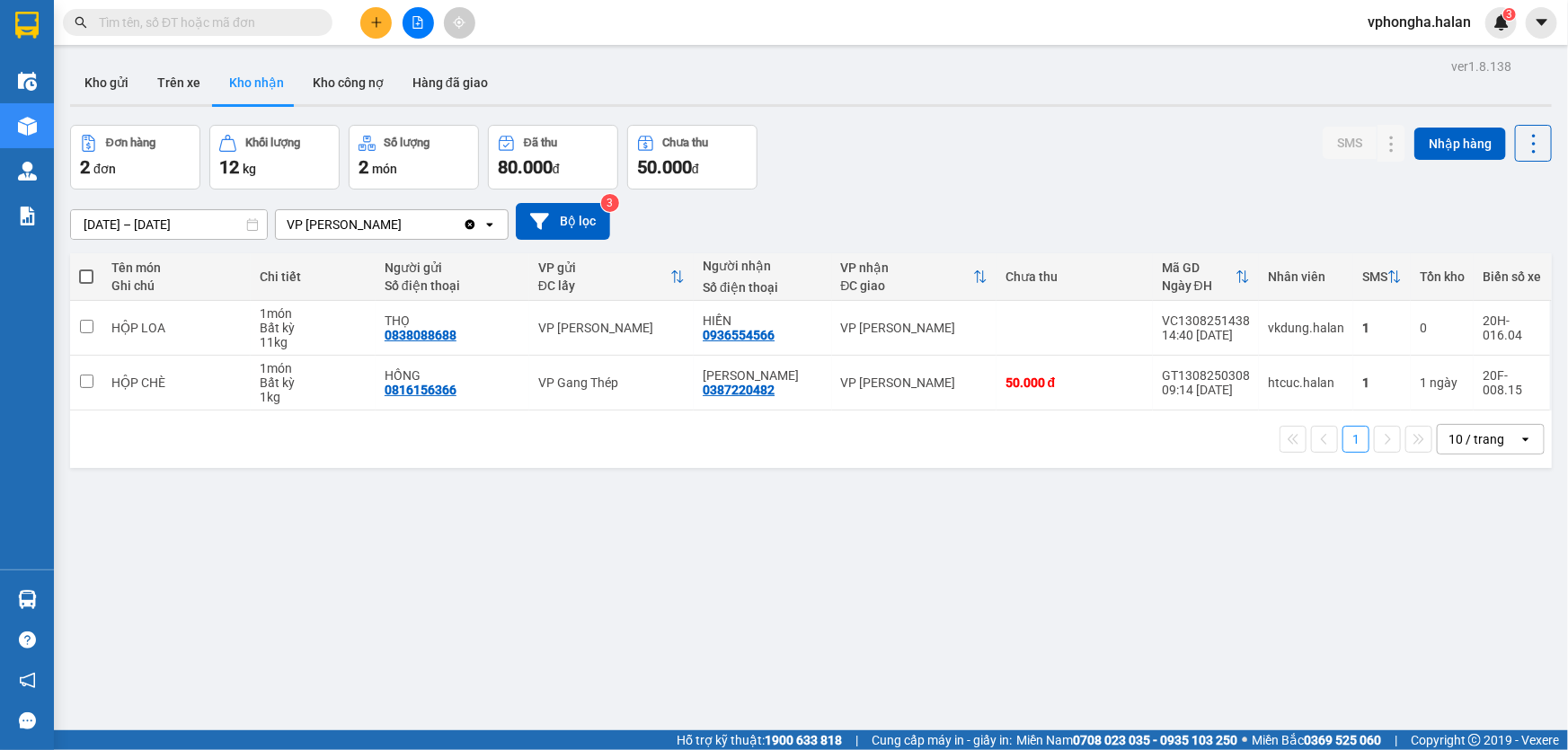
click at [640, 568] on div "ver 1.8.138 Kho gửi Trên xe Kho nhận Kho công nợ Hàng đã giao Đơn hàng 2 đơn Kh…" at bounding box center [811, 429] width 1496 height 750
click at [180, 86] on button "Trên xe" at bounding box center [179, 83] width 72 height 43
type input "[DATE] – [DATE]"
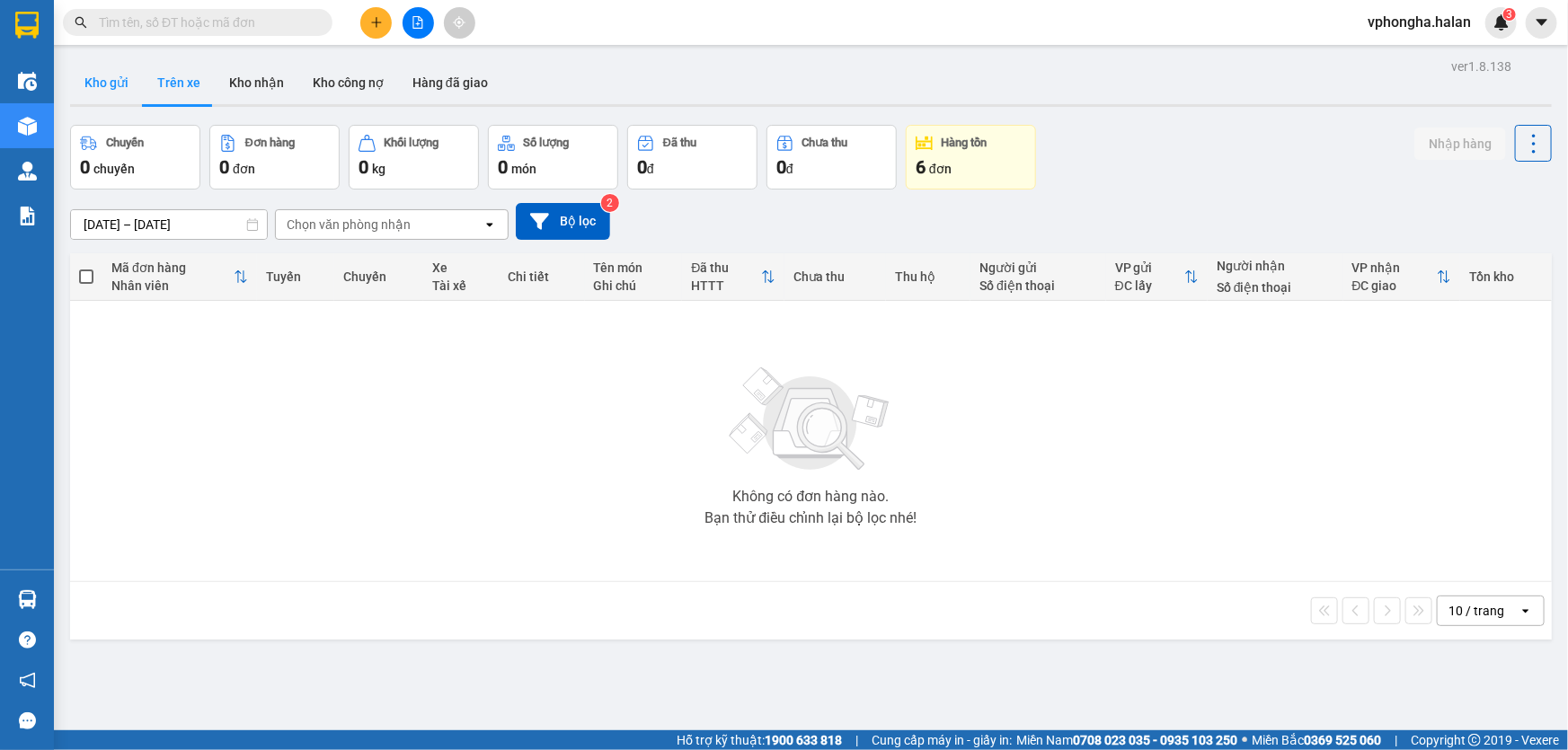
click at [105, 90] on button "Kho gửi" at bounding box center [106, 83] width 73 height 43
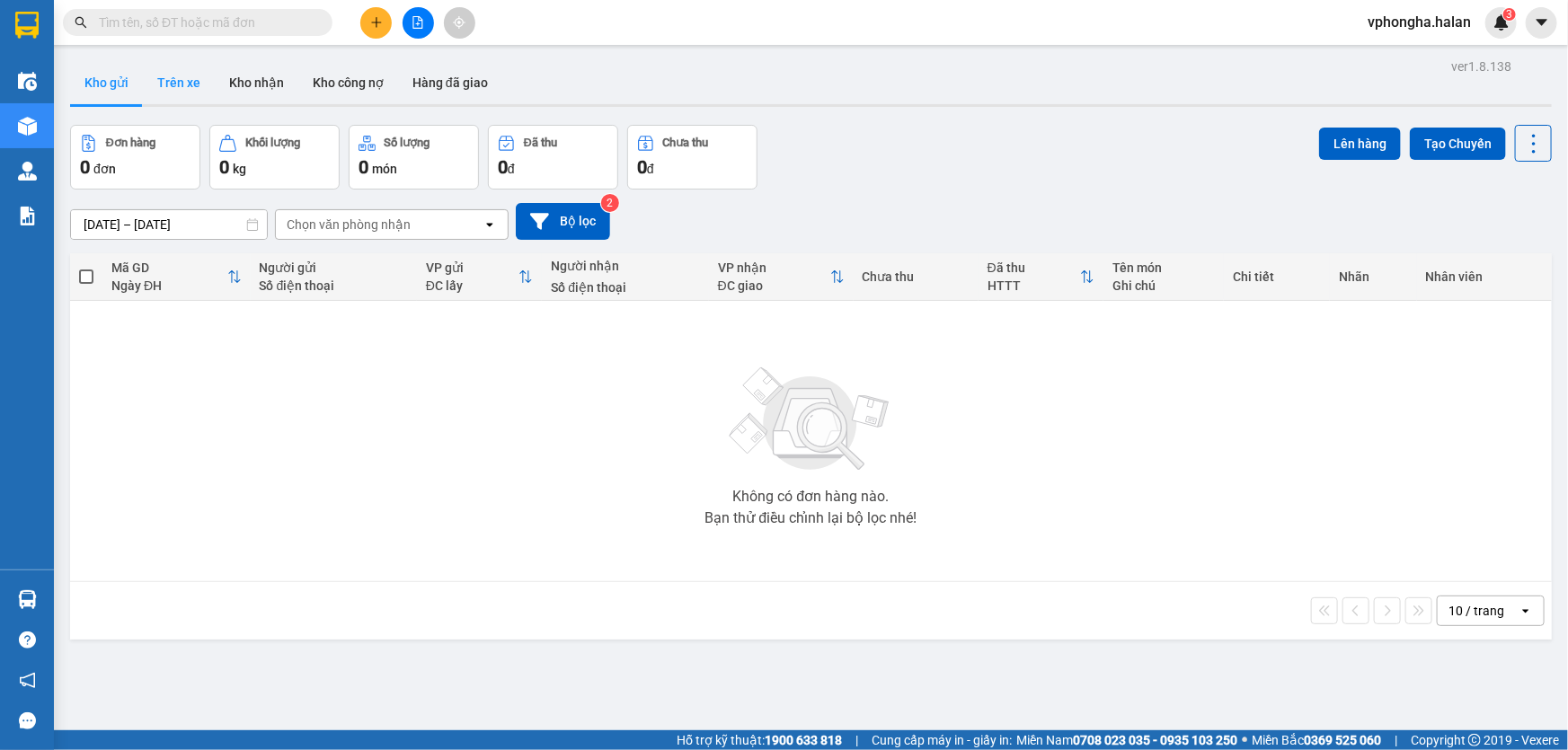
click at [194, 87] on button "Trên xe" at bounding box center [179, 83] width 72 height 43
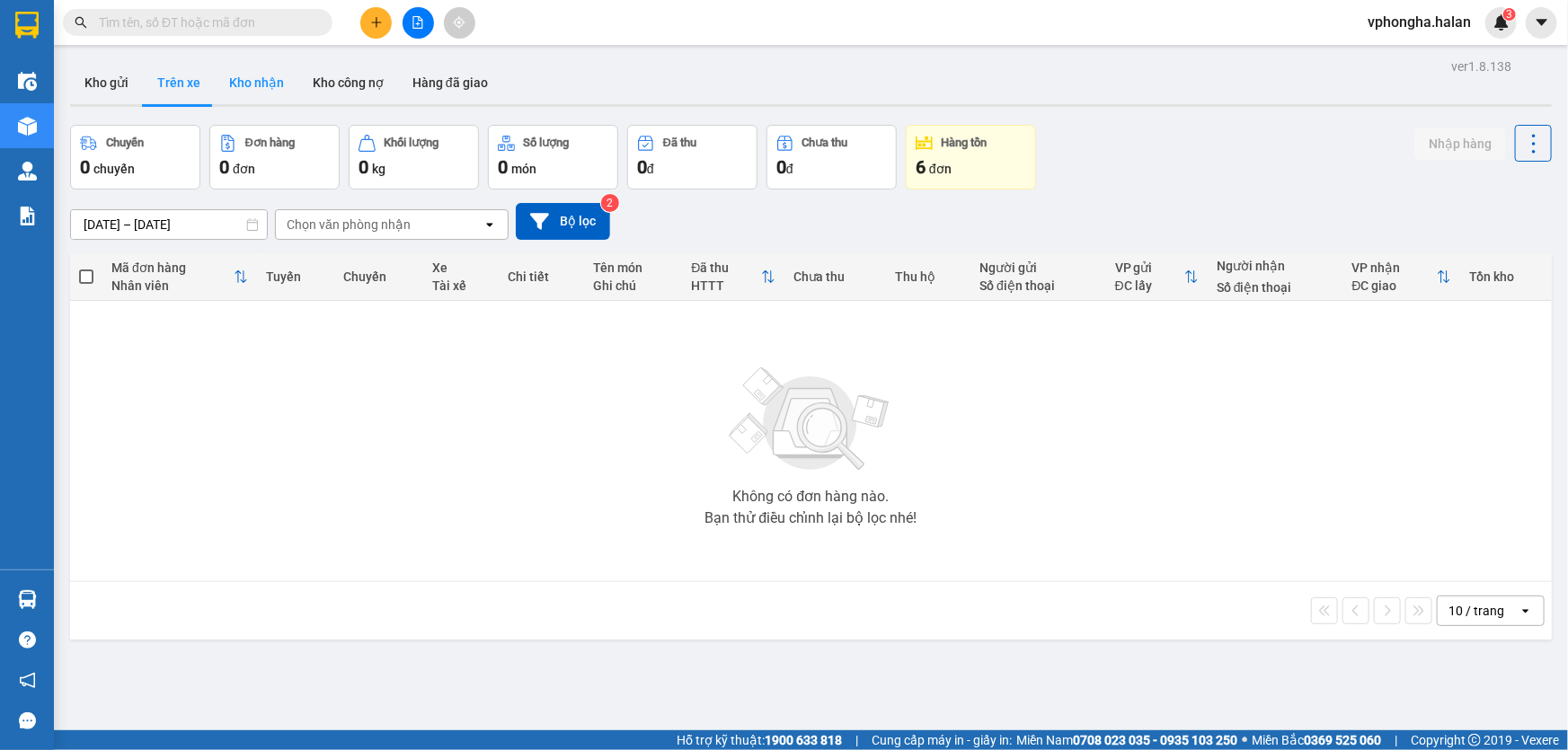
click at [250, 77] on button "Kho nhận" at bounding box center [257, 83] width 84 height 43
type input "[DATE] – [DATE]"
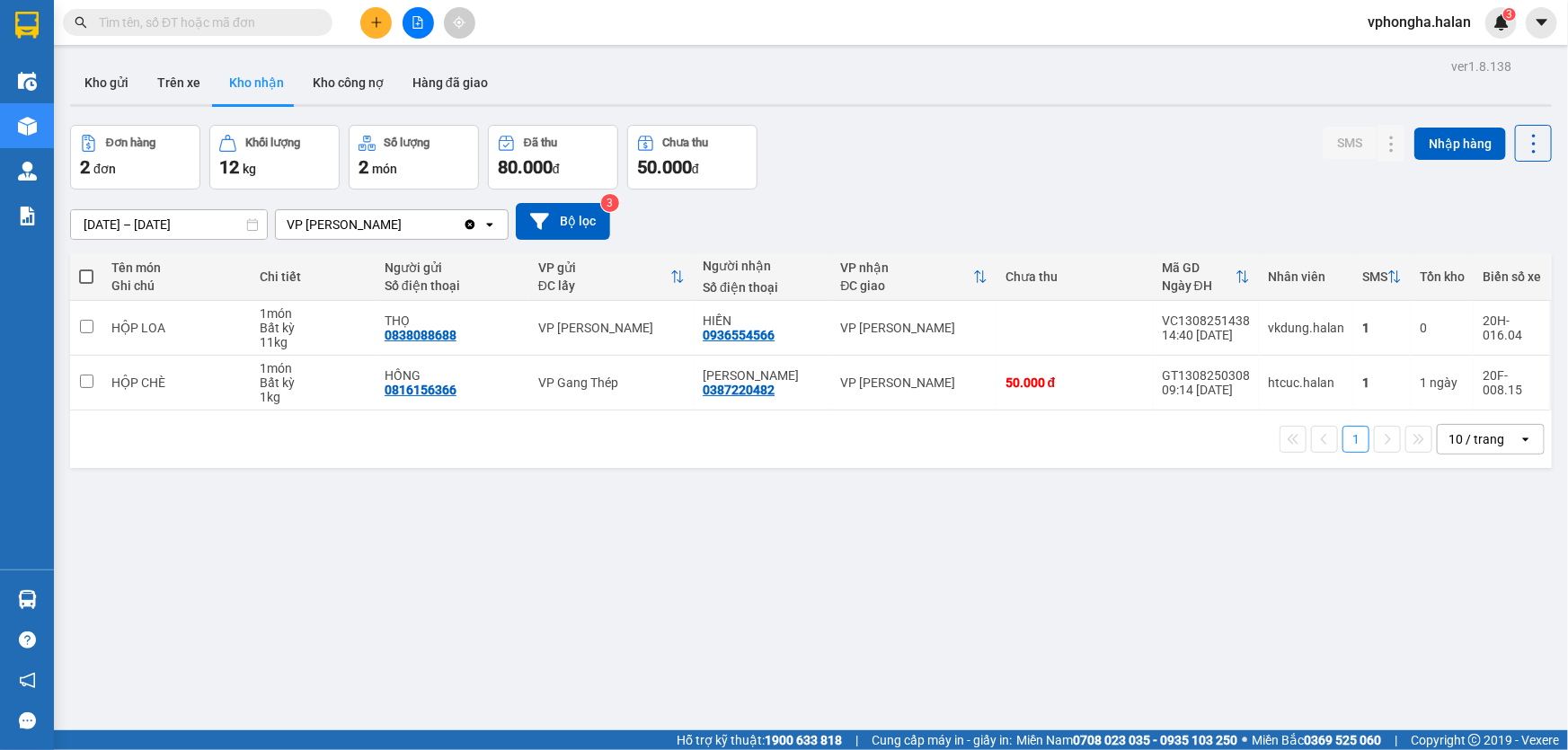
click at [182, 13] on span at bounding box center [198, 22] width 270 height 27
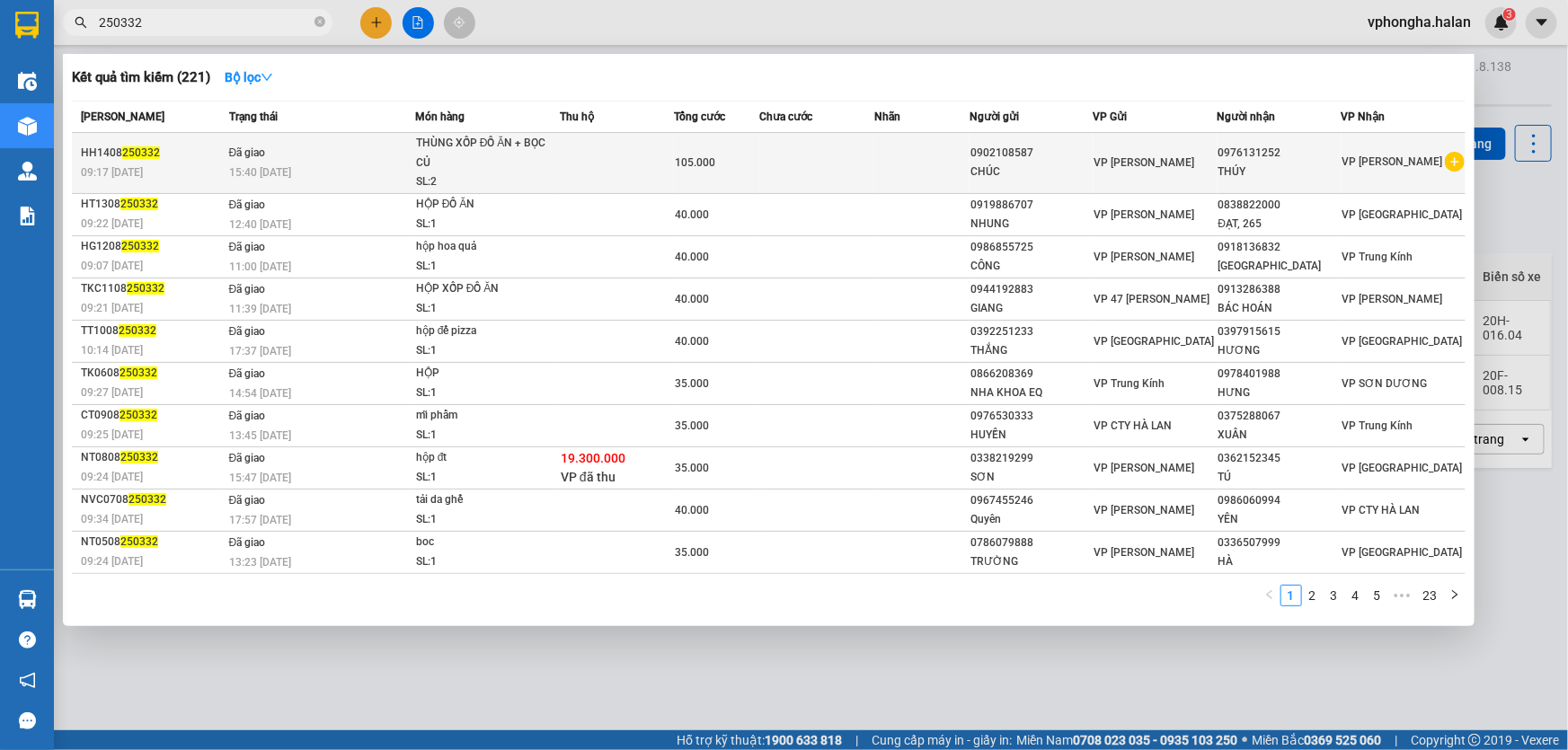
type input "250332"
click at [521, 157] on div "THÙNG XỐP ĐỒ ĂN + BỌC CỦ" at bounding box center [483, 154] width 135 height 39
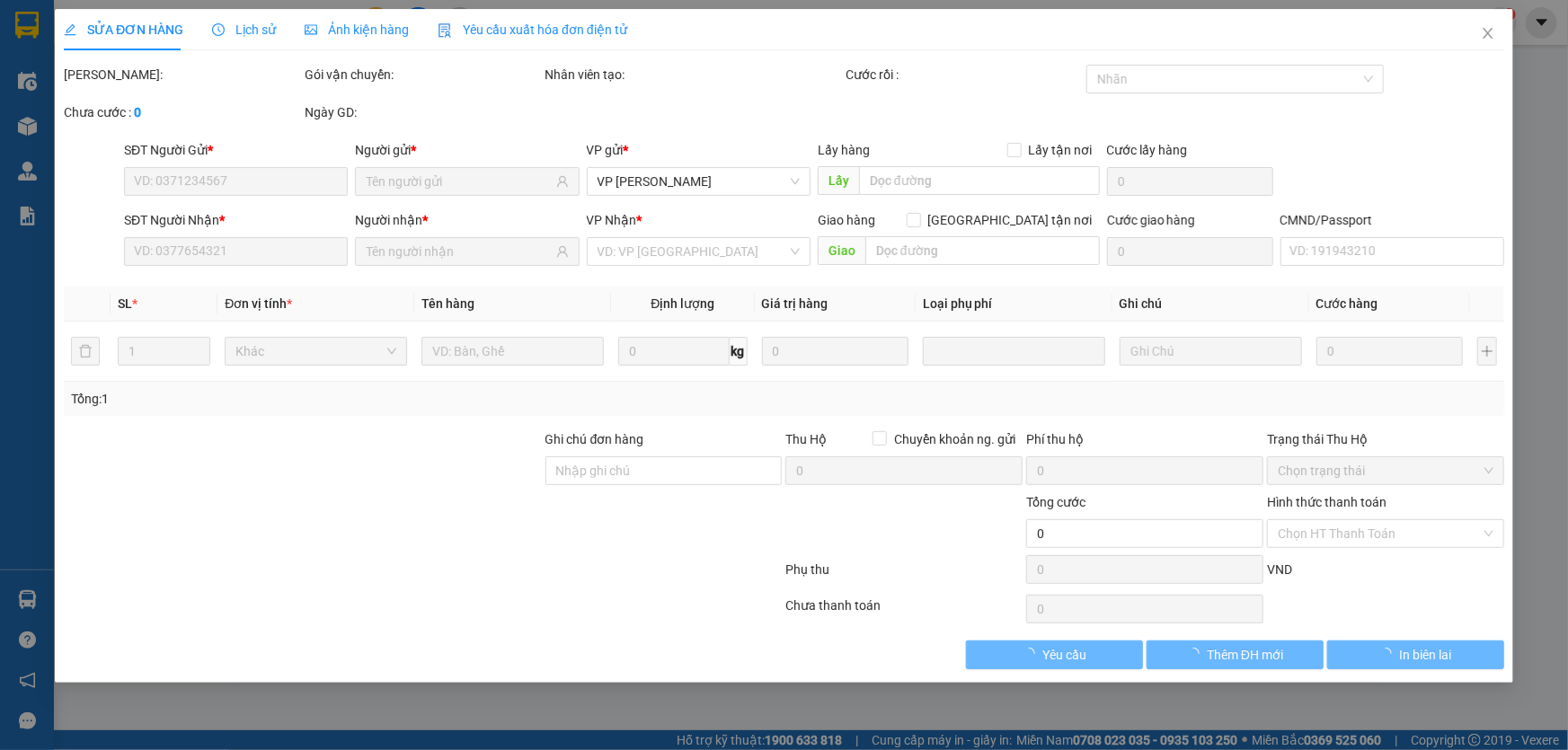
type input "0902108587"
type input "0976131252"
type input "105.000"
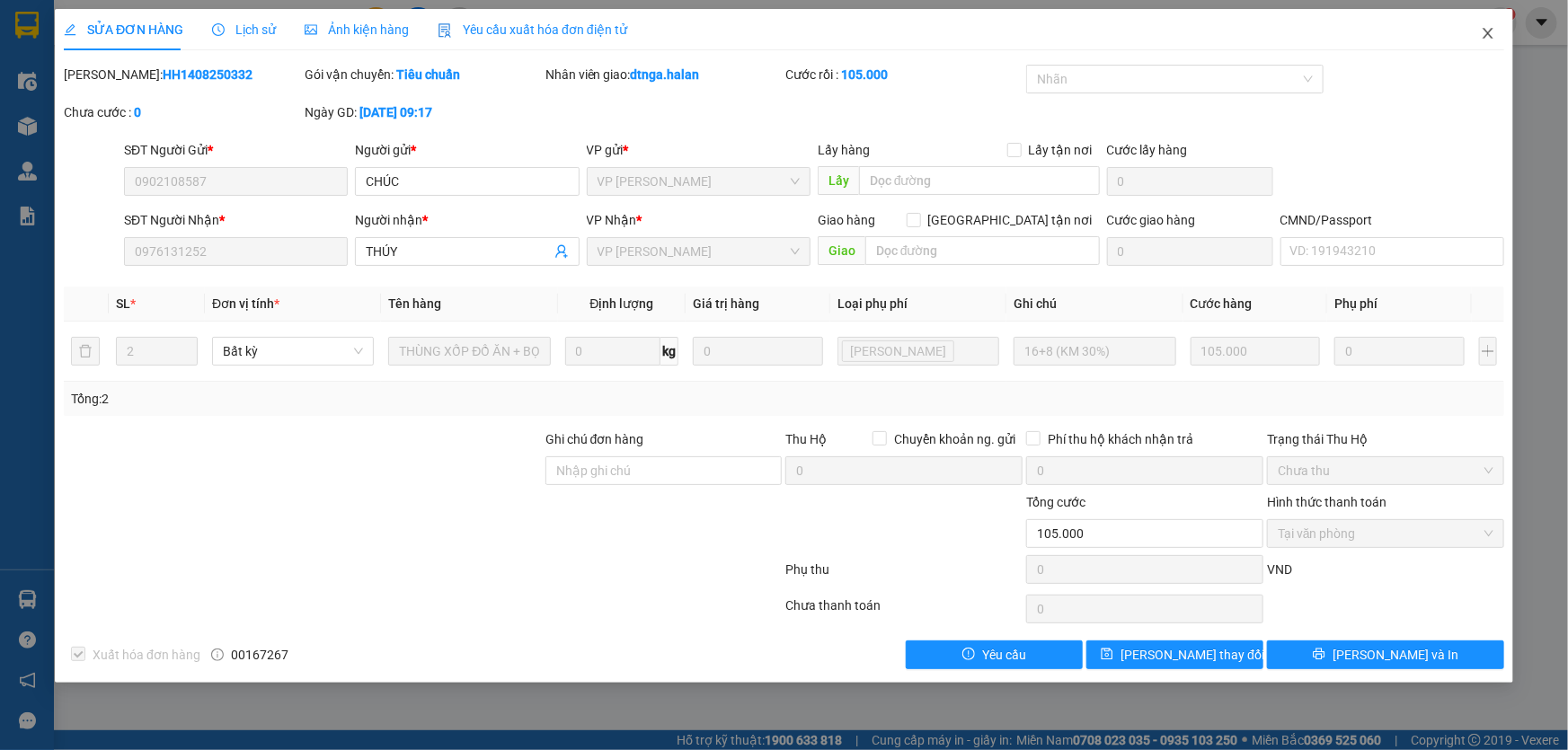
click at [1482, 34] on icon "close" at bounding box center [1488, 33] width 14 height 14
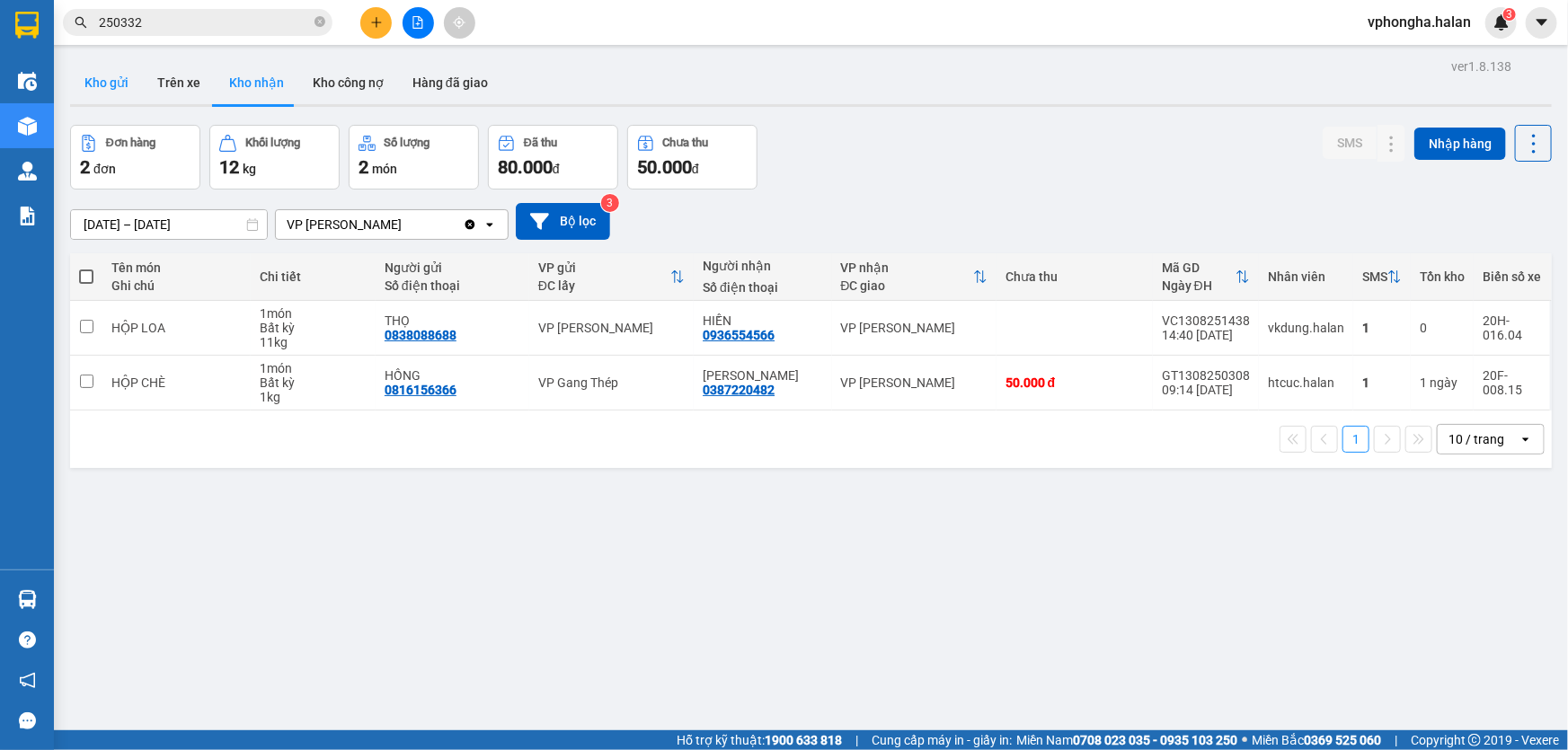
click at [117, 76] on button "Kho gửi" at bounding box center [106, 83] width 73 height 43
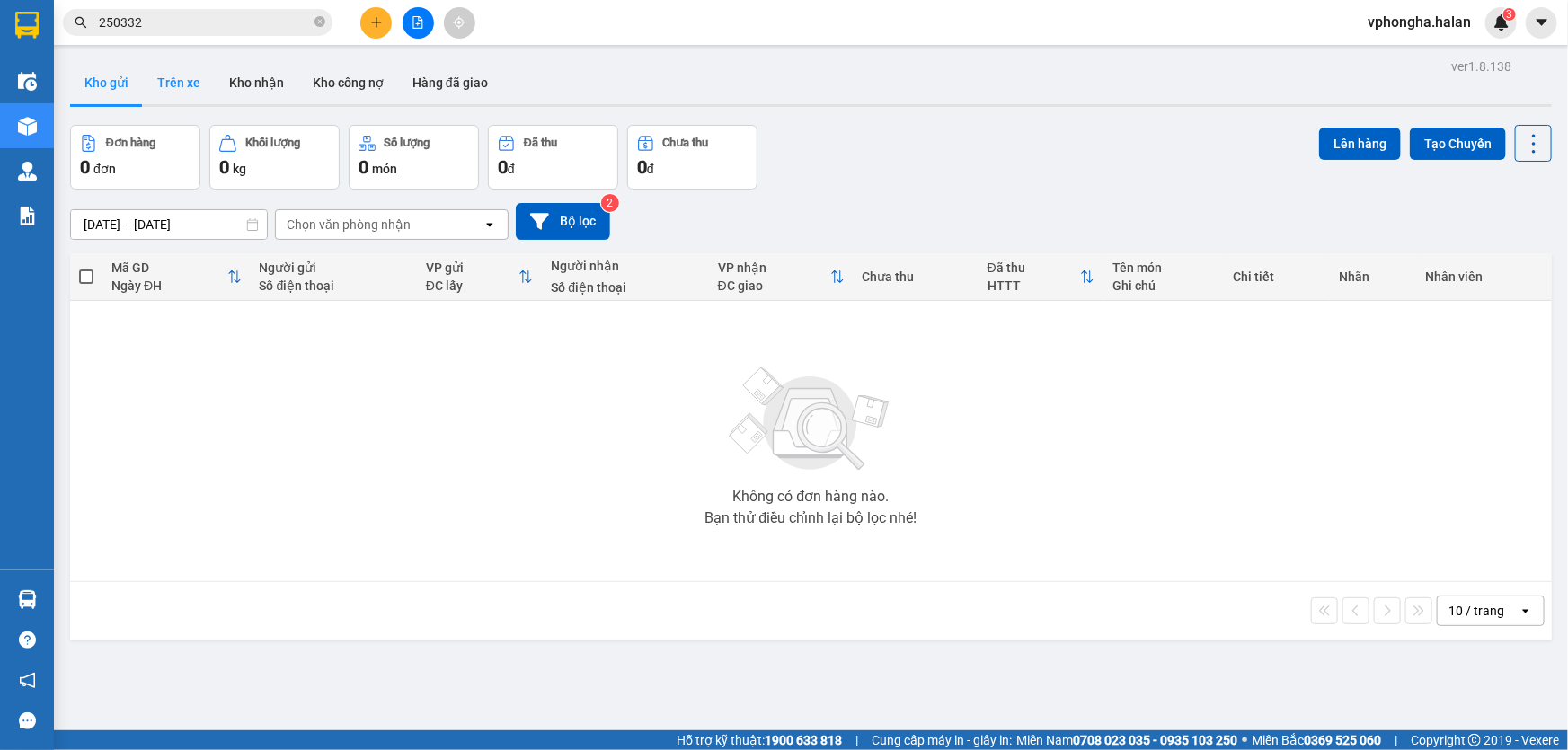
click at [178, 84] on button "Trên xe" at bounding box center [179, 83] width 72 height 43
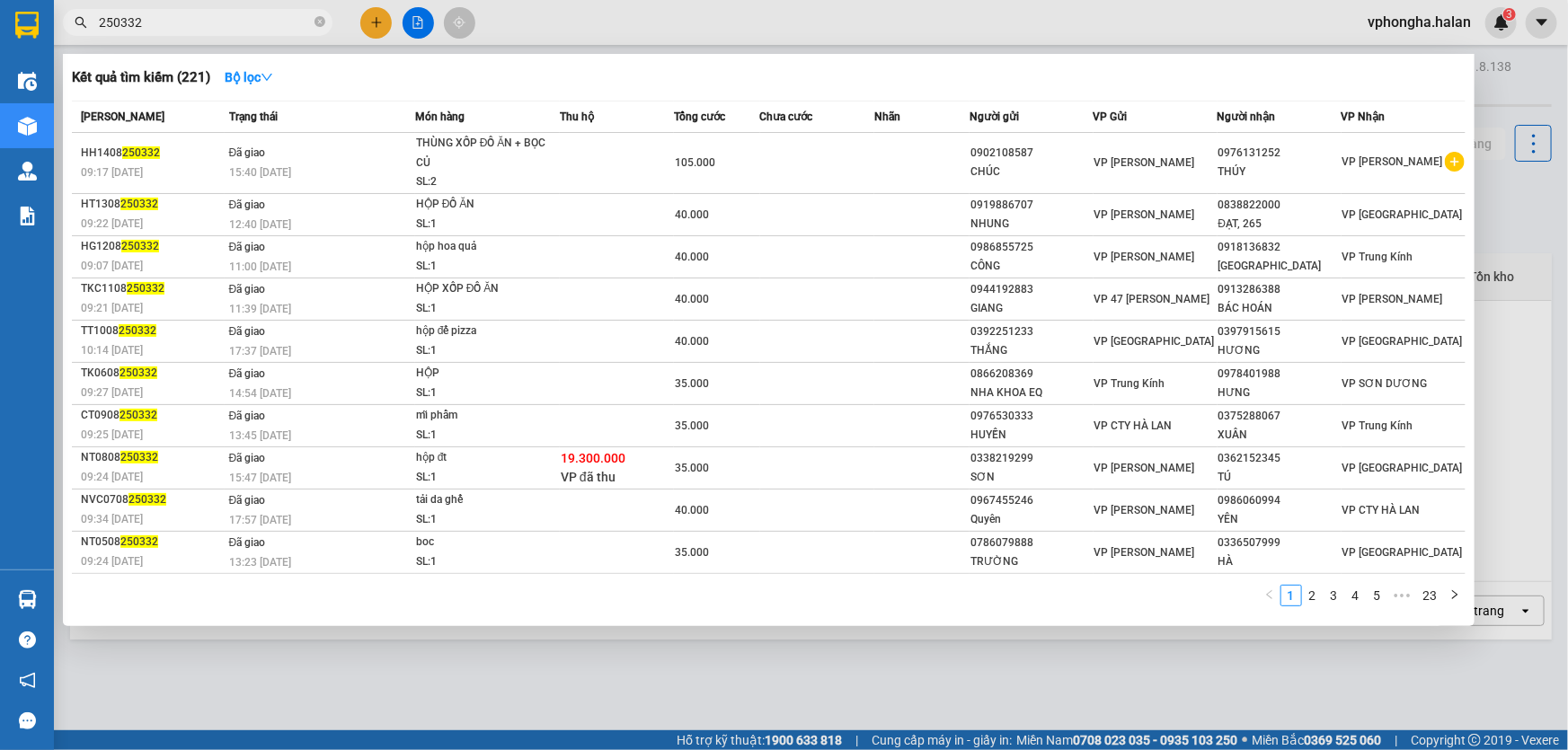
click at [212, 28] on input "250332" at bounding box center [205, 22] width 212 height 20
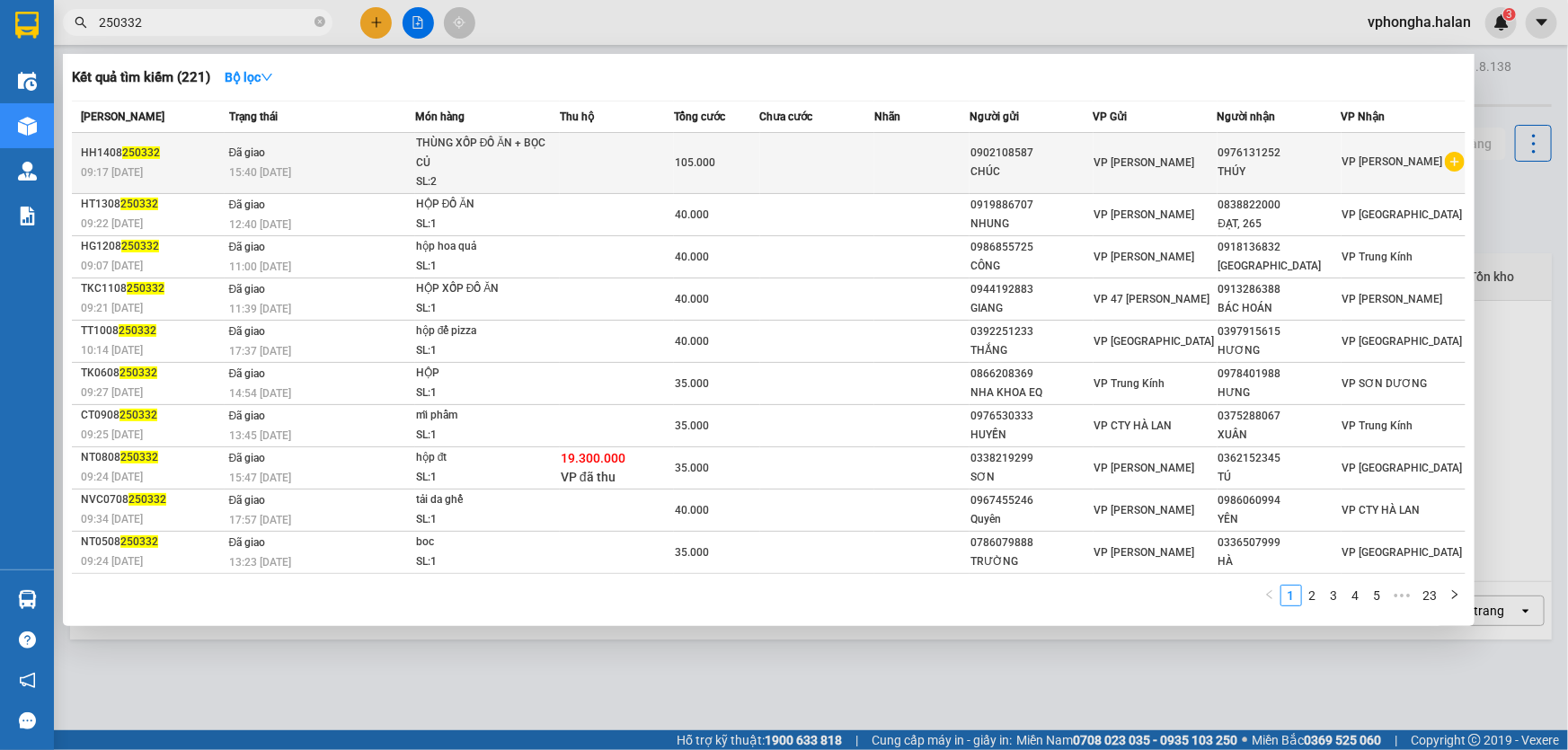
click at [521, 170] on div "THÙNG XỐP ĐỒ ĂN + BỌC CỦ" at bounding box center [483, 154] width 135 height 39
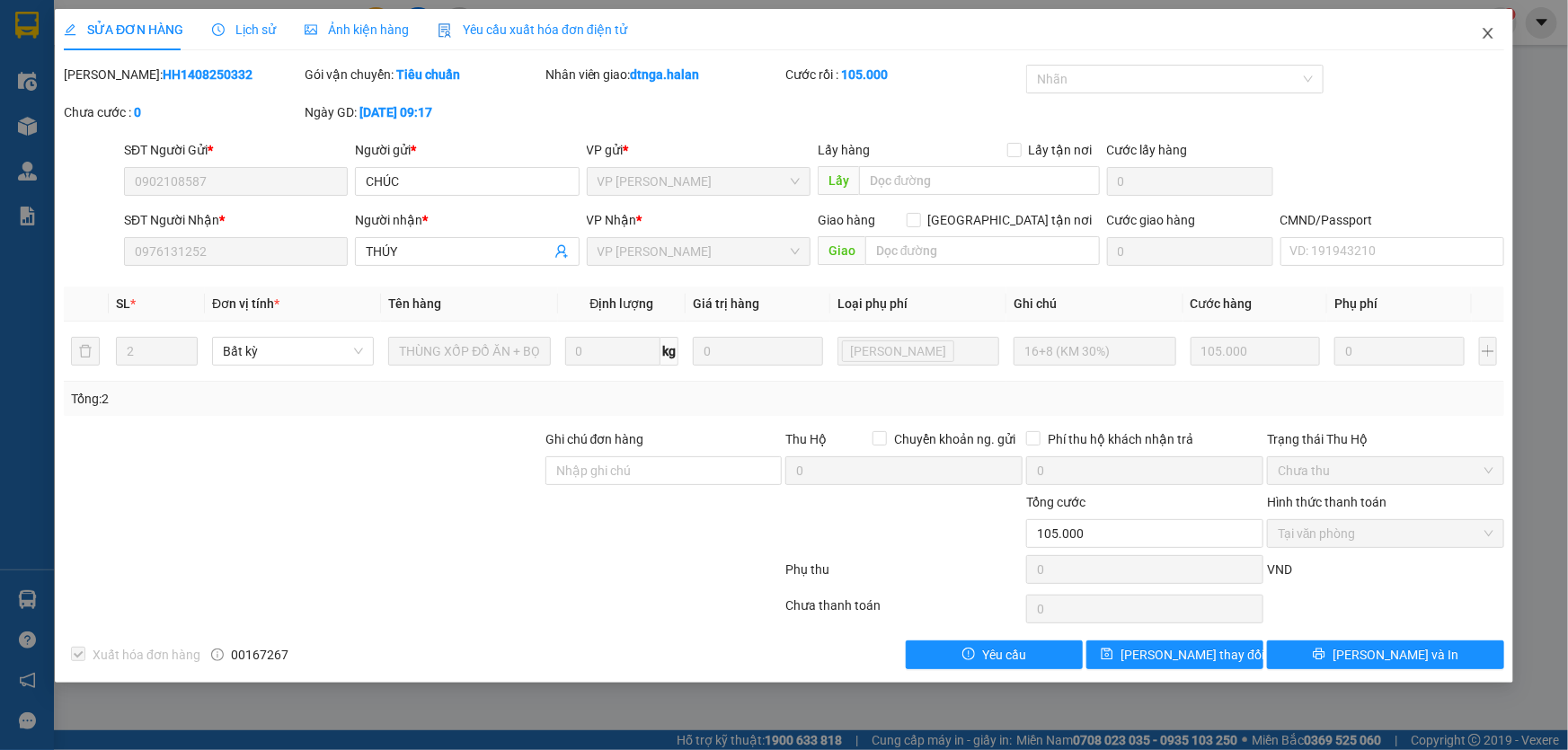
click at [1492, 37] on icon "close" at bounding box center [1487, 33] width 10 height 11
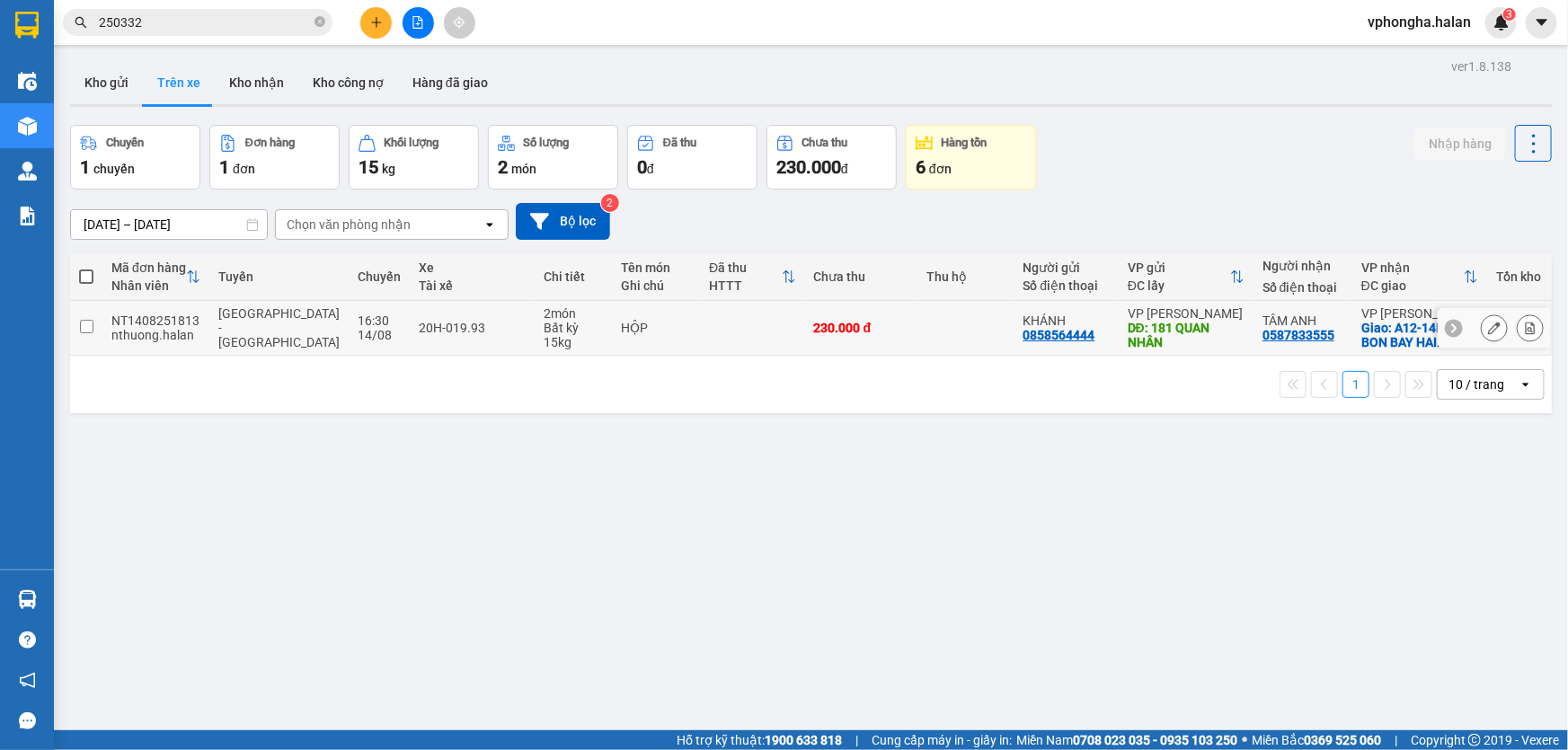
click at [918, 325] on td at bounding box center [965, 328] width 96 height 55
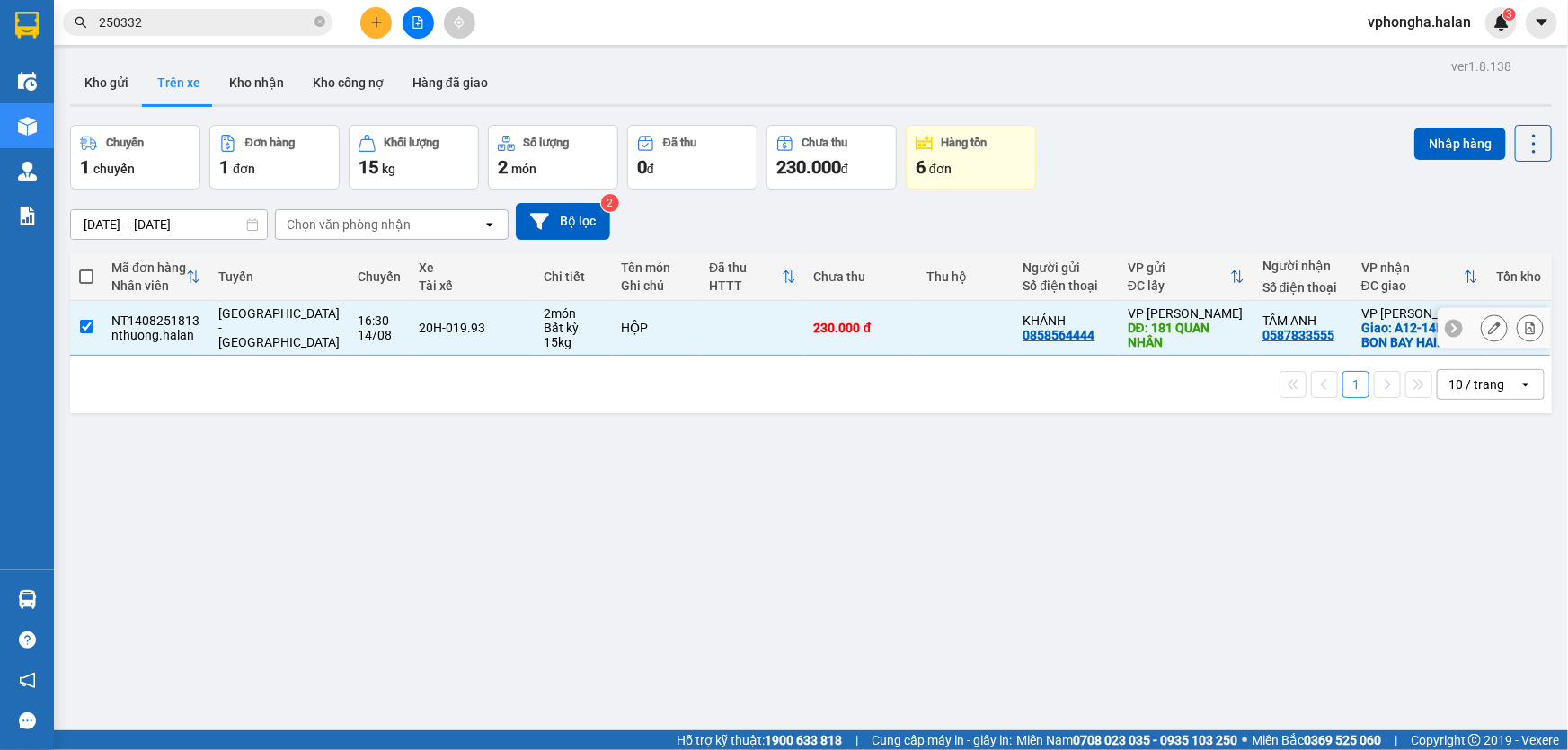
click at [918, 325] on td at bounding box center [965, 328] width 96 height 55
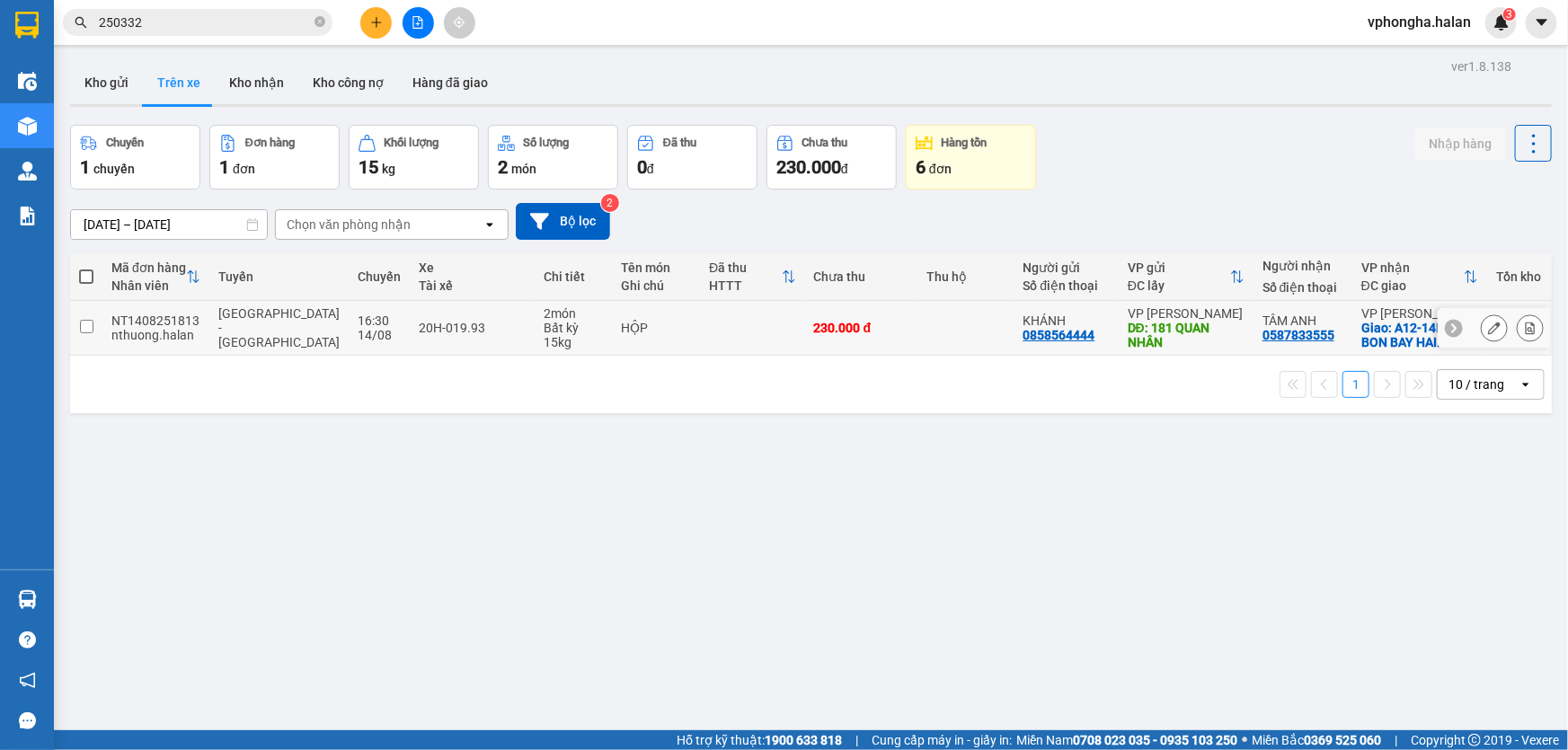
click at [458, 337] on td "20H-019.93" at bounding box center [473, 328] width 125 height 55
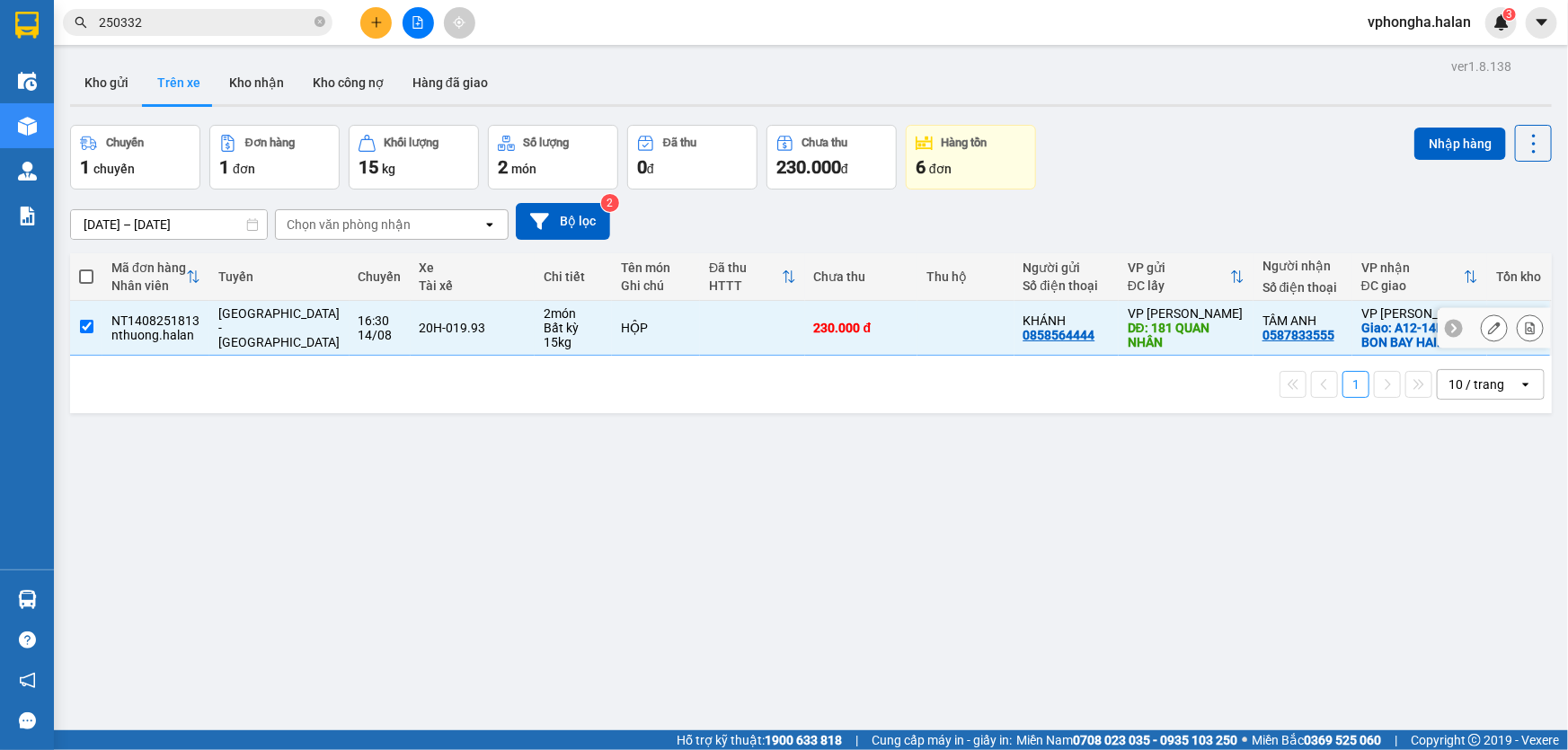
click at [458, 337] on td "20H-019.93" at bounding box center [473, 328] width 125 height 55
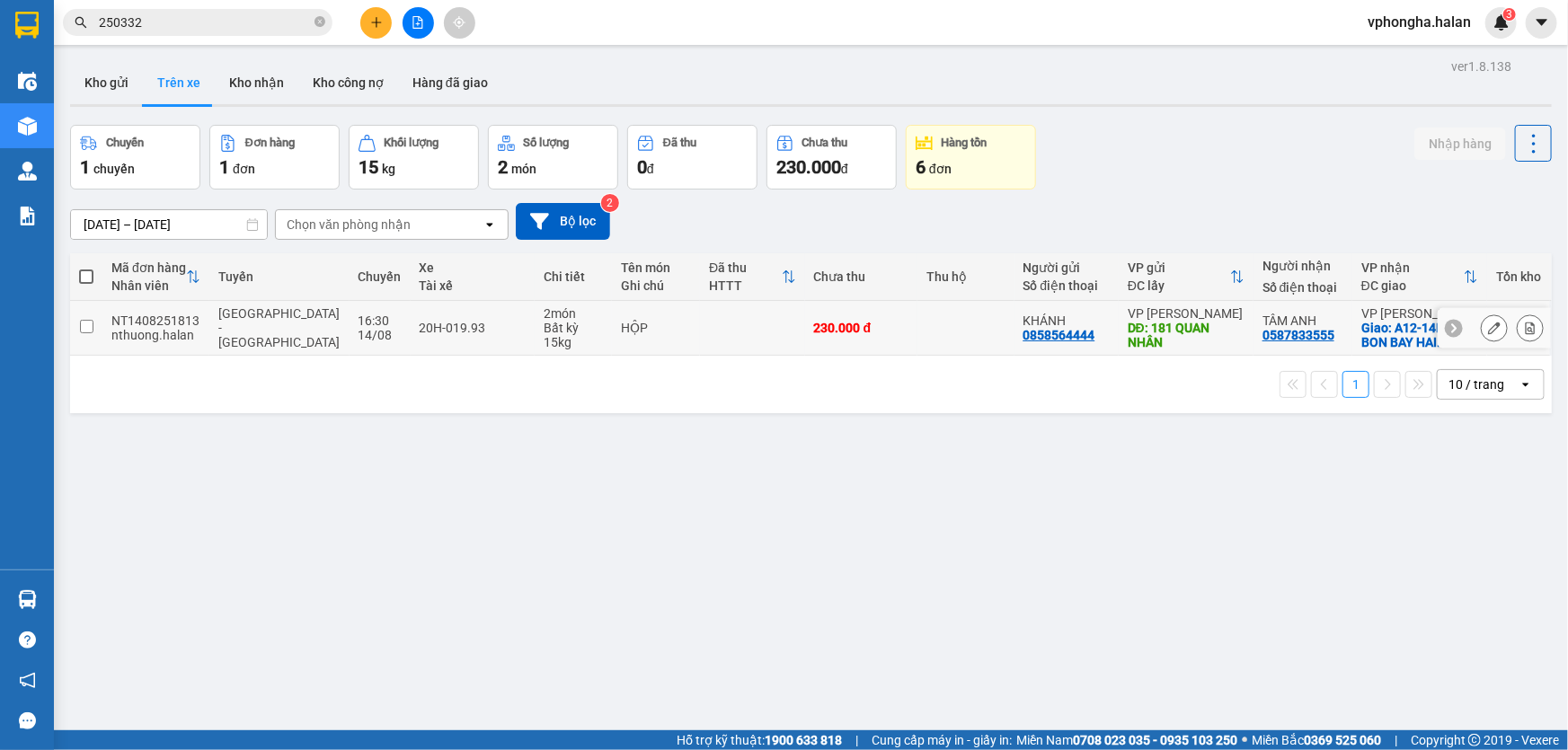
click at [462, 338] on td "20H-019.93" at bounding box center [473, 328] width 125 height 55
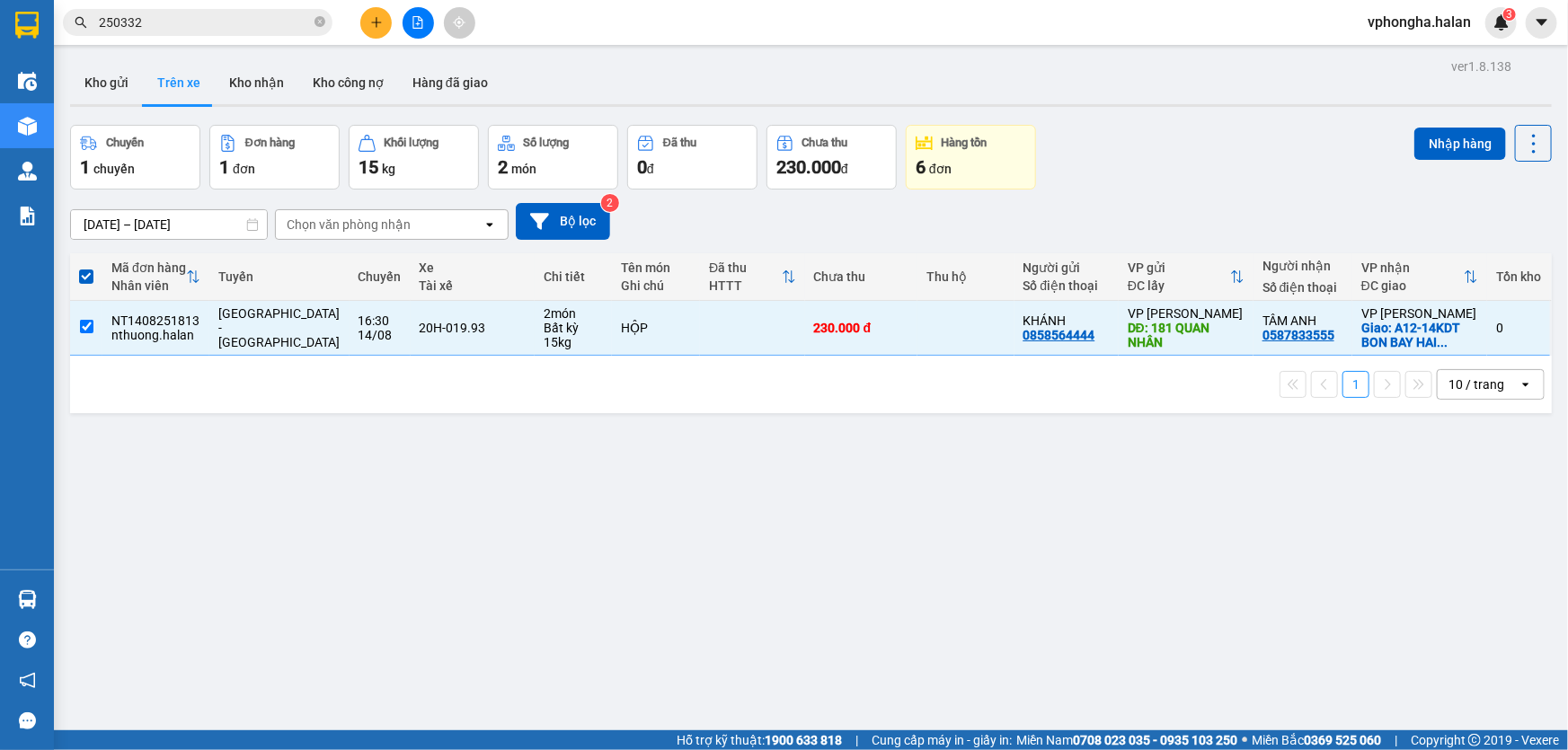
click at [252, 455] on div "ver 1.8.138 Kho gửi Trên xe Kho nhận Kho công nợ Hàng đã giao Chuyến 1 chuyến Đ…" at bounding box center [811, 429] width 1496 height 750
click at [717, 332] on td at bounding box center [752, 328] width 104 height 55
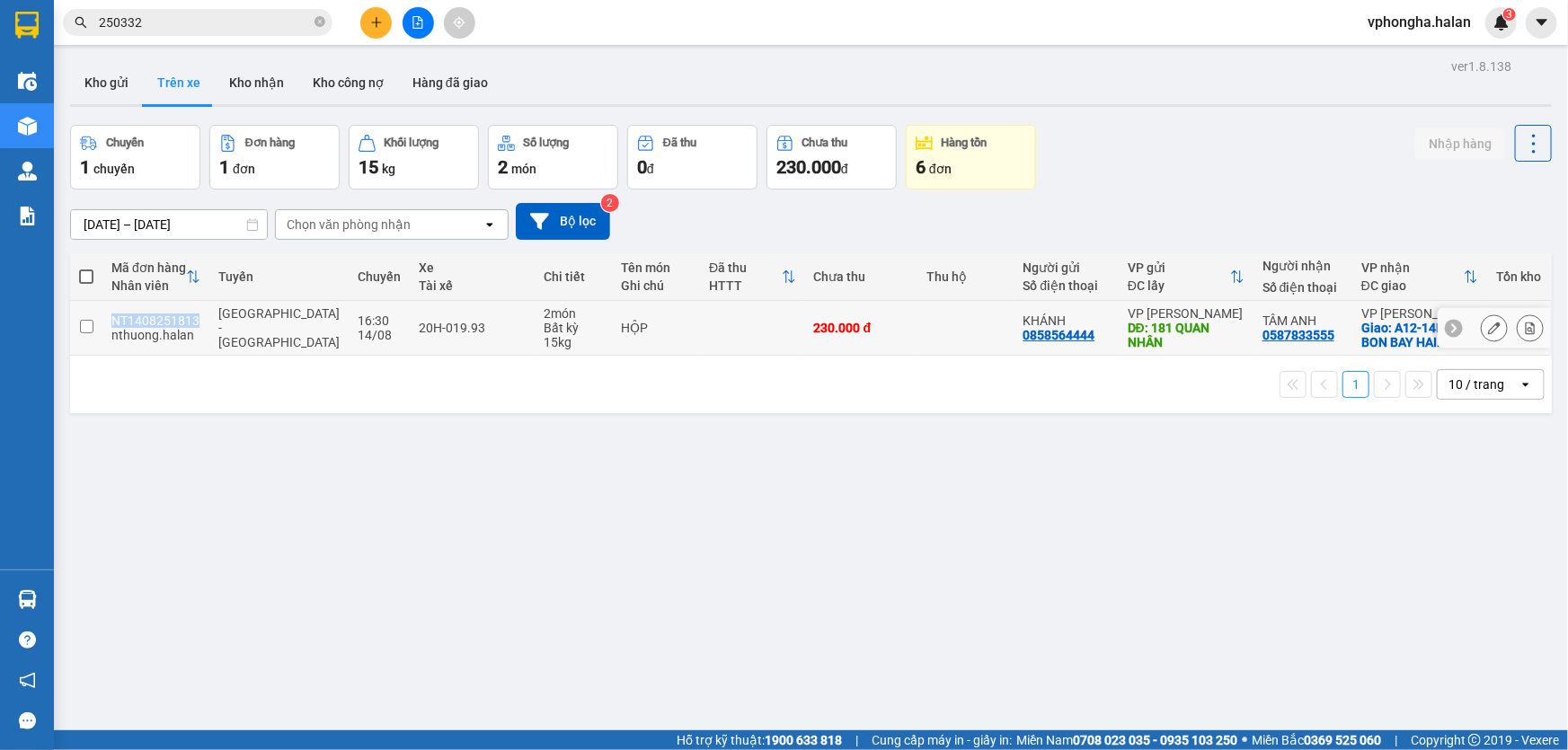
drag, startPoint x: 199, startPoint y: 323, endPoint x: 107, endPoint y: 323, distance: 92.0
click at [107, 323] on td "NT1408251813 nthuong.halan" at bounding box center [155, 328] width 107 height 55
checkbox input "true"
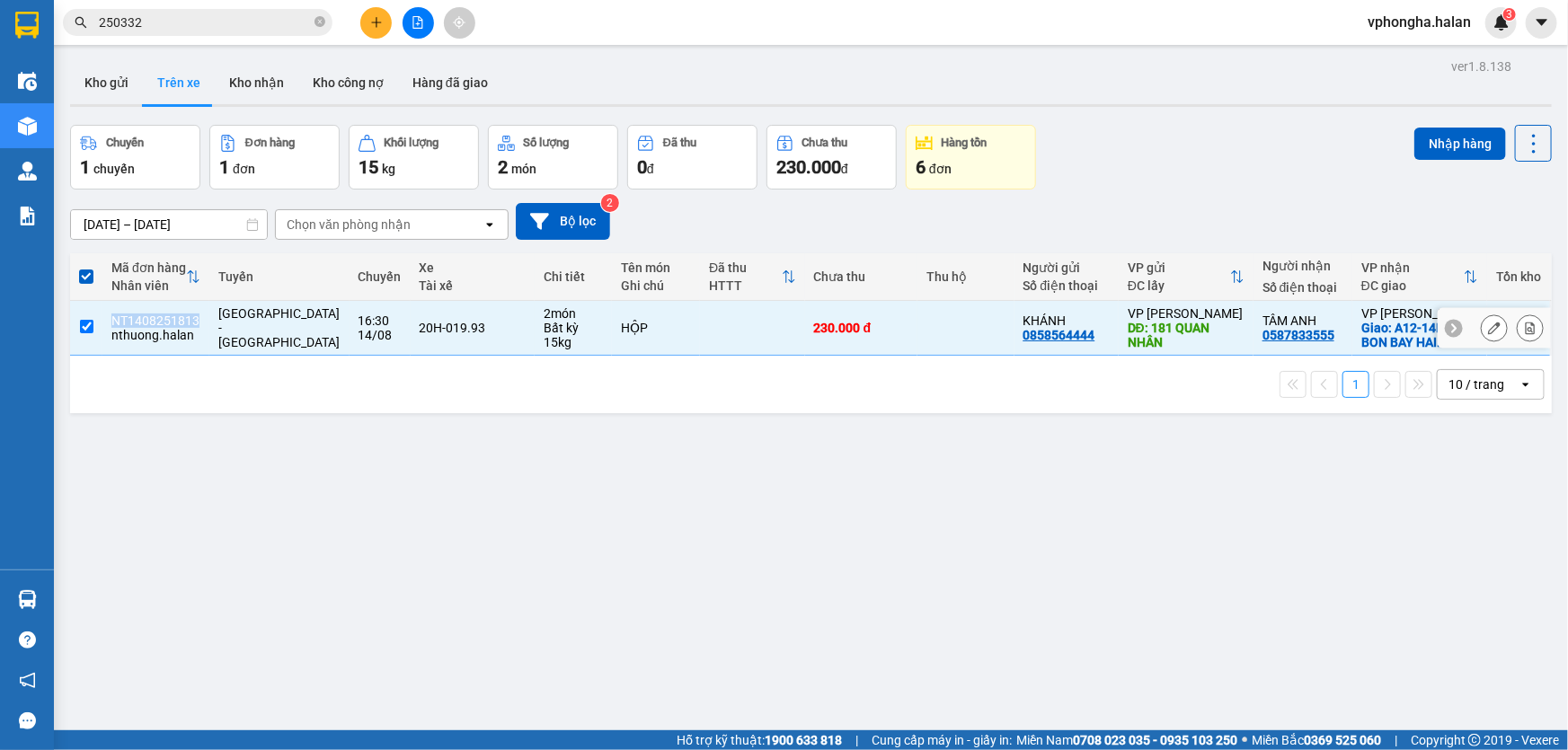
copy div "NT1408251813"
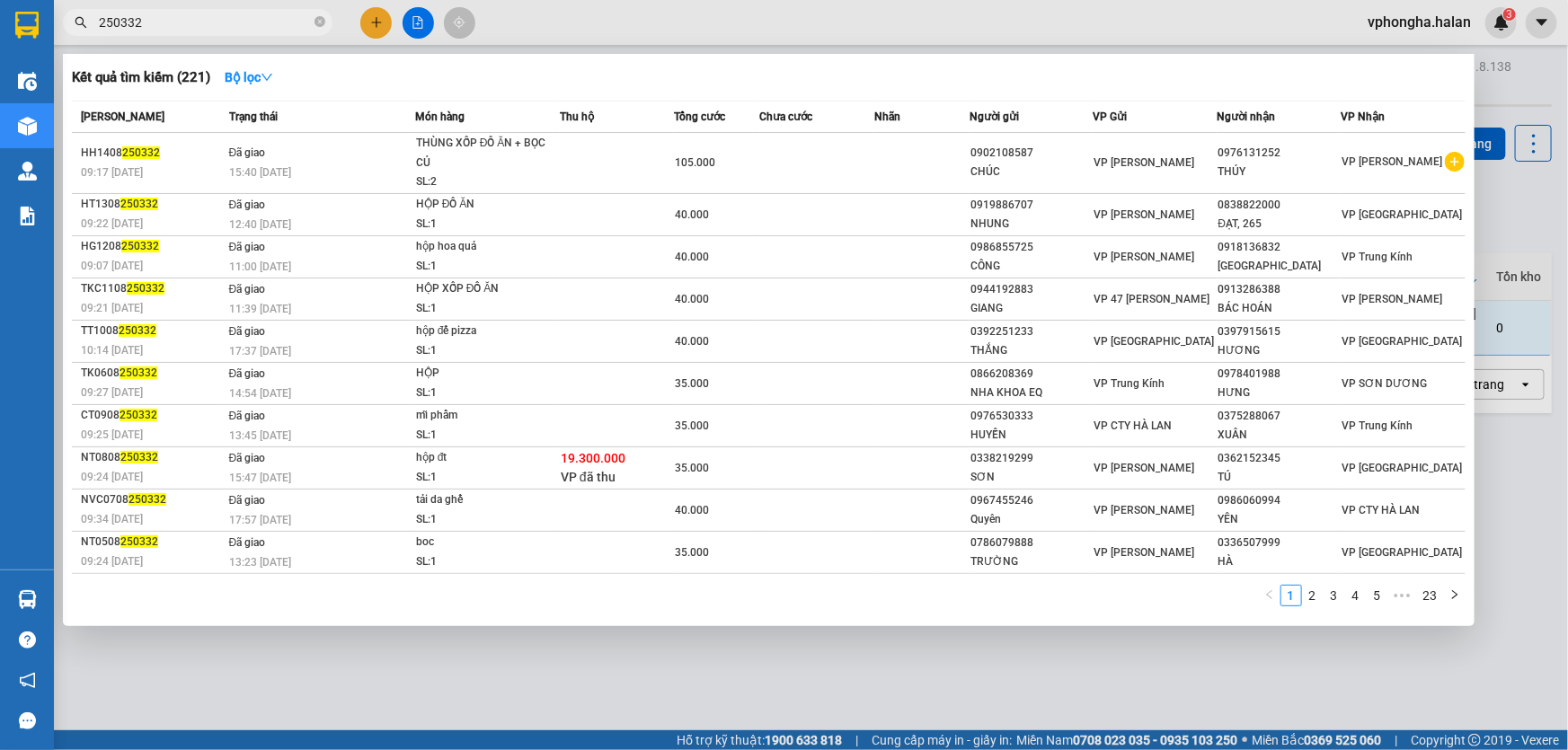
drag, startPoint x: 183, startPoint y: 27, endPoint x: 61, endPoint y: 19, distance: 122.3
click at [64, 19] on span "250332" at bounding box center [198, 22] width 270 height 27
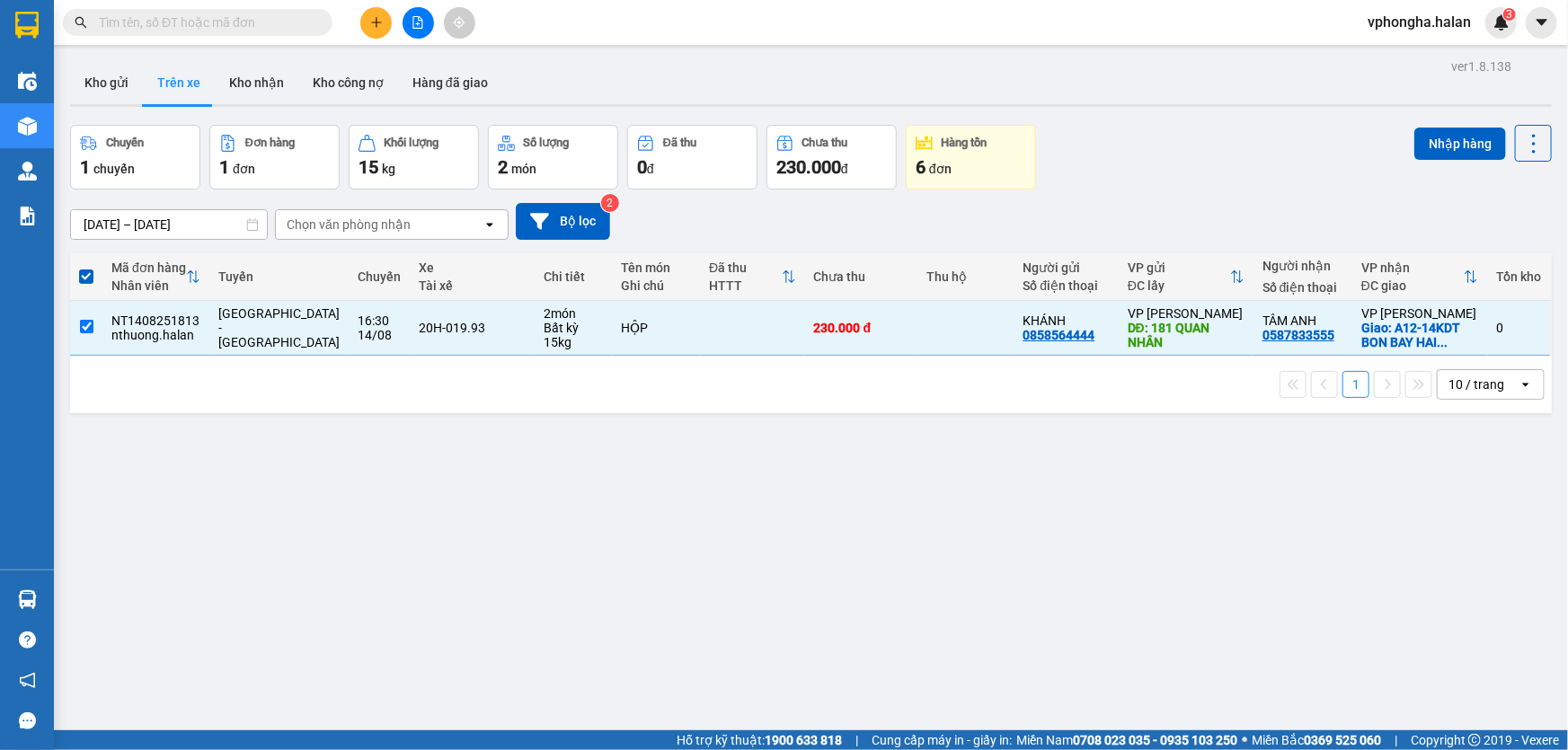
paste input "NT1408251813"
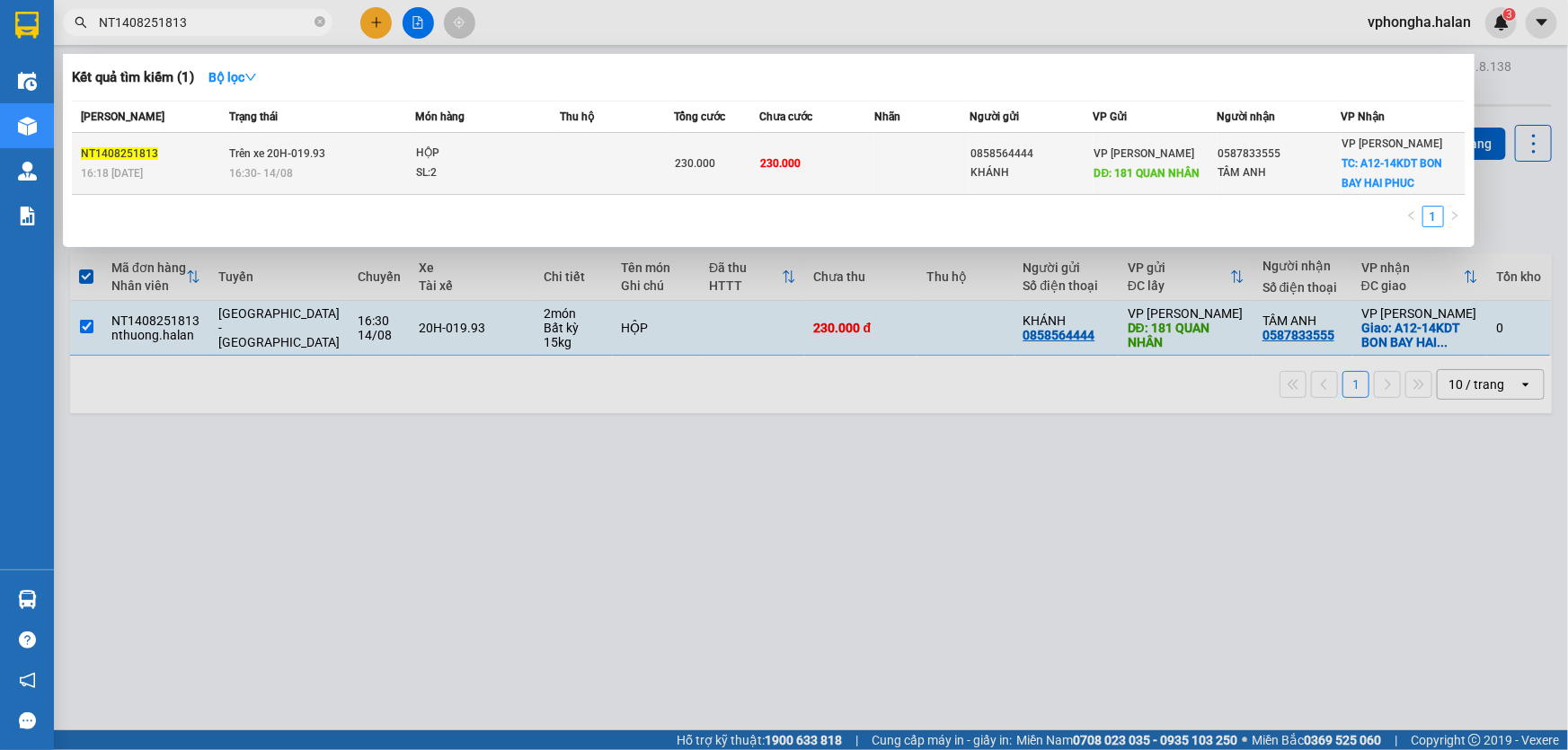
type input "NT1408251813"
click at [591, 168] on td at bounding box center [617, 164] width 114 height 62
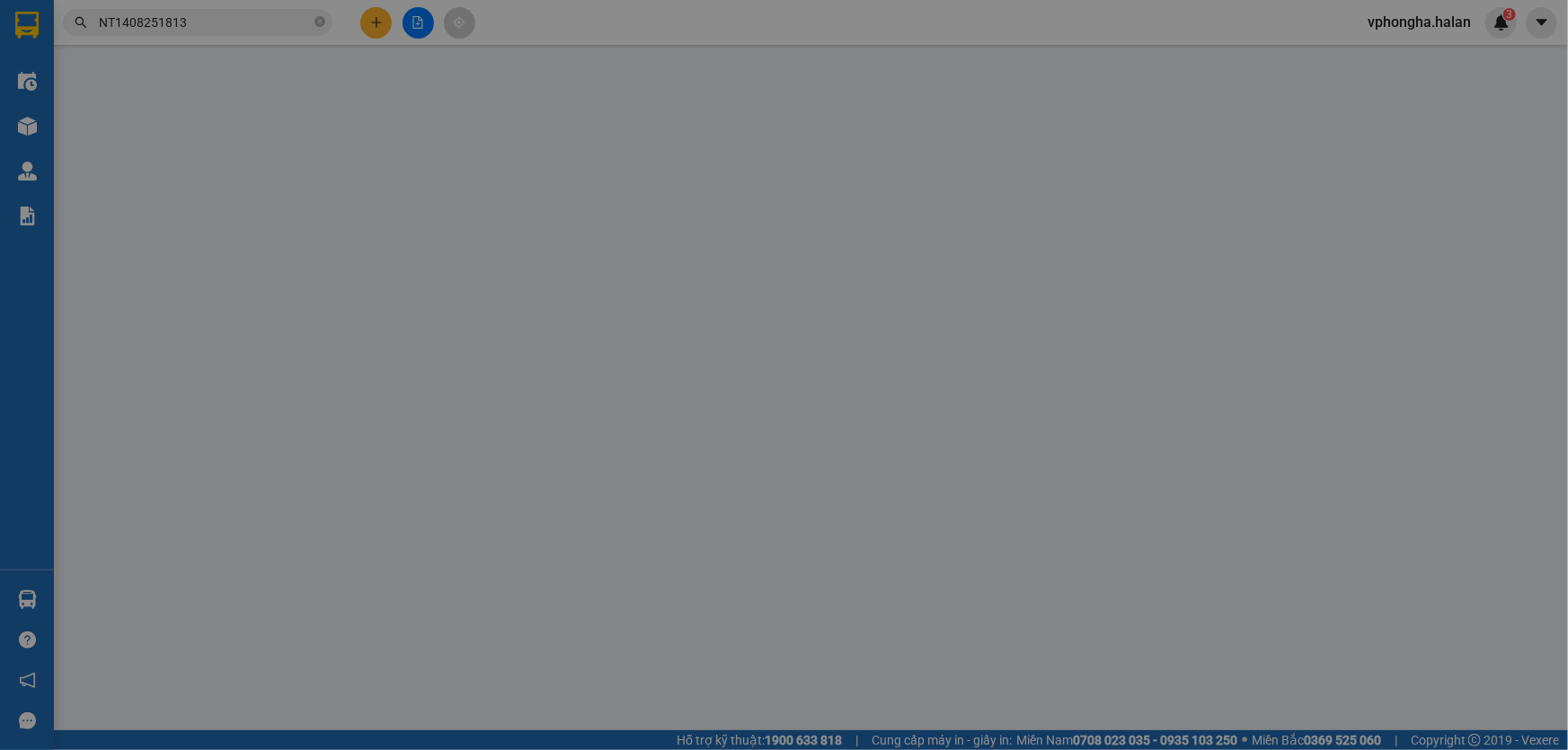
click at [591, 168] on div "VP [PERSON_NAME]" at bounding box center [699, 181] width 223 height 29
type input "0858564444"
type input "KHÁNH"
type input "181 QUAN NHÂN"
type input "50.000"
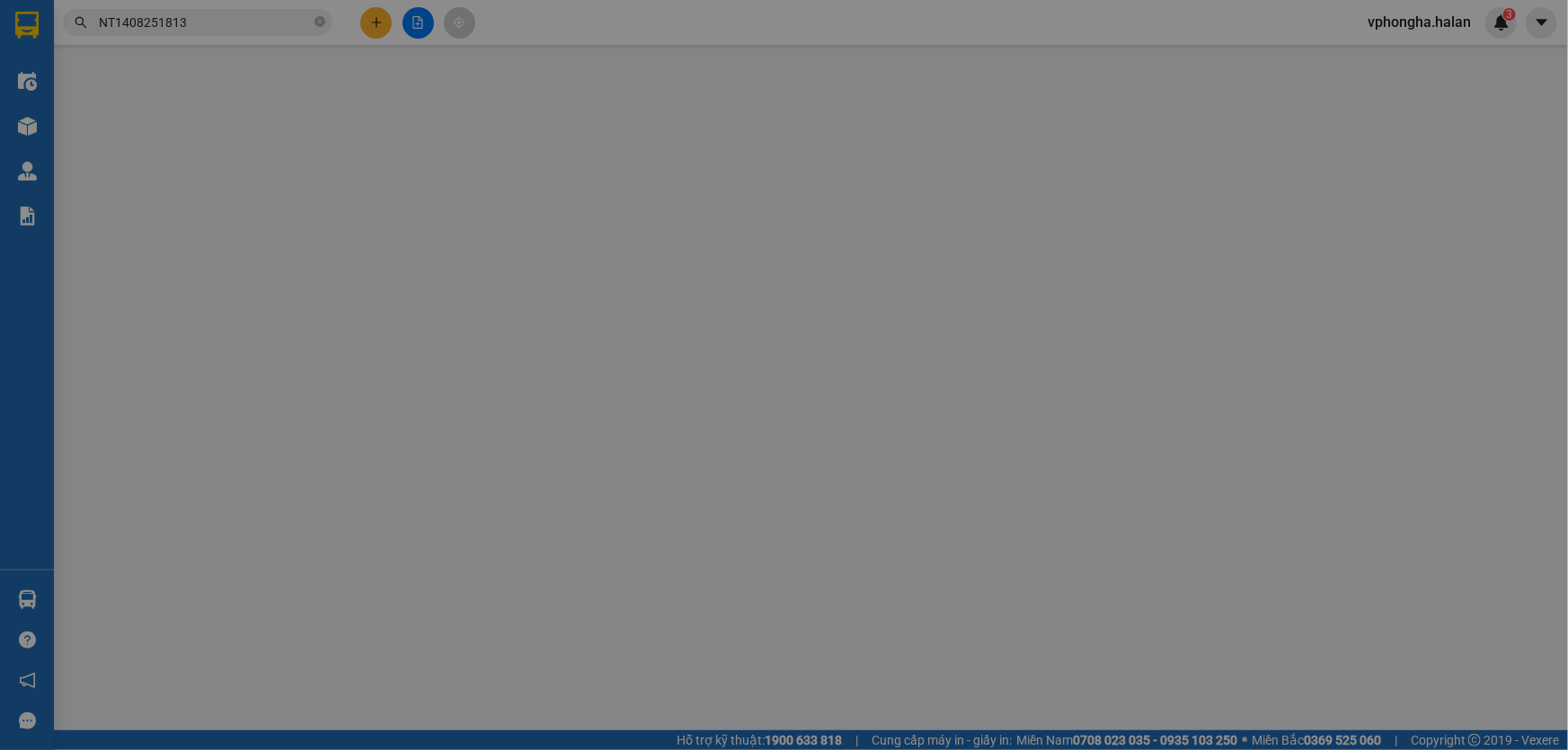
type input "0587833555"
type input "TÂM ANH"
checkbox input "true"
type input "A12-14KDT BON BAY HAI PHUC"
type input "30.000"
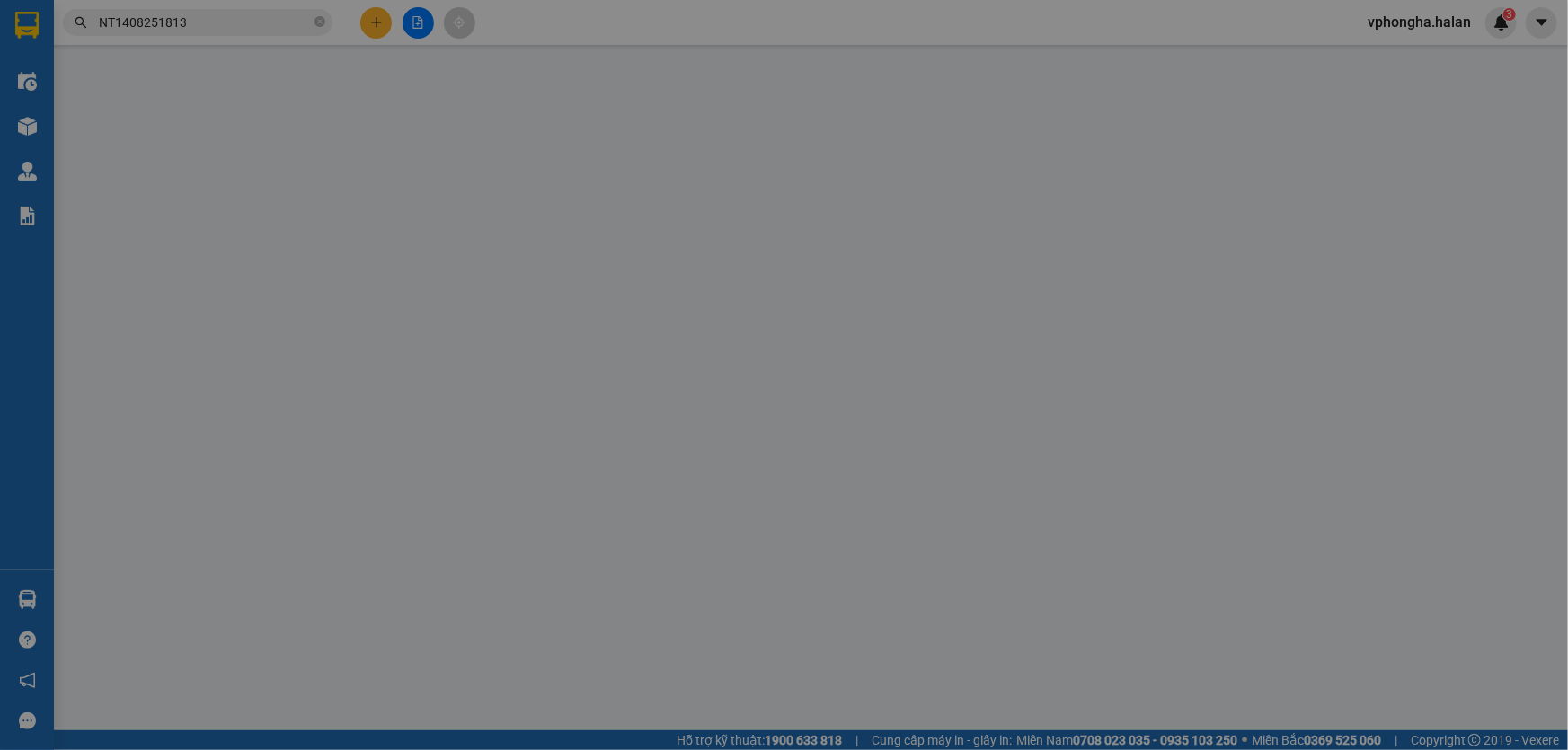
type input "230.000"
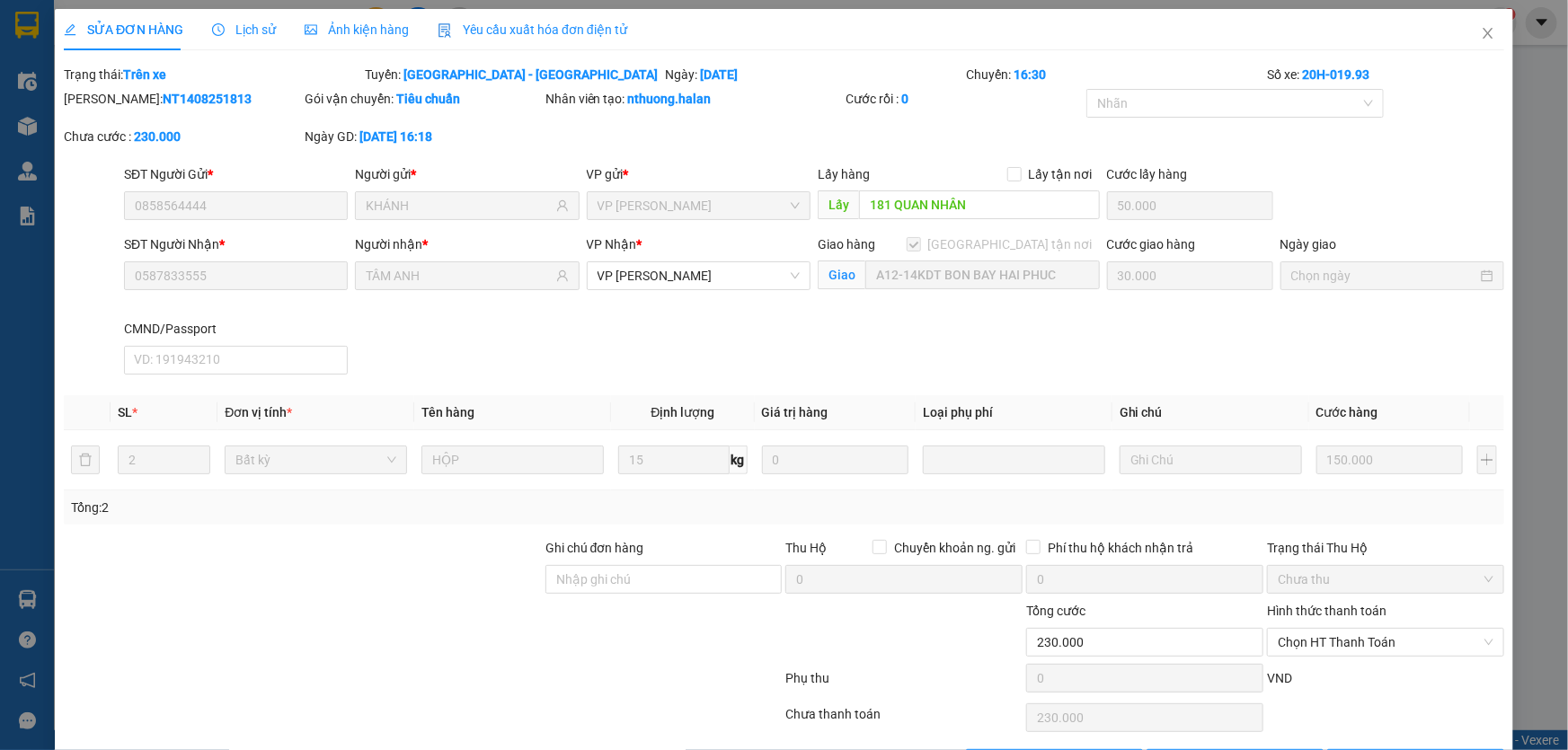
drag, startPoint x: 418, startPoint y: 335, endPoint x: 470, endPoint y: 426, distance: 104.8
drag, startPoint x: 470, startPoint y: 426, endPoint x: 1398, endPoint y: 522, distance: 933.0
click at [1400, 522] on div "Tổng: 2" at bounding box center [784, 507] width 1441 height 34
click at [1374, 479] on td "150.000" at bounding box center [1389, 461] width 161 height 60
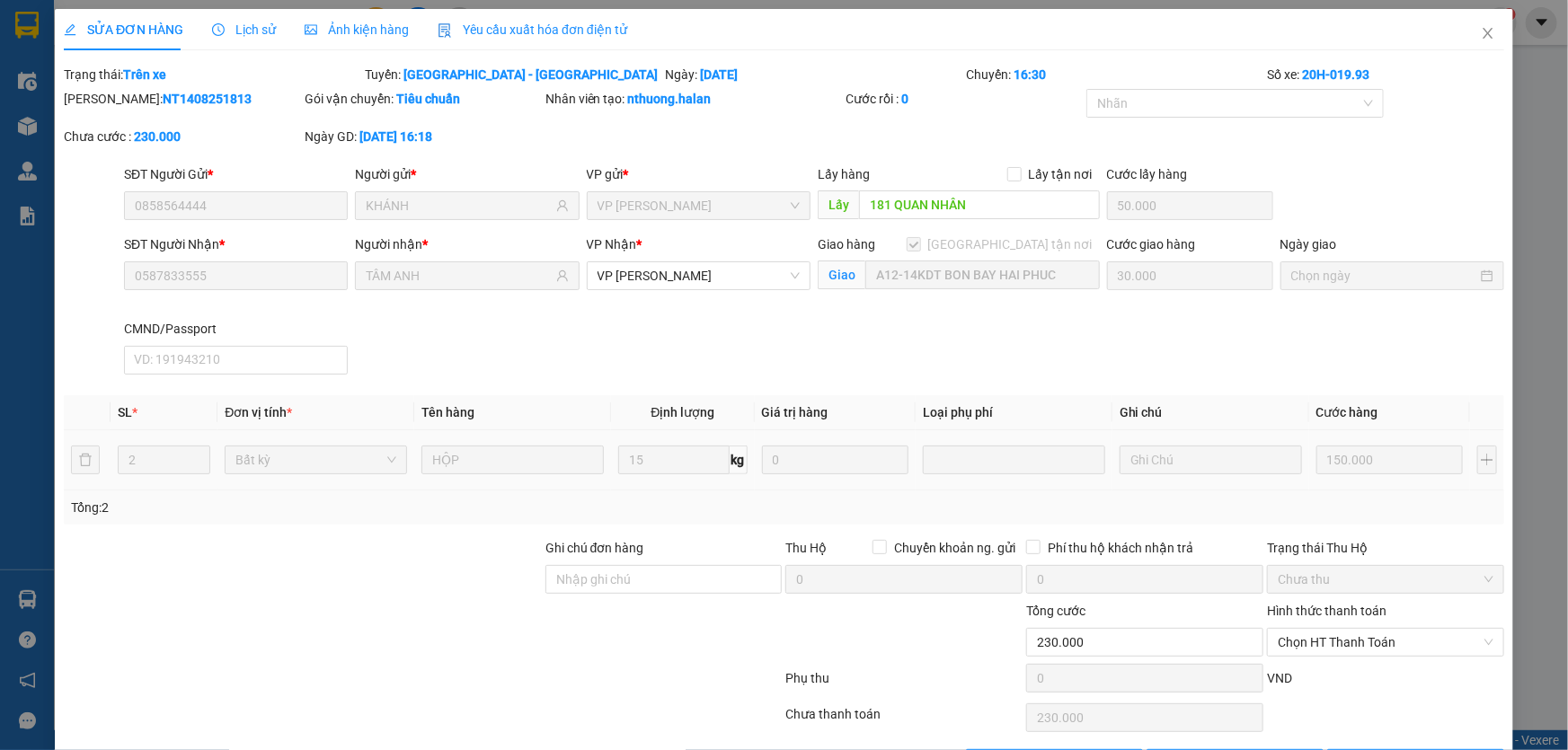
click at [1410, 502] on div "Tổng: 2" at bounding box center [784, 507] width 1427 height 20
click at [36, 315] on div "SỬA ĐƠN HÀNG Lịch sử Ảnh kiện hàng Yêu cầu xuất hóa đơn điện tử Total Paid Fee …" at bounding box center [784, 375] width 1568 height 750
click at [1481, 38] on icon "close" at bounding box center [1488, 33] width 14 height 14
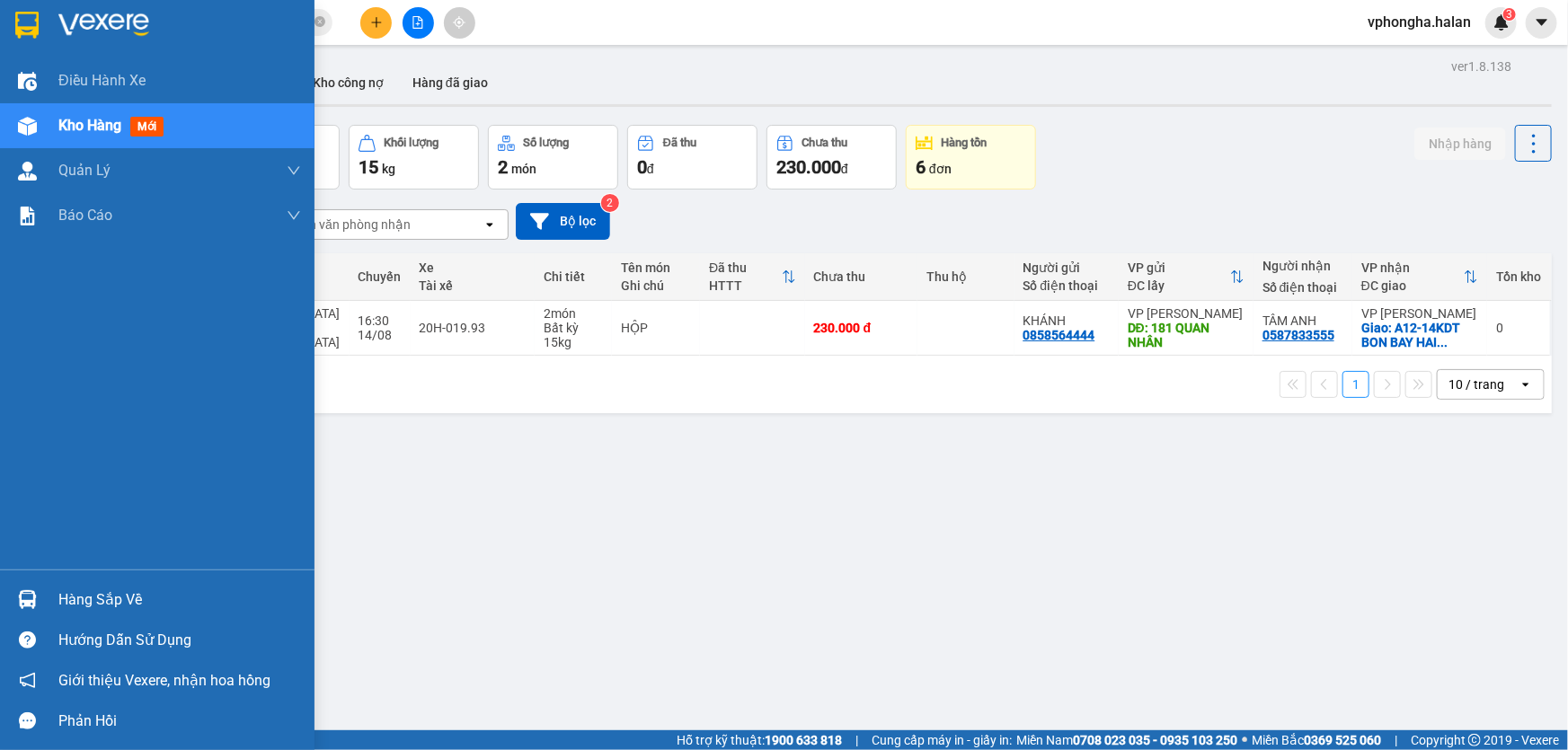
click at [101, 602] on div "Hàng sắp về" at bounding box center [180, 600] width 243 height 27
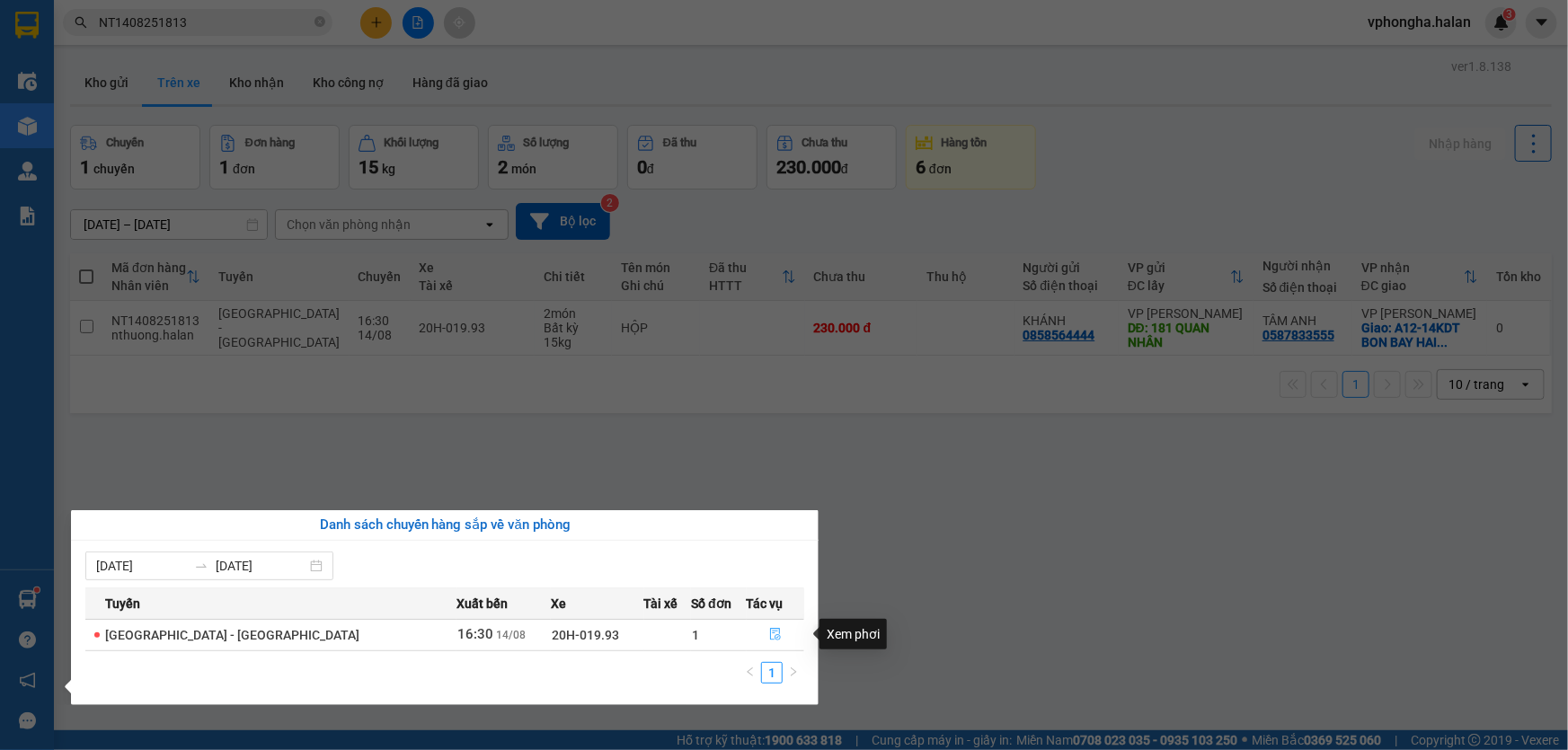
click at [770, 636] on icon "file-done" at bounding box center [776, 635] width 13 height 13
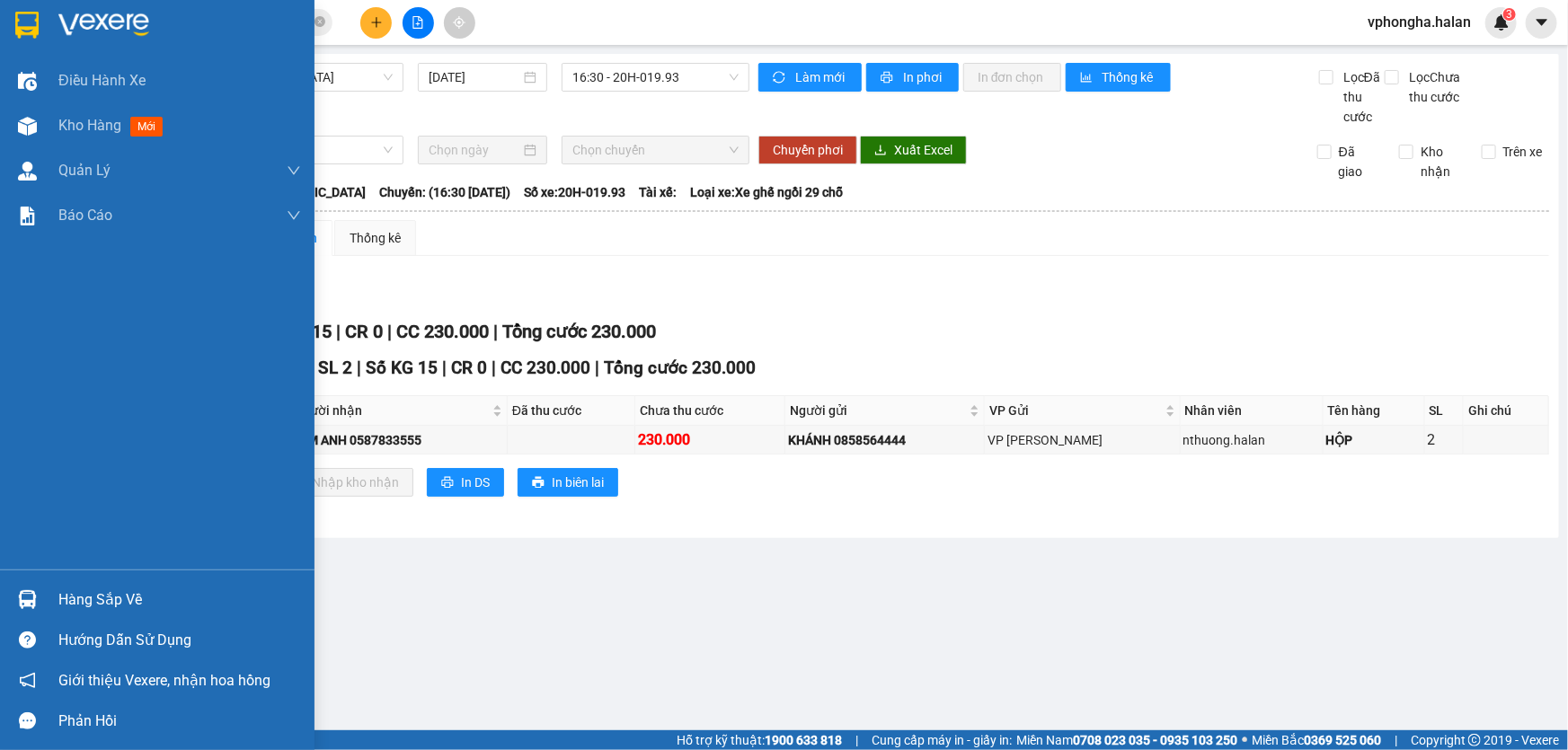
click at [1, 484] on div "Điều hành xe Kho hàng mới Quản Lý Quản lý chuyến Quản lý kiểm kho Báo cáo 12. T…" at bounding box center [157, 315] width 315 height 512
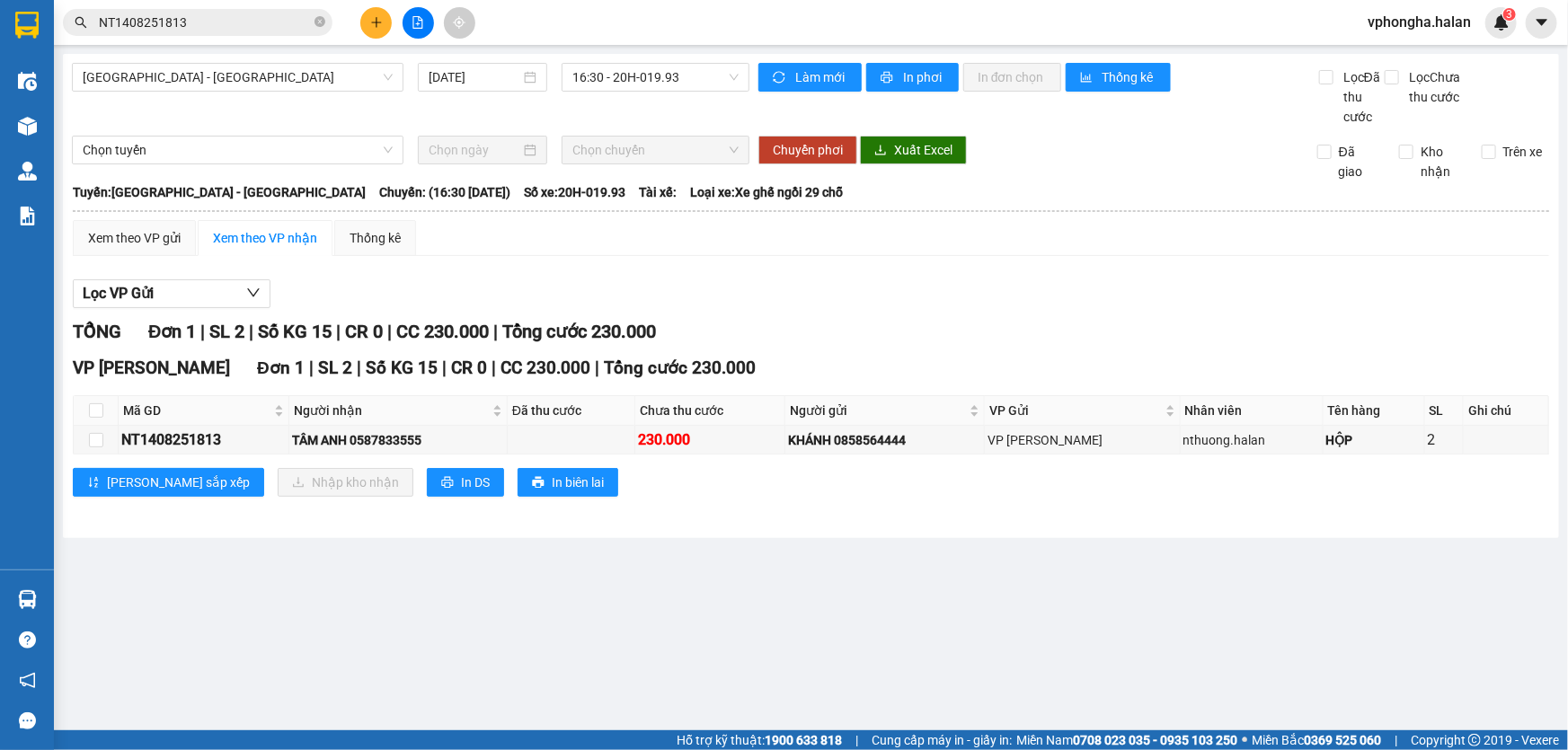
click at [0, 9] on section "Kết quả tìm kiếm ( 1 ) Bộ lọc Mã ĐH Trạng thái Món hàng Thu hộ Tổng cước Chưa c…" at bounding box center [784, 375] width 1568 height 750
click at [372, 23] on icon "plus" at bounding box center [377, 22] width 13 height 13
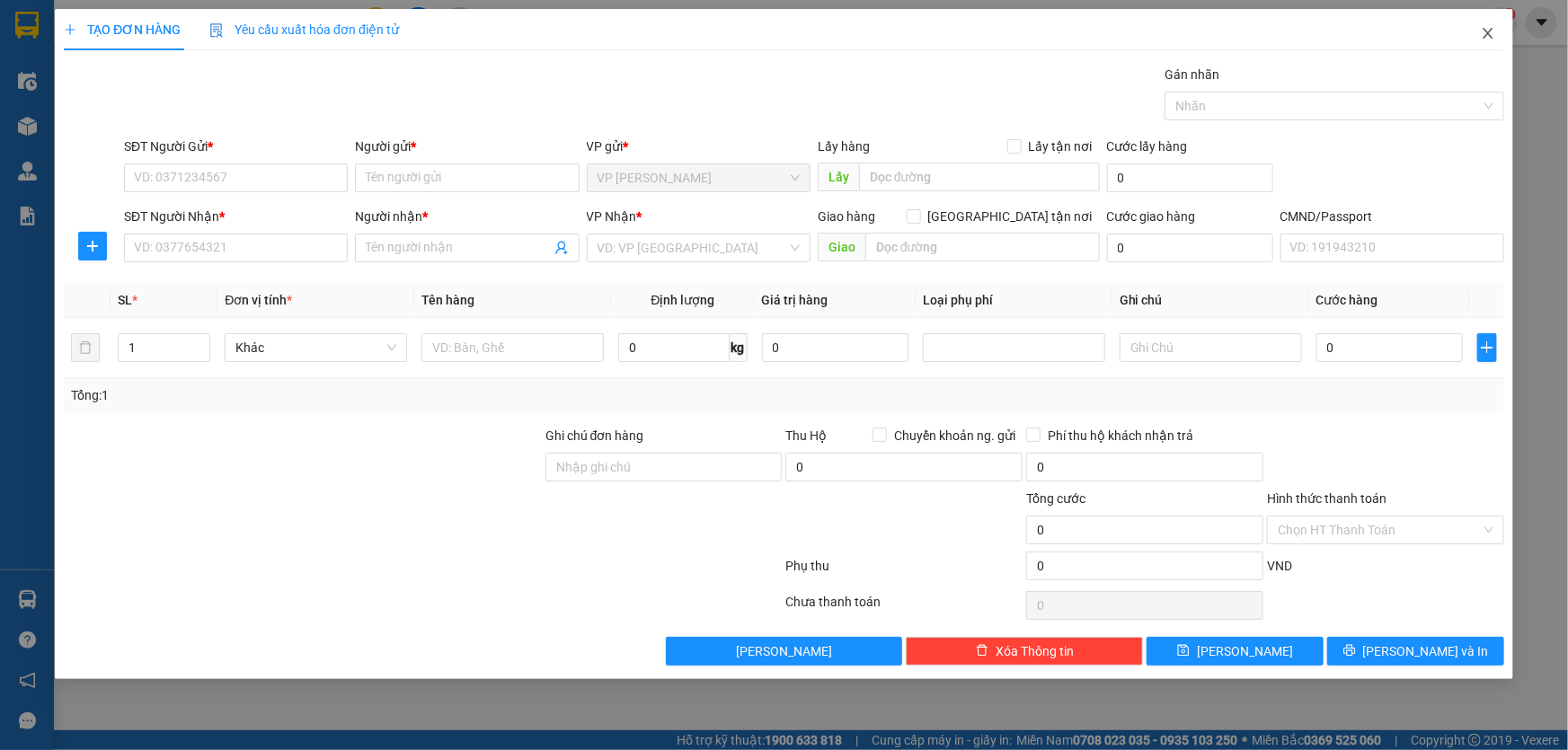
click at [1497, 35] on span "Close" at bounding box center [1488, 34] width 50 height 50
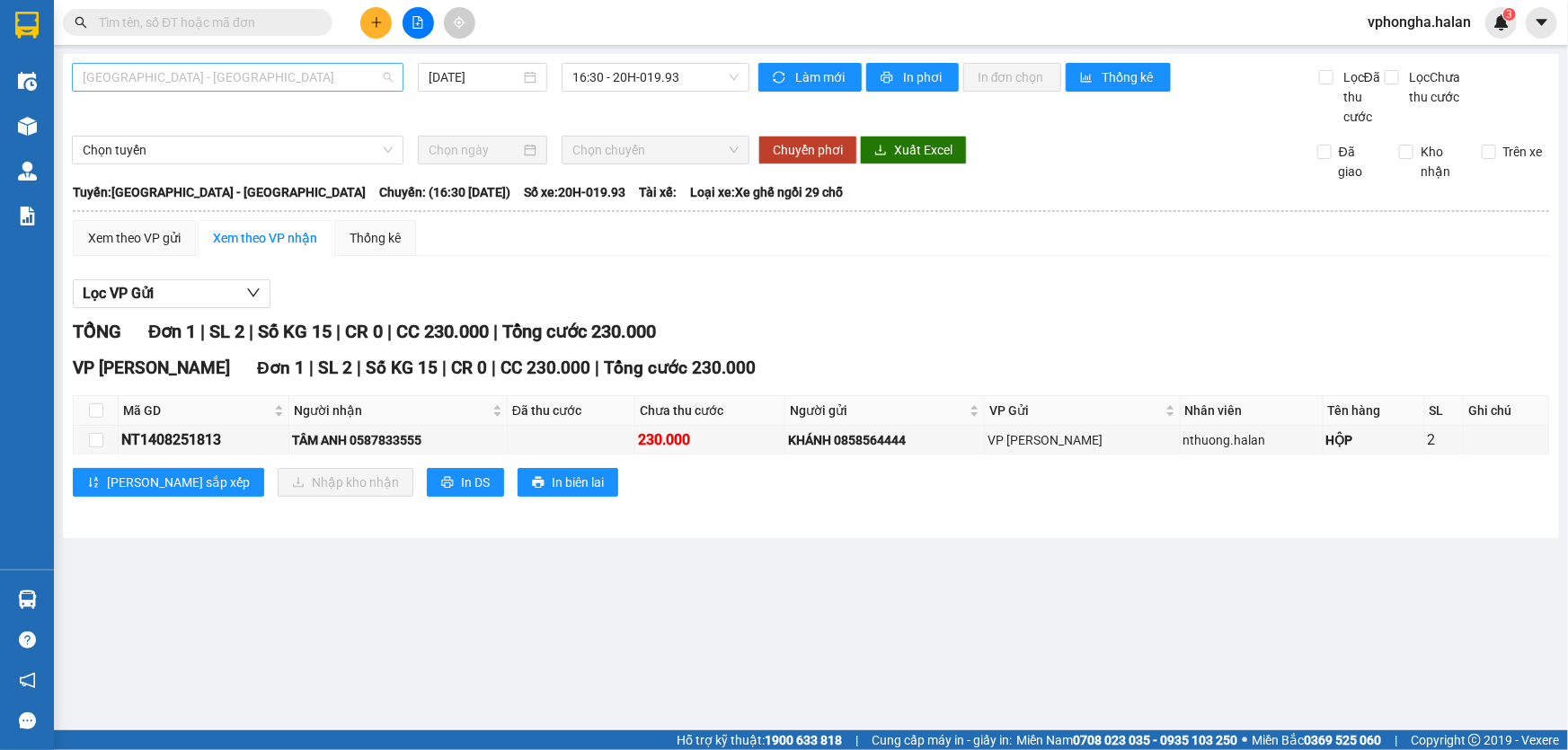
click at [315, 81] on span "[GEOGRAPHIC_DATA] - [GEOGRAPHIC_DATA]" at bounding box center [237, 77] width 310 height 27
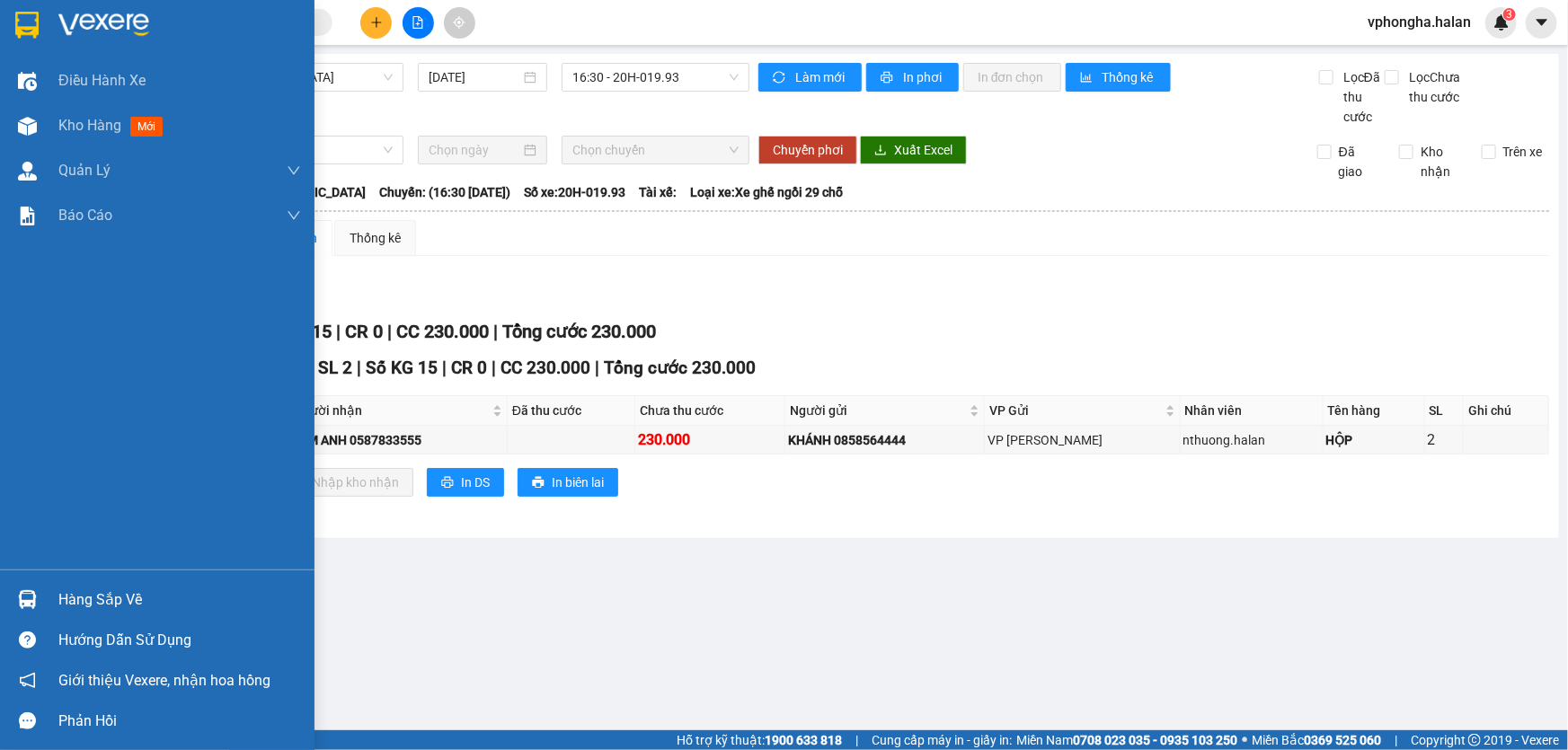
click at [72, 483] on div "Điều hành xe Kho hàng mới Quản Lý Quản lý chuyến Quản lý kiểm kho Báo cáo 12. T…" at bounding box center [157, 315] width 315 height 512
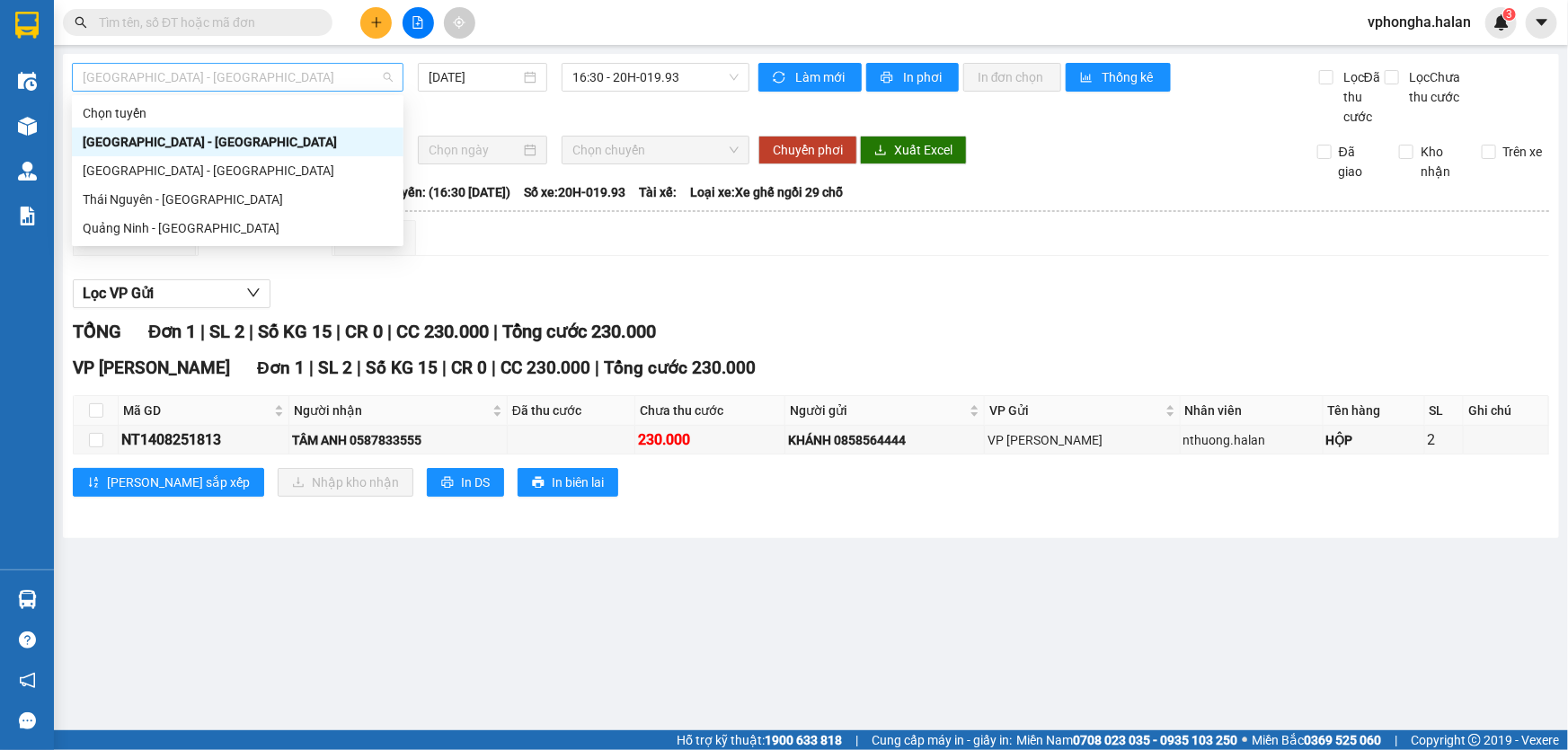
click at [312, 74] on span "[GEOGRAPHIC_DATA] - [GEOGRAPHIC_DATA]" at bounding box center [237, 77] width 310 height 27
drag, startPoint x: 1291, startPoint y: 628, endPoint x: 1244, endPoint y: 597, distance: 56.3
click at [1290, 626] on main "Hà Nội - Quảng Ninh 14/08/2025 16:30 - 20H-019.93 Làm mới In phơi In đơn chọn T…" at bounding box center [784, 365] width 1568 height 730
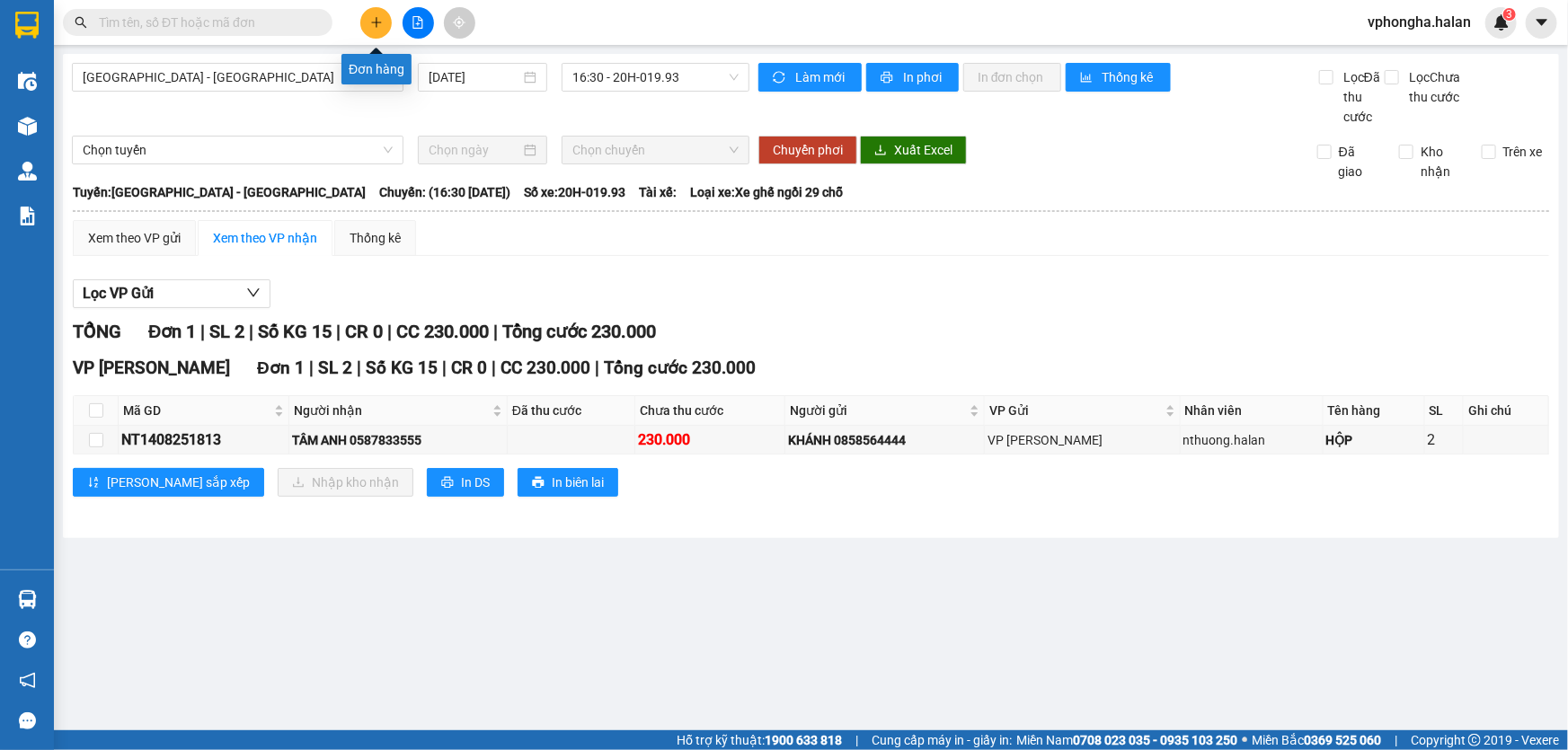
click at [374, 16] on icon "plus" at bounding box center [377, 22] width 13 height 13
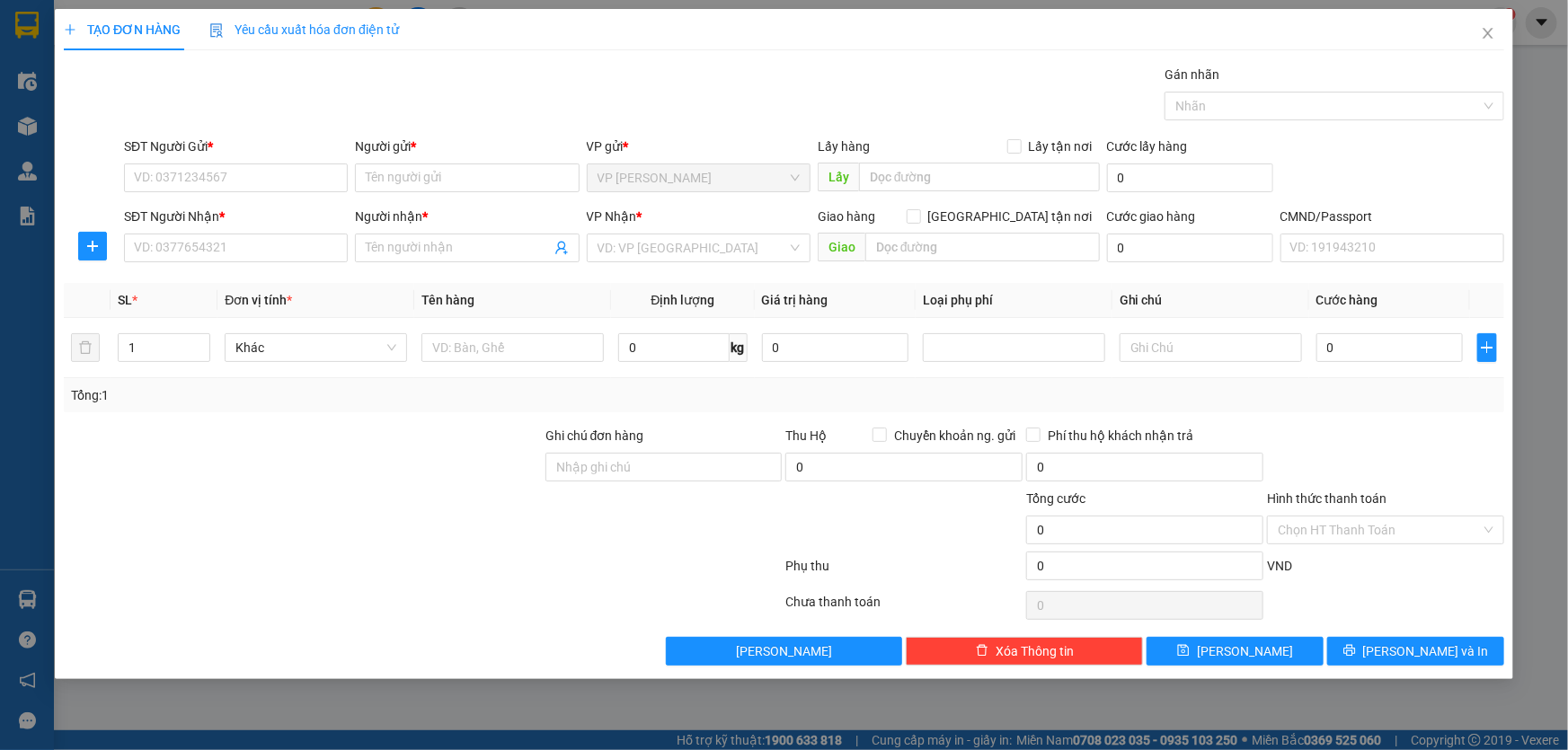
click at [442, 159] on div "Người gửi *" at bounding box center [466, 150] width 223 height 27
click at [187, 171] on input "SĐT Người Gửi *" at bounding box center [235, 178] width 223 height 29
click at [360, 164] on input "Người gửi *" at bounding box center [466, 178] width 223 height 29
drag, startPoint x: 905, startPoint y: 189, endPoint x: 692, endPoint y: 191, distance: 213.0
click at [899, 190] on input "text" at bounding box center [979, 177] width 241 height 29
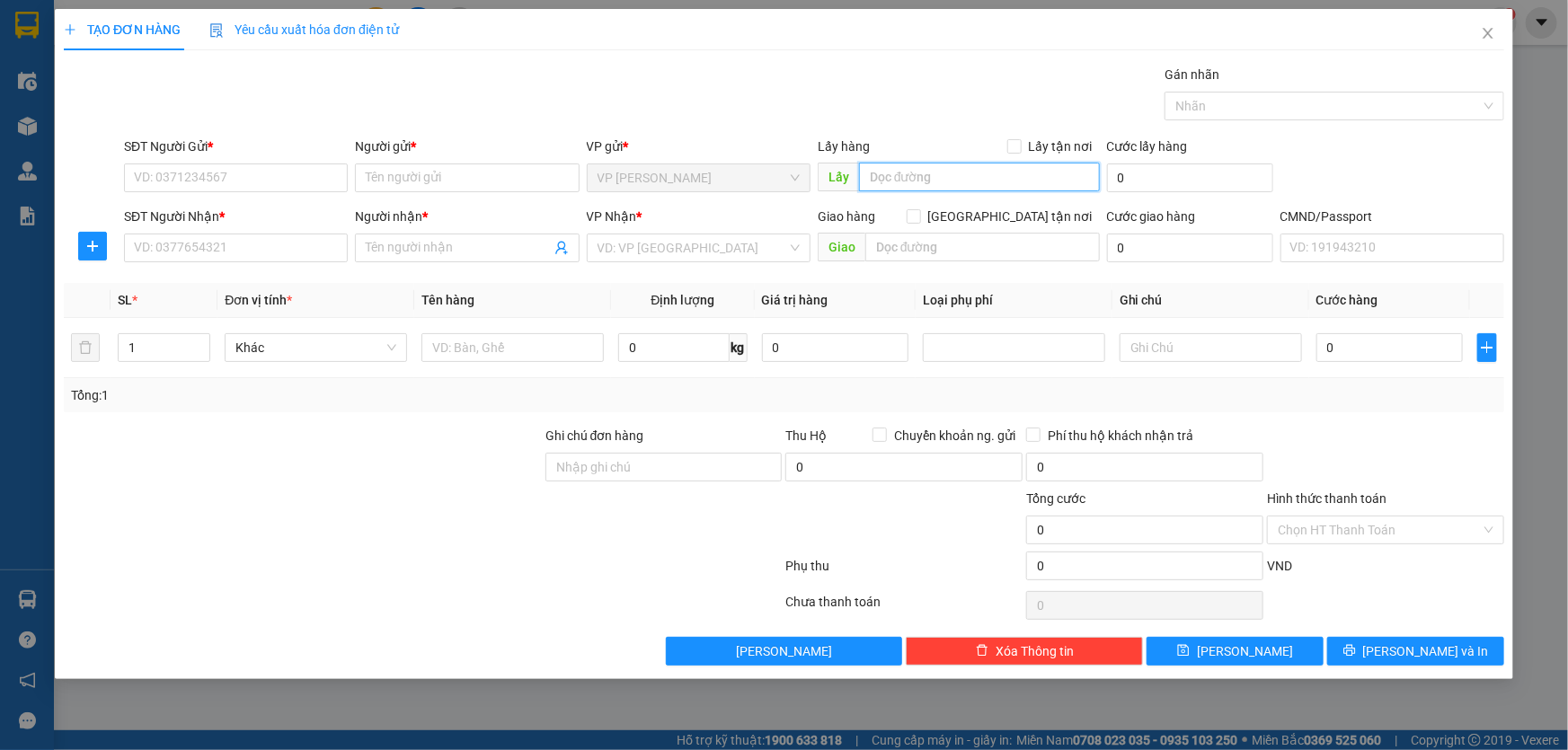
click at [981, 180] on input "text" at bounding box center [979, 177] width 241 height 29
click at [949, 180] on input "text" at bounding box center [979, 177] width 241 height 29
click at [993, 180] on input "text" at bounding box center [979, 177] width 241 height 29
click at [1155, 169] on input "0" at bounding box center [1190, 178] width 167 height 29
click at [259, 248] on input "SĐT Người Nhận *" at bounding box center [235, 248] width 223 height 29
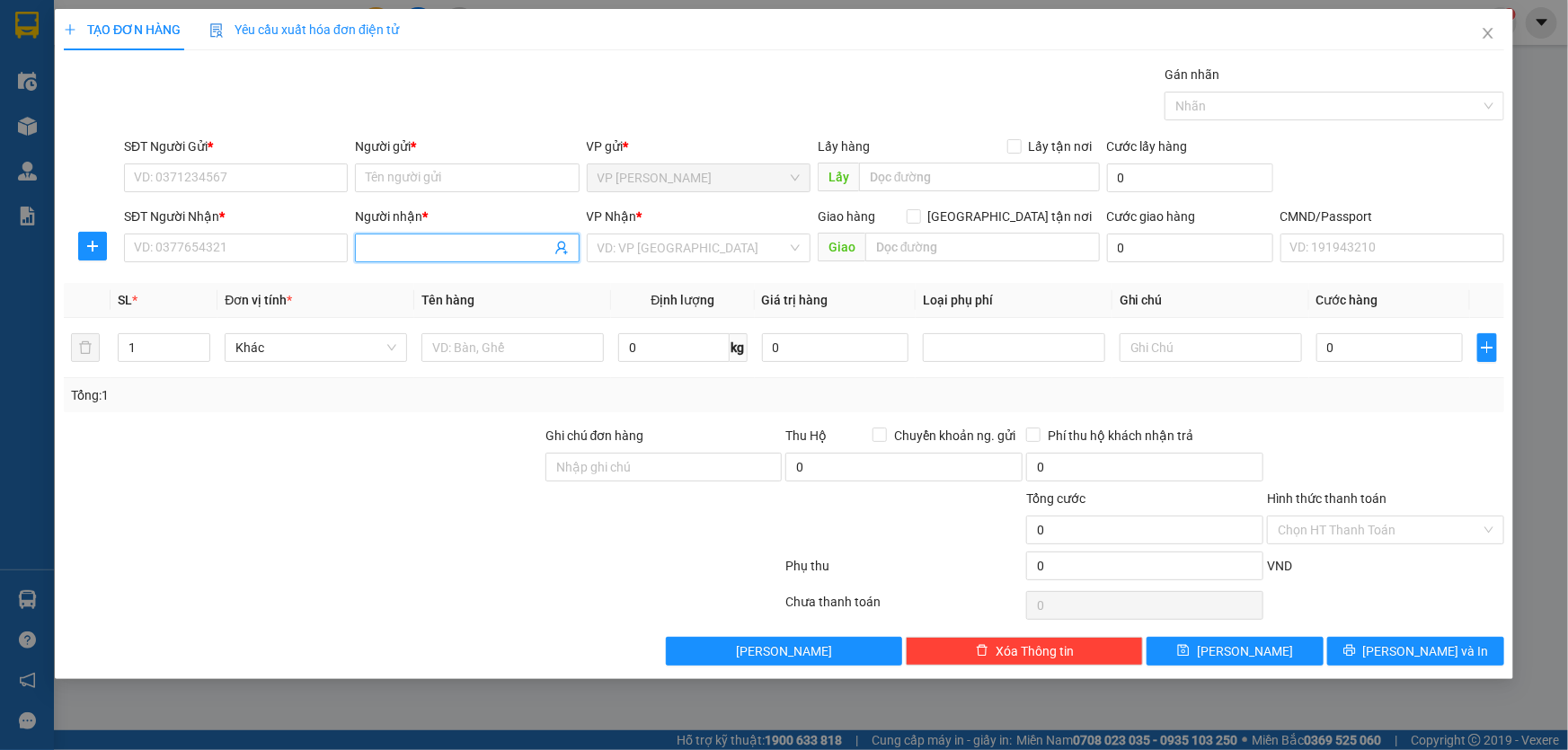
click at [456, 246] on input "Người nhận *" at bounding box center [458, 248] width 184 height 20
click at [658, 250] on input "search" at bounding box center [692, 248] width 190 height 27
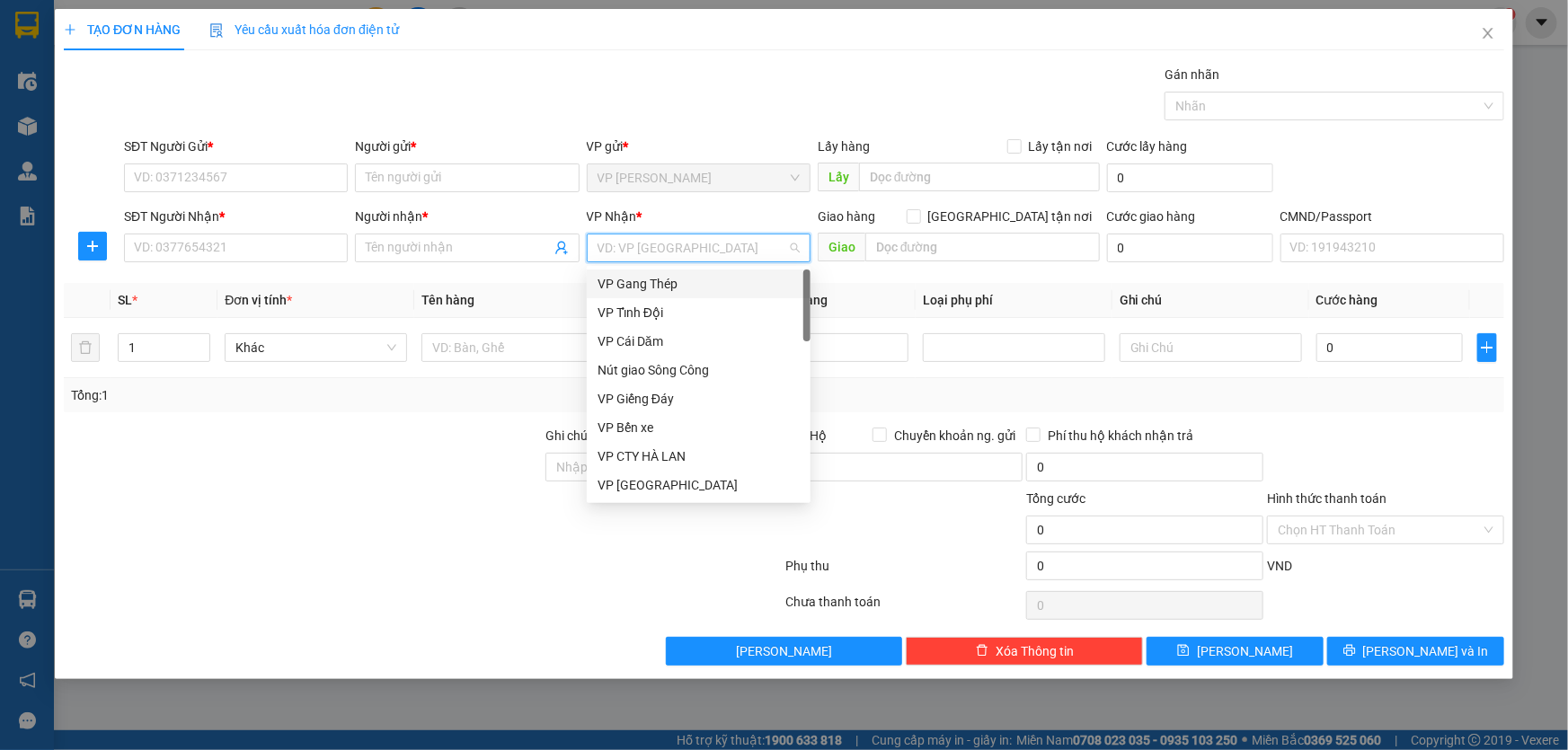
click at [758, 255] on input "search" at bounding box center [692, 248] width 190 height 27
click at [952, 245] on input "text" at bounding box center [983, 247] width 235 height 29
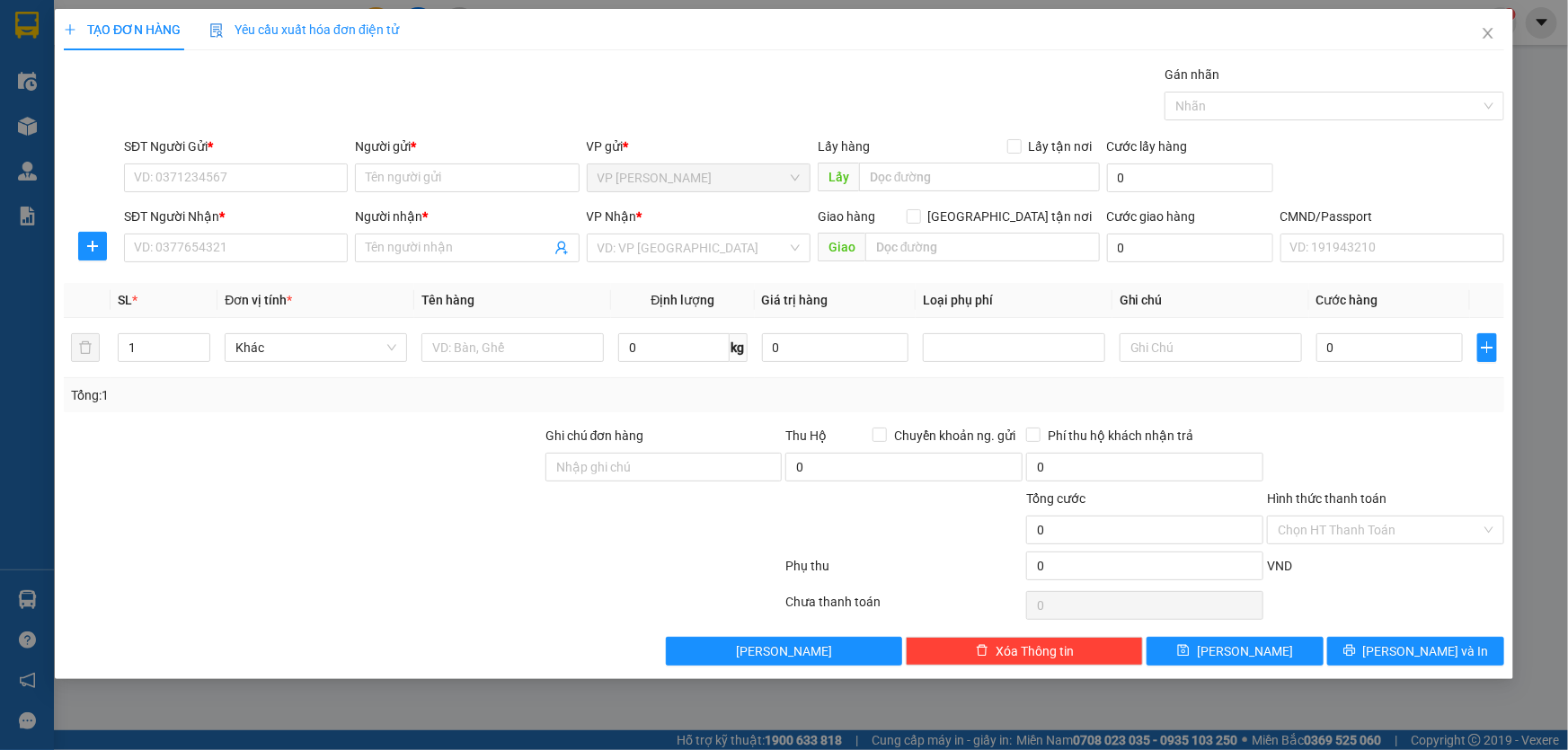
click at [92, 552] on div at bounding box center [422, 569] width 721 height 36
click at [1481, 39] on icon "close" at bounding box center [1488, 33] width 14 height 14
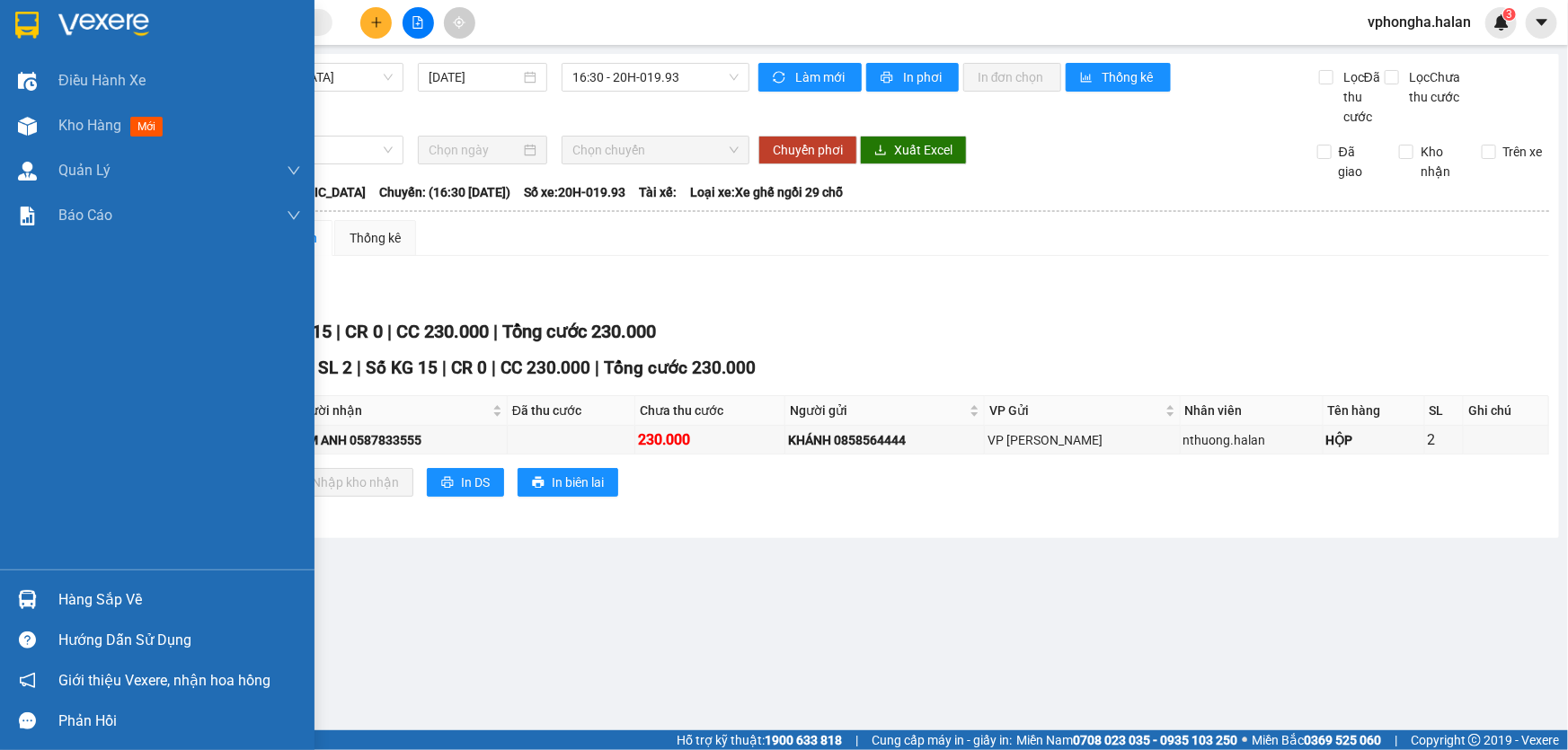
click at [114, 609] on div "Hàng sắp về" at bounding box center [180, 600] width 243 height 27
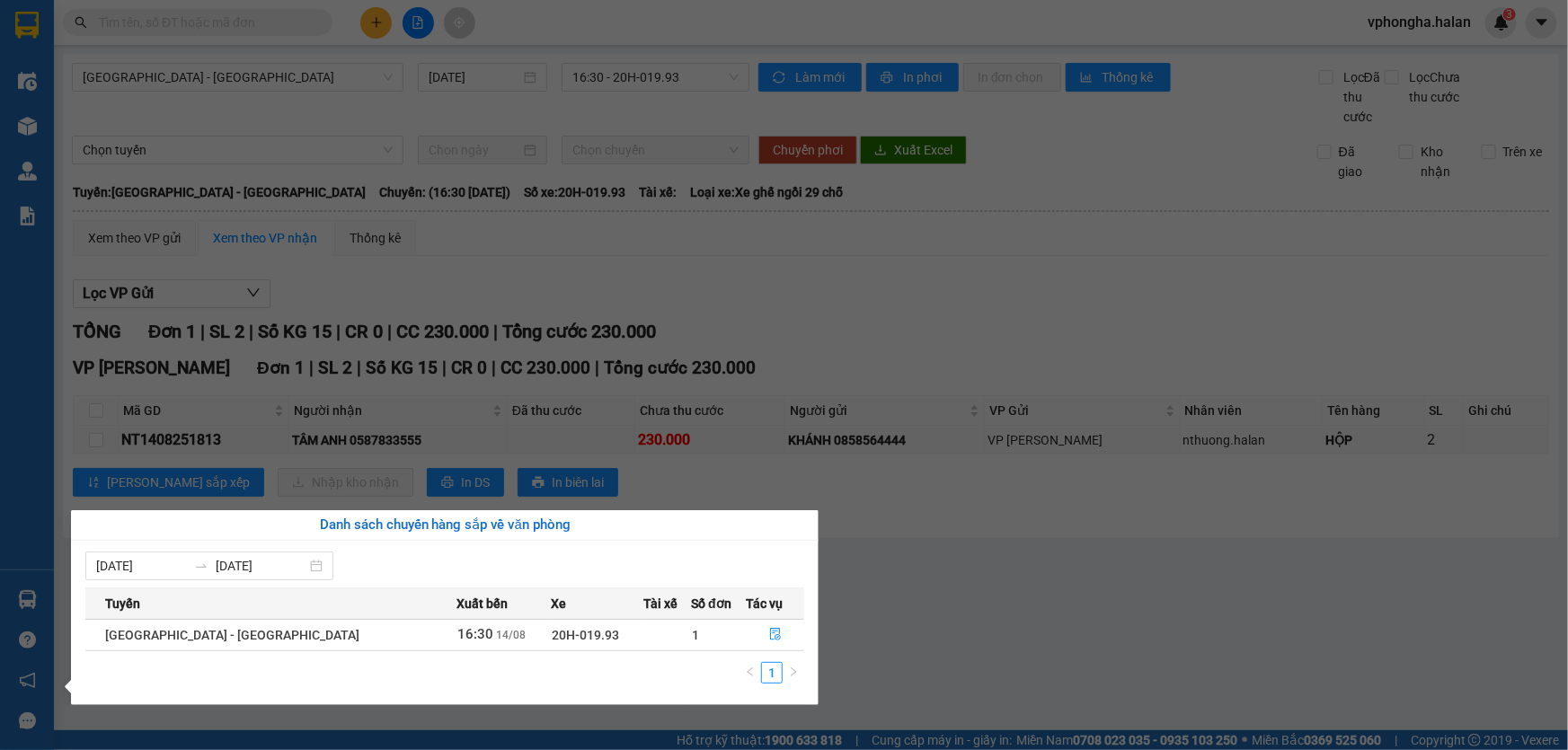
click at [1115, 445] on section "Kết quả tìm kiếm ( 1 ) Bộ lọc Mã ĐH Trạng thái Món hàng Thu hộ Tổng cước Chưa c…" at bounding box center [784, 375] width 1568 height 750
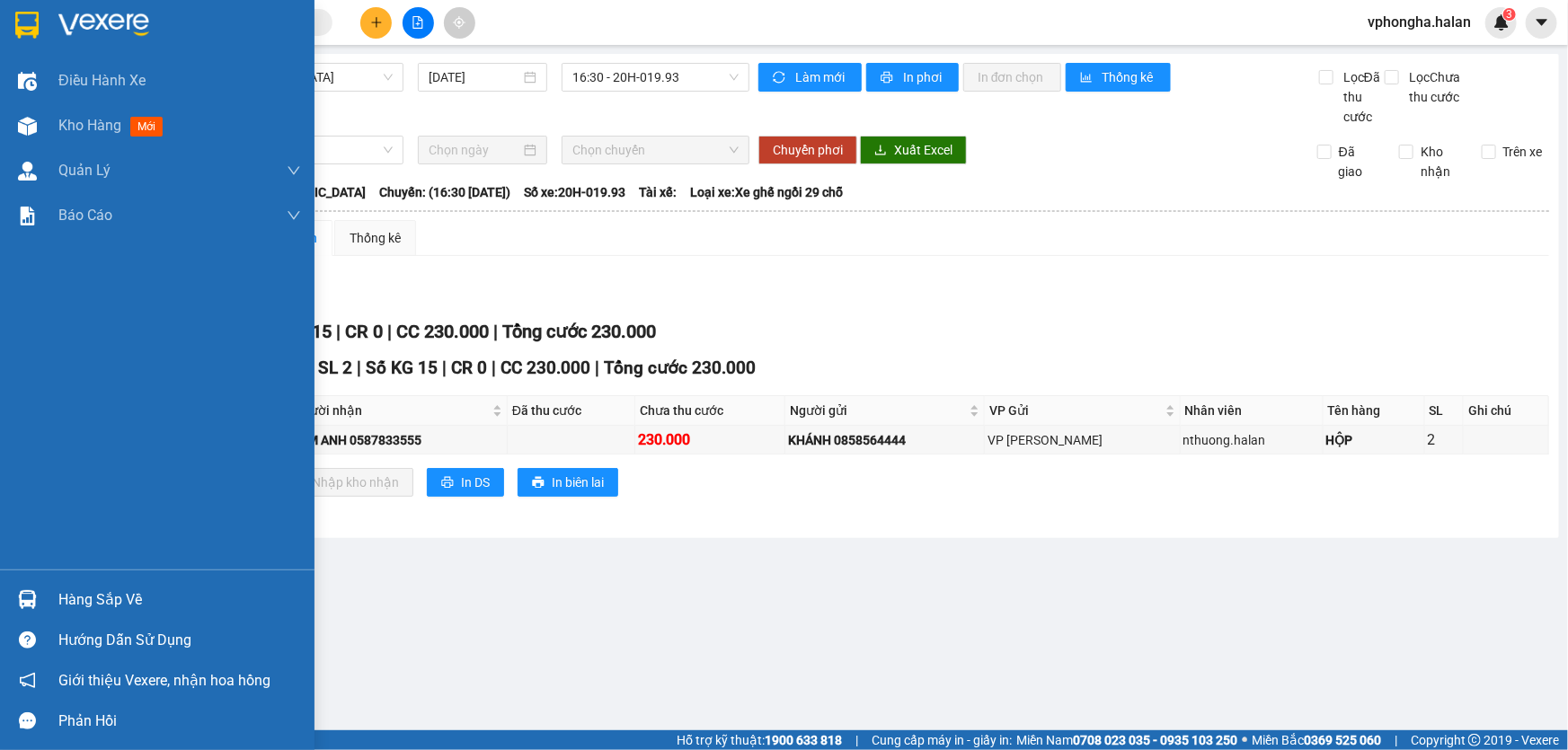
click at [117, 606] on div "Hàng sắp về" at bounding box center [180, 600] width 243 height 27
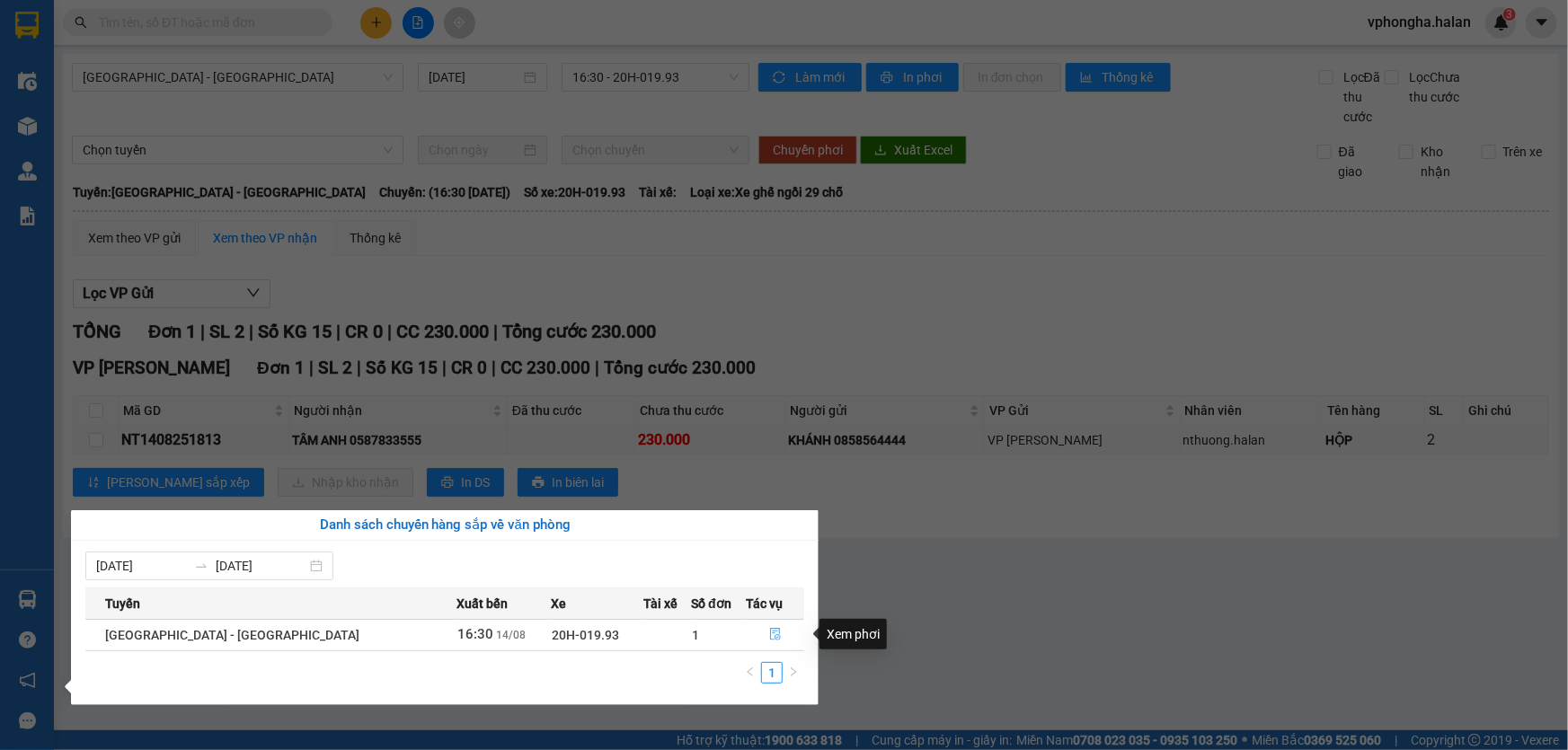
click at [774, 640] on button "button" at bounding box center [775, 635] width 57 height 29
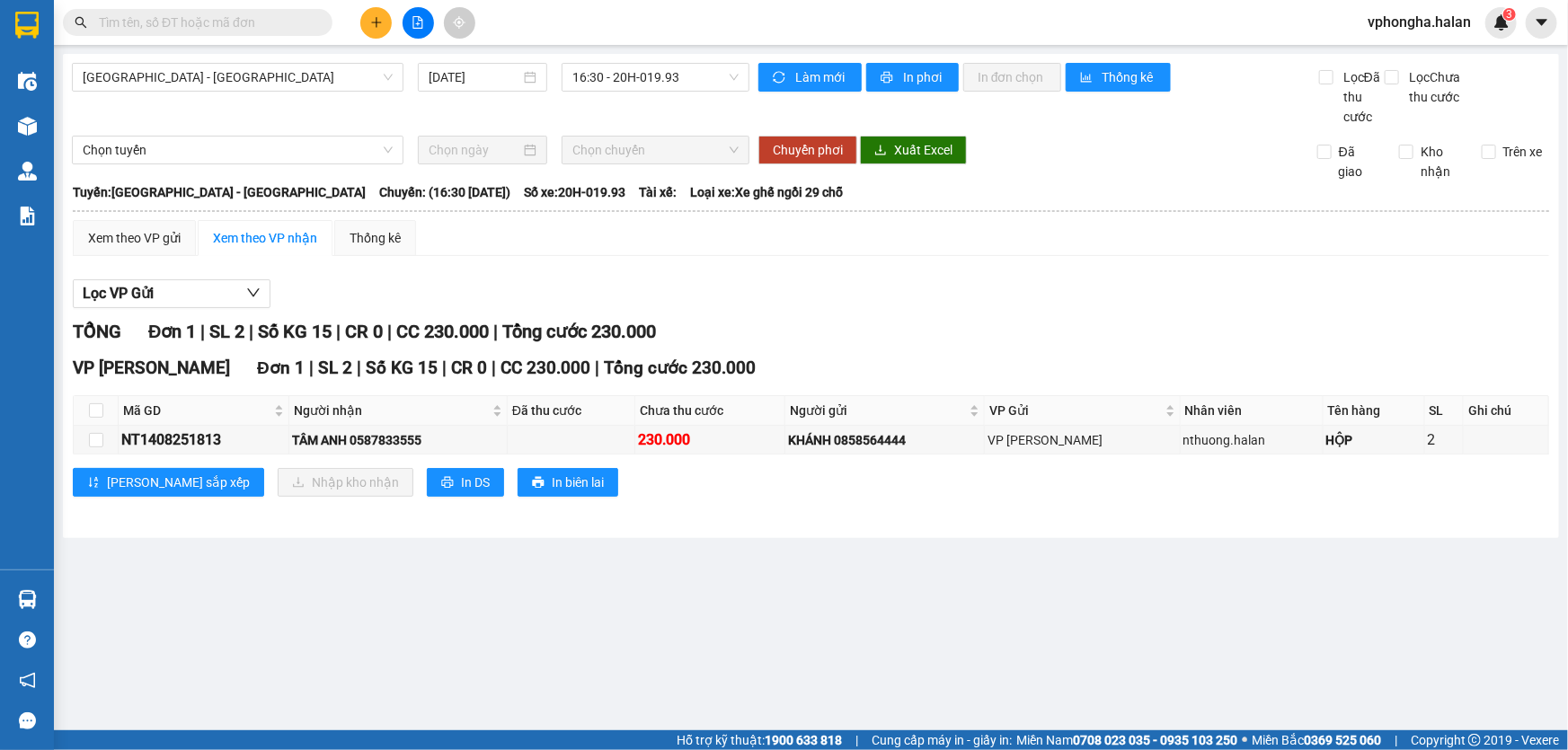
click at [111, 602] on main "Hà Nội - Quảng Ninh 14/08/2025 16:30 - 20H-019.93 Làm mới In phơi In đơn chọn T…" at bounding box center [784, 365] width 1568 height 730
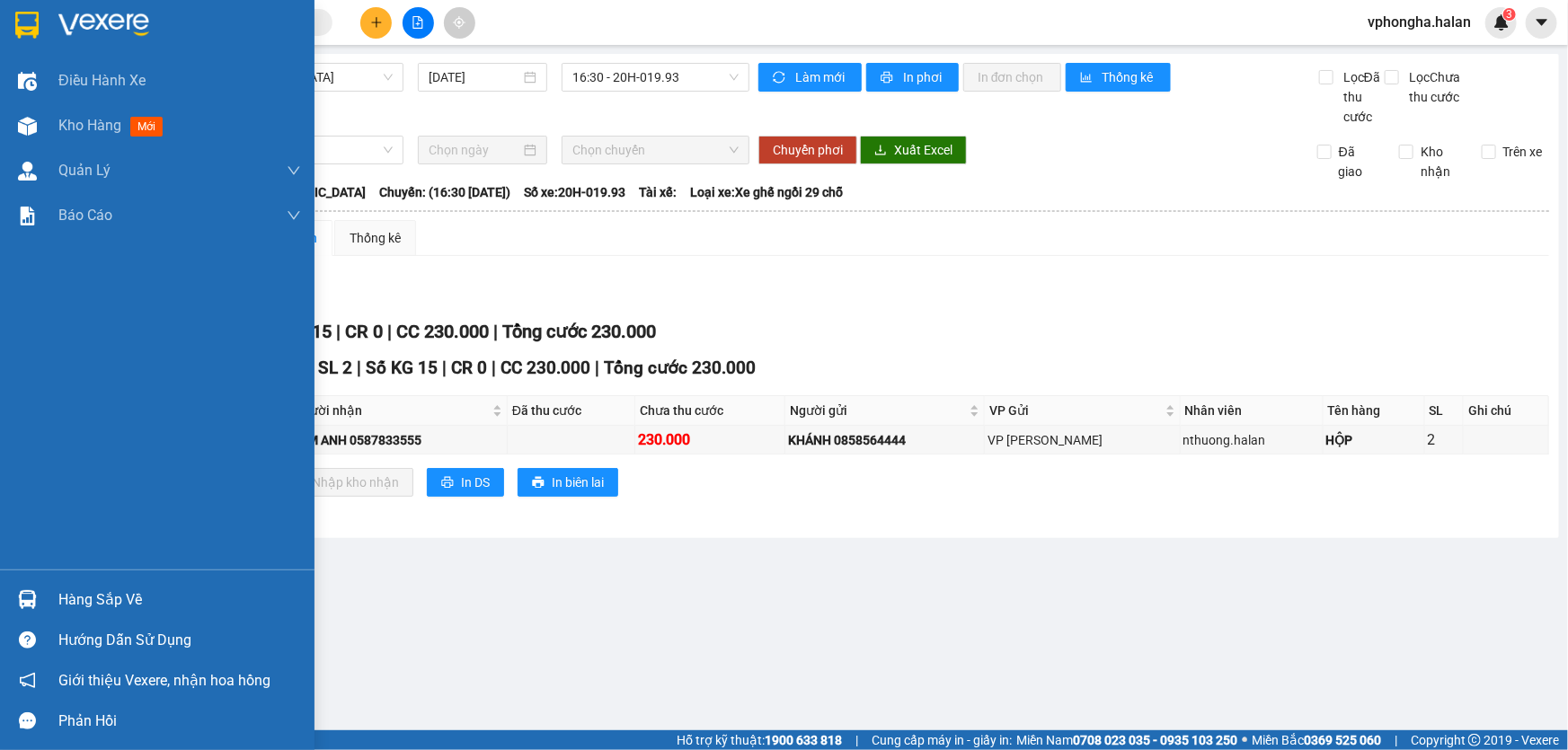
click at [34, 598] on img at bounding box center [27, 599] width 19 height 19
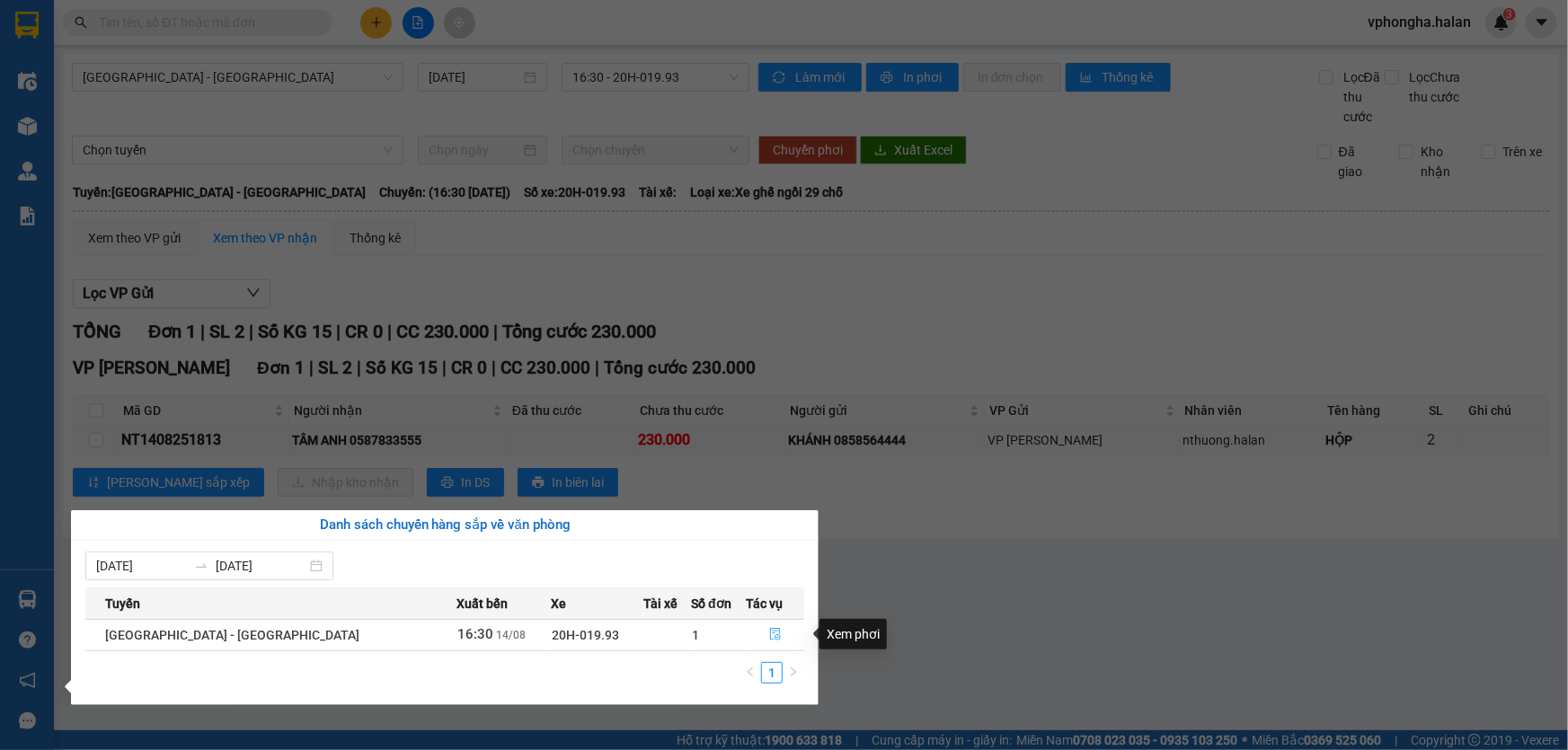
click at [770, 641] on span "file-done" at bounding box center [776, 635] width 13 height 14
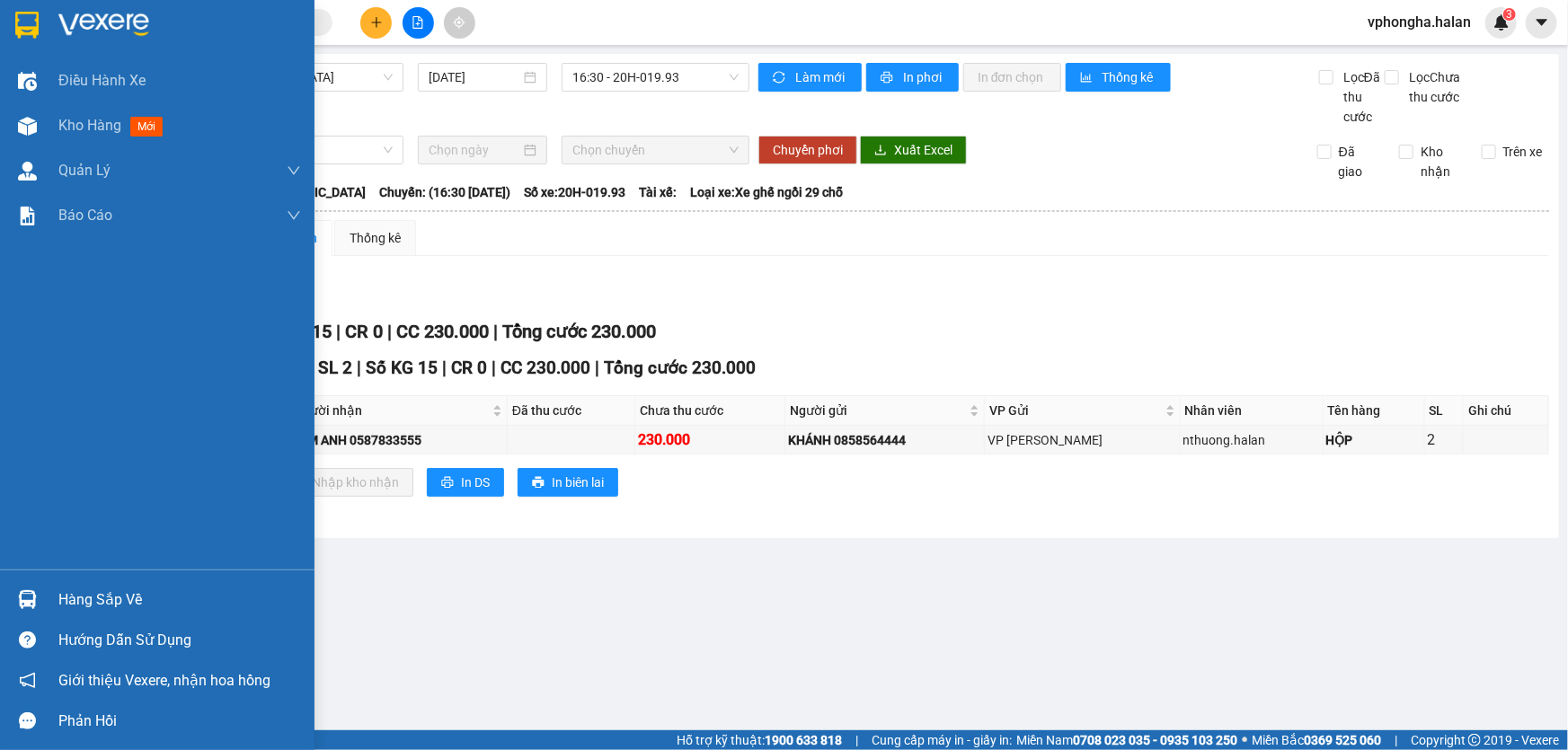
click at [101, 596] on div "Hàng sắp về" at bounding box center [180, 600] width 243 height 27
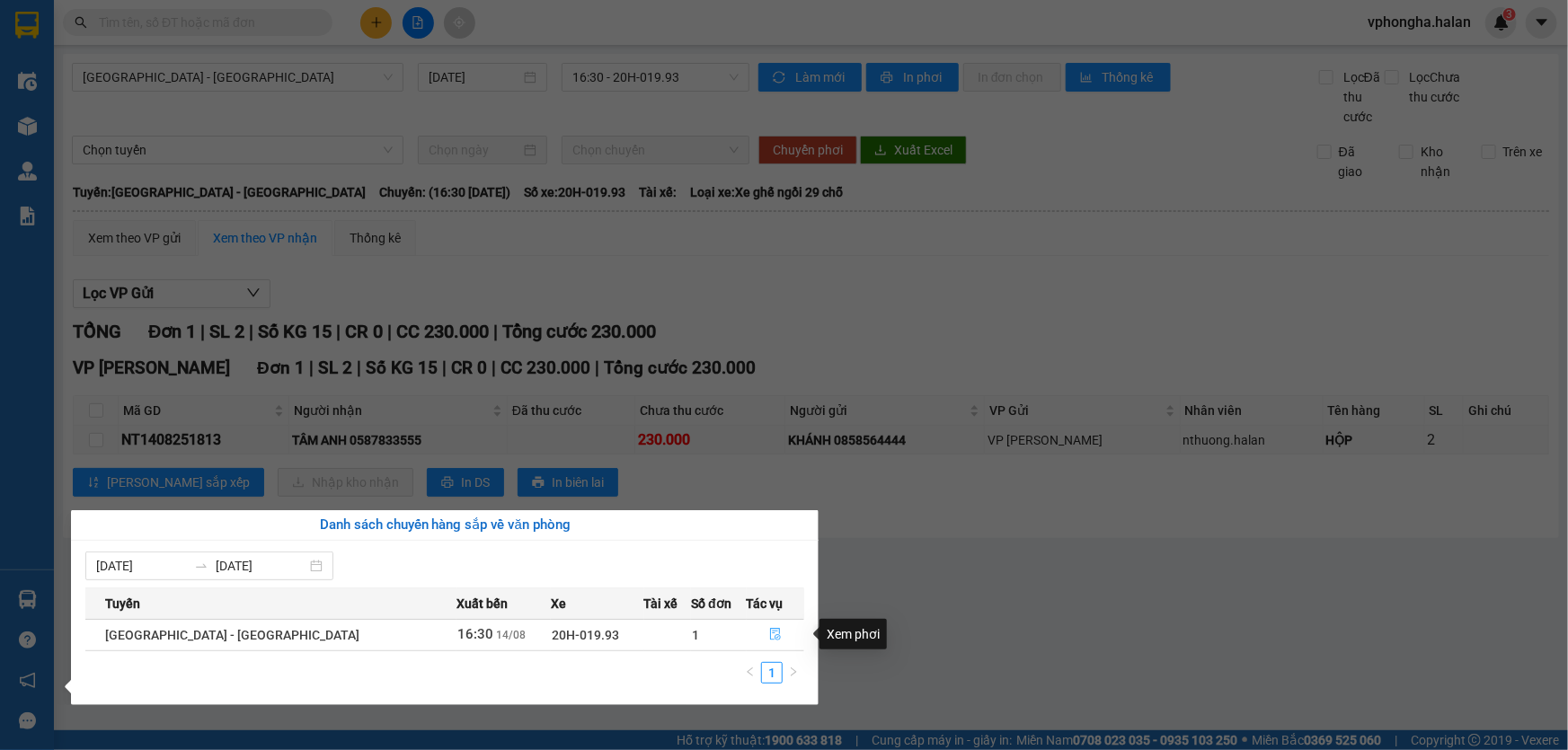
click at [775, 633] on button "button" at bounding box center [775, 635] width 57 height 29
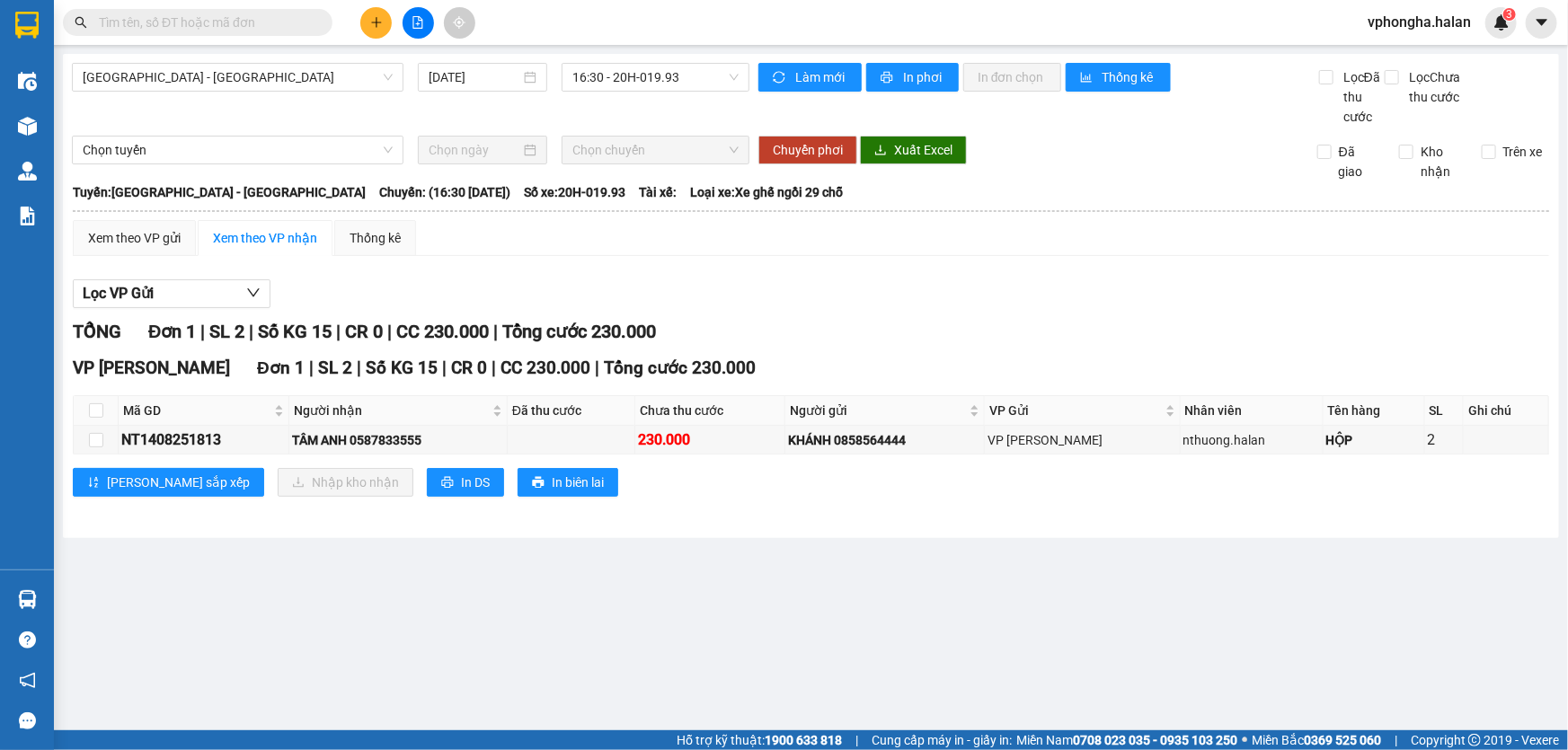
click at [1302, 609] on main "Hà Nội - Quảng Ninh 14/08/2025 16:30 - 20H-019.93 Làm mới In phơi In đơn chọn T…" at bounding box center [784, 365] width 1568 height 730
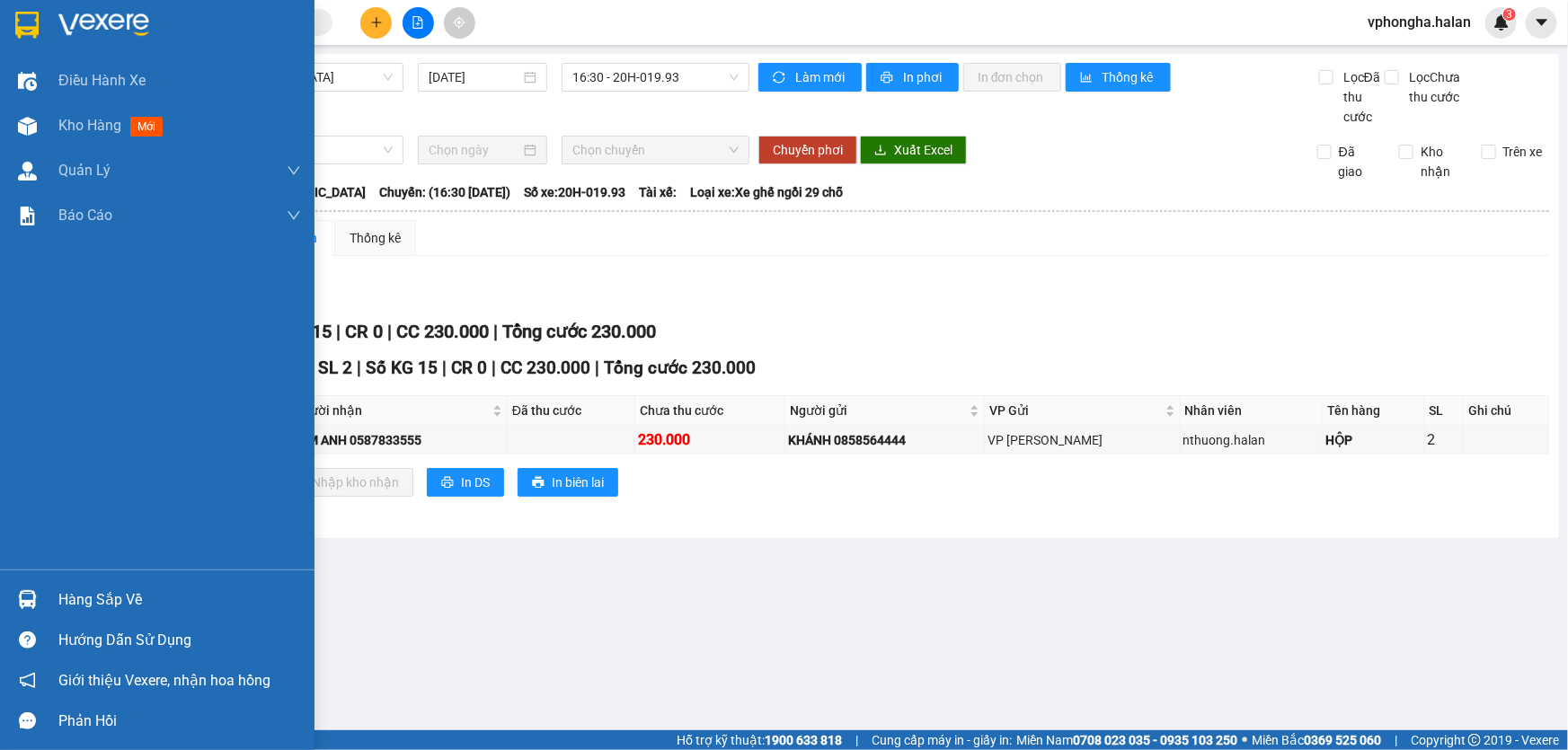
click at [116, 598] on div "Hàng sắp về" at bounding box center [180, 600] width 243 height 27
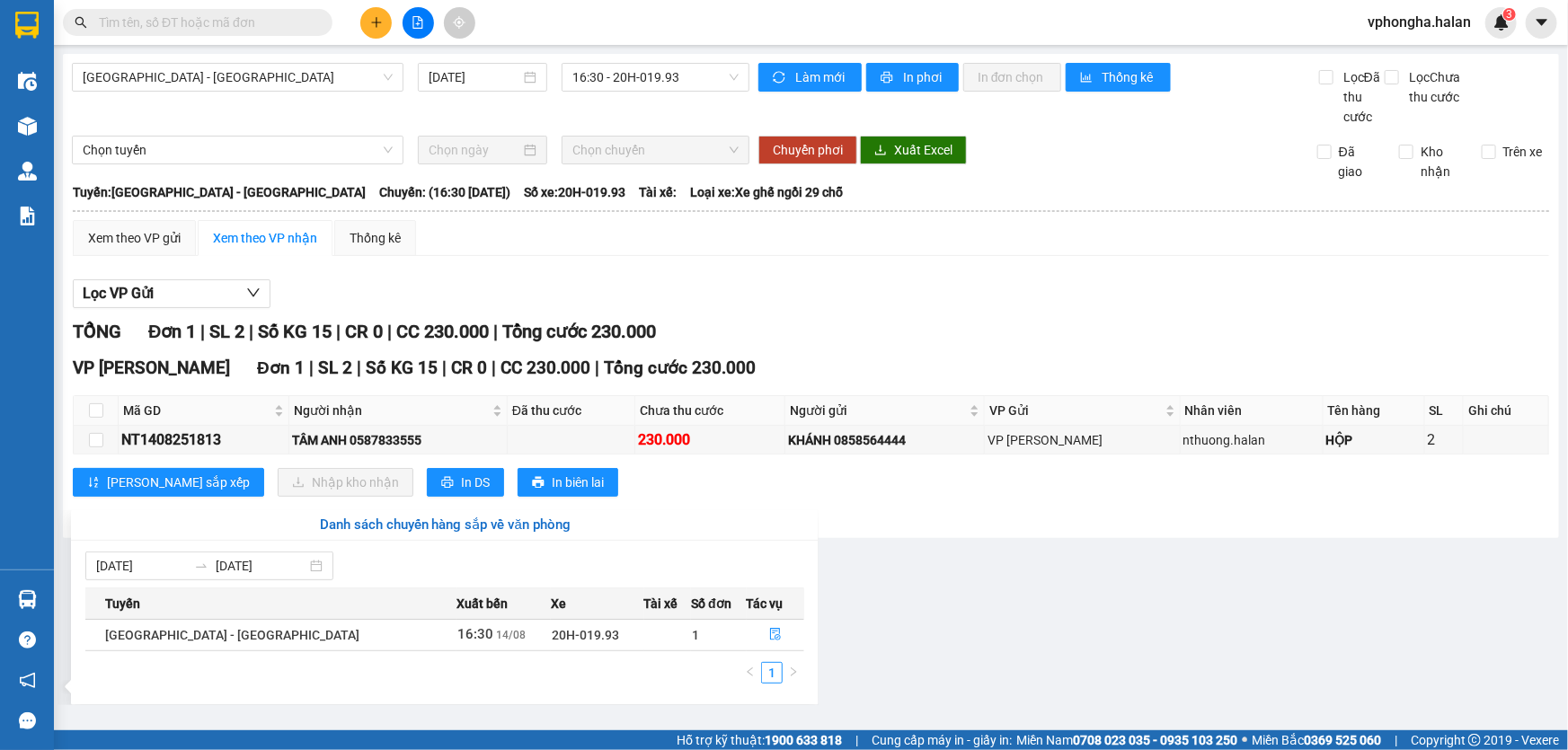
click at [1246, 597] on section "Kết quả tìm kiếm ( 1 ) Bộ lọc Mã ĐH Trạng thái Món hàng Thu hộ Tổng cước Chưa c…" at bounding box center [784, 375] width 1568 height 750
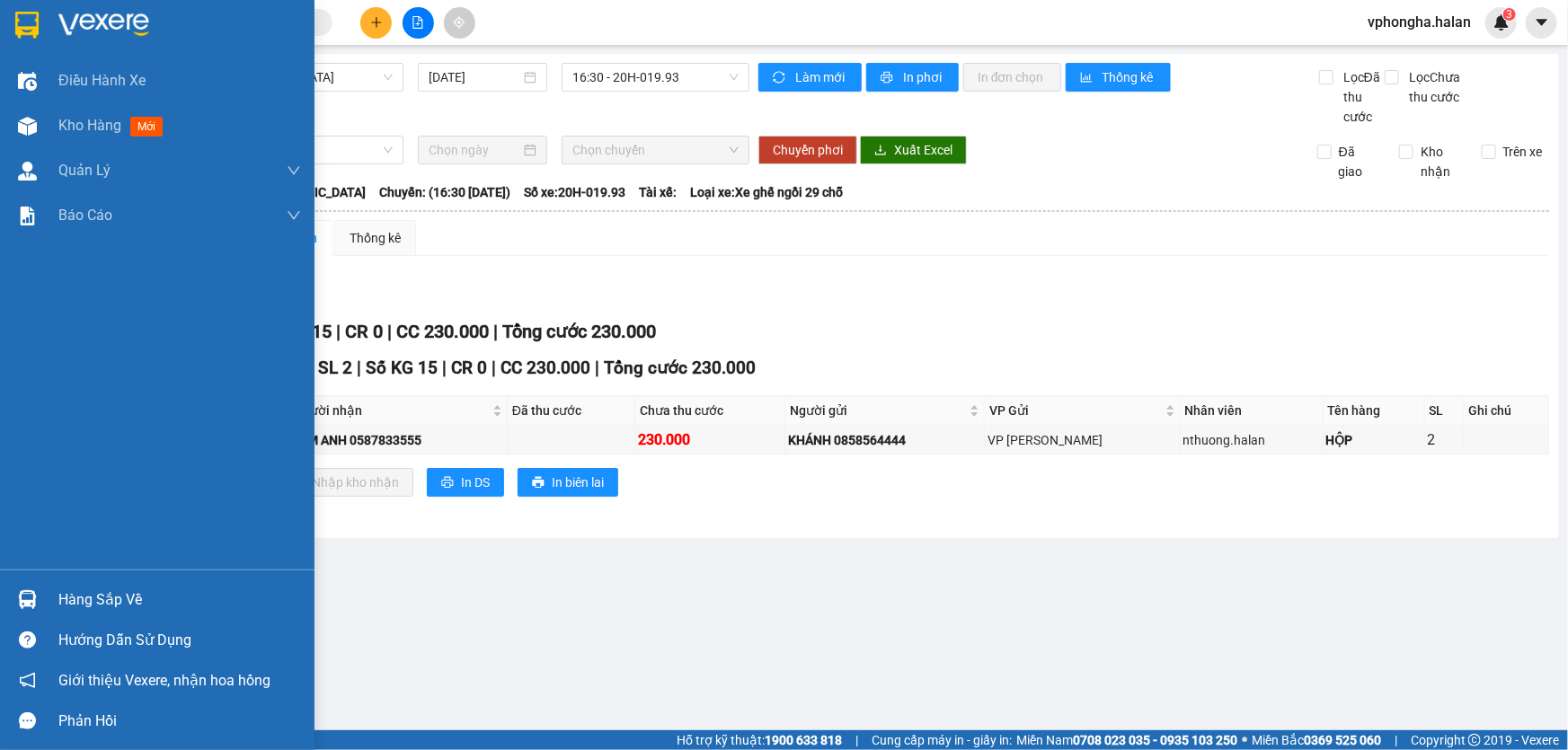
click at [92, 22] on img at bounding box center [104, 25] width 91 height 27
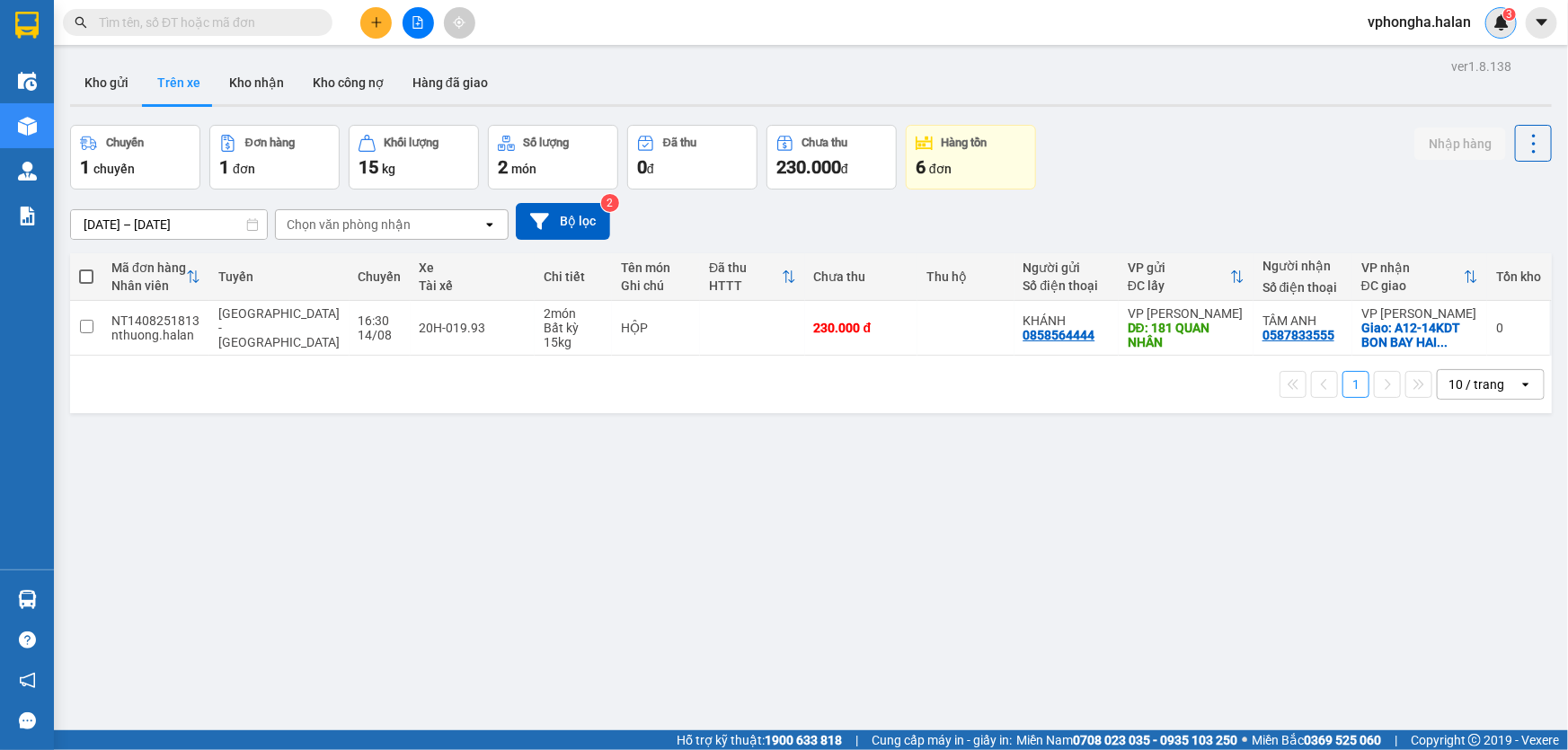
click at [1505, 26] on img at bounding box center [1501, 21] width 16 height 16
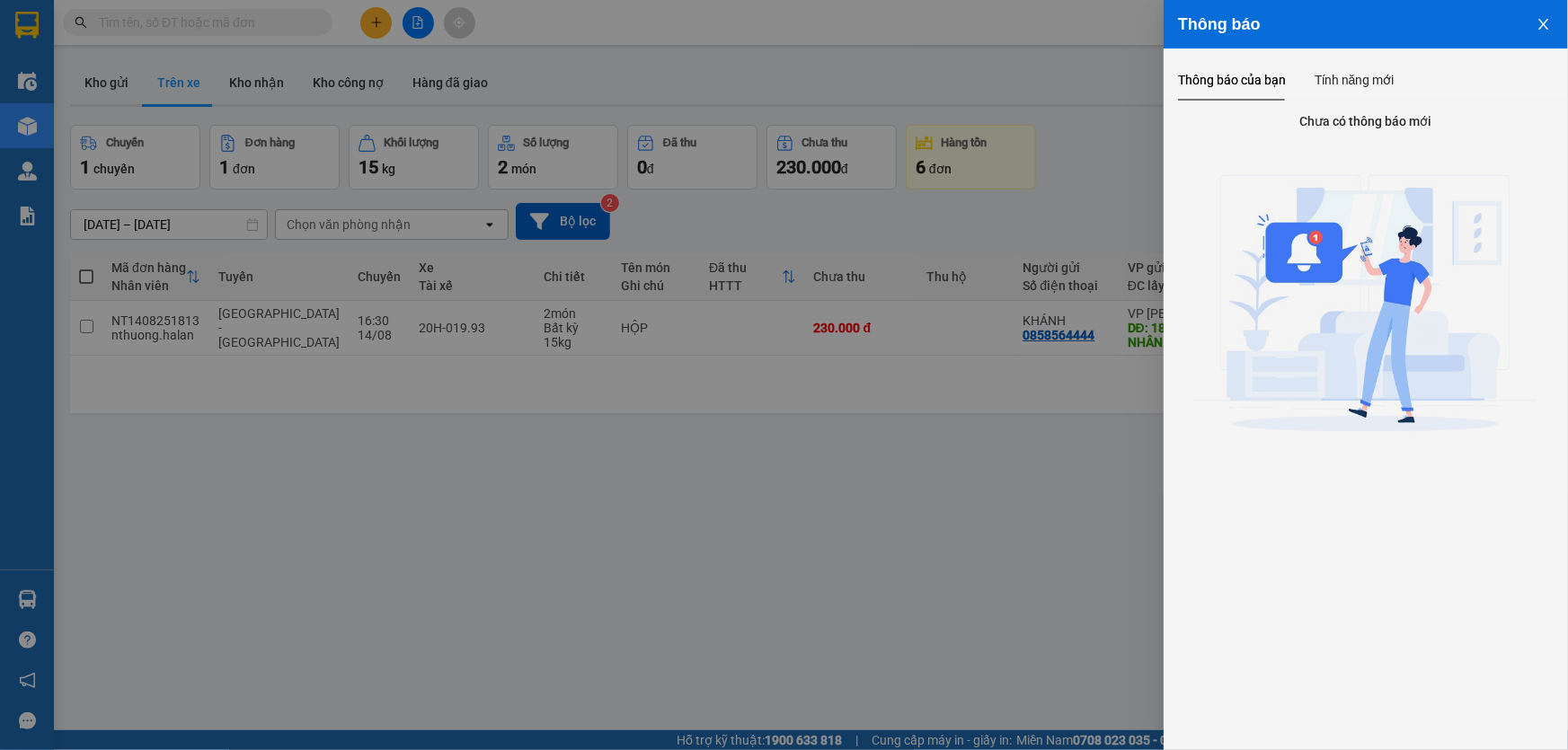
click at [1555, 39] on button "Close" at bounding box center [1544, 22] width 48 height 46
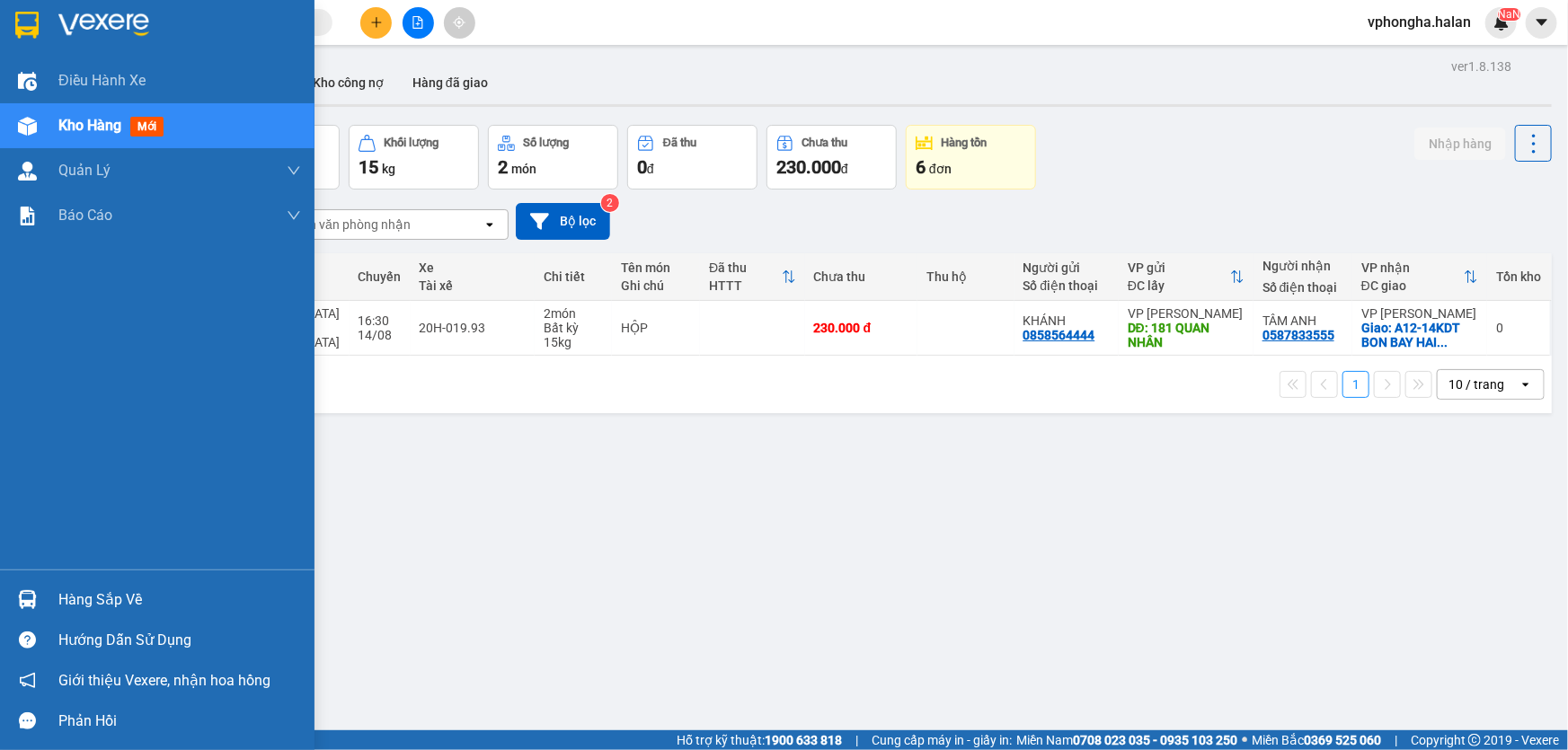
click at [105, 23] on img at bounding box center [104, 25] width 91 height 27
click at [107, 594] on div "Hàng sắp về" at bounding box center [180, 600] width 243 height 27
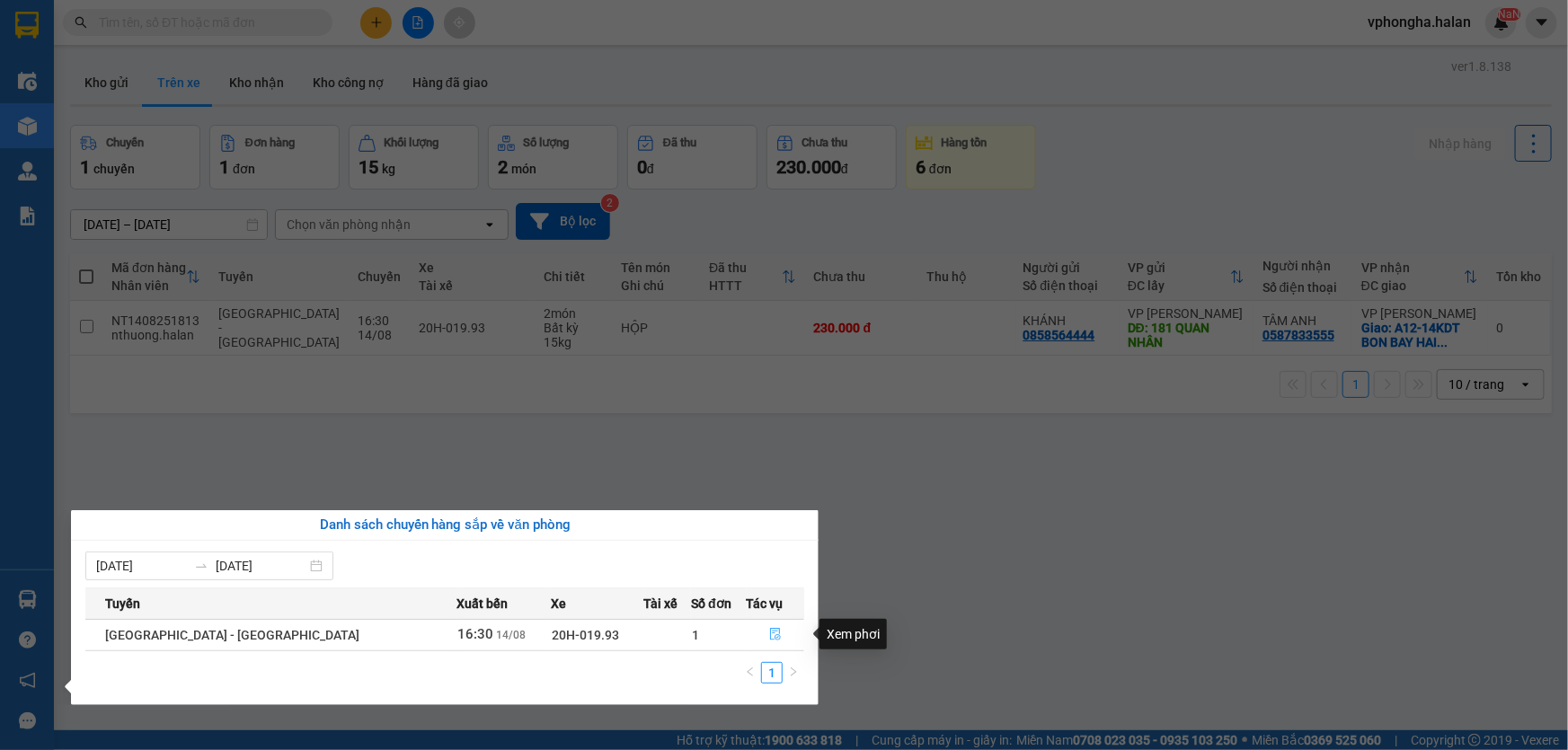
click at [770, 637] on icon "file-done" at bounding box center [776, 635] width 13 height 13
